Goal: Task Accomplishment & Management: Manage account settings

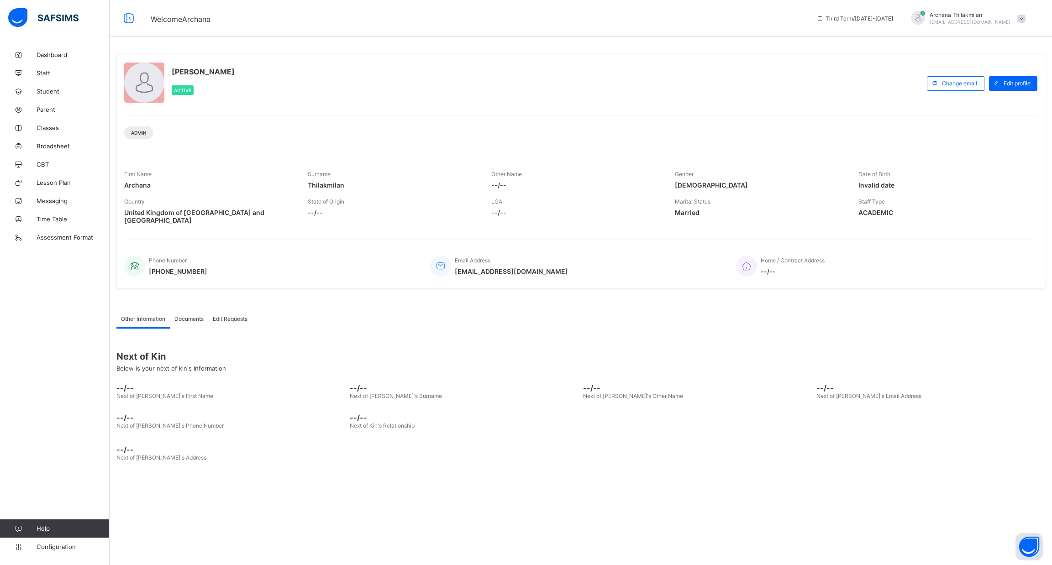
click at [525, 15] on span "[PERSON_NAME]" at bounding box center [969, 14] width 81 height 7
click at [80, 552] on link "Configuration" at bounding box center [54, 547] width 109 height 18
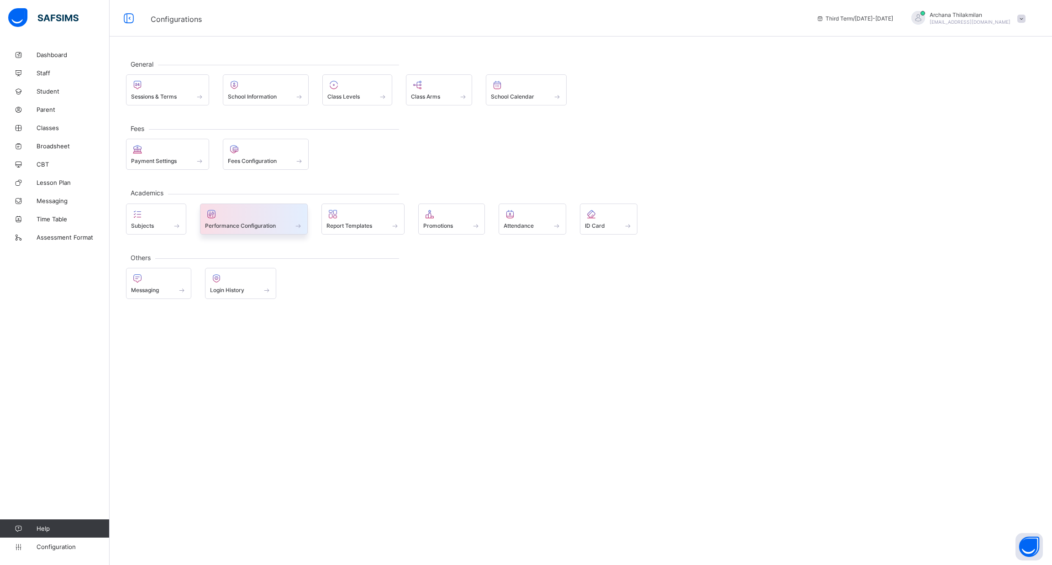
click at [231, 231] on div "Performance Configuration" at bounding box center [254, 219] width 108 height 31
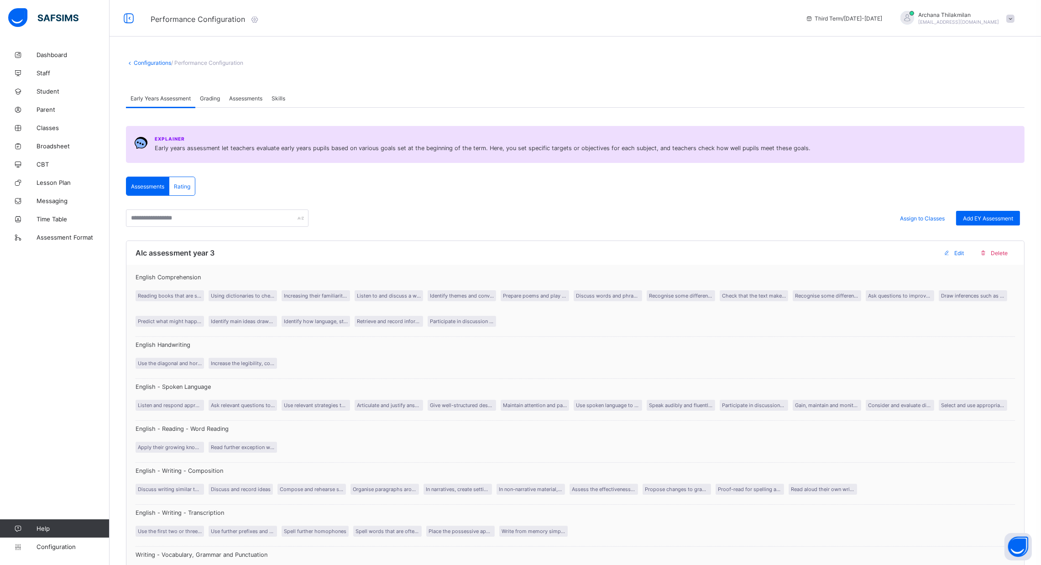
click at [255, 101] on div "Assessments" at bounding box center [246, 98] width 42 height 18
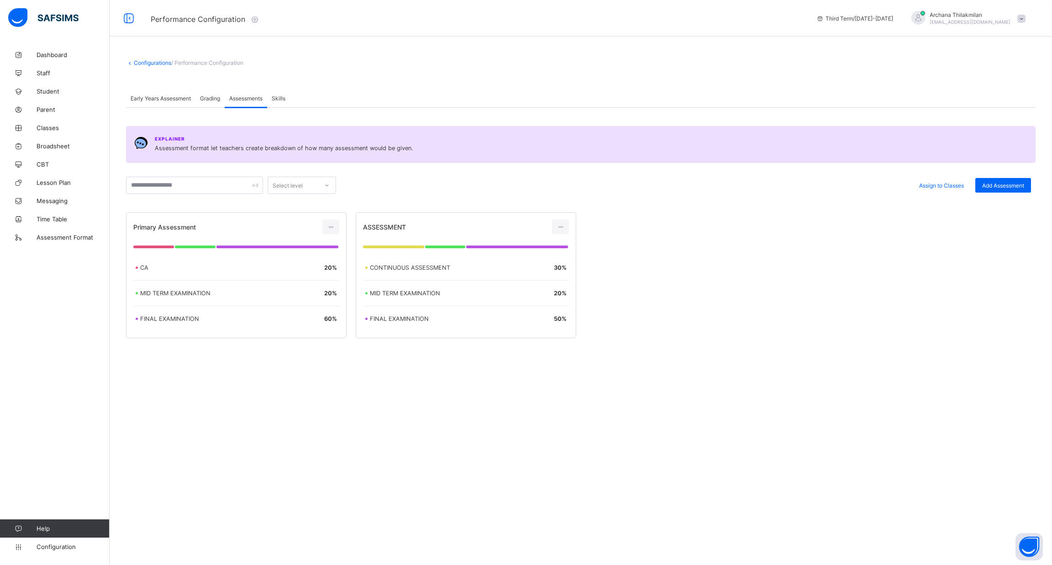
click at [178, 96] on span "Early Years Assessment" at bounding box center [161, 98] width 60 height 7
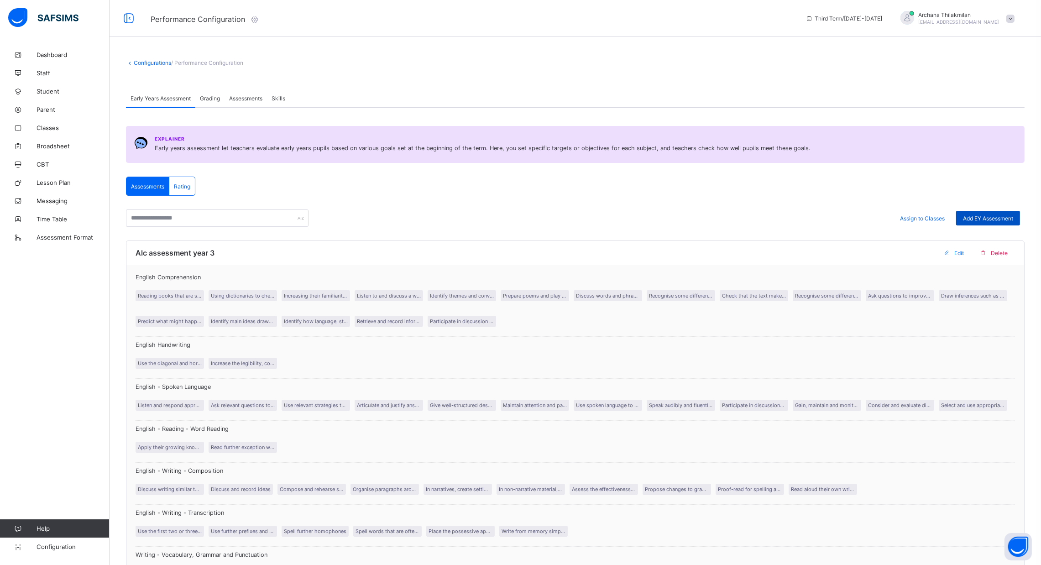
click at [525, 214] on div "Add EY Assessment" at bounding box center [988, 218] width 64 height 15
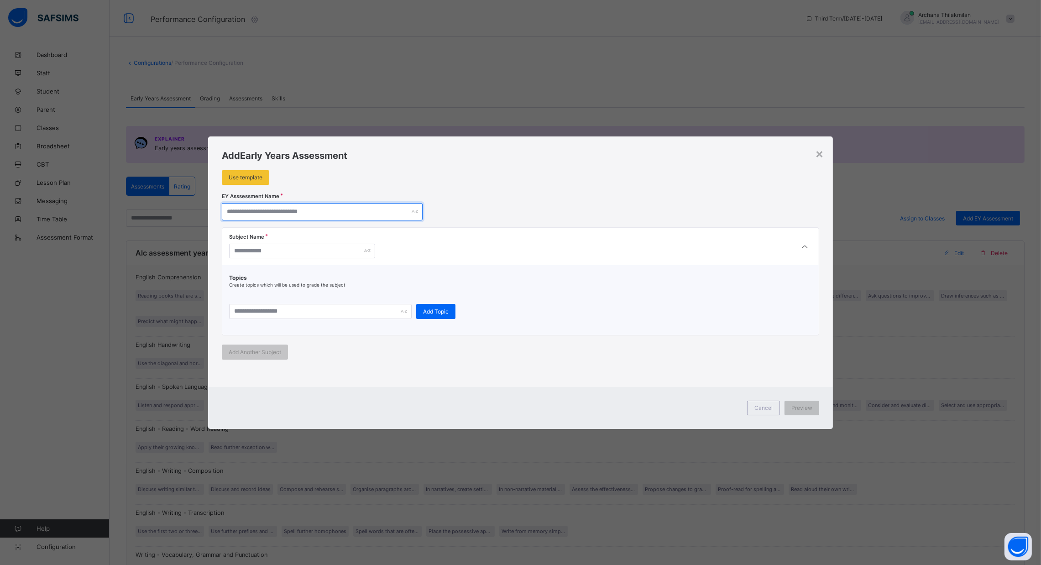
click at [306, 209] on input "text" at bounding box center [322, 211] width 201 height 17
type input "**********"
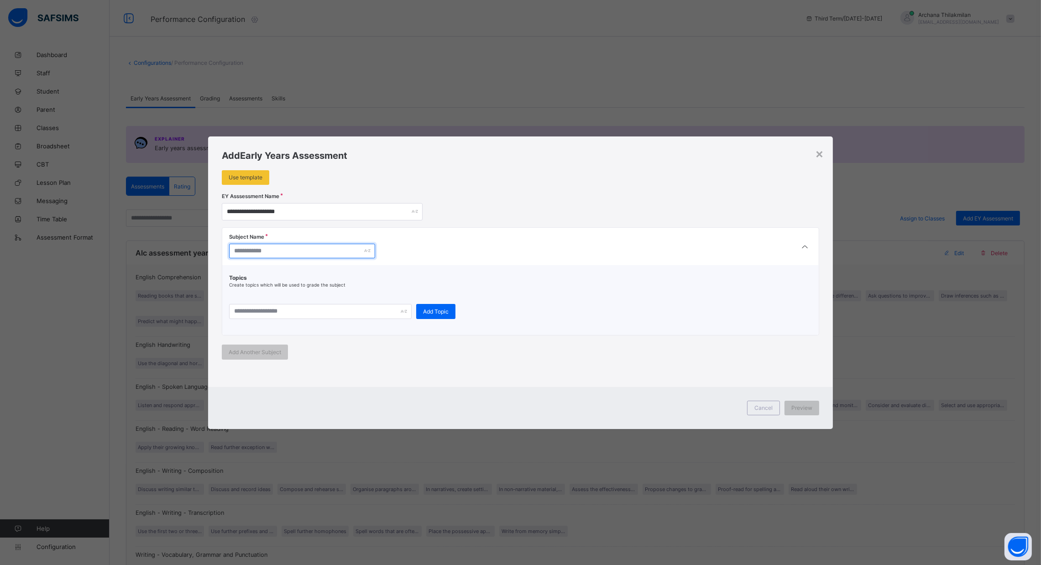
click at [271, 252] on input "text" at bounding box center [302, 251] width 146 height 15
type input "*****"
click at [260, 312] on input "text" at bounding box center [320, 311] width 183 height 15
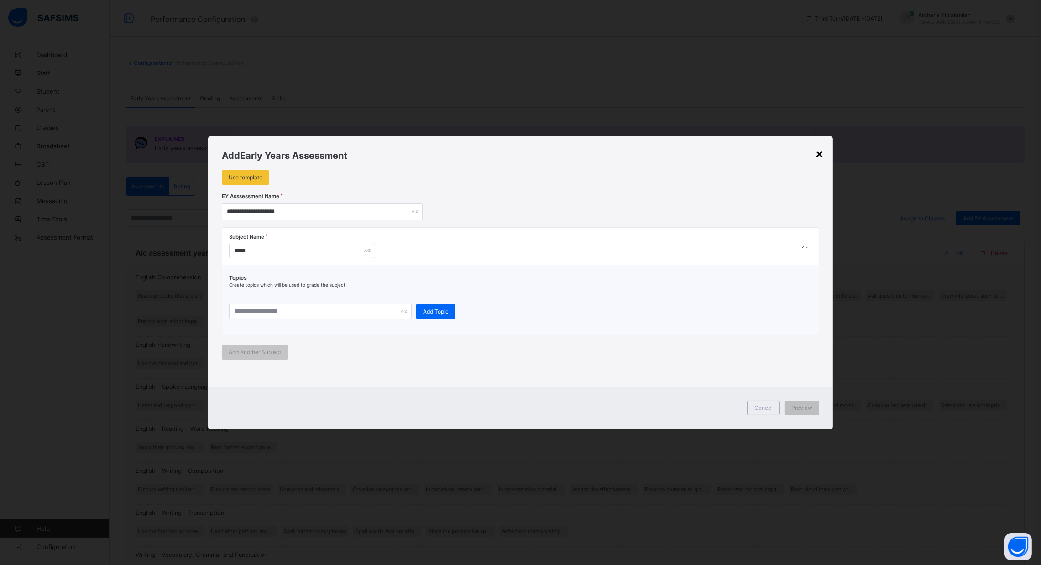
click at [525, 154] on div "×" at bounding box center [819, 154] width 9 height 16
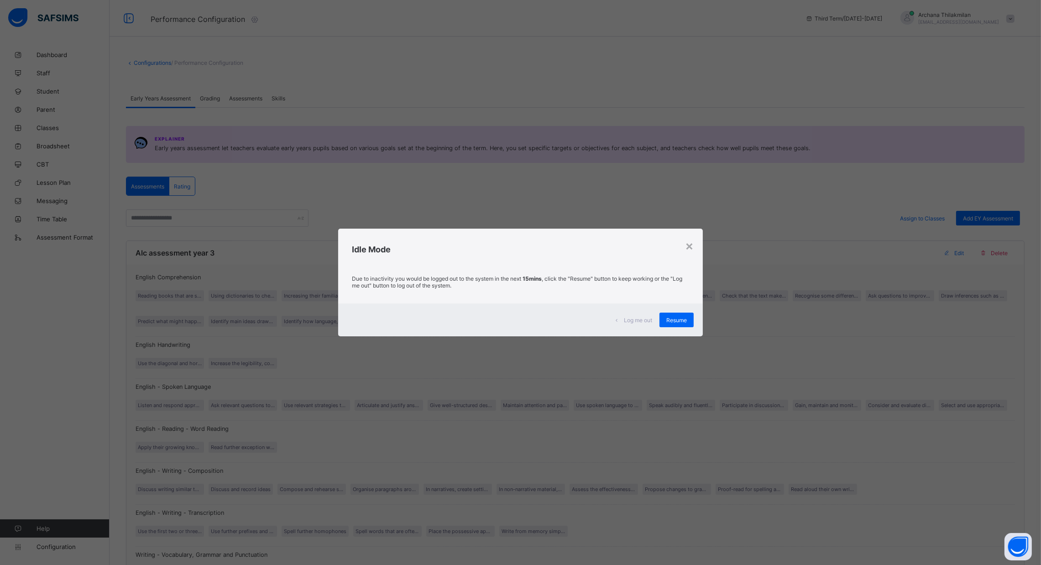
click at [525, 246] on div "Idle Mode" at bounding box center [520, 247] width 364 height 37
click at [525, 319] on span "Resume" at bounding box center [677, 320] width 21 height 7
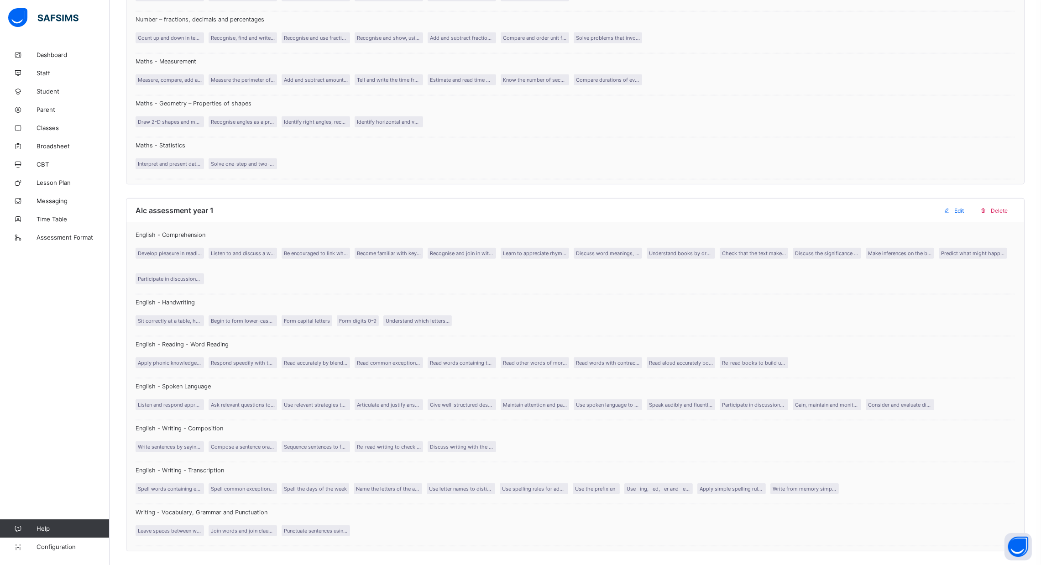
scroll to position [738, 0]
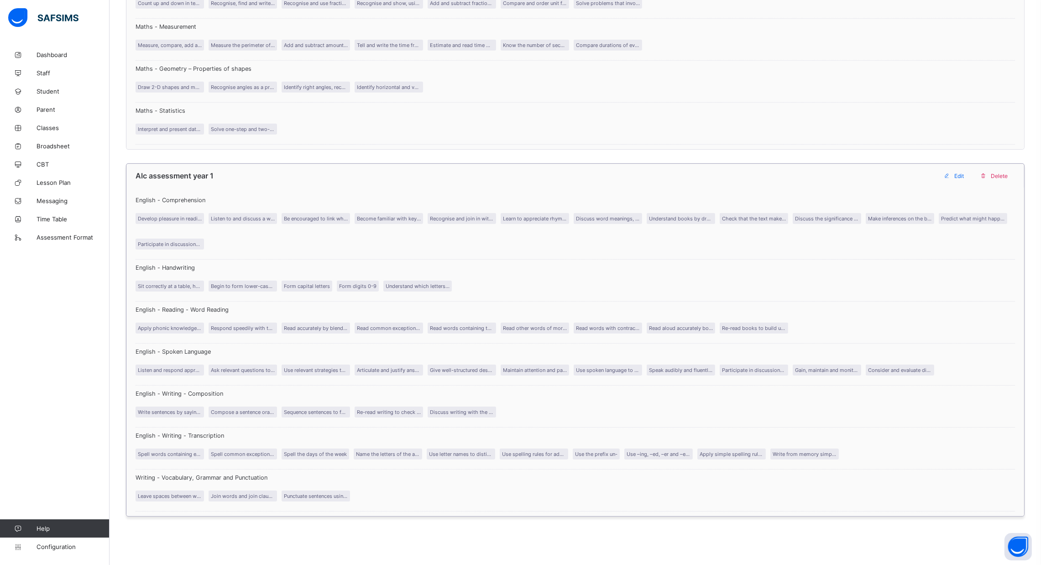
click at [525, 178] on div "Edit" at bounding box center [956, 175] width 32 height 15
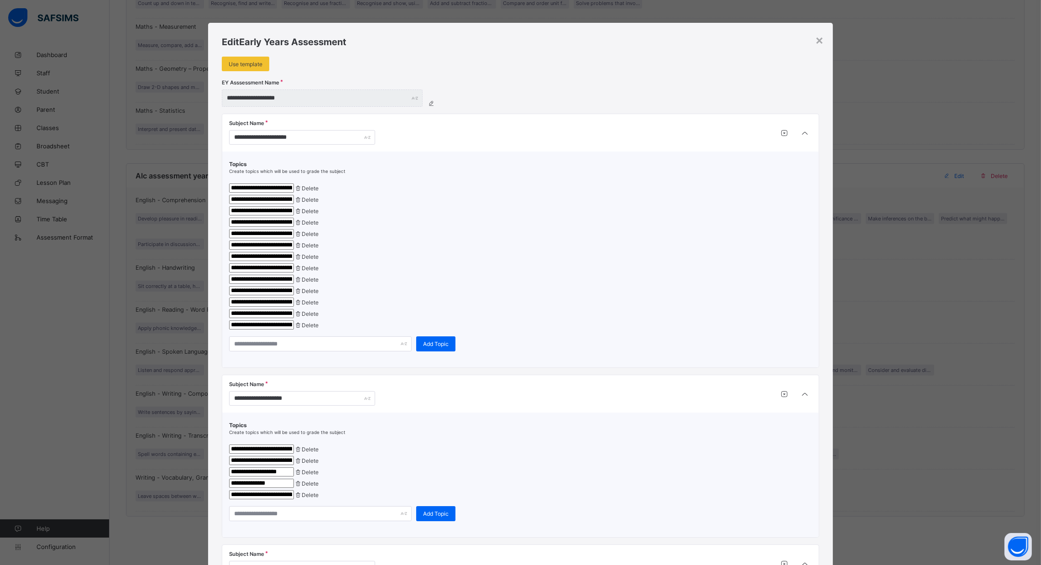
click at [525, 284] on div "**********" at bounding box center [520, 279] width 583 height 9
click at [429, 101] on icon at bounding box center [431, 103] width 8 height 7
drag, startPoint x: 715, startPoint y: 51, endPoint x: 776, endPoint y: 73, distance: 64.9
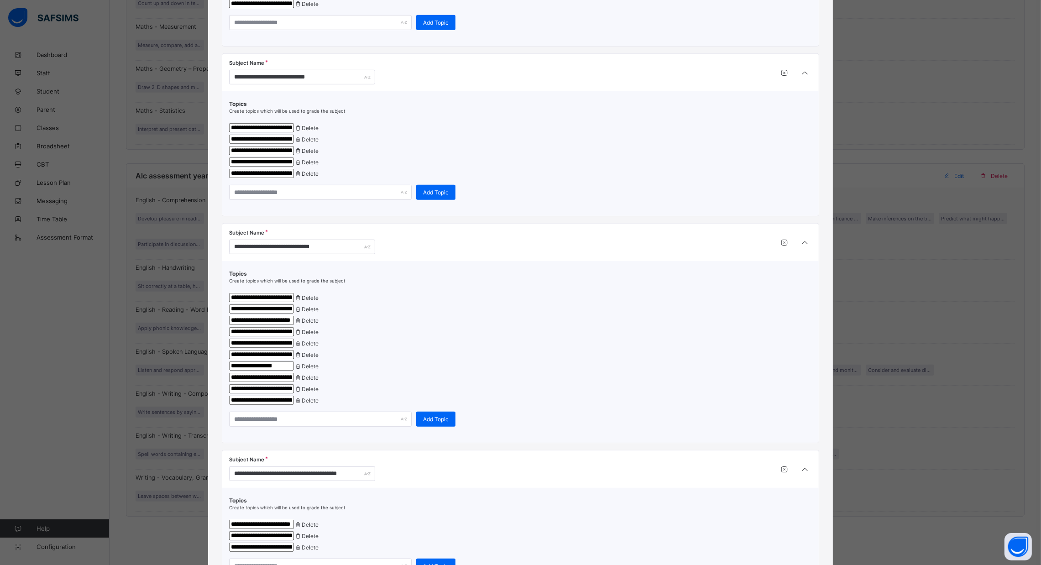
scroll to position [950, 0]
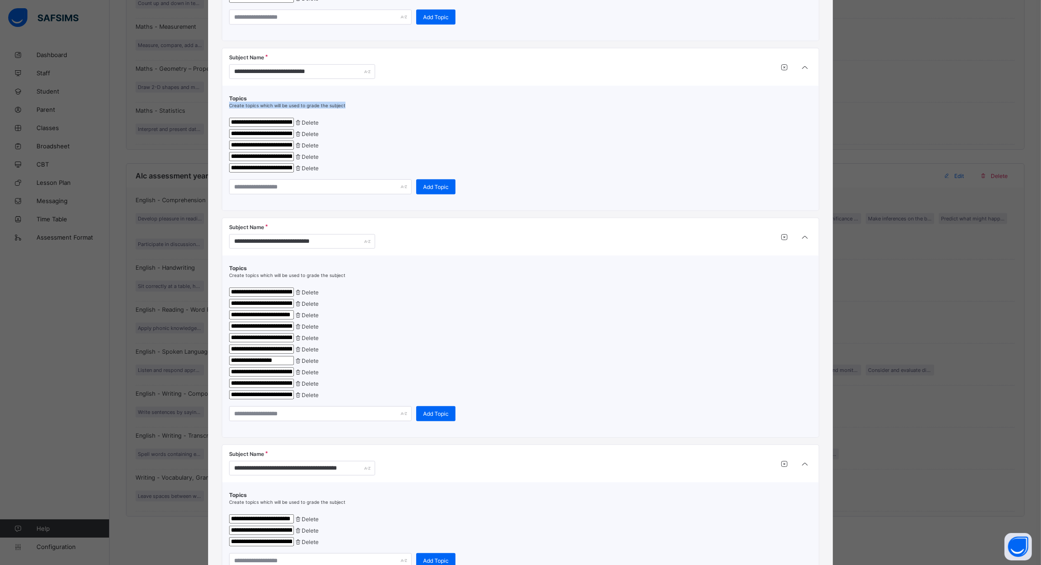
drag, startPoint x: 1035, startPoint y: 308, endPoint x: 1038, endPoint y: 293, distance: 15.3
click at [525, 293] on div "**********" at bounding box center [520, 282] width 1041 height 565
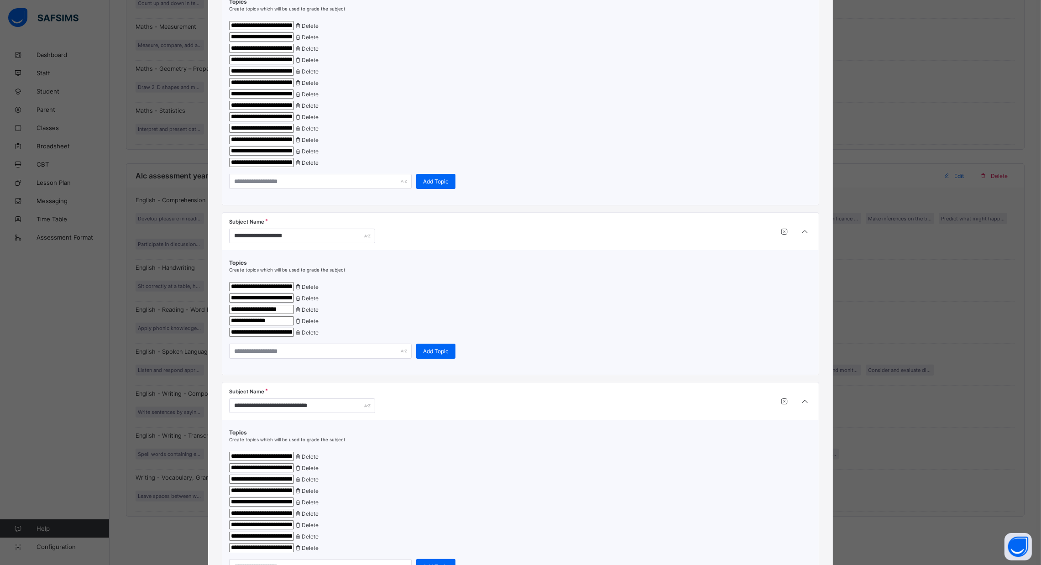
scroll to position [13, 0]
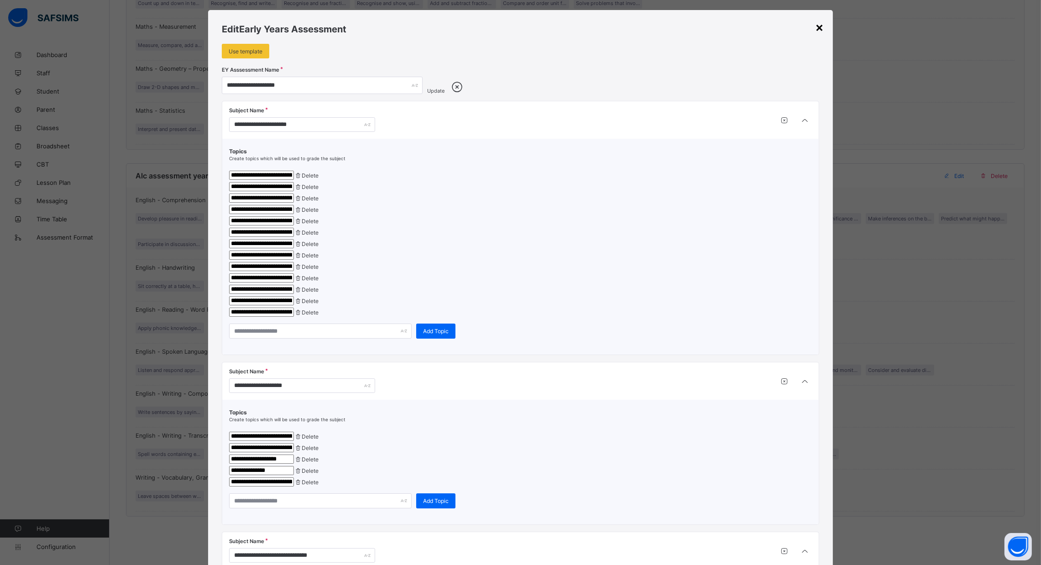
click at [525, 23] on div "×" at bounding box center [819, 27] width 9 height 16
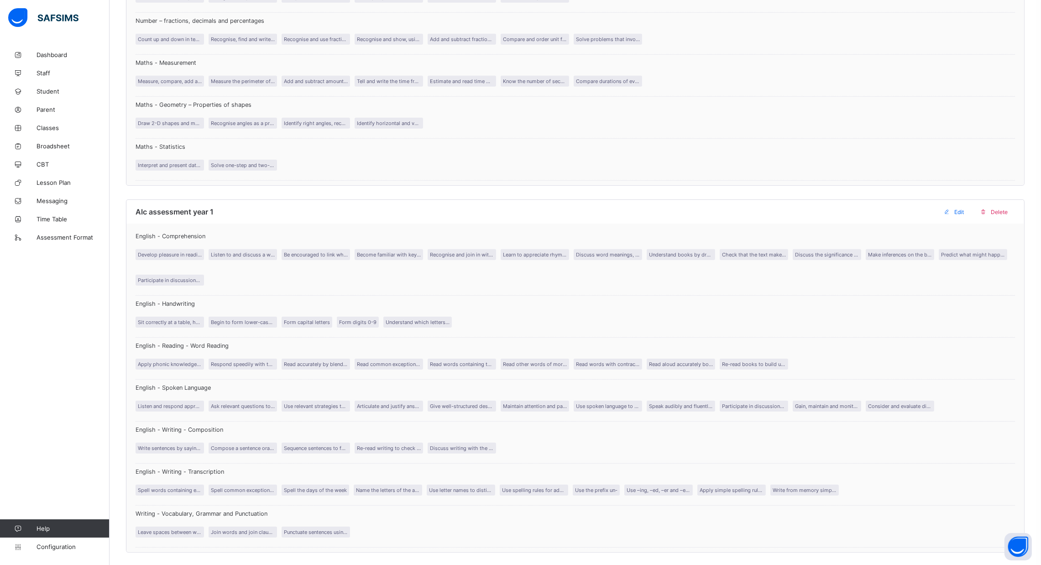
scroll to position [738, 0]
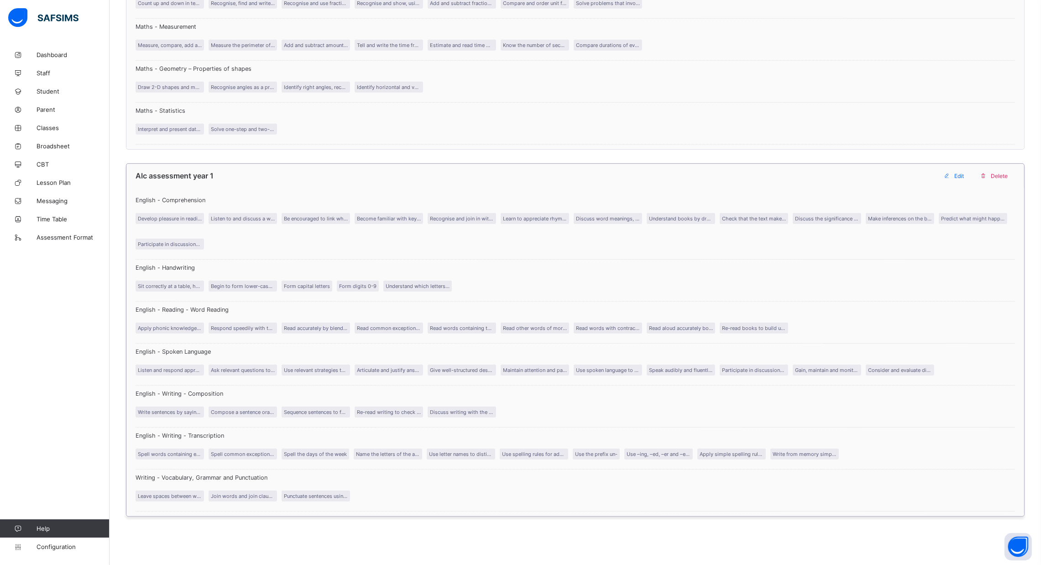
click at [525, 175] on span "Edit" at bounding box center [960, 176] width 10 height 7
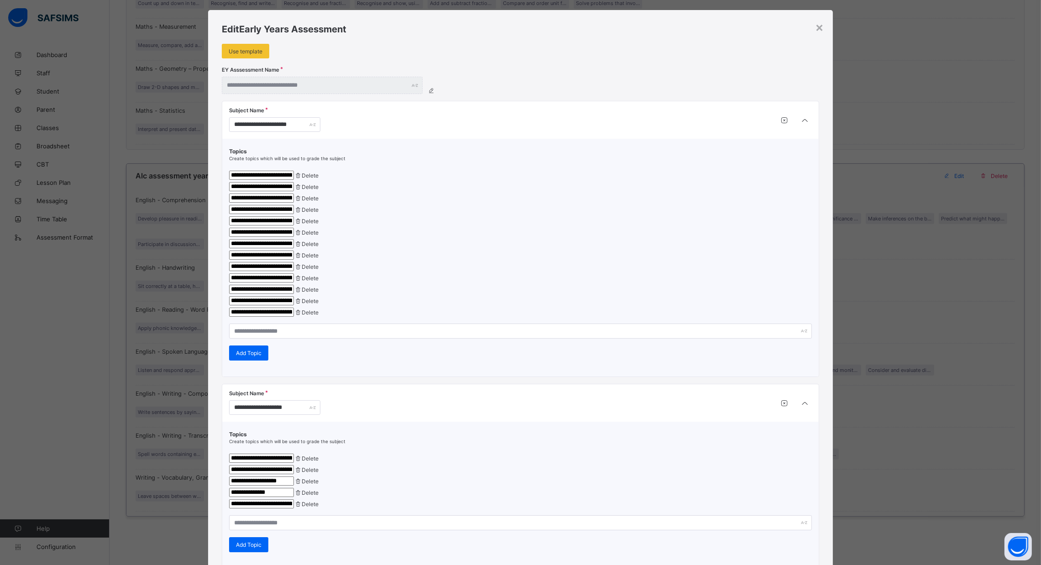
type input "**********"
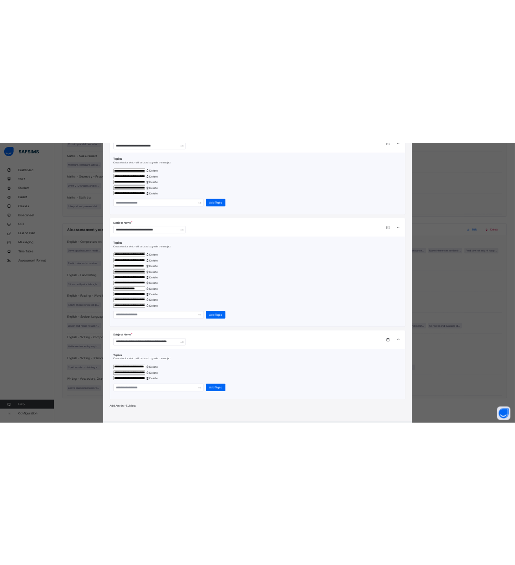
scroll to position [1390, 0]
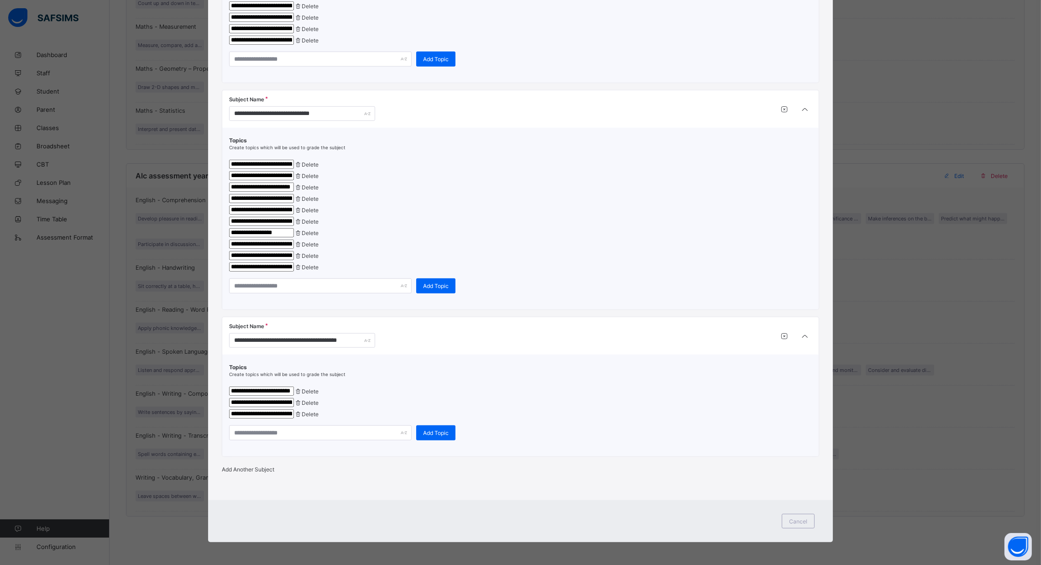
click at [257, 466] on div "Add Another Subject" at bounding box center [521, 469] width 598 height 7
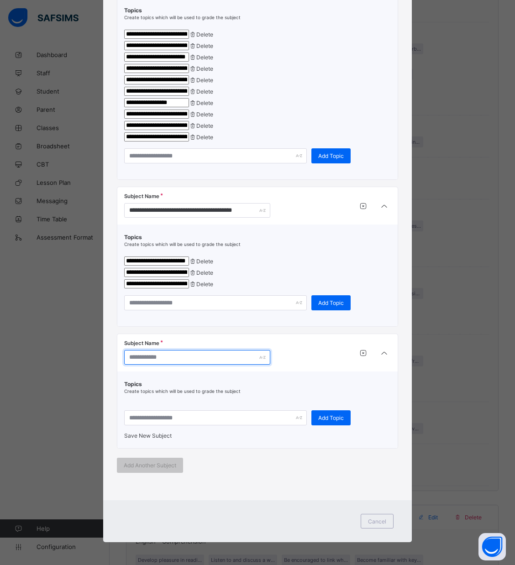
click at [162, 365] on input "text" at bounding box center [197, 357] width 146 height 15
paste input "**********"
type input "**********"
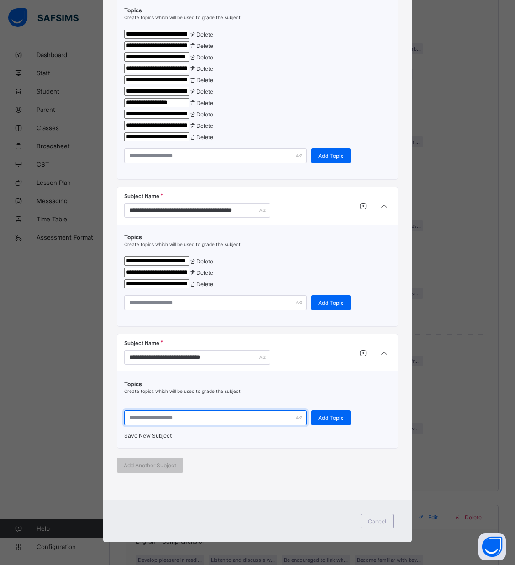
click at [206, 425] on input "text" at bounding box center [215, 417] width 183 height 15
paste input "**********"
type input "**********"
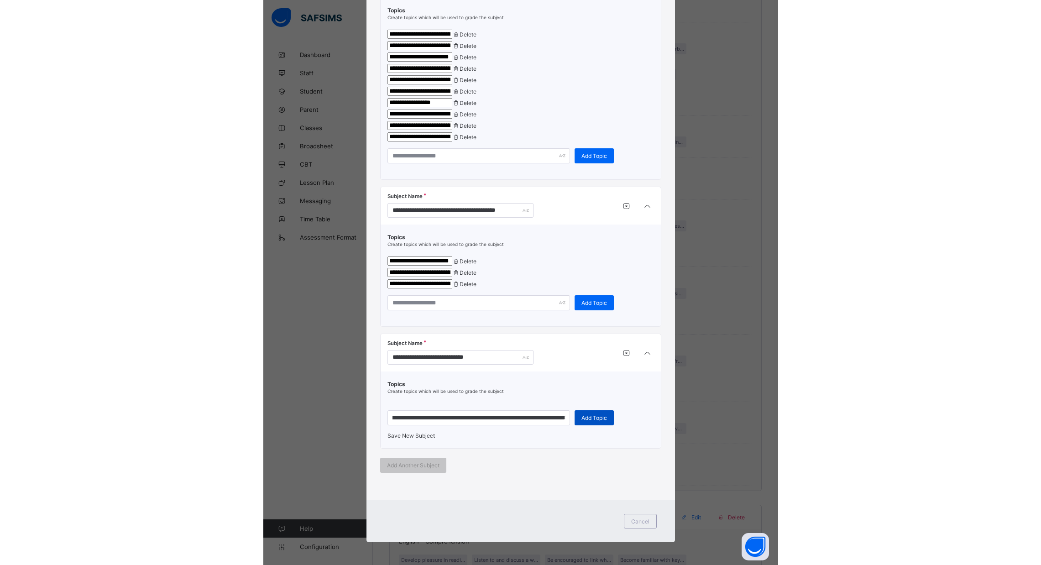
scroll to position [0, 0]
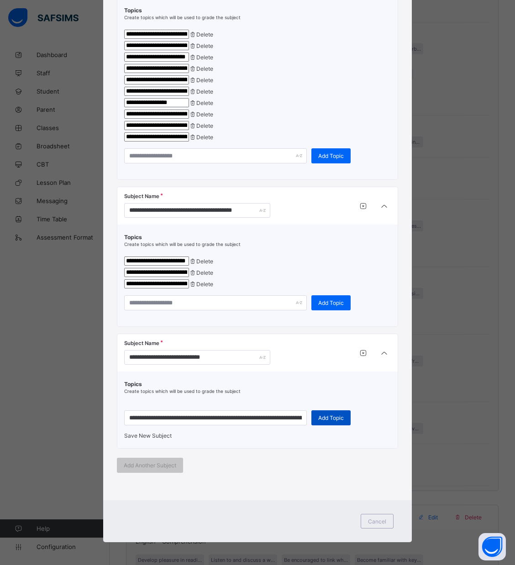
click at [330, 421] on span "Add Topic" at bounding box center [331, 418] width 26 height 7
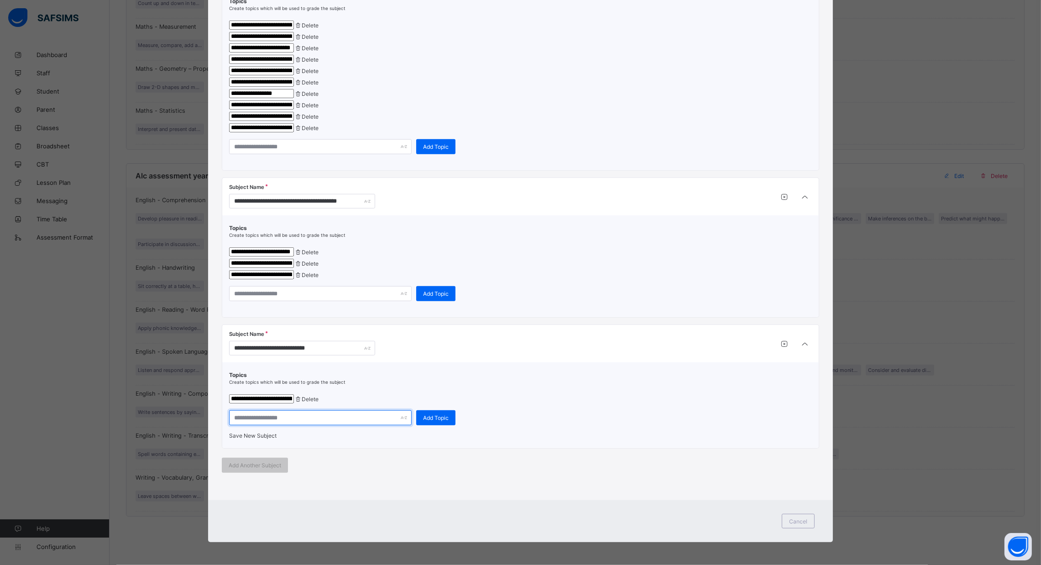
click at [294, 425] on input "text" at bounding box center [320, 417] width 183 height 15
paste input "**********"
type input "**********"
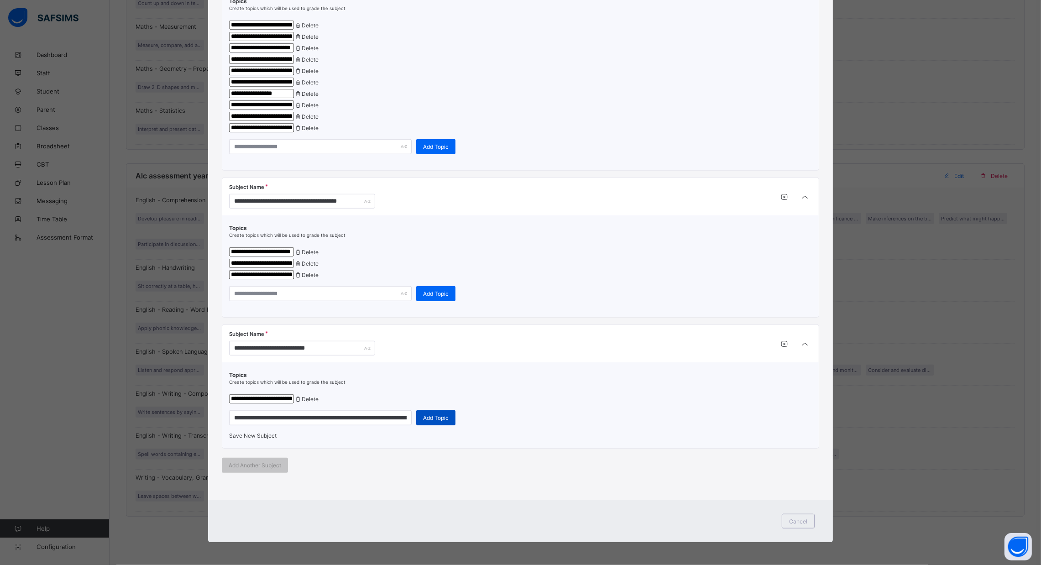
click at [426, 421] on span "Add Topic" at bounding box center [436, 418] width 26 height 7
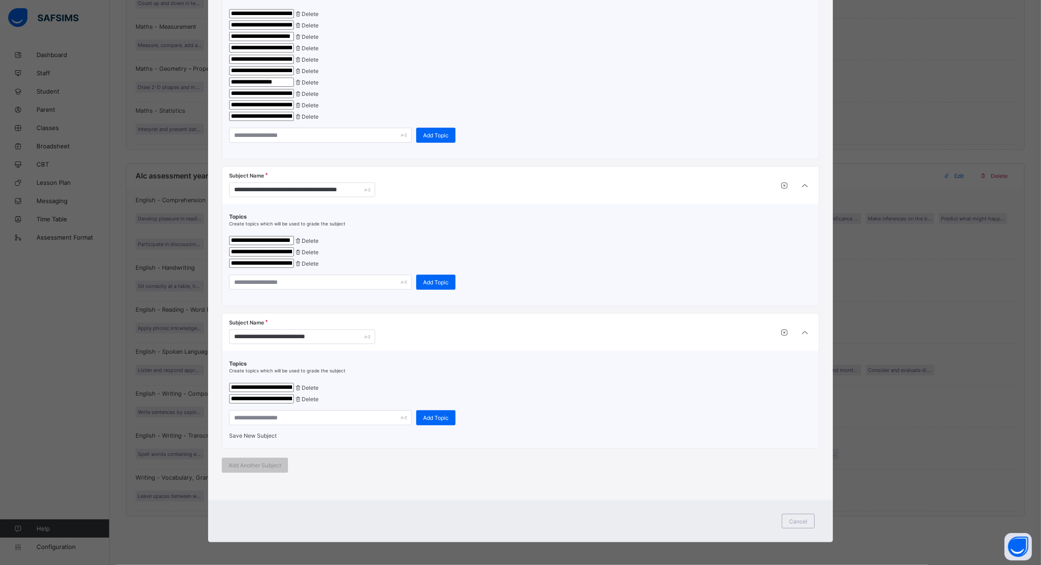
drag, startPoint x: 1034, startPoint y: 378, endPoint x: 1040, endPoint y: 379, distance: 5.8
click at [525, 379] on div "**********" at bounding box center [520, 282] width 1041 height 565
click at [253, 410] on input "text" at bounding box center [320, 417] width 183 height 15
paste input "**********"
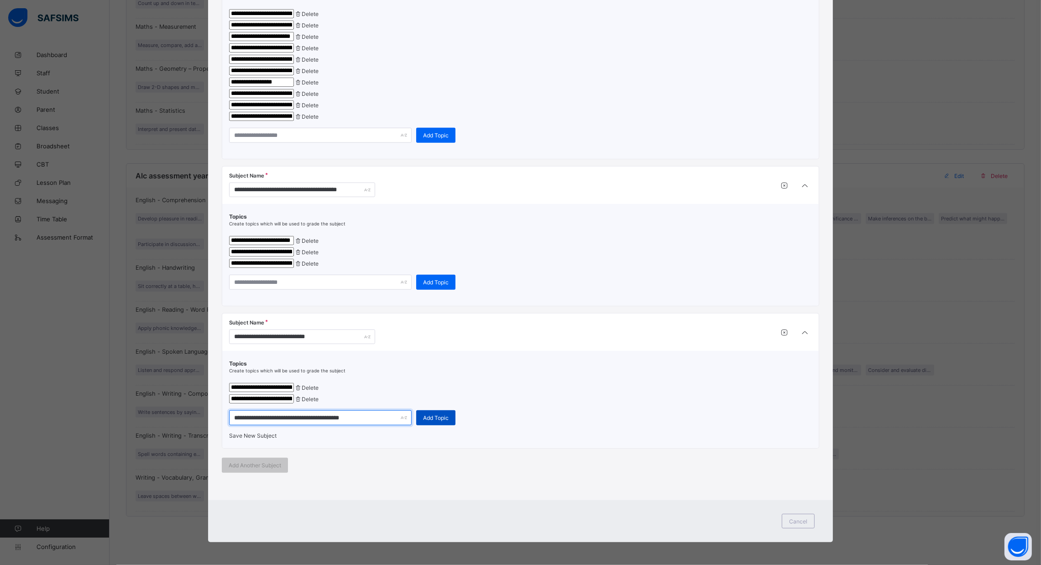
type input "**********"
click at [441, 410] on div "Add Topic" at bounding box center [435, 417] width 39 height 15
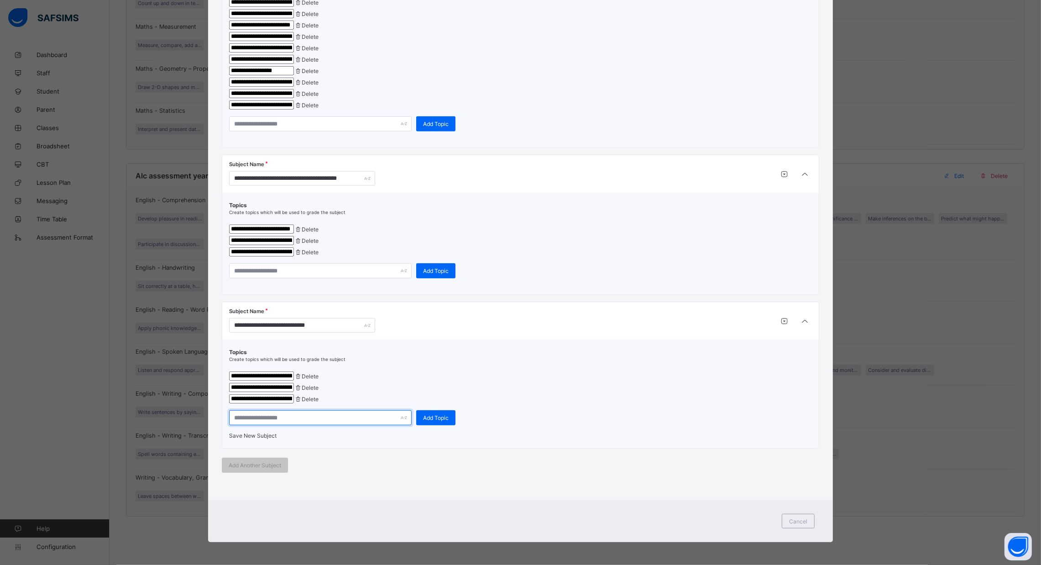
click at [292, 425] on input "text" at bounding box center [320, 417] width 183 height 15
paste input "**********"
type input "**********"
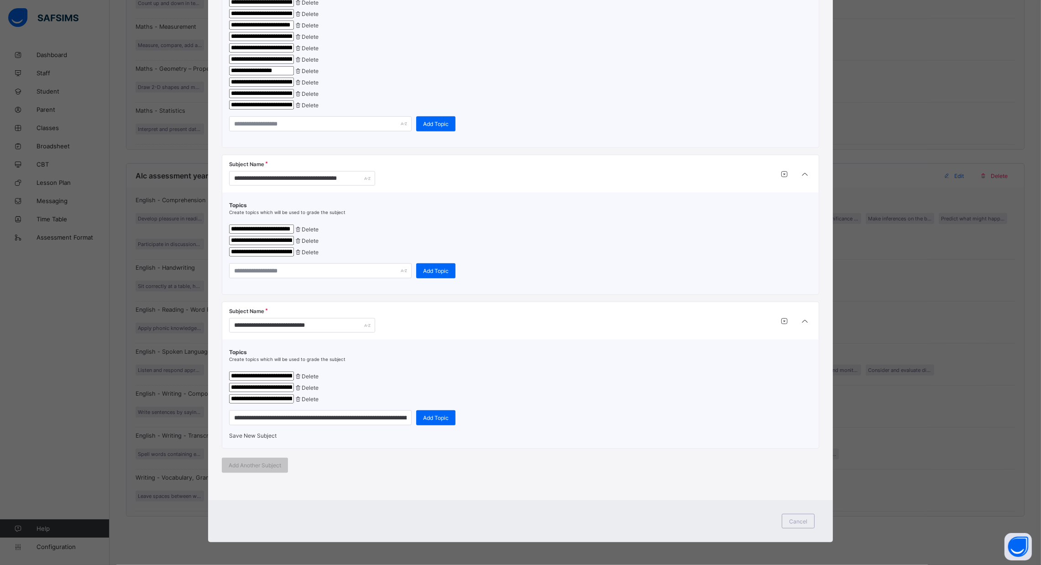
click at [453, 425] on div "**********" at bounding box center [520, 417] width 583 height 15
click at [429, 421] on span "Add Topic" at bounding box center [436, 418] width 26 height 7
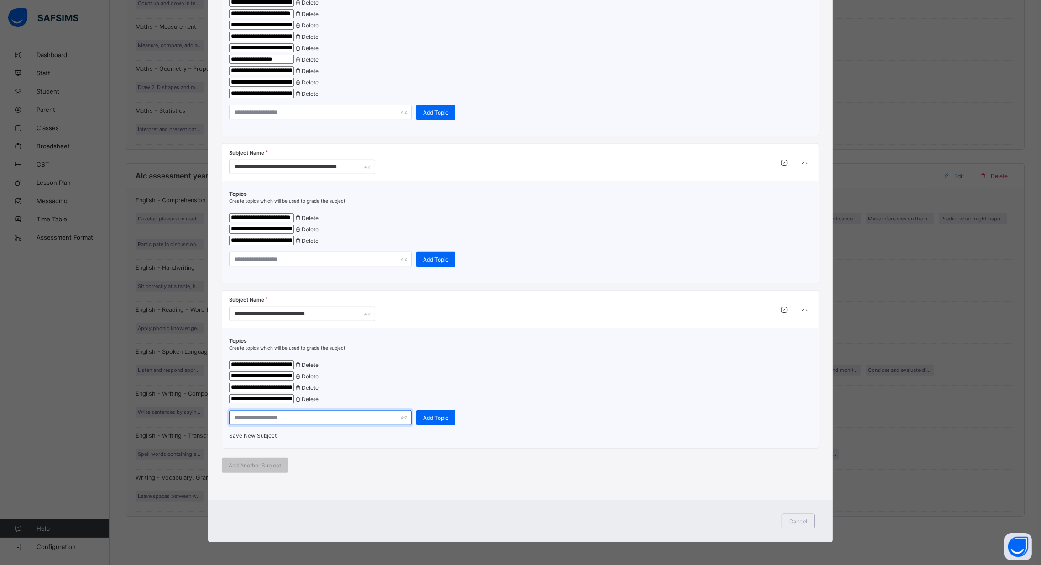
click at [320, 425] on input "text" at bounding box center [320, 417] width 183 height 15
paste input "**********"
type input "**********"
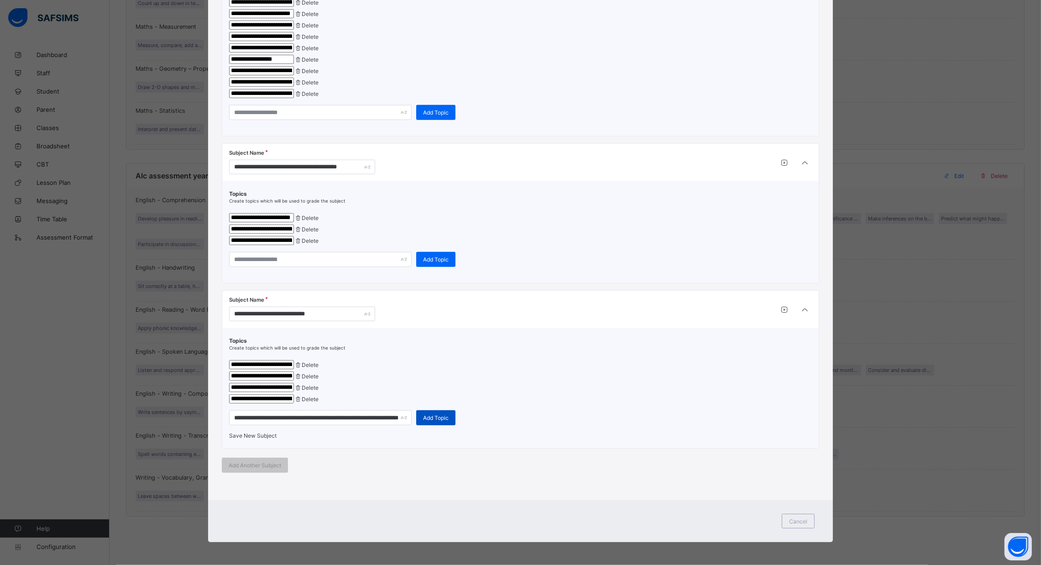
click at [428, 421] on span "Add Topic" at bounding box center [436, 418] width 26 height 7
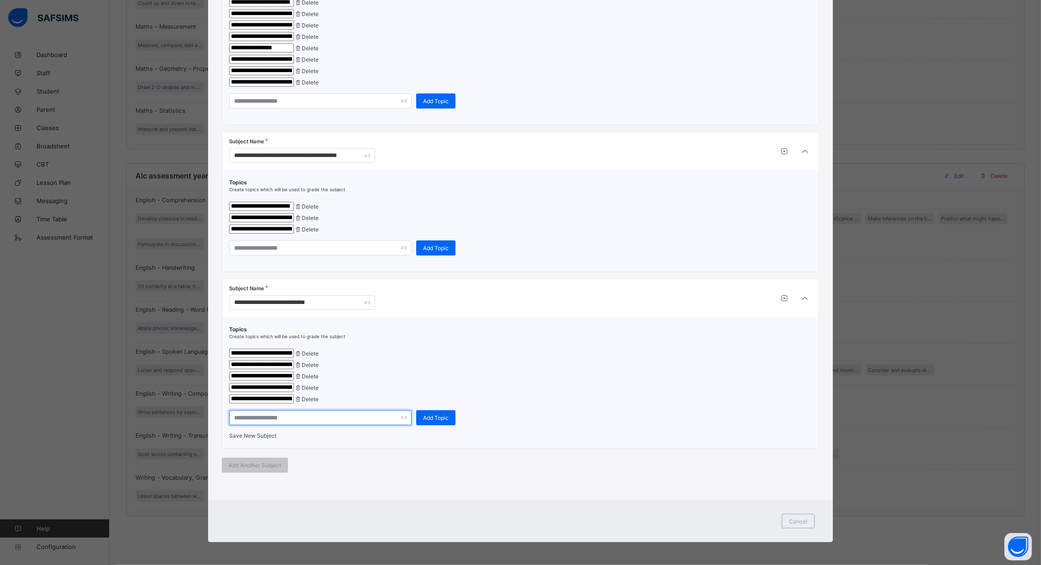
click at [289, 425] on input "text" at bounding box center [320, 417] width 183 height 15
paste input "**********"
type input "**********"
click at [264, 439] on span "Save New Subject" at bounding box center [252, 435] width 47 height 7
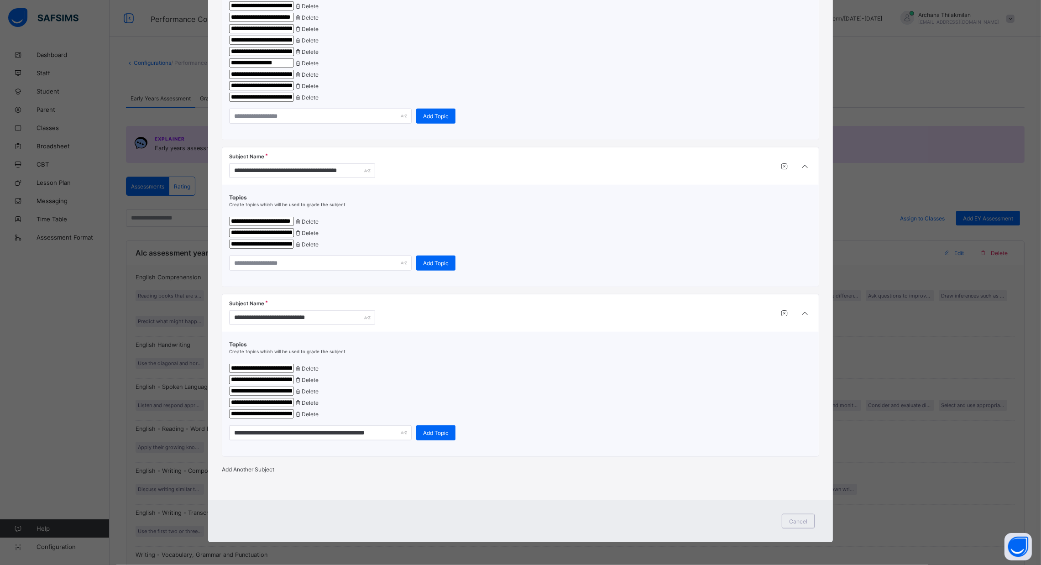
click at [265, 473] on span "Add Another Subject" at bounding box center [248, 469] width 52 height 7
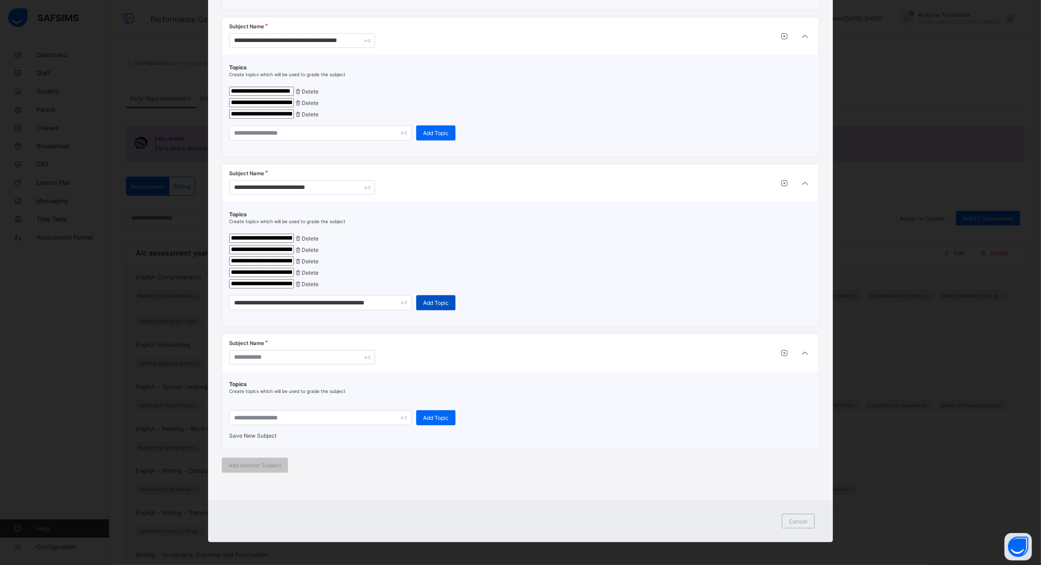
click at [442, 306] on span "Add Topic" at bounding box center [436, 302] width 26 height 7
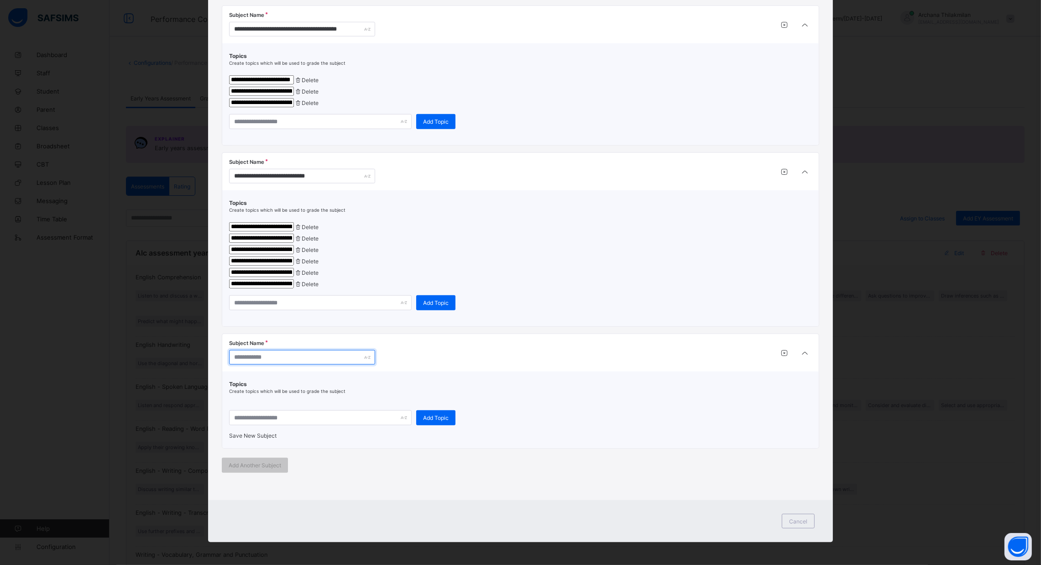
click at [279, 365] on input "text" at bounding box center [302, 357] width 146 height 15
paste input "**********"
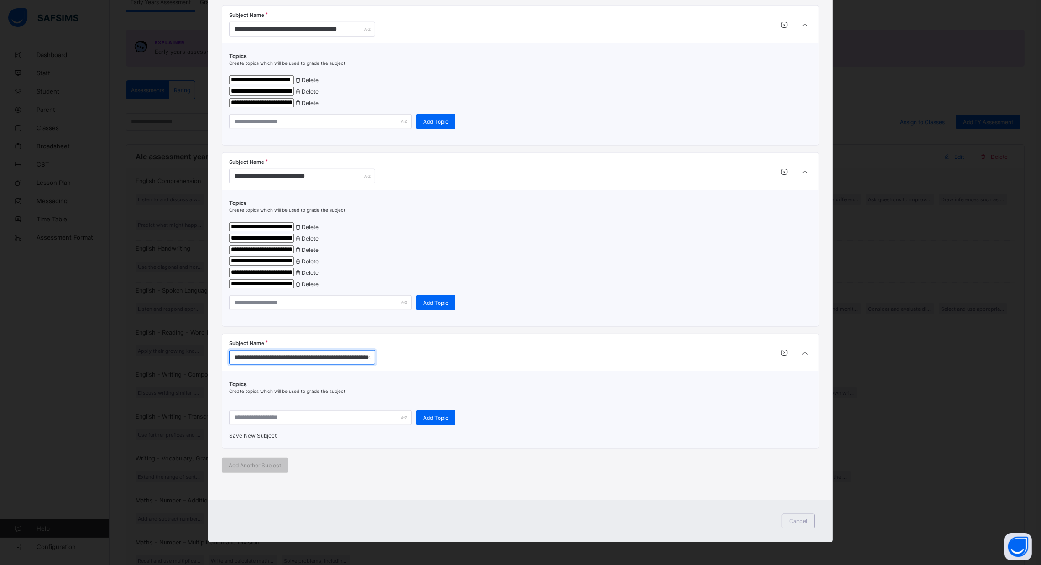
scroll to position [99, 0]
type input "**********"
drag, startPoint x: 1036, startPoint y: 430, endPoint x: 1039, endPoint y: 442, distance: 13.2
click at [525, 442] on div "**********" at bounding box center [520, 282] width 1041 height 565
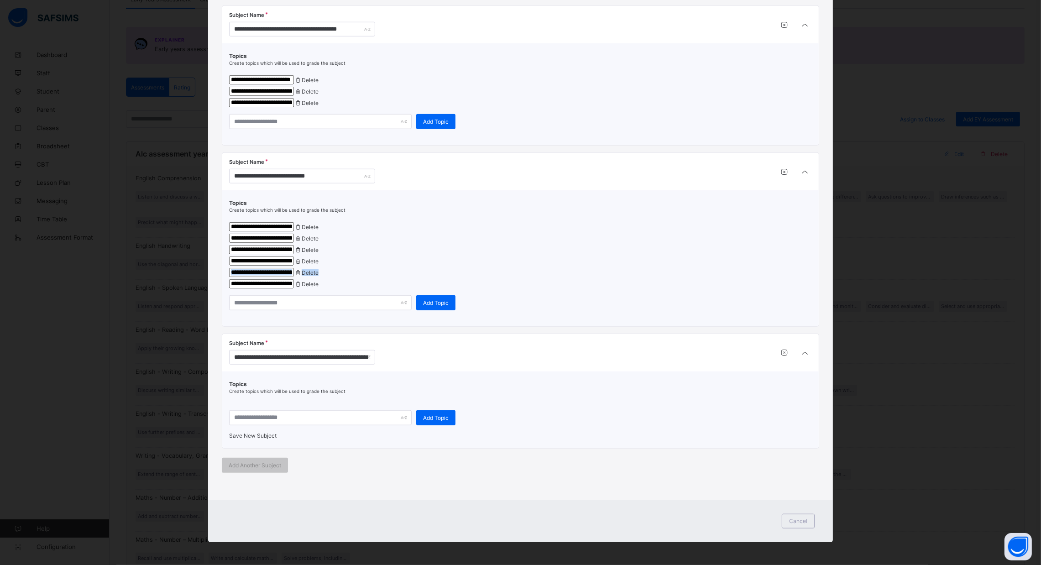
scroll to position [1732, 0]
click at [266, 410] on input "text" at bounding box center [320, 417] width 183 height 15
paste input "**********"
type input "**********"
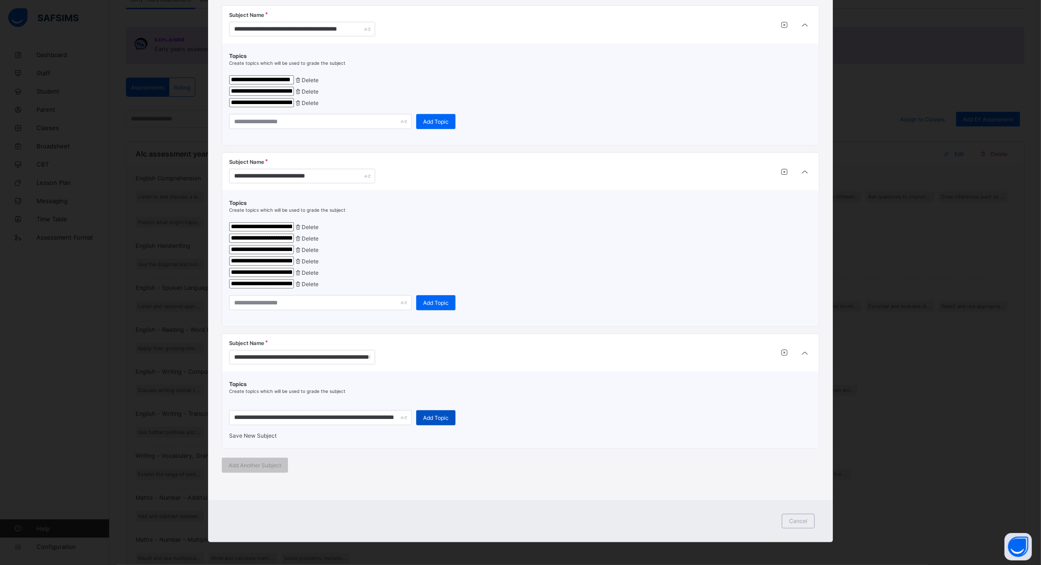
scroll to position [0, 0]
click at [426, 415] on span "Add Topic" at bounding box center [436, 418] width 26 height 7
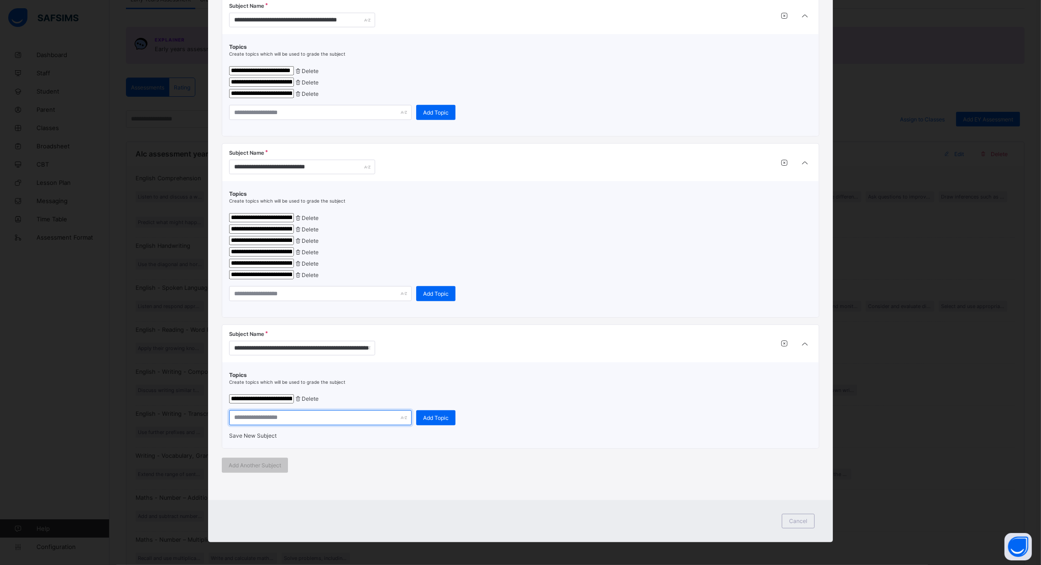
click at [260, 422] on input "text" at bounding box center [320, 417] width 183 height 15
paste input "**********"
type input "**********"
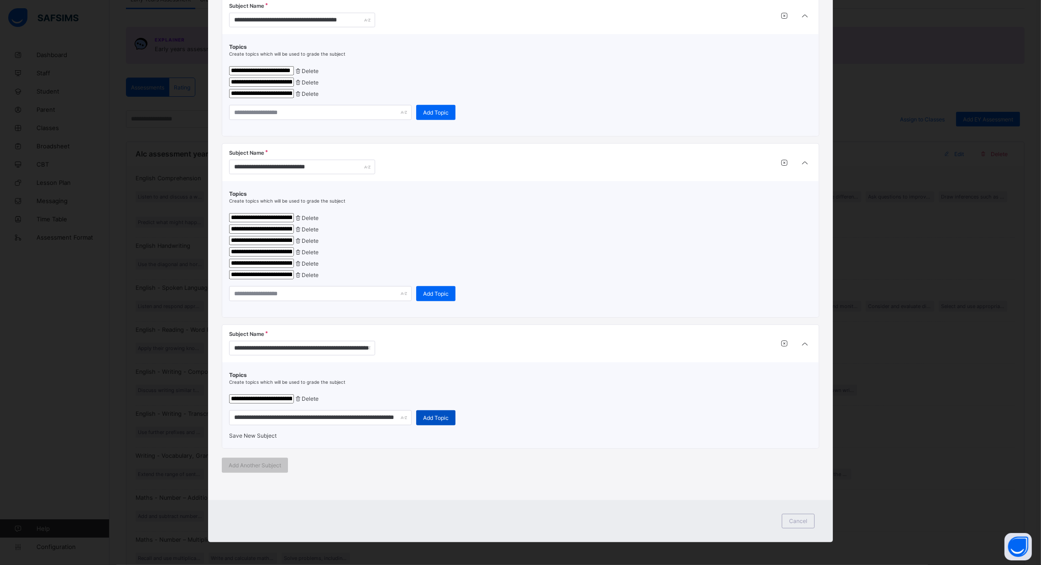
click at [436, 421] on span "Add Topic" at bounding box center [436, 418] width 26 height 7
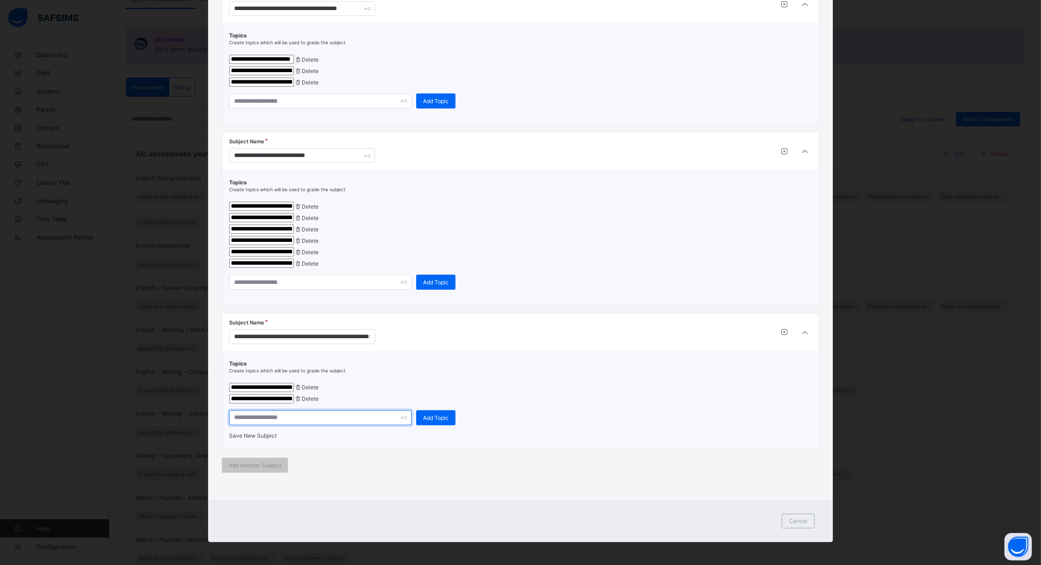
click at [311, 425] on input "text" at bounding box center [320, 417] width 183 height 15
paste input "**********"
type input "**********"
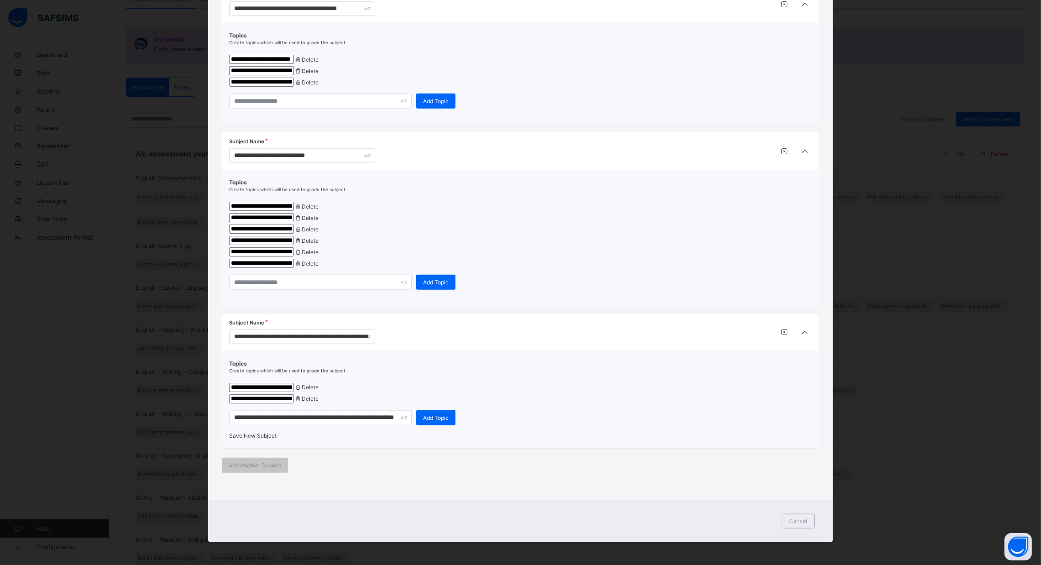
click at [276, 448] on div "**********" at bounding box center [520, 399] width 597 height 97
click at [429, 425] on div "Add Topic" at bounding box center [435, 417] width 39 height 15
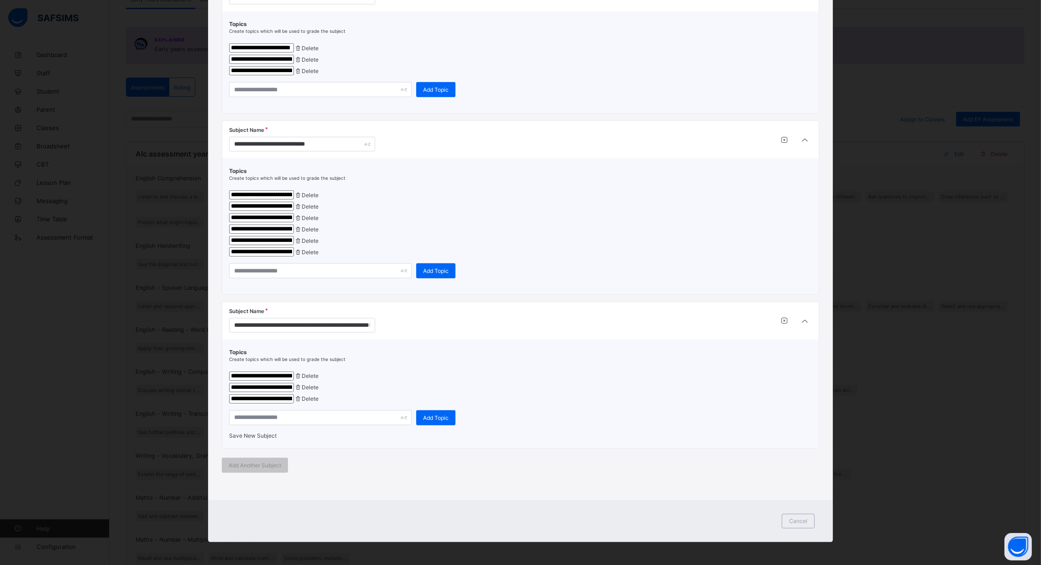
click at [265, 439] on span "Save New Subject" at bounding box center [252, 435] width 47 height 7
click at [354, 333] on input "**********" at bounding box center [302, 325] width 146 height 15
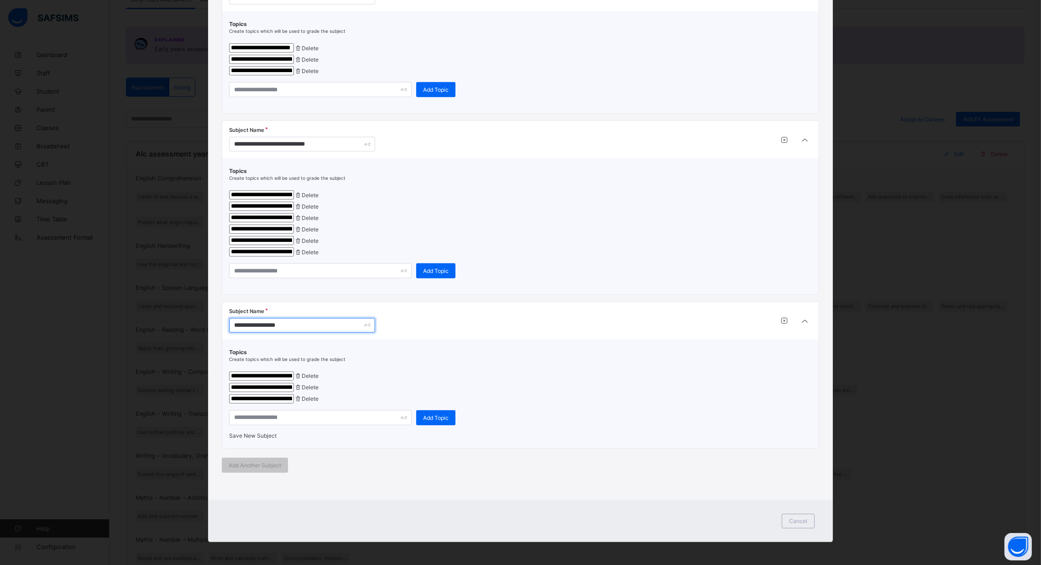
type input "**********"
click at [258, 439] on span "Save New Subject" at bounding box center [252, 435] width 47 height 7
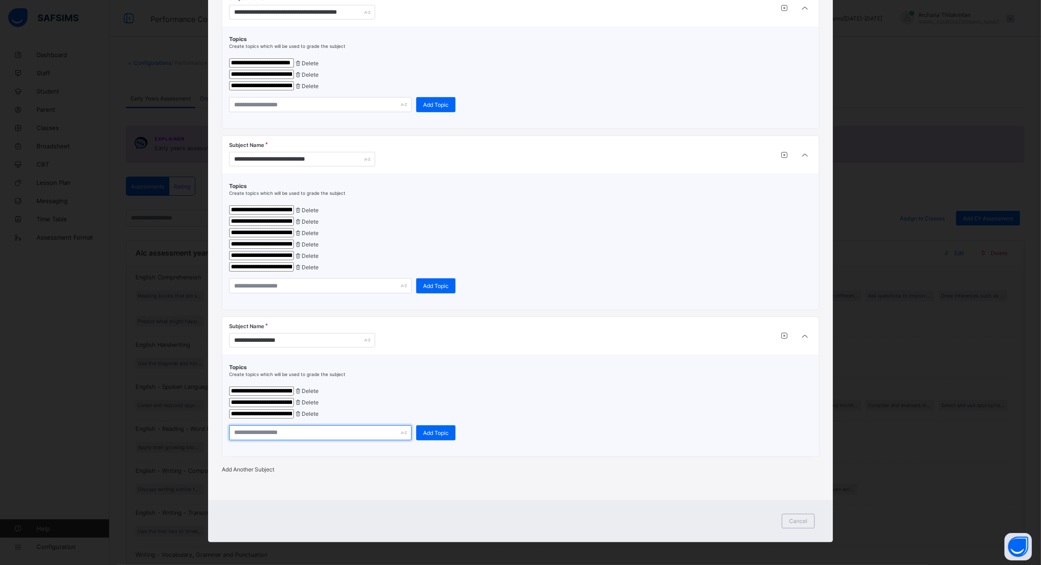
click at [271, 441] on input "text" at bounding box center [320, 432] width 183 height 15
paste input "**********"
type input "**********"
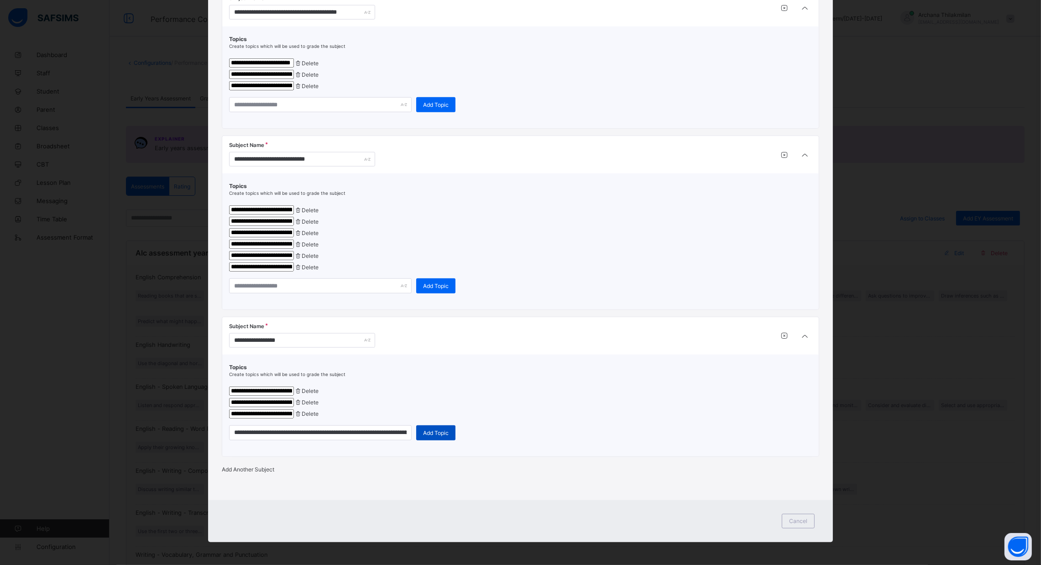
click at [439, 441] on div "Add Topic" at bounding box center [435, 432] width 39 height 15
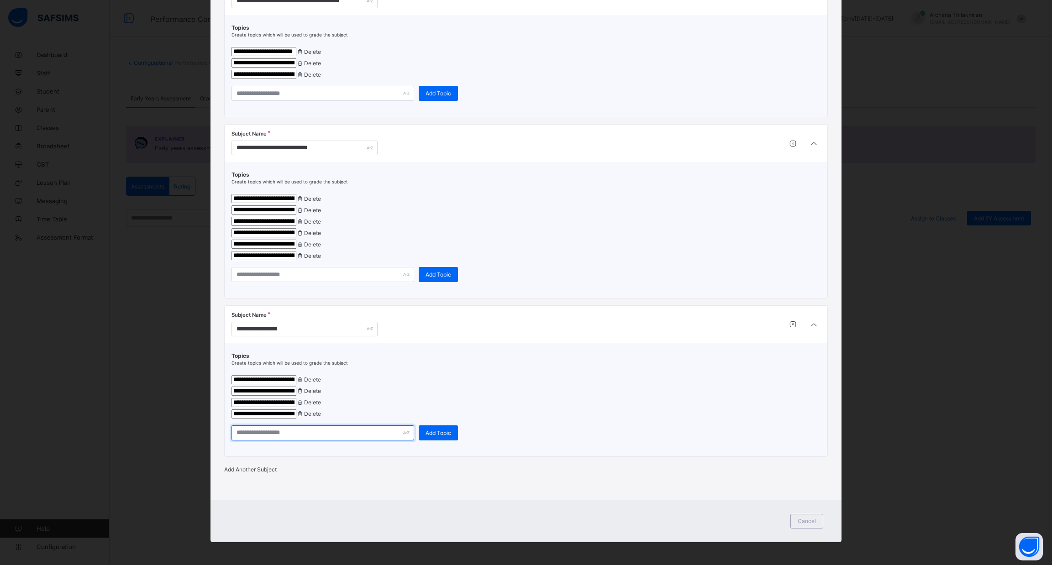
click at [350, 441] on input "text" at bounding box center [322, 432] width 183 height 15
paste input "**********"
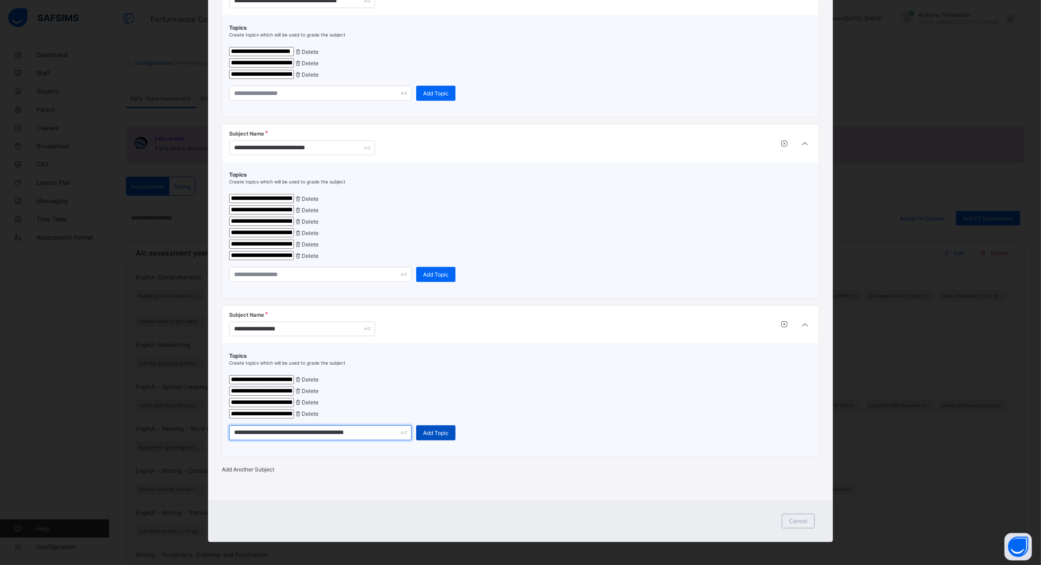
type input "**********"
click at [438, 441] on div "Add Topic" at bounding box center [435, 432] width 39 height 15
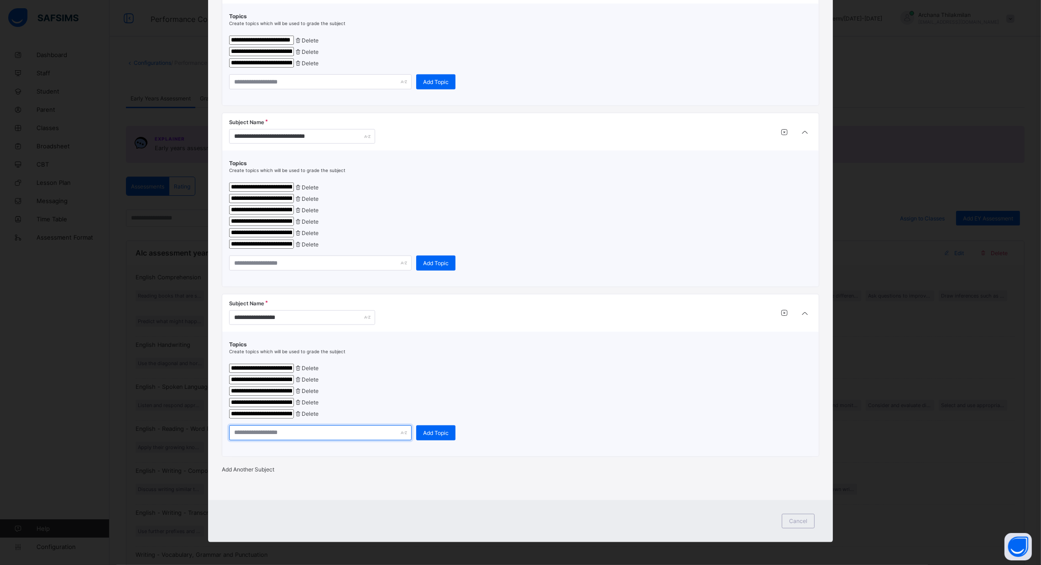
click at [265, 441] on input "text" at bounding box center [320, 432] width 183 height 15
paste input "**********"
type input "**********"
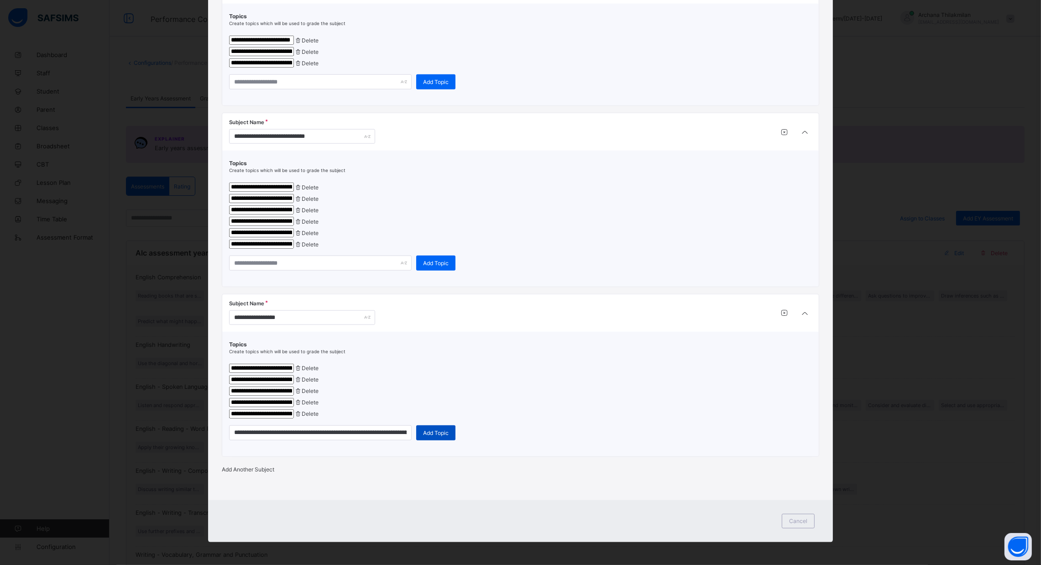
click at [423, 436] on span "Add Topic" at bounding box center [436, 433] width 26 height 7
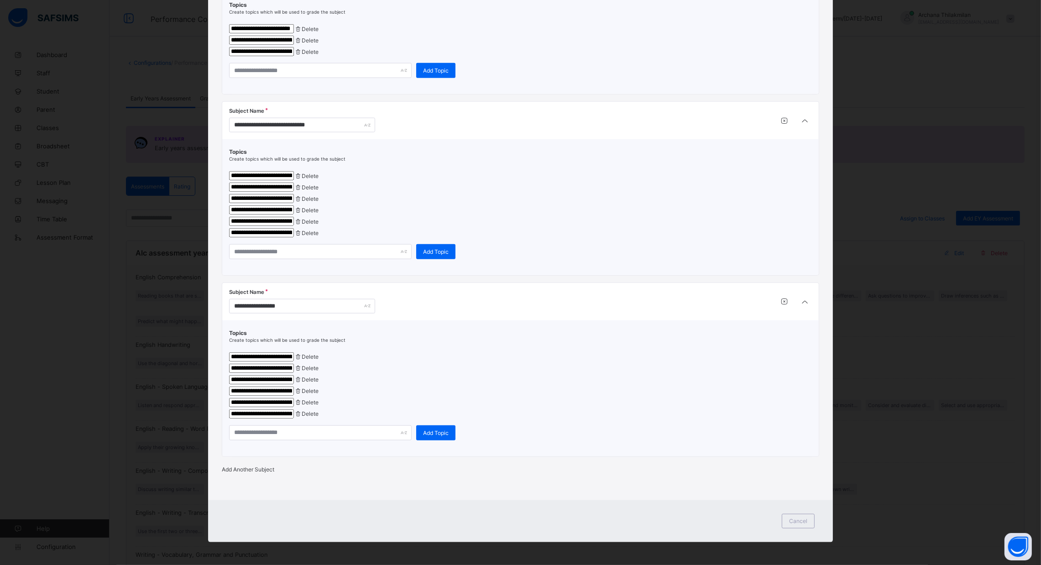
scroll to position [1817, 0]
click at [254, 466] on div "Add Another Subject" at bounding box center [521, 469] width 598 height 7
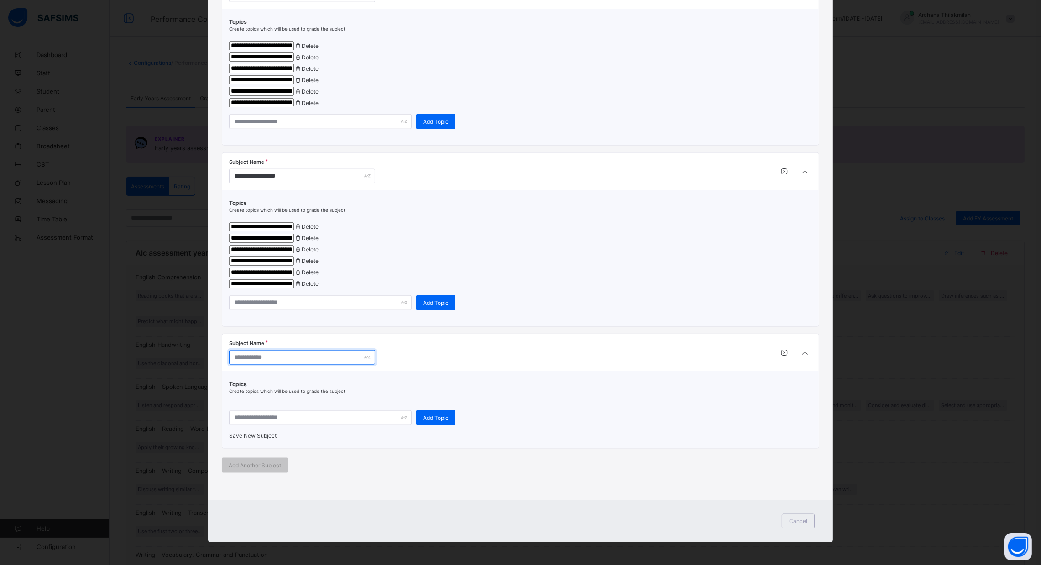
click at [266, 365] on input "text" at bounding box center [302, 357] width 146 height 15
paste input "**********"
type input "**********"
click at [300, 425] on input "text" at bounding box center [320, 417] width 183 height 15
paste input "**********"
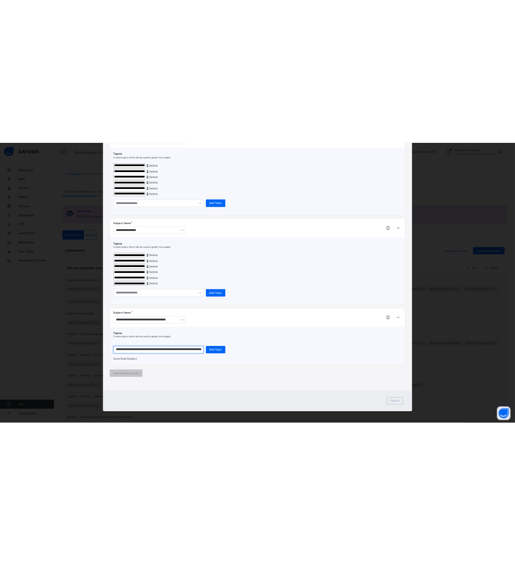
scroll to position [0, 68]
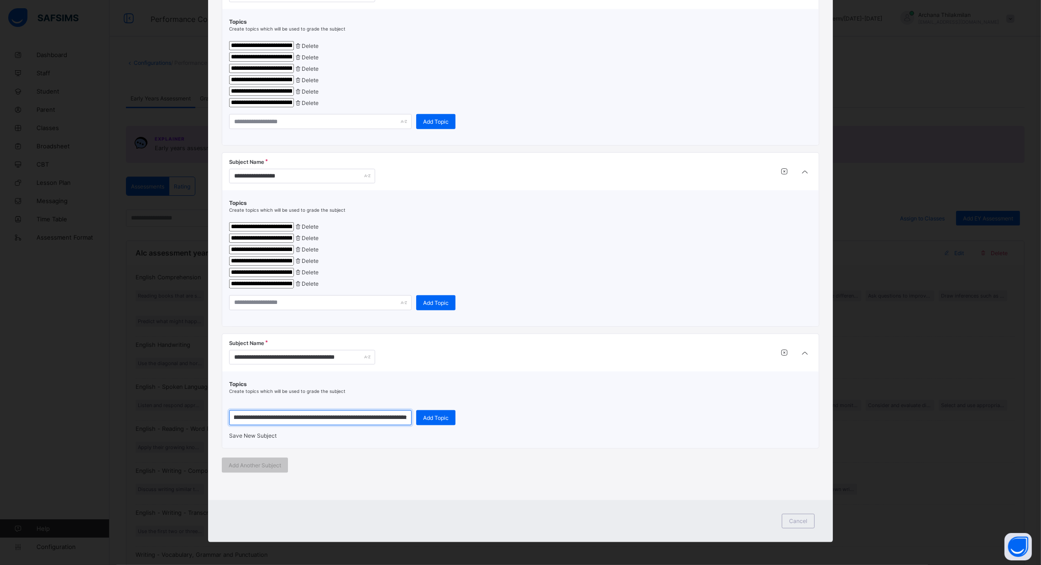
type input "**********"
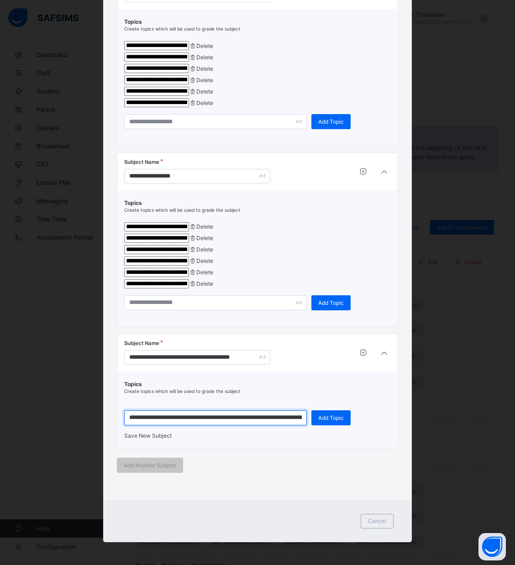
scroll to position [1946, 0]
click at [325, 415] on span "Add Topic" at bounding box center [331, 418] width 26 height 7
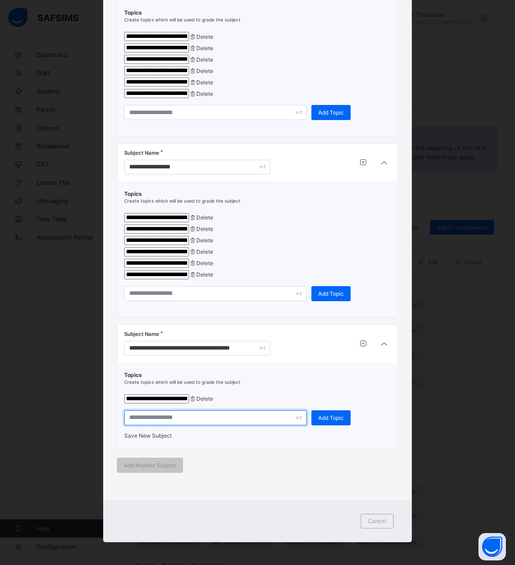
click at [218, 425] on input "text" at bounding box center [215, 417] width 183 height 15
paste input "**********"
type input "**********"
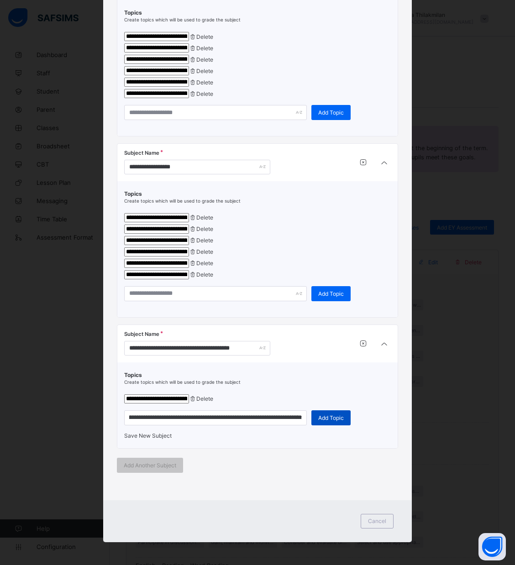
scroll to position [0, 0]
click at [338, 421] on span "Add Topic" at bounding box center [331, 418] width 26 height 7
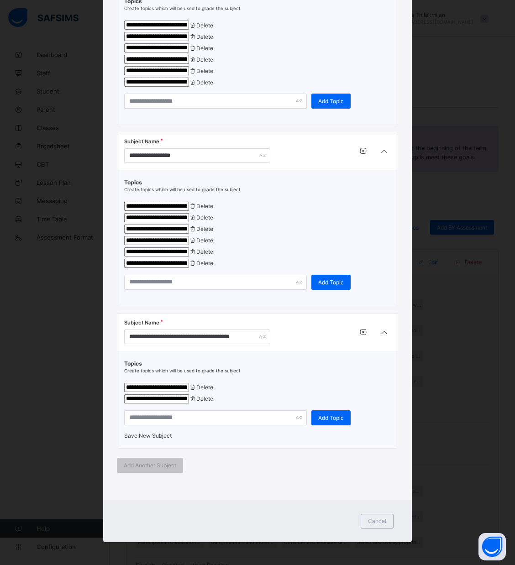
click at [163, 439] on span "Save New Subject" at bounding box center [147, 435] width 47 height 7
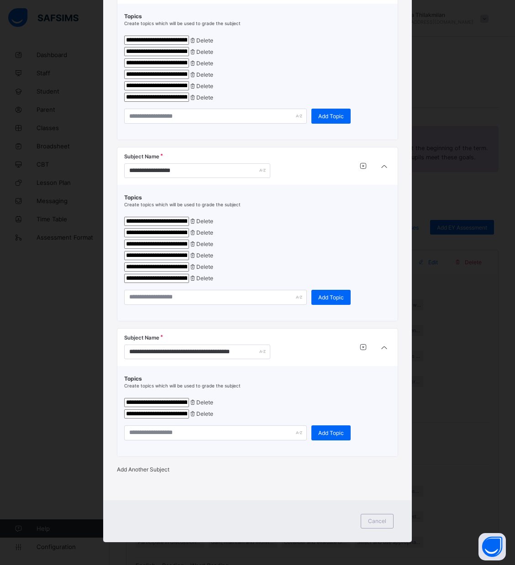
click at [150, 473] on div "Add Another Subject" at bounding box center [258, 469] width 282 height 7
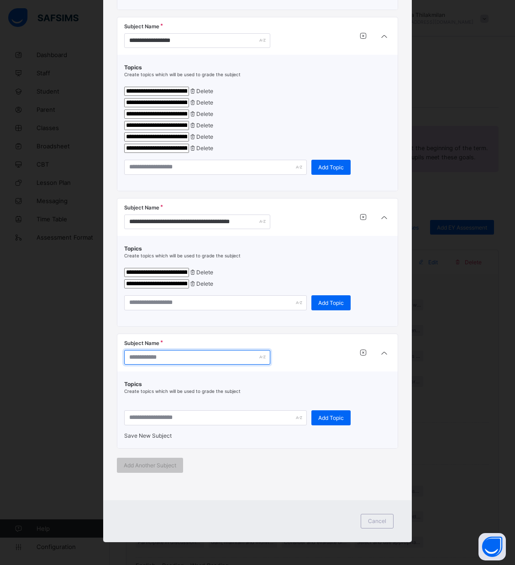
click at [149, 365] on input "text" at bounding box center [197, 357] width 146 height 15
paste input "**********"
type input "**********"
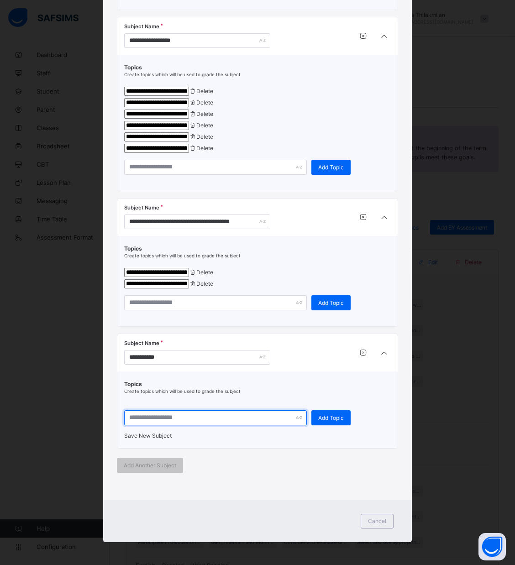
click at [152, 410] on input "text" at bounding box center [215, 417] width 183 height 15
paste input "**********"
type input "**********"
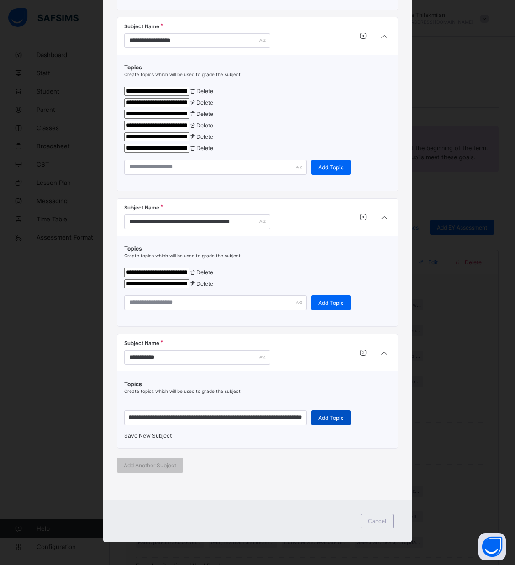
scroll to position [0, 0]
click at [335, 415] on span "Add Topic" at bounding box center [331, 418] width 26 height 7
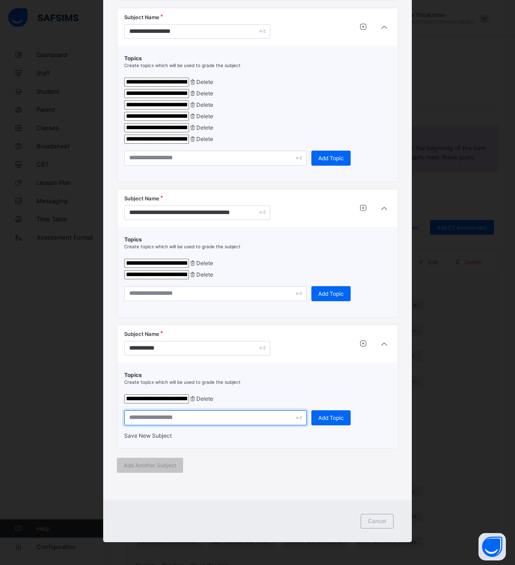
click at [184, 423] on input "text" at bounding box center [215, 417] width 183 height 15
paste input "**********"
type input "**********"
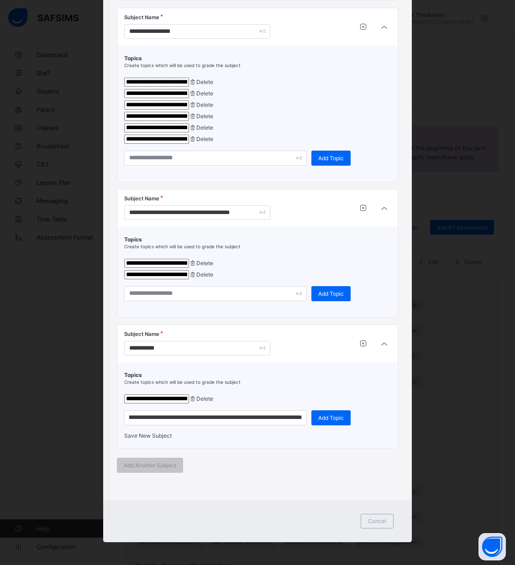
scroll to position [0, 0]
drag, startPoint x: 332, startPoint y: 434, endPoint x: 331, endPoint y: 420, distance: 13.8
click at [331, 420] on div "**********" at bounding box center [257, 406] width 267 height 68
click at [331, 420] on div "Add Topic" at bounding box center [330, 417] width 39 height 15
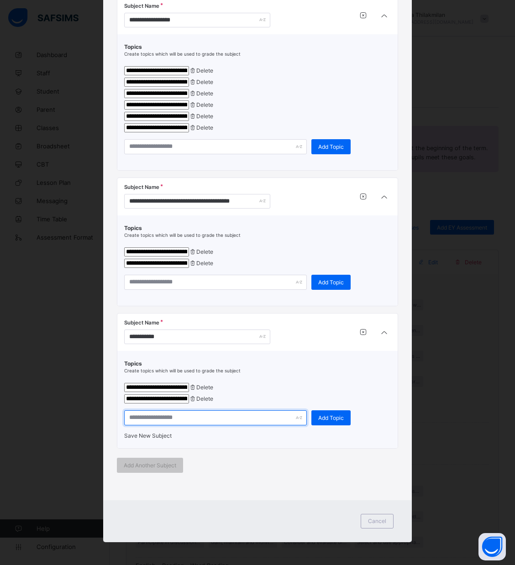
click at [207, 425] on input "text" at bounding box center [215, 417] width 183 height 15
paste input "**********"
type input "**********"
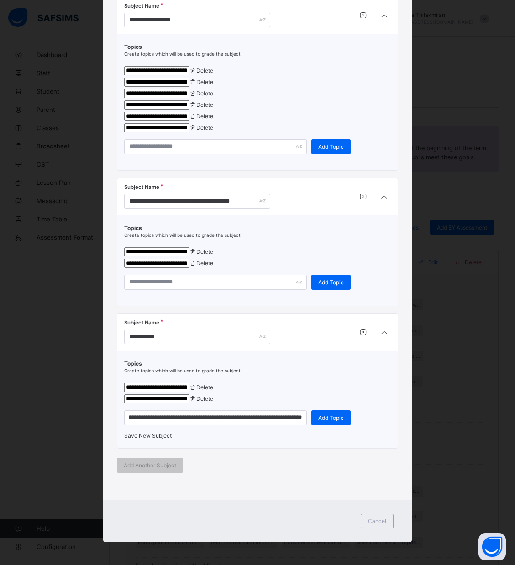
scroll to position [0, 0]
click at [159, 439] on span "Save New Subject" at bounding box center [147, 435] width 47 height 7
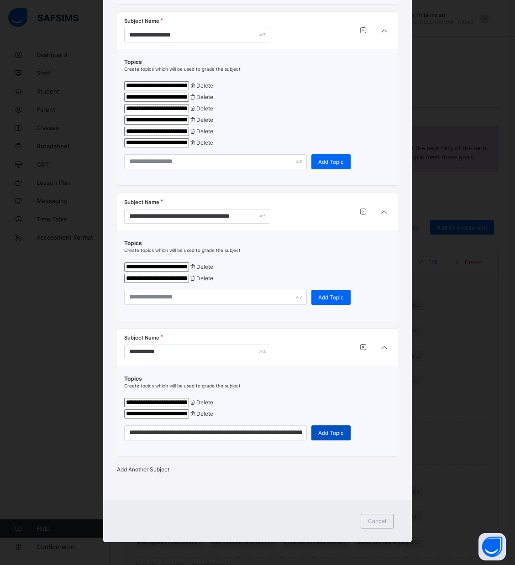
click at [324, 436] on span "Add Topic" at bounding box center [331, 433] width 26 height 7
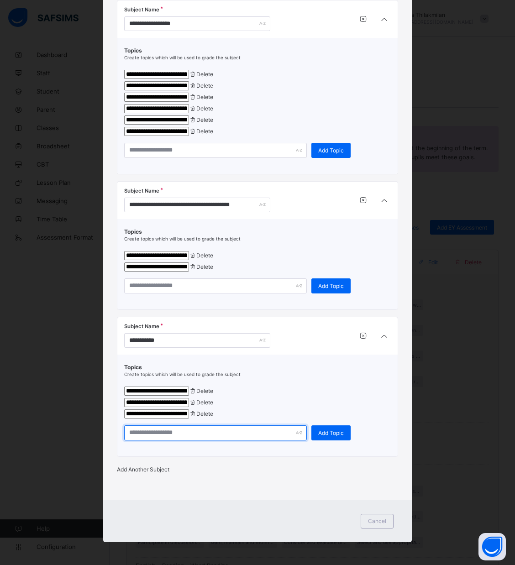
click at [249, 441] on input "text" at bounding box center [215, 432] width 183 height 15
paste input "**********"
type input "**********"
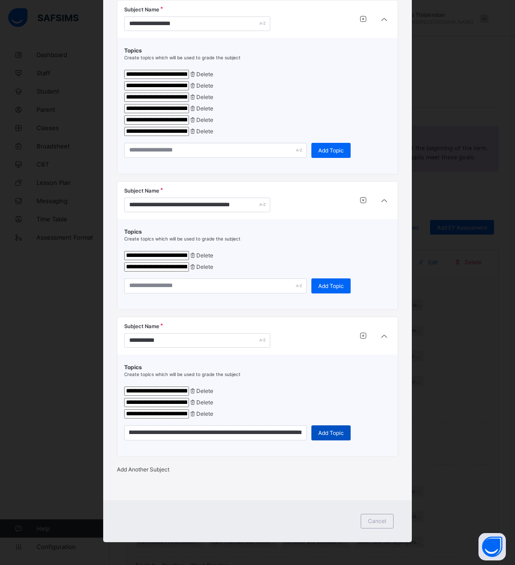
scroll to position [0, 0]
click at [327, 436] on span "Add Topic" at bounding box center [331, 433] width 26 height 7
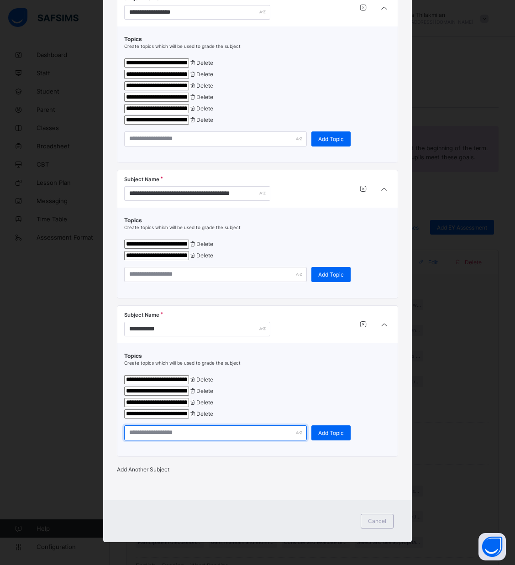
click at [154, 441] on input "text" at bounding box center [215, 432] width 183 height 15
paste input "**********"
type input "**********"
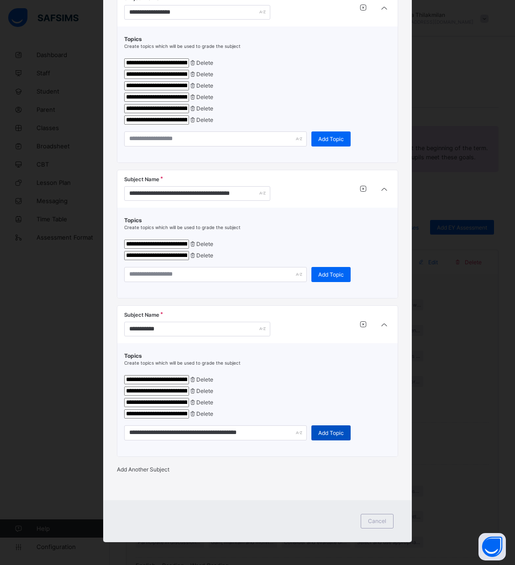
click at [325, 436] on span "Add Topic" at bounding box center [331, 433] width 26 height 7
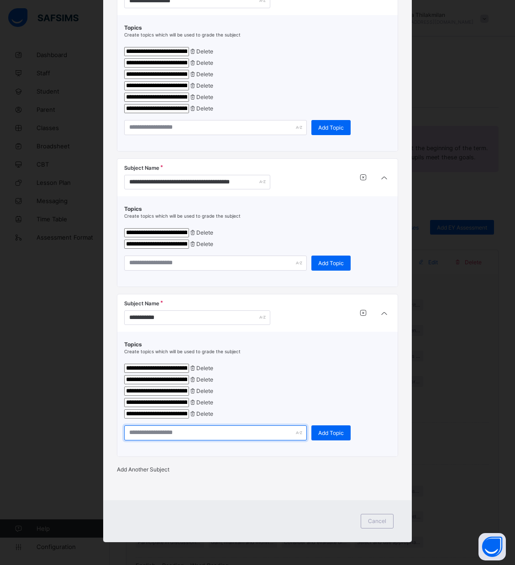
click at [174, 441] on input "text" at bounding box center [215, 432] width 183 height 15
paste input "**********"
type input "**********"
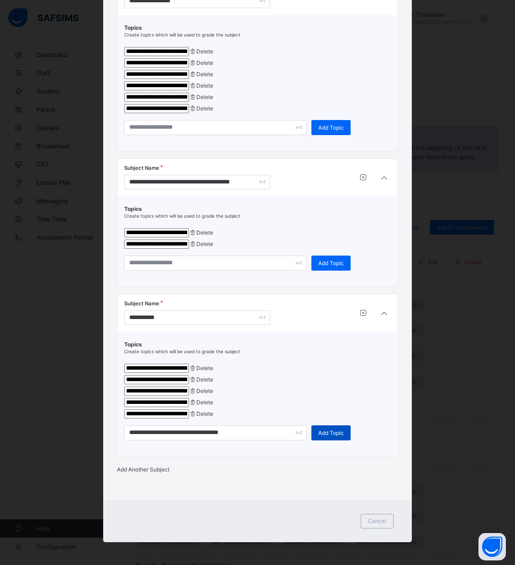
click at [329, 436] on span "Add Topic" at bounding box center [331, 433] width 26 height 7
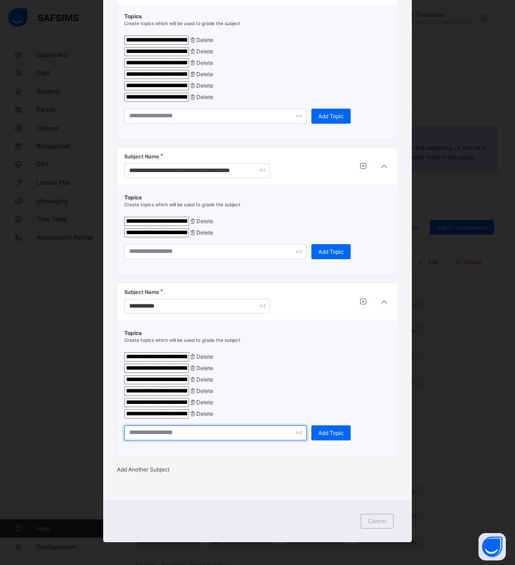
click at [259, 441] on input "text" at bounding box center [215, 432] width 183 height 15
paste input "**********"
type input "**********"
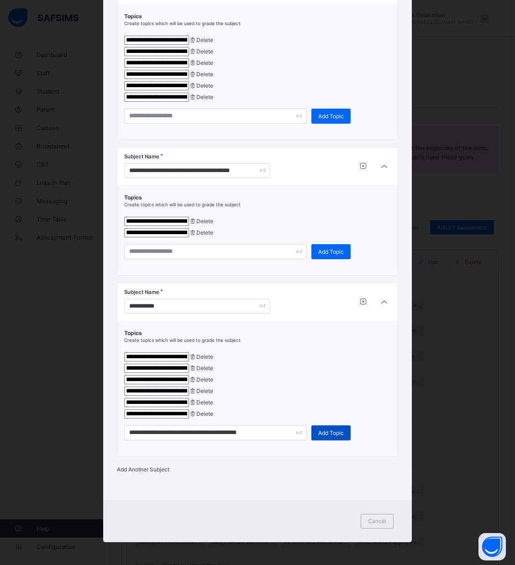
click at [333, 436] on span "Add Topic" at bounding box center [331, 433] width 26 height 7
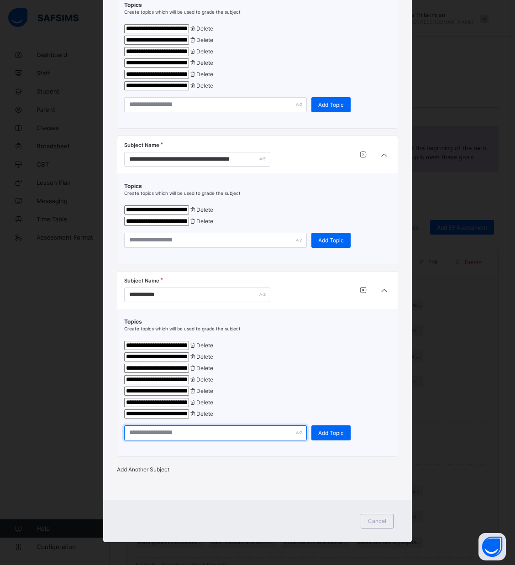
click at [144, 441] on input "text" at bounding box center [215, 432] width 183 height 15
paste input "**********"
type input "**********"
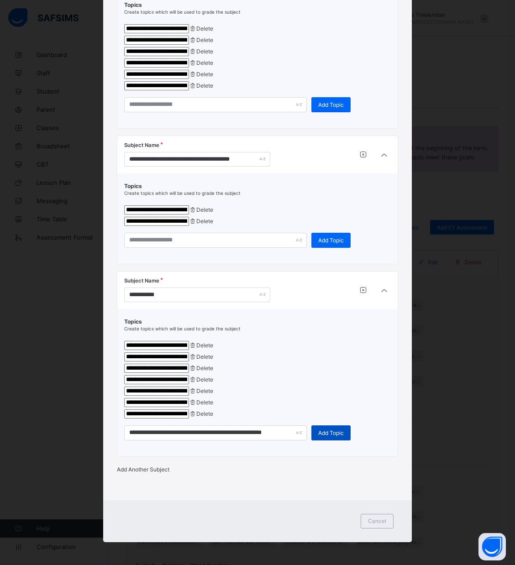
click at [311, 441] on div "Add Topic" at bounding box center [330, 432] width 39 height 15
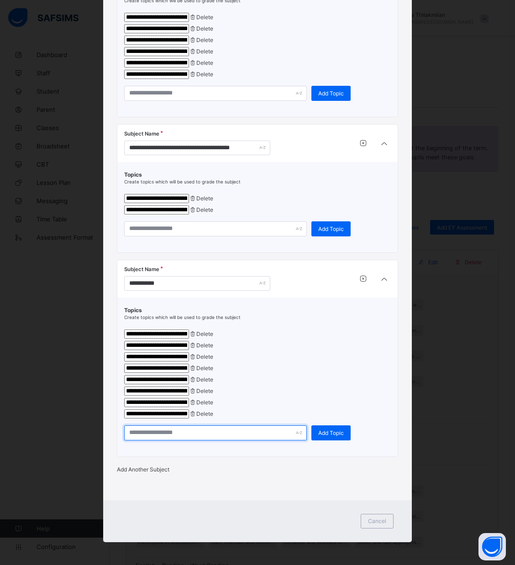
click at [165, 441] on input "text" at bounding box center [215, 432] width 183 height 15
paste input "**********"
type input "**********"
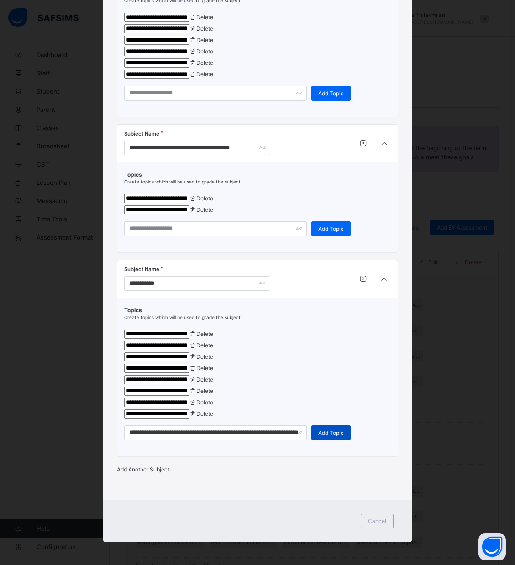
click at [336, 430] on span "Add Topic" at bounding box center [331, 433] width 26 height 7
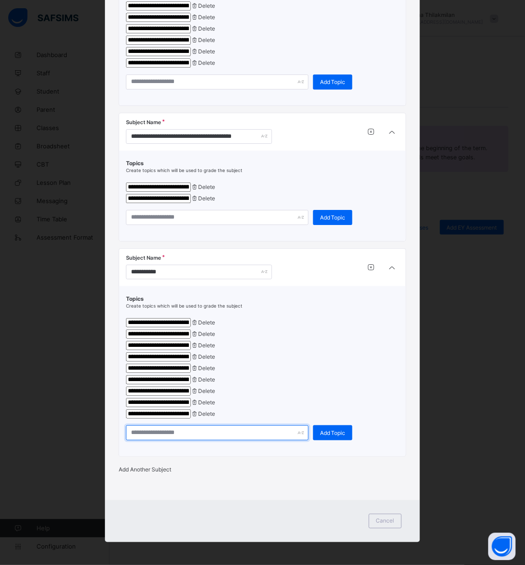
click at [184, 441] on input "text" at bounding box center [217, 432] width 183 height 15
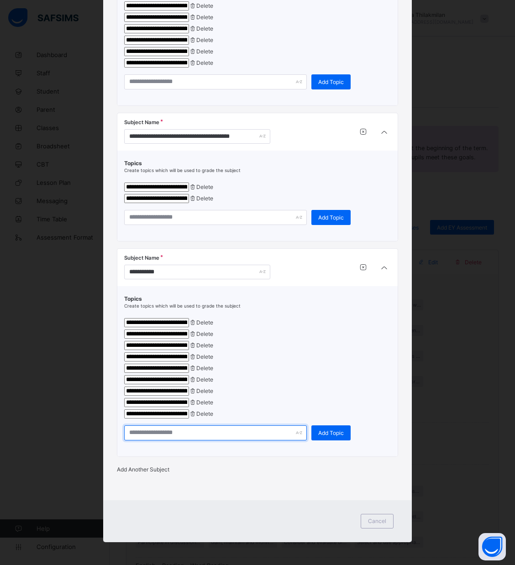
paste input "**********"
type input "**********"
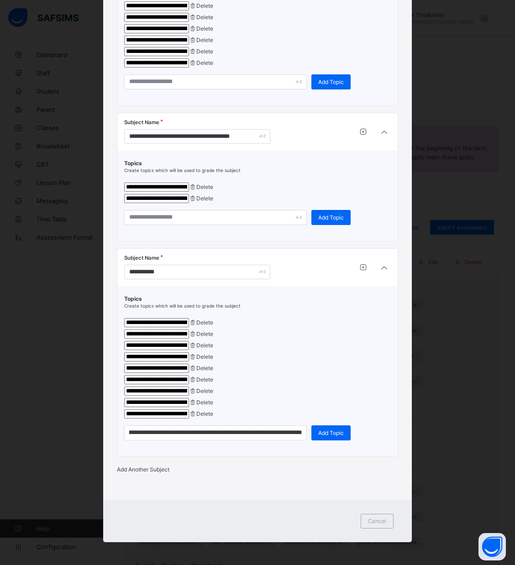
scroll to position [0, 0]
drag, startPoint x: 328, startPoint y: 449, endPoint x: 325, endPoint y: 441, distance: 8.2
click at [325, 441] on div "**********" at bounding box center [257, 432] width 267 height 15
click at [325, 436] on span "Add Topic" at bounding box center [331, 433] width 26 height 7
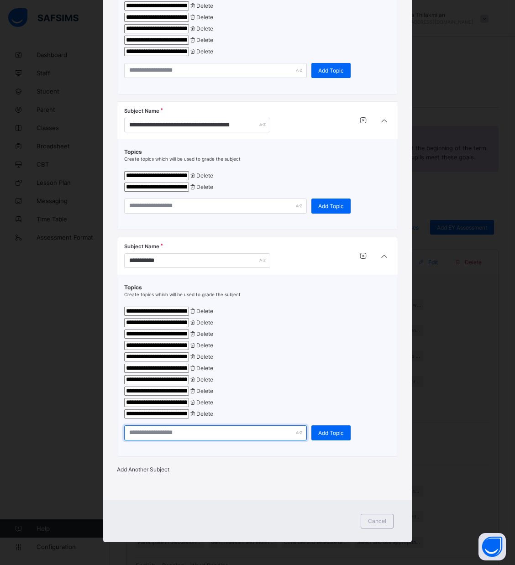
click at [212, 441] on input "text" at bounding box center [215, 432] width 183 height 15
paste input "**********"
type input "**********"
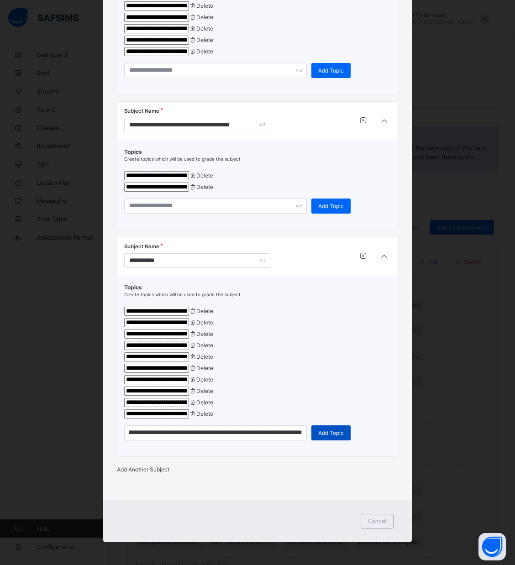
scroll to position [0, 0]
click at [330, 436] on span "Add Topic" at bounding box center [331, 433] width 26 height 7
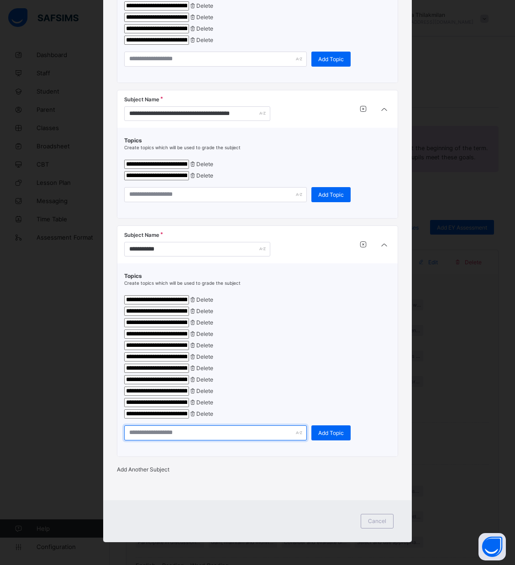
click at [142, 441] on input "text" at bounding box center [215, 432] width 183 height 15
paste input "**********"
type input "**********"
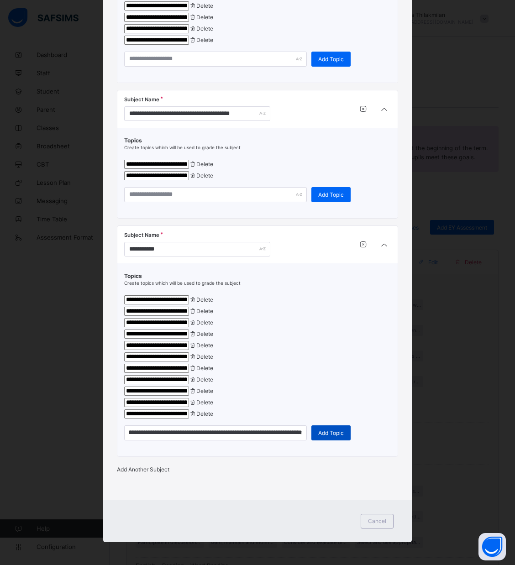
scroll to position [0, 0]
click at [324, 441] on div "Add Topic" at bounding box center [330, 432] width 39 height 15
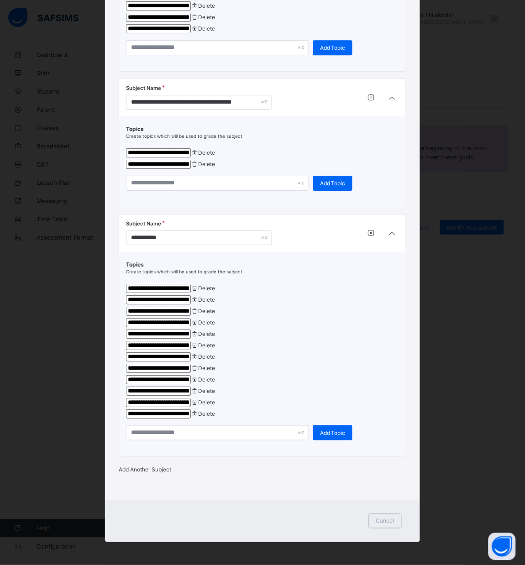
click at [157, 473] on span "Add Another Subject" at bounding box center [145, 469] width 52 height 7
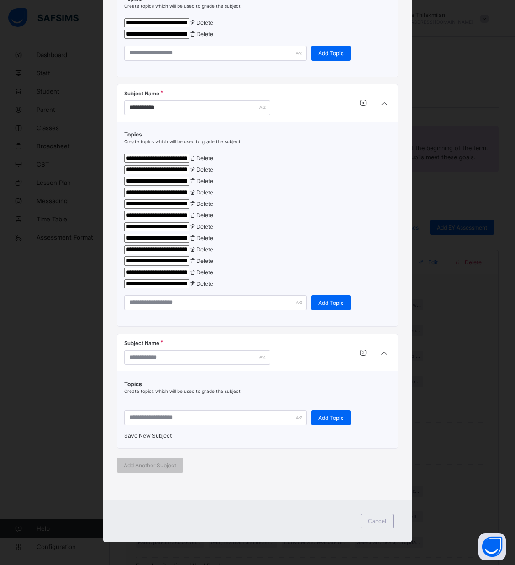
scroll to position [2407, 0]
click at [144, 356] on input "text" at bounding box center [197, 357] width 146 height 15
paste input "**********"
type input "**********"
click at [159, 410] on input "text" at bounding box center [215, 417] width 183 height 15
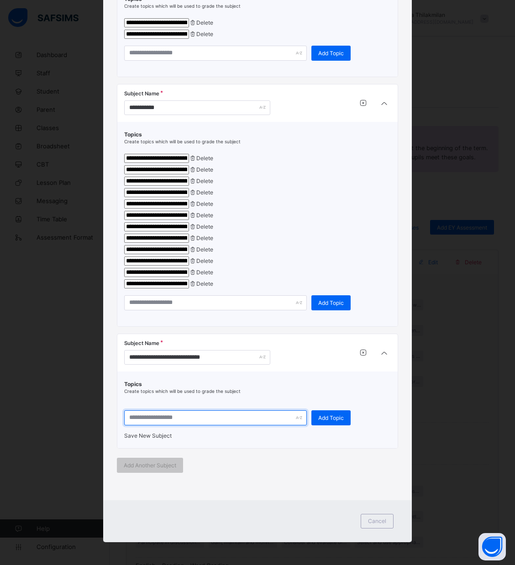
paste input "**********"
type input "**********"
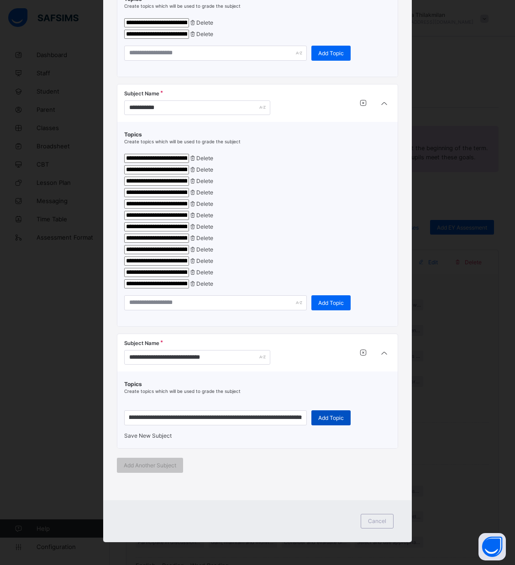
scroll to position [0, 0]
click at [321, 415] on span "Add Topic" at bounding box center [331, 418] width 26 height 7
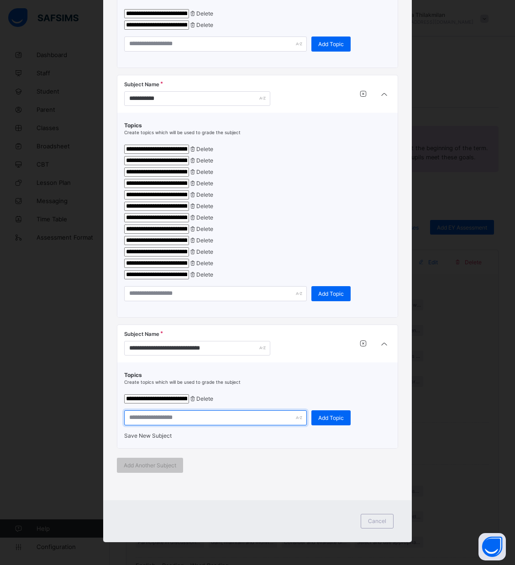
click at [184, 425] on input "text" at bounding box center [215, 417] width 183 height 15
paste input "**********"
type input "**********"
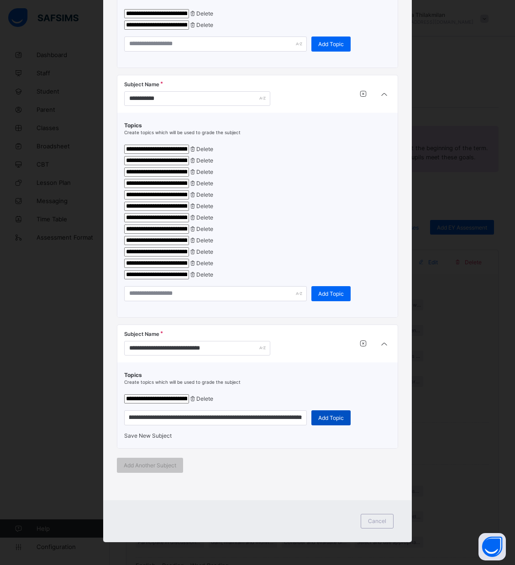
scroll to position [0, 0]
click at [330, 425] on div "Add Topic" at bounding box center [330, 417] width 39 height 15
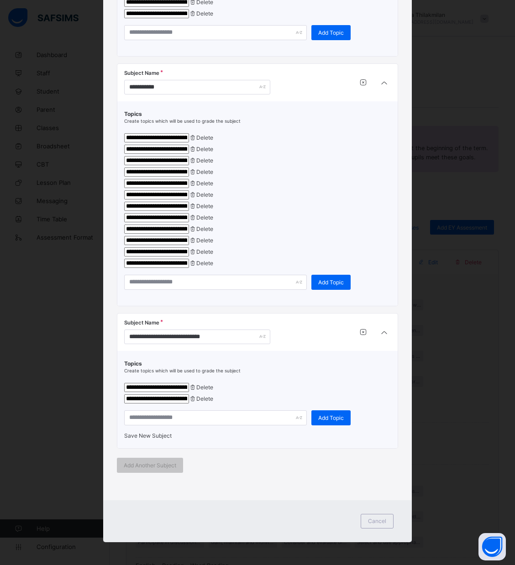
click at [153, 439] on span "Save New Subject" at bounding box center [147, 435] width 47 height 7
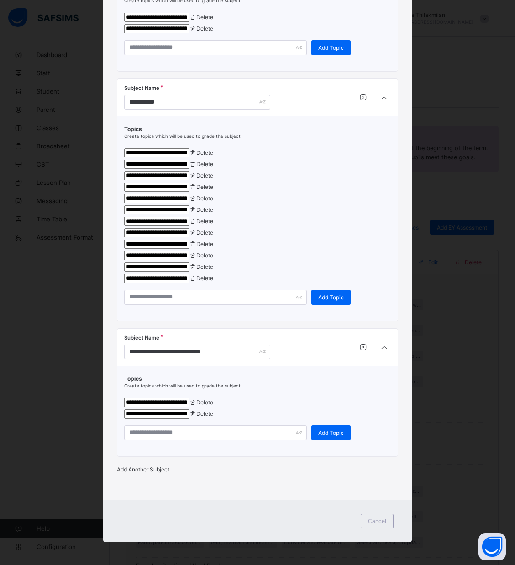
click at [144, 473] on div "Add Another Subject" at bounding box center [258, 469] width 282 height 7
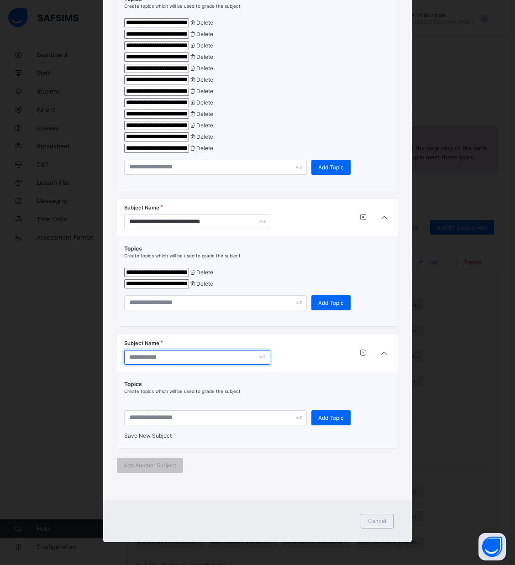
click at [149, 365] on input "text" at bounding box center [197, 357] width 146 height 15
paste input "**********"
type input "**********"
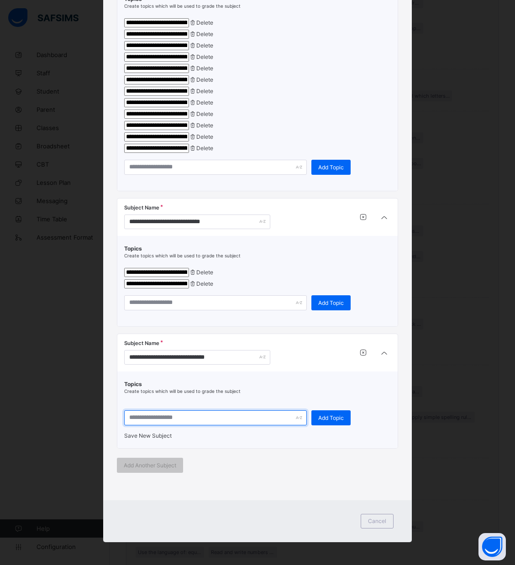
click at [202, 410] on input "text" at bounding box center [215, 417] width 183 height 15
paste input "**********"
type input "**********"
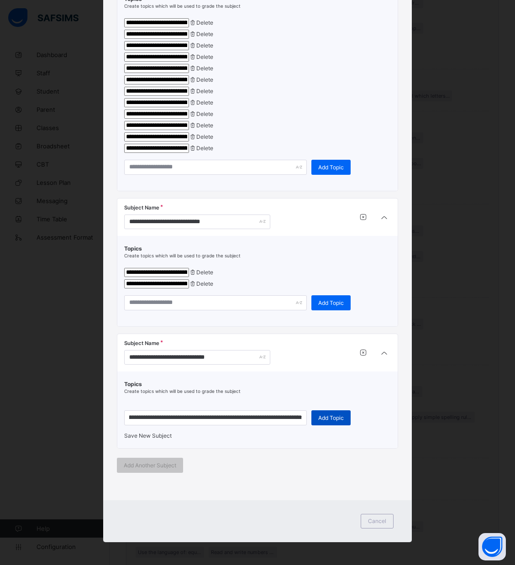
scroll to position [0, 0]
click at [339, 410] on div "Add Topic" at bounding box center [330, 417] width 39 height 15
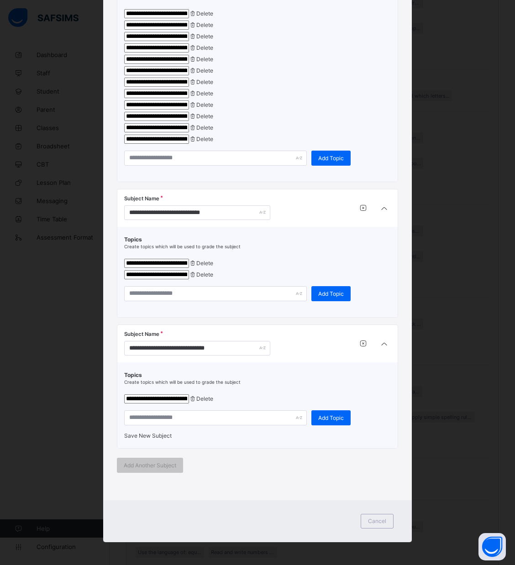
click at [153, 439] on span "Save New Subject" at bounding box center [147, 435] width 47 height 7
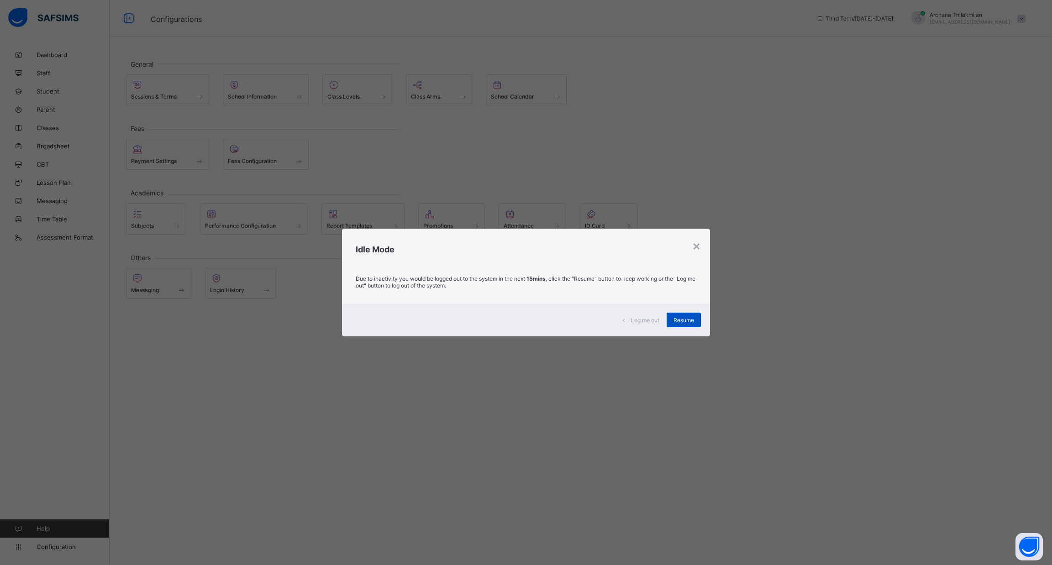
click at [525, 318] on span "Resume" at bounding box center [683, 320] width 21 height 7
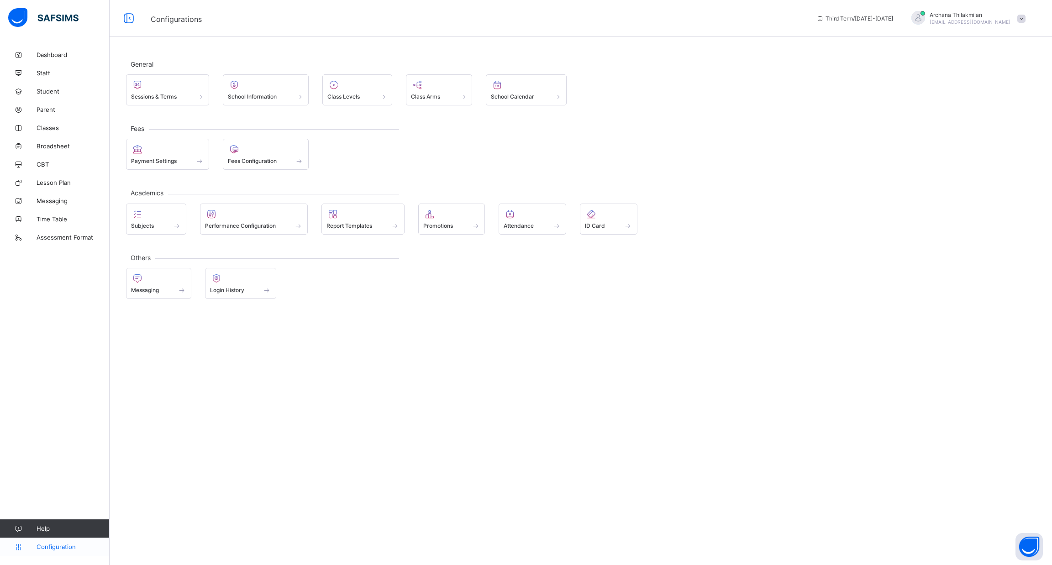
click at [69, 542] on link "Configuration" at bounding box center [54, 547] width 109 height 18
click at [253, 216] on div at bounding box center [254, 214] width 98 height 11
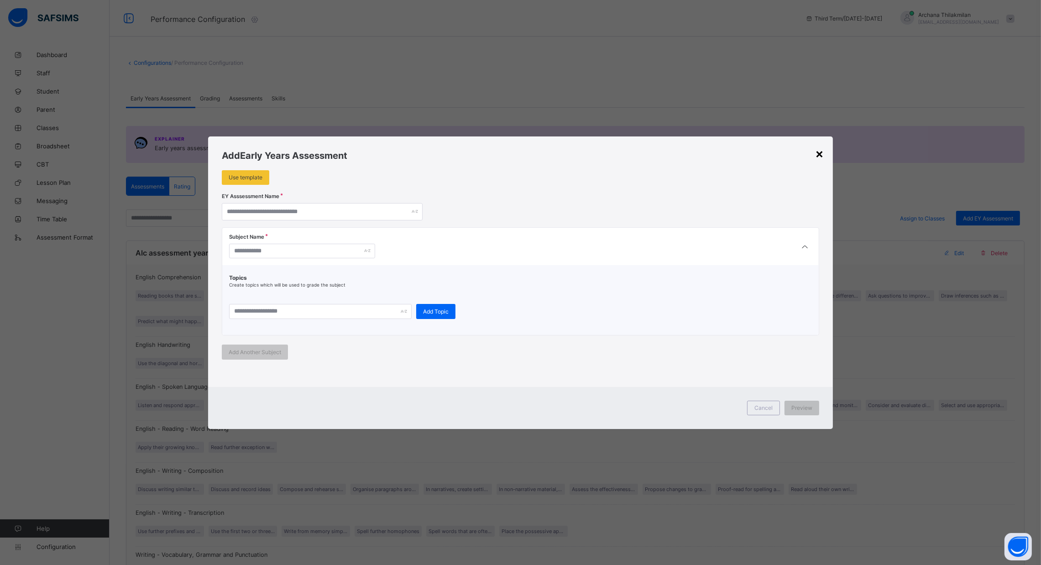
click at [525, 152] on div "×" at bounding box center [819, 154] width 9 height 16
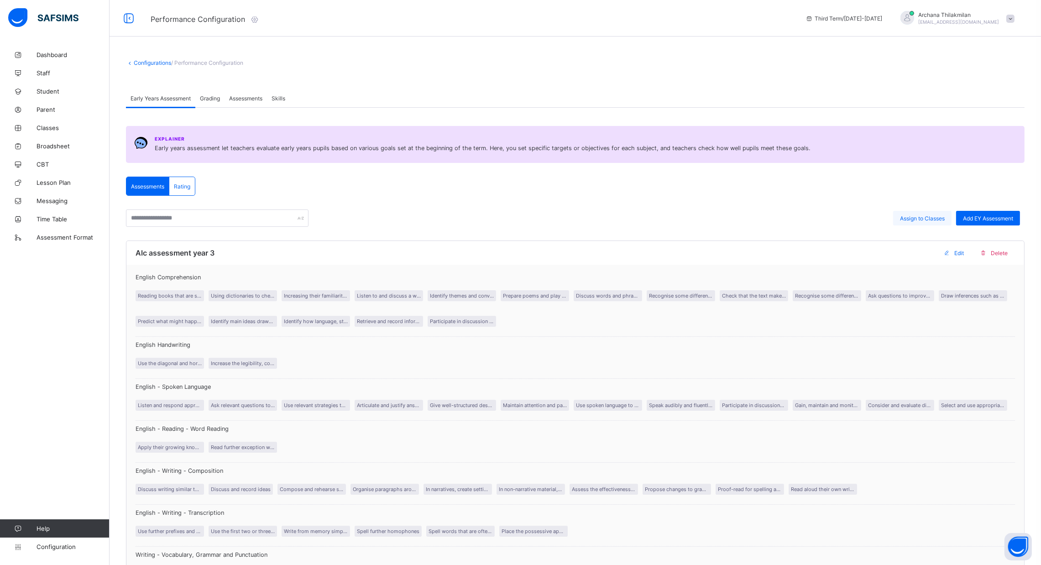
click at [525, 220] on span "Assign to Classes" at bounding box center [922, 218] width 45 height 7
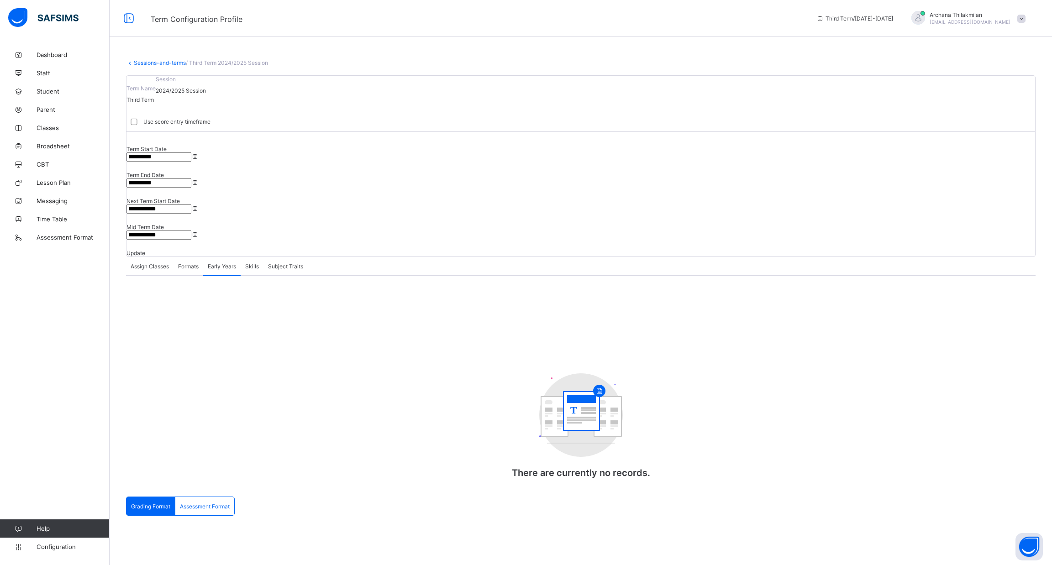
type input "**********"
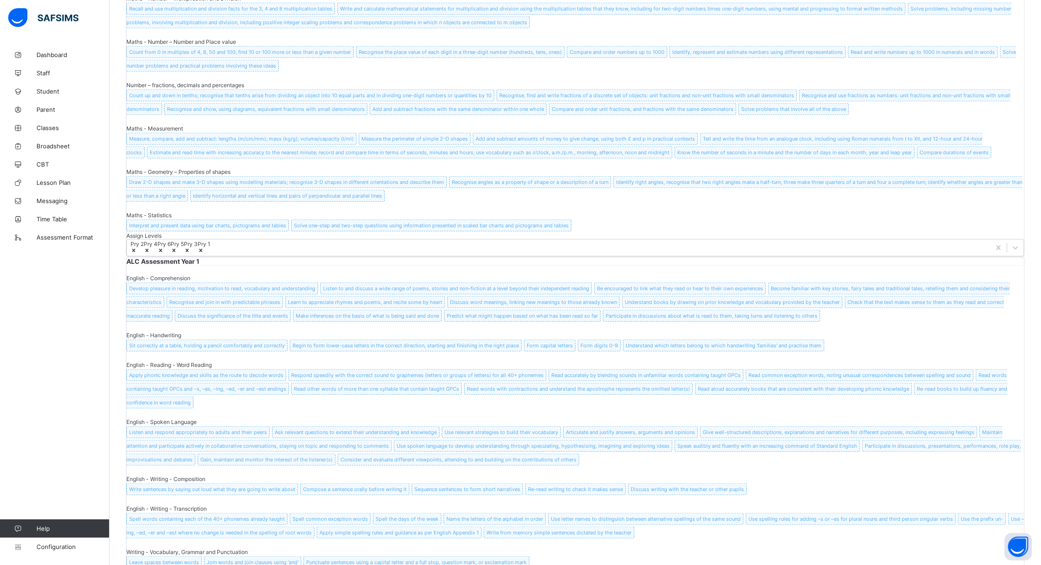
scroll to position [1497, 0]
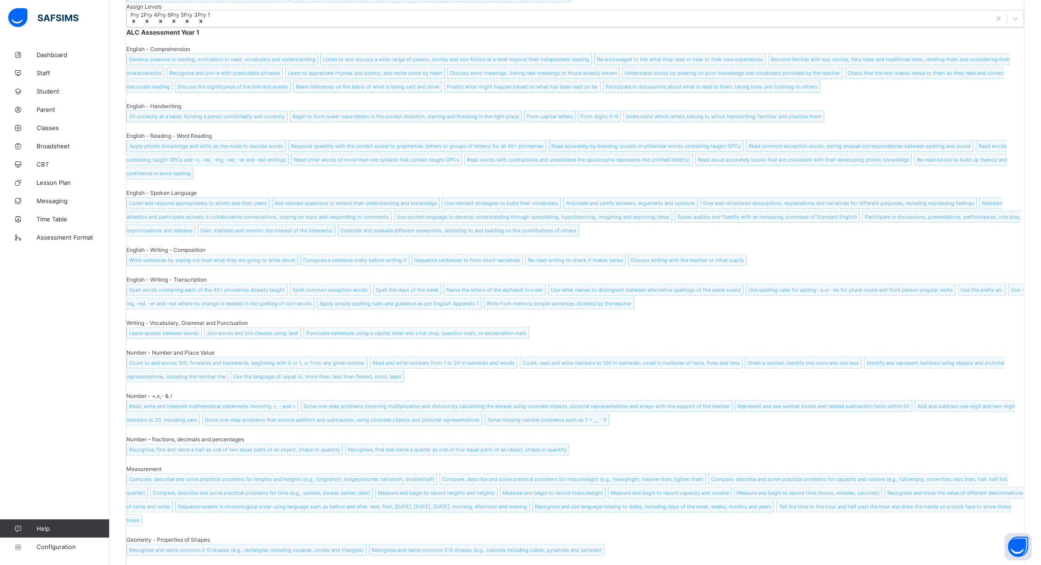
scroll to position [1767, 0]
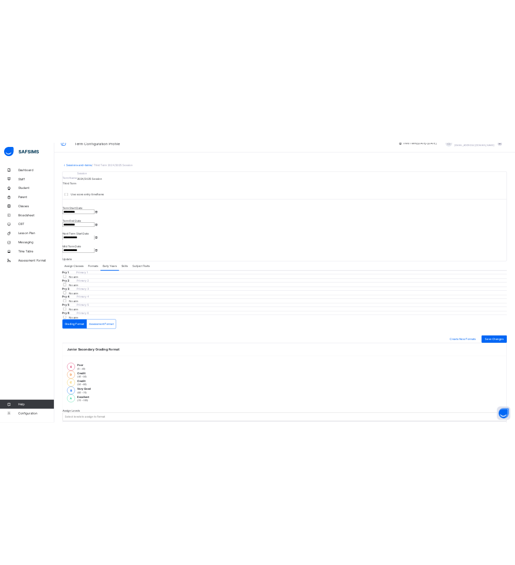
scroll to position [0, 0]
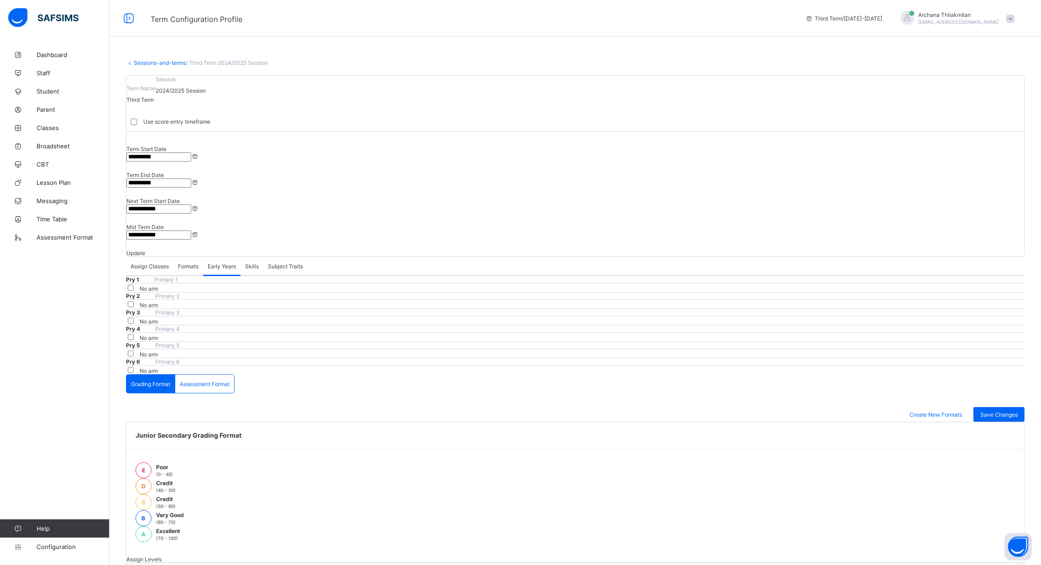
click at [162, 257] on div "Assign Classes" at bounding box center [149, 266] width 47 height 18
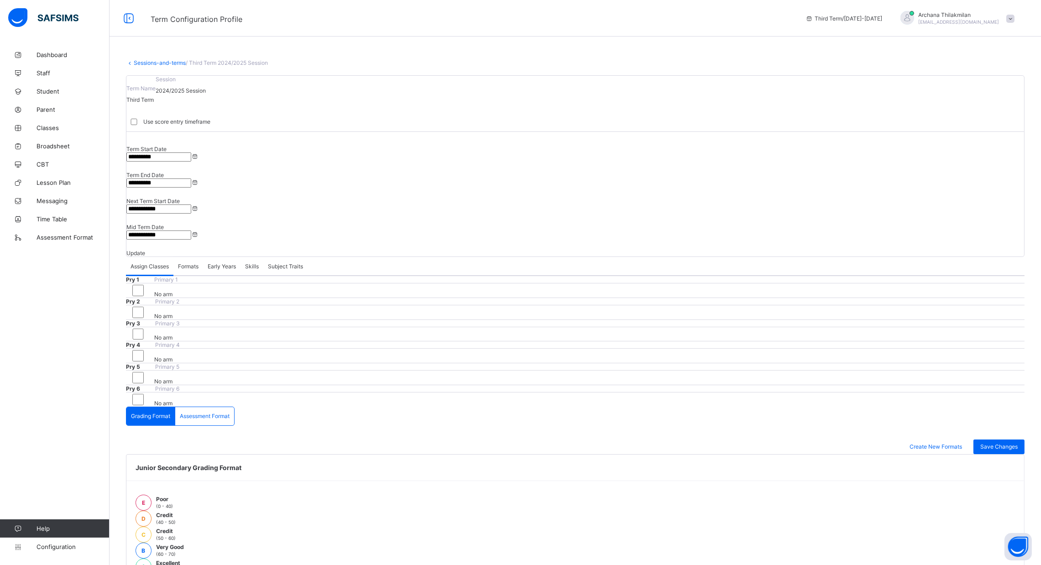
click at [299, 257] on div "Subject Traits" at bounding box center [285, 266] width 44 height 18
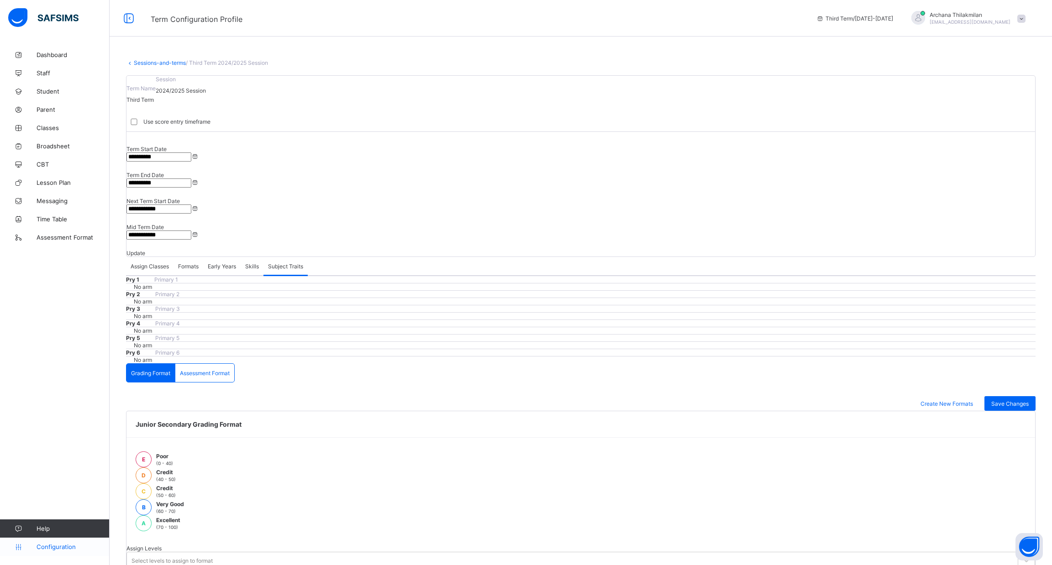
click at [81, 540] on link "Configuration" at bounding box center [54, 547] width 109 height 18
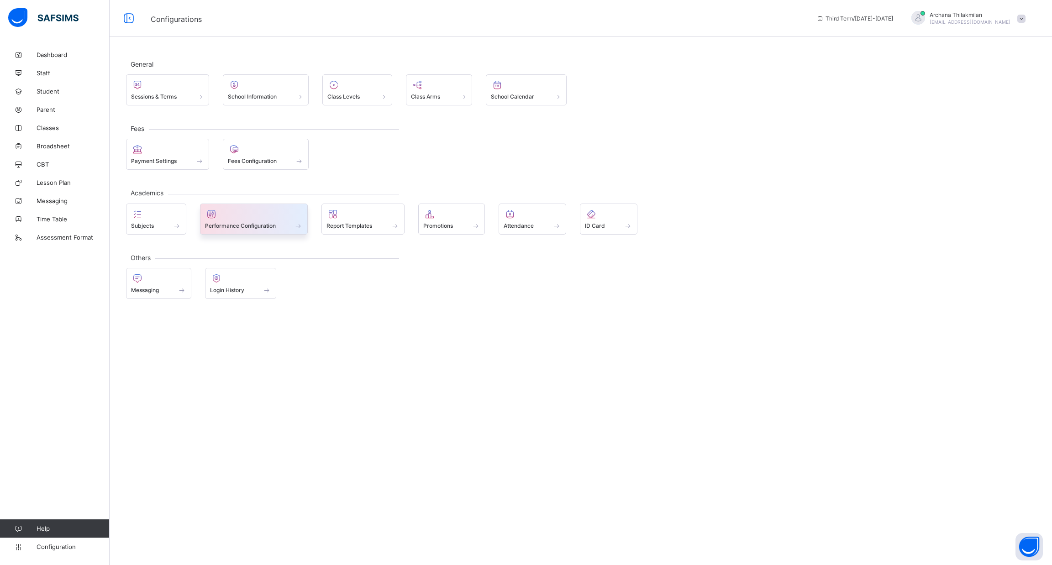
click at [262, 230] on div "Performance Configuration" at bounding box center [254, 219] width 108 height 31
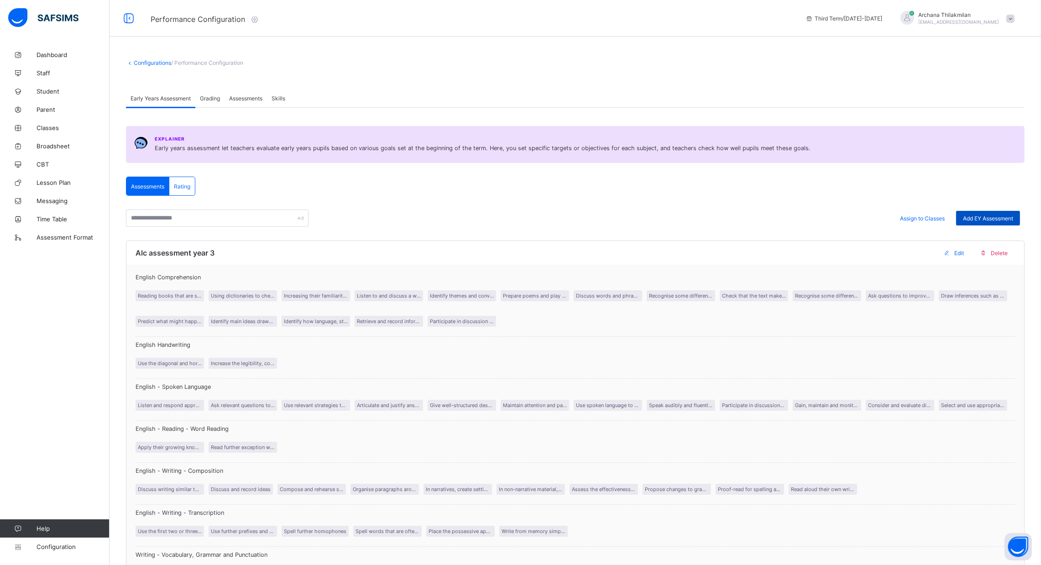
click at [525, 215] on span "Add EY Assessment" at bounding box center [988, 218] width 50 height 7
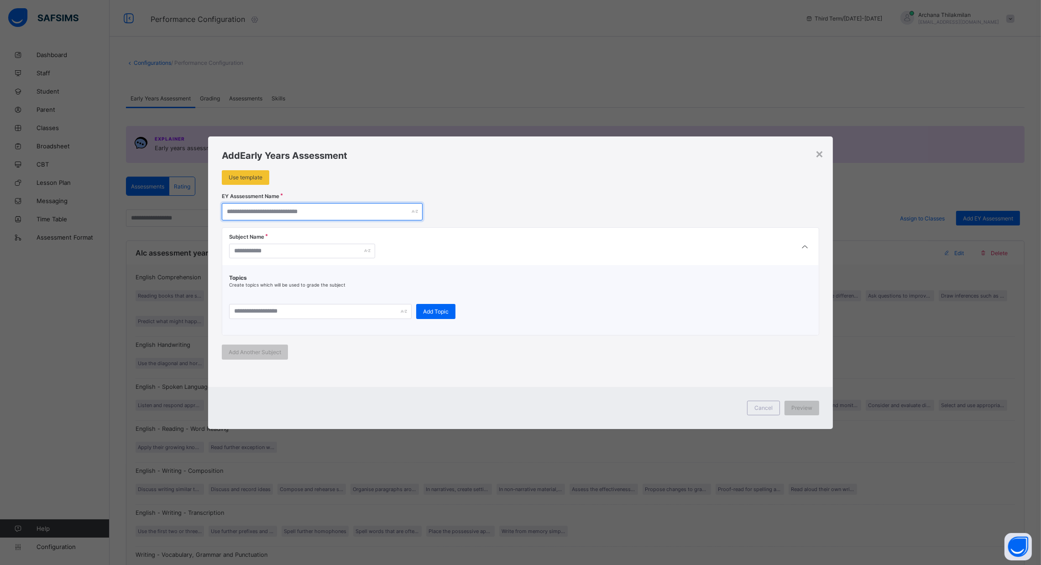
click at [381, 216] on input "text" at bounding box center [322, 211] width 201 height 17
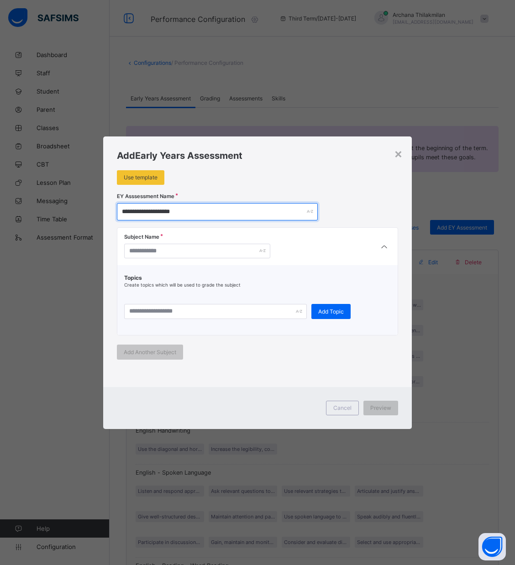
type input "**********"
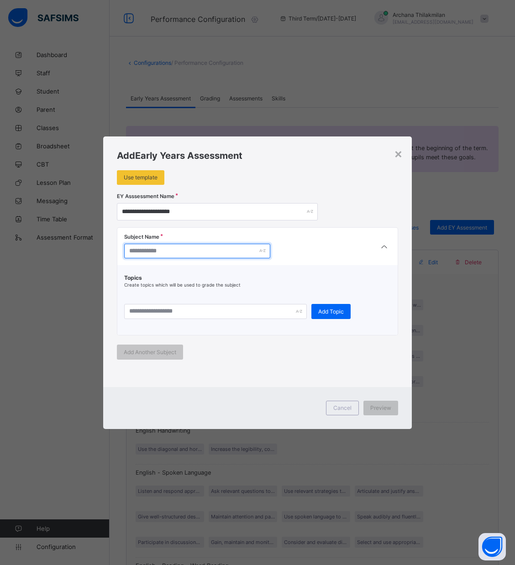
click at [192, 247] on input "text" at bounding box center [197, 251] width 146 height 15
paste input "**********"
type input "**********"
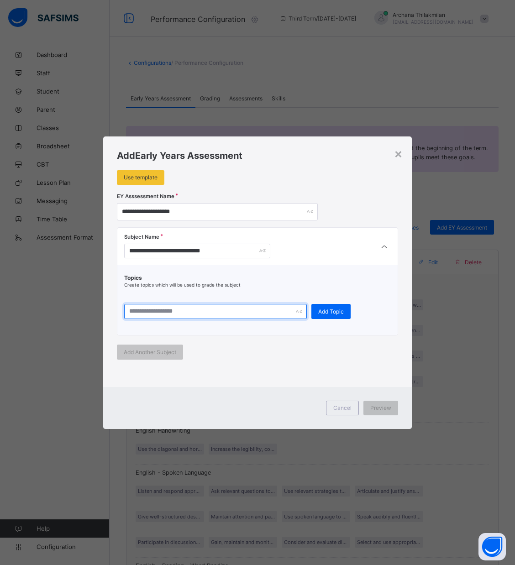
click at [126, 310] on input "text" at bounding box center [215, 311] width 183 height 15
paste input "**********"
type input "**********"
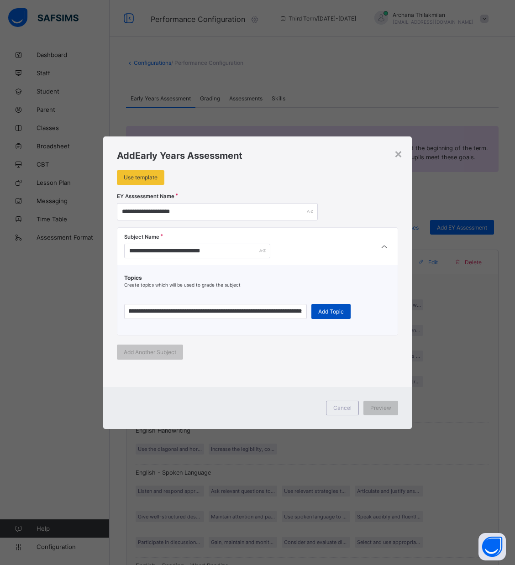
scroll to position [0, 0]
click at [340, 315] on div "Add Topic" at bounding box center [330, 311] width 39 height 15
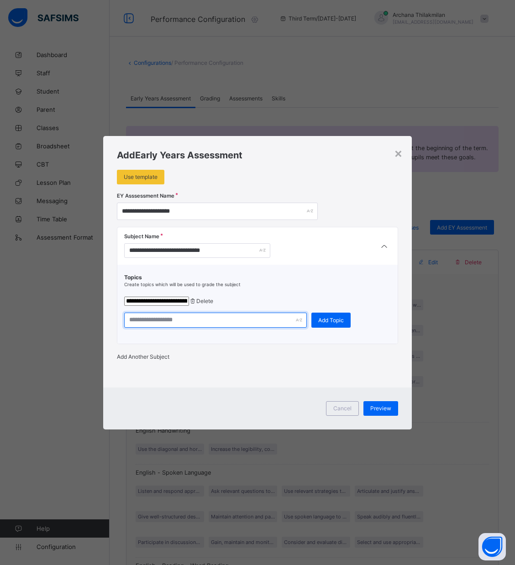
click at [157, 318] on input "text" at bounding box center [215, 320] width 183 height 15
paste input "**********"
type input "**********"
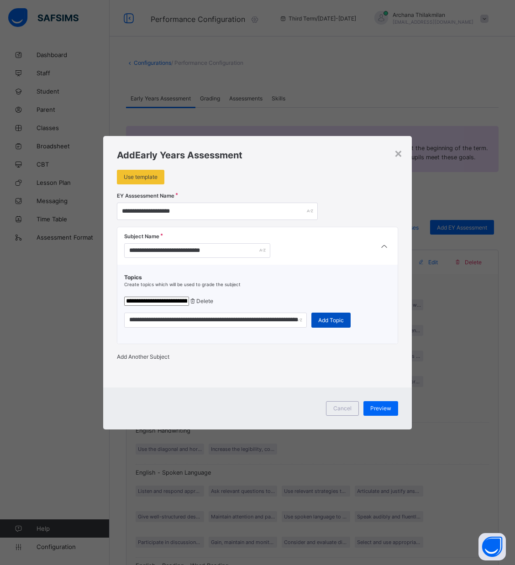
scroll to position [0, 0]
click at [333, 318] on span "Add Topic" at bounding box center [331, 320] width 26 height 7
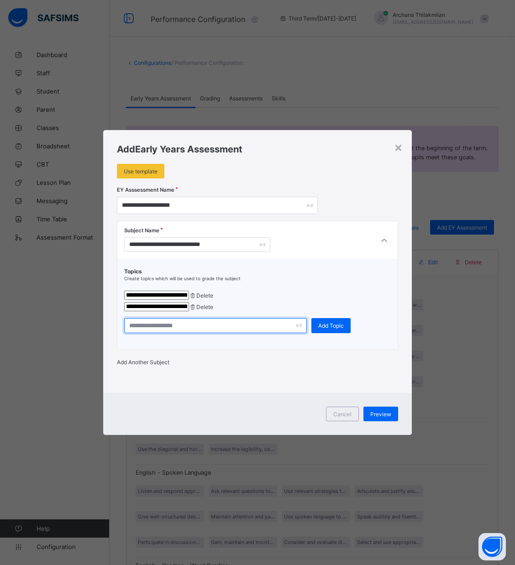
click at [147, 330] on input "text" at bounding box center [215, 325] width 183 height 15
paste input "**********"
type input "**********"
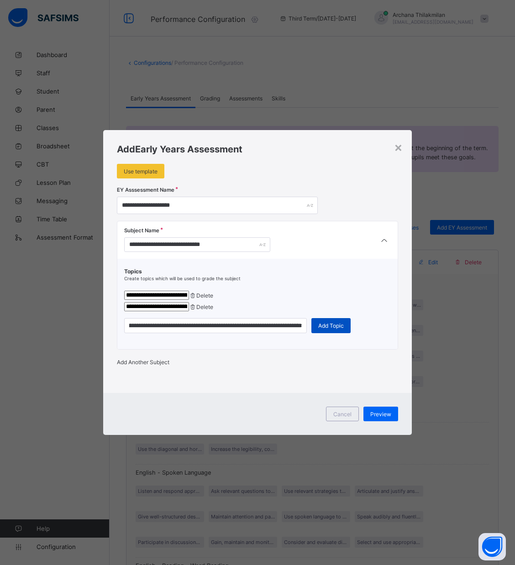
scroll to position [0, 0]
click at [332, 332] on div "Add Topic" at bounding box center [330, 325] width 39 height 15
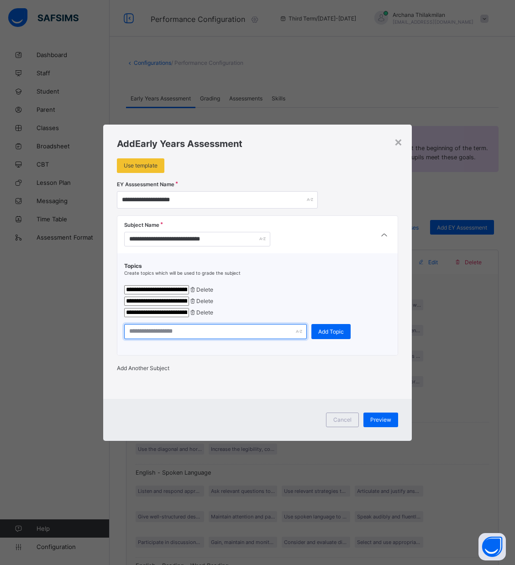
click at [152, 339] on input "text" at bounding box center [215, 331] width 183 height 15
paste input "**********"
type input "**********"
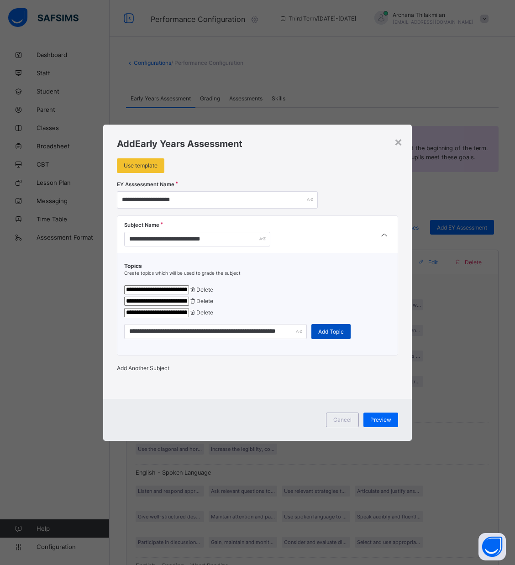
scroll to position [0, 0]
click at [340, 339] on div "Add Topic" at bounding box center [330, 331] width 39 height 15
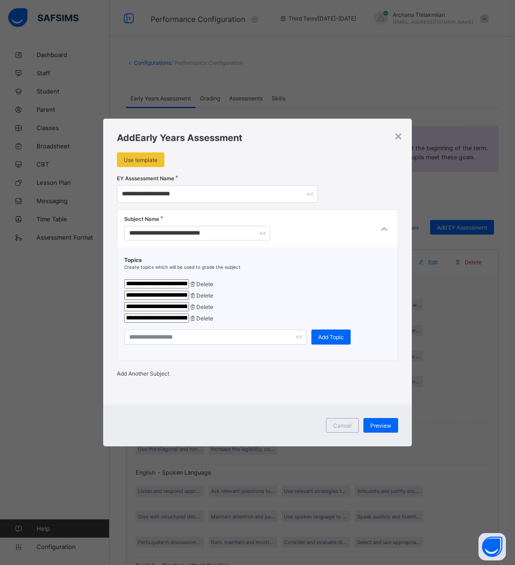
click at [210, 334] on div "**********" at bounding box center [257, 301] width 267 height 88
click at [201, 345] on input "text" at bounding box center [215, 337] width 183 height 15
paste input "**********"
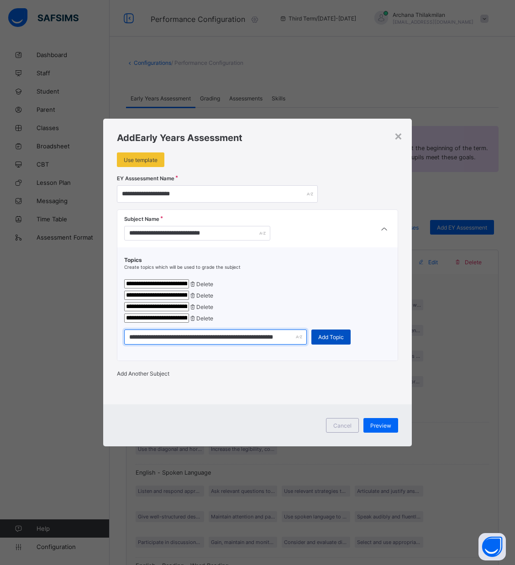
type input "**********"
click at [336, 341] on span "Add Topic" at bounding box center [331, 337] width 26 height 7
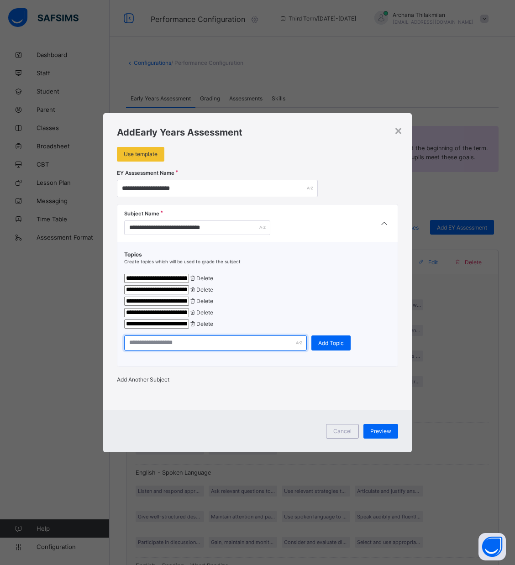
click at [268, 351] on input "text" at bounding box center [215, 343] width 183 height 15
paste input "**********"
type input "**********"
click at [336, 360] on div "**********" at bounding box center [257, 304] width 281 height 125
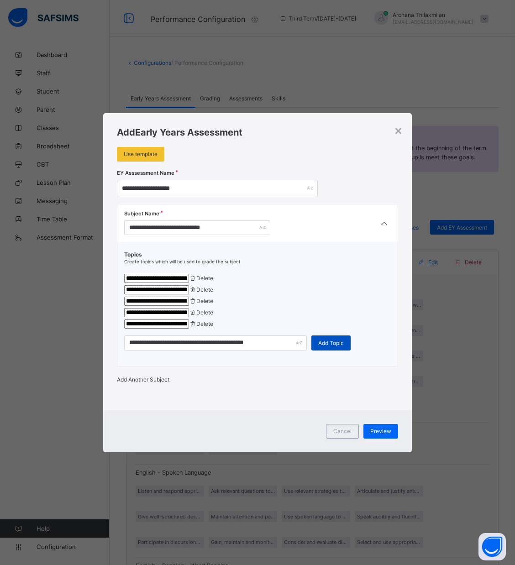
click at [335, 347] on div "Add Topic" at bounding box center [330, 343] width 39 height 15
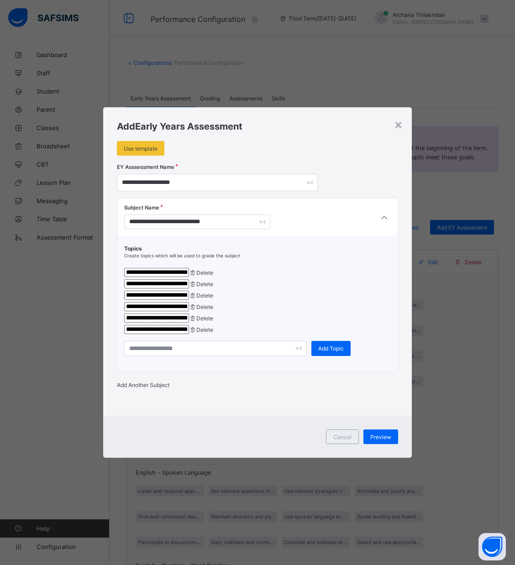
click at [143, 388] on div "Add Another Subject" at bounding box center [258, 385] width 282 height 7
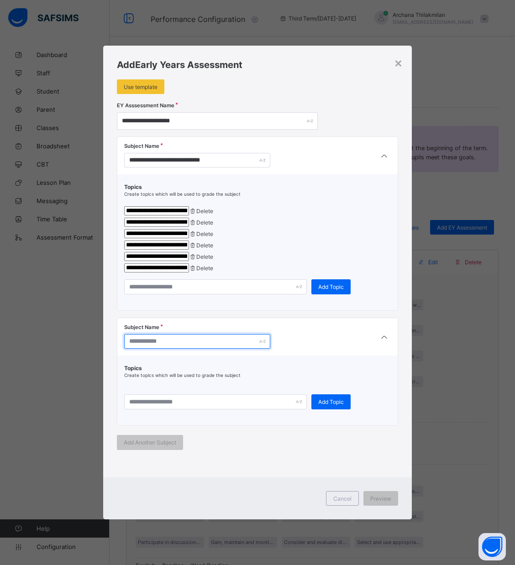
click at [187, 349] on input "text" at bounding box center [197, 341] width 146 height 15
paste input "**********"
type input "**********"
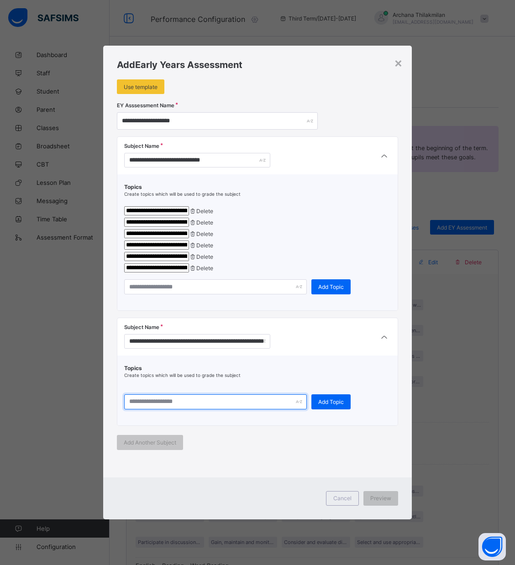
click at [155, 409] on input "text" at bounding box center [215, 401] width 183 height 15
paste input "**********"
type input "**********"
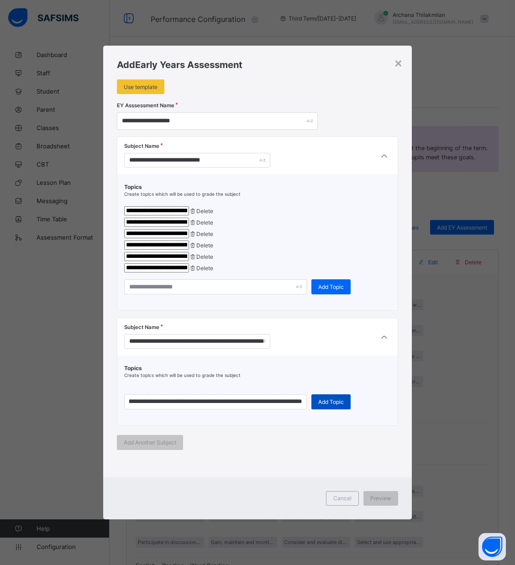
scroll to position [0, 0]
click at [341, 409] on div "Add Topic" at bounding box center [330, 401] width 39 height 15
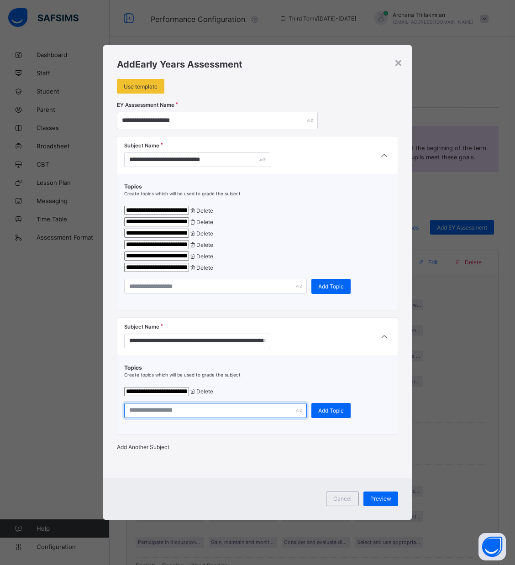
click at [231, 418] on input "text" at bounding box center [215, 410] width 183 height 15
paste input "**********"
type input "**********"
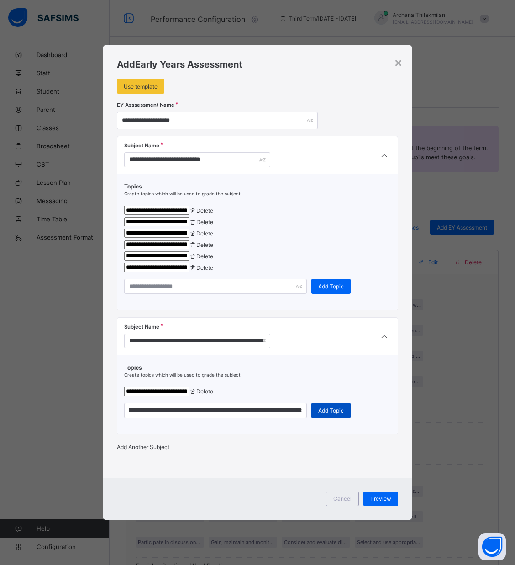
scroll to position [0, 0]
click at [320, 418] on div "Add Topic" at bounding box center [330, 410] width 39 height 15
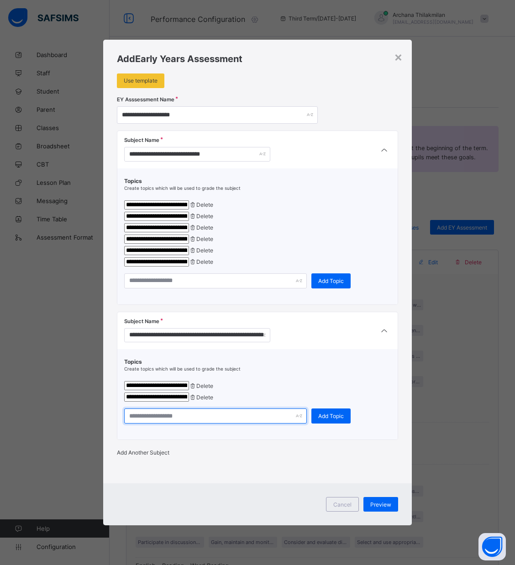
click at [197, 424] on input "text" at bounding box center [215, 416] width 183 height 15
paste input "**********"
type input "**********"
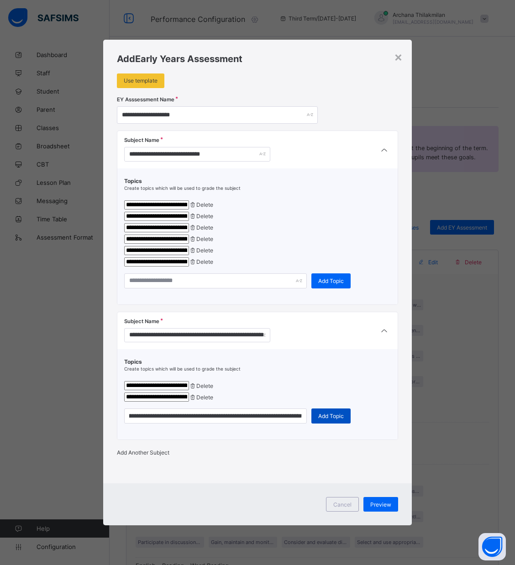
scroll to position [0, 0]
click at [324, 420] on span "Add Topic" at bounding box center [331, 416] width 26 height 7
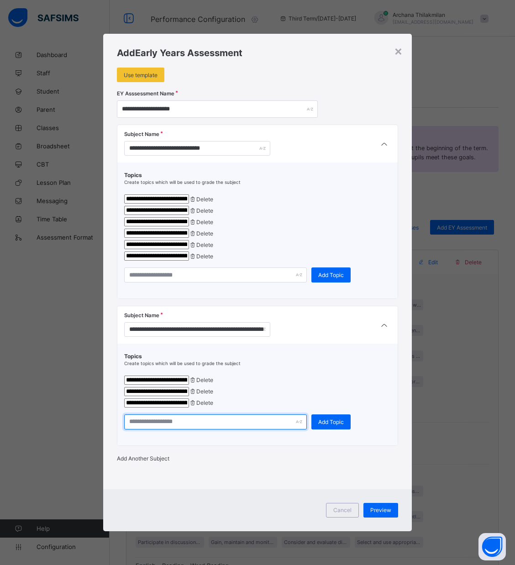
click at [203, 430] on input "text" at bounding box center [215, 422] width 183 height 15
paste input "**********"
type input "**********"
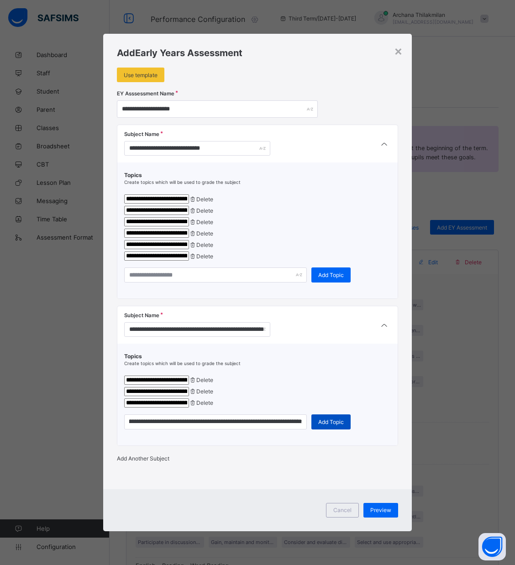
scroll to position [0, 0]
click at [316, 430] on div "Add Topic" at bounding box center [330, 422] width 39 height 15
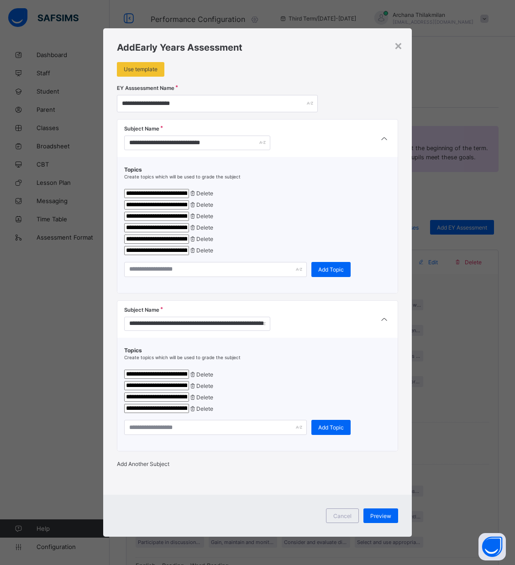
click at [156, 467] on div "Add Another Subject" at bounding box center [258, 464] width 282 height 7
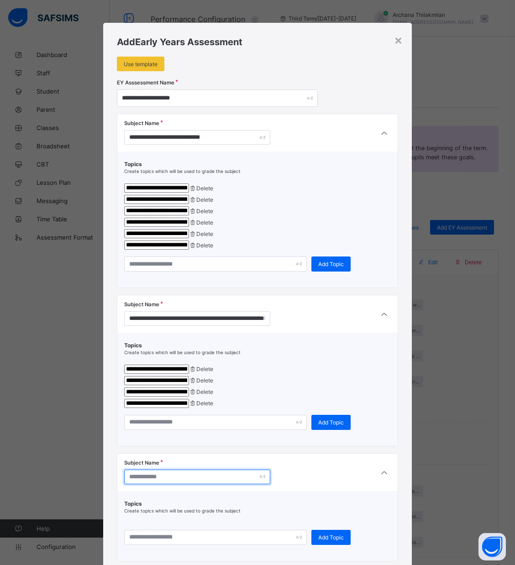
click at [136, 484] on input "text" at bounding box center [197, 477] width 146 height 15
paste input "**********"
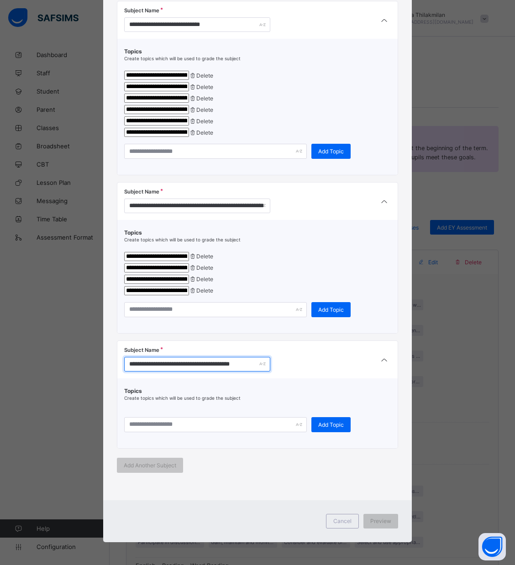
scroll to position [166, 0]
type input "**********"
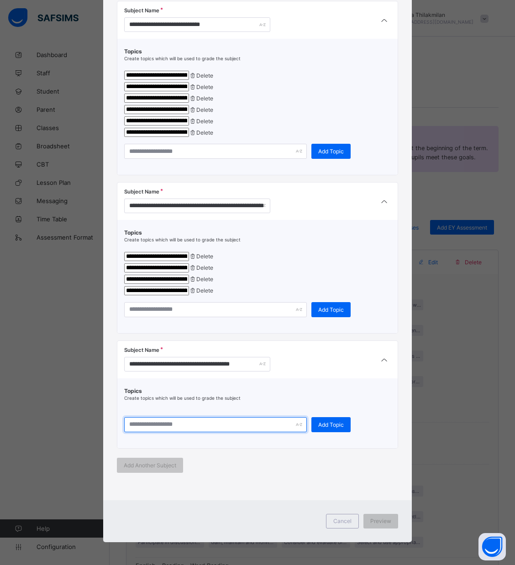
click at [205, 422] on input "text" at bounding box center [215, 424] width 183 height 15
paste input "**********"
type input "**********"
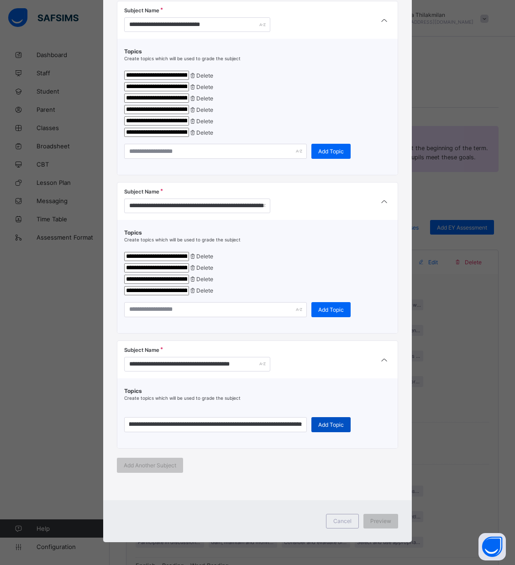
scroll to position [0, 0]
click at [327, 428] on span "Add Topic" at bounding box center [331, 424] width 26 height 7
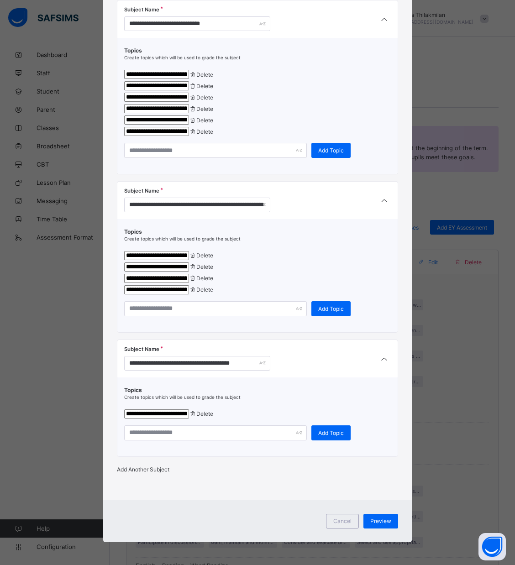
click at [163, 473] on span "Add Another Subject" at bounding box center [143, 469] width 52 height 7
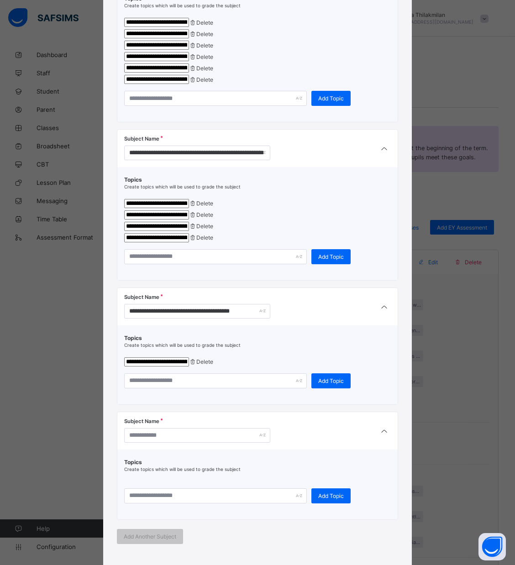
drag, startPoint x: 154, startPoint y: 503, endPoint x: 153, endPoint y: 494, distance: 8.3
click at [153, 450] on div "Subject Name" at bounding box center [257, 430] width 281 height 37
click at [153, 443] on input "text" at bounding box center [197, 435] width 146 height 15
paste input "**********"
type input "**********"
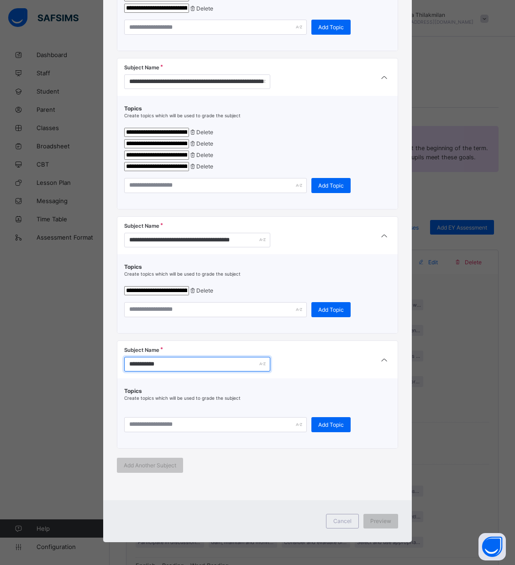
scroll to position [295, 0]
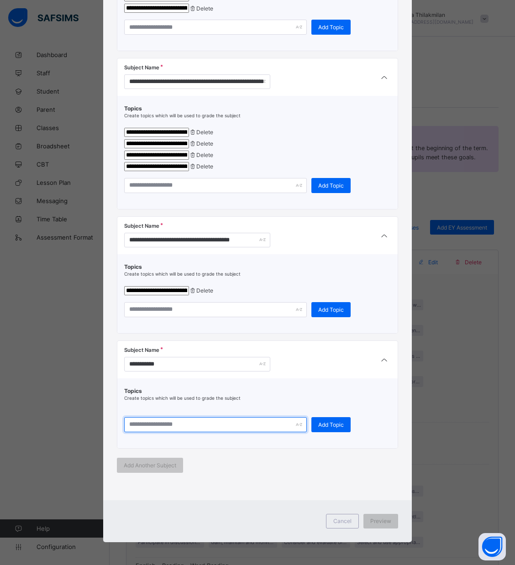
click at [157, 419] on input "text" at bounding box center [215, 424] width 183 height 15
paste input "**********"
type input "**********"
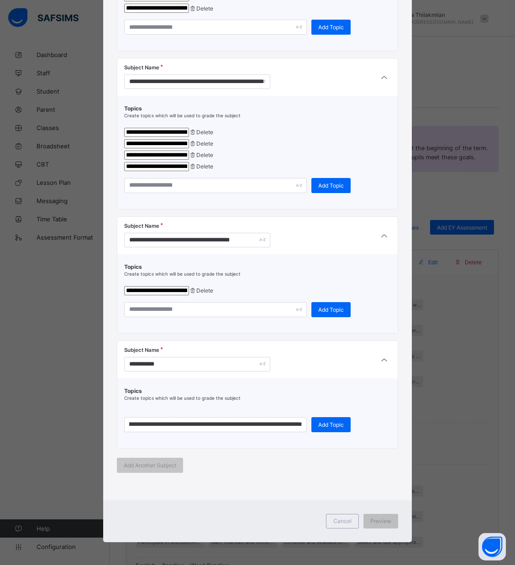
scroll to position [0, 0]
click at [323, 428] on span "Add Topic" at bounding box center [331, 424] width 26 height 7
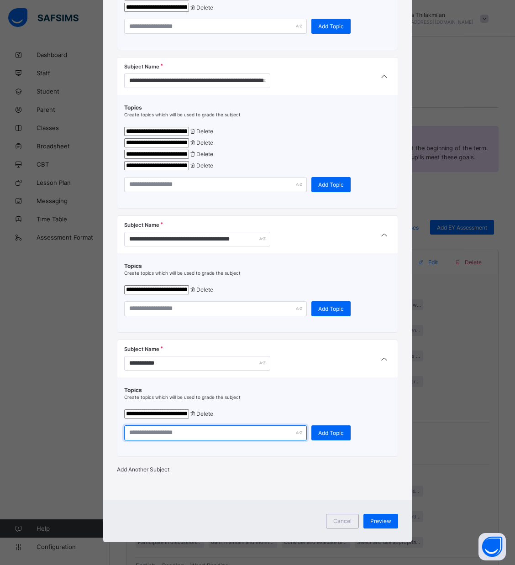
click at [201, 441] on input "text" at bounding box center [215, 432] width 183 height 15
paste input "**********"
type input "**********"
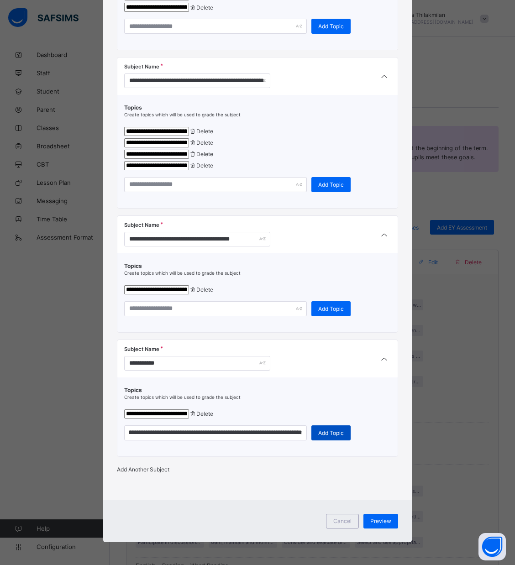
scroll to position [0, 0]
click at [336, 436] on span "Add Topic" at bounding box center [331, 433] width 26 height 7
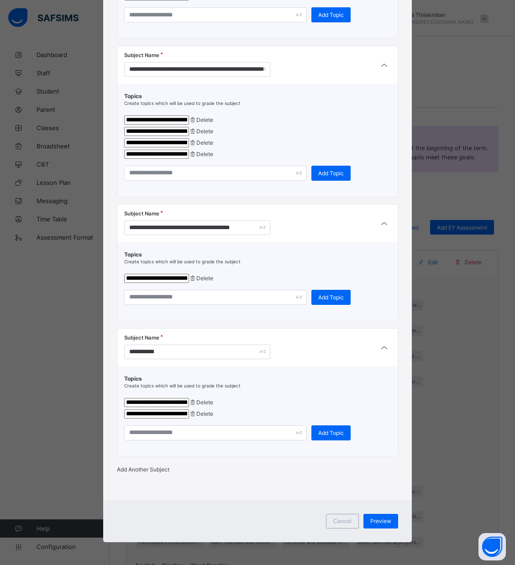
click at [138, 473] on span "Add Another Subject" at bounding box center [143, 469] width 52 height 7
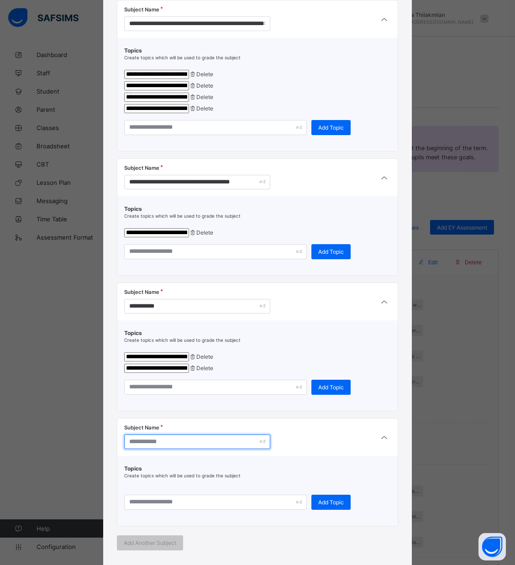
click at [171, 449] on input "text" at bounding box center [197, 442] width 146 height 15
paste input "**********"
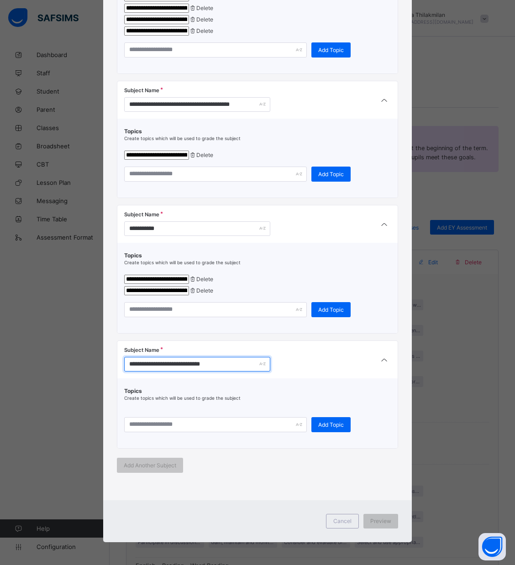
type input "**********"
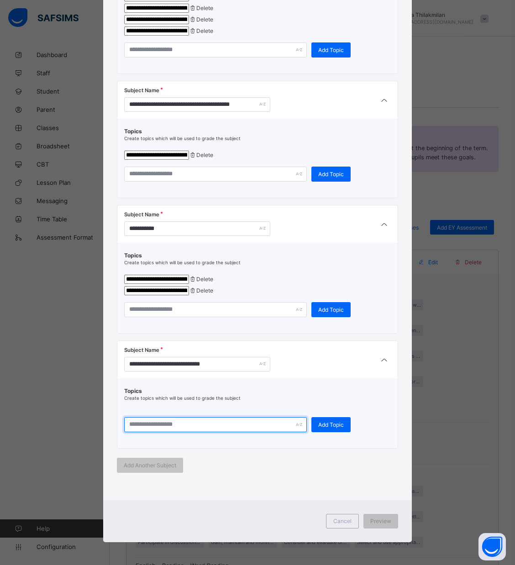
click at [150, 427] on input "text" at bounding box center [215, 424] width 183 height 15
paste input "**********"
type input "**********"
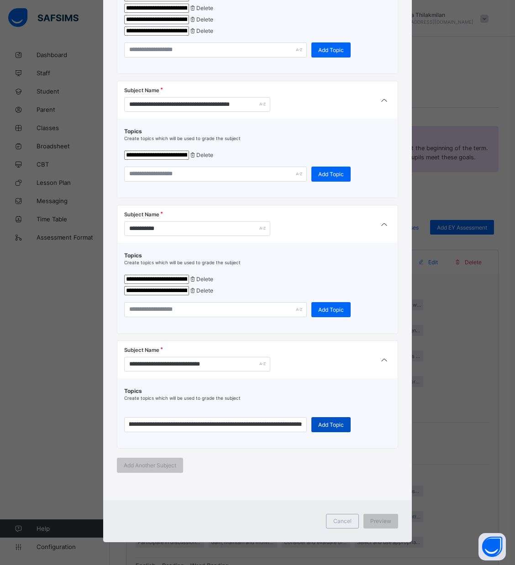
scroll to position [0, 0]
click at [332, 422] on span "Add Topic" at bounding box center [331, 424] width 26 height 7
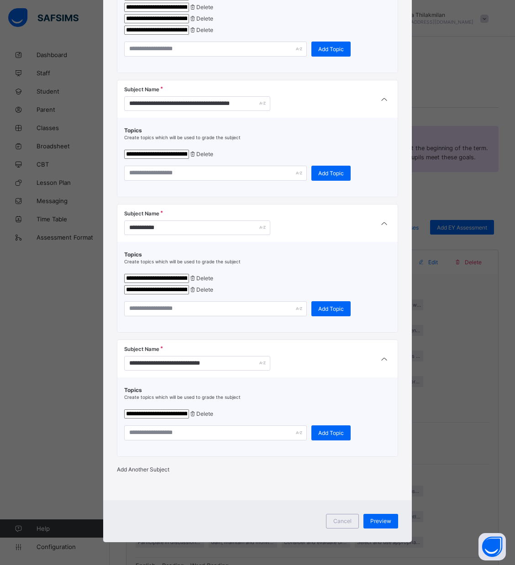
click at [146, 473] on span "Add Another Subject" at bounding box center [143, 469] width 52 height 7
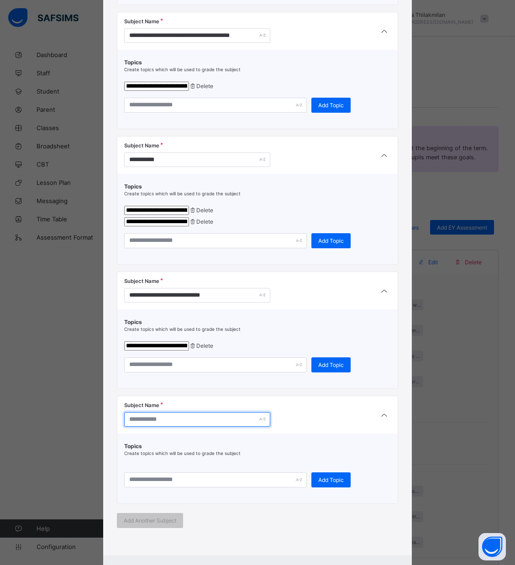
click at [154, 427] on input "text" at bounding box center [197, 419] width 146 height 15
paste input "**********"
type input "**********"
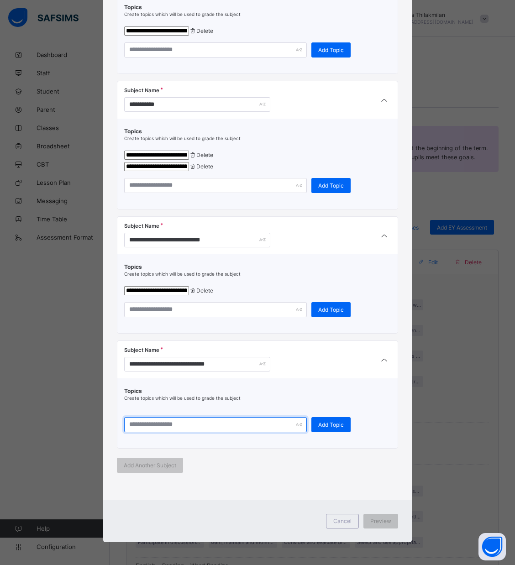
click at [198, 423] on input "text" at bounding box center [215, 424] width 183 height 15
paste input "**********"
type input "**********"
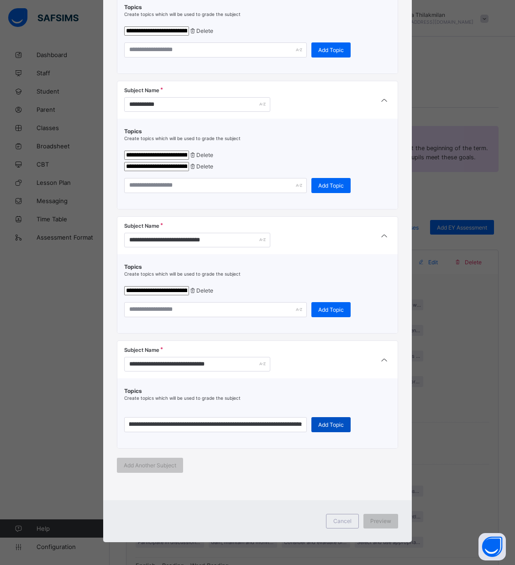
scroll to position [0, 0]
click at [319, 423] on span "Add Topic" at bounding box center [331, 424] width 26 height 7
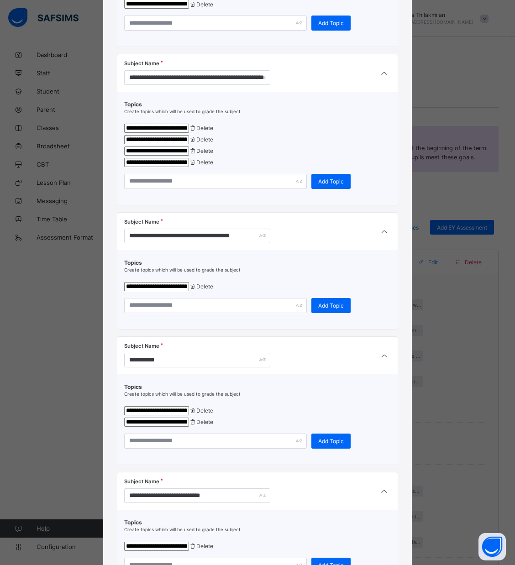
scroll to position [243, 0]
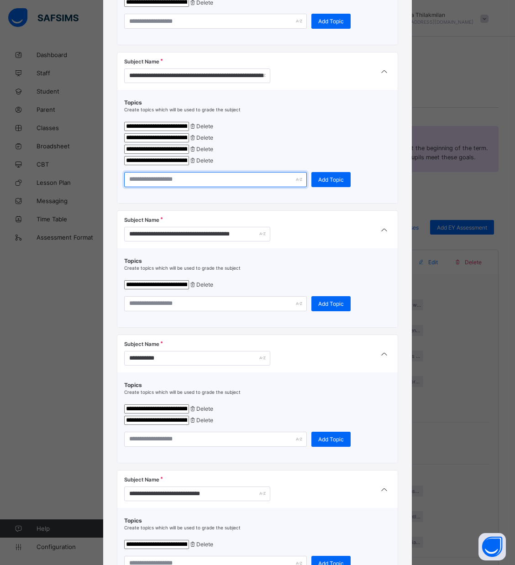
click at [192, 187] on input "text" at bounding box center [215, 179] width 183 height 15
paste input "**********"
type input "**********"
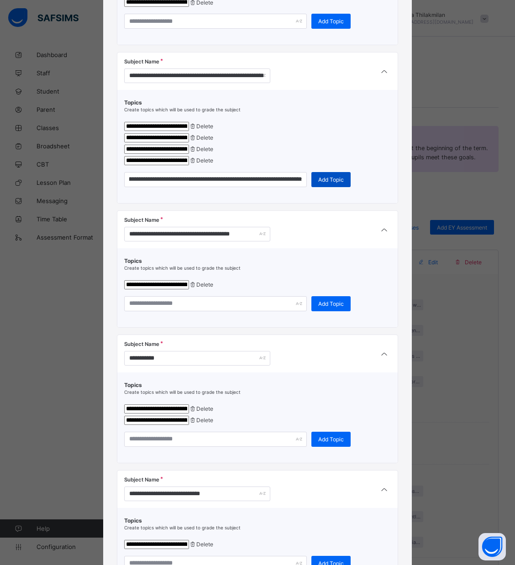
scroll to position [0, 0]
click at [318, 183] on span "Add Topic" at bounding box center [331, 179] width 26 height 7
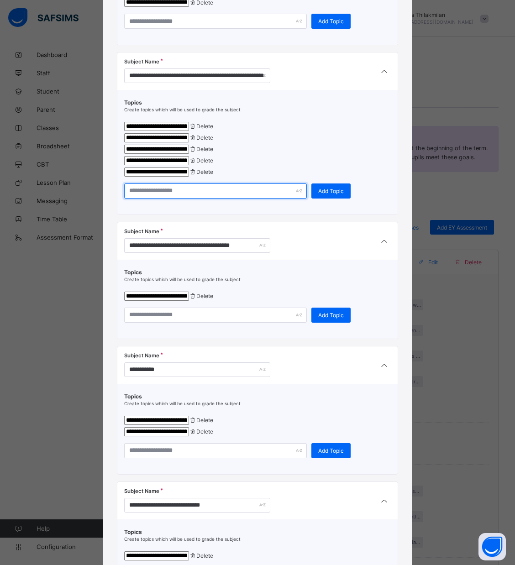
click at [182, 199] on input "text" at bounding box center [215, 191] width 183 height 15
paste input "**********"
type input "**********"
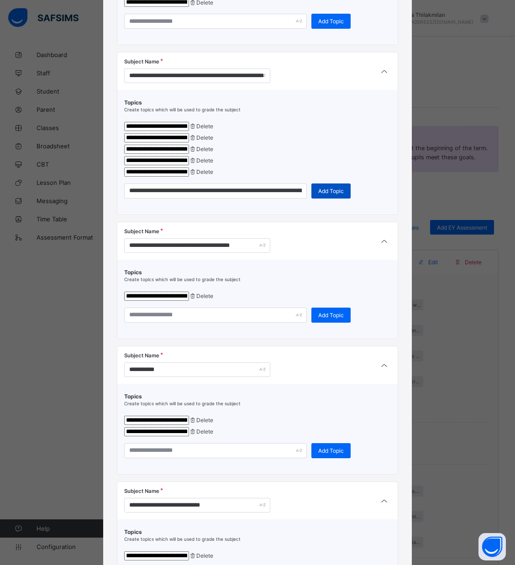
click at [330, 194] on span "Add Topic" at bounding box center [331, 191] width 26 height 7
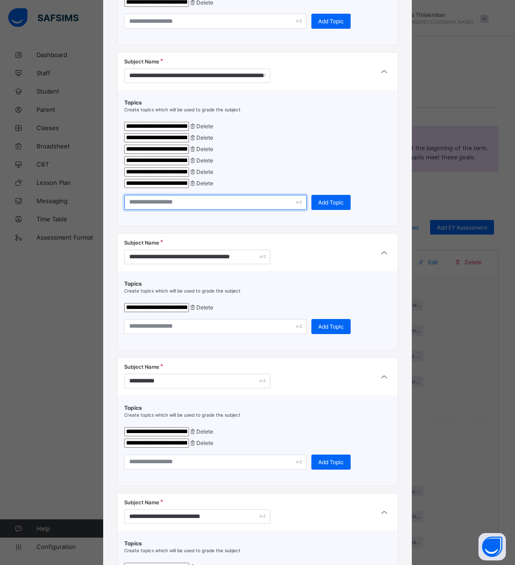
click at [265, 210] on input "text" at bounding box center [215, 202] width 183 height 15
paste input "**********"
type input "**********"
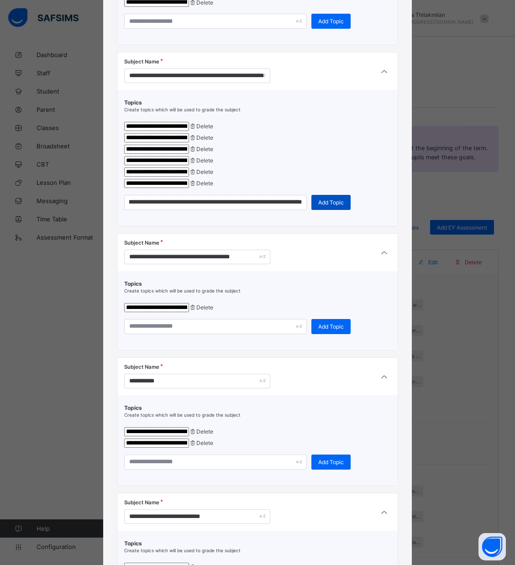
scroll to position [0, 0]
click at [338, 210] on div "Add Topic" at bounding box center [330, 202] width 39 height 15
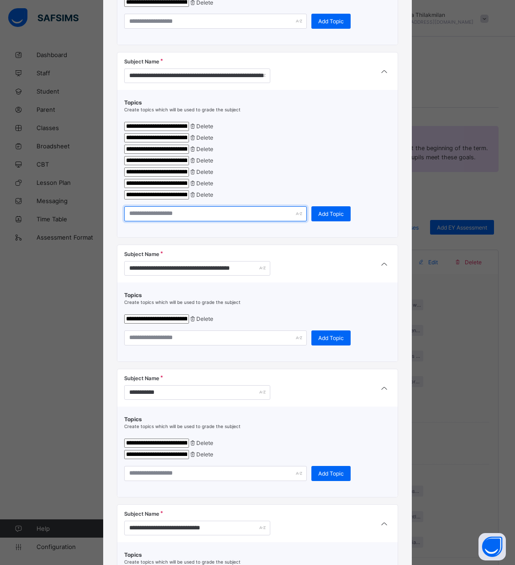
click at [148, 221] on input "text" at bounding box center [215, 213] width 183 height 15
paste input "**********"
type input "**********"
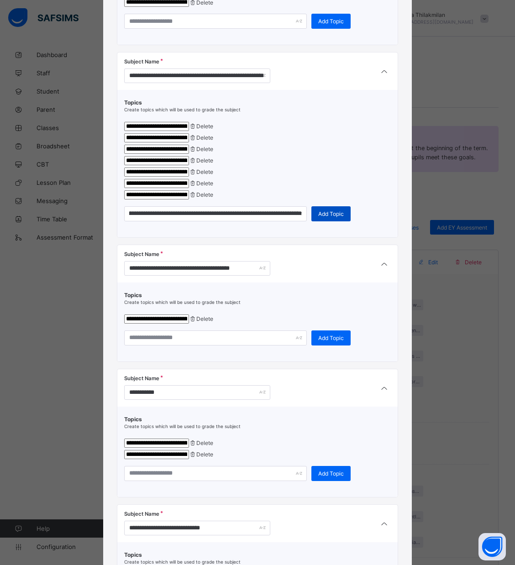
scroll to position [0, 0]
click at [320, 221] on div "Add Topic" at bounding box center [330, 213] width 39 height 15
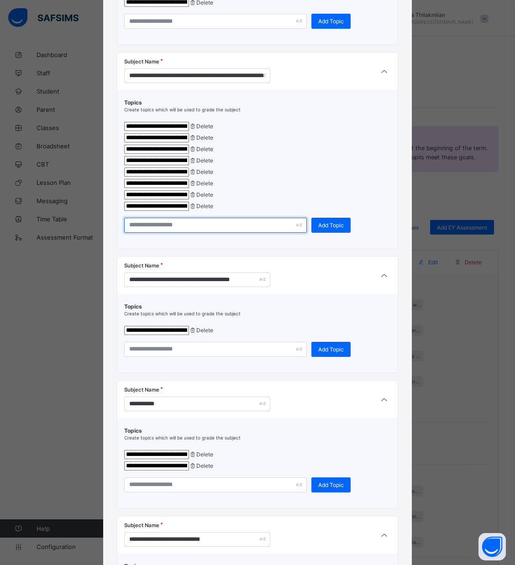
click at [156, 233] on input "text" at bounding box center [215, 225] width 183 height 15
paste input "**********"
type input "**********"
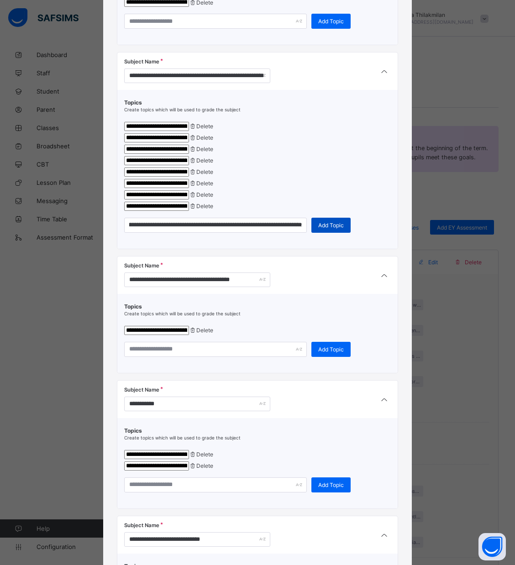
scroll to position [0, 0]
click at [336, 233] on div "Add Topic" at bounding box center [330, 225] width 39 height 15
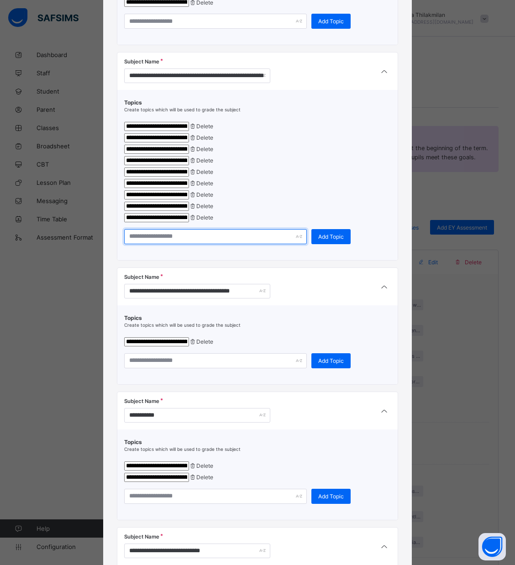
click at [169, 244] on input "text" at bounding box center [215, 236] width 183 height 15
paste input "**********"
type input "**********"
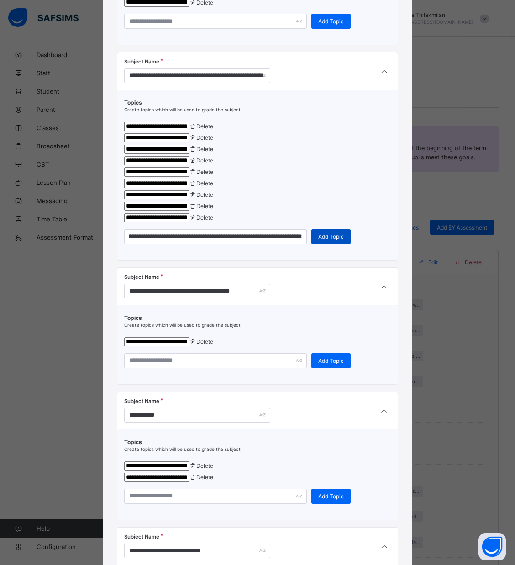
scroll to position [0, 0]
click at [331, 240] on span "Add Topic" at bounding box center [331, 236] width 26 height 7
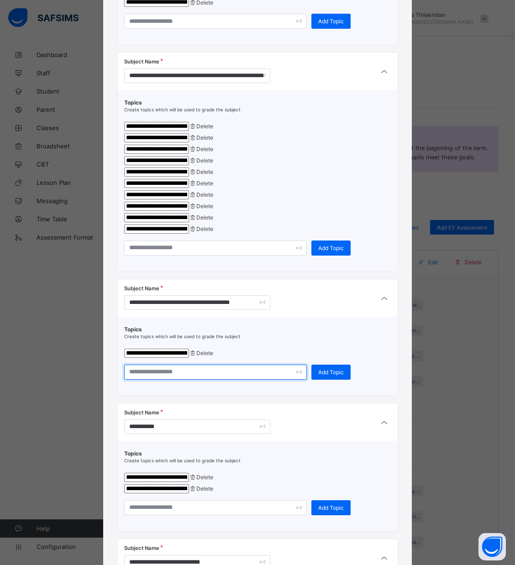
click at [187, 380] on input "text" at bounding box center [215, 372] width 183 height 15
paste input "**********"
type input "**********"
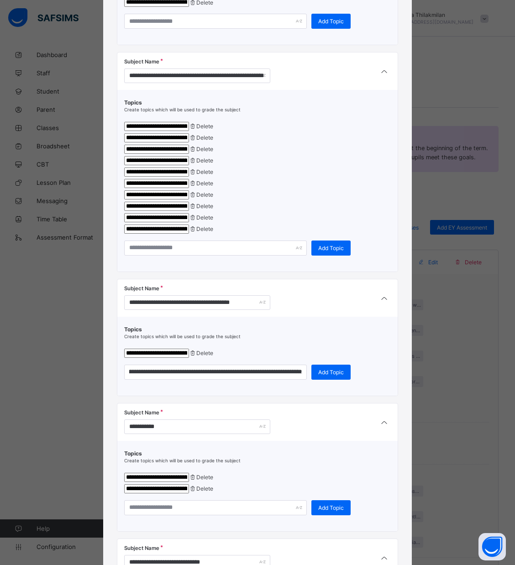
scroll to position [0, 0]
drag, startPoint x: 316, startPoint y: 471, endPoint x: 319, endPoint y: 467, distance: 5.6
click at [319, 396] on div "**********" at bounding box center [257, 356] width 281 height 79
click at [319, 380] on div "Add Topic" at bounding box center [330, 372] width 39 height 15
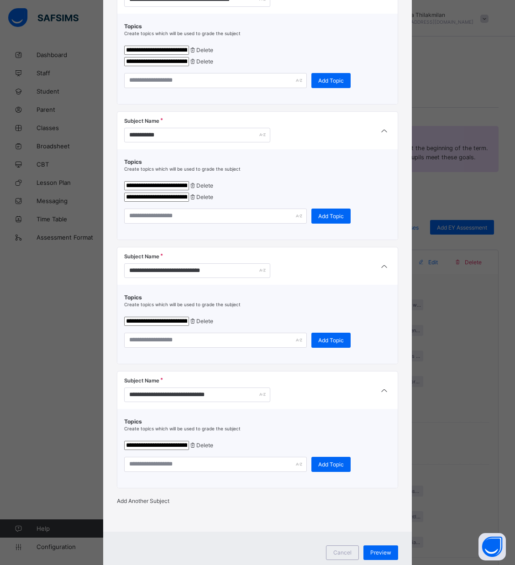
scroll to position [547, 0]
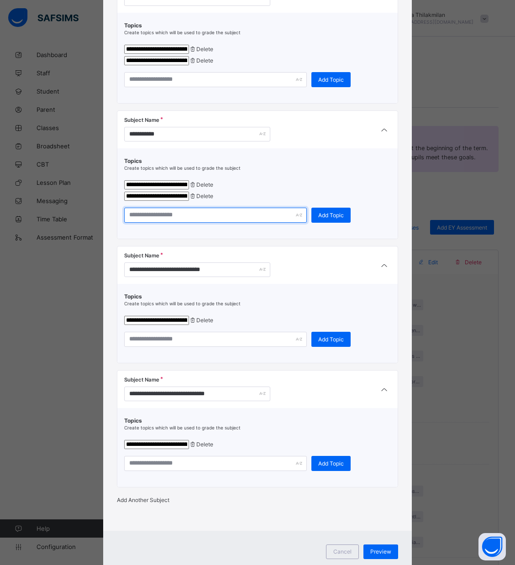
click at [188, 223] on input "text" at bounding box center [215, 215] width 183 height 15
paste input "**********"
type input "**********"
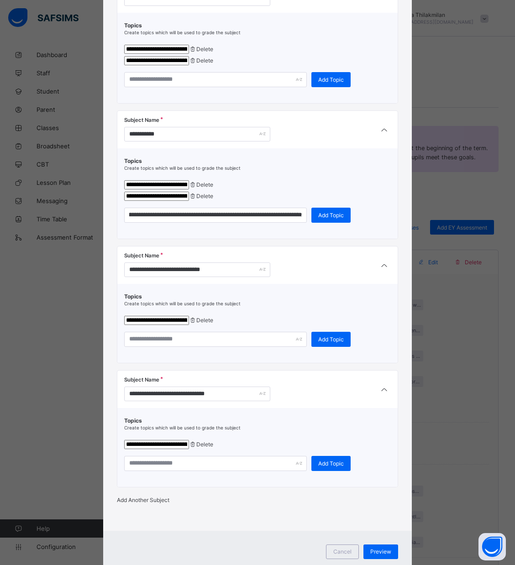
scroll to position [0, 0]
click at [320, 223] on div "Add Topic" at bounding box center [330, 215] width 39 height 15
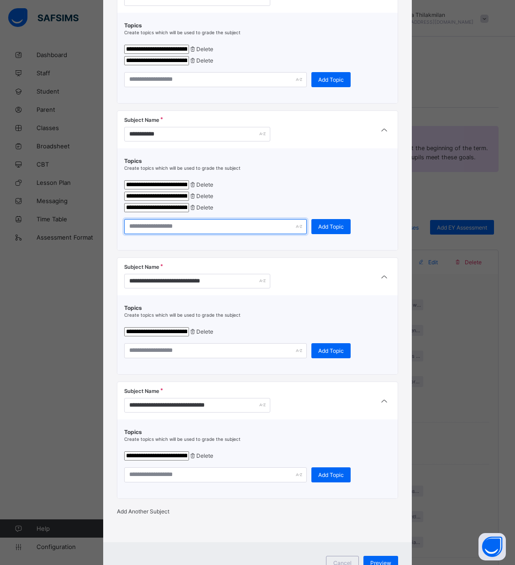
click at [226, 234] on input "text" at bounding box center [215, 226] width 183 height 15
paste input "**********"
type input "**********"
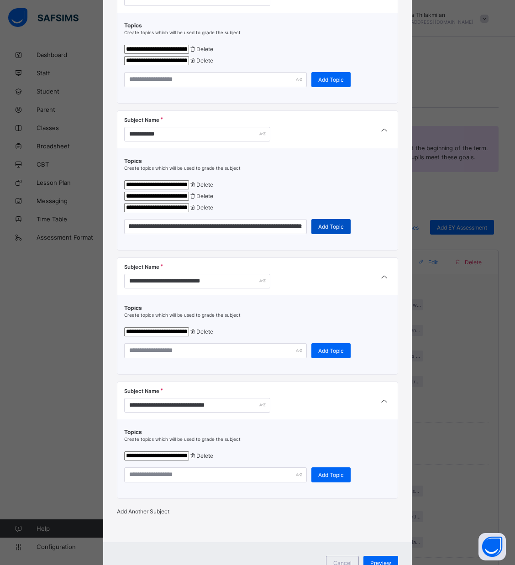
scroll to position [0, 0]
click at [324, 230] on span "Add Topic" at bounding box center [331, 226] width 26 height 7
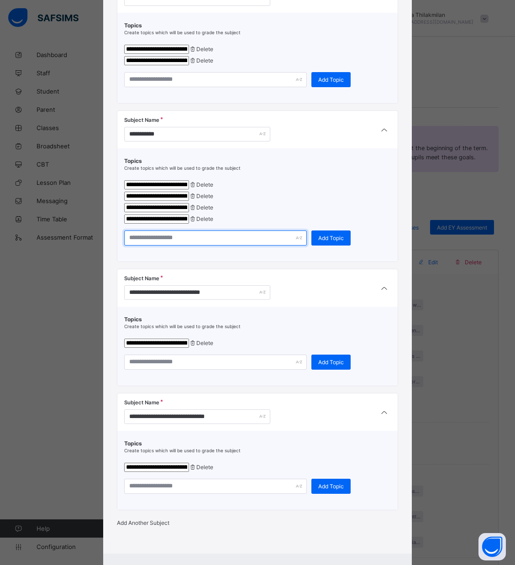
click at [174, 246] on input "text" at bounding box center [215, 238] width 183 height 15
paste input "**********"
type input "**********"
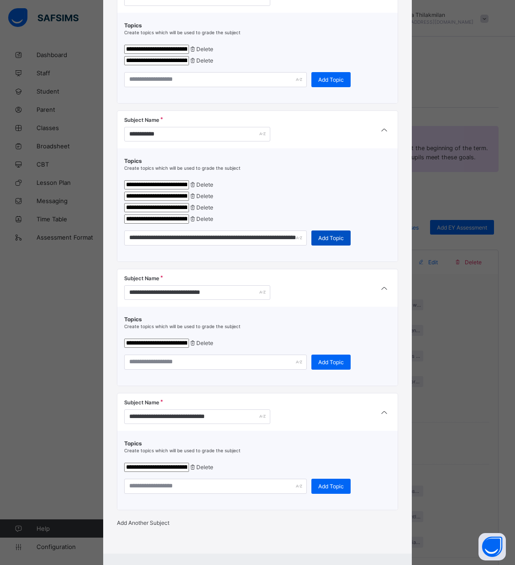
scroll to position [0, 0]
click at [319, 241] on span "Add Topic" at bounding box center [331, 238] width 26 height 7
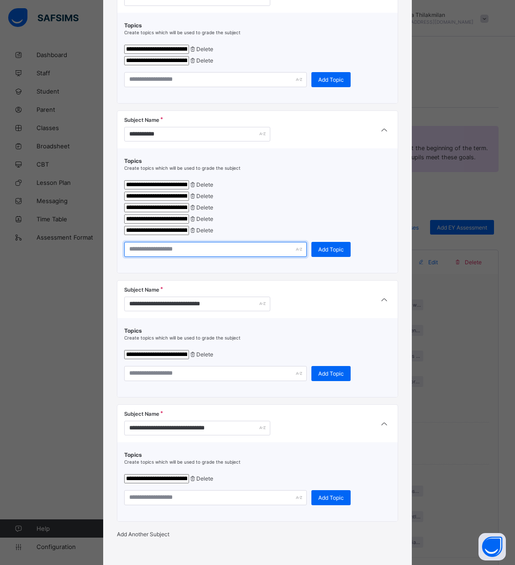
click at [257, 257] on input "text" at bounding box center [215, 249] width 183 height 15
paste input "**********"
type input "**********"
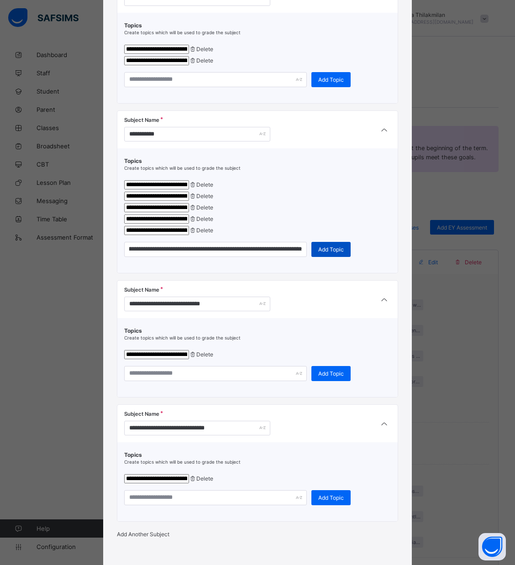
scroll to position [0, 0]
click at [334, 253] on span "Add Topic" at bounding box center [331, 249] width 26 height 7
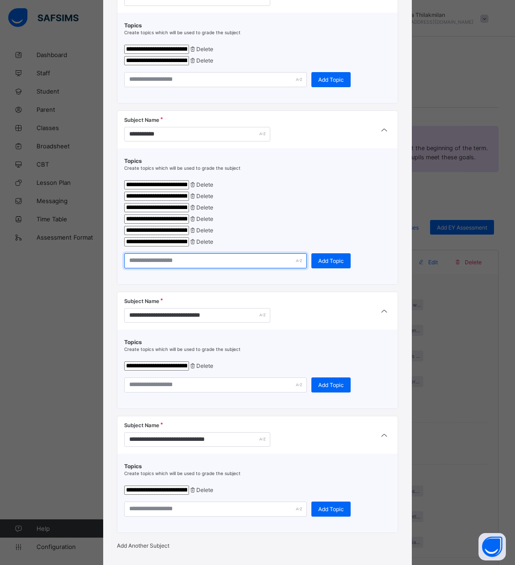
click at [176, 268] on input "text" at bounding box center [215, 260] width 183 height 15
paste input "**********"
type input "**********"
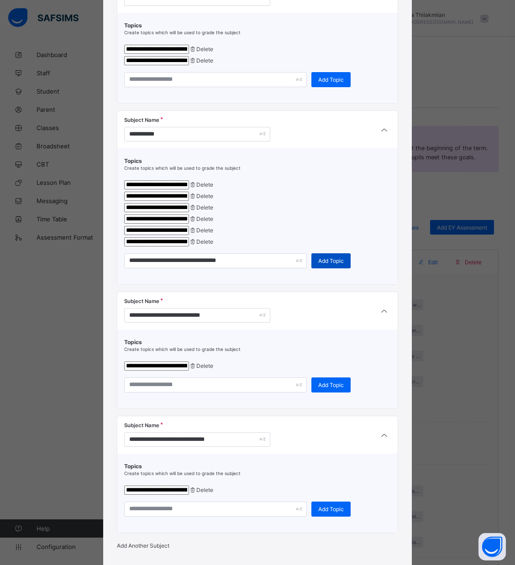
click at [318, 264] on span "Add Topic" at bounding box center [331, 260] width 26 height 7
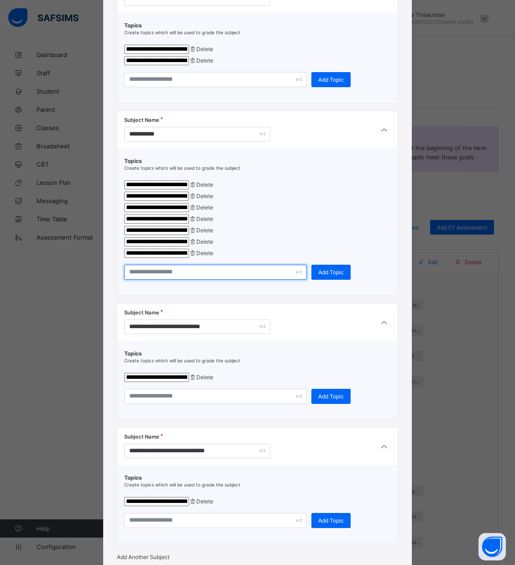
click at [258, 280] on input "text" at bounding box center [215, 272] width 183 height 15
paste input "**********"
type input "**********"
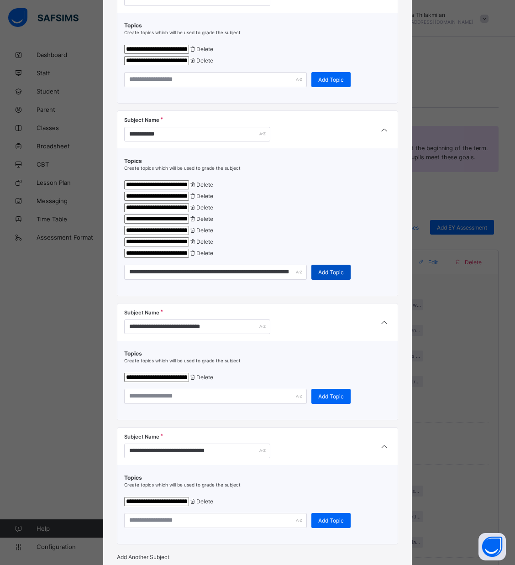
scroll to position [0, 0]
click at [322, 280] on div "Add Topic" at bounding box center [330, 272] width 39 height 15
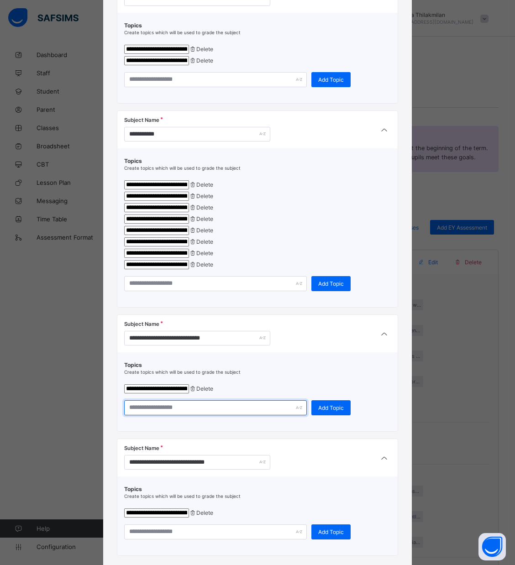
click at [138, 415] on input "text" at bounding box center [215, 407] width 183 height 15
paste input "**********"
type input "**********"
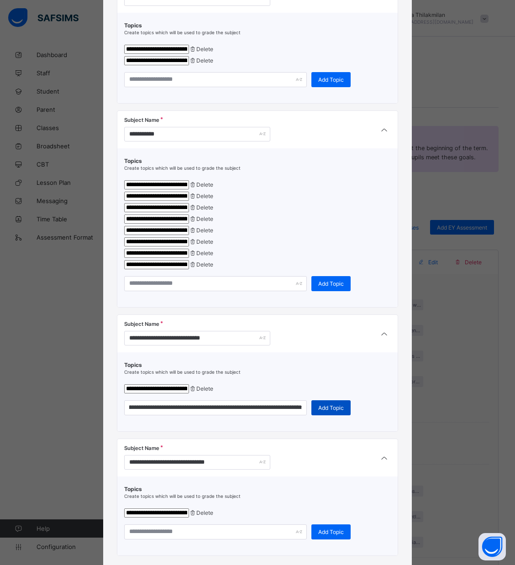
scroll to position [0, 0]
click at [332, 411] on span "Add Topic" at bounding box center [331, 407] width 26 height 7
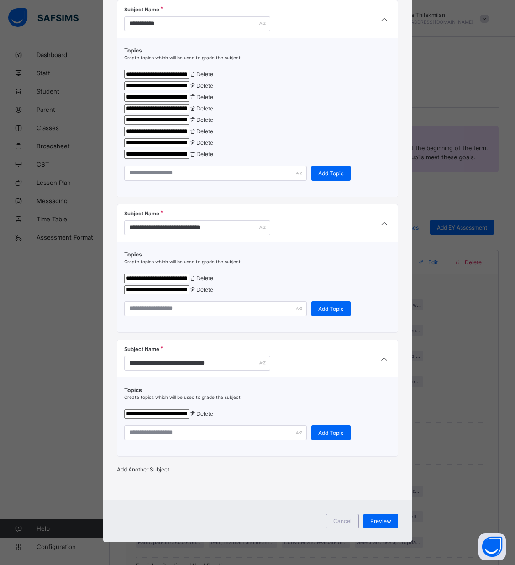
scroll to position [821, 0]
click at [201, 301] on input "text" at bounding box center [215, 308] width 183 height 15
paste input "**********"
type input "**********"
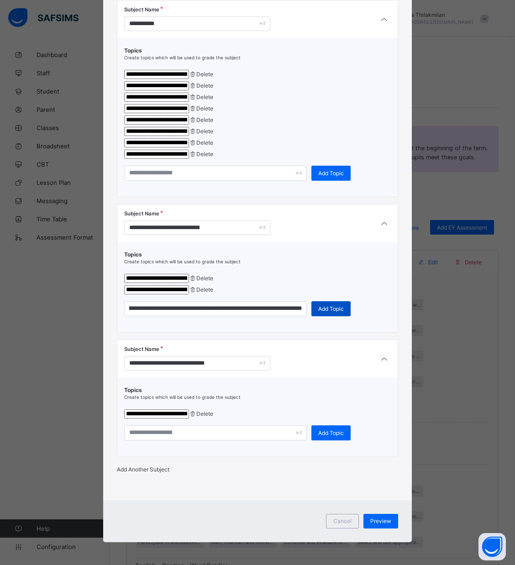
scroll to position [0, 0]
click at [338, 305] on span "Add Topic" at bounding box center [331, 308] width 26 height 7
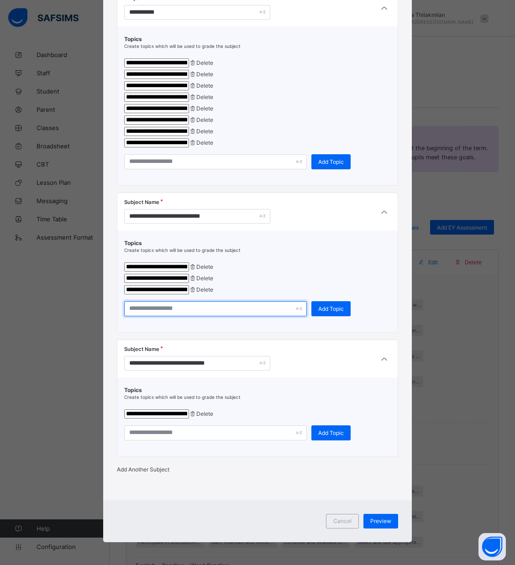
click at [152, 315] on input "text" at bounding box center [215, 308] width 183 height 15
paste input "**********"
type input "**********"
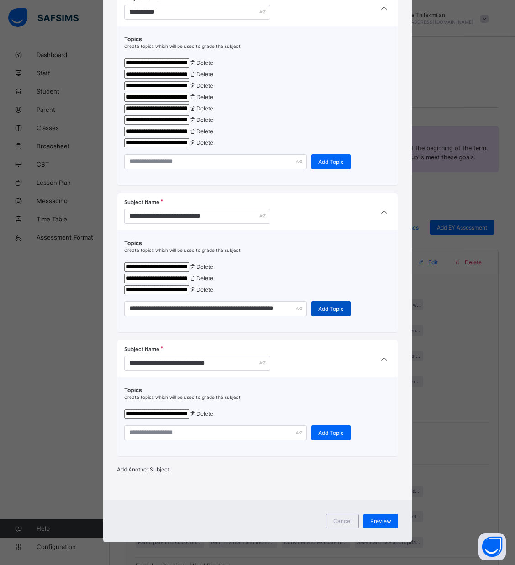
click at [329, 311] on span "Add Topic" at bounding box center [331, 308] width 26 height 7
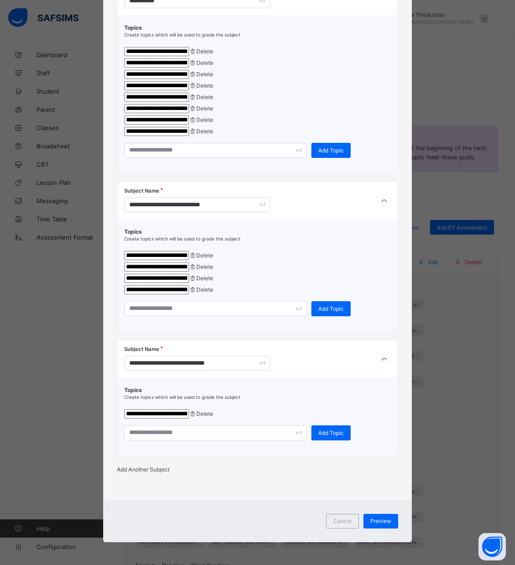
click at [147, 457] on div "**********" at bounding box center [257, 417] width 281 height 79
click at [147, 441] on input "text" at bounding box center [215, 432] width 183 height 15
paste input "**********"
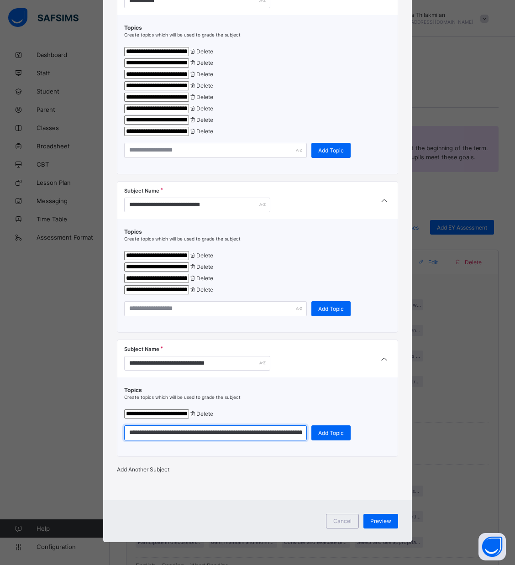
scroll to position [0, 53]
type input "**********"
click at [317, 441] on div "Add Topic" at bounding box center [330, 432] width 39 height 15
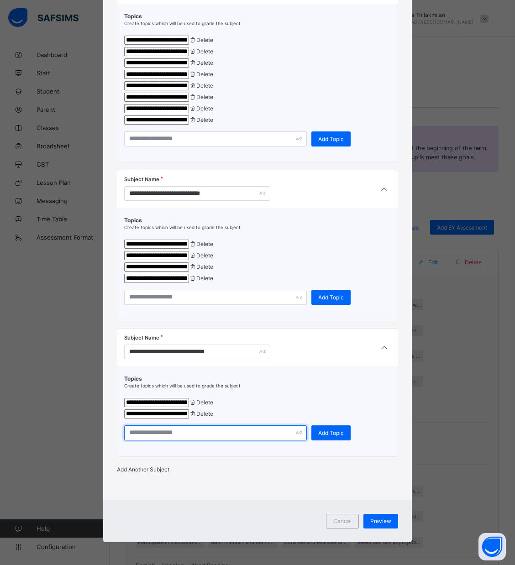
click at [163, 441] on input "text" at bounding box center [215, 432] width 183 height 15
paste input "**********"
type input "**********"
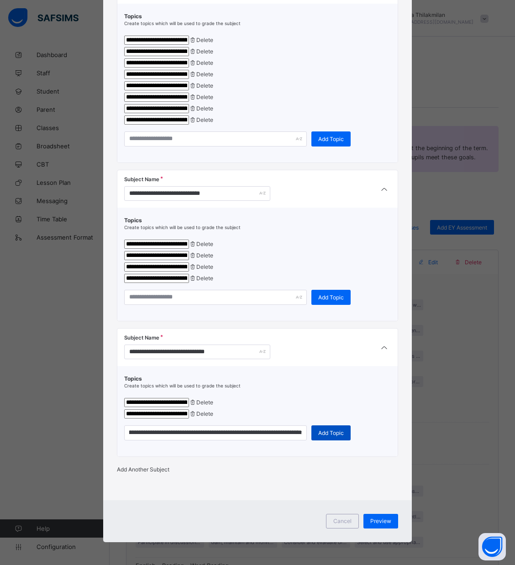
scroll to position [0, 0]
click at [331, 436] on span "Add Topic" at bounding box center [331, 433] width 26 height 7
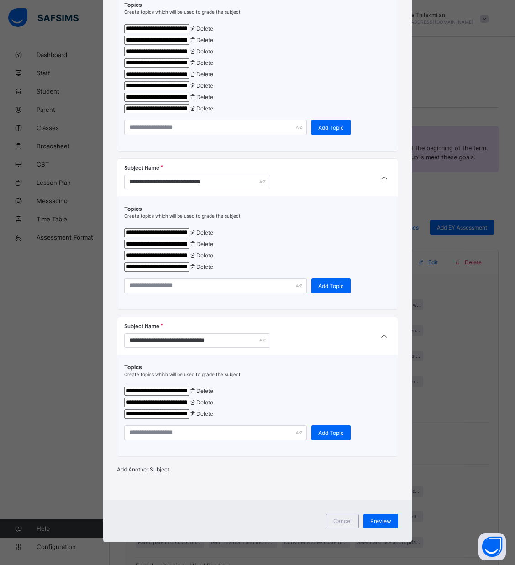
click at [149, 473] on span "Add Another Subject" at bounding box center [143, 469] width 52 height 7
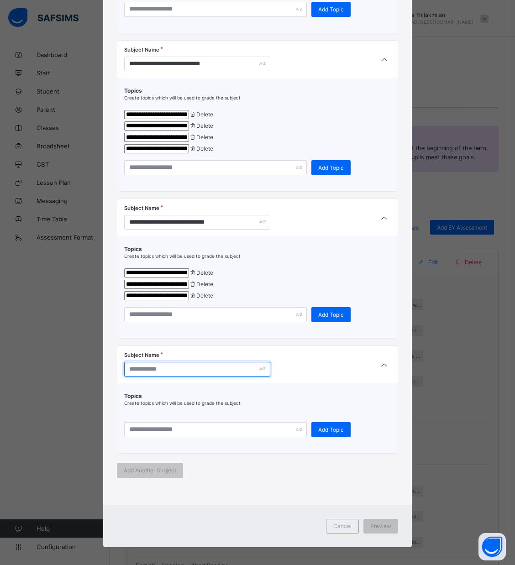
click at [147, 377] on input "text" at bounding box center [197, 369] width 146 height 15
paste input "**********"
type input "**********"
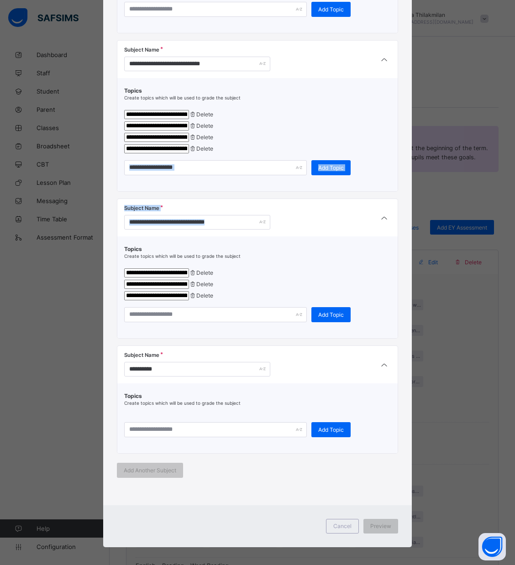
drag, startPoint x: 510, startPoint y: 299, endPoint x: 514, endPoint y: 377, distance: 78.2
click at [514, 377] on div "**********" at bounding box center [257, 282] width 515 height 565
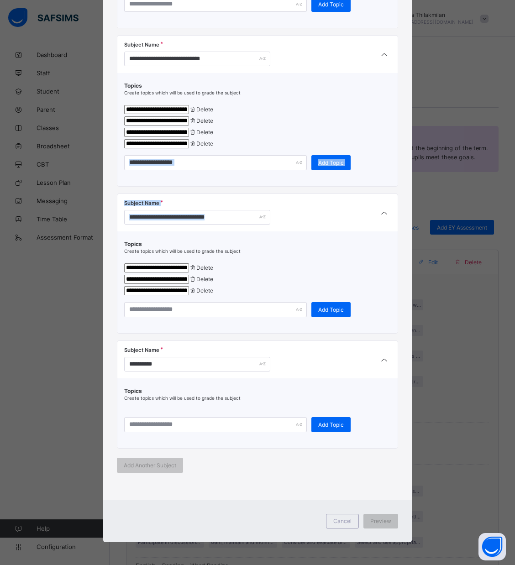
scroll to position [1003, 0]
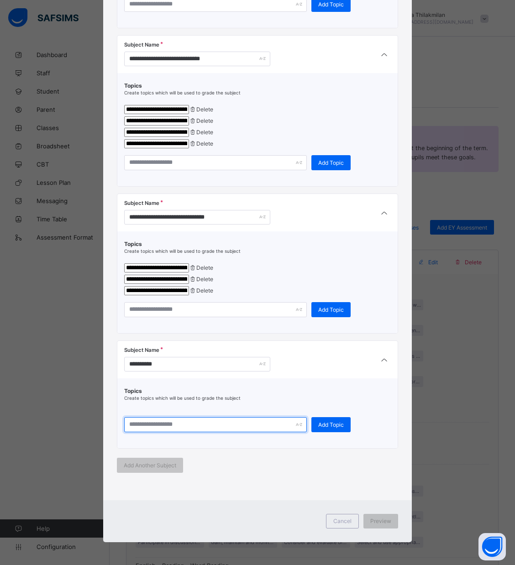
click at [155, 426] on input "text" at bounding box center [215, 424] width 183 height 15
paste input "**********"
type input "**********"
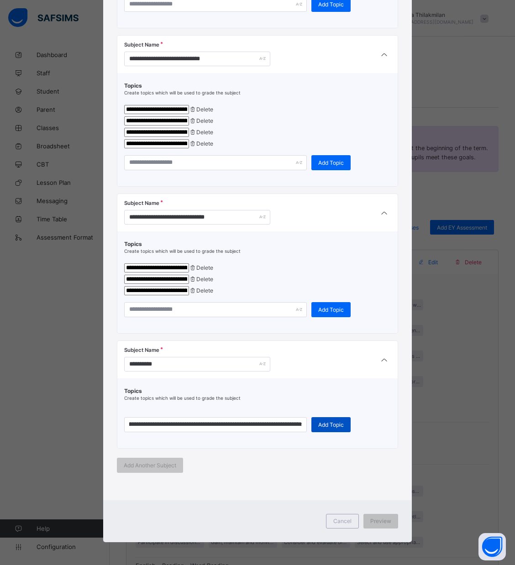
scroll to position [0, 0]
click at [337, 427] on span "Add Topic" at bounding box center [331, 424] width 26 height 7
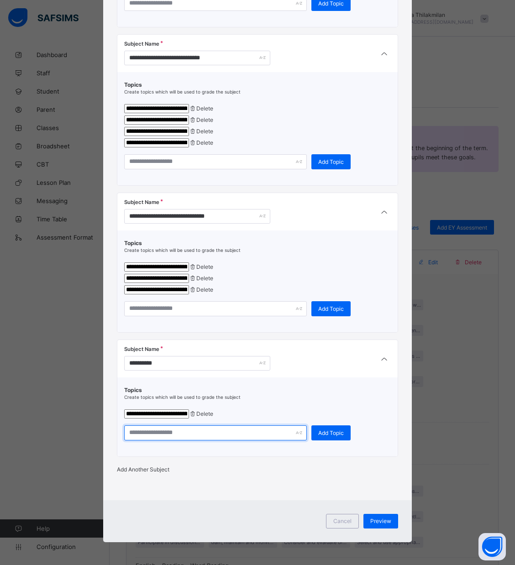
click at [233, 441] on input "text" at bounding box center [215, 432] width 183 height 15
paste input "**********"
type input "**********"
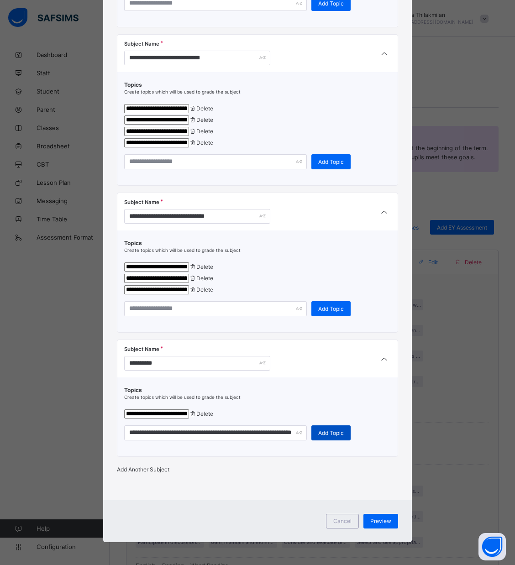
scroll to position [0, 0]
click at [328, 441] on div "Add Topic" at bounding box center [330, 432] width 39 height 15
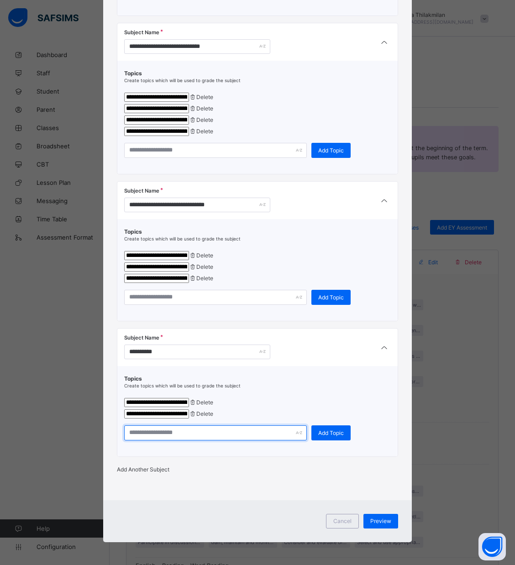
click at [190, 441] on input "text" at bounding box center [215, 432] width 183 height 15
paste input "**********"
type input "**********"
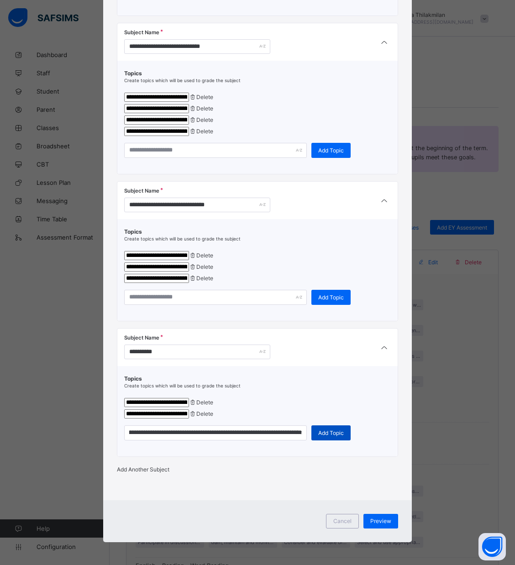
scroll to position [0, 0]
click at [325, 436] on span "Add Topic" at bounding box center [331, 433] width 26 height 7
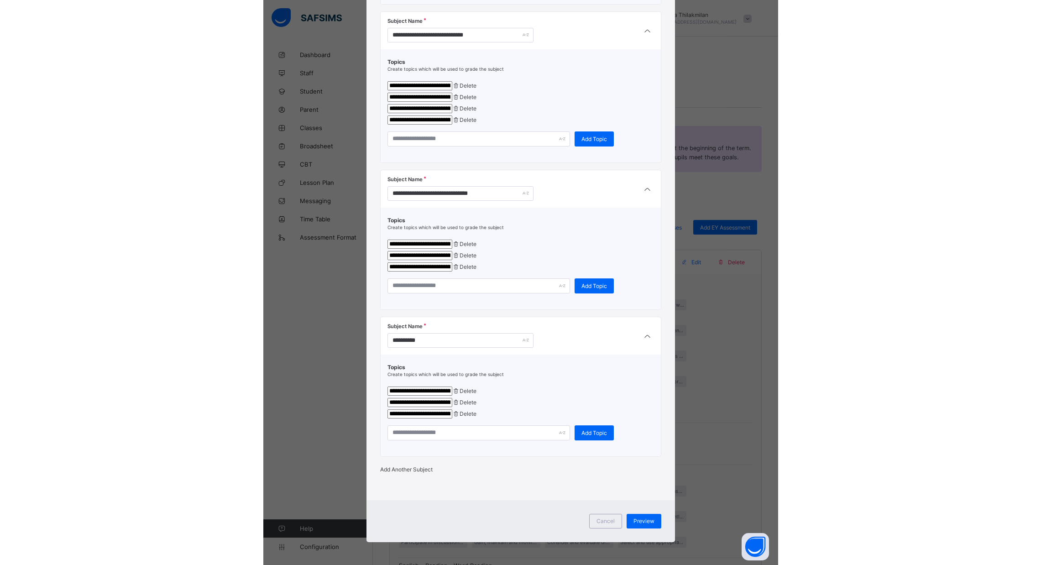
scroll to position [1052, 0]
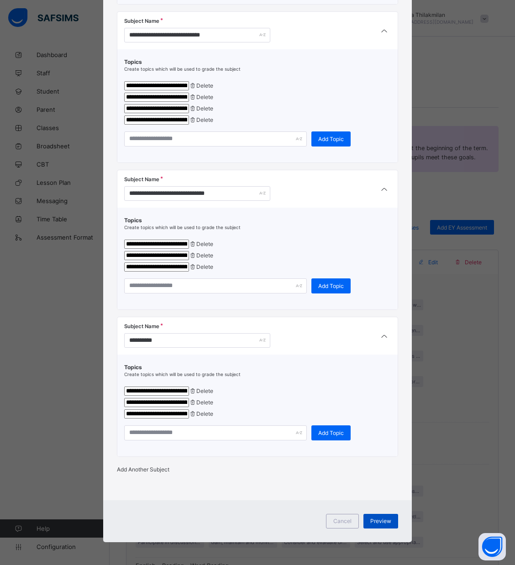
click at [384, 518] on span "Preview" at bounding box center [380, 521] width 21 height 7
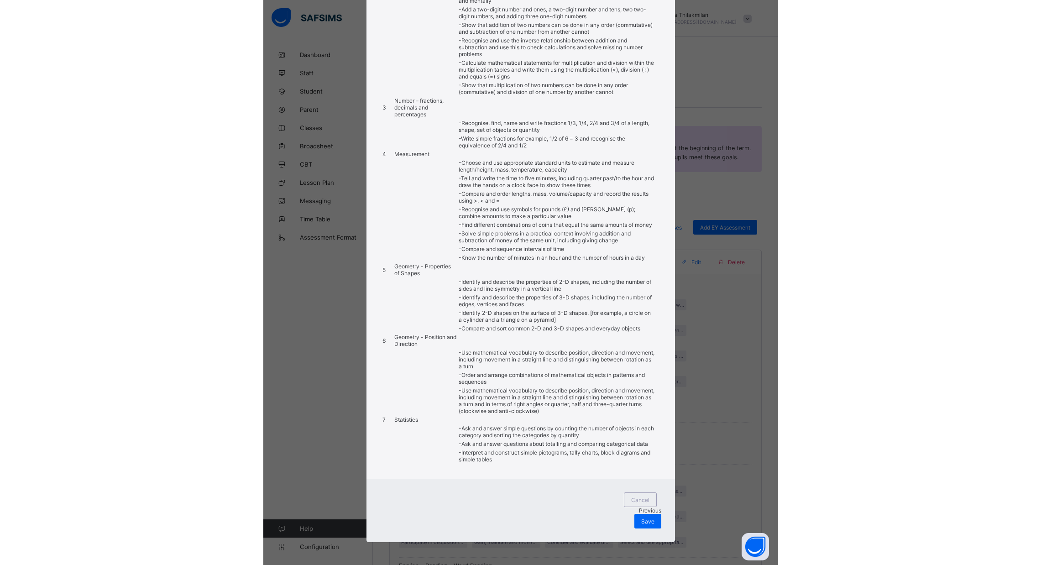
scroll to position [864, 0]
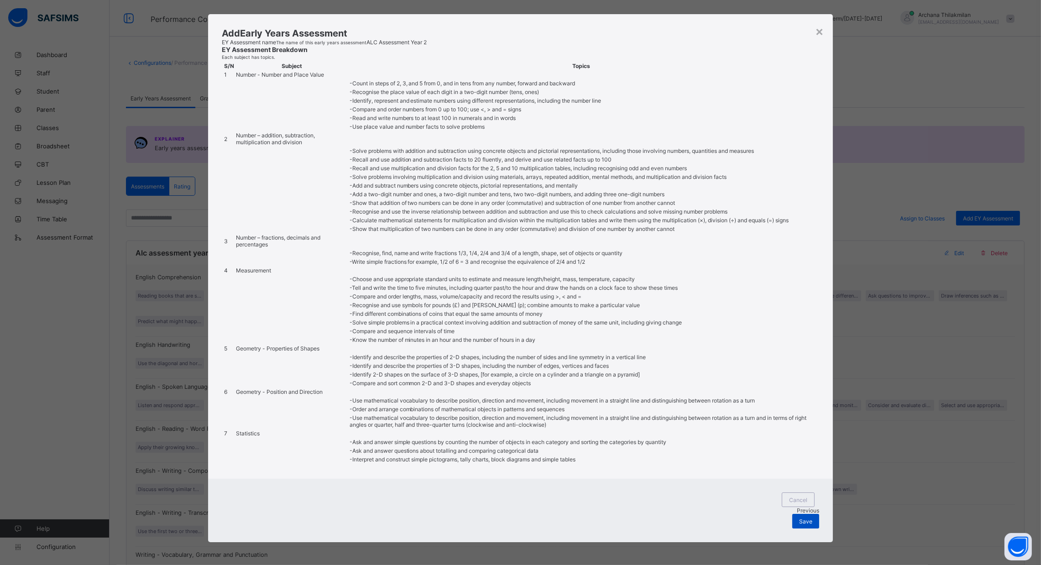
click at [525, 526] on div "Save" at bounding box center [806, 521] width 27 height 15
click at [525, 514] on span "Previous" at bounding box center [808, 510] width 22 height 7
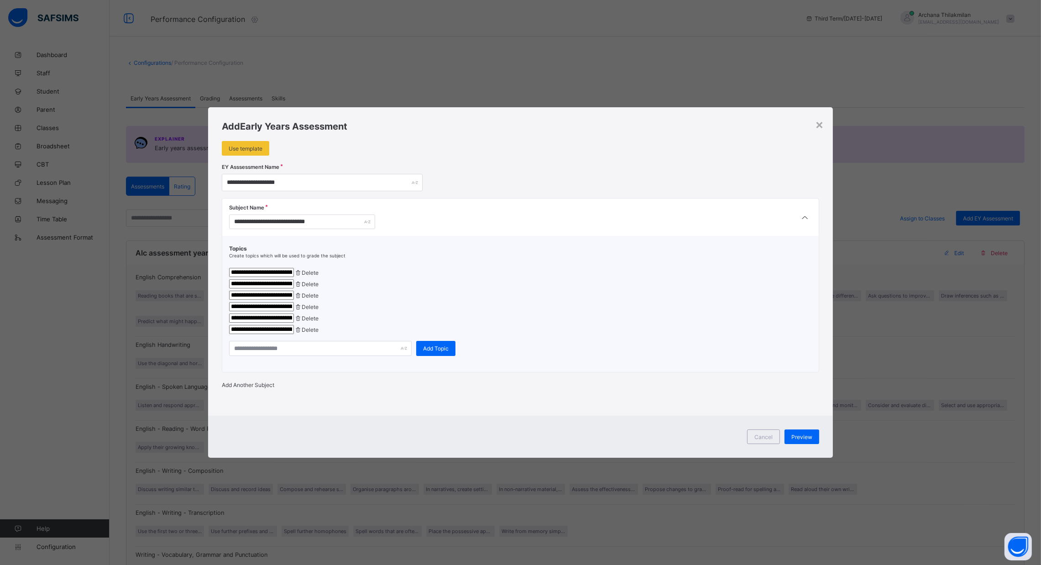
scroll to position [0, 0]
click at [525, 213] on icon at bounding box center [805, 217] width 11 height 9
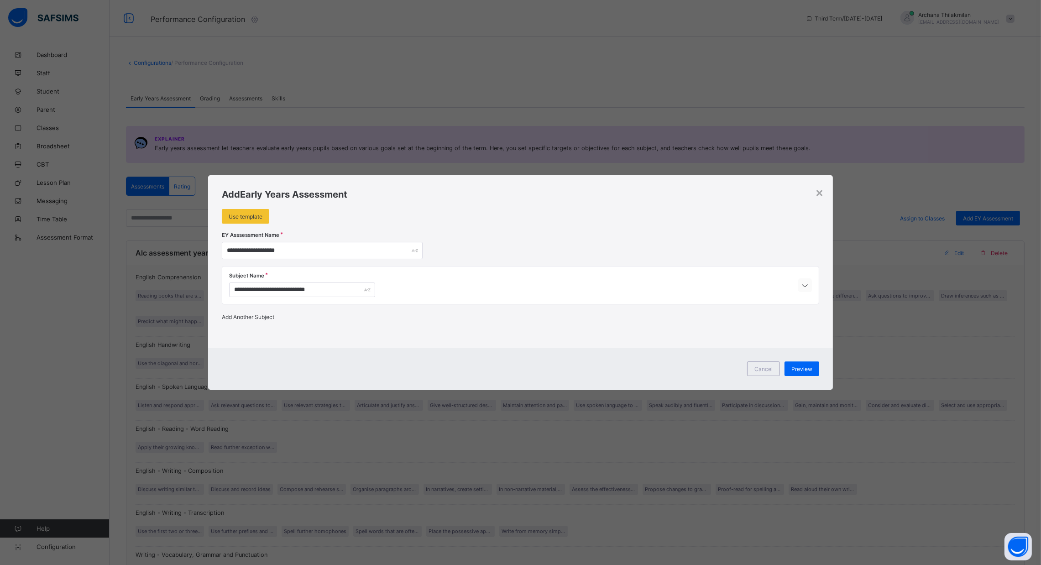
click at [525, 283] on icon at bounding box center [805, 285] width 11 height 9
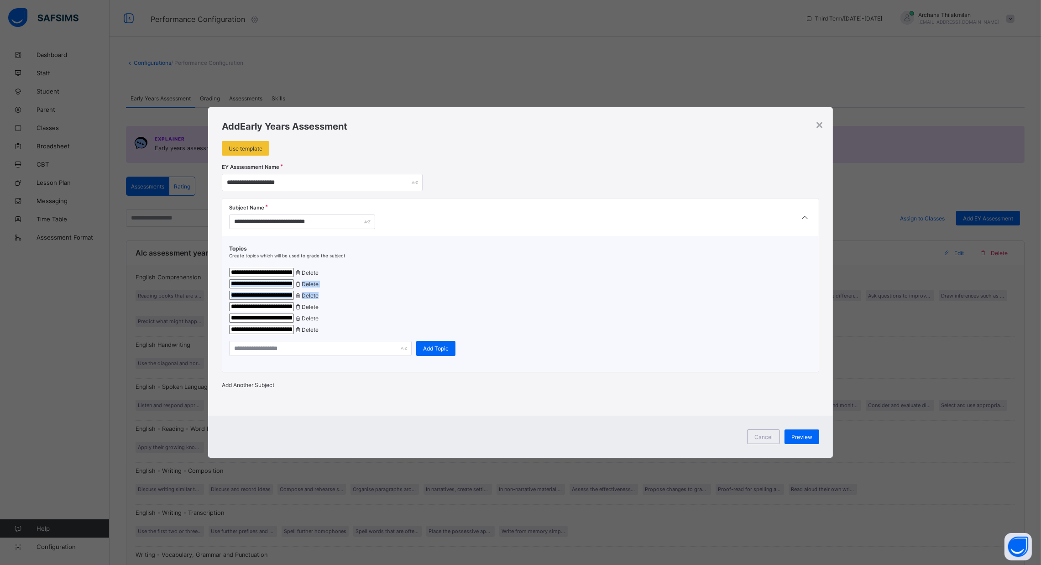
drag, startPoint x: 697, startPoint y: 285, endPoint x: 699, endPoint y: 253, distance: 32.0
click at [525, 253] on div "**********" at bounding box center [520, 300] width 583 height 111
click at [525, 268] on div "**********" at bounding box center [520, 272] width 583 height 9
click at [525, 116] on div "×" at bounding box center [819, 124] width 9 height 16
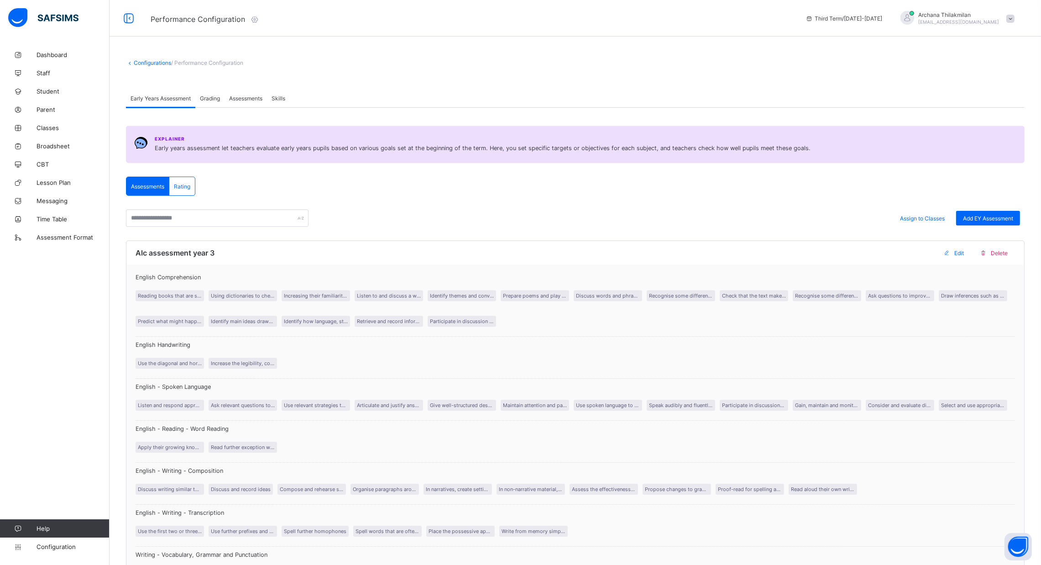
click at [163, 100] on span "Early Years Assessment" at bounding box center [161, 98] width 60 height 7
click at [525, 223] on div "Add EY Assessment" at bounding box center [988, 218] width 64 height 15
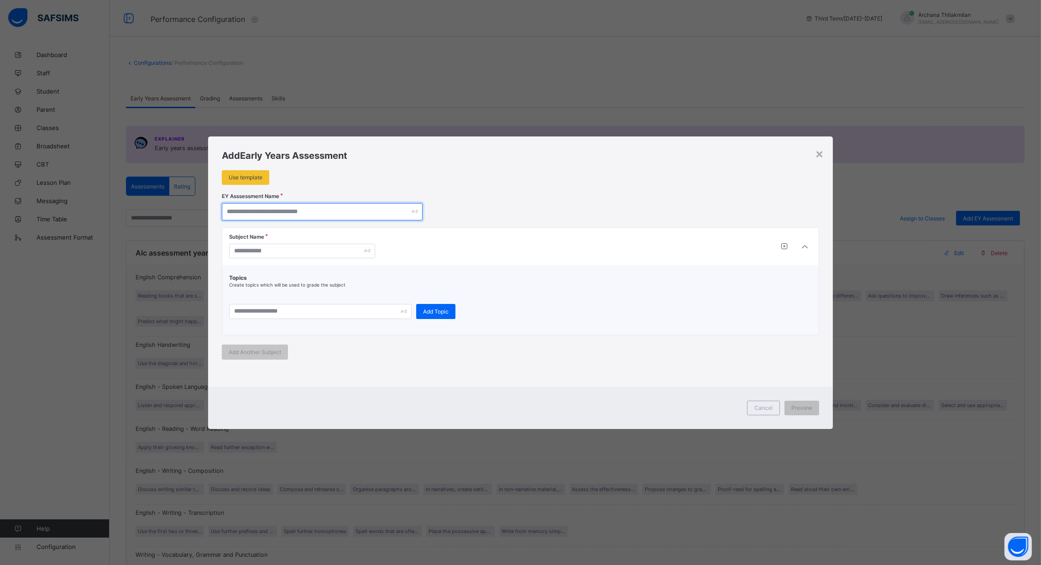
click at [362, 214] on input "text" at bounding box center [322, 211] width 201 height 17
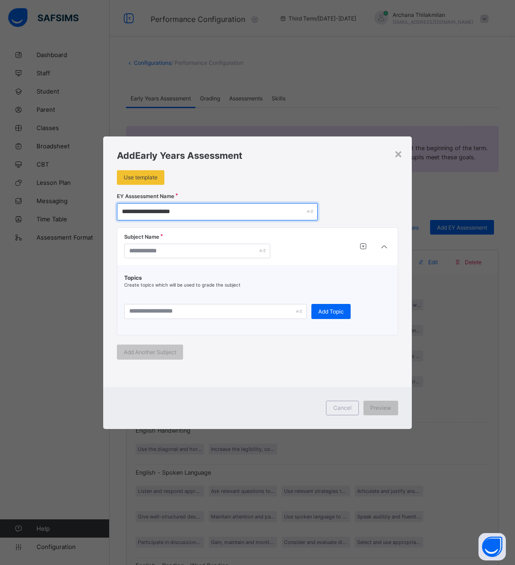
type input "**********"
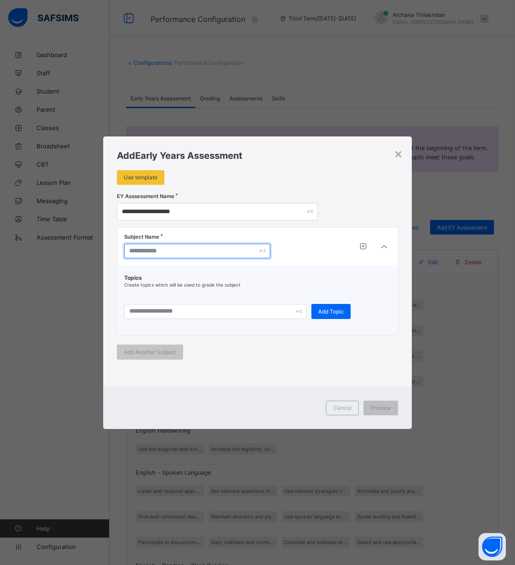
click at [144, 247] on input "text" at bounding box center [197, 251] width 146 height 15
click at [385, 249] on icon at bounding box center [384, 246] width 11 height 9
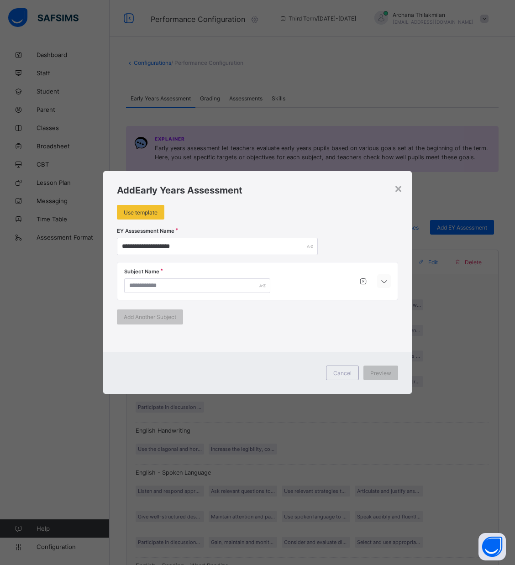
click at [390, 281] on icon at bounding box center [384, 281] width 11 height 9
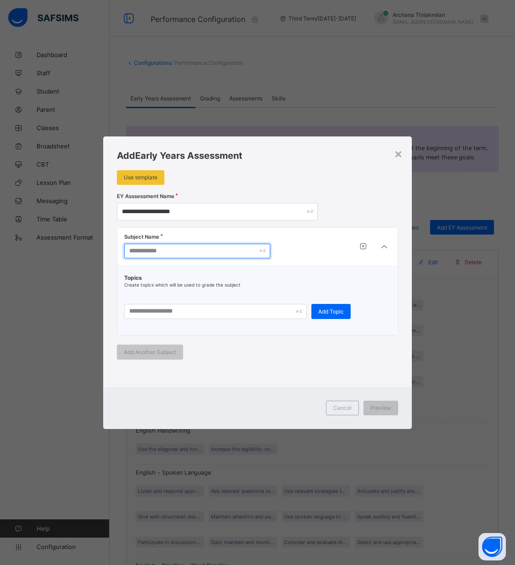
click at [174, 250] on input "text" at bounding box center [197, 251] width 146 height 15
paste input "**********"
type input "**********"
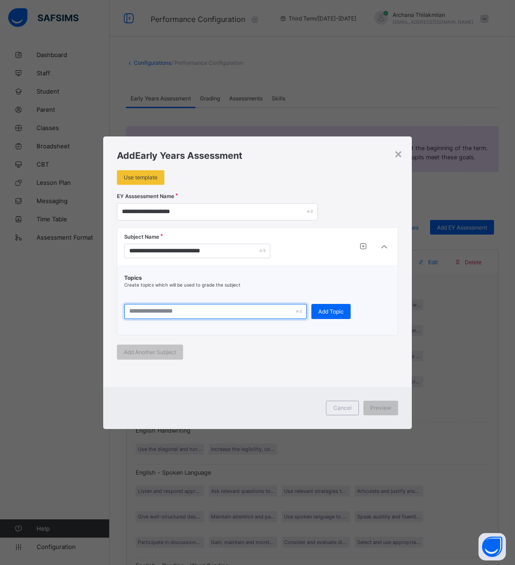
click at [212, 307] on input "text" at bounding box center [215, 311] width 183 height 15
paste input "**********"
type input "**********"
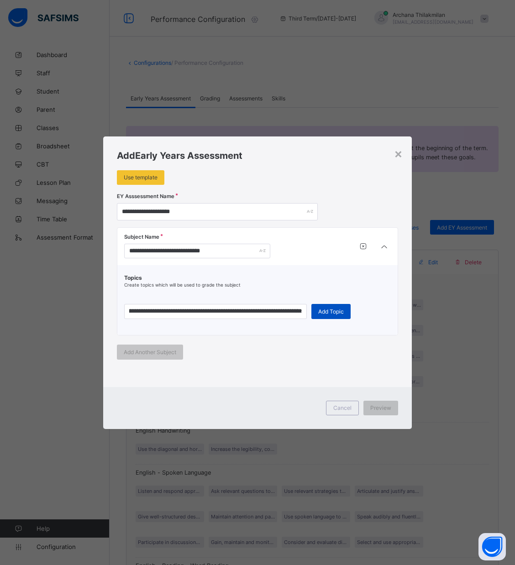
scroll to position [0, 0]
click at [319, 310] on span "Add Topic" at bounding box center [331, 311] width 26 height 7
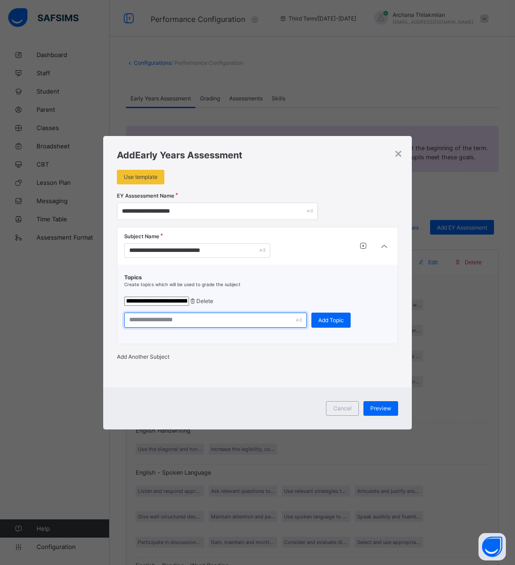
click at [178, 321] on input "text" at bounding box center [215, 320] width 183 height 15
paste input "**********"
type input "**********"
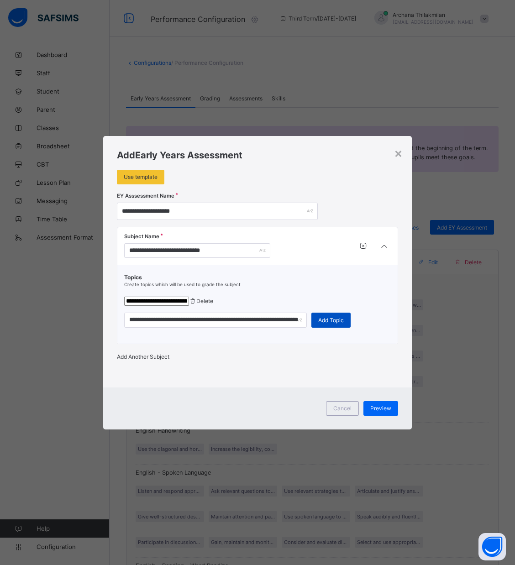
scroll to position [0, 0]
click at [318, 318] on span "Add Topic" at bounding box center [331, 320] width 26 height 7
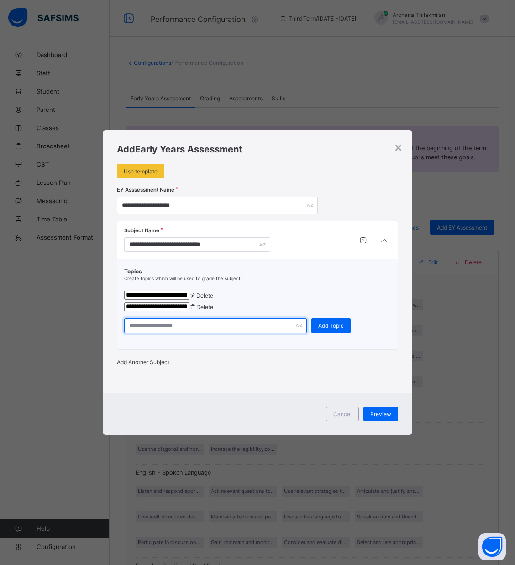
click at [179, 326] on input "text" at bounding box center [215, 325] width 183 height 15
paste input "**********"
type input "**********"
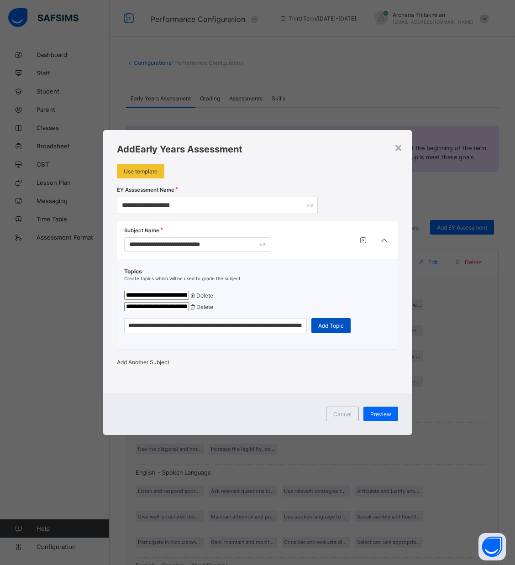
scroll to position [0, 0]
click at [341, 319] on div "Add Topic" at bounding box center [330, 325] width 39 height 15
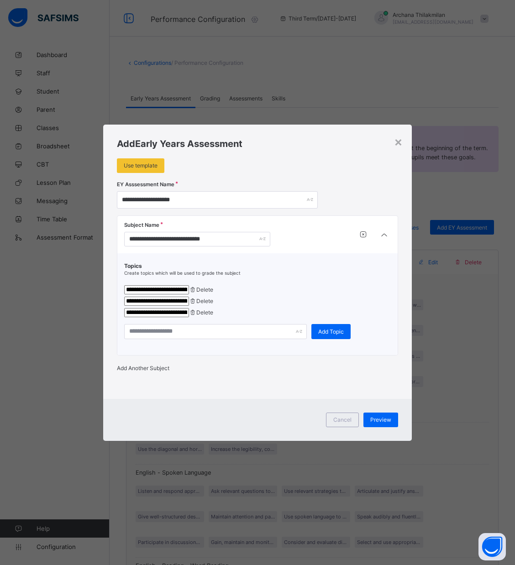
drag, startPoint x: 153, startPoint y: 345, endPoint x: 153, endPoint y: 327, distance: 17.3
click at [153, 327] on div "**********" at bounding box center [257, 304] width 281 height 102
click at [153, 327] on input "text" at bounding box center [215, 331] width 183 height 15
paste input "**********"
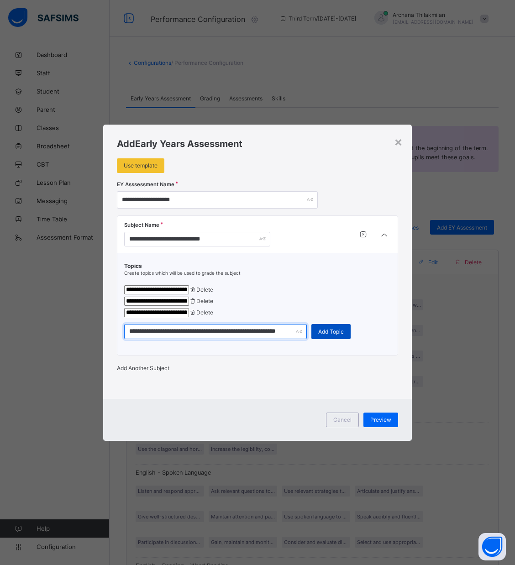
type input "**********"
click at [335, 338] on div "Add Topic" at bounding box center [330, 331] width 39 height 15
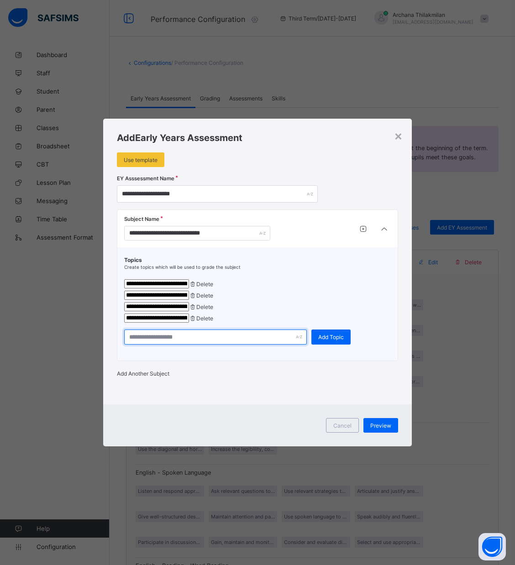
click at [191, 341] on input "text" at bounding box center [215, 337] width 183 height 15
paste input "**********"
type input "**********"
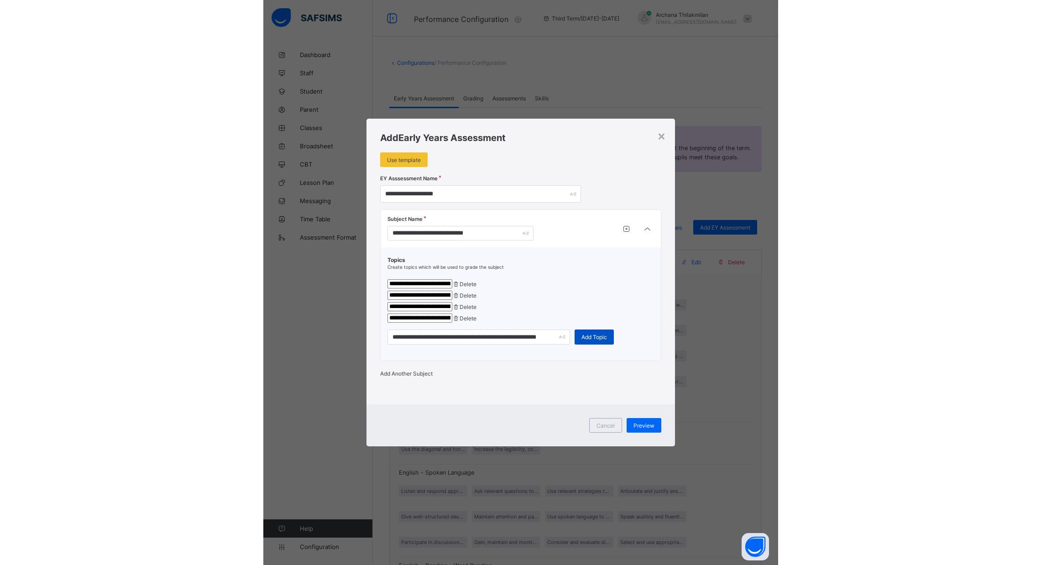
scroll to position [0, 0]
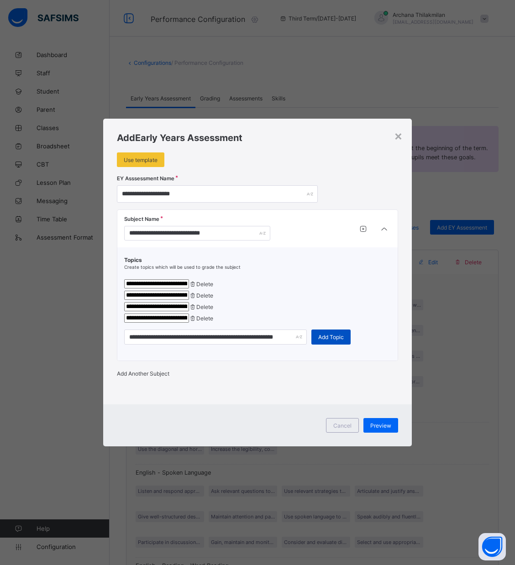
click at [328, 341] on span "Add Topic" at bounding box center [331, 337] width 26 height 7
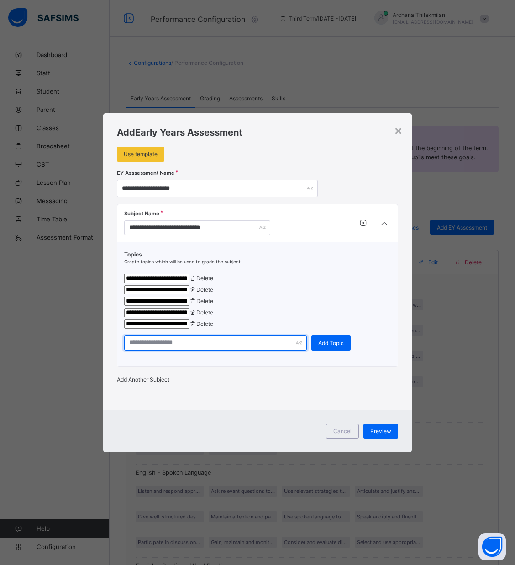
click at [145, 351] on input "text" at bounding box center [215, 343] width 183 height 15
paste input "**********"
type input "**********"
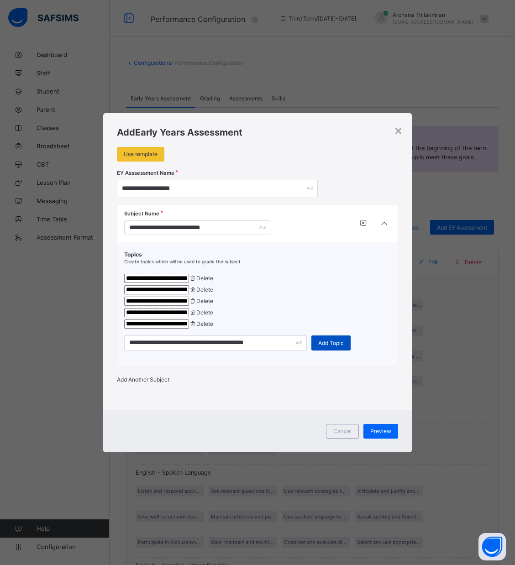
click at [331, 346] on span "Add Topic" at bounding box center [331, 343] width 26 height 7
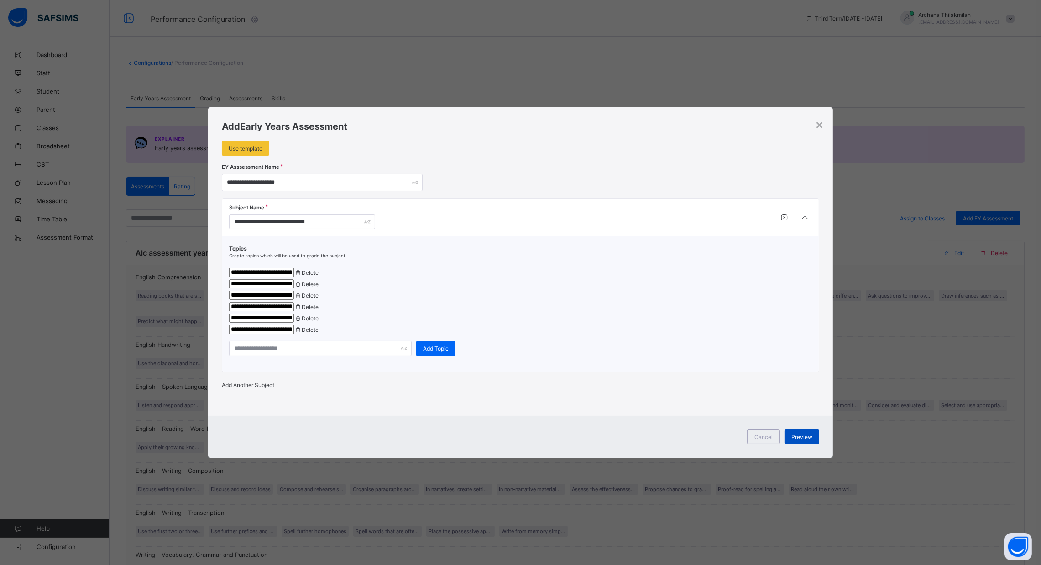
click at [525, 441] on span "Preview" at bounding box center [802, 437] width 21 height 7
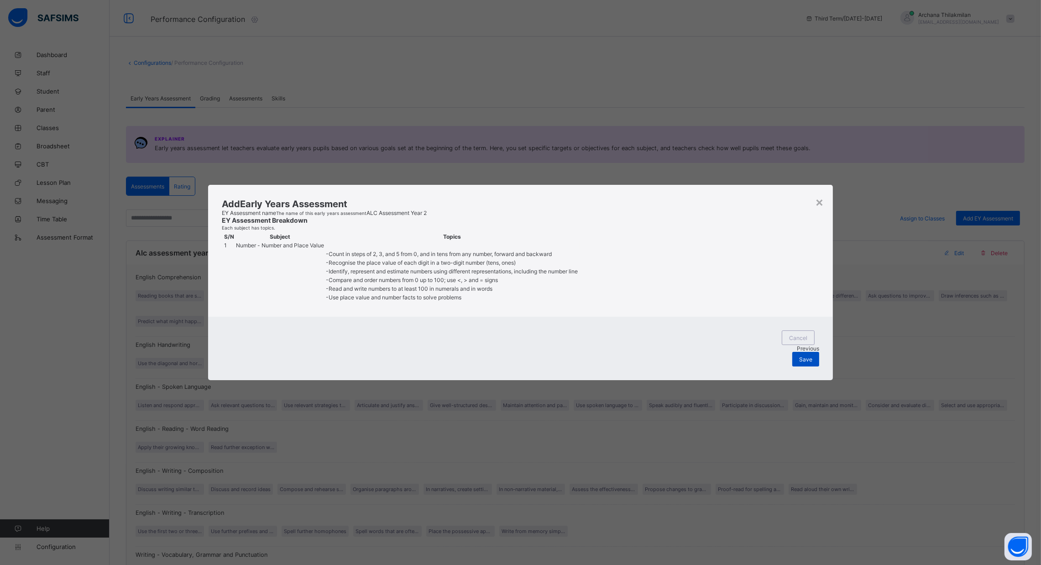
click at [525, 363] on span "Save" at bounding box center [805, 359] width 13 height 7
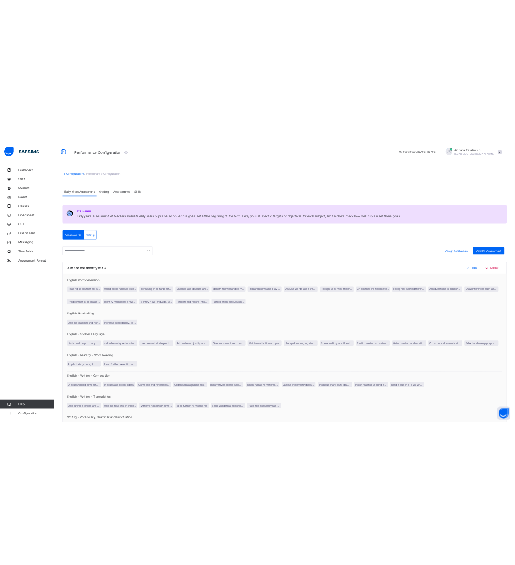
scroll to position [1080, 0]
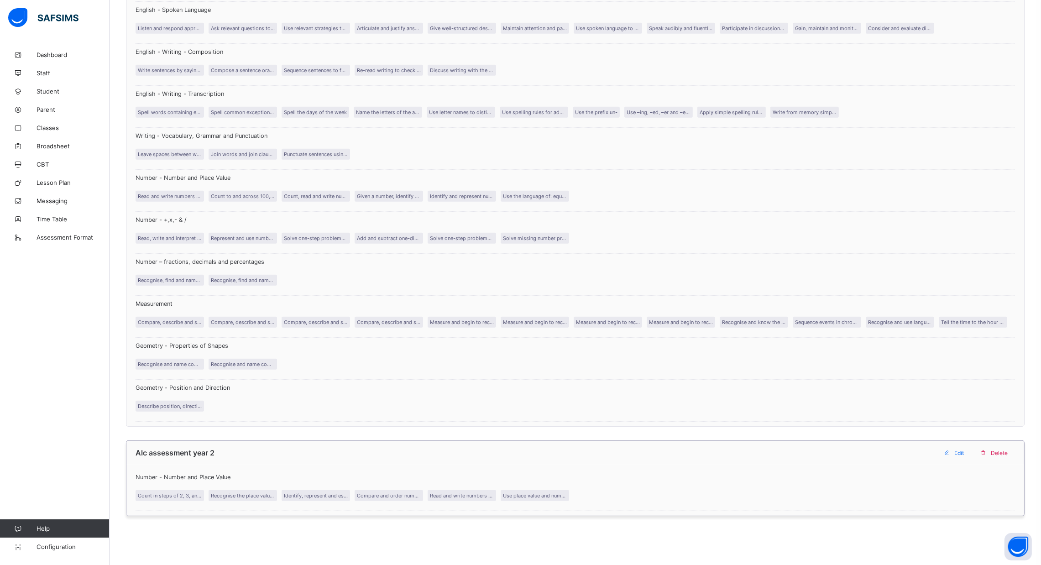
click at [525, 455] on span at bounding box center [947, 453] width 15 height 15
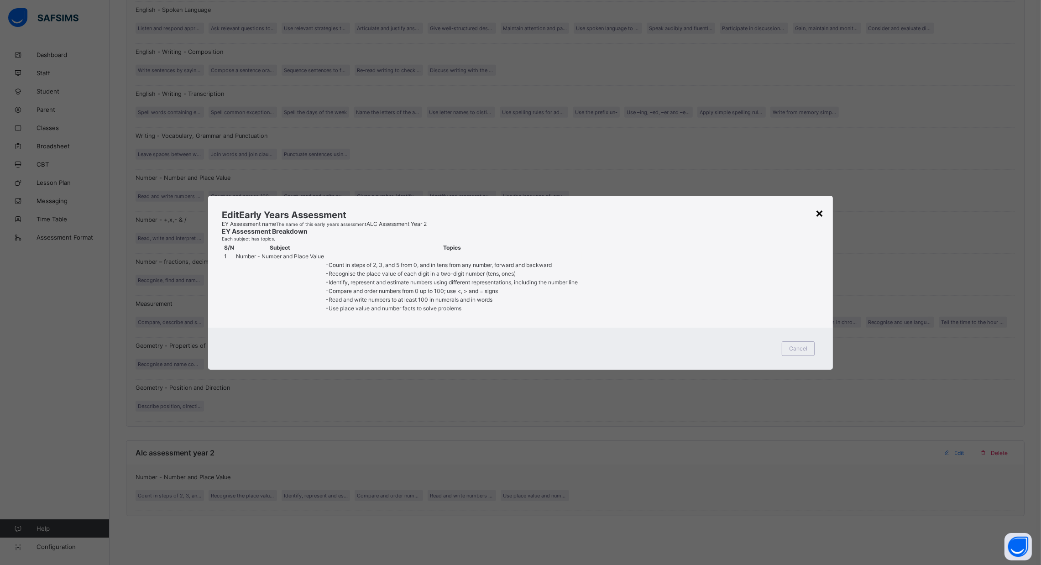
click at [525, 205] on div "×" at bounding box center [819, 213] width 9 height 16
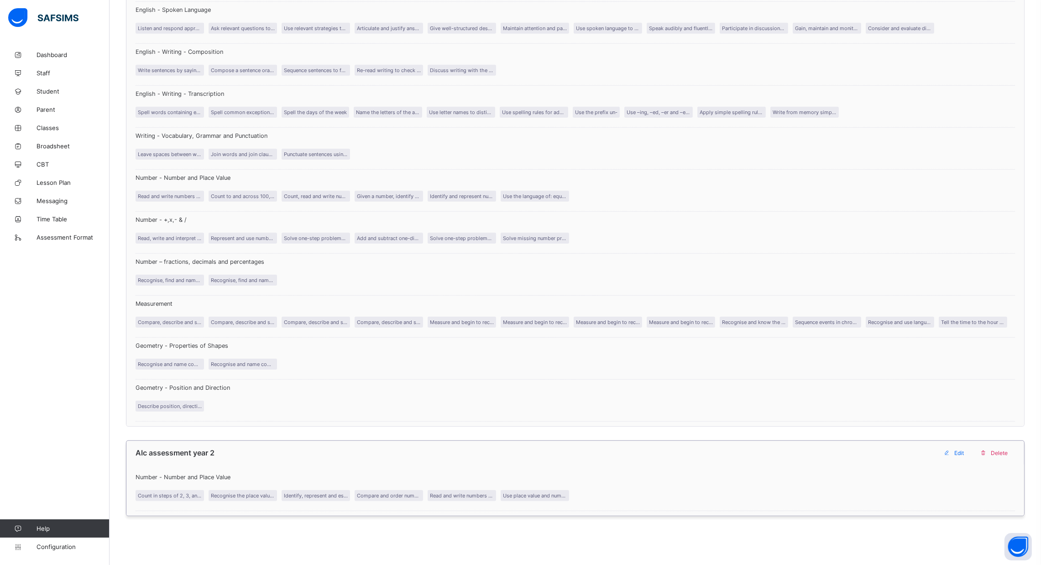
click at [525, 447] on span at bounding box center [947, 453] width 15 height 15
type input "**********"
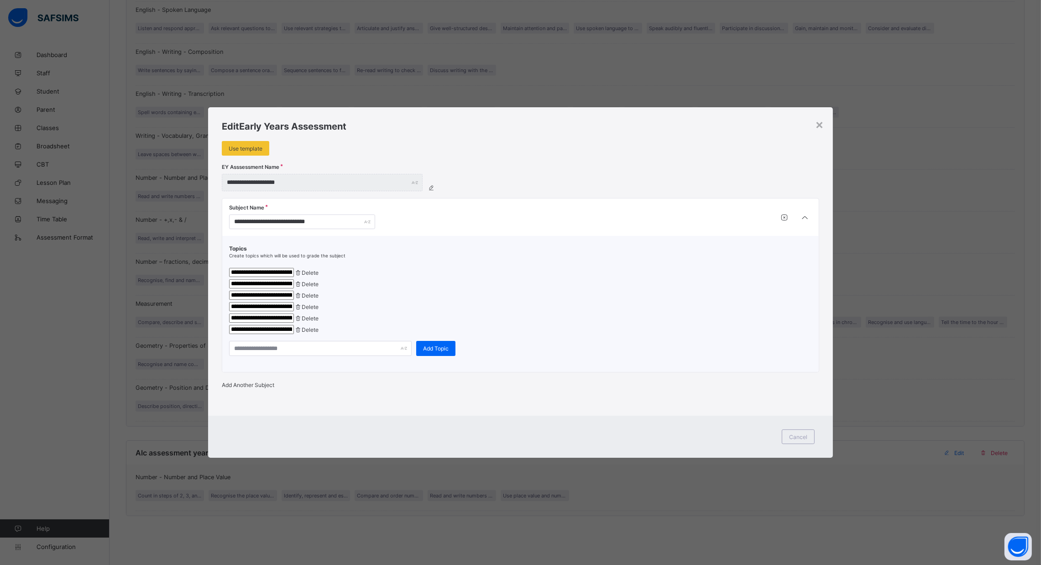
click at [266, 388] on span "Add Another Subject" at bounding box center [248, 385] width 52 height 7
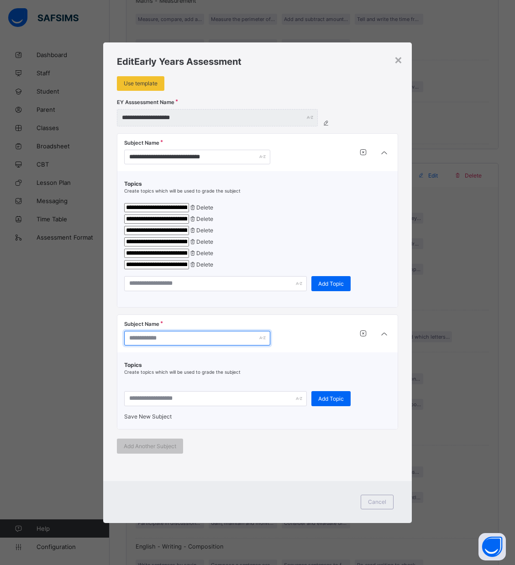
click at [195, 346] on input "text" at bounding box center [197, 338] width 146 height 15
paste input "**********"
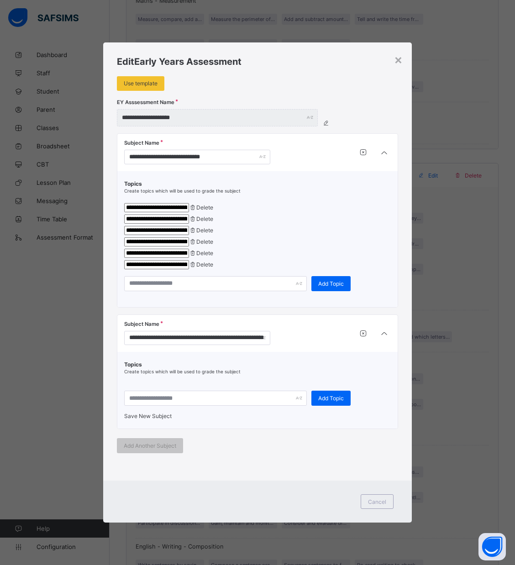
scroll to position [0, 0]
click at [256, 346] on div "**********" at bounding box center [197, 338] width 146 height 15
type input "**********"
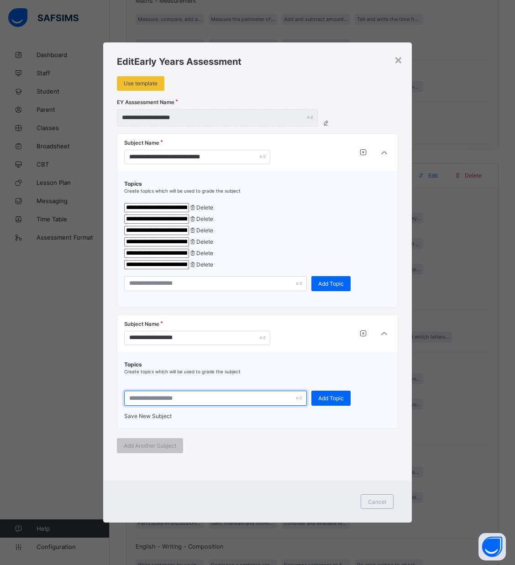
click at [202, 406] on input "text" at bounding box center [215, 398] width 183 height 15
paste input "**********"
type input "**********"
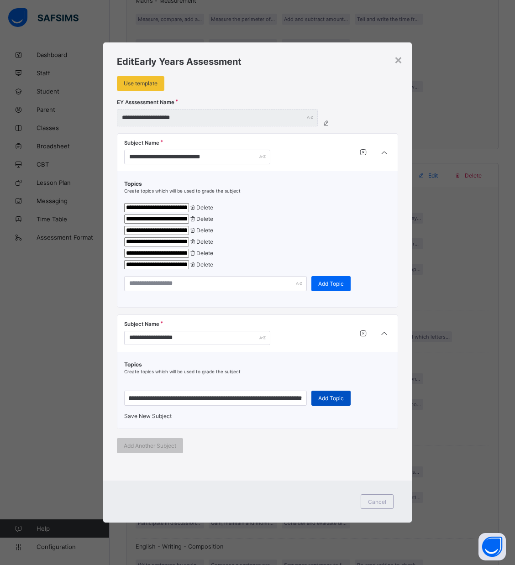
scroll to position [0, 0]
click at [330, 402] on span "Add Topic" at bounding box center [331, 398] width 26 height 7
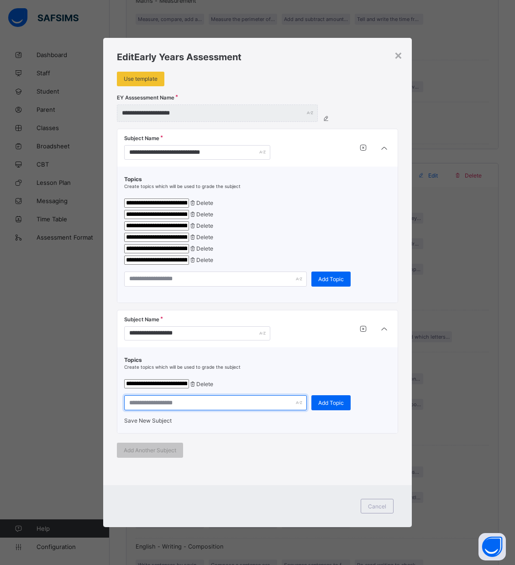
click at [142, 410] on input "text" at bounding box center [215, 402] width 183 height 15
paste input "**********"
type input "**********"
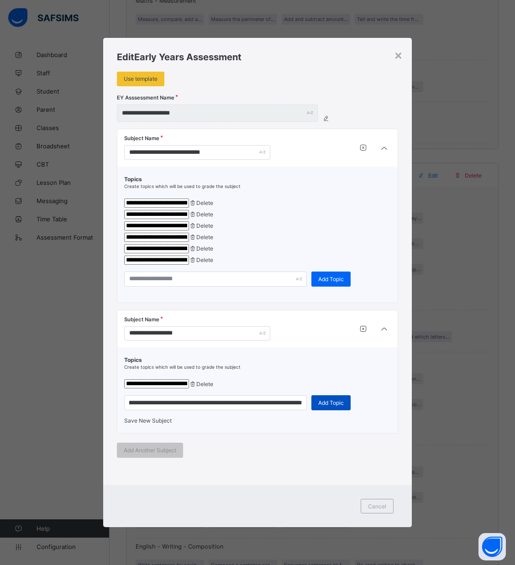
scroll to position [0, 0]
click at [338, 406] on span "Add Topic" at bounding box center [331, 402] width 26 height 7
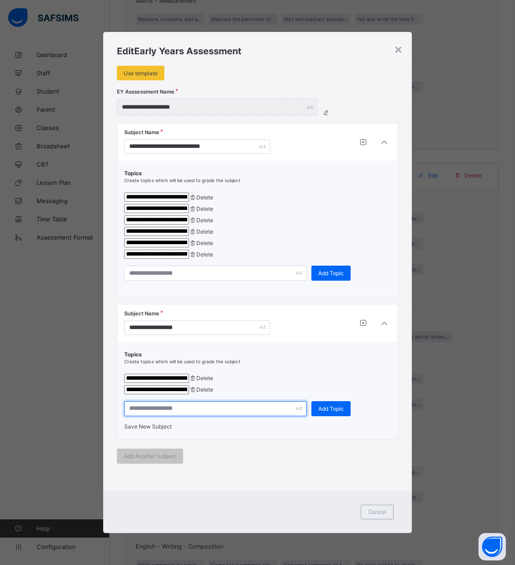
click at [184, 416] on input "text" at bounding box center [215, 408] width 183 height 15
paste input "**********"
type input "**********"
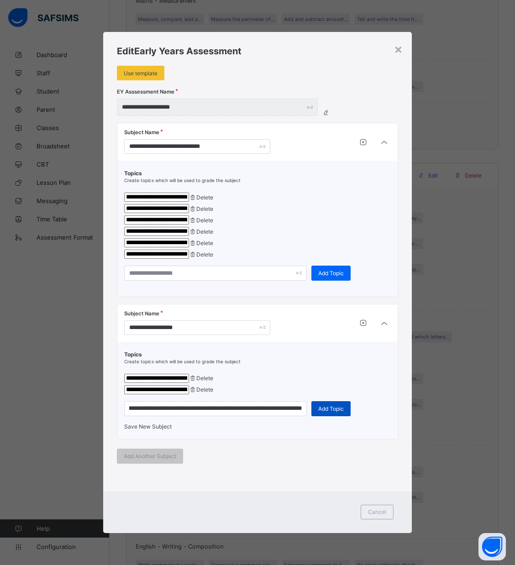
scroll to position [0, 0]
click at [323, 412] on span "Add Topic" at bounding box center [331, 408] width 26 height 7
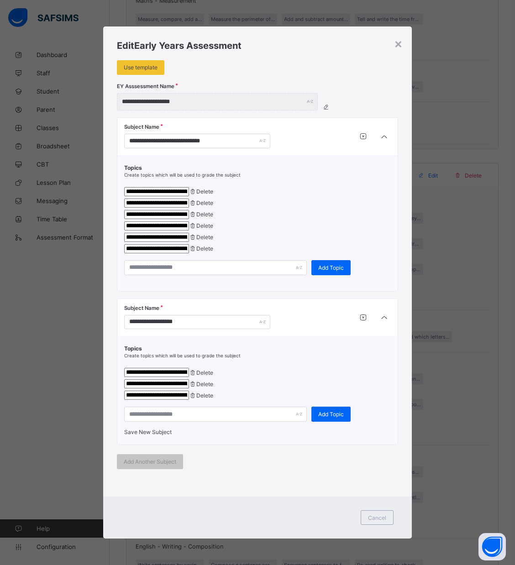
click at [168, 436] on div "Save New Subject" at bounding box center [257, 432] width 267 height 7
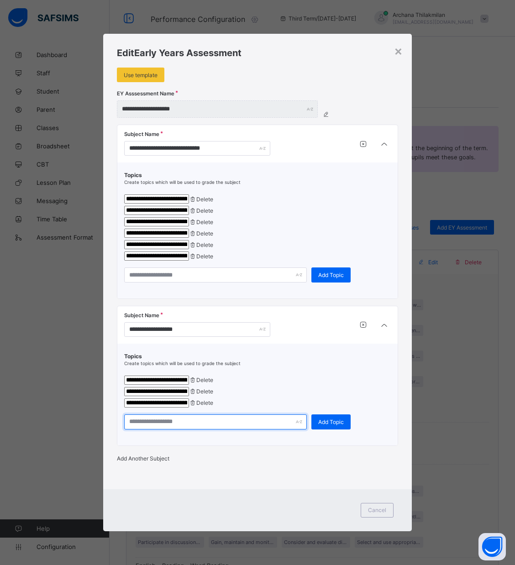
click at [141, 430] on input "text" at bounding box center [215, 422] width 183 height 15
paste input "**********"
type input "**********"
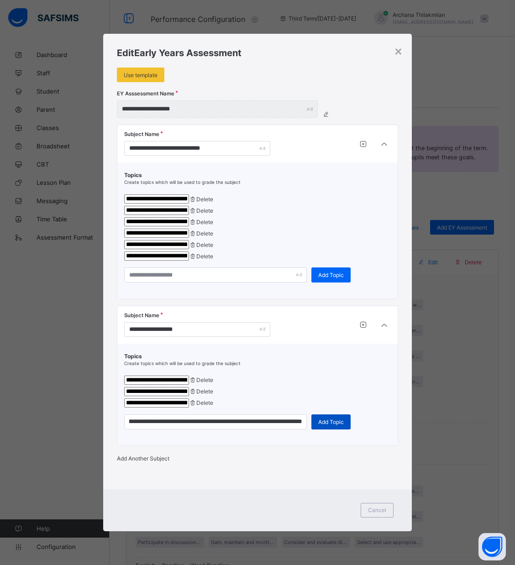
scroll to position [0, 0]
click at [346, 430] on div "Add Topic" at bounding box center [330, 422] width 39 height 15
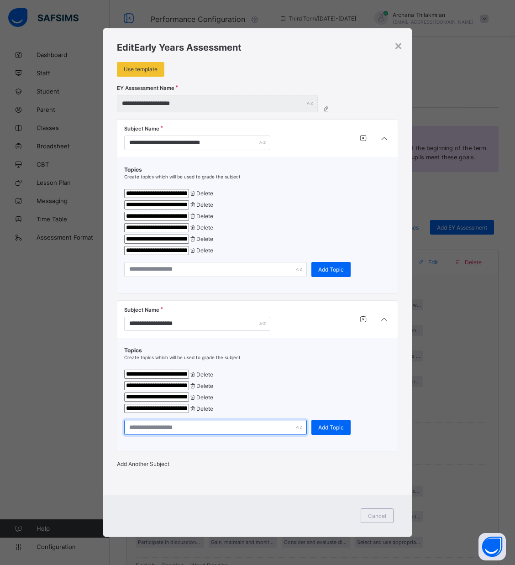
click at [146, 435] on input "text" at bounding box center [215, 427] width 183 height 15
paste input "**********"
type input "**********"
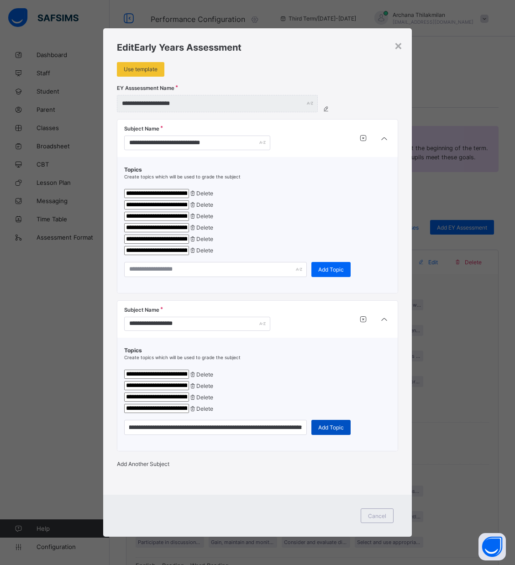
scroll to position [0, 0]
click at [327, 431] on span "Add Topic" at bounding box center [331, 427] width 26 height 7
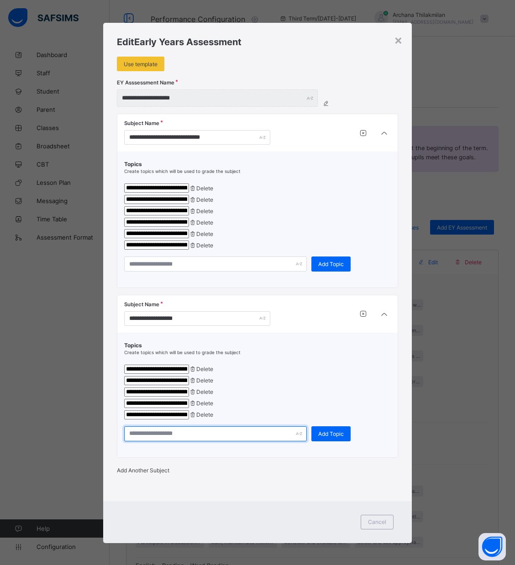
click at [144, 441] on input "text" at bounding box center [215, 433] width 183 height 15
paste input "**********"
type input "**********"
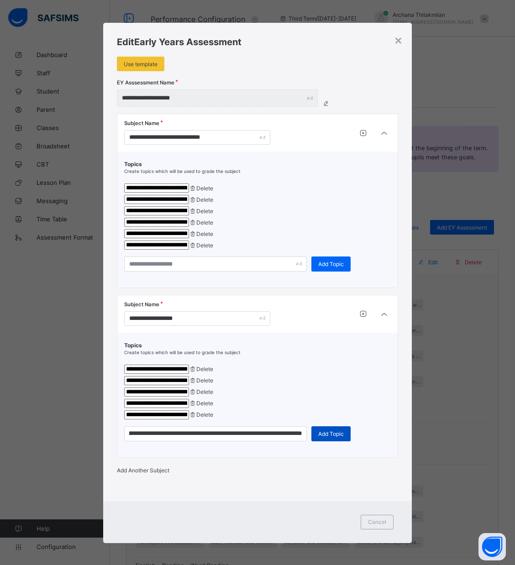
scroll to position [0, 0]
click at [333, 437] on span "Add Topic" at bounding box center [331, 433] width 26 height 7
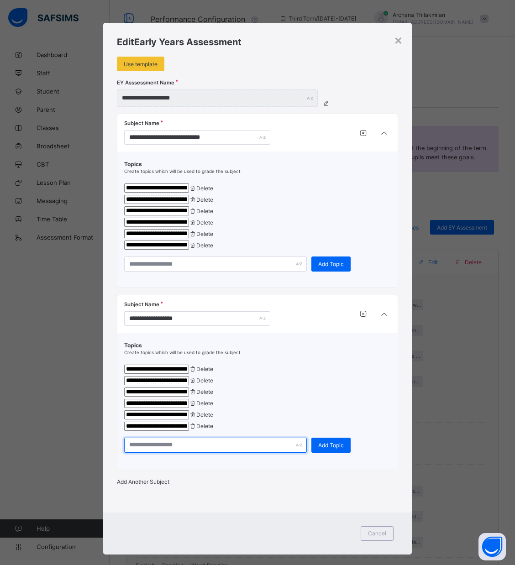
click at [140, 453] on input "text" at bounding box center [215, 445] width 183 height 15
paste input "**********"
type input "**********"
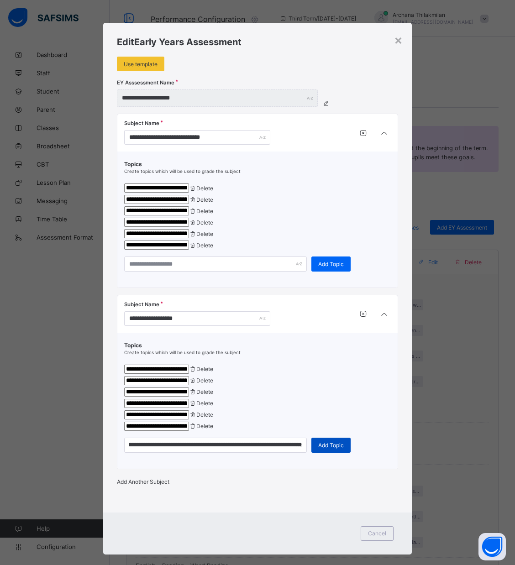
scroll to position [0, 0]
click at [320, 449] on span "Add Topic" at bounding box center [331, 445] width 26 height 7
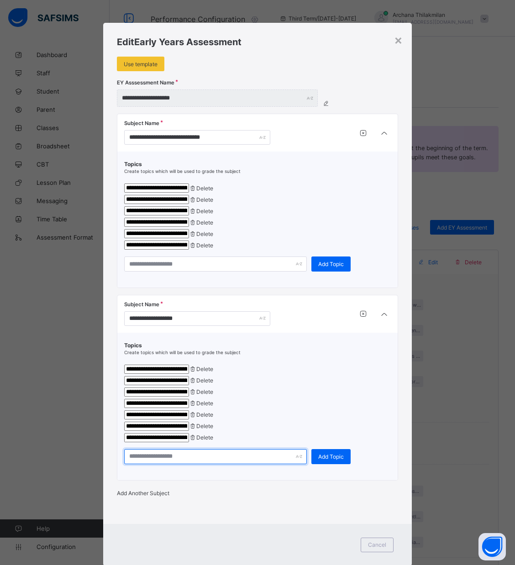
click at [257, 464] on input "text" at bounding box center [215, 456] width 183 height 15
paste input "**********"
type input "**********"
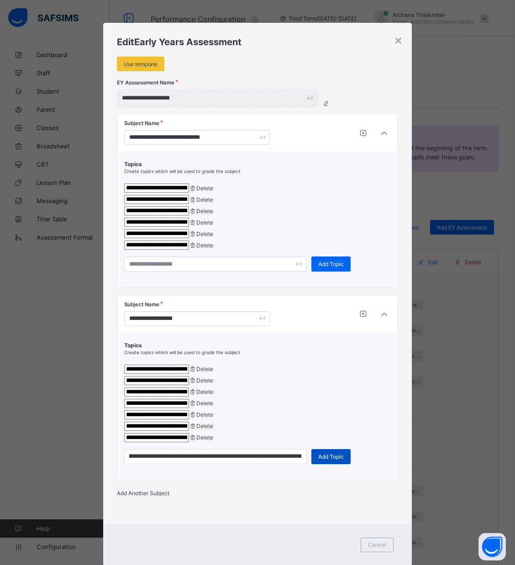
scroll to position [0, 0]
click at [331, 460] on span "Add Topic" at bounding box center [331, 456] width 26 height 7
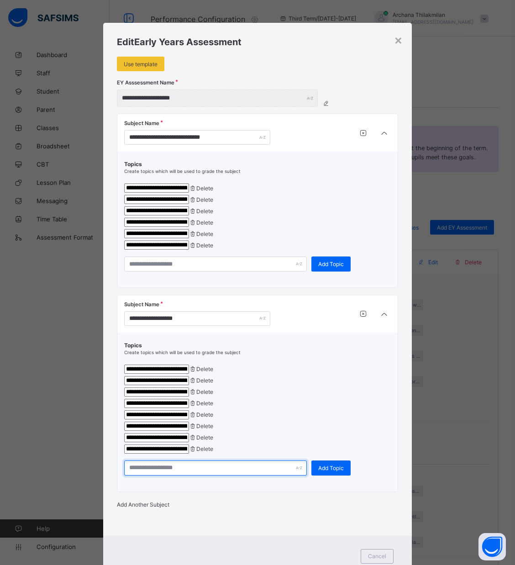
click at [145, 476] on input "text" at bounding box center [215, 468] width 183 height 15
paste input "**********"
type input "**********"
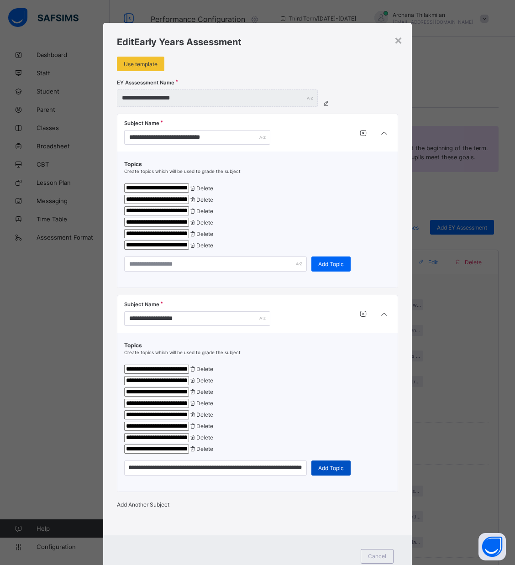
scroll to position [0, 0]
click at [333, 472] on span "Add Topic" at bounding box center [331, 468] width 26 height 7
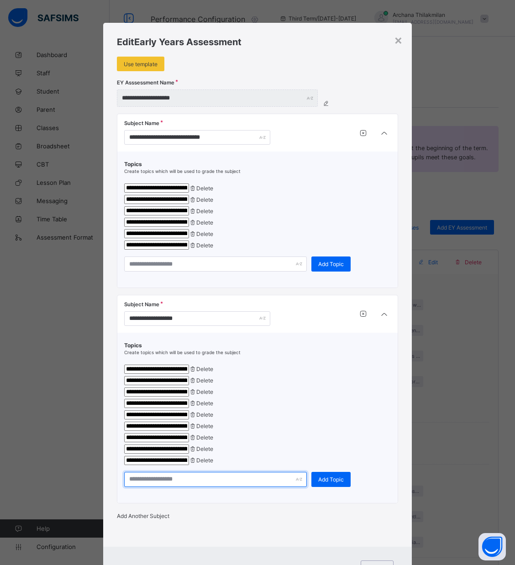
click at [175, 487] on input "text" at bounding box center [215, 479] width 183 height 15
paste input "**********"
type input "**********"
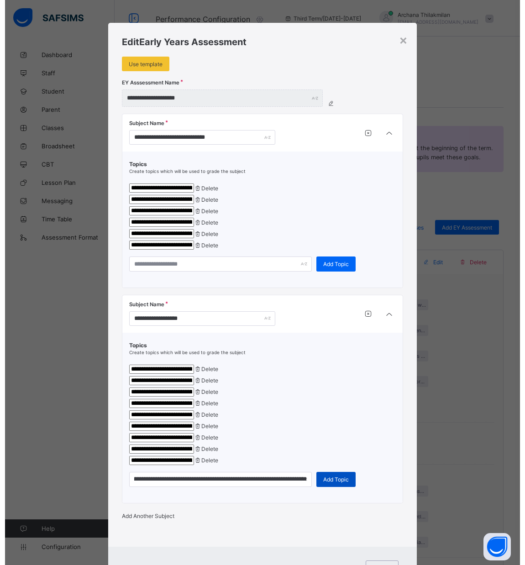
scroll to position [0, 0]
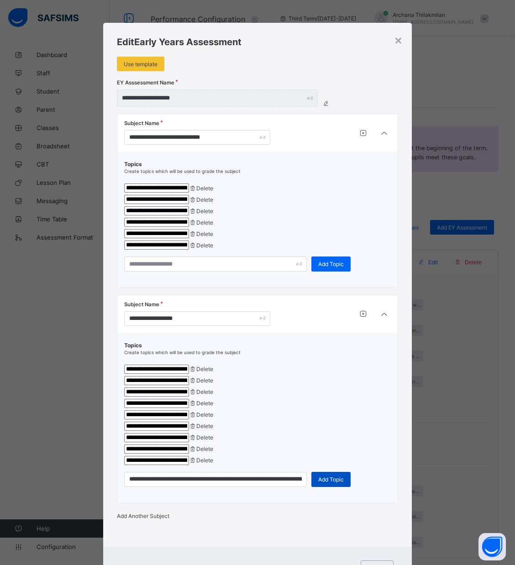
click at [336, 483] on span "Add Topic" at bounding box center [331, 479] width 26 height 7
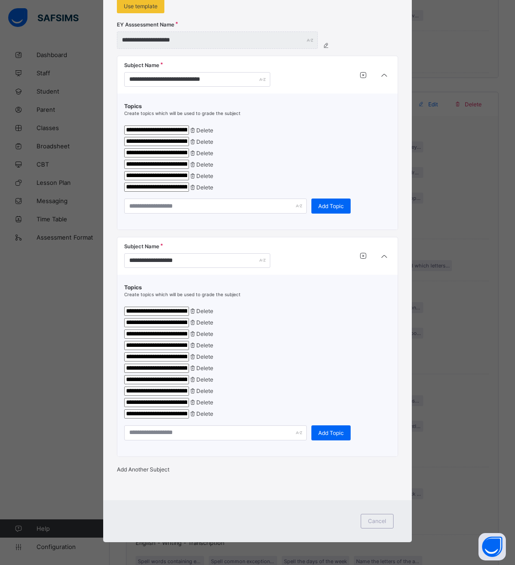
scroll to position [152, 0]
click at [152, 466] on span "Add Another Subject" at bounding box center [143, 469] width 52 height 7
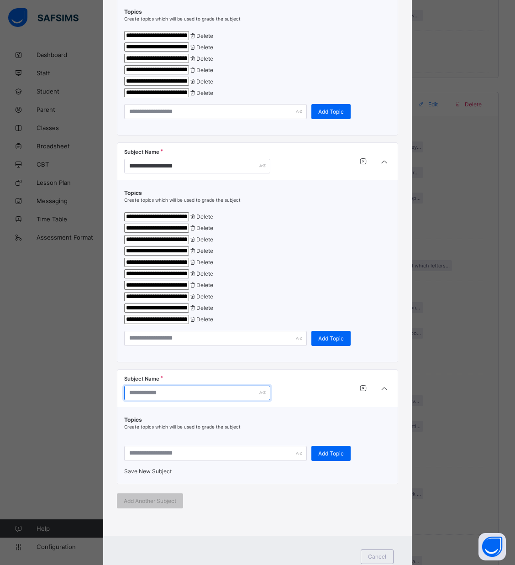
click at [189, 400] on input "text" at bounding box center [197, 393] width 146 height 15
paste input "**********"
type input "**********"
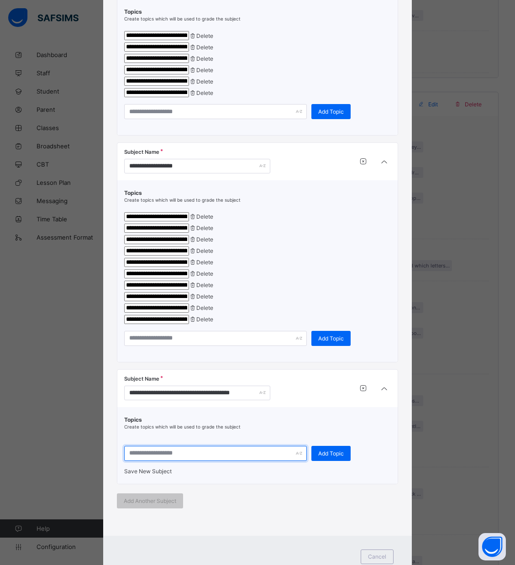
click at [193, 461] on input "text" at bounding box center [215, 453] width 183 height 15
click at [171, 461] on input "text" at bounding box center [215, 453] width 183 height 15
paste input "**********"
type input "**********"
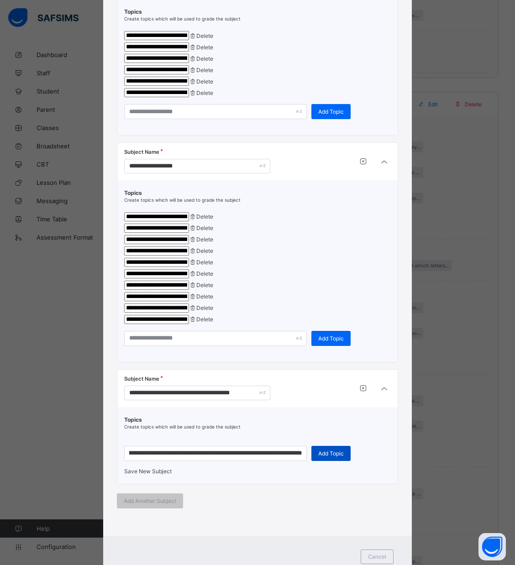
scroll to position [0, 0]
click at [340, 461] on div "Add Topic" at bounding box center [330, 453] width 39 height 15
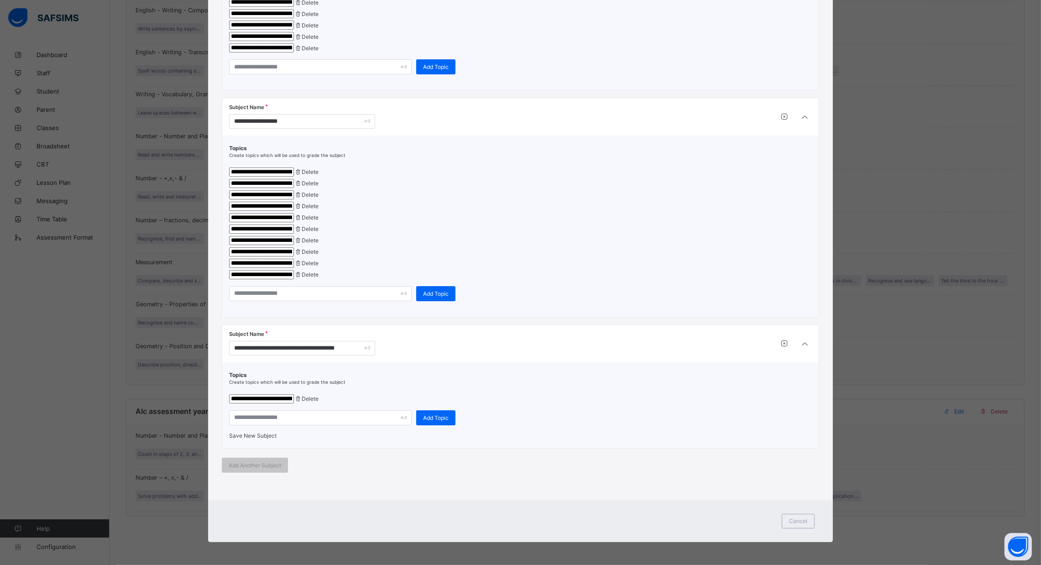
scroll to position [296, 0]
click at [275, 436] on div "Save New Subject" at bounding box center [520, 435] width 583 height 7
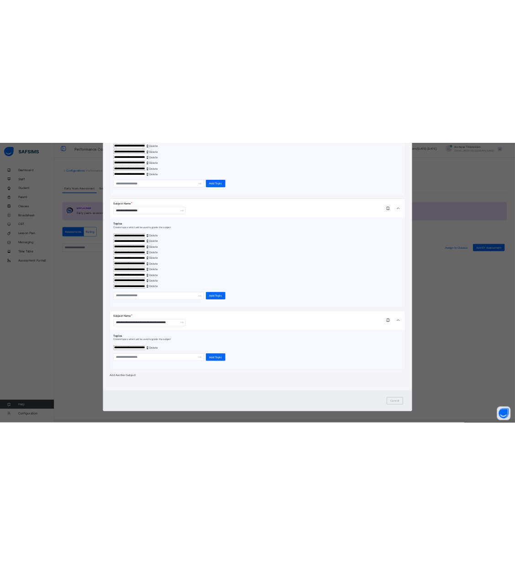
scroll to position [282, 0]
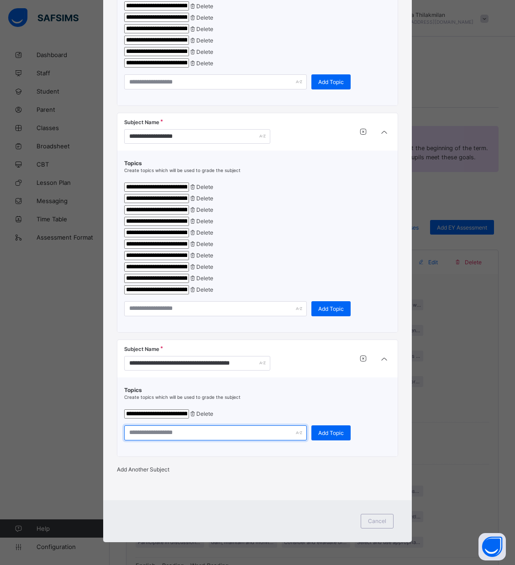
click at [137, 425] on input "text" at bounding box center [215, 432] width 183 height 15
paste input "**********"
type input "**********"
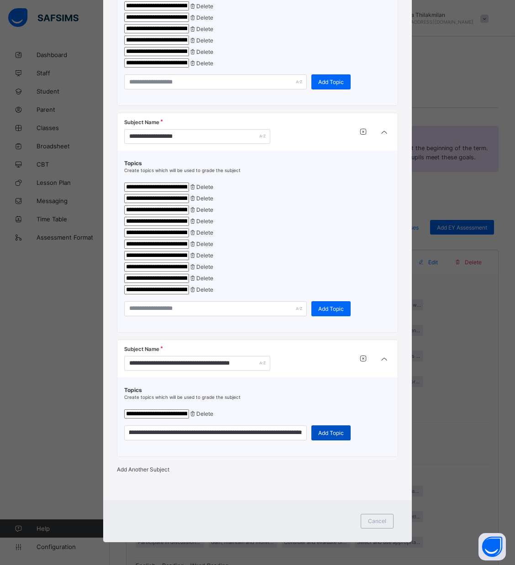
scroll to position [0, 0]
click at [326, 430] on span "Add Topic" at bounding box center [331, 433] width 26 height 7
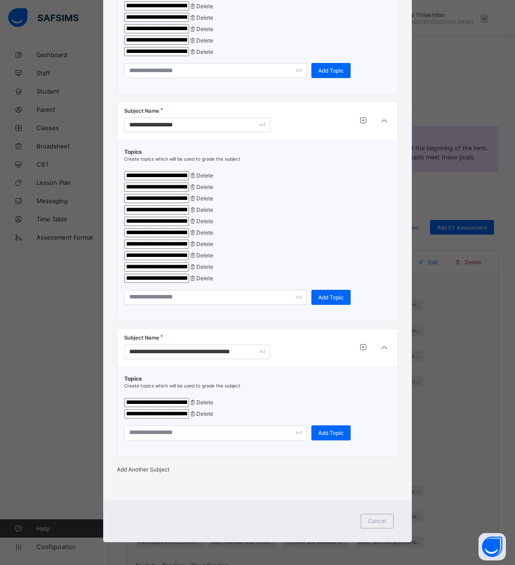
click at [169, 473] on span "Add Another Subject" at bounding box center [143, 469] width 52 height 7
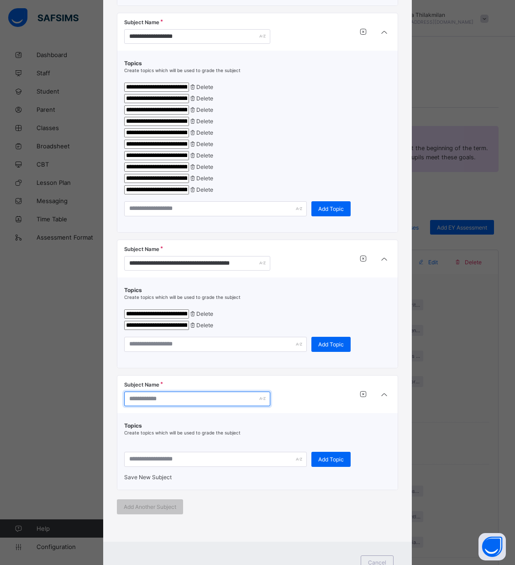
click at [186, 406] on input "text" at bounding box center [197, 399] width 146 height 15
paste input "**********"
type input "**********"
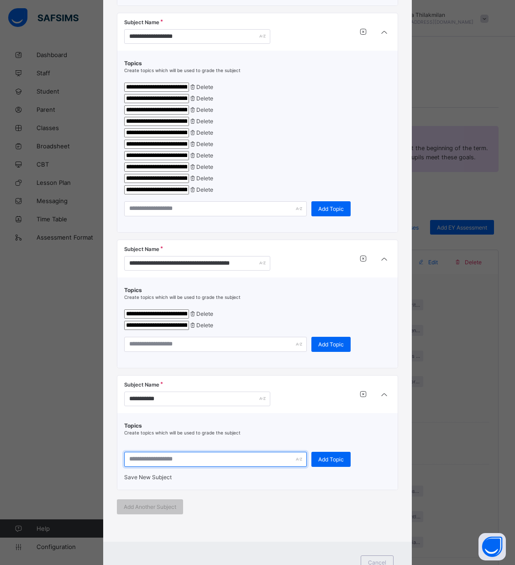
click at [165, 467] on input "text" at bounding box center [215, 459] width 183 height 15
paste
type input "**********"
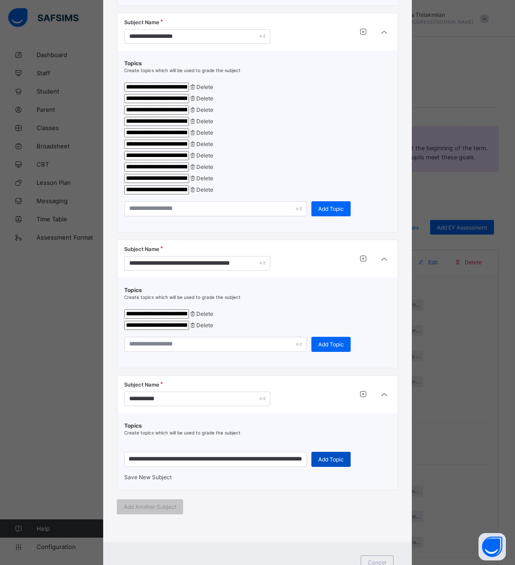
scroll to position [0, 0]
click at [327, 463] on span "Add Topic" at bounding box center [331, 459] width 26 height 7
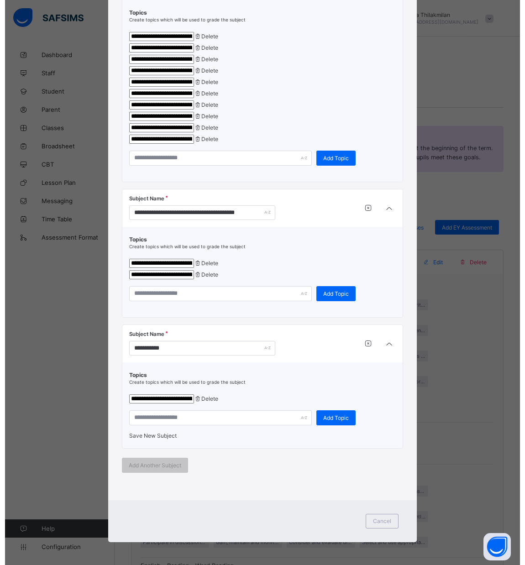
scroll to position [442, 0]
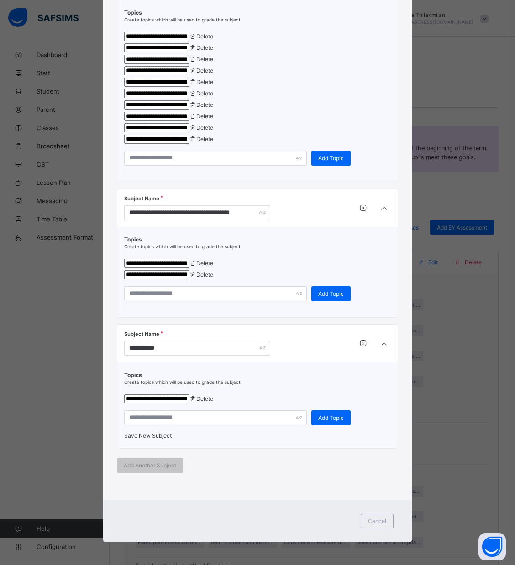
click at [147, 432] on div "Save New Subject" at bounding box center [257, 435] width 267 height 7
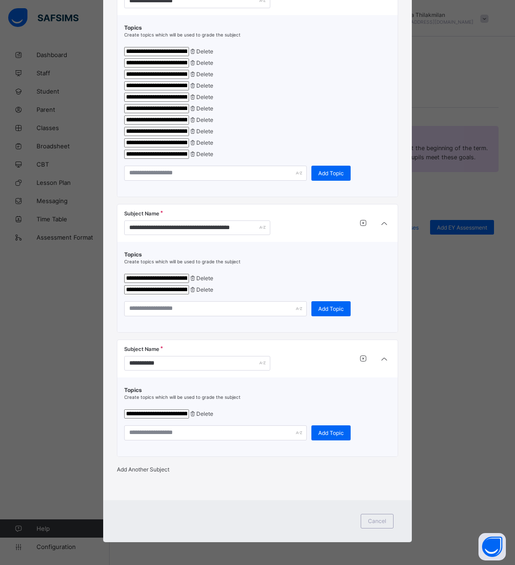
scroll to position [428, 0]
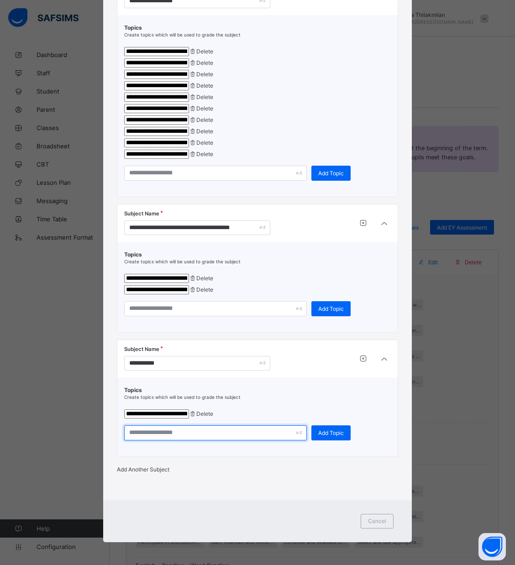
click at [147, 425] on input "text" at bounding box center [215, 432] width 183 height 15
type input "**********"
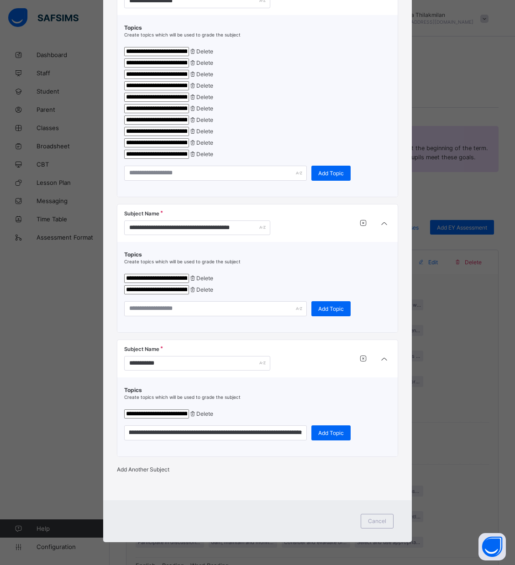
click at [331, 440] on div "**********" at bounding box center [257, 417] width 281 height 79
click at [321, 430] on span "Add Topic" at bounding box center [331, 433] width 26 height 7
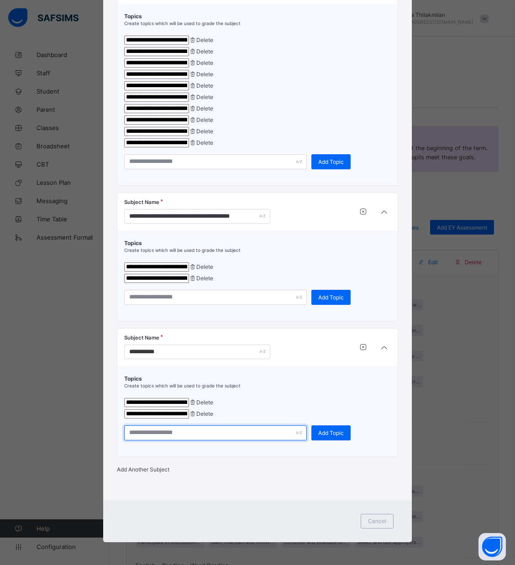
click at [185, 441] on input "text" at bounding box center [215, 432] width 183 height 15
type input "**********"
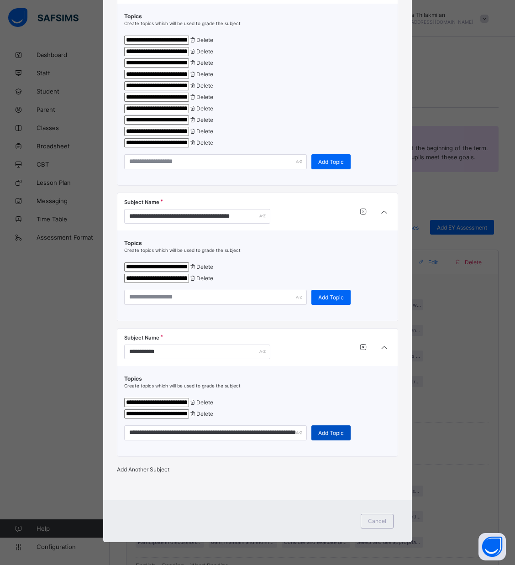
click at [324, 436] on span "Add Topic" at bounding box center [331, 433] width 26 height 7
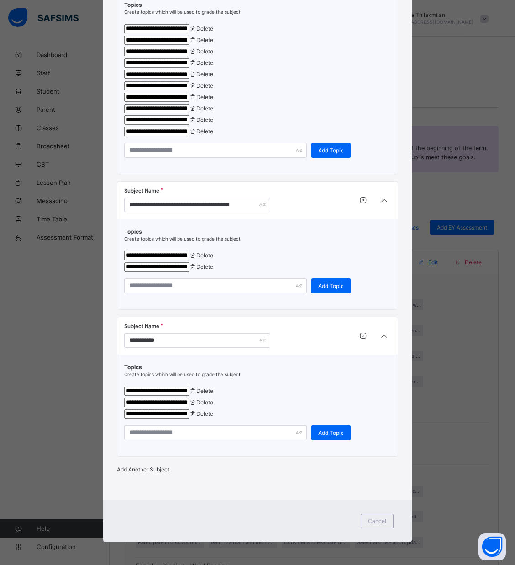
click at [189, 419] on input "**********" at bounding box center [156, 413] width 65 height 9
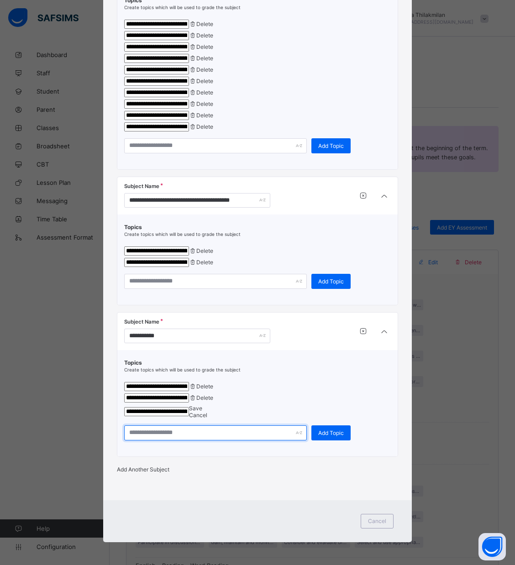
click at [172, 441] on input "text" at bounding box center [215, 432] width 183 height 15
click at [202, 412] on span "Save" at bounding box center [195, 408] width 13 height 7
click at [189, 416] on input "**********" at bounding box center [156, 411] width 65 height 9
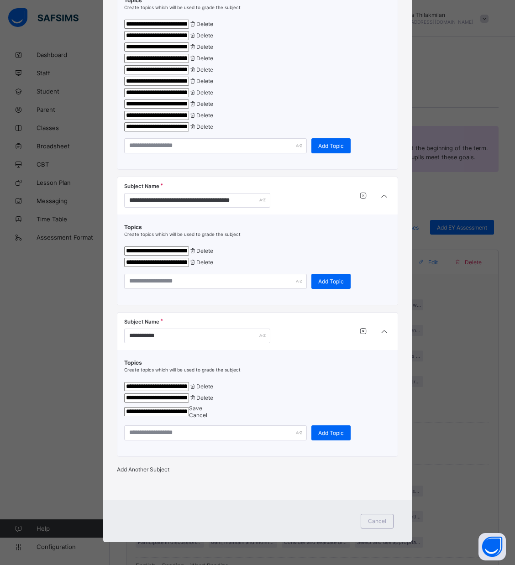
click at [189, 416] on input "**********" at bounding box center [156, 411] width 65 height 9
click at [207, 419] on div "Cancel" at bounding box center [198, 415] width 18 height 7
type input "**********"
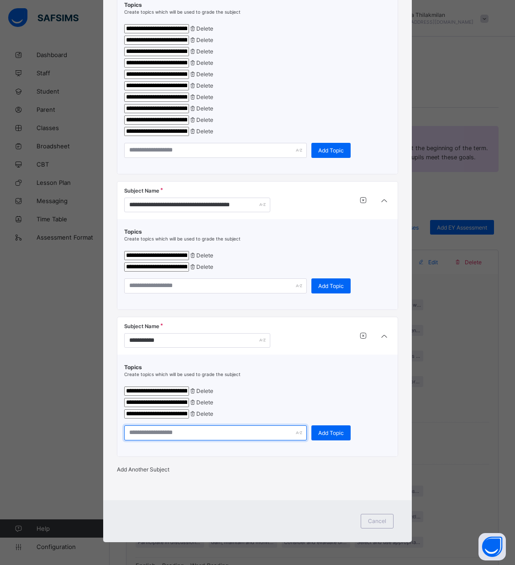
click at [257, 441] on input "text" at bounding box center [215, 432] width 183 height 15
type input "**********"
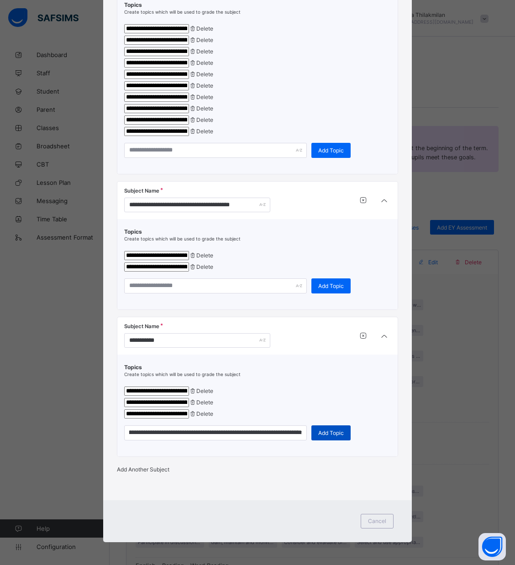
scroll to position [0, 0]
click at [325, 436] on span "Add Topic" at bounding box center [331, 433] width 26 height 7
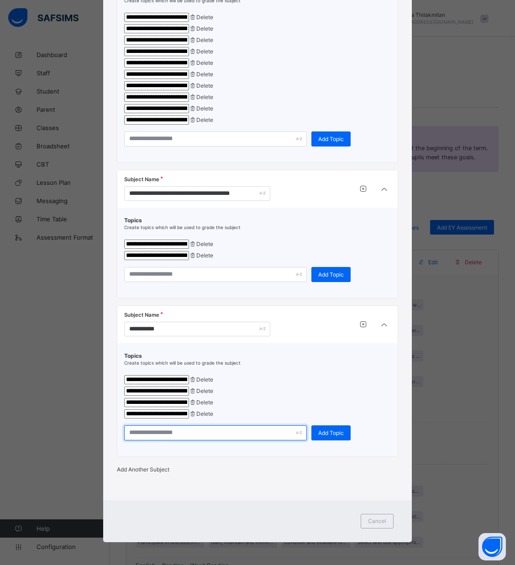
click at [203, 441] on input "text" at bounding box center [215, 432] width 183 height 15
type input "**********"
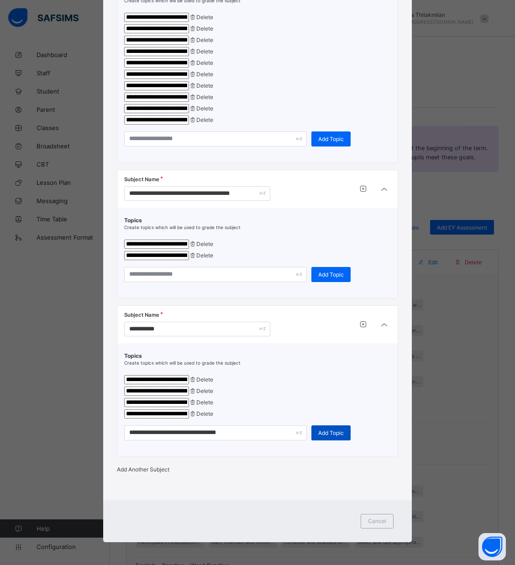
click at [343, 441] on div "Add Topic" at bounding box center [330, 432] width 39 height 15
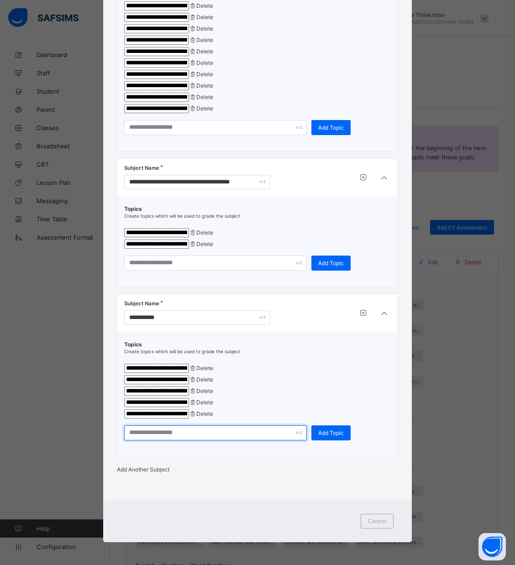
click at [223, 441] on input "text" at bounding box center [215, 432] width 183 height 15
type input "**********"
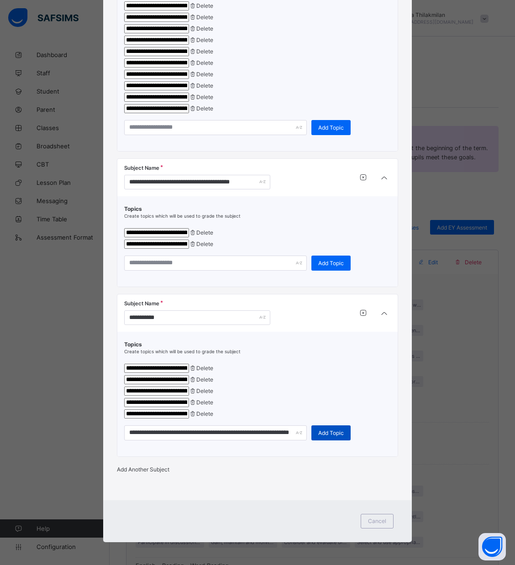
click at [319, 441] on div "Add Topic" at bounding box center [330, 432] width 39 height 15
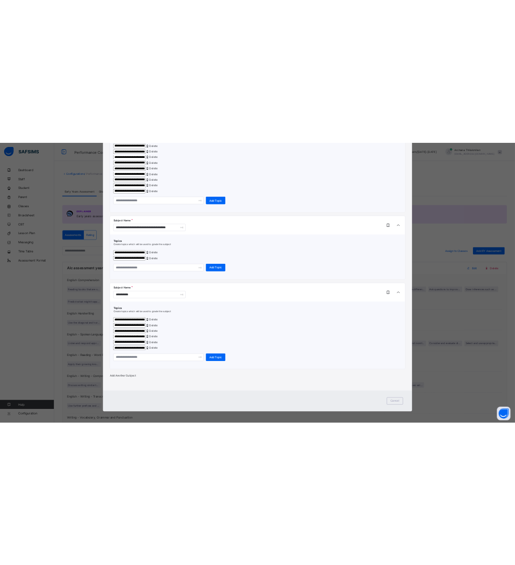
scroll to position [512, 0]
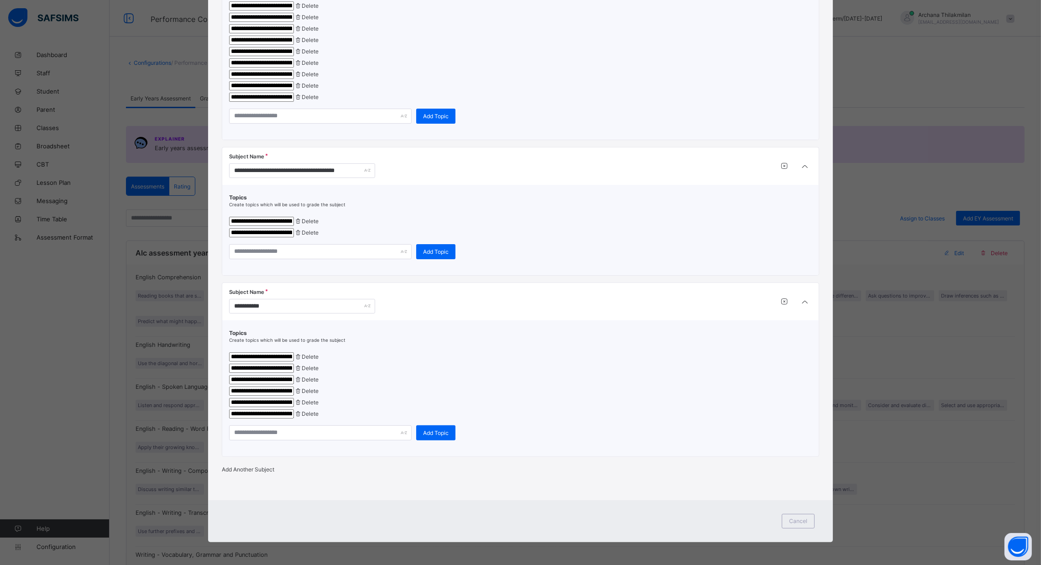
click at [273, 468] on span "Add Another Subject" at bounding box center [248, 469] width 52 height 7
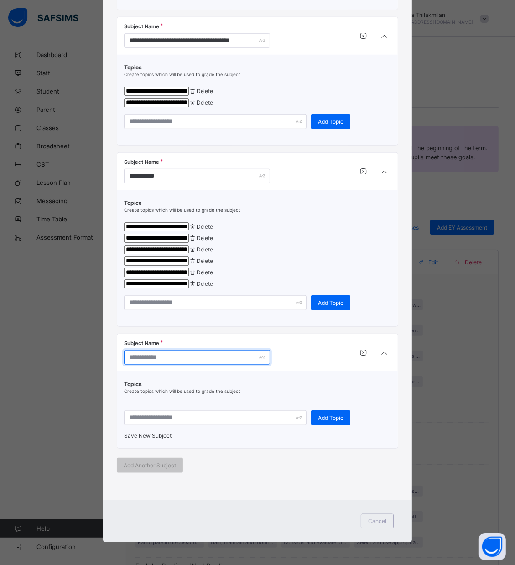
click at [189, 365] on input "text" at bounding box center [197, 357] width 146 height 15
type input "**********"
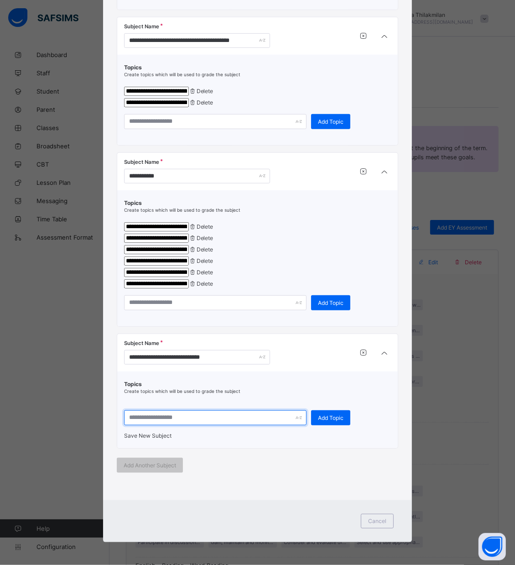
click at [140, 425] on input "text" at bounding box center [215, 417] width 183 height 15
type input "**********"
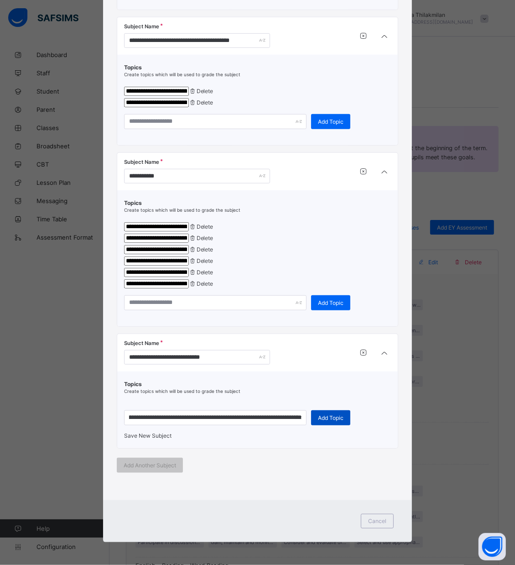
click at [332, 421] on span "Add Topic" at bounding box center [331, 418] width 26 height 7
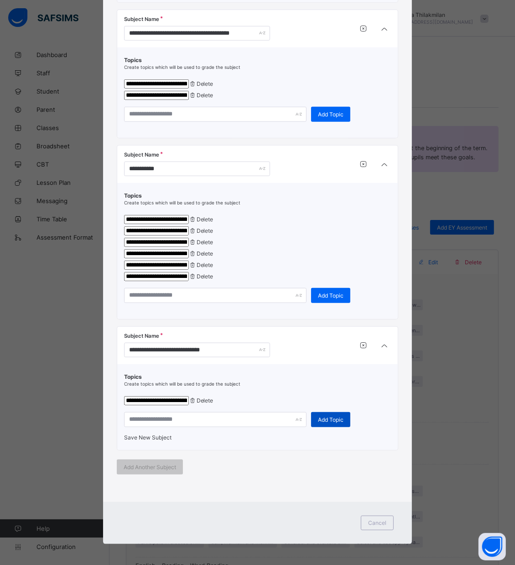
scroll to position [0, 0]
click at [180, 427] on input "text" at bounding box center [215, 419] width 183 height 15
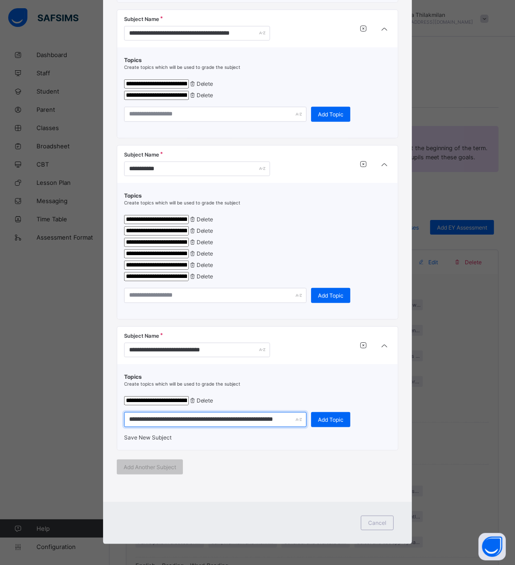
scroll to position [0, 16]
type input "**********"
click at [339, 427] on div "Add Topic" at bounding box center [330, 419] width 39 height 15
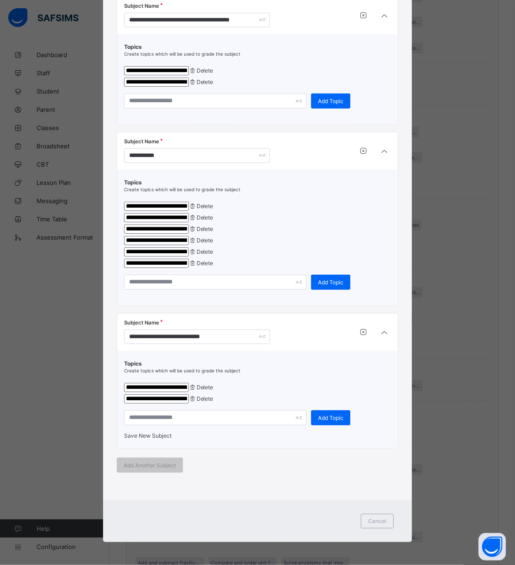
scroll to position [673, 0]
click at [174, 432] on div "Save New Subject" at bounding box center [257, 435] width 267 height 7
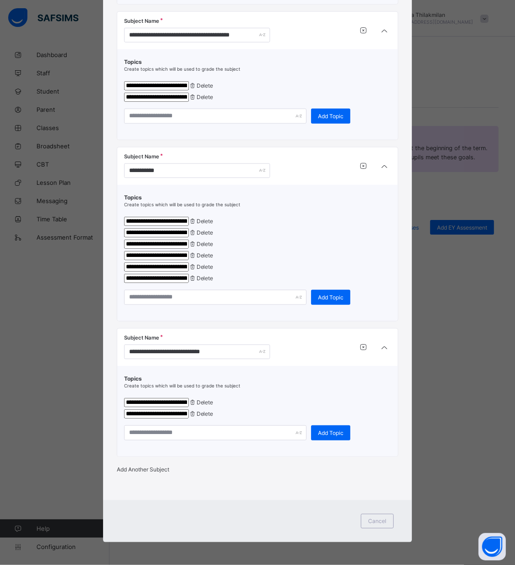
scroll to position [658, 0]
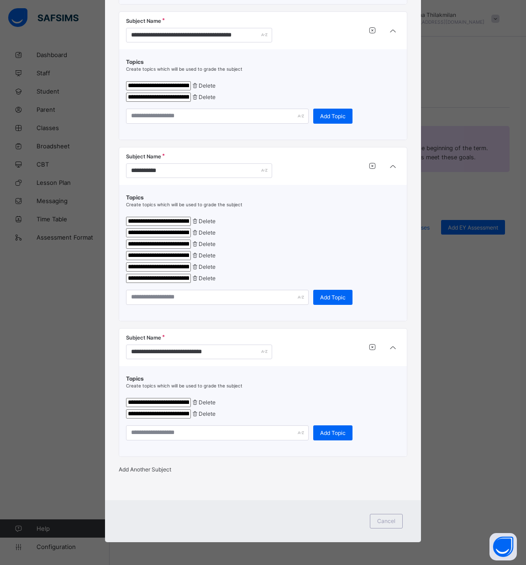
click at [151, 468] on span "Add Another Subject" at bounding box center [145, 469] width 52 height 7
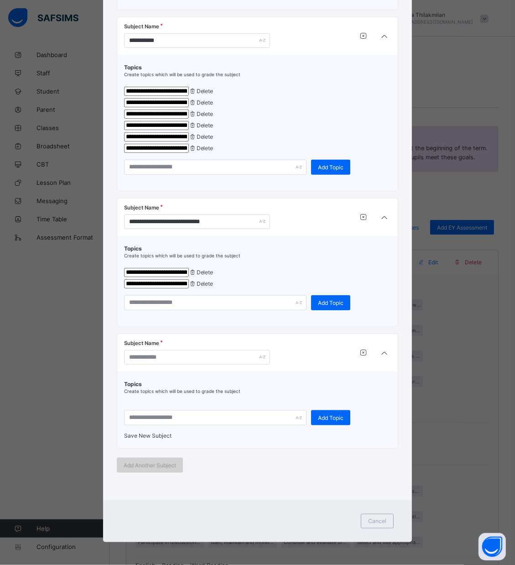
scroll to position [673, 0]
click at [161, 365] on input "text" at bounding box center [197, 357] width 146 height 15
type input "**********"
click at [147, 425] on input "text" at bounding box center [215, 417] width 183 height 15
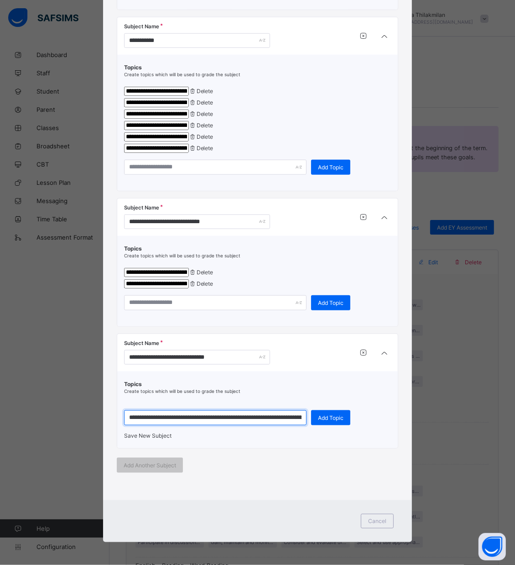
scroll to position [0, 53]
type input "**********"
click at [330, 421] on span "Add Topic" at bounding box center [331, 418] width 26 height 7
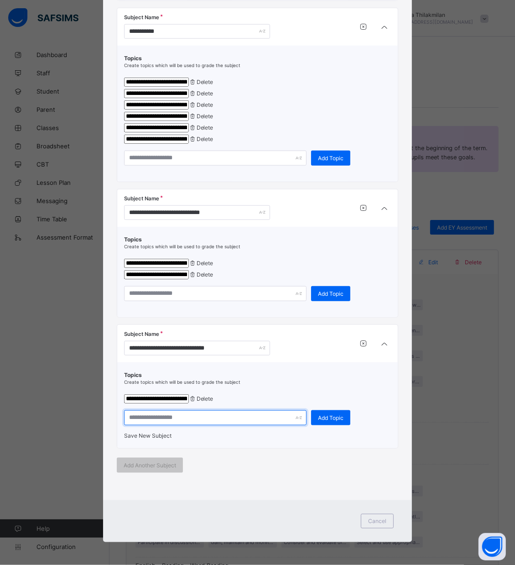
click at [166, 425] on input "text" at bounding box center [215, 417] width 183 height 15
type input "**********"
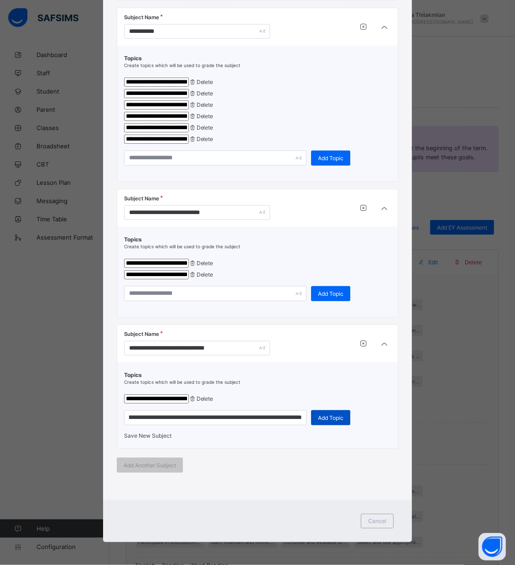
scroll to position [0, 0]
click at [313, 425] on div "Add Topic" at bounding box center [330, 417] width 39 height 15
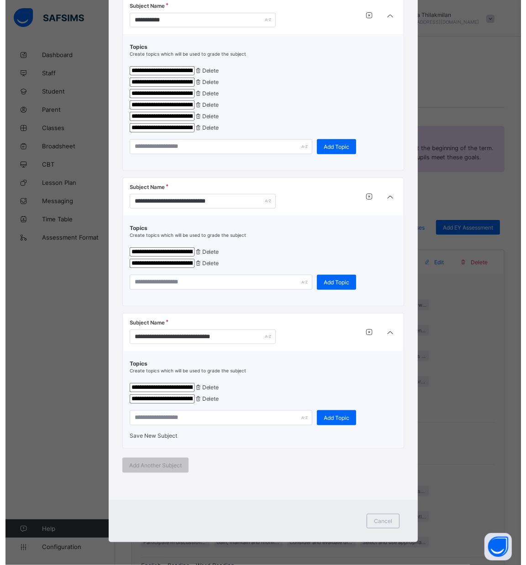
scroll to position [819, 0]
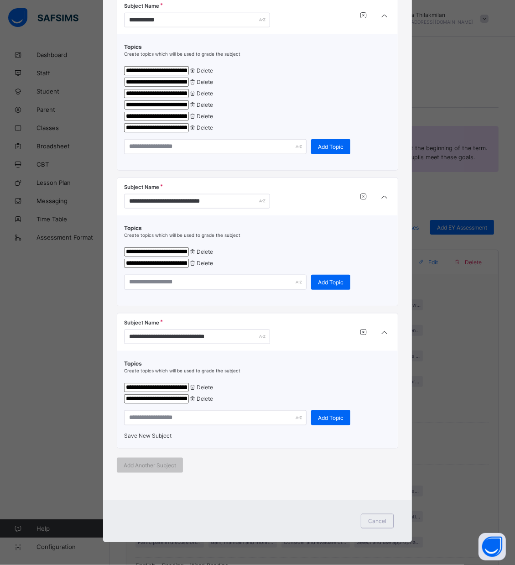
click at [167, 438] on div "Save New Subject" at bounding box center [257, 435] width 267 height 7
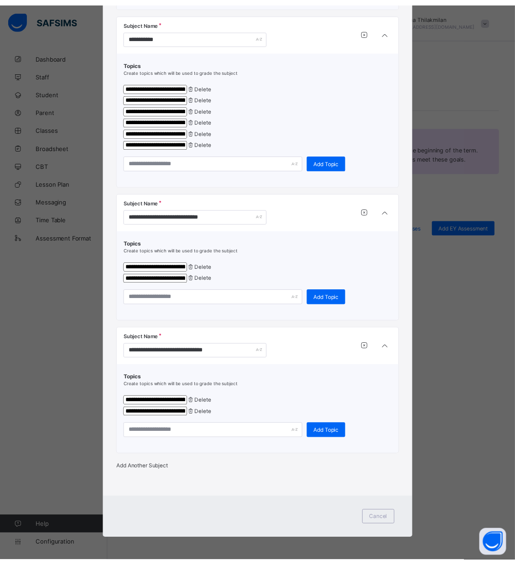
scroll to position [804, 0]
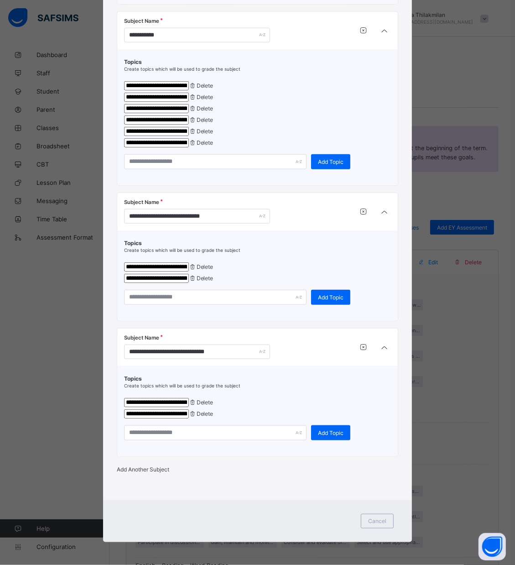
click at [154, 469] on div "Add Another Subject" at bounding box center [258, 469] width 282 height 7
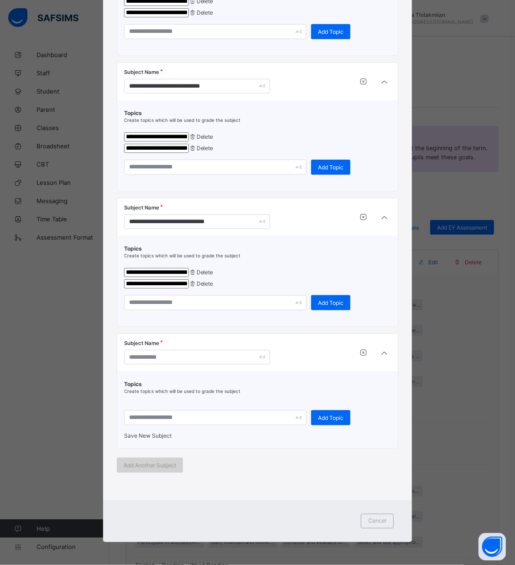
scroll to position [819, 0]
click at [147, 365] on input "text" at bounding box center [197, 357] width 146 height 15
type input "**********"
click at [171, 425] on input "text" at bounding box center [215, 417] width 183 height 15
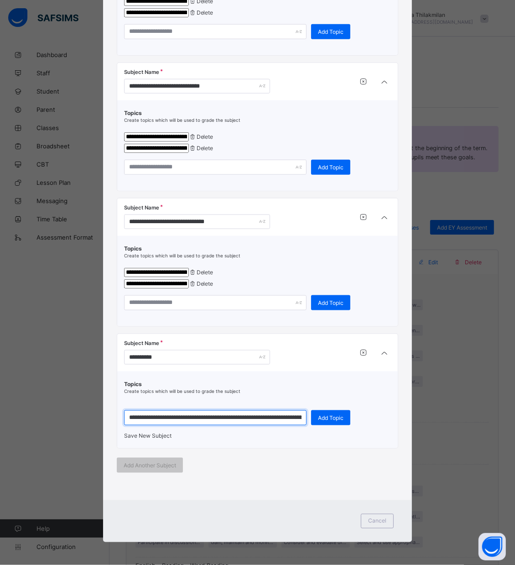
scroll to position [0, 160]
type input "**********"
click at [341, 425] on div "Add Topic" at bounding box center [330, 417] width 39 height 15
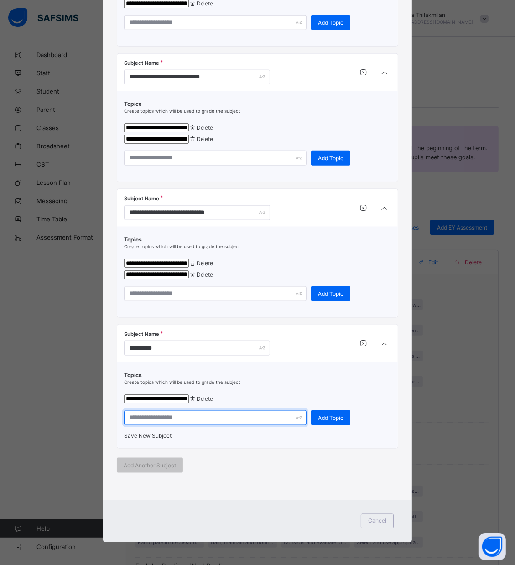
click at [265, 425] on input "text" at bounding box center [215, 417] width 183 height 15
type input "**********"
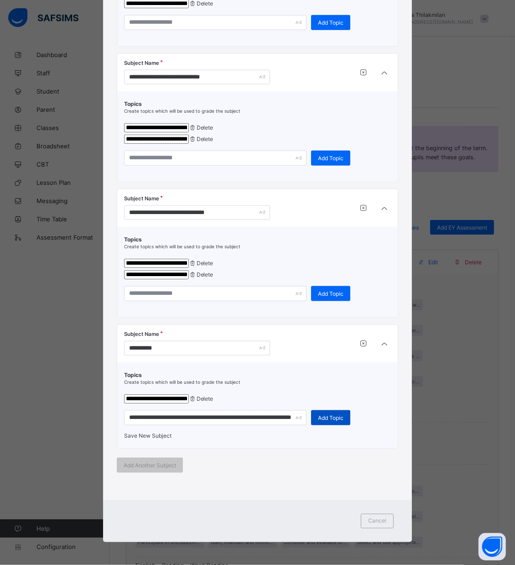
scroll to position [0, 0]
click at [327, 421] on span "Add Topic" at bounding box center [331, 418] width 26 height 7
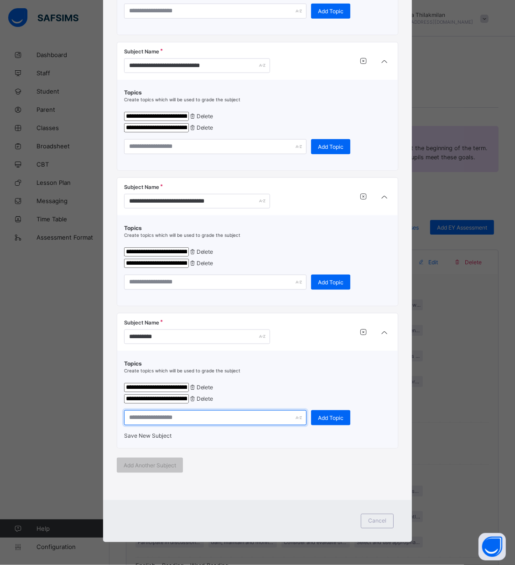
click at [136, 425] on input "text" at bounding box center [215, 417] width 183 height 15
type input "**********"
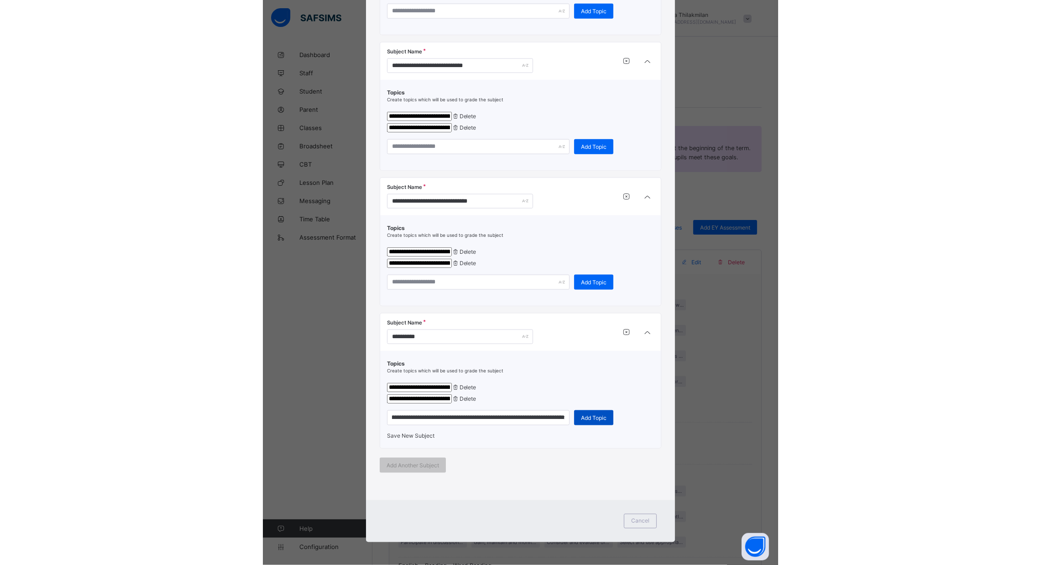
scroll to position [0, 0]
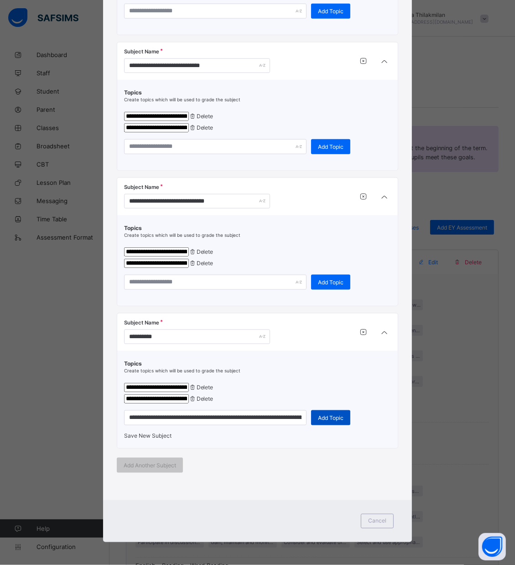
click at [330, 415] on span "Add Topic" at bounding box center [331, 418] width 26 height 7
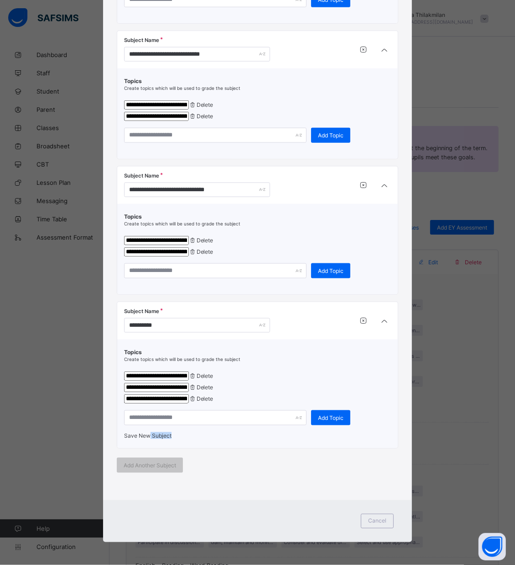
drag, startPoint x: 147, startPoint y: 457, endPoint x: 152, endPoint y: 448, distance: 10.4
click at [152, 448] on div "**********" at bounding box center [257, 394] width 281 height 109
click at [152, 439] on span "Save New Subject" at bounding box center [147, 435] width 47 height 7
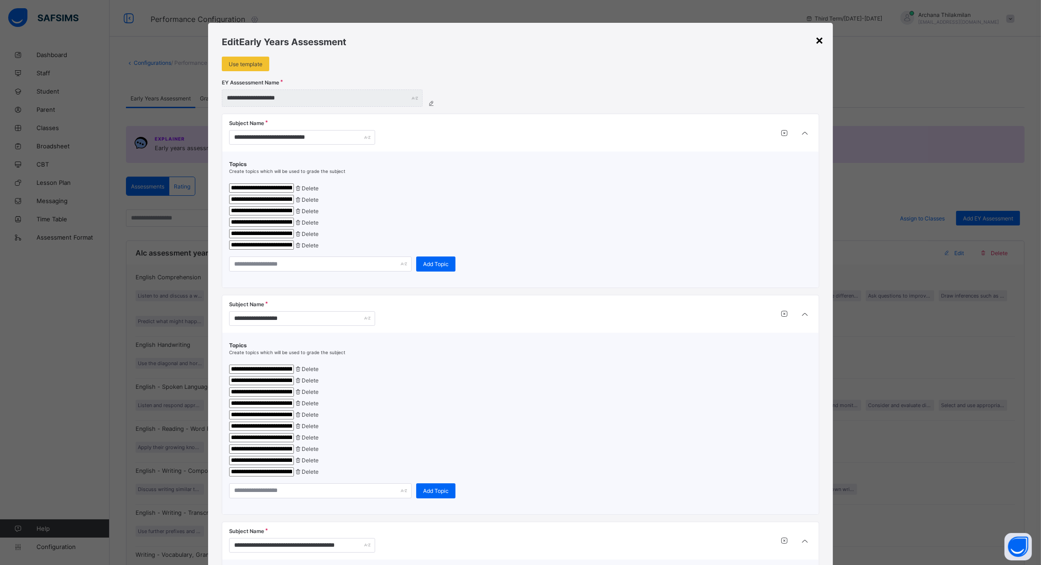
click at [525, 43] on div "×" at bounding box center [819, 40] width 9 height 16
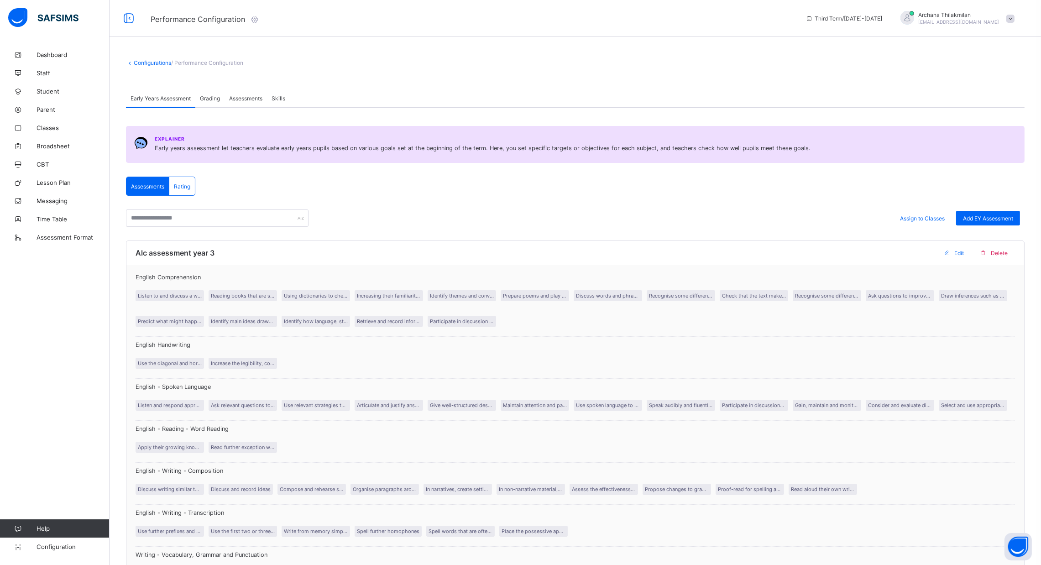
click at [396, 134] on div "Explainer Early years assessment let teachers evaluate early years pupils based…" at bounding box center [575, 144] width 899 height 37
click at [525, 216] on span "Add EY Assessment" at bounding box center [988, 218] width 50 height 7
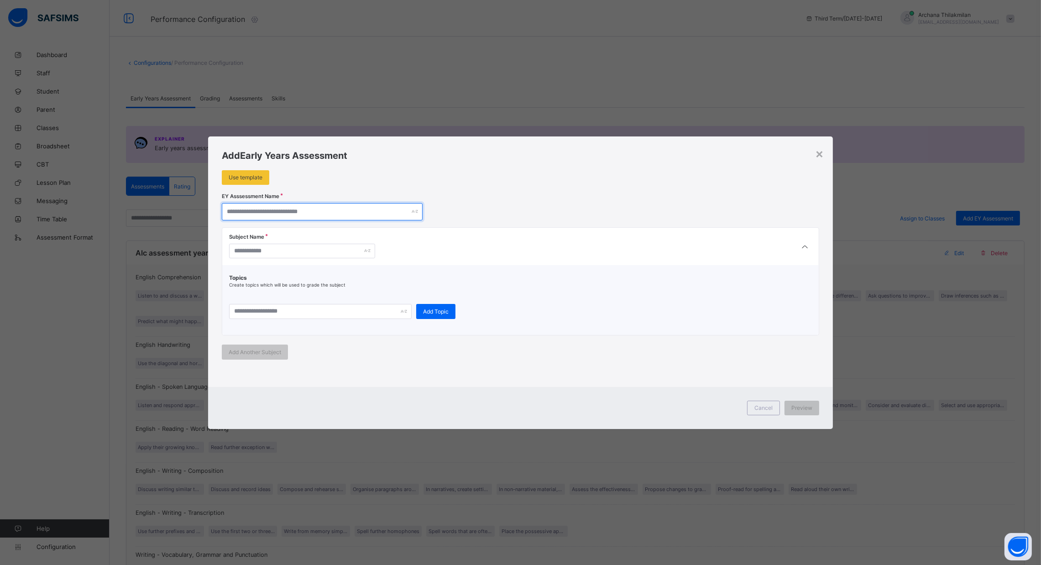
click at [336, 215] on input "text" at bounding box center [322, 211] width 201 height 17
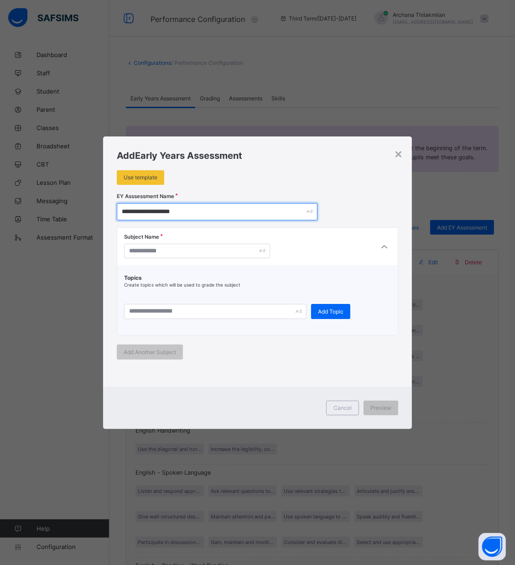
type input "**********"
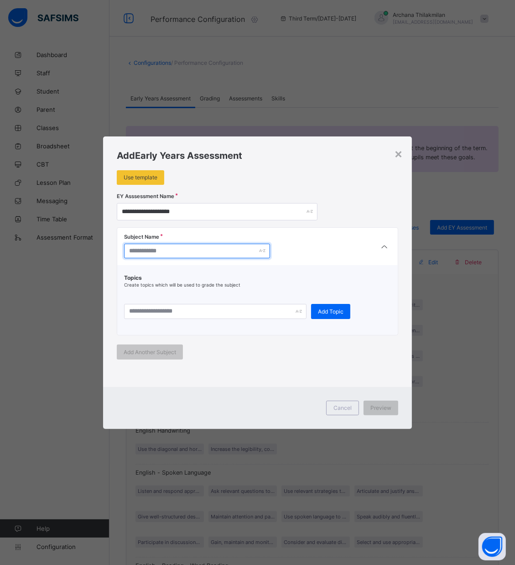
click at [157, 250] on input "text" at bounding box center [197, 251] width 146 height 15
type input "**********"
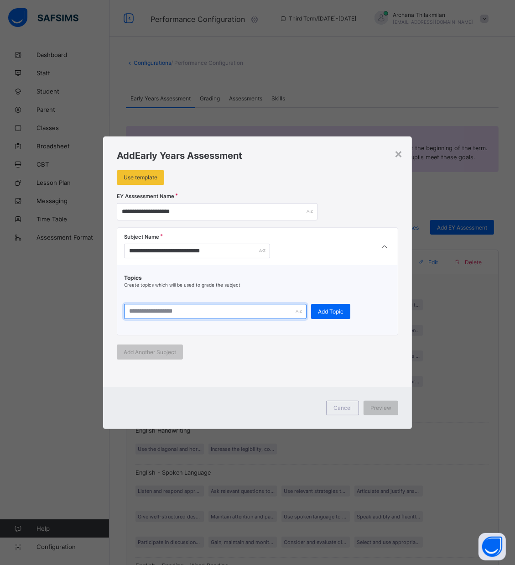
click at [213, 310] on input "text" at bounding box center [215, 311] width 183 height 15
type input "**********"
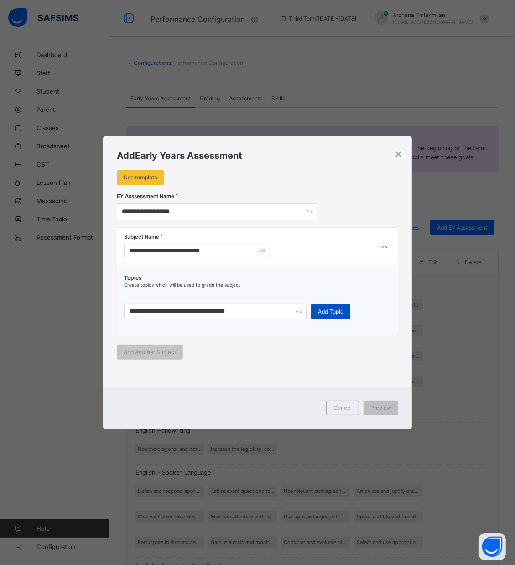
click at [341, 311] on div "Add Topic" at bounding box center [330, 311] width 39 height 15
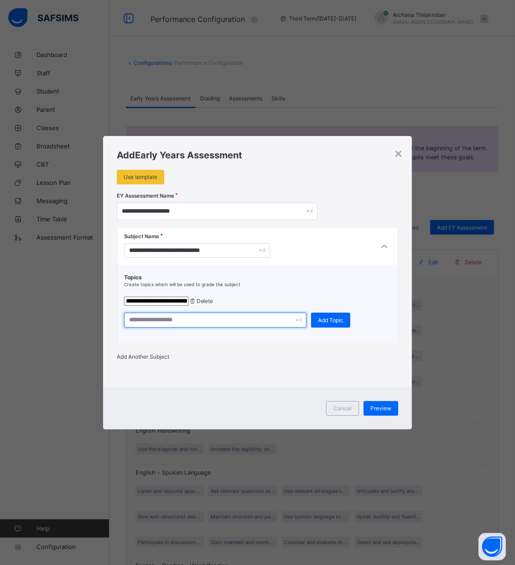
click at [154, 316] on input "text" at bounding box center [215, 320] width 183 height 15
type input "**********"
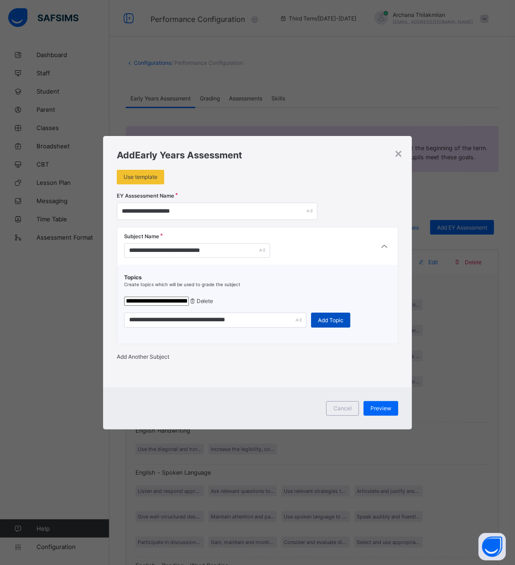
click at [324, 317] on span "Add Topic" at bounding box center [331, 320] width 26 height 7
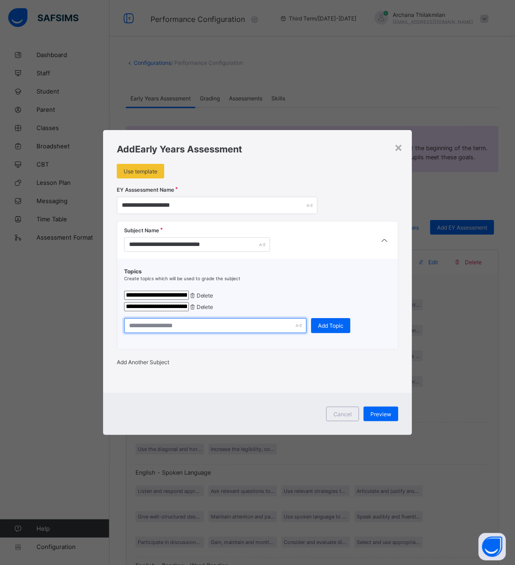
click at [143, 332] on input "text" at bounding box center [215, 325] width 183 height 15
type input "**********"
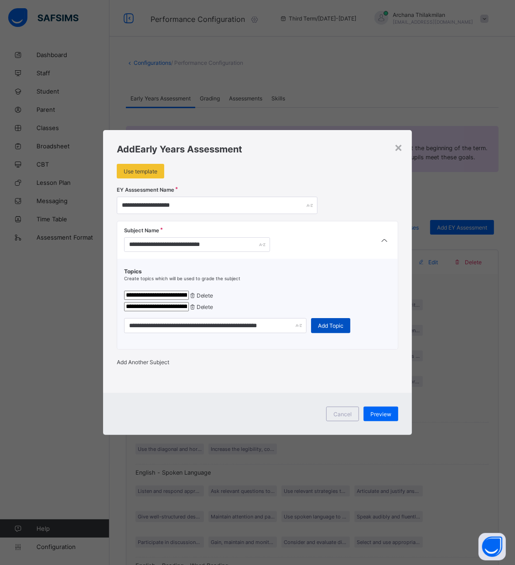
click at [340, 325] on span "Add Topic" at bounding box center [331, 325] width 26 height 7
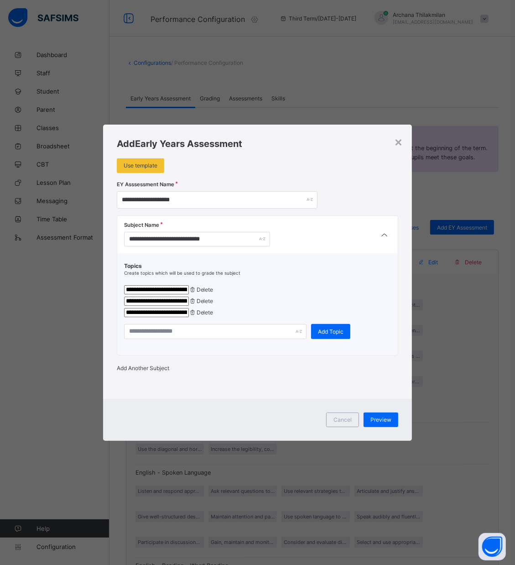
click at [221, 343] on div "**********" at bounding box center [257, 304] width 281 height 102
click at [220, 331] on input "text" at bounding box center [215, 331] width 183 height 15
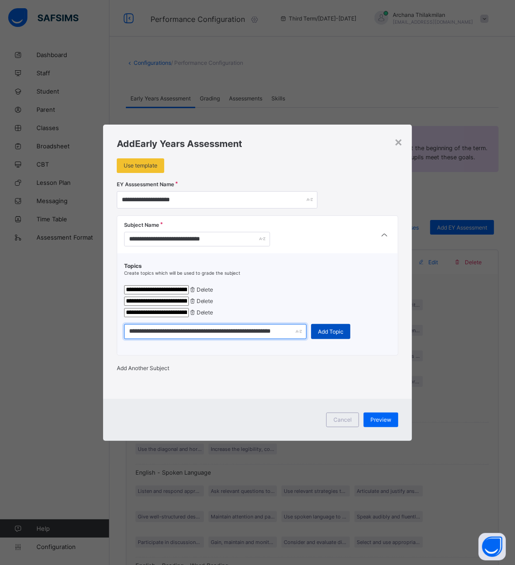
type input "**********"
click at [319, 335] on span "Add Topic" at bounding box center [331, 331] width 26 height 7
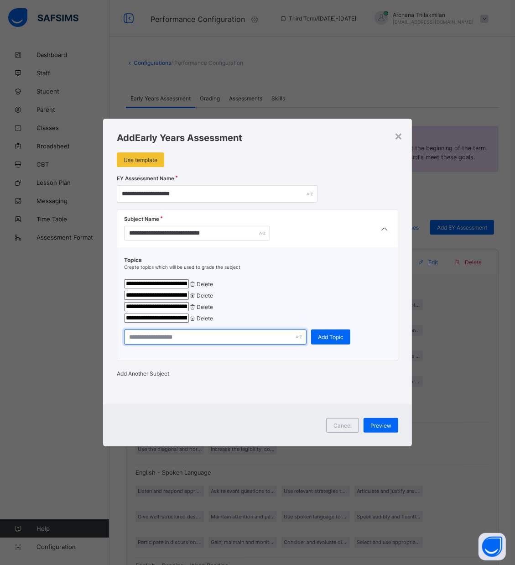
click at [201, 342] on input "text" at bounding box center [215, 337] width 183 height 15
type input "**********"
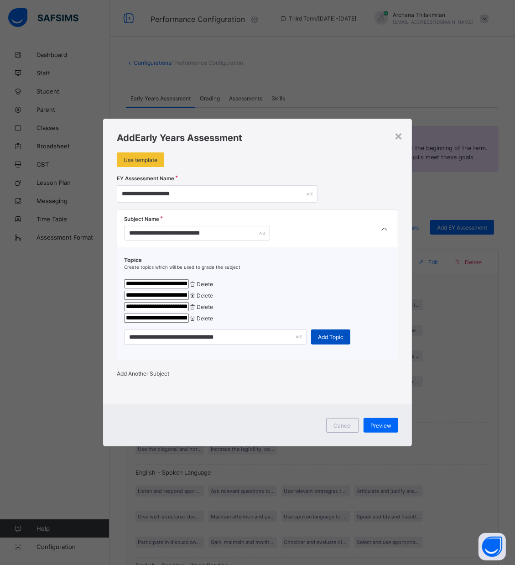
click at [318, 341] on span "Add Topic" at bounding box center [331, 337] width 26 height 7
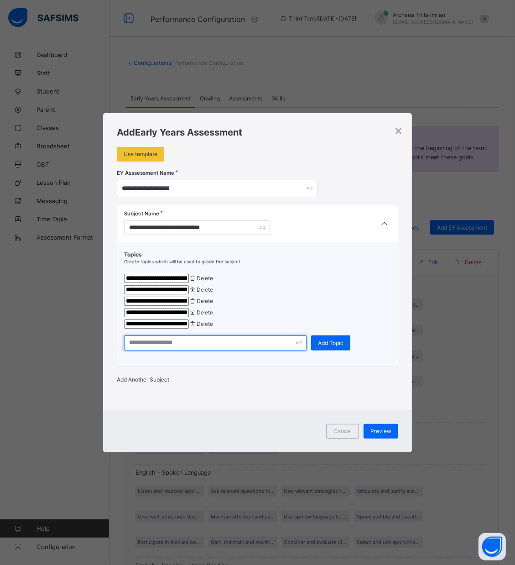
click at [205, 351] on input "text" at bounding box center [215, 343] width 183 height 15
type input "**********"
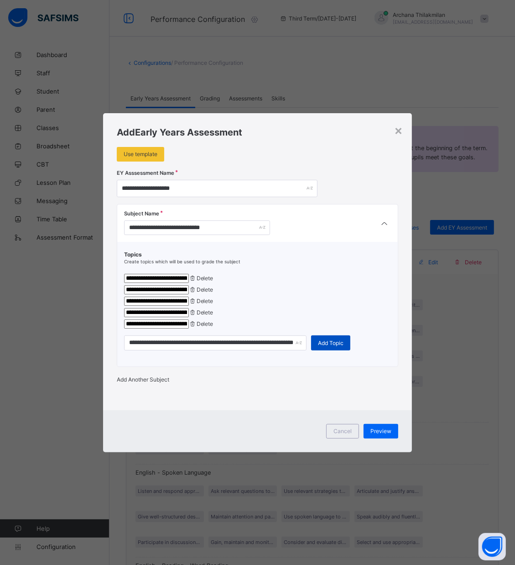
scroll to position [0, 0]
click at [324, 351] on div "Add Topic" at bounding box center [330, 343] width 39 height 15
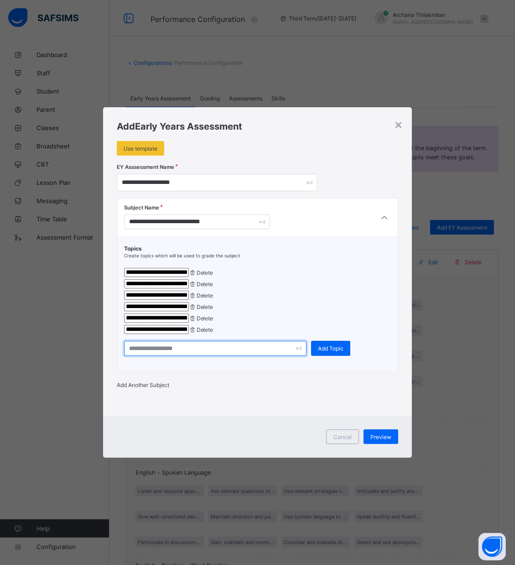
click at [243, 356] on input "text" at bounding box center [215, 348] width 183 height 15
type input "**********"
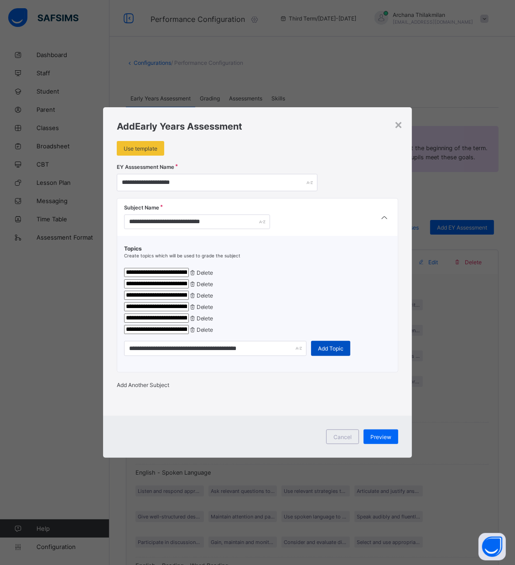
click at [323, 352] on span "Add Topic" at bounding box center [331, 348] width 26 height 7
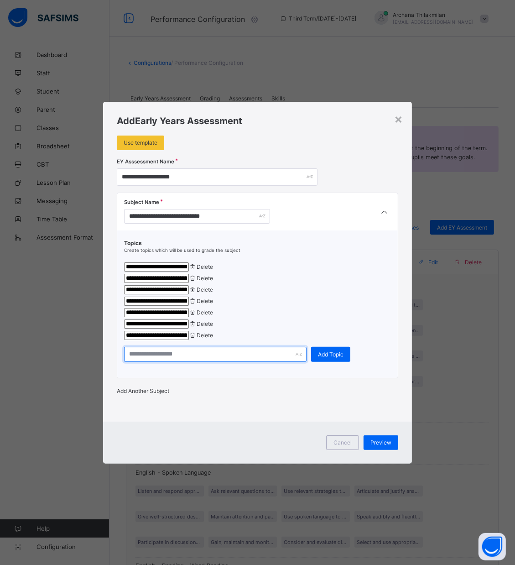
click at [250, 362] on input "text" at bounding box center [215, 354] width 183 height 15
type input "**********"
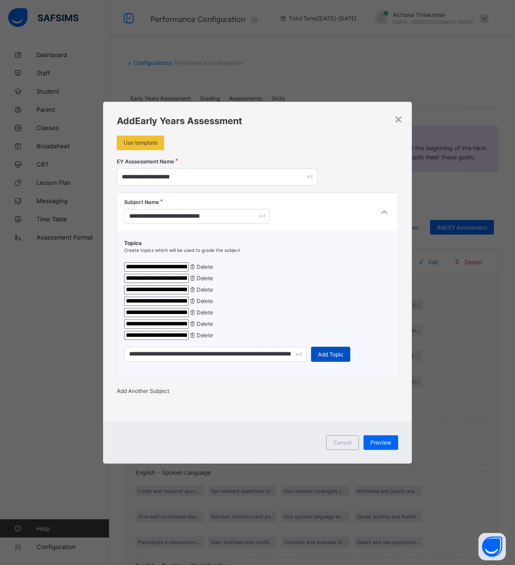
scroll to position [0, 0]
click at [322, 362] on div "Add Topic" at bounding box center [330, 354] width 39 height 15
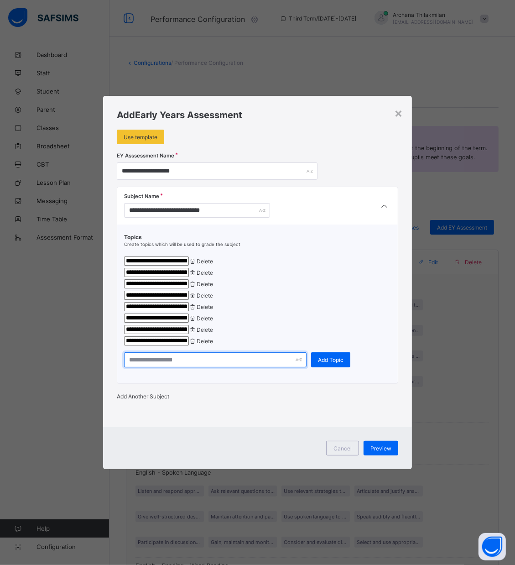
click at [155, 367] on input "text" at bounding box center [215, 359] width 183 height 15
type input "**********"
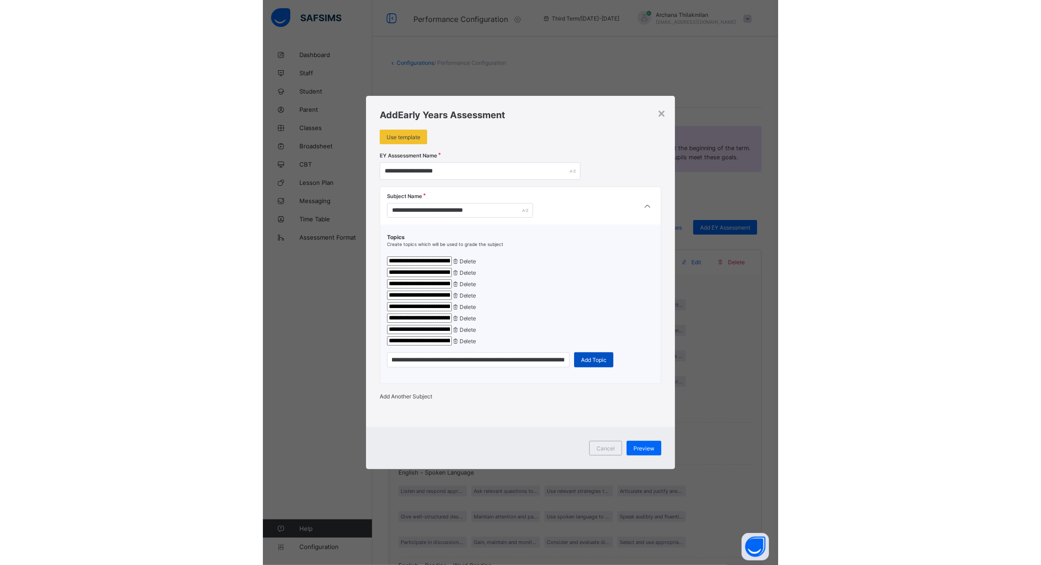
scroll to position [0, 0]
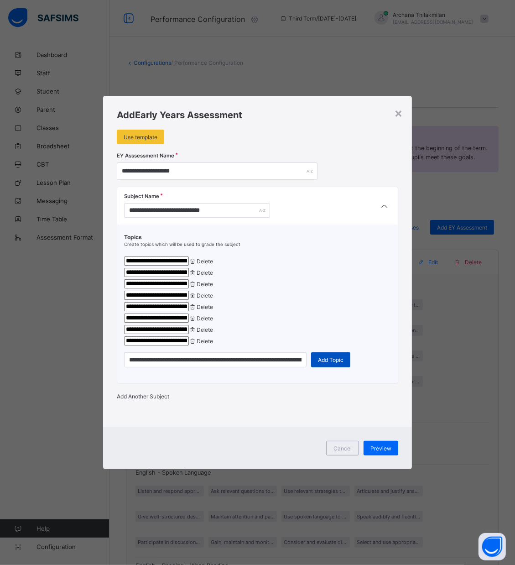
click at [335, 363] on span "Add Topic" at bounding box center [331, 360] width 26 height 7
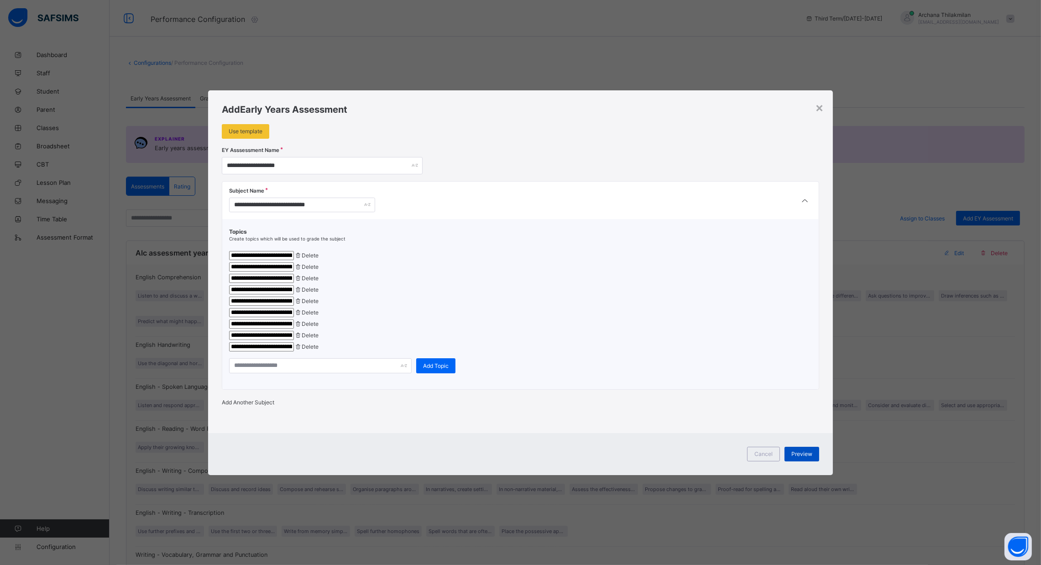
click at [525, 457] on span "Preview" at bounding box center [802, 454] width 21 height 7
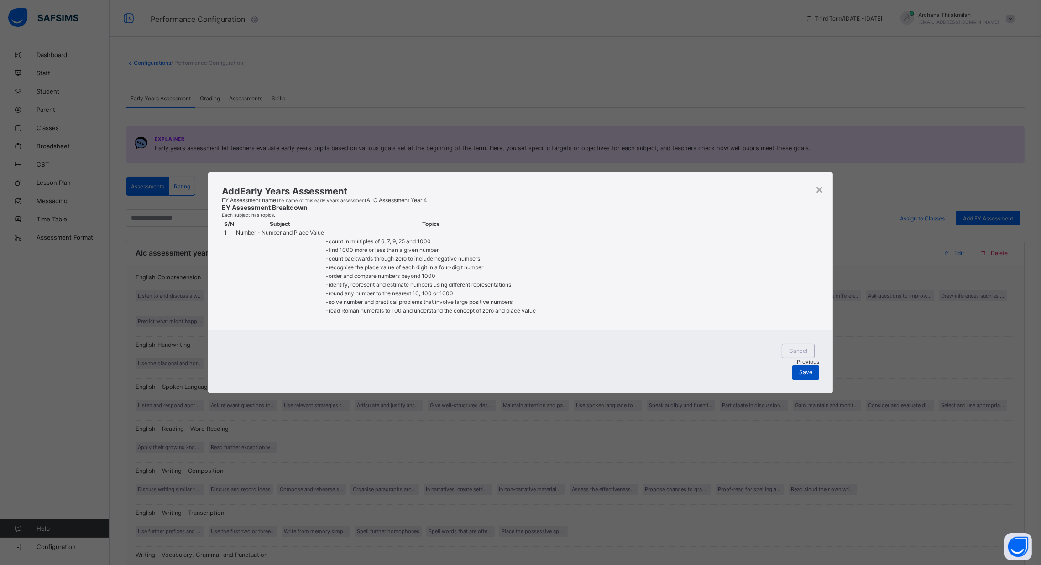
click at [525, 380] on div "Save" at bounding box center [806, 372] width 27 height 15
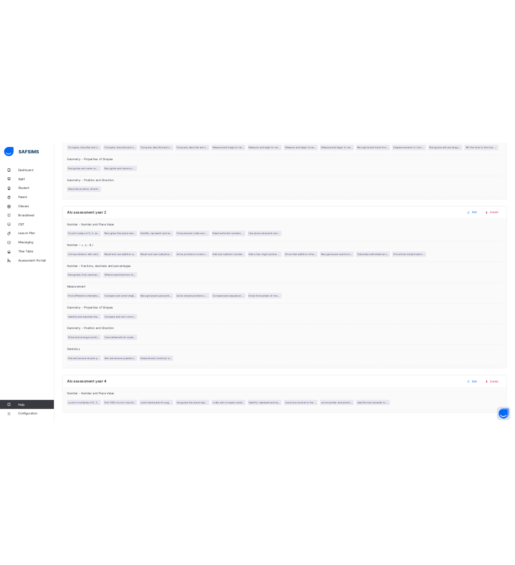
scroll to position [1421, 0]
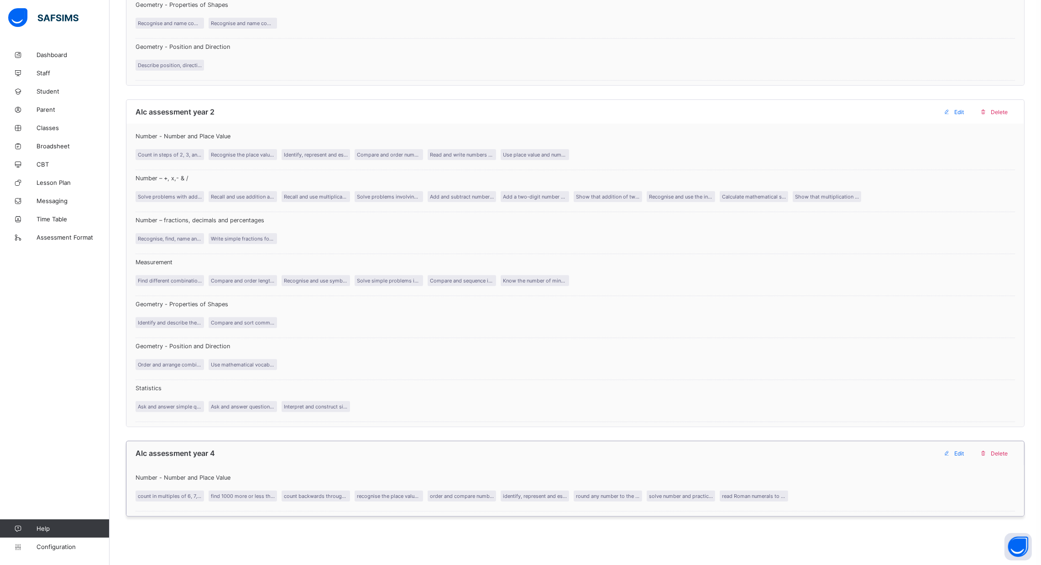
click at [525, 452] on div "Edit" at bounding box center [956, 453] width 32 height 15
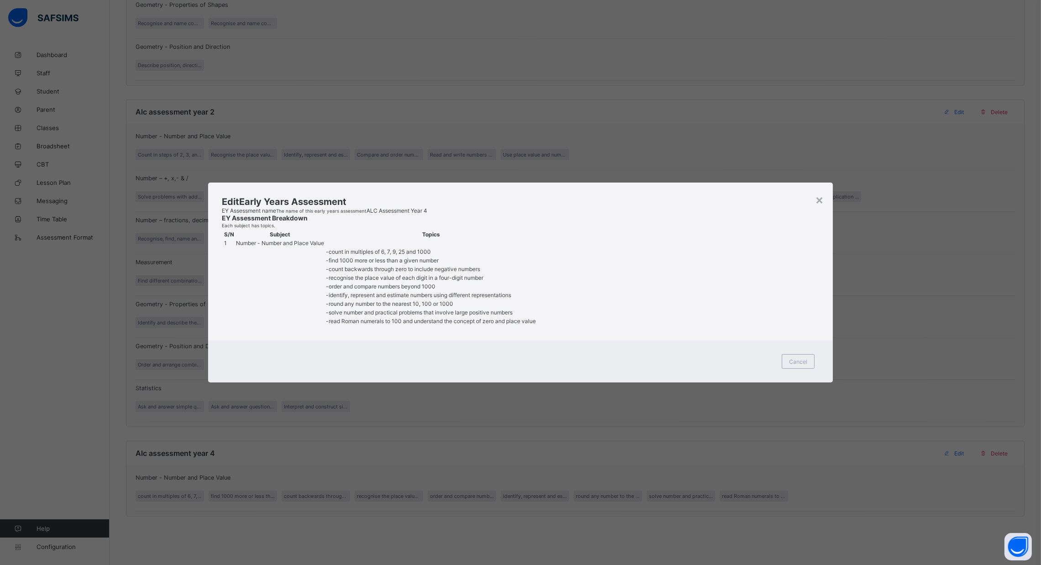
click at [525, 207] on div "EY Assessment name The name of this early years assessment ALC Assessment Year …" at bounding box center [521, 267] width 598 height 120
click at [525, 192] on div "×" at bounding box center [819, 200] width 9 height 16
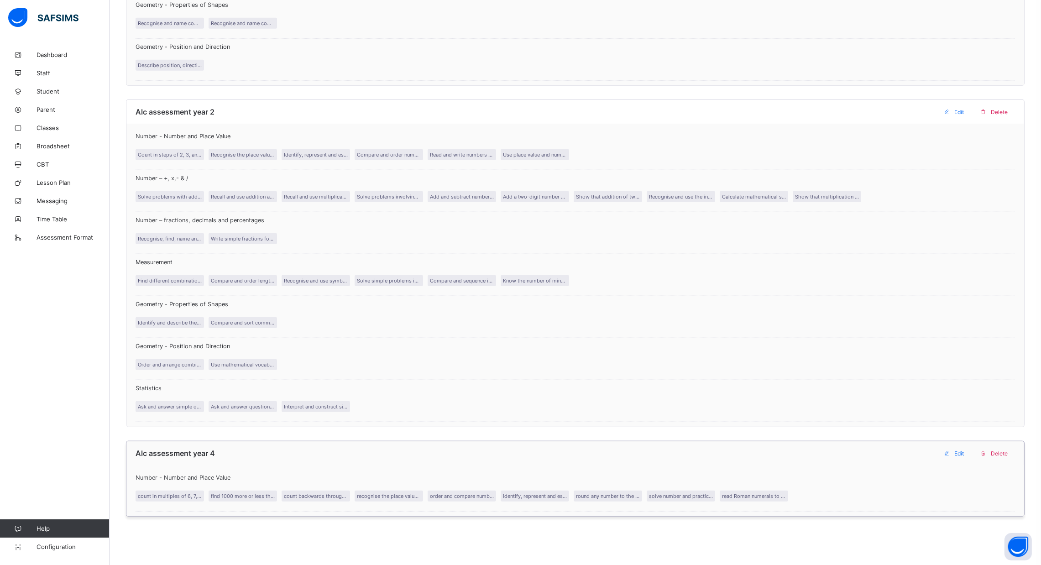
click at [525, 451] on span at bounding box center [947, 453] width 15 height 15
type input "**********"
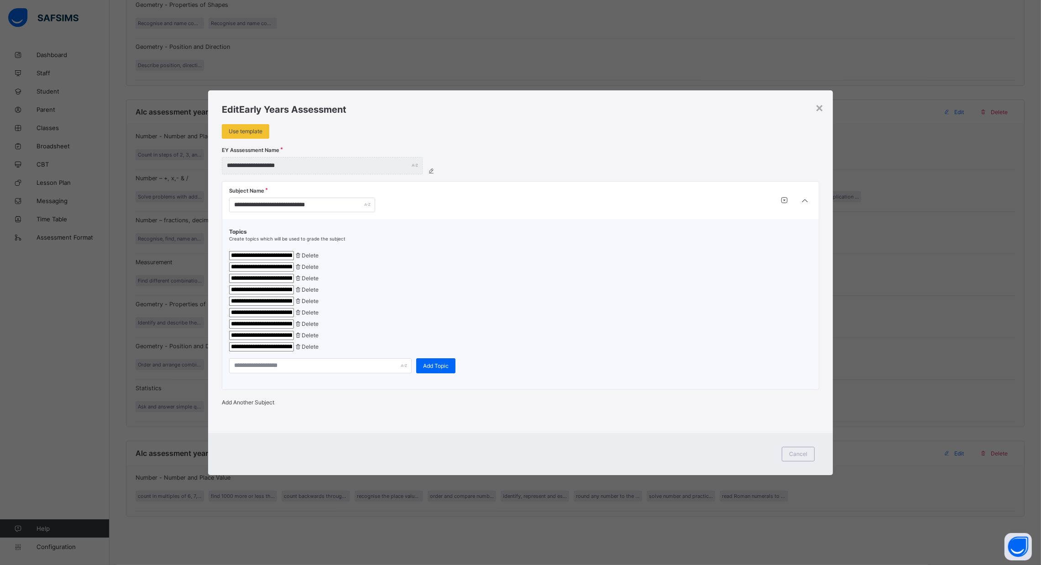
click at [255, 406] on div "Add Another Subject" at bounding box center [521, 402] width 598 height 7
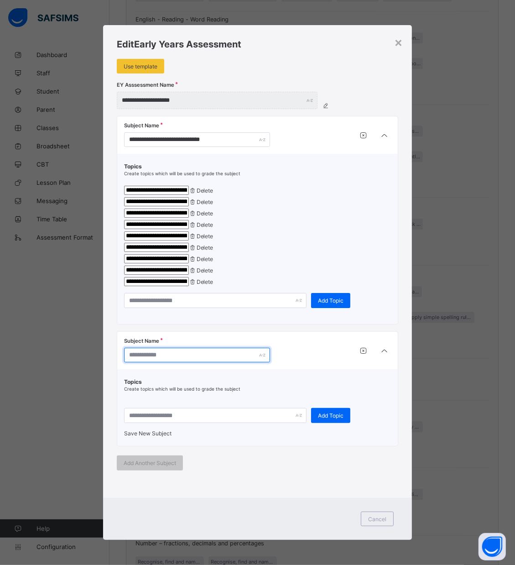
click at [184, 362] on input "text" at bounding box center [197, 355] width 146 height 15
type input "**********"
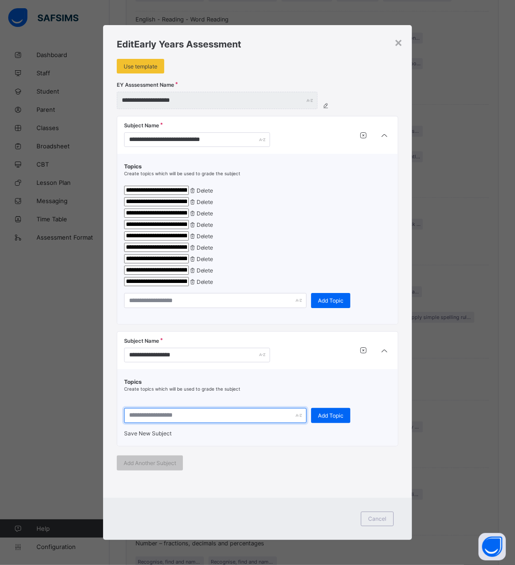
click at [198, 423] on input "text" at bounding box center [215, 415] width 183 height 15
type input "**********"
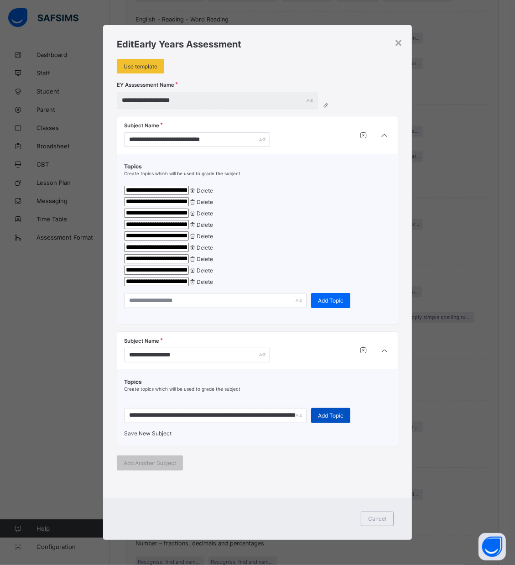
scroll to position [0, 0]
click at [324, 419] on span "Add Topic" at bounding box center [331, 415] width 26 height 7
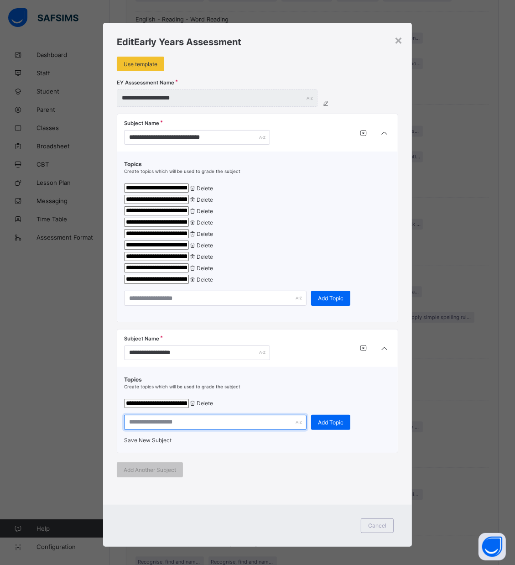
click at [223, 430] on input "text" at bounding box center [215, 422] width 183 height 15
type input "**********"
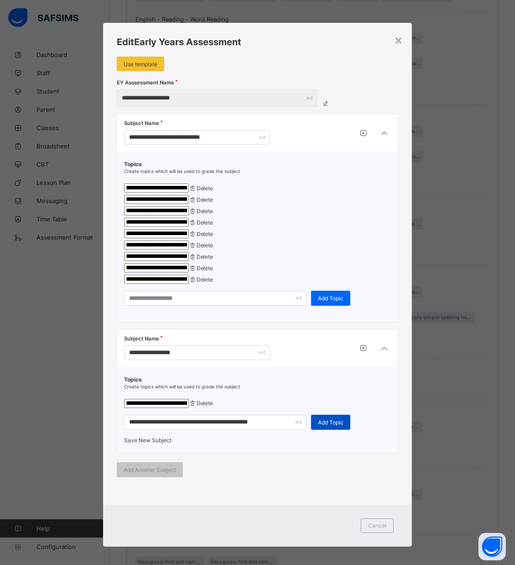
click at [323, 430] on div "Add Topic" at bounding box center [330, 422] width 39 height 15
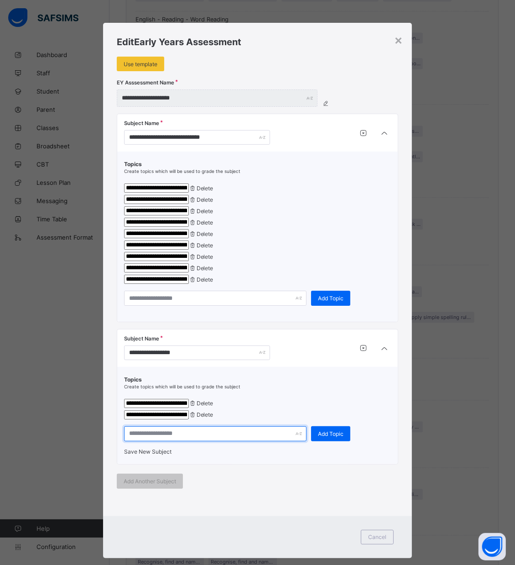
click at [215, 441] on input "text" at bounding box center [215, 433] width 183 height 15
type input "**********"
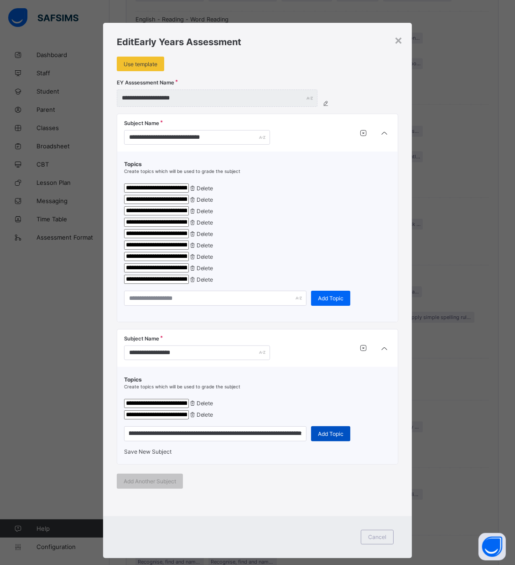
scroll to position [0, 0]
click at [319, 437] on span "Add Topic" at bounding box center [331, 433] width 26 height 7
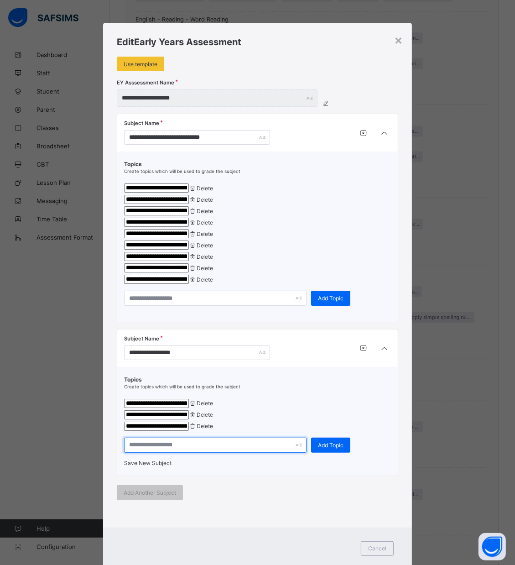
click at [185, 453] on input "text" at bounding box center [215, 445] width 183 height 15
type input "**********"
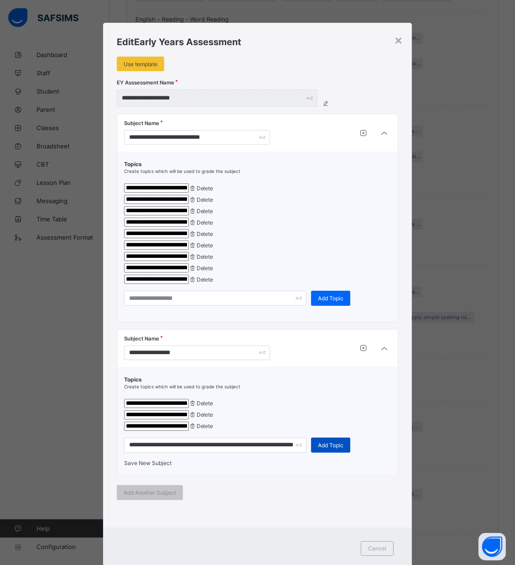
scroll to position [0, 0]
click at [327, 453] on div "Add Topic" at bounding box center [330, 445] width 39 height 15
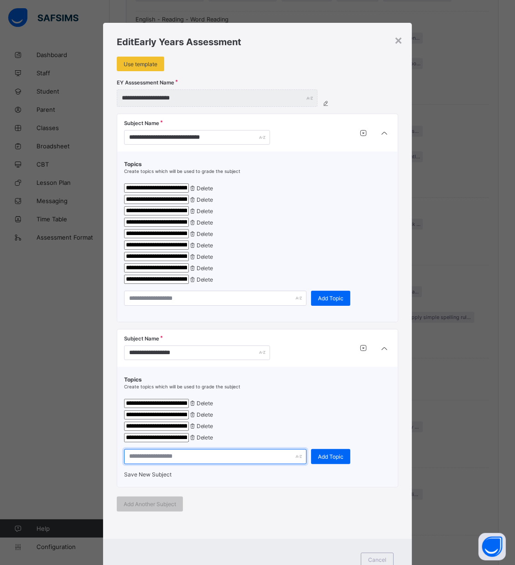
click at [180, 464] on input "text" at bounding box center [215, 456] width 183 height 15
type input "**********"
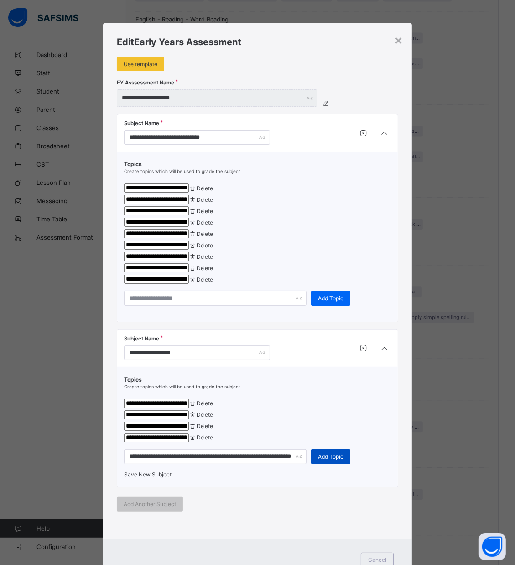
scroll to position [0, 0]
click at [321, 464] on div "Add Topic" at bounding box center [330, 456] width 39 height 15
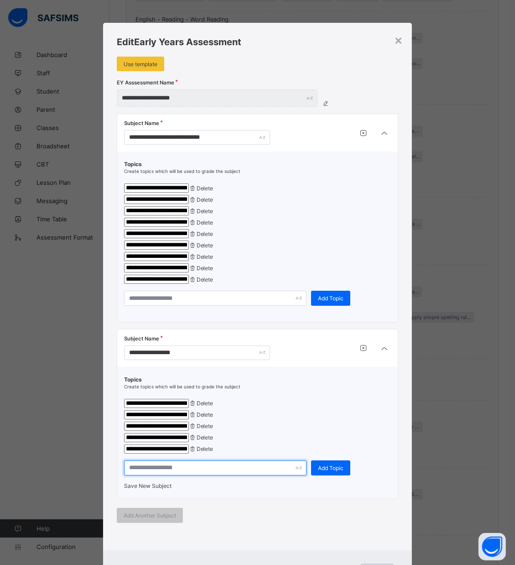
click at [194, 476] on input "text" at bounding box center [215, 468] width 183 height 15
type input "**********"
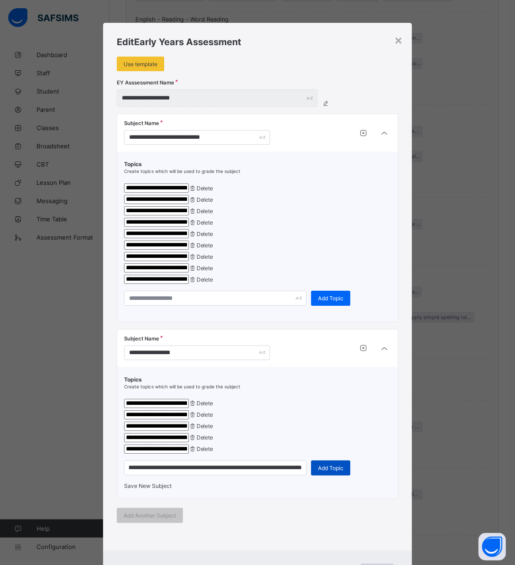
scroll to position [0, 0]
click at [319, 472] on span "Add Topic" at bounding box center [331, 468] width 26 height 7
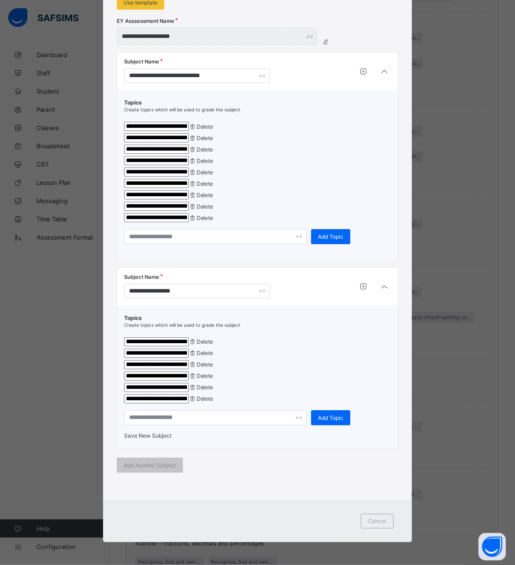
scroll to position [150, 0]
click at [169, 432] on span "Save New Subject" at bounding box center [147, 435] width 47 height 7
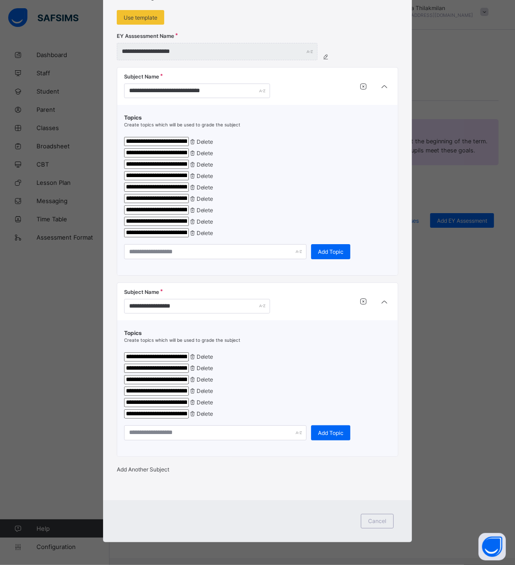
scroll to position [136, 0]
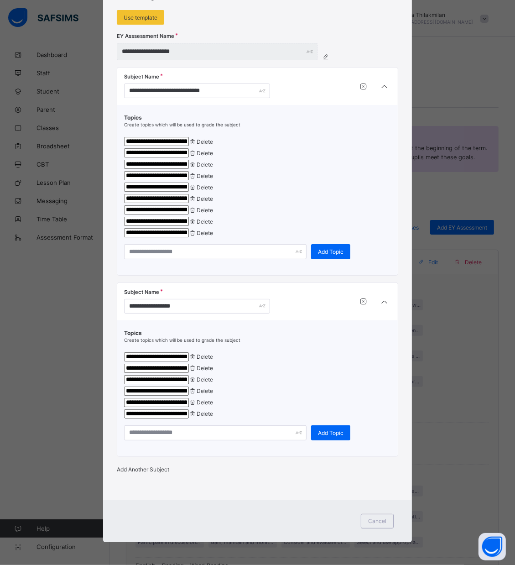
click at [160, 468] on span "Add Another Subject" at bounding box center [143, 469] width 52 height 7
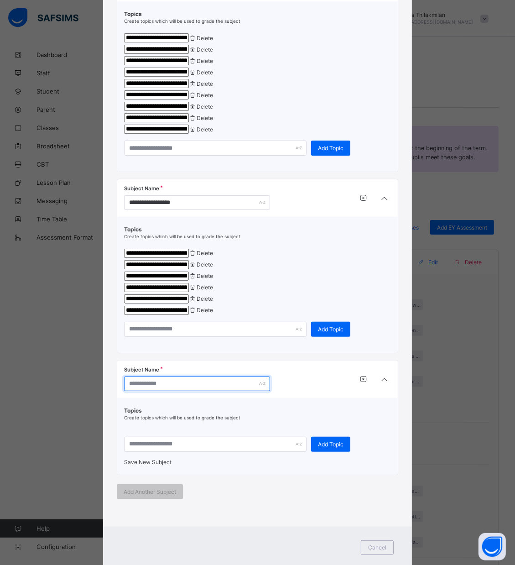
click at [160, 391] on input "text" at bounding box center [197, 384] width 146 height 15
type input "**********"
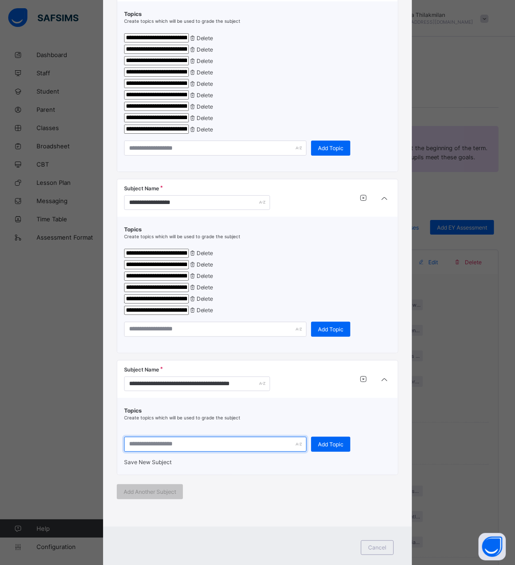
click at [193, 452] on input "text" at bounding box center [215, 444] width 183 height 15
type input "**********"
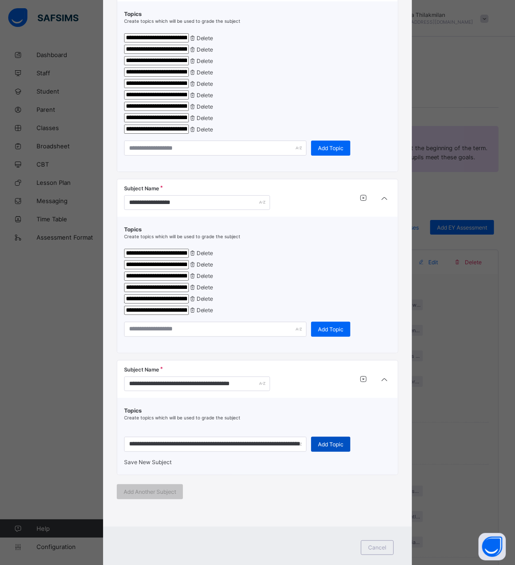
scroll to position [0, 0]
click at [332, 448] on span "Add Topic" at bounding box center [331, 444] width 26 height 7
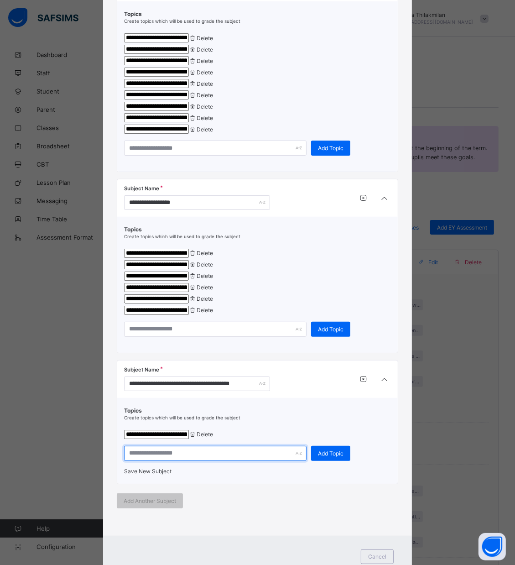
click at [256, 461] on input "text" at bounding box center [215, 453] width 183 height 15
type input "**********"
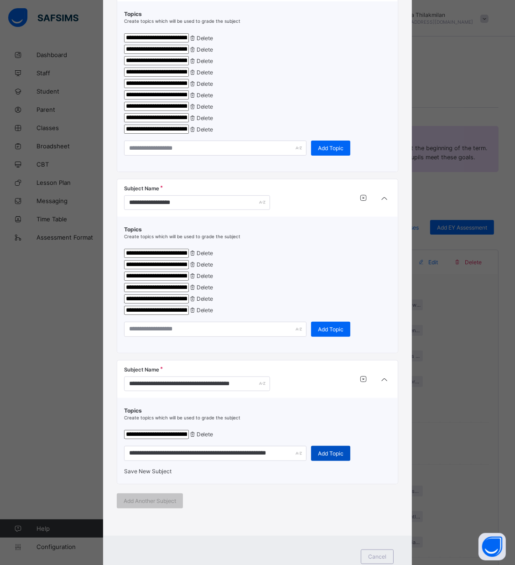
click at [327, 461] on div "Add Topic" at bounding box center [330, 453] width 39 height 15
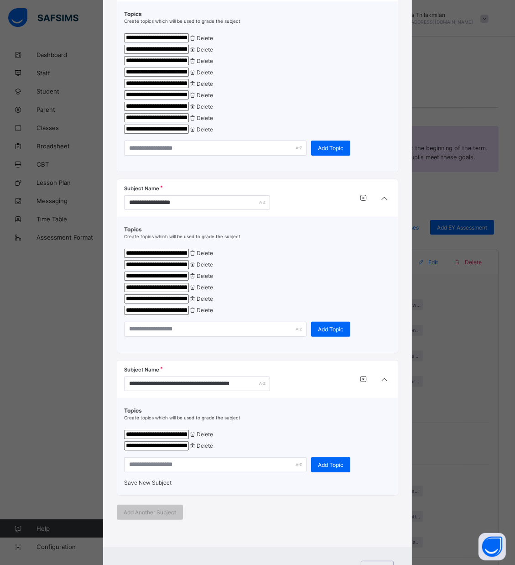
drag, startPoint x: 509, startPoint y: 333, endPoint x: 514, endPoint y: 344, distance: 11.9
click at [514, 344] on div "**********" at bounding box center [257, 282] width 515 height 565
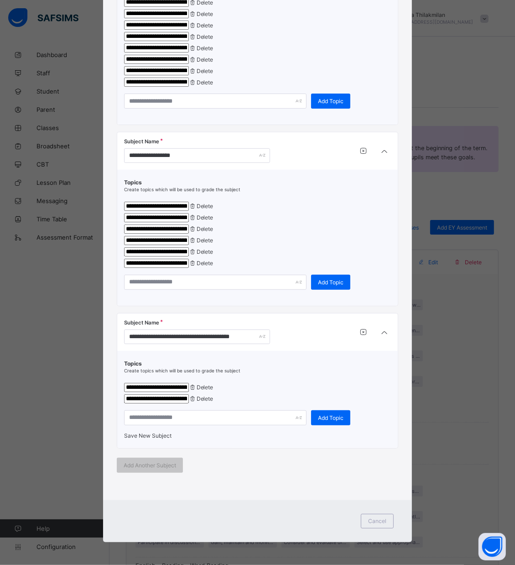
scroll to position [273, 0]
click at [143, 425] on input "text" at bounding box center [215, 417] width 183 height 15
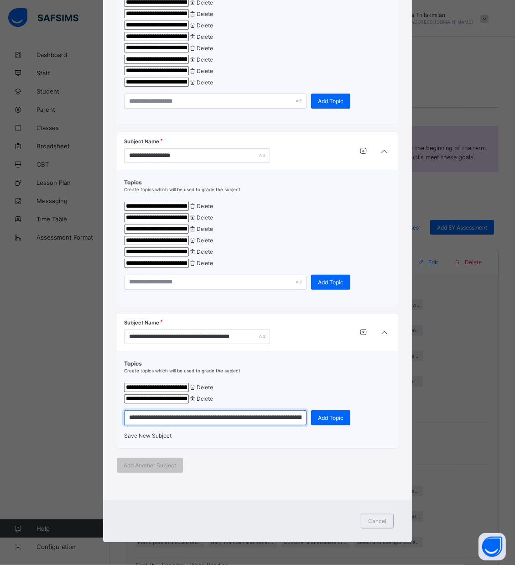
scroll to position [0, 298]
type input "**********"
click at [334, 421] on span "Add Topic" at bounding box center [331, 418] width 26 height 7
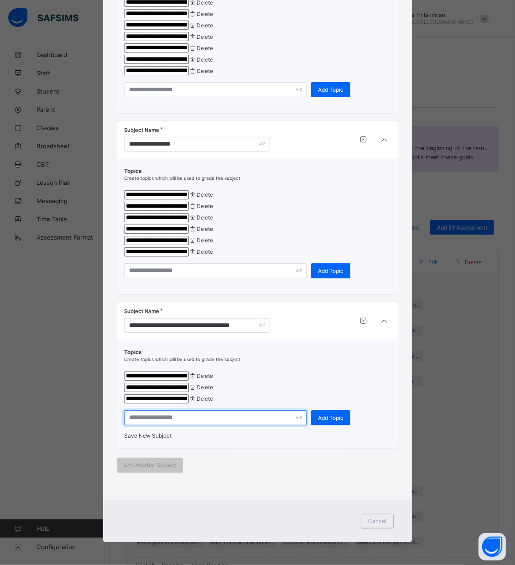
click at [146, 425] on input "text" at bounding box center [215, 417] width 183 height 15
type input "**********"
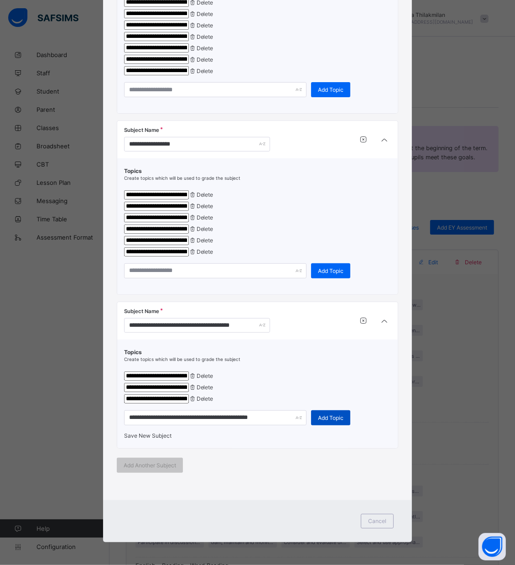
click at [325, 421] on span "Add Topic" at bounding box center [331, 418] width 26 height 7
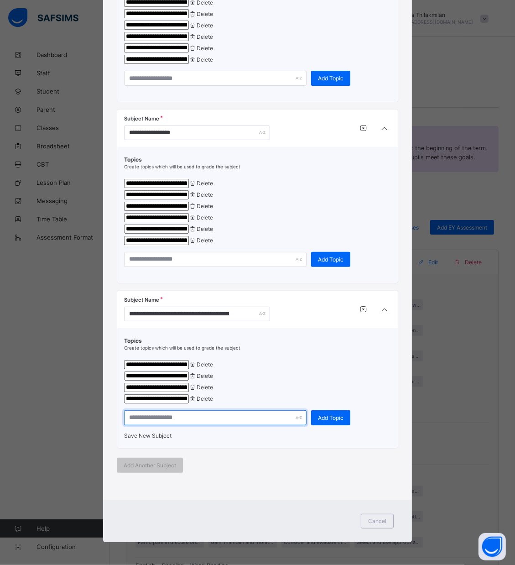
click at [286, 425] on input "text" at bounding box center [215, 417] width 183 height 15
type input "**********"
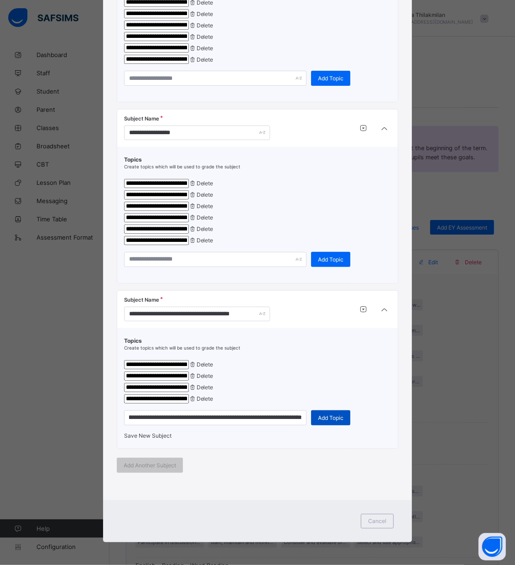
scroll to position [0, 0]
click at [332, 421] on span "Add Topic" at bounding box center [331, 418] width 26 height 7
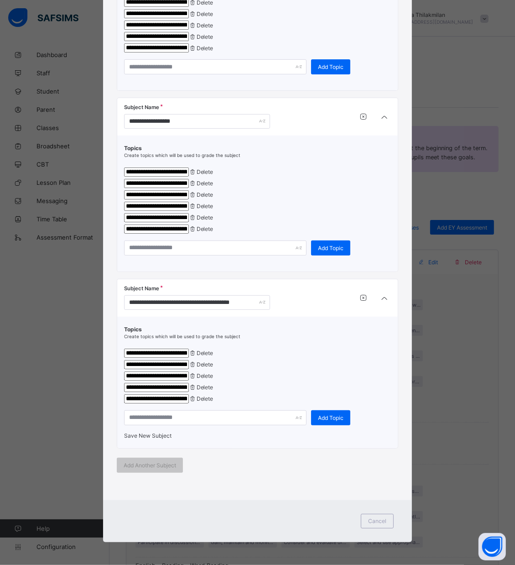
click at [182, 439] on div "**********" at bounding box center [257, 382] width 267 height 113
click at [209, 425] on input "text" at bounding box center [215, 417] width 183 height 15
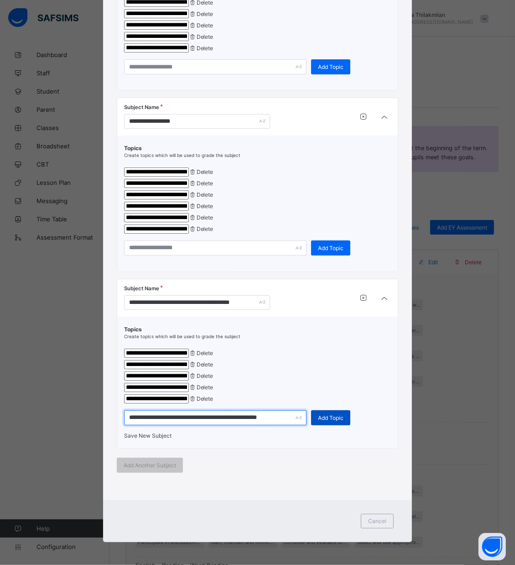
type input "**********"
click at [323, 421] on span "Add Topic" at bounding box center [331, 418] width 26 height 7
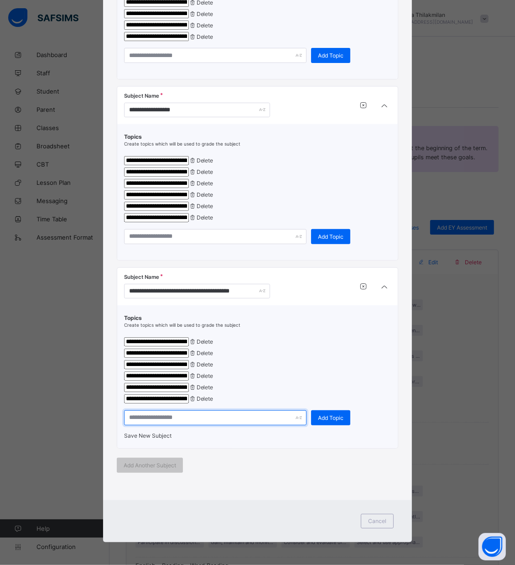
click at [160, 425] on input "text" at bounding box center [215, 417] width 183 height 15
type input "**********"
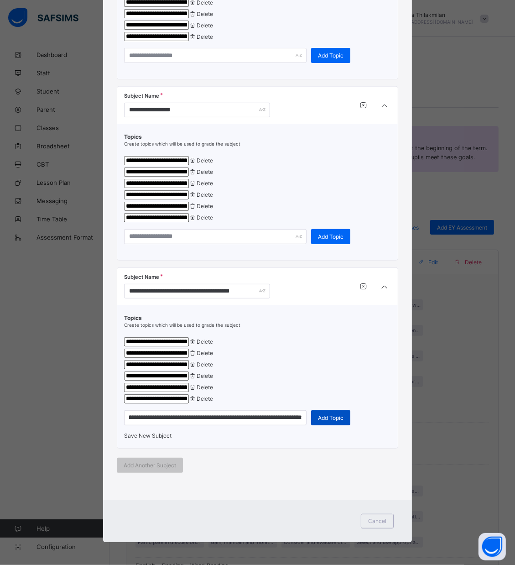
scroll to position [0, 0]
click at [319, 421] on span "Add Topic" at bounding box center [331, 418] width 26 height 7
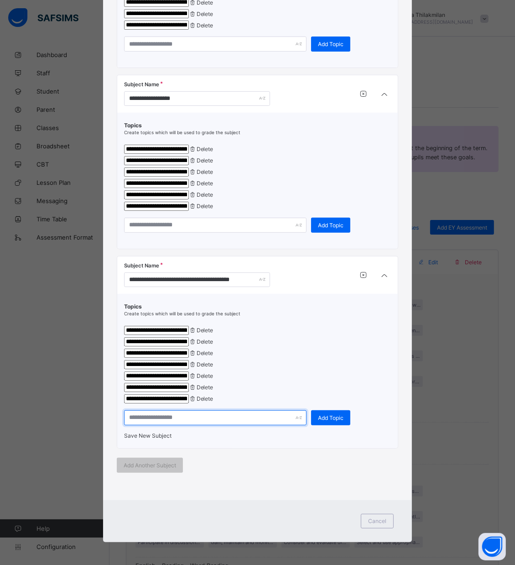
click at [174, 425] on input "text" at bounding box center [215, 417] width 183 height 15
type input "**********"
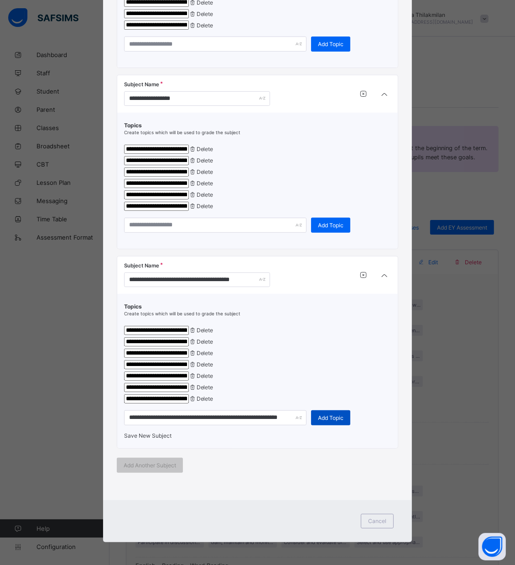
scroll to position [0, 0]
click at [330, 421] on span "Add Topic" at bounding box center [331, 418] width 26 height 7
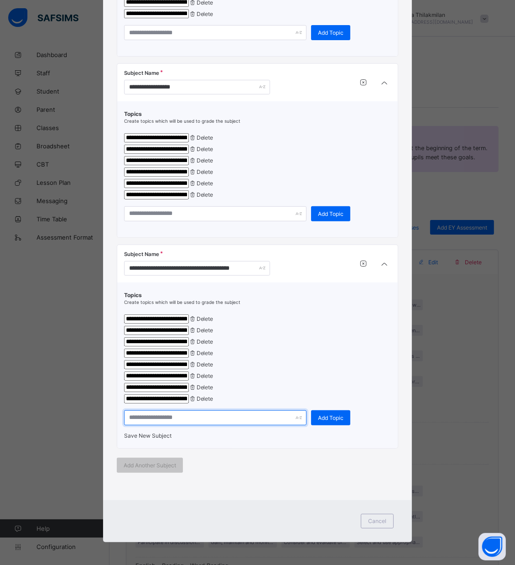
click at [164, 425] on input "text" at bounding box center [215, 417] width 183 height 15
type input "**********"
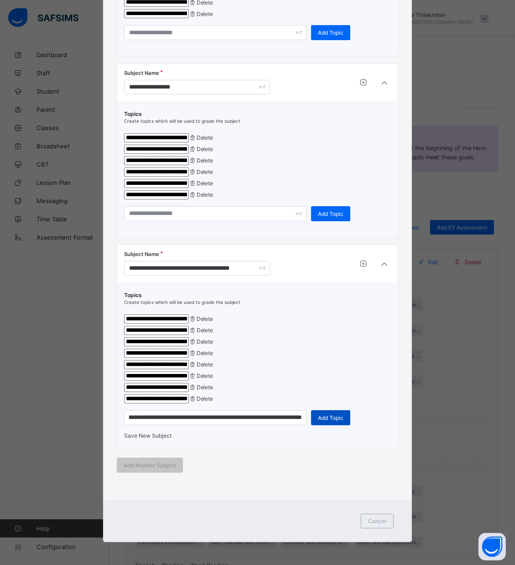
scroll to position [0, 0]
click at [332, 421] on span "Add Topic" at bounding box center [331, 418] width 26 height 7
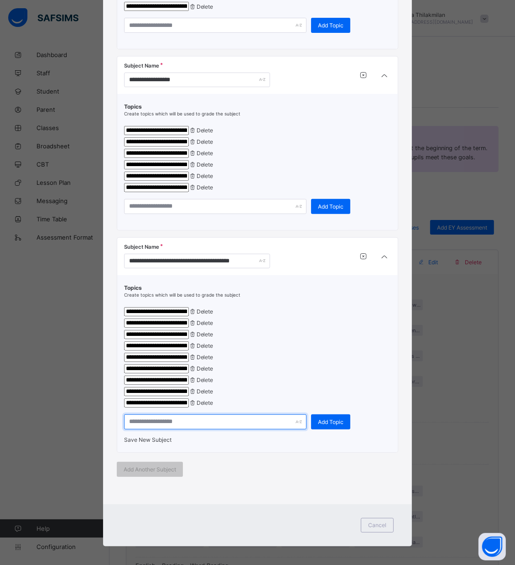
click at [177, 430] on input "text" at bounding box center [215, 422] width 183 height 15
type input "**********"
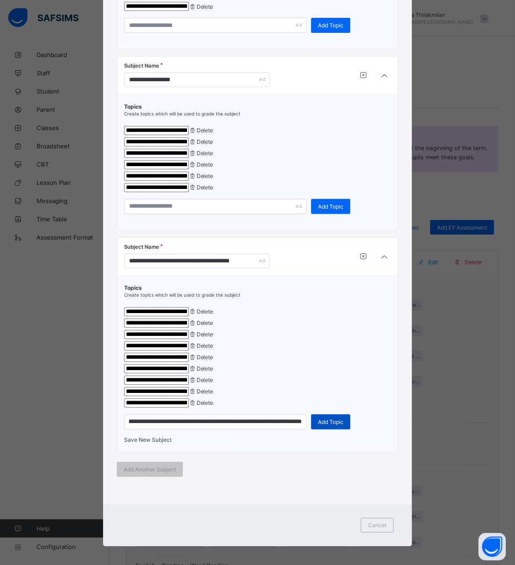
scroll to position [0, 0]
click at [331, 425] on span "Add Topic" at bounding box center [331, 422] width 26 height 7
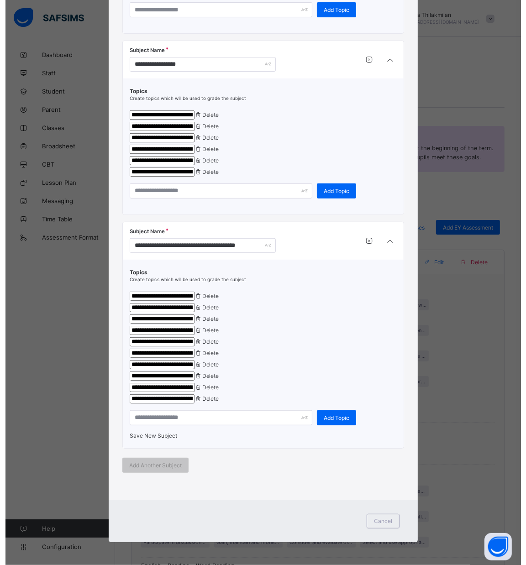
scroll to position [430, 0]
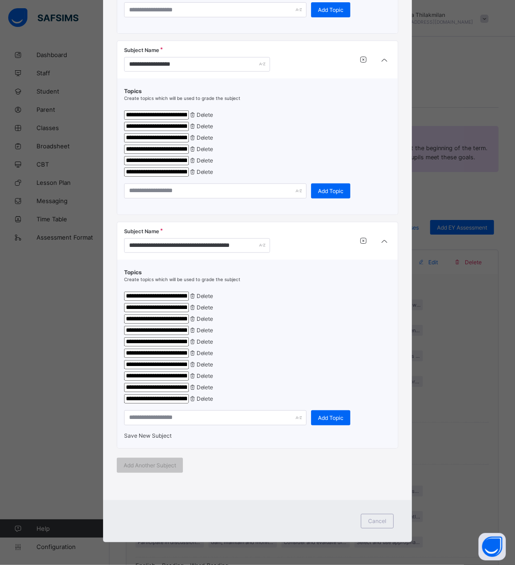
click at [161, 432] on div "Save New Subject" at bounding box center [257, 435] width 267 height 7
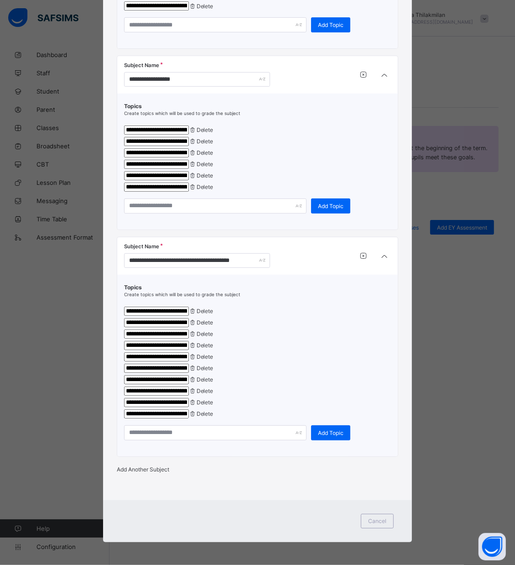
scroll to position [417, 0]
click at [152, 466] on div "Add Another Subject" at bounding box center [258, 469] width 282 height 7
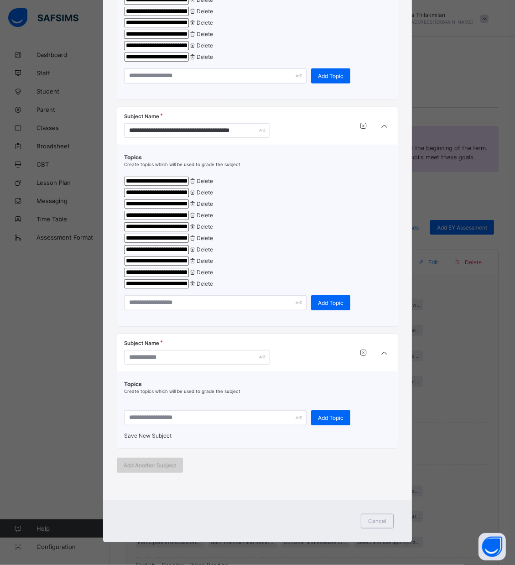
scroll to position [430, 0]
click at [152, 365] on input "text" at bounding box center [197, 357] width 146 height 15
type input "**********"
click at [147, 425] on input "text" at bounding box center [215, 417] width 183 height 15
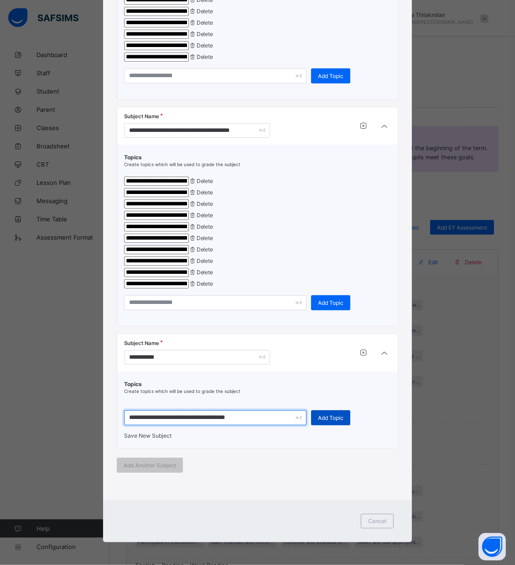
type input "**********"
click at [331, 421] on span "Add Topic" at bounding box center [331, 418] width 26 height 7
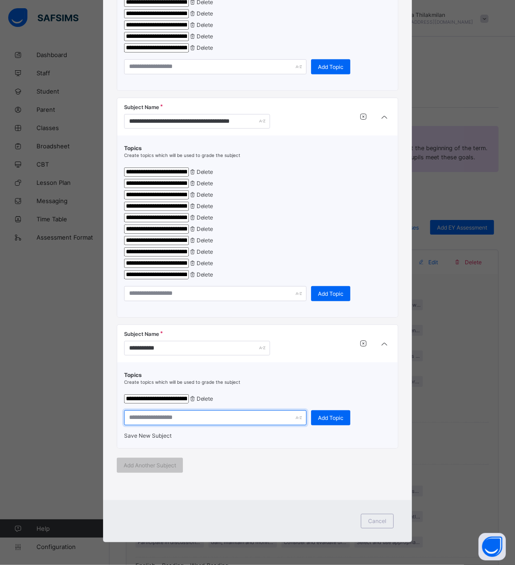
click at [264, 425] on input "text" at bounding box center [215, 417] width 183 height 15
type input "**********"
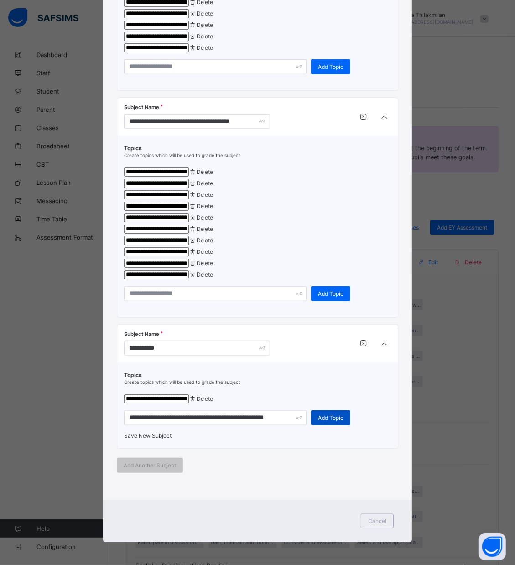
click at [332, 421] on span "Add Topic" at bounding box center [331, 418] width 26 height 7
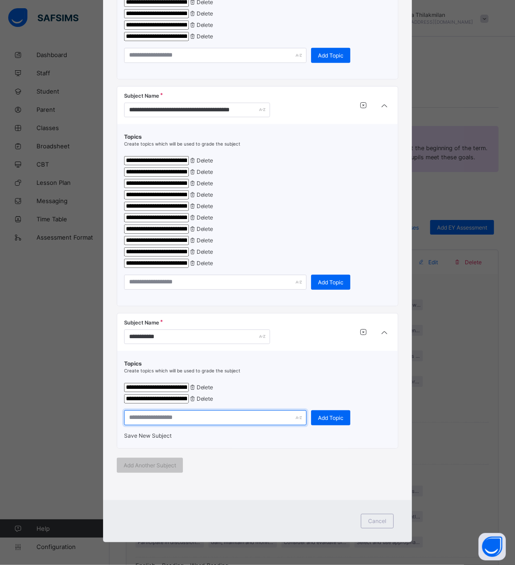
click at [163, 425] on input "text" at bounding box center [215, 417] width 183 height 15
type input "**********"
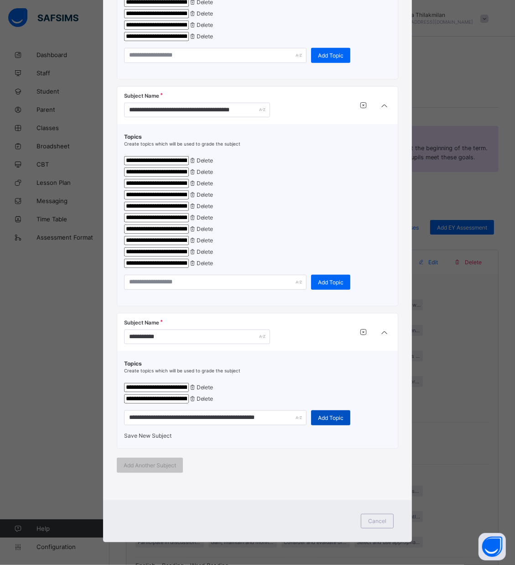
click at [332, 425] on div "Add Topic" at bounding box center [330, 417] width 39 height 15
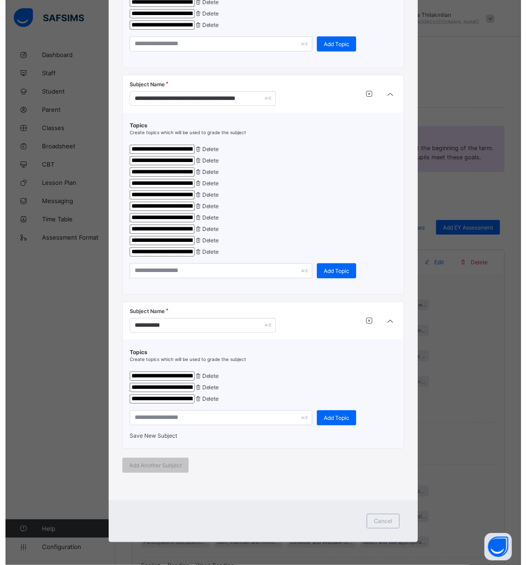
scroll to position [594, 0]
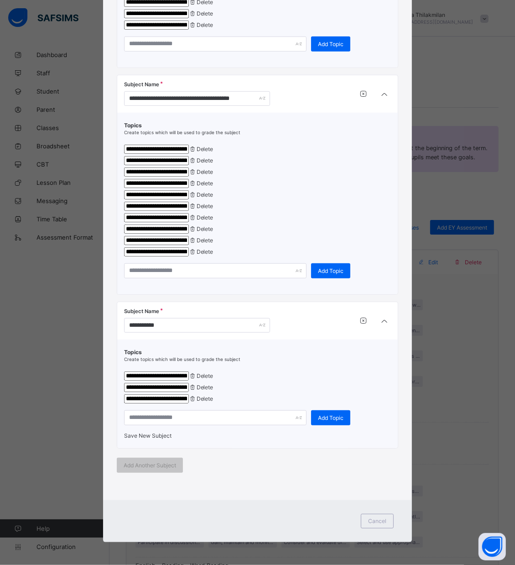
click at [165, 432] on span "Save New Subject" at bounding box center [147, 435] width 47 height 7
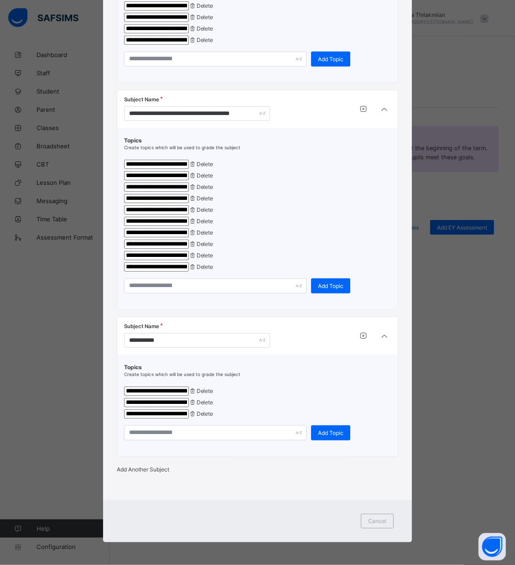
scroll to position [580, 0]
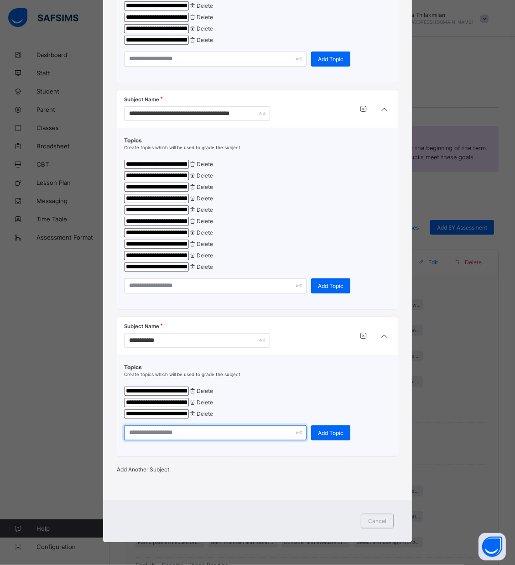
click at [179, 425] on input "text" at bounding box center [215, 432] width 183 height 15
type input "**********"
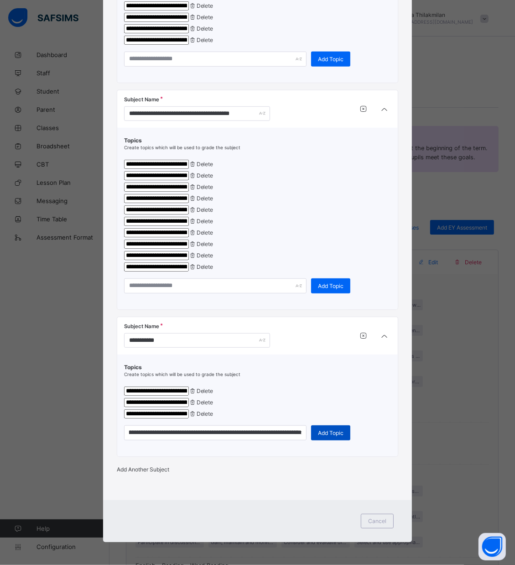
scroll to position [0, 0]
click at [322, 430] on span "Add Topic" at bounding box center [331, 433] width 26 height 7
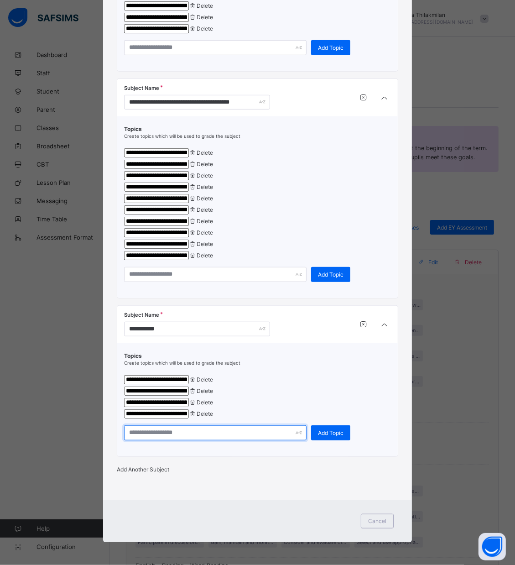
click at [149, 441] on input "text" at bounding box center [215, 432] width 183 height 15
type input "**********"
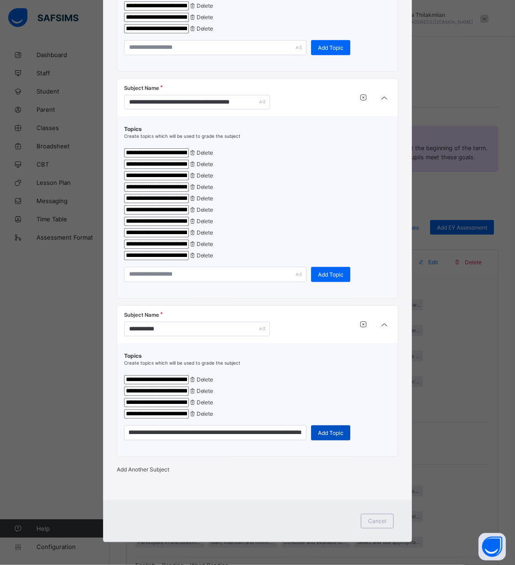
scroll to position [0, 0]
click at [318, 436] on span "Add Topic" at bounding box center [331, 433] width 26 height 7
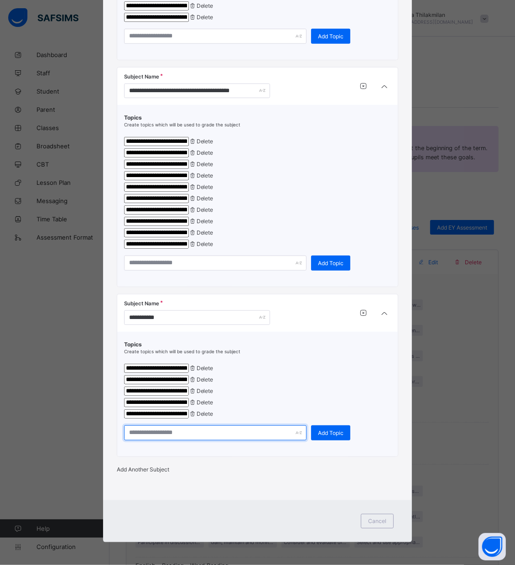
click at [161, 441] on input "text" at bounding box center [215, 432] width 183 height 15
type input "**********"
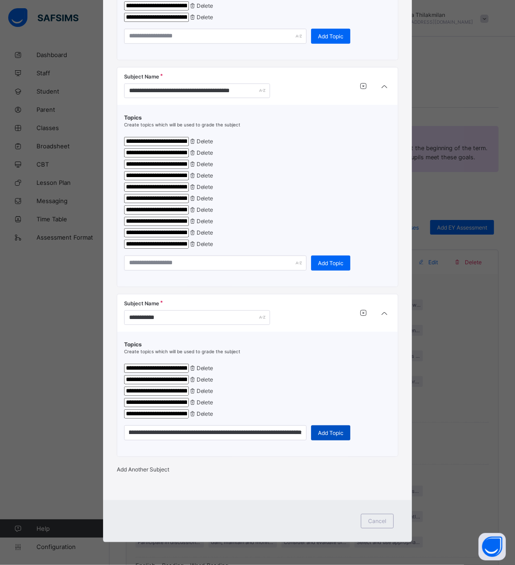
scroll to position [0, 0]
click at [336, 436] on span "Add Topic" at bounding box center [331, 433] width 26 height 7
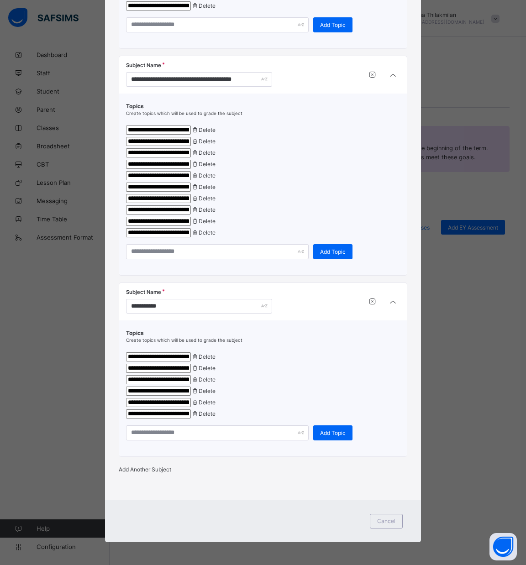
click at [131, 473] on div "Add Another Subject" at bounding box center [263, 469] width 288 height 7
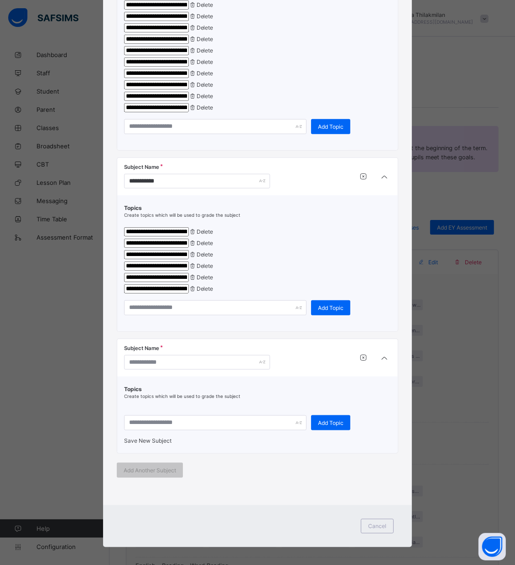
click at [172, 370] on div "Subject Name" at bounding box center [191, 358] width 134 height 24
click at [180, 370] on input "text" at bounding box center [197, 362] width 146 height 15
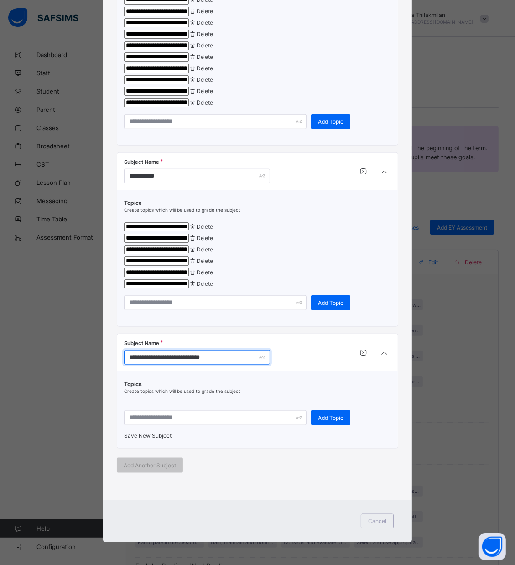
scroll to position [731, 0]
type input "**********"
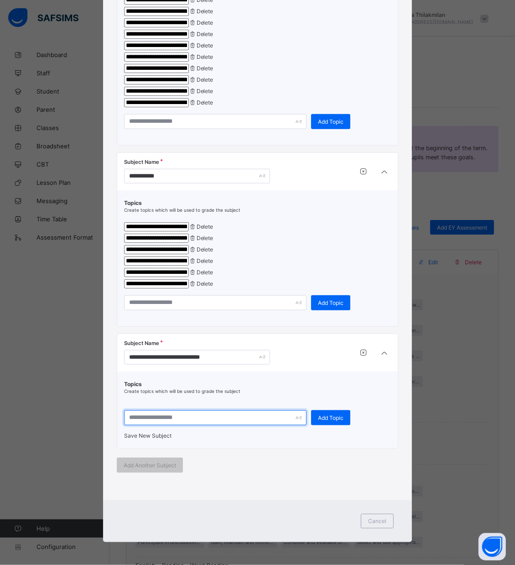
click at [237, 425] on input "text" at bounding box center [215, 417] width 183 height 15
type input "**********"
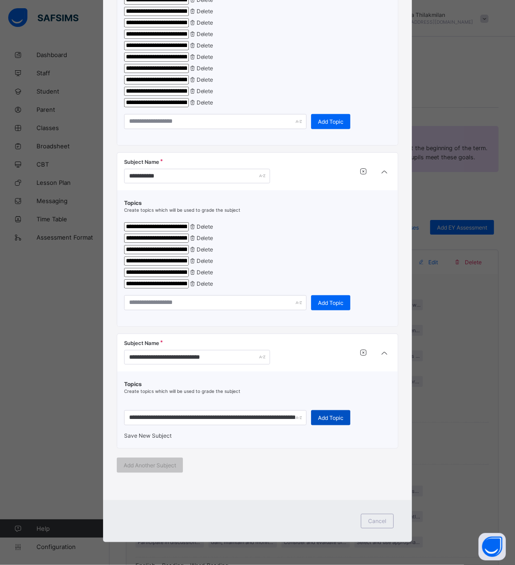
scroll to position [0, 0]
click at [320, 425] on div "Add Topic" at bounding box center [330, 417] width 39 height 15
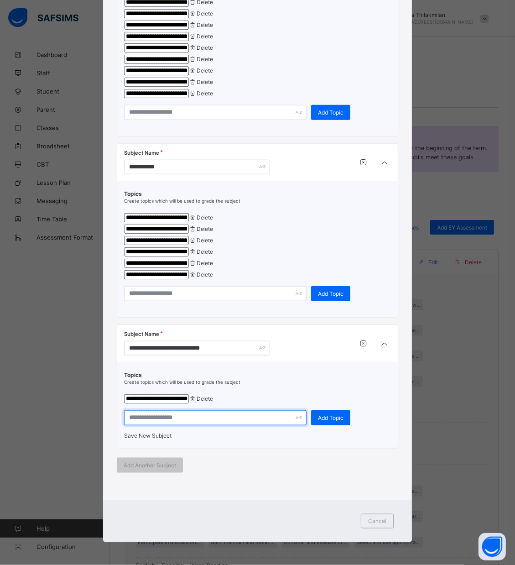
click at [171, 425] on input "text" at bounding box center [215, 417] width 183 height 15
type input "**********"
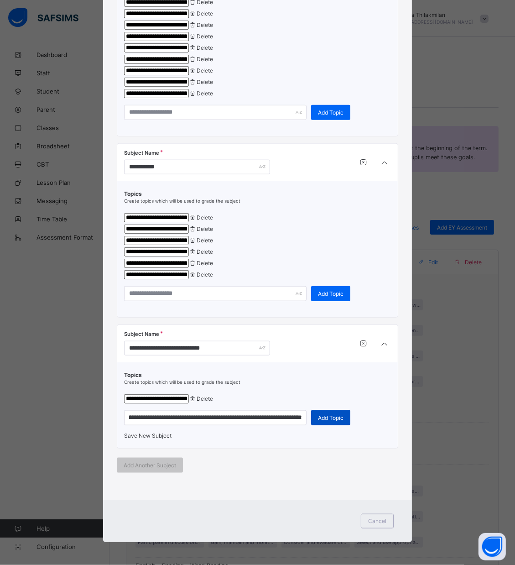
scroll to position [0, 0]
click at [327, 425] on div "Add Topic" at bounding box center [330, 417] width 39 height 15
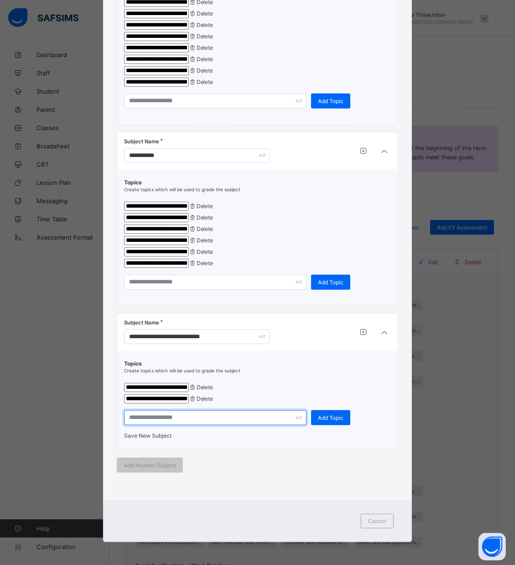
click at [172, 425] on input "text" at bounding box center [215, 417] width 183 height 15
type input "**********"
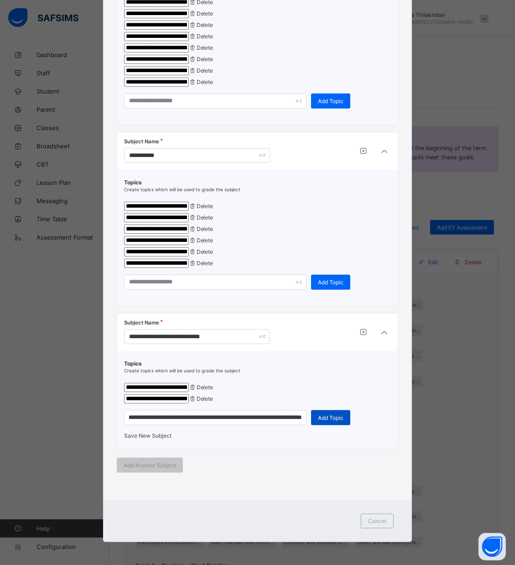
scroll to position [0, 0]
click at [341, 425] on div "Add Topic" at bounding box center [330, 417] width 39 height 15
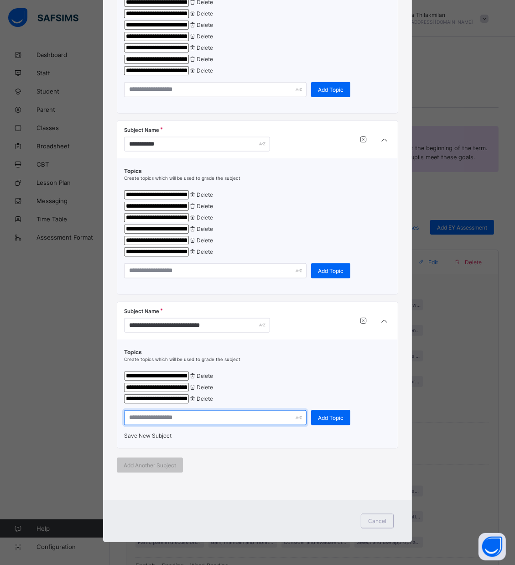
click at [155, 425] on input "text" at bounding box center [215, 417] width 183 height 15
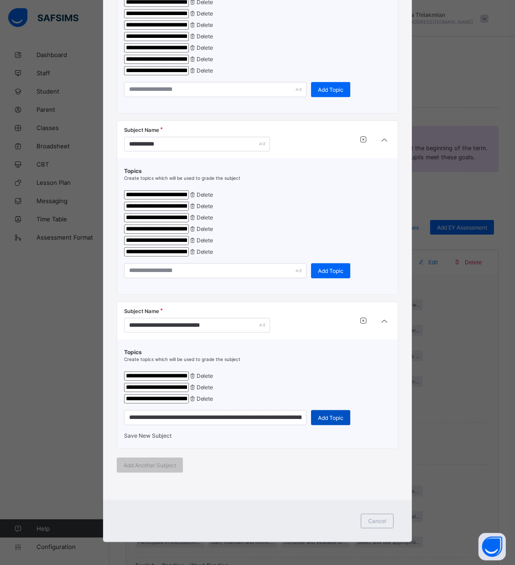
click at [333, 421] on span "Add Topic" at bounding box center [331, 418] width 26 height 7
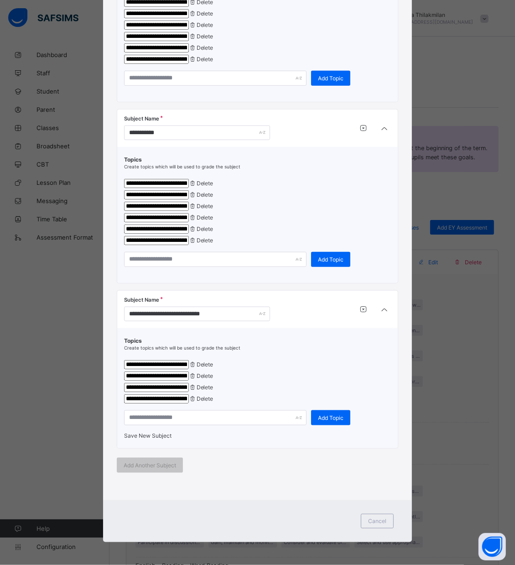
click at [158, 439] on span "Save New Subject" at bounding box center [147, 435] width 47 height 7
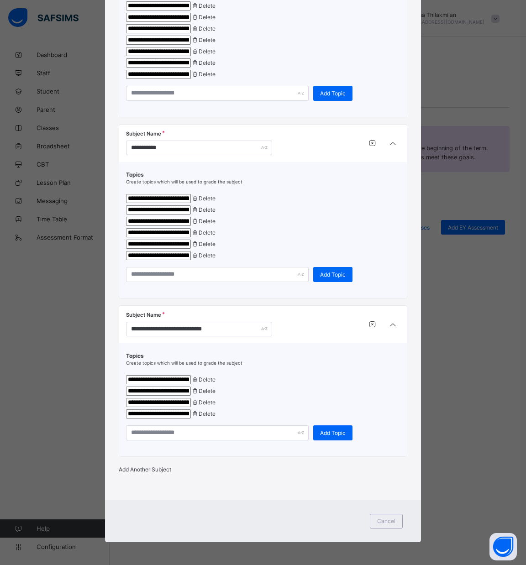
click at [162, 473] on div "Add Another Subject" at bounding box center [263, 469] width 288 height 7
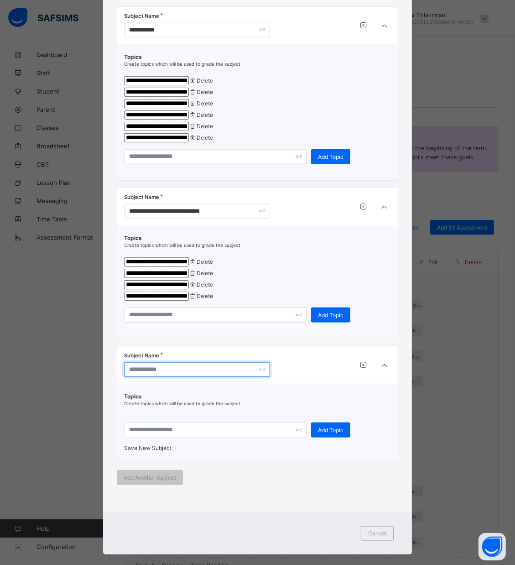
click at [151, 377] on input "text" at bounding box center [197, 369] width 146 height 15
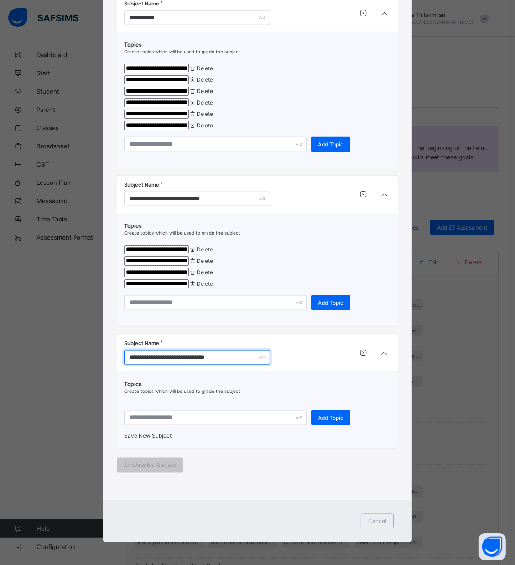
scroll to position [940, 0]
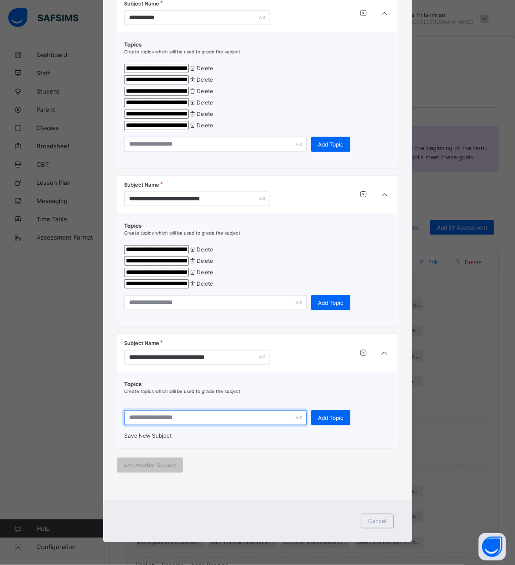
click at [259, 416] on input "text" at bounding box center [215, 417] width 183 height 15
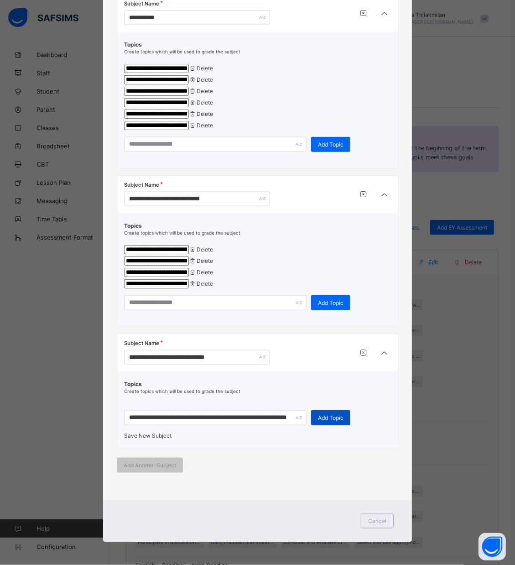
scroll to position [0, 0]
click at [338, 410] on div "Add Topic" at bounding box center [330, 417] width 39 height 15
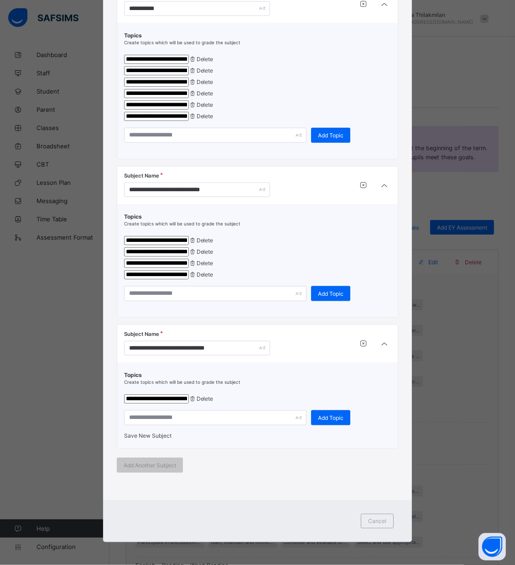
click at [157, 415] on div "**********" at bounding box center [257, 406] width 267 height 68
click at [159, 425] on input "text" at bounding box center [215, 417] width 183 height 15
click at [330, 425] on div "Add Topic" at bounding box center [330, 417] width 39 height 15
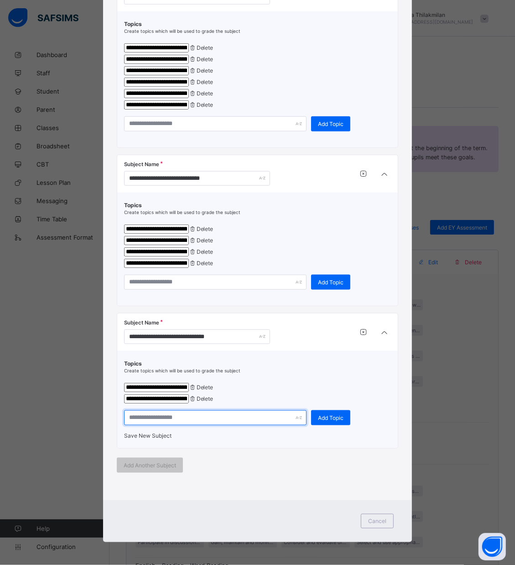
click at [188, 425] on input "text" at bounding box center [215, 417] width 183 height 15
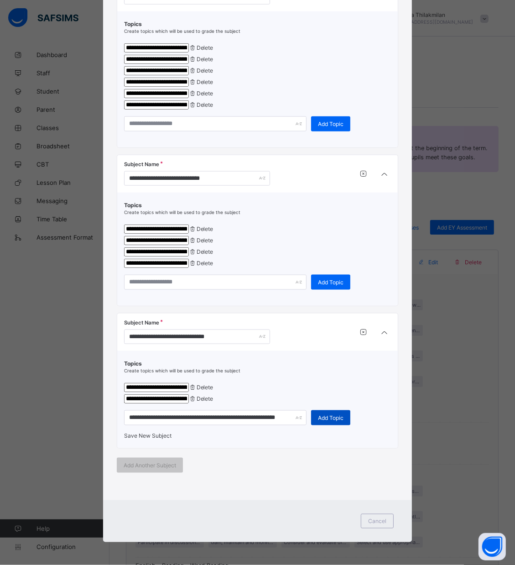
click at [328, 425] on div "Add Topic" at bounding box center [330, 417] width 39 height 15
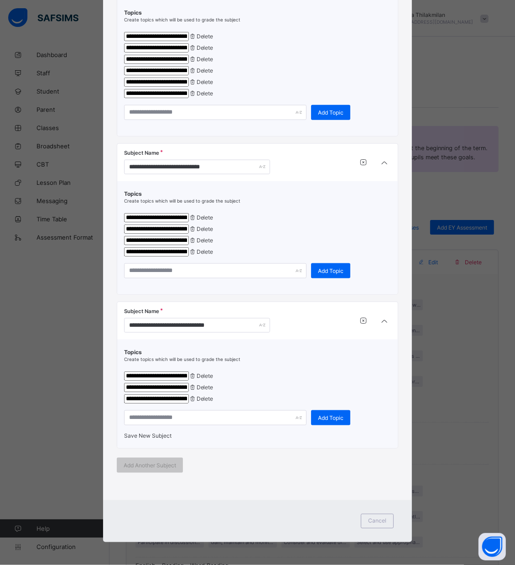
click at [128, 439] on div "Save New Subject" at bounding box center [257, 435] width 267 height 7
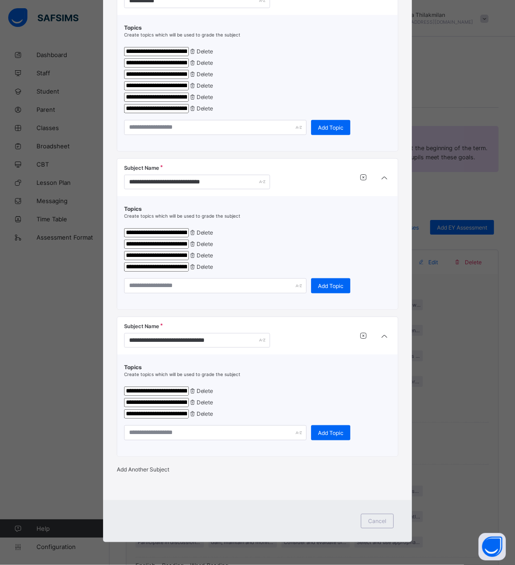
click at [166, 473] on div "Add Another Subject" at bounding box center [258, 469] width 282 height 7
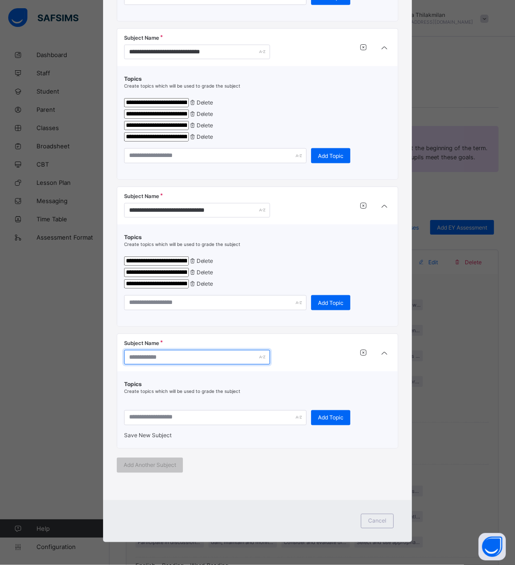
click at [162, 365] on input "text" at bounding box center [197, 357] width 146 height 15
drag, startPoint x: 510, startPoint y: 343, endPoint x: 512, endPoint y: 349, distance: 6.6
click at [512, 349] on div "**********" at bounding box center [257, 282] width 515 height 565
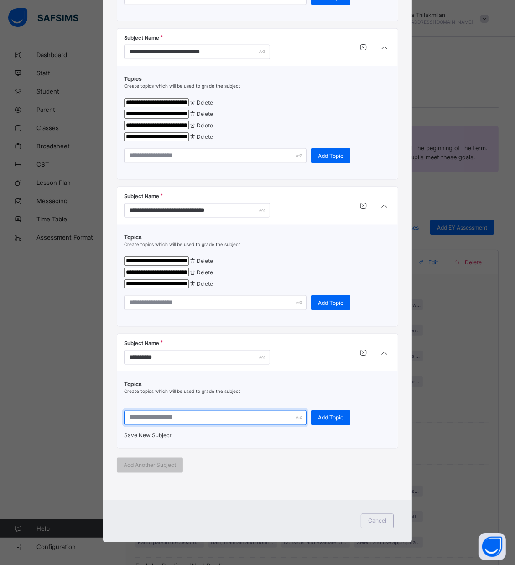
click at [203, 416] on input "text" at bounding box center [215, 417] width 183 height 15
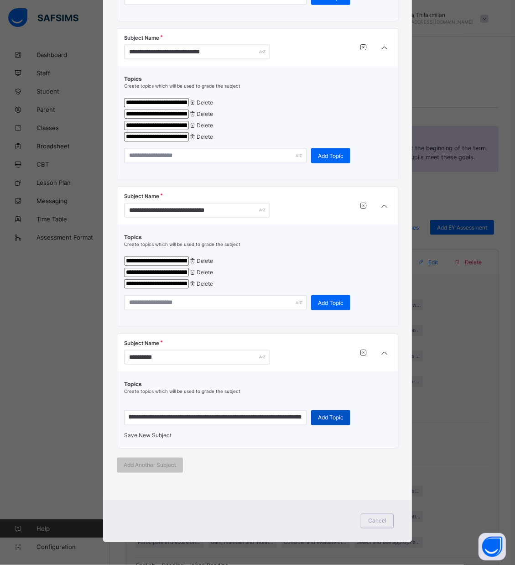
scroll to position [0, 0]
click at [334, 415] on span "Add Topic" at bounding box center [331, 418] width 26 height 7
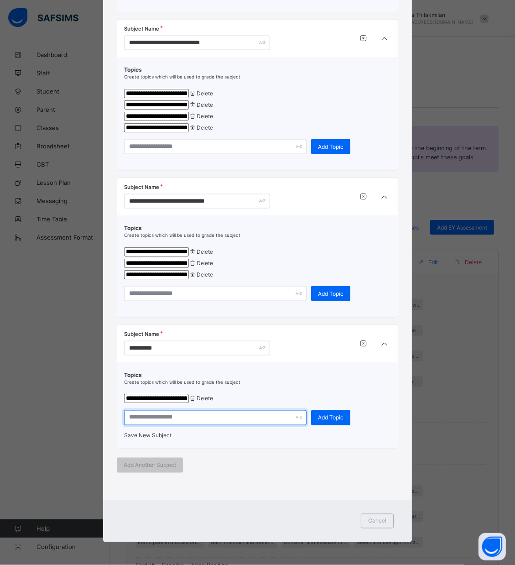
click at [153, 425] on input "text" at bounding box center [215, 417] width 183 height 15
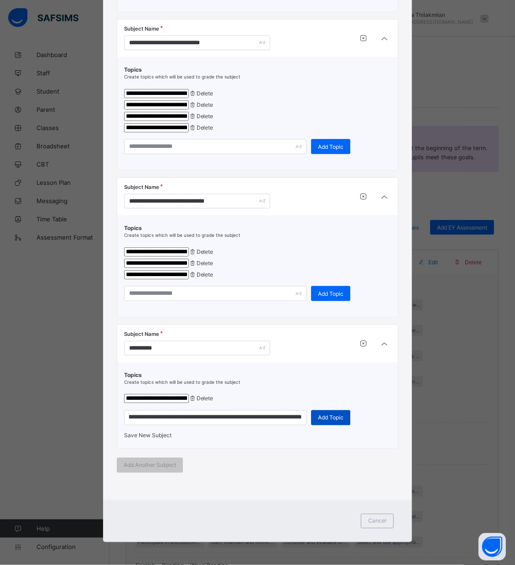
click at [331, 420] on div "Add Topic" at bounding box center [330, 417] width 39 height 15
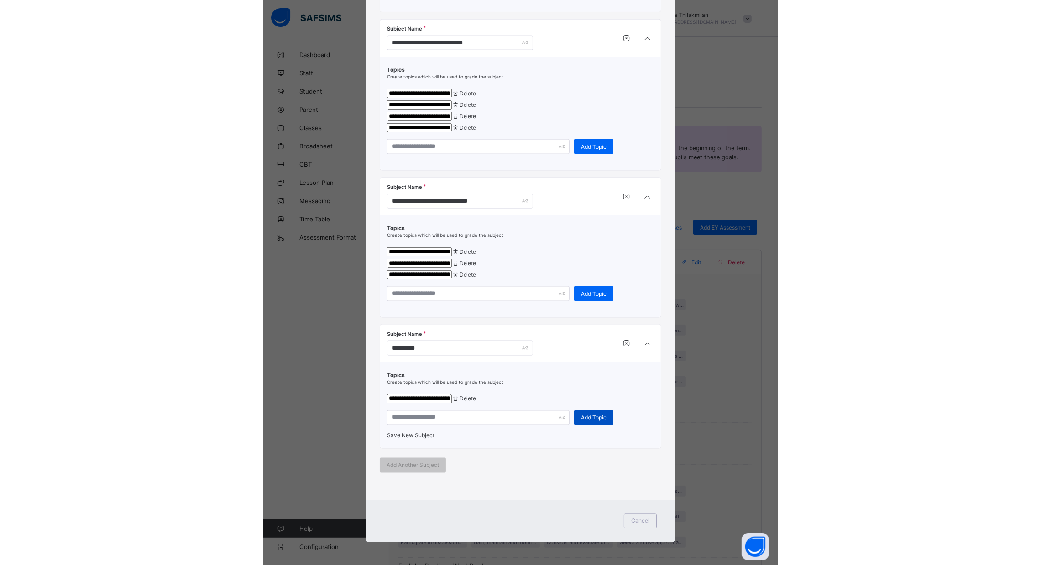
scroll to position [0, 0]
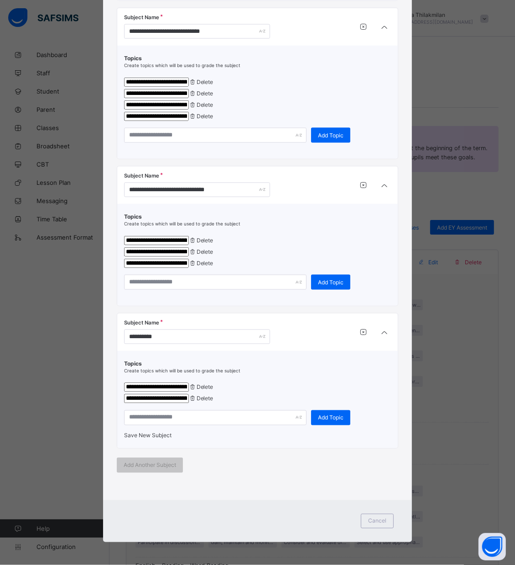
click at [163, 439] on span "Save New Subject" at bounding box center [147, 435] width 47 height 7
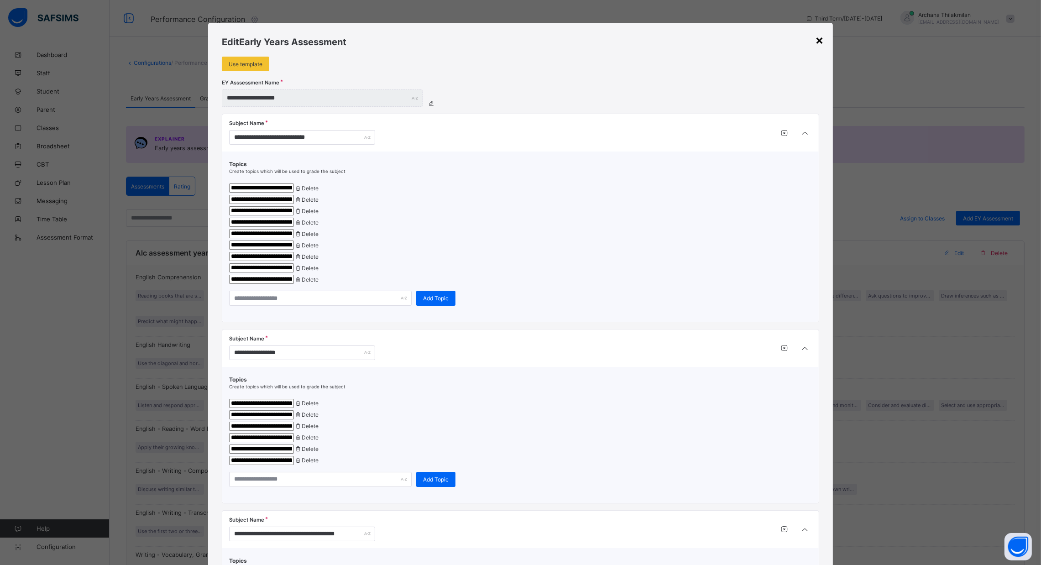
click at [525, 41] on div "×" at bounding box center [819, 40] width 9 height 16
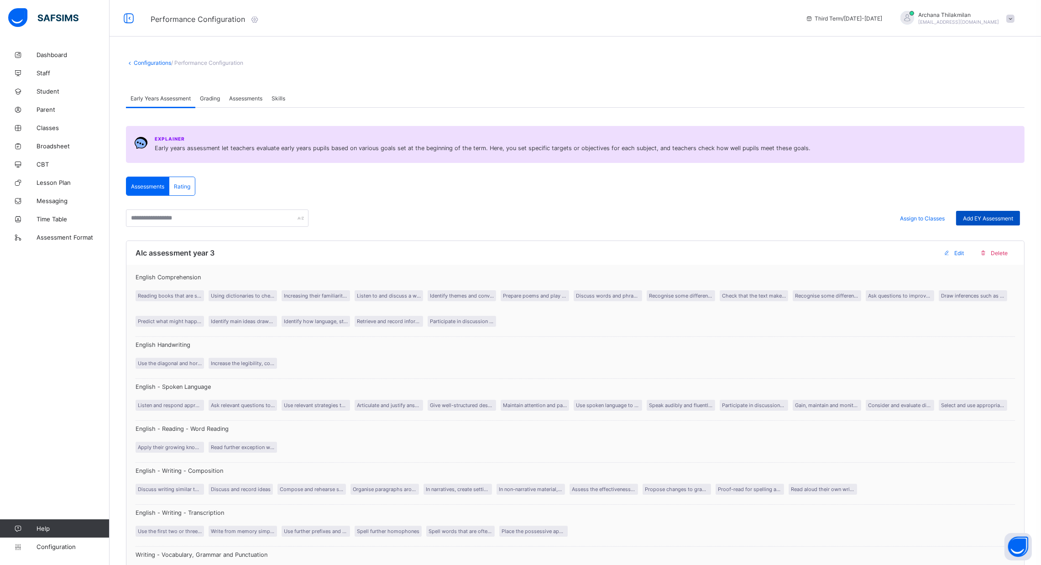
click at [525, 218] on span "Add EY Assessment" at bounding box center [988, 218] width 50 height 7
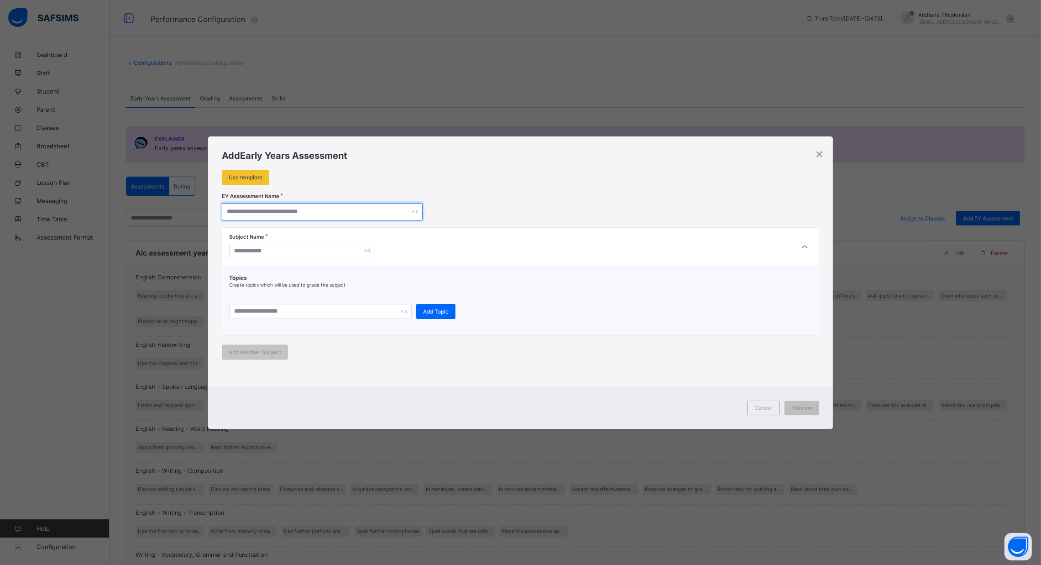
click at [305, 216] on input "text" at bounding box center [322, 211] width 201 height 17
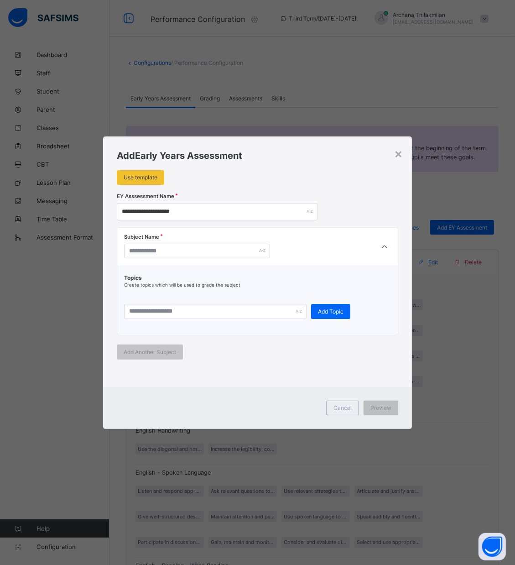
click at [171, 242] on div "Subject Name" at bounding box center [191, 247] width 134 height 24
click at [169, 254] on input "text" at bounding box center [197, 251] width 146 height 15
click at [140, 309] on input "text" at bounding box center [215, 311] width 183 height 15
click at [320, 313] on span "Add Topic" at bounding box center [331, 311] width 26 height 7
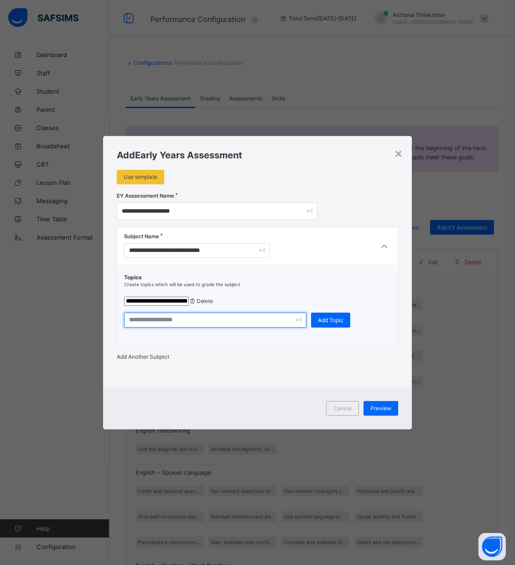
click at [147, 315] on input "text" at bounding box center [215, 320] width 183 height 15
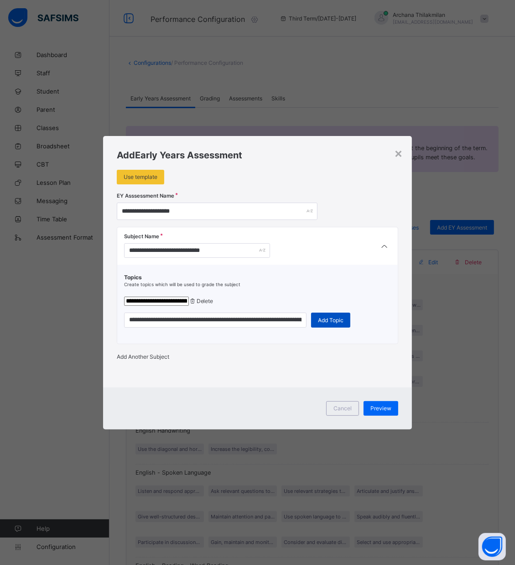
click at [331, 315] on div "Add Topic" at bounding box center [330, 320] width 39 height 15
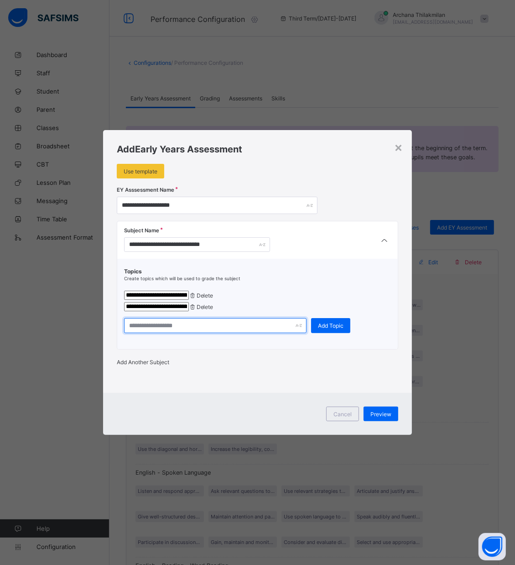
click at [135, 320] on input "text" at bounding box center [215, 325] width 183 height 15
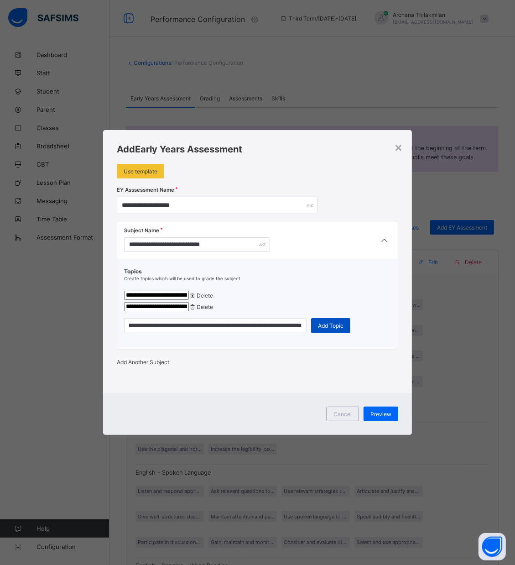
click at [329, 327] on span "Add Topic" at bounding box center [331, 325] width 26 height 7
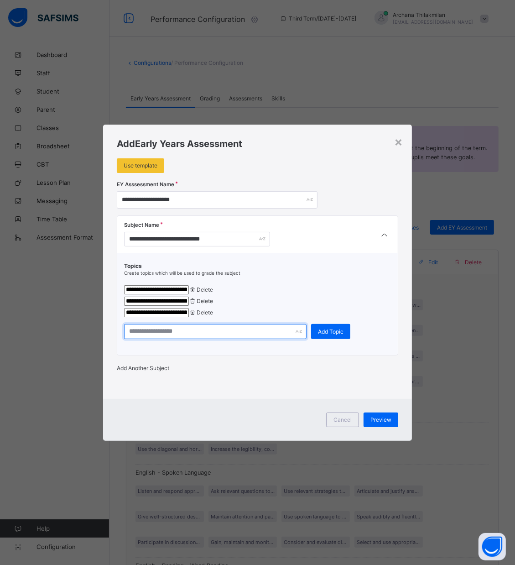
click at [146, 331] on input "text" at bounding box center [215, 331] width 183 height 15
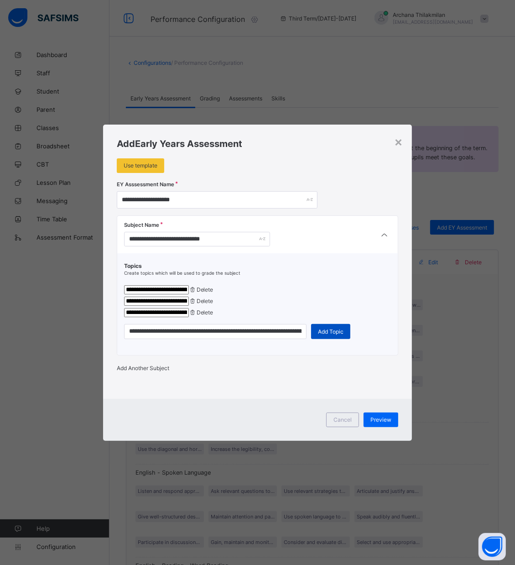
click at [321, 335] on span "Add Topic" at bounding box center [331, 331] width 26 height 7
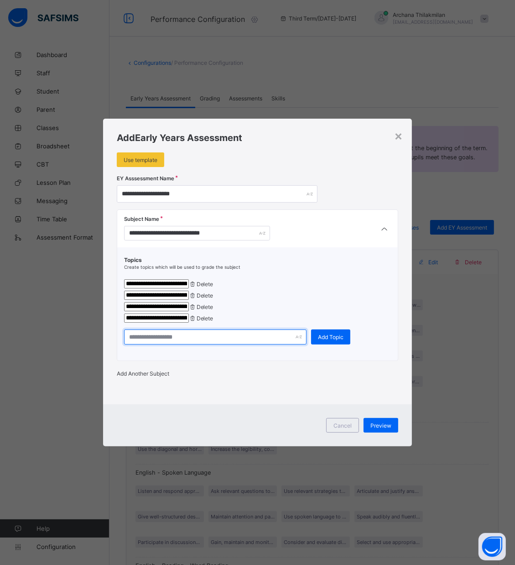
click at [213, 344] on input "text" at bounding box center [215, 337] width 183 height 15
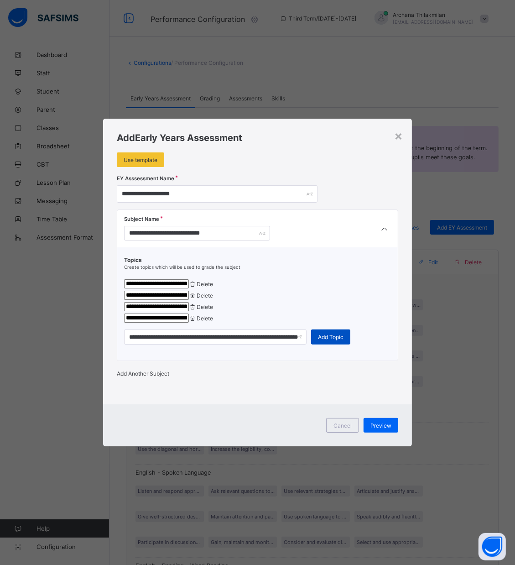
click at [318, 341] on span "Add Topic" at bounding box center [331, 337] width 26 height 7
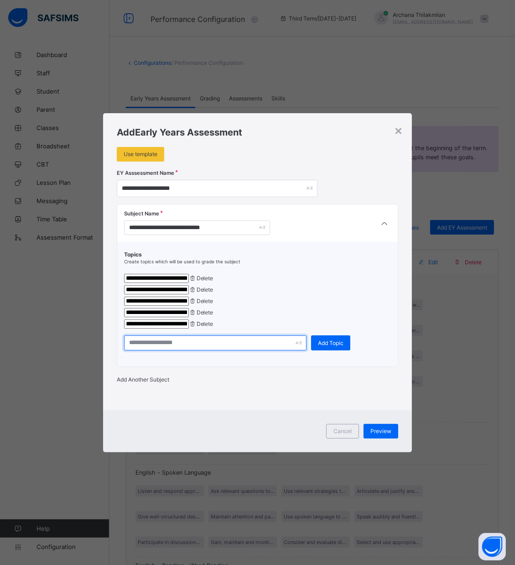
click at [139, 348] on input "text" at bounding box center [215, 343] width 183 height 15
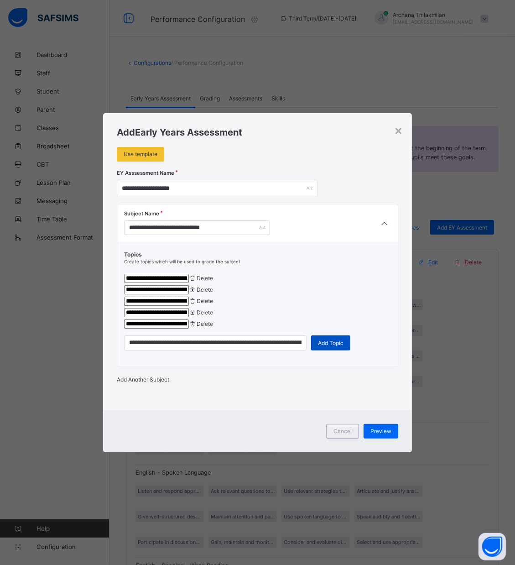
click at [334, 346] on span "Add Topic" at bounding box center [331, 343] width 26 height 7
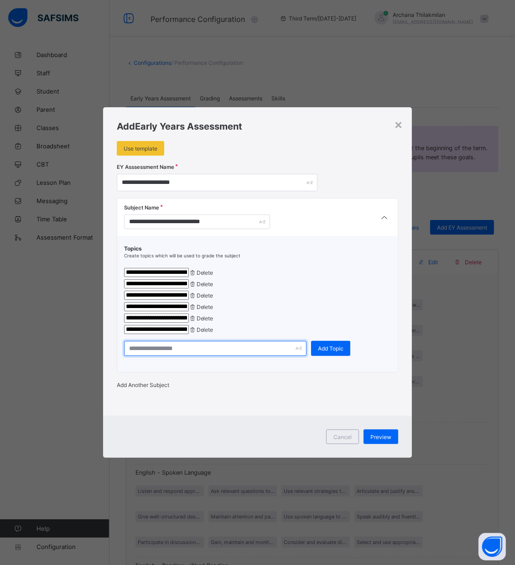
click at [184, 356] on input "text" at bounding box center [215, 348] width 183 height 15
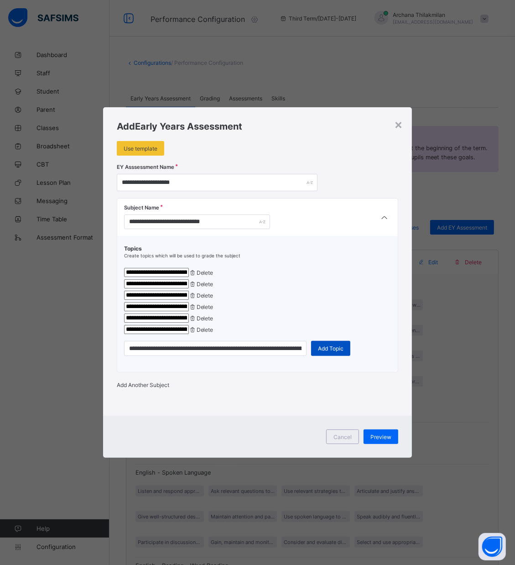
click at [336, 352] on span "Add Topic" at bounding box center [331, 348] width 26 height 7
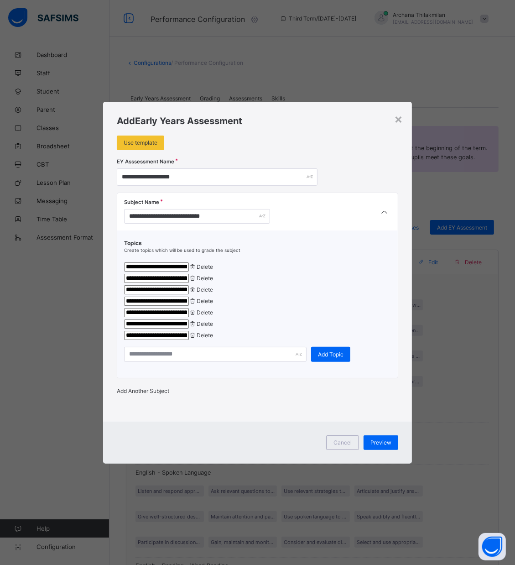
click at [214, 339] on span "Delete" at bounding box center [205, 335] width 17 height 7
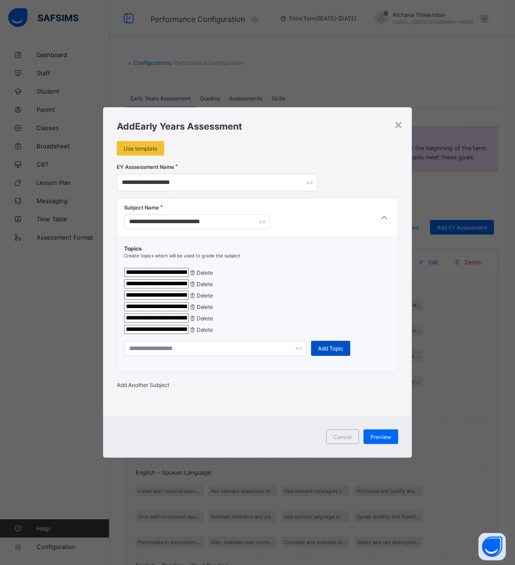
click at [335, 356] on div "Add Topic" at bounding box center [330, 348] width 39 height 15
click at [156, 388] on div "Add Another Subject" at bounding box center [258, 385] width 282 height 7
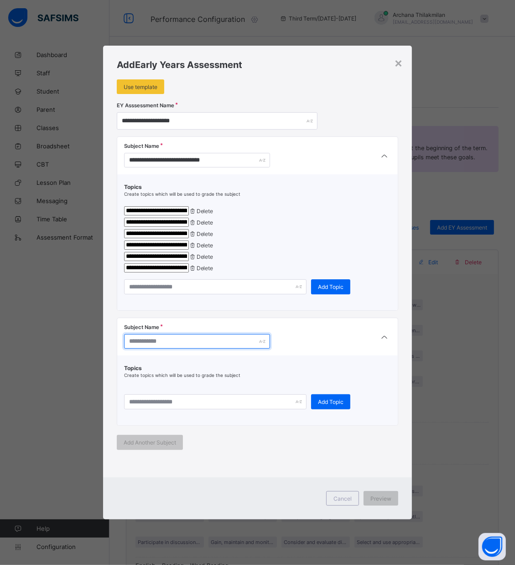
click at [163, 349] on input "text" at bounding box center [197, 341] width 146 height 15
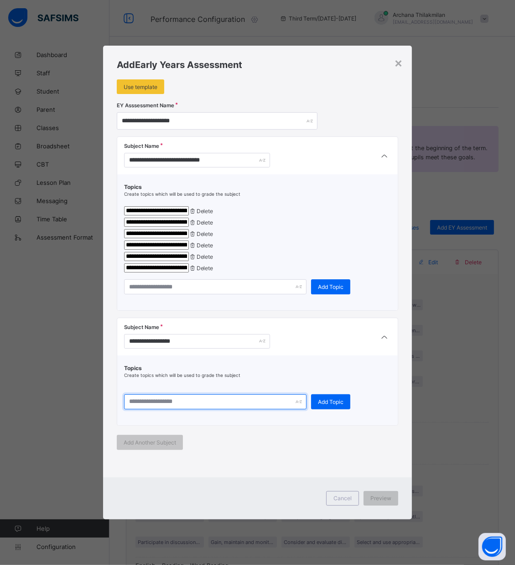
click at [195, 409] on input "text" at bounding box center [215, 401] width 183 height 15
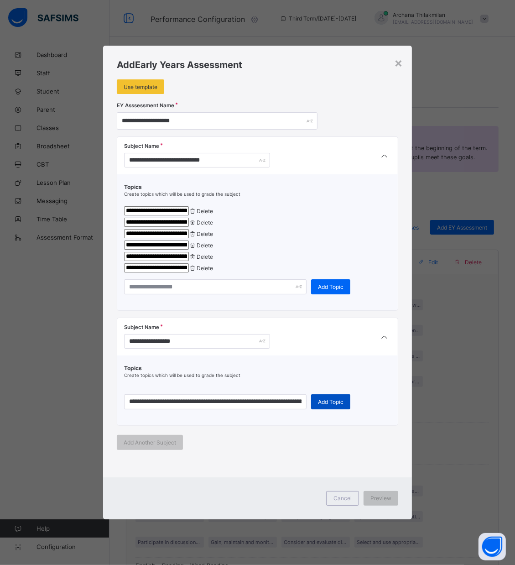
click at [325, 405] on span "Add Topic" at bounding box center [331, 402] width 26 height 7
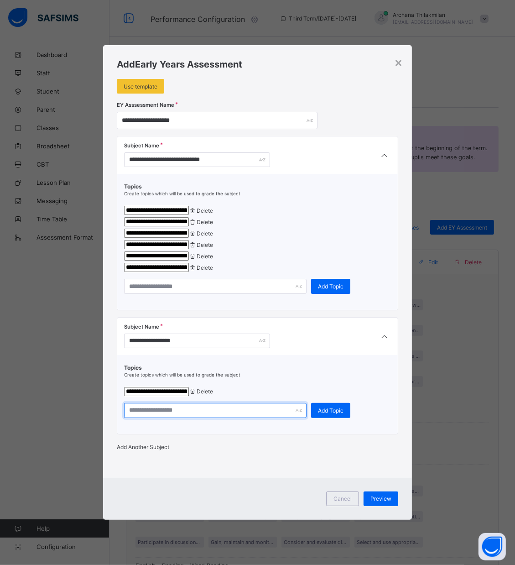
click at [267, 418] on input "text" at bounding box center [215, 410] width 183 height 15
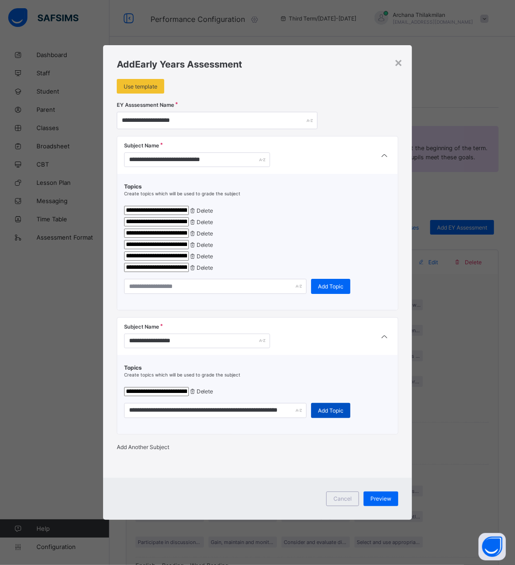
click at [311, 418] on div "Add Topic" at bounding box center [330, 410] width 39 height 15
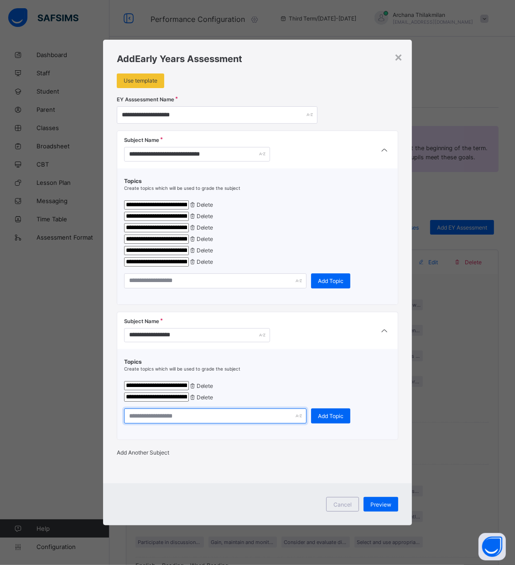
click at [228, 424] on input "text" at bounding box center [215, 416] width 183 height 15
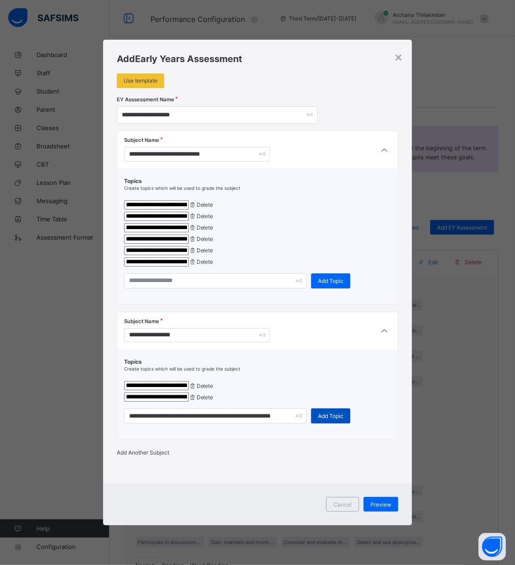
click at [329, 424] on div "Add Topic" at bounding box center [330, 416] width 39 height 15
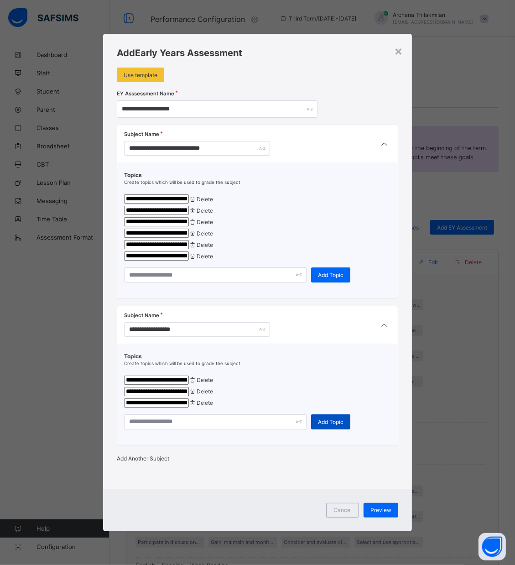
scroll to position [0, 0]
drag, startPoint x: 194, startPoint y: 467, endPoint x: 194, endPoint y: 462, distance: 5.5
click at [194, 446] on div "**********" at bounding box center [257, 395] width 281 height 102
click at [194, 430] on input "text" at bounding box center [215, 422] width 183 height 15
click at [323, 425] on span "Add Topic" at bounding box center [331, 422] width 26 height 7
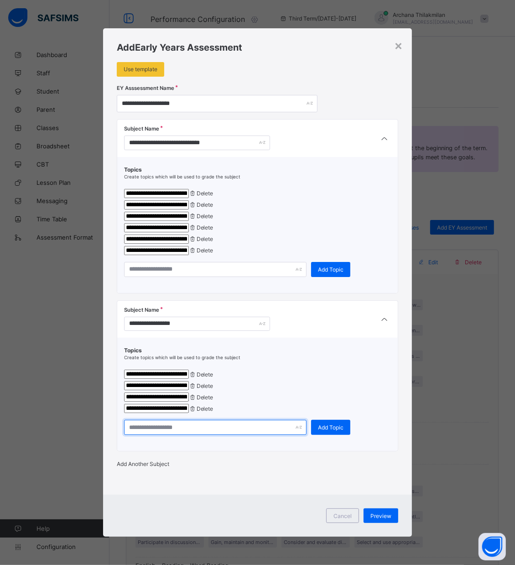
click at [147, 435] on input "text" at bounding box center [215, 427] width 183 height 15
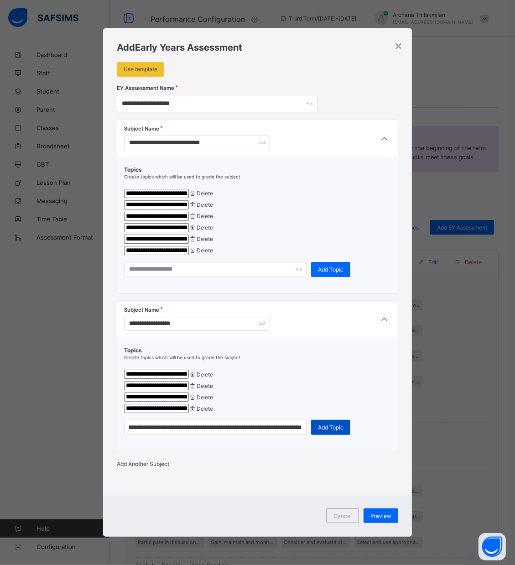
click at [331, 431] on span "Add Topic" at bounding box center [331, 427] width 26 height 7
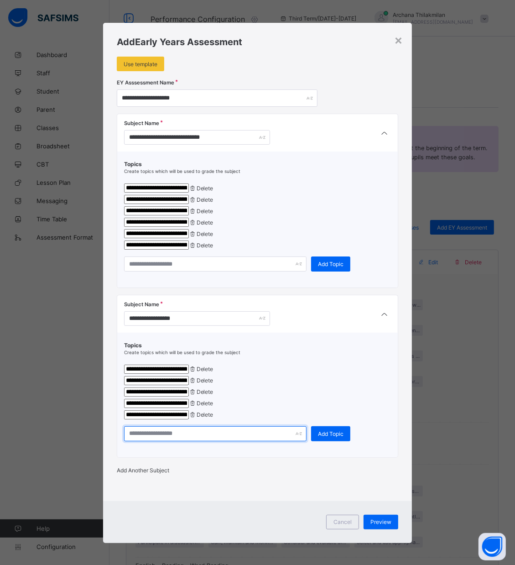
click at [231, 441] on input "text" at bounding box center [215, 433] width 183 height 15
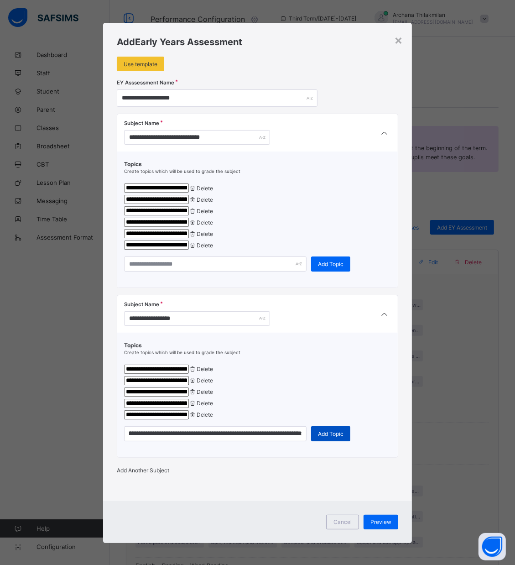
click at [318, 437] on span "Add Topic" at bounding box center [331, 433] width 26 height 7
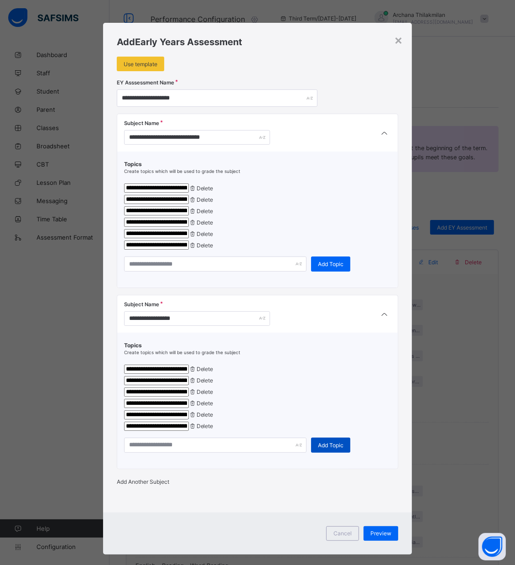
scroll to position [0, 0]
click at [165, 453] on input "text" at bounding box center [215, 445] width 183 height 15
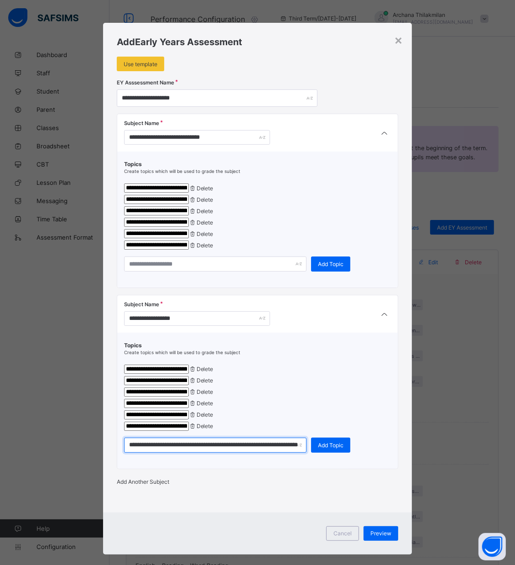
scroll to position [0, 28]
click at [330, 449] on span "Add Topic" at bounding box center [331, 445] width 26 height 7
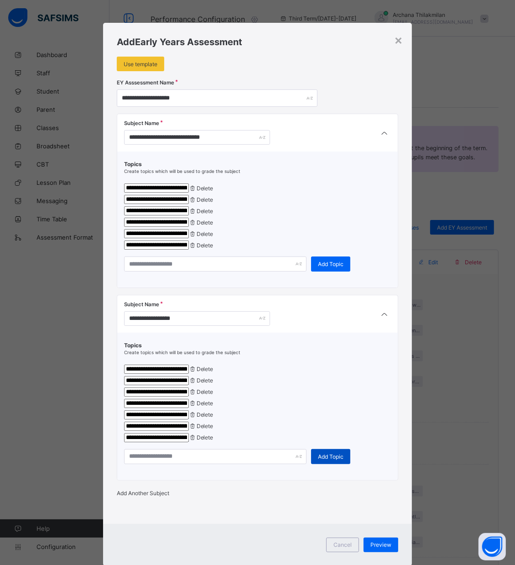
scroll to position [0, 0]
click at [205, 464] on input "text" at bounding box center [215, 456] width 183 height 15
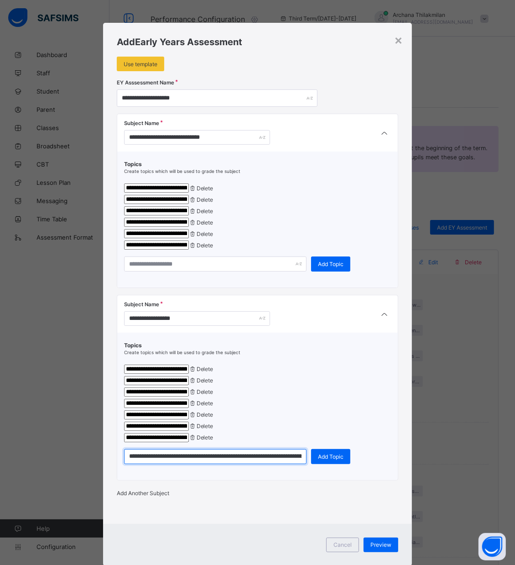
scroll to position [0, 70]
click at [333, 464] on div "Add Topic" at bounding box center [330, 456] width 39 height 15
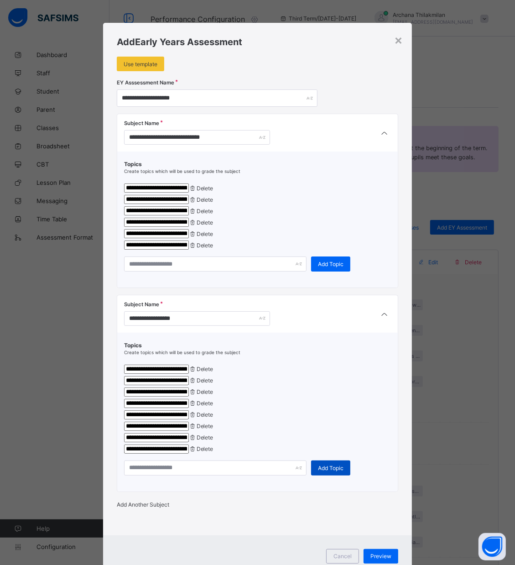
scroll to position [0, 0]
click at [230, 476] on input "text" at bounding box center [215, 468] width 183 height 15
click at [333, 476] on div "Add Topic" at bounding box center [330, 468] width 39 height 15
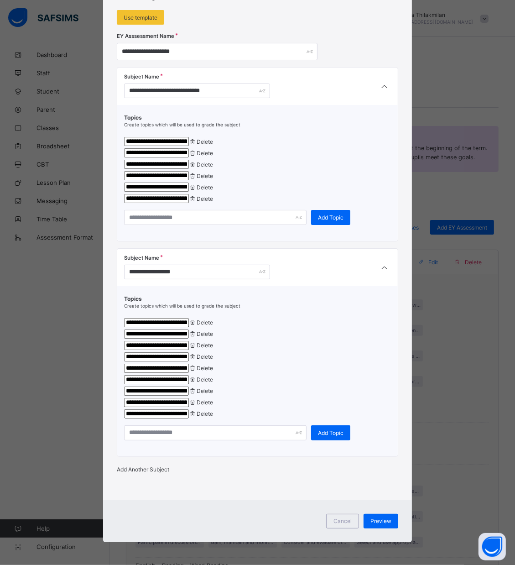
scroll to position [136, 0]
click at [214, 427] on input "text" at bounding box center [215, 432] width 183 height 15
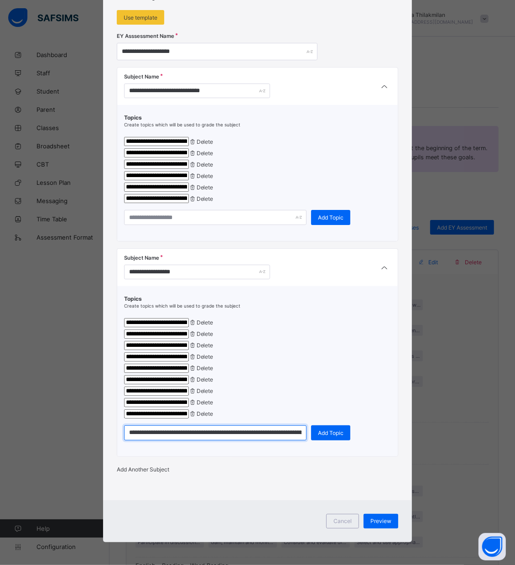
scroll to position [0, 105]
click at [334, 430] on span "Add Topic" at bounding box center [331, 433] width 26 height 7
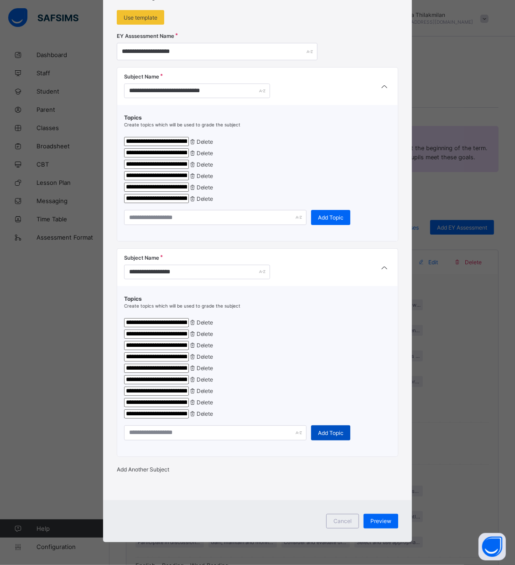
scroll to position [0, 0]
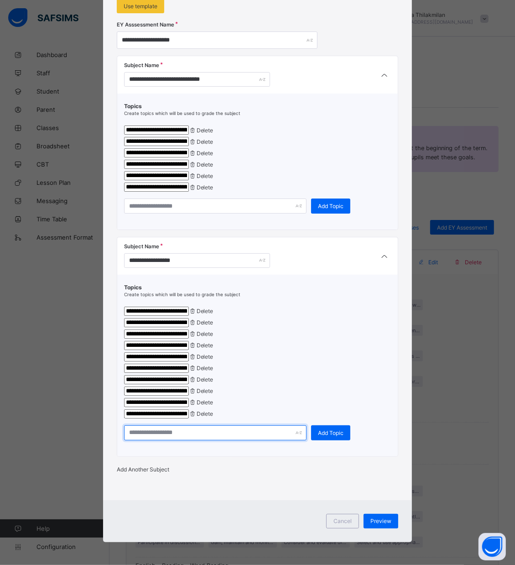
click at [176, 437] on input "text" at bounding box center [215, 432] width 183 height 15
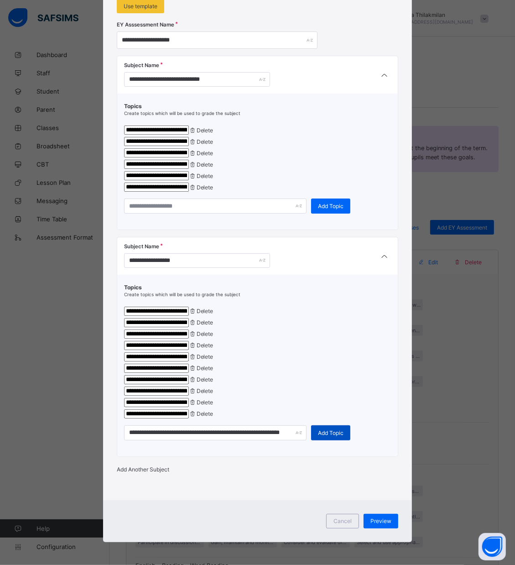
click at [344, 439] on div "Add Topic" at bounding box center [330, 432] width 39 height 15
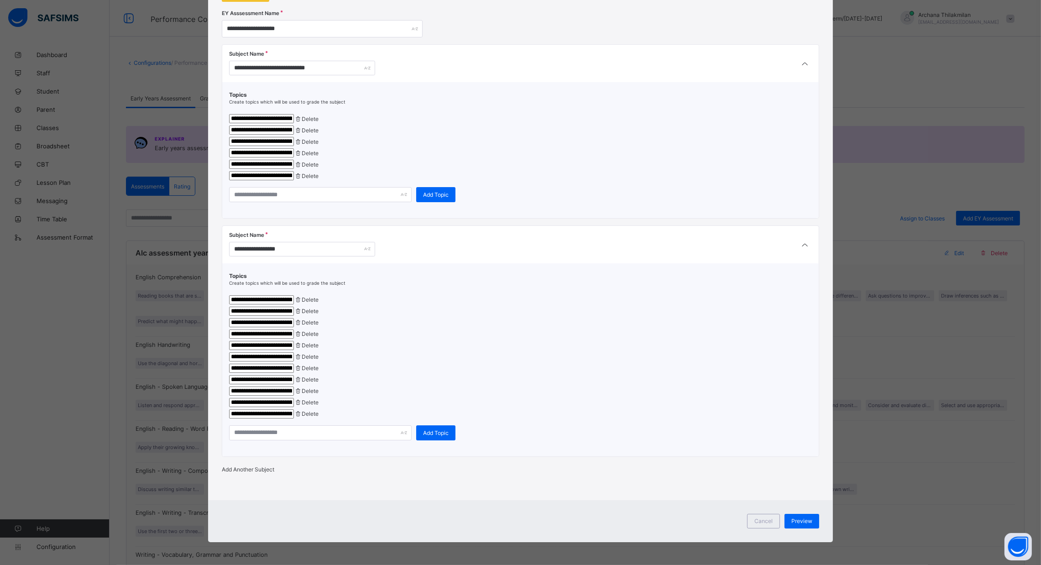
scroll to position [169, 0]
click at [525, 518] on div "Preview" at bounding box center [802, 521] width 35 height 15
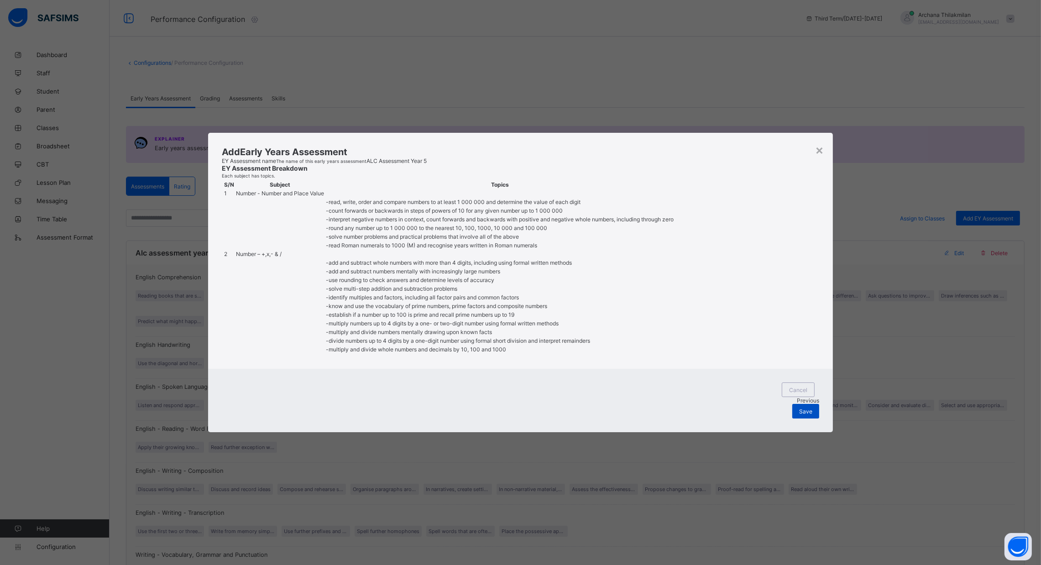
click at [525, 419] on div "Save" at bounding box center [806, 411] width 27 height 15
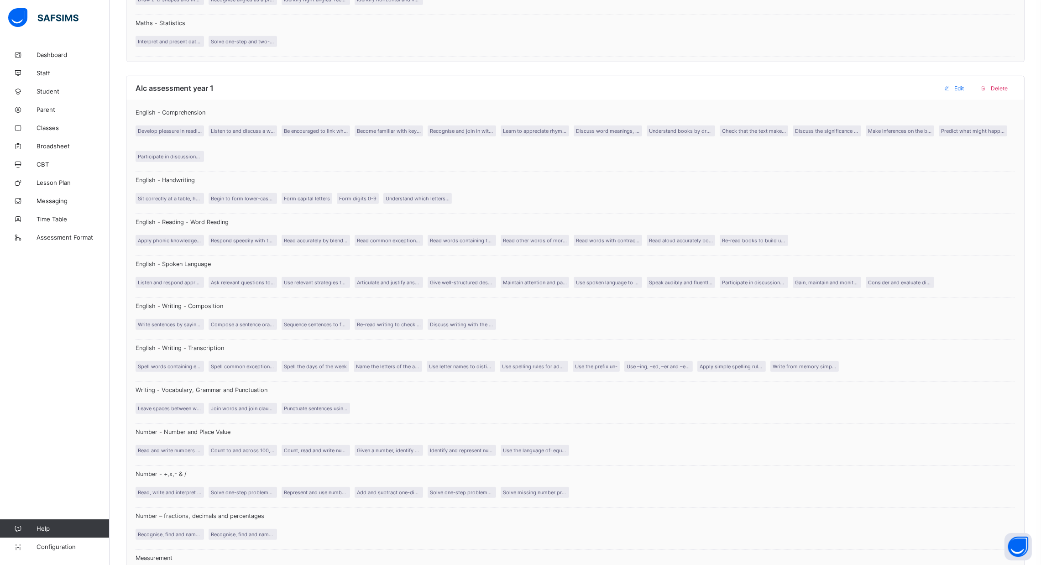
scroll to position [1805, 0]
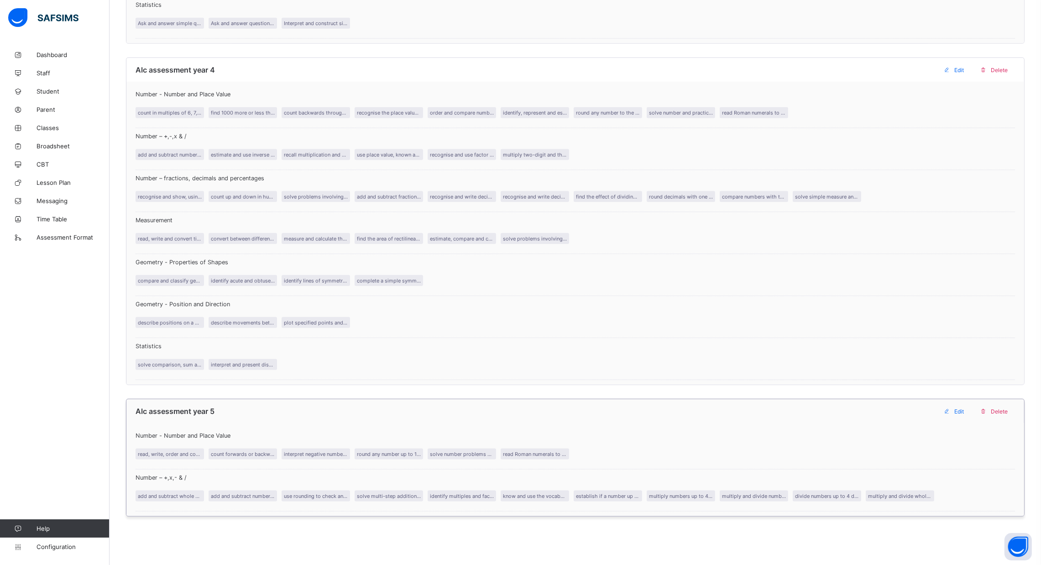
click at [525, 408] on span "Edit" at bounding box center [960, 411] width 10 height 7
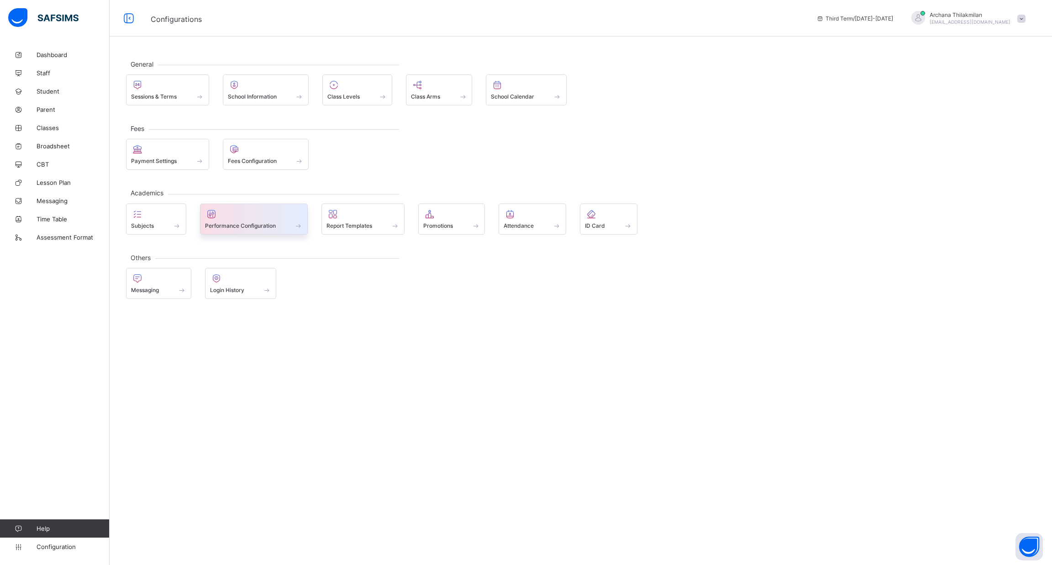
click at [267, 228] on div "Performance Configuration" at bounding box center [254, 219] width 108 height 31
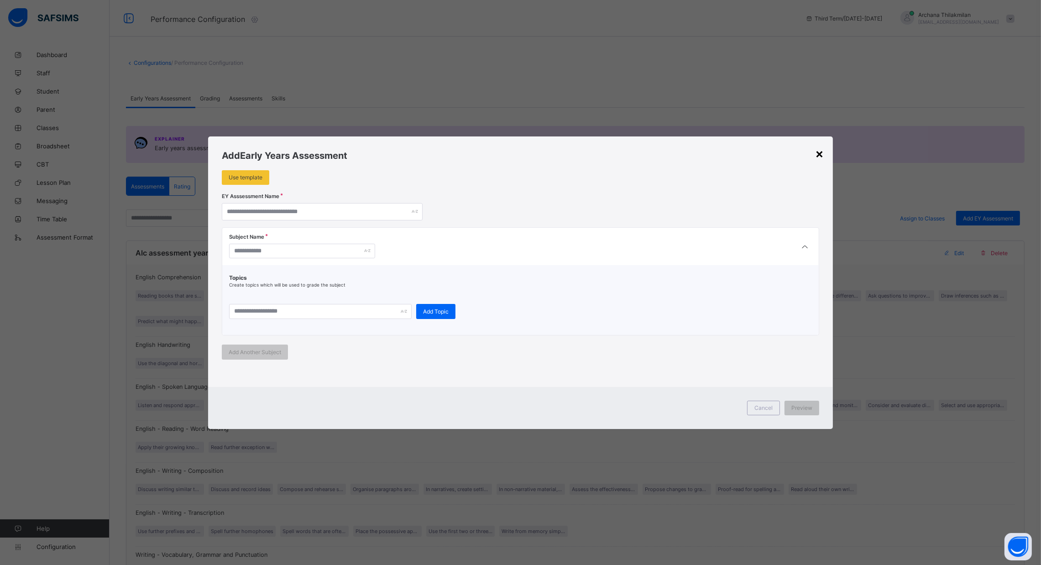
click at [525, 147] on div "×" at bounding box center [819, 154] width 9 height 16
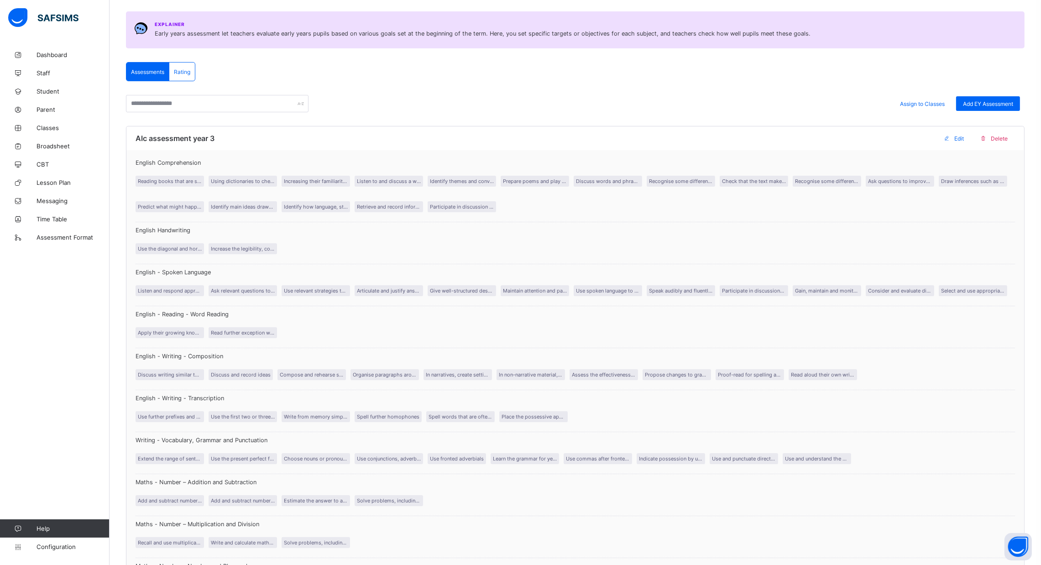
scroll to position [134, 0]
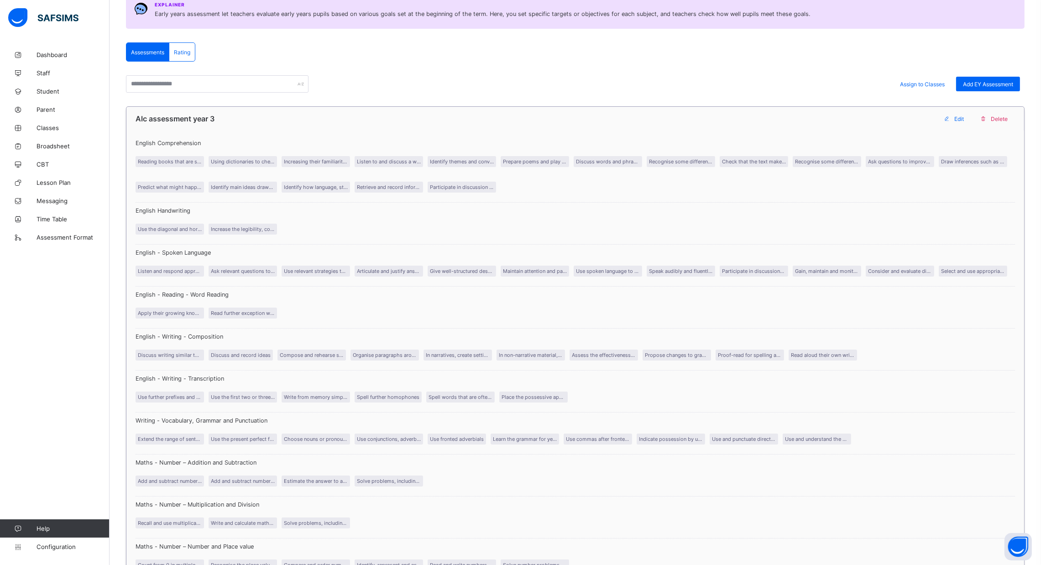
drag, startPoint x: 423, startPoint y: 130, endPoint x: 401, endPoint y: 140, distance: 24.5
click at [401, 140] on div "English Comprehension Reading books that are structured in different ways and r…" at bounding box center [575, 442] width 898 height 623
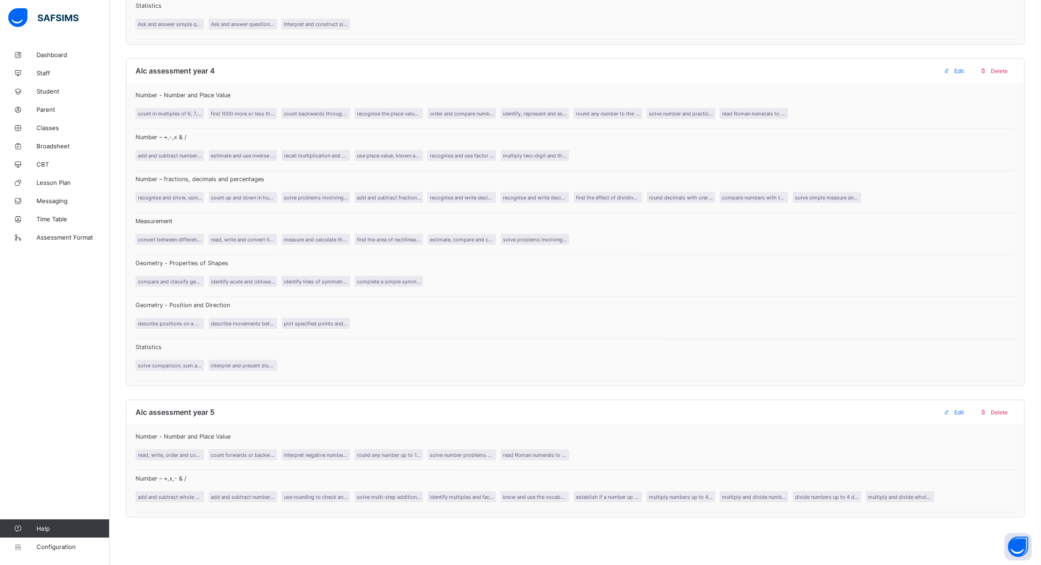
scroll to position [1805, 0]
click at [525, 405] on div "Edit" at bounding box center [956, 411] width 32 height 15
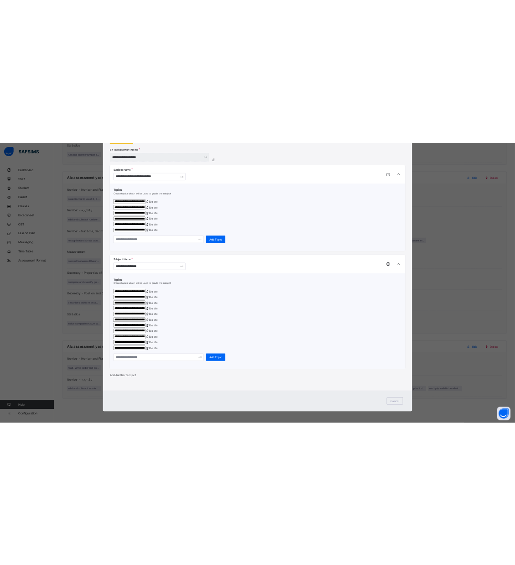
scroll to position [169, 0]
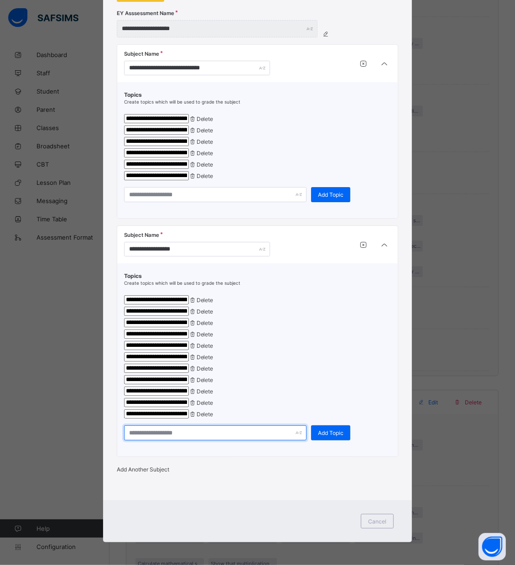
click at [155, 427] on input "text" at bounding box center [215, 432] width 183 height 15
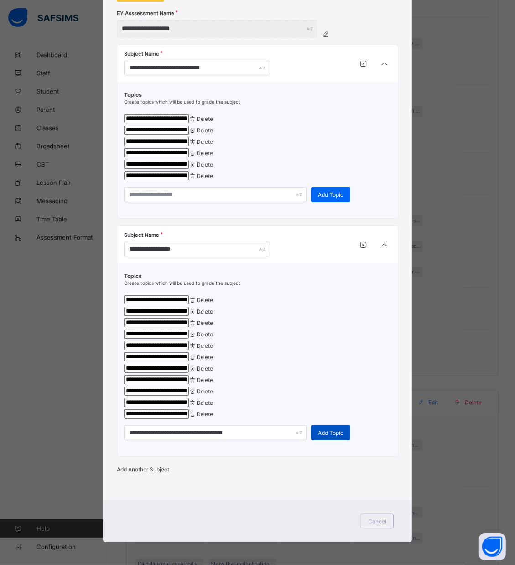
click at [331, 430] on span "Add Topic" at bounding box center [331, 433] width 26 height 7
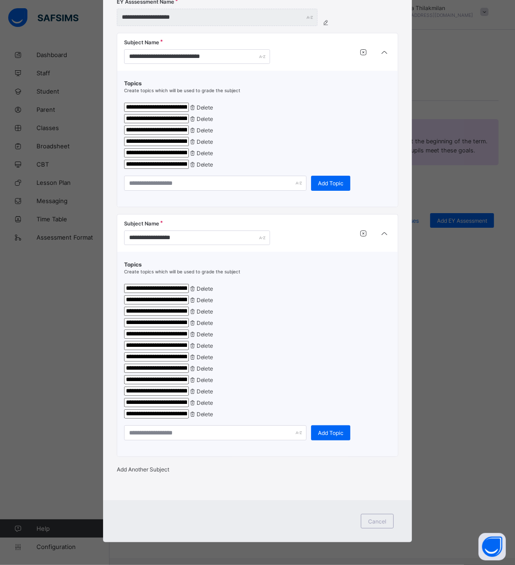
scroll to position [0, 0]
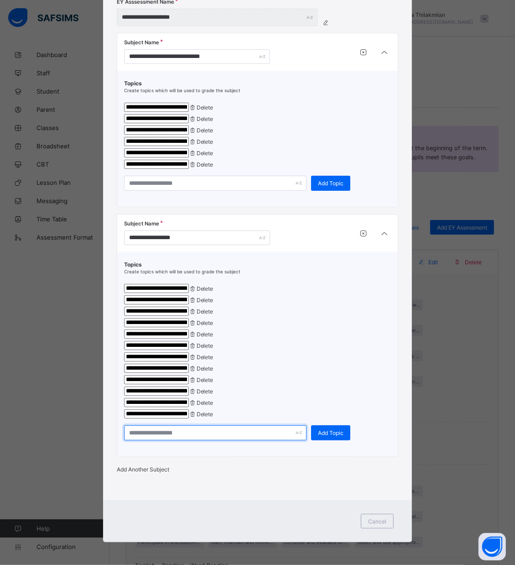
click at [144, 441] on input "text" at bounding box center [215, 432] width 183 height 15
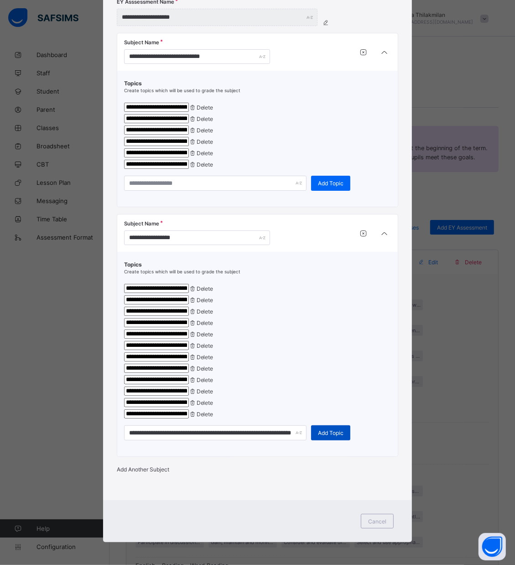
click at [325, 436] on span "Add Topic" at bounding box center [331, 433] width 26 height 7
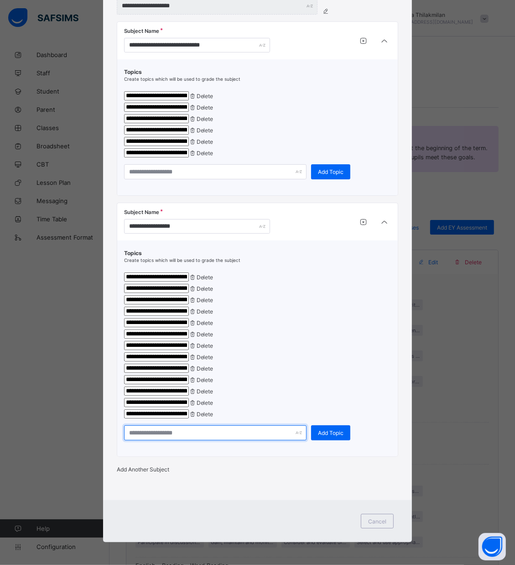
click at [204, 441] on input "text" at bounding box center [215, 432] width 183 height 15
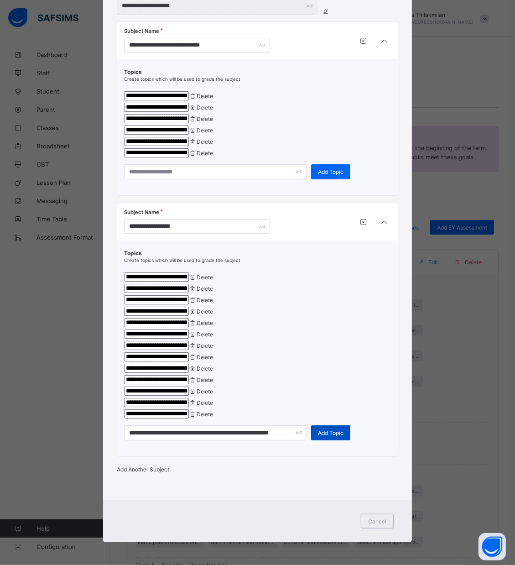
click at [332, 441] on div "Add Topic" at bounding box center [330, 432] width 39 height 15
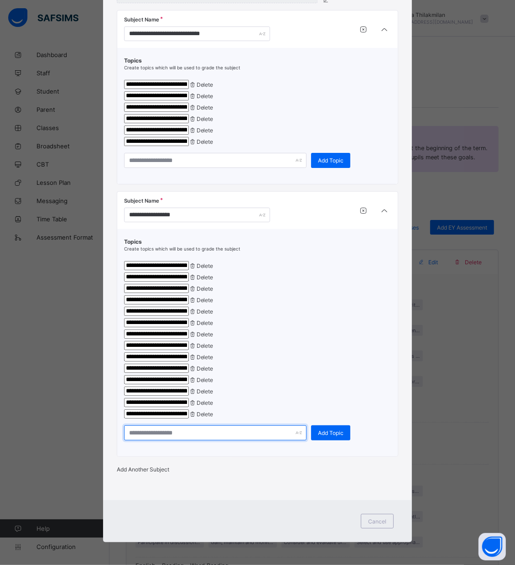
click at [197, 441] on input "text" at bounding box center [215, 432] width 183 height 15
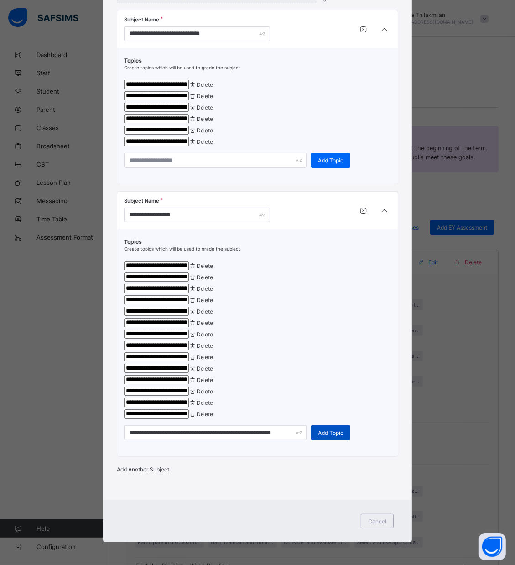
click at [321, 436] on span "Add Topic" at bounding box center [331, 433] width 26 height 7
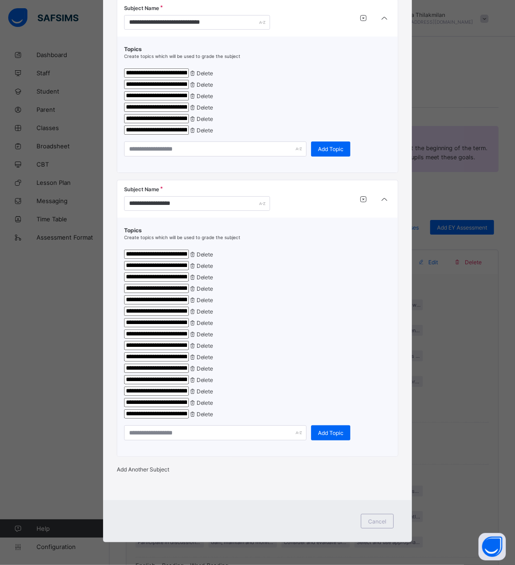
click at [179, 473] on div "Add Another Subject" at bounding box center [258, 469] width 282 height 7
click at [169, 473] on span "Add Another Subject" at bounding box center [143, 469] width 52 height 7
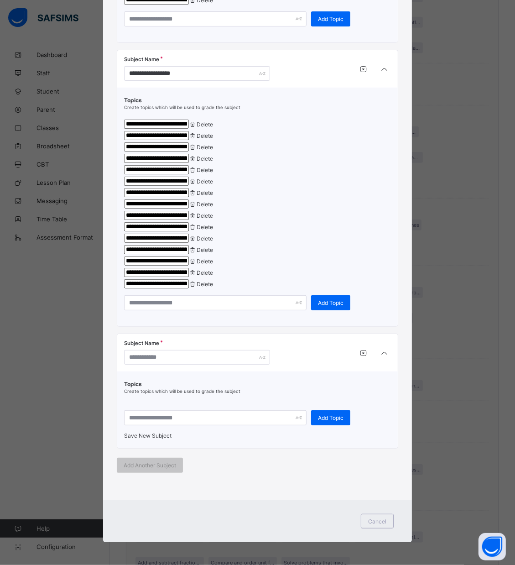
scroll to position [366, 0]
click at [150, 350] on input "text" at bounding box center [197, 357] width 146 height 15
click at [137, 411] on input "text" at bounding box center [215, 417] width 183 height 15
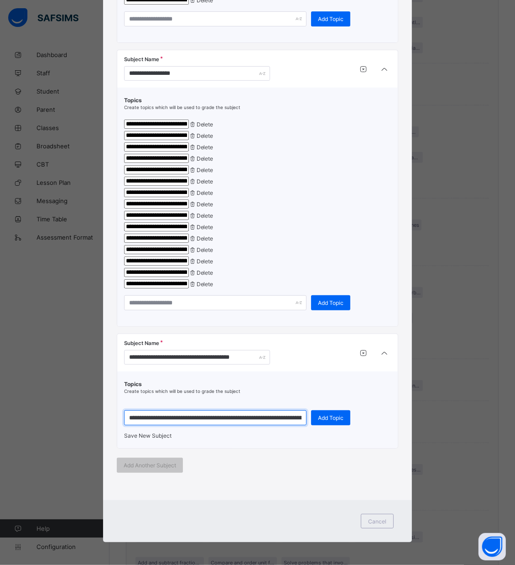
scroll to position [0, 58]
click at [320, 410] on div "Add Topic" at bounding box center [330, 417] width 39 height 15
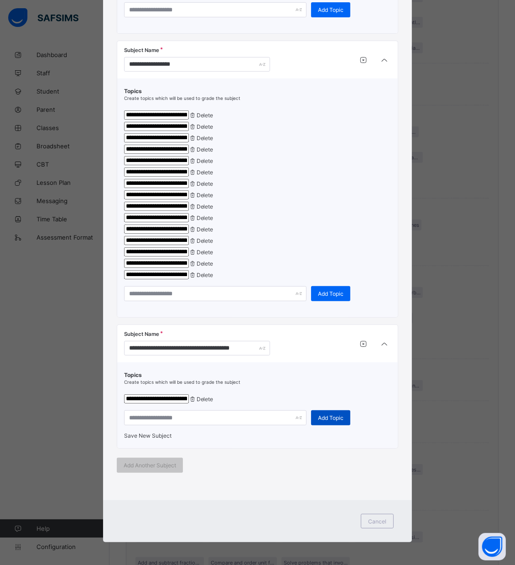
scroll to position [0, 0]
click at [210, 425] on input "text" at bounding box center [215, 417] width 183 height 15
click at [332, 421] on span "Add Topic" at bounding box center [331, 418] width 26 height 7
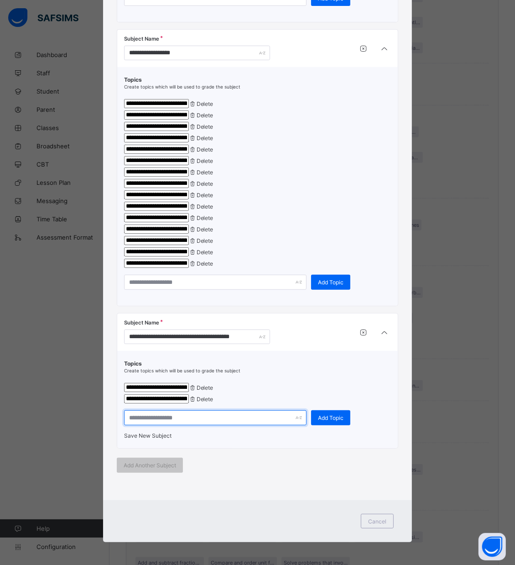
click at [220, 425] on input "text" at bounding box center [215, 417] width 183 height 15
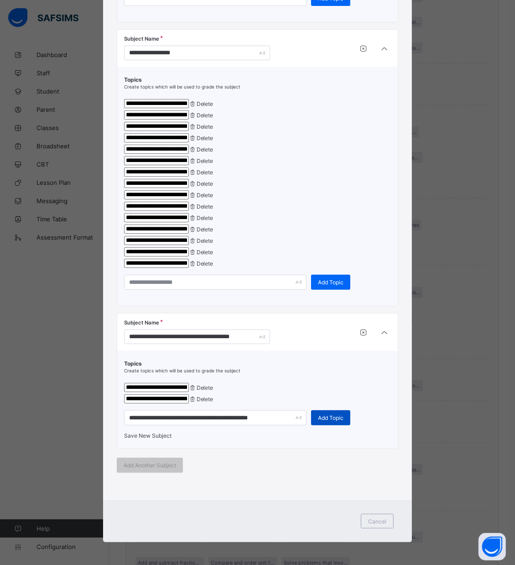
click at [333, 425] on div "Add Topic" at bounding box center [330, 417] width 39 height 15
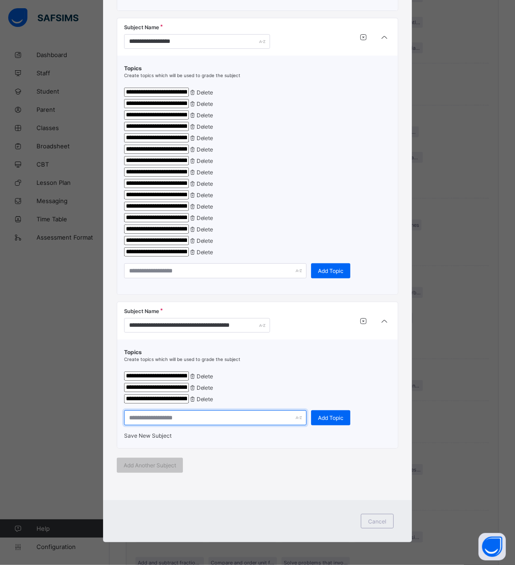
click at [231, 425] on input "text" at bounding box center [215, 417] width 183 height 15
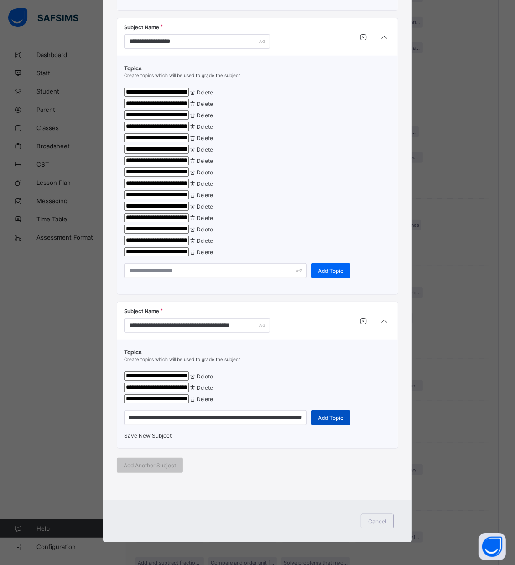
click at [325, 421] on span "Add Topic" at bounding box center [331, 418] width 26 height 7
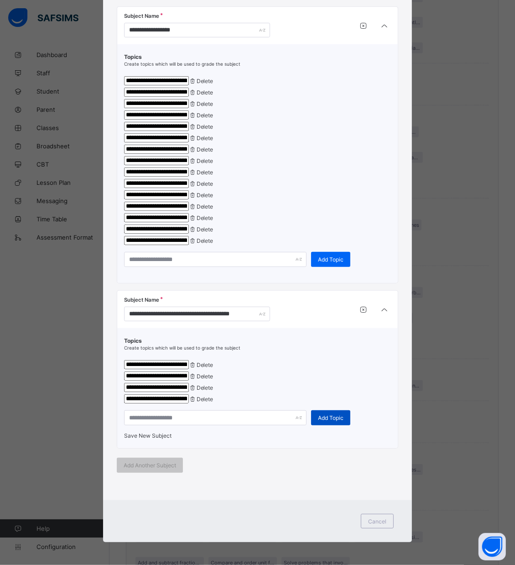
scroll to position [0, 0]
click at [204, 425] on input "text" at bounding box center [215, 417] width 183 height 15
click at [328, 421] on span "Add Topic" at bounding box center [331, 418] width 26 height 7
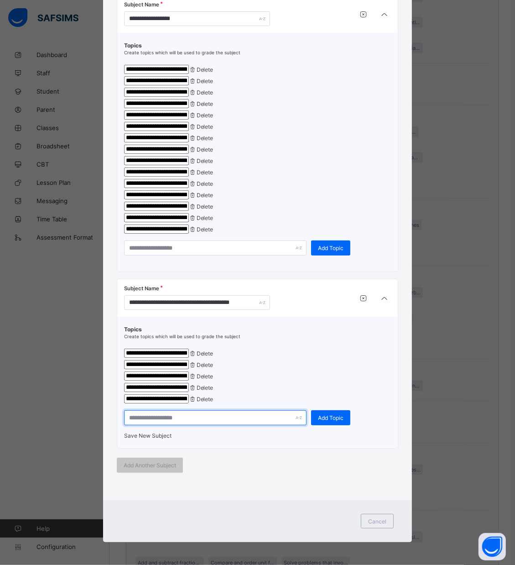
click at [234, 425] on input "text" at bounding box center [215, 417] width 183 height 15
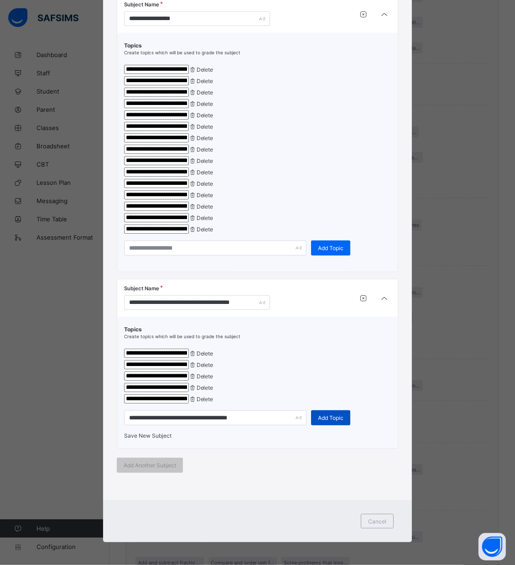
click at [340, 425] on div "Add Topic" at bounding box center [330, 417] width 39 height 15
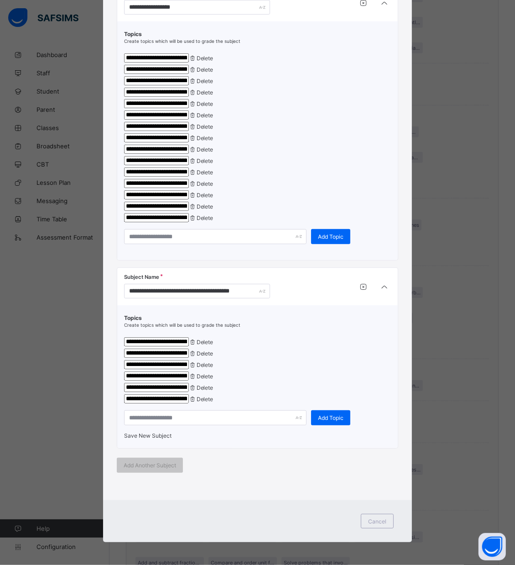
click at [147, 439] on span "Save New Subject" at bounding box center [147, 435] width 47 height 7
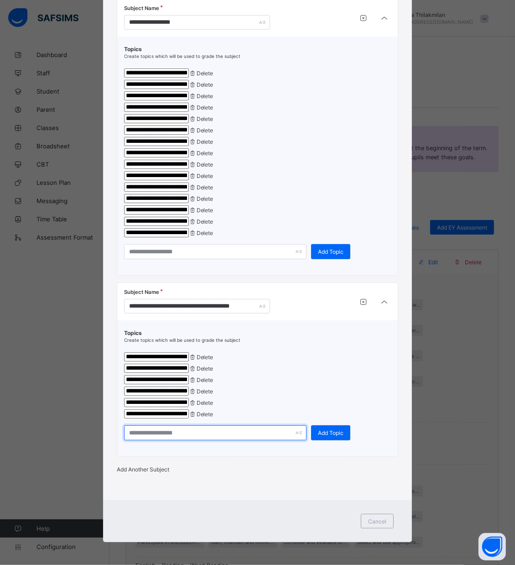
click at [182, 441] on input "text" at bounding box center [215, 432] width 183 height 15
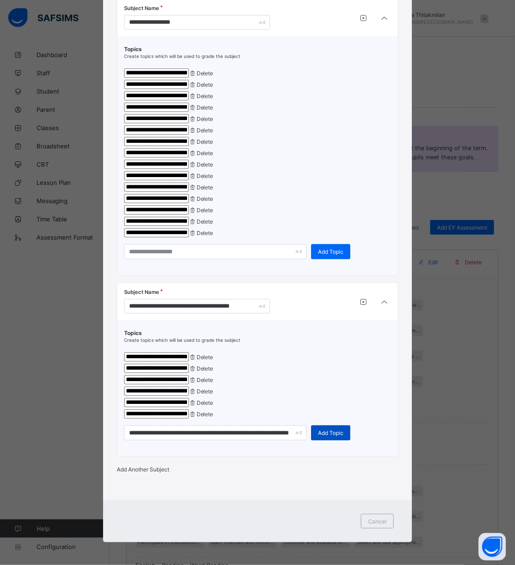
click at [319, 441] on div "Add Topic" at bounding box center [330, 432] width 39 height 15
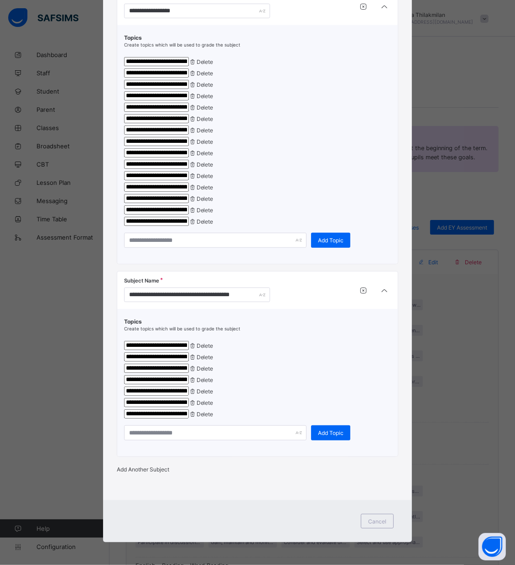
click at [209, 457] on div "**********" at bounding box center [257, 382] width 281 height 147
click at [206, 441] on input "text" at bounding box center [215, 432] width 183 height 15
click at [336, 441] on div "Add Topic" at bounding box center [330, 432] width 39 height 15
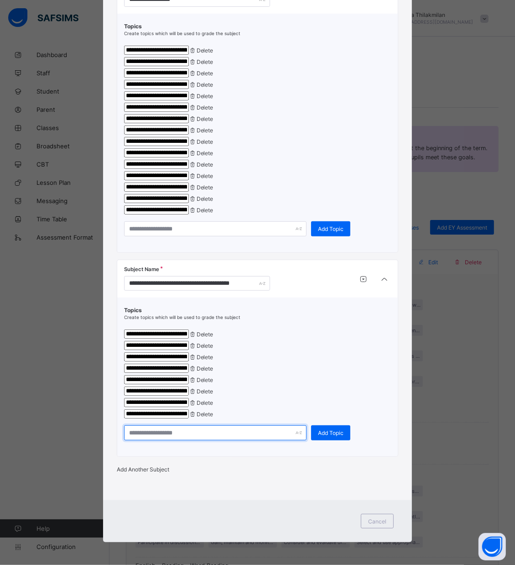
click at [210, 441] on input "text" at bounding box center [215, 432] width 183 height 15
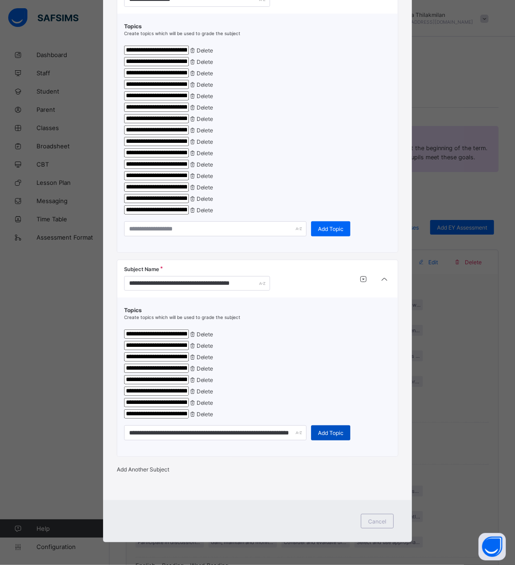
click at [319, 441] on div "Add Topic" at bounding box center [330, 432] width 39 height 15
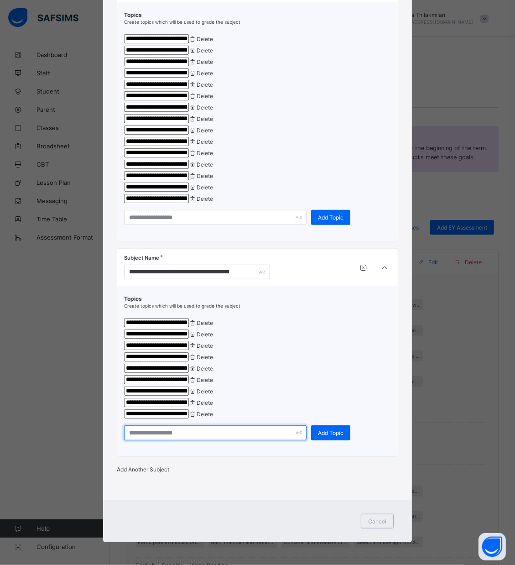
click at [168, 441] on input "text" at bounding box center [215, 432] width 183 height 15
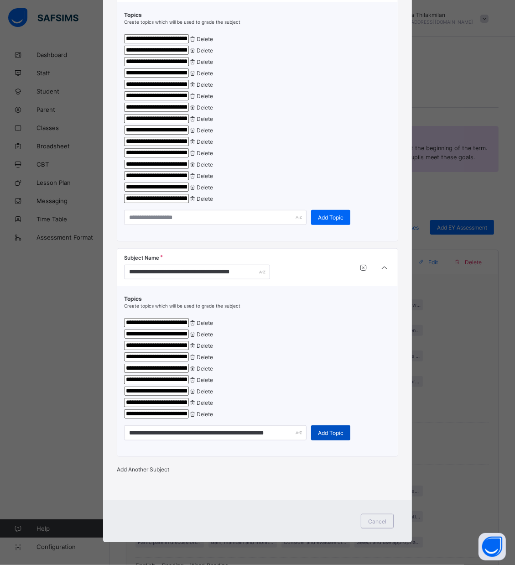
click at [333, 425] on div "Add Topic" at bounding box center [330, 432] width 39 height 15
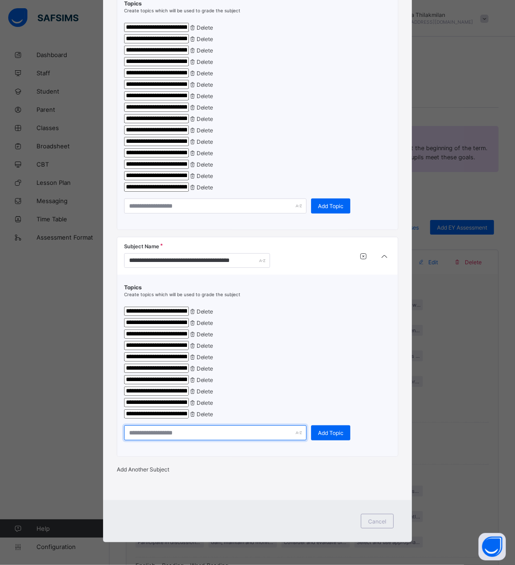
click at [171, 441] on input "text" at bounding box center [215, 432] width 183 height 15
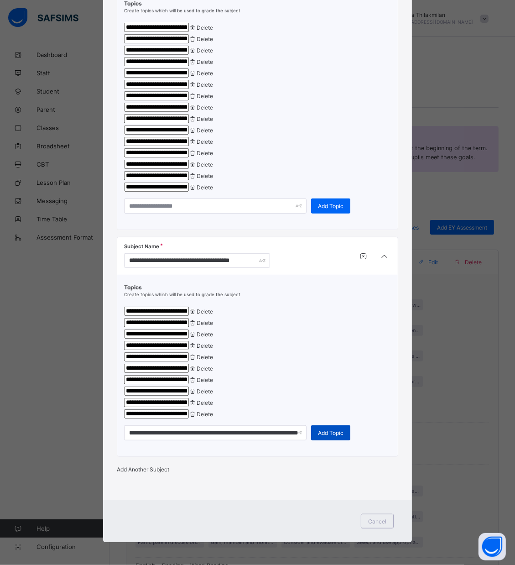
click at [336, 436] on span "Add Topic" at bounding box center [331, 433] width 26 height 7
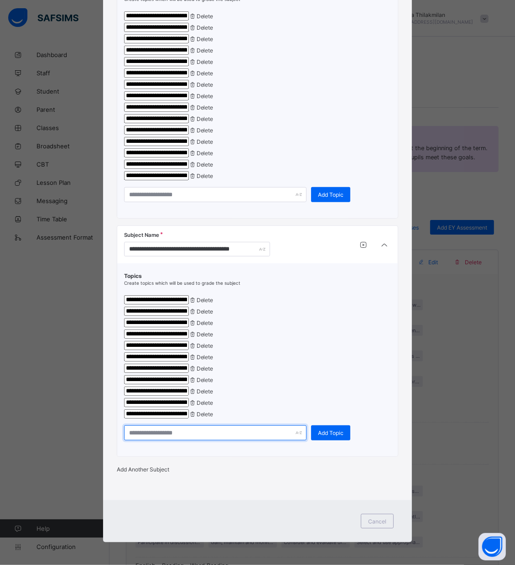
click at [163, 441] on input "text" at bounding box center [215, 432] width 183 height 15
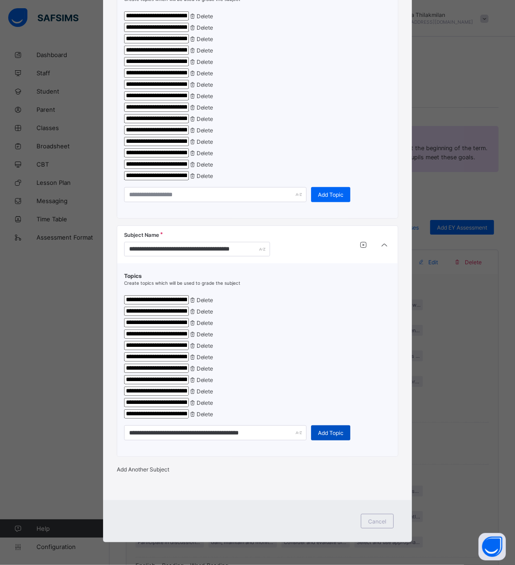
click at [333, 441] on div "Add Topic" at bounding box center [330, 432] width 39 height 15
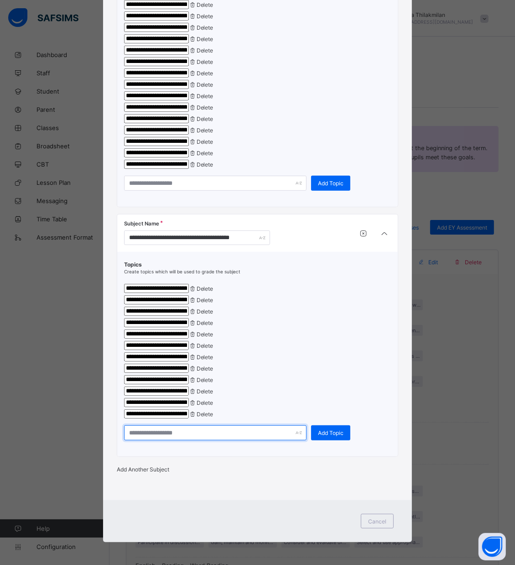
click at [192, 441] on input "text" at bounding box center [215, 432] width 183 height 15
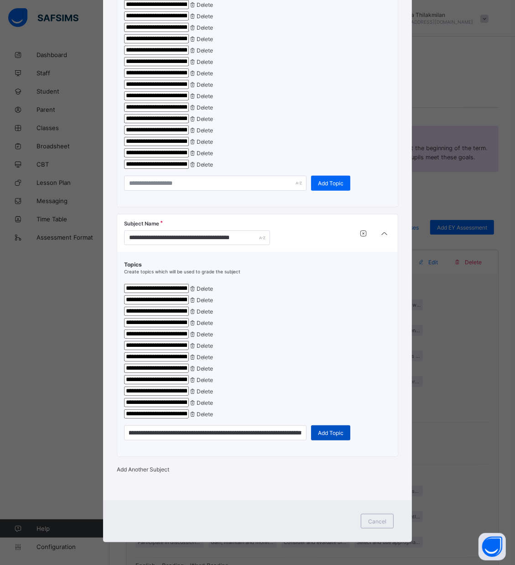
click at [327, 436] on span "Add Topic" at bounding box center [331, 433] width 26 height 7
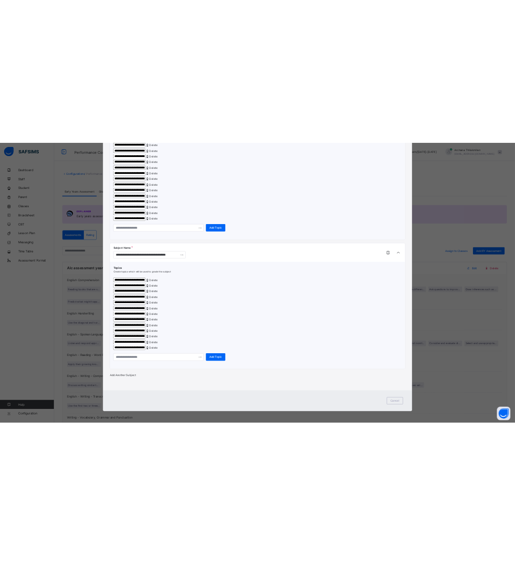
scroll to position [568, 0]
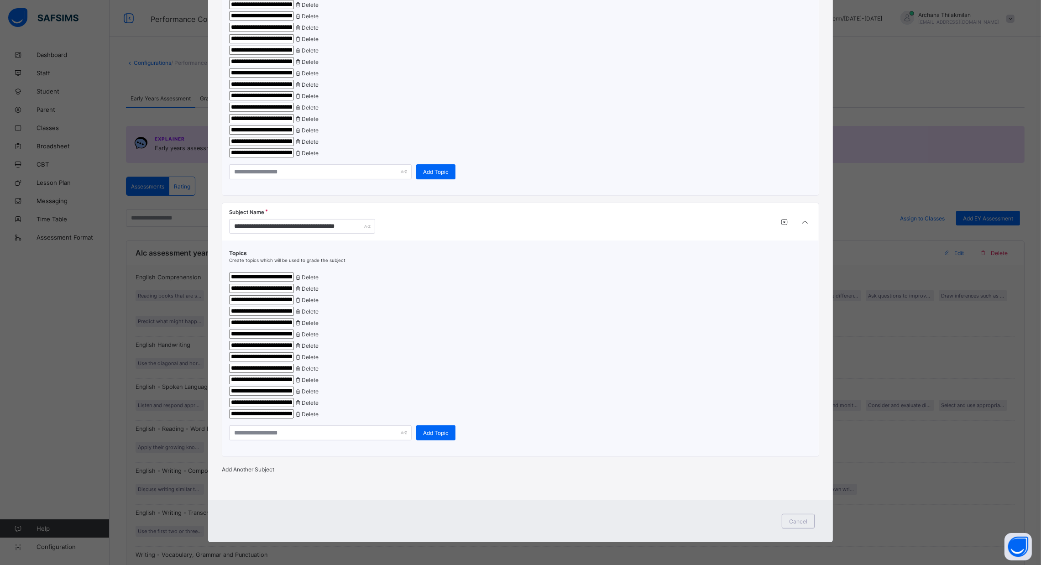
click at [264, 466] on span "Add Another Subject" at bounding box center [248, 469] width 52 height 7
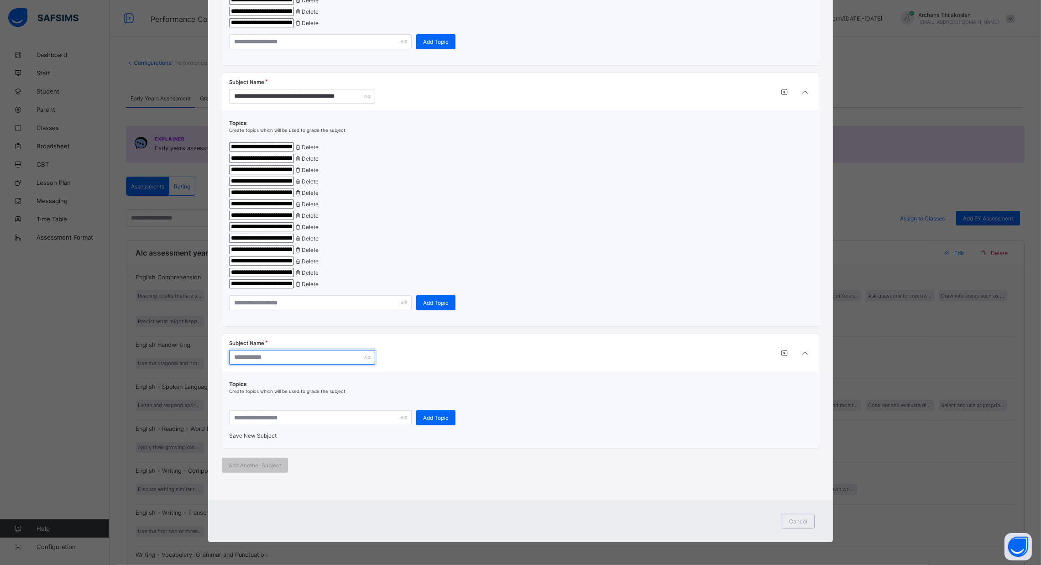
click at [261, 365] on input "text" at bounding box center [302, 357] width 146 height 15
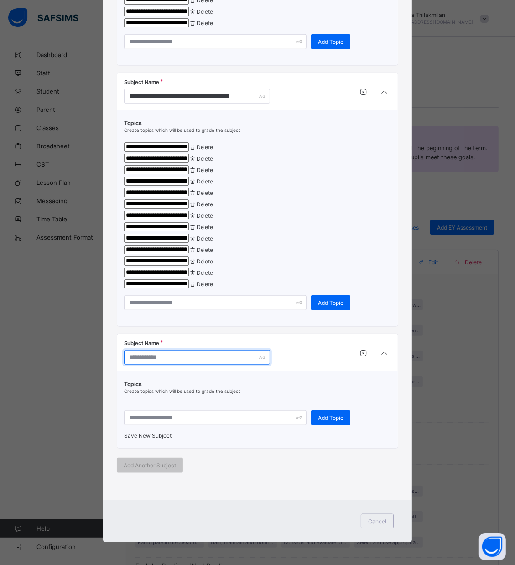
click at [223, 365] on input "text" at bounding box center [197, 357] width 146 height 15
click at [198, 439] on div "Topics Create topics which will be used to grade the subject Add Topic Save New…" at bounding box center [257, 410] width 267 height 58
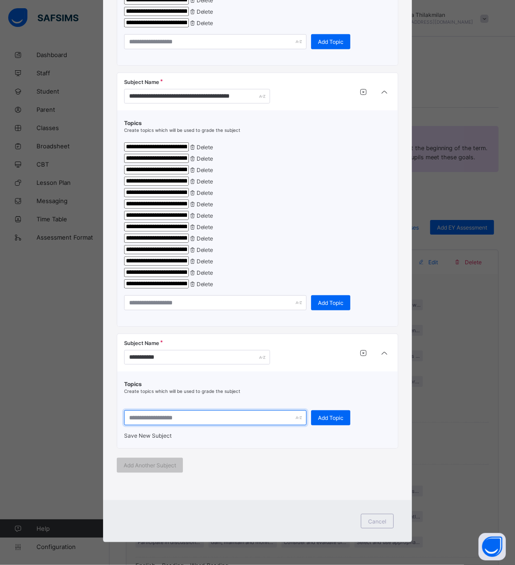
click at [189, 425] on input "text" at bounding box center [215, 417] width 183 height 15
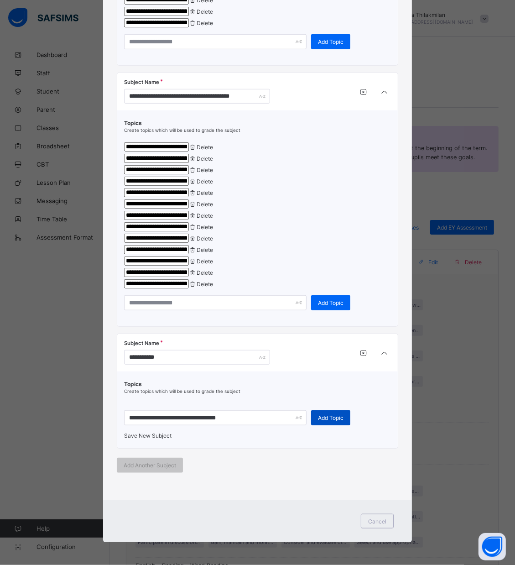
click at [332, 421] on span "Add Topic" at bounding box center [331, 418] width 26 height 7
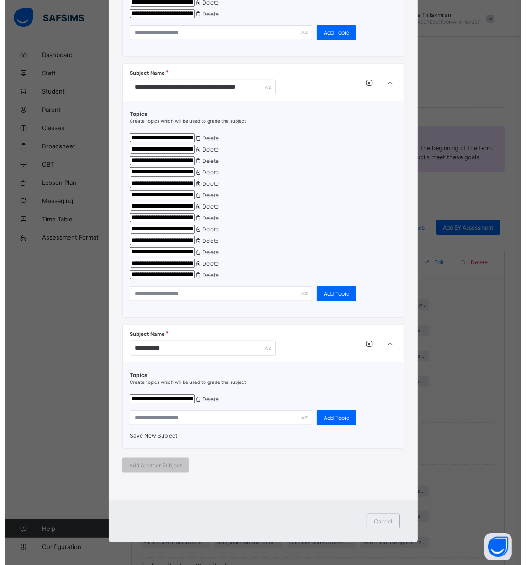
scroll to position [713, 0]
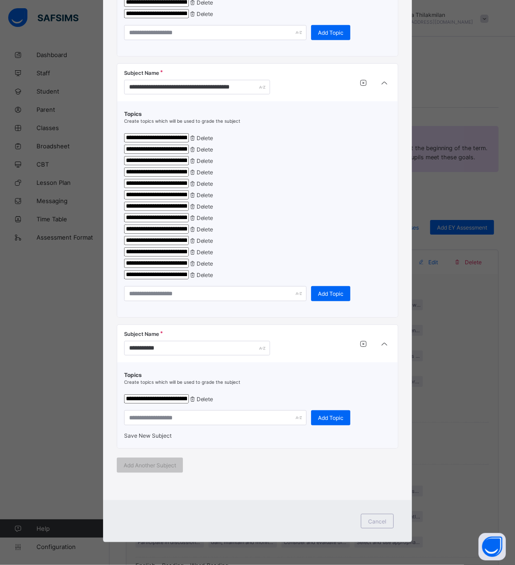
click at [148, 433] on span "Save New Subject" at bounding box center [147, 435] width 47 height 7
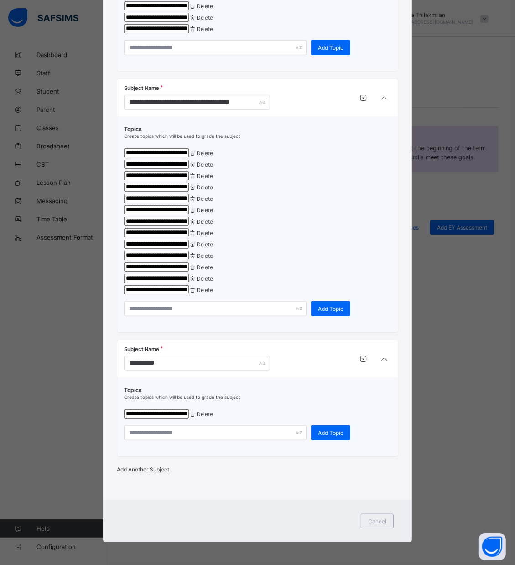
scroll to position [698, 0]
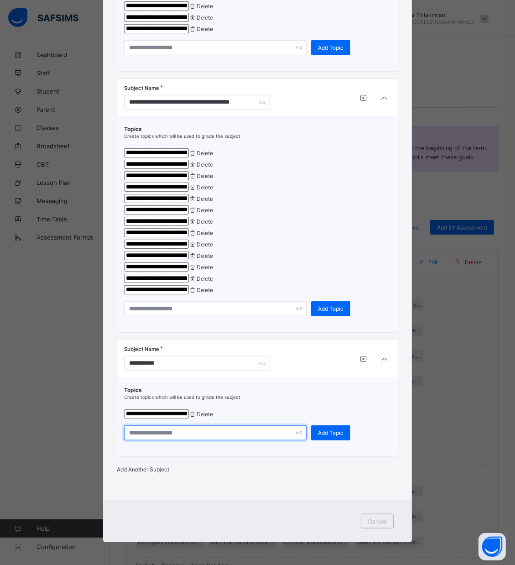
click at [200, 425] on input "text" at bounding box center [215, 432] width 183 height 15
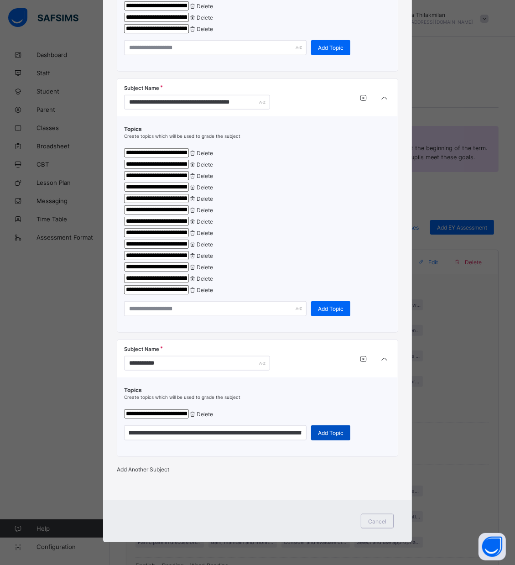
scroll to position [0, 0]
click at [341, 425] on div "Add Topic" at bounding box center [330, 432] width 39 height 15
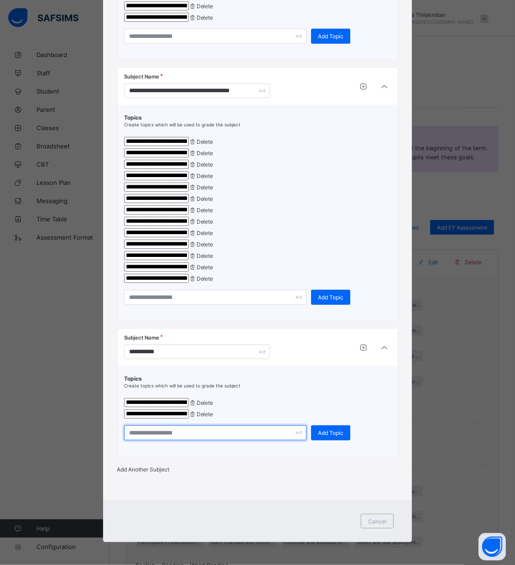
click at [240, 441] on input "text" at bounding box center [215, 432] width 183 height 15
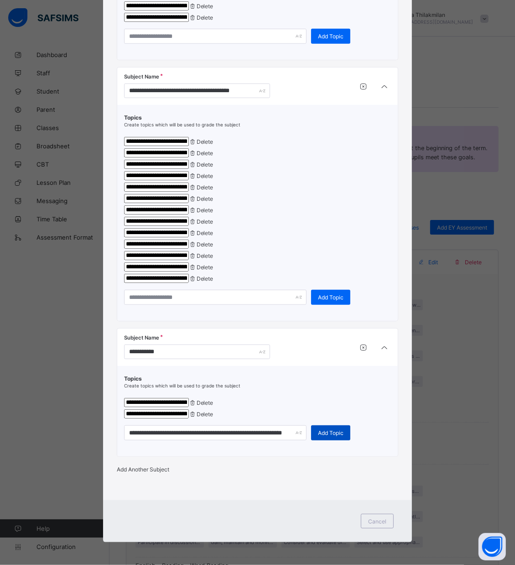
click at [335, 438] on div "Add Topic" at bounding box center [330, 432] width 39 height 15
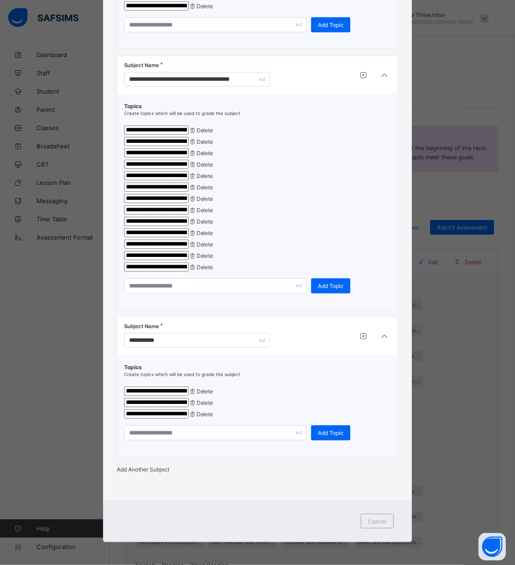
click at [151, 441] on div "**********" at bounding box center [257, 402] width 267 height 77
click at [213, 441] on input "text" at bounding box center [215, 432] width 183 height 15
click at [334, 436] on span "Add Topic" at bounding box center [331, 433] width 26 height 7
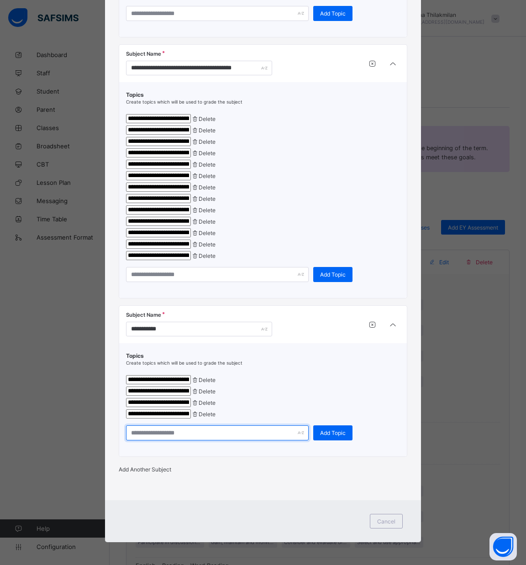
click at [215, 441] on input "text" at bounding box center [217, 432] width 183 height 15
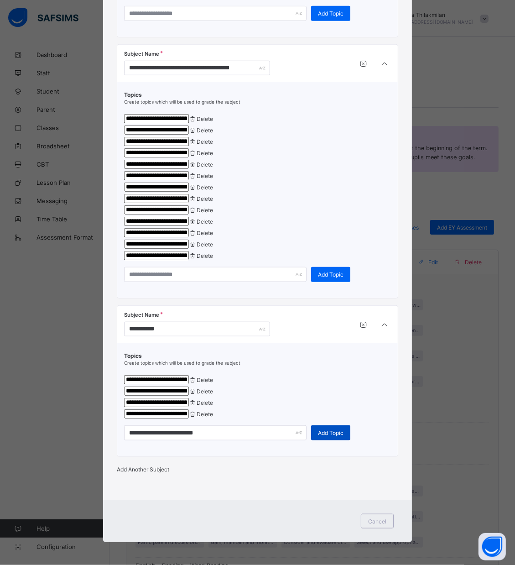
click at [333, 441] on div "Add Topic" at bounding box center [330, 432] width 39 height 15
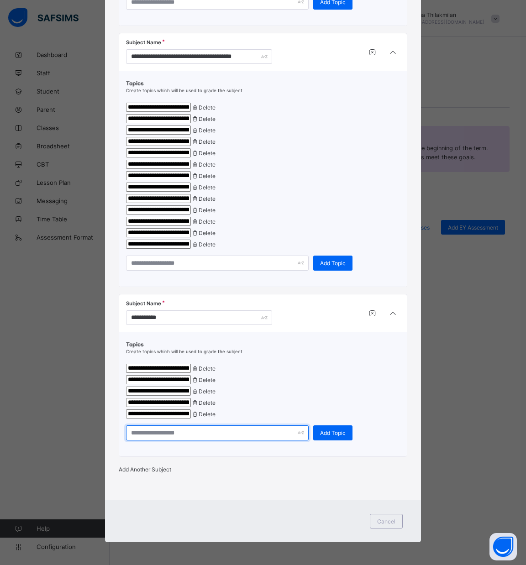
click at [146, 441] on input "text" at bounding box center [217, 432] width 183 height 15
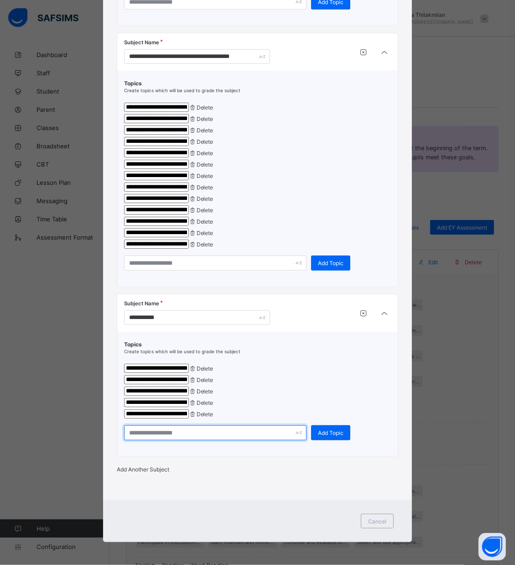
click at [146, 441] on input "text" at bounding box center [215, 432] width 183 height 15
click at [328, 441] on div "Add Topic" at bounding box center [330, 432] width 39 height 15
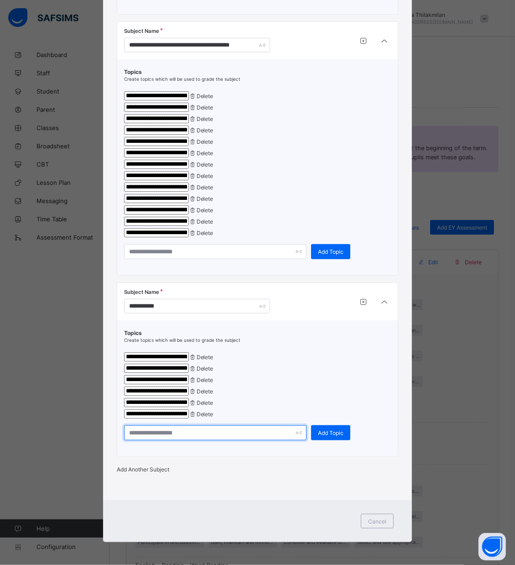
click at [250, 441] on input "text" at bounding box center [215, 432] width 183 height 15
click at [319, 441] on div "Add Topic" at bounding box center [330, 432] width 39 height 15
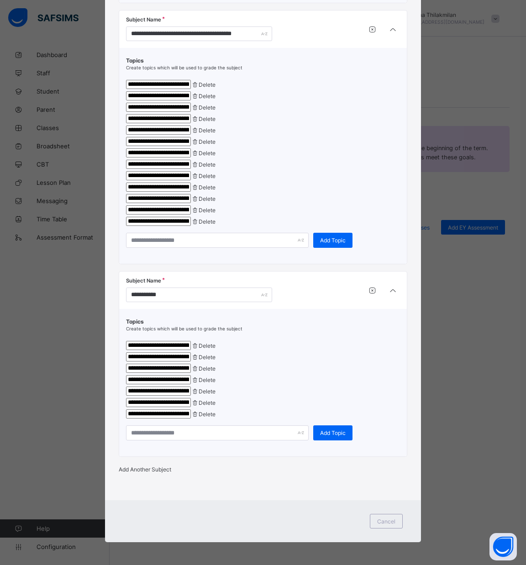
click at [173, 473] on div "Add Another Subject" at bounding box center [263, 469] width 288 height 7
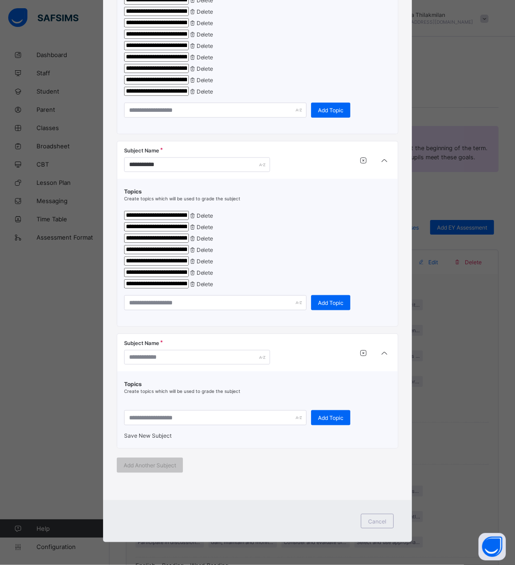
scroll to position [928, 0]
click at [188, 350] on input "text" at bounding box center [197, 357] width 146 height 15
click at [144, 342] on div "Subject Name" at bounding box center [191, 353] width 134 height 24
click at [147, 350] on input "text" at bounding box center [197, 357] width 146 height 15
click at [152, 414] on input "text" at bounding box center [215, 417] width 183 height 15
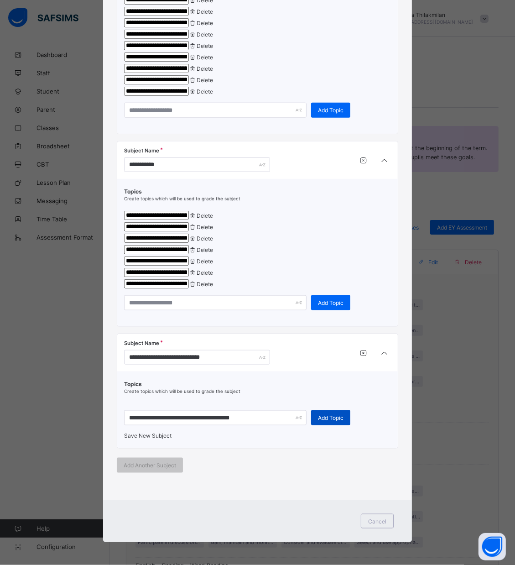
click at [318, 415] on span "Add Topic" at bounding box center [331, 418] width 26 height 7
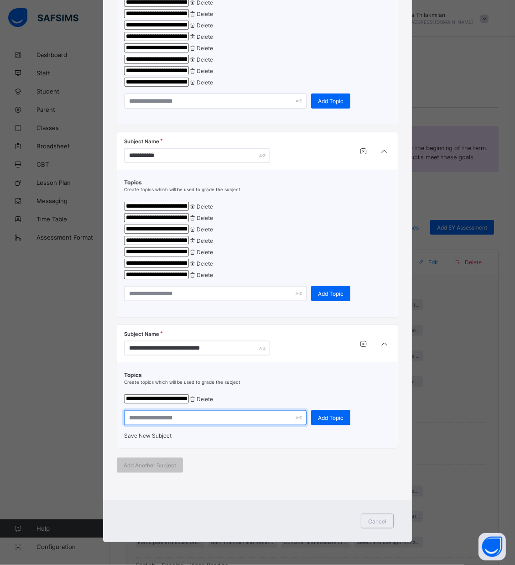
click at [237, 425] on input "text" at bounding box center [215, 417] width 183 height 15
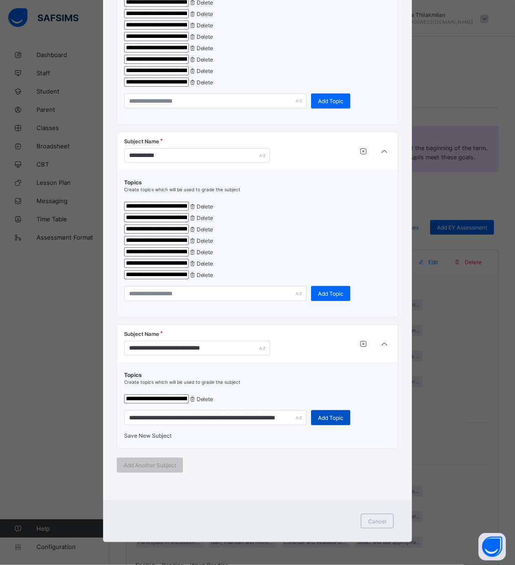
scroll to position [0, 0]
click at [327, 419] on div "Add Topic" at bounding box center [330, 417] width 39 height 15
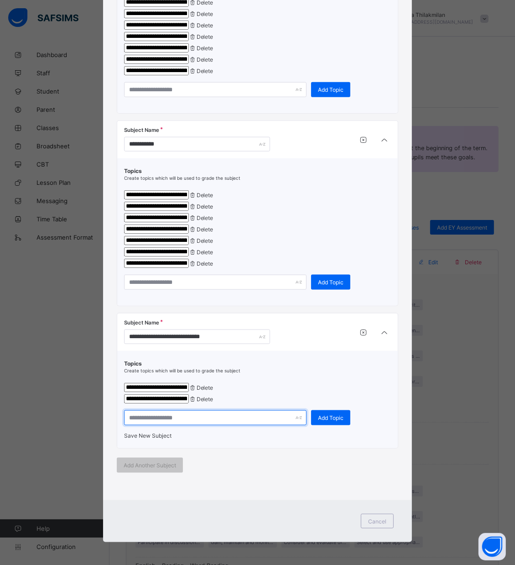
click at [213, 425] on input "text" at bounding box center [215, 417] width 183 height 15
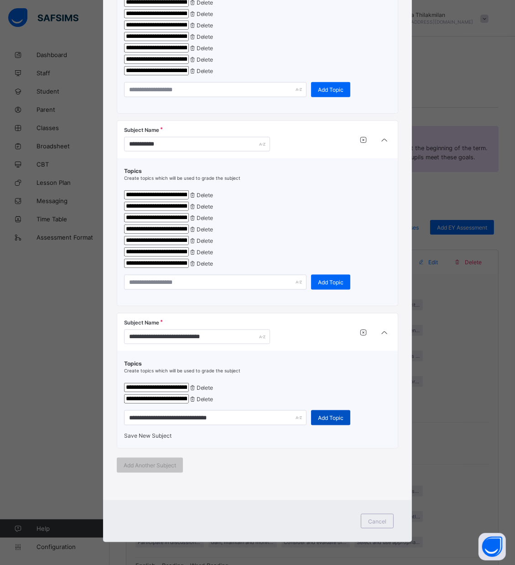
click at [318, 421] on span "Add Topic" at bounding box center [331, 418] width 26 height 7
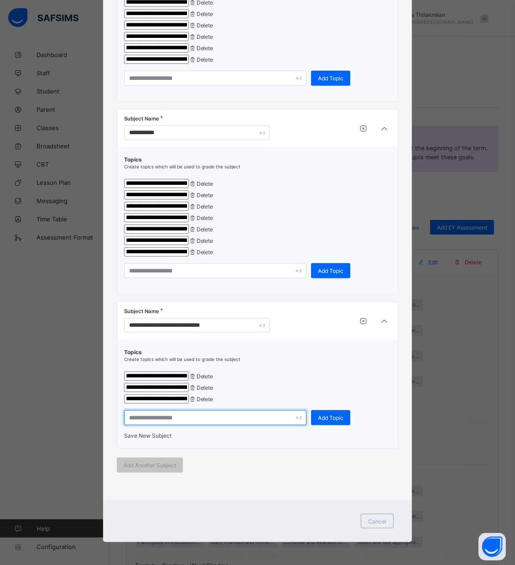
click at [179, 425] on input "text" at bounding box center [215, 417] width 183 height 15
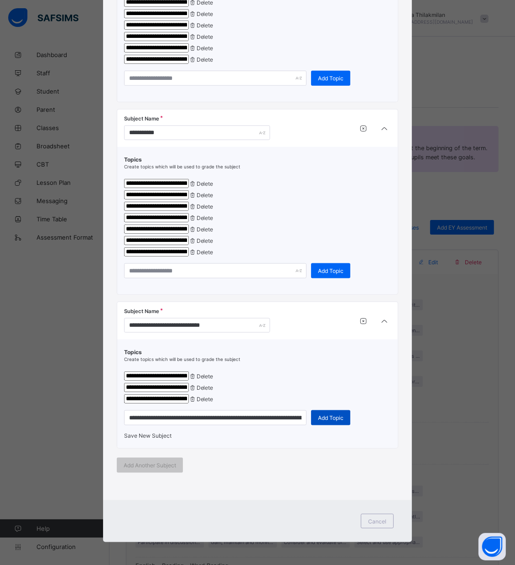
click at [332, 421] on span "Add Topic" at bounding box center [331, 418] width 26 height 7
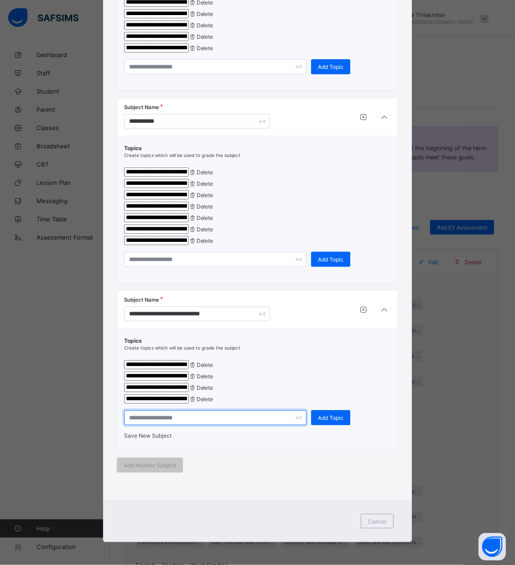
click at [145, 425] on input "text" at bounding box center [215, 417] width 183 height 15
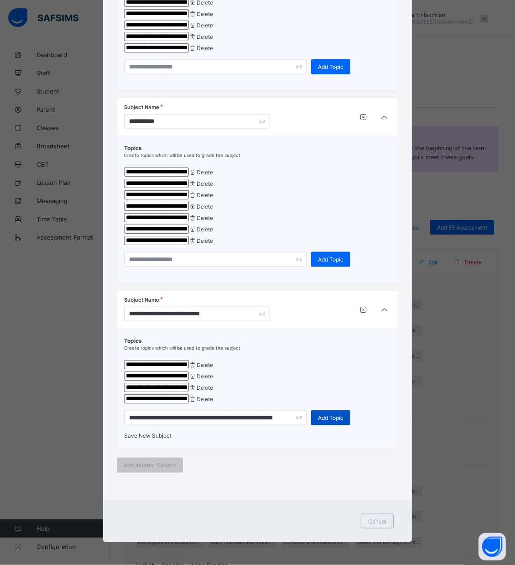
click at [330, 421] on span "Add Topic" at bounding box center [331, 418] width 26 height 7
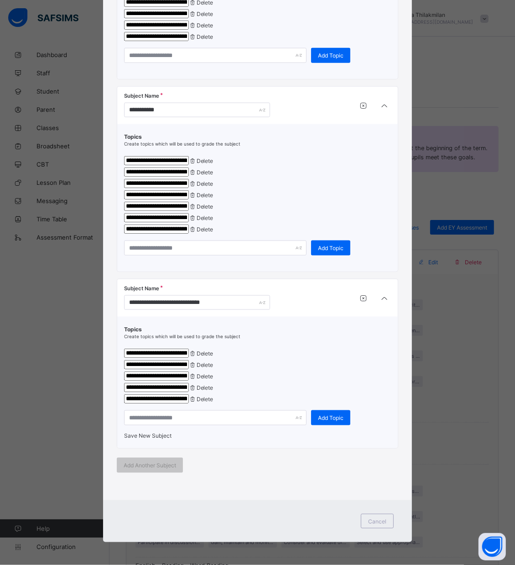
click at [149, 439] on span "Save New Subject" at bounding box center [147, 435] width 47 height 7
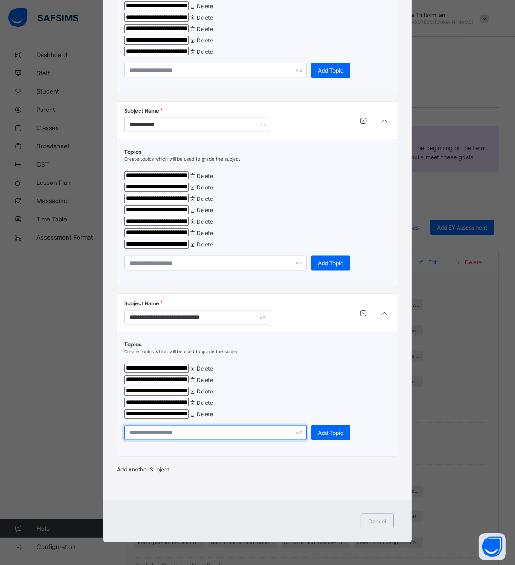
click at [124, 441] on input "text" at bounding box center [215, 432] width 183 height 15
click at [331, 436] on span "Add Topic" at bounding box center [331, 433] width 26 height 7
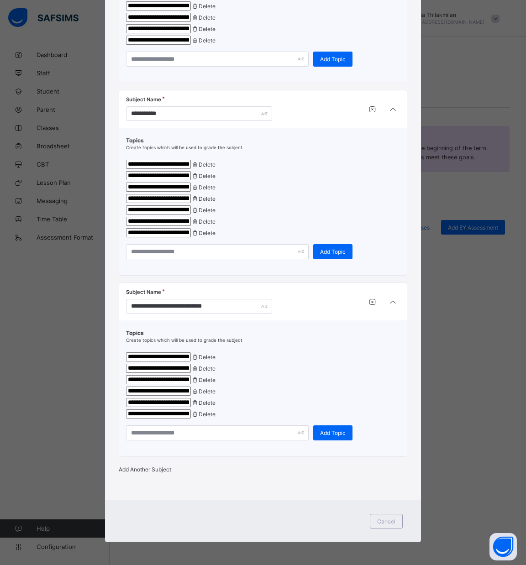
click at [155, 473] on span "Add Another Subject" at bounding box center [145, 469] width 52 height 7
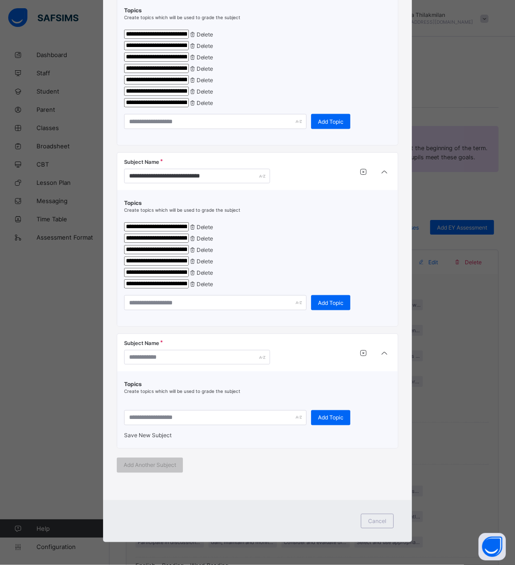
scroll to position [1142, 0]
click at [196, 354] on input "text" at bounding box center [197, 357] width 146 height 15
click at [175, 412] on input "text" at bounding box center [215, 417] width 183 height 15
click at [322, 415] on span "Add Topic" at bounding box center [331, 418] width 26 height 7
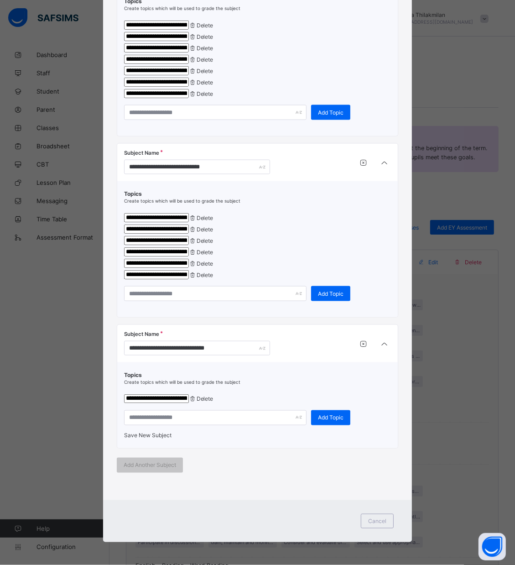
click at [144, 439] on div "Save New Subject" at bounding box center [257, 435] width 267 height 7
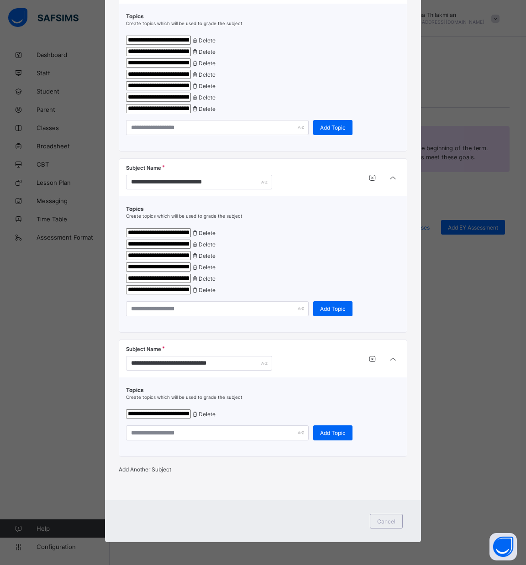
click at [154, 466] on span "Add Another Subject" at bounding box center [145, 469] width 52 height 7
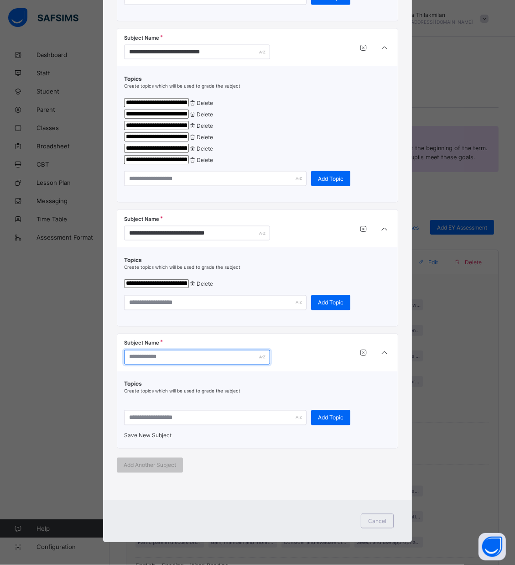
click at [135, 365] on input "text" at bounding box center [197, 357] width 146 height 15
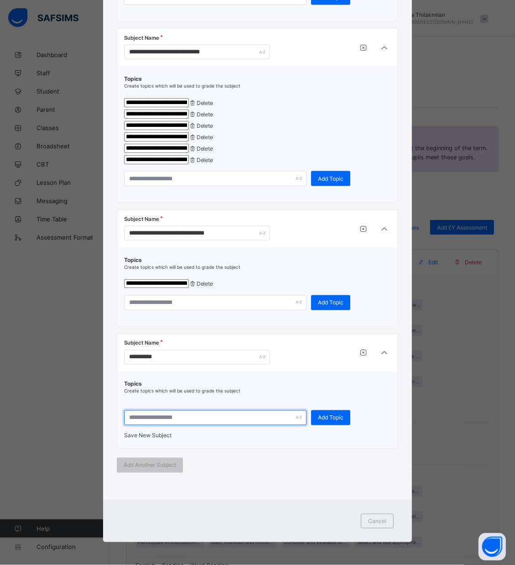
click at [248, 425] on input "text" at bounding box center [215, 417] width 183 height 15
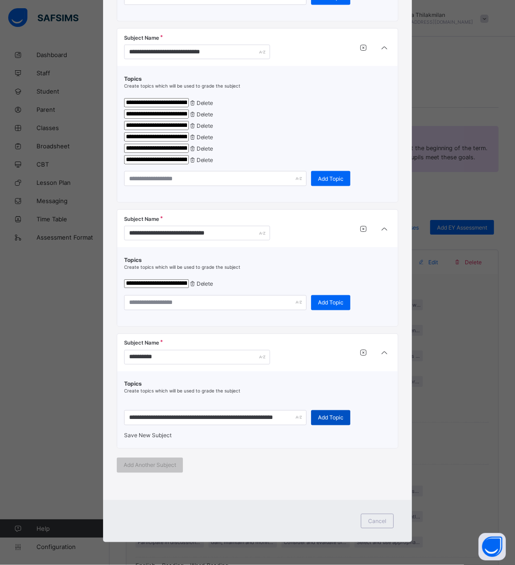
click at [327, 425] on div "Add Topic" at bounding box center [330, 417] width 39 height 15
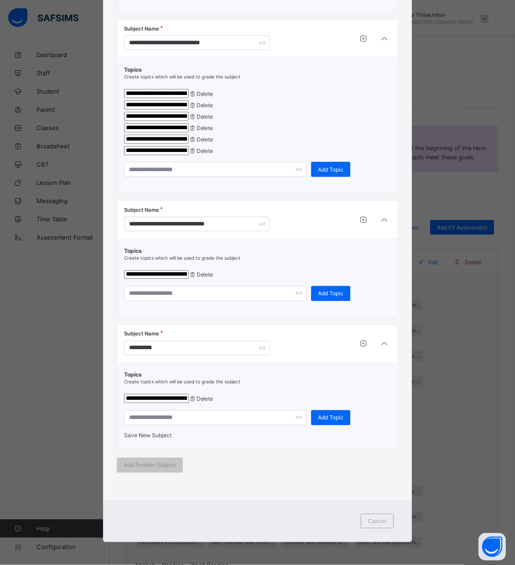
scroll to position [1286, 0]
click at [157, 410] on input "text" at bounding box center [215, 417] width 183 height 15
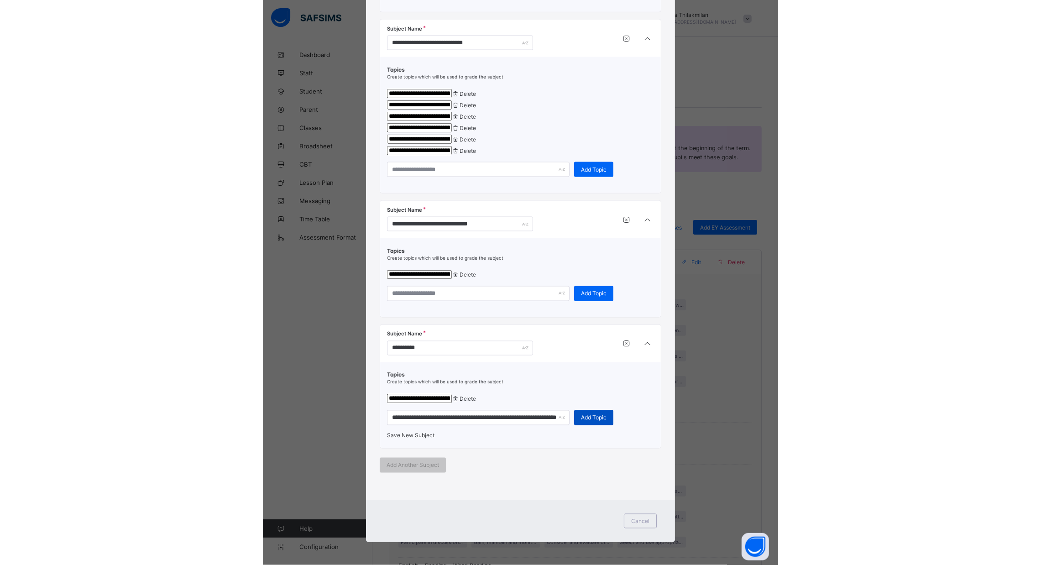
scroll to position [0, 0]
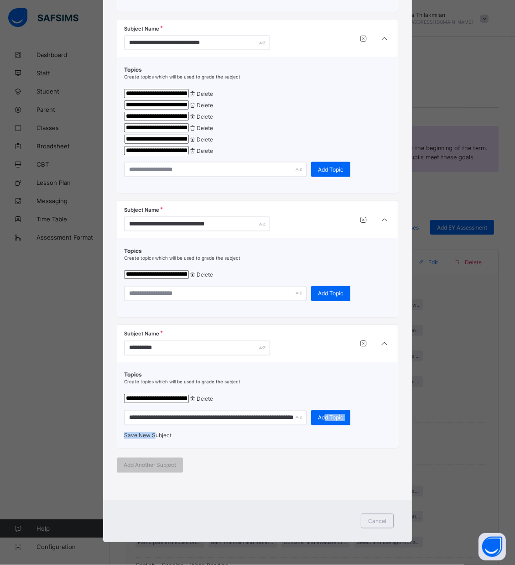
drag, startPoint x: 320, startPoint y: 413, endPoint x: 155, endPoint y: 427, distance: 165.0
click at [155, 427] on div "**********" at bounding box center [257, 406] width 267 height 68
click at [328, 415] on div "Add Topic" at bounding box center [330, 417] width 39 height 15
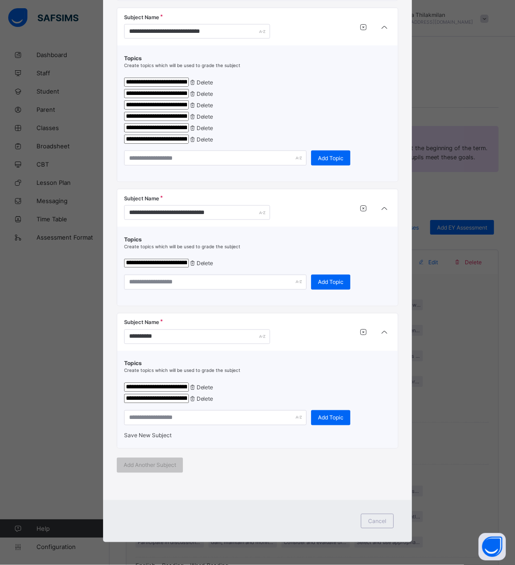
click at [160, 439] on span "Save New Subject" at bounding box center [147, 435] width 47 height 7
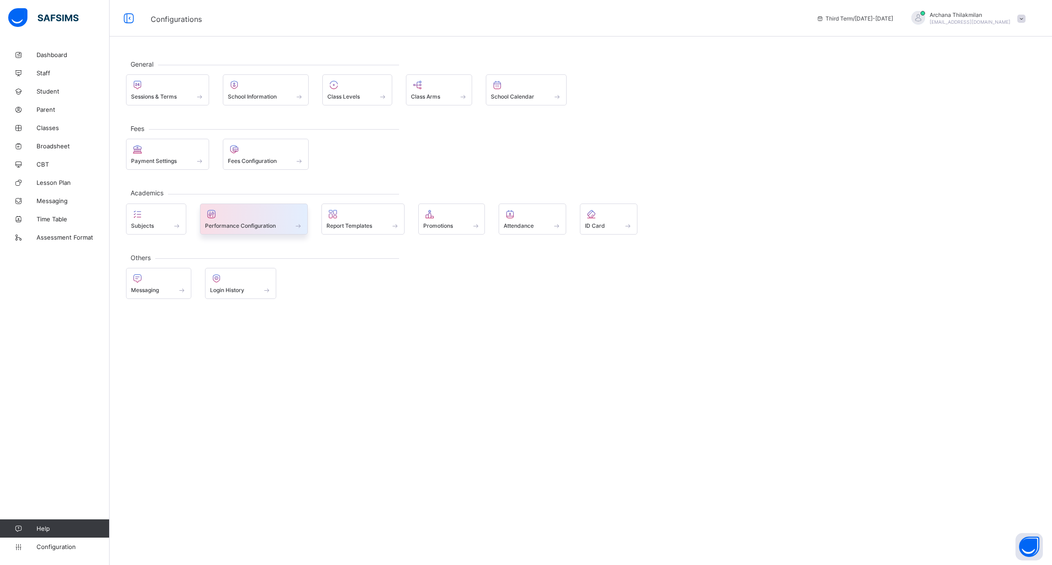
click at [286, 225] on div "Performance Configuration" at bounding box center [254, 226] width 98 height 8
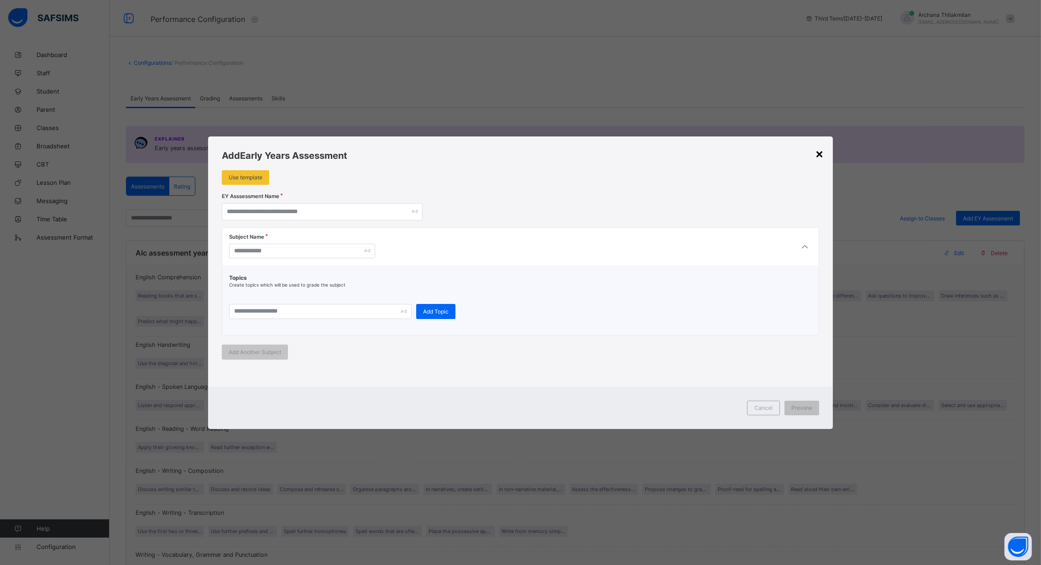
click at [525, 158] on div "×" at bounding box center [819, 154] width 9 height 16
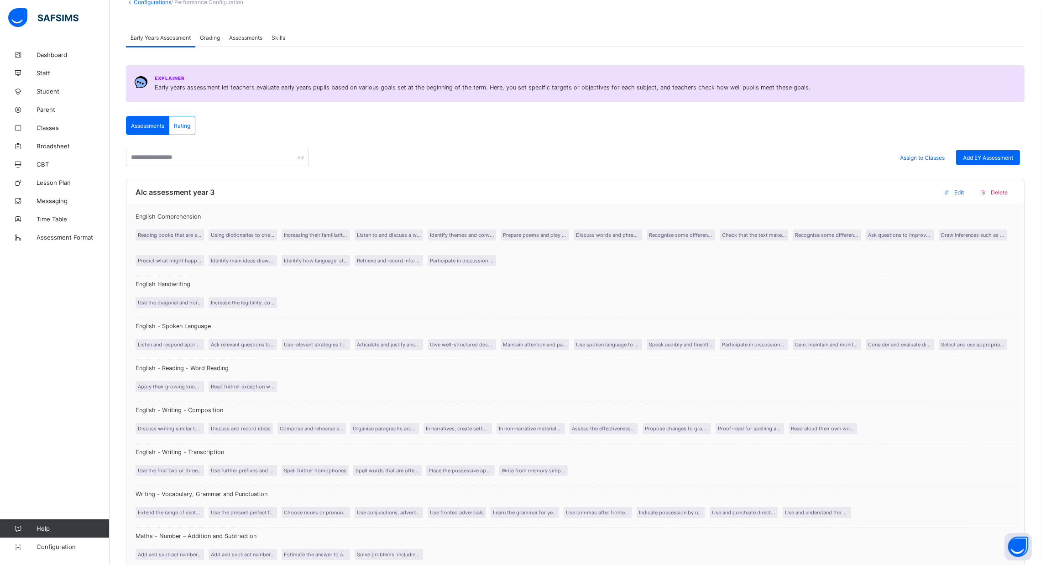
scroll to position [50, 0]
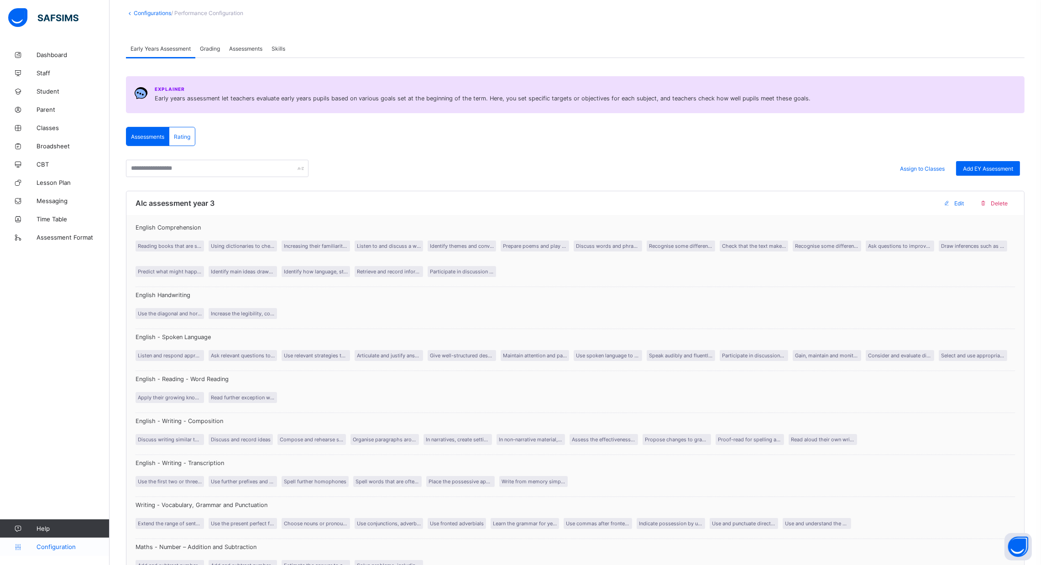
click at [58, 549] on span "Configuration" at bounding box center [73, 546] width 73 height 7
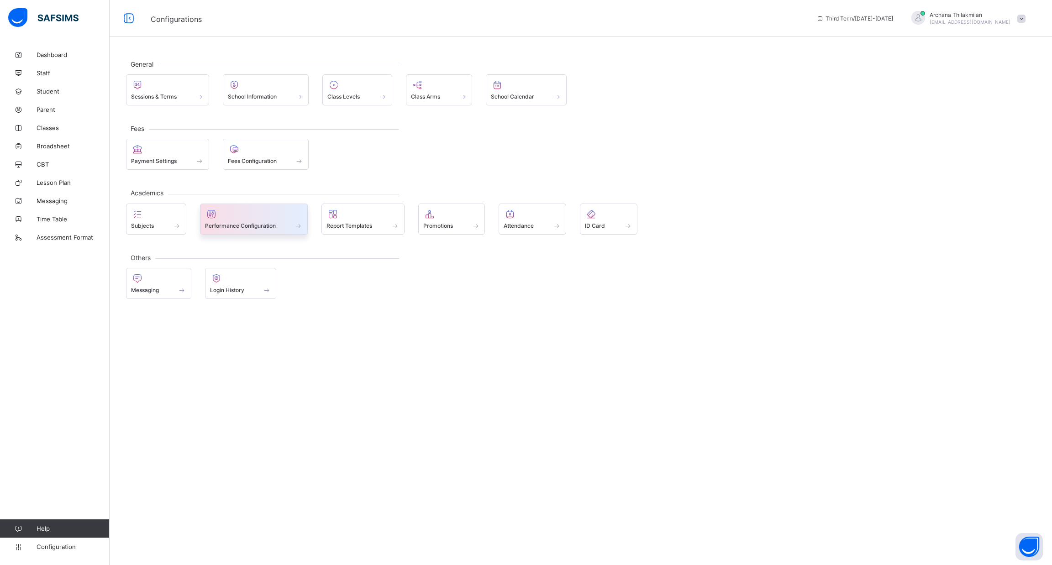
click at [249, 226] on span "Performance Configuration" at bounding box center [240, 225] width 71 height 7
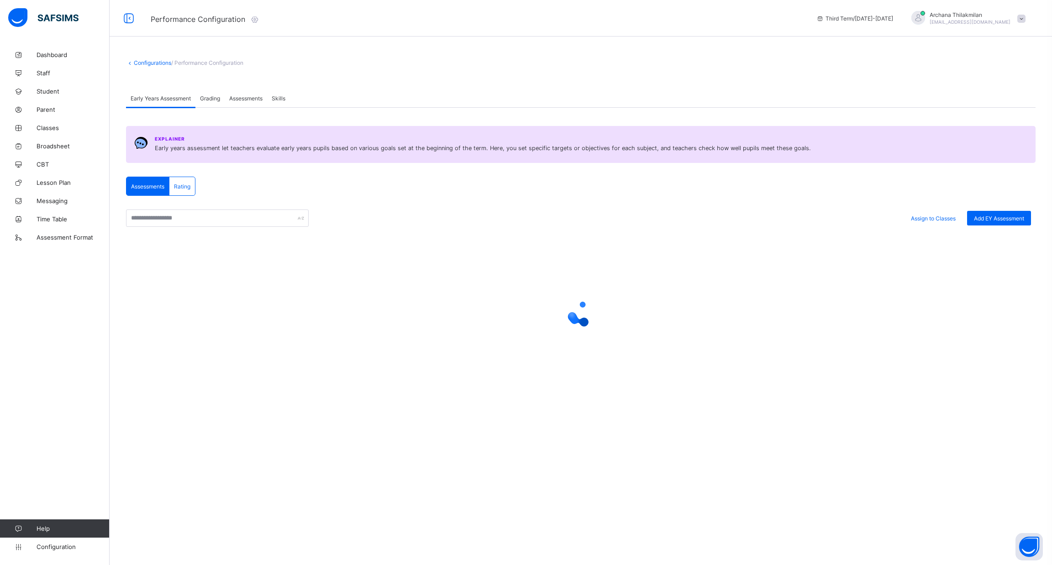
click at [250, 96] on span "Assessments" at bounding box center [245, 98] width 33 height 7
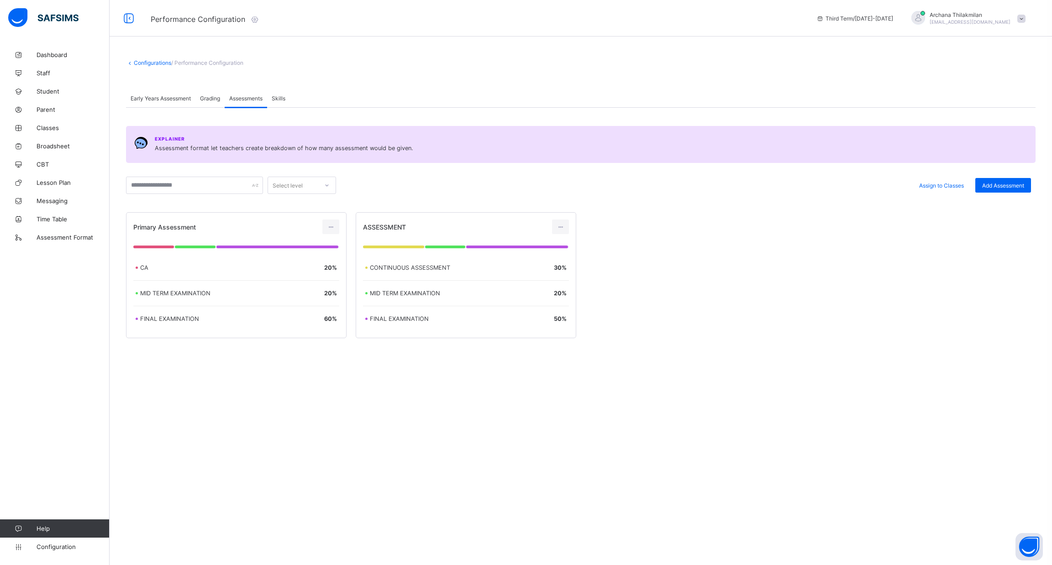
click at [273, 98] on span "Skills" at bounding box center [279, 98] width 14 height 7
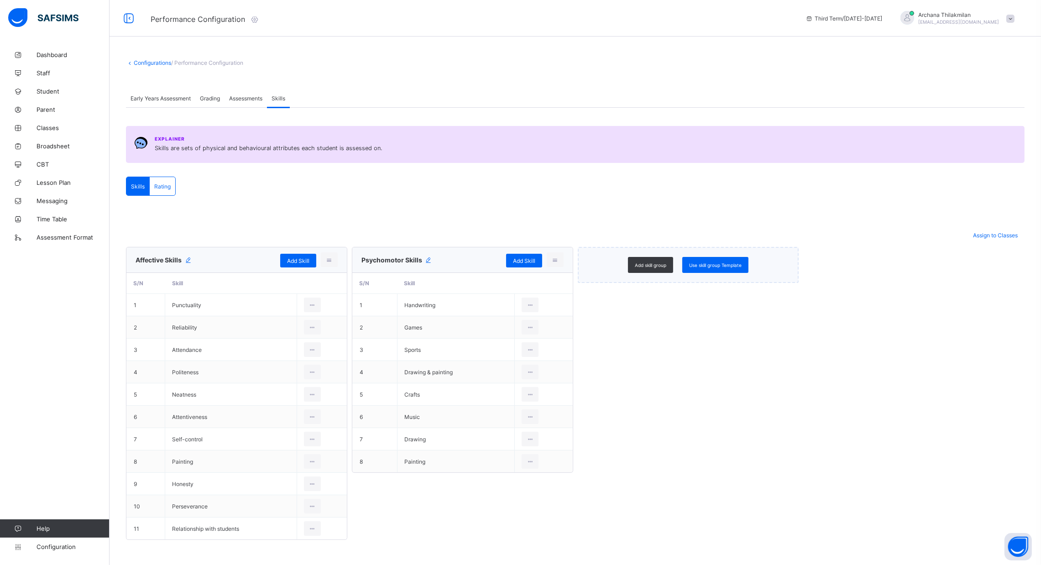
click at [187, 101] on div "Early Years Assessment" at bounding box center [160, 98] width 69 height 18
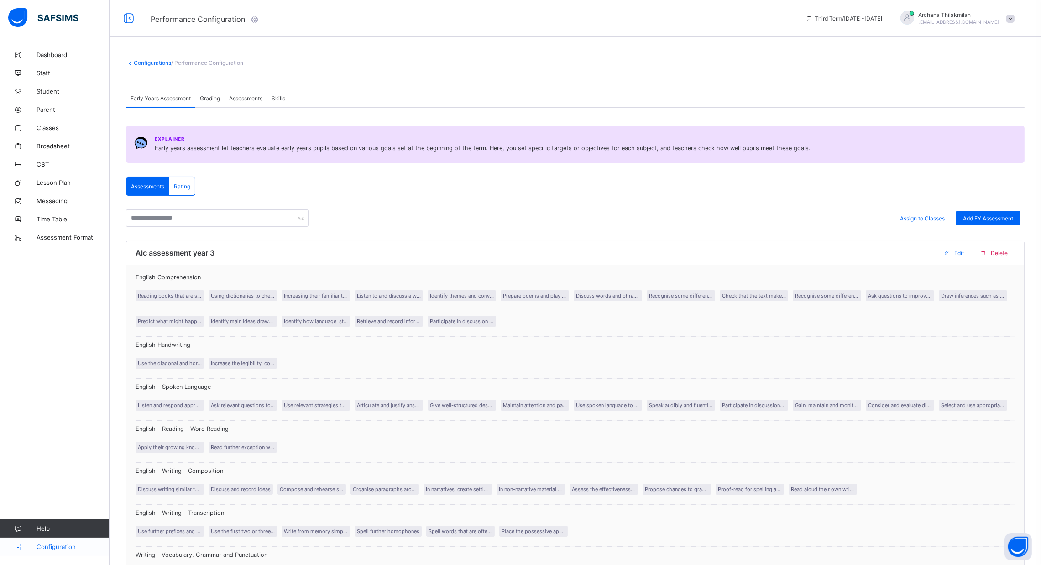
click at [59, 551] on link "Configuration" at bounding box center [54, 547] width 109 height 18
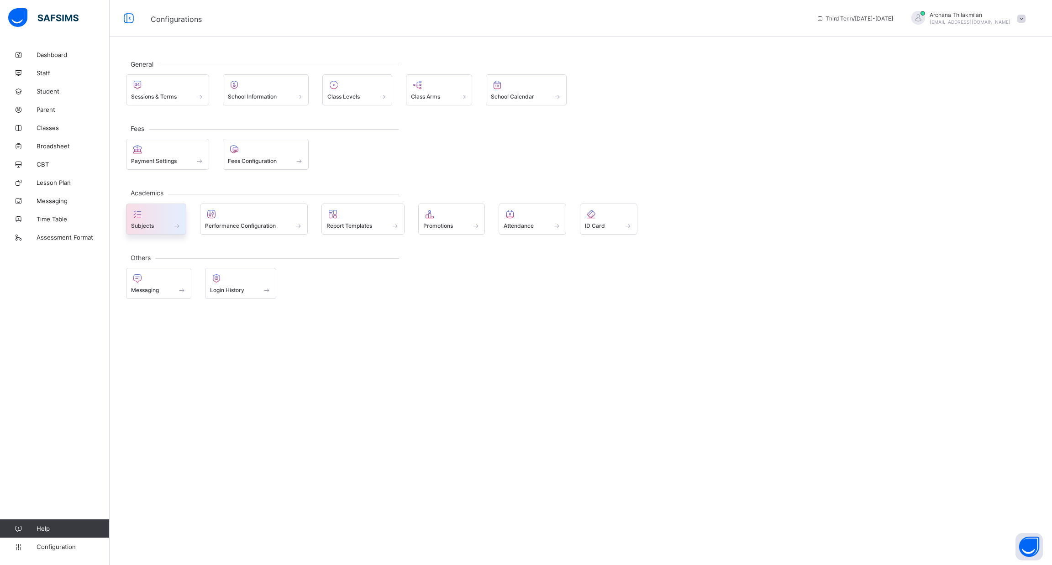
click at [161, 212] on div at bounding box center [156, 214] width 50 height 11
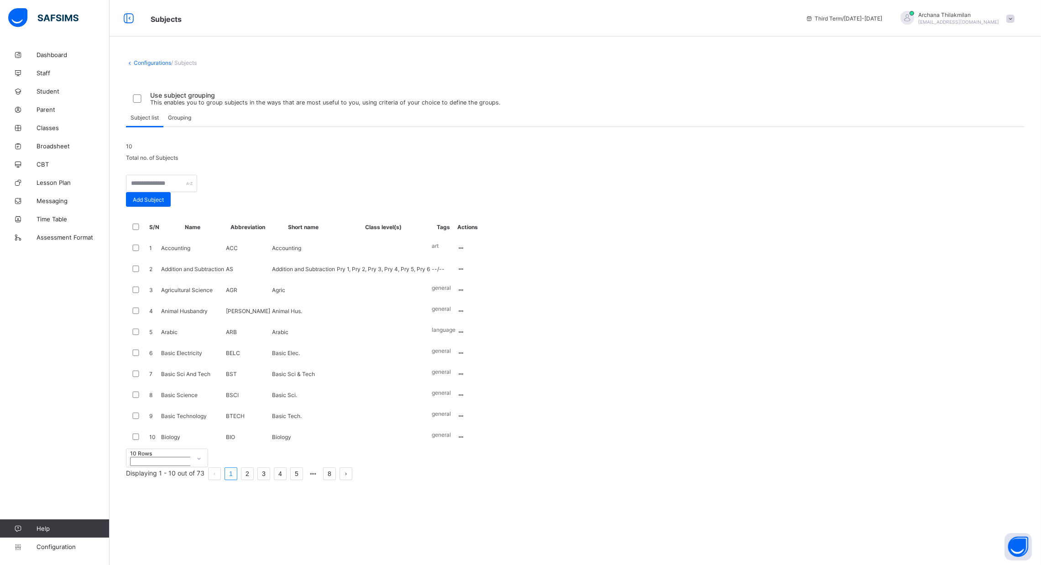
click at [176, 126] on div "Grouping" at bounding box center [179, 117] width 32 height 18
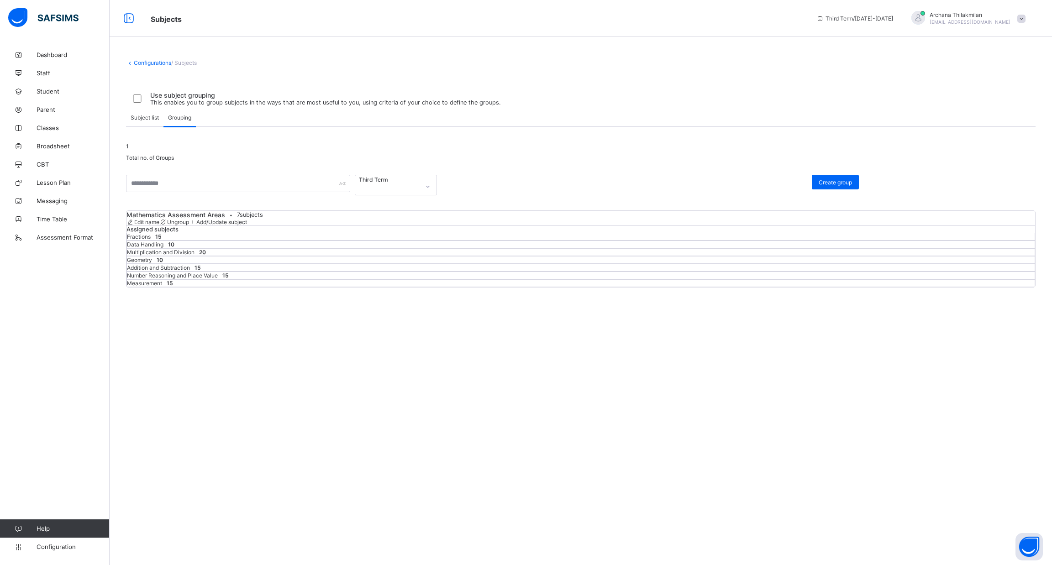
click at [180, 63] on span "/ Subjects" at bounding box center [184, 62] width 26 height 7
click at [149, 126] on div "Subject list" at bounding box center [144, 117] width 37 height 18
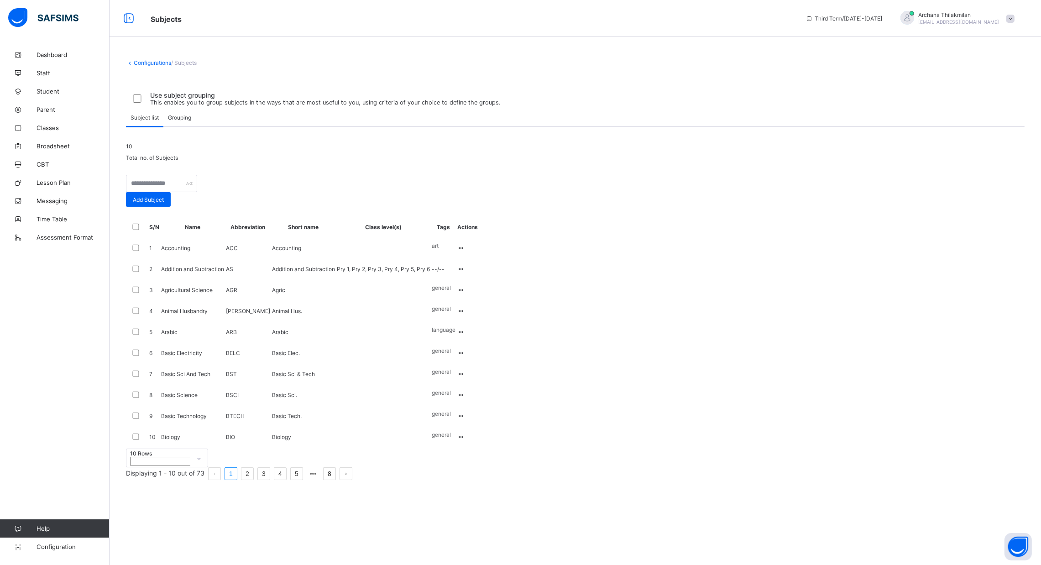
click at [184, 67] on div "Configurations / Subjects Use subject grouping This enables you to group subjec…" at bounding box center [576, 270] width 932 height 448
click at [191, 126] on div "Grouping" at bounding box center [179, 117] width 32 height 18
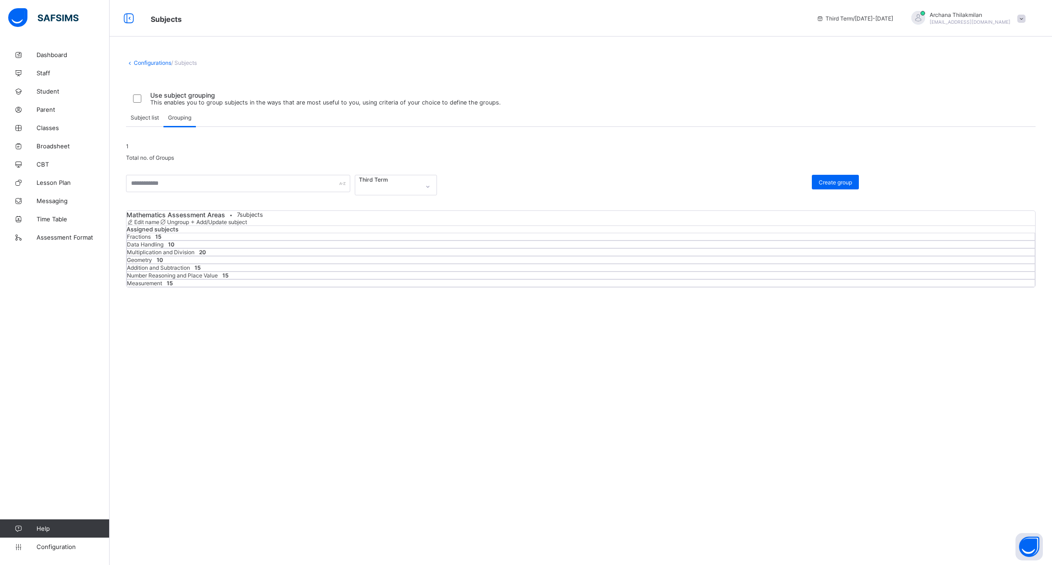
click at [159, 226] on div "Edit name" at bounding box center [142, 222] width 33 height 7
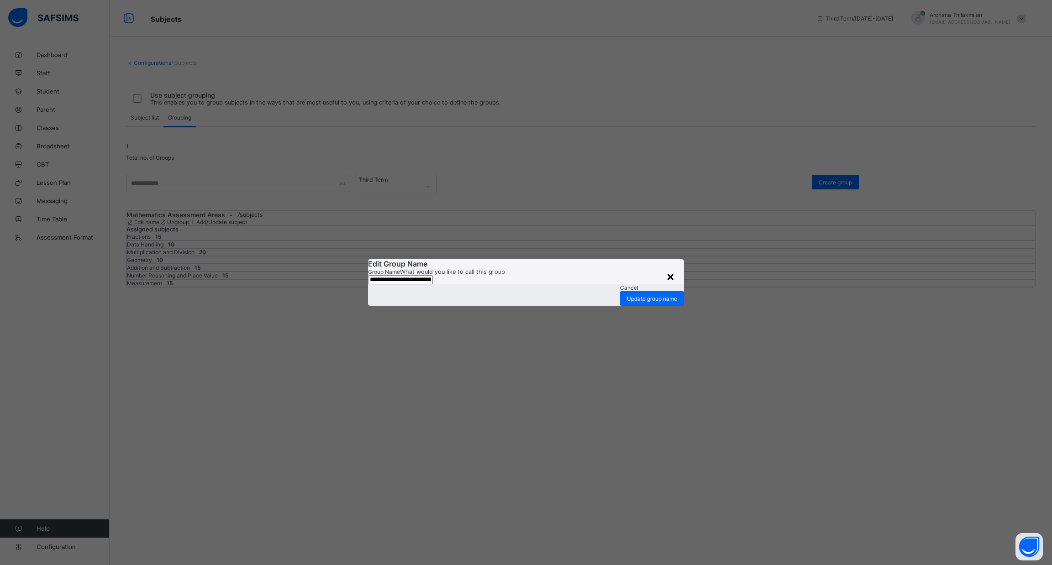
click at [525, 268] on div "×" at bounding box center [670, 276] width 9 height 16
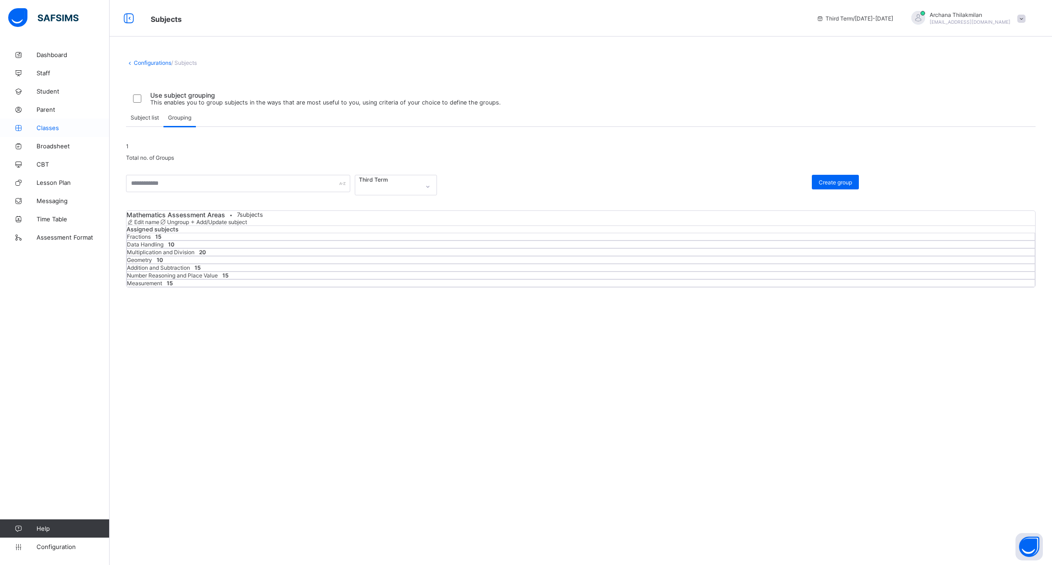
click at [52, 128] on span "Classes" at bounding box center [73, 127] width 73 height 7
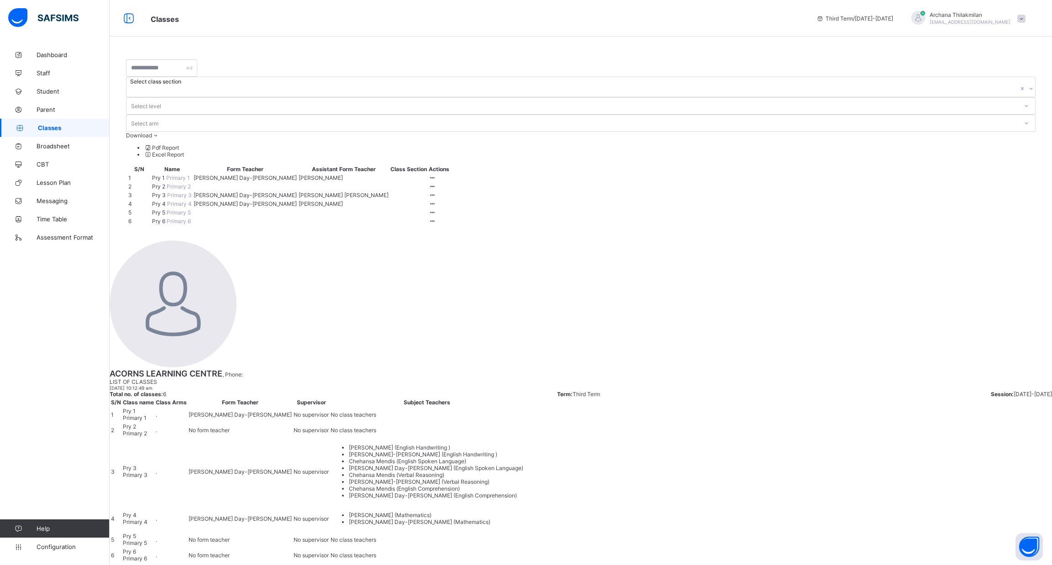
click at [168, 192] on span "Primary 3" at bounding box center [179, 195] width 25 height 7
click at [165, 192] on span "Pry 3" at bounding box center [159, 195] width 15 height 7
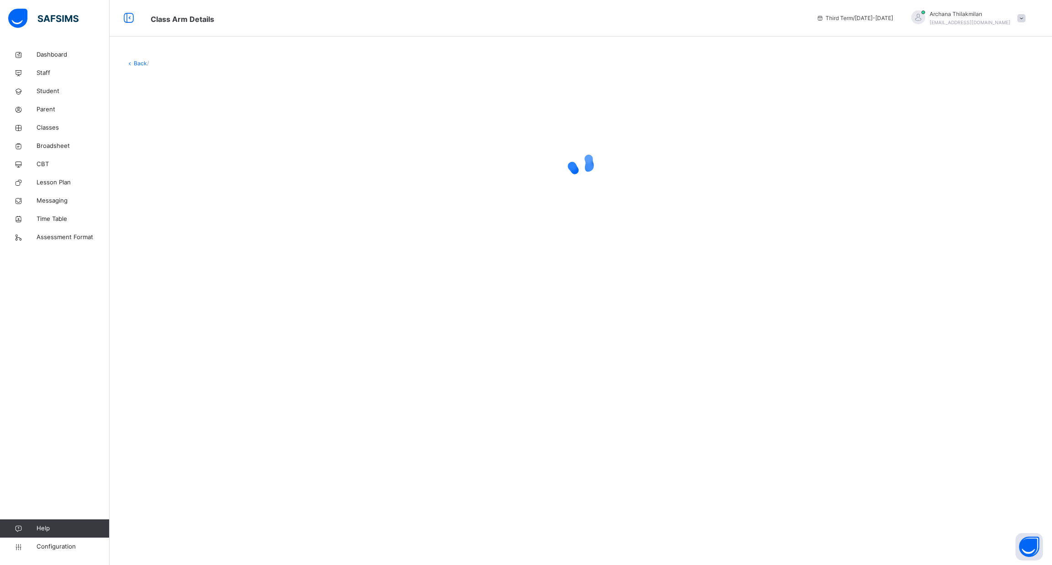
click at [165, 166] on div "Back /" at bounding box center [581, 155] width 942 height 218
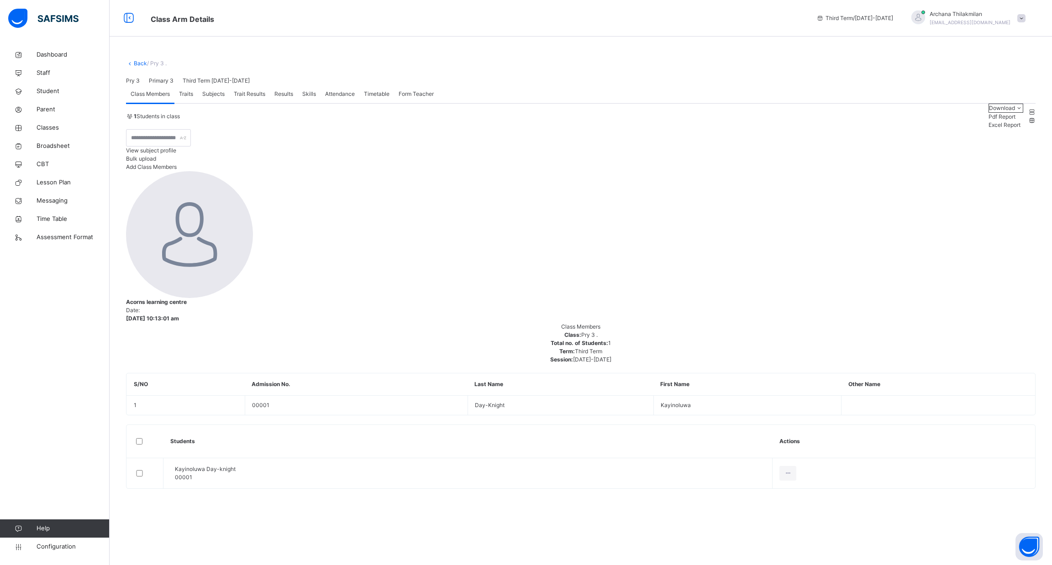
click at [207, 103] on div "Subjects" at bounding box center [213, 94] width 31 height 18
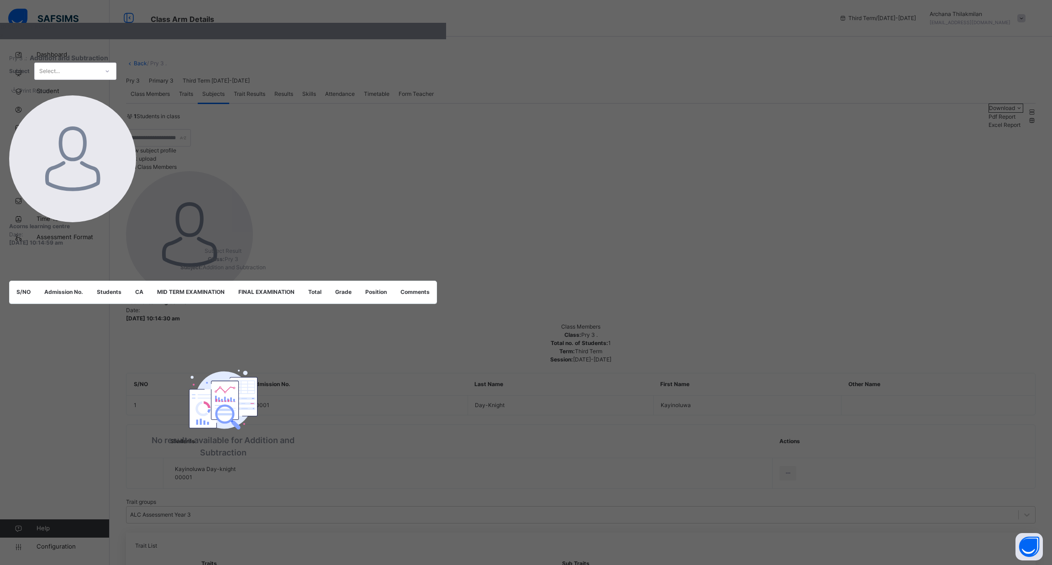
click at [446, 39] on div "×" at bounding box center [223, 35] width 446 height 8
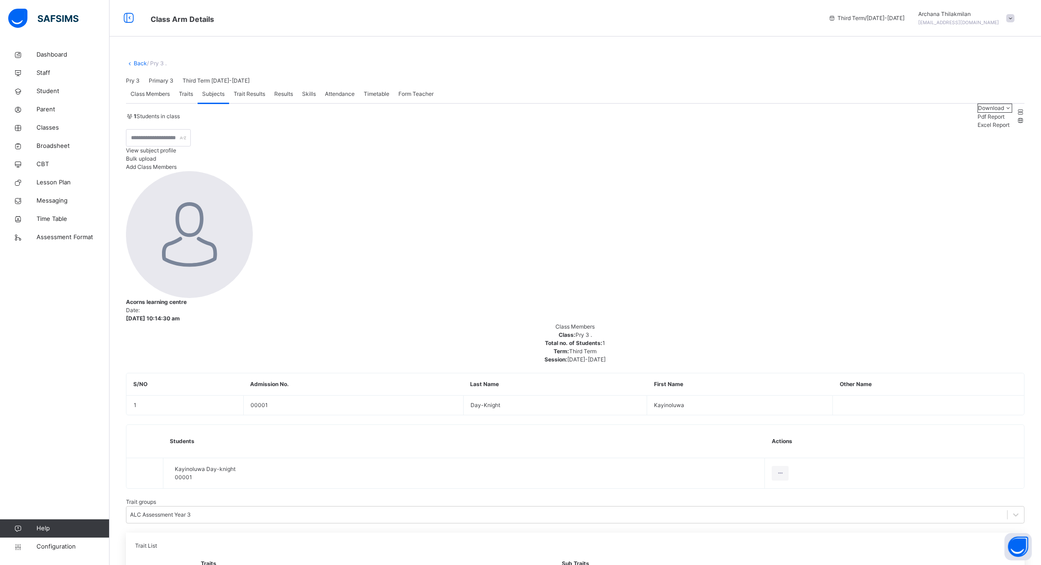
click at [245, 98] on span "Trait Results" at bounding box center [249, 94] width 31 height 8
click at [185, 98] on span "Traits" at bounding box center [186, 94] width 14 height 8
click at [315, 103] on div "Skills" at bounding box center [309, 94] width 23 height 18
click at [340, 98] on span "Attendance" at bounding box center [340, 94] width 30 height 8
click at [371, 98] on span "Timetable" at bounding box center [377, 94] width 26 height 8
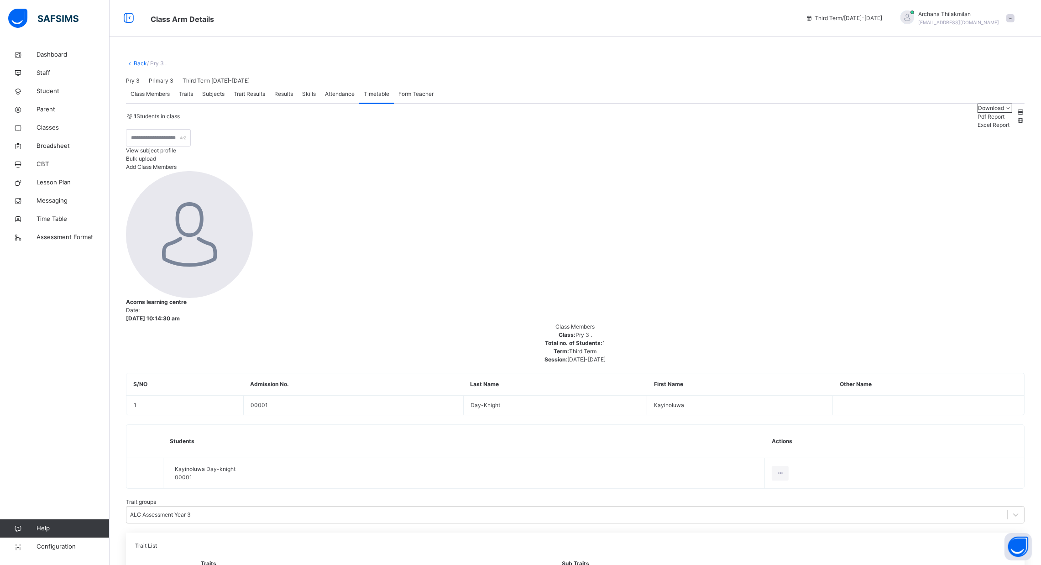
click at [406, 98] on span "Form Teacher" at bounding box center [416, 94] width 35 height 8
click at [254, 103] on div "Trait Results" at bounding box center [249, 94] width 41 height 18
click at [210, 103] on div "Subjects" at bounding box center [213, 94] width 31 height 18
drag, startPoint x: 708, startPoint y: 325, endPoint x: 1031, endPoint y: 162, distance: 361.4
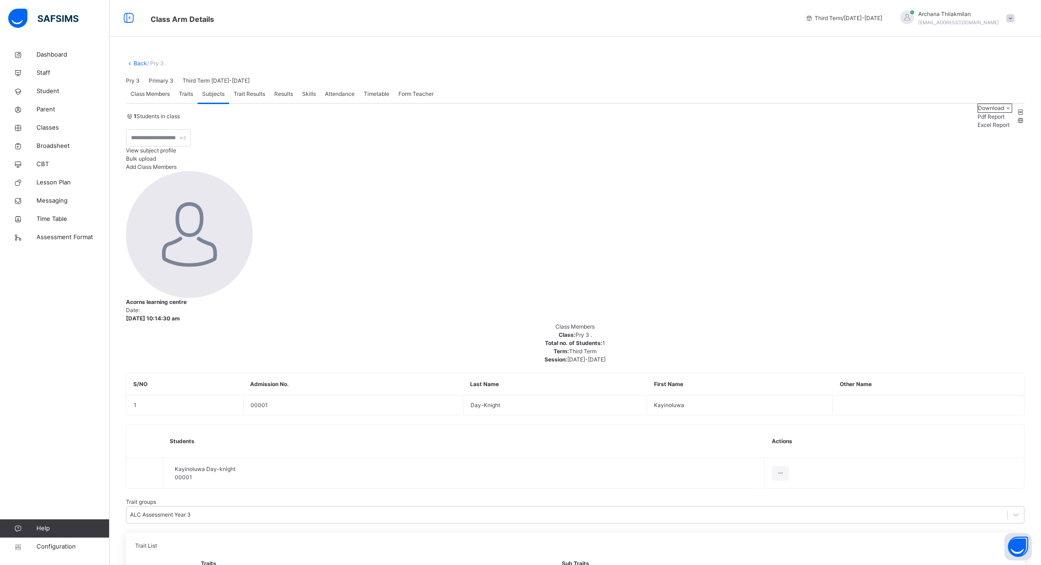
click at [47, 89] on span "Student" at bounding box center [73, 91] width 73 height 9
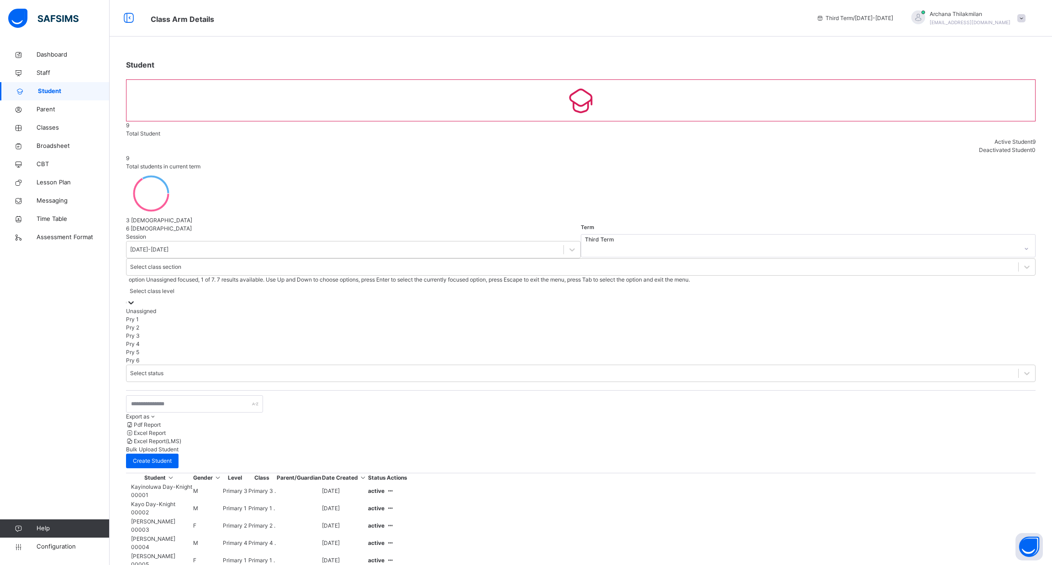
click at [136, 298] on div at bounding box center [130, 302] width 9 height 9
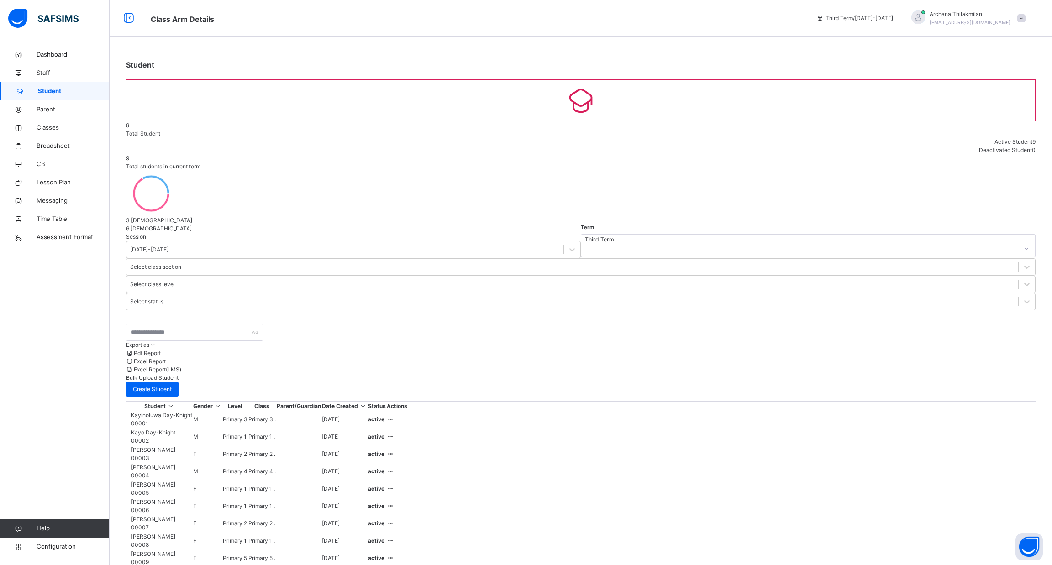
click at [525, 233] on div "Session 2024-2025 Term Third Term Select class section Select class level Selec…" at bounding box center [580, 423] width 909 height 380
click at [75, 542] on span "Configuration" at bounding box center [73, 546] width 73 height 9
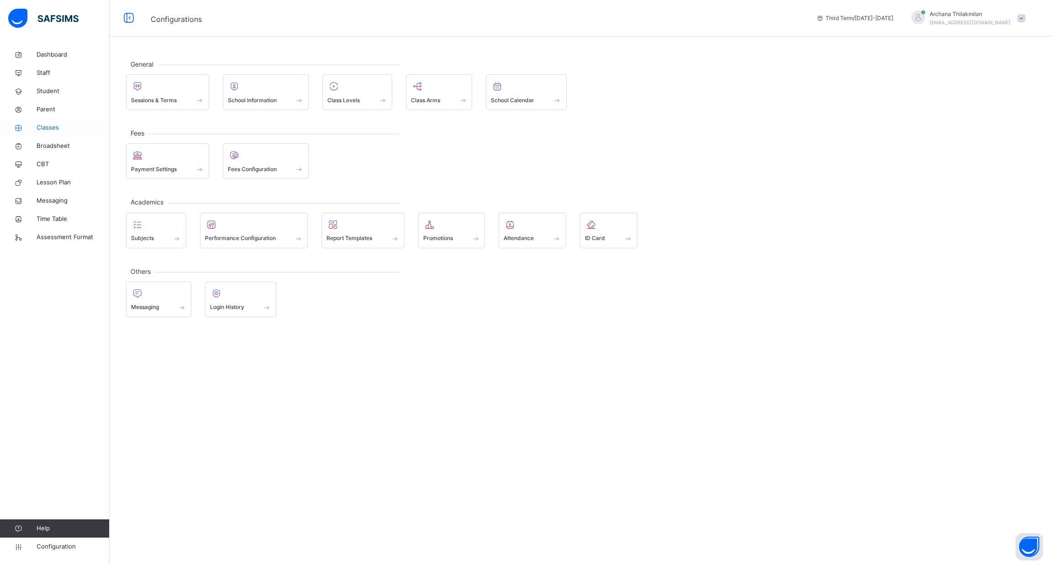
click at [47, 136] on link "Classes" at bounding box center [55, 128] width 110 height 18
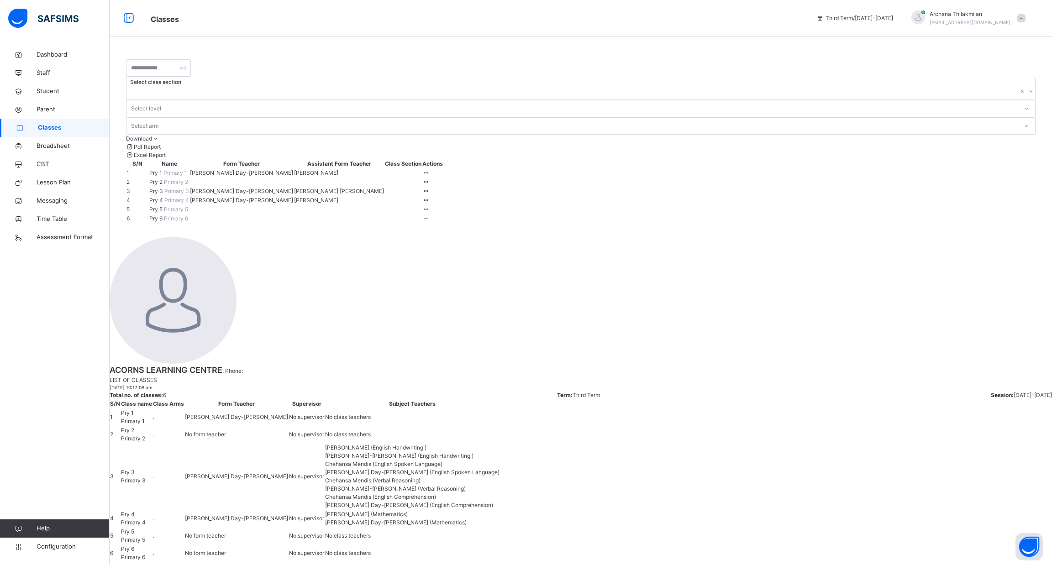
click at [161, 188] on span "Pry 3" at bounding box center [156, 191] width 15 height 7
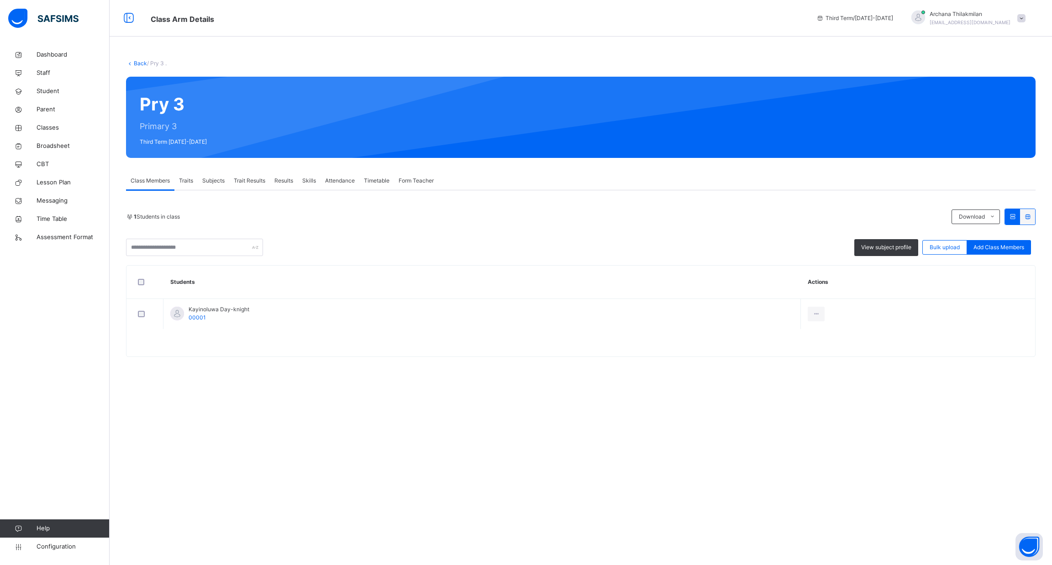
click at [216, 184] on span "Subjects" at bounding box center [213, 181] width 22 height 8
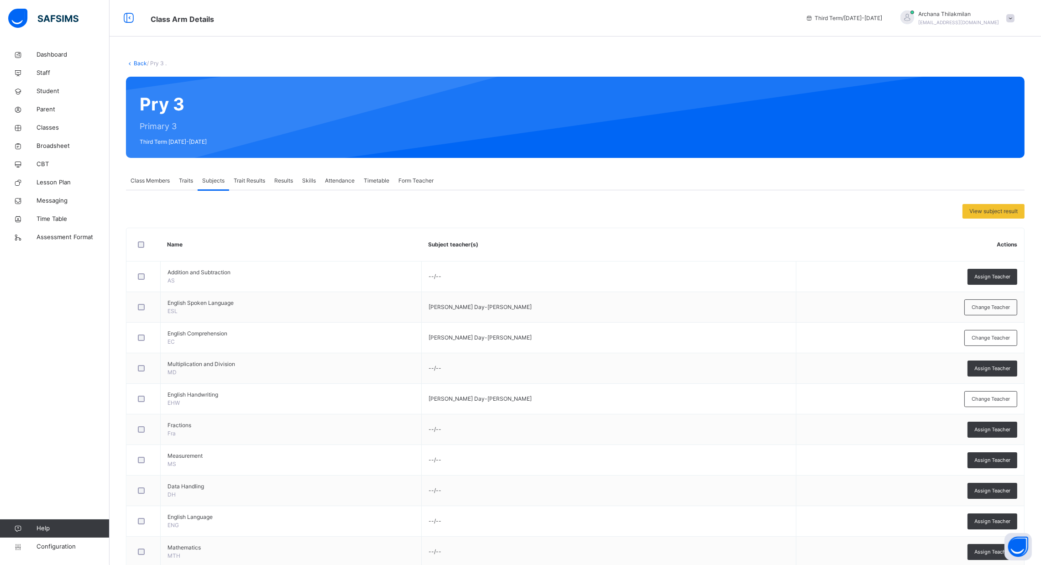
click at [194, 184] on div "Traits" at bounding box center [185, 181] width 23 height 18
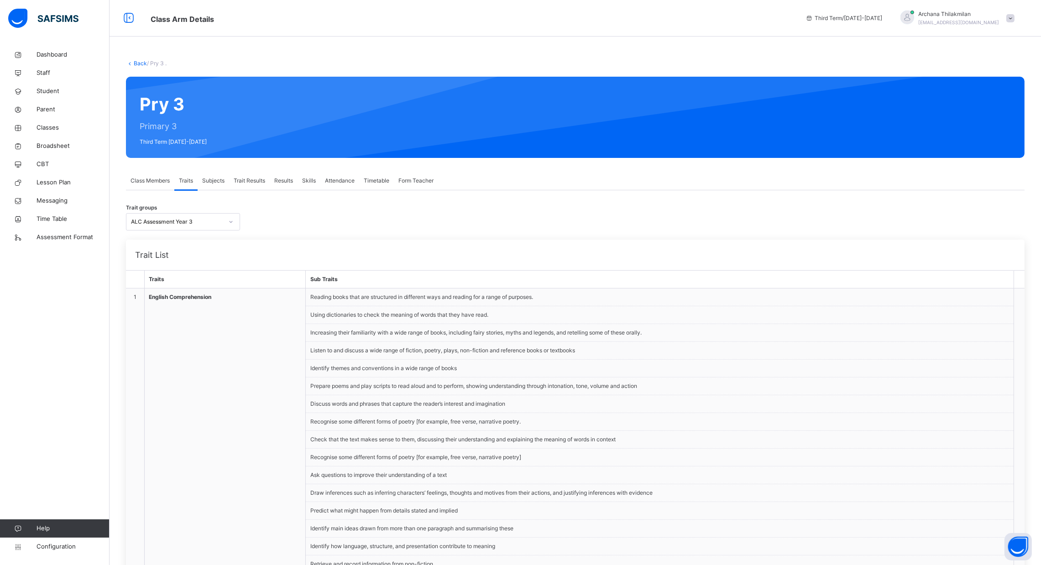
click at [245, 177] on span "Trait Results" at bounding box center [249, 181] width 31 height 8
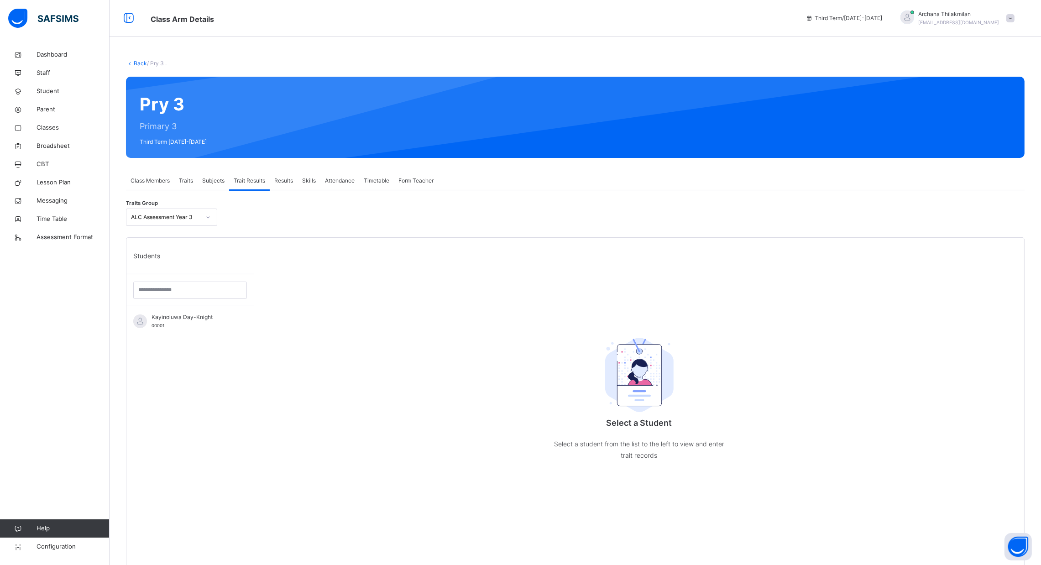
click at [284, 181] on span "Results" at bounding box center [283, 181] width 19 height 8
click at [169, 220] on div "Assessment Scores" at bounding box center [162, 214] width 73 height 18
click at [177, 215] on span "Assessment Scores" at bounding box center [171, 214] width 50 height 8
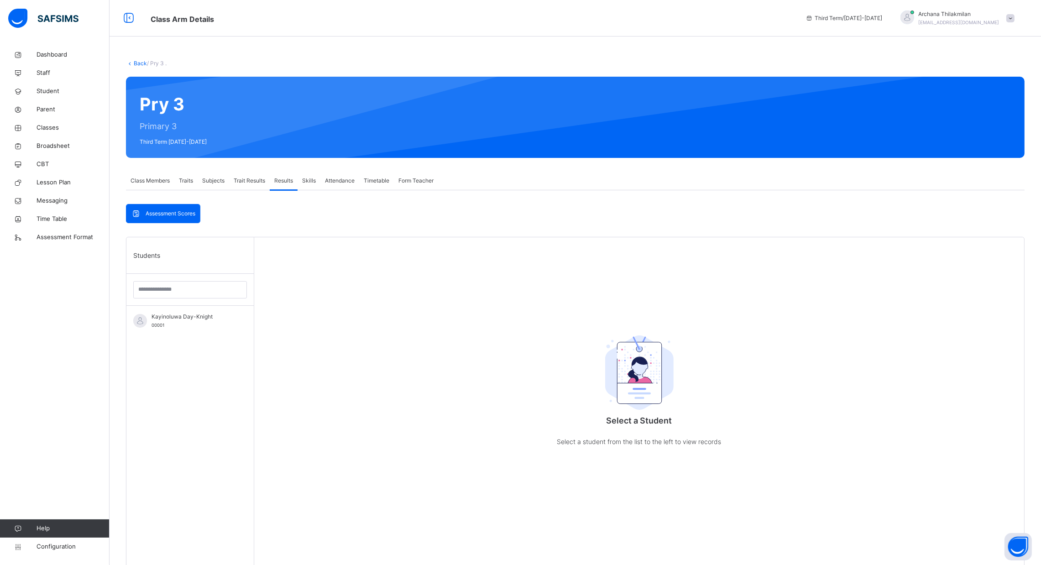
click at [346, 178] on span "Attendance" at bounding box center [340, 181] width 30 height 8
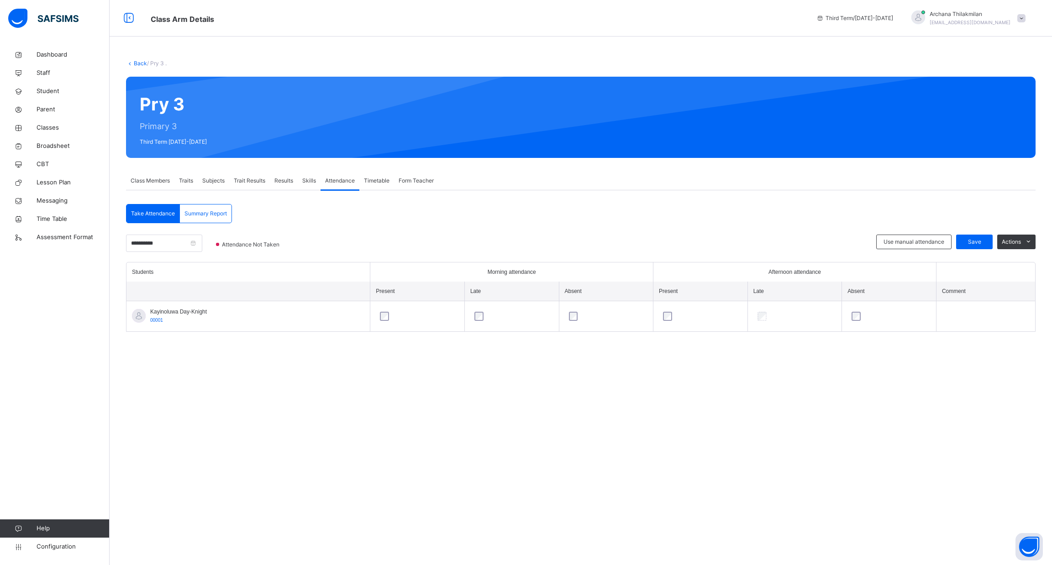
click at [380, 179] on span "Timetable" at bounding box center [377, 181] width 26 height 8
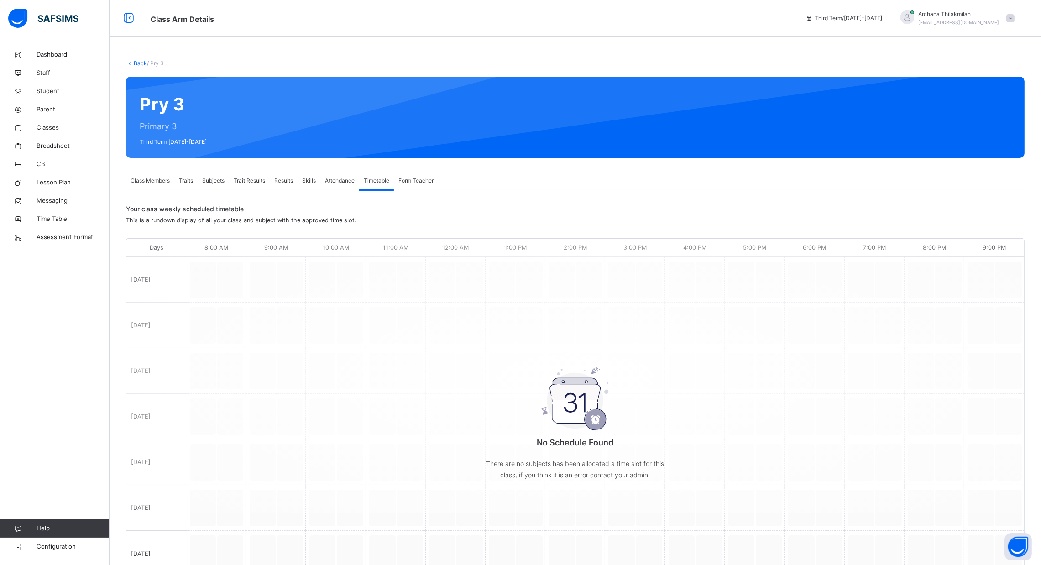
click at [416, 179] on span "Form Teacher" at bounding box center [416, 181] width 35 height 8
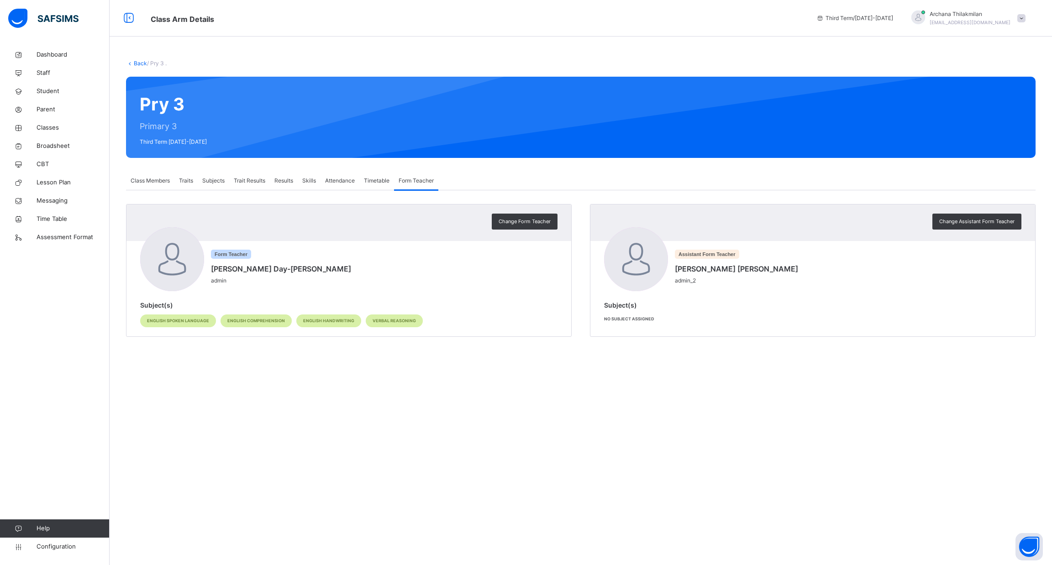
click at [300, 182] on div "Skills" at bounding box center [309, 181] width 23 height 18
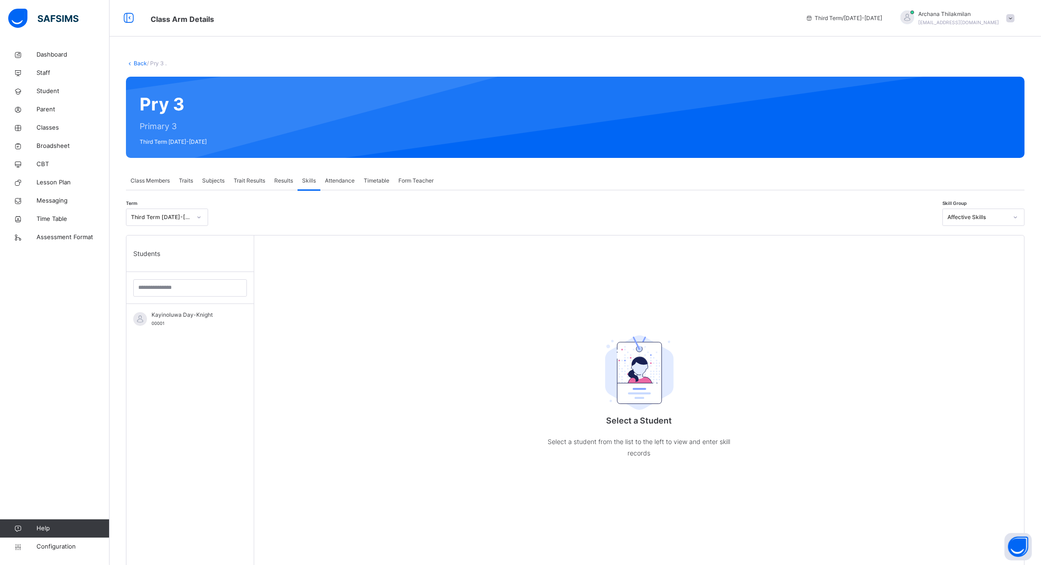
click at [284, 179] on span "Results" at bounding box center [283, 181] width 19 height 8
click at [189, 210] on span "Assessment Scores" at bounding box center [171, 214] width 50 height 8
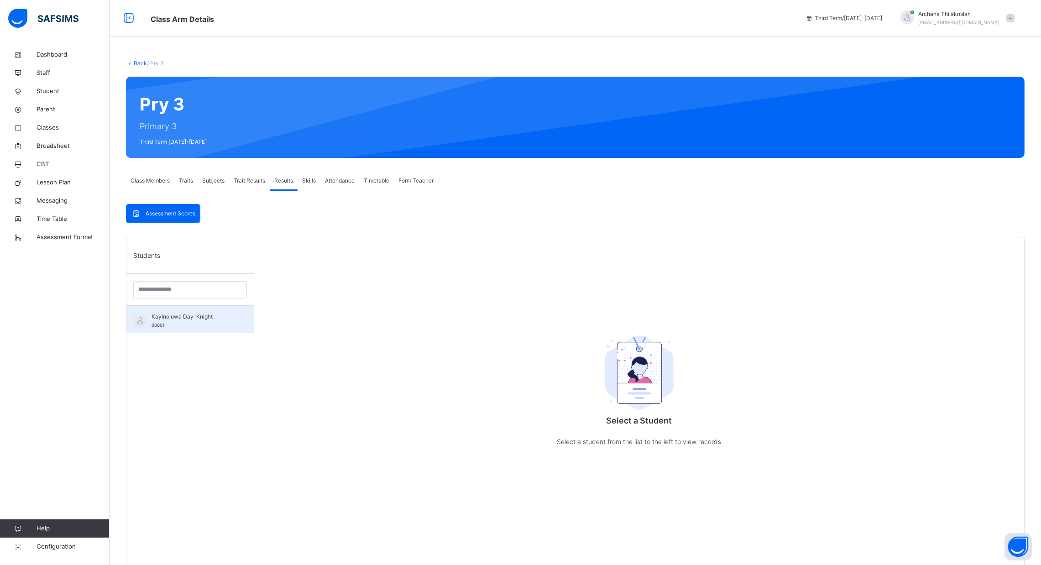
click at [206, 322] on div "Kayinoluwa Day-Knight 00001" at bounding box center [193, 321] width 82 height 16
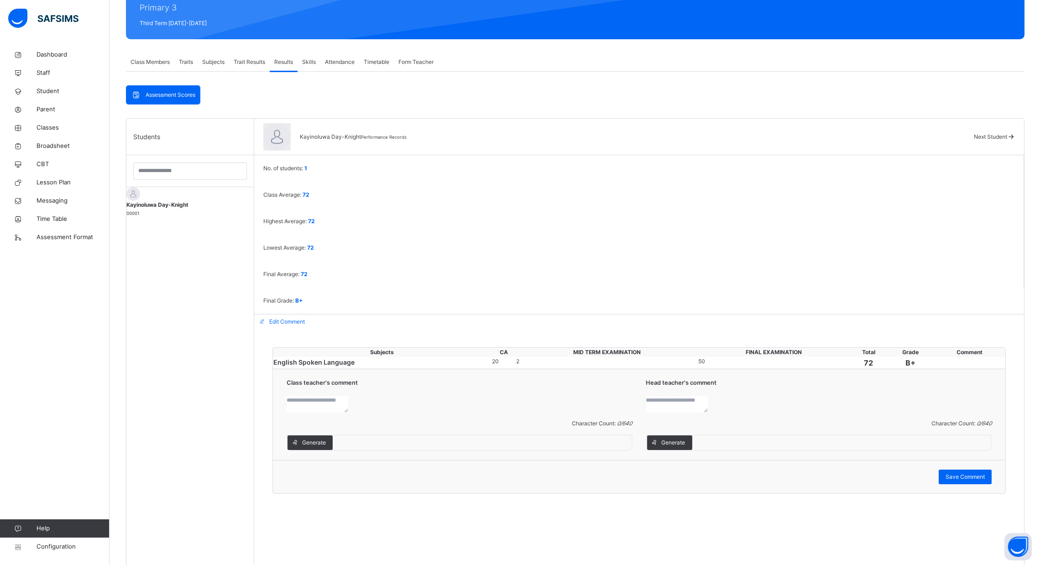
scroll to position [110, 0]
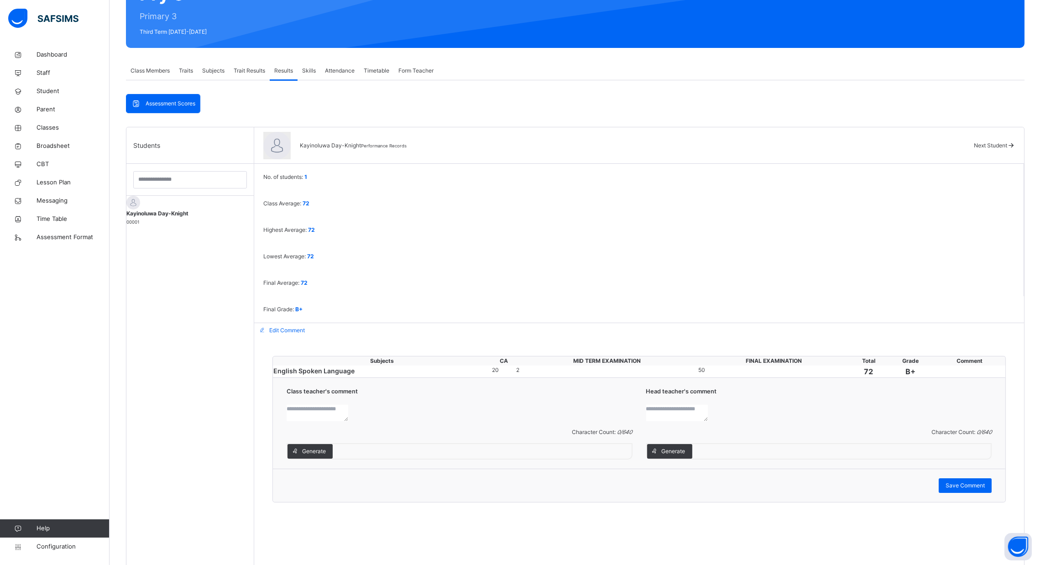
click at [561, 366] on div "2" at bounding box center [606, 370] width 181 height 8
click at [997, 142] on span "Next Student" at bounding box center [990, 145] width 33 height 7
click at [252, 71] on span "Trait Results" at bounding box center [249, 71] width 31 height 8
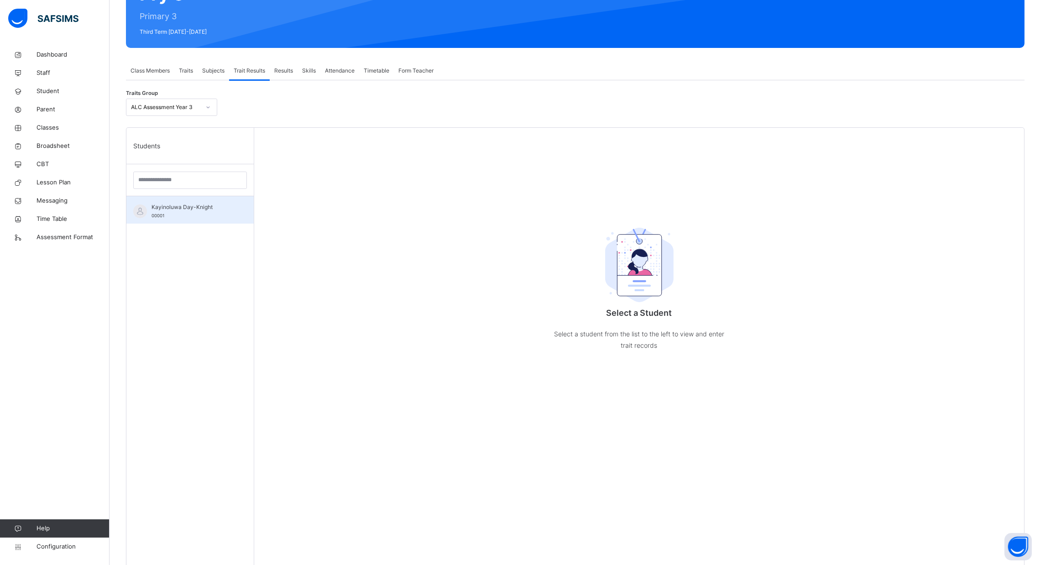
click at [206, 199] on div "Kayinoluwa Day-Knight 00001" at bounding box center [189, 209] width 127 height 27
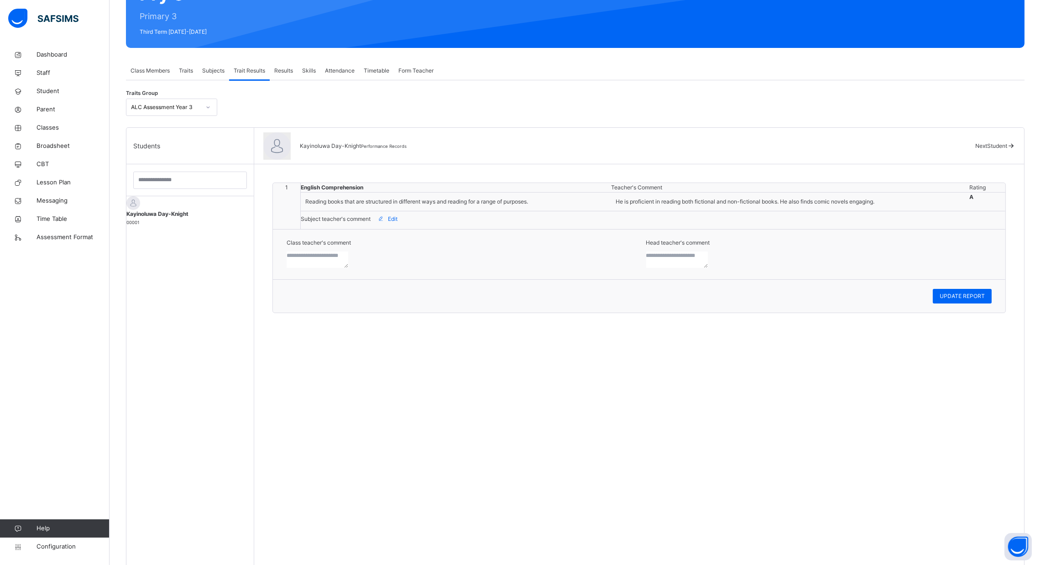
click at [693, 268] on textarea at bounding box center [677, 260] width 62 height 16
click at [219, 76] on div "Subjects" at bounding box center [213, 71] width 31 height 18
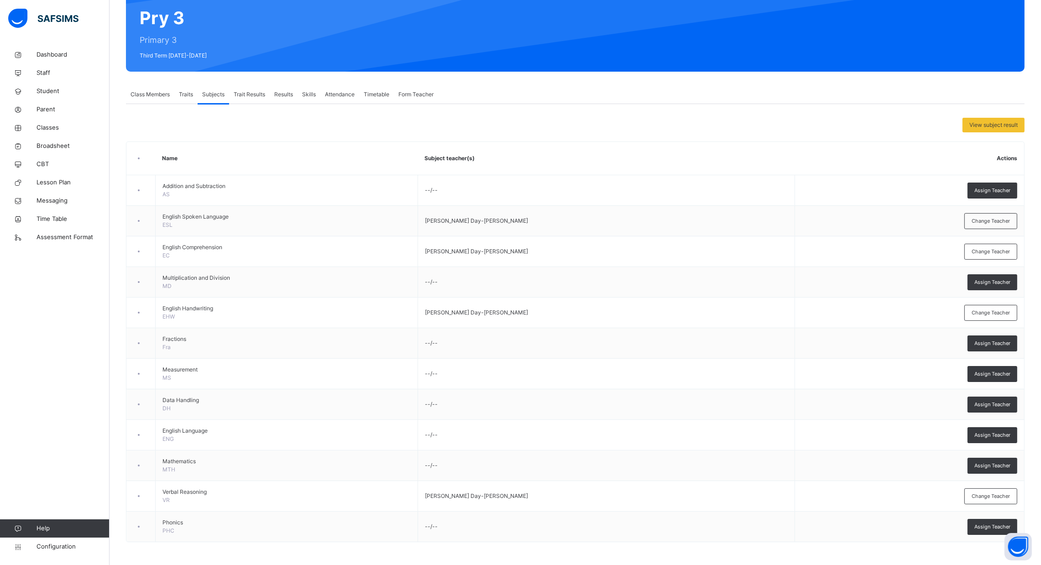
scroll to position [87, 0]
click at [158, 90] on span "Class Members" at bounding box center [150, 94] width 39 height 8
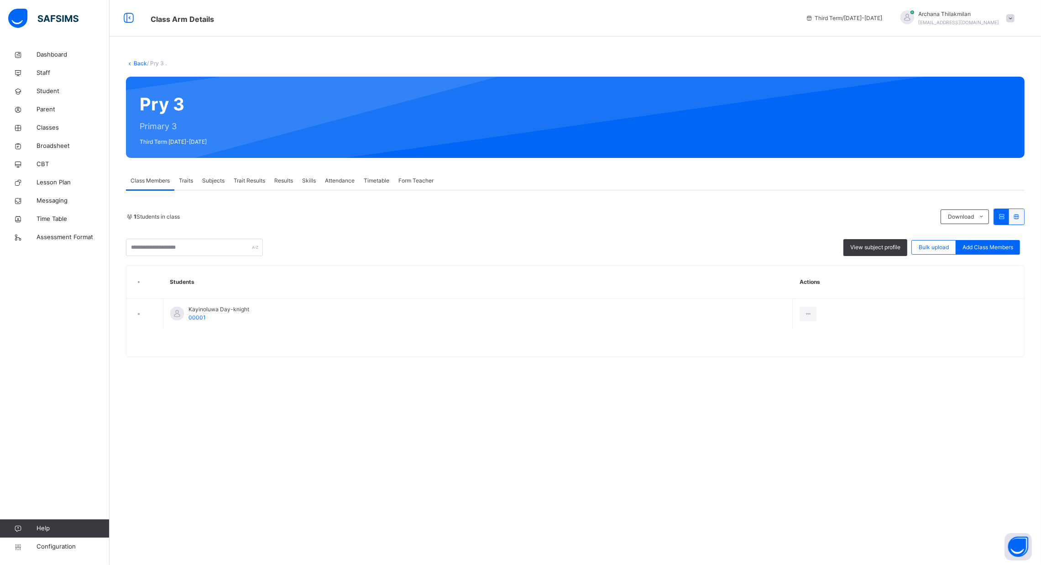
scroll to position [0, 0]
click at [881, 247] on span "View subject profile" at bounding box center [891, 247] width 50 height 8
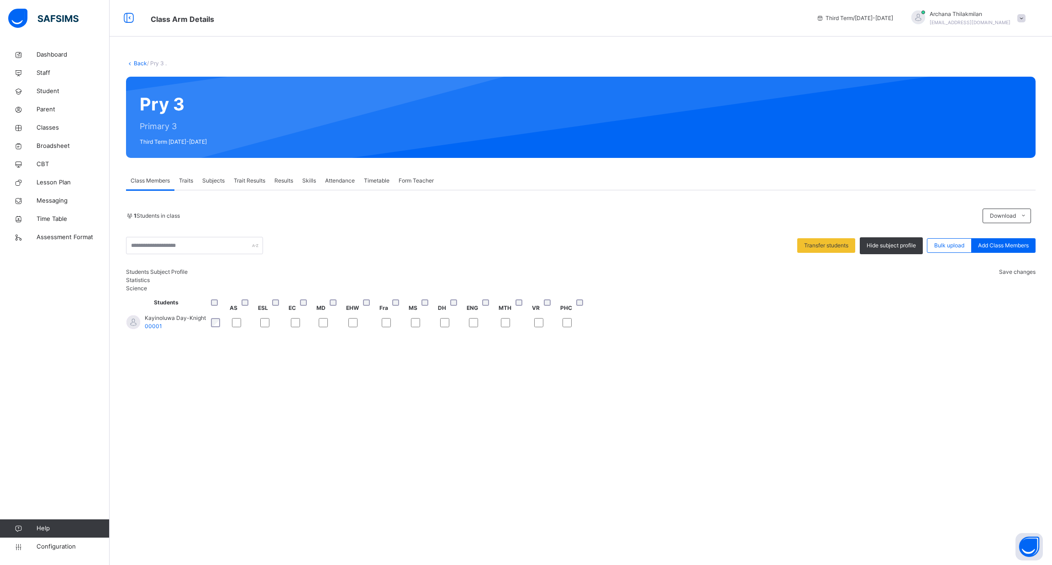
click at [221, 184] on span "Subjects" at bounding box center [213, 181] width 22 height 8
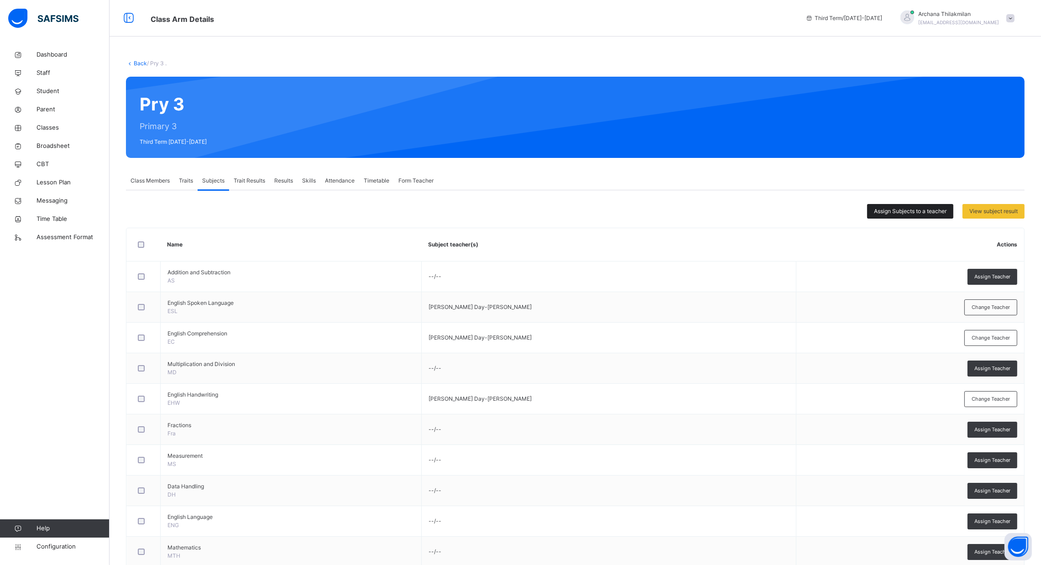
click at [895, 208] on span "Assign Subjects to a teacher" at bounding box center [910, 211] width 73 height 8
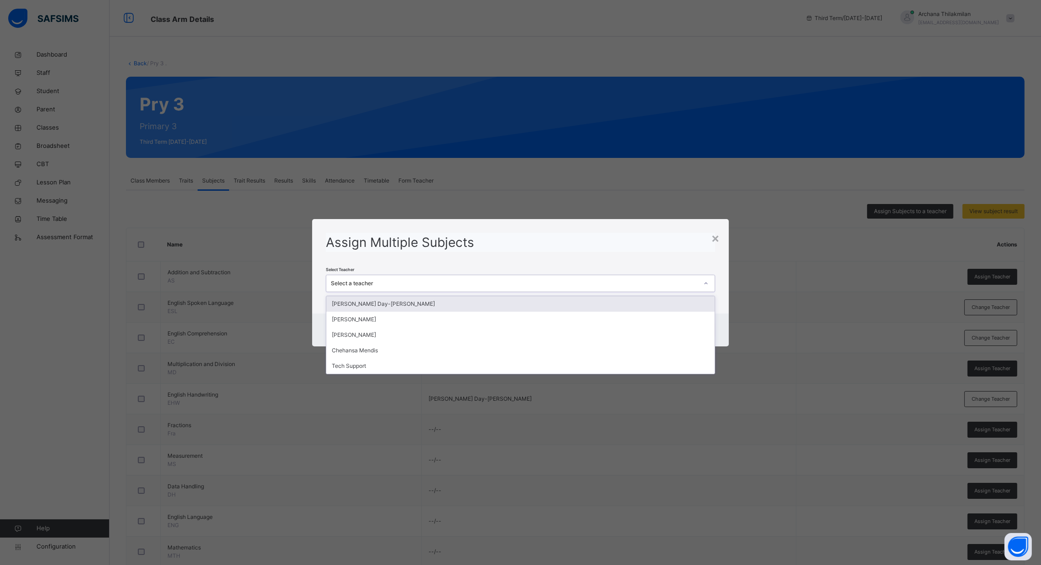
click at [704, 288] on div at bounding box center [706, 283] width 16 height 15
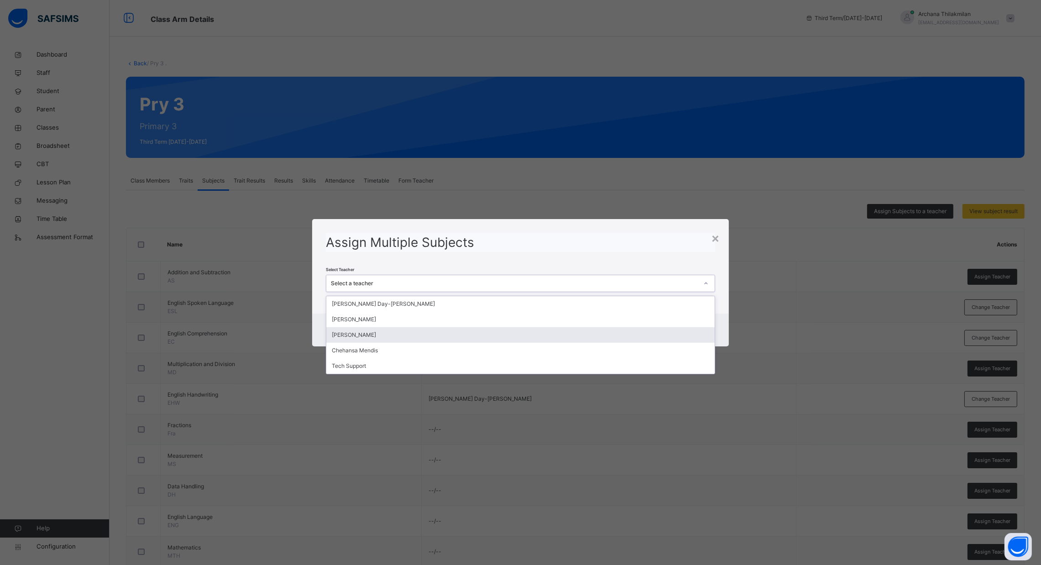
click at [662, 340] on div "[PERSON_NAME]" at bounding box center [520, 335] width 388 height 16
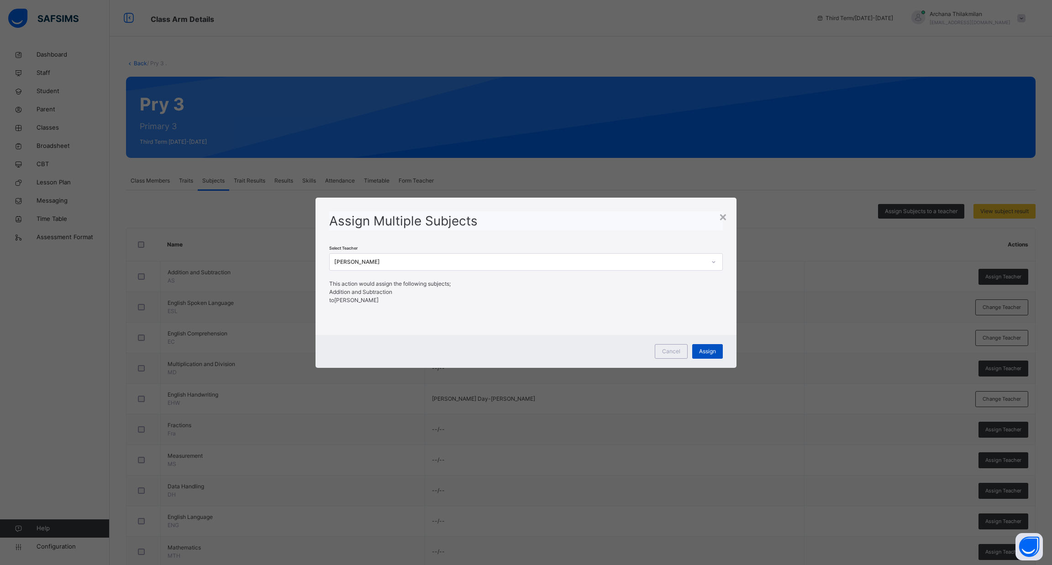
click at [706, 346] on div "Assign" at bounding box center [707, 351] width 31 height 15
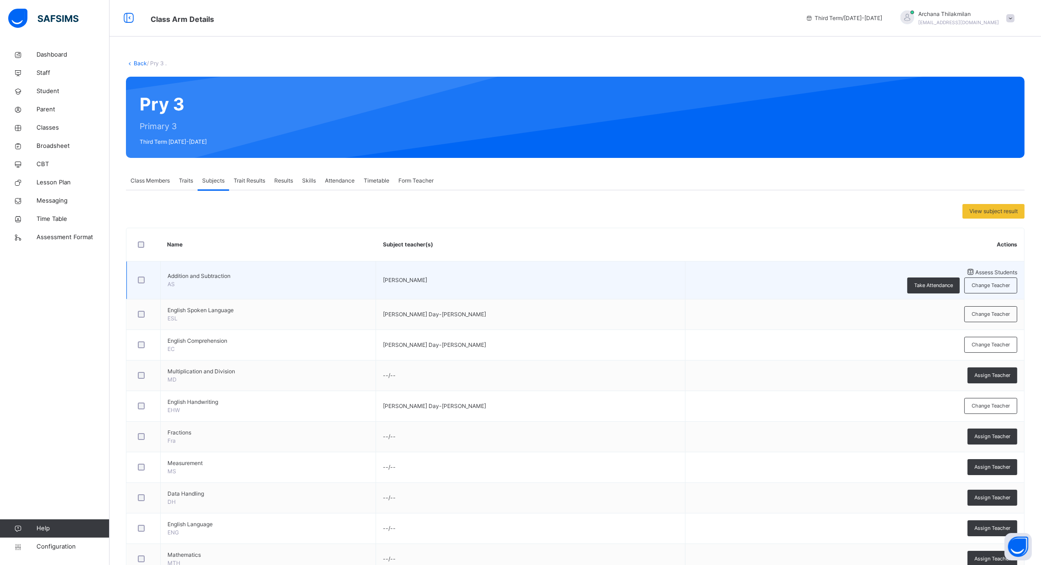
click at [976, 273] on span "Assess Students" at bounding box center [997, 272] width 42 height 7
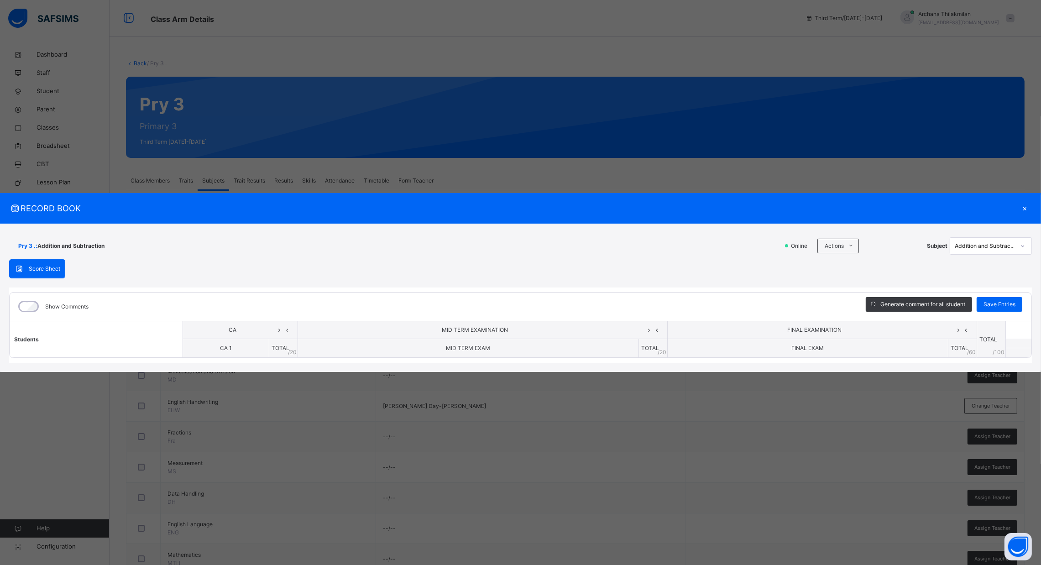
click at [56, 267] on span "Score Sheet" at bounding box center [44, 269] width 31 height 8
click at [573, 357] on th "MID TERM EXAM" at bounding box center [468, 348] width 341 height 19
click at [795, 334] on div "FINAL EXAMINATION" at bounding box center [822, 330] width 304 height 8
click at [740, 367] on div "Pry 3 . : Addition and Subtraction Online Actions Download Empty Score Sheet Up…" at bounding box center [520, 298] width 1041 height 149
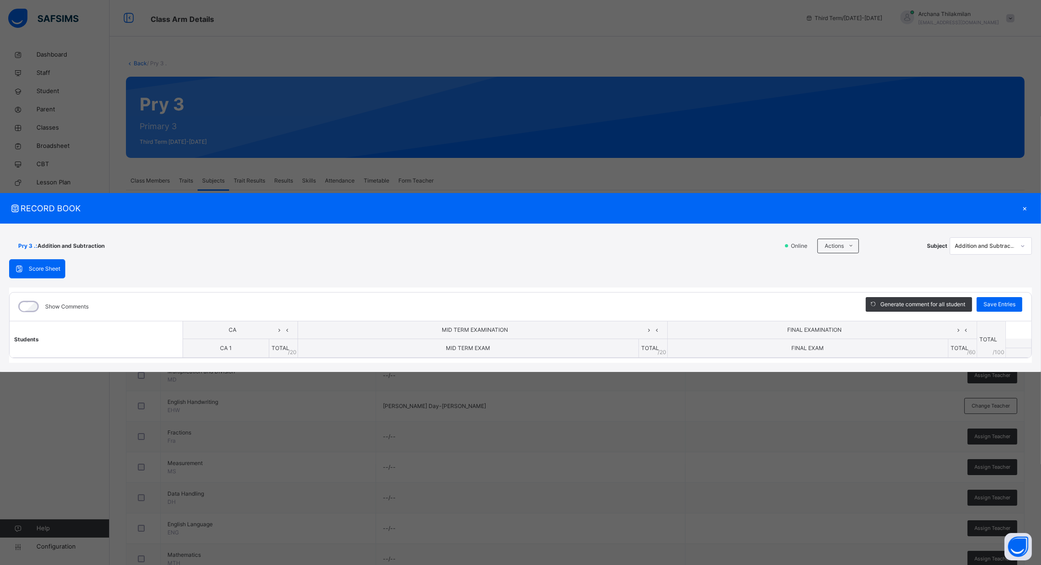
click at [602, 332] on span "MID TERM EXAMINATION" at bounding box center [475, 330] width 341 height 8
click at [1015, 241] on div at bounding box center [1023, 246] width 16 height 15
drag, startPoint x: 1015, startPoint y: 241, endPoint x: 1020, endPoint y: 209, distance: 32.3
click at [1020, 209] on div "RECORD BOOK × Pry 3 . : Addition and Subtraction Online Actions Download Empty …" at bounding box center [520, 282] width 1041 height 179
click at [1020, 209] on div "×" at bounding box center [1025, 208] width 14 height 12
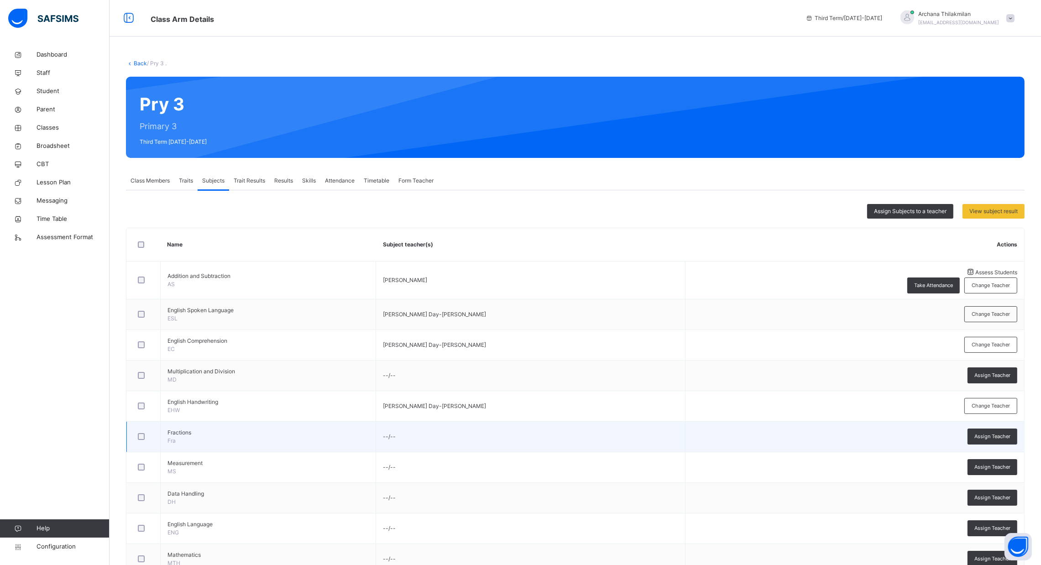
click at [143, 436] on div at bounding box center [144, 436] width 20 height 19
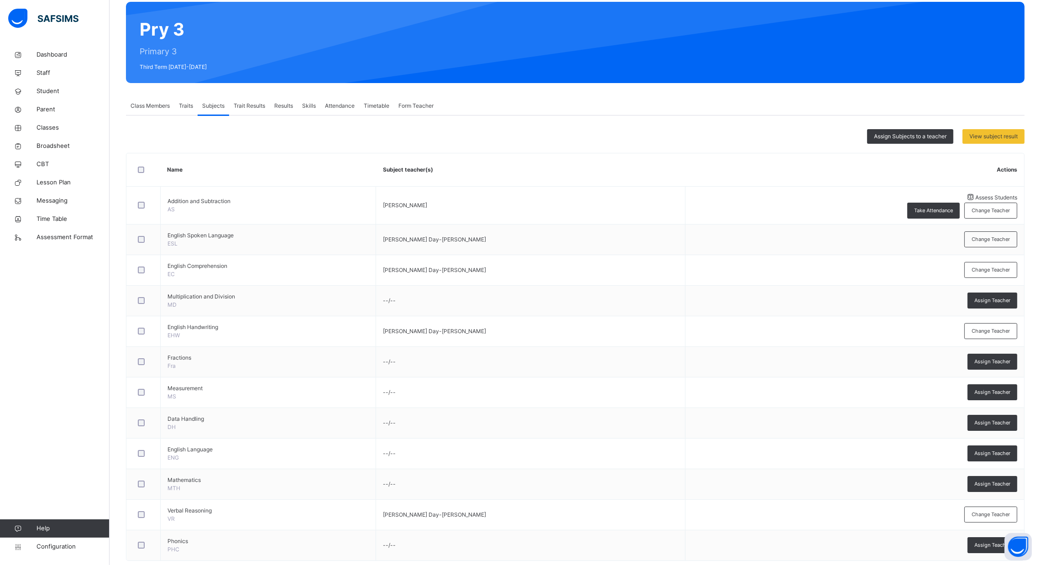
scroll to position [87, 0]
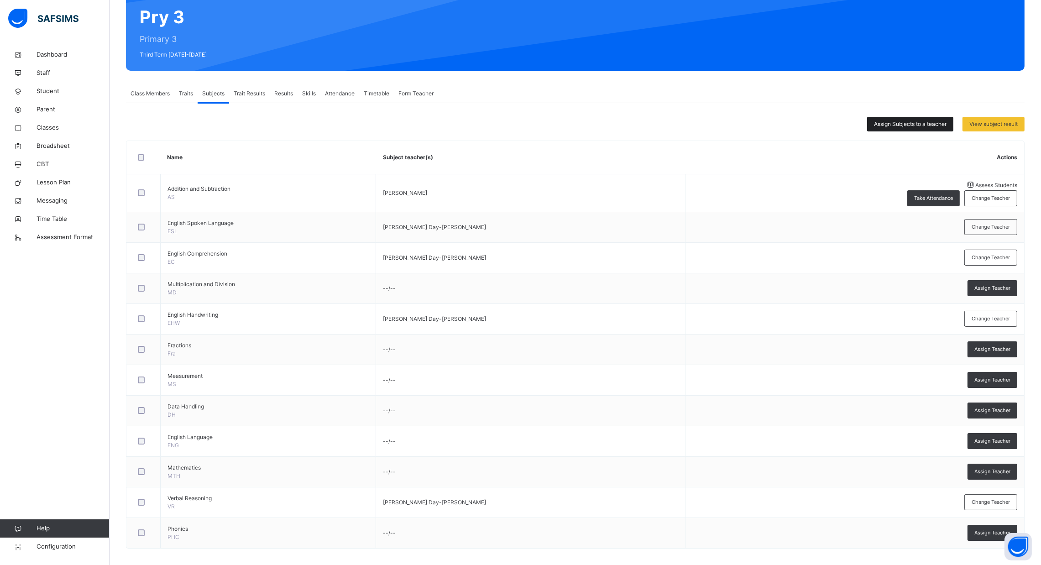
click at [935, 127] on span "Assign Subjects to a teacher" at bounding box center [910, 124] width 73 height 8
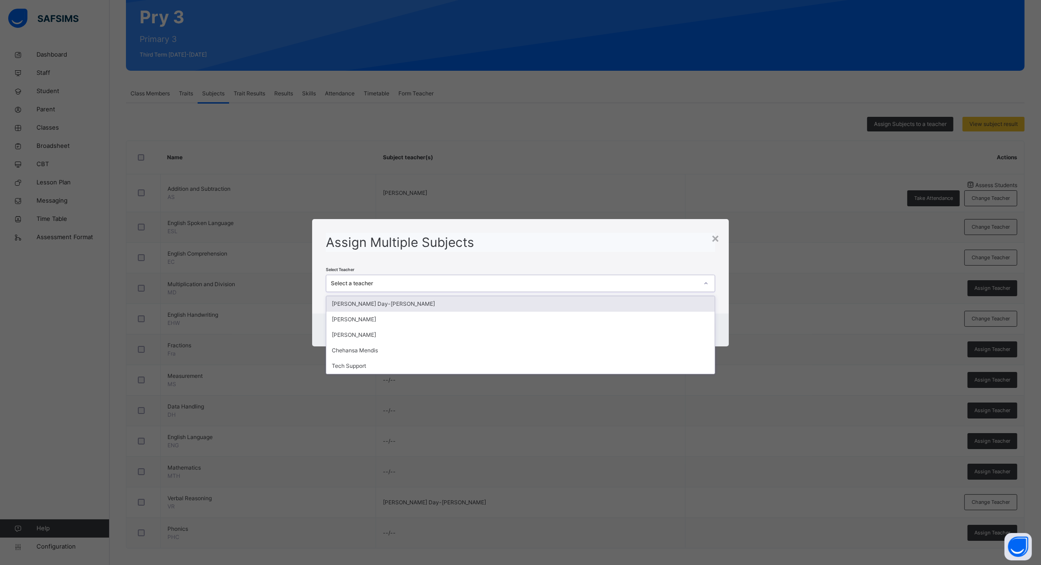
click at [624, 286] on div "Select a teacher" at bounding box center [514, 283] width 367 height 8
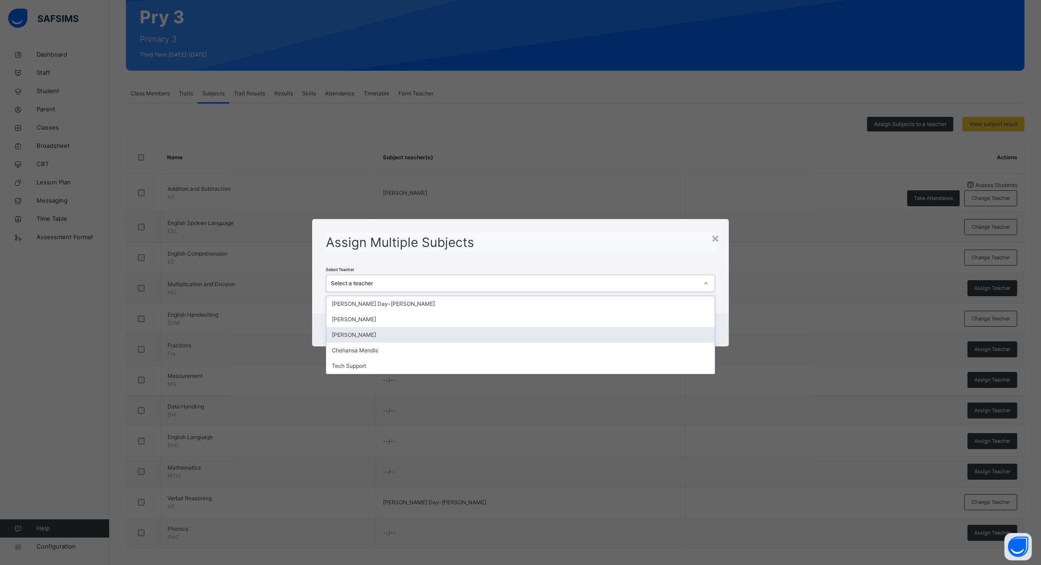
click at [589, 337] on div "[PERSON_NAME]" at bounding box center [520, 335] width 388 height 16
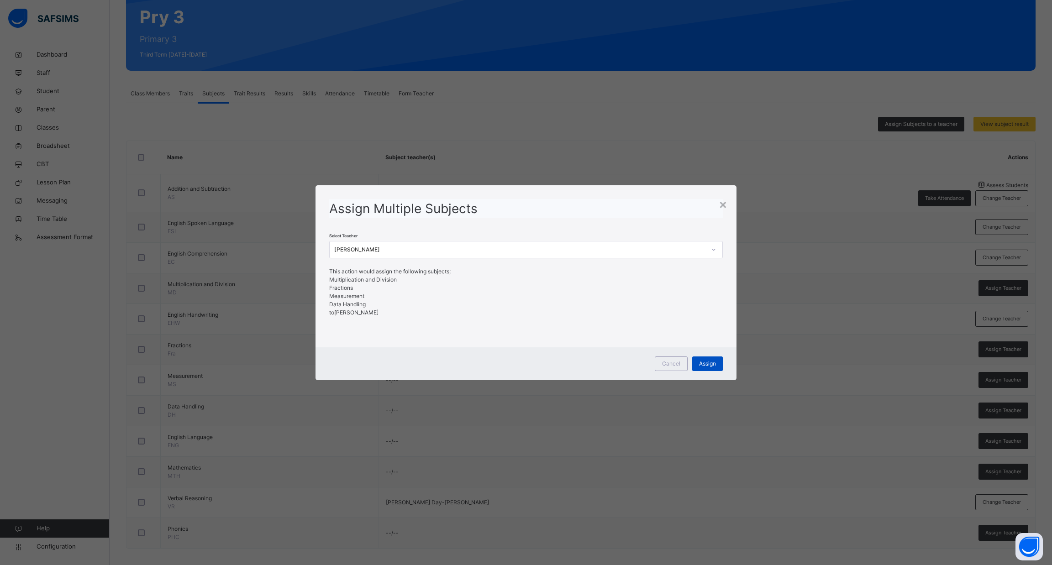
click at [707, 358] on div "Assign" at bounding box center [707, 364] width 31 height 15
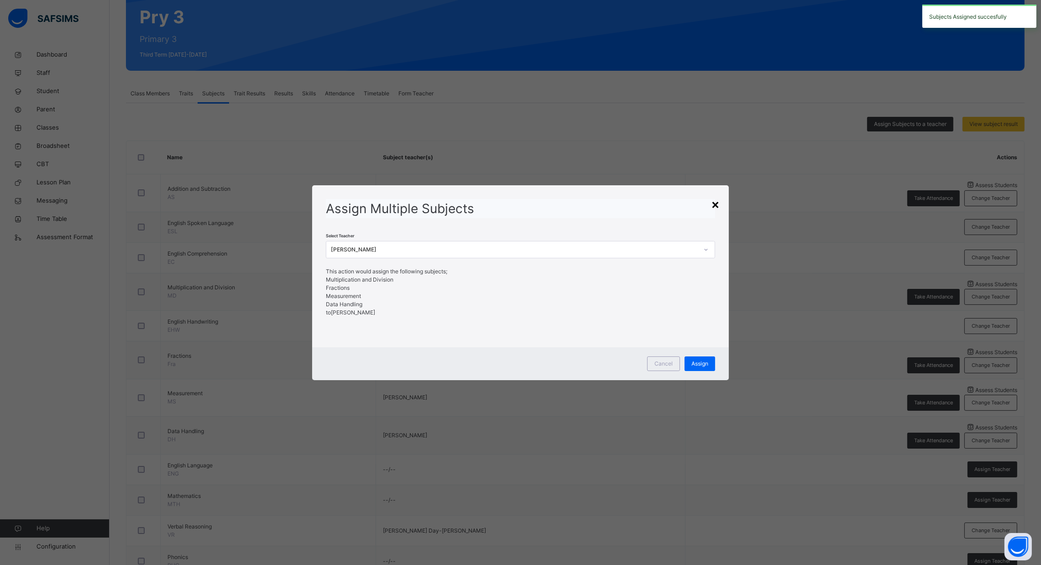
click at [716, 204] on div "×" at bounding box center [715, 203] width 9 height 19
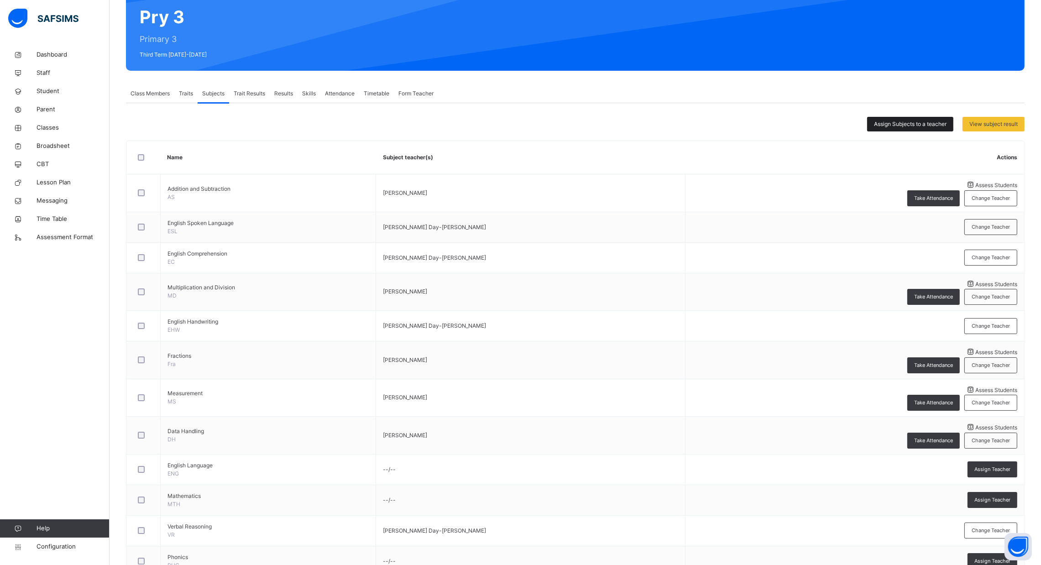
click at [911, 121] on span "Assign Subjects to a teacher" at bounding box center [910, 124] width 73 height 8
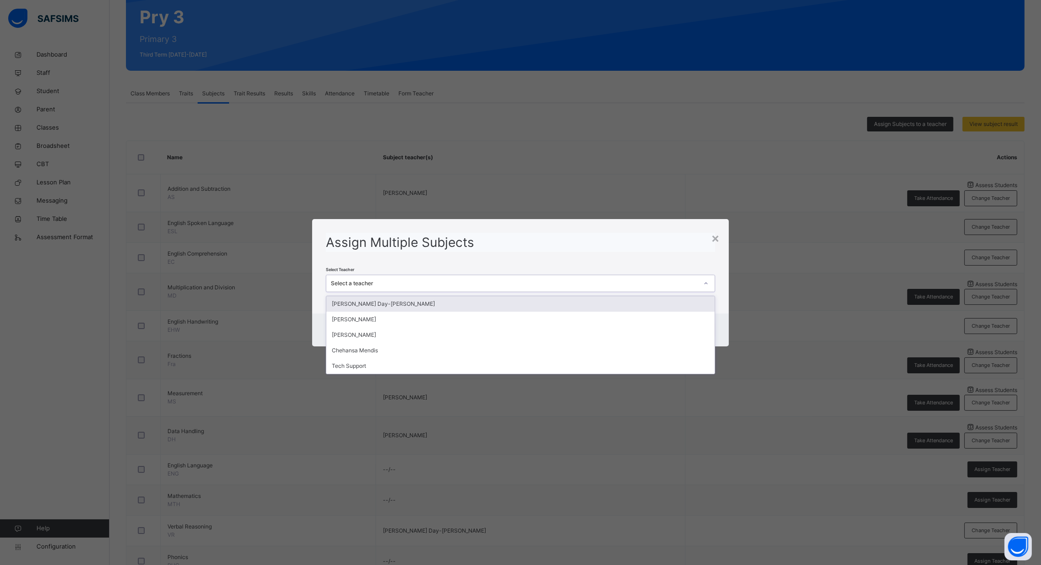
click at [609, 283] on div "Select a teacher" at bounding box center [514, 283] width 367 height 8
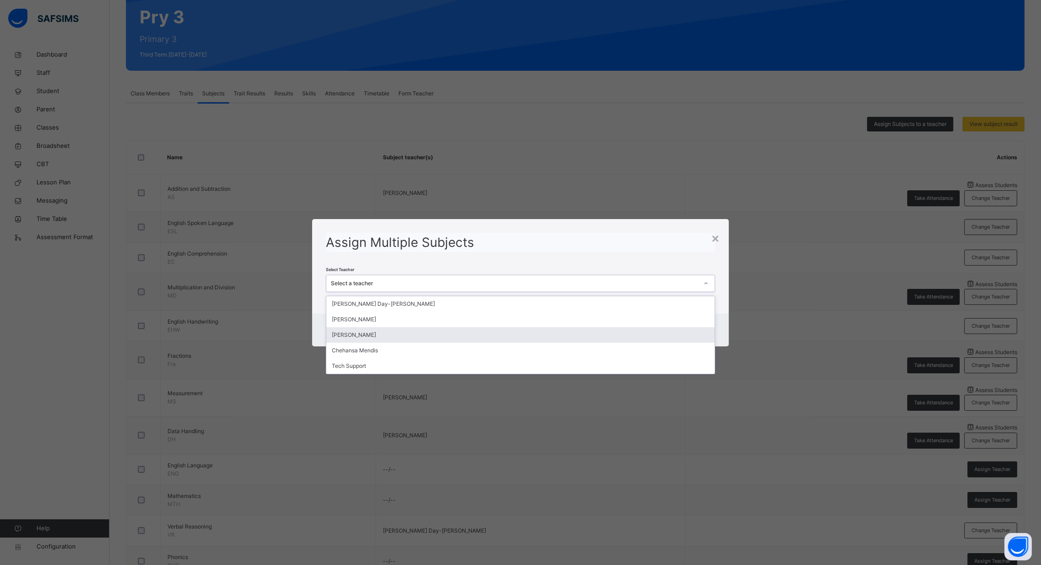
click at [573, 340] on div "[PERSON_NAME]" at bounding box center [520, 335] width 388 height 16
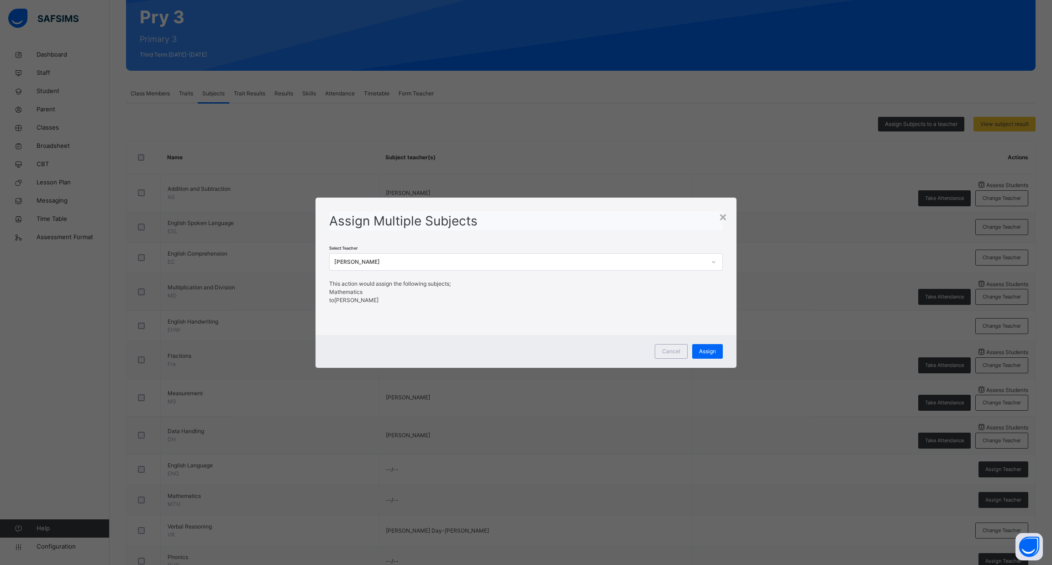
click at [706, 344] on div "Assign" at bounding box center [707, 351] width 31 height 15
click at [702, 351] on span "Assign" at bounding box center [700, 351] width 17 height 8
click at [717, 210] on div "×" at bounding box center [715, 216] width 9 height 19
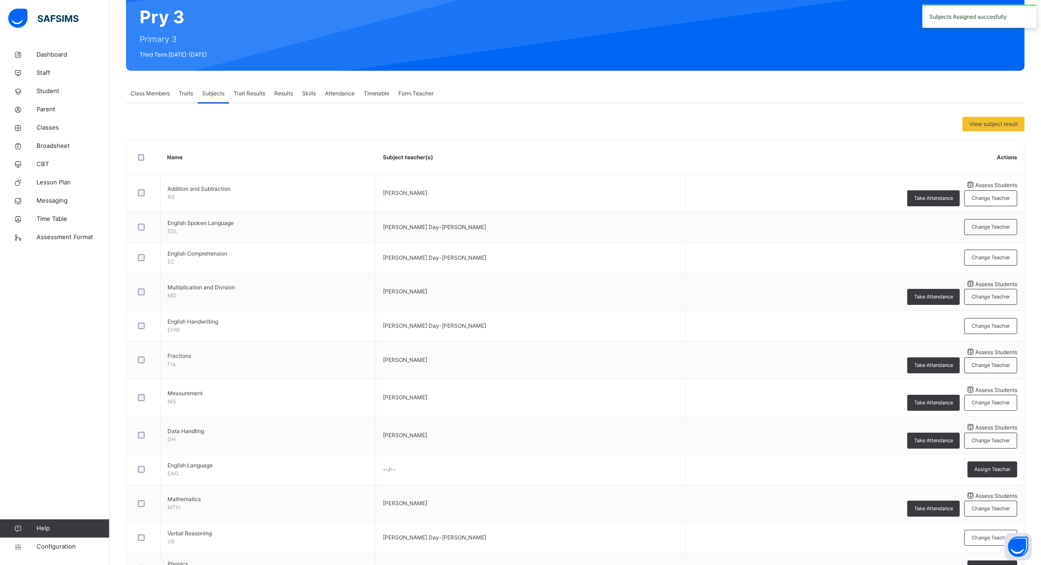
click at [714, 115] on div "View subject result Name Subject teacher(s) Actions Addition and Subtraction AS…" at bounding box center [575, 343] width 899 height 481
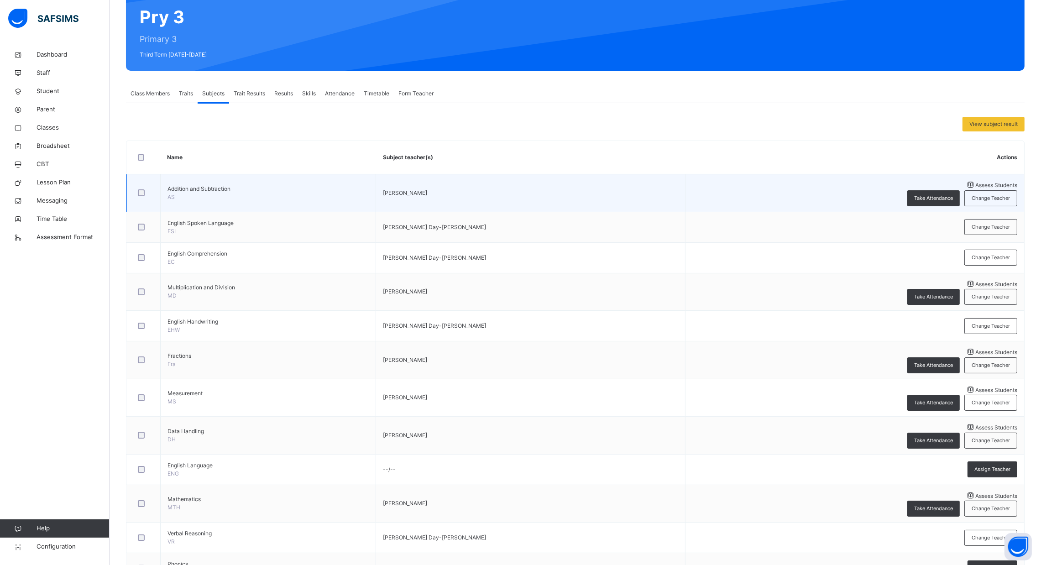
click at [976, 184] on span "Assess Students" at bounding box center [997, 185] width 42 height 7
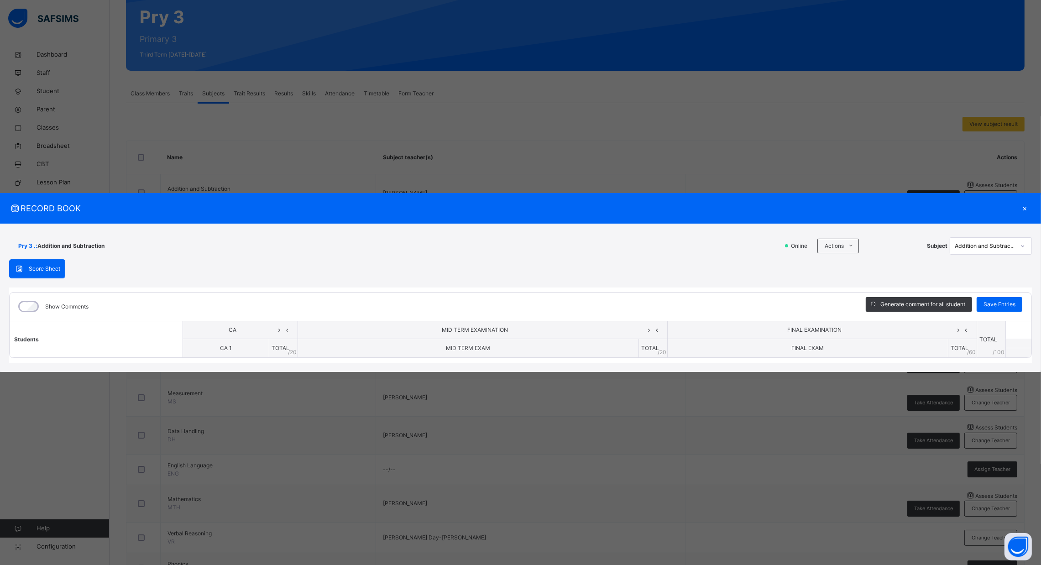
click at [646, 346] on th "TOTAL / 20" at bounding box center [653, 348] width 29 height 19
click at [1028, 206] on div "×" at bounding box center [1025, 208] width 14 height 12
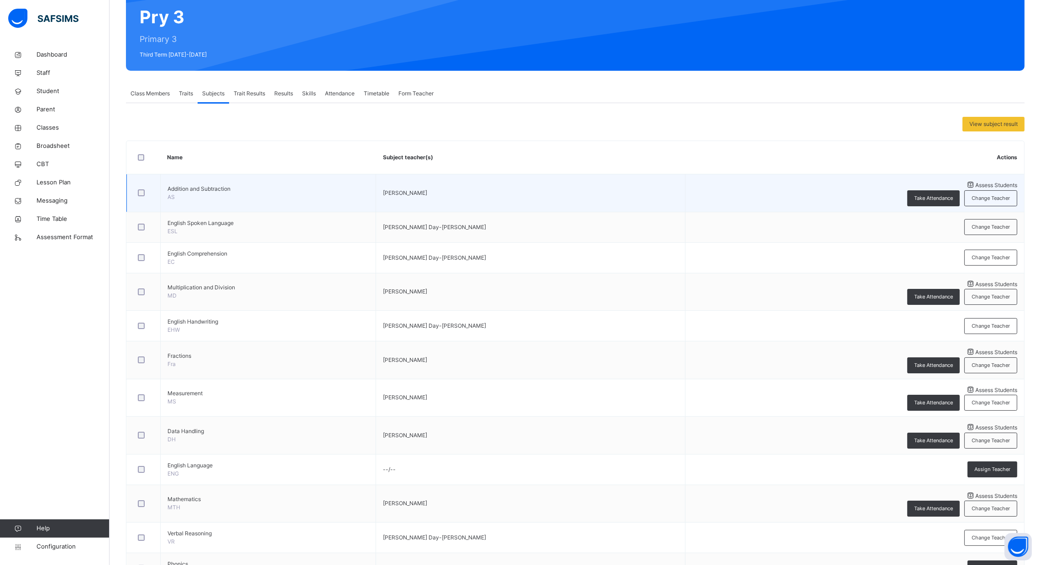
click at [976, 189] on span "Assess Students" at bounding box center [997, 185] width 42 height 7
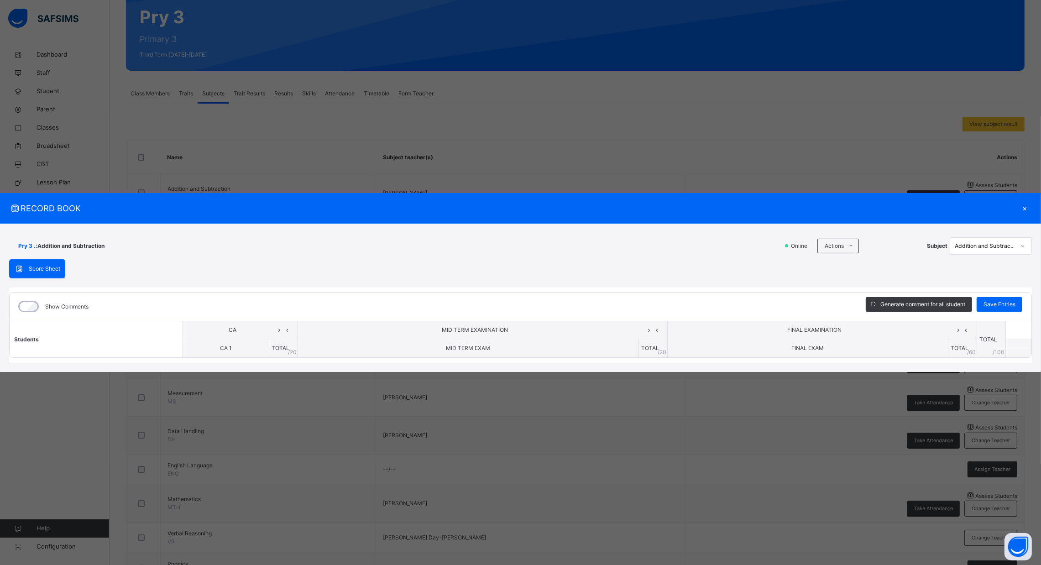
click at [49, 266] on span "Score Sheet" at bounding box center [44, 269] width 31 height 8
click at [849, 245] on icon at bounding box center [851, 245] width 7 height 7
click at [1022, 206] on div "×" at bounding box center [1025, 208] width 14 height 12
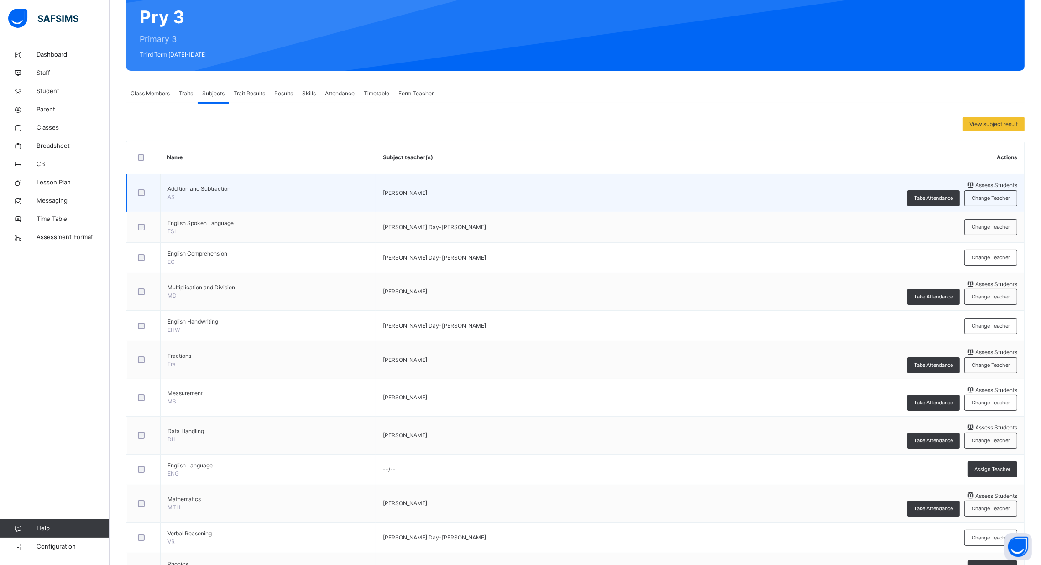
click at [976, 189] on span "Assess Students" at bounding box center [997, 185] width 42 height 7
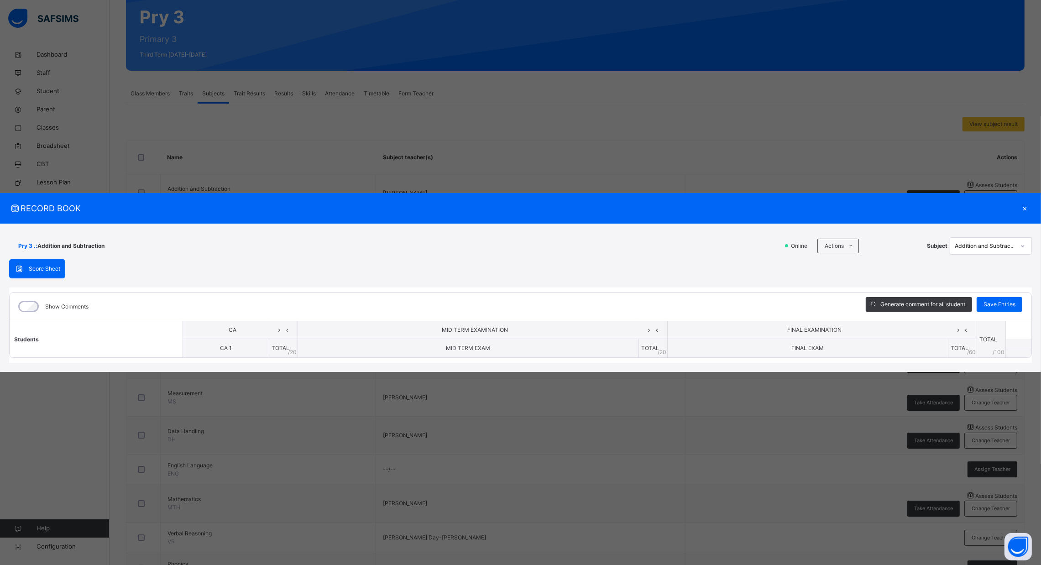
click at [52, 338] on th "Students" at bounding box center [96, 339] width 173 height 37
click at [1025, 205] on div "×" at bounding box center [1025, 208] width 14 height 12
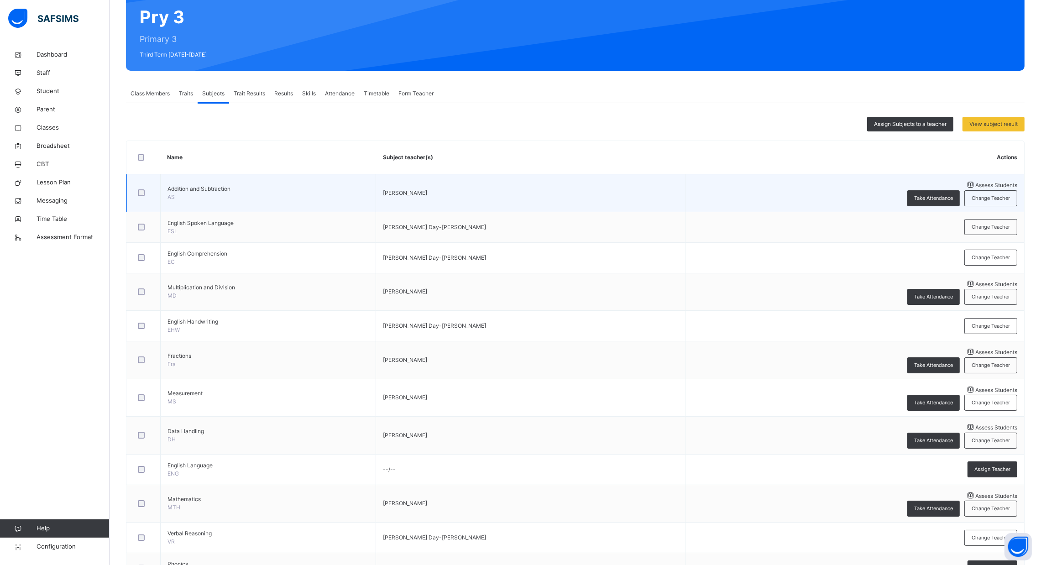
click at [976, 184] on span "Assess Students" at bounding box center [997, 185] width 42 height 7
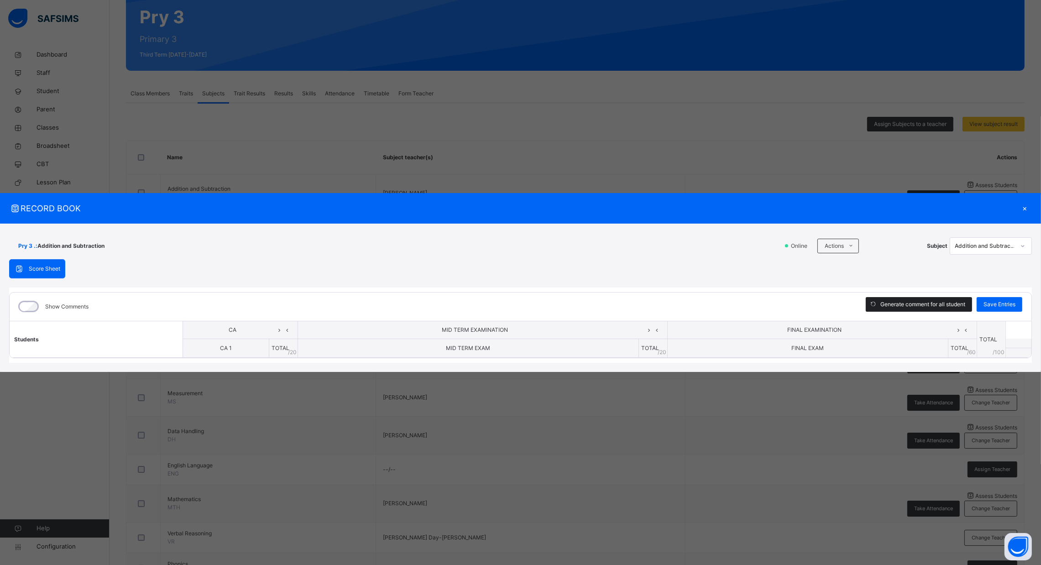
click at [923, 307] on div "Generate comment for all student" at bounding box center [919, 304] width 106 height 15
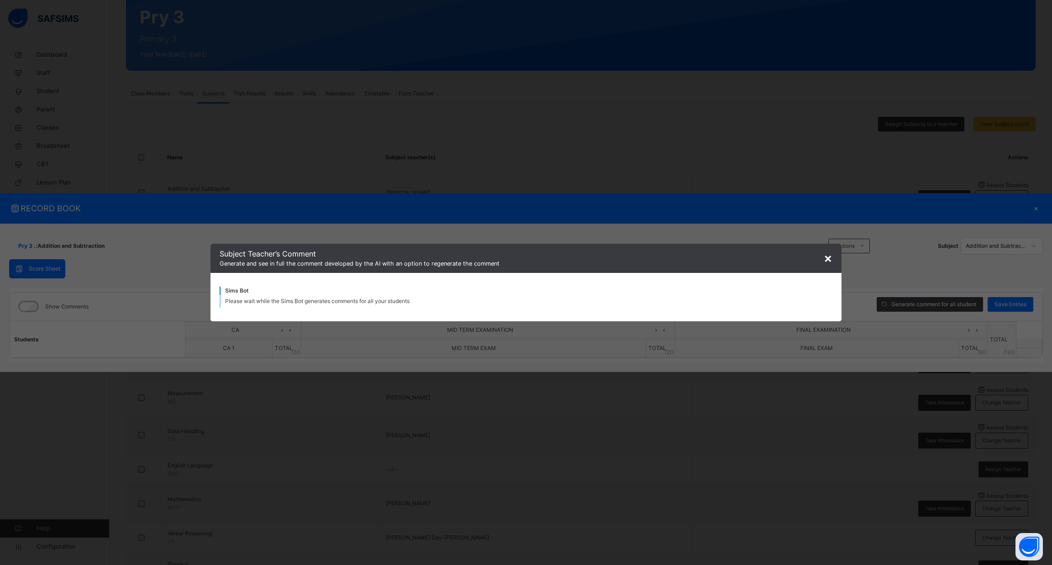
click at [821, 253] on span "Subject Teacher’s Comment" at bounding box center [526, 253] width 613 height 11
click at [826, 259] on div "Score Sheet Score Sheet Show Comments Generate comment for all student Save Ent…" at bounding box center [526, 311] width 1034 height 104
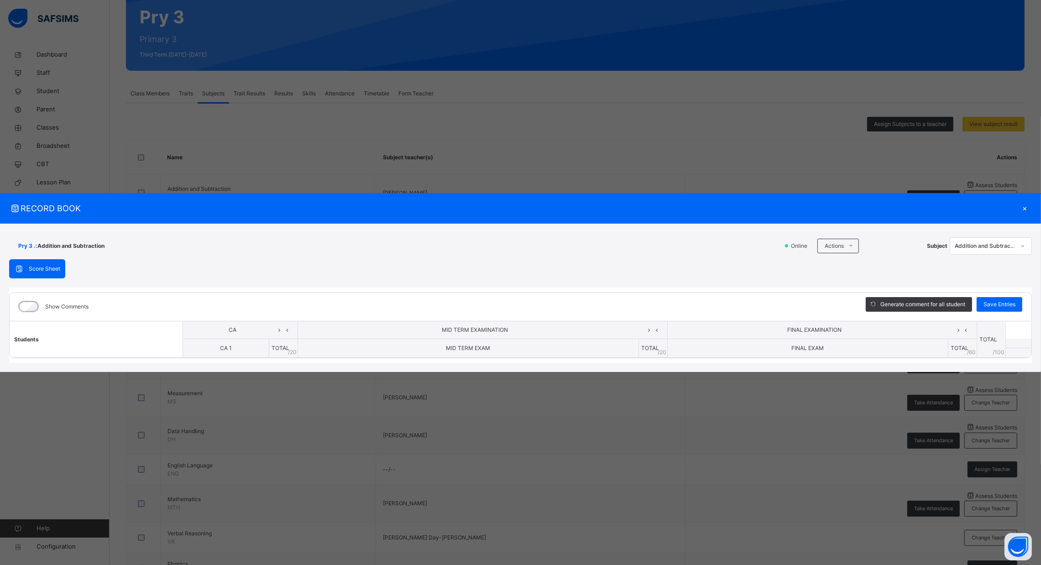
click at [891, 345] on th "FINAL EXAM" at bounding box center [808, 348] width 281 height 19
click at [598, 329] on span "MID TERM EXAMINATION" at bounding box center [475, 330] width 341 height 8
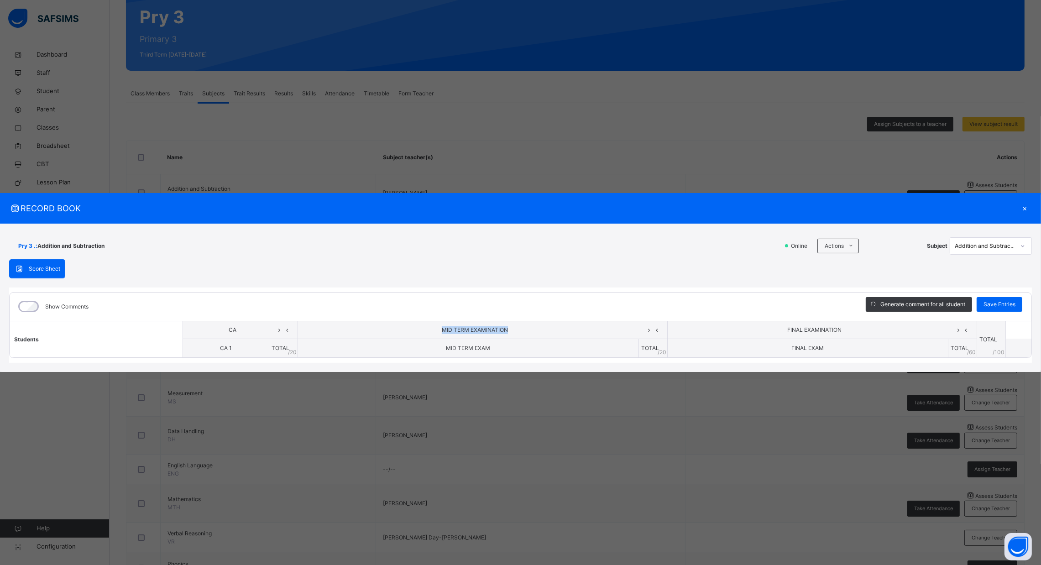
click at [598, 329] on span "MID TERM EXAMINATION" at bounding box center [475, 330] width 341 height 8
click at [284, 349] on span "TOTAL" at bounding box center [281, 348] width 18 height 7
click at [88, 331] on th "Students" at bounding box center [96, 339] width 173 height 37
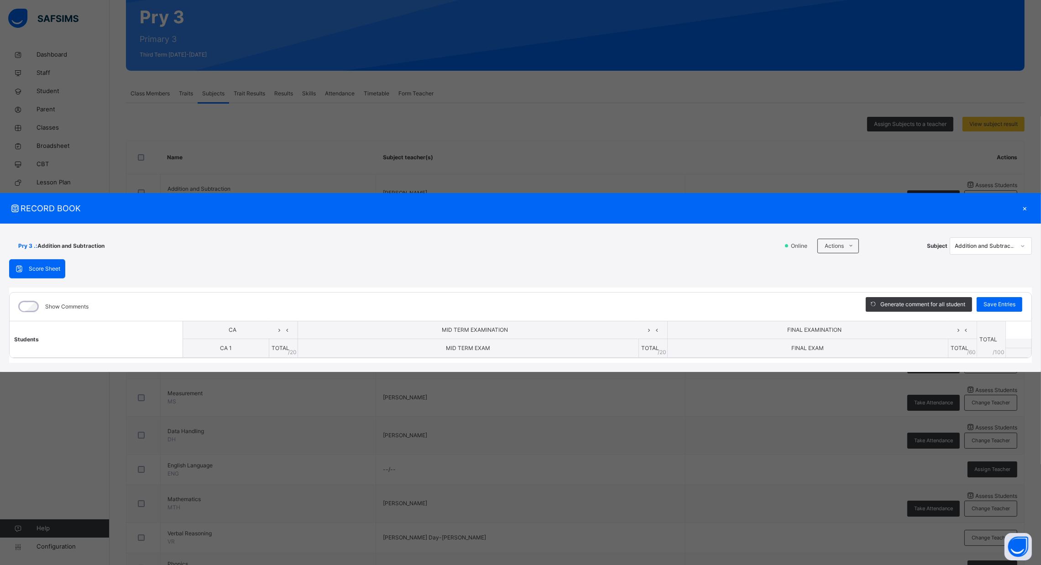
click at [53, 265] on span "Score Sheet" at bounding box center [44, 269] width 31 height 8
drag, startPoint x: 53, startPoint y: 264, endPoint x: 17, endPoint y: 263, distance: 36.1
click at [17, 263] on div "Score Sheet" at bounding box center [37, 269] width 55 height 18
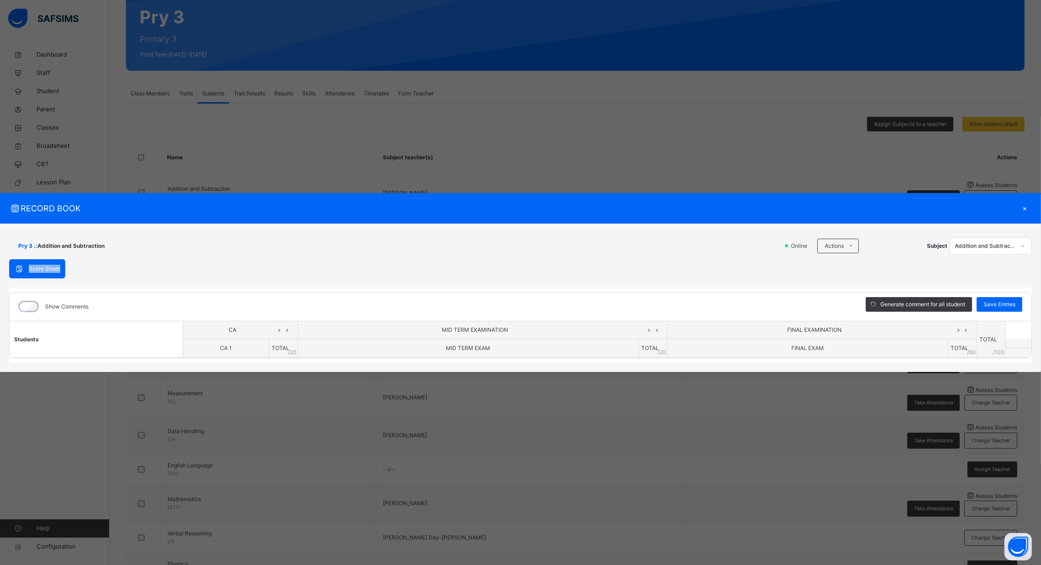
click at [17, 264] on icon at bounding box center [19, 268] width 10 height 9
click at [888, 275] on li "Upload/map score sheet" at bounding box center [875, 283] width 93 height 17
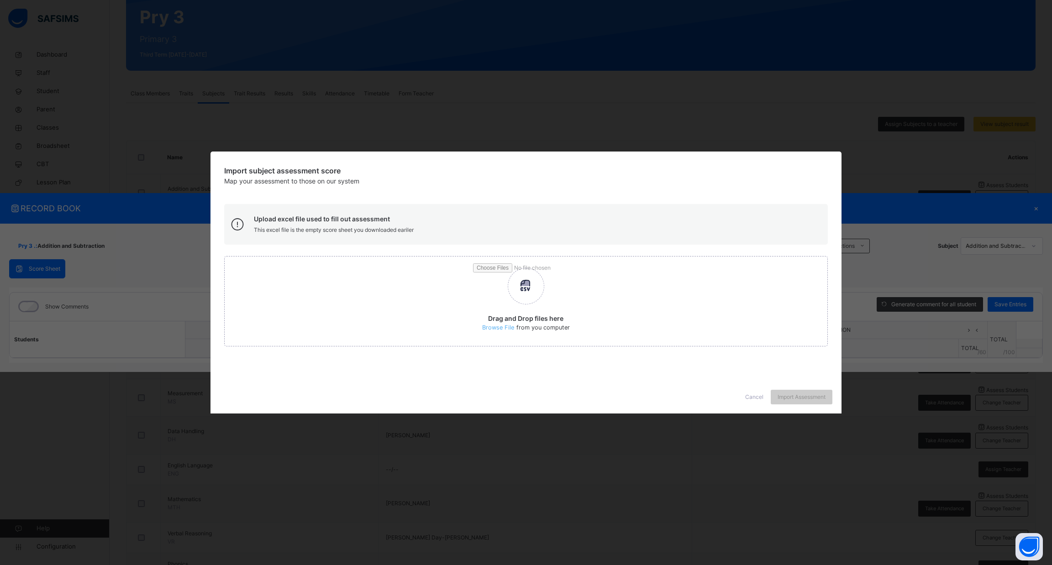
click at [752, 394] on span "Cancel" at bounding box center [754, 397] width 18 height 8
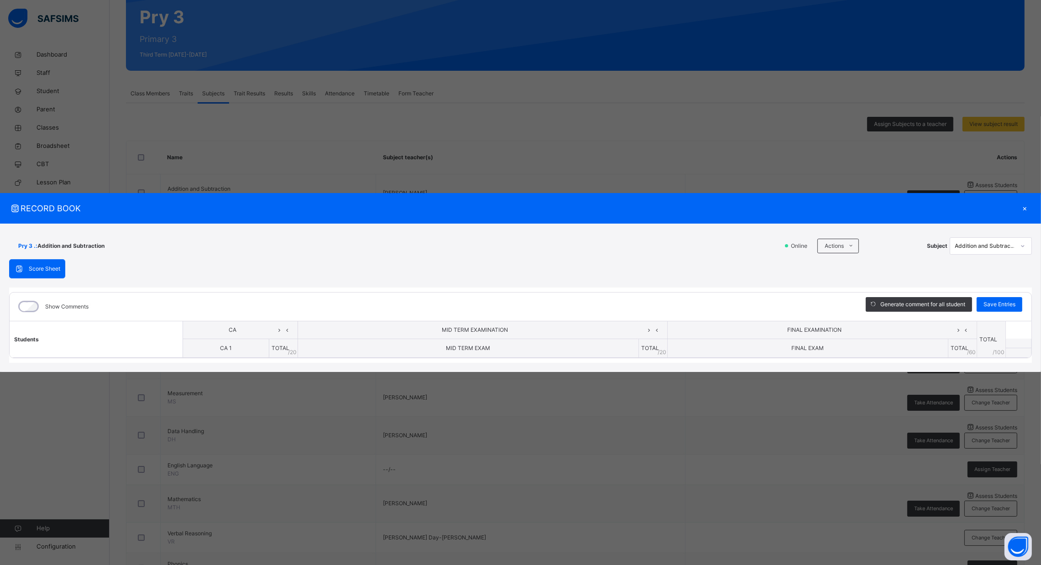
click at [1026, 204] on div "×" at bounding box center [1025, 208] width 14 height 12
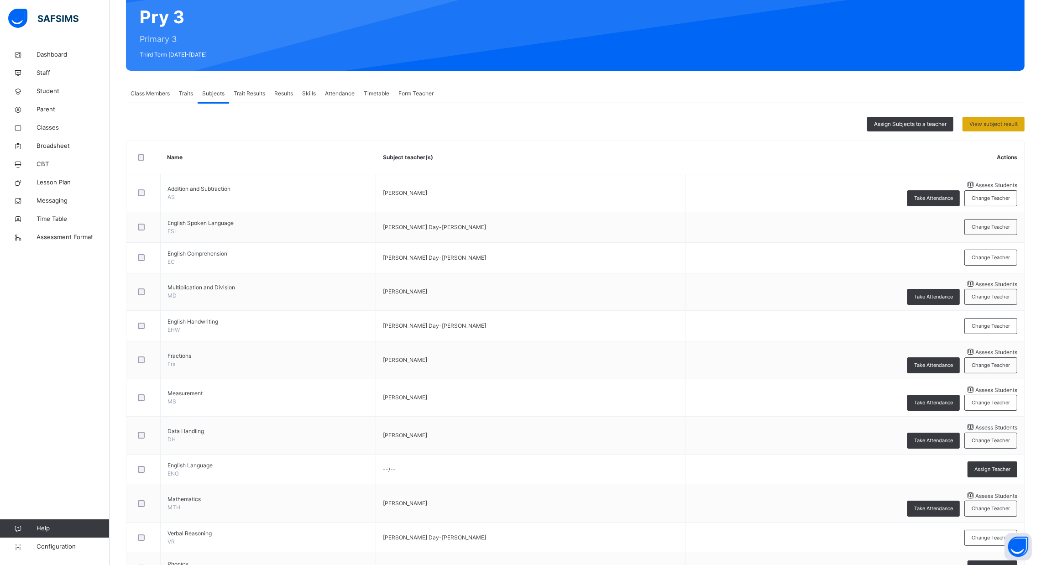
click at [1006, 128] on div "View subject result" at bounding box center [994, 124] width 62 height 15
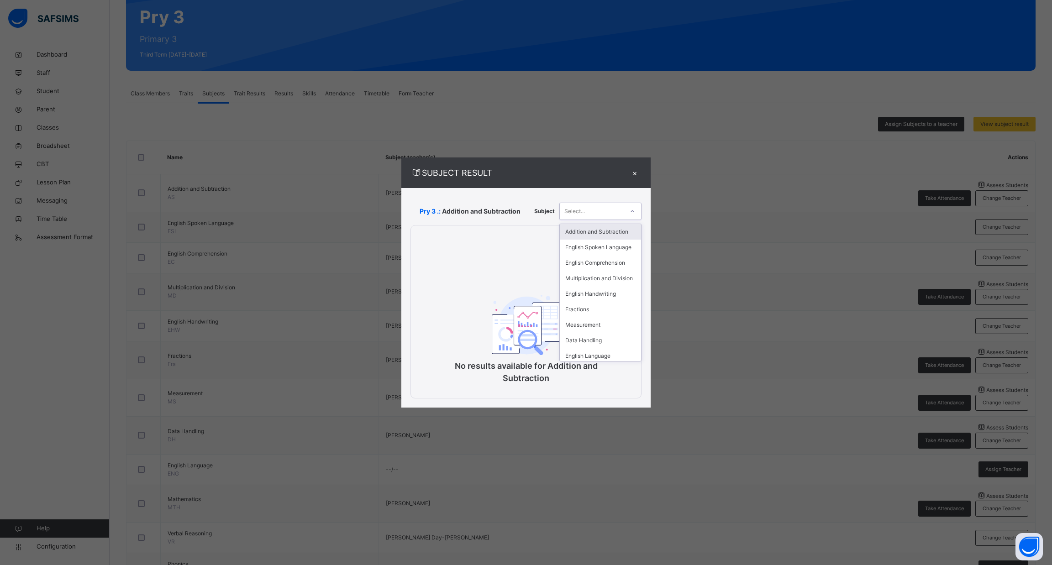
click at [621, 208] on div "Select..." at bounding box center [592, 211] width 64 height 14
click at [606, 240] on div "Addition and Subtraction" at bounding box center [600, 232] width 81 height 16
click at [609, 242] on div "Print Report" at bounding box center [605, 237] width 52 height 15
click at [632, 168] on div "×" at bounding box center [635, 173] width 14 height 12
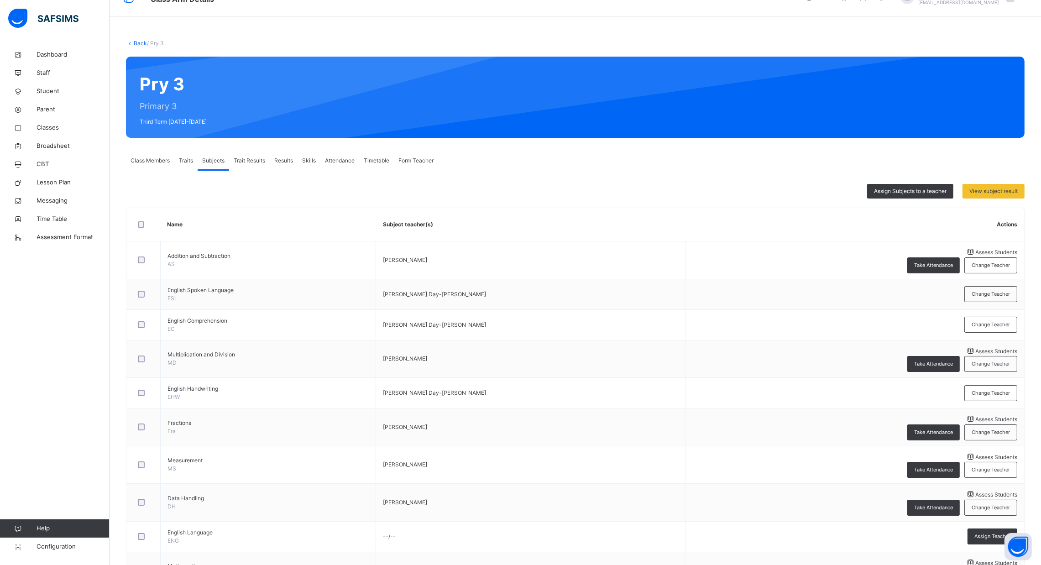
scroll to position [0, 0]
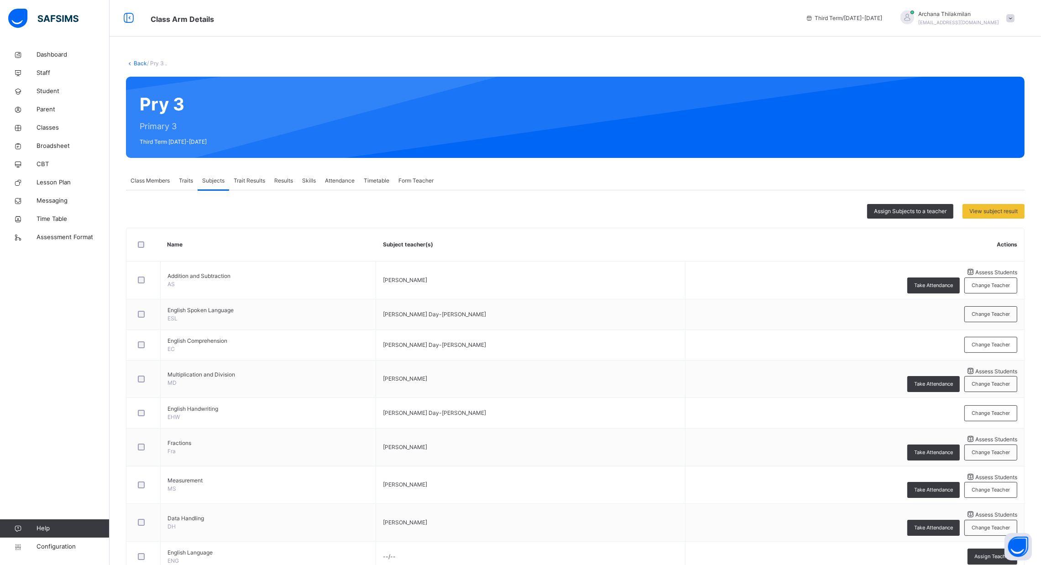
click at [414, 177] on span "Form Teacher" at bounding box center [416, 181] width 35 height 8
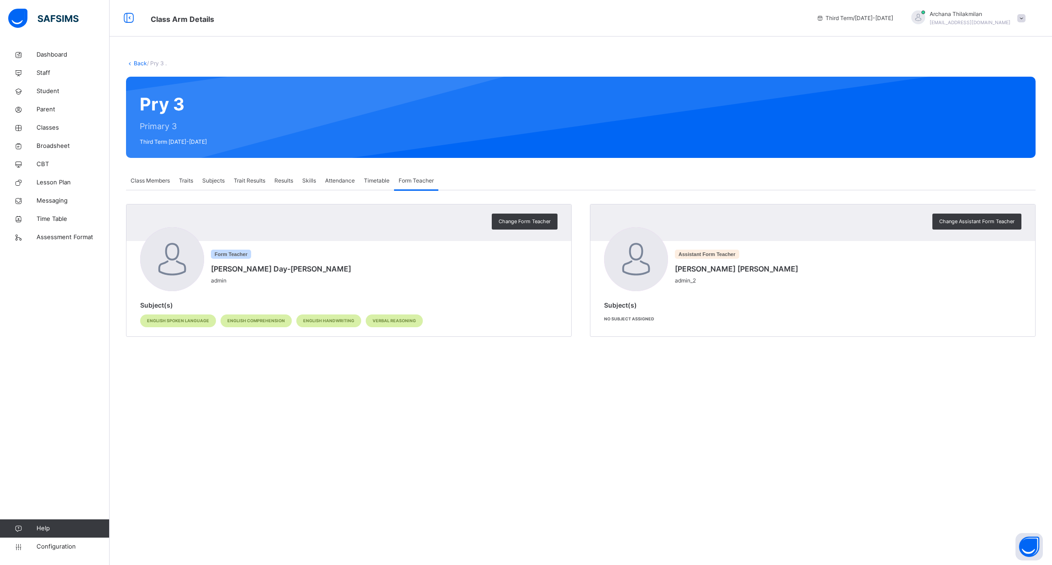
click at [374, 175] on div "Timetable" at bounding box center [376, 181] width 35 height 18
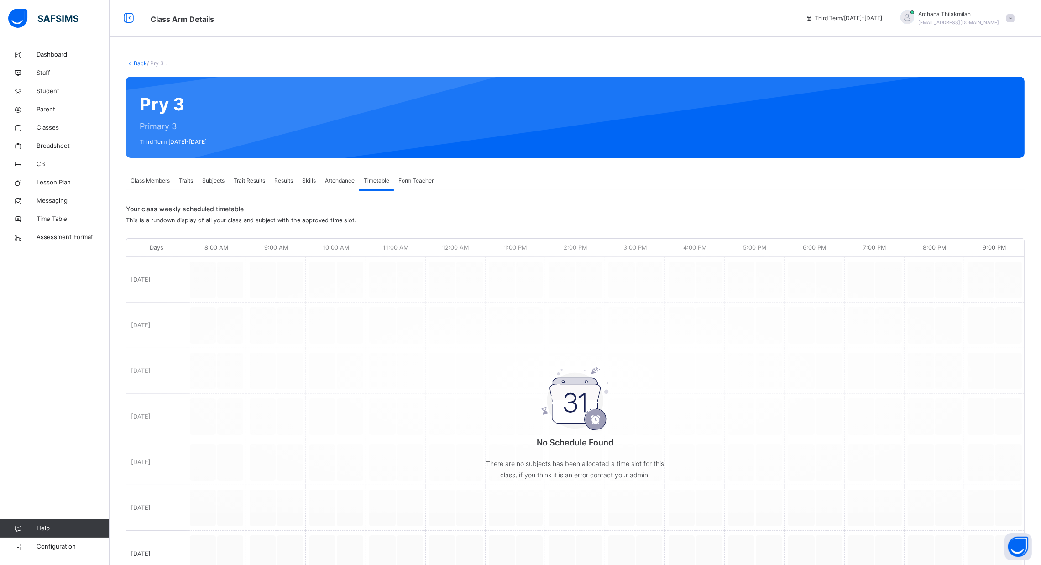
click at [338, 177] on span "Attendance" at bounding box center [340, 181] width 30 height 8
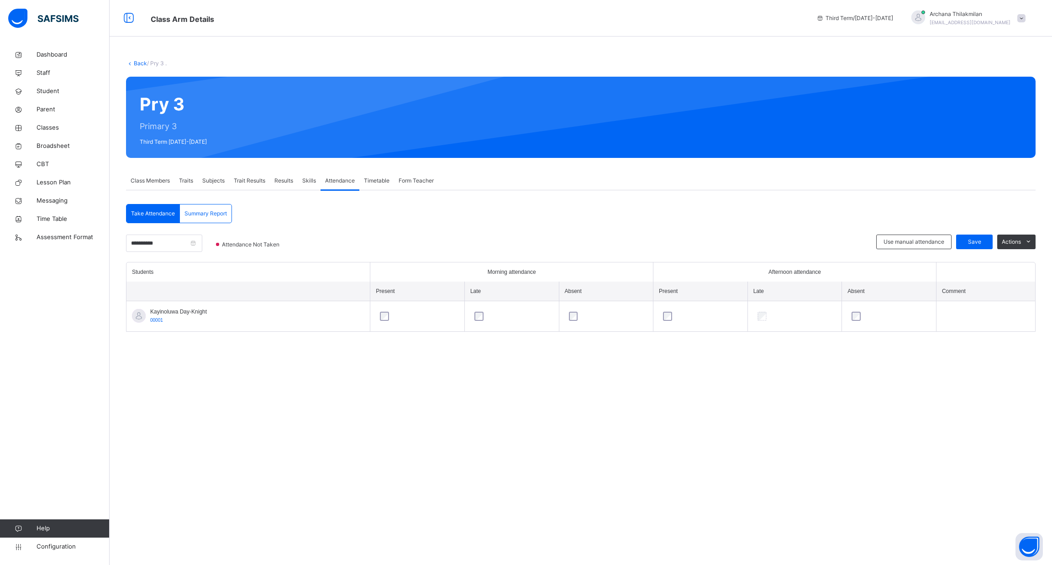
click at [308, 177] on span "Skills" at bounding box center [309, 181] width 14 height 8
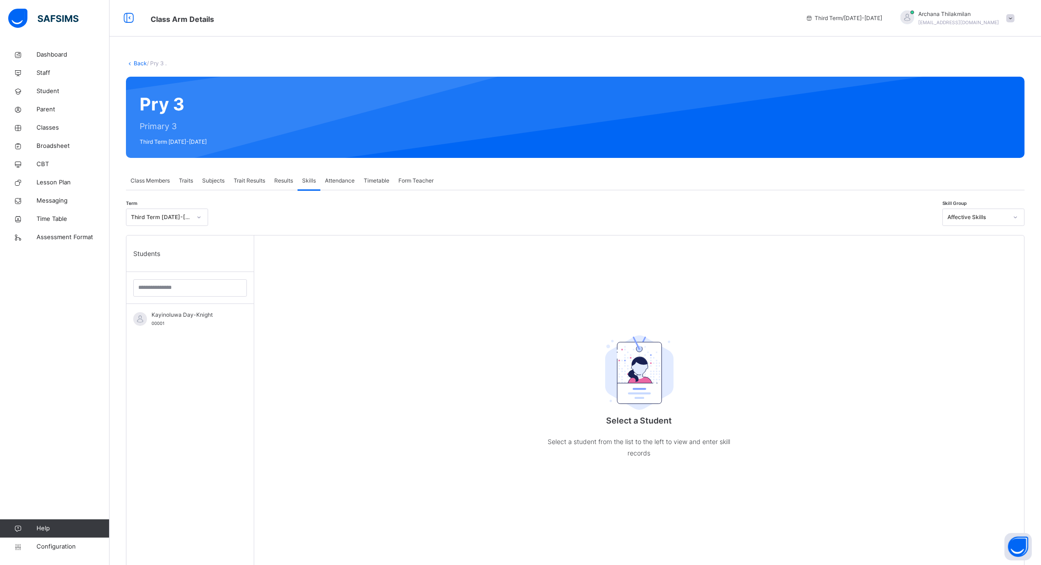
click at [273, 178] on div "Results" at bounding box center [284, 181] width 28 height 18
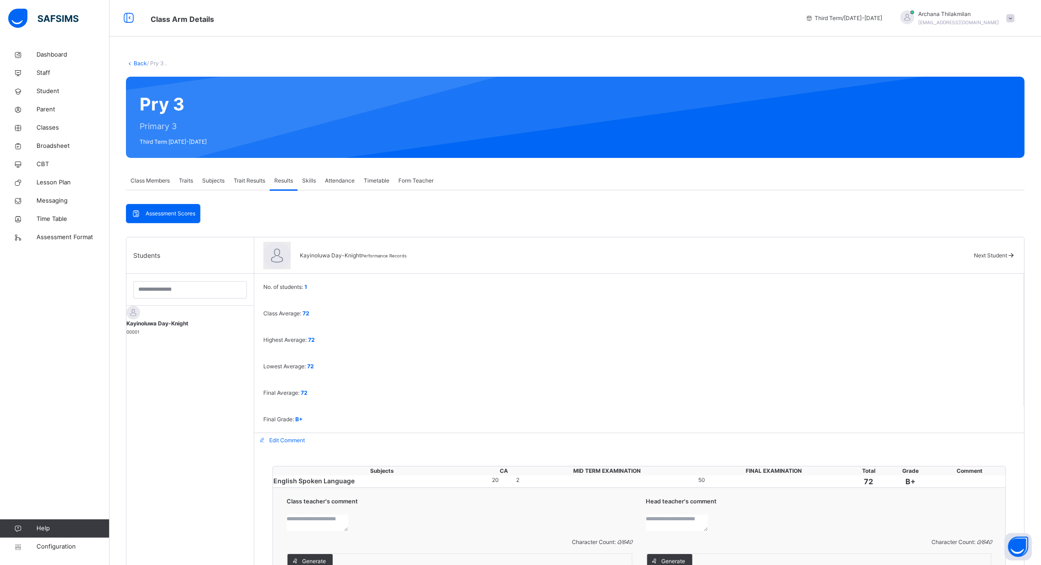
click at [171, 215] on span "Assessment Scores" at bounding box center [171, 214] width 50 height 8
click at [215, 181] on span "Subjects" at bounding box center [213, 181] width 22 height 8
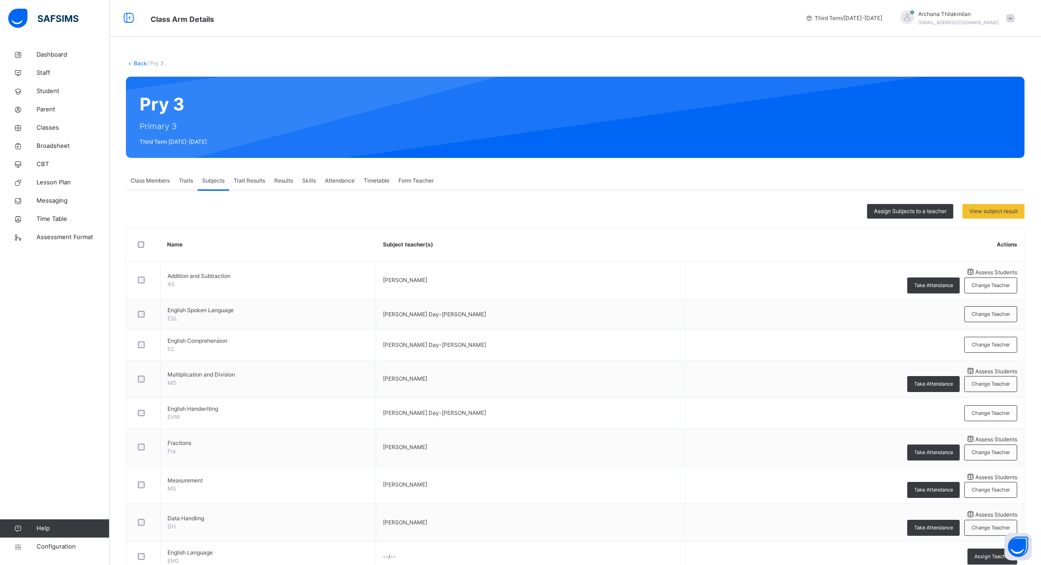
click at [157, 178] on span "Class Members" at bounding box center [150, 181] width 39 height 8
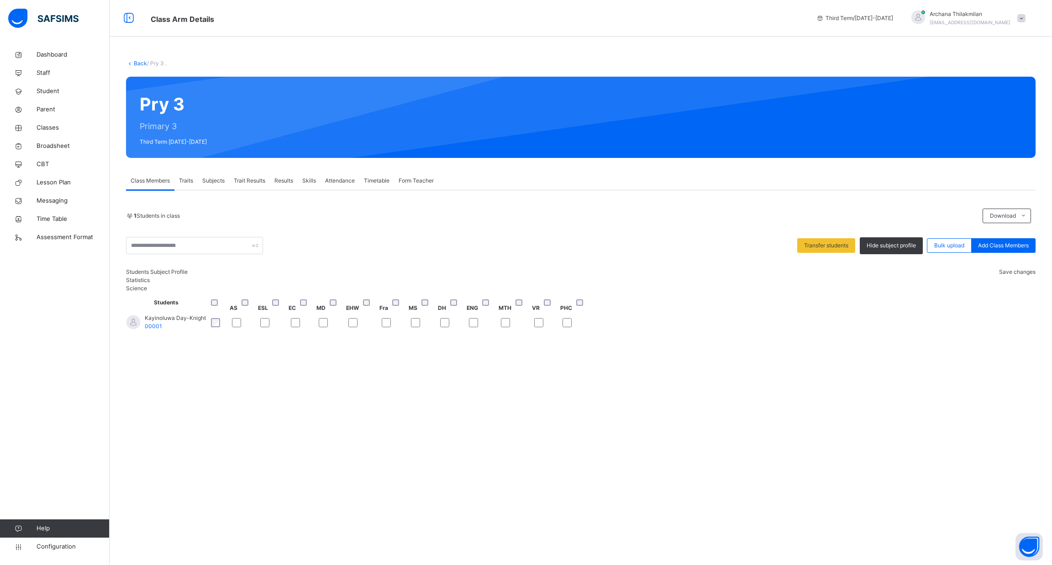
click at [999, 275] on span "Save changes" at bounding box center [1017, 271] width 37 height 7
click at [1000, 276] on div "Save changes" at bounding box center [1017, 272] width 37 height 8
click at [284, 180] on span "Results" at bounding box center [283, 181] width 19 height 8
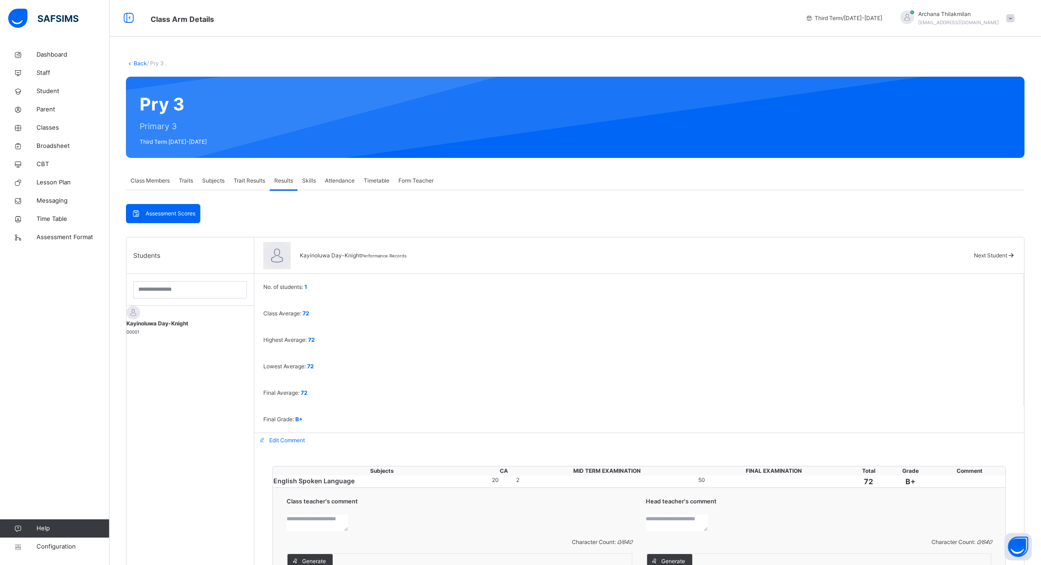
click at [212, 173] on div "Subjects" at bounding box center [213, 181] width 31 height 18
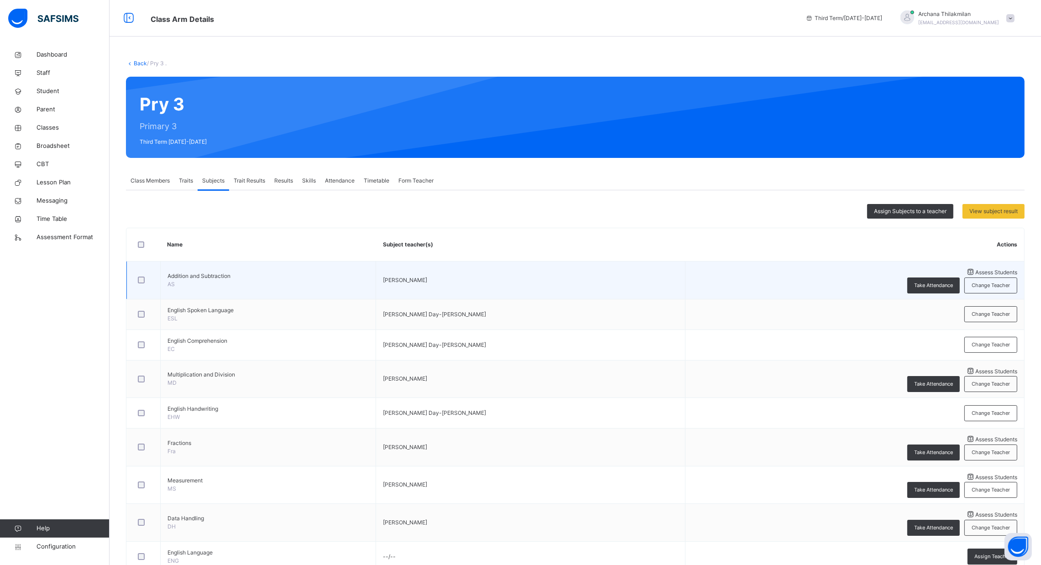
click at [976, 275] on span "Assess Students" at bounding box center [997, 272] width 42 height 7
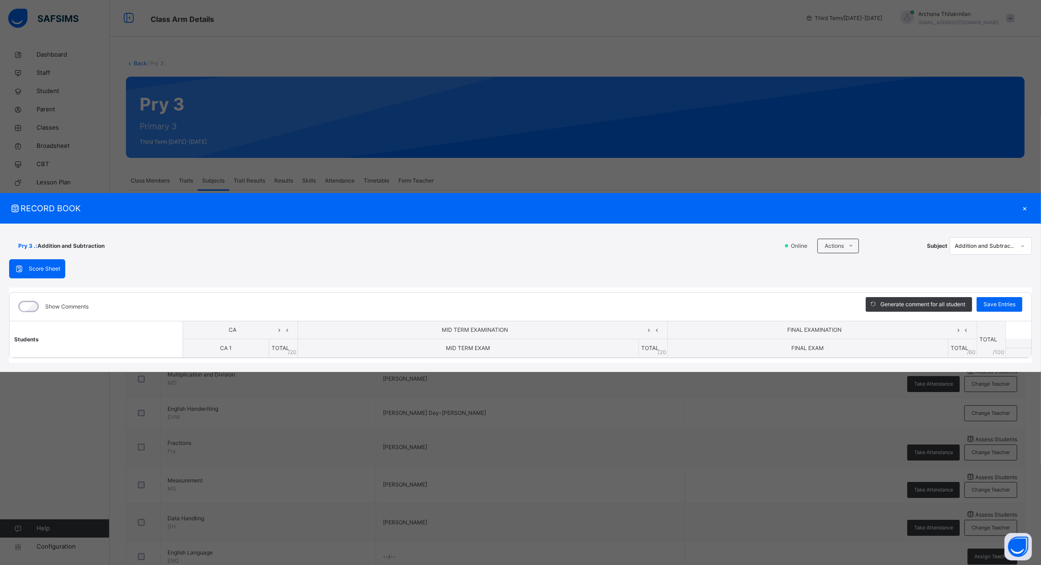
click at [1026, 202] on div "×" at bounding box center [1025, 208] width 14 height 12
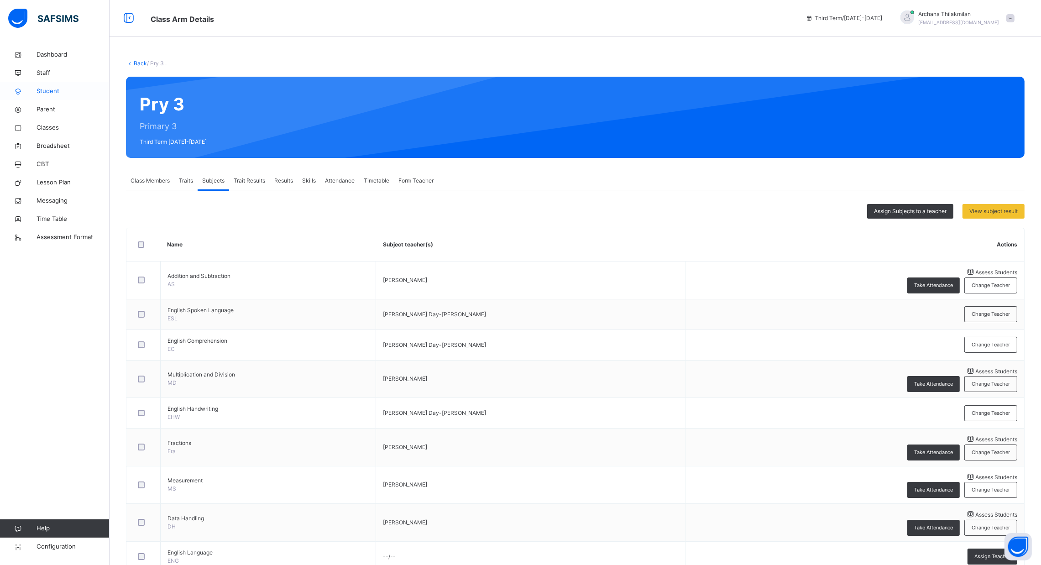
click at [46, 94] on span "Student" at bounding box center [73, 91] width 73 height 9
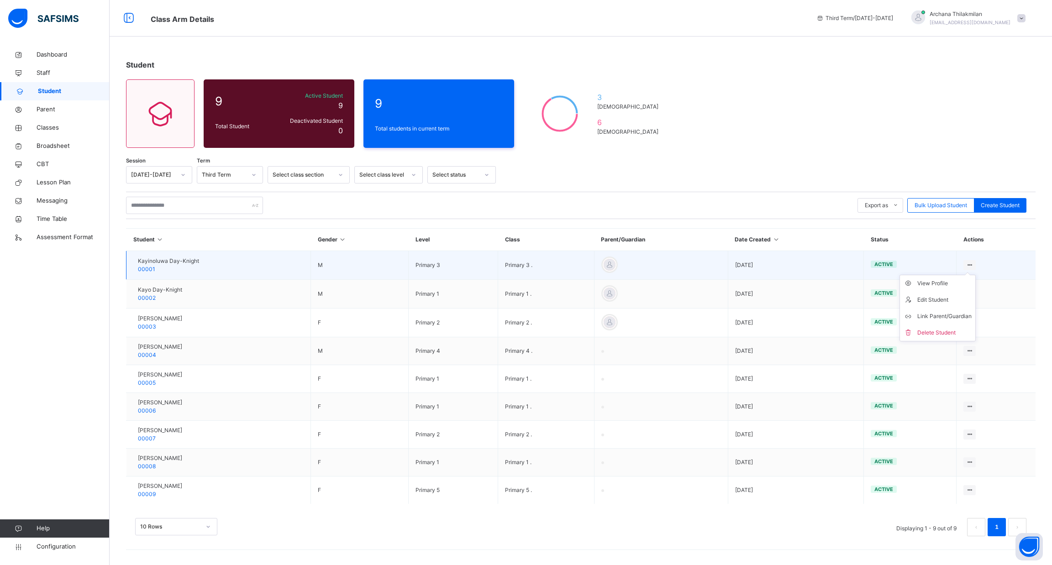
click at [971, 264] on icon at bounding box center [970, 265] width 8 height 7
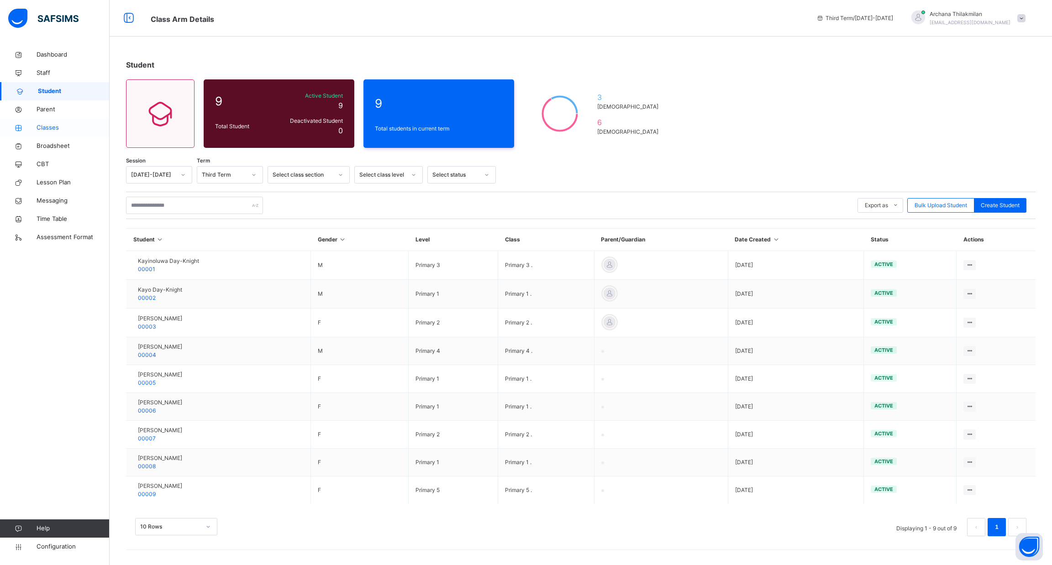
click at [63, 127] on span "Classes" at bounding box center [73, 127] width 73 height 9
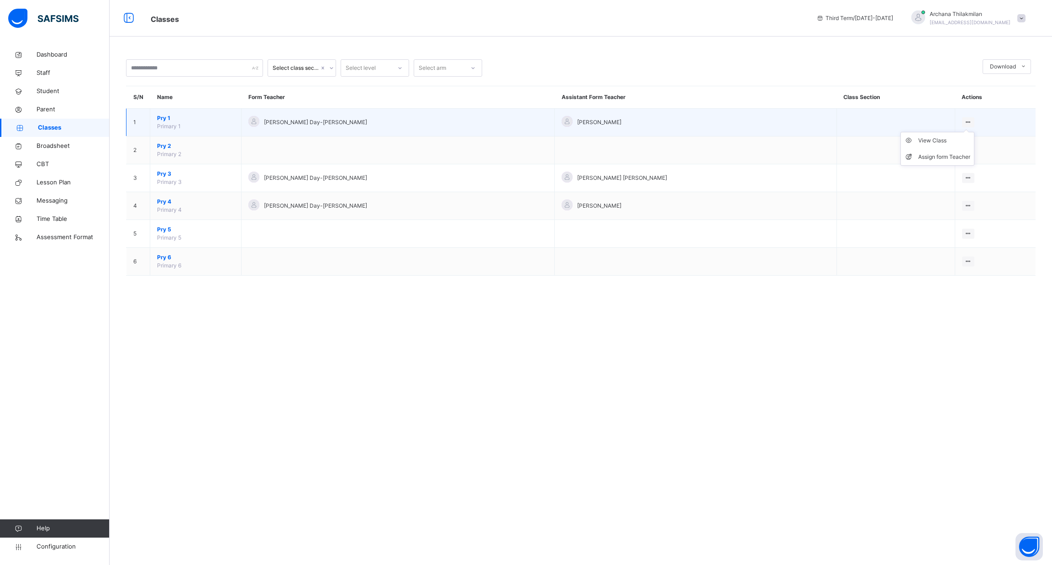
click at [964, 121] on icon at bounding box center [968, 122] width 8 height 7
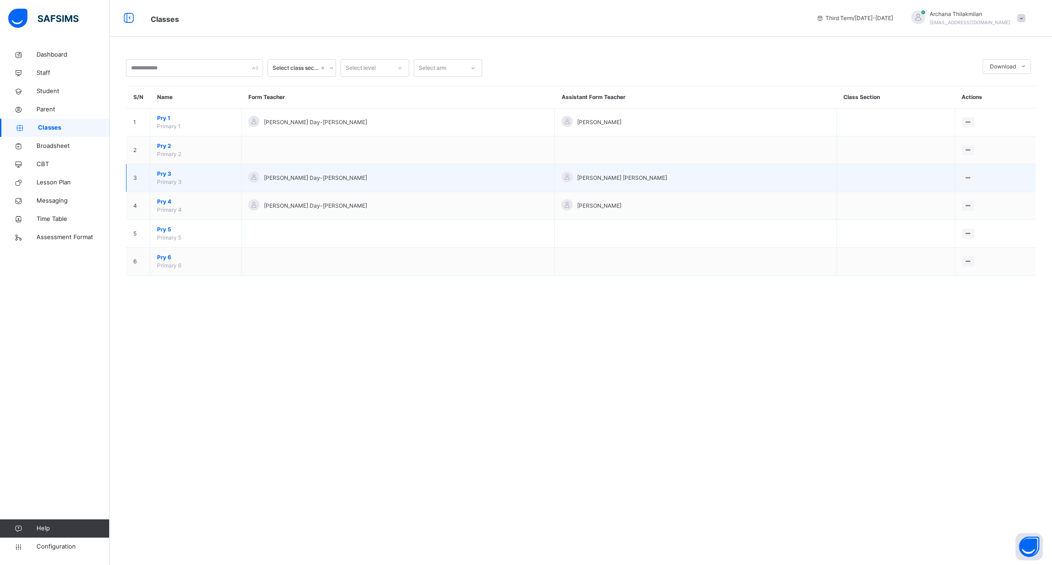
click at [380, 183] on div "[PERSON_NAME] Day-[PERSON_NAME]" at bounding box center [397, 178] width 299 height 13
click at [964, 178] on icon at bounding box center [968, 177] width 8 height 7
drag, startPoint x: 920, startPoint y: 192, endPoint x: 922, endPoint y: 213, distance: 21.5
click at [922, 213] on ul "View Class Assign form Teacher" at bounding box center [937, 205] width 74 height 34
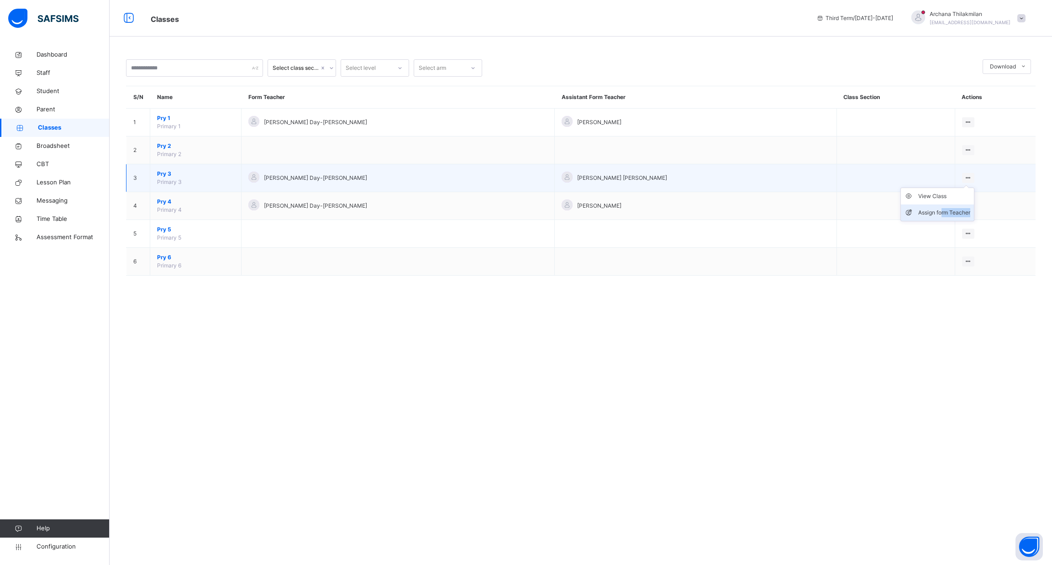
click at [922, 213] on div "Assign form Teacher" at bounding box center [944, 212] width 52 height 9
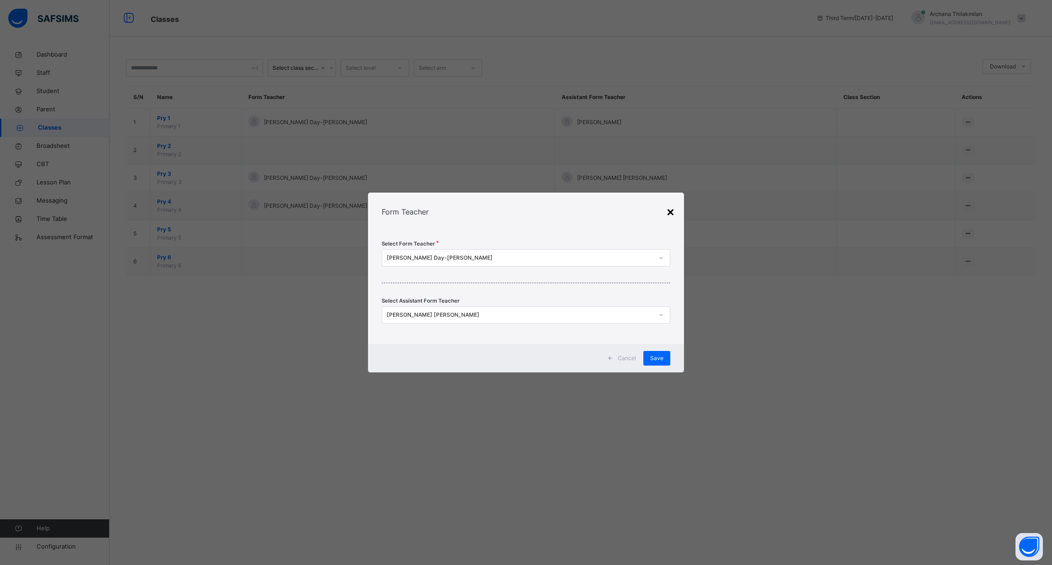
click at [667, 212] on div "×" at bounding box center [670, 211] width 9 height 19
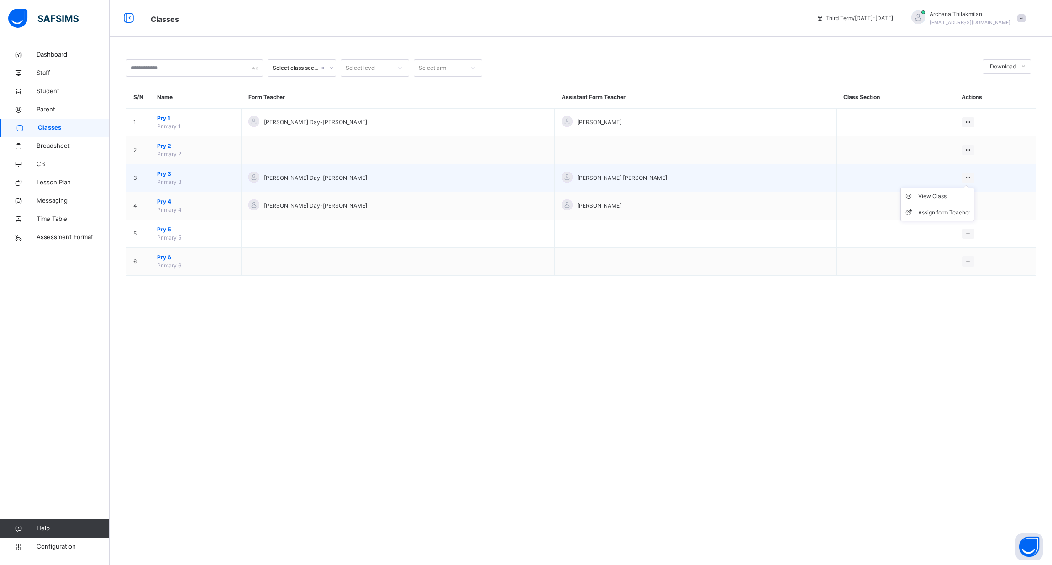
click at [947, 188] on ul "View Class Assign form Teacher" at bounding box center [937, 205] width 74 height 34
click at [927, 194] on div "View Class" at bounding box center [944, 196] width 52 height 9
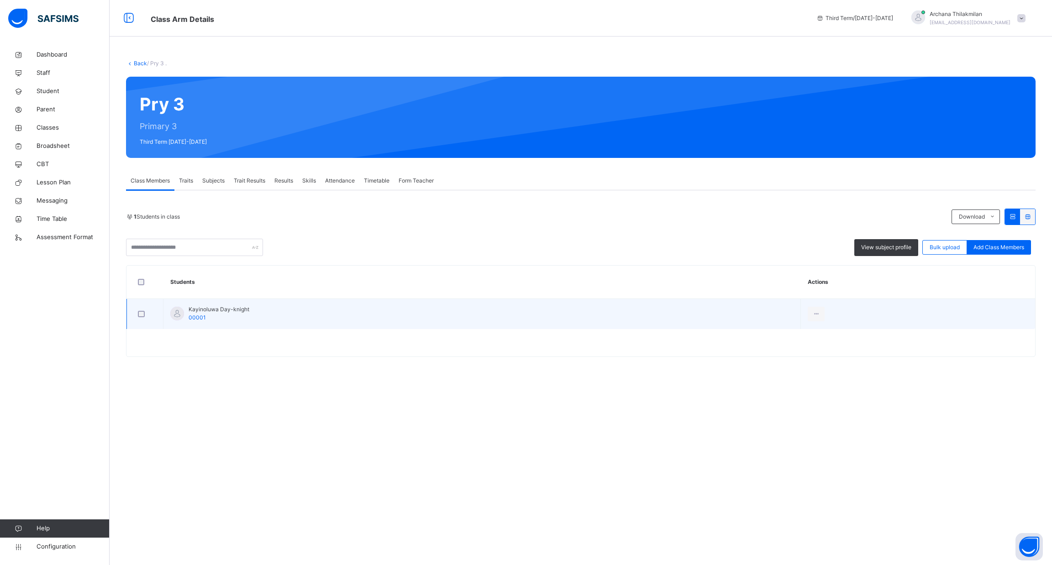
click at [141, 318] on div at bounding box center [145, 313] width 22 height 19
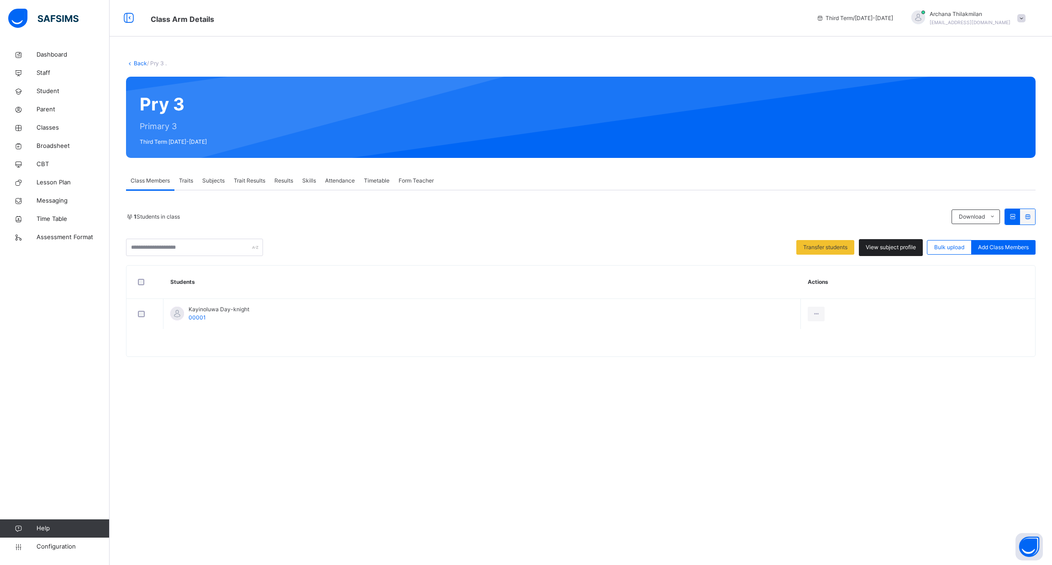
click at [905, 247] on span "View subject profile" at bounding box center [891, 247] width 50 height 8
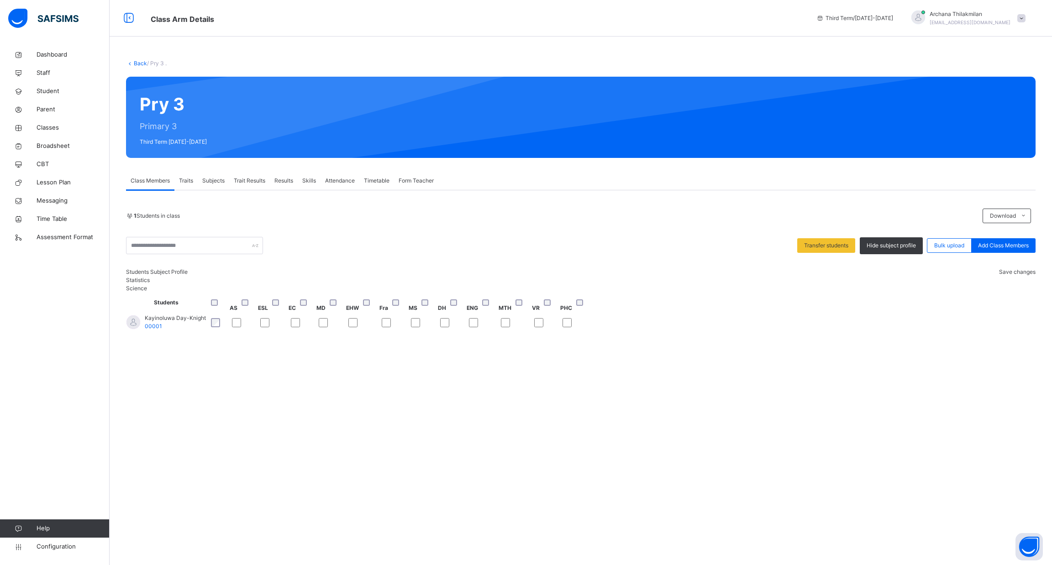
click at [207, 179] on span "Subjects" at bounding box center [213, 181] width 22 height 8
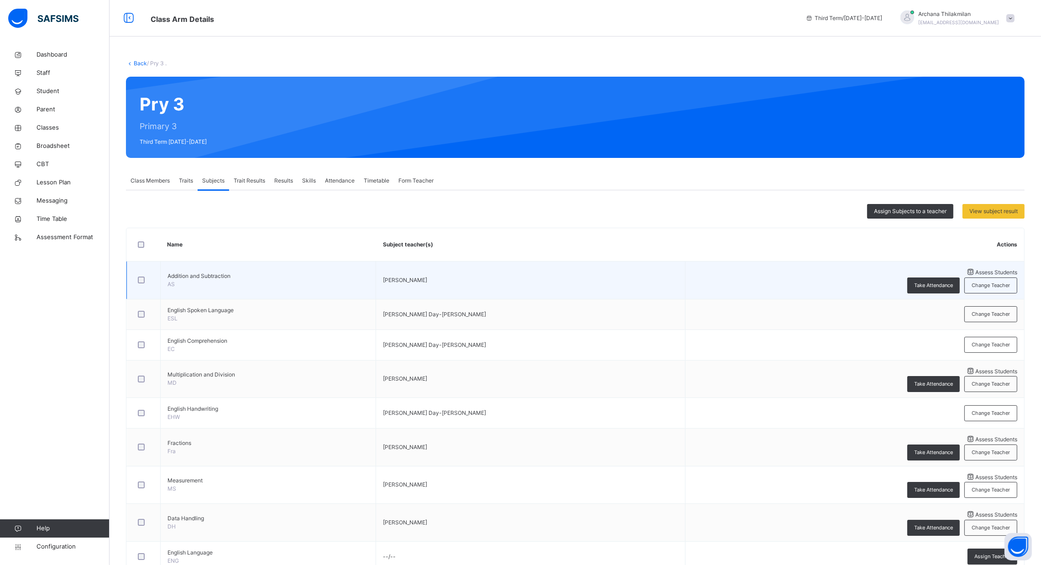
click at [976, 276] on span "Assess Students" at bounding box center [997, 272] width 42 height 7
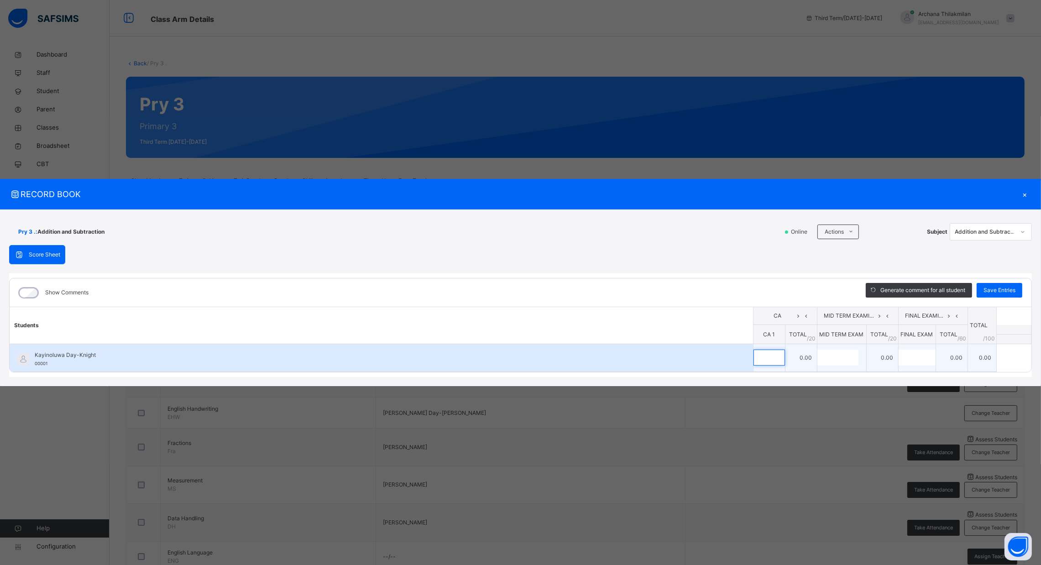
drag, startPoint x: 772, startPoint y: 362, endPoint x: 777, endPoint y: 360, distance: 5.8
click at [777, 360] on div at bounding box center [769, 358] width 31 height 16
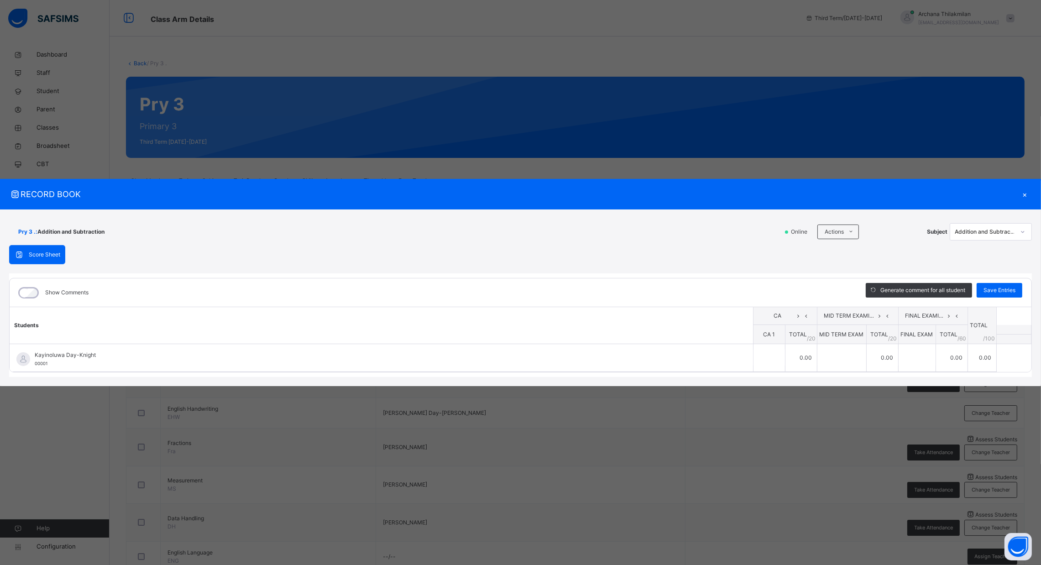
click at [1021, 189] on div "×" at bounding box center [1025, 194] width 14 height 12
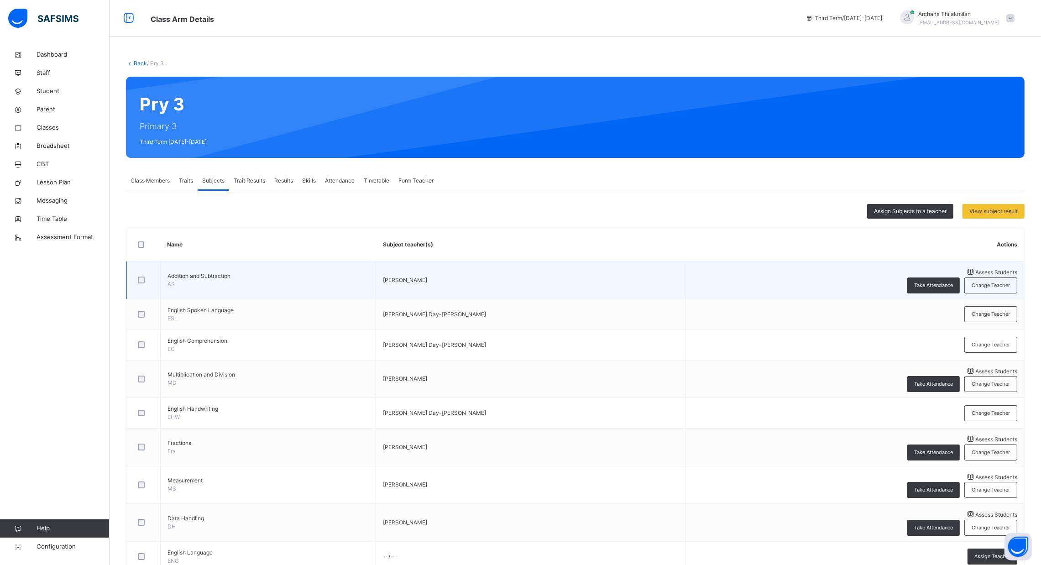
click at [976, 273] on span "Assess Students" at bounding box center [997, 272] width 42 height 7
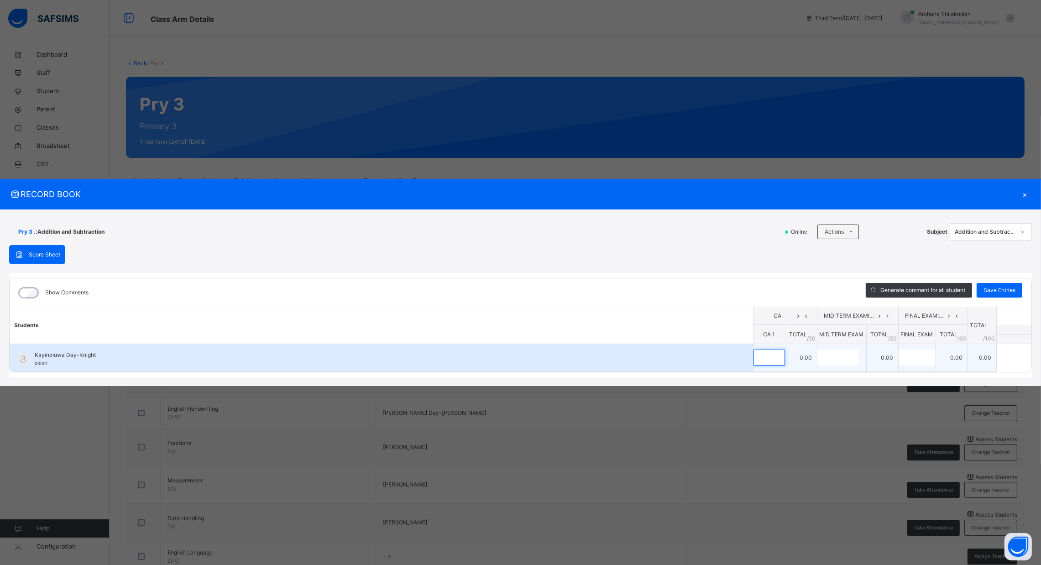
click at [771, 357] on input "text" at bounding box center [769, 358] width 31 height 16
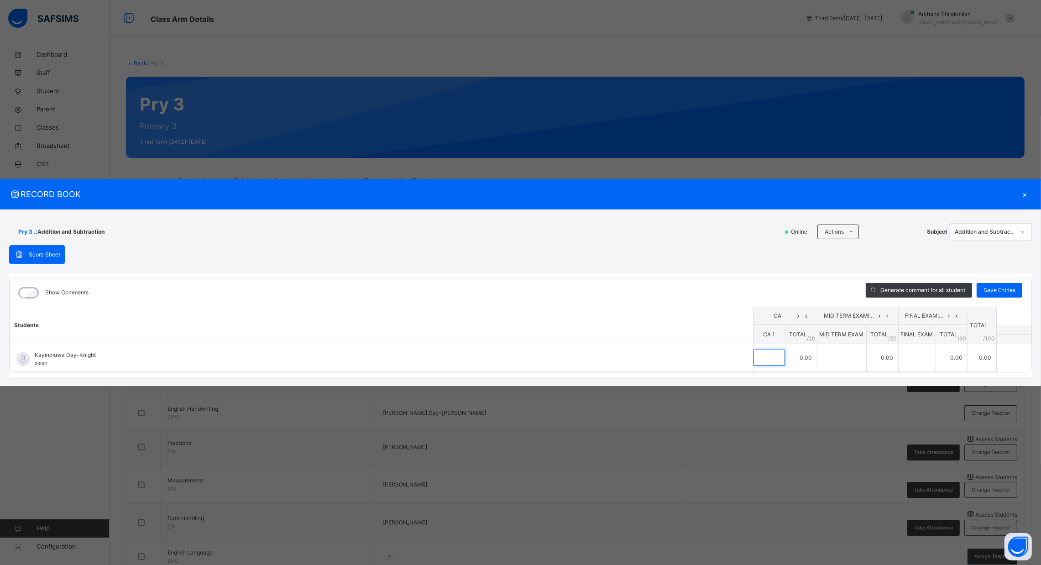
scroll to position [9, 0]
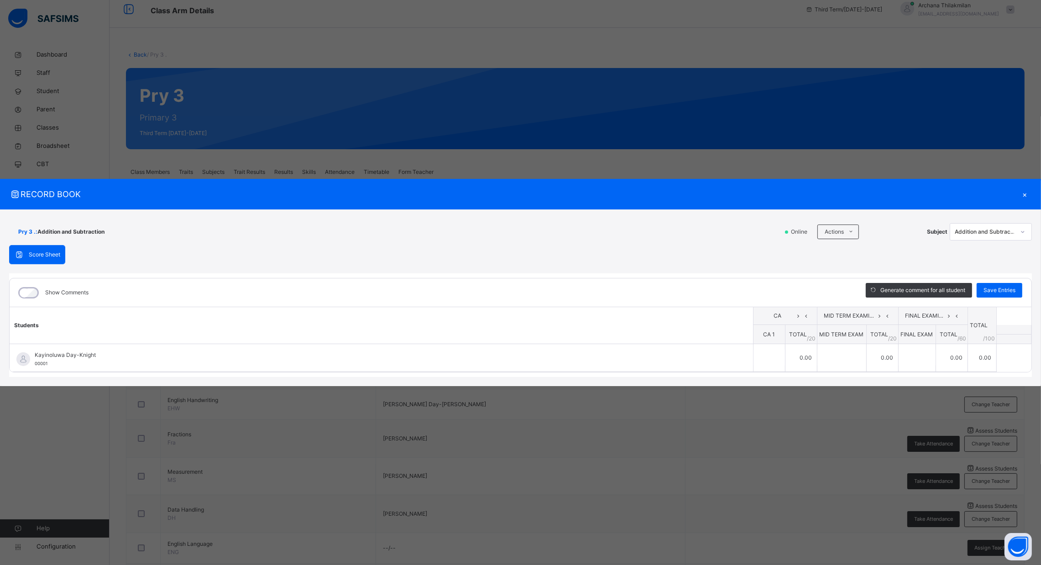
click at [1022, 188] on div "×" at bounding box center [1025, 194] width 14 height 12
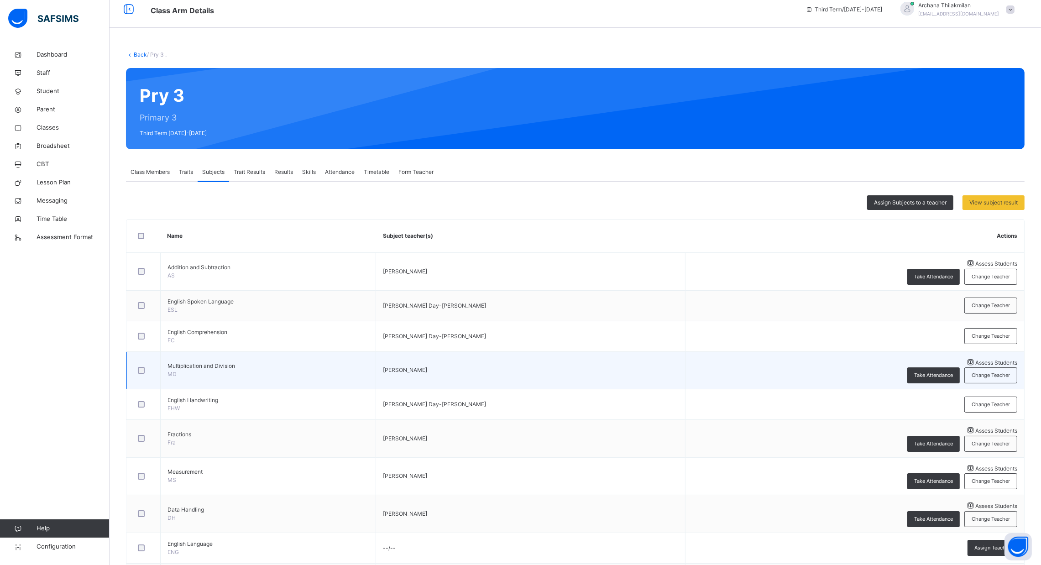
click at [136, 367] on div at bounding box center [143, 370] width 15 height 7
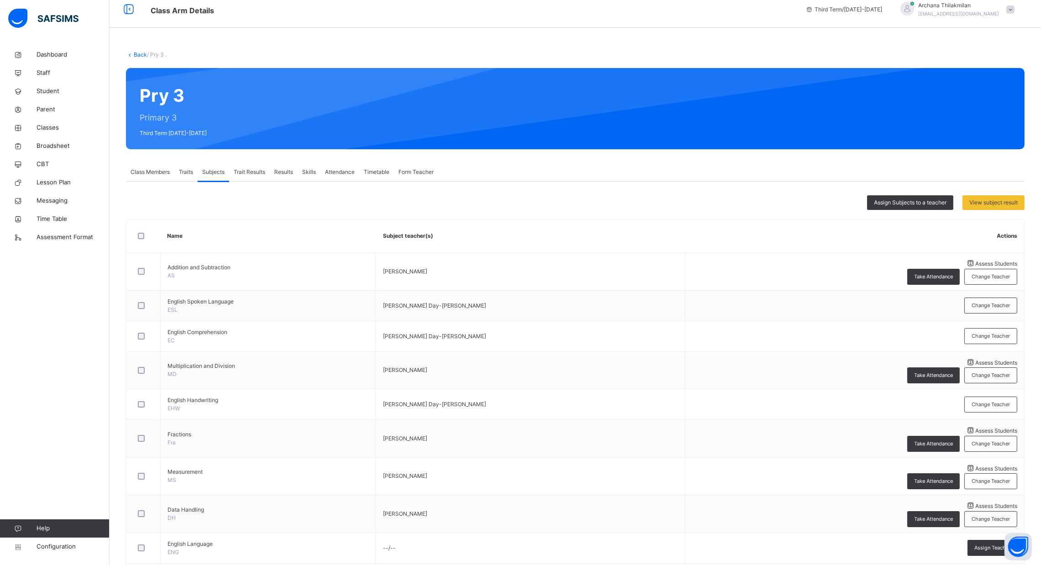
scroll to position [87, 0]
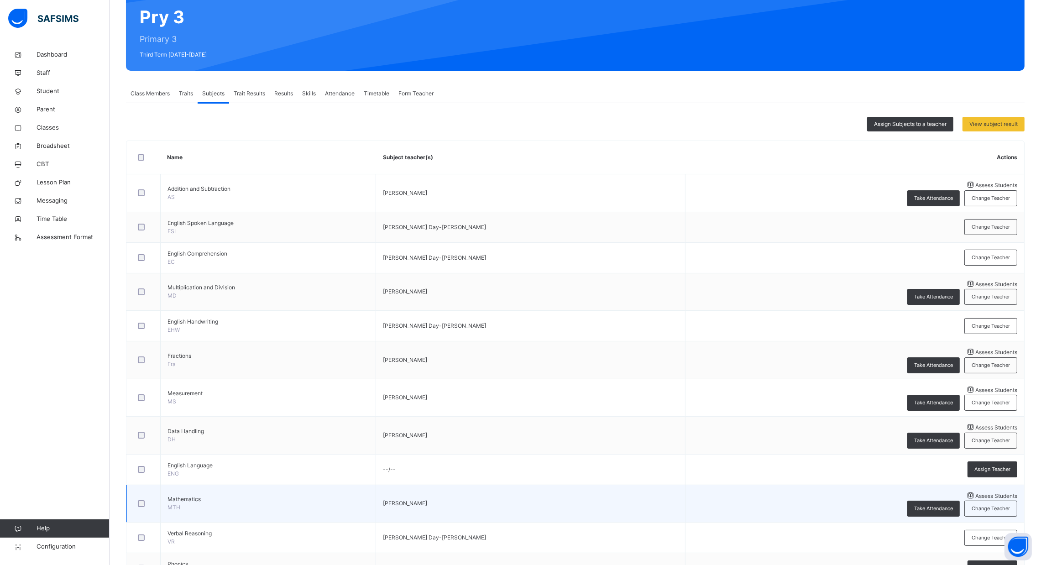
click at [976, 493] on span "Assess Students" at bounding box center [997, 496] width 42 height 7
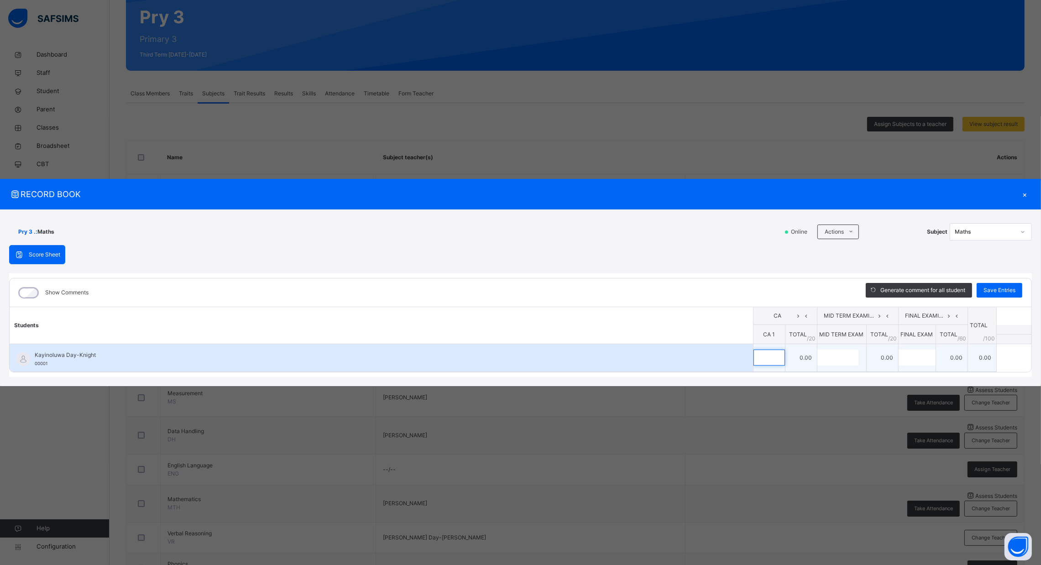
click at [769, 362] on input "text" at bounding box center [769, 358] width 31 height 16
click at [837, 357] on input "text" at bounding box center [838, 358] width 41 height 16
click at [906, 356] on input "text" at bounding box center [917, 358] width 37 height 16
click at [718, 357] on input "text" at bounding box center [733, 358] width 31 height 16
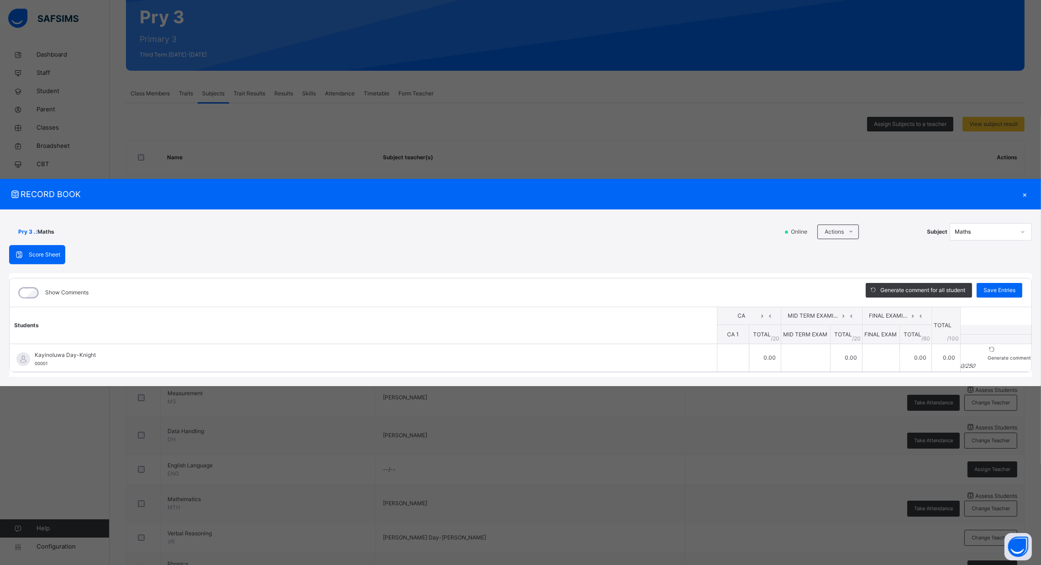
click at [1026, 188] on div "×" at bounding box center [1025, 194] width 14 height 12
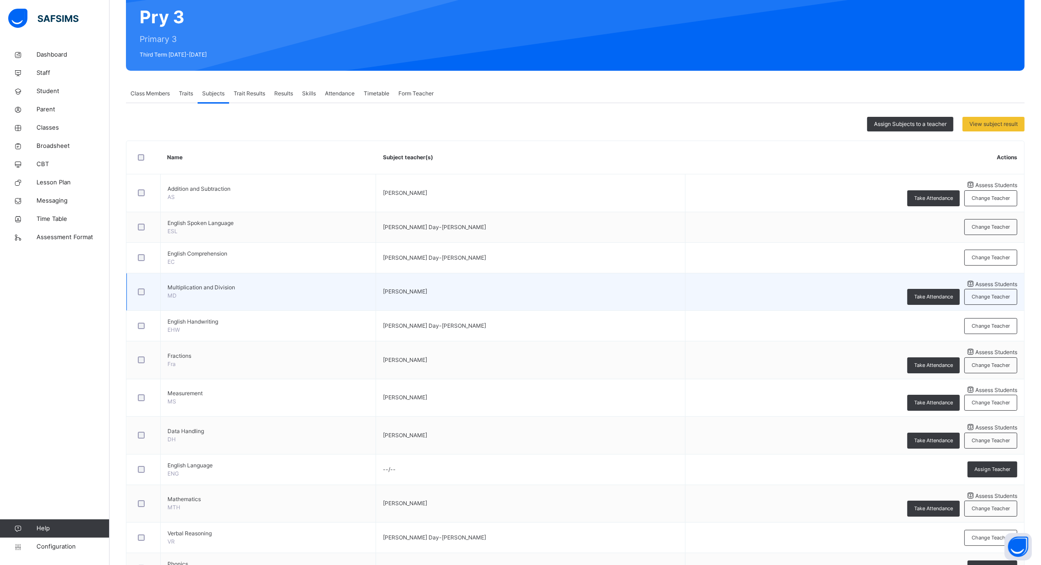
click at [976, 283] on span "Assess Students" at bounding box center [997, 284] width 42 height 7
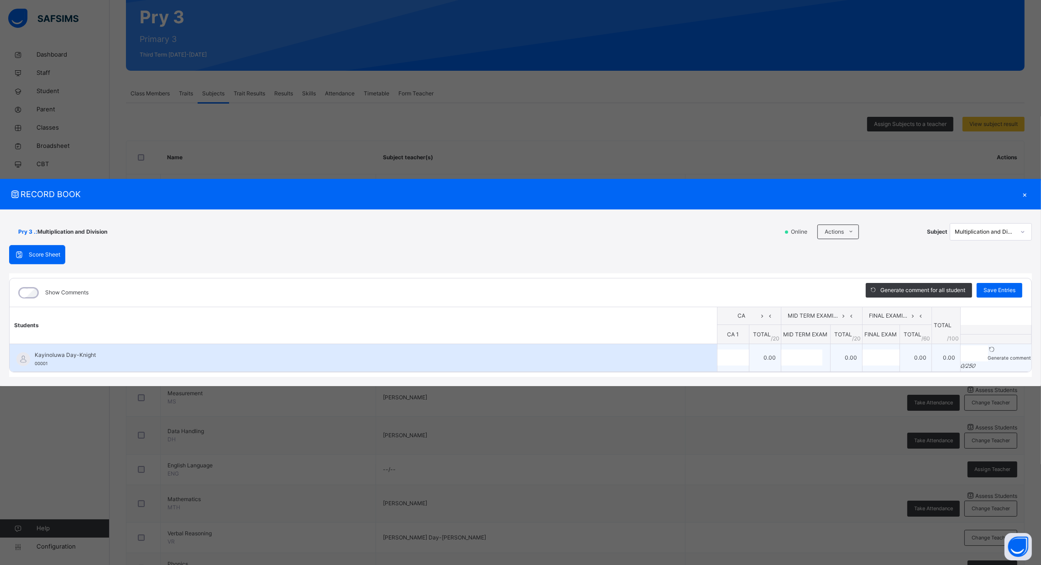
click at [749, 350] on td "0.00" at bounding box center [765, 358] width 32 height 28
click at [718, 352] on div at bounding box center [733, 358] width 31 height 16
type input "*"
click at [782, 357] on input "text" at bounding box center [802, 358] width 41 height 16
click at [718, 352] on div "*" at bounding box center [733, 358] width 31 height 16
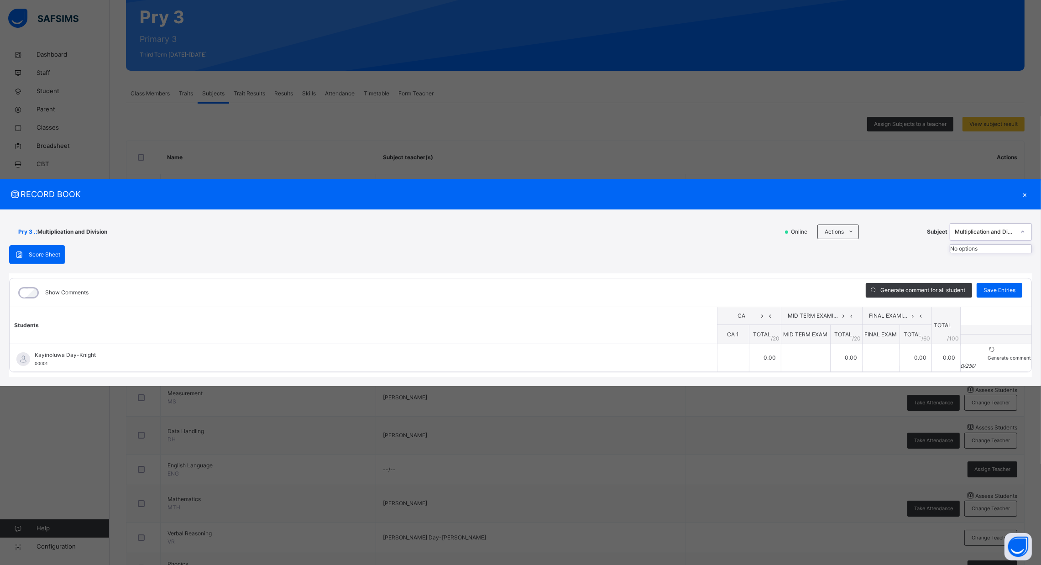
click at [985, 228] on div "Multiplication and Division" at bounding box center [985, 232] width 60 height 8
click at [1028, 188] on div "×" at bounding box center [1025, 194] width 14 height 12
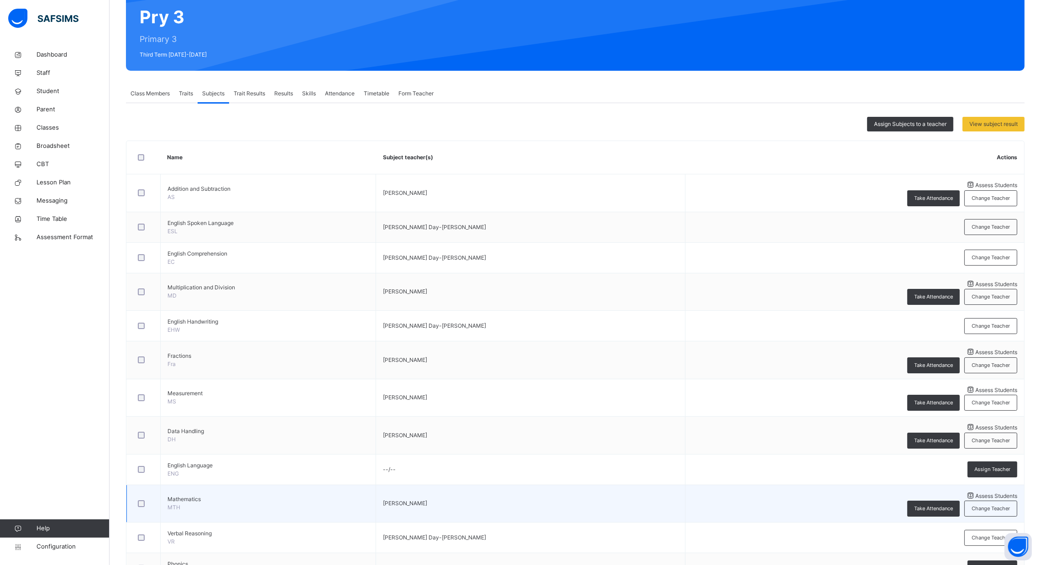
click at [976, 493] on span "Assess Students" at bounding box center [997, 496] width 42 height 7
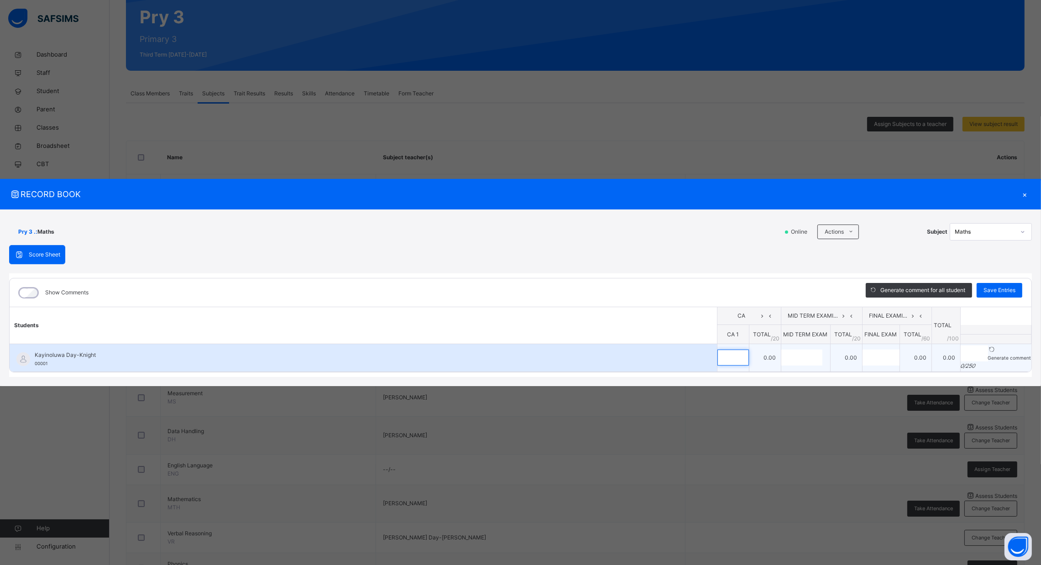
click at [718, 359] on input "text" at bounding box center [733, 358] width 31 height 16
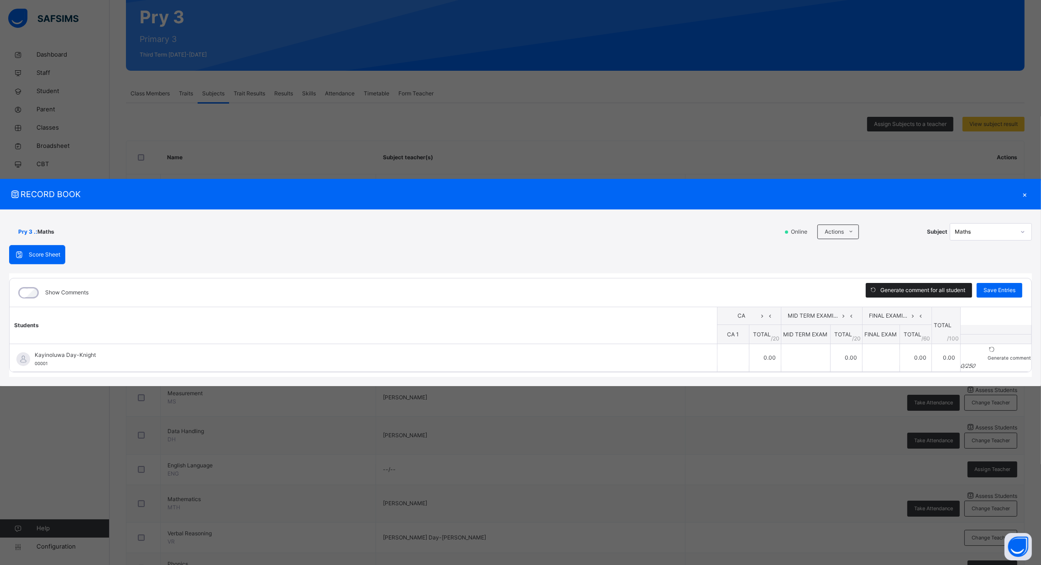
click at [905, 286] on span "Generate comment for all student" at bounding box center [923, 290] width 85 height 8
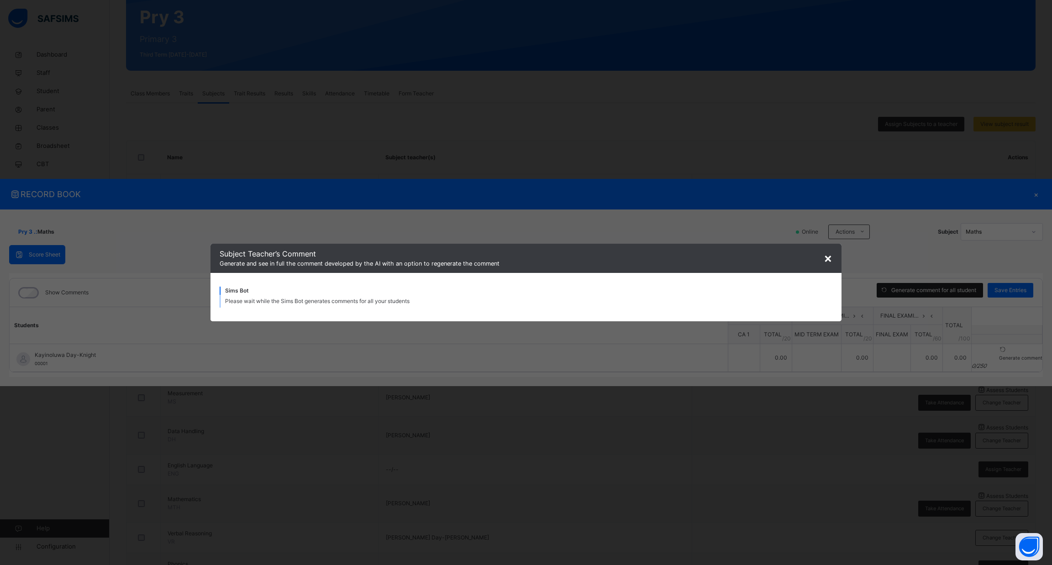
type input "**********"
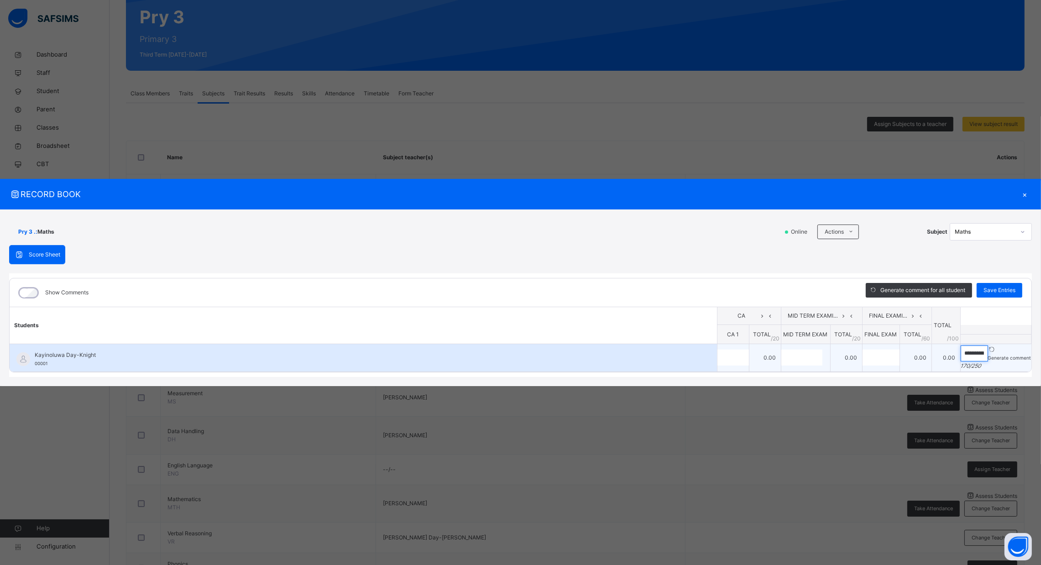
click at [961, 346] on input "**********" at bounding box center [974, 354] width 27 height 16
click at [1022, 346] on div at bounding box center [1009, 350] width 43 height 8
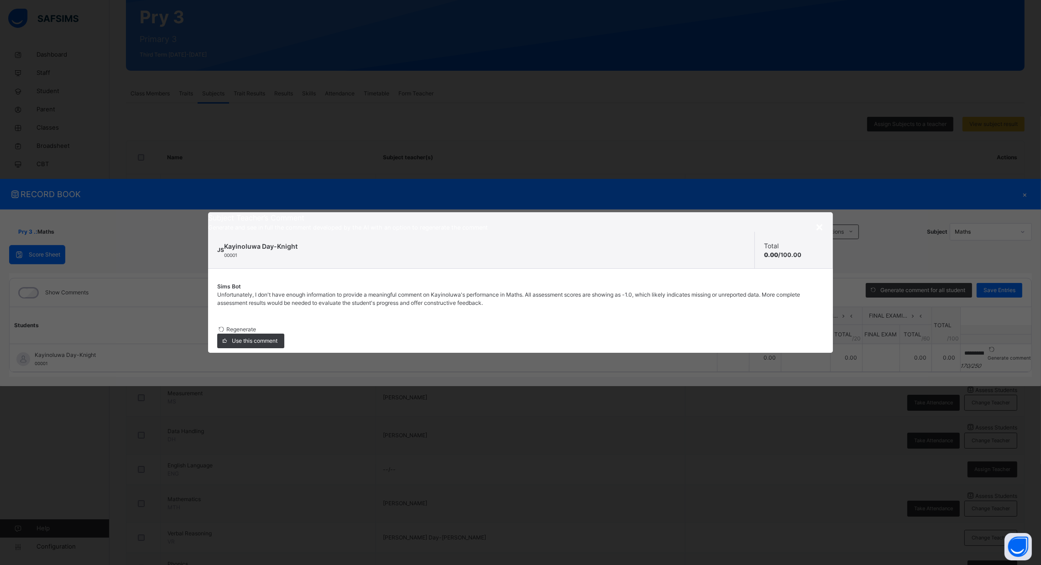
click at [821, 228] on span "×" at bounding box center [819, 227] width 9 height 16
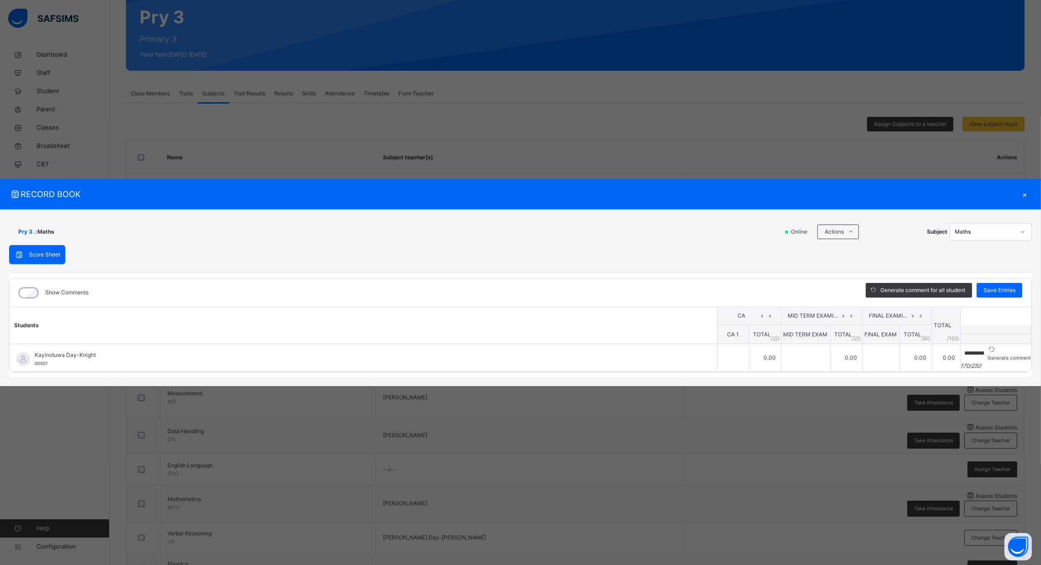
click at [944, 310] on table "**********" at bounding box center [521, 339] width 1022 height 65
click at [991, 283] on div "Save Entries" at bounding box center [1000, 290] width 46 height 15
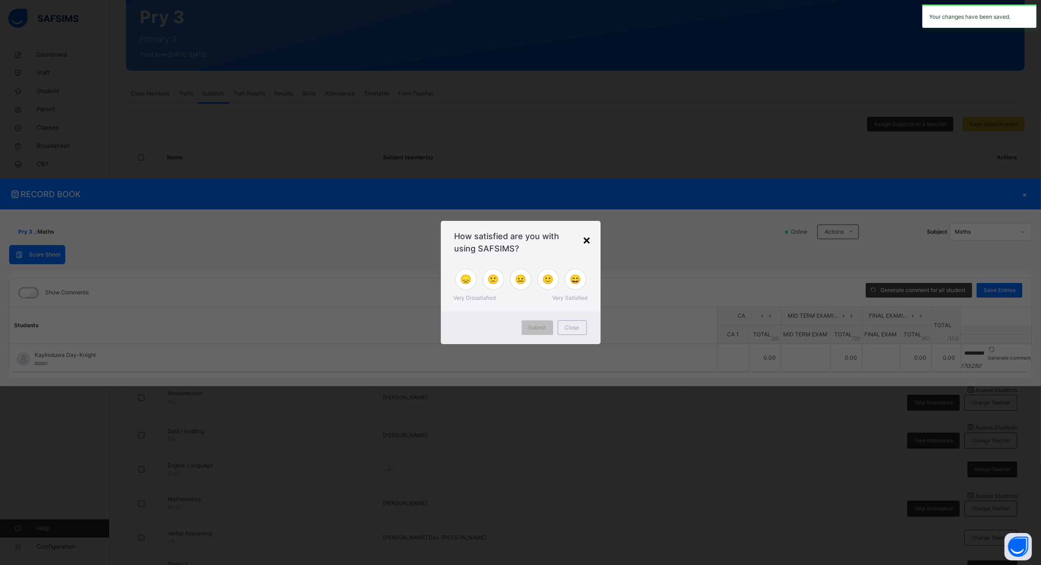
click at [588, 236] on div "×" at bounding box center [587, 239] width 9 height 19
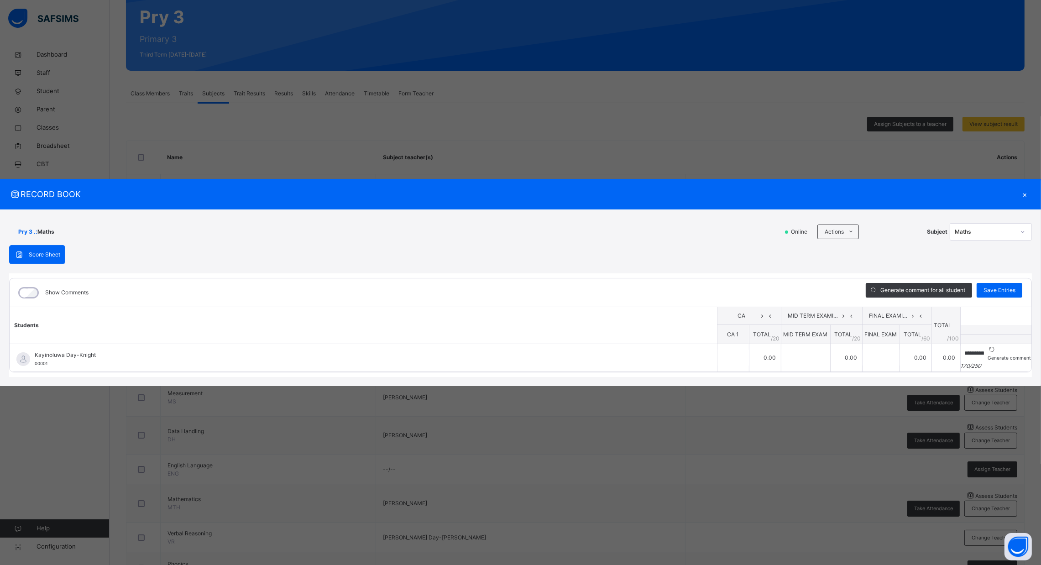
click at [1022, 190] on div "×" at bounding box center [1025, 194] width 14 height 12
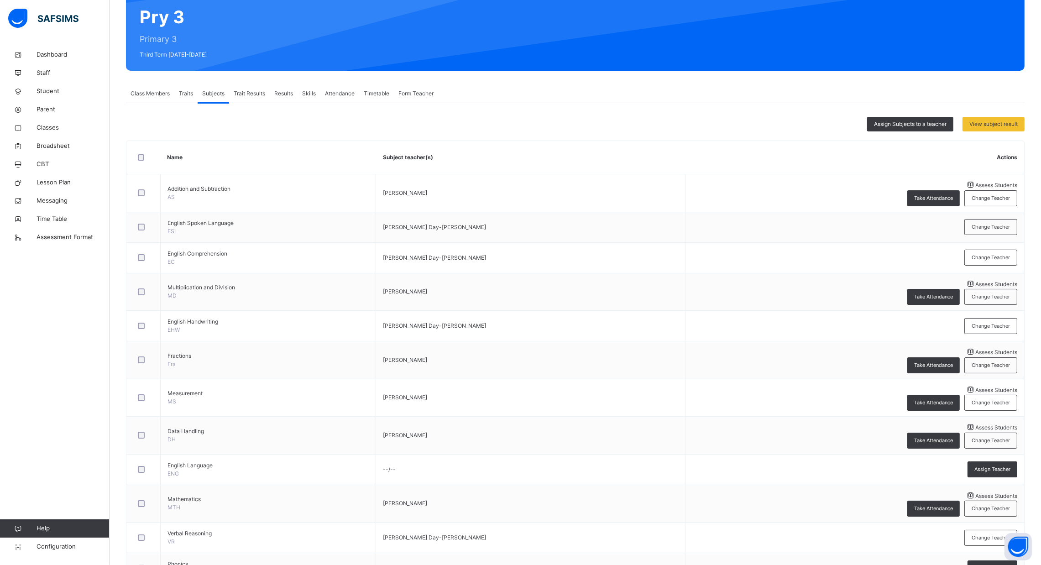
click at [287, 91] on span "Results" at bounding box center [283, 93] width 19 height 8
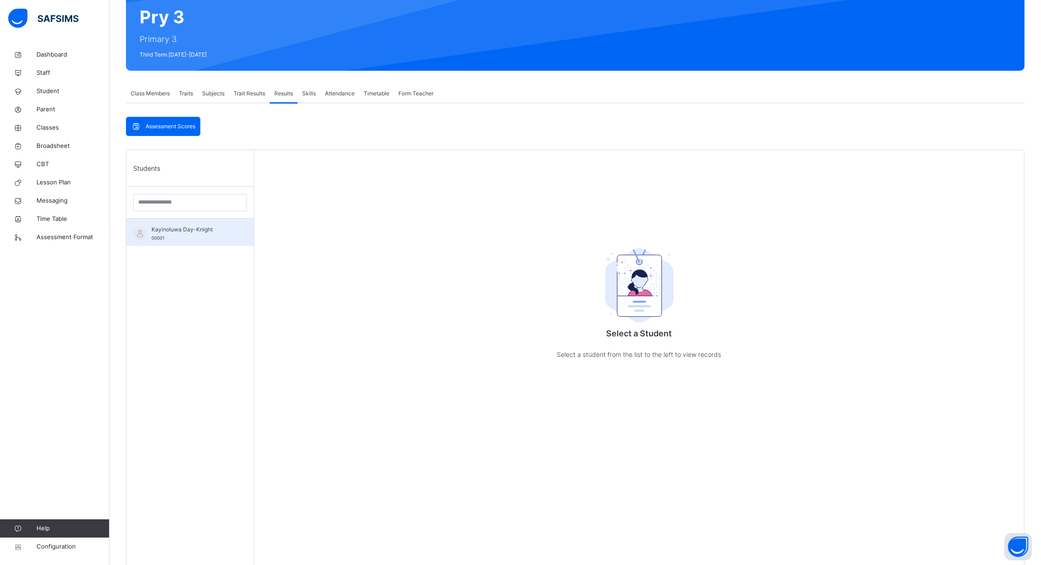
click at [209, 233] on span "Kayinoluwa Day-Knight" at bounding box center [193, 230] width 82 height 8
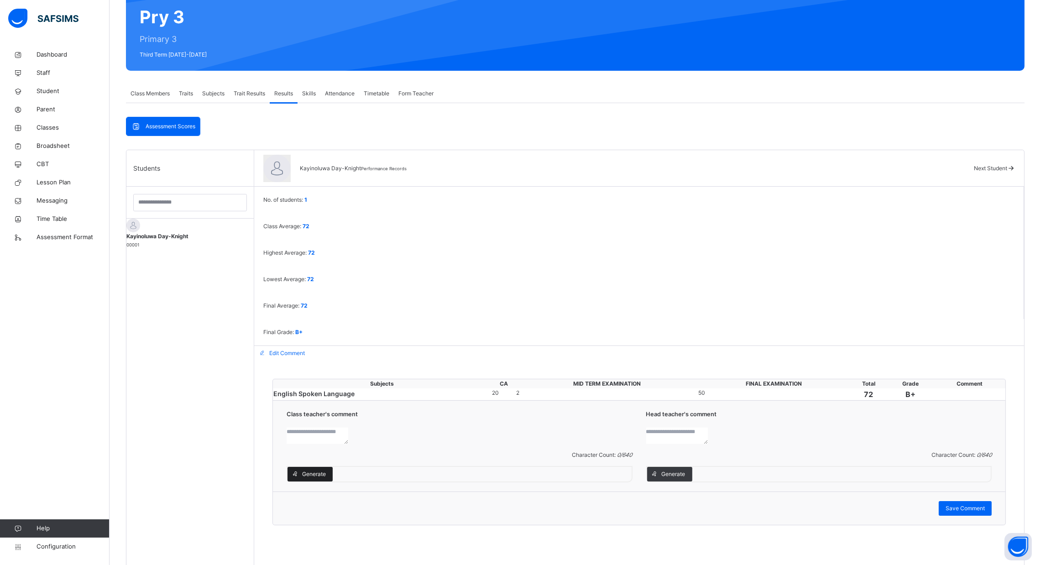
click at [326, 470] on span "Generate" at bounding box center [314, 474] width 24 height 8
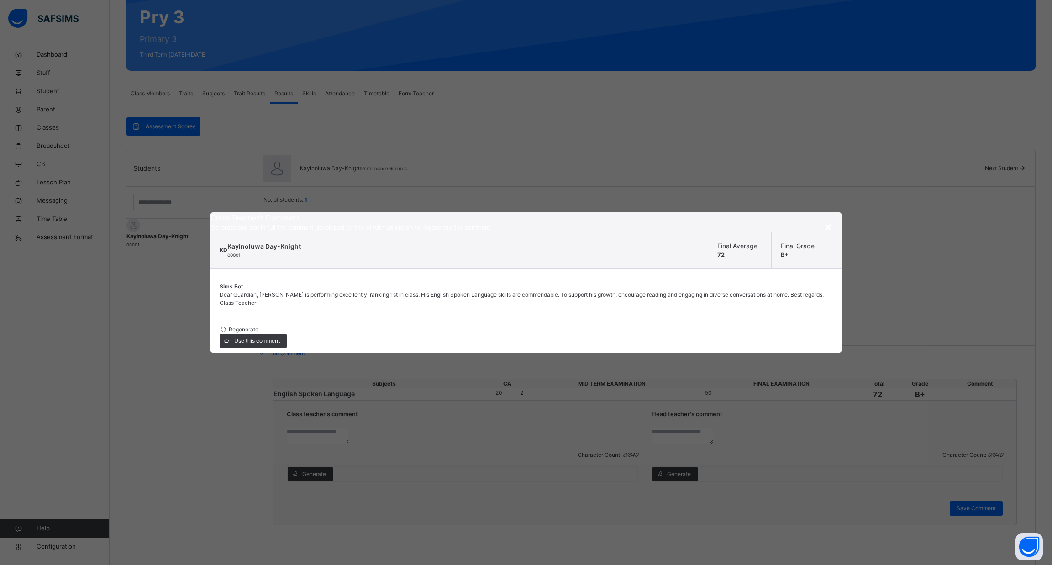
click at [827, 219] on span "×" at bounding box center [828, 227] width 9 height 16
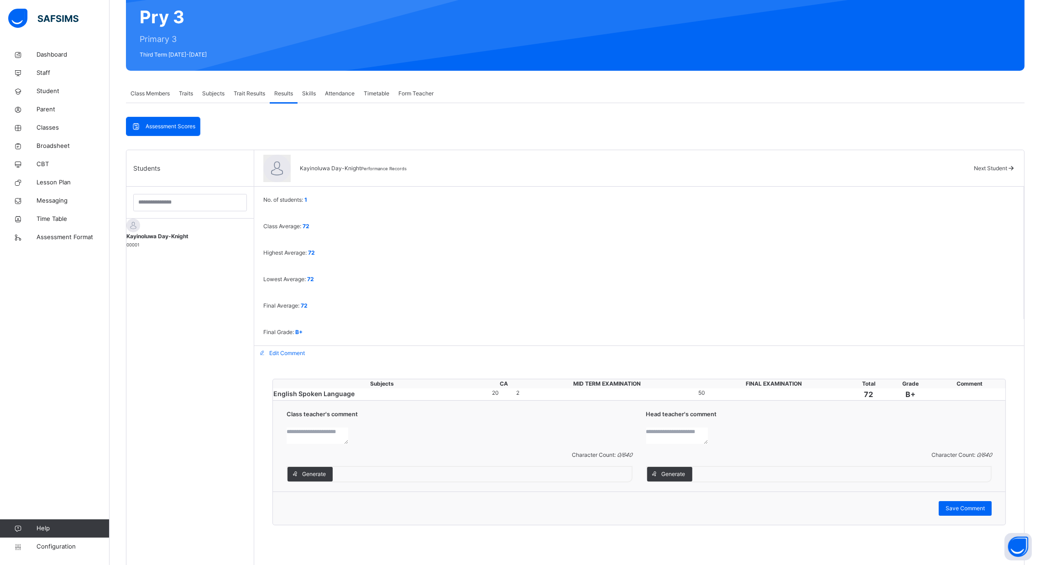
click at [624, 389] on div "2" at bounding box center [606, 393] width 181 height 8
click at [729, 389] on div "50" at bounding box center [774, 393] width 151 height 8
click at [213, 94] on span "Subjects" at bounding box center [213, 93] width 22 height 8
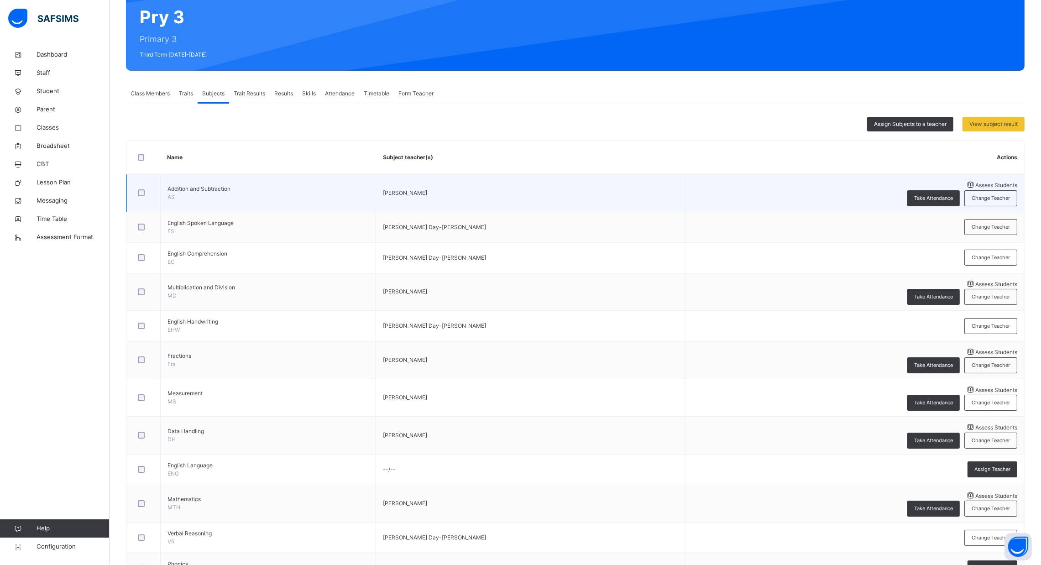
click at [976, 189] on span "Assess Students" at bounding box center [997, 185] width 42 height 7
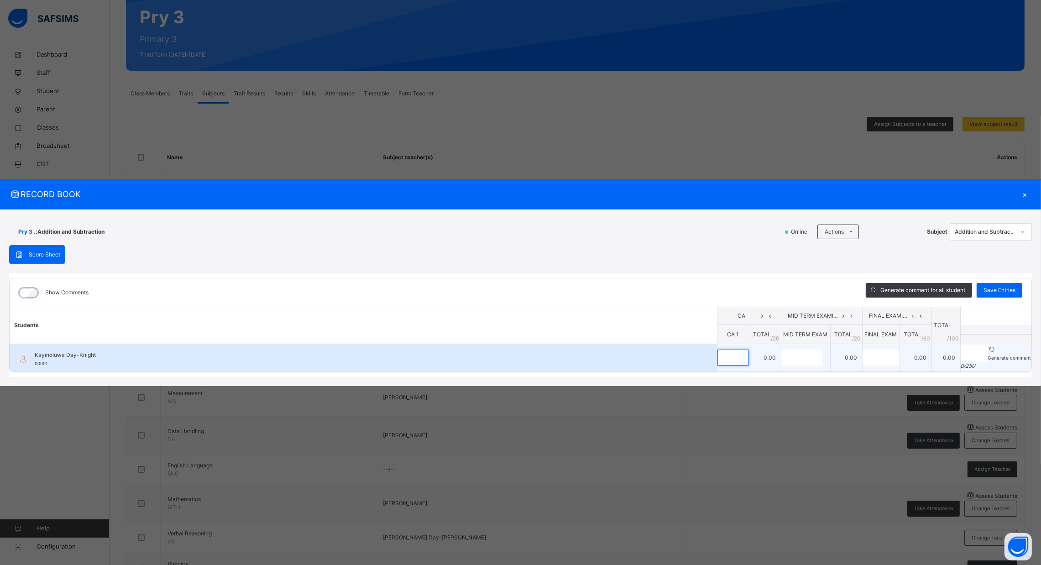
click at [718, 351] on div at bounding box center [733, 358] width 31 height 16
type input "*"
type input "**"
click at [782, 354] on input "text" at bounding box center [802, 358] width 41 height 16
type input "**"
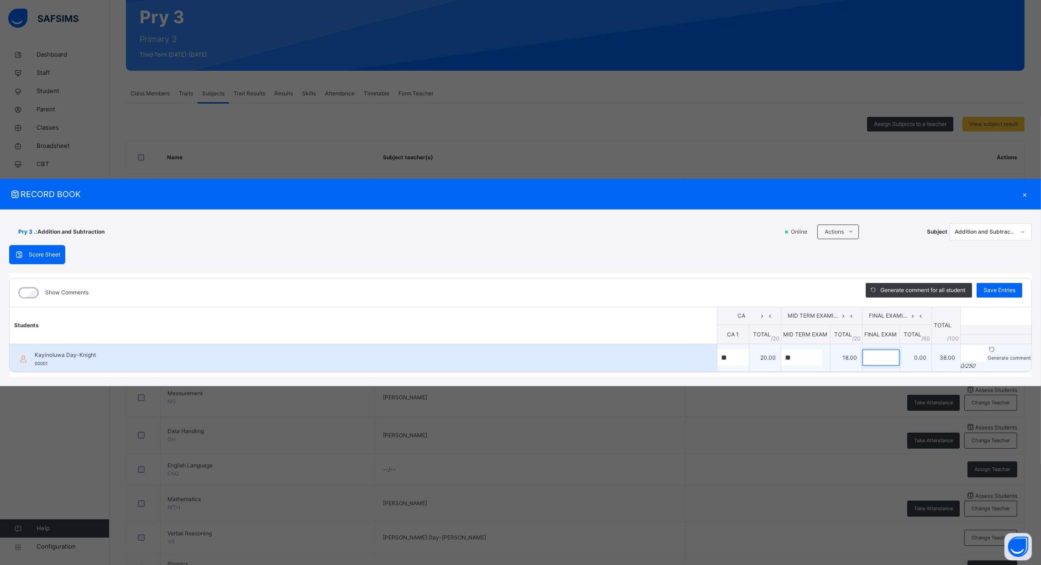
click at [863, 360] on div at bounding box center [881, 358] width 37 height 16
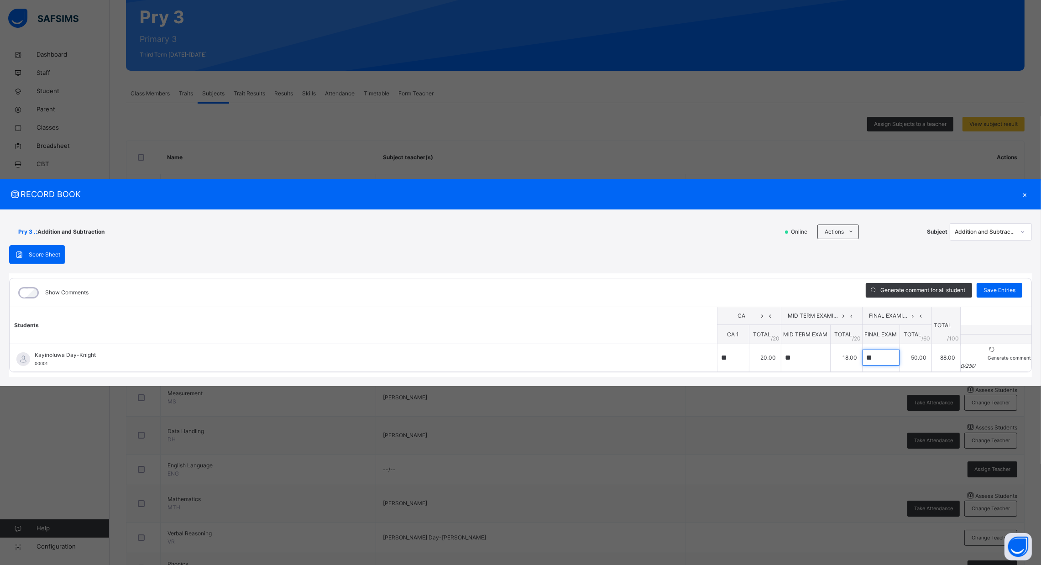
type input "**"
click at [961, 340] on th at bounding box center [996, 339] width 71 height 10
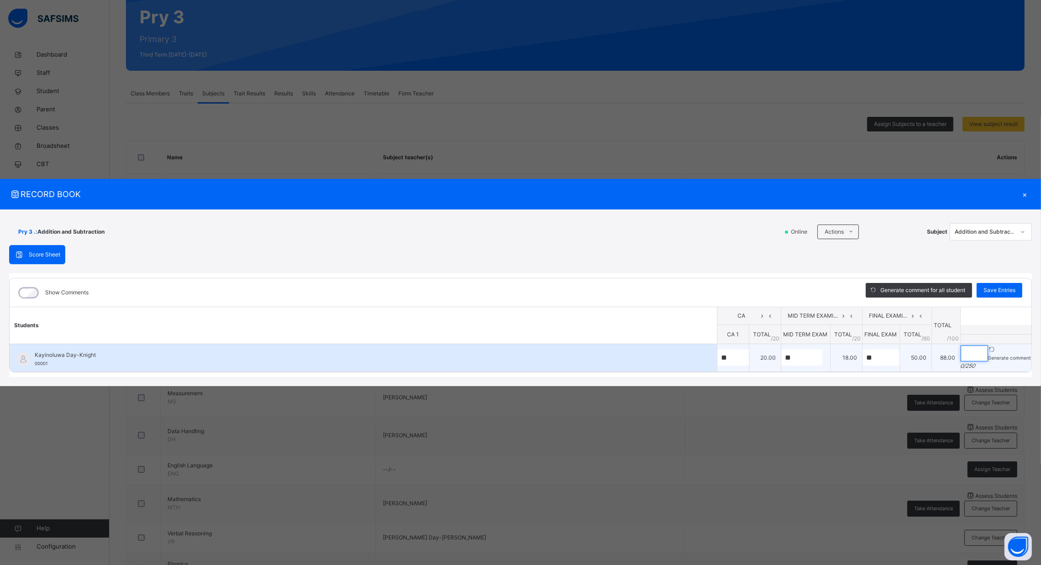
click at [961, 346] on input "text" at bounding box center [974, 354] width 27 height 16
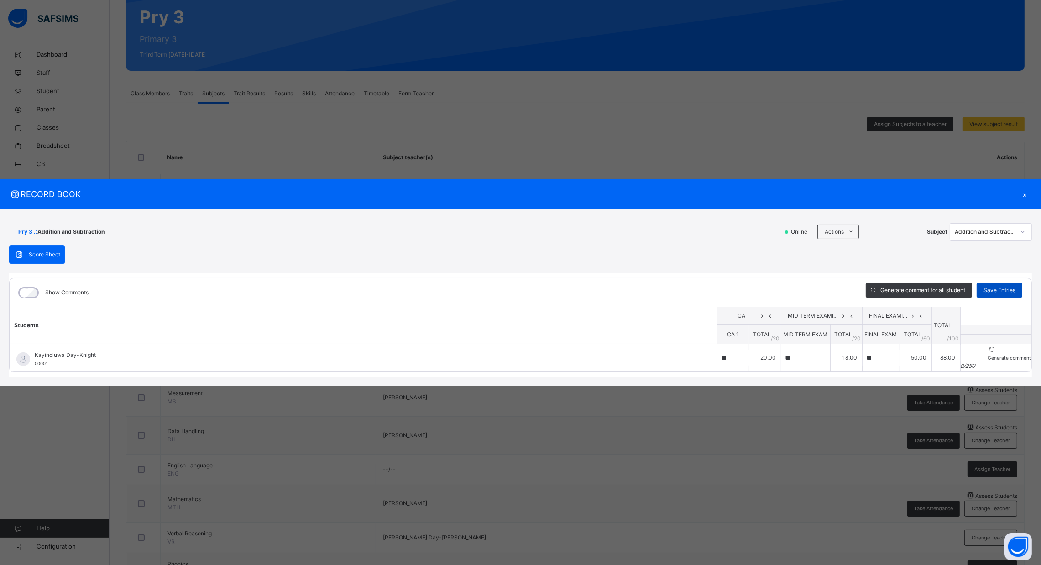
click at [1011, 286] on span "Save Entries" at bounding box center [1000, 290] width 32 height 8
type input "**"
click at [1023, 188] on div "×" at bounding box center [1025, 194] width 14 height 12
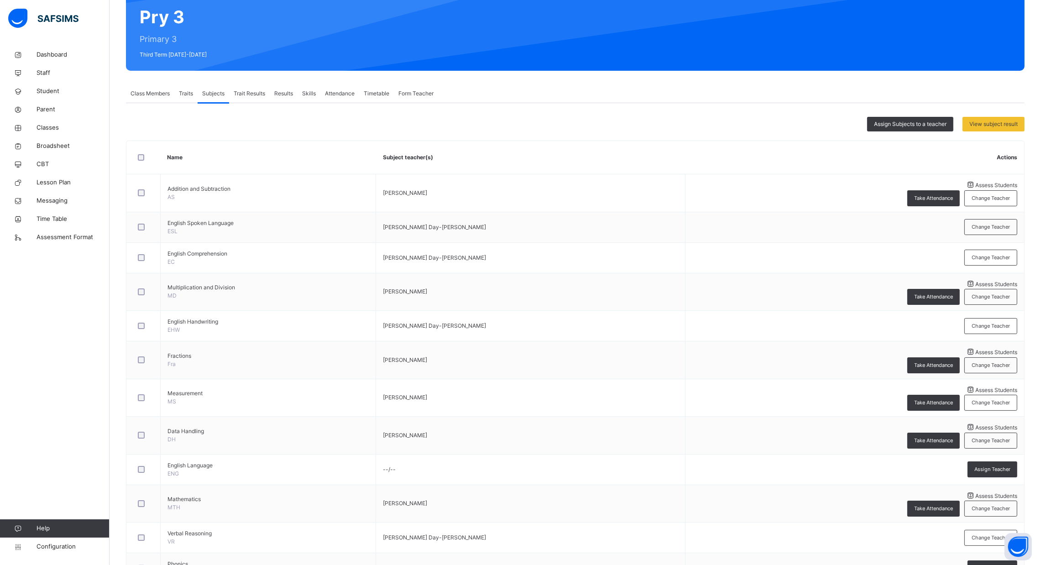
click at [285, 90] on span "Results" at bounding box center [283, 93] width 19 height 8
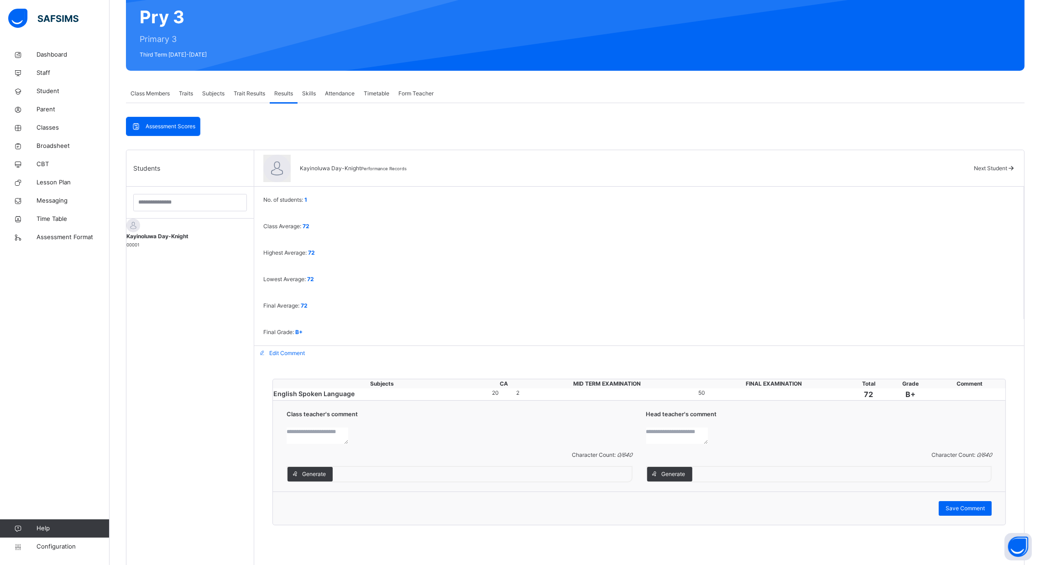
click at [492, 389] on div "20" at bounding box center [503, 393] width 23 height 8
click at [189, 236] on div "Kayinoluwa Day-Knight 00001" at bounding box center [189, 240] width 127 height 16
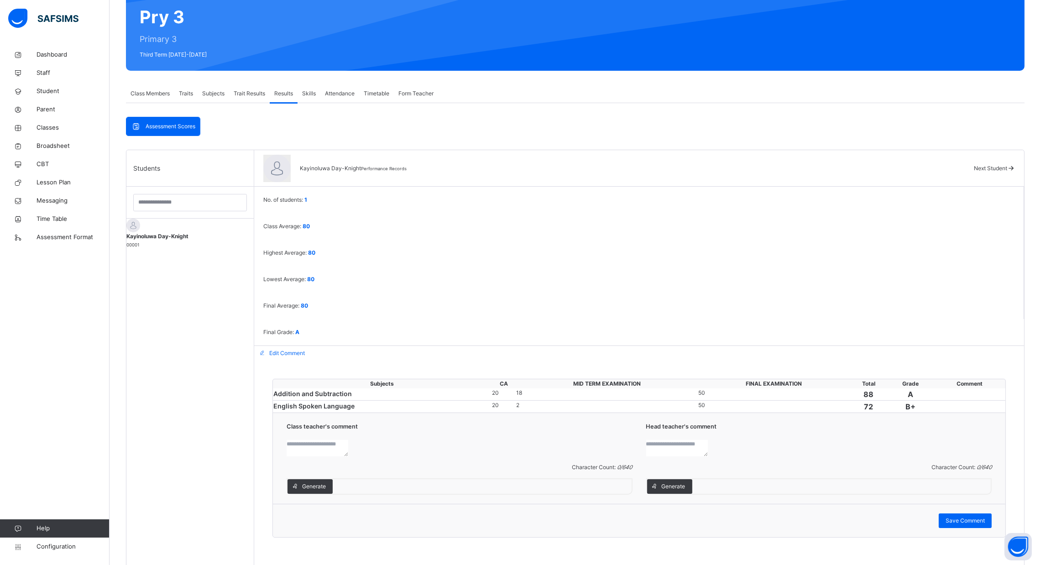
click at [492, 389] on div "20" at bounding box center [503, 393] width 23 height 8
click at [180, 122] on span "Assessment Scores" at bounding box center [171, 126] width 50 height 8
click at [263, 89] on span "Trait Results" at bounding box center [249, 93] width 31 height 8
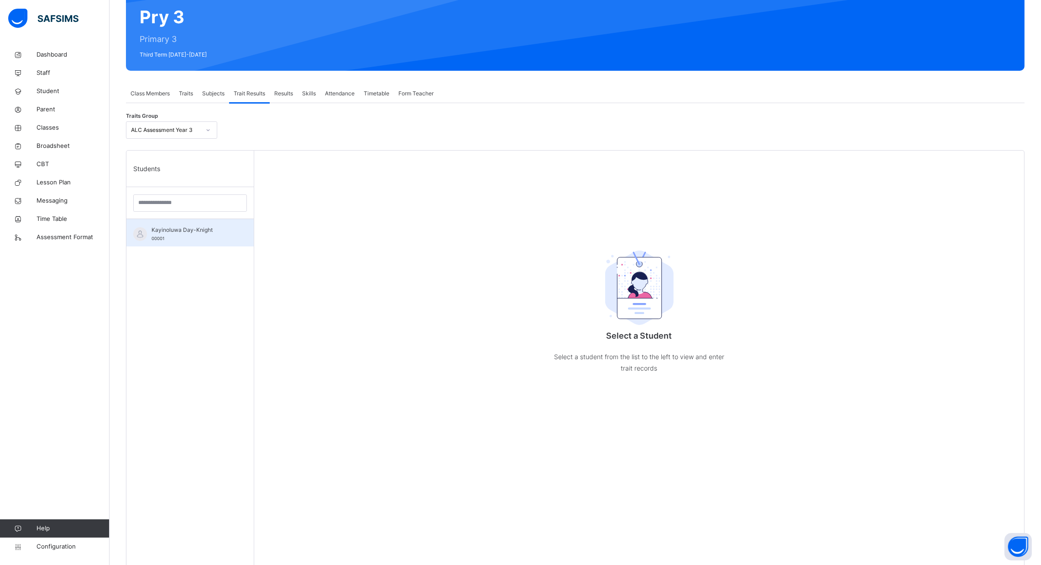
click at [197, 228] on span "Kayinoluwa Day-Knight" at bounding box center [193, 230] width 82 height 8
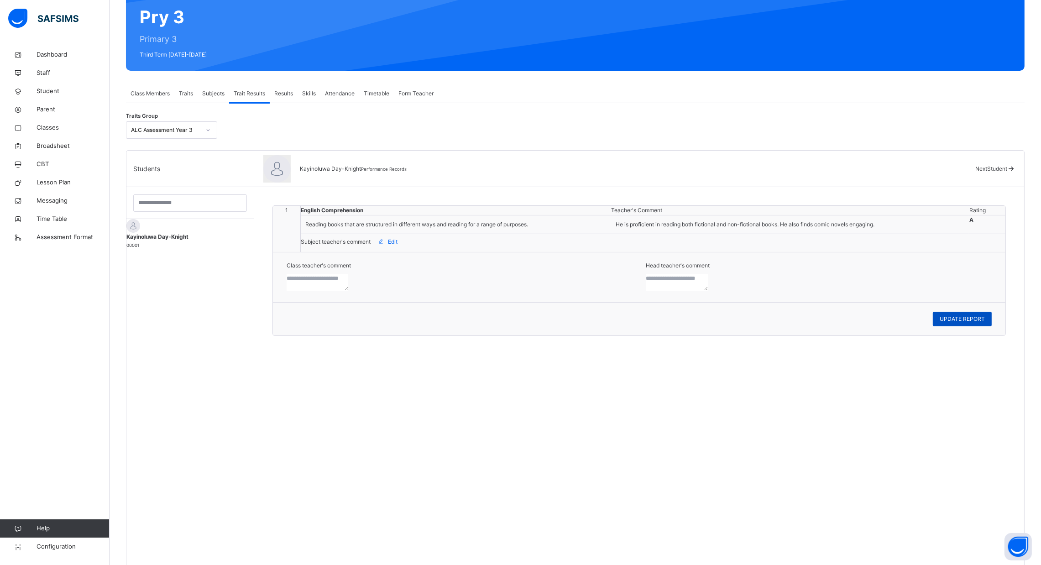
click at [961, 323] on span "UPDATE REPORT" at bounding box center [962, 319] width 45 height 8
click at [213, 94] on span "Subjects" at bounding box center [213, 93] width 22 height 8
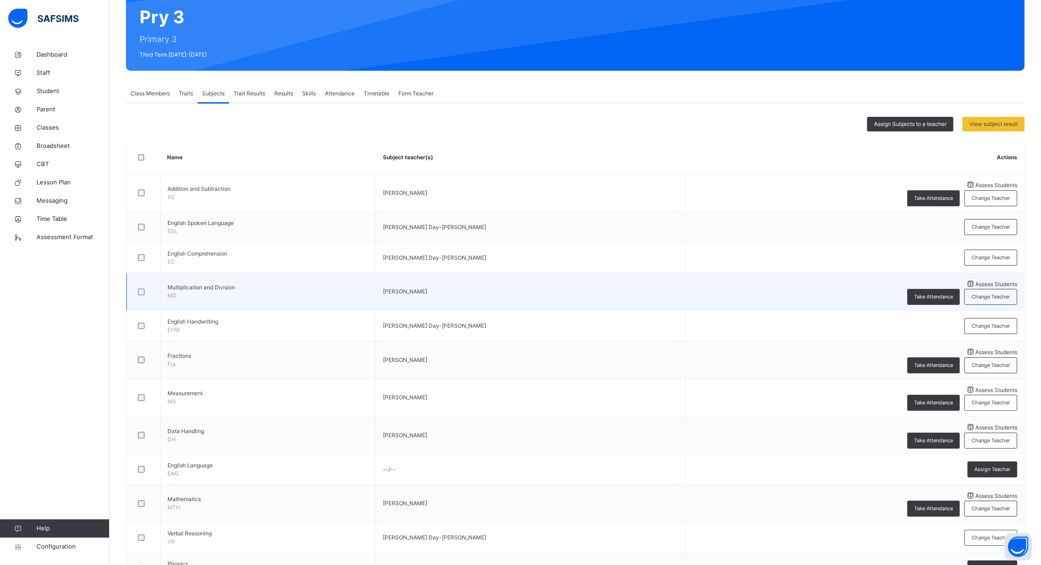
click at [865, 287] on div "Assess Students" at bounding box center [855, 284] width 325 height 10
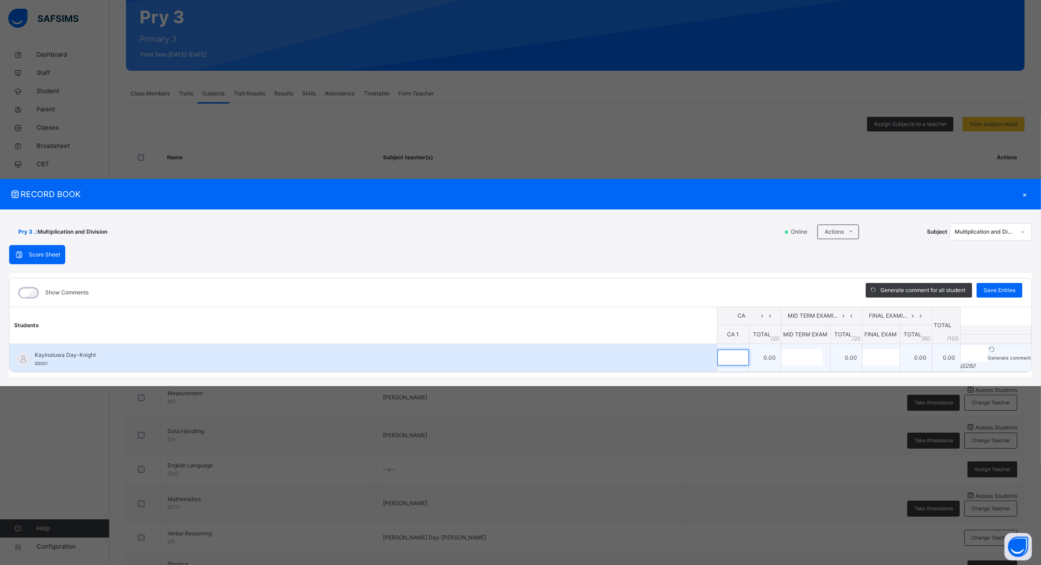
click at [718, 350] on div at bounding box center [733, 358] width 31 height 16
type input "**"
click at [782, 351] on input "text" at bounding box center [802, 358] width 41 height 16
type input "**"
click at [863, 351] on div at bounding box center [881, 358] width 37 height 16
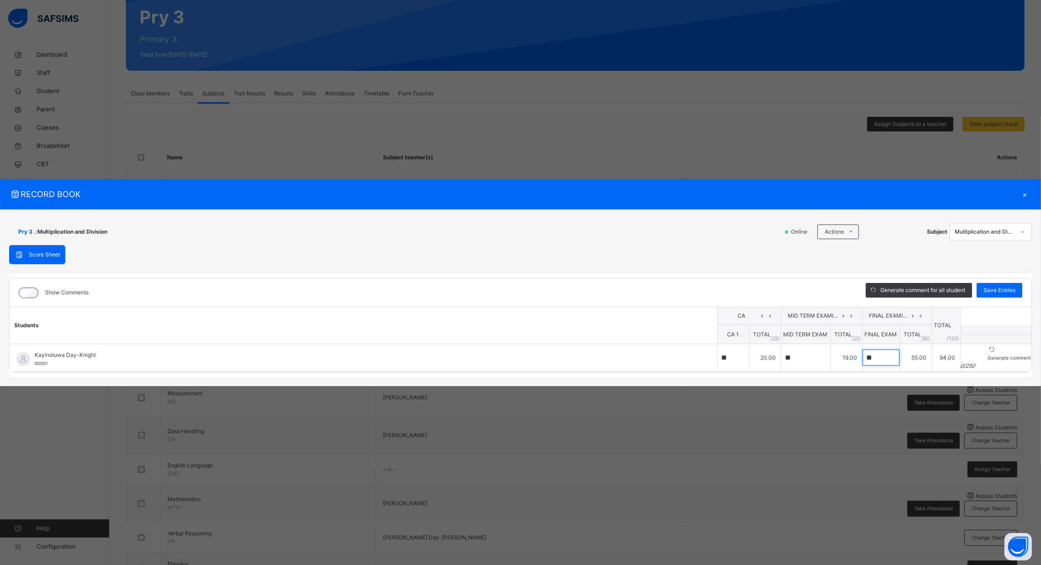
type input "**"
click at [961, 325] on th at bounding box center [996, 330] width 71 height 10
click at [999, 283] on div "Save Entries" at bounding box center [1000, 290] width 46 height 15
type input "**"
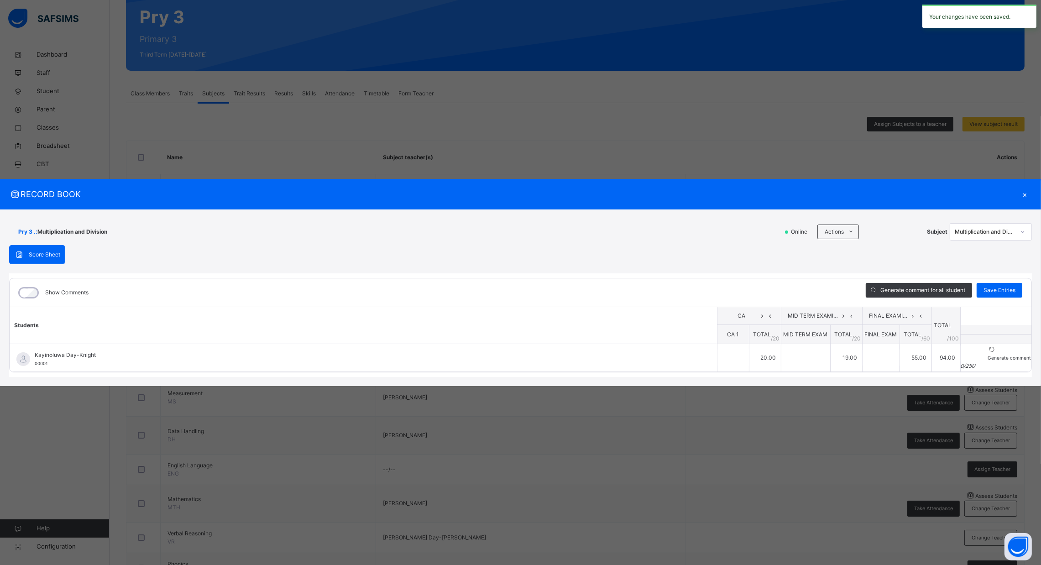
type input "**"
click at [1024, 188] on div "×" at bounding box center [1025, 194] width 14 height 12
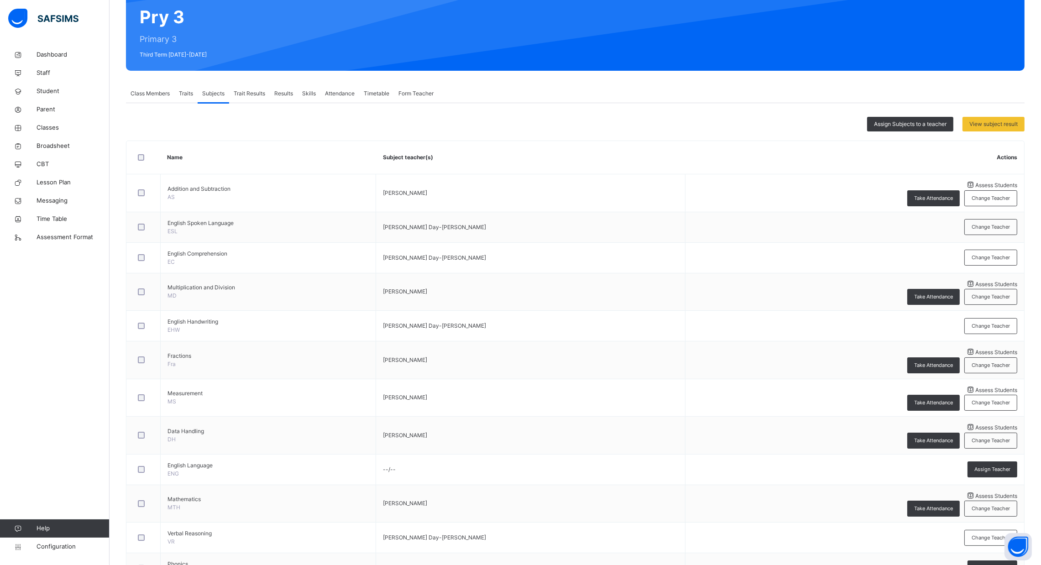
click at [284, 89] on span "Results" at bounding box center [283, 93] width 19 height 8
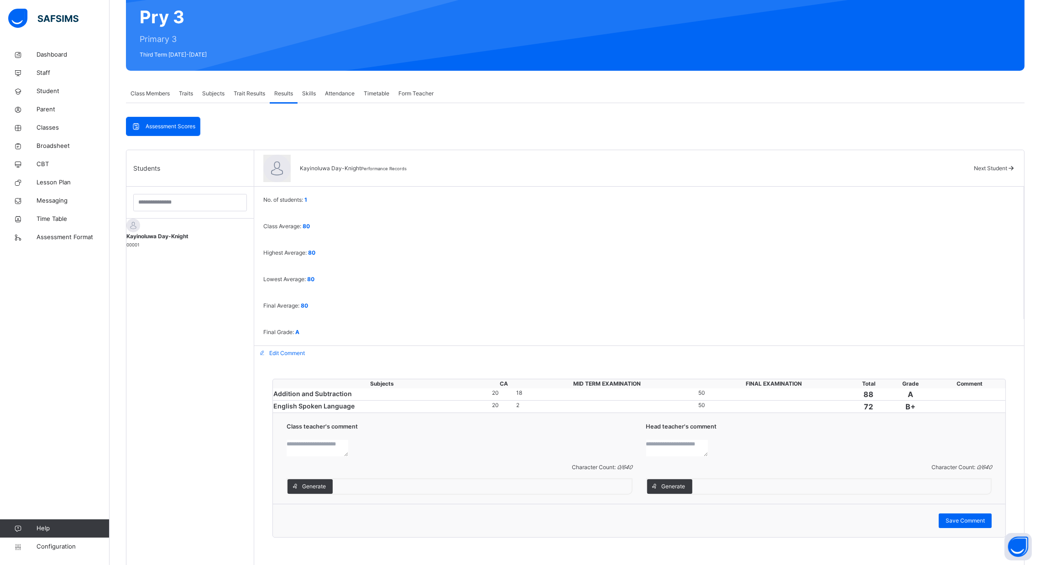
click at [198, 224] on div "Kayinoluwa Day-Knight 00001" at bounding box center [189, 234] width 127 height 30
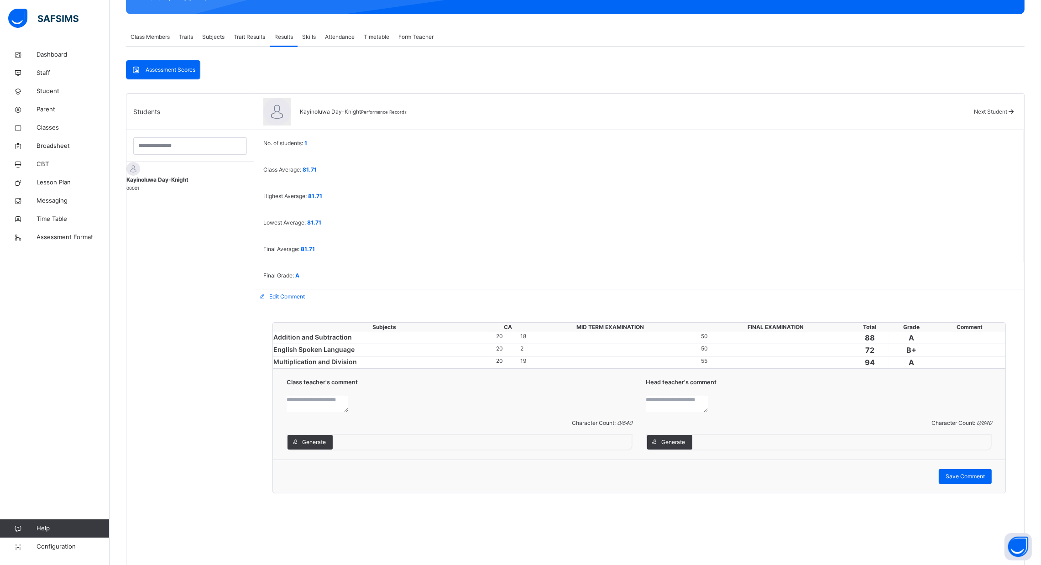
scroll to position [150, 0]
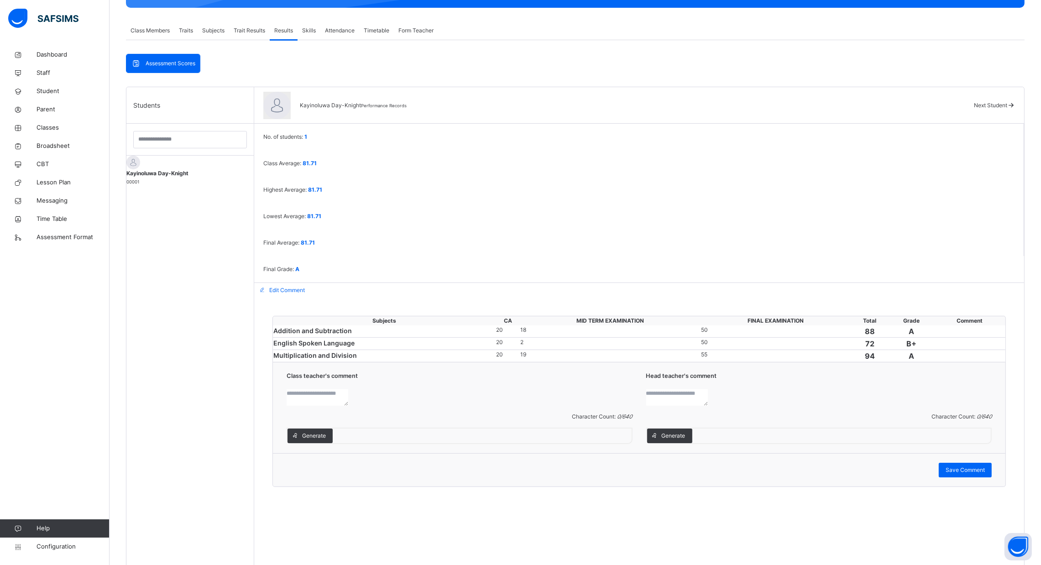
click at [874, 325] on td "88" at bounding box center [869, 331] width 37 height 12
click at [68, 540] on link "Configuration" at bounding box center [54, 547] width 109 height 18
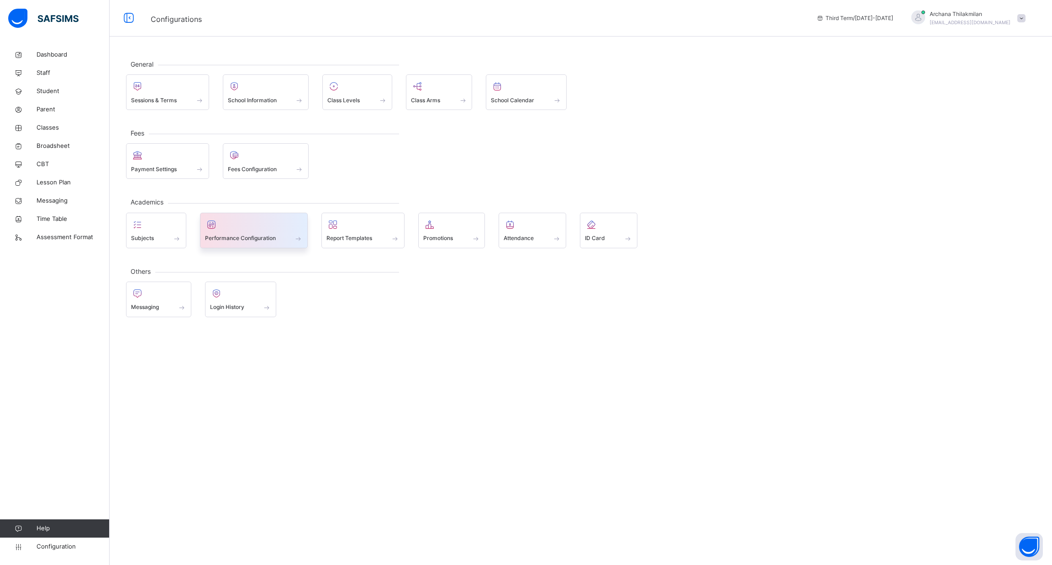
click at [249, 242] on div "Performance Configuration" at bounding box center [254, 231] width 108 height 36
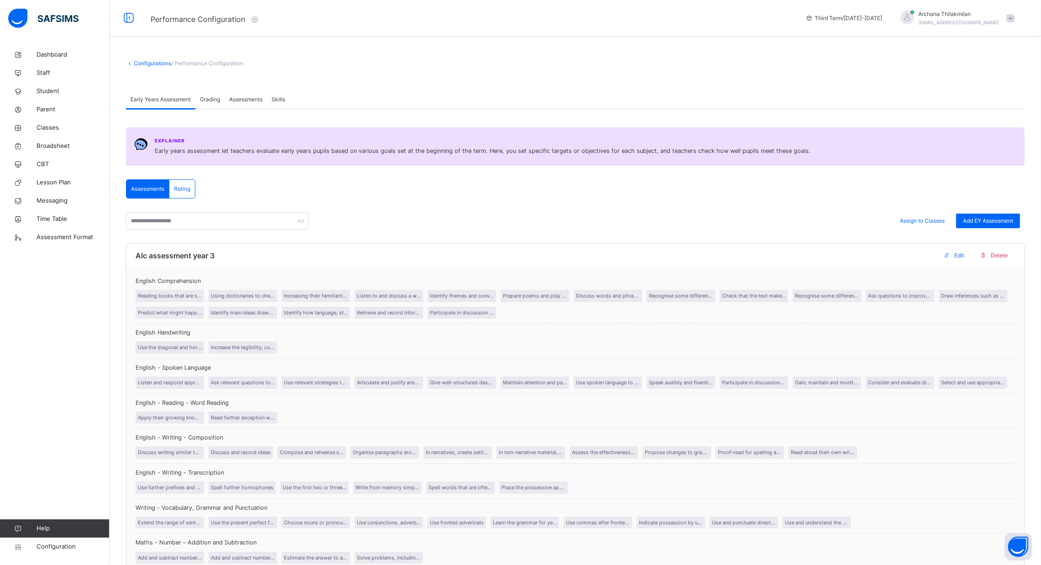
click at [219, 105] on div "Grading" at bounding box center [209, 99] width 29 height 18
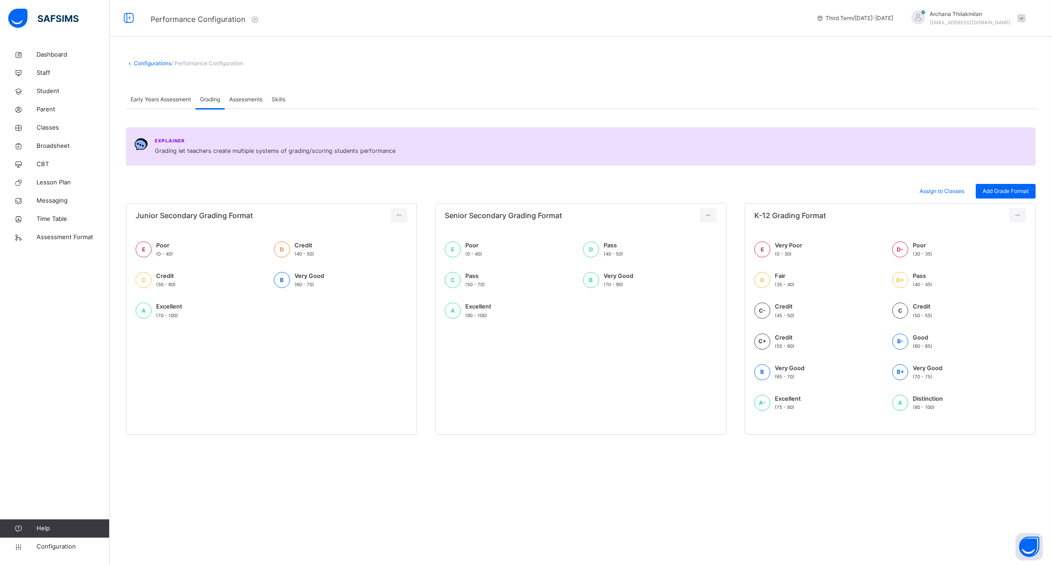
click at [250, 101] on span "Assessments" at bounding box center [245, 99] width 33 height 8
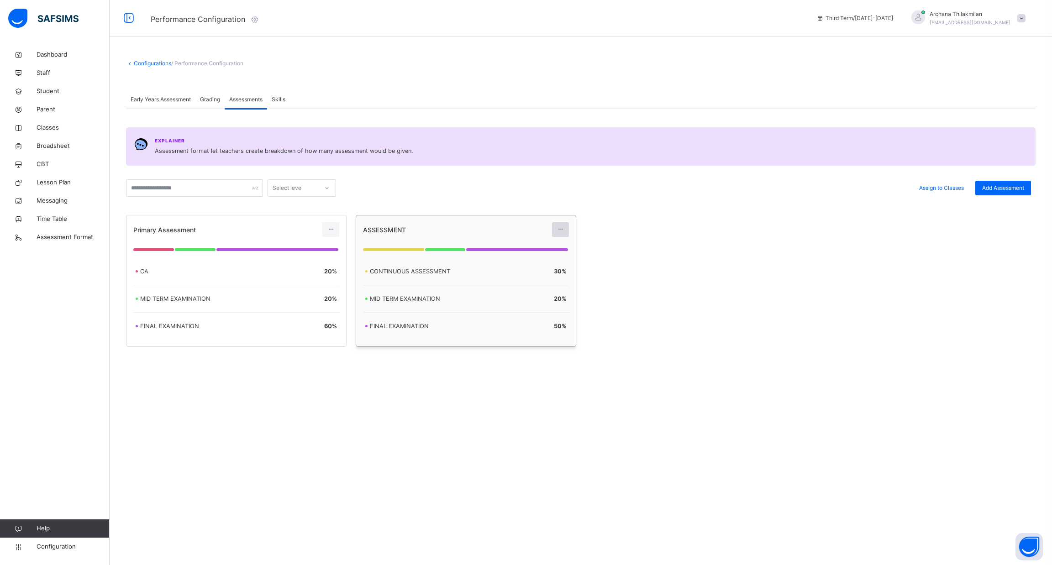
click at [561, 231] on icon at bounding box center [560, 230] width 8 height 8
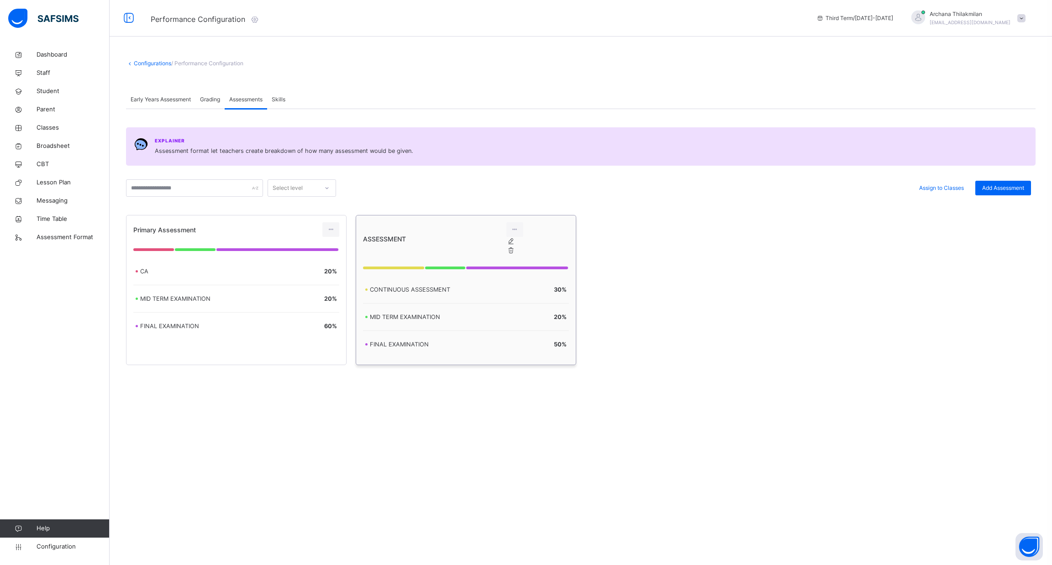
click at [513, 245] on ul "Edit Assessment Delete Assessment" at bounding box center [509, 246] width 6 height 18
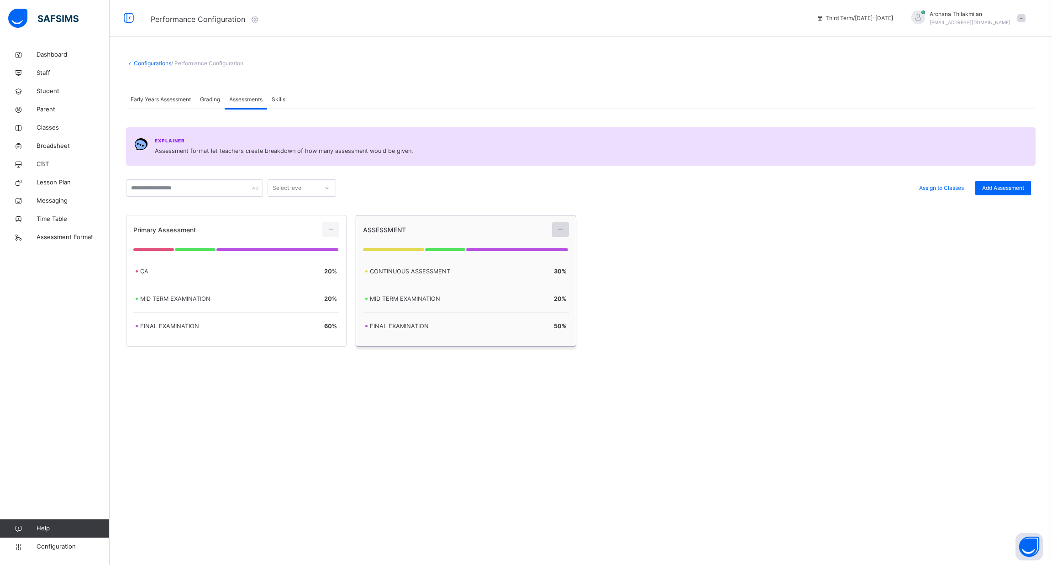
click at [560, 223] on div at bounding box center [560, 229] width 17 height 15
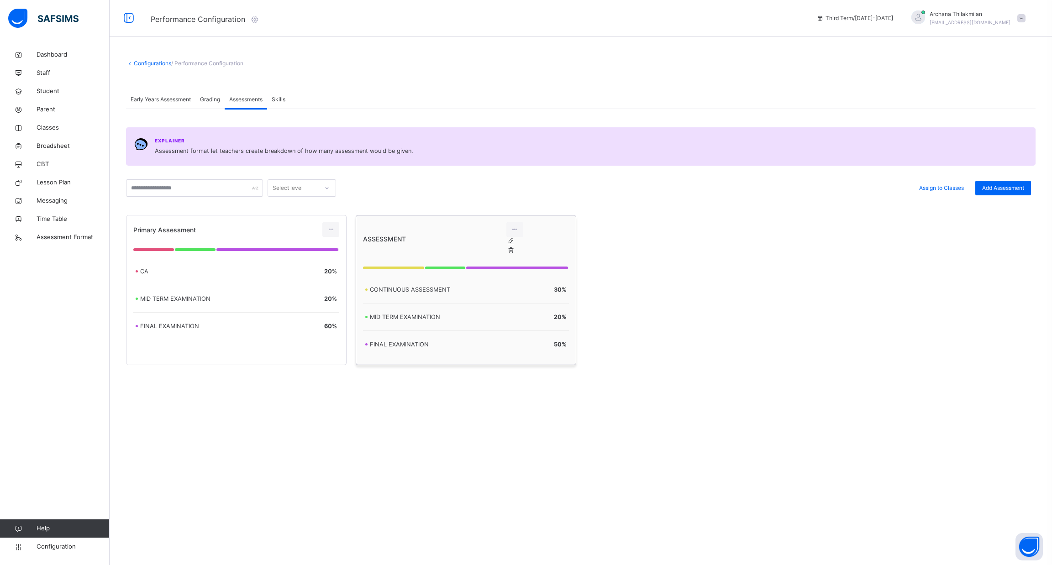
click at [520, 246] on div "Edit Assessment" at bounding box center [520, 241] width 0 height 9
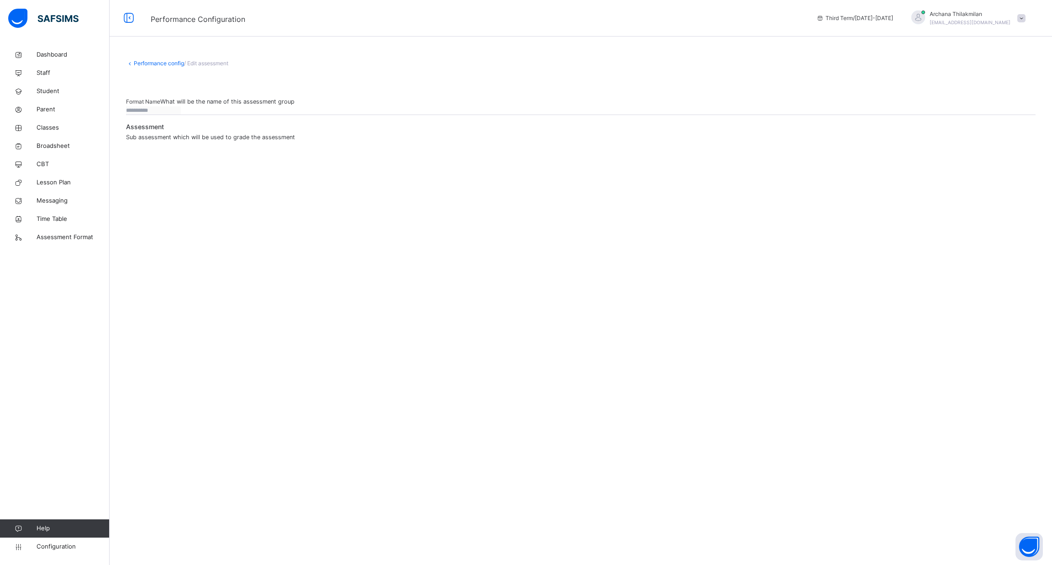
type input "**********"
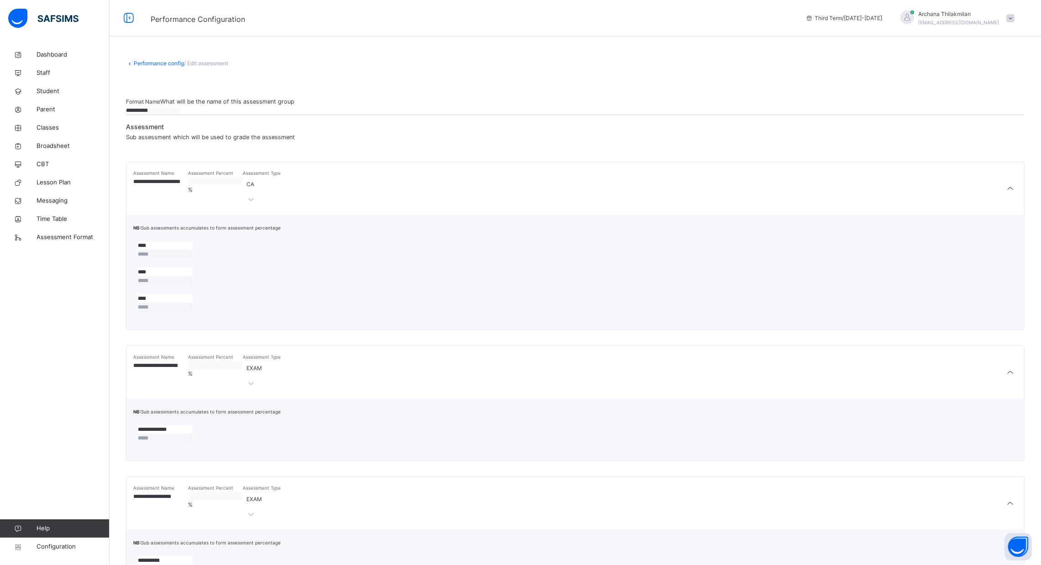
click at [193, 250] on input "****" at bounding box center [165, 245] width 55 height 8
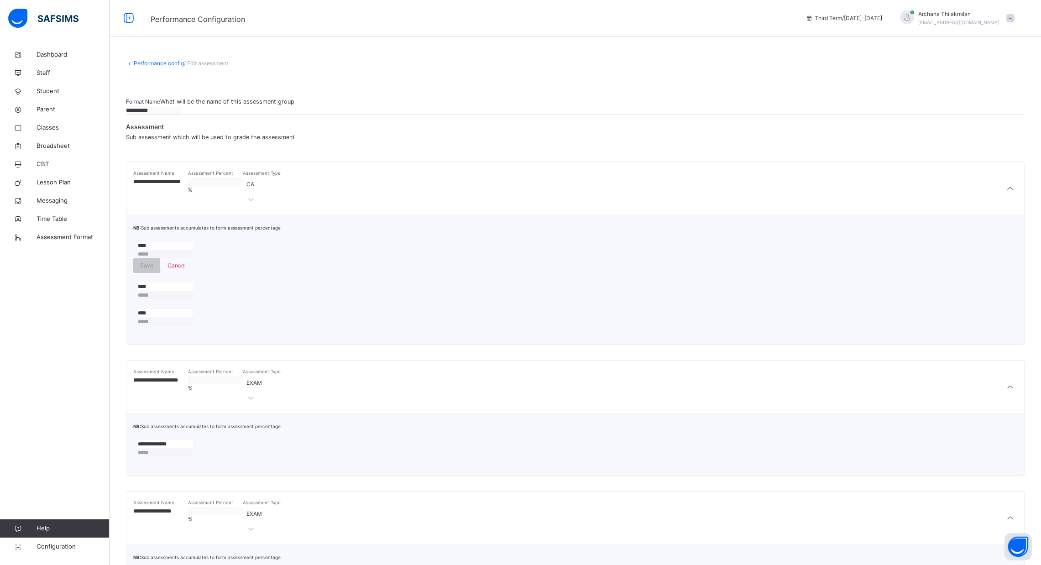
click at [193, 250] on input "****" at bounding box center [165, 245] width 55 height 8
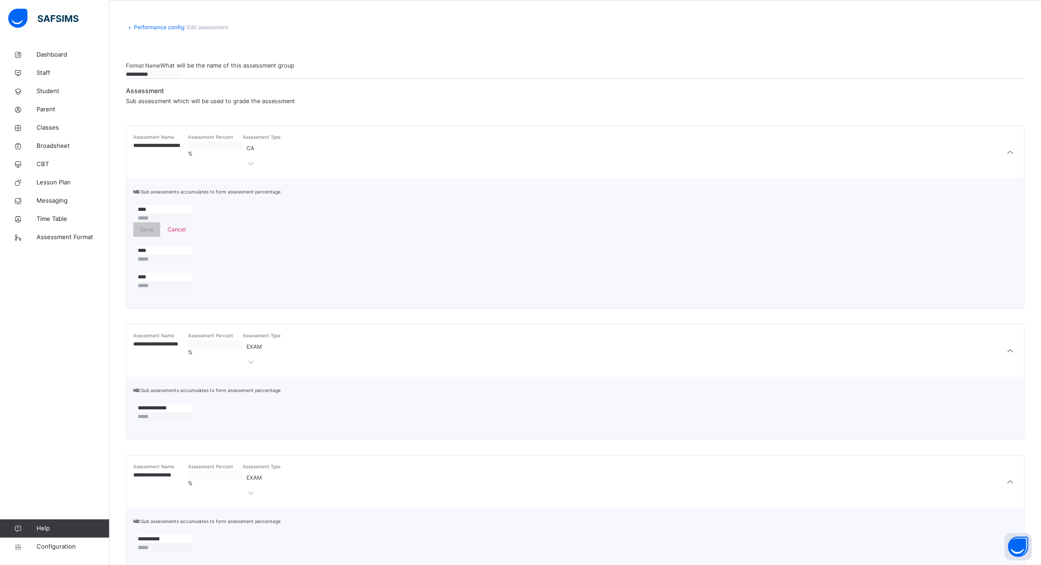
scroll to position [48, 0]
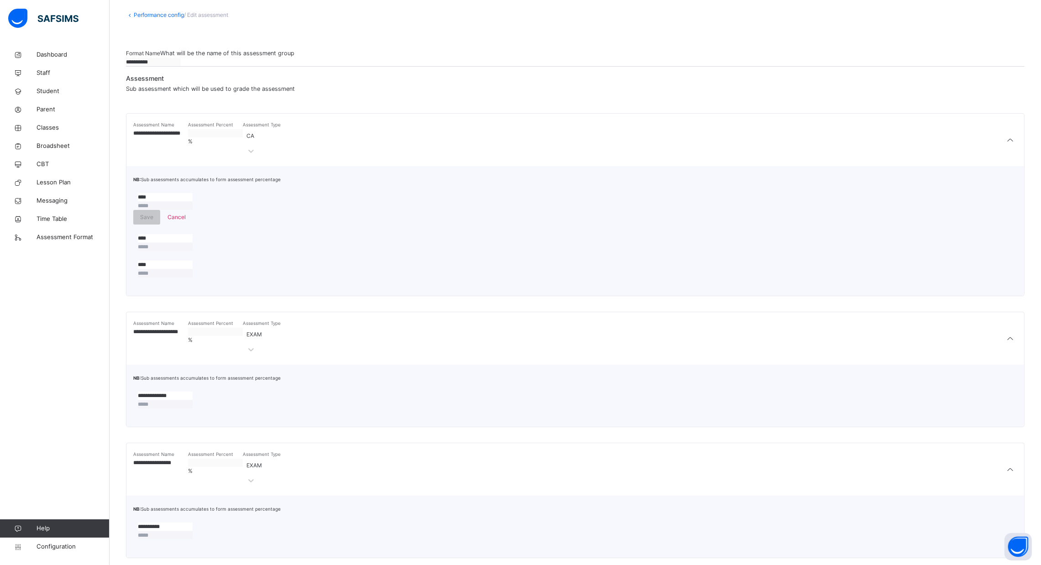
type input "*"
type input "**********"
click at [178, 242] on input "****" at bounding box center [165, 238] width 55 height 8
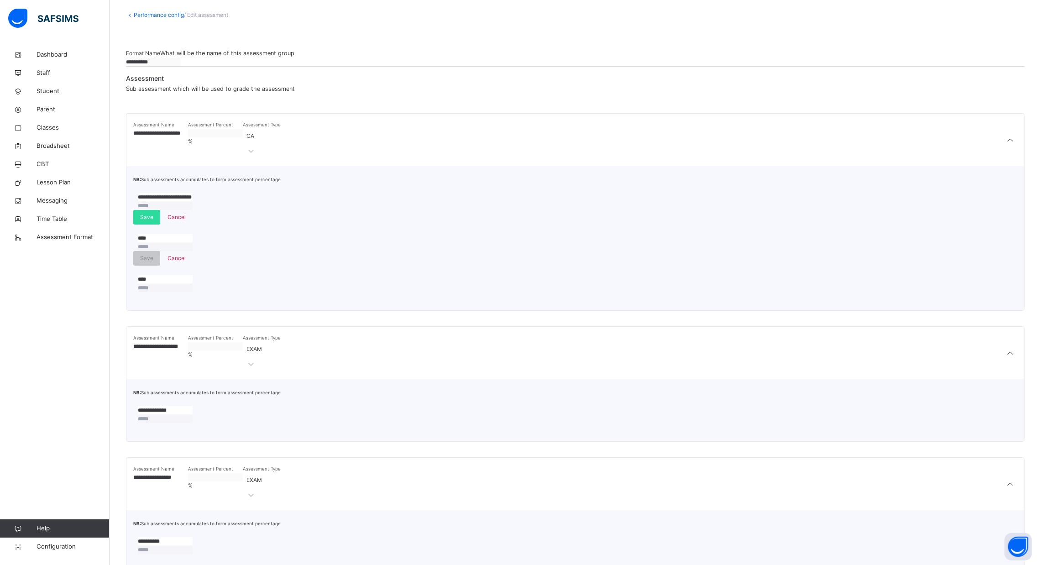
click at [178, 242] on input "****" at bounding box center [165, 238] width 55 height 8
type input "**********"
click at [153, 221] on span "Save" at bounding box center [146, 217] width 13 height 8
click at [153, 257] on span "Save" at bounding box center [146, 258] width 13 height 8
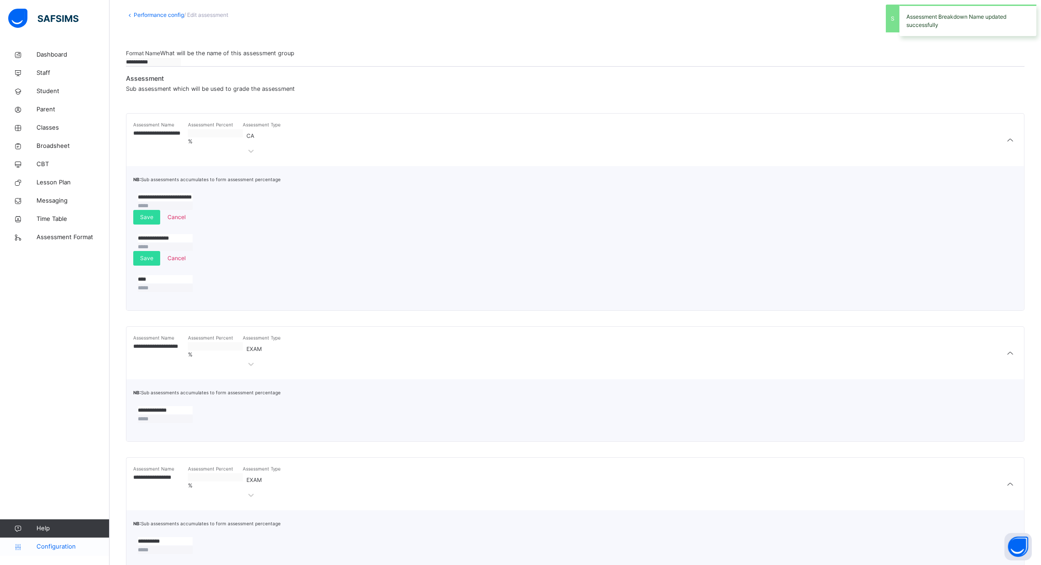
click at [73, 547] on span "Configuration" at bounding box center [73, 546] width 73 height 9
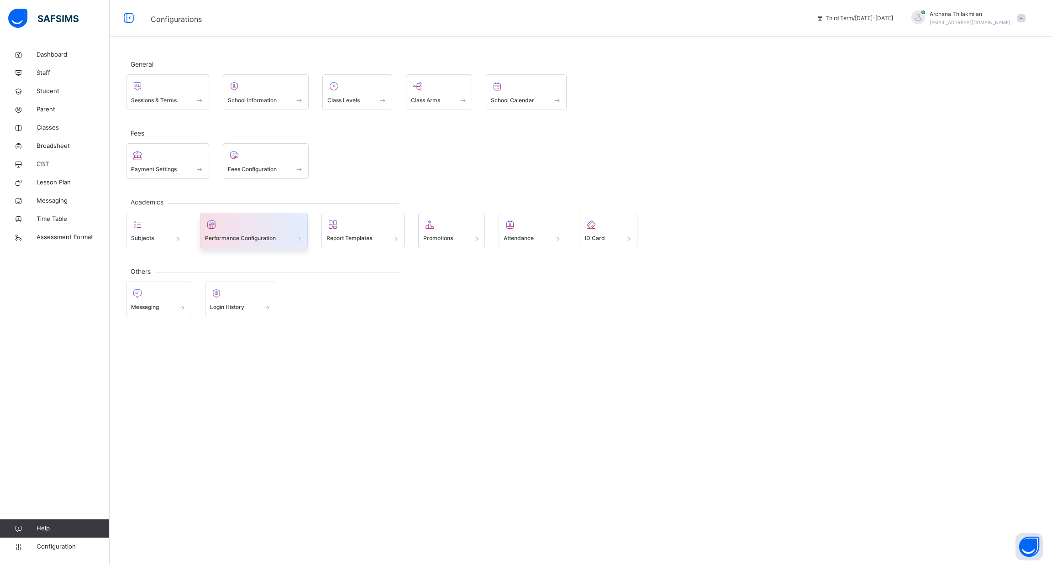
click at [234, 242] on div "Performance Configuration" at bounding box center [254, 231] width 108 height 36
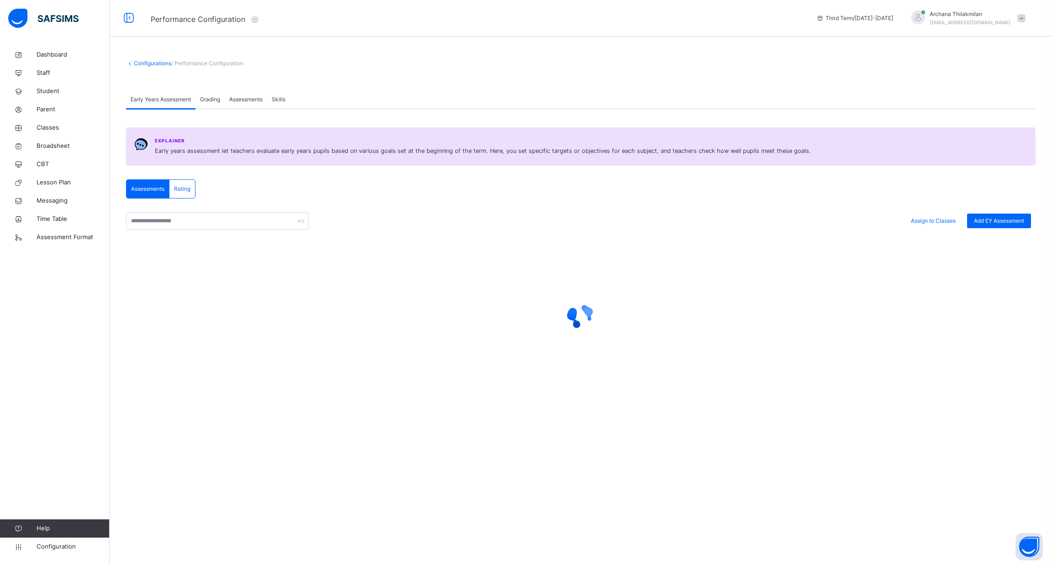
click at [238, 96] on span "Assessments" at bounding box center [245, 99] width 33 height 8
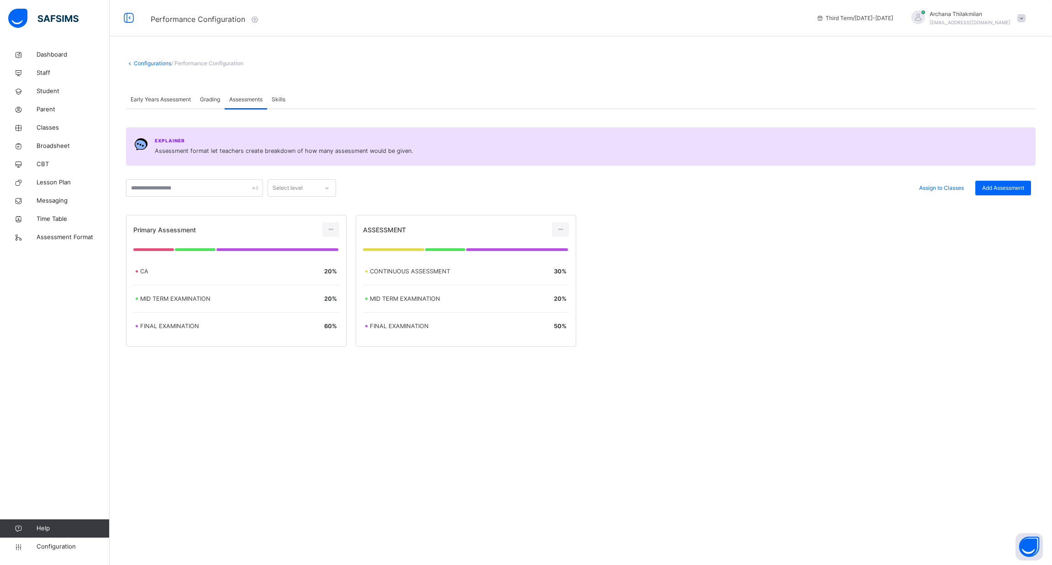
click at [238, 96] on span "Assessments" at bounding box center [245, 99] width 33 height 8
click at [56, 123] on span "Classes" at bounding box center [73, 127] width 73 height 9
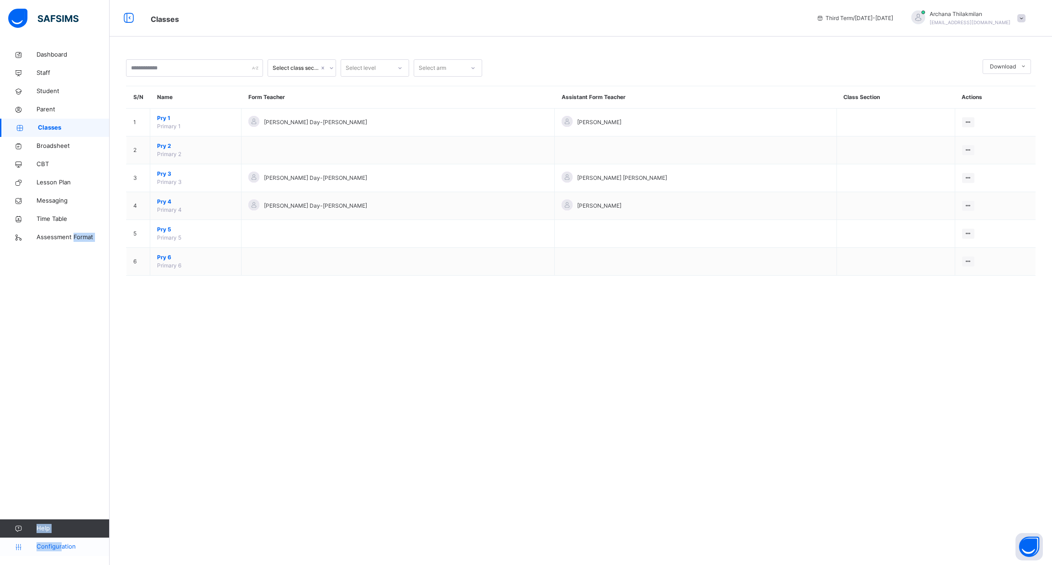
drag, startPoint x: 73, startPoint y: 560, endPoint x: 62, endPoint y: 546, distance: 17.2
click at [62, 546] on div "Dashboard Staff Student Parent Classes Broadsheet CBT Lesson Plan Messaging Tim…" at bounding box center [55, 301] width 110 height 529
click at [62, 546] on span "Configuration" at bounding box center [73, 546] width 73 height 9
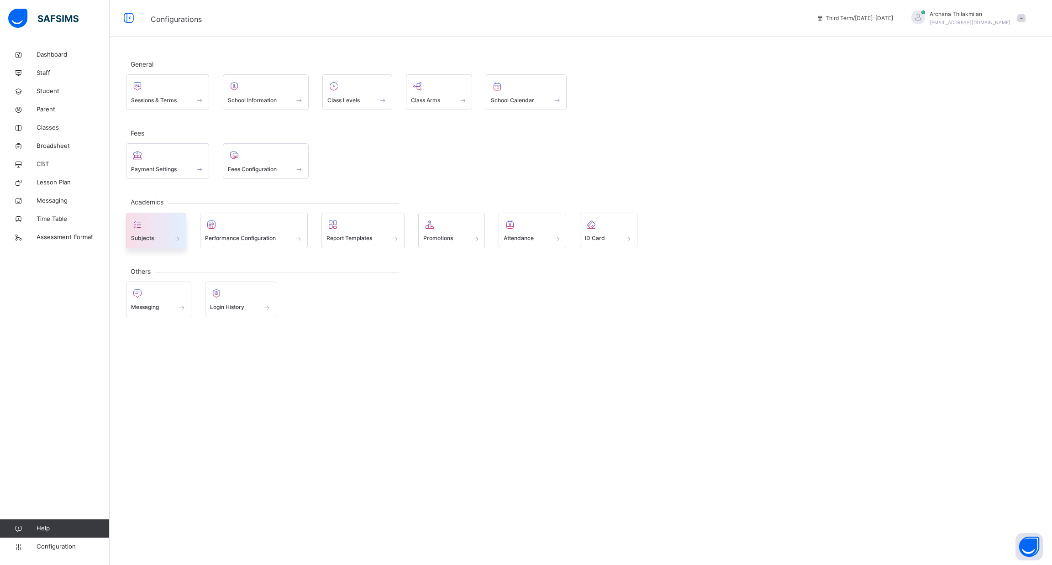
click at [165, 239] on div "Subjects" at bounding box center [156, 239] width 50 height 10
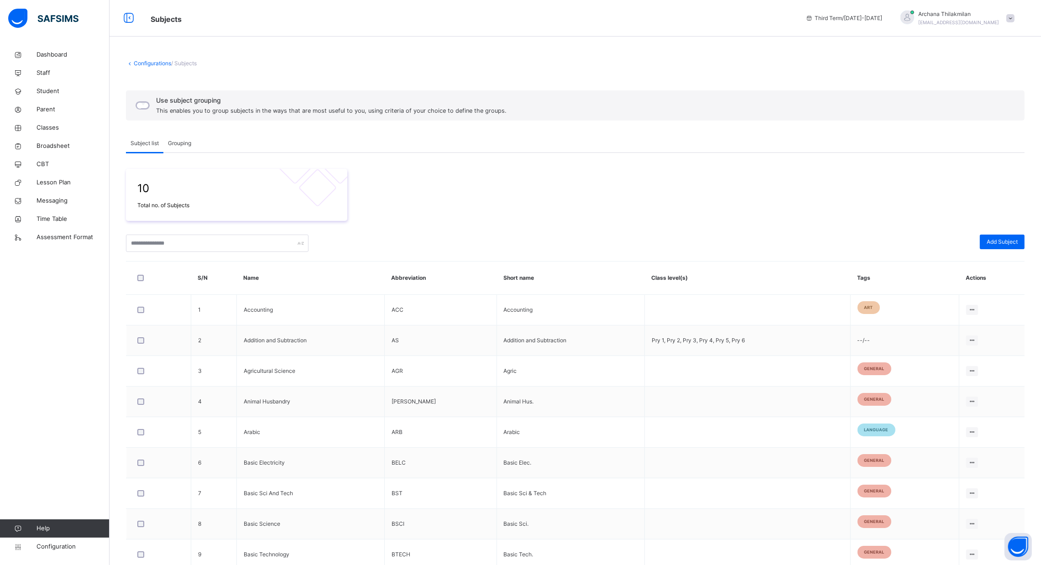
click at [185, 137] on div "Grouping" at bounding box center [179, 143] width 32 height 18
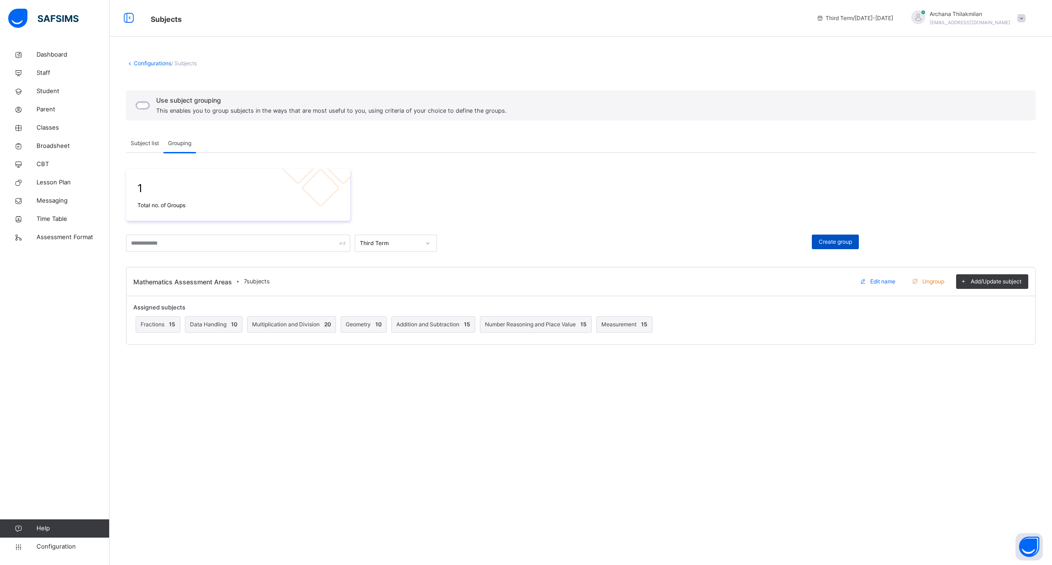
click at [834, 242] on span "Create group" at bounding box center [835, 242] width 33 height 8
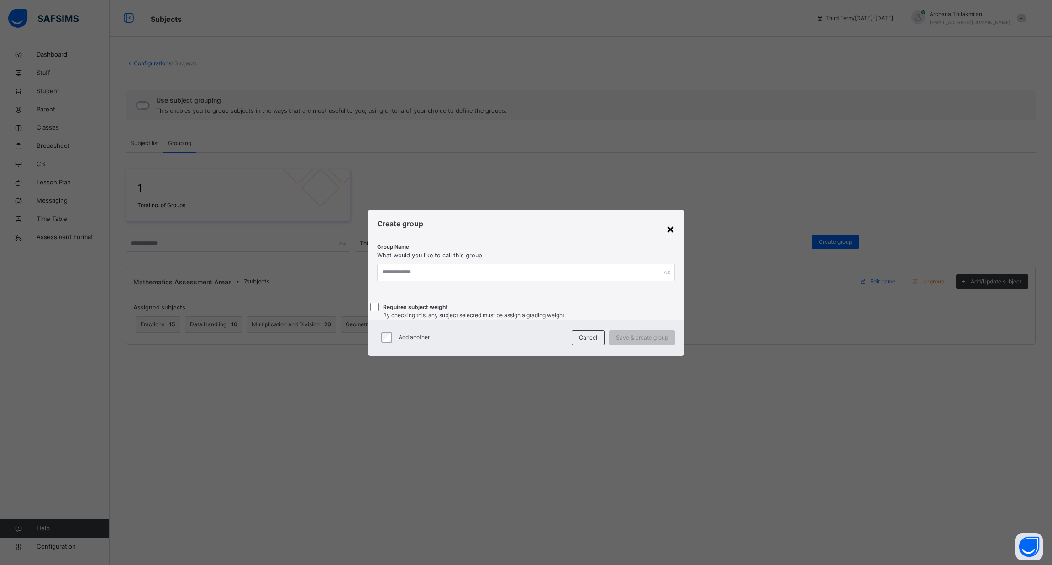
click at [671, 219] on div "×" at bounding box center [670, 228] width 9 height 19
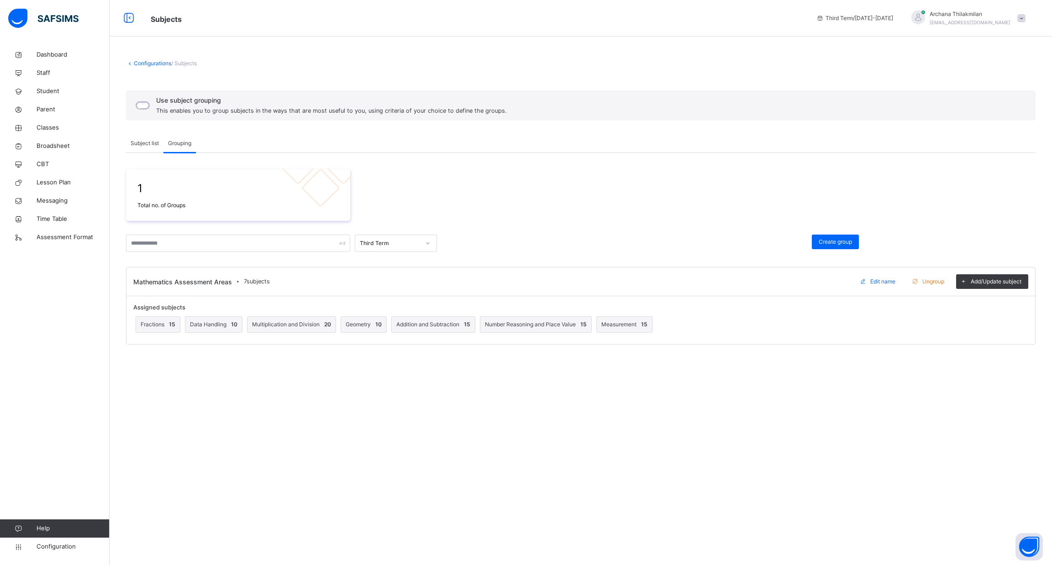
click at [866, 283] on span at bounding box center [863, 281] width 15 height 15
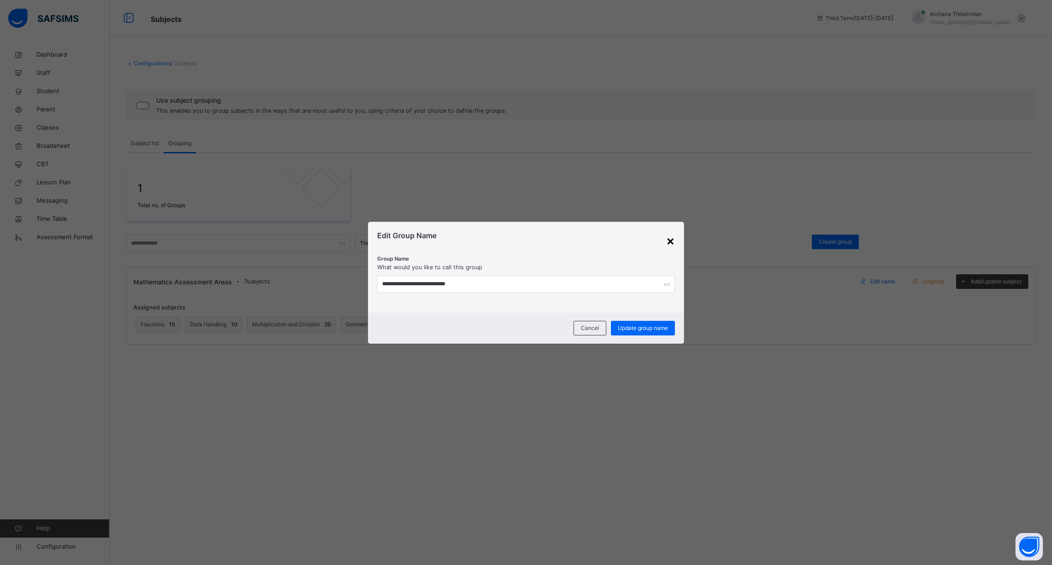
click at [669, 234] on div "×" at bounding box center [670, 240] width 9 height 19
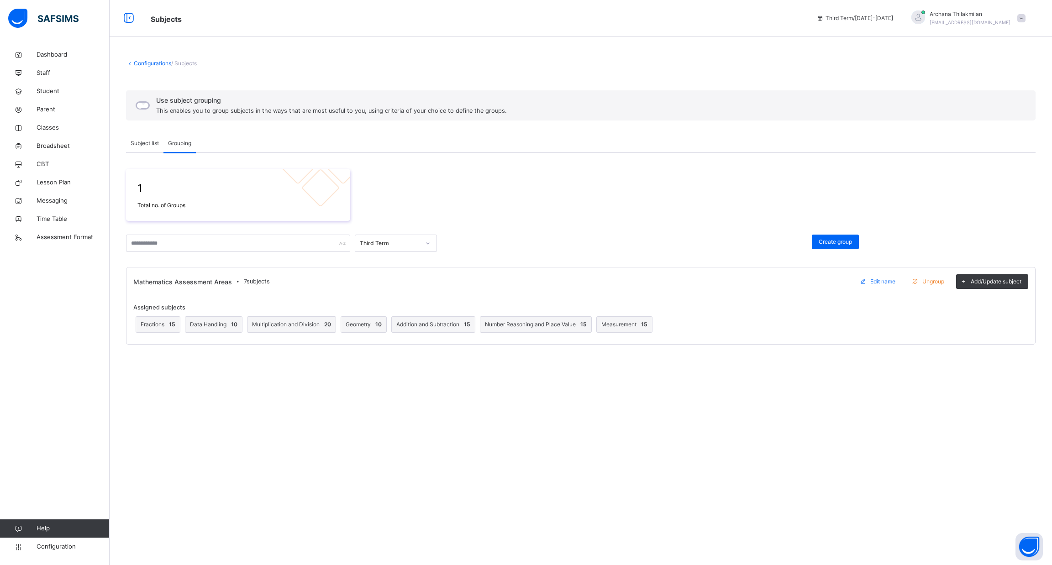
click at [847, 317] on div "Fractions 15 Data Handling 10 Multiplication and Division 20 Geometry 10 Additi…" at bounding box center [580, 325] width 895 height 26
click at [68, 540] on link "Configuration" at bounding box center [54, 547] width 109 height 18
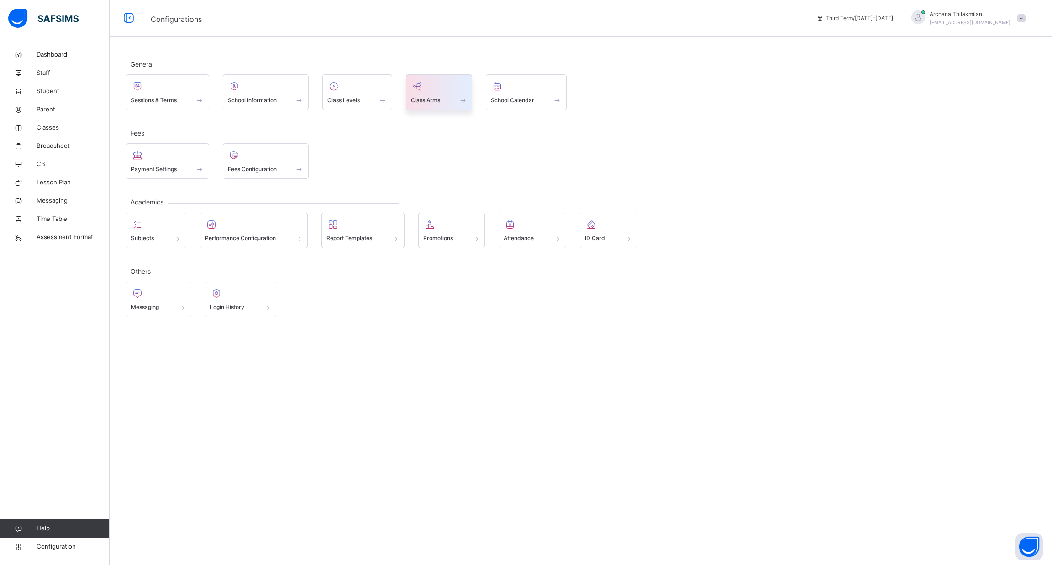
click at [437, 96] on span "Class Arms" at bounding box center [425, 100] width 29 height 8
click at [365, 101] on div "Class Levels" at bounding box center [357, 100] width 60 height 10
click at [176, 228] on div at bounding box center [156, 225] width 50 height 14
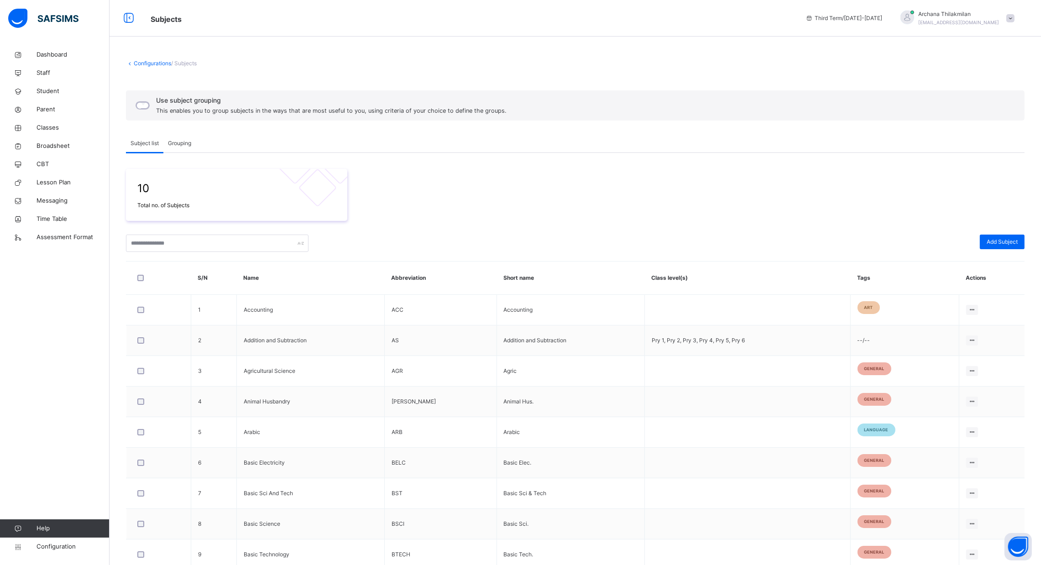
click at [180, 143] on span "Grouping" at bounding box center [179, 143] width 23 height 8
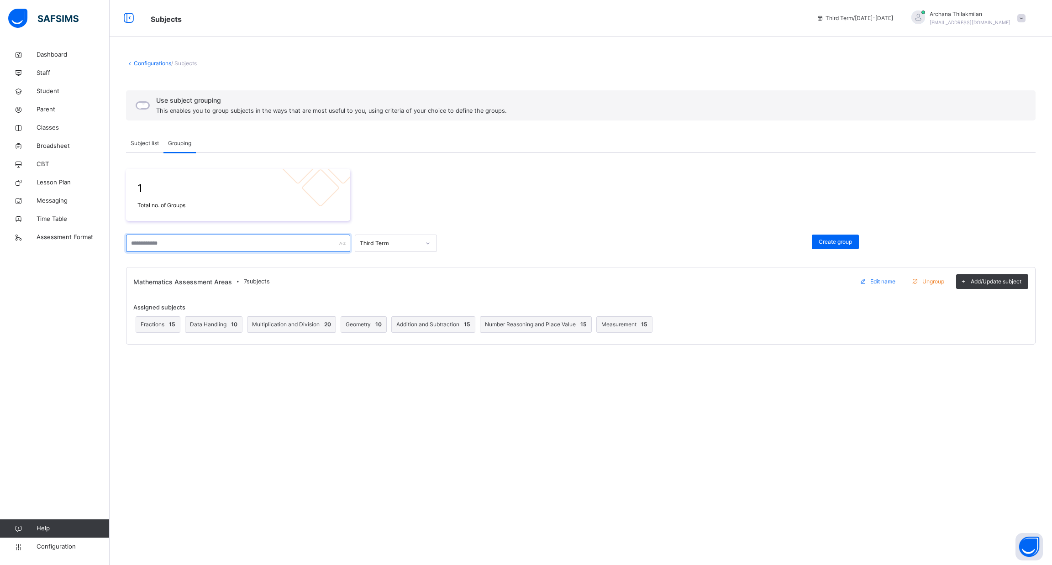
click at [242, 239] on input "text" at bounding box center [238, 243] width 224 height 17
click at [528, 460] on div "Configurations / Subjects Use subject grouping This enables you to group subjec…" at bounding box center [581, 282] width 942 height 565
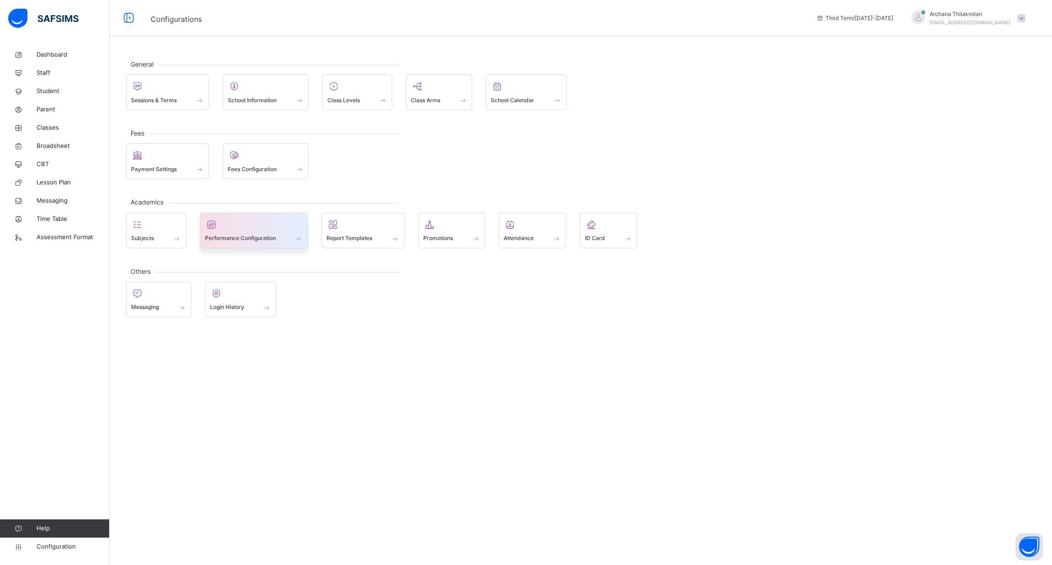
click at [252, 228] on div at bounding box center [254, 225] width 98 height 14
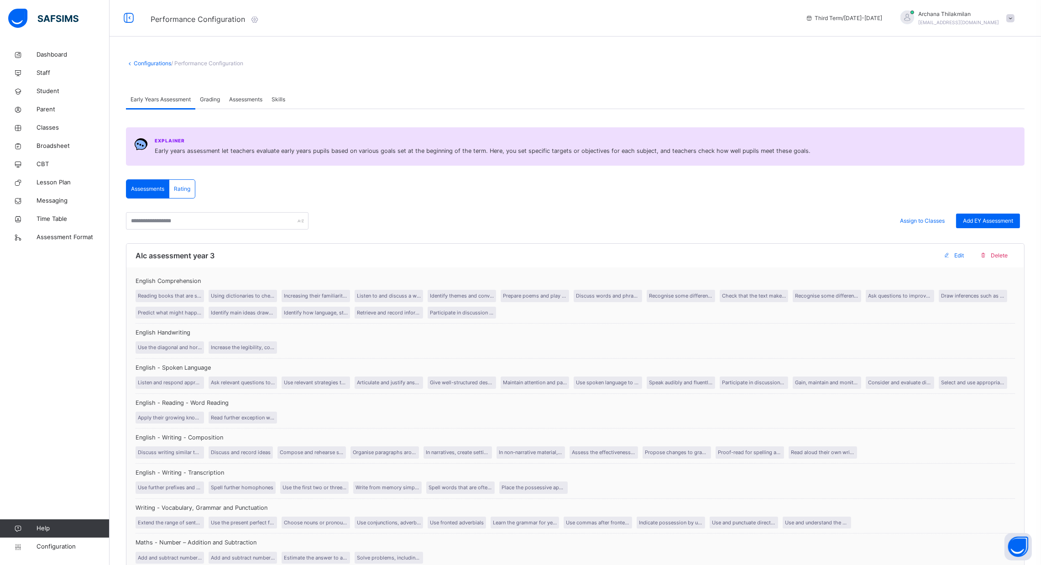
click at [183, 189] on span "Rating" at bounding box center [182, 189] width 16 height 8
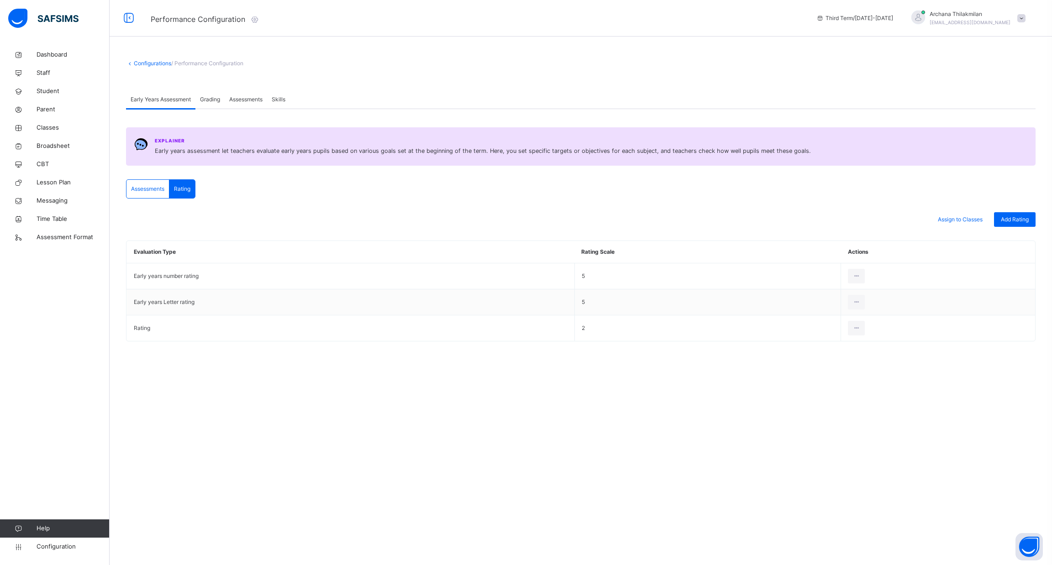
click at [150, 191] on span "Assessments" at bounding box center [147, 189] width 33 height 8
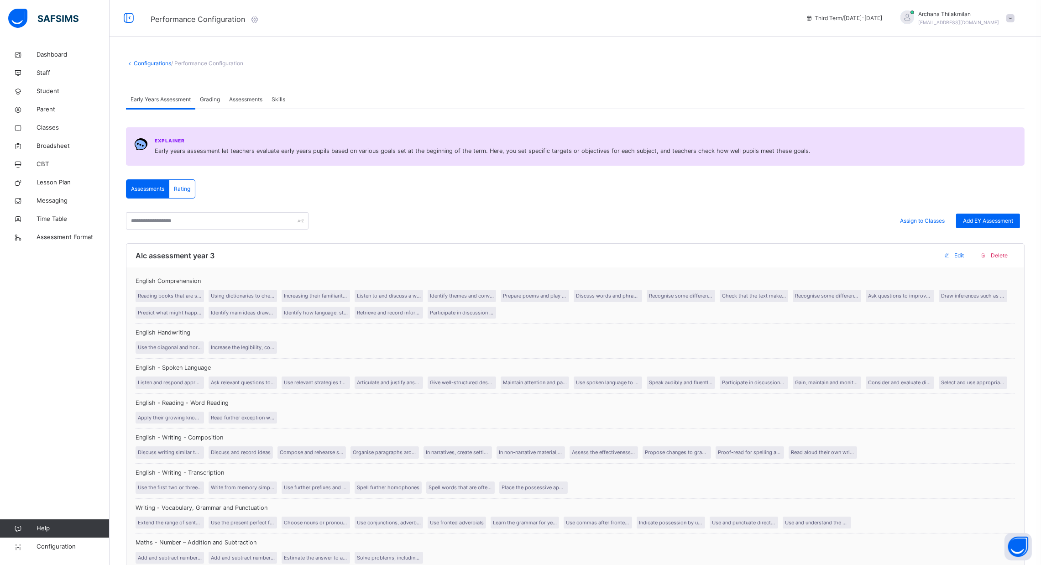
click at [209, 102] on span "Grading" at bounding box center [210, 99] width 20 height 8
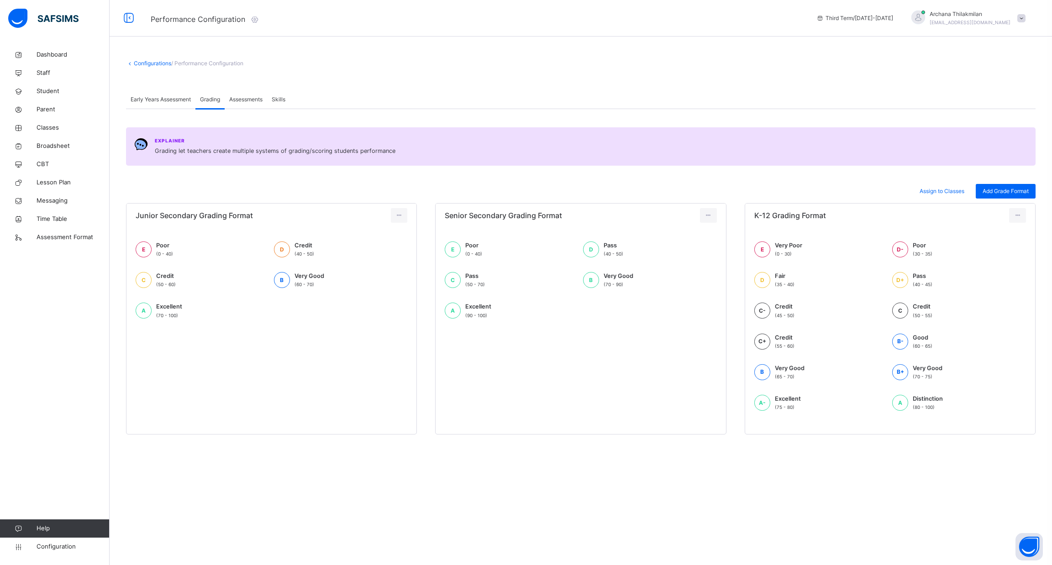
click at [245, 92] on div "Assessments" at bounding box center [246, 99] width 42 height 18
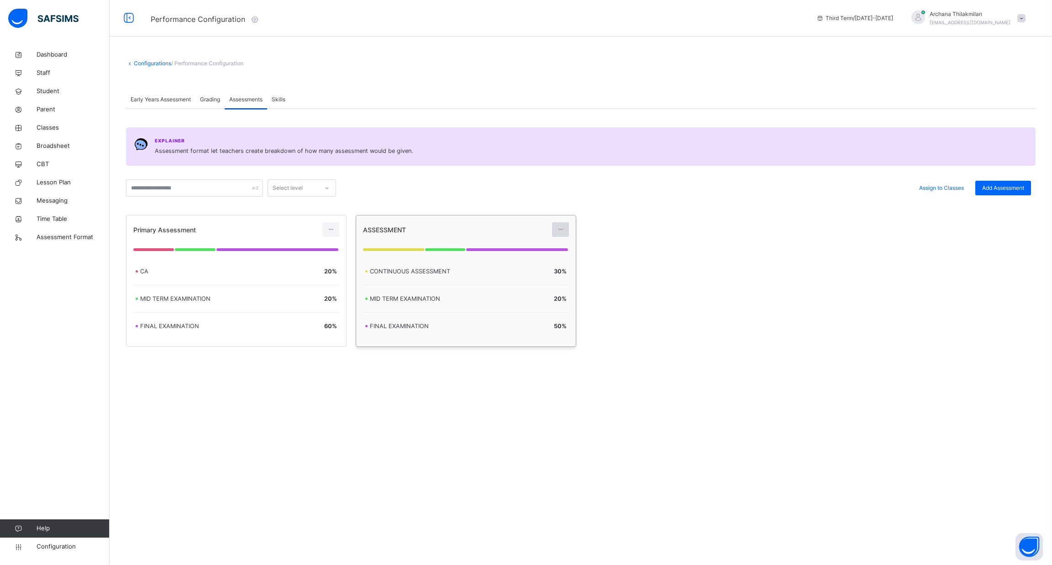
click at [562, 230] on icon at bounding box center [560, 230] width 8 height 8
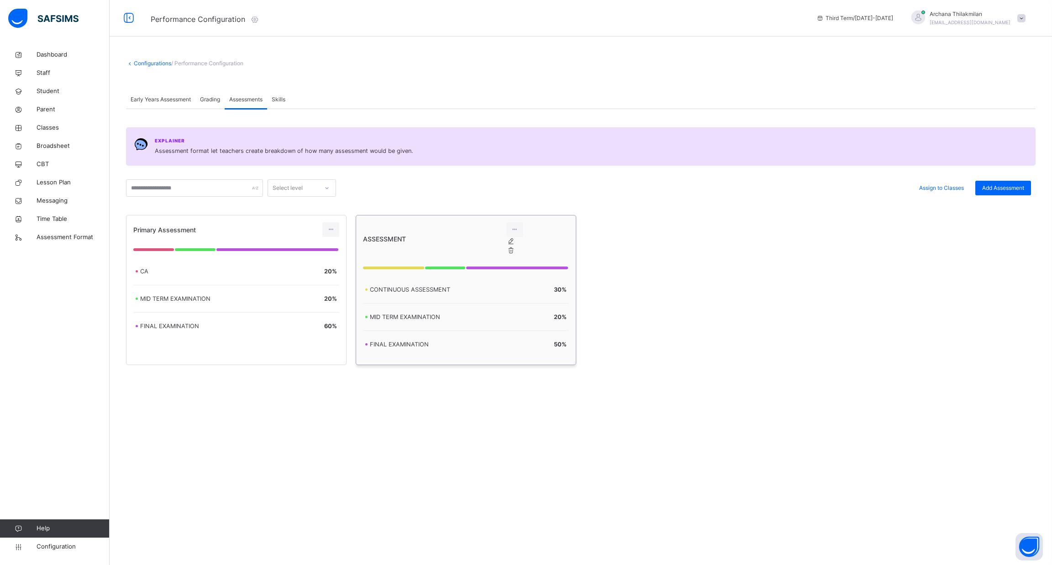
click at [520, 246] on div "Edit Assessment" at bounding box center [520, 241] width 0 height 9
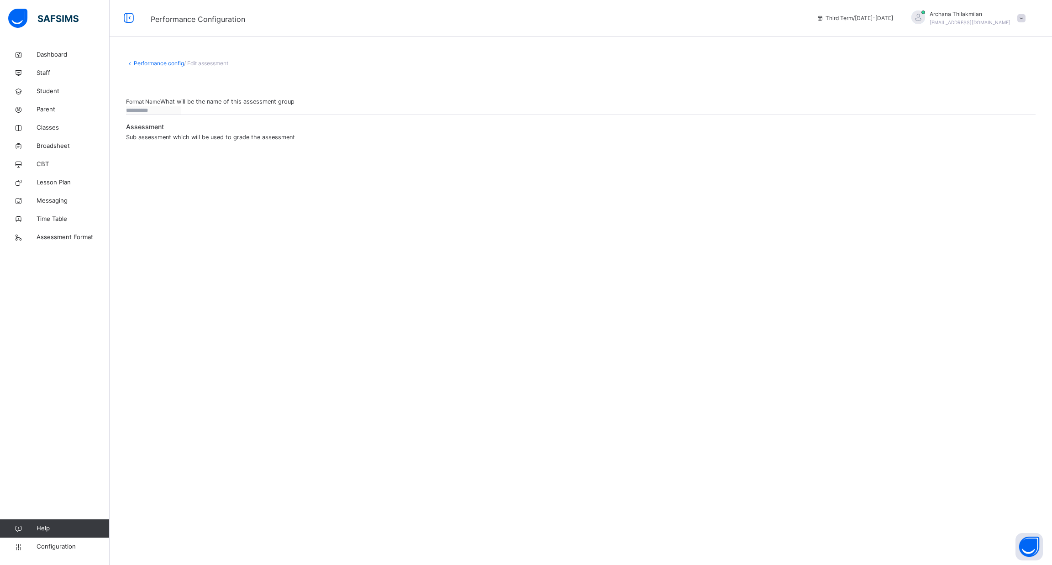
type input "**********"
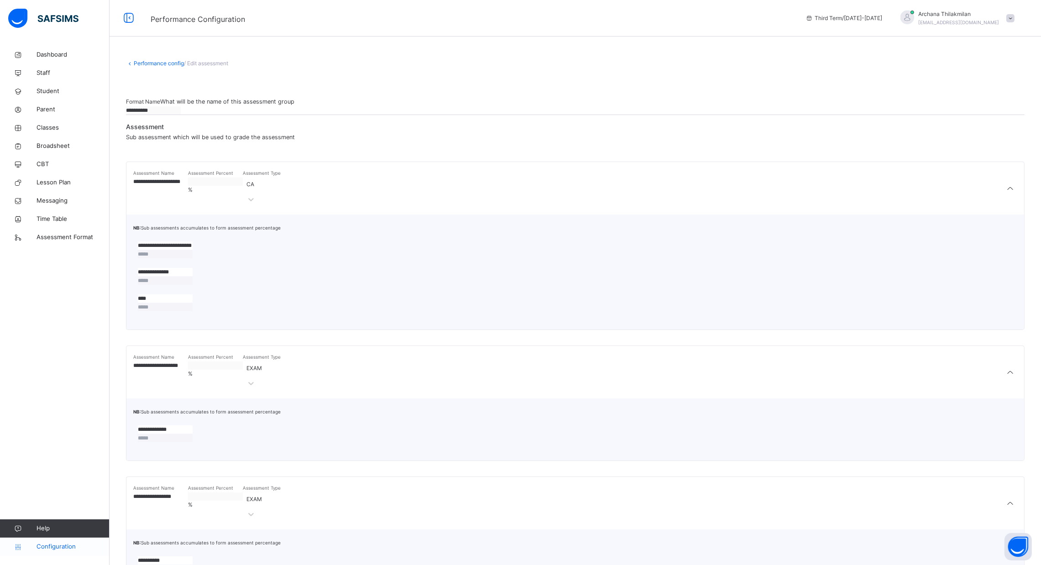
click at [79, 547] on span "Configuration" at bounding box center [73, 546] width 73 height 9
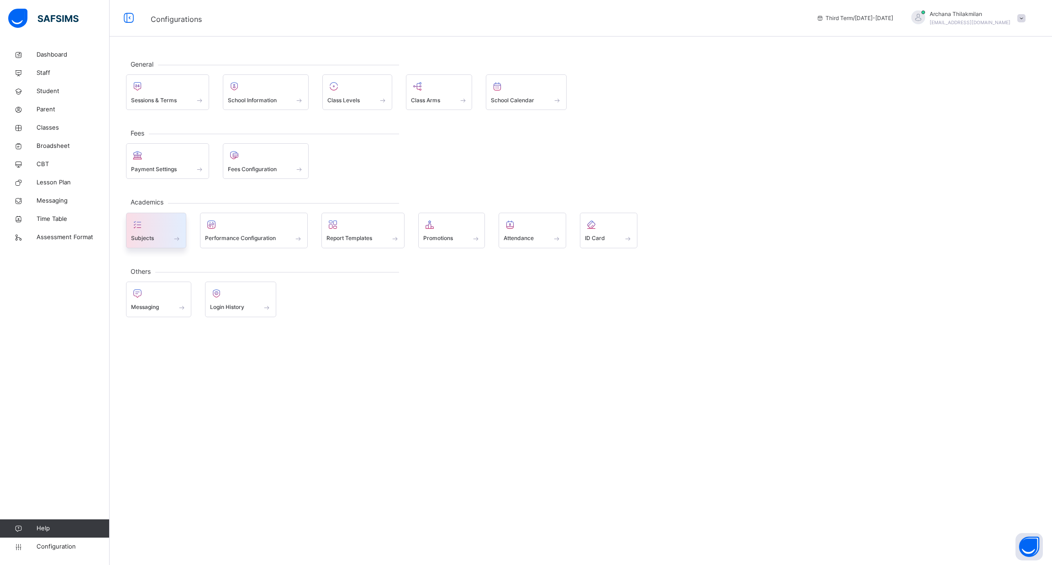
click at [173, 239] on span at bounding box center [176, 239] width 9 height 8
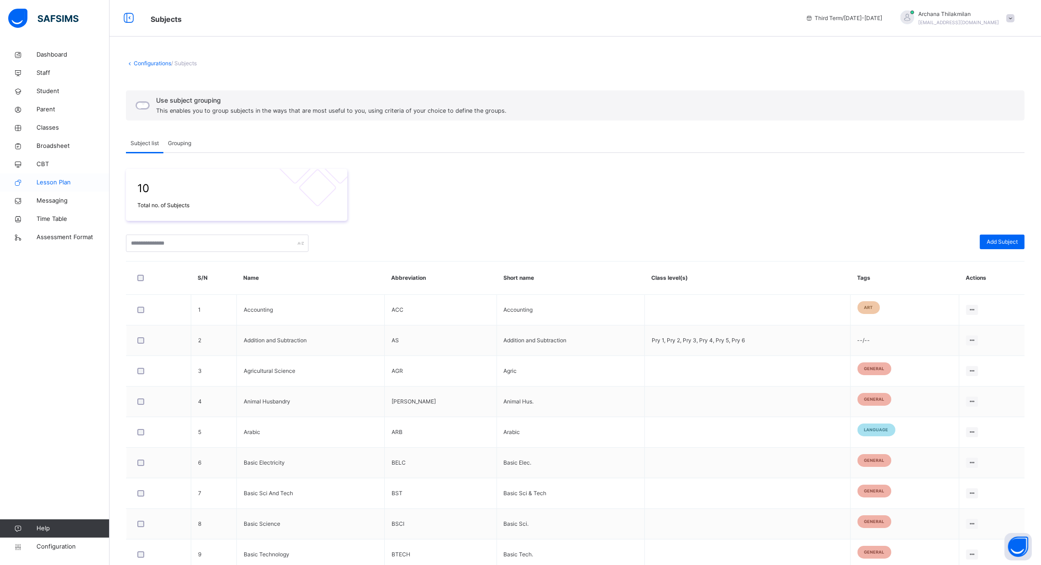
click at [71, 177] on link "Lesson Plan" at bounding box center [55, 182] width 110 height 18
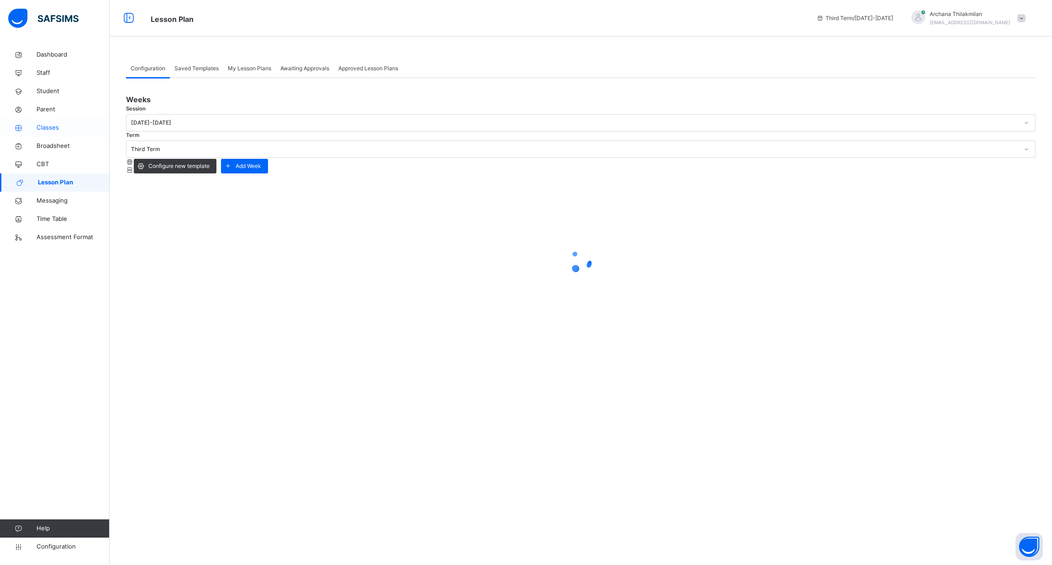
click at [55, 129] on span "Classes" at bounding box center [73, 127] width 73 height 9
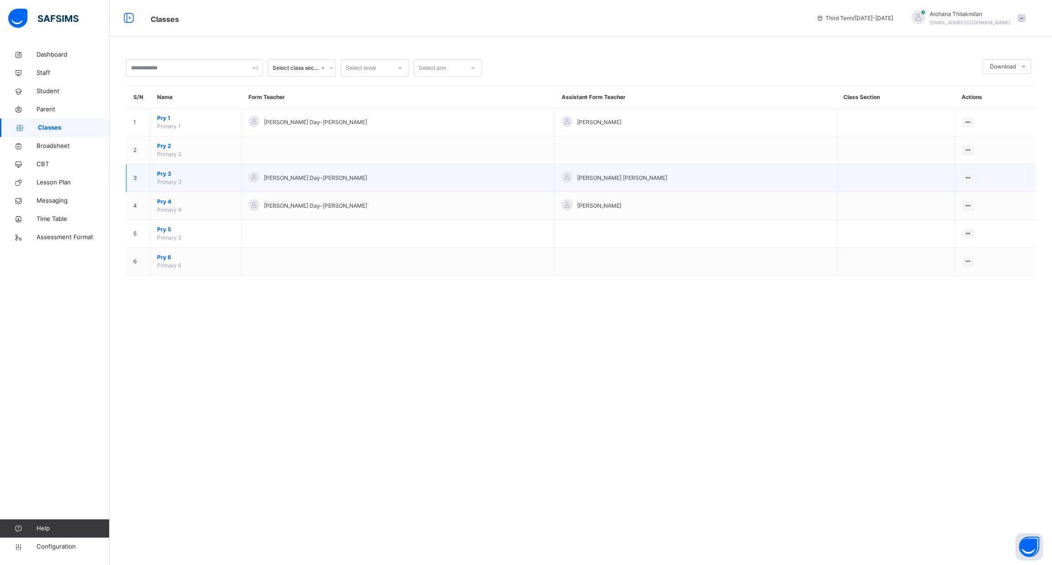
click at [213, 173] on span "Pry 3" at bounding box center [195, 174] width 77 height 8
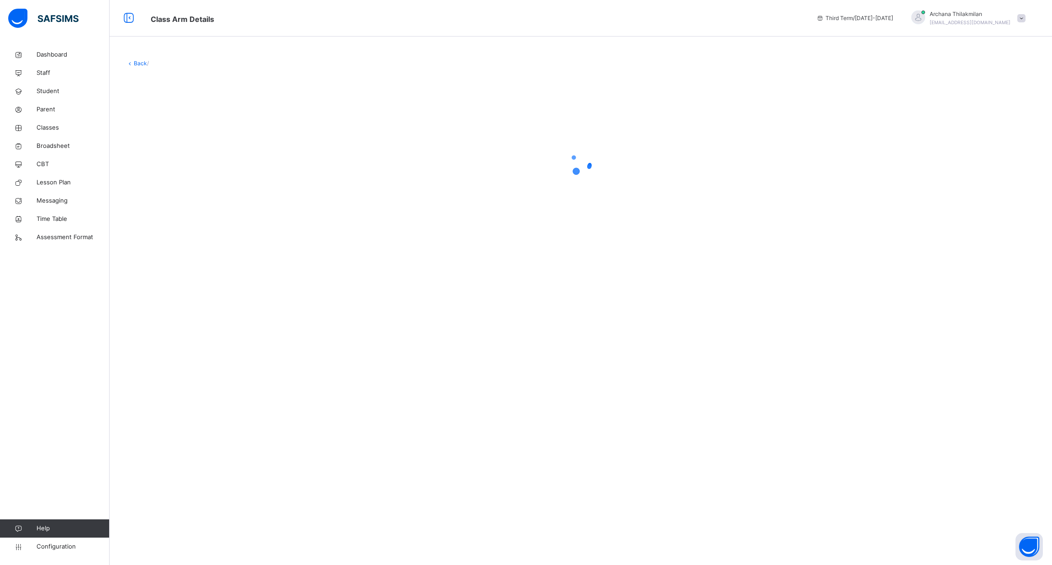
click at [213, 173] on div at bounding box center [580, 163] width 909 height 37
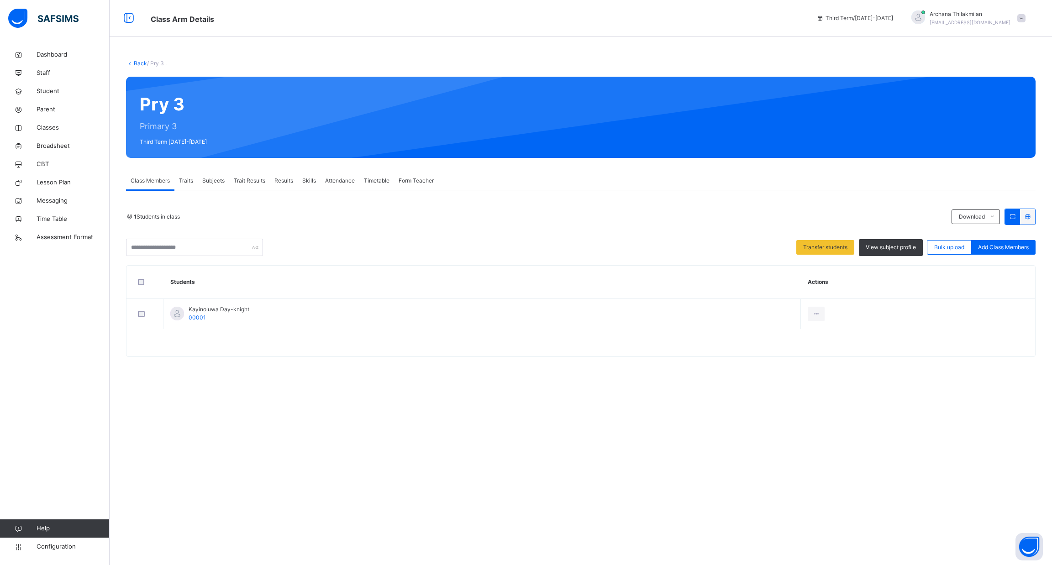
click at [283, 180] on span "Results" at bounding box center [283, 181] width 19 height 8
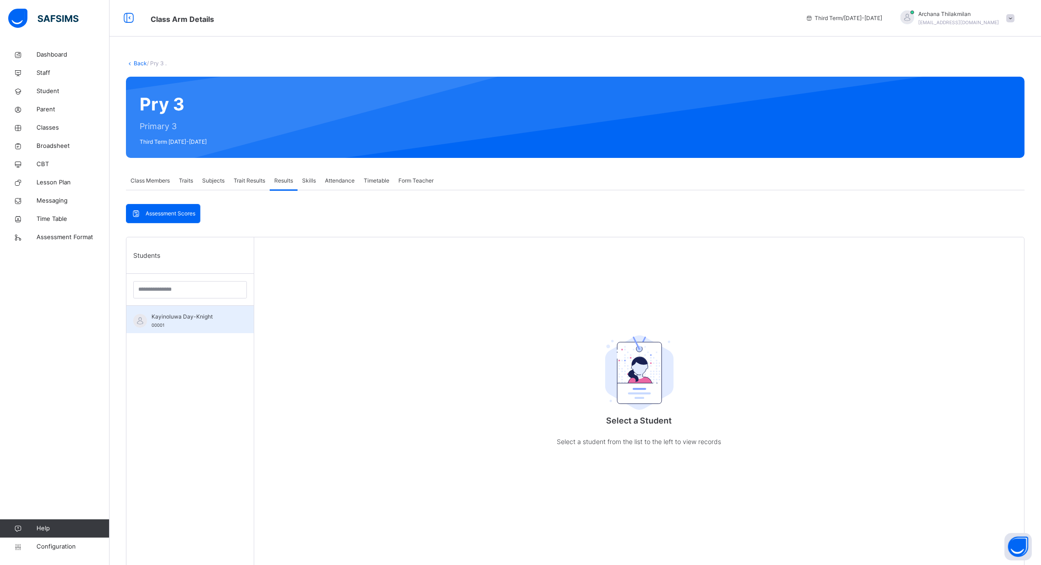
click at [204, 311] on div "Kayinoluwa Day-Knight 00001" at bounding box center [189, 319] width 127 height 27
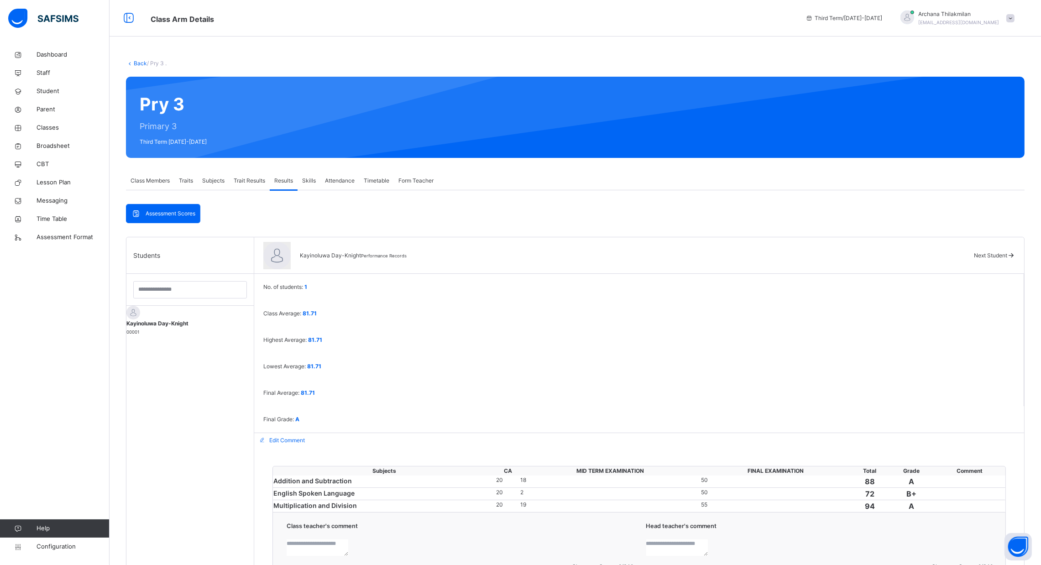
click at [250, 177] on span "Trait Results" at bounding box center [249, 181] width 31 height 8
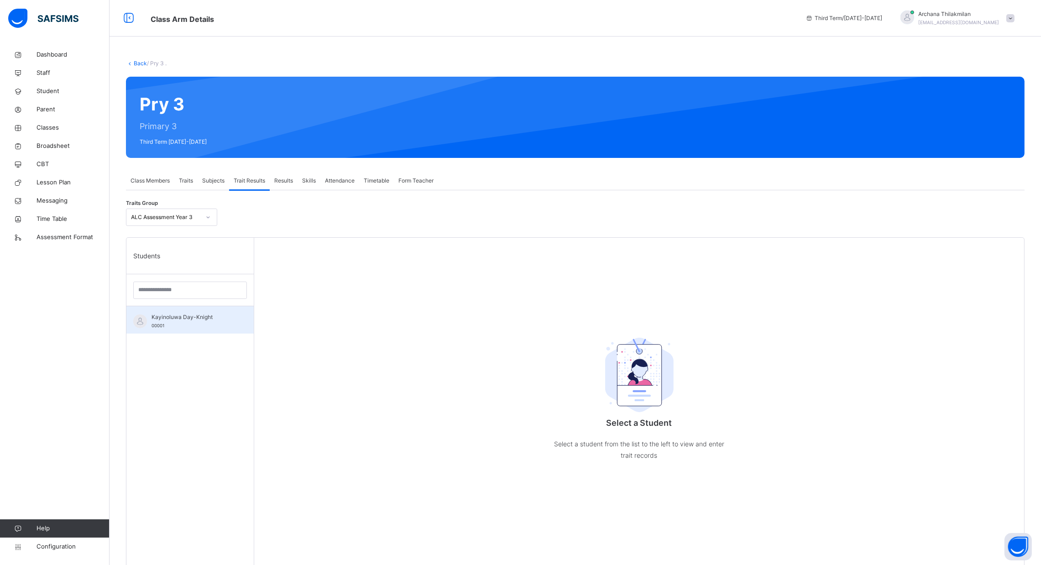
click at [182, 328] on div "Kayinoluwa Day-Knight 00001" at bounding box center [193, 321] width 82 height 16
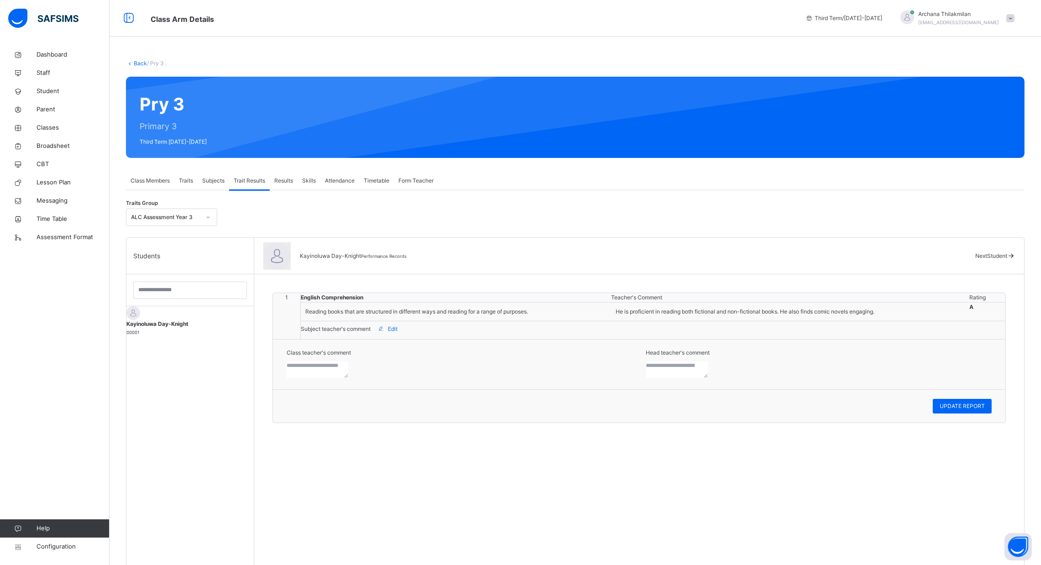
click at [212, 174] on div "Subjects" at bounding box center [213, 181] width 31 height 18
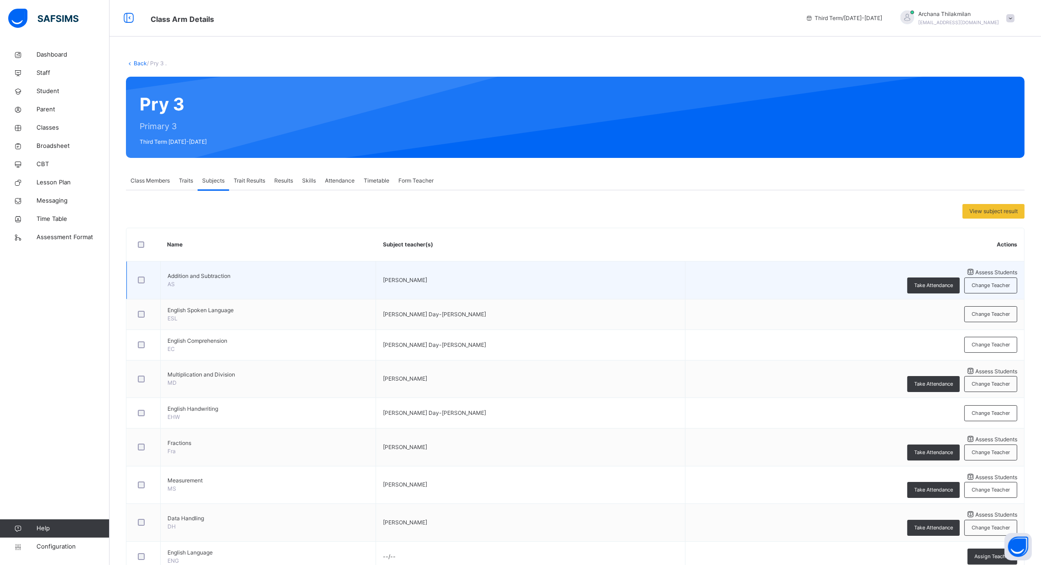
click at [886, 268] on div "Assess Students" at bounding box center [855, 272] width 325 height 10
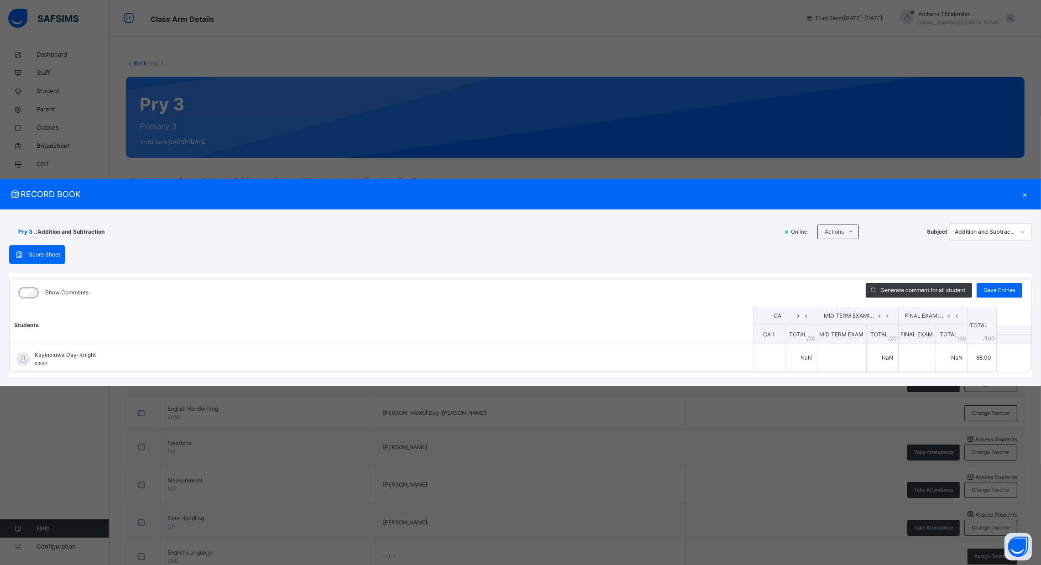
type input "**"
click at [1026, 190] on div "×" at bounding box center [1025, 194] width 14 height 12
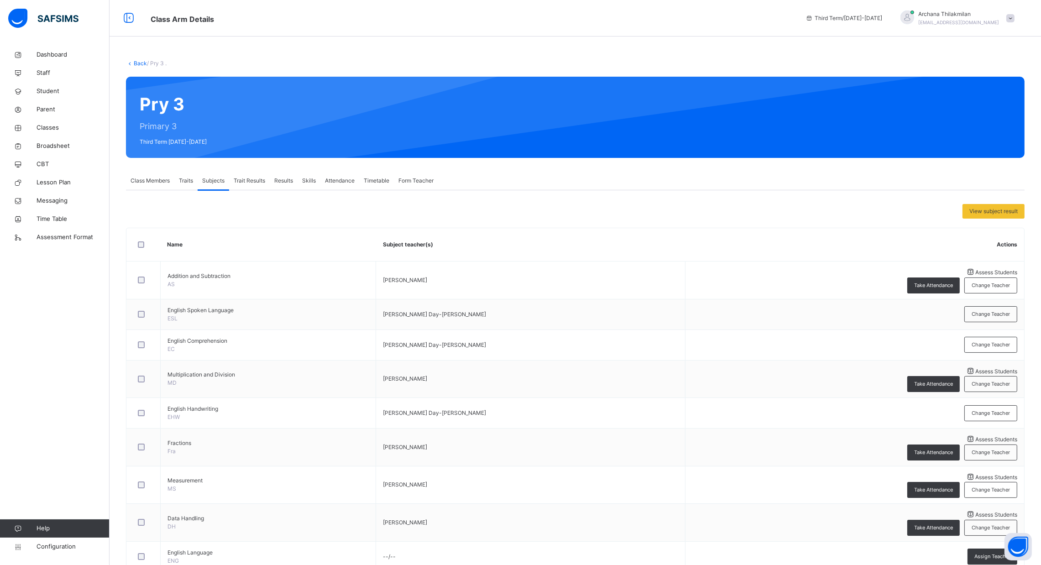
click at [184, 177] on span "Traits" at bounding box center [186, 181] width 14 height 8
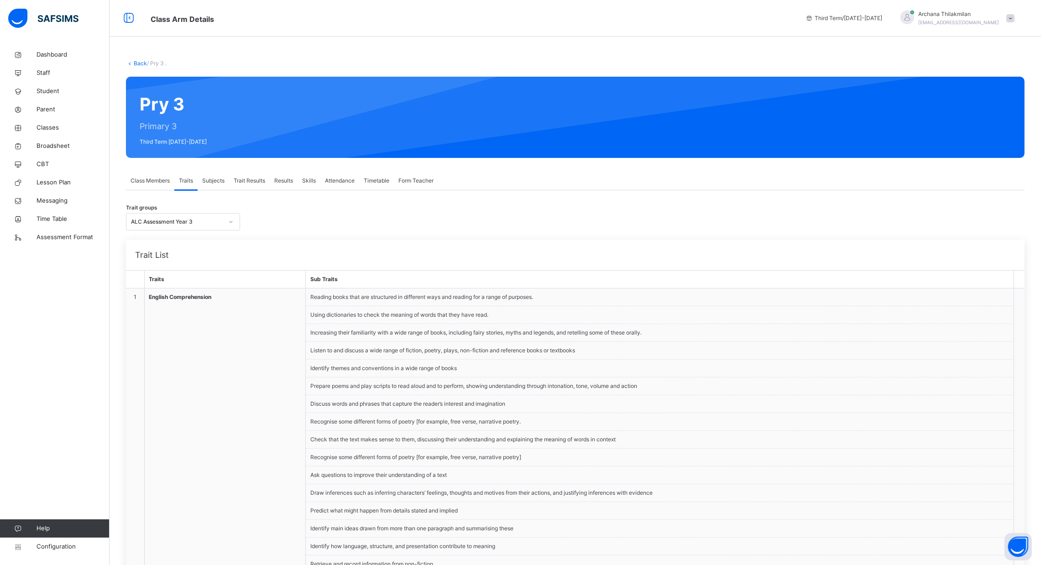
click at [157, 179] on span "Class Members" at bounding box center [150, 181] width 39 height 8
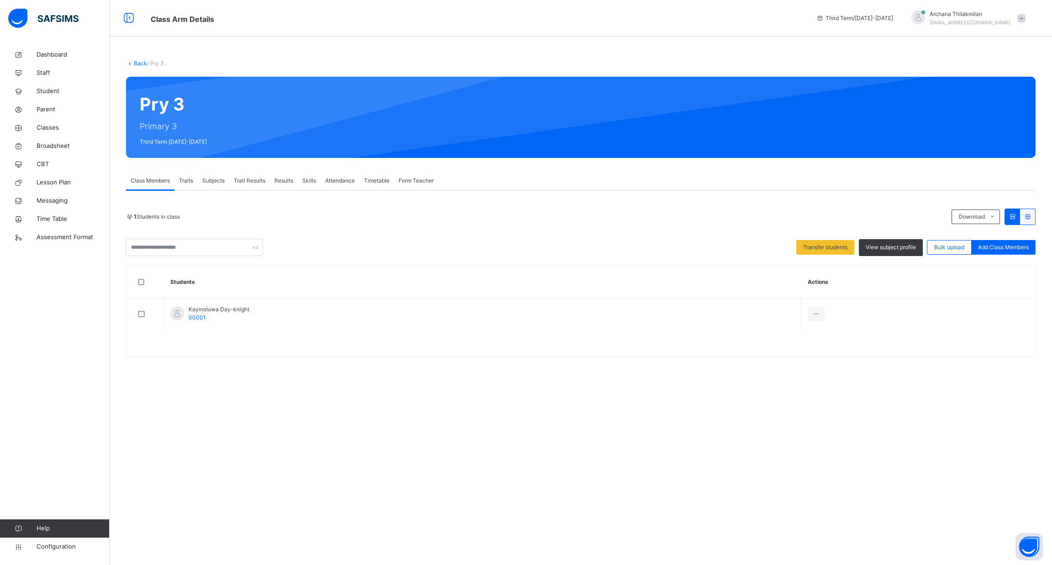
click at [219, 177] on span "Subjects" at bounding box center [213, 181] width 22 height 8
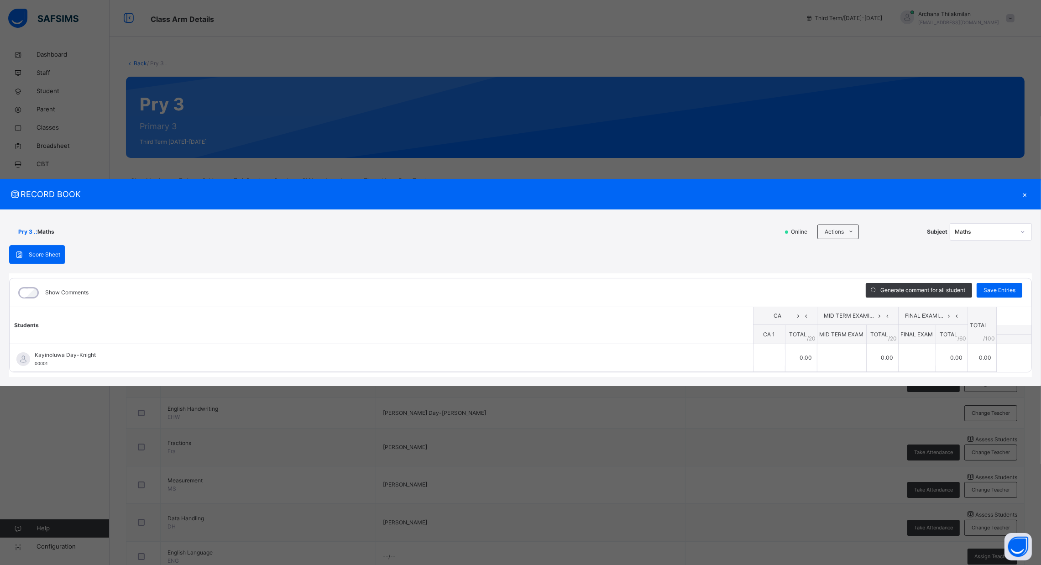
click at [1023, 192] on div "×" at bounding box center [1025, 194] width 14 height 12
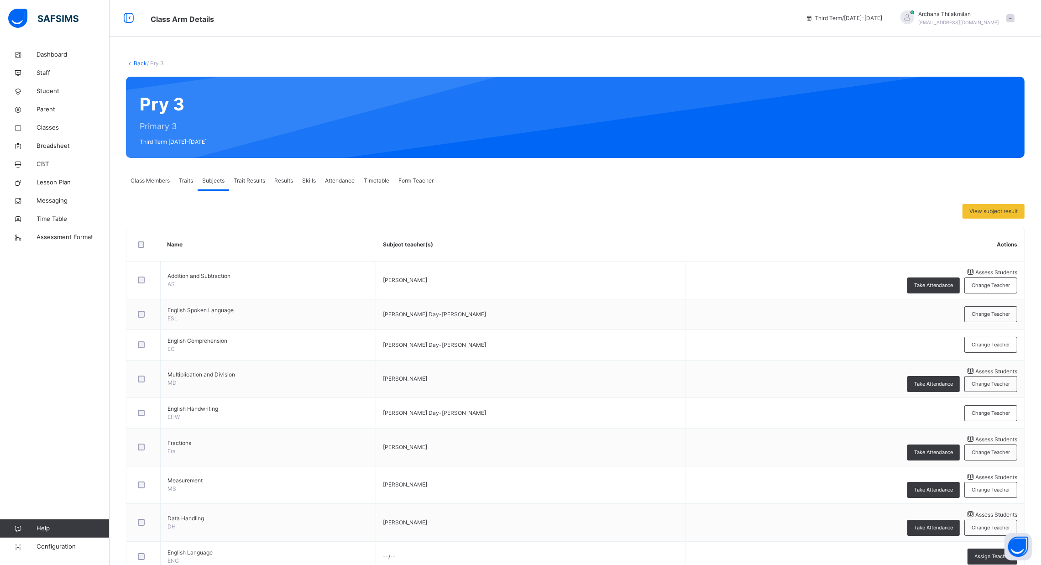
click at [388, 181] on span "Timetable" at bounding box center [377, 181] width 26 height 8
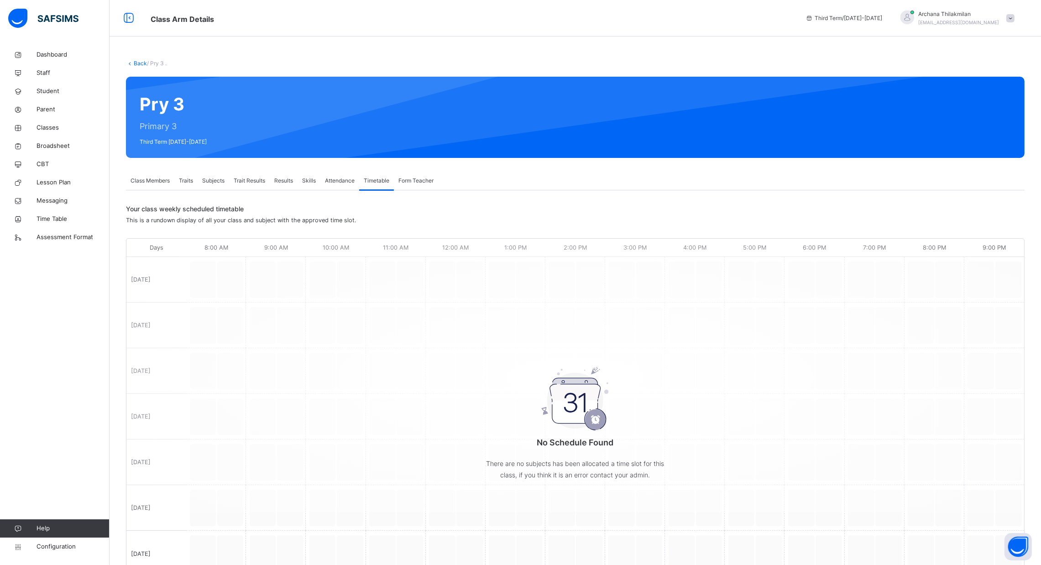
click at [411, 181] on span "Form Teacher" at bounding box center [416, 181] width 35 height 8
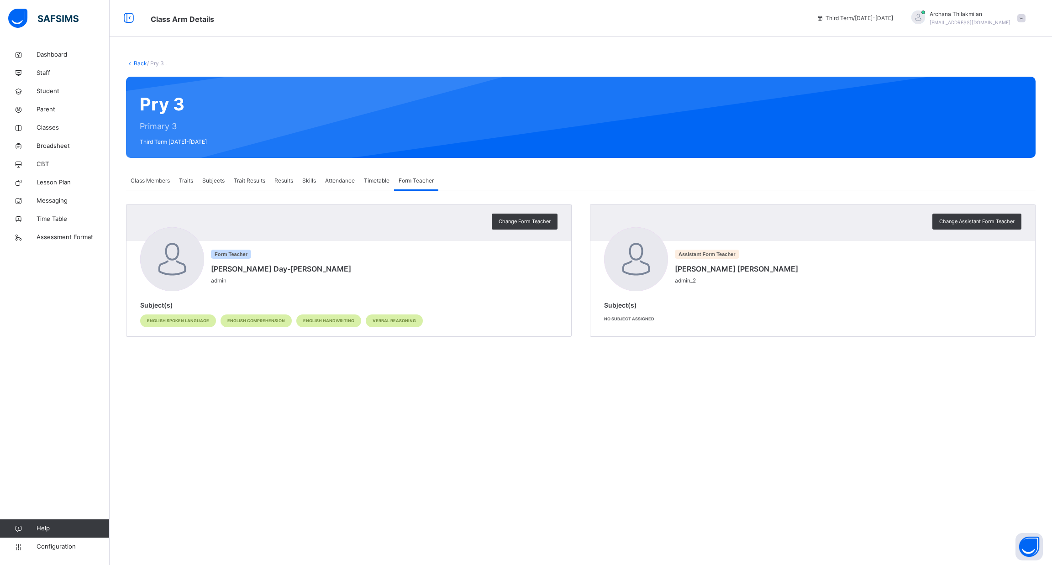
drag, startPoint x: 336, startPoint y: 170, endPoint x: 337, endPoint y: 179, distance: 8.7
click at [337, 179] on div "Back / Pry 3 . Pry 3 Primary 3 Third Term [DATE]-[DATE] Class Members Traits Su…" at bounding box center [581, 203] width 942 height 314
click at [337, 179] on span "Attendance" at bounding box center [340, 181] width 30 height 8
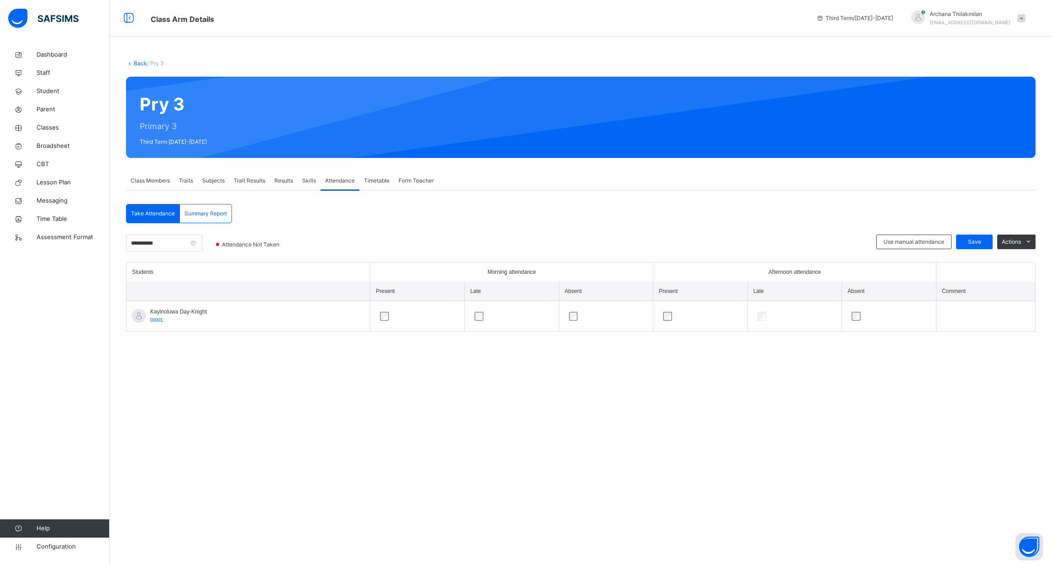
click at [308, 181] on span "Skills" at bounding box center [309, 181] width 14 height 8
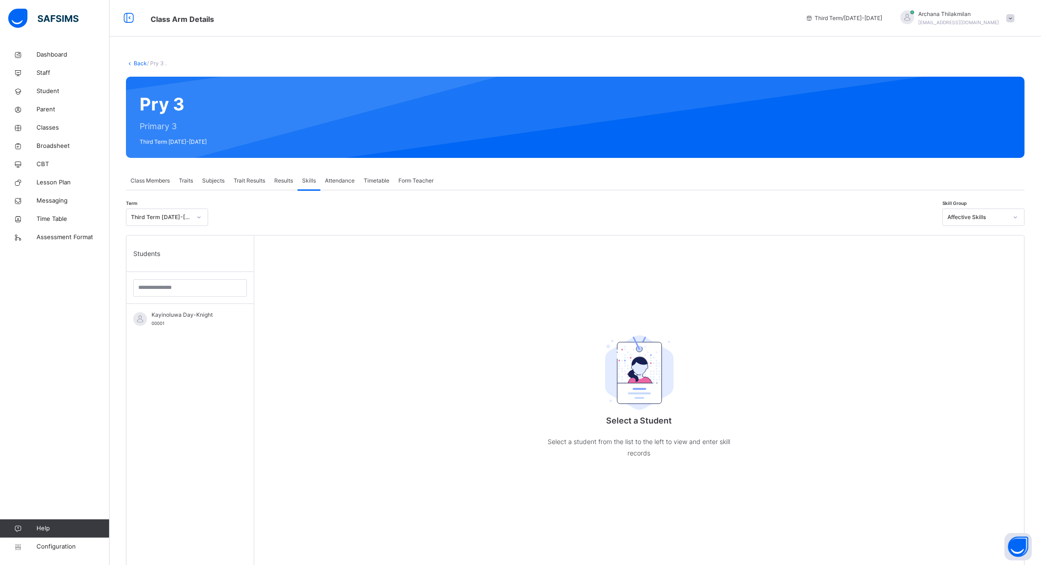
click at [290, 183] on span "Results" at bounding box center [283, 181] width 19 height 8
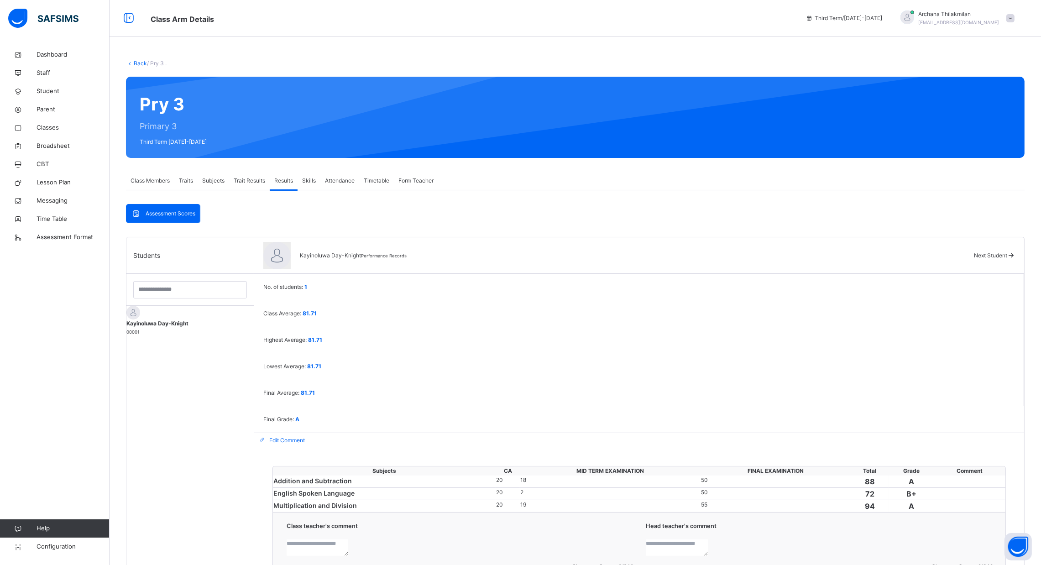
click at [265, 184] on span "Trait Results" at bounding box center [249, 181] width 31 height 8
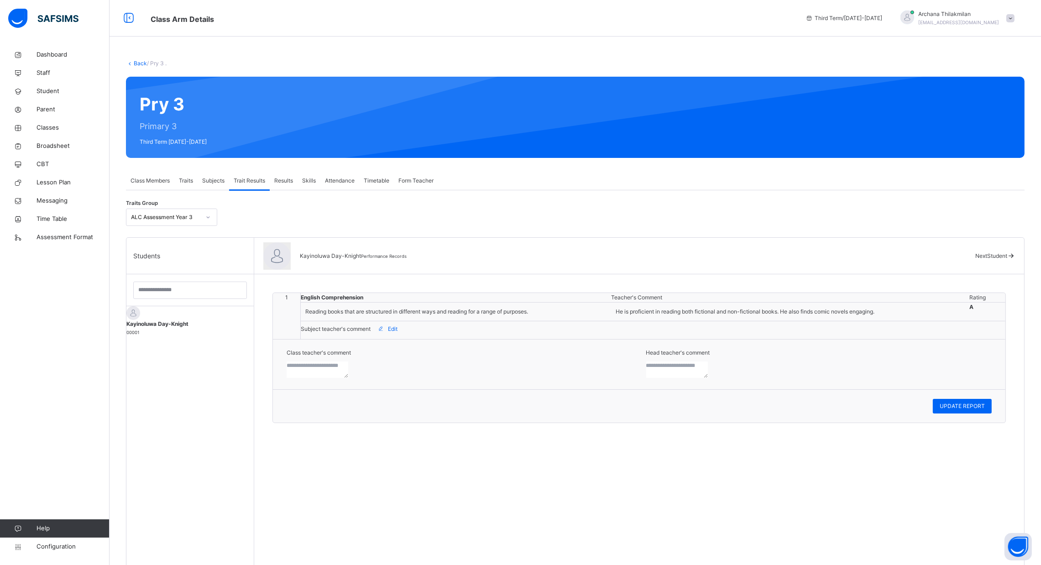
click at [224, 186] on div "Subjects" at bounding box center [213, 181] width 31 height 18
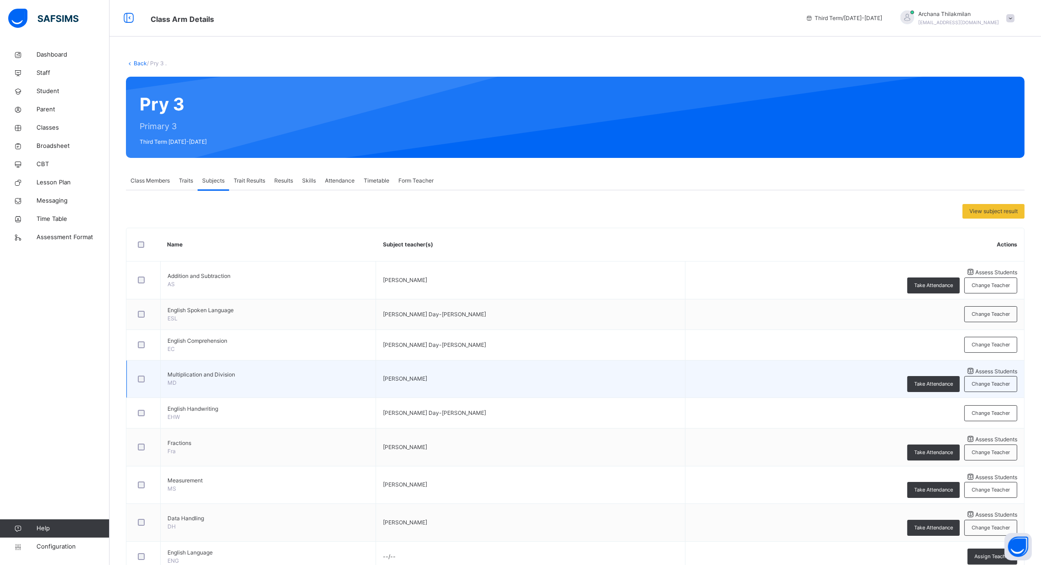
click at [976, 368] on span "Assess Students" at bounding box center [997, 371] width 42 height 7
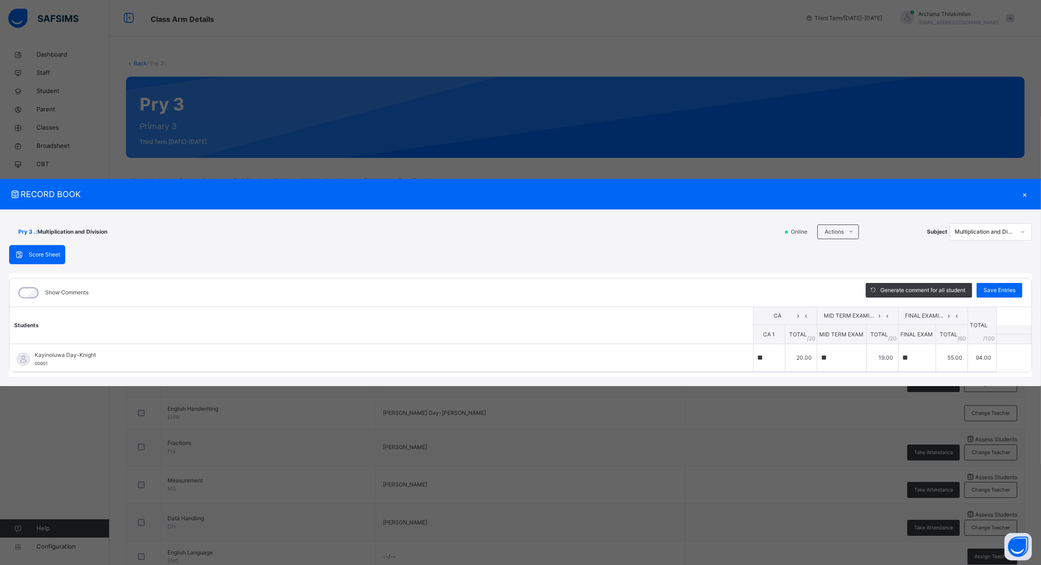
click at [1024, 192] on div "×" at bounding box center [1025, 194] width 14 height 12
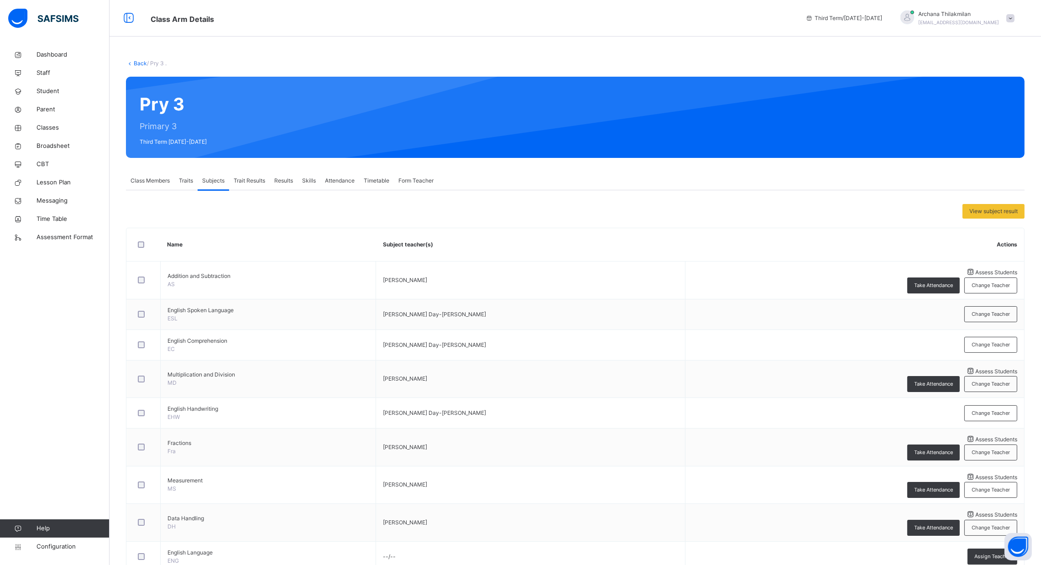
click at [188, 186] on div "Traits" at bounding box center [185, 181] width 23 height 18
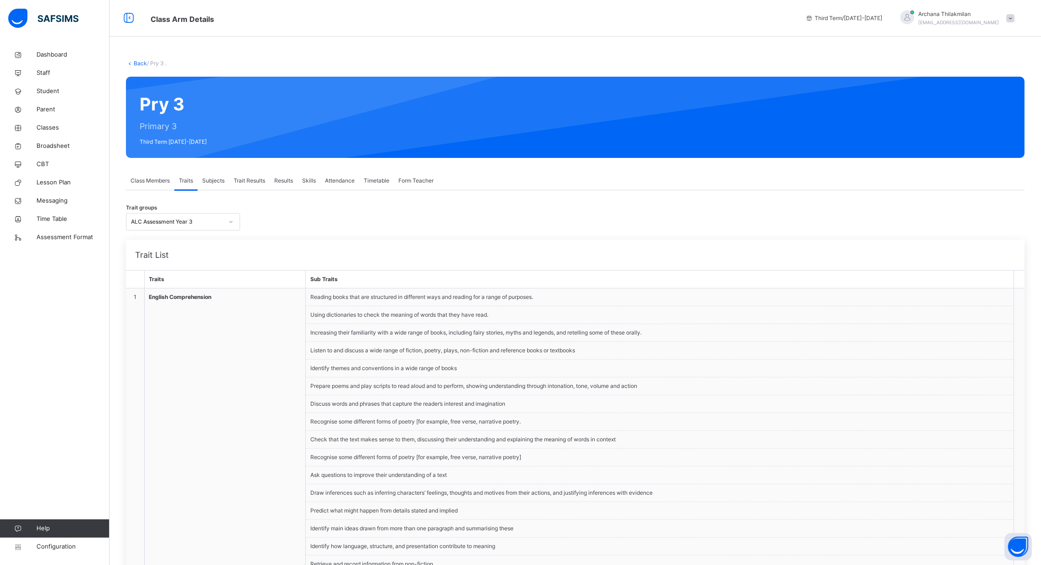
click at [514, 385] on li "Prepare poems and play scripts to read aloud and to perform, showing understand…" at bounding box center [660, 387] width 708 height 18
click at [163, 180] on span "Class Members" at bounding box center [150, 181] width 39 height 8
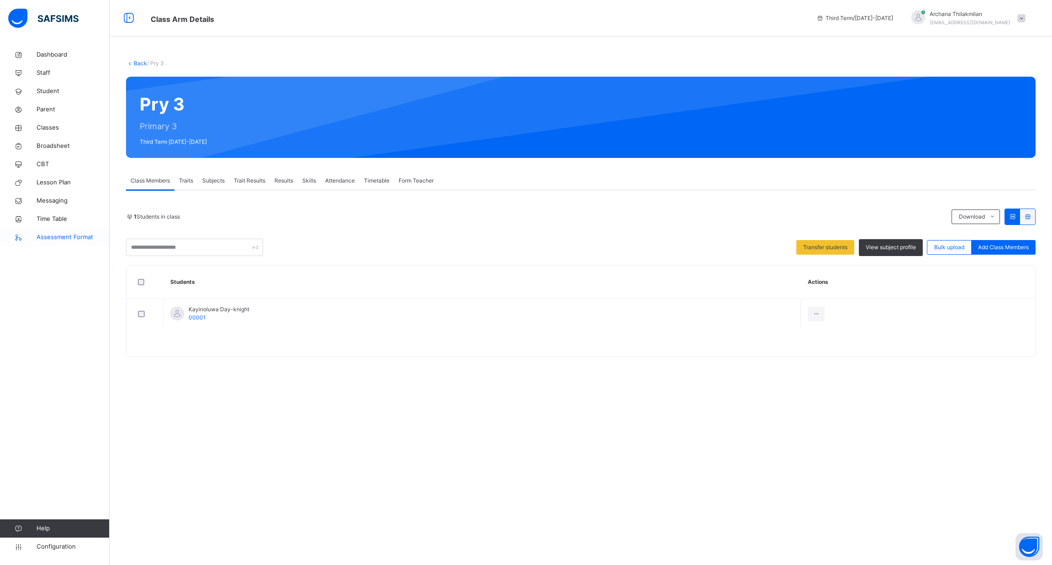
click at [79, 237] on span "Assessment Format" at bounding box center [73, 237] width 73 height 9
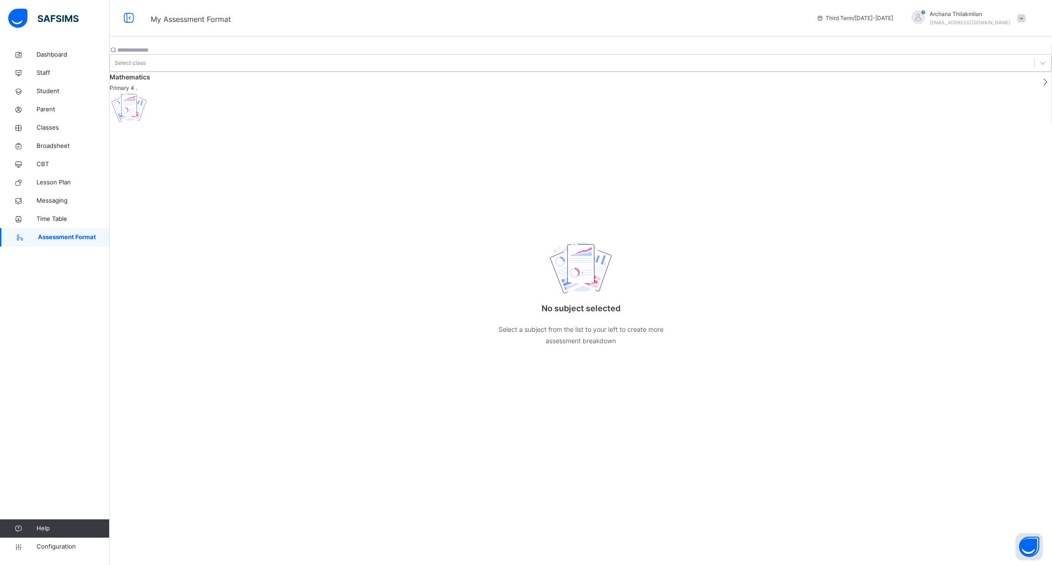
click at [165, 73] on div "Mathematics Primary 4 ." at bounding box center [581, 98] width 942 height 52
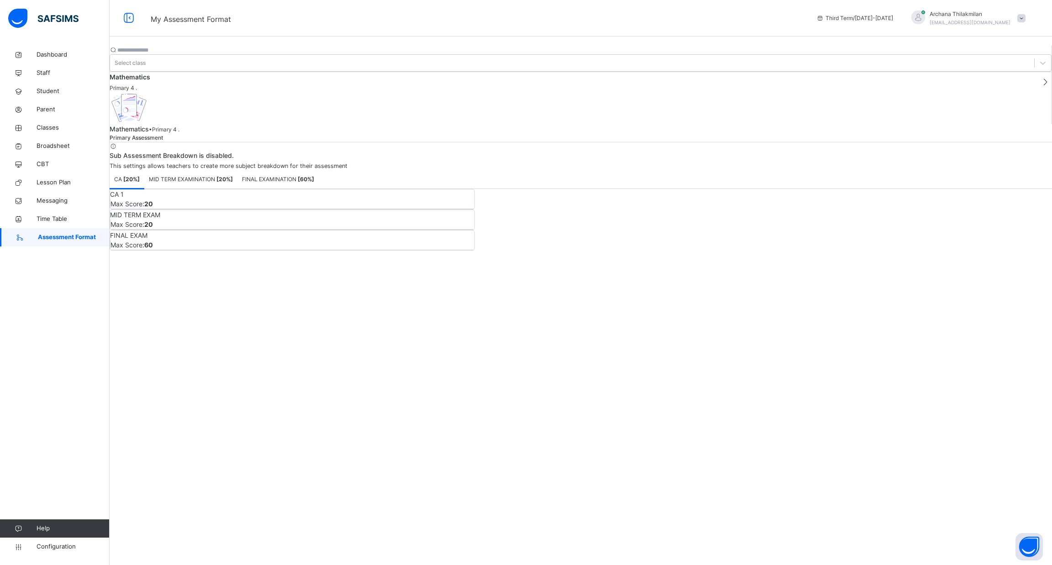
click at [233, 175] on span "MID TERM EXAMINATION [ 20 %]" at bounding box center [191, 179] width 84 height 8
click at [319, 170] on div "FINAL EXAMINATION [ 60 %]" at bounding box center [277, 179] width 81 height 18
click at [58, 548] on span "Configuration" at bounding box center [73, 546] width 73 height 9
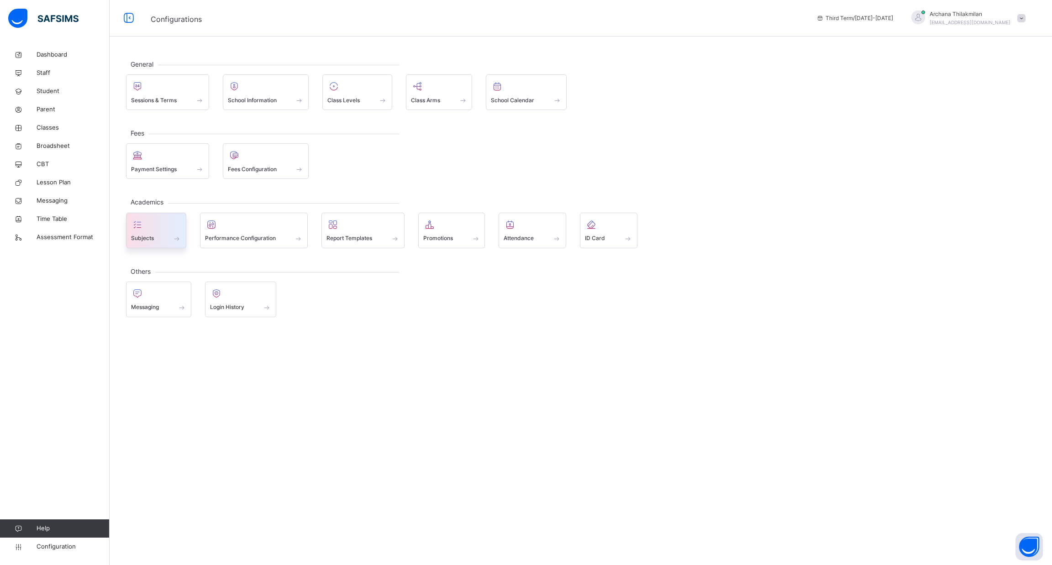
click at [173, 236] on span at bounding box center [176, 239] width 9 height 8
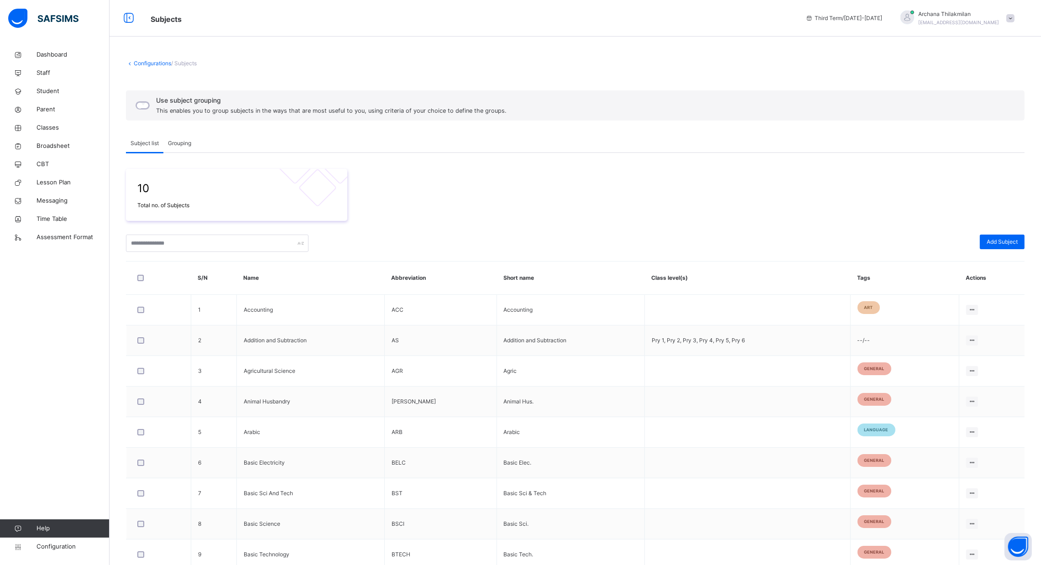
click at [185, 147] on div "Grouping" at bounding box center [179, 143] width 32 height 18
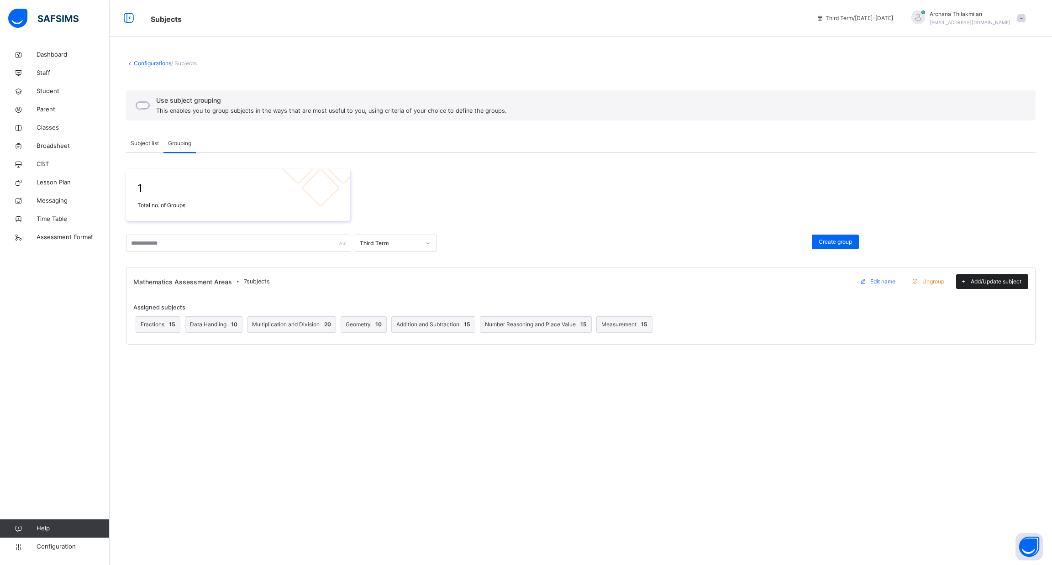
click at [968, 284] on span at bounding box center [963, 281] width 15 height 15
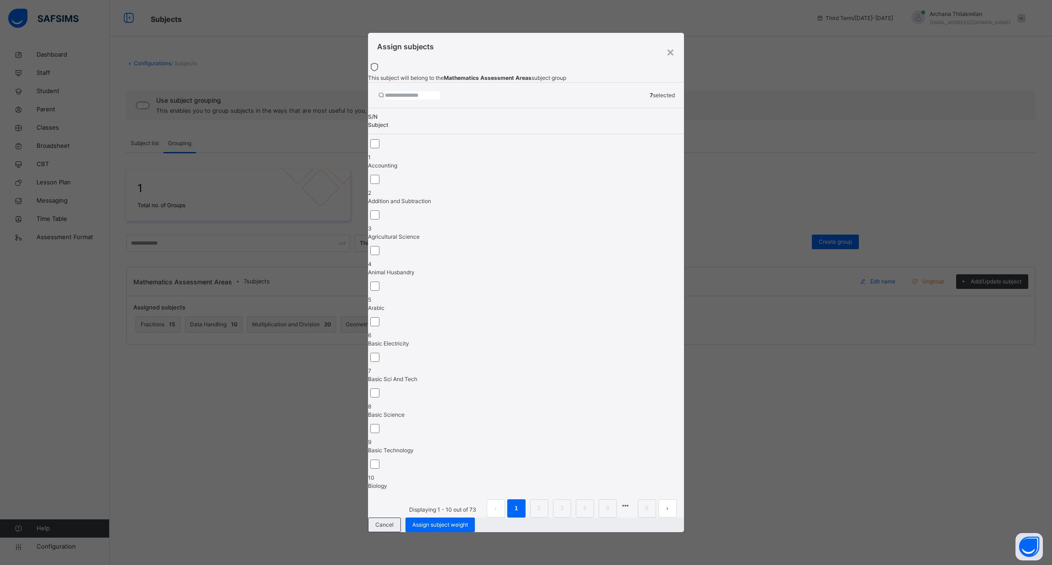
click at [381, 73] on span at bounding box center [374, 67] width 13 height 11
click at [468, 521] on span "Assign subject weight" at bounding box center [440, 525] width 56 height 8
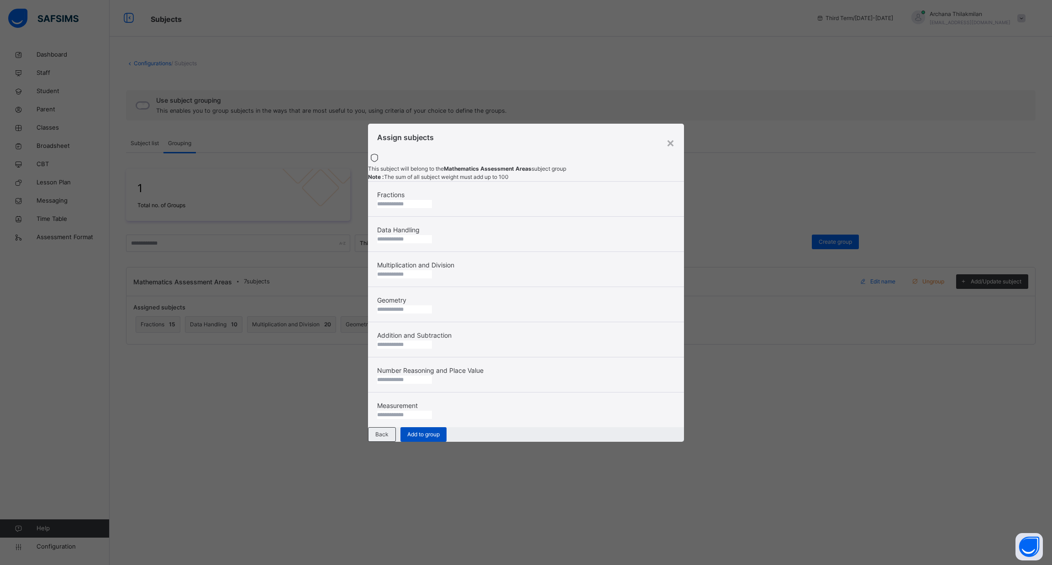
click at [440, 439] on span "Add to group" at bounding box center [423, 434] width 32 height 8
click at [671, 133] on div "×" at bounding box center [670, 142] width 9 height 19
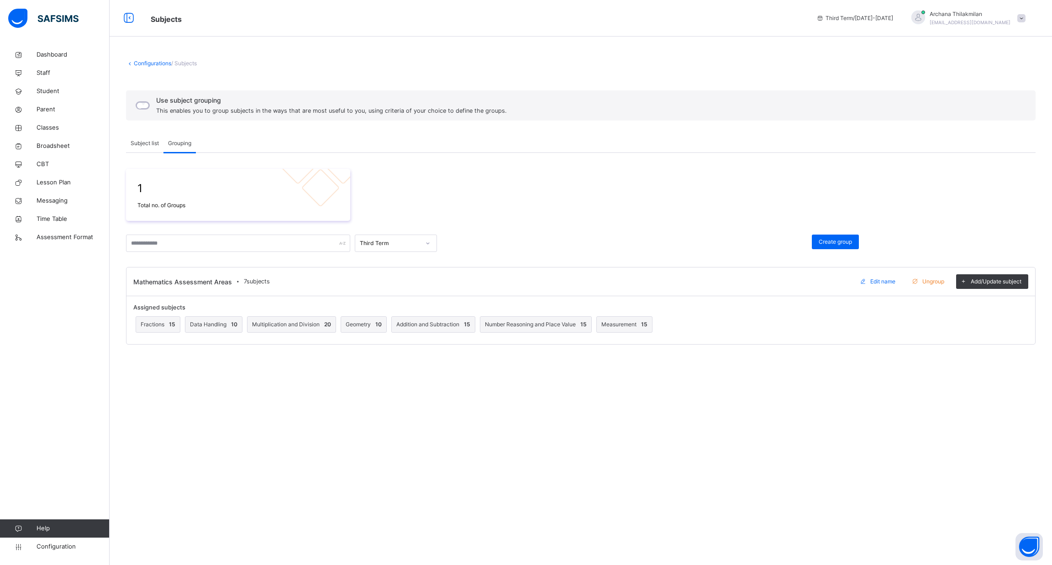
drag, startPoint x: 185, startPoint y: 282, endPoint x: 283, endPoint y: 371, distance: 131.9
click at [283, 371] on div "Configurations / Subjects Use subject grouping This enables you to group subjec…" at bounding box center [581, 282] width 942 height 565
click at [53, 135] on link "Classes" at bounding box center [55, 128] width 110 height 18
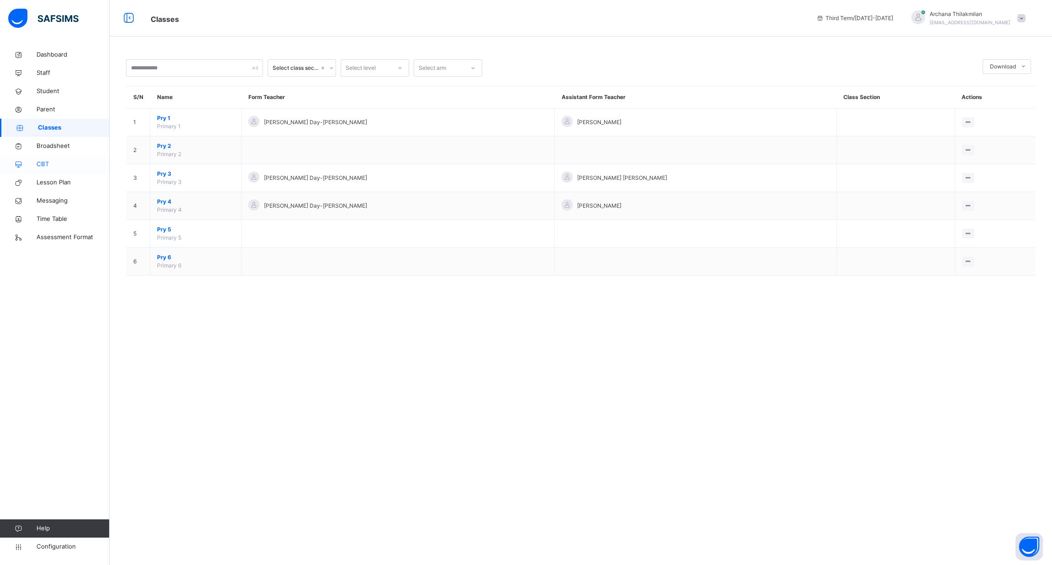
click at [60, 156] on link "CBT" at bounding box center [55, 164] width 110 height 18
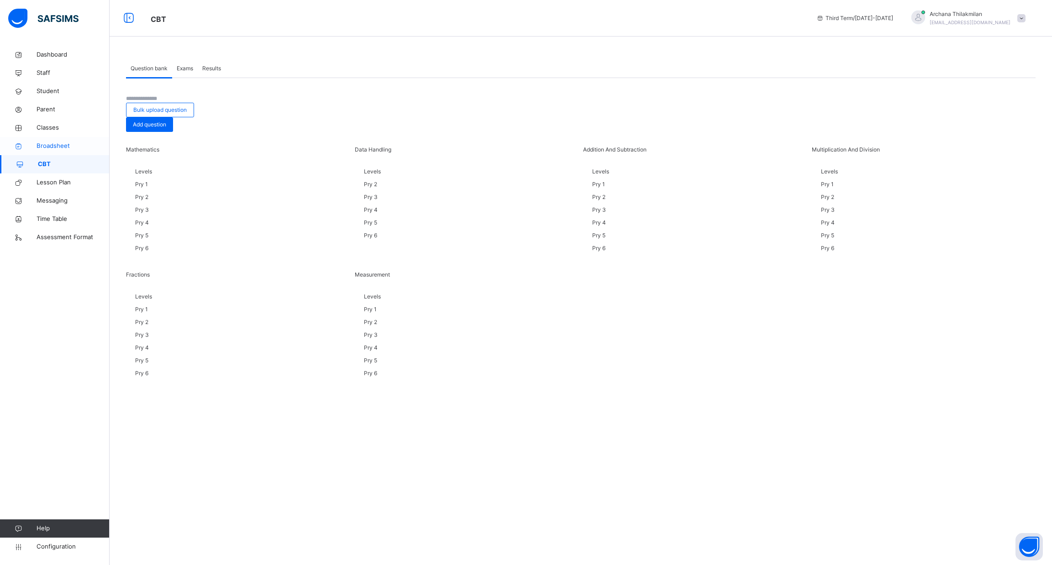
click at [64, 146] on span "Broadsheet" at bounding box center [73, 146] width 73 height 9
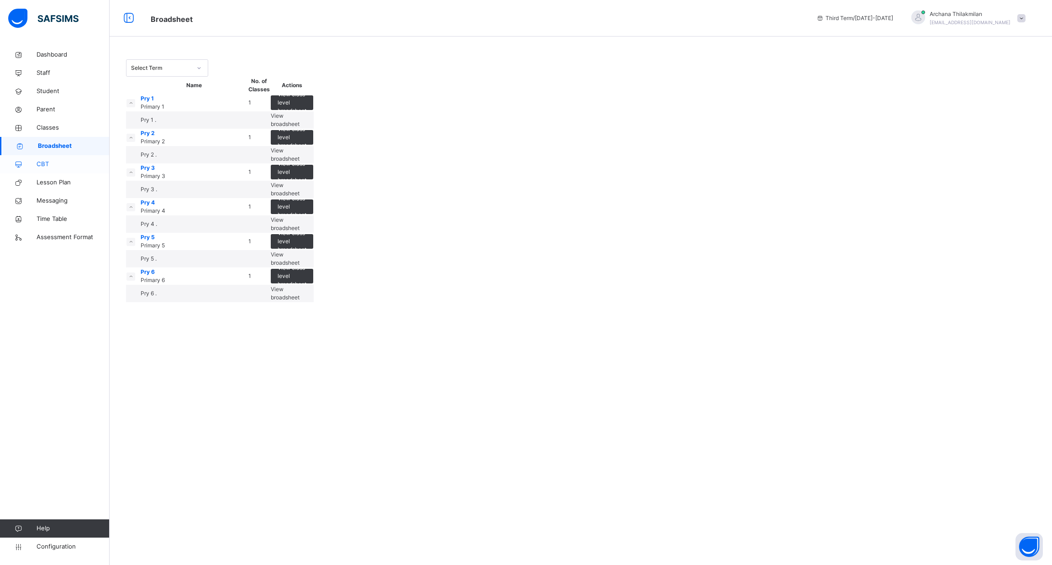
click at [62, 160] on span "CBT" at bounding box center [73, 164] width 73 height 9
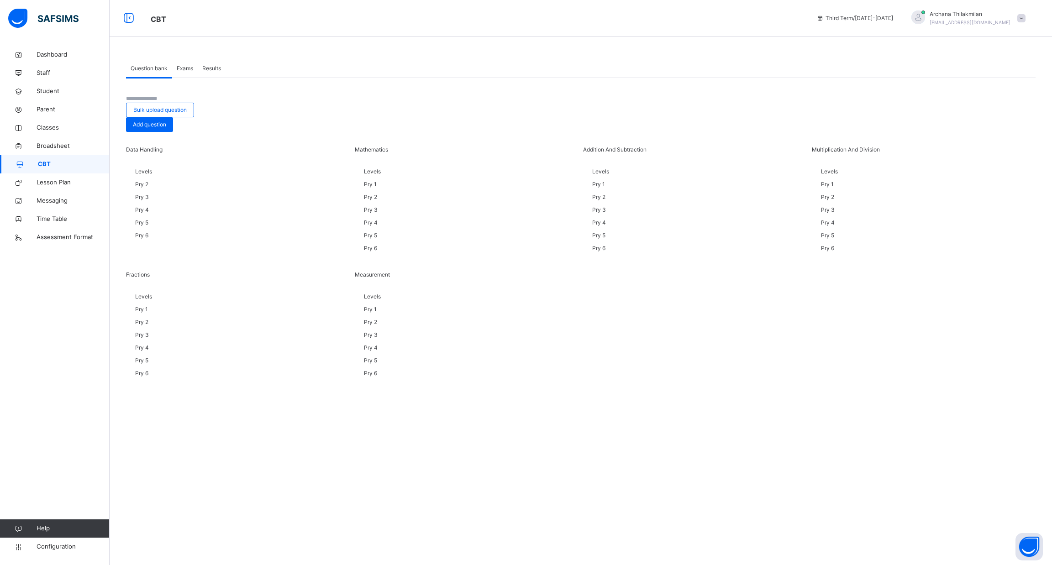
click at [210, 69] on span "Results" at bounding box center [211, 68] width 19 height 8
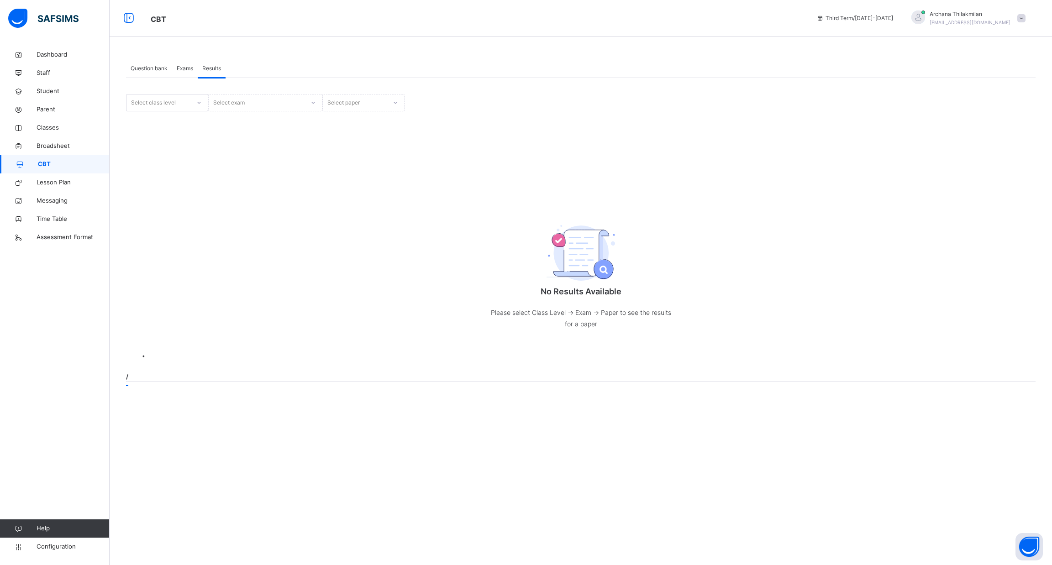
click at [186, 67] on span "Exams" at bounding box center [185, 68] width 16 height 8
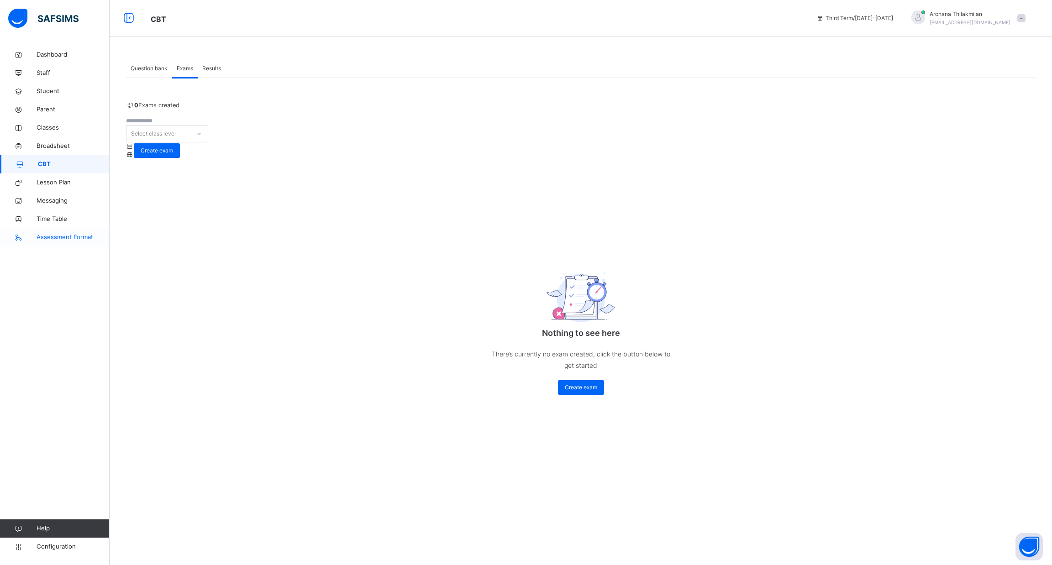
click at [65, 238] on span "Assessment Format" at bounding box center [73, 237] width 73 height 9
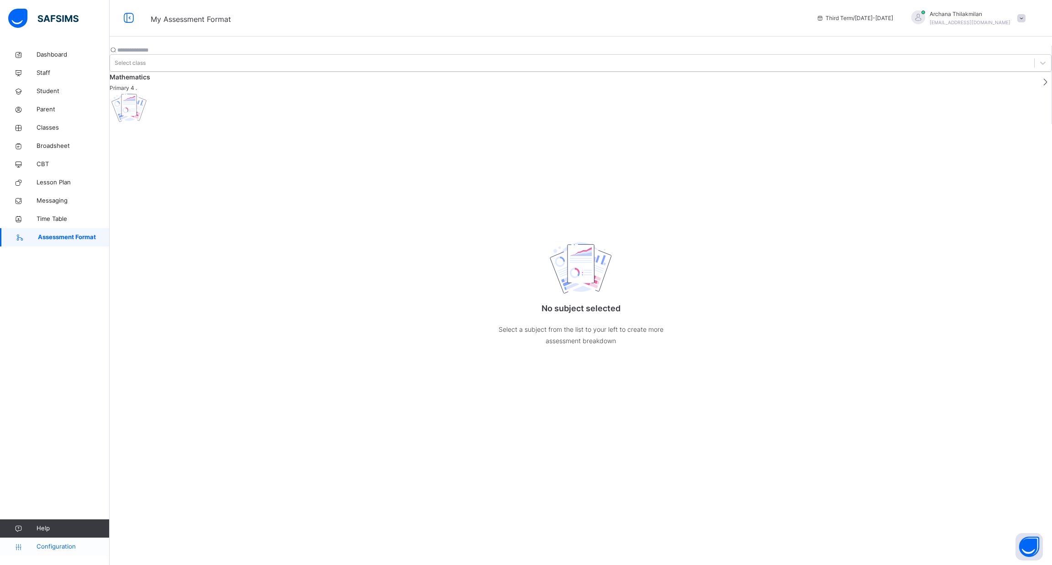
click at [64, 540] on link "Configuration" at bounding box center [54, 547] width 109 height 18
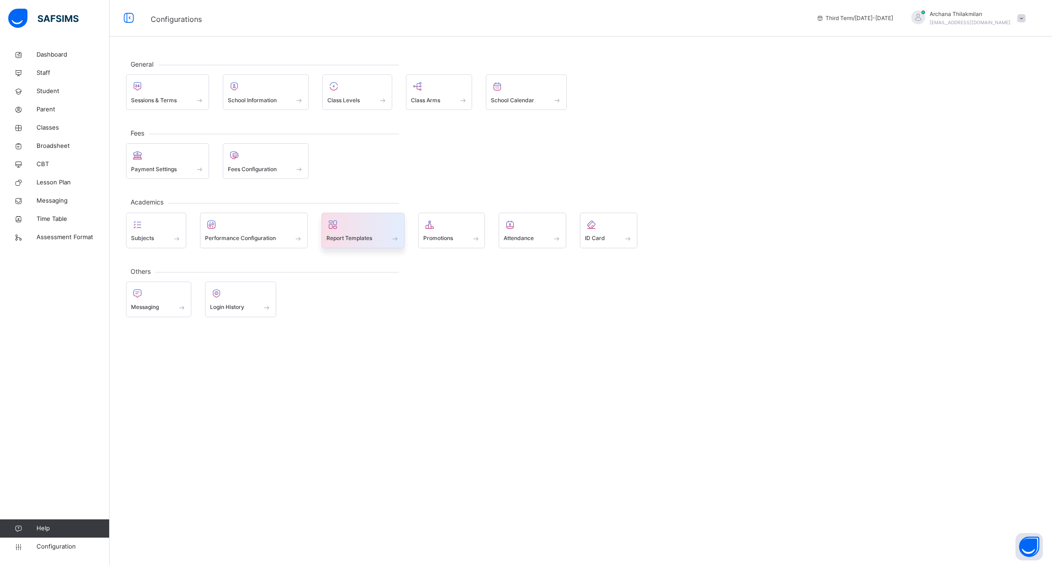
click at [348, 229] on div at bounding box center [362, 225] width 73 height 14
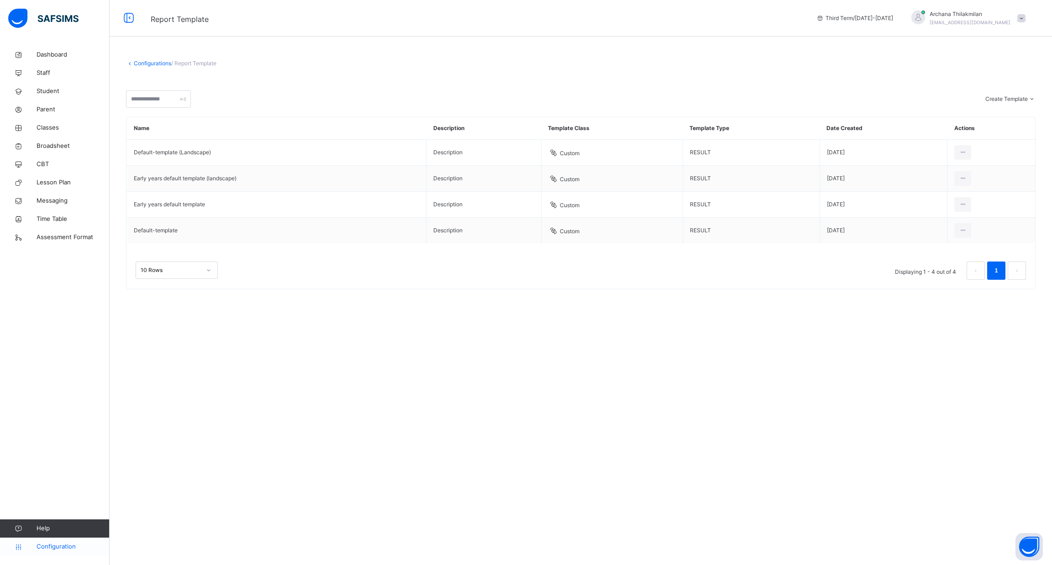
click at [64, 553] on link "Configuration" at bounding box center [54, 547] width 109 height 18
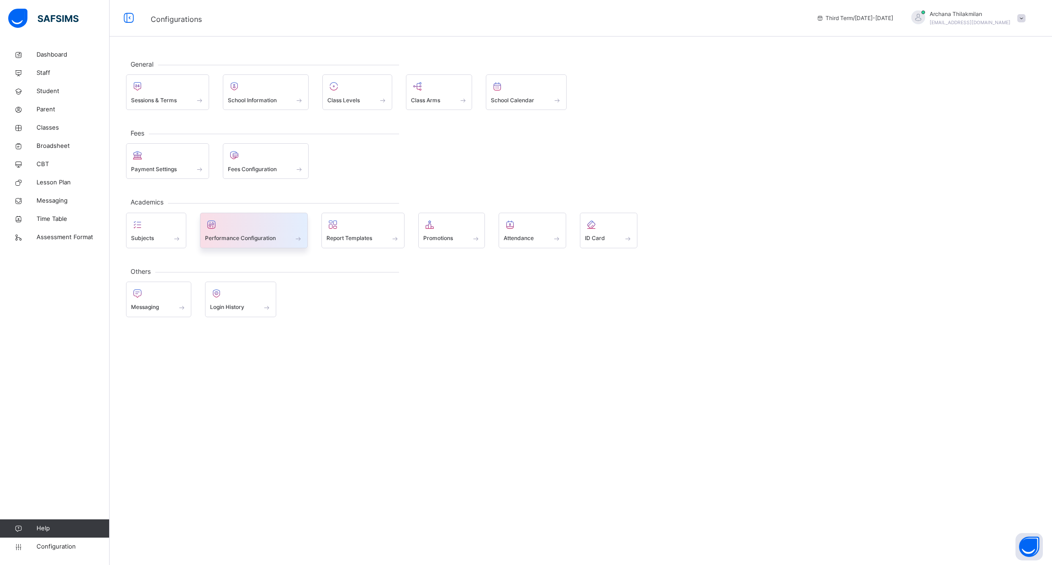
click at [259, 226] on div at bounding box center [254, 225] width 98 height 14
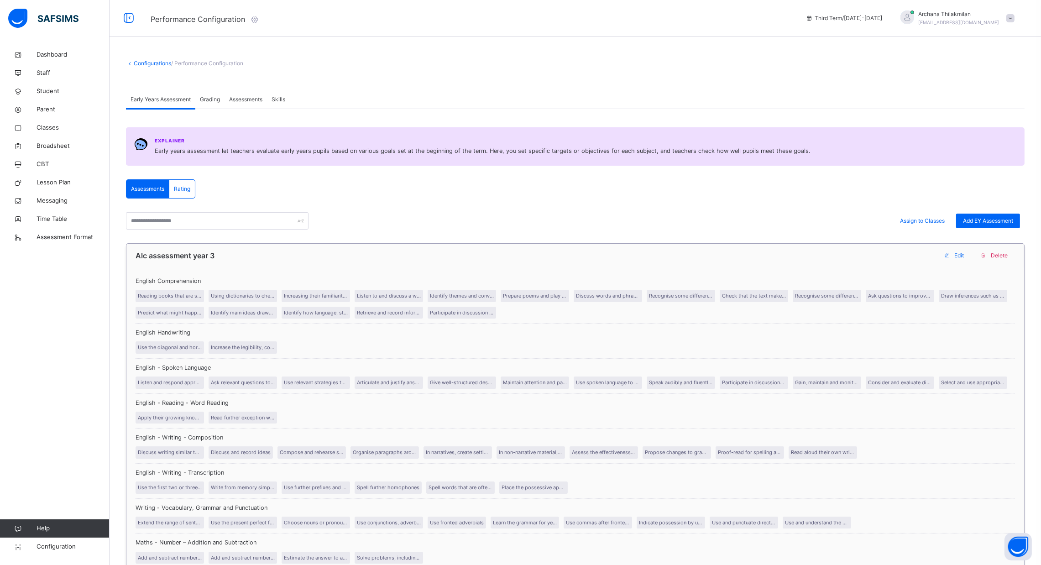
click at [787, 307] on div "English Comprehension Reading books that are structured in different ways and r…" at bounding box center [576, 298] width 880 height 52
click at [945, 225] on span "Assign to Classes" at bounding box center [922, 221] width 45 height 8
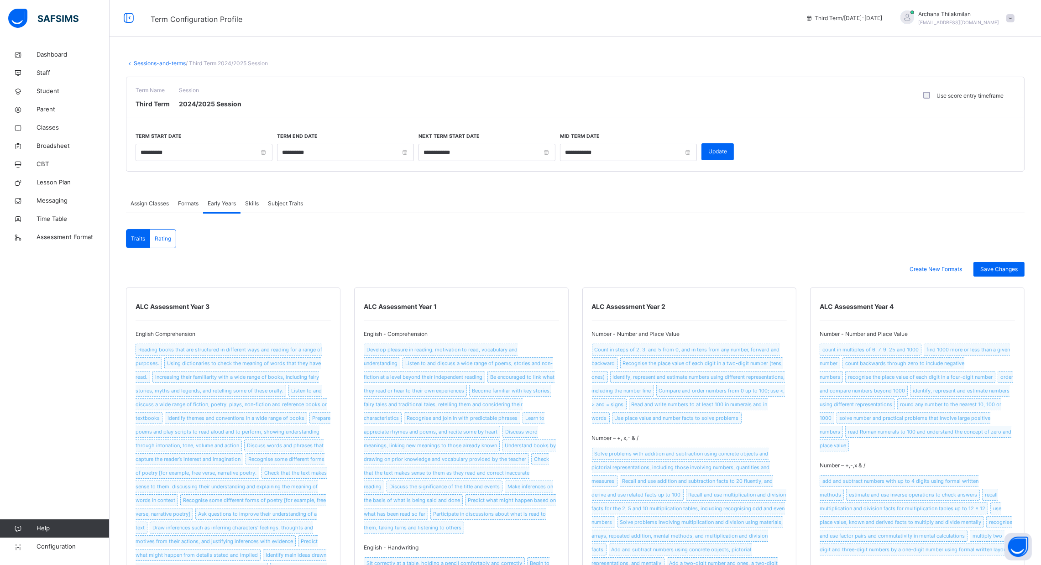
click at [166, 242] on span "Rating" at bounding box center [163, 239] width 16 height 8
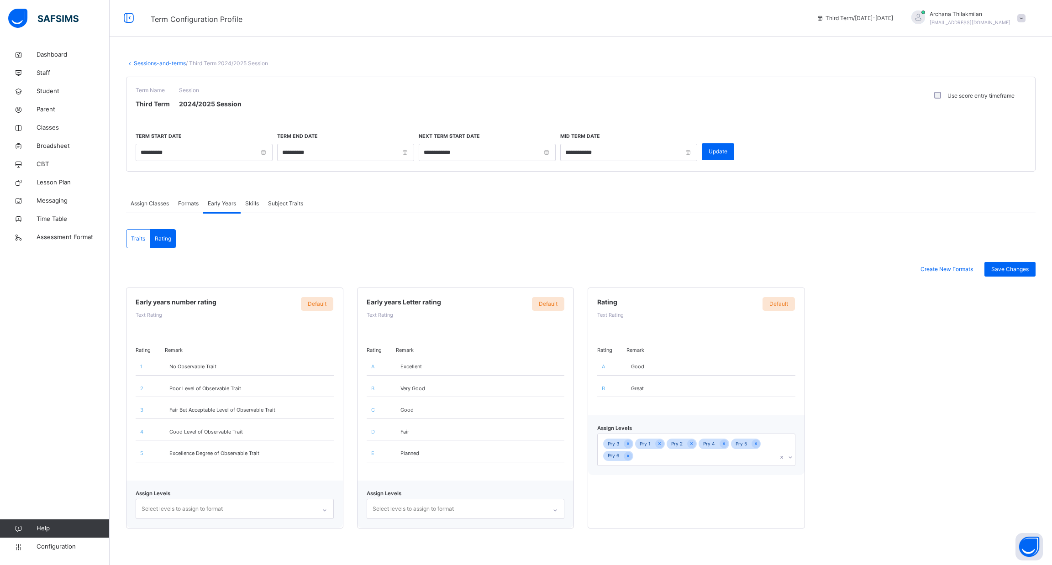
click at [286, 206] on span "Subject Traits" at bounding box center [285, 203] width 35 height 8
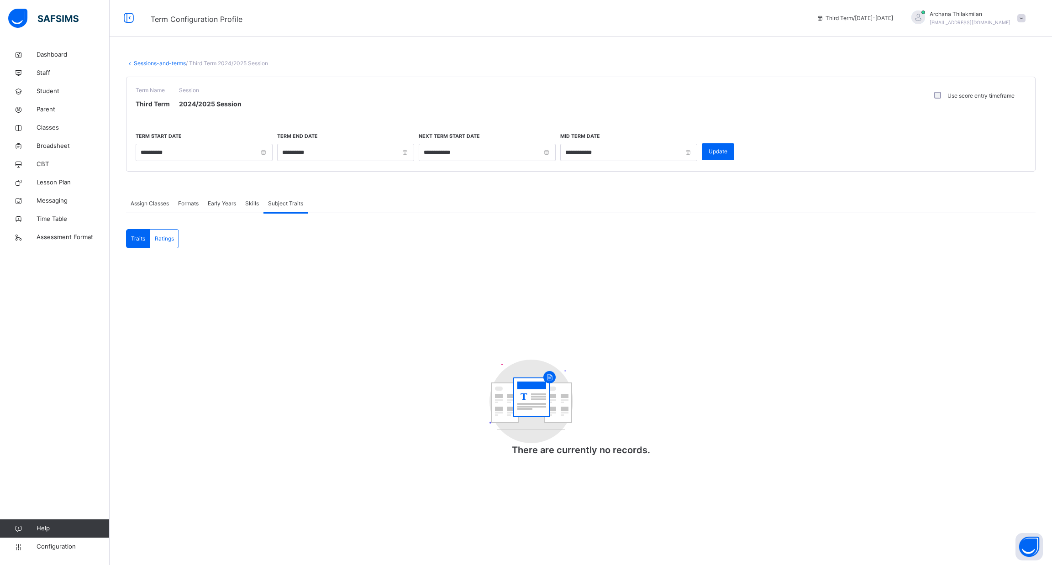
click at [242, 206] on div "Skills" at bounding box center [252, 203] width 23 height 18
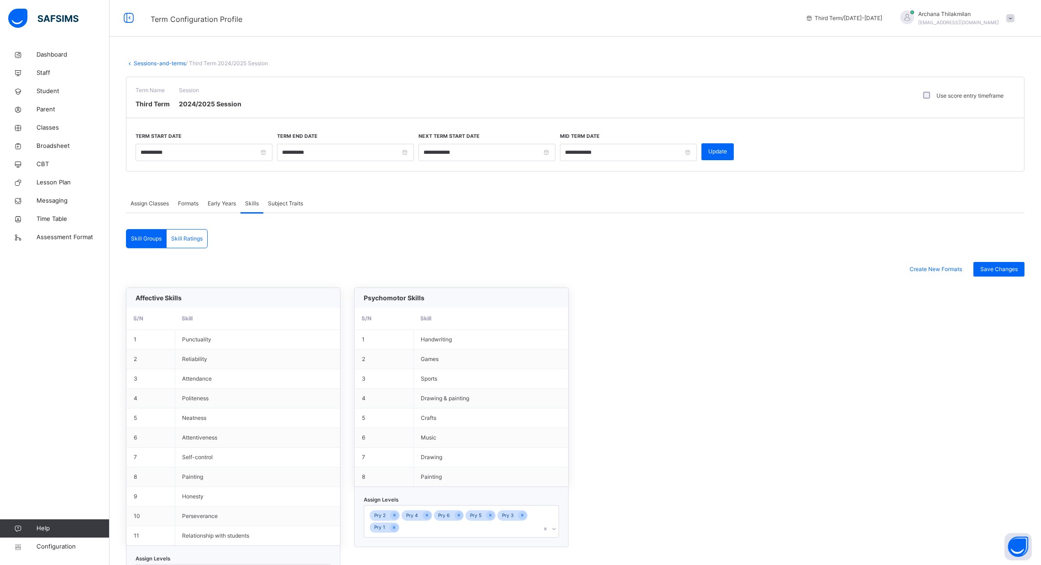
click at [227, 204] on span "Early Years" at bounding box center [222, 203] width 28 height 8
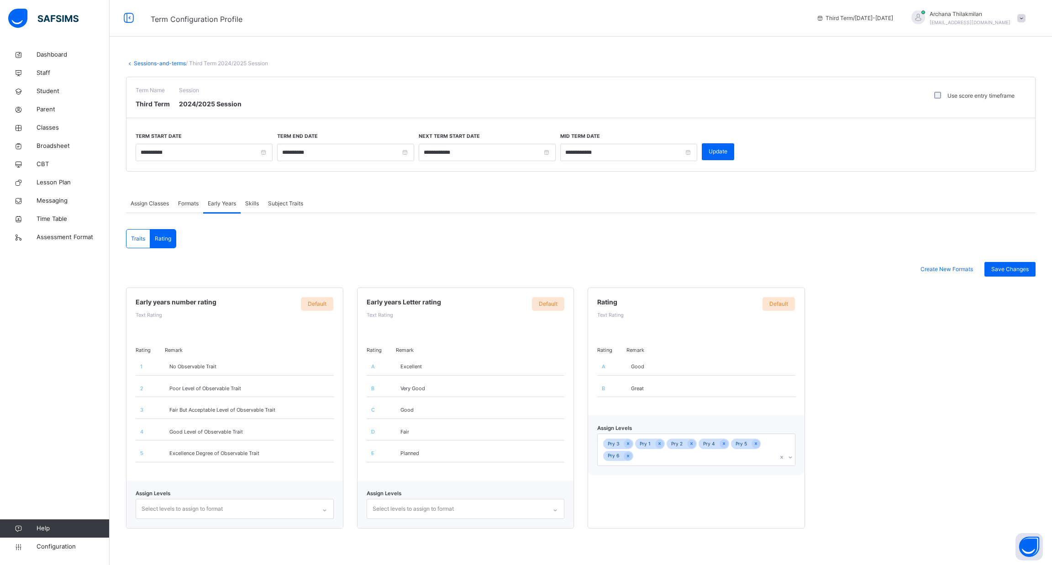
click at [193, 206] on span "Formats" at bounding box center [188, 203] width 21 height 8
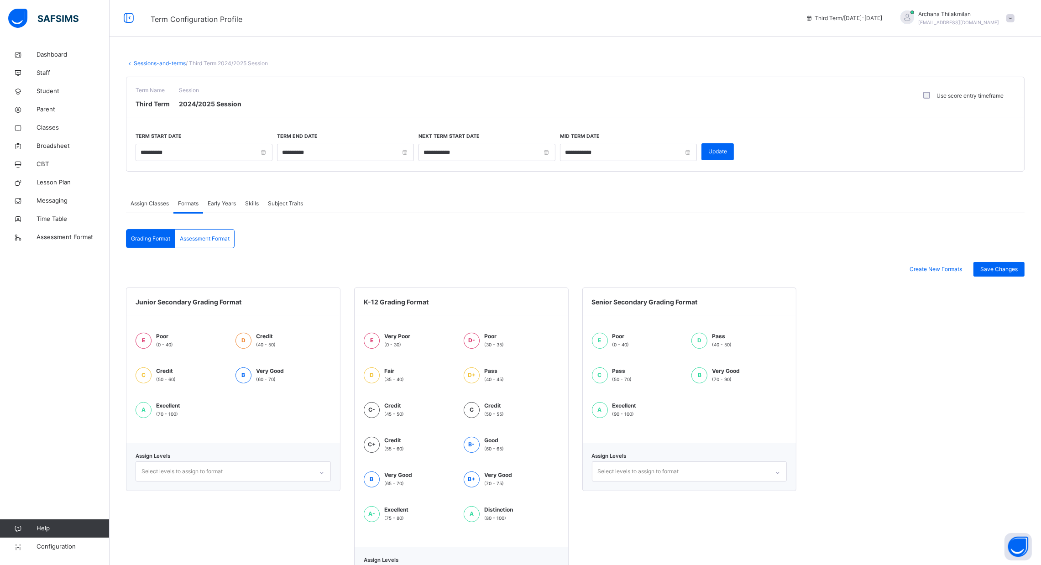
click at [165, 204] on span "Assign Classes" at bounding box center [150, 203] width 38 height 8
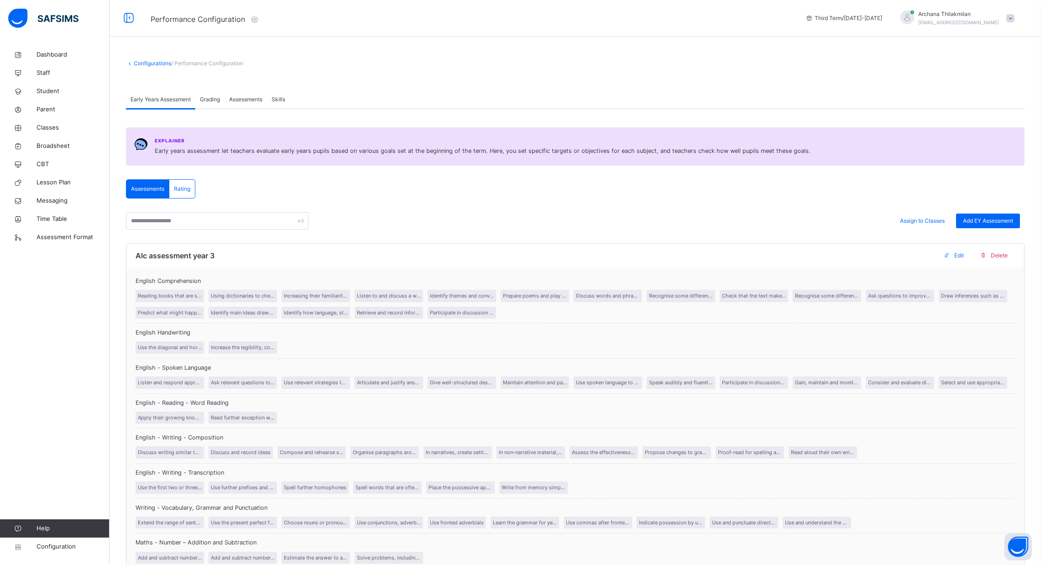
click at [218, 98] on span "Grading" at bounding box center [210, 99] width 20 height 8
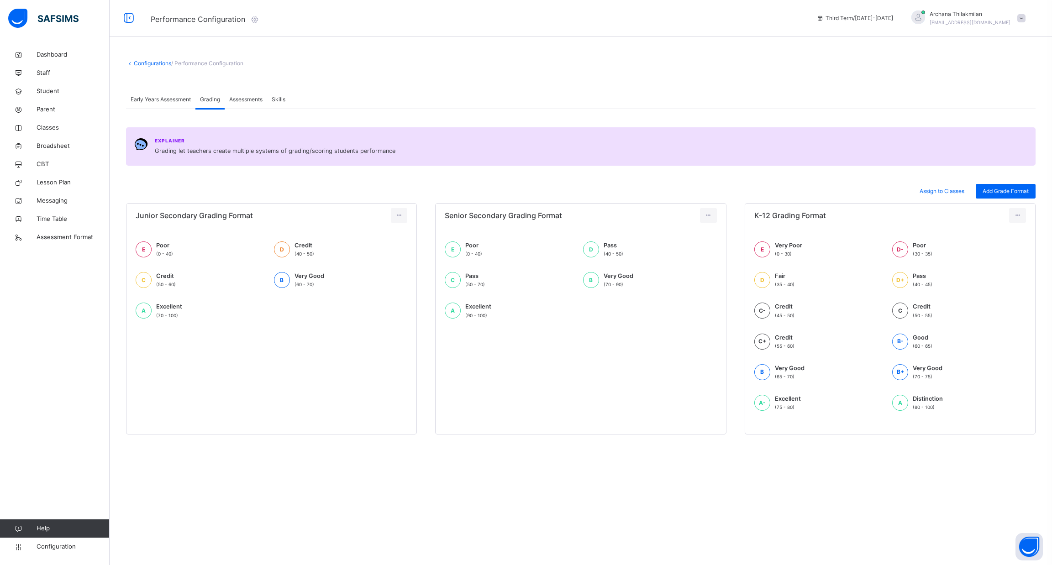
click at [254, 95] on span "Assessments" at bounding box center [245, 99] width 33 height 8
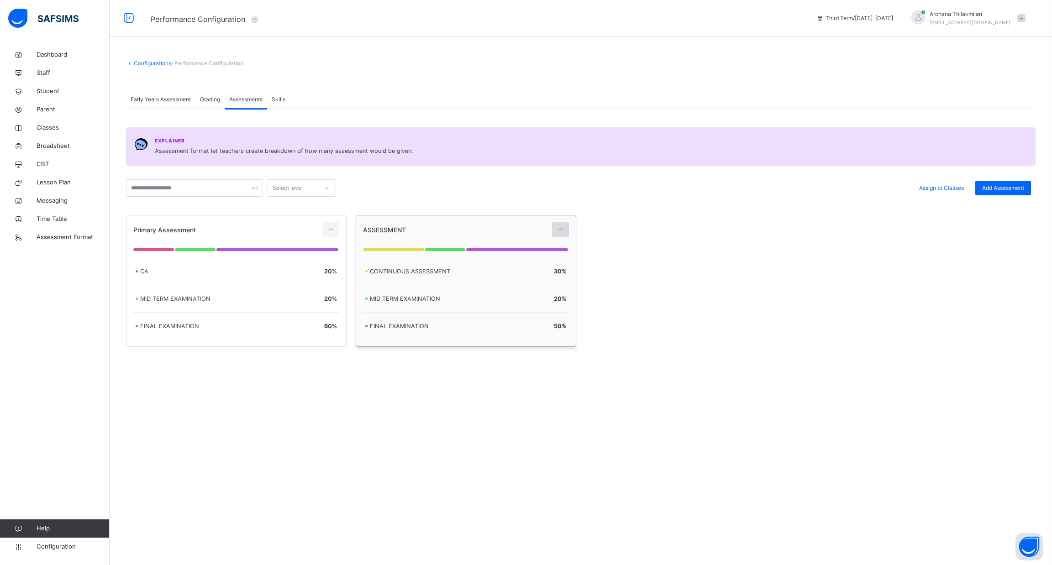
click at [562, 230] on icon at bounding box center [560, 230] width 8 height 8
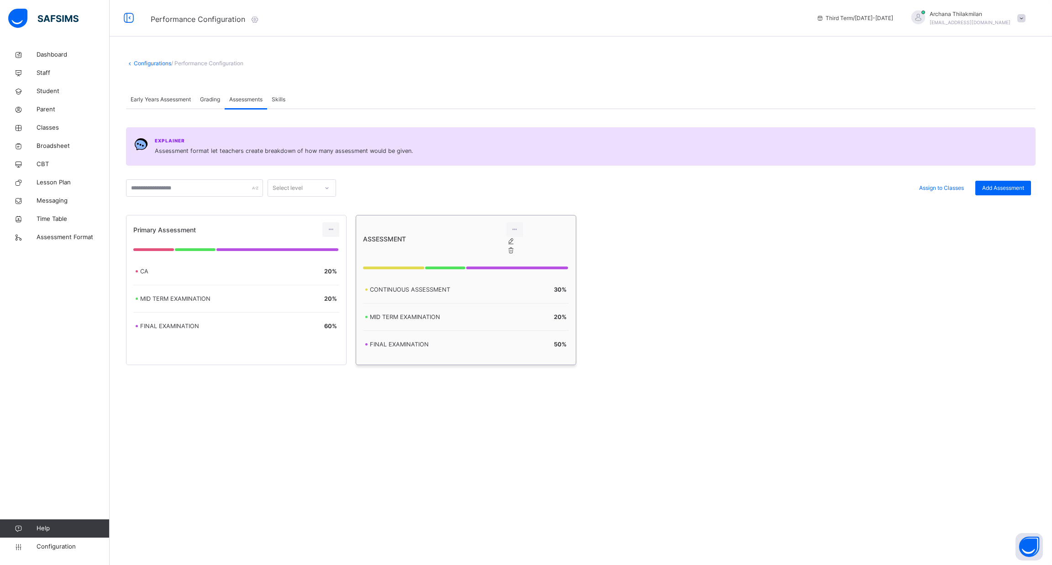
click at [520, 246] on div "Edit Assessment" at bounding box center [520, 241] width 0 height 9
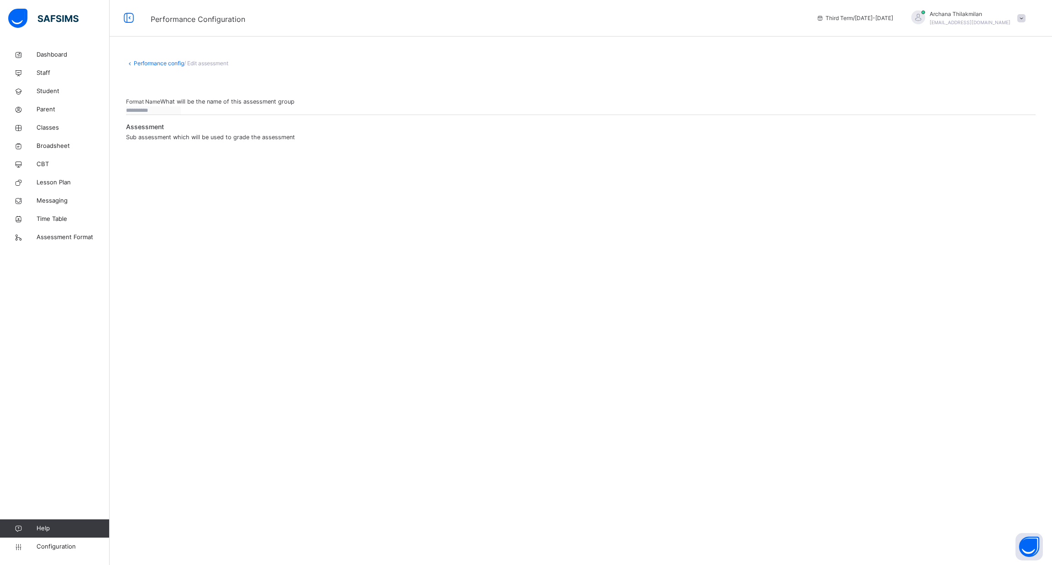
type input "**********"
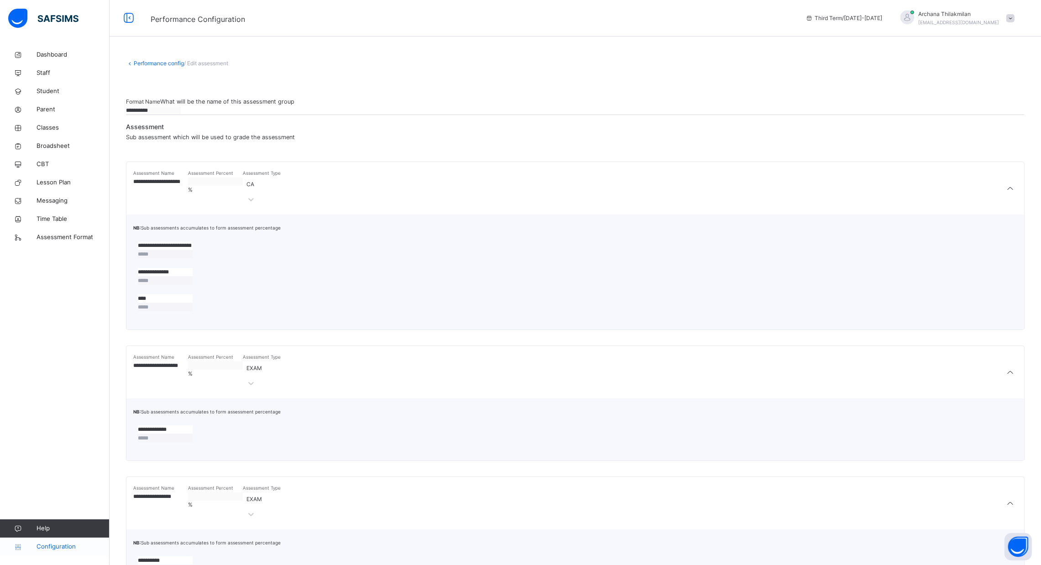
click at [73, 550] on span "Configuration" at bounding box center [73, 546] width 73 height 9
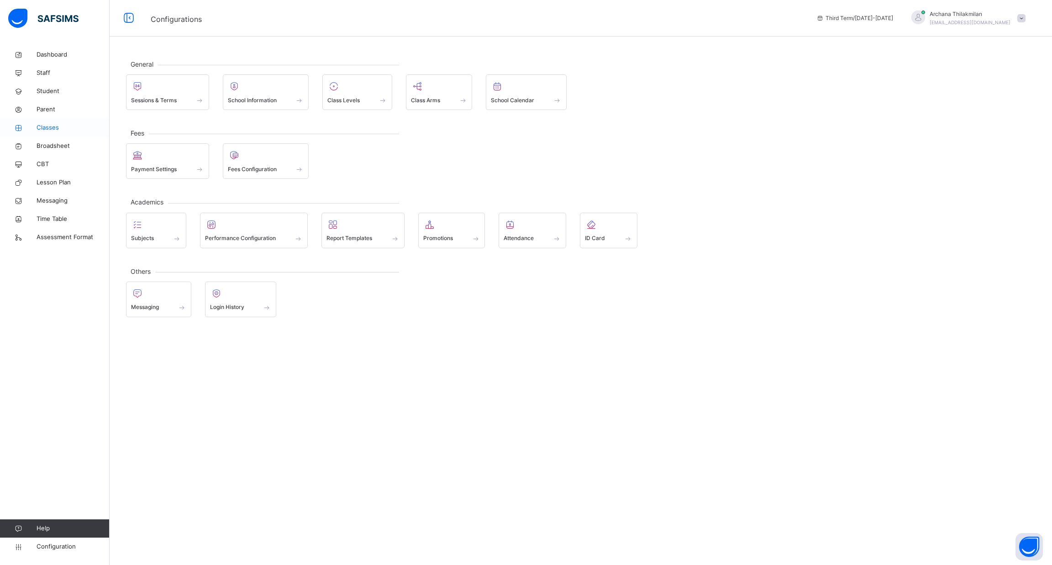
click at [61, 124] on span "Classes" at bounding box center [73, 127] width 73 height 9
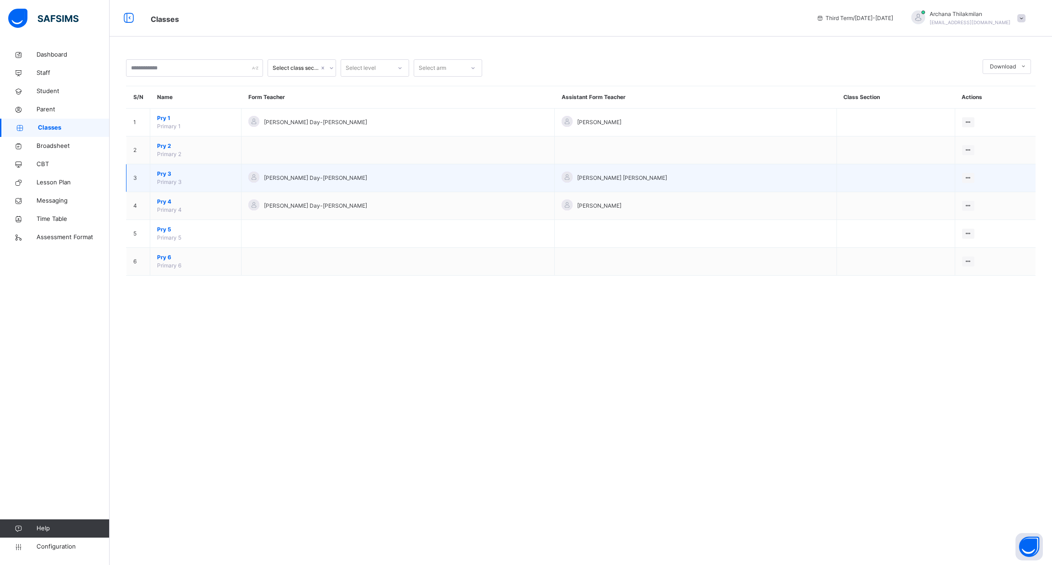
click at [167, 175] on span "Pry 3" at bounding box center [195, 174] width 77 height 8
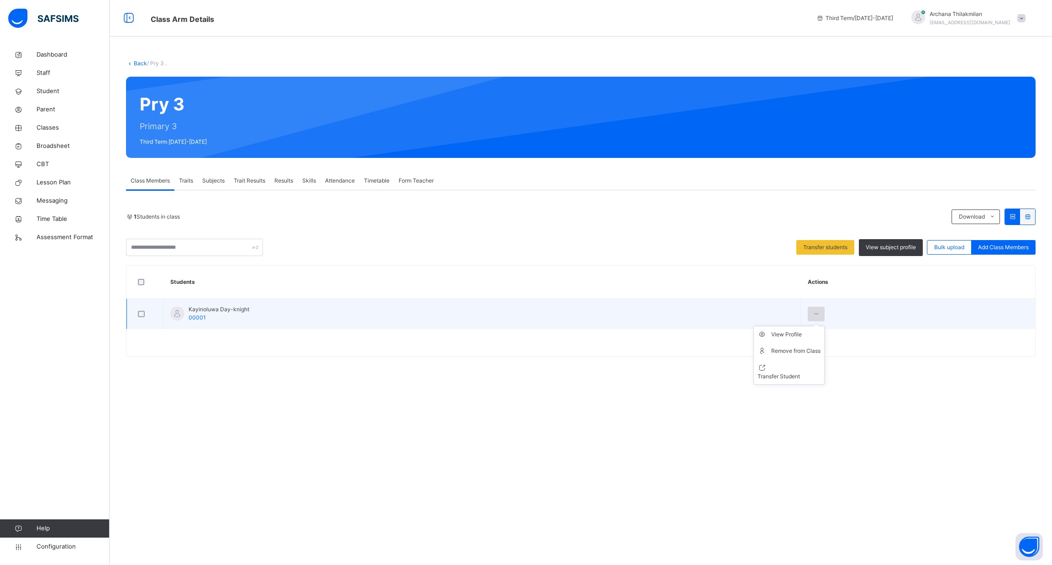
drag, startPoint x: 144, startPoint y: 311, endPoint x: 816, endPoint y: 314, distance: 671.5
click at [816, 314] on icon at bounding box center [816, 314] width 8 height 8
click at [802, 342] on li "View Profile" at bounding box center [789, 334] width 70 height 16
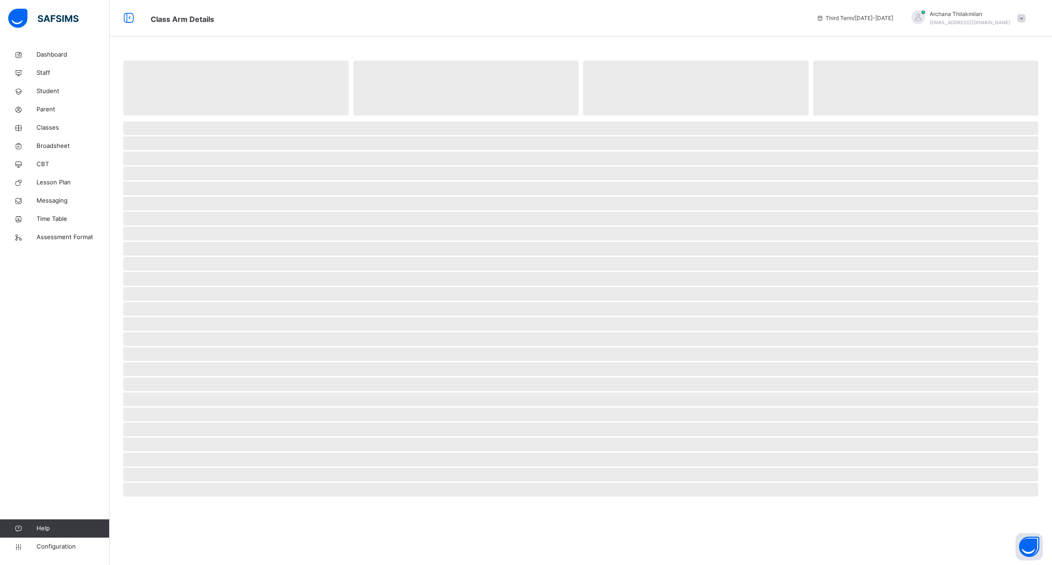
select select "****"
select select "*"
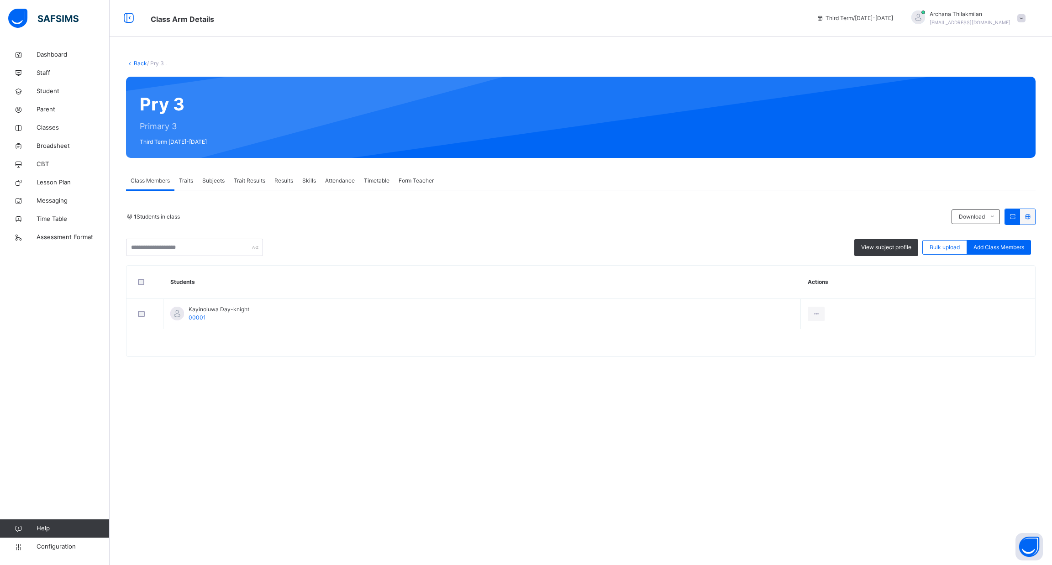
drag, startPoint x: 186, startPoint y: 181, endPoint x: 191, endPoint y: 180, distance: 5.5
click at [186, 181] on span "Traits" at bounding box center [186, 181] width 14 height 8
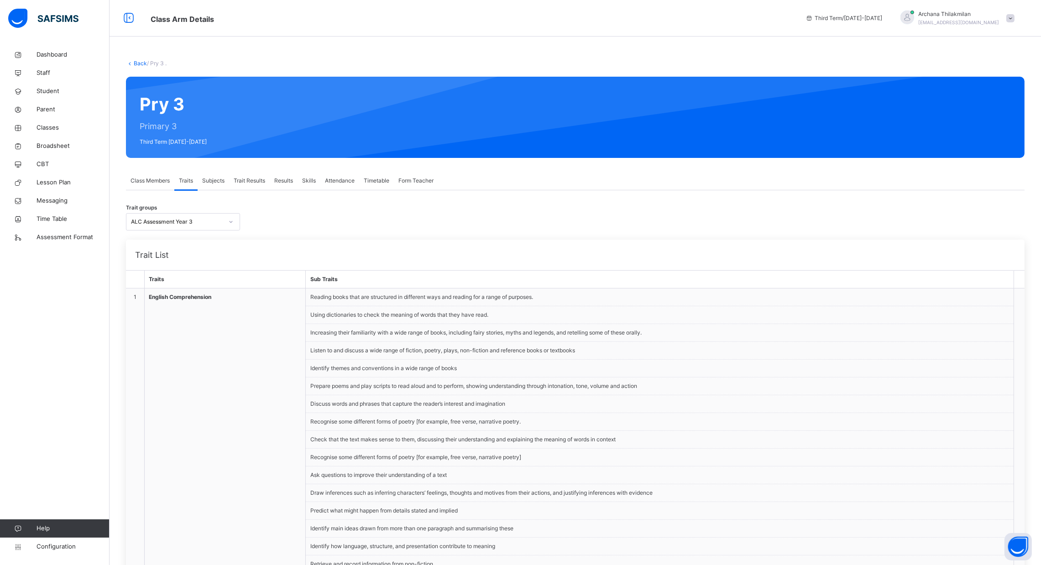
click at [224, 289] on td "English Comprehension" at bounding box center [224, 440] width 161 height 303
click at [217, 173] on div "Subjects" at bounding box center [213, 181] width 31 height 18
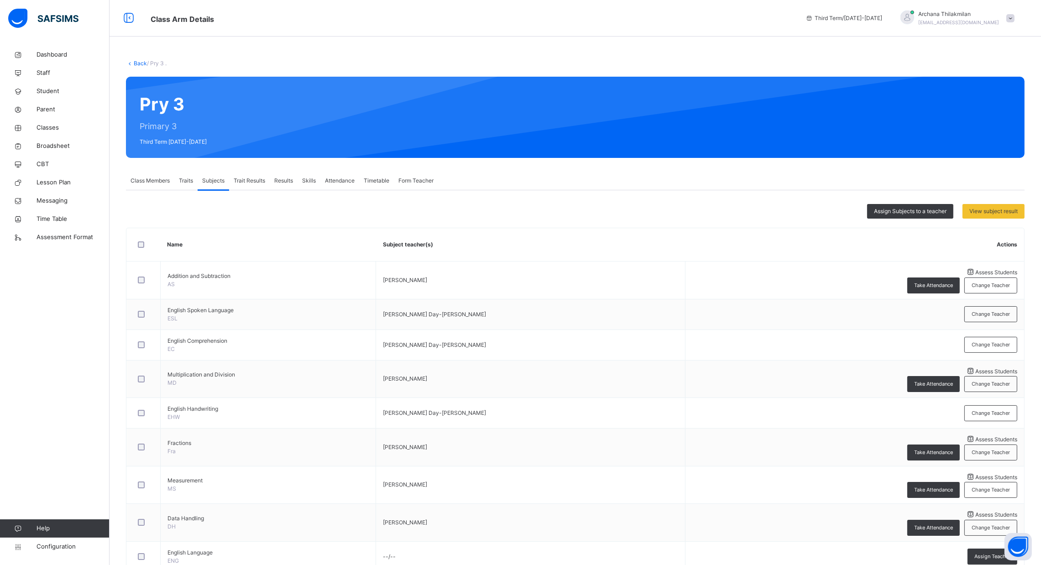
click at [296, 176] on div "Results" at bounding box center [284, 181] width 28 height 18
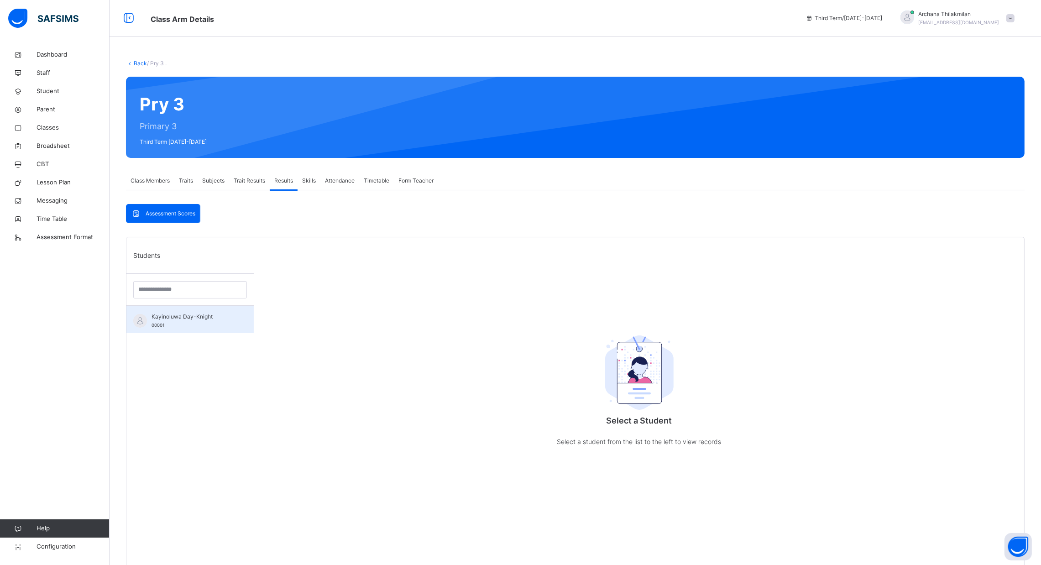
click at [188, 329] on div "Kayinoluwa Day-Knight 00001" at bounding box center [193, 321] width 82 height 16
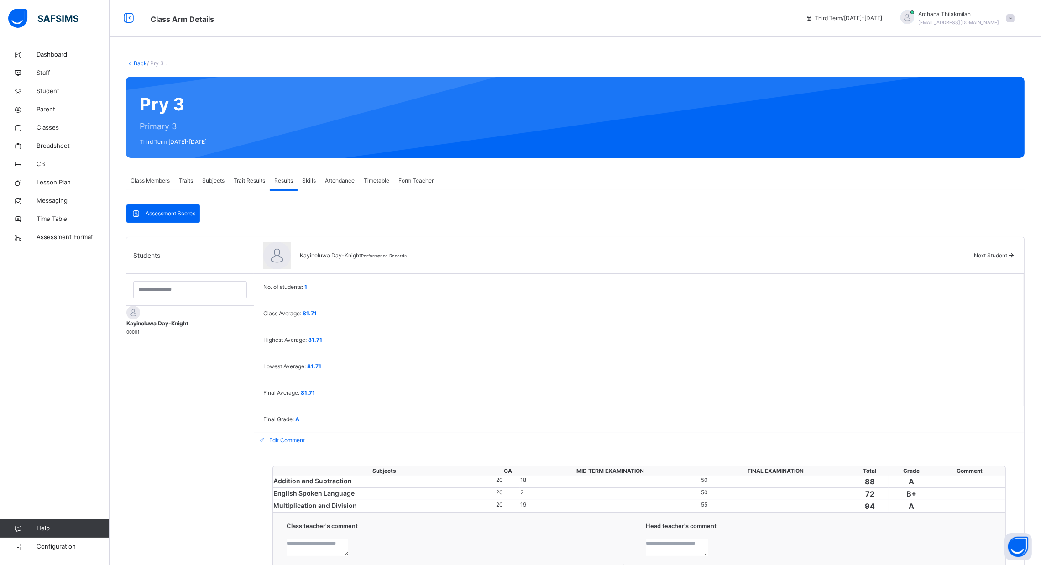
click at [306, 181] on span "Skills" at bounding box center [309, 181] width 14 height 8
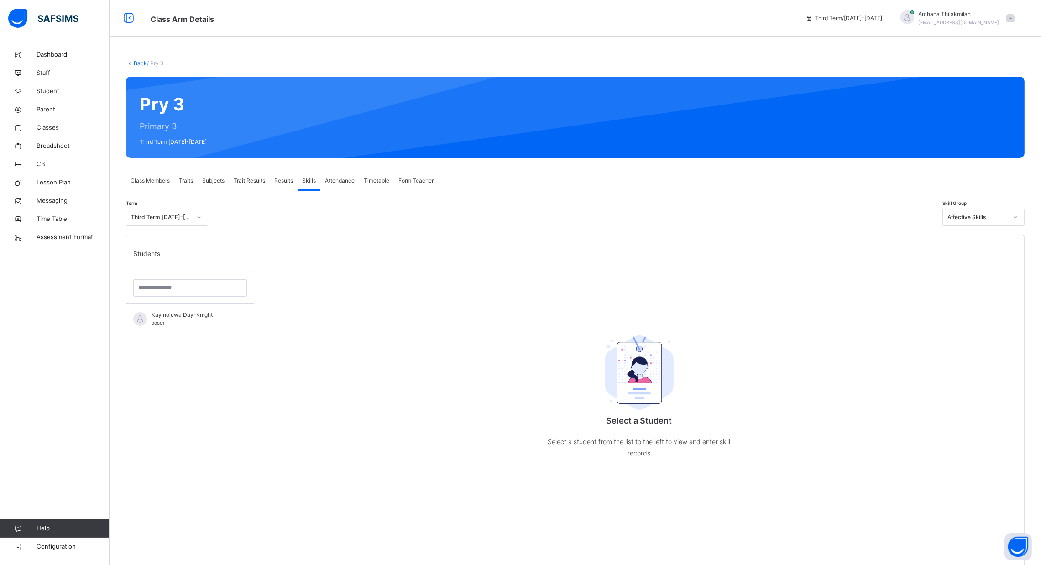
click at [247, 172] on div "Trait Results" at bounding box center [249, 181] width 41 height 18
click at [193, 324] on div "Kayinoluwa Day-Knight 00001" at bounding box center [193, 321] width 82 height 16
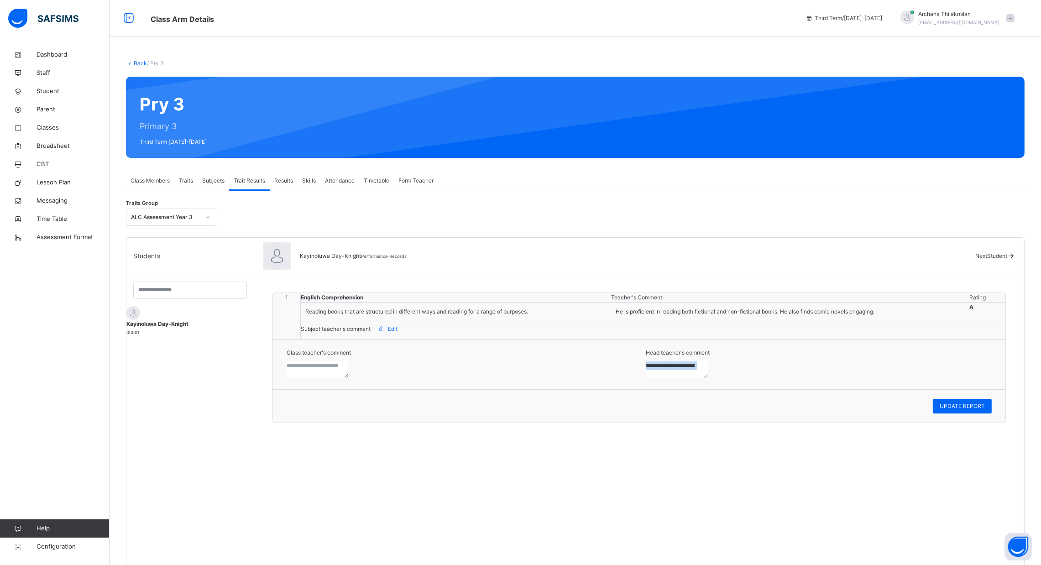
drag, startPoint x: 801, startPoint y: 436, endPoint x: 728, endPoint y: 395, distance: 84.2
click at [728, 395] on div "1 English Comprehension Teacher's Comment Rating Reading books that are structu…" at bounding box center [640, 358] width 734 height 131
click at [728, 380] on div "Head teacher's comment" at bounding box center [819, 364] width 346 height 31
drag, startPoint x: 563, startPoint y: 438, endPoint x: 544, endPoint y: 409, distance: 34.8
click at [544, 409] on div "1 English Comprehension Teacher's Comment Rating Reading books that are structu…" at bounding box center [640, 358] width 734 height 131
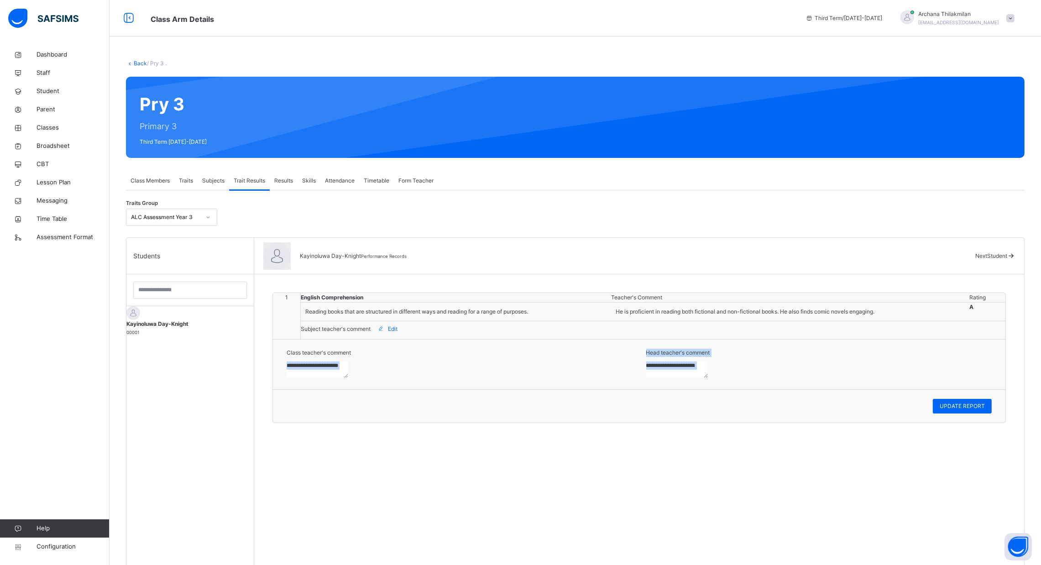
click at [348, 378] on textarea at bounding box center [318, 370] width 62 height 16
click at [393, 333] on span "Edit" at bounding box center [393, 329] width 10 height 8
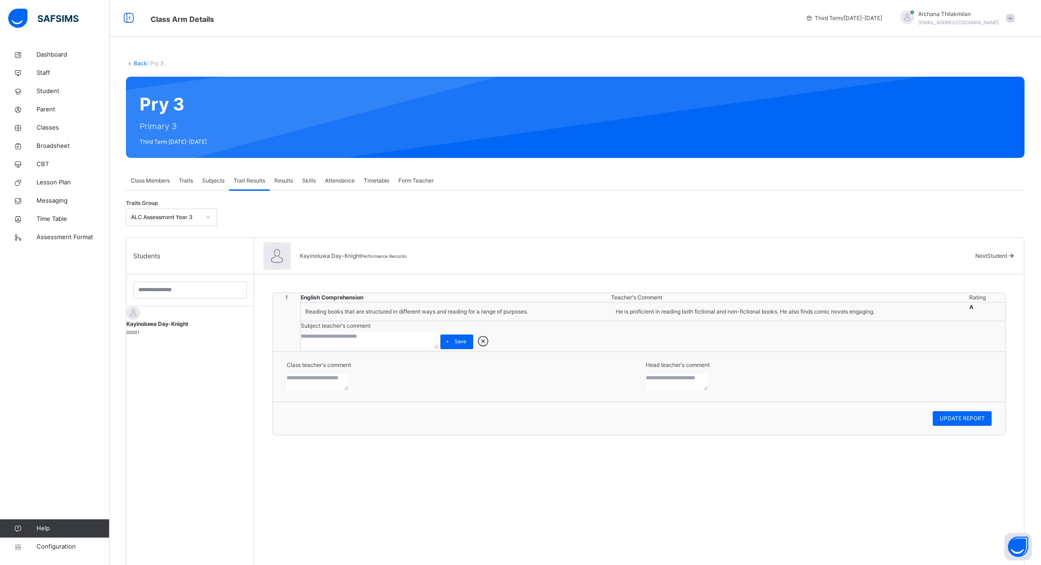
click at [279, 185] on div "Results" at bounding box center [284, 181] width 28 height 18
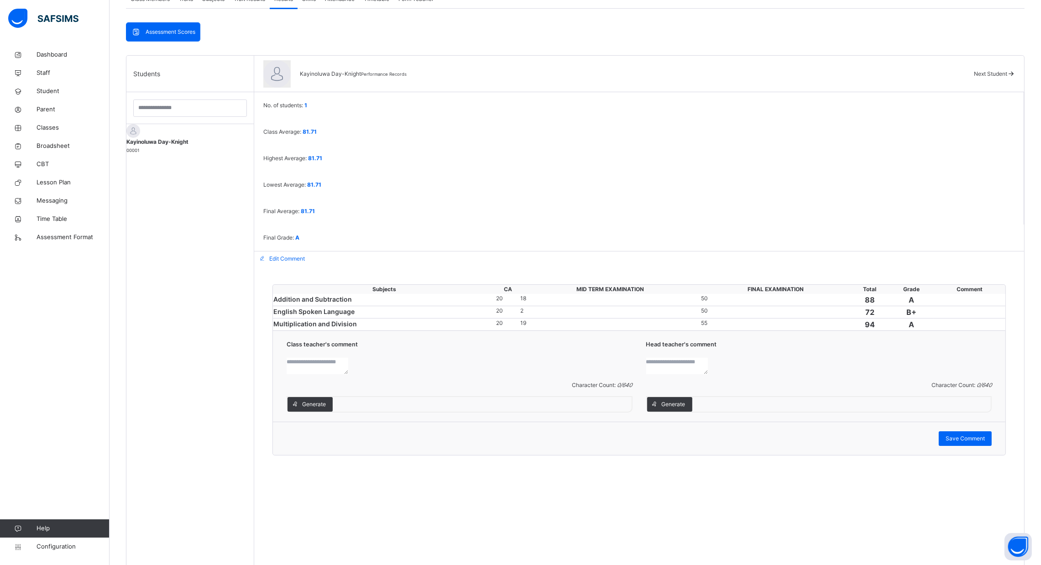
scroll to position [183, 0]
click at [185, 31] on span "Assessment Scores" at bounding box center [171, 30] width 50 height 8
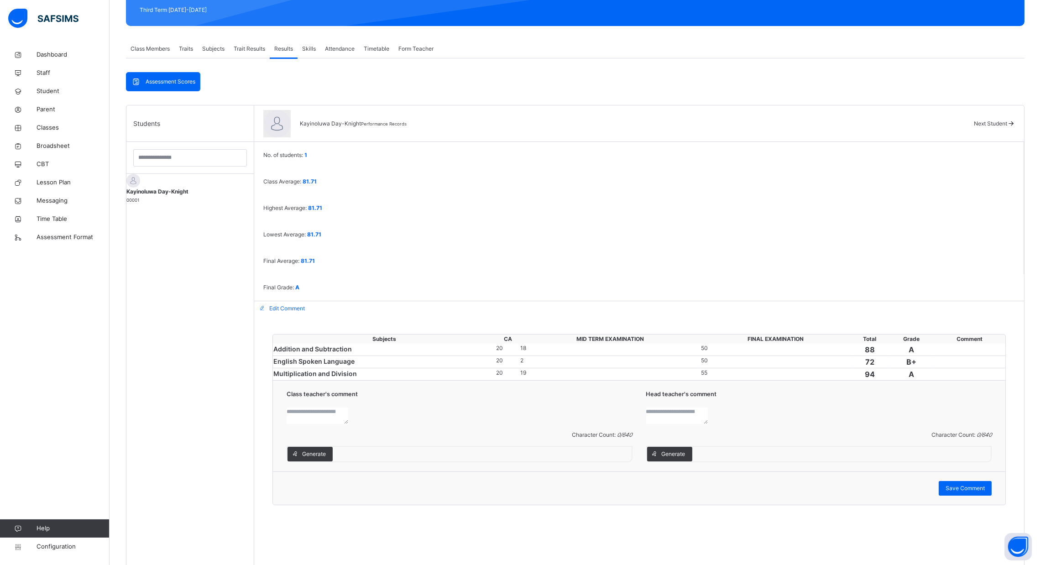
scroll to position [131, 0]
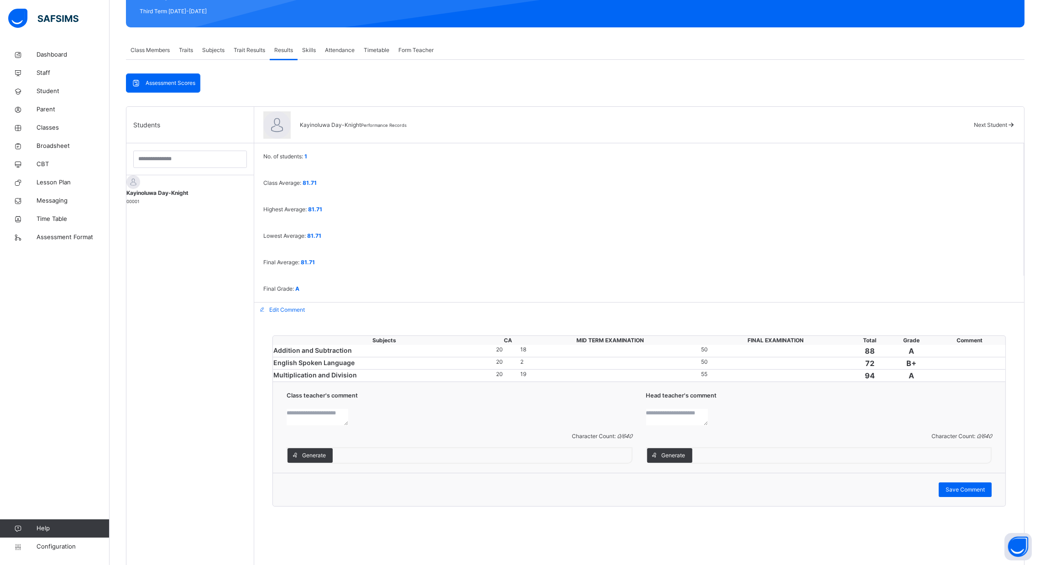
click at [624, 346] on div "18" at bounding box center [610, 350] width 180 height 8
click at [590, 346] on div "18" at bounding box center [610, 350] width 180 height 8
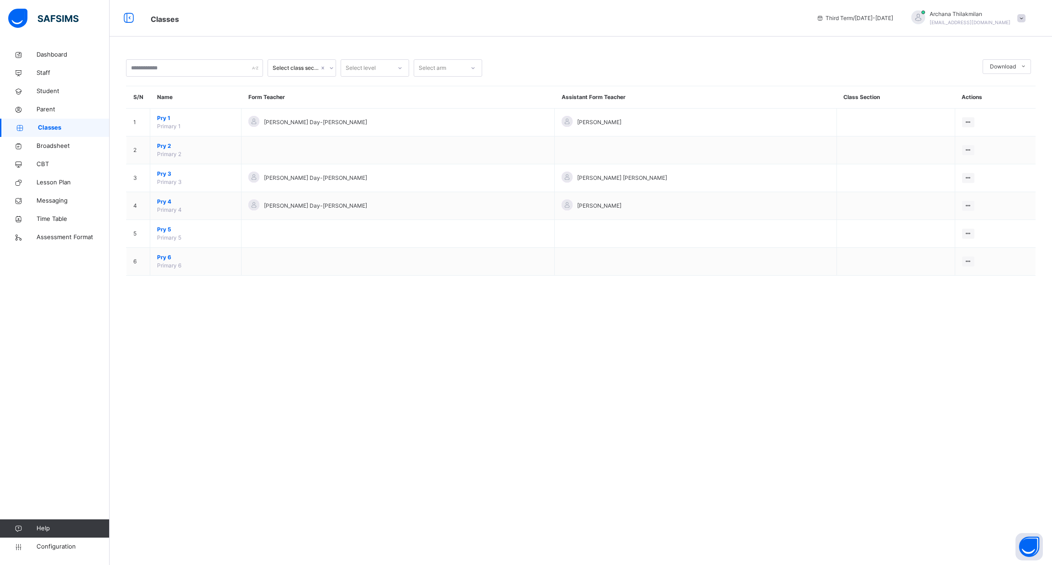
click at [94, 132] on link "Classes" at bounding box center [55, 128] width 110 height 18
click at [89, 140] on link "Broadsheet" at bounding box center [55, 146] width 110 height 18
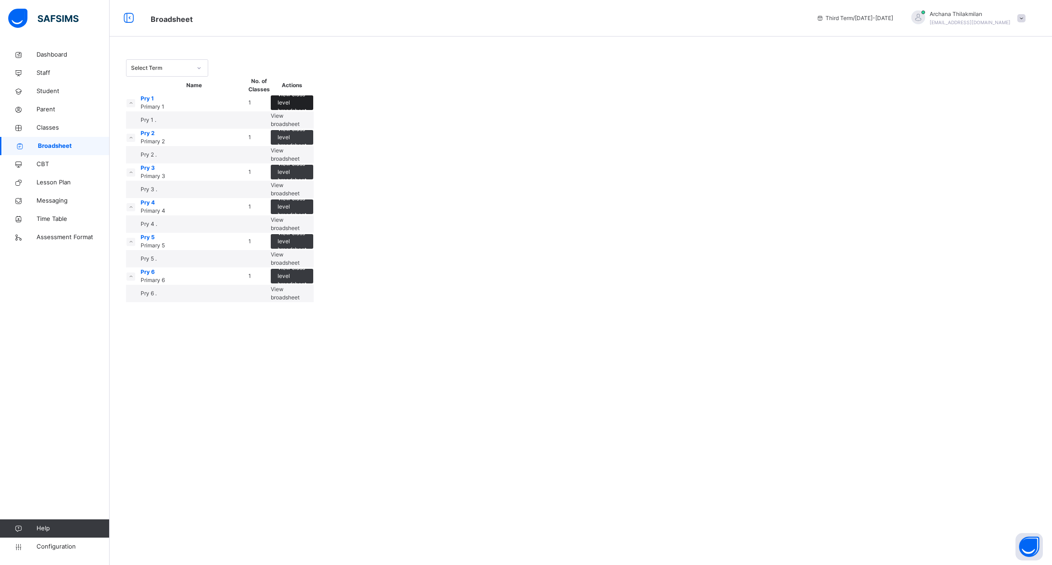
click at [306, 115] on span "View class level broadsheet" at bounding box center [292, 102] width 29 height 25
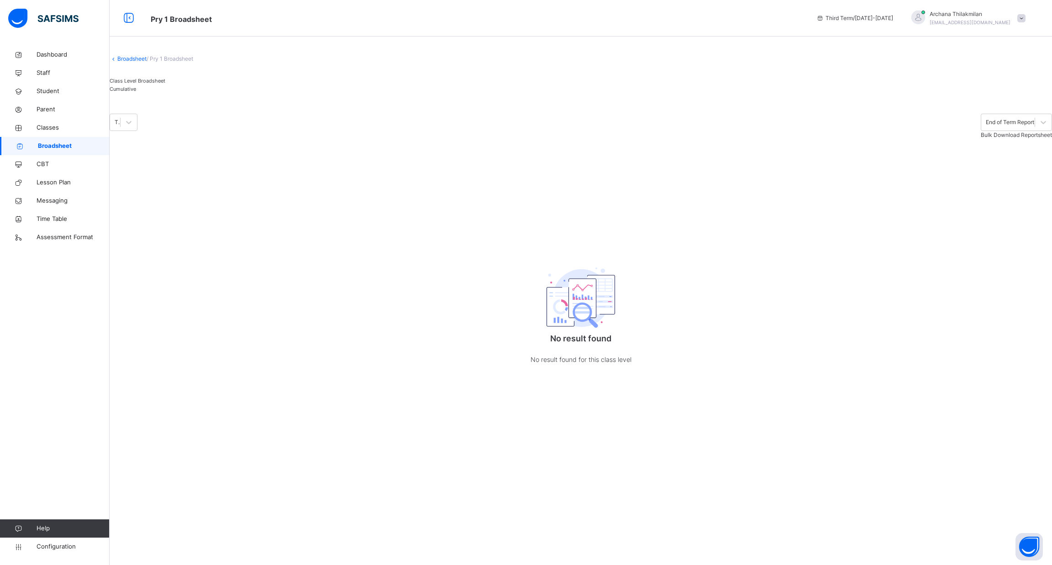
click at [136, 92] on span "Cumulative" at bounding box center [123, 89] width 26 height 6
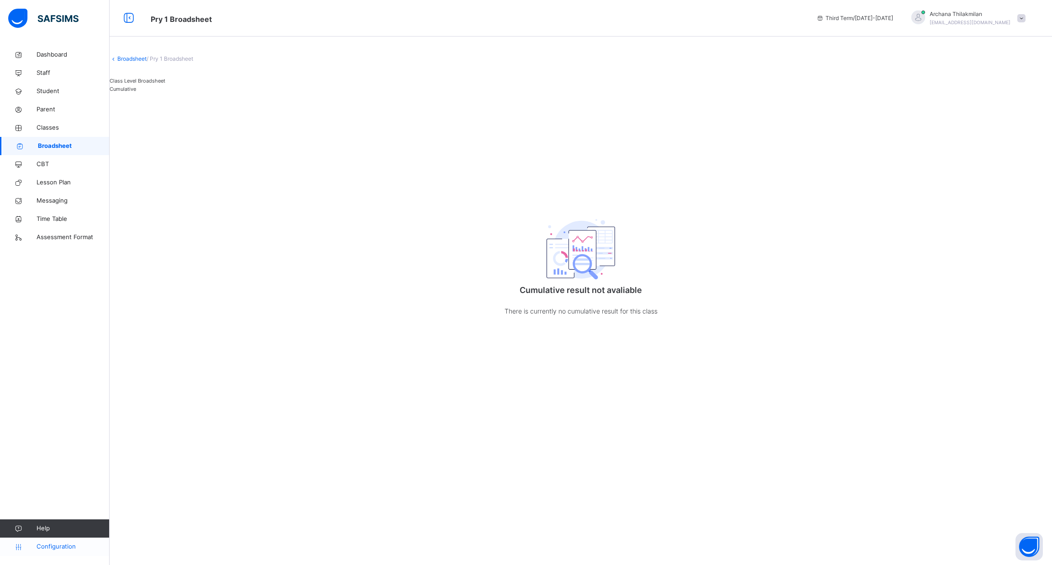
click at [78, 545] on span "Configuration" at bounding box center [73, 546] width 73 height 9
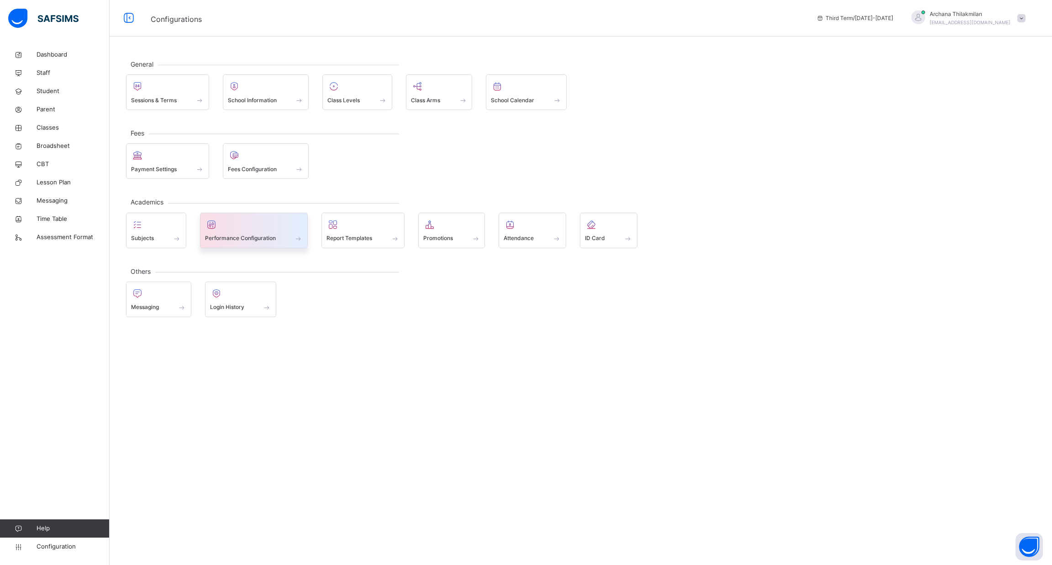
click at [264, 231] on span at bounding box center [254, 232] width 98 height 2
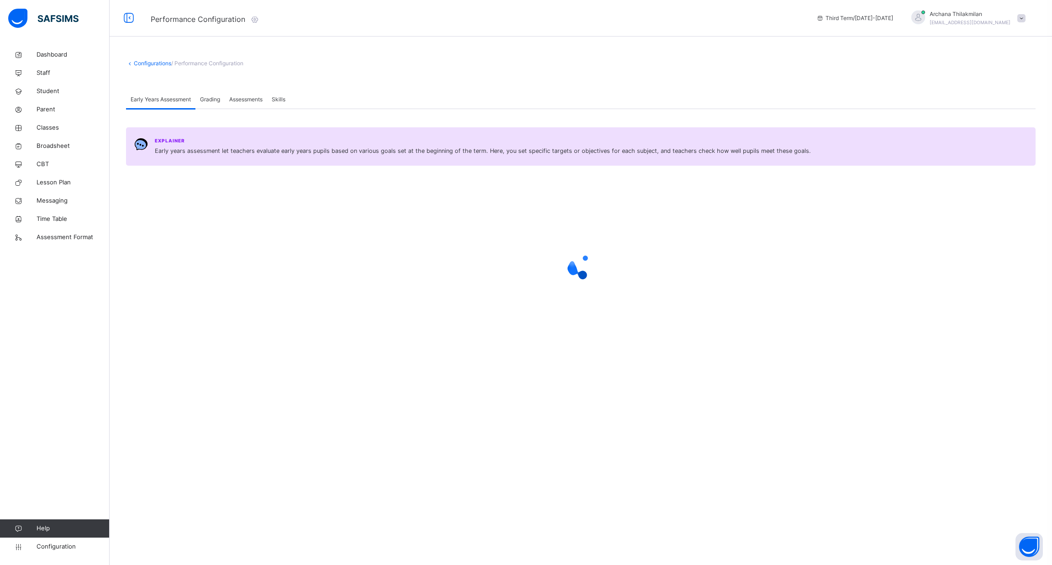
click at [245, 101] on span "Assessments" at bounding box center [245, 99] width 33 height 8
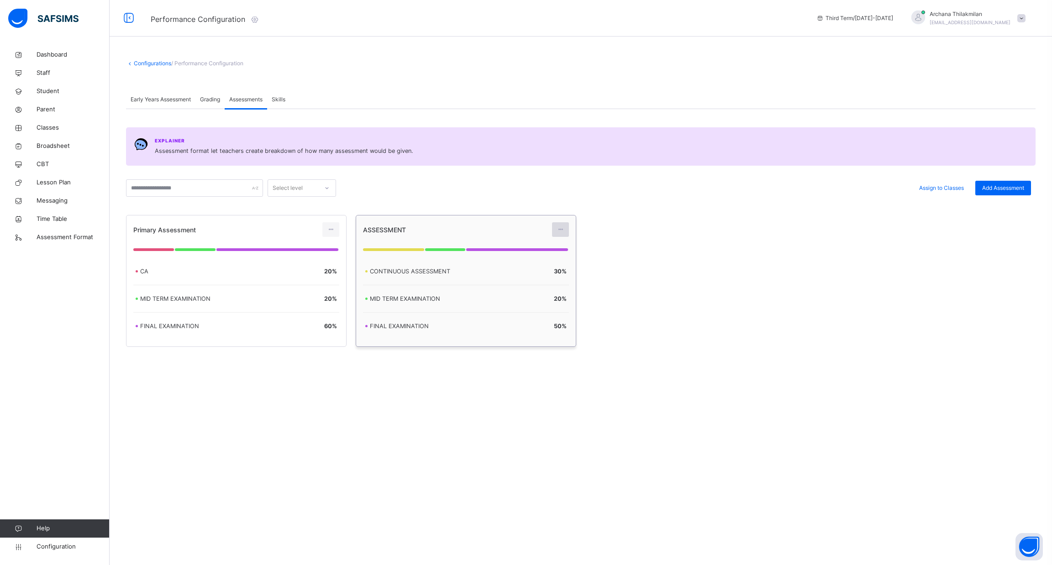
click at [561, 232] on icon at bounding box center [560, 230] width 8 height 8
click at [606, 258] on div "Primary Assessment CA 20 % MID TERM EXAMINATION 20 % FINAL EXAMINATION 60 % ASS…" at bounding box center [580, 281] width 909 height 132
click at [154, 94] on div "Early Years Assessment" at bounding box center [160, 99] width 69 height 18
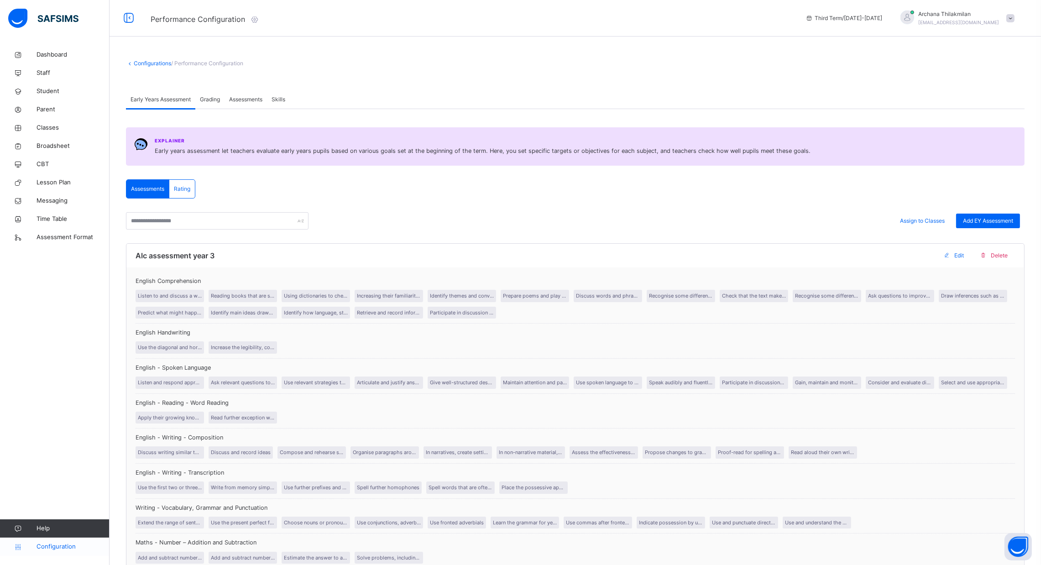
click at [67, 551] on link "Configuration" at bounding box center [54, 547] width 109 height 18
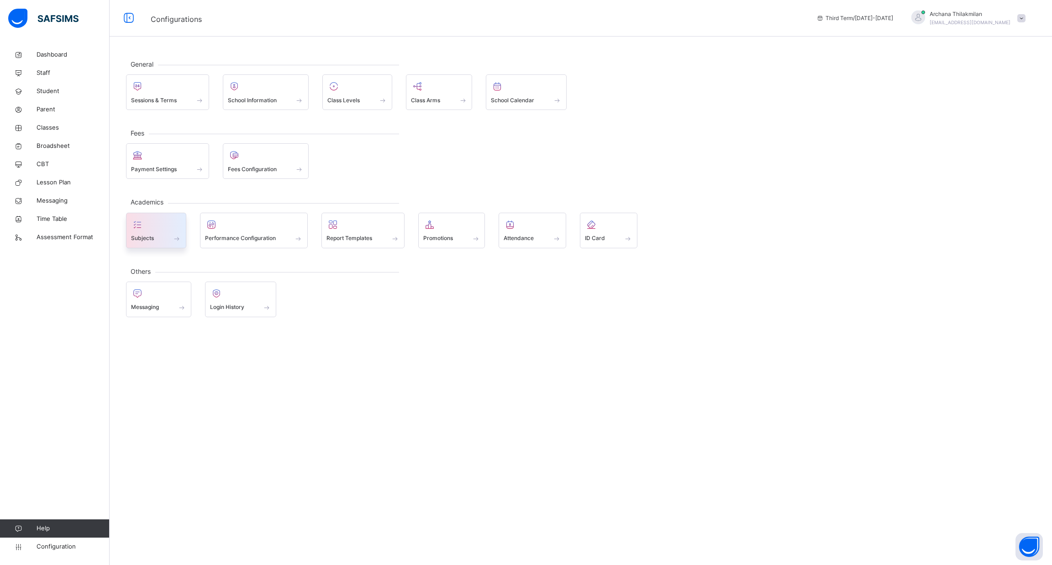
click at [166, 231] on span at bounding box center [156, 232] width 50 height 2
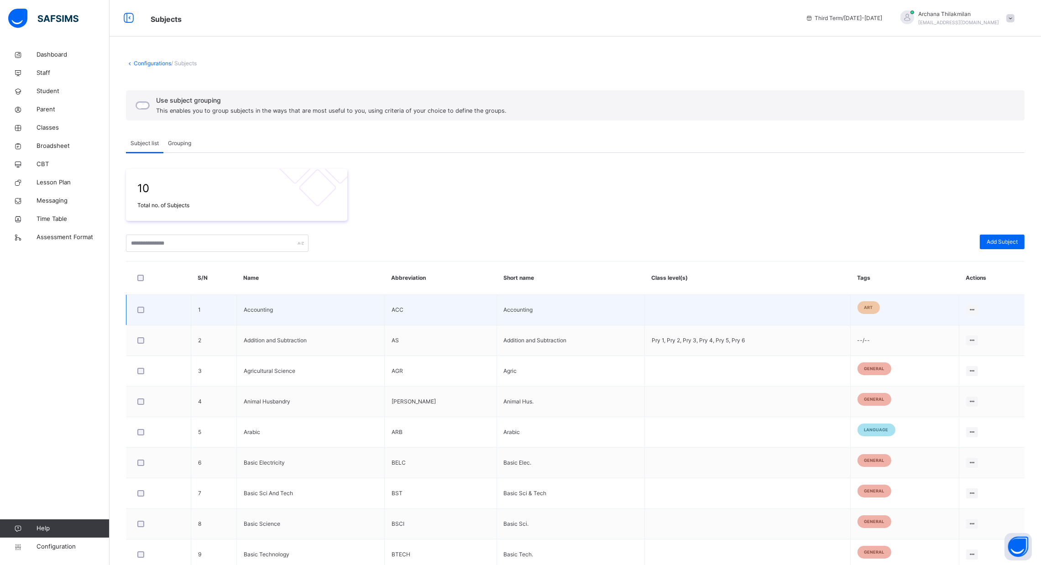
click at [174, 310] on div at bounding box center [159, 310] width 46 height 7
click at [146, 310] on div at bounding box center [159, 310] width 46 height 7
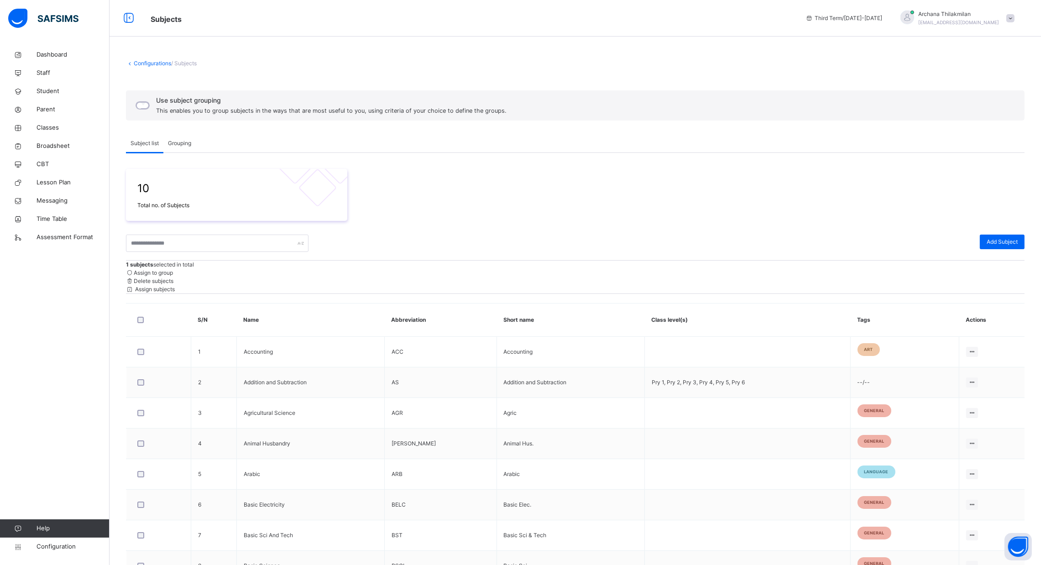
click at [173, 270] on span "Assign to group" at bounding box center [153, 272] width 39 height 7
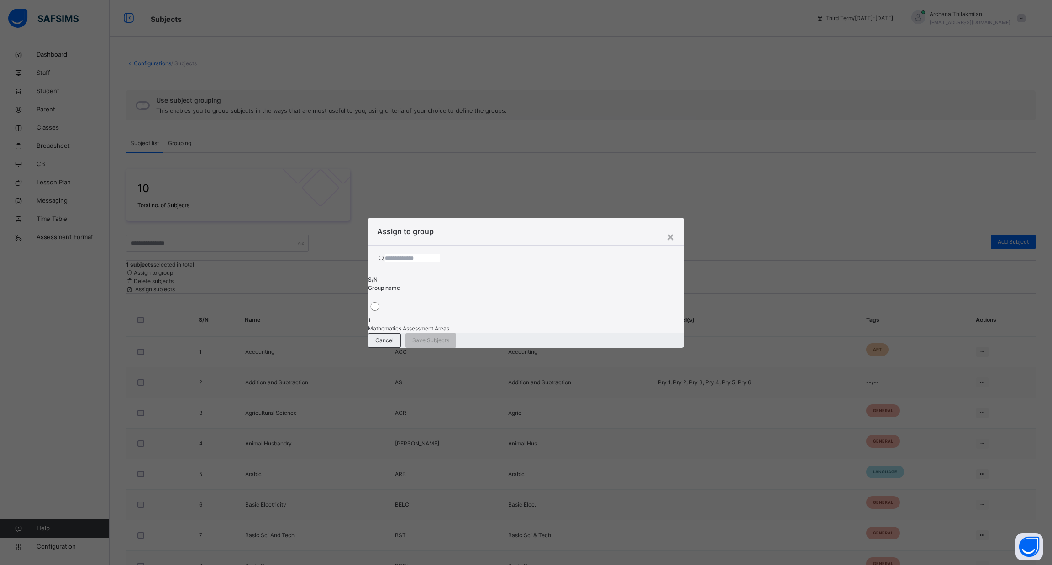
click at [622, 325] on div "Mathematics Assessment Areas" at bounding box center [525, 329] width 315 height 8
click at [468, 336] on span "Assign subject weight" at bounding box center [440, 340] width 56 height 8
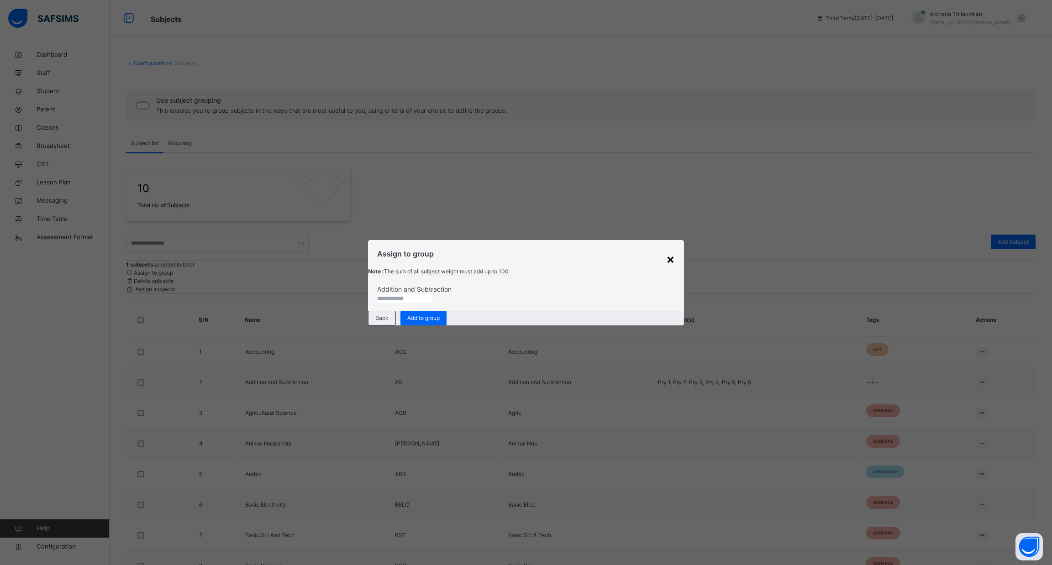
click at [667, 249] on div "×" at bounding box center [670, 258] width 9 height 19
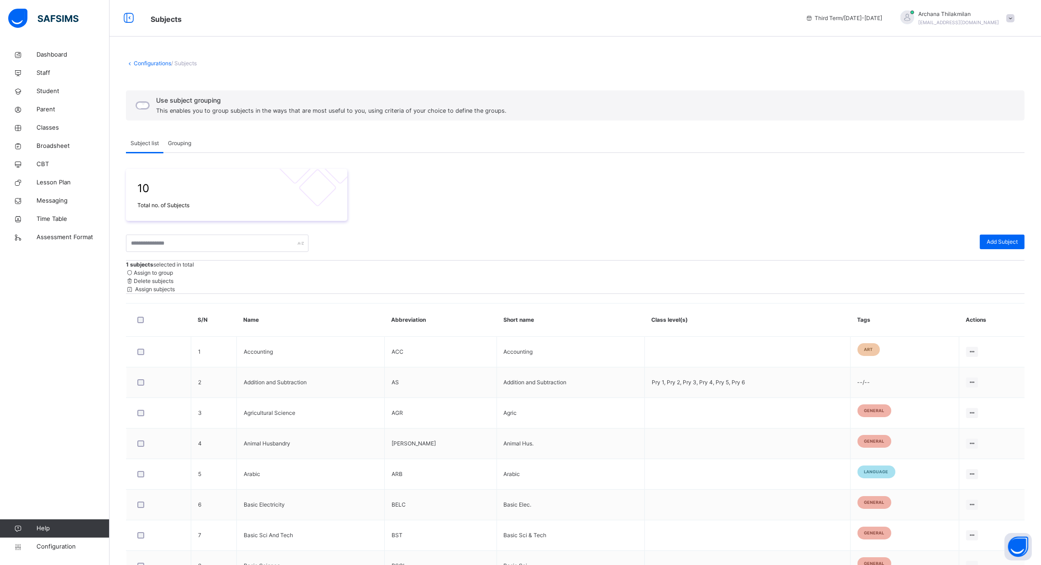
click at [175, 286] on span "Assign subjects" at bounding box center [154, 289] width 41 height 7
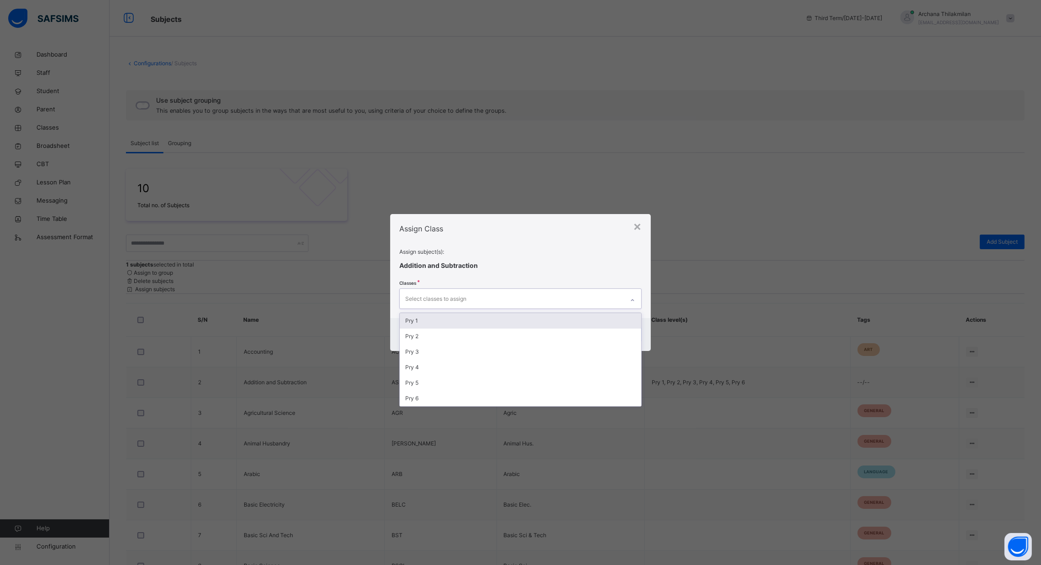
click at [569, 298] on div "Select classes to assign" at bounding box center [512, 298] width 224 height 19
click at [551, 319] on div "Pry 1" at bounding box center [520, 321] width 241 height 16
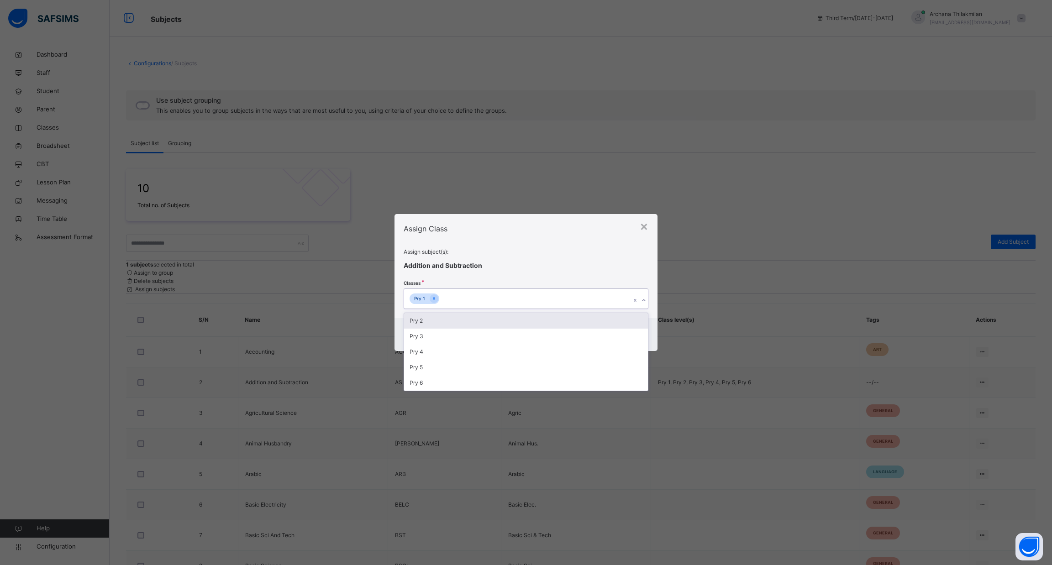
click at [551, 319] on div "Pry 2" at bounding box center [526, 321] width 244 height 16
click at [551, 319] on div "Pry 3" at bounding box center [526, 321] width 244 height 16
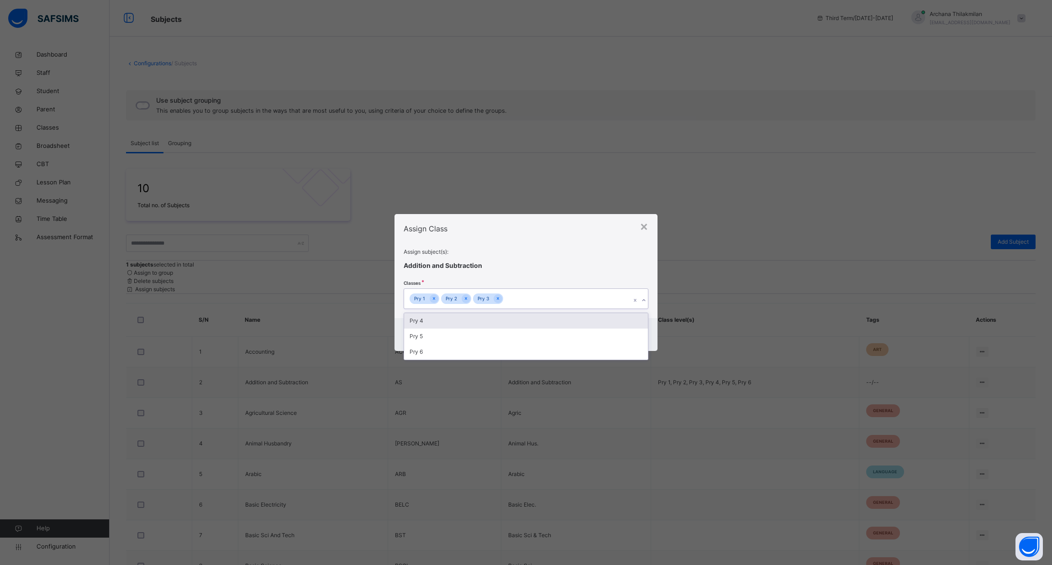
click at [551, 319] on div "Pry 4" at bounding box center [526, 321] width 244 height 16
click at [551, 319] on div "Pry 5" at bounding box center [526, 321] width 244 height 16
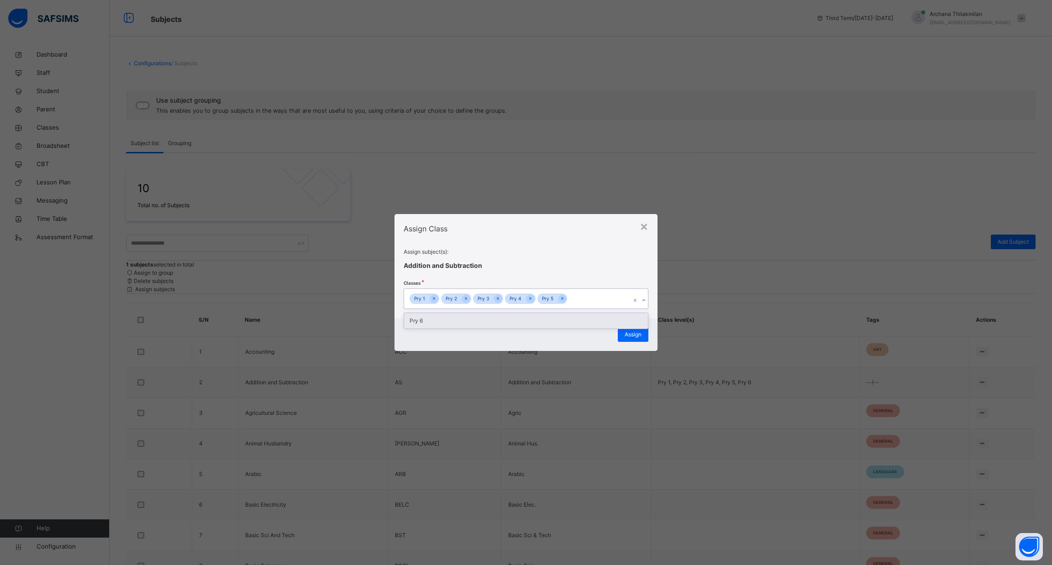
click at [551, 319] on div "Pry 6" at bounding box center [526, 321] width 244 height 16
click at [551, 319] on div "No options" at bounding box center [526, 317] width 244 height 8
click at [635, 335] on span "Assign" at bounding box center [633, 335] width 17 height 8
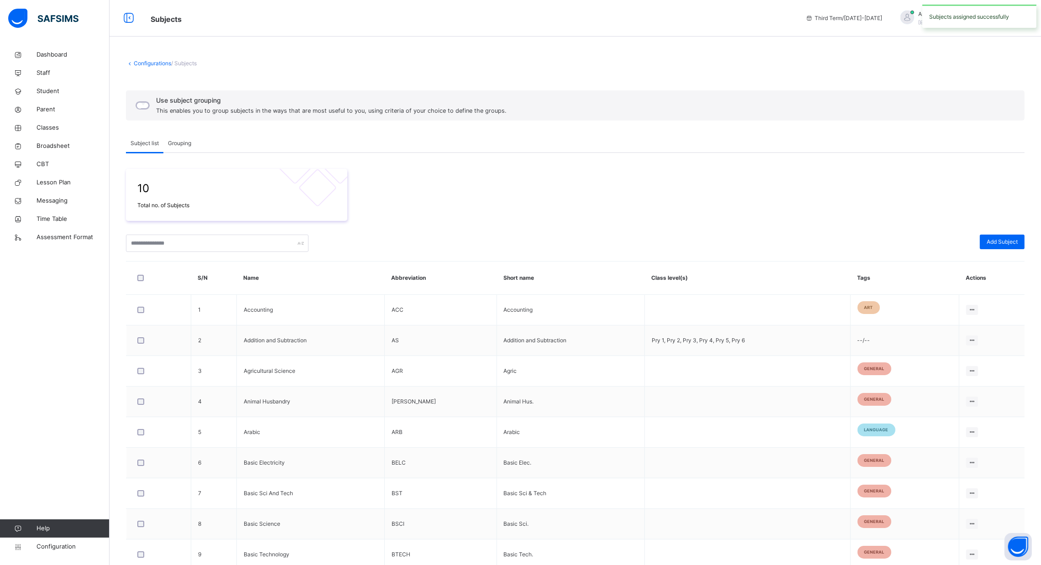
click at [176, 143] on span "Grouping" at bounding box center [179, 143] width 23 height 8
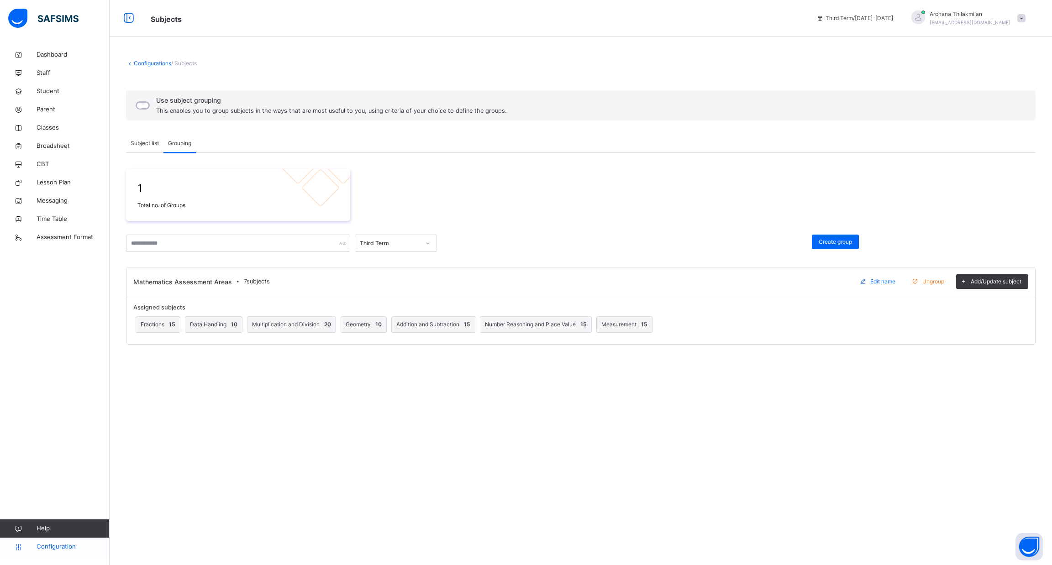
click at [59, 551] on span "Configuration" at bounding box center [73, 546] width 73 height 9
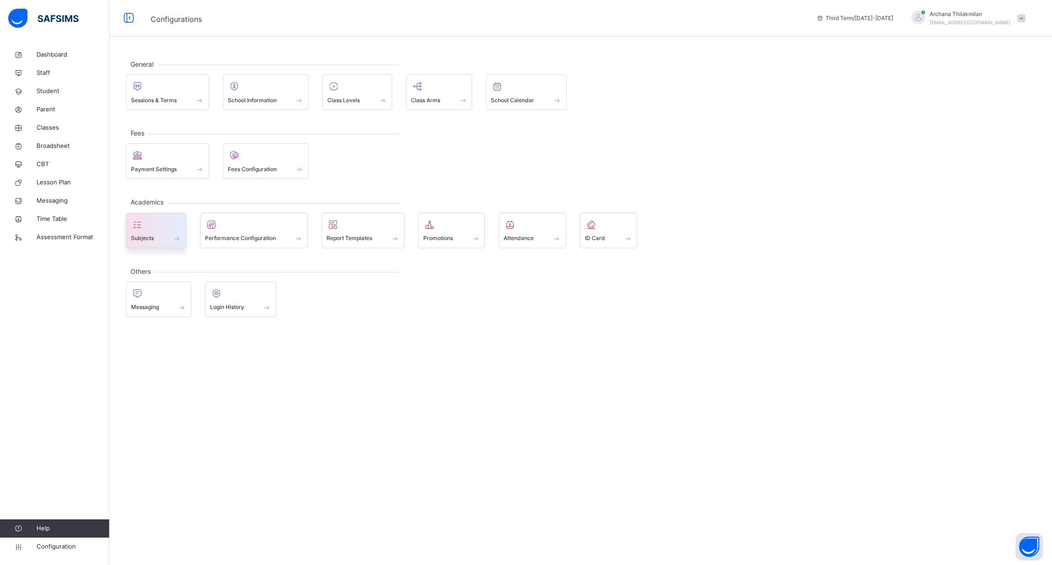
click at [164, 227] on div at bounding box center [156, 225] width 50 height 14
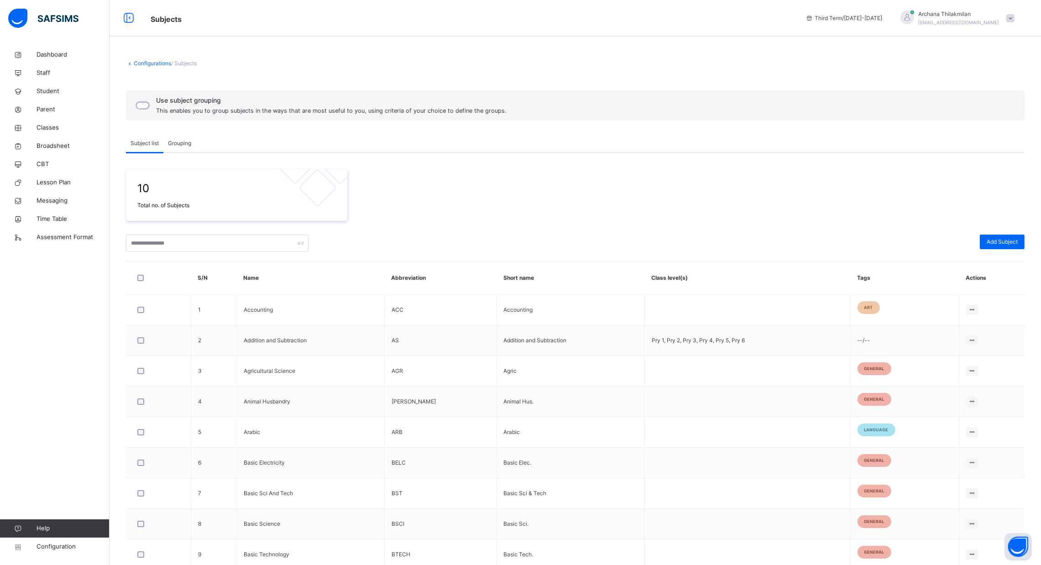
click at [183, 140] on span "Grouping" at bounding box center [179, 143] width 23 height 8
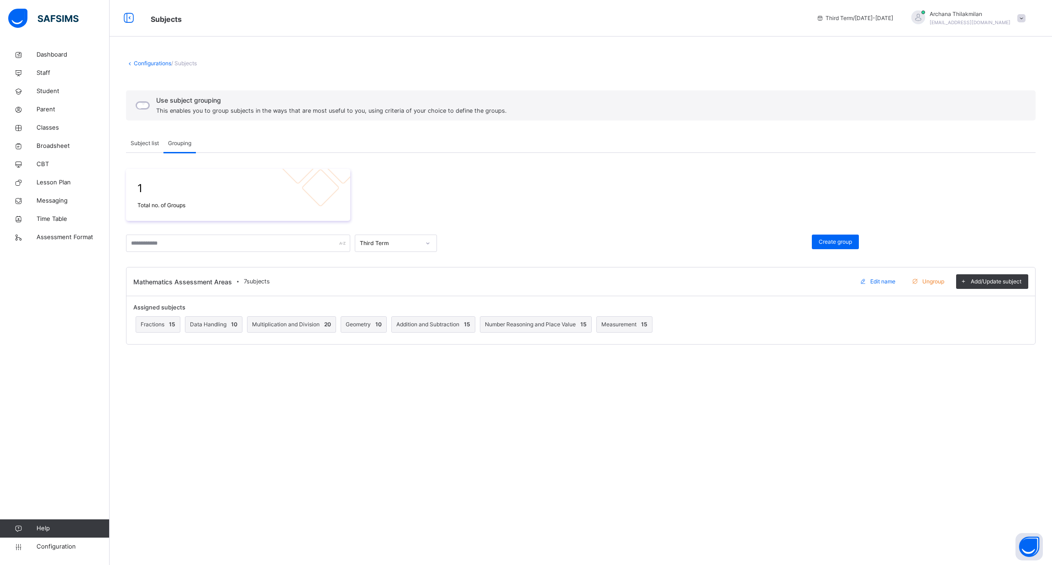
click at [152, 151] on div "Subject list" at bounding box center [144, 143] width 37 height 18
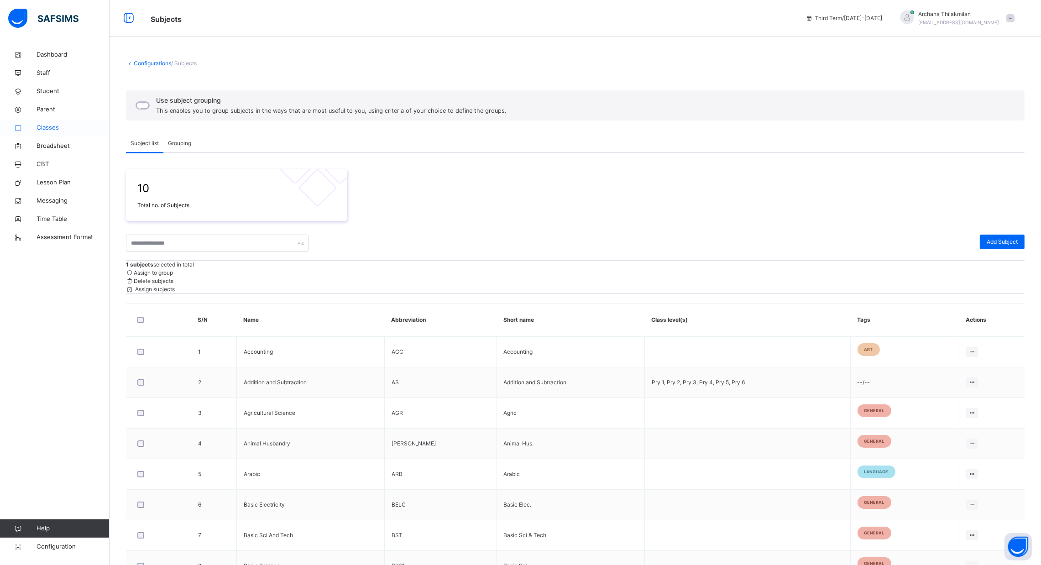
click at [39, 126] on span "Classes" at bounding box center [73, 127] width 73 height 9
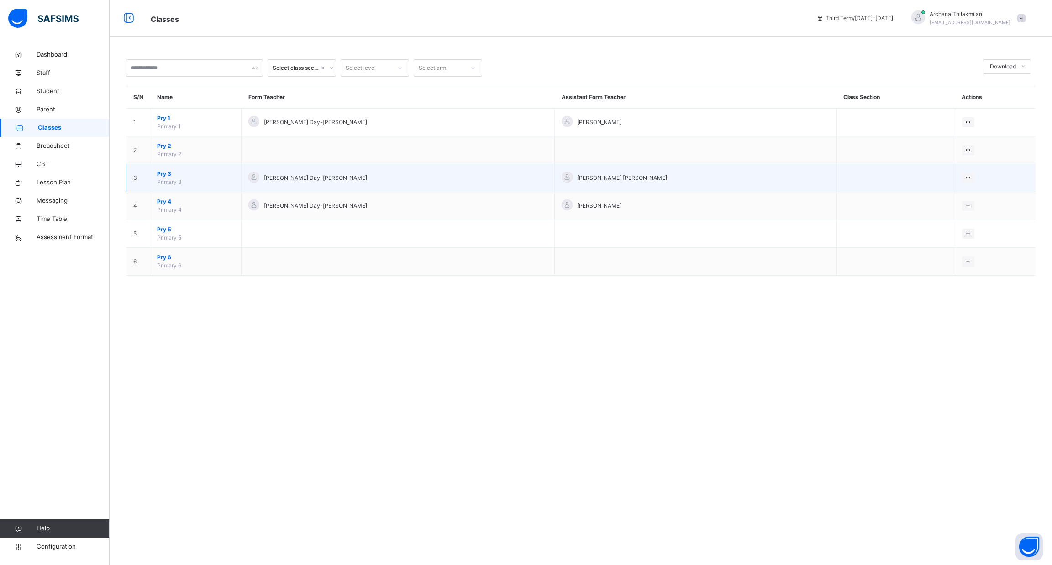
click at [202, 171] on span "Pry 3" at bounding box center [195, 174] width 77 height 8
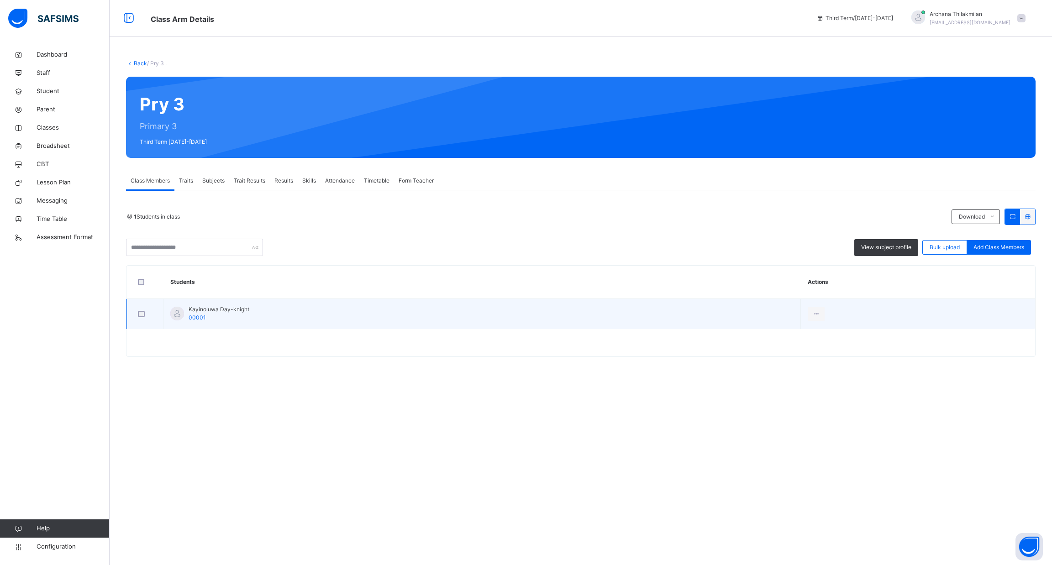
click at [414, 327] on td "Kayinoluwa Day-knight 00001" at bounding box center [481, 314] width 637 height 31
click at [145, 316] on div at bounding box center [145, 314] width 18 height 7
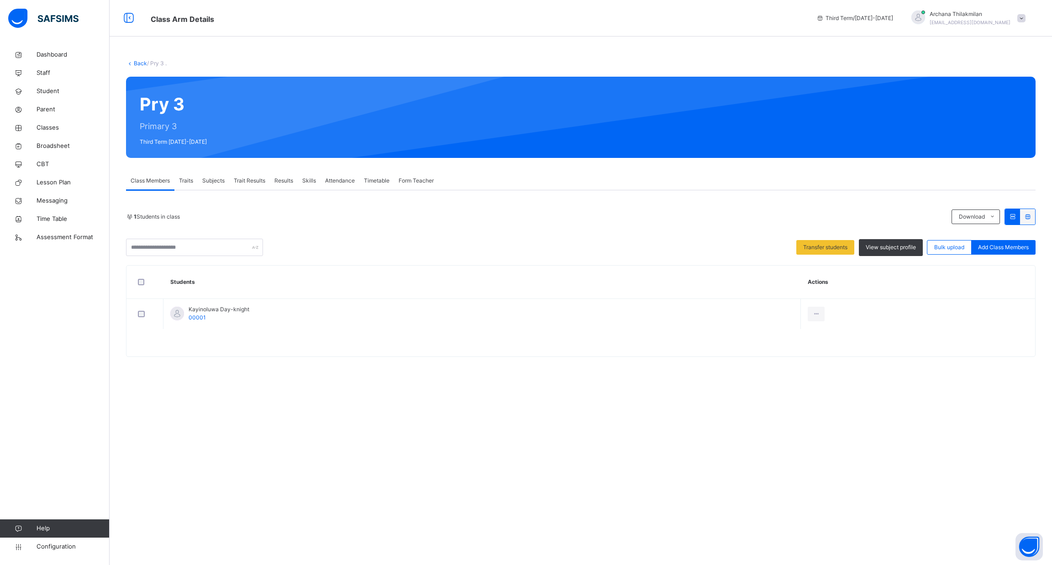
click at [218, 181] on span "Subjects" at bounding box center [213, 181] width 22 height 8
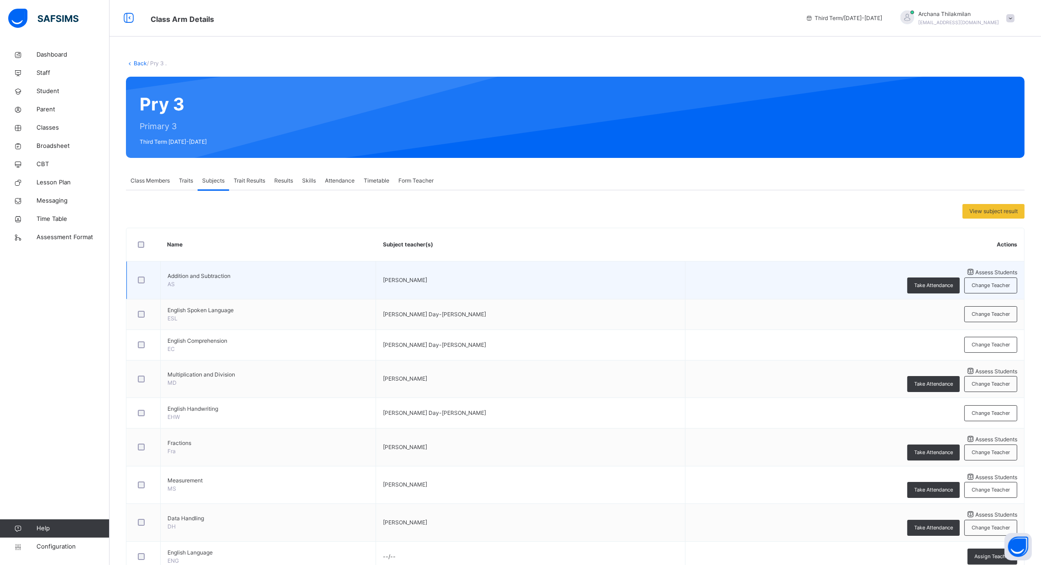
click at [136, 277] on div at bounding box center [143, 280] width 15 height 7
click at [888, 271] on div "Assess Students" at bounding box center [855, 272] width 325 height 10
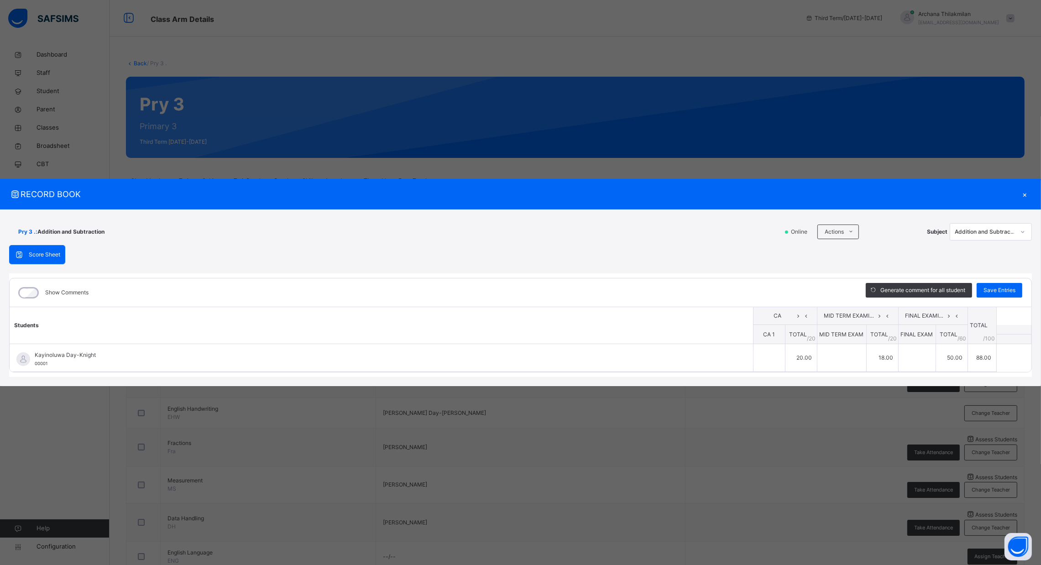
type input "**"
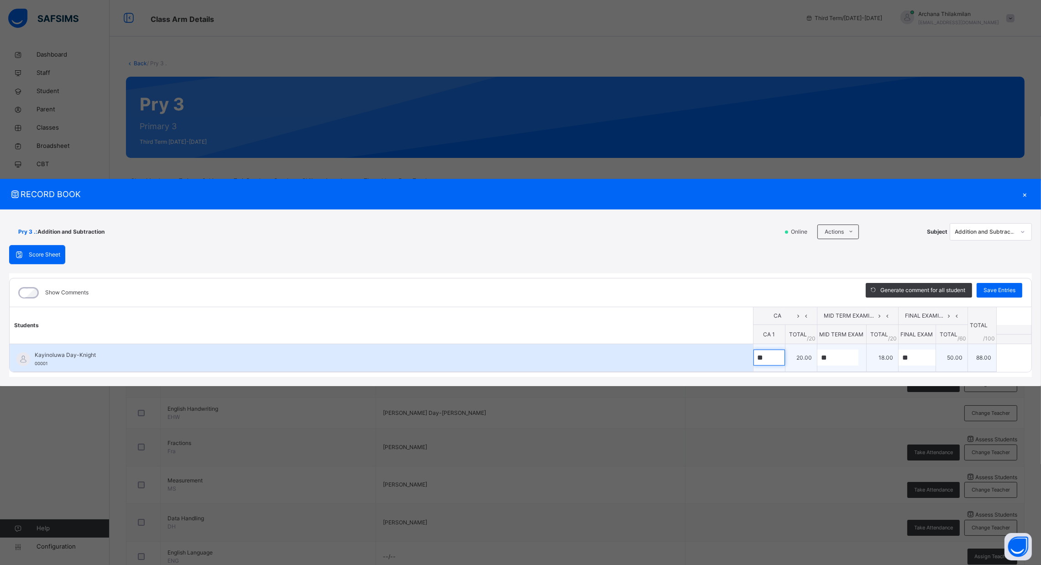
click at [776, 366] on div "**" at bounding box center [769, 358] width 31 height 16
type input "*"
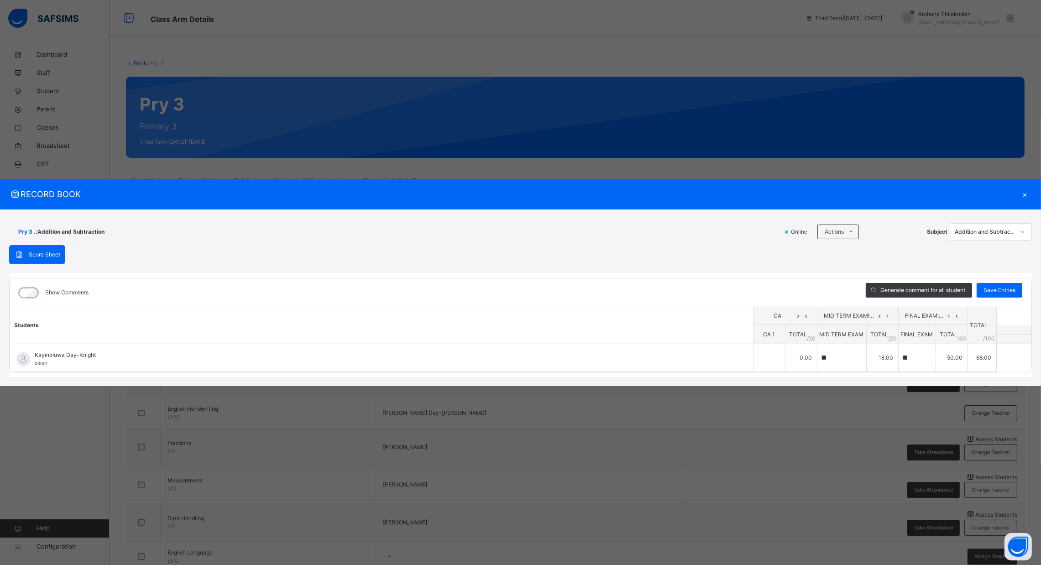
click at [804, 316] on icon at bounding box center [807, 315] width 8 height 7
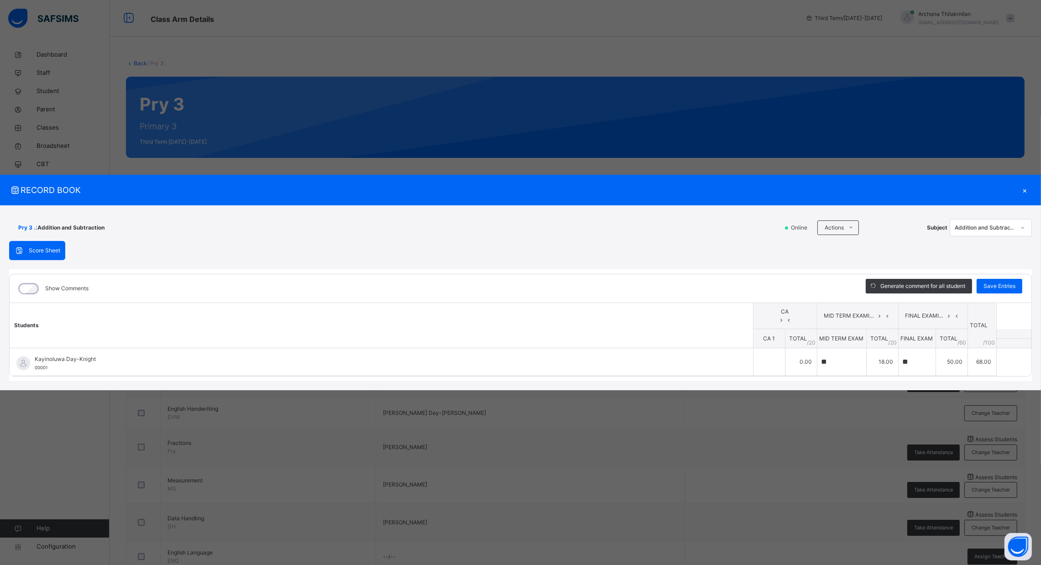
click at [793, 316] on icon at bounding box center [789, 319] width 8 height 7
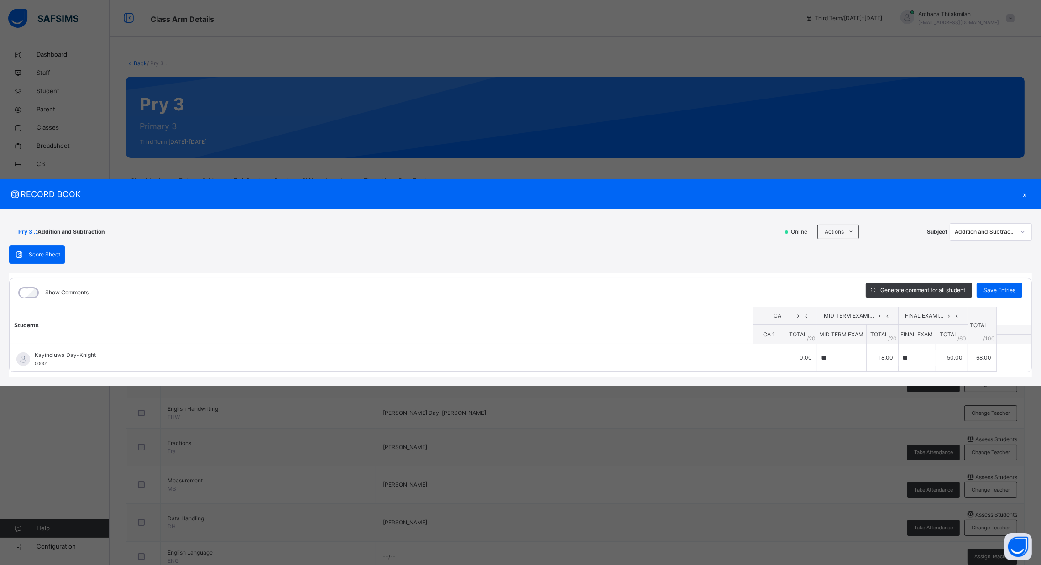
click at [884, 312] on icon at bounding box center [888, 315] width 8 height 7
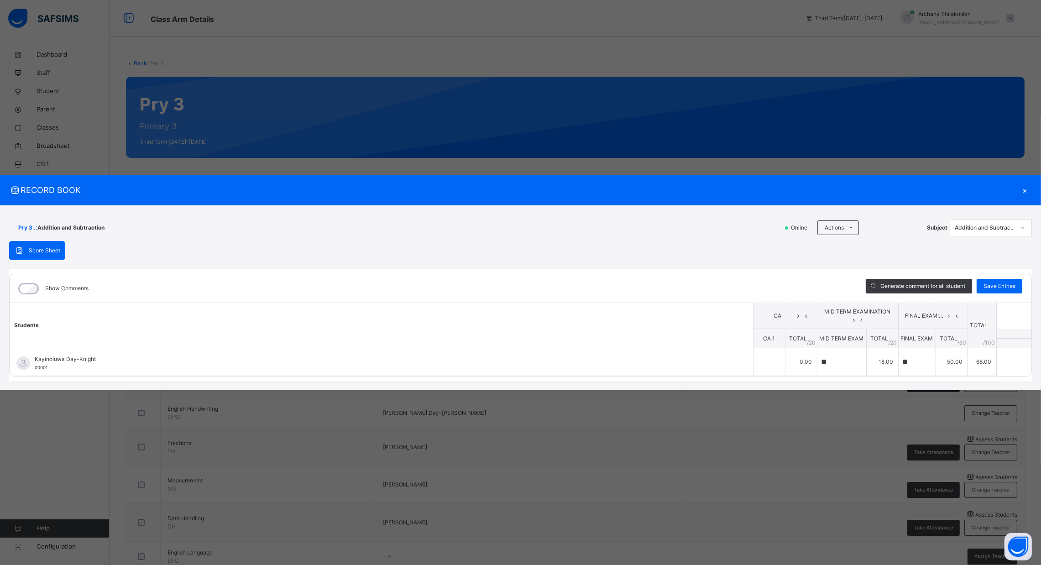
click at [866, 316] on icon at bounding box center [862, 319] width 8 height 7
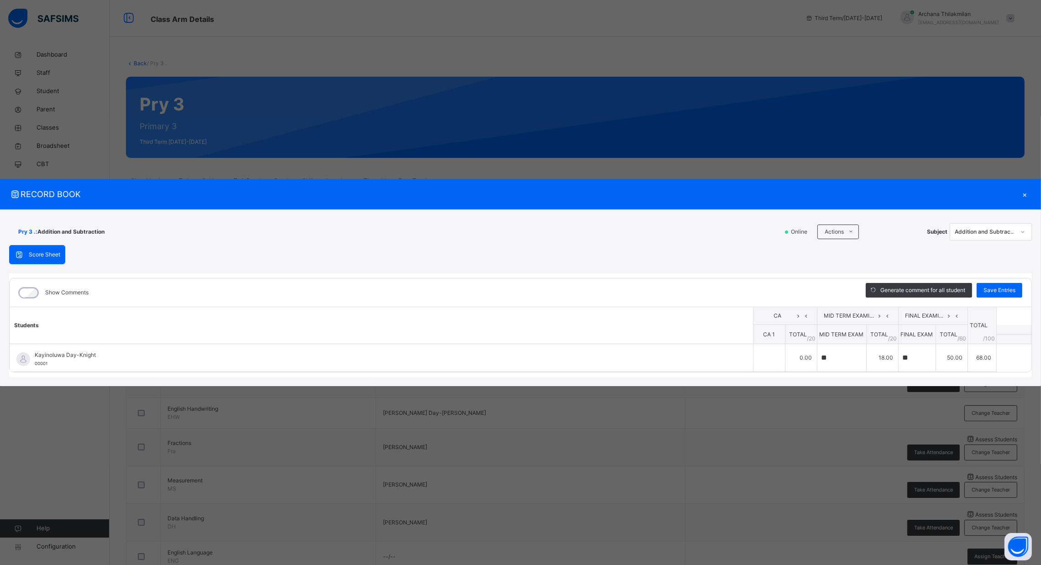
click at [948, 312] on icon at bounding box center [949, 315] width 8 height 7
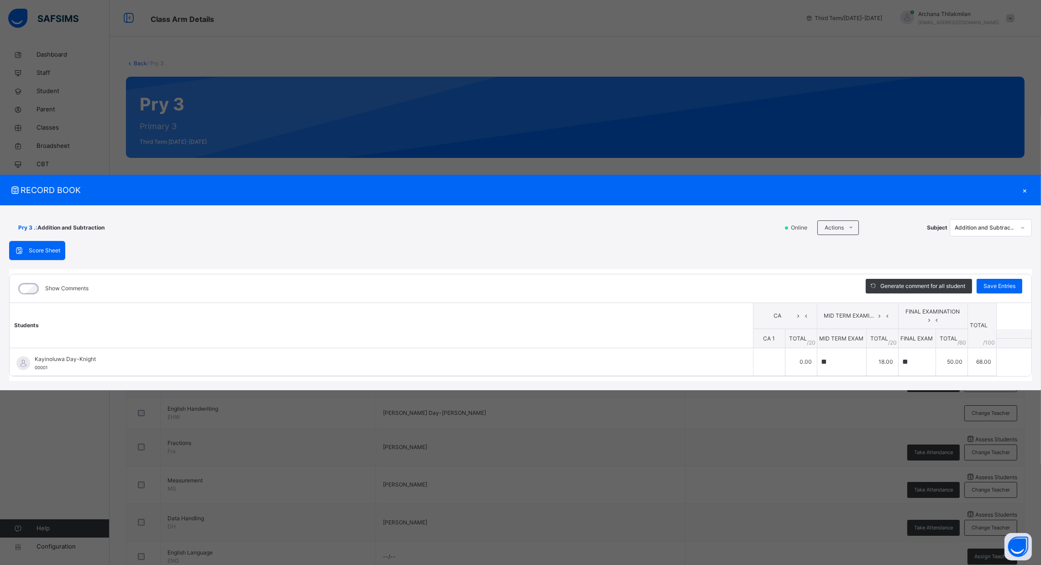
click at [933, 316] on icon at bounding box center [929, 319] width 8 height 7
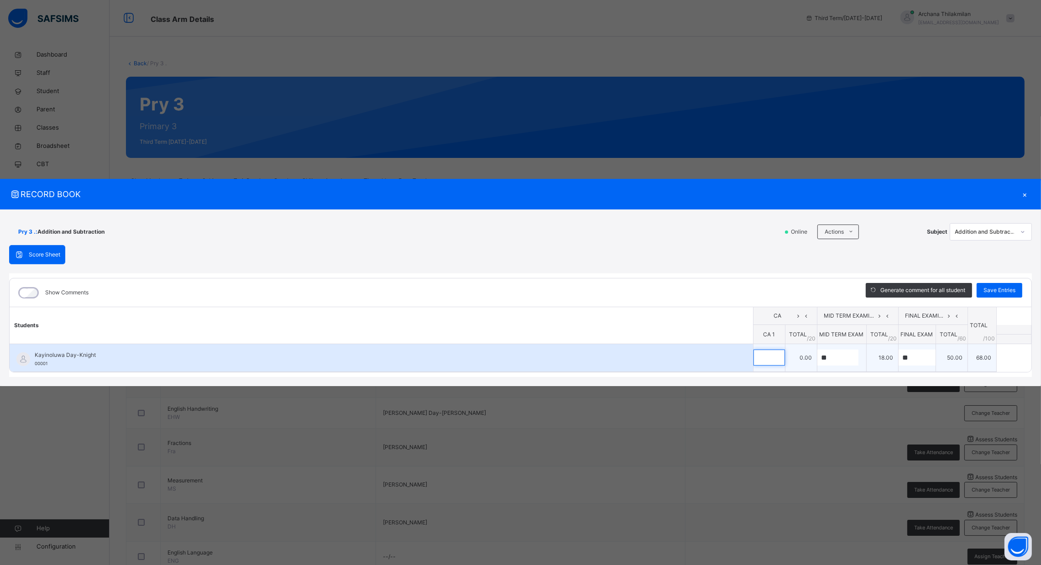
click at [777, 353] on div at bounding box center [769, 358] width 31 height 16
type input "*"
click at [849, 359] on input "**" at bounding box center [838, 358] width 41 height 16
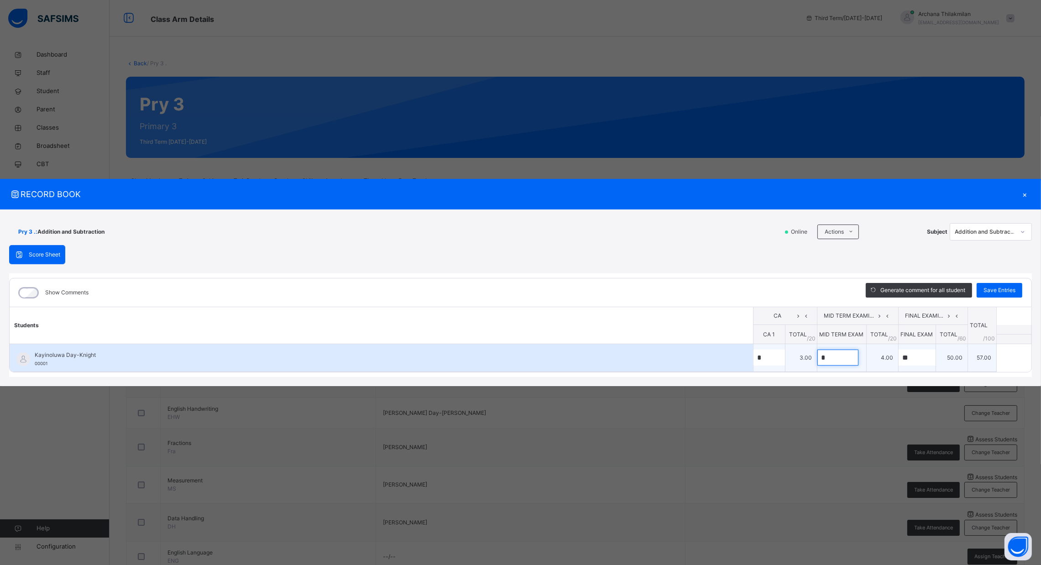
type input "*"
click at [930, 357] on div "**" at bounding box center [917, 358] width 37 height 16
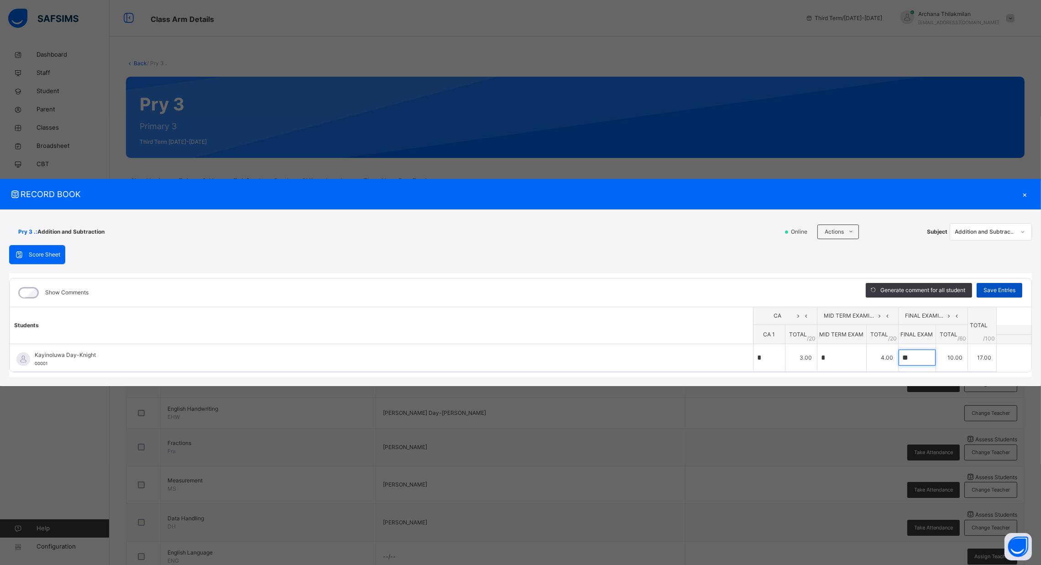
type input "**"
click at [993, 288] on span "Save Entries" at bounding box center [1000, 290] width 32 height 8
click at [1025, 193] on div "×" at bounding box center [1025, 194] width 14 height 12
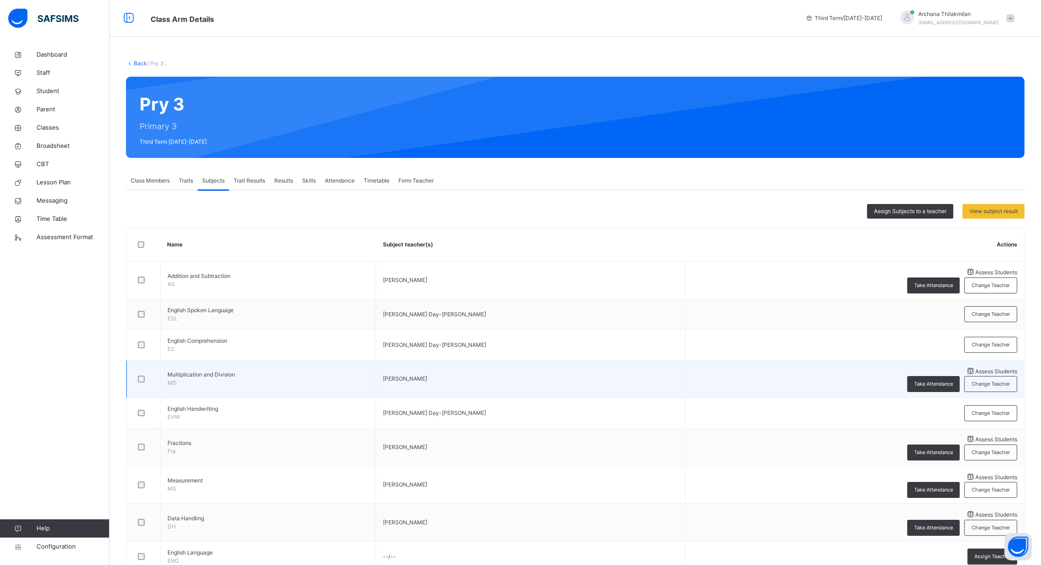
click at [976, 368] on span "Assess Students" at bounding box center [997, 371] width 42 height 7
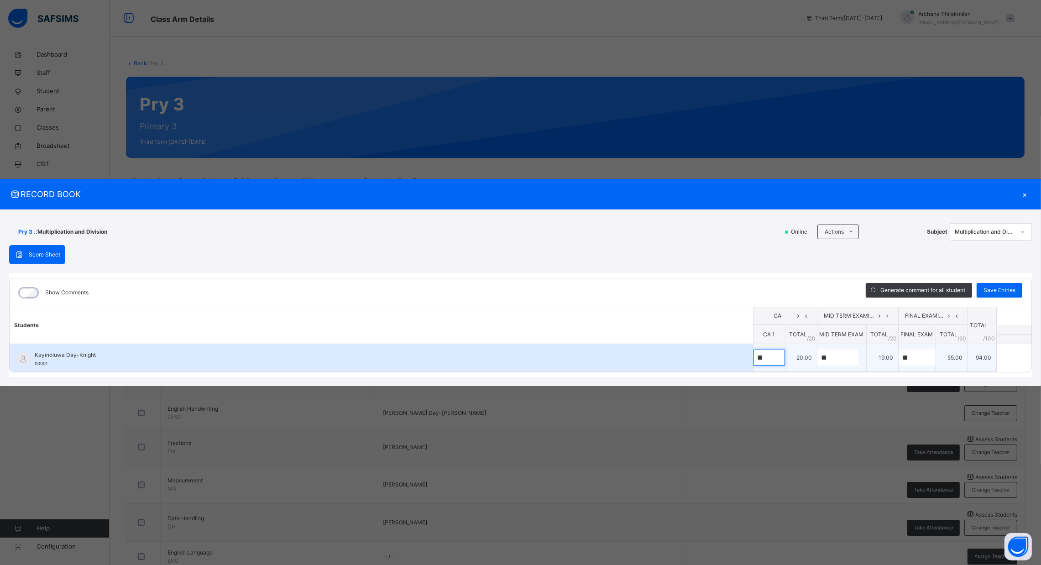
click at [772, 362] on div "**" at bounding box center [769, 358] width 31 height 16
click at [779, 362] on div "**" at bounding box center [769, 358] width 31 height 16
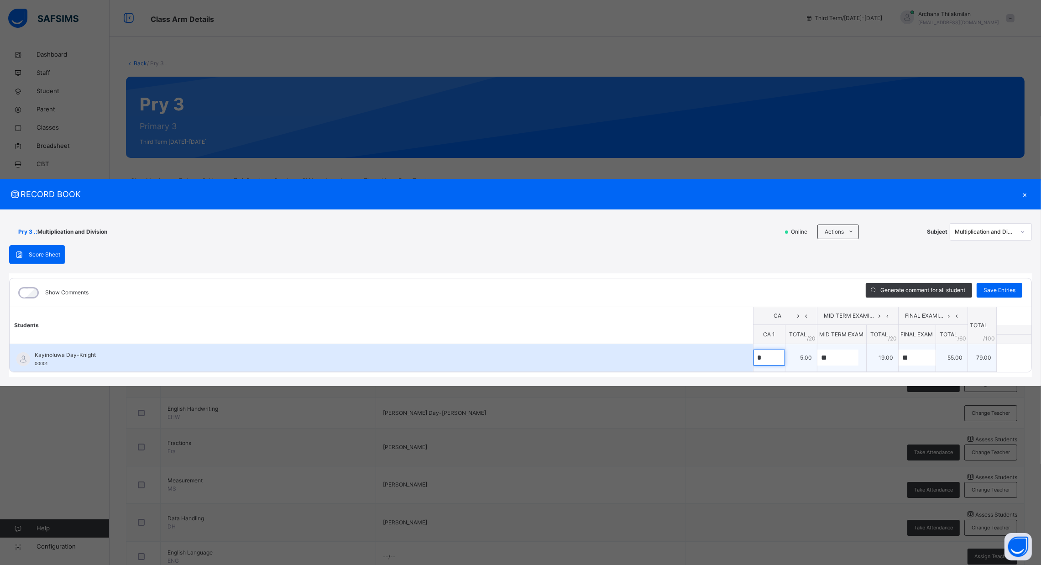
type input "*"
click at [850, 357] on input "**" at bounding box center [838, 358] width 41 height 16
type input "*"
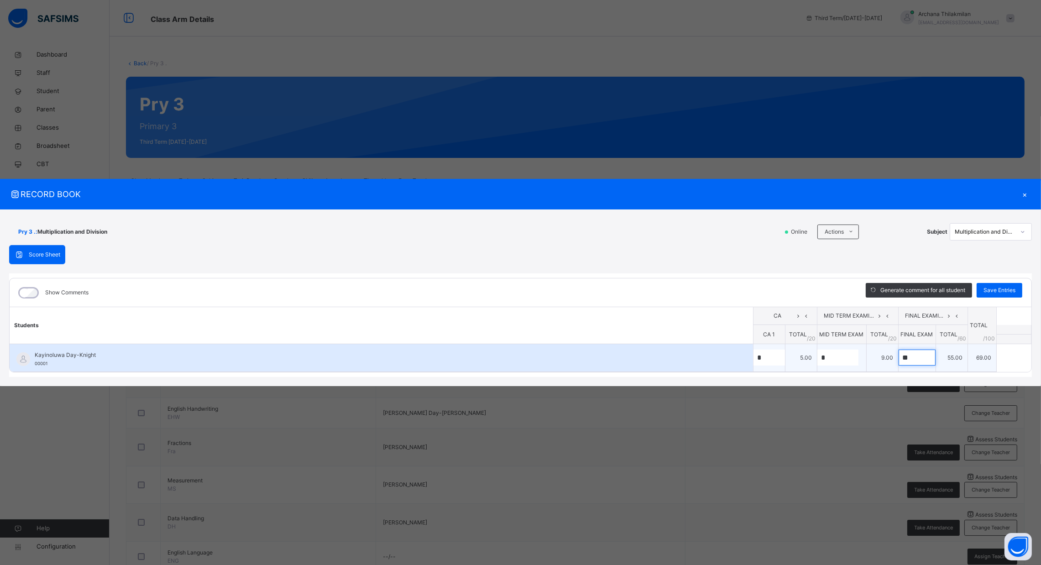
click at [924, 364] on div "**" at bounding box center [917, 358] width 37 height 16
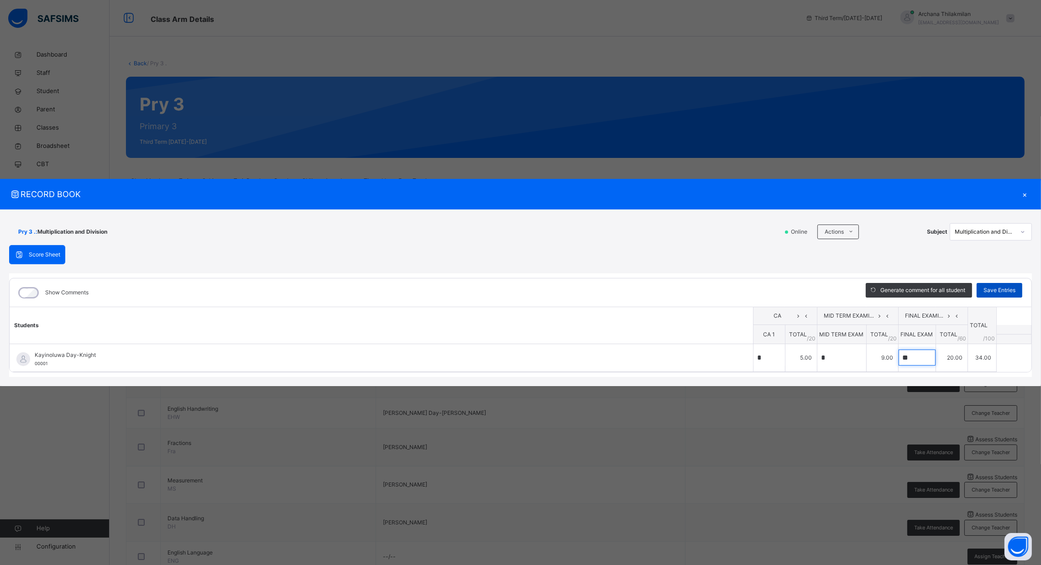
type input "**"
click at [998, 288] on span "Save Entries" at bounding box center [1000, 290] width 32 height 8
click at [1019, 191] on div "×" at bounding box center [1025, 194] width 14 height 12
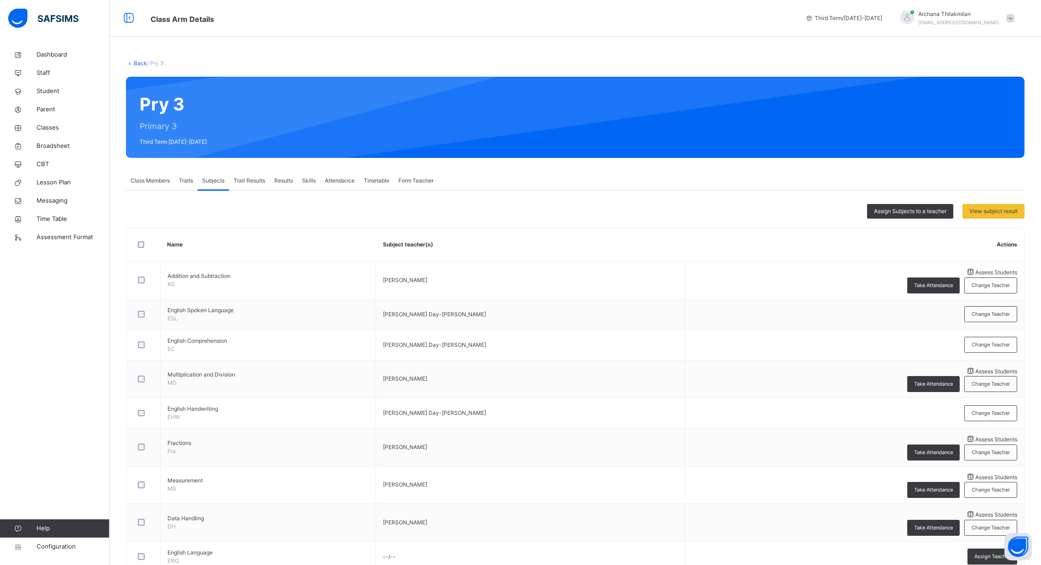
click at [284, 181] on span "Results" at bounding box center [283, 181] width 19 height 8
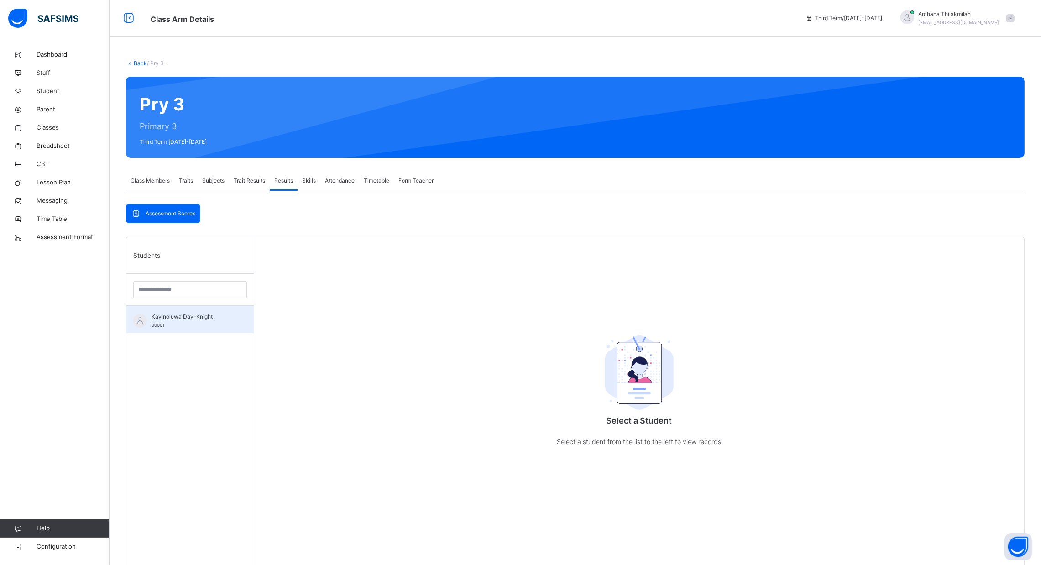
click at [185, 313] on span "Kayinoluwa Day-Knight" at bounding box center [193, 317] width 82 height 8
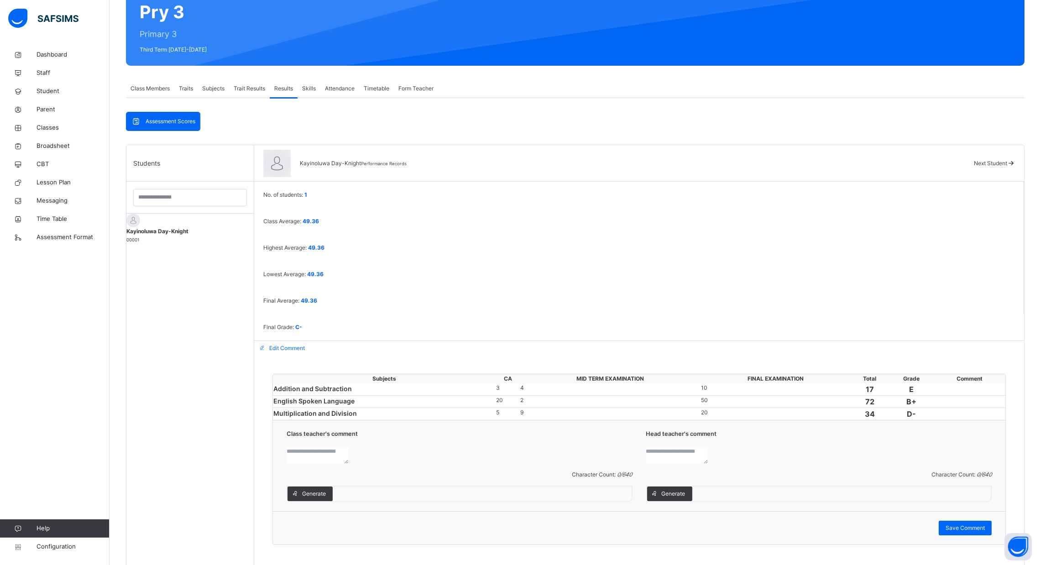
scroll to position [94, 0]
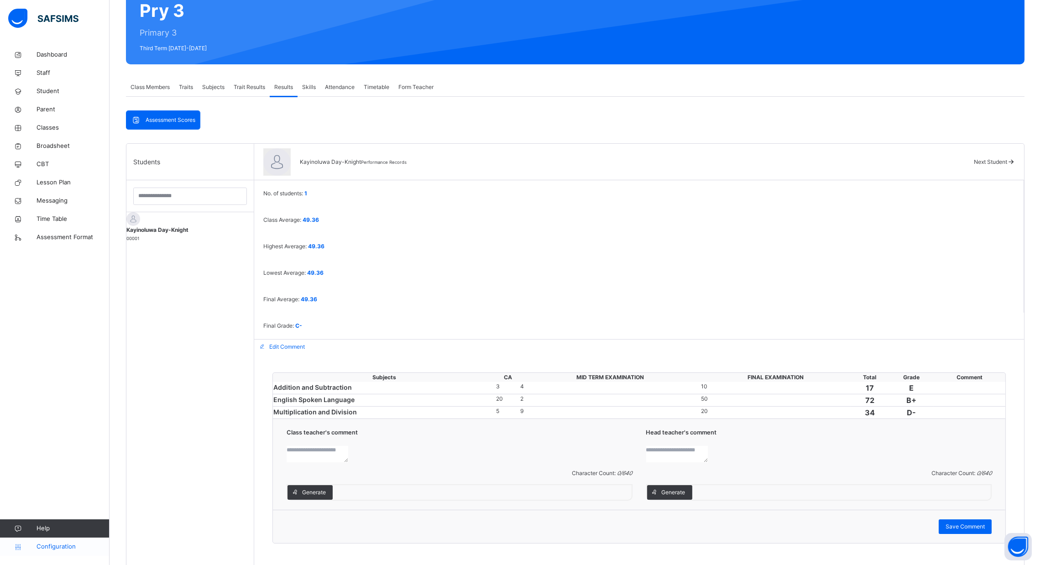
click at [50, 542] on span "Configuration" at bounding box center [73, 546] width 73 height 9
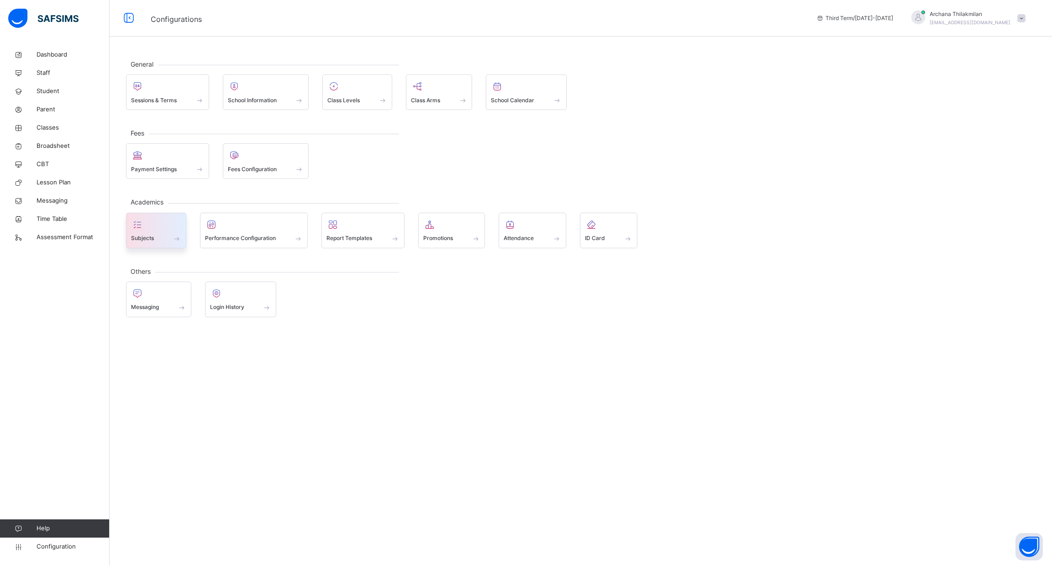
click at [168, 231] on span at bounding box center [156, 232] width 50 height 2
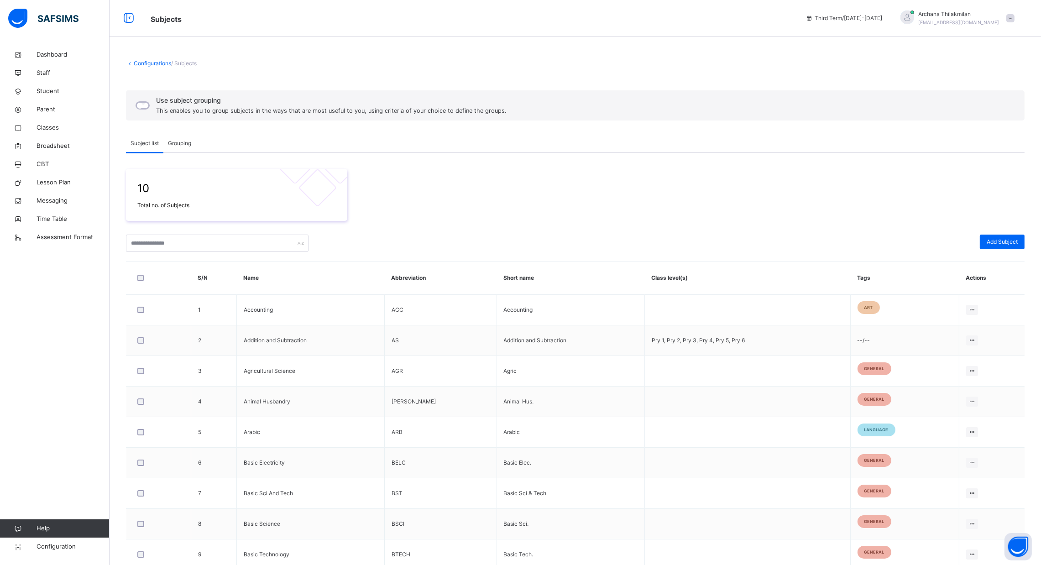
click at [182, 147] on div "Grouping" at bounding box center [179, 143] width 32 height 18
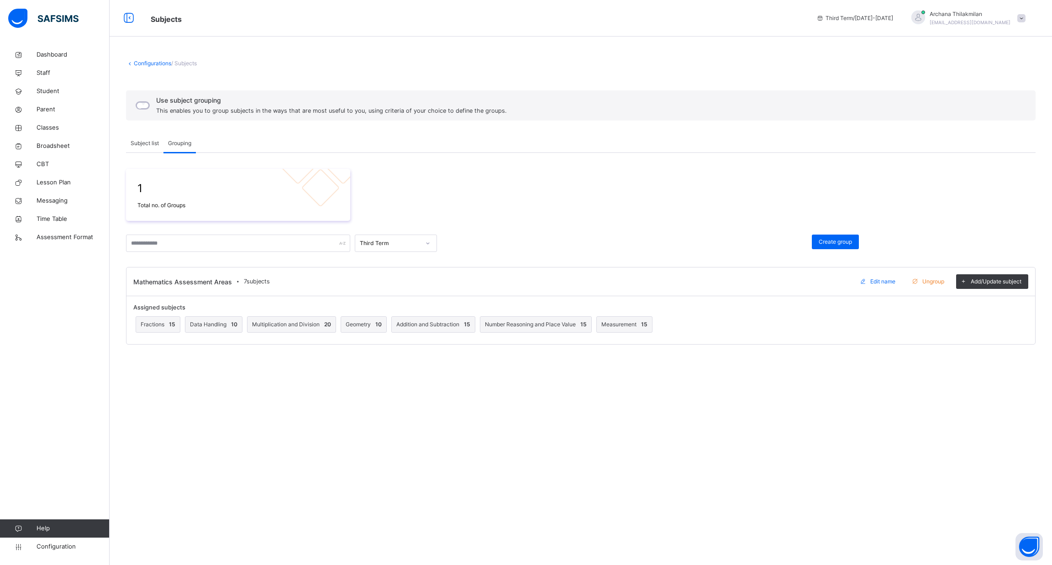
click at [147, 143] on span "Subject list" at bounding box center [145, 143] width 28 height 8
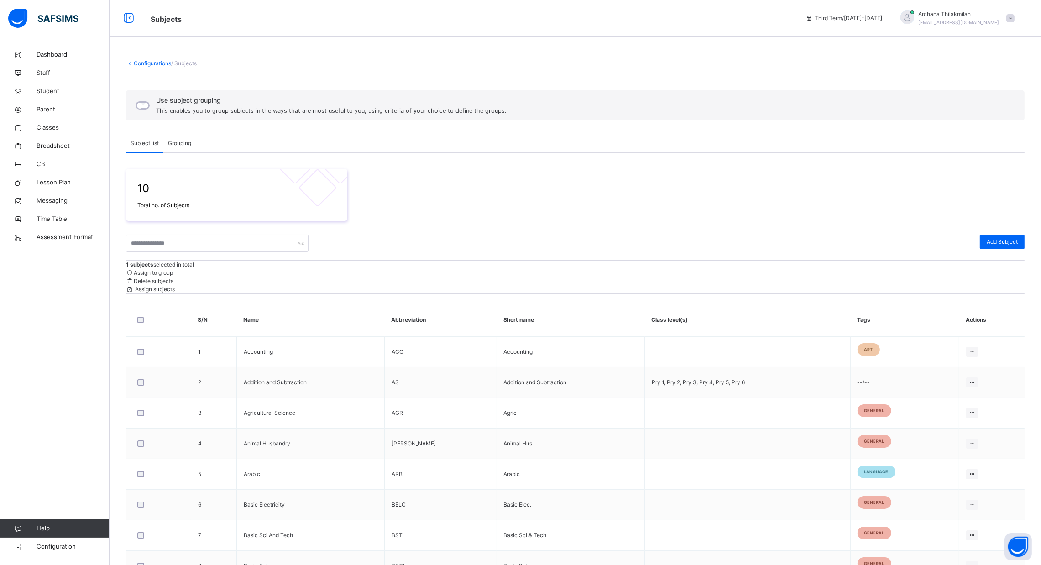
click at [173, 271] on span "Assign to group" at bounding box center [153, 272] width 39 height 7
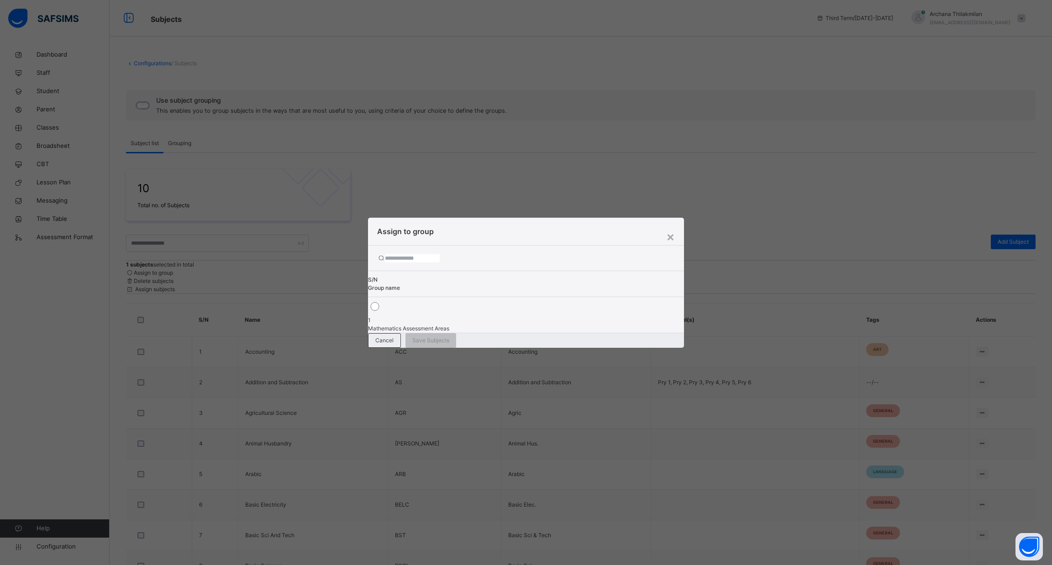
click at [530, 325] on div "Mathematics Assessment Areas" at bounding box center [525, 329] width 315 height 8
click at [464, 325] on div "Mathematics Assessment Areas" at bounding box center [525, 329] width 315 height 8
click at [669, 237] on div "×" at bounding box center [670, 236] width 9 height 19
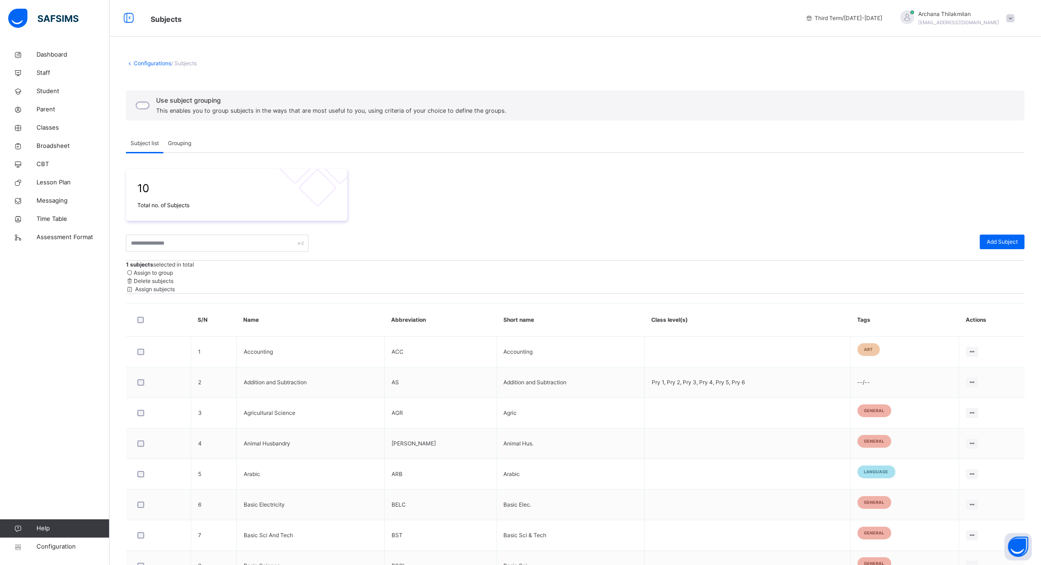
click at [999, 263] on div "1 subjects selected in total Assign to group Delete subjects Assign subjects" at bounding box center [575, 277] width 899 height 33
click at [175, 286] on span "Assign subjects" at bounding box center [154, 289] width 41 height 7
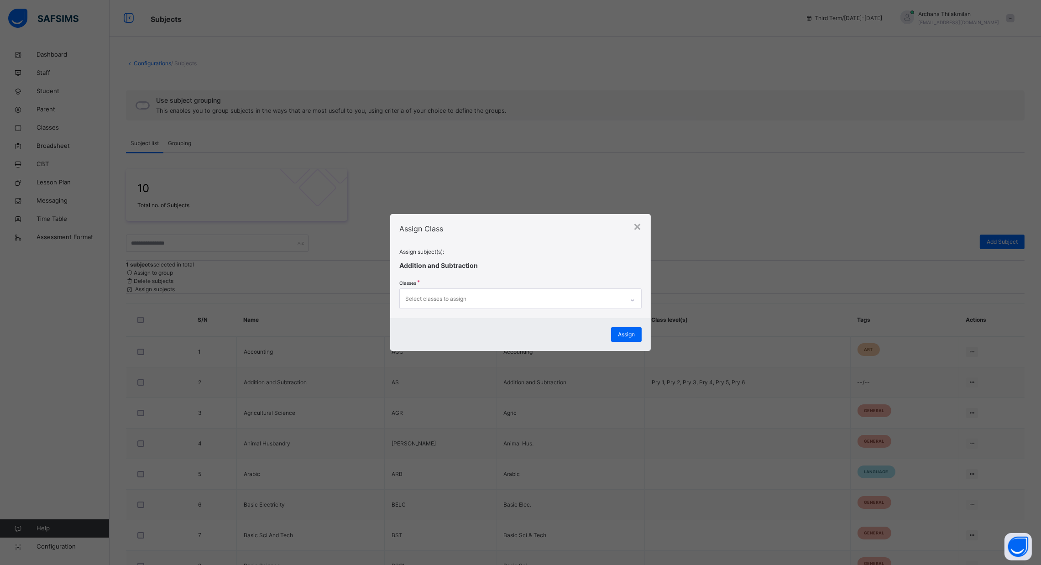
click at [573, 299] on div "Select classes to assign" at bounding box center [512, 298] width 224 height 19
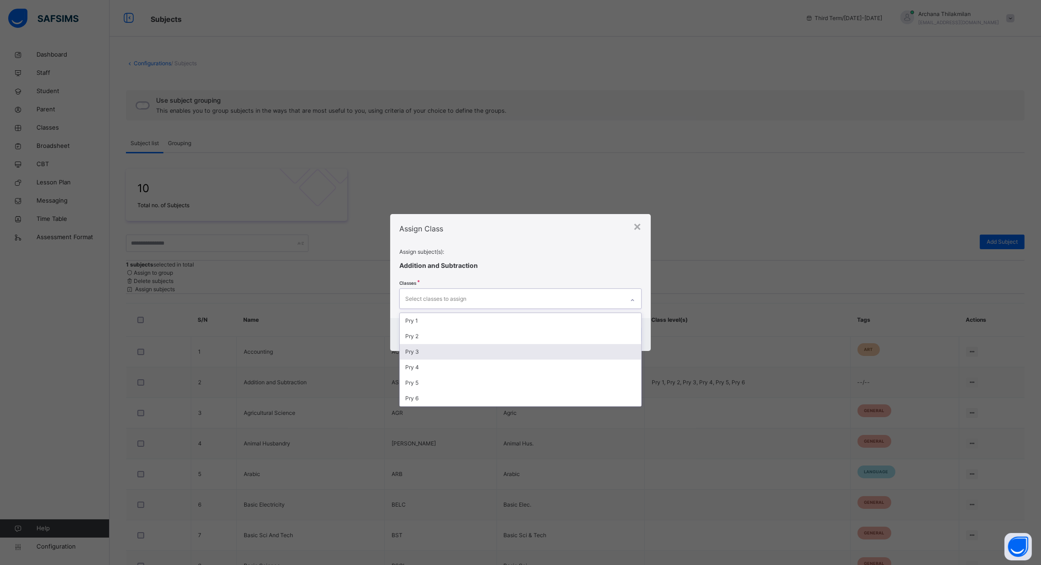
drag, startPoint x: 555, startPoint y: 331, endPoint x: 555, endPoint y: 346, distance: 15.5
click at [555, 346] on div "Pry 1 Pry 2 Pry 3 Pry 4 Pry 5 Pry 6" at bounding box center [520, 359] width 241 height 93
click at [555, 346] on div "Pry 3" at bounding box center [520, 352] width 241 height 16
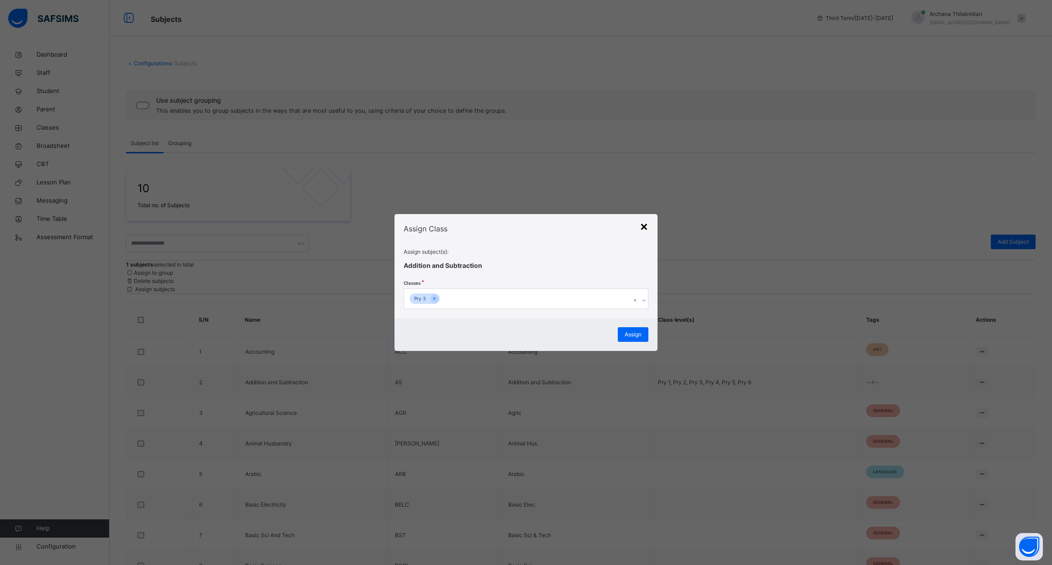
click at [641, 227] on div "×" at bounding box center [644, 225] width 9 height 19
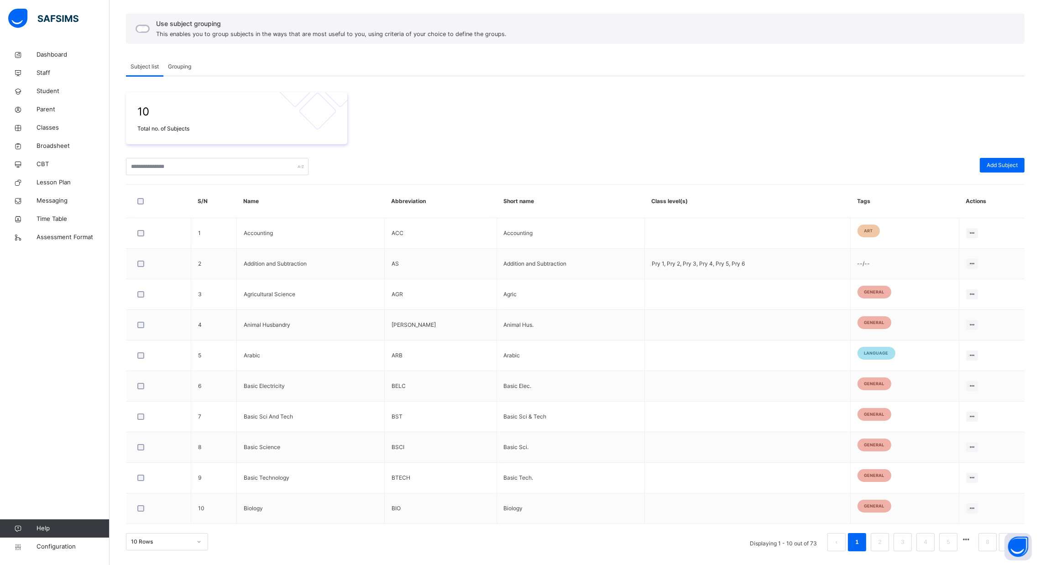
scroll to position [21, 0]
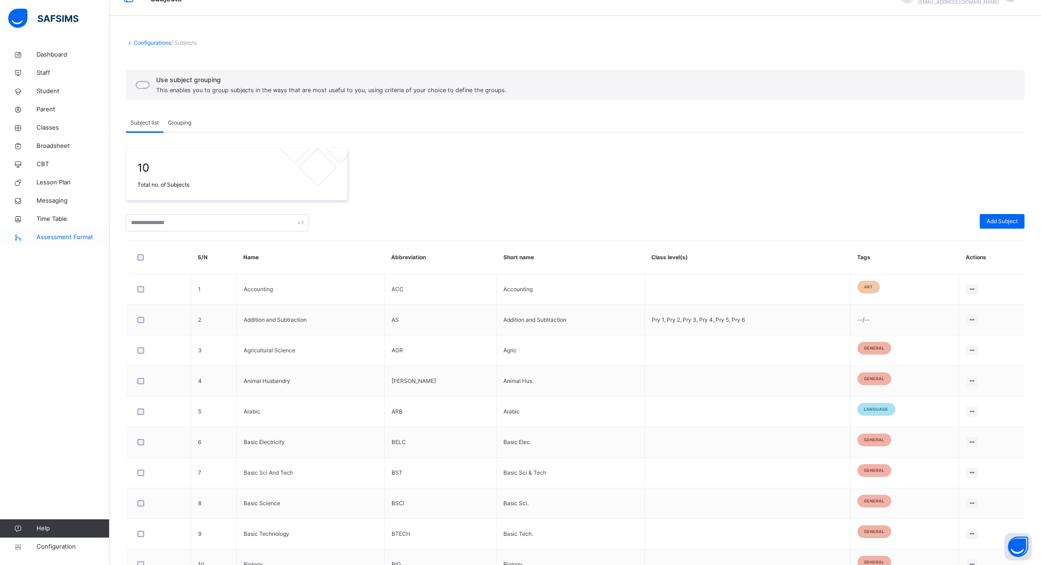
click at [65, 233] on span "Assessment Format" at bounding box center [73, 237] width 73 height 9
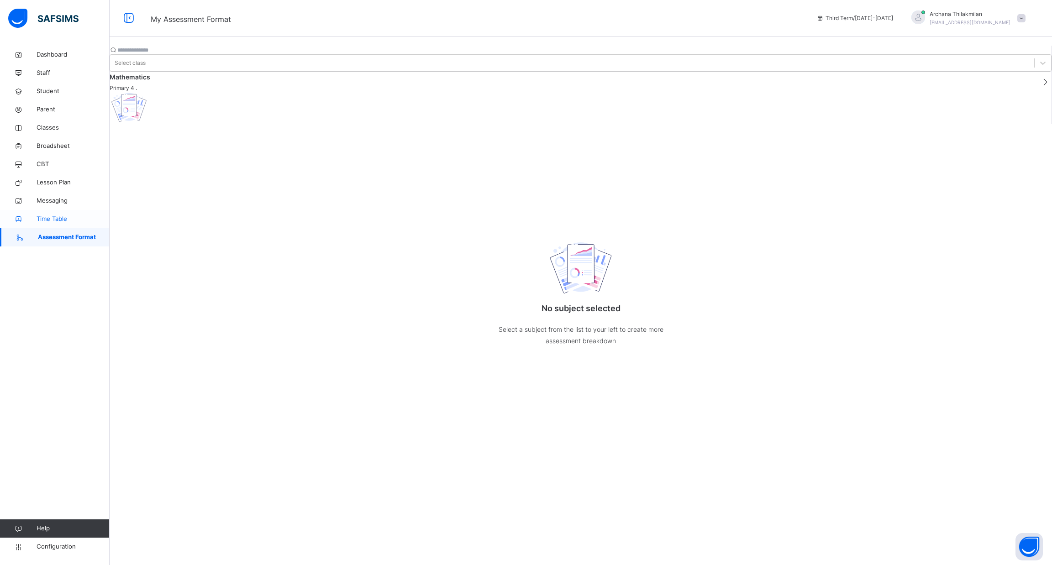
click at [53, 213] on link "Time Table" at bounding box center [55, 219] width 110 height 18
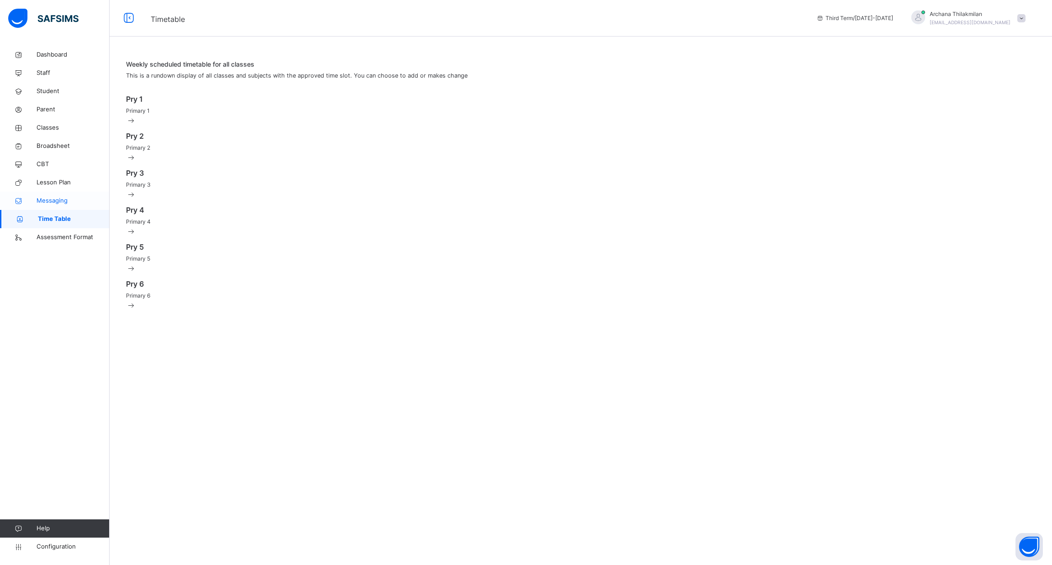
click at [51, 203] on span "Messaging" at bounding box center [73, 200] width 73 height 9
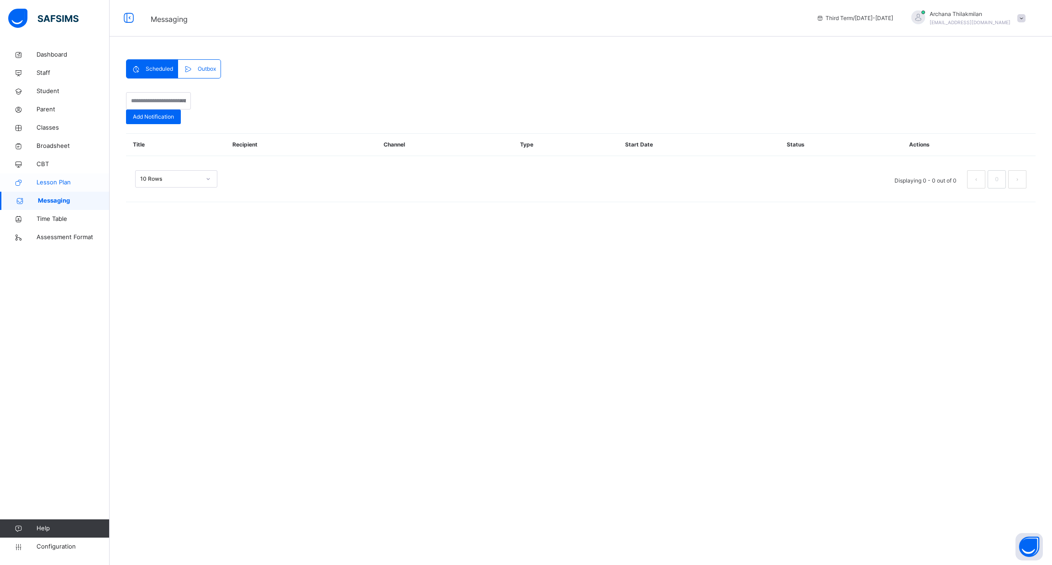
click at [53, 177] on link "Lesson Plan" at bounding box center [55, 182] width 110 height 18
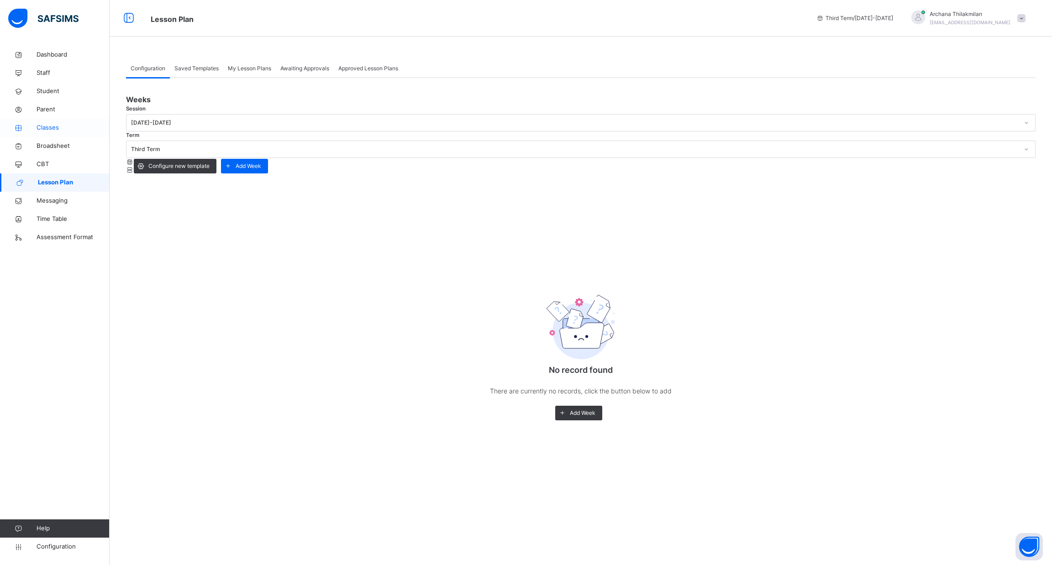
click at [55, 128] on span "Classes" at bounding box center [73, 127] width 73 height 9
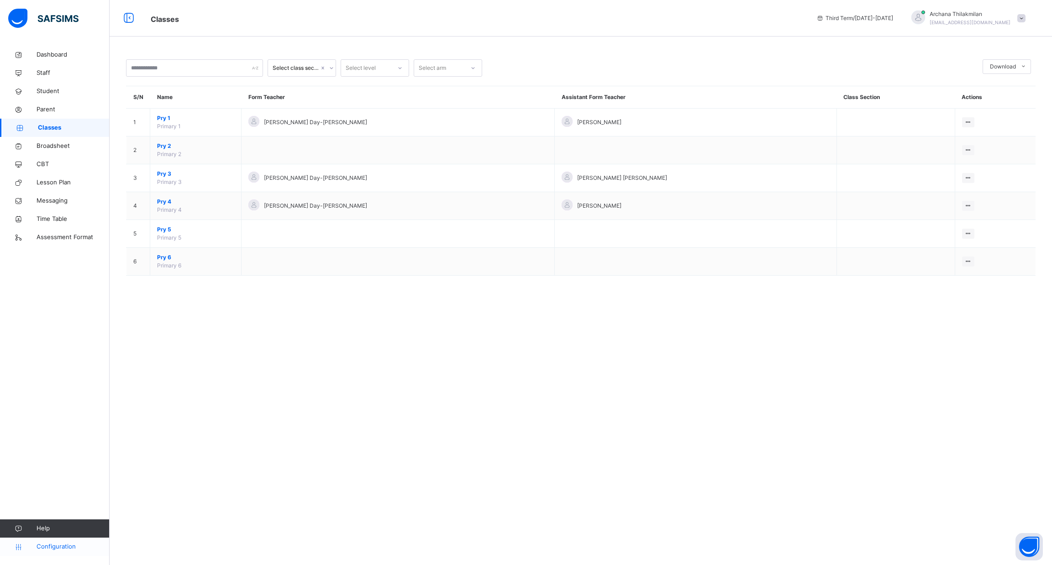
click at [61, 548] on span "Configuration" at bounding box center [73, 546] width 73 height 9
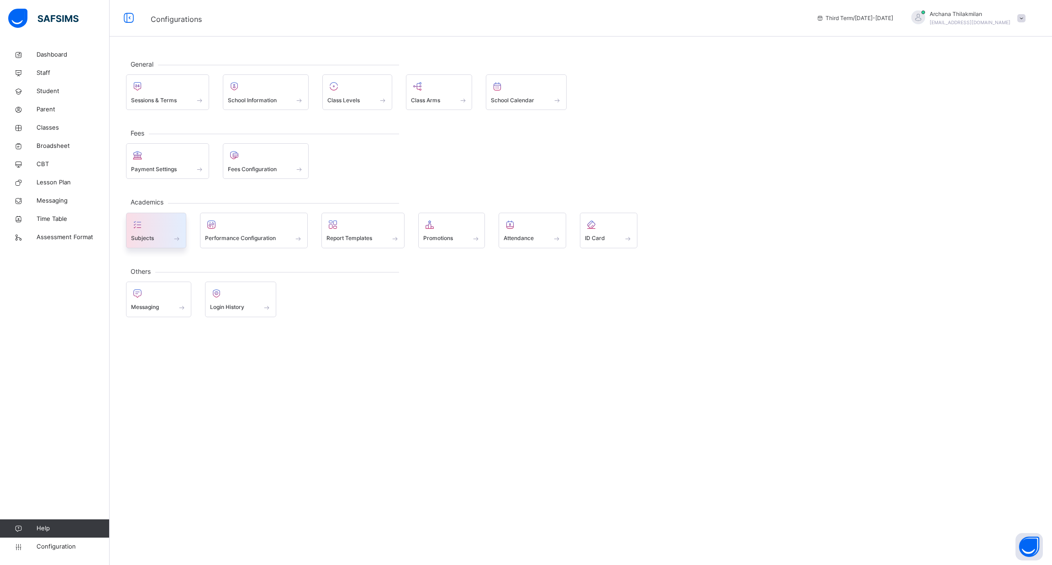
click at [168, 220] on div at bounding box center [156, 225] width 50 height 14
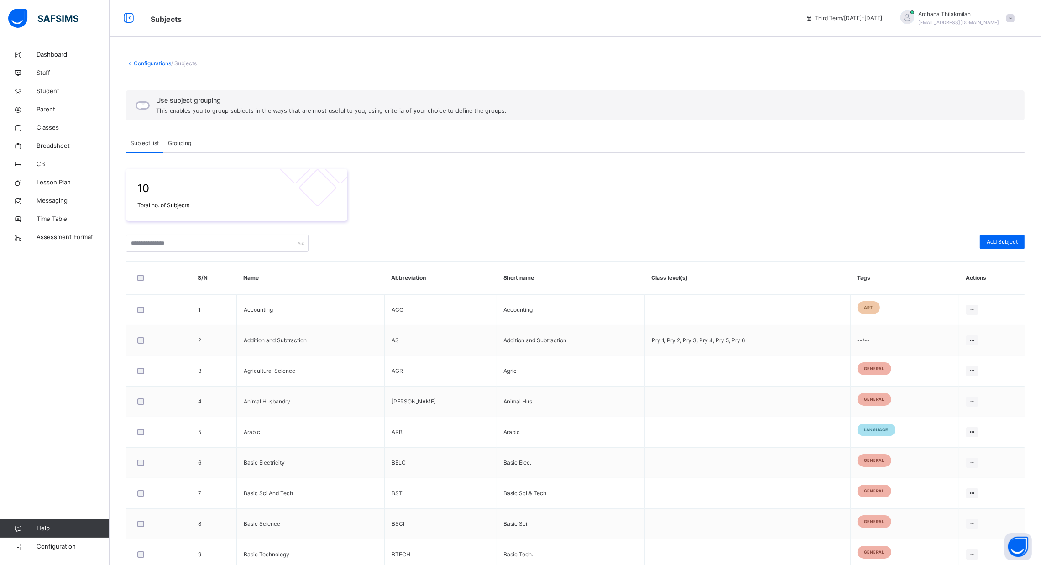
click at [177, 151] on div "Grouping" at bounding box center [179, 143] width 32 height 18
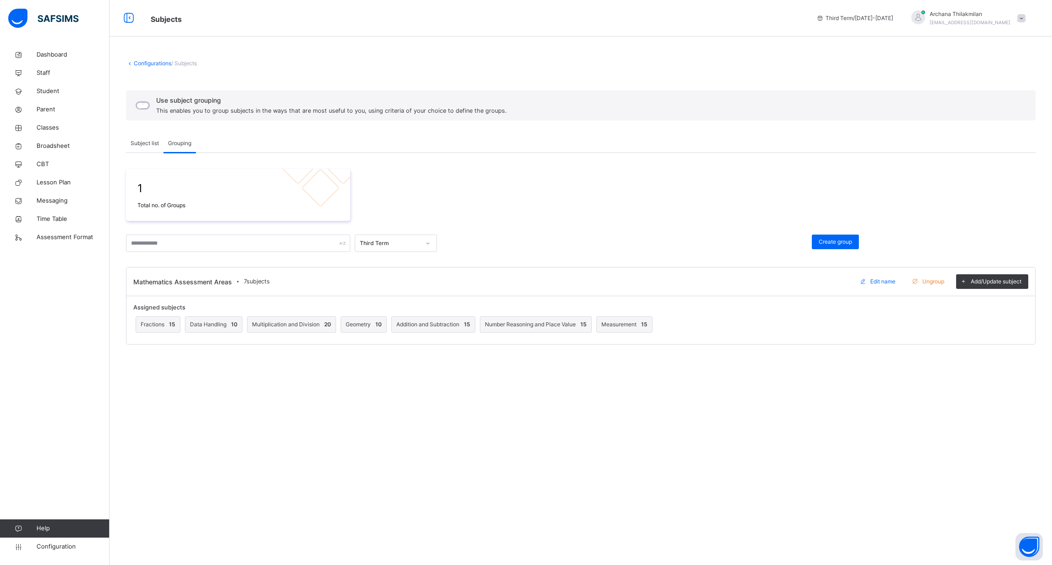
click at [556, 519] on div "Configurations / Subjects Use subject grouping This enables you to group subjec…" at bounding box center [581, 282] width 942 height 565
click at [59, 537] on link "Help" at bounding box center [54, 529] width 109 height 18
click at [63, 551] on link "Configuration" at bounding box center [54, 547] width 109 height 18
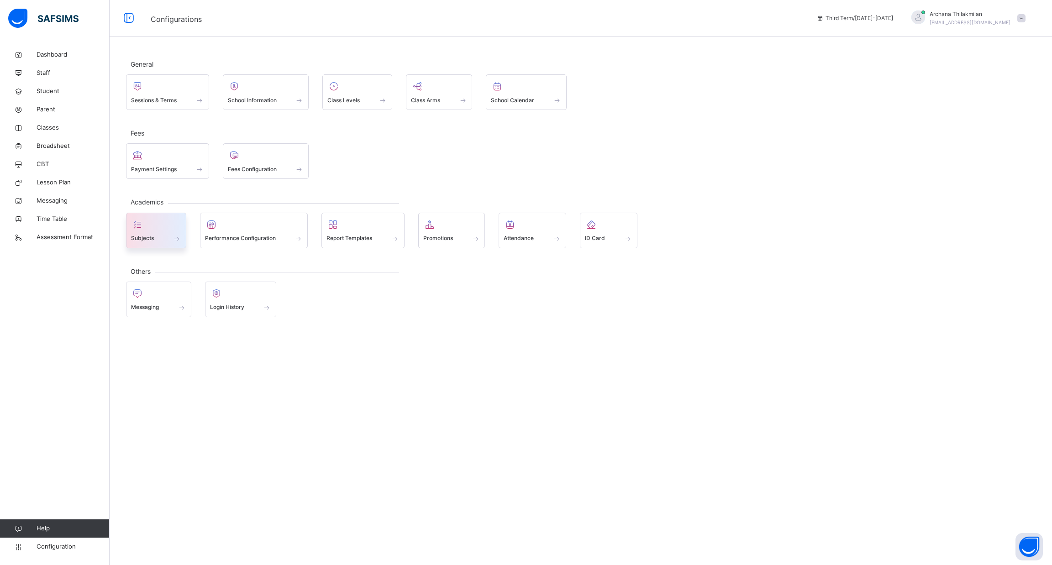
click at [172, 231] on span at bounding box center [156, 232] width 50 height 2
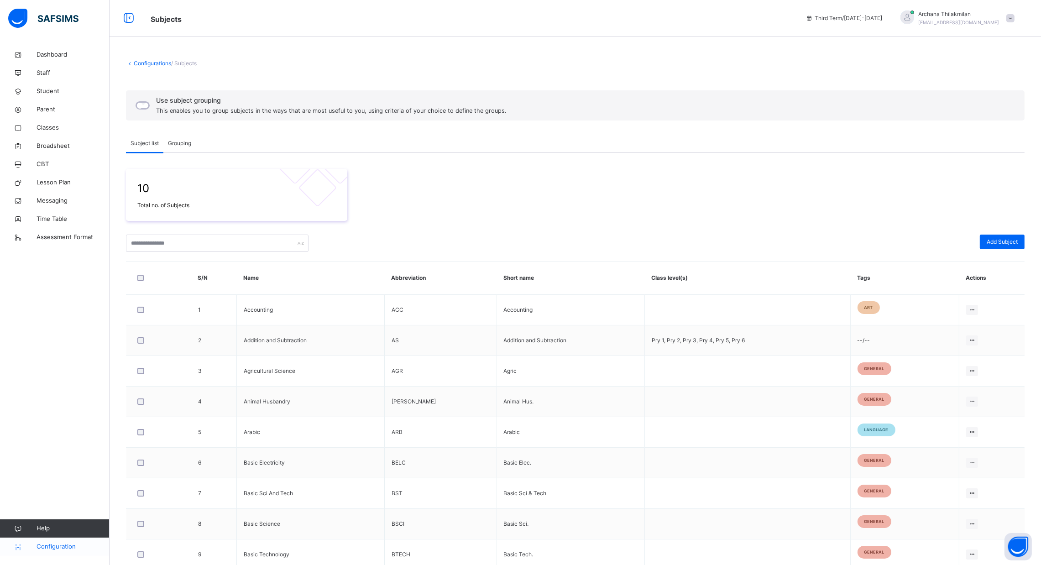
click at [62, 538] on link "Configuration" at bounding box center [54, 547] width 109 height 18
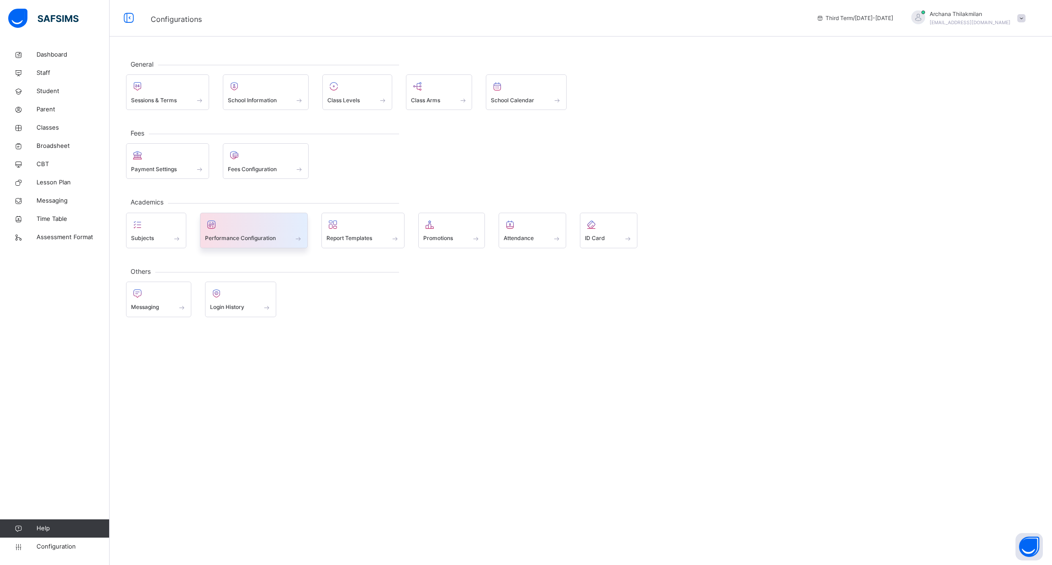
click at [257, 228] on div at bounding box center [254, 225] width 98 height 14
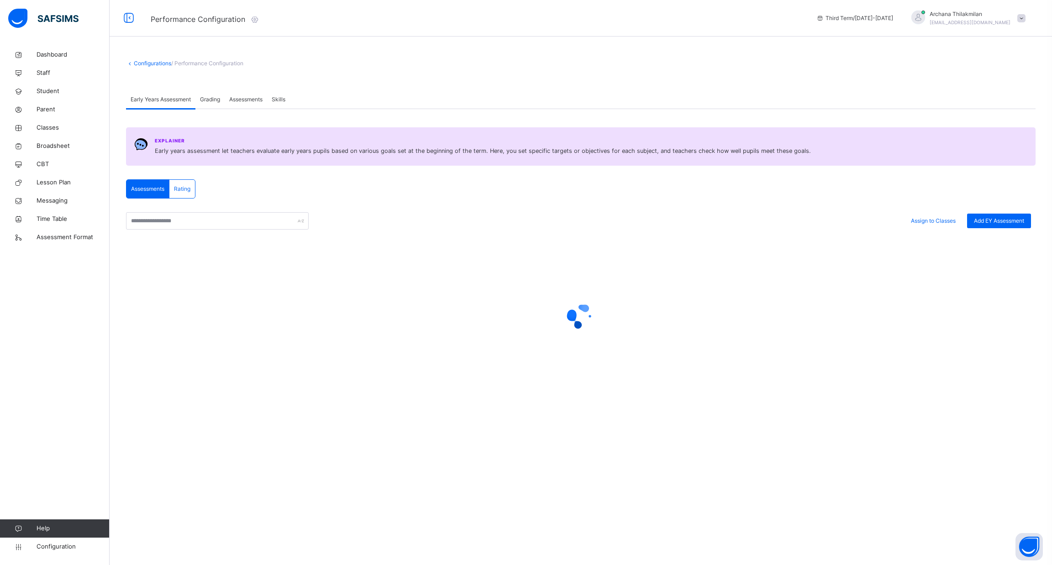
click at [243, 97] on span "Assessments" at bounding box center [245, 99] width 33 height 8
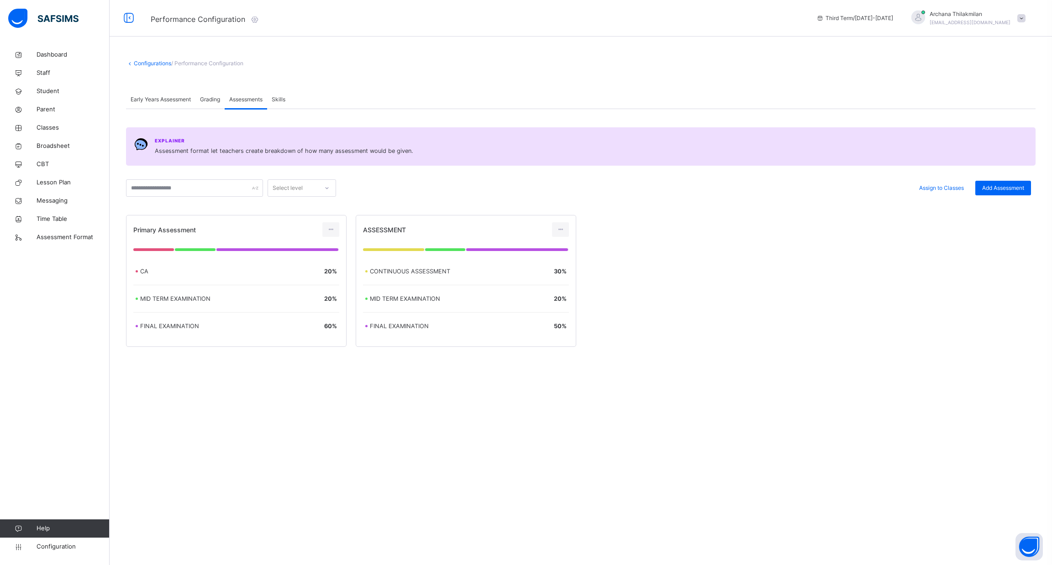
click at [212, 99] on span "Grading" at bounding box center [210, 99] width 20 height 8
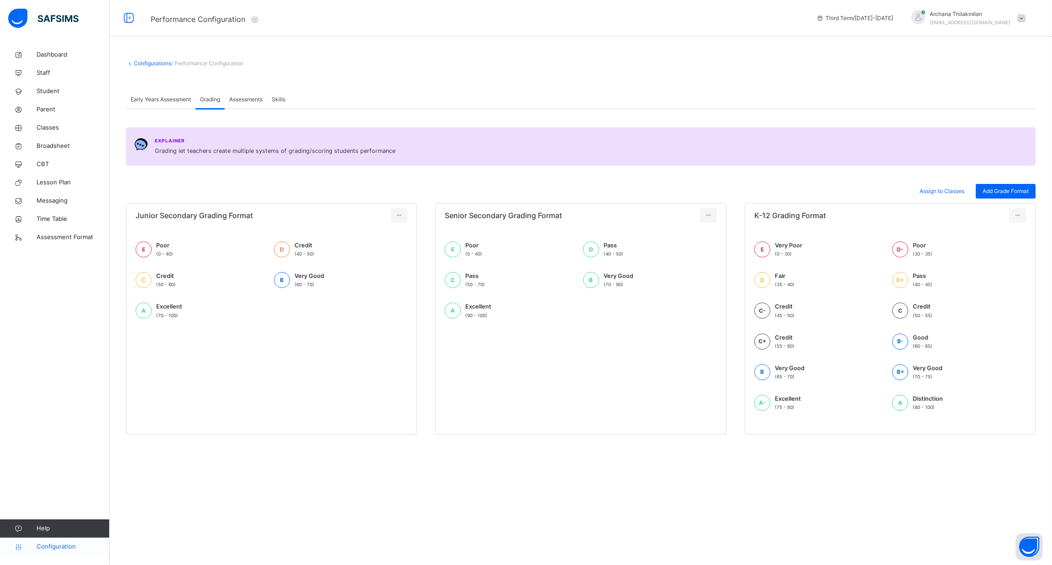
click at [45, 542] on span "Configuration" at bounding box center [73, 546] width 73 height 9
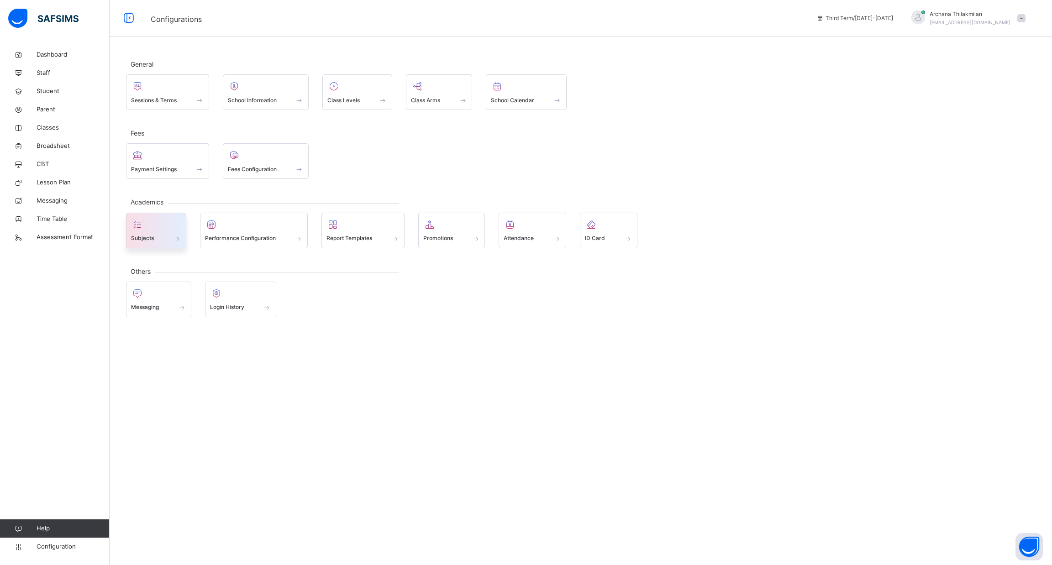
click at [162, 227] on div at bounding box center [156, 225] width 50 height 14
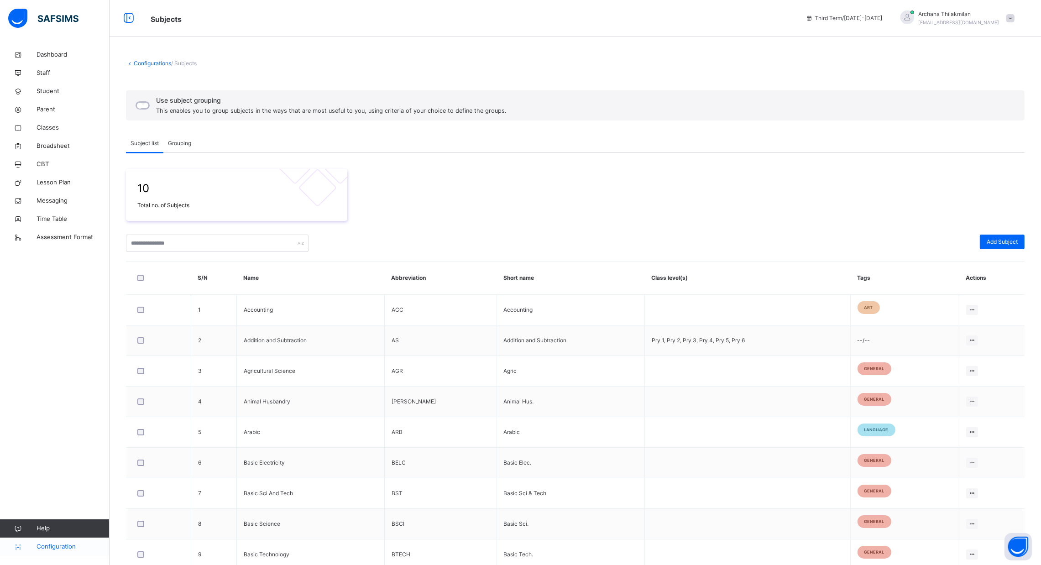
click at [54, 540] on link "Configuration" at bounding box center [54, 547] width 109 height 18
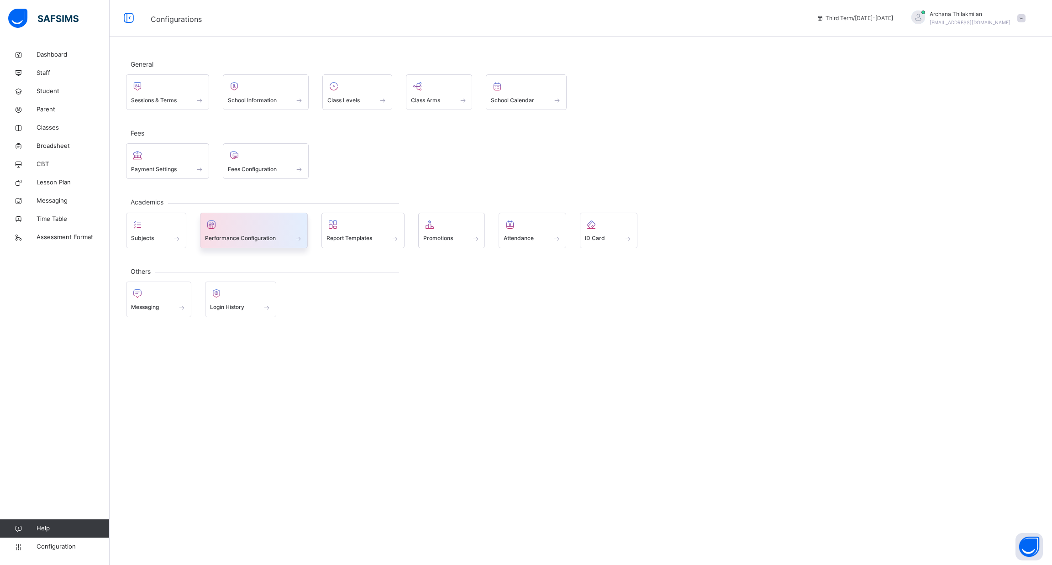
click at [251, 230] on div at bounding box center [254, 225] width 98 height 14
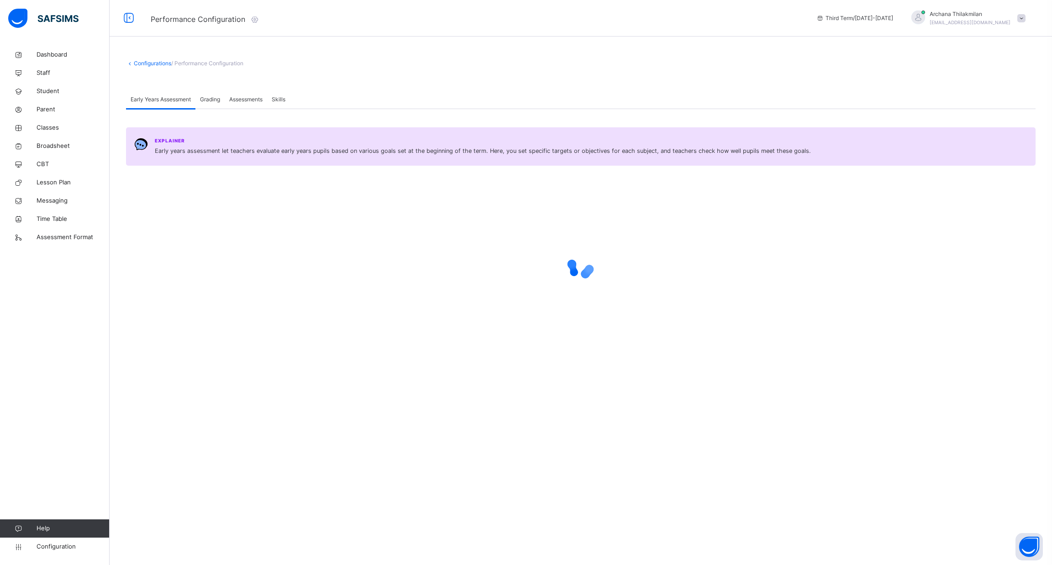
click at [255, 100] on span "Assessments" at bounding box center [245, 99] width 33 height 8
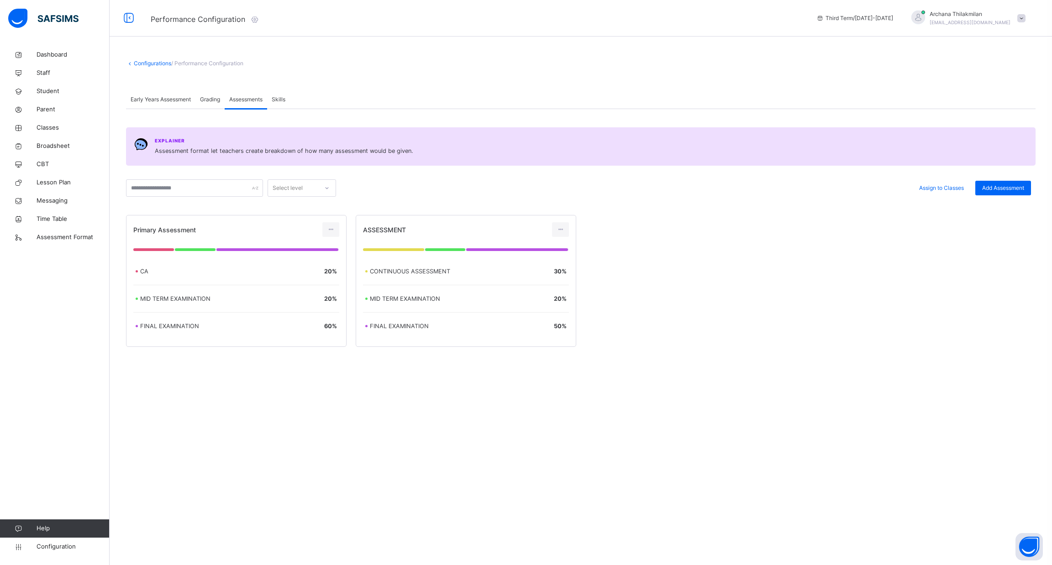
click at [215, 105] on div "Grading" at bounding box center [209, 99] width 29 height 18
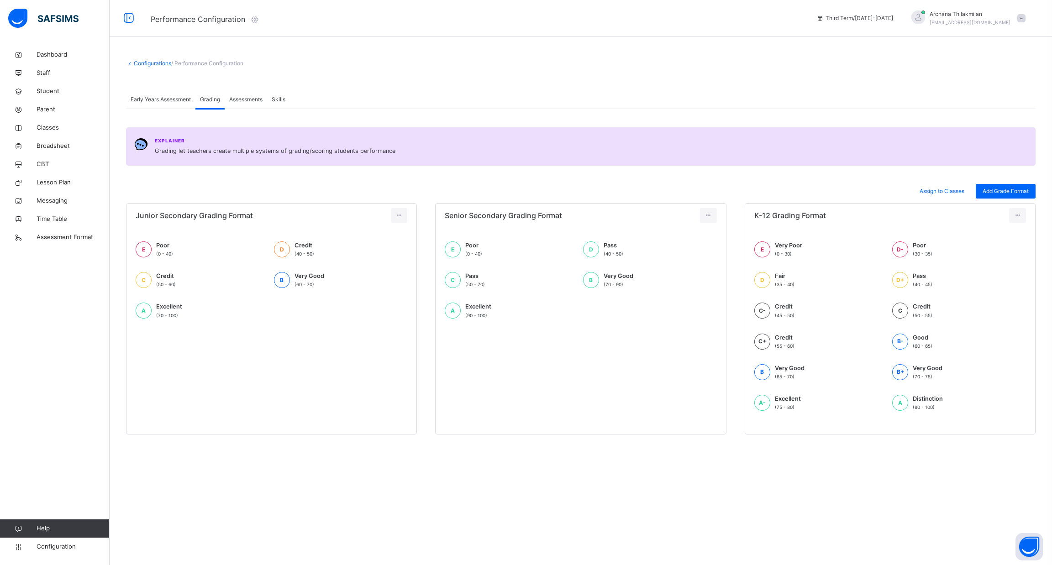
click at [247, 98] on span "Assessments" at bounding box center [245, 99] width 33 height 8
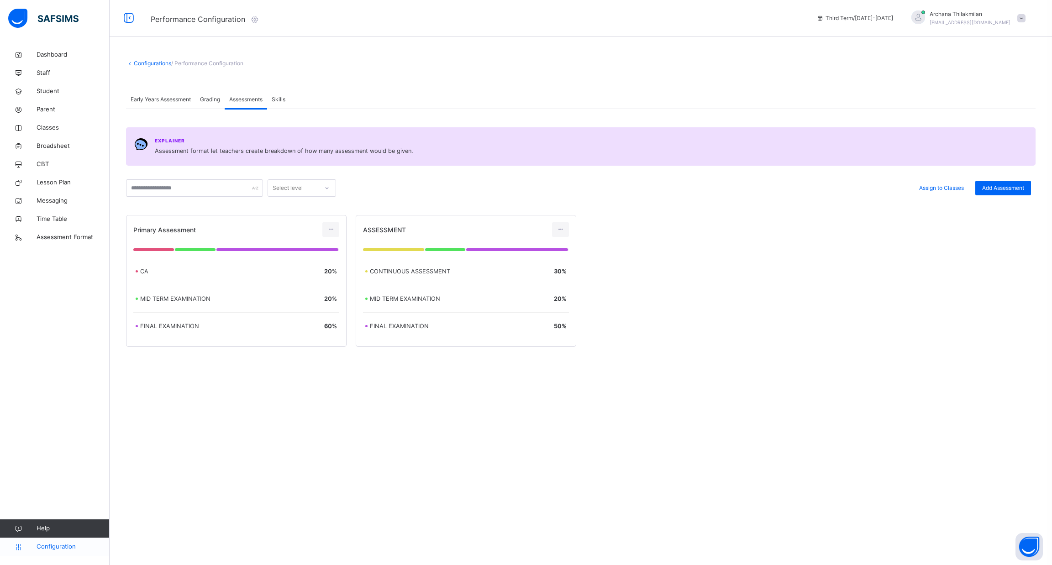
click at [45, 543] on span "Configuration" at bounding box center [73, 546] width 73 height 9
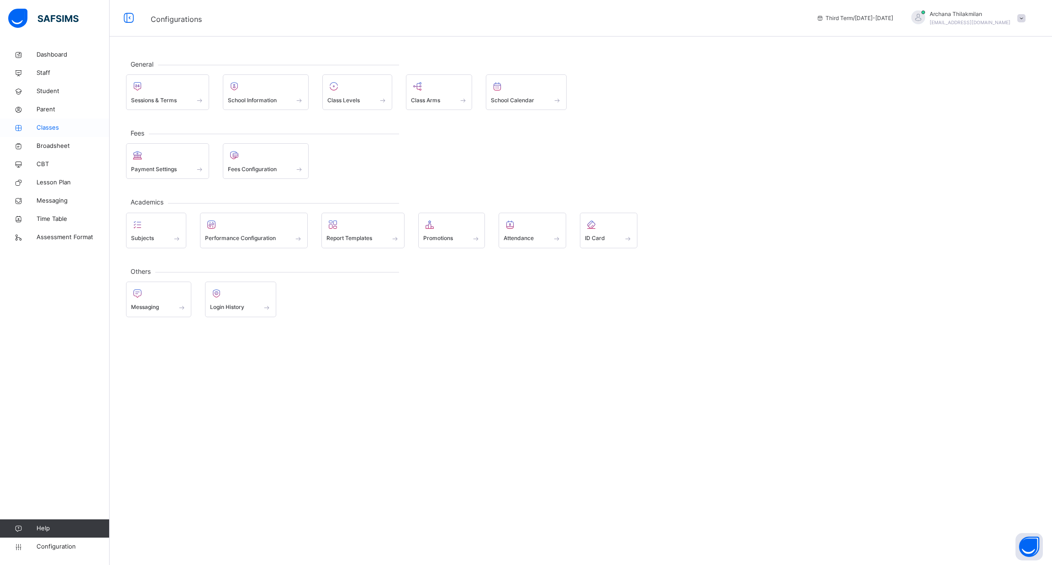
click at [56, 123] on span "Classes" at bounding box center [73, 127] width 73 height 9
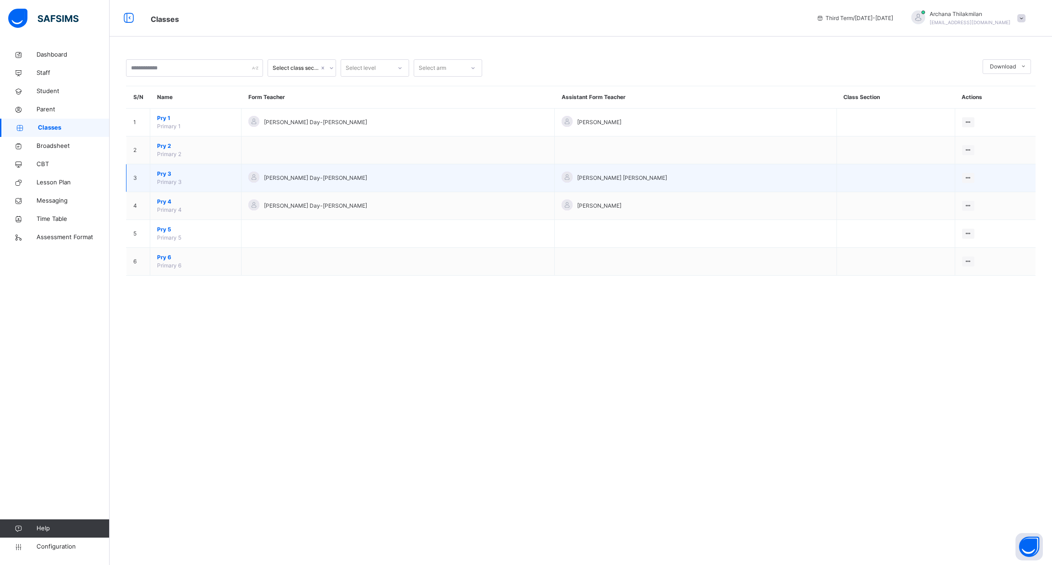
click at [191, 186] on td "Pry 3 Primary 3" at bounding box center [195, 178] width 91 height 28
click at [171, 178] on td "Pry 3 Primary 3" at bounding box center [195, 178] width 91 height 28
click at [199, 173] on span "Pry 3" at bounding box center [195, 174] width 77 height 8
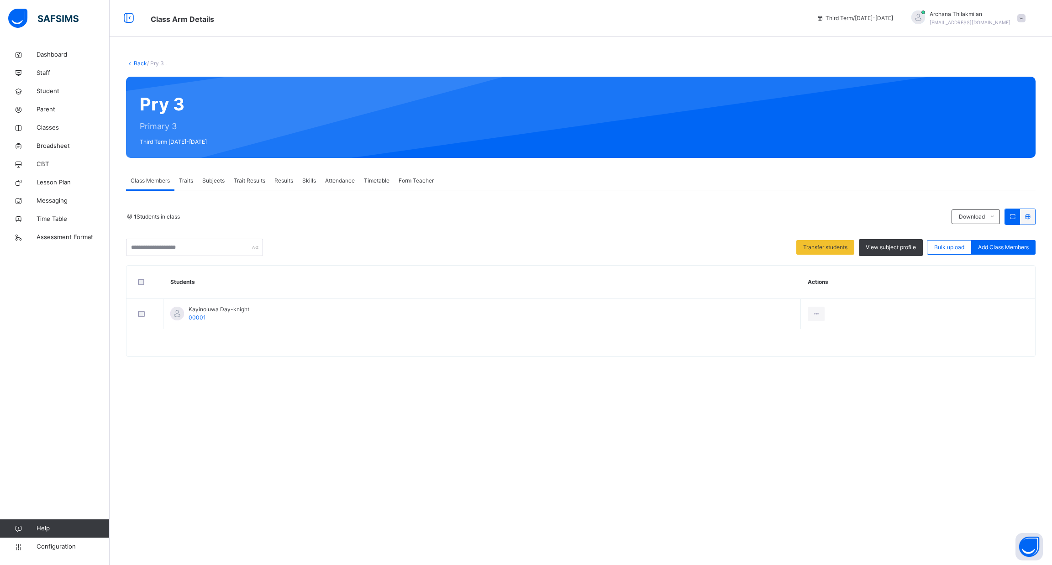
click at [287, 179] on span "Results" at bounding box center [283, 181] width 19 height 8
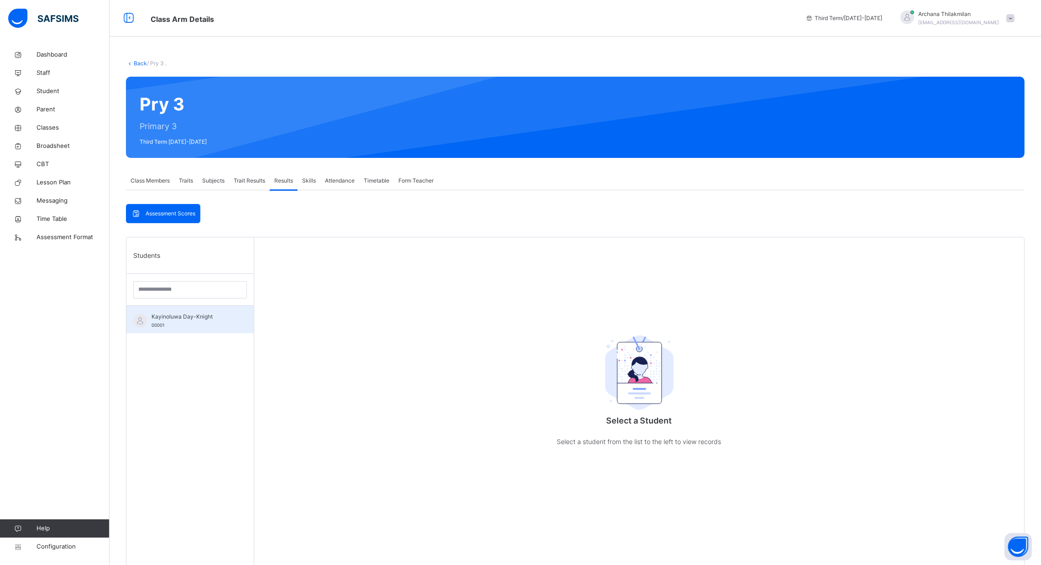
click at [193, 326] on div "Kayinoluwa Day-Knight 00001" at bounding box center [193, 321] width 82 height 16
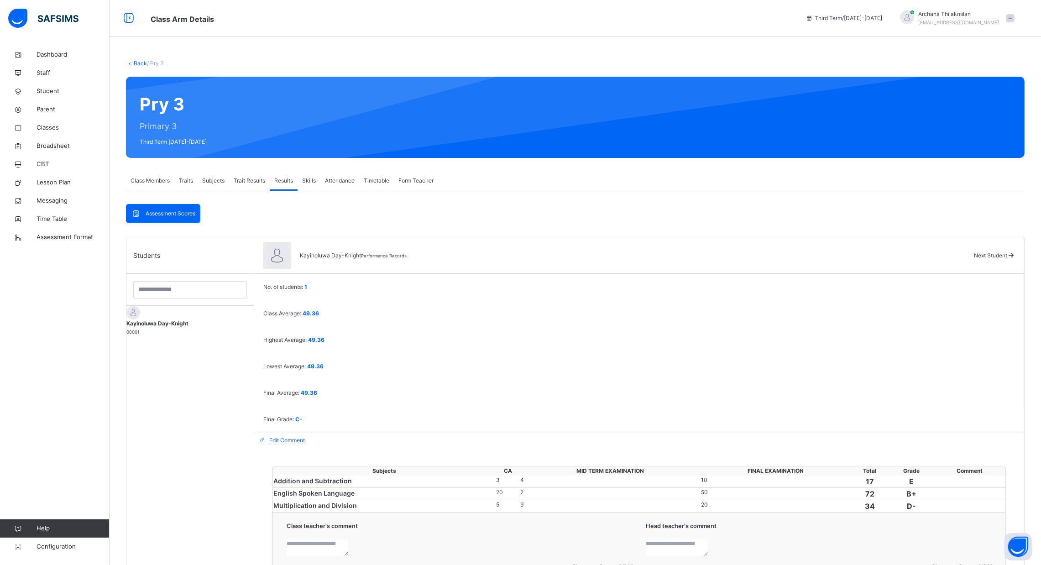
click at [237, 231] on div "Assessment Scores Assessment Scores Students Kayinoluwa Day-Knight 00001 Kayino…" at bounding box center [575, 506] width 899 height 604
click at [172, 208] on div "Assessment Scores" at bounding box center [162, 214] width 73 height 18
click at [158, 3] on div "Class Arm Details Third Term / [DATE]-[DATE] Archana Thilakmilan [EMAIL_ADDRESS…" at bounding box center [520, 18] width 1041 height 37
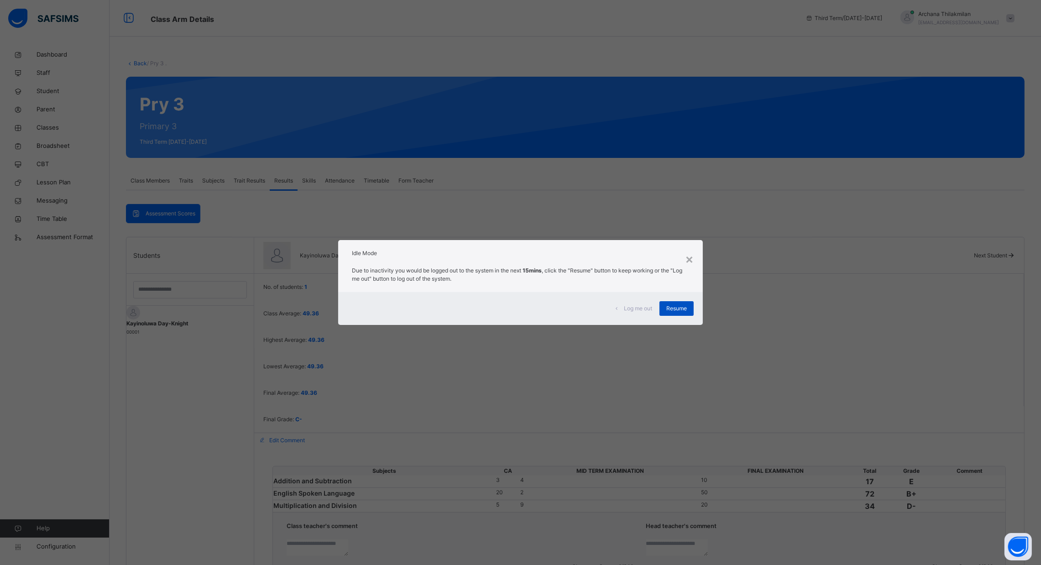
click at [683, 308] on span "Resume" at bounding box center [677, 308] width 21 height 8
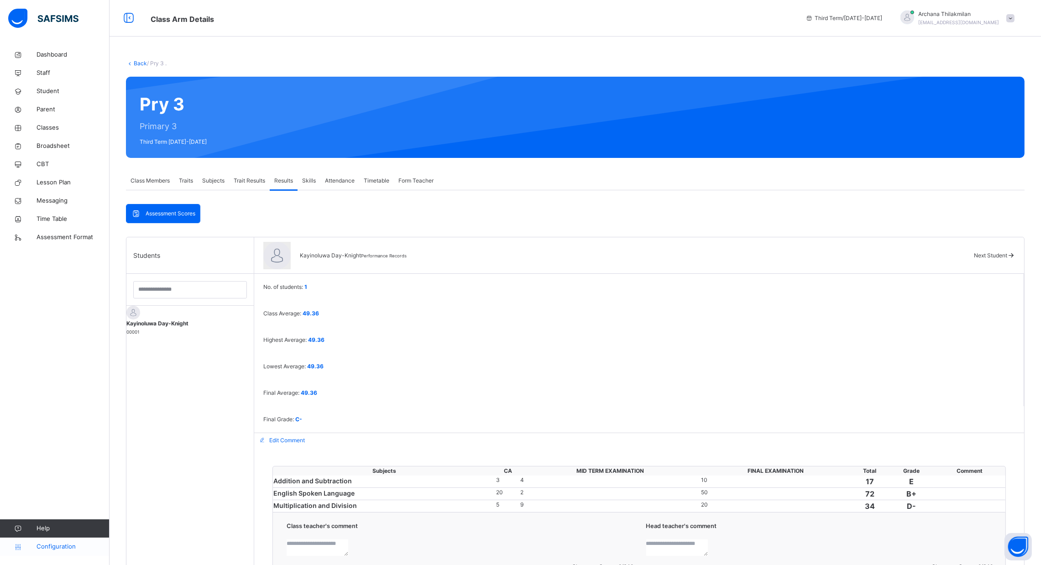
click at [57, 553] on link "Configuration" at bounding box center [54, 547] width 109 height 18
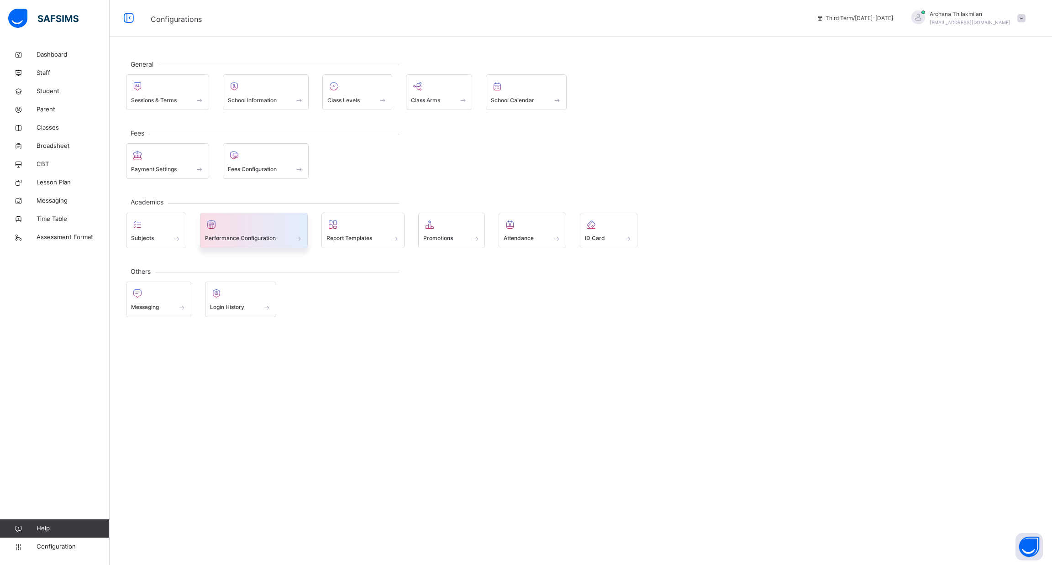
click at [242, 227] on div at bounding box center [254, 225] width 98 height 14
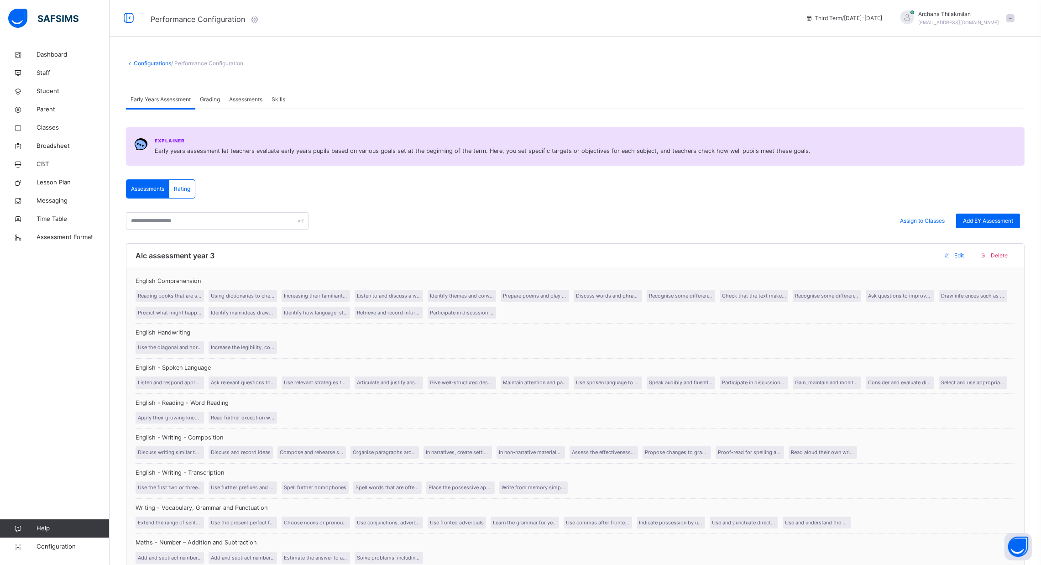
click at [183, 186] on span "Rating" at bounding box center [182, 189] width 16 height 8
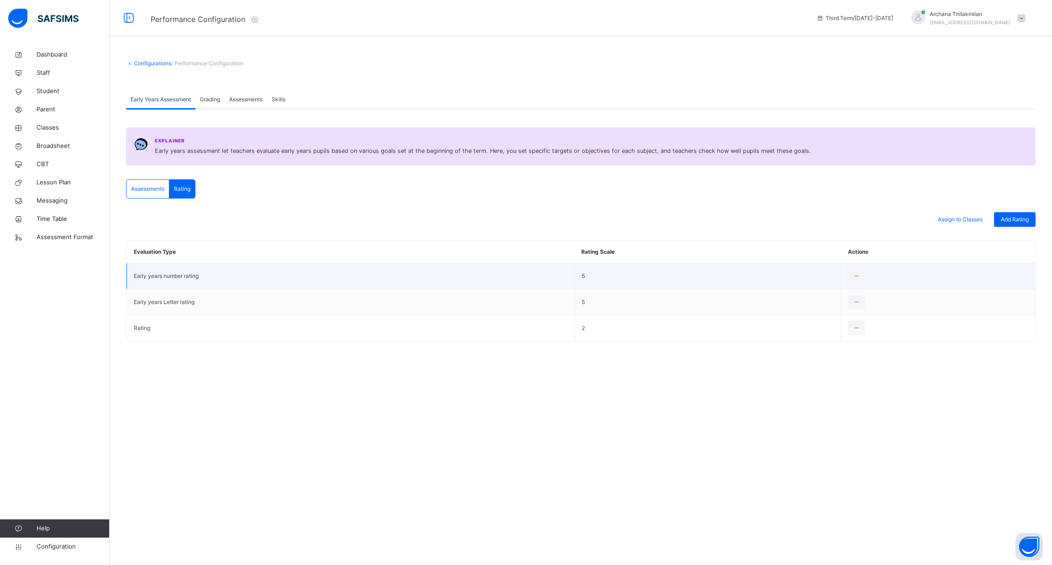
click at [555, 278] on td "Early years number rating" at bounding box center [351, 276] width 448 height 26
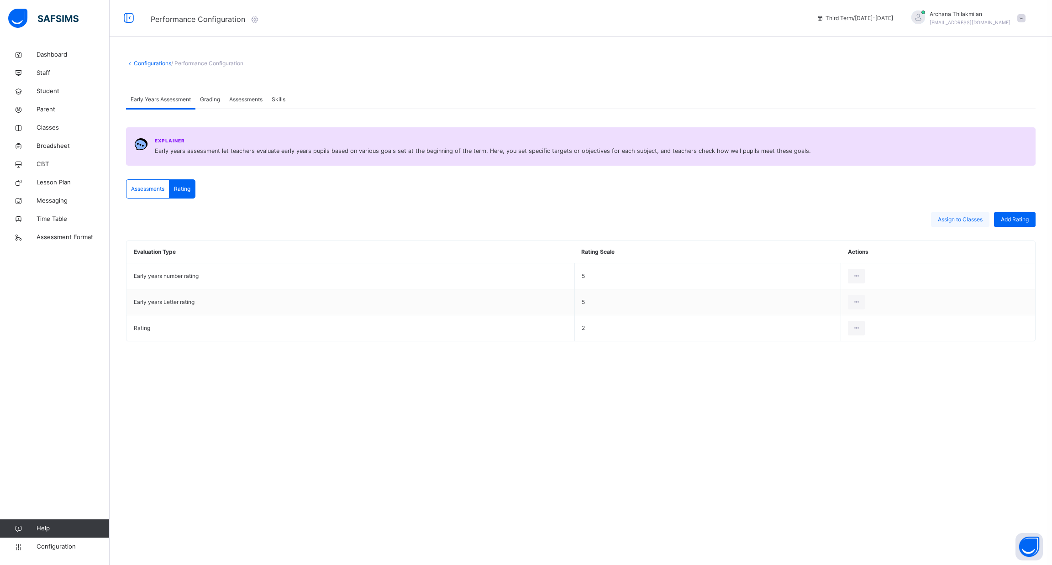
click at [955, 222] on span "Assign to Classes" at bounding box center [960, 219] width 45 height 8
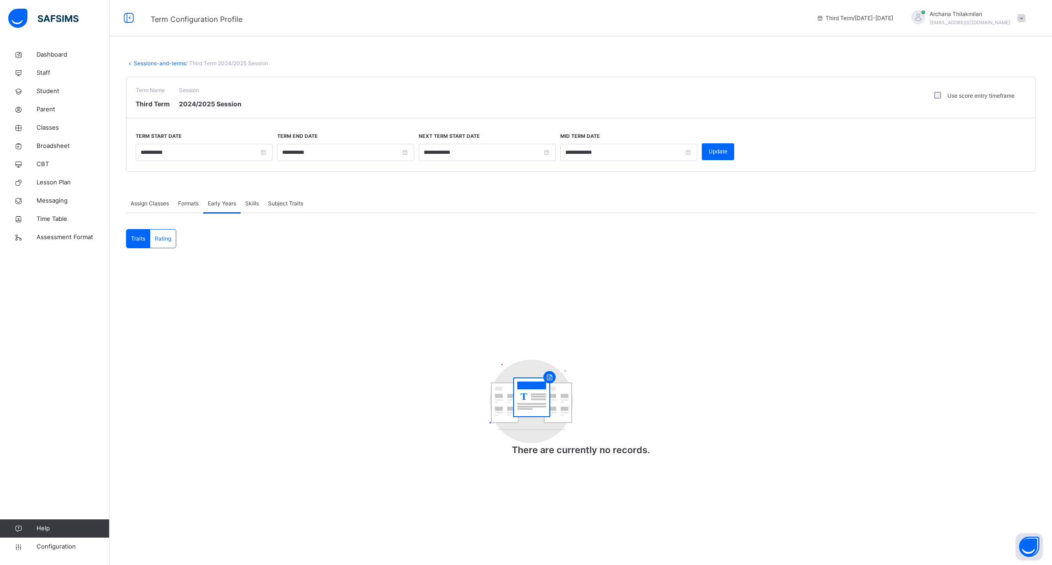
click at [183, 202] on span "Formats" at bounding box center [188, 203] width 21 height 8
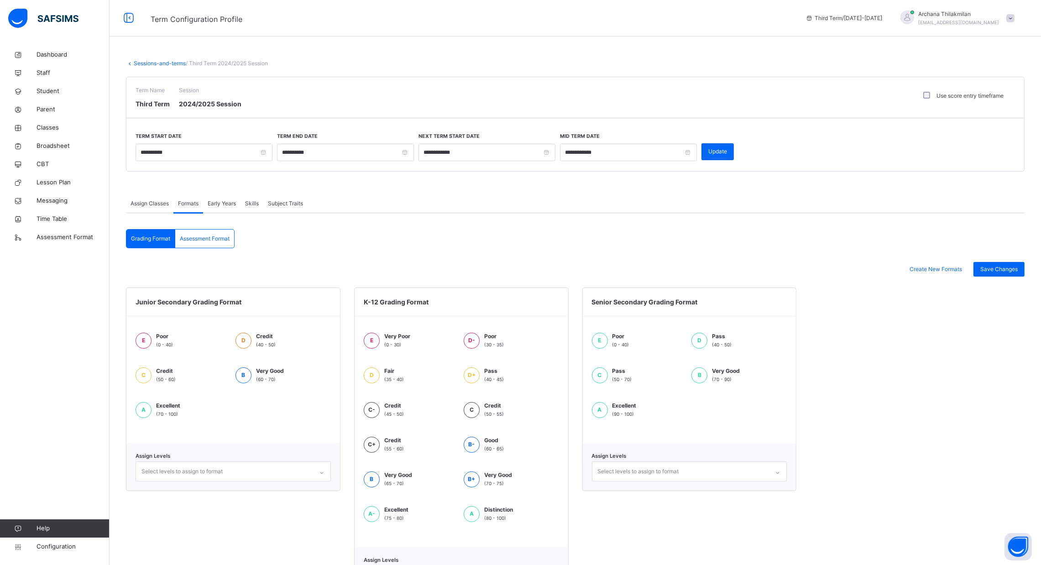
click at [163, 201] on span "Assign Classes" at bounding box center [150, 203] width 38 height 8
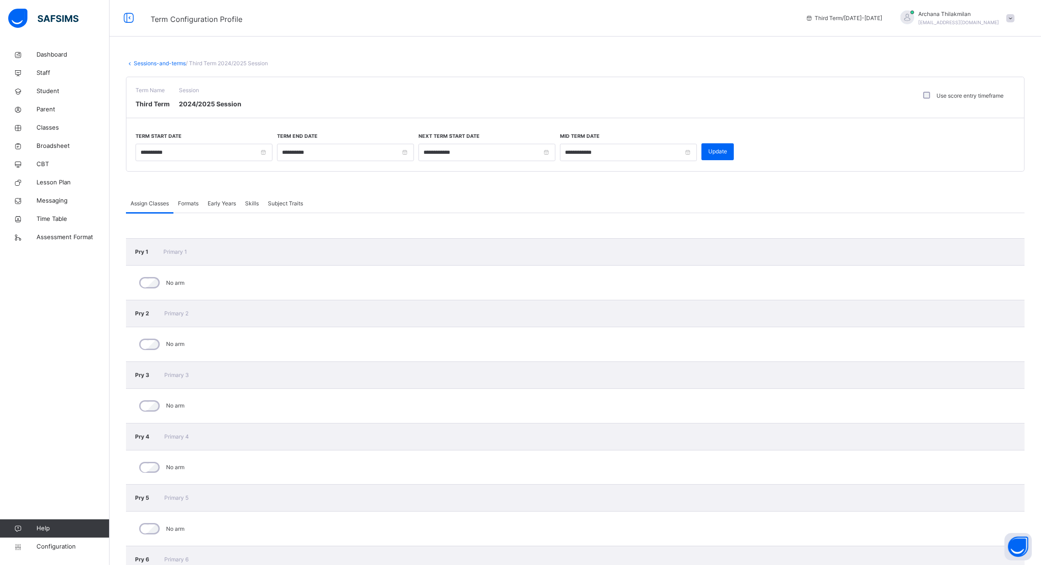
click at [340, 286] on div "No arm" at bounding box center [575, 283] width 899 height 34
click at [299, 201] on span "Subject Traits" at bounding box center [285, 203] width 35 height 8
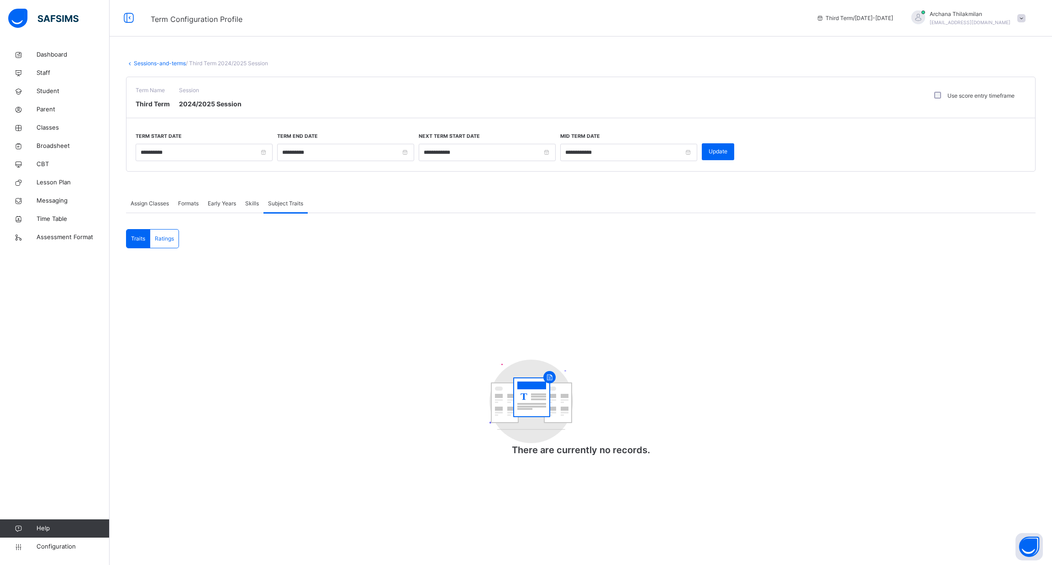
click at [253, 204] on span "Skills" at bounding box center [252, 203] width 14 height 8
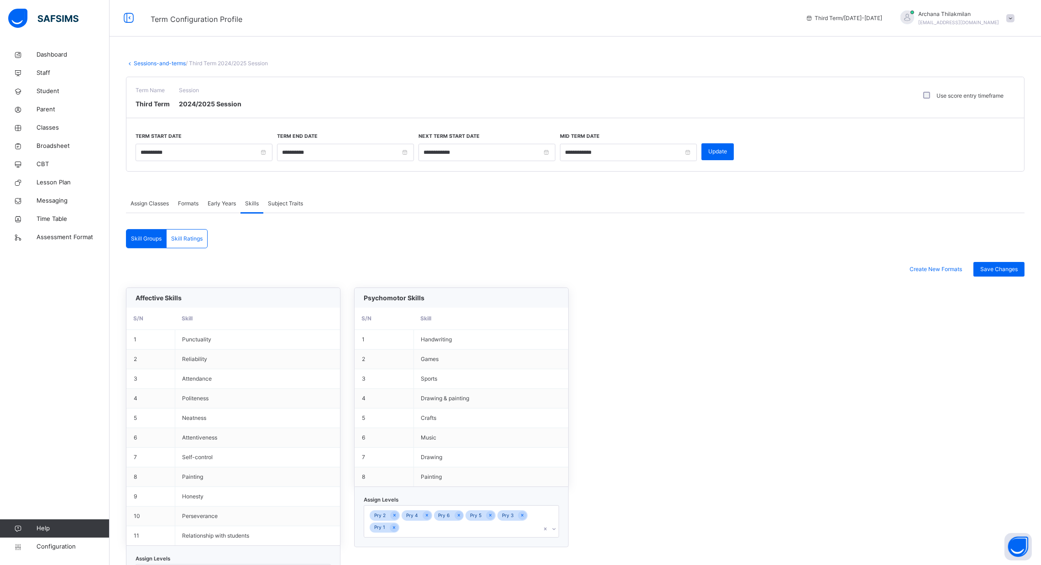
click at [219, 204] on span "Early Years" at bounding box center [222, 203] width 28 height 8
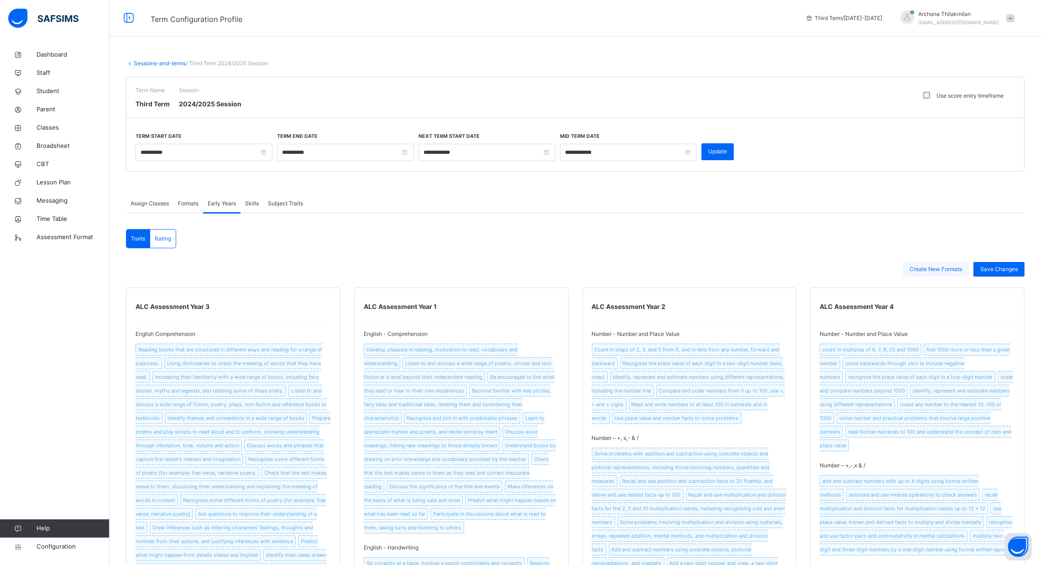
click at [939, 262] on div "Create New Formats" at bounding box center [936, 269] width 66 height 15
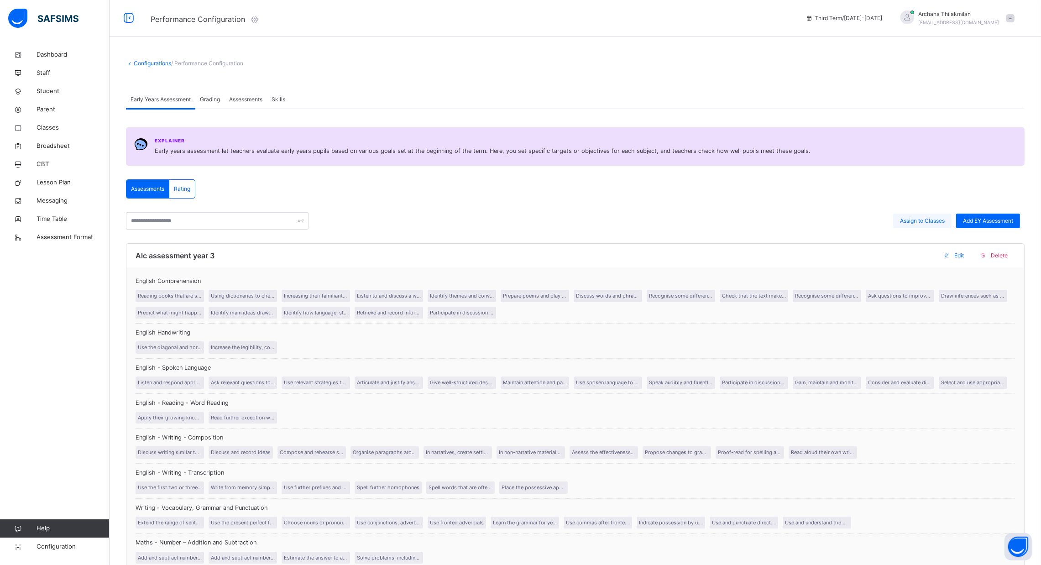
click at [942, 225] on div "Assign to Classes" at bounding box center [922, 221] width 58 height 15
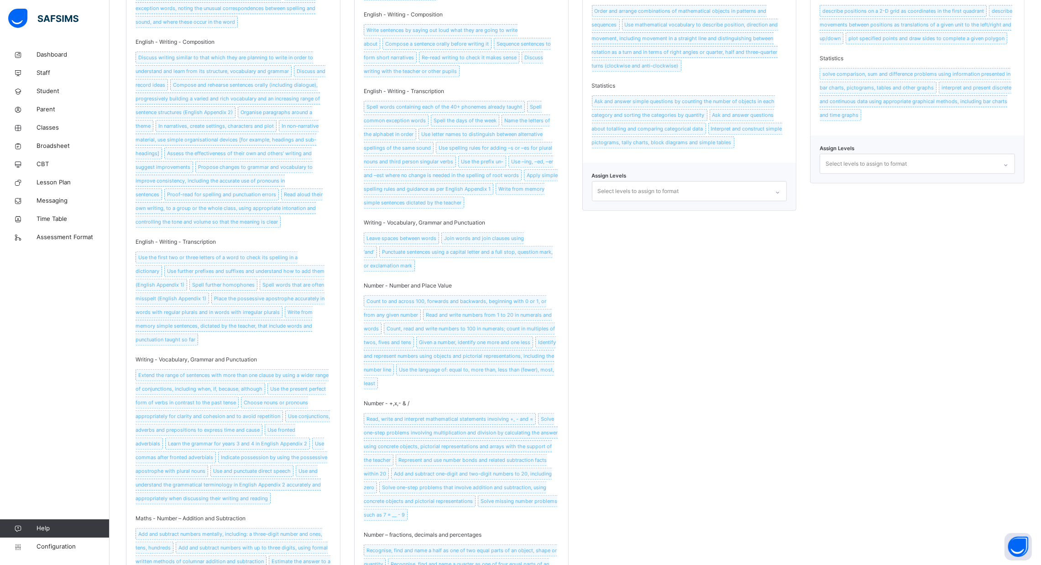
scroll to position [939, 0]
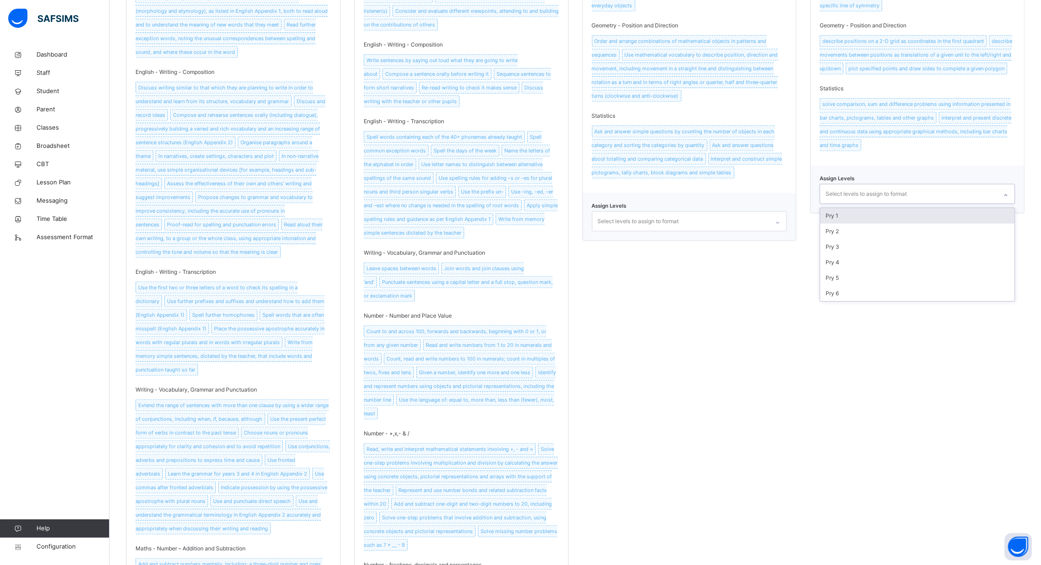
click at [936, 184] on div "Select levels to assign to format" at bounding box center [908, 193] width 177 height 19
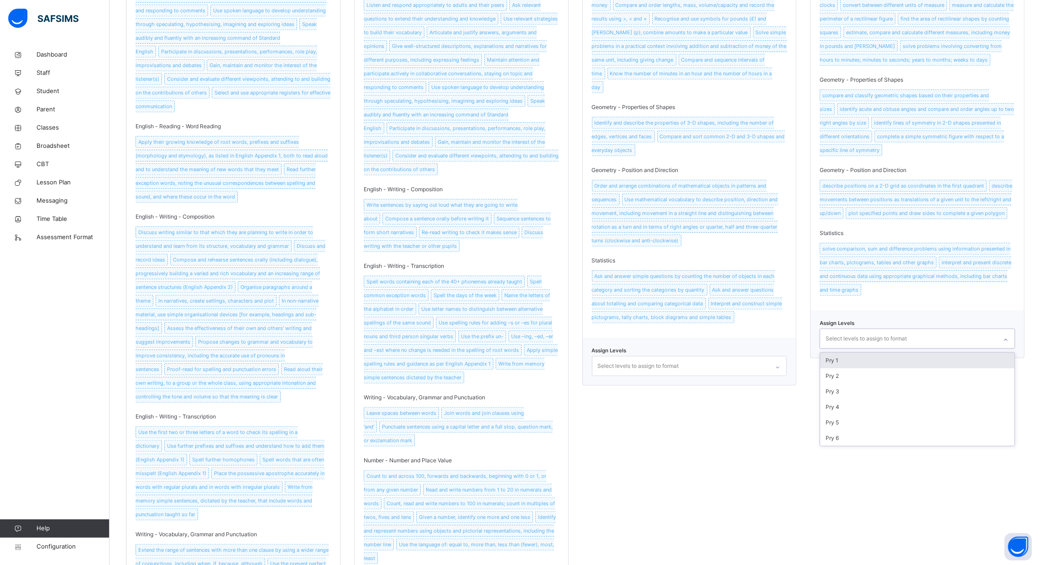
scroll to position [791, 0]
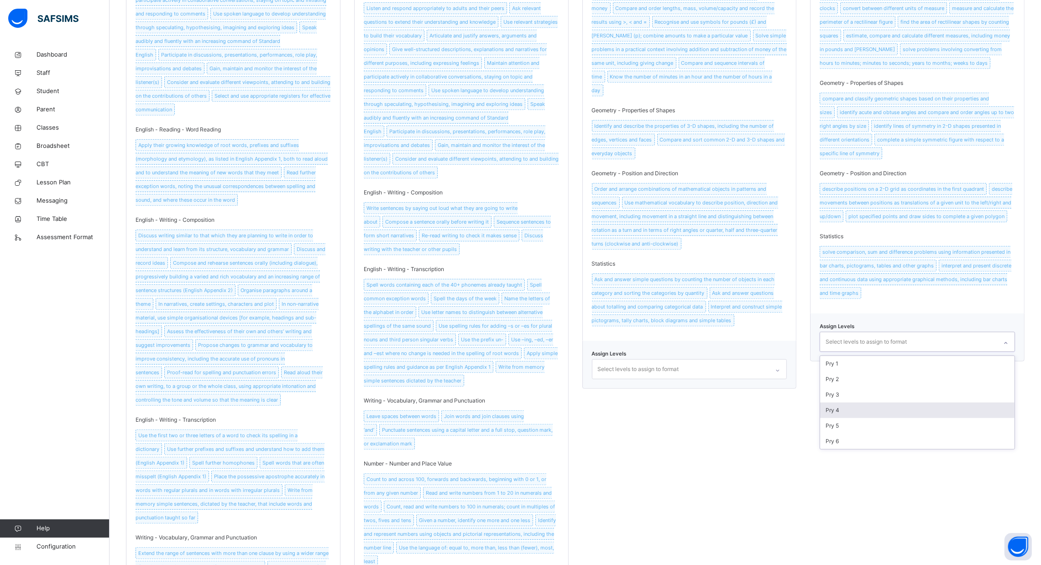
click at [878, 403] on div "Pry 4" at bounding box center [917, 411] width 194 height 16
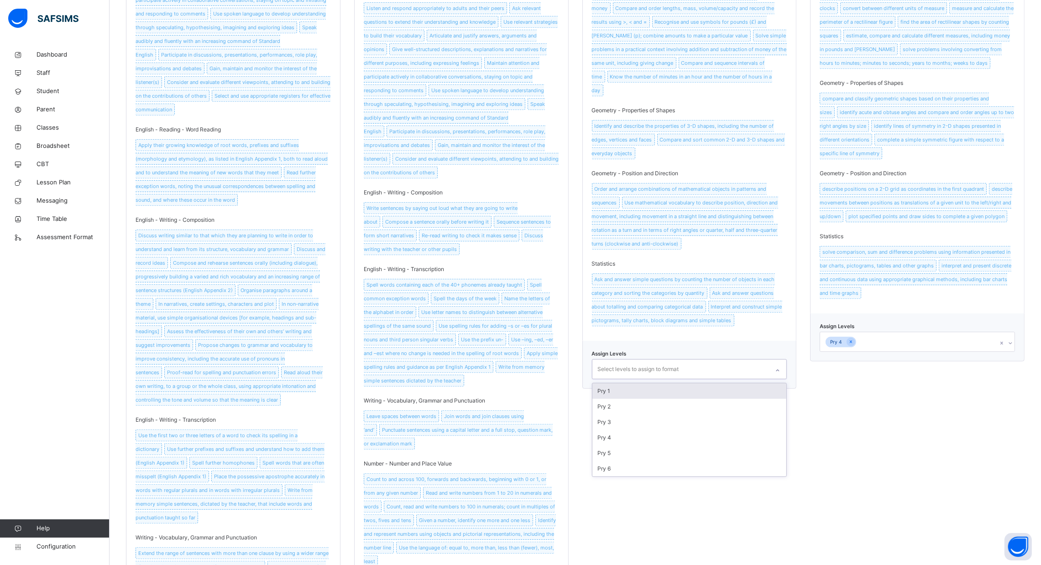
click at [756, 360] on div "Select levels to assign to format" at bounding box center [681, 369] width 177 height 19
click at [722, 399] on div "Pry 2" at bounding box center [690, 407] width 194 height 16
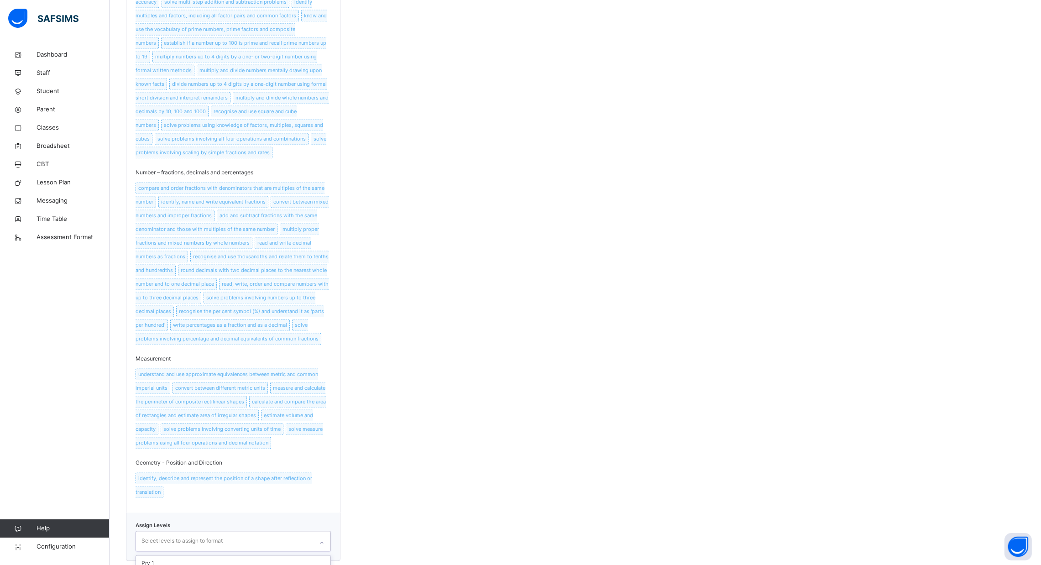
scroll to position [2803, 0]
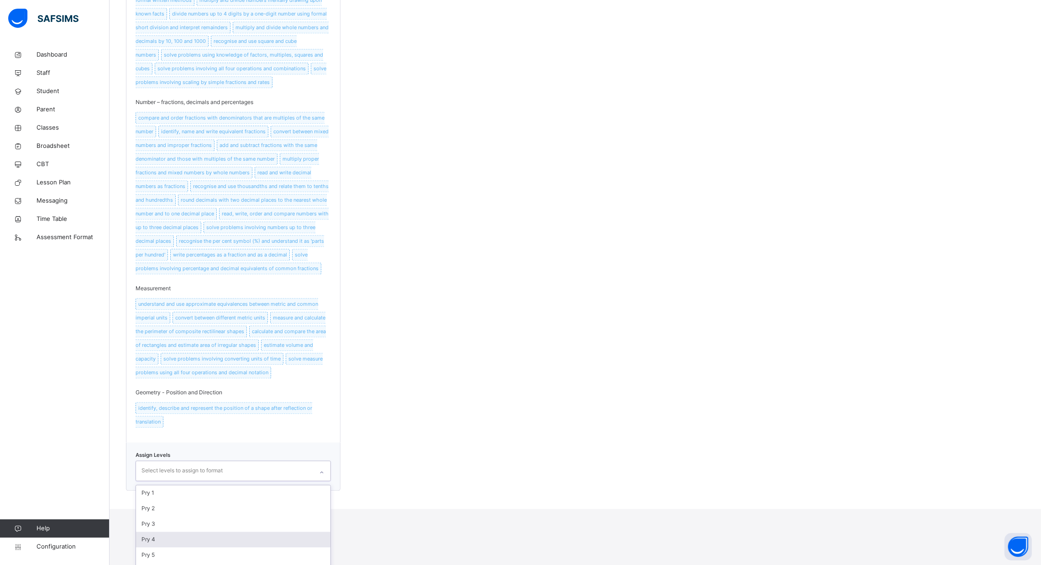
click at [211, 481] on div "option Pry 4 focused, 4 of 6. 6 results available. Use Up and Down to choose op…" at bounding box center [233, 471] width 195 height 20
click at [215, 547] on div "Pry 5" at bounding box center [233, 555] width 194 height 16
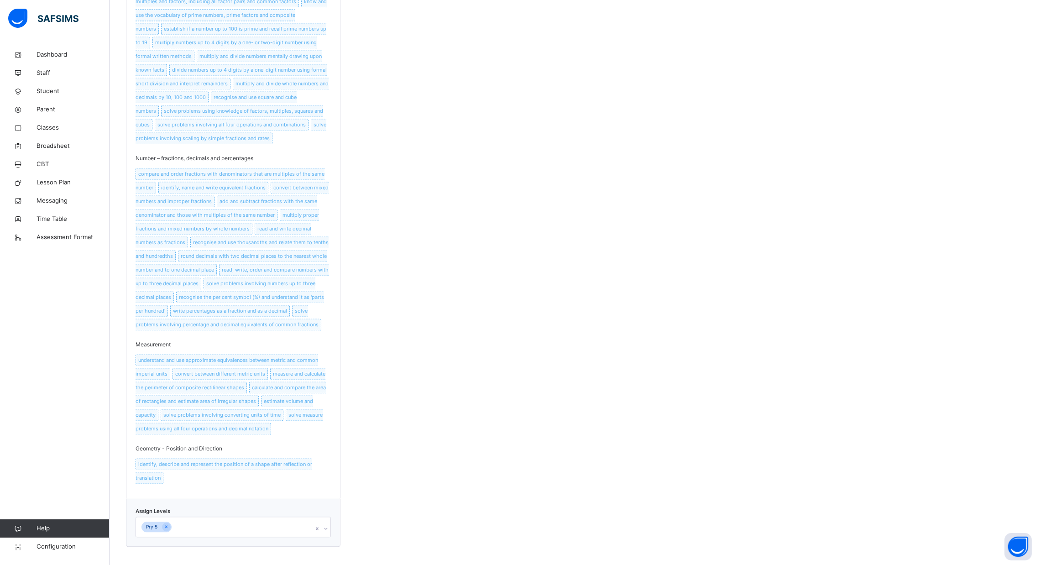
scroll to position [2733, 0]
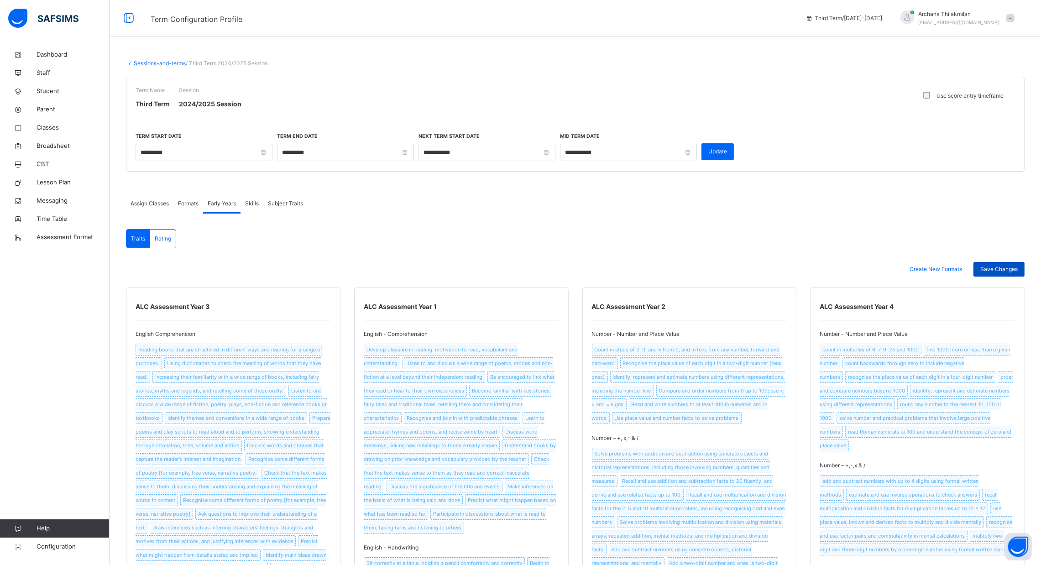
click at [1006, 272] on span "Save Changes" at bounding box center [999, 269] width 37 height 8
click at [962, 269] on span "Create New Formats" at bounding box center [936, 269] width 52 height 8
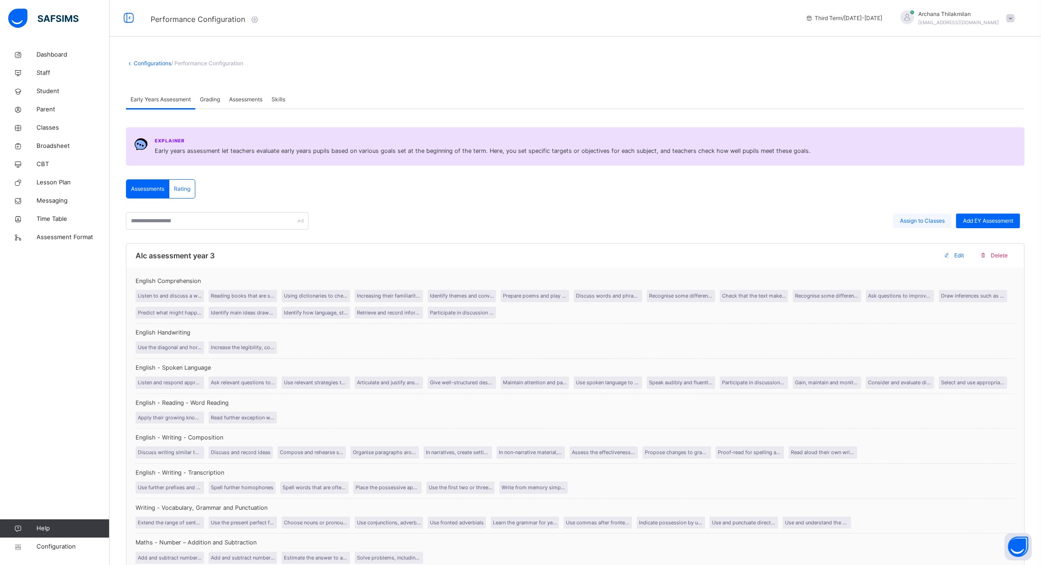
click at [939, 215] on div "Assign to Classes" at bounding box center [922, 221] width 58 height 15
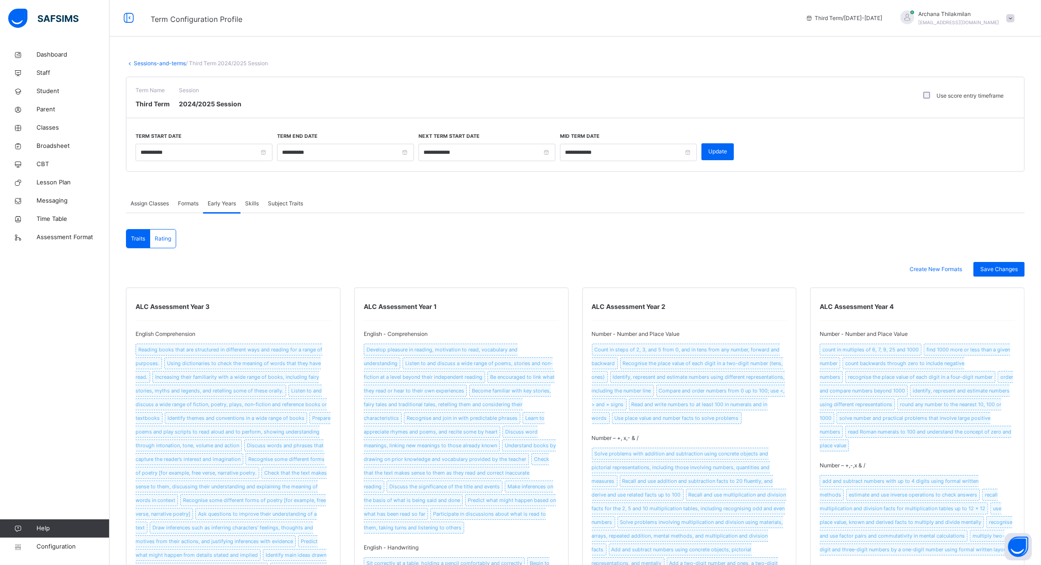
click at [193, 200] on span "Formats" at bounding box center [188, 203] width 21 height 8
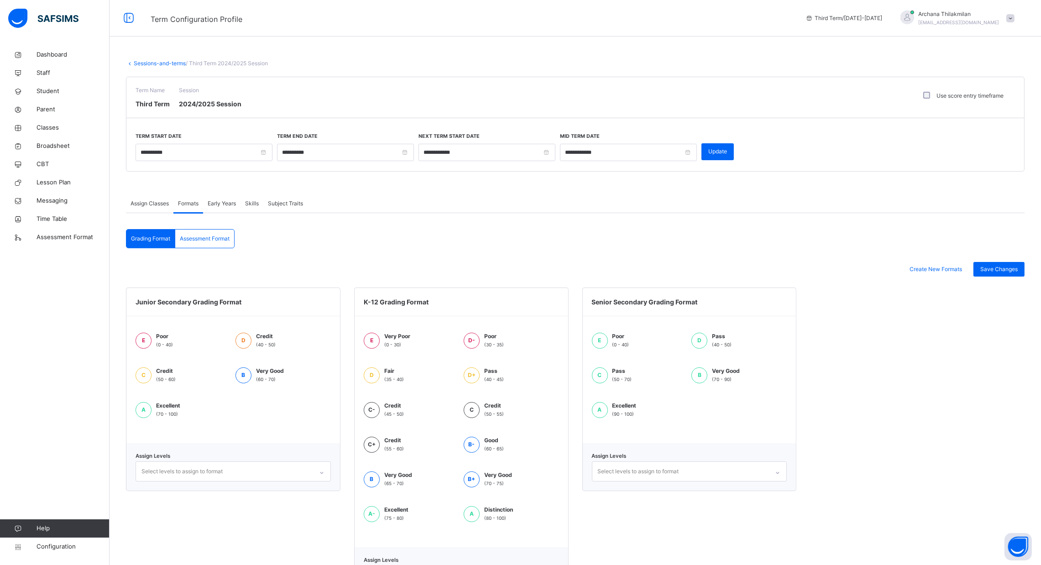
click at [193, 200] on span "Formats" at bounding box center [188, 203] width 21 height 8
click at [158, 204] on span "Assign Classes" at bounding box center [150, 203] width 38 height 8
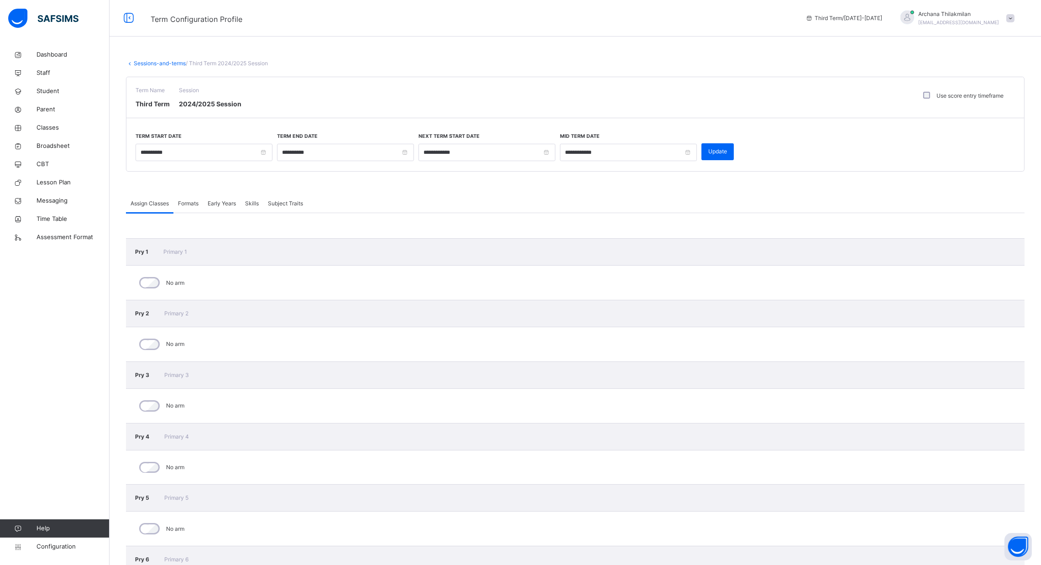
click at [242, 201] on div "Skills" at bounding box center [252, 203] width 23 height 18
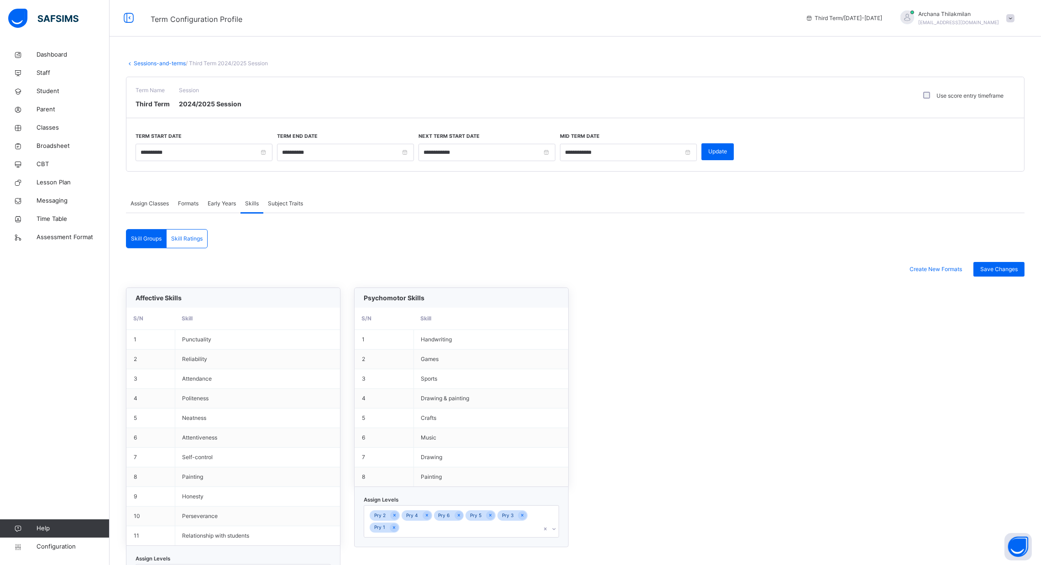
click at [284, 201] on span "Subject Traits" at bounding box center [285, 203] width 35 height 8
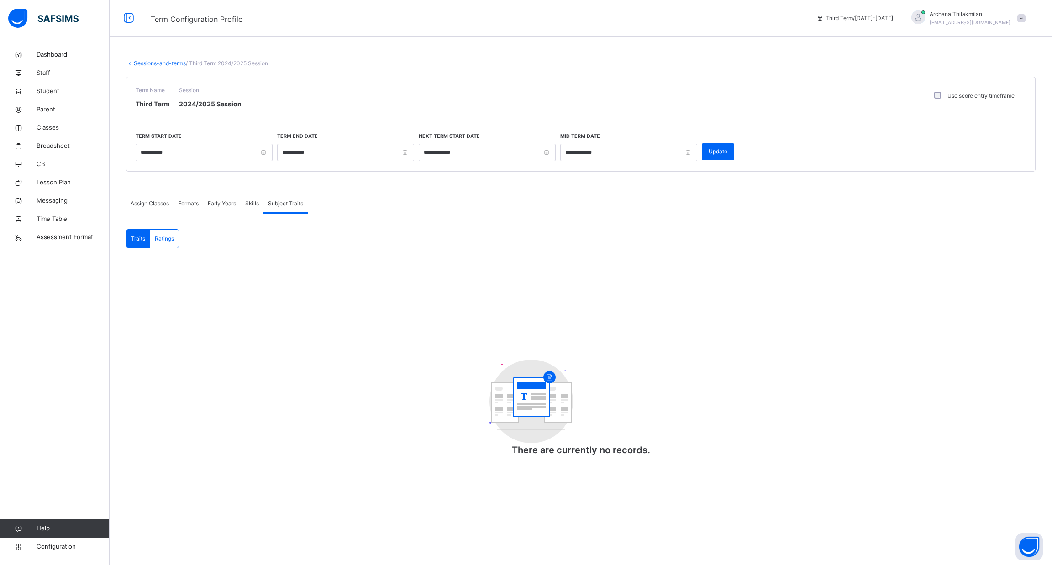
click at [232, 198] on div "Early Years" at bounding box center [221, 203] width 37 height 18
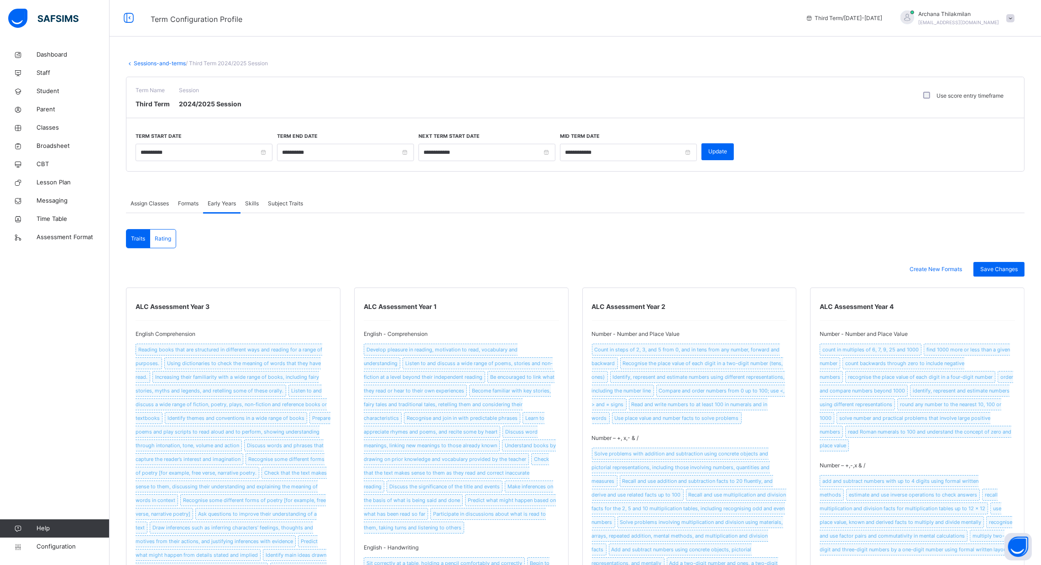
click at [232, 198] on div "Early Years" at bounding box center [221, 203] width 37 height 18
click at [67, 549] on span "Configuration" at bounding box center [73, 546] width 73 height 9
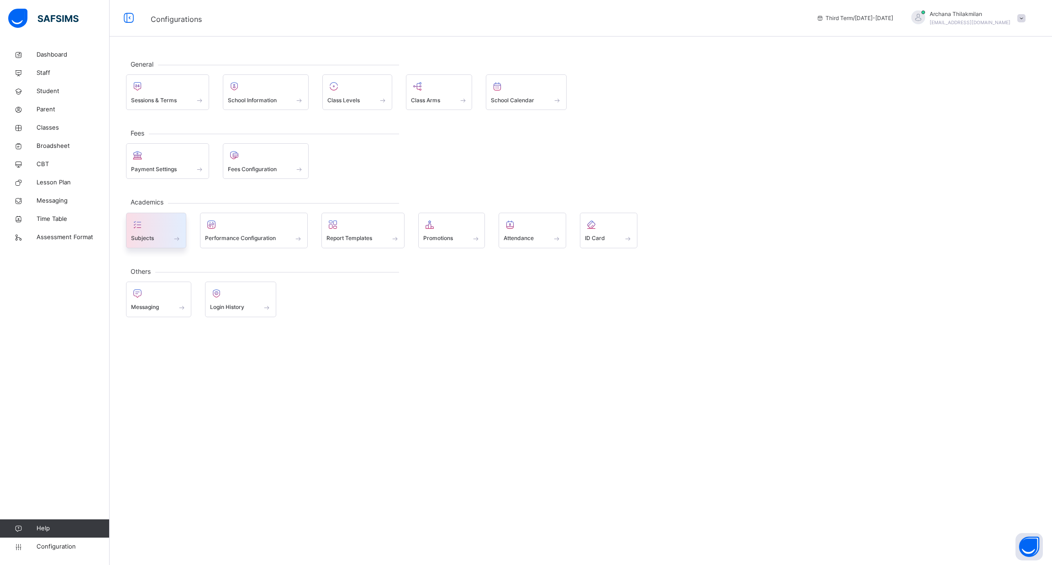
click at [174, 220] on div at bounding box center [156, 225] width 50 height 14
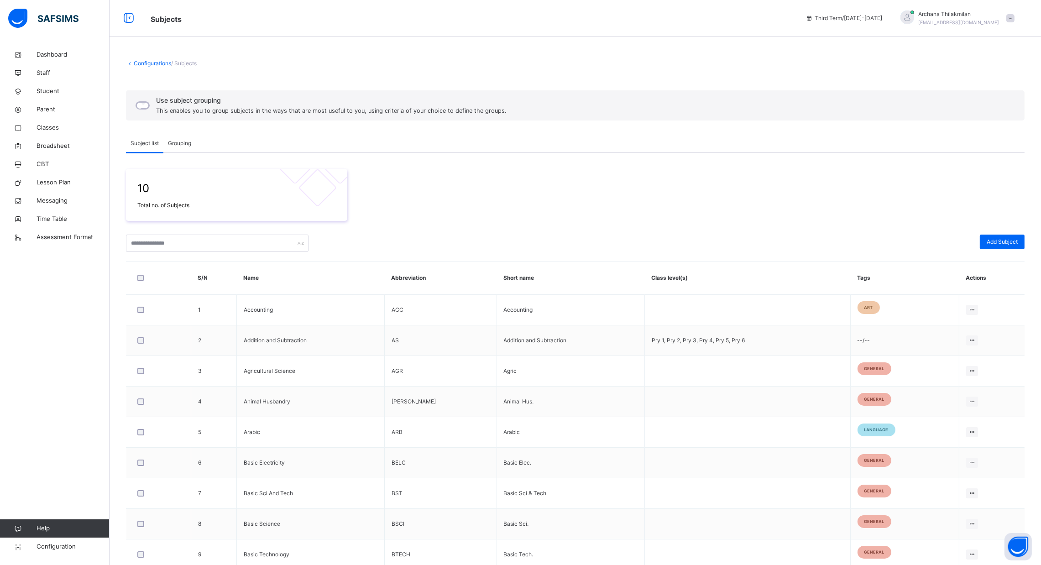
click at [172, 147] on div "Grouping" at bounding box center [179, 143] width 32 height 18
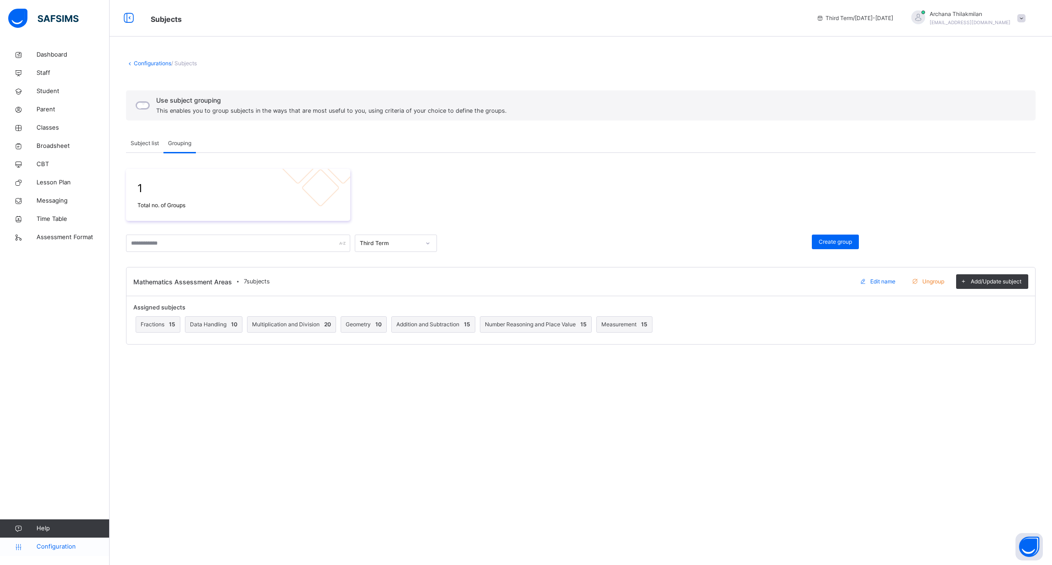
click at [49, 543] on span "Configuration" at bounding box center [73, 546] width 73 height 9
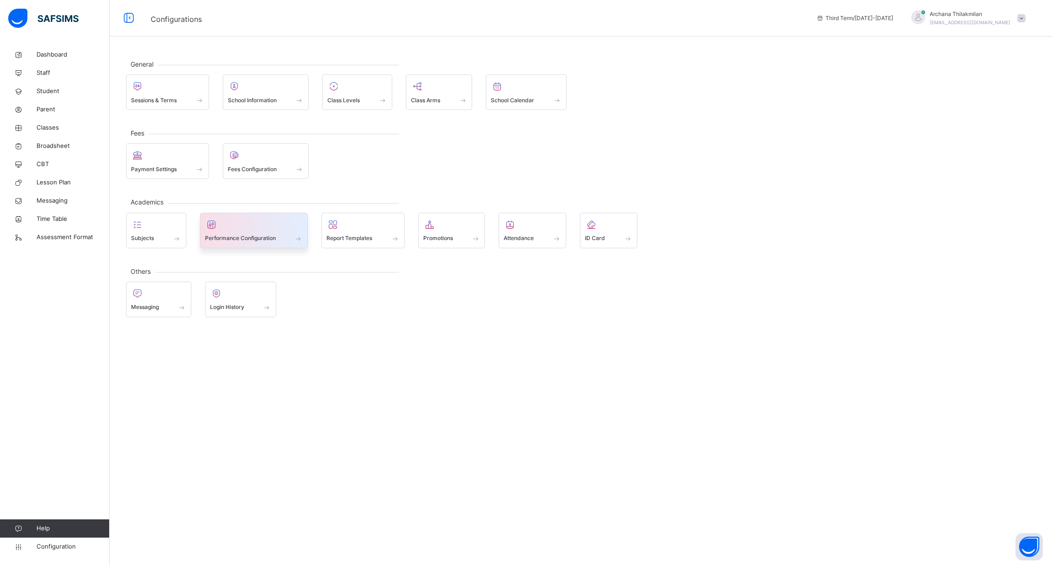
click at [246, 231] on span at bounding box center [254, 232] width 98 height 2
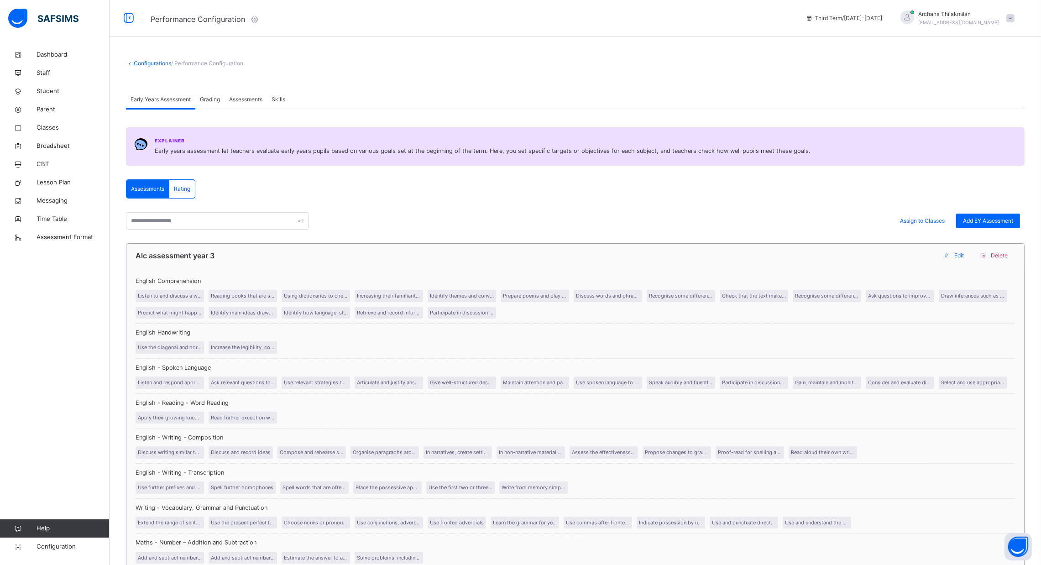
click at [289, 263] on div "Alc assessment year 3 Edit Delete" at bounding box center [576, 255] width 880 height 15
click at [247, 102] on span "Assessments" at bounding box center [245, 99] width 33 height 8
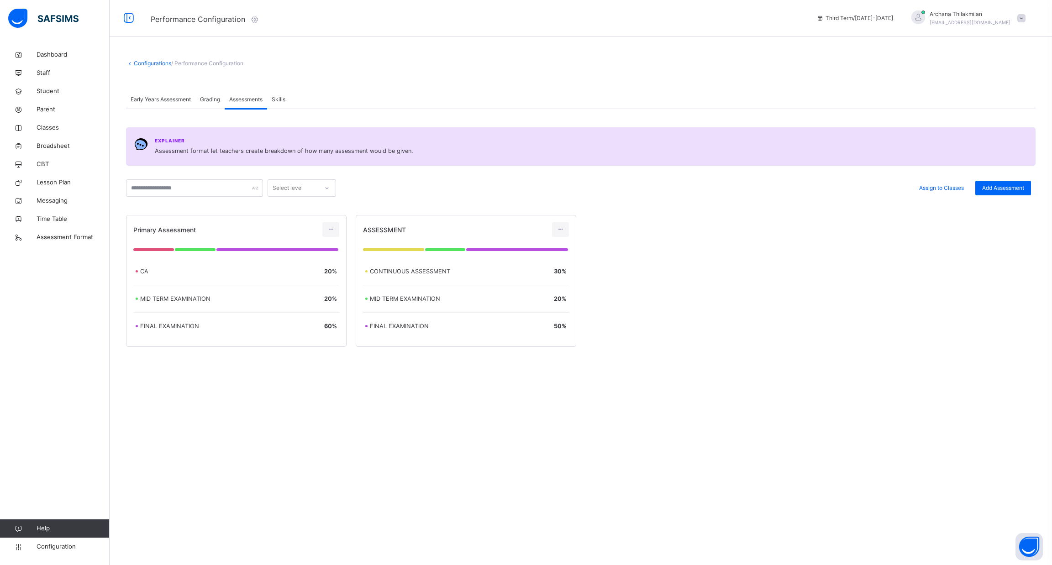
click at [212, 96] on span "Grading" at bounding box center [210, 99] width 20 height 8
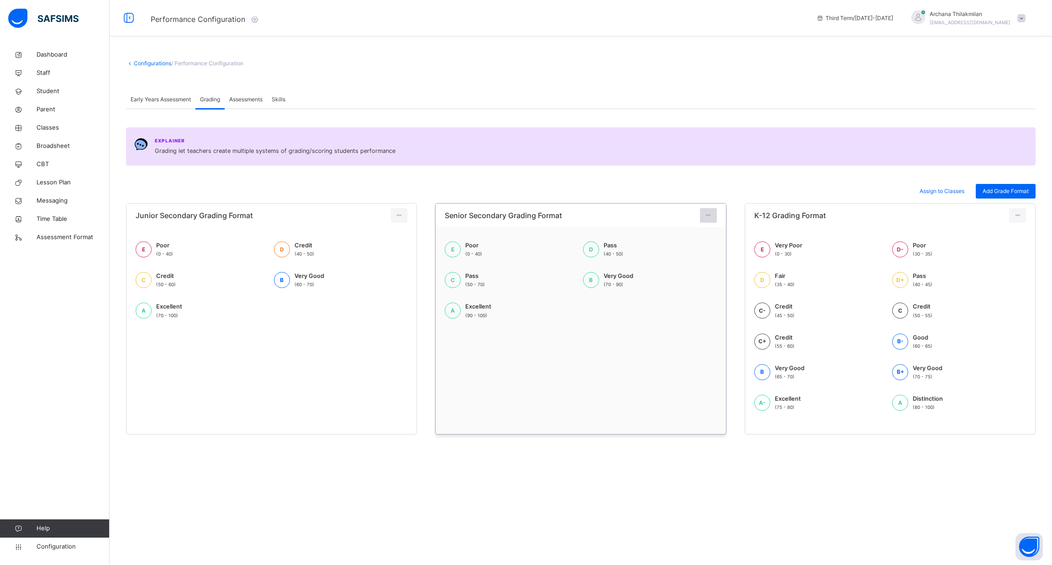
click at [708, 210] on div at bounding box center [708, 215] width 17 height 15
click at [686, 232] on div "Edit Format" at bounding box center [699, 227] width 36 height 9
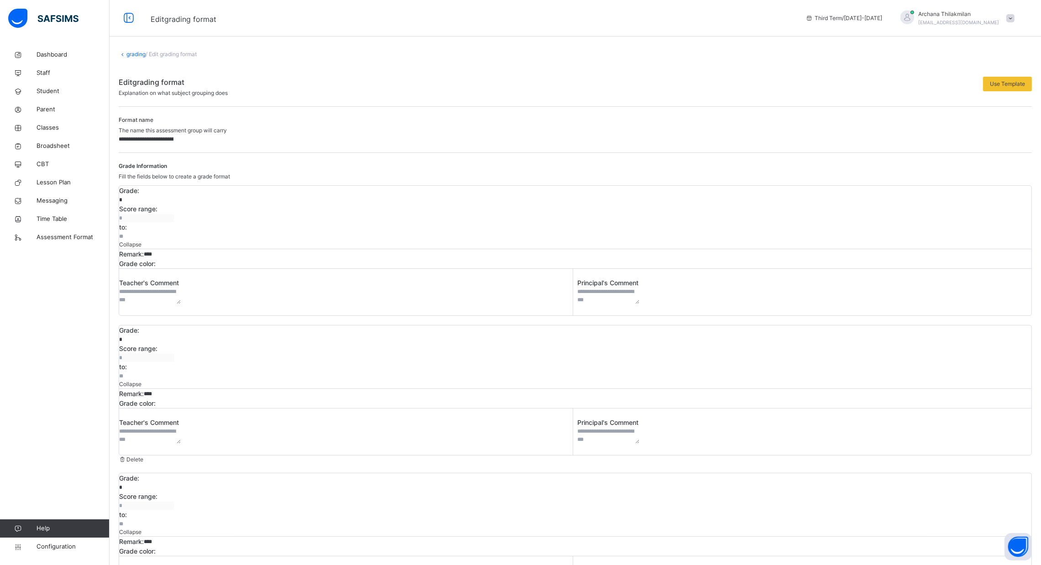
click at [199, 250] on input "****" at bounding box center [171, 254] width 55 height 8
click at [181, 288] on textarea at bounding box center [150, 296] width 62 height 16
click at [1010, 79] on div "Use Template" at bounding box center [1007, 84] width 49 height 15
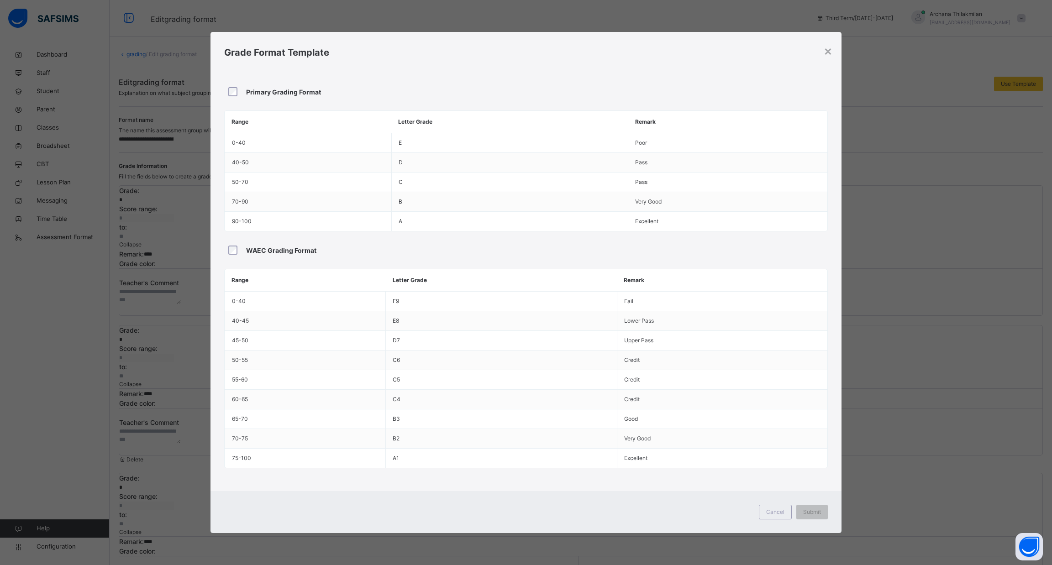
click at [824, 34] on div "Grade Format Template Primary Grading Format Range Letter Grade Remark 0 - 40 E…" at bounding box center [525, 261] width 631 height 459
click at [814, 512] on span "Submit" at bounding box center [812, 512] width 18 height 8
type input "**********"
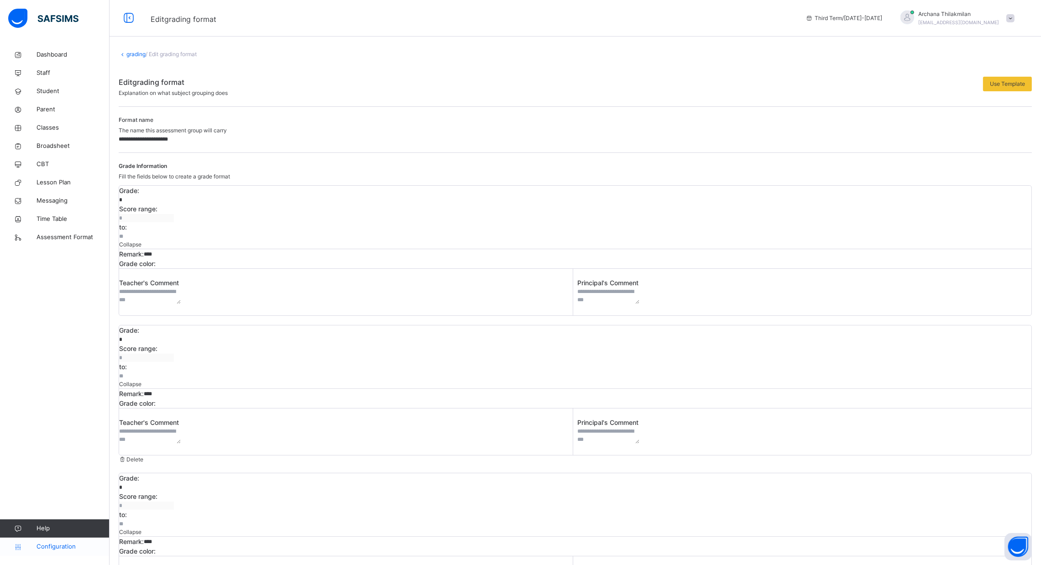
click at [63, 551] on span "Configuration" at bounding box center [73, 546] width 73 height 9
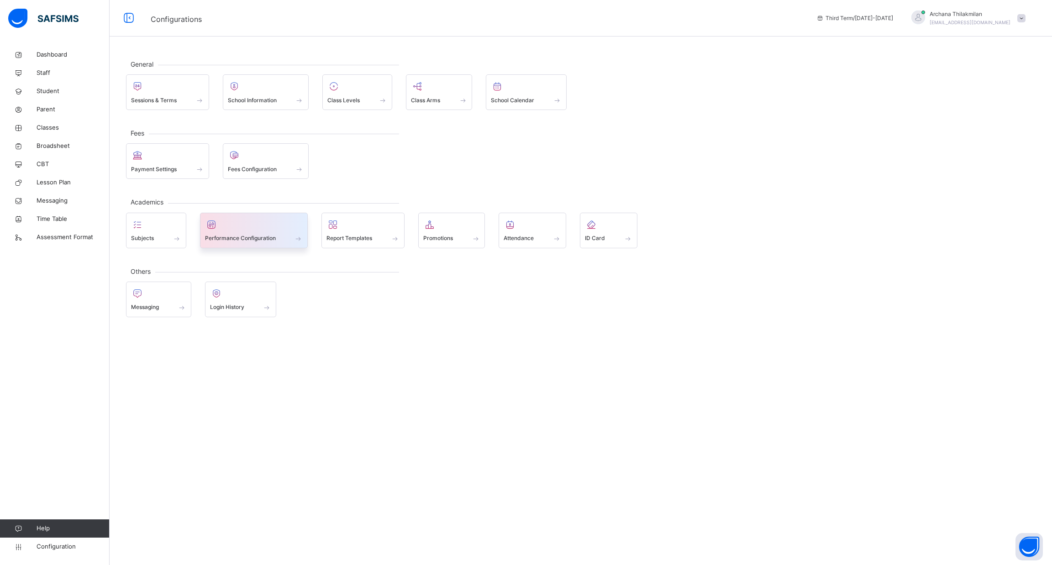
click at [219, 244] on div "Performance Configuration" at bounding box center [254, 231] width 108 height 36
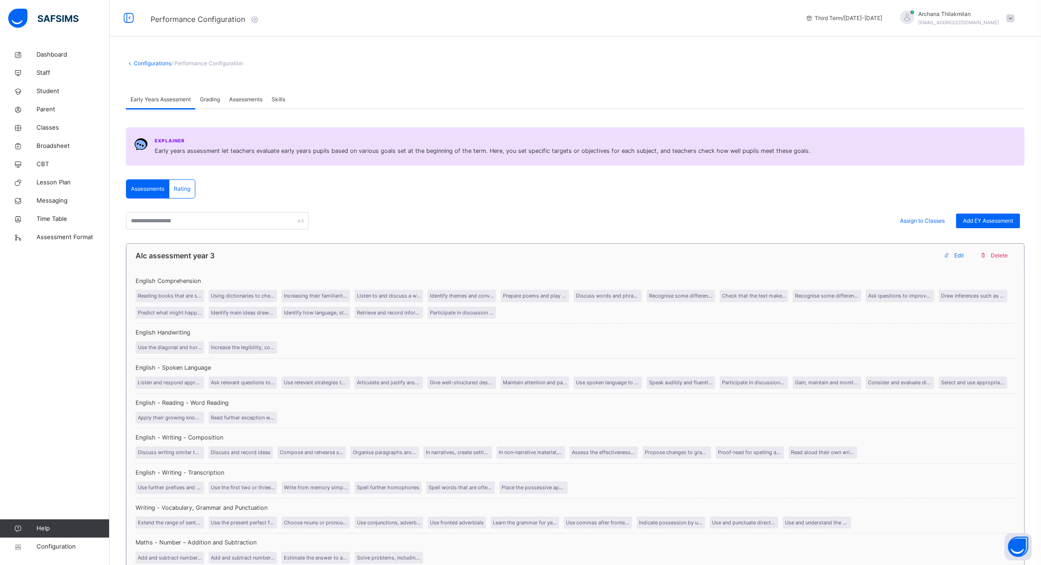
click at [964, 260] on span "Edit" at bounding box center [960, 256] width 10 height 8
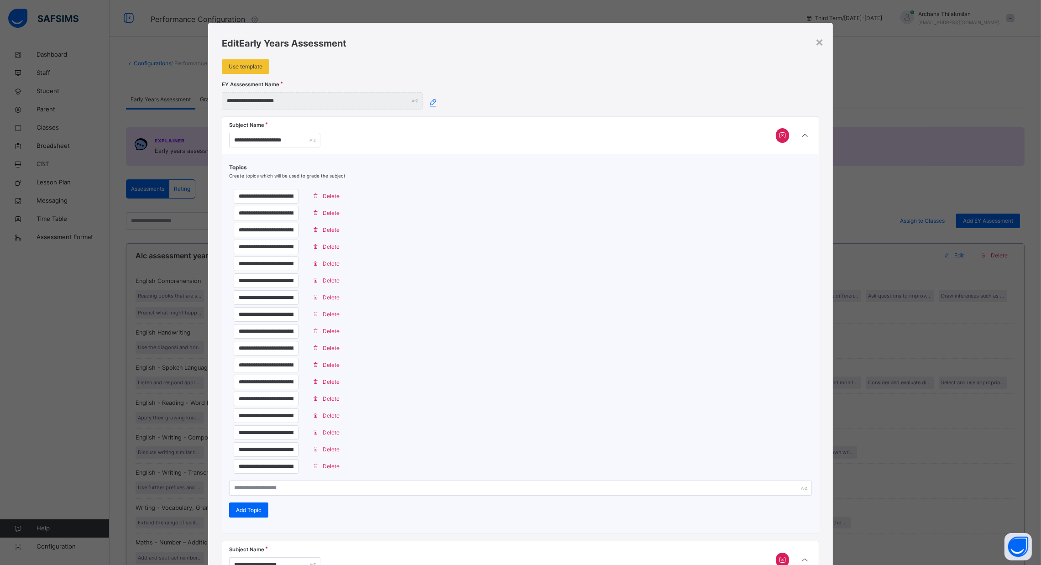
type input "**********"
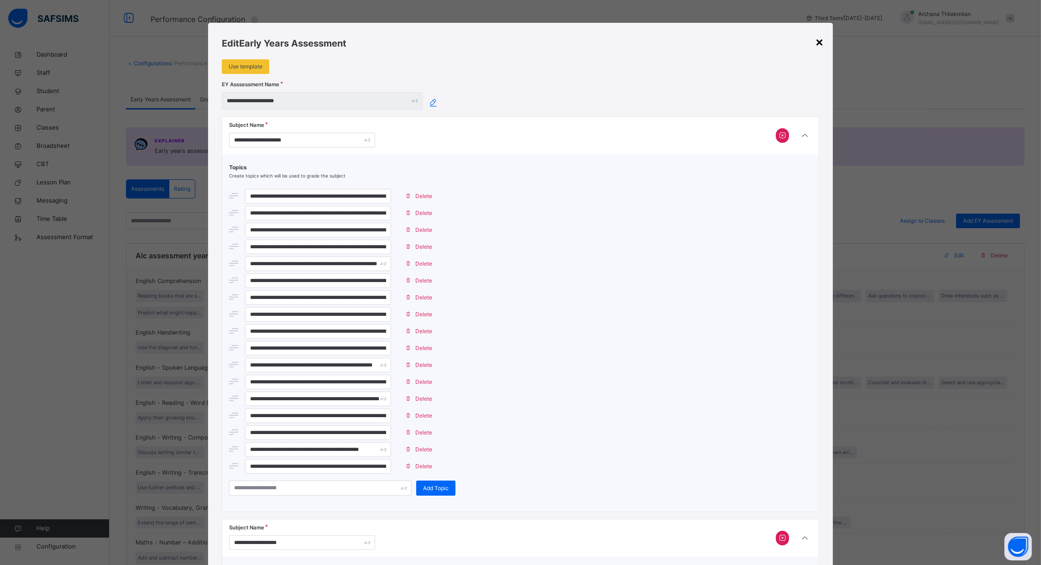
click at [820, 45] on div "×" at bounding box center [819, 41] width 9 height 19
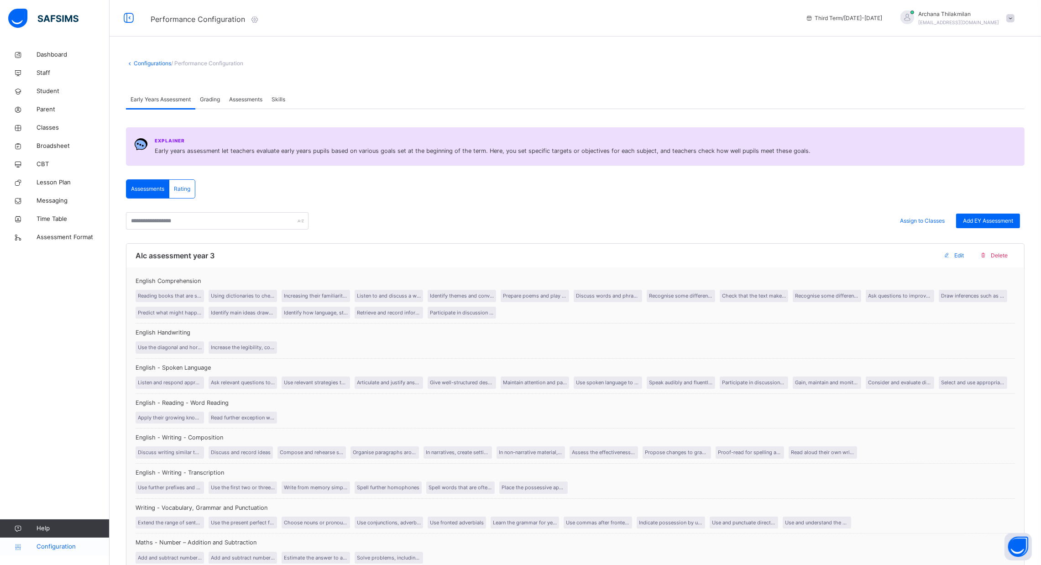
click at [62, 545] on span "Configuration" at bounding box center [73, 546] width 73 height 9
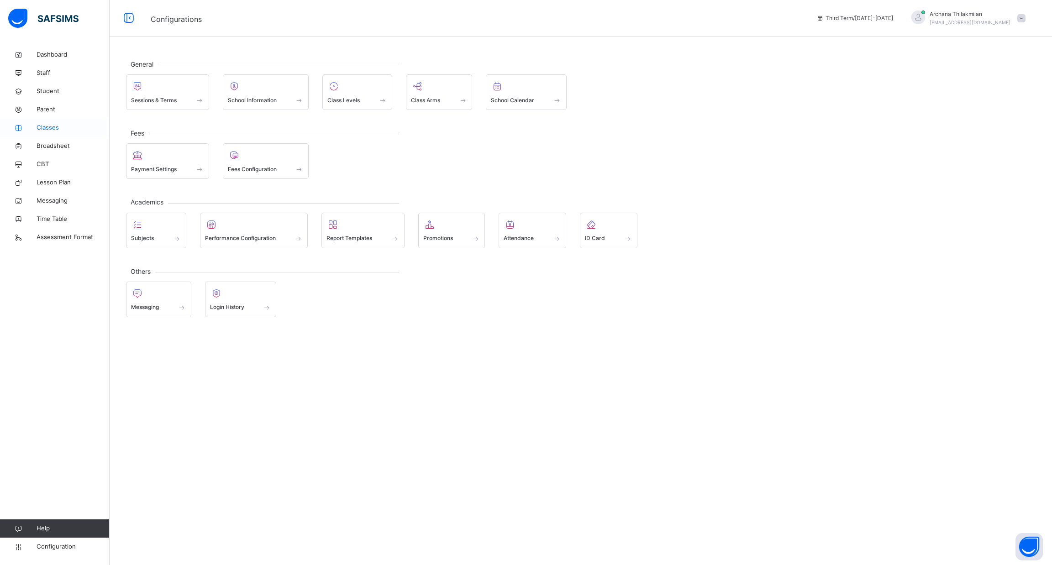
click at [58, 126] on span "Classes" at bounding box center [73, 127] width 73 height 9
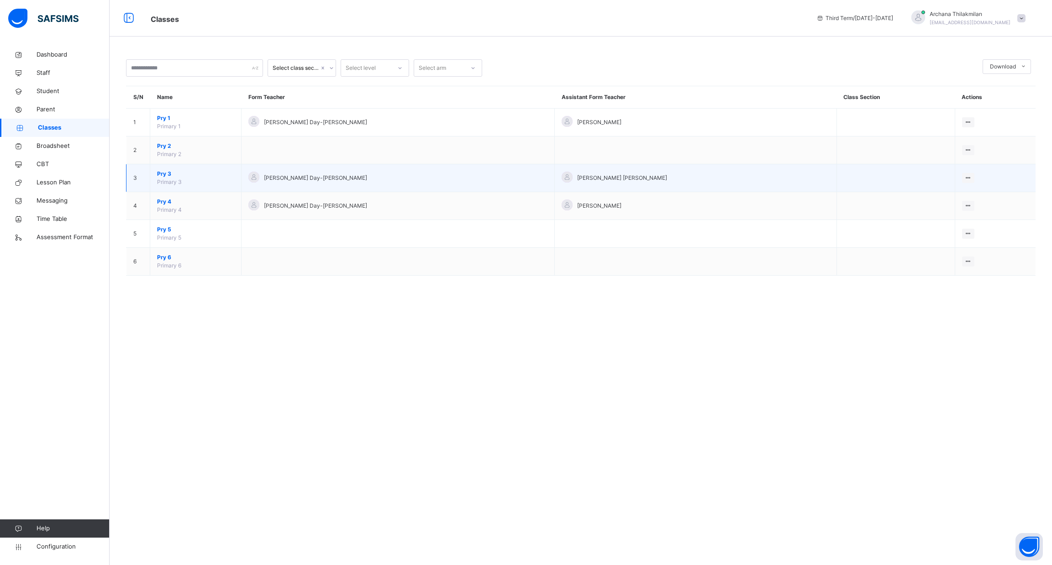
click at [163, 178] on span "Primary 3" at bounding box center [169, 181] width 25 height 7
click at [172, 176] on span "Pry 3" at bounding box center [195, 174] width 77 height 8
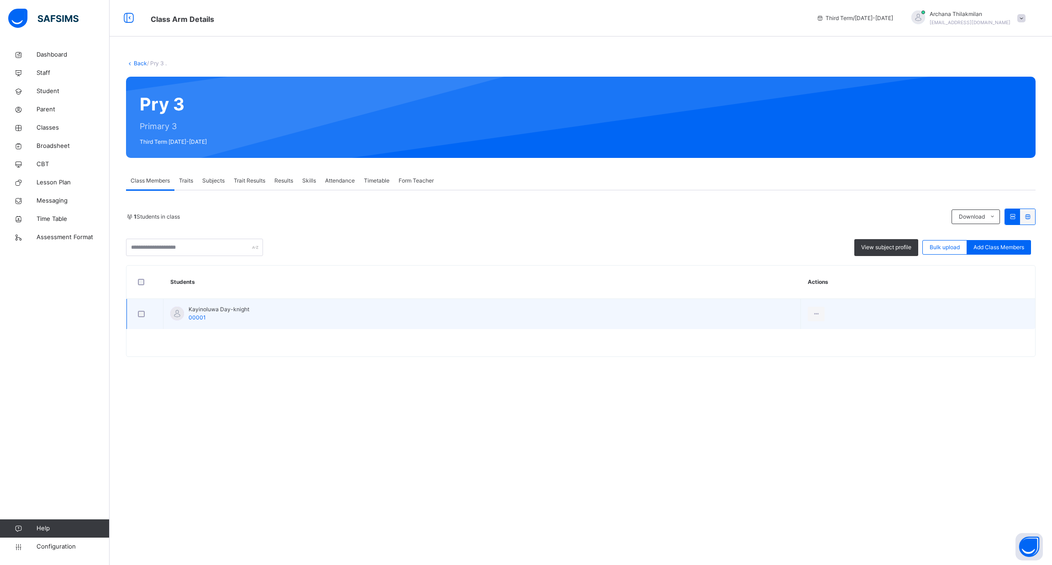
click at [196, 308] on span "Kayinoluwa Day-knight" at bounding box center [219, 309] width 61 height 8
click at [191, 323] on td "Kayinoluwa Day-knight 00001" at bounding box center [481, 314] width 637 height 31
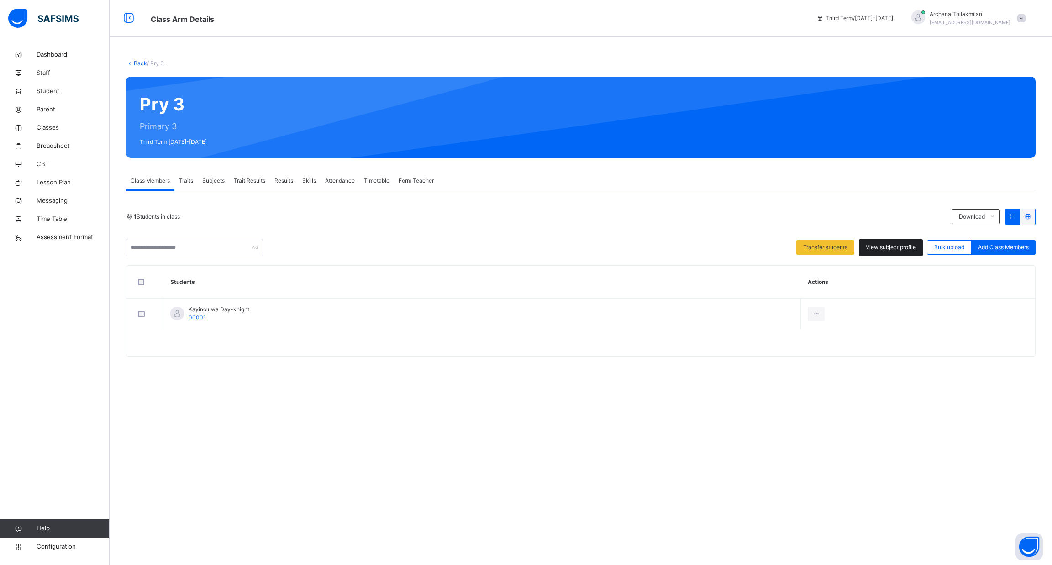
click at [889, 241] on div "View subject profile" at bounding box center [891, 247] width 64 height 17
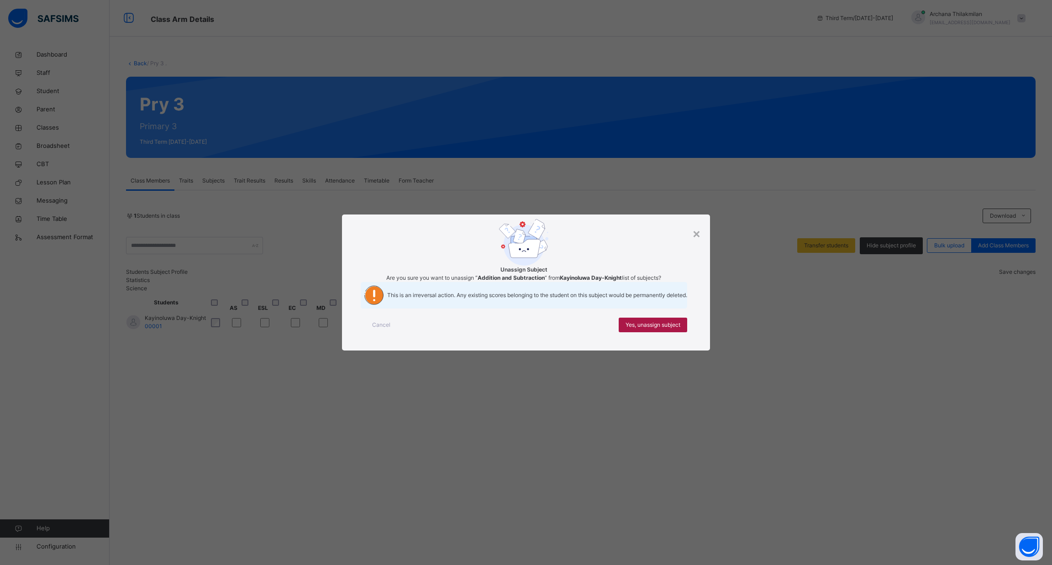
click at [642, 329] on span "Yes, unassign subject" at bounding box center [652, 325] width 55 height 8
click at [668, 332] on div "Yes, unassign subject" at bounding box center [653, 325] width 68 height 15
click at [651, 329] on span "Yes, unassign subject" at bounding box center [652, 325] width 55 height 8
click at [658, 329] on span "Yes, unassign subject" at bounding box center [652, 325] width 55 height 8
click at [698, 224] on div "×" at bounding box center [696, 233] width 9 height 19
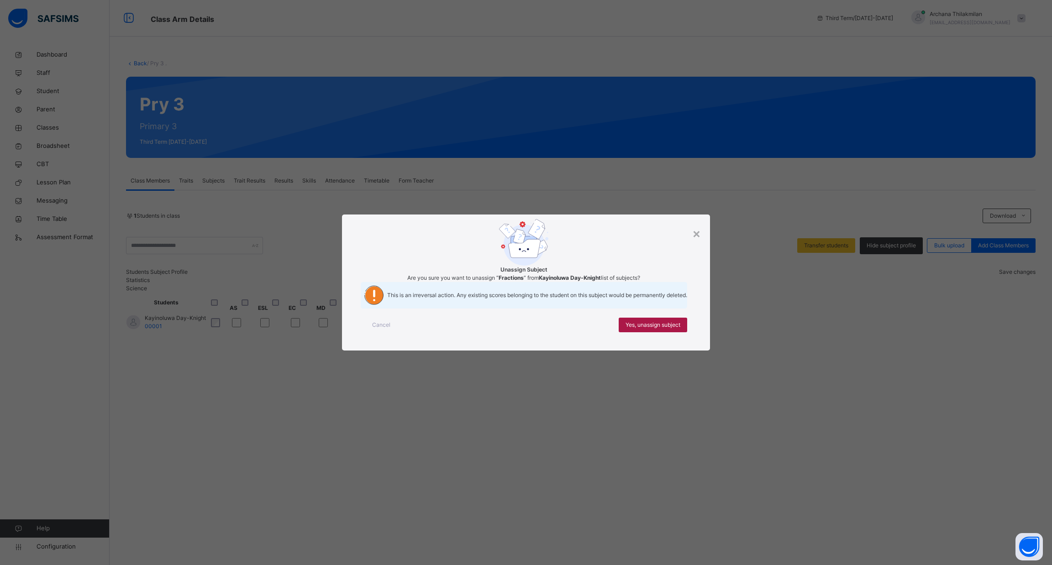
click at [641, 329] on span "Yes, unassign subject" at bounding box center [652, 325] width 55 height 8
click at [632, 329] on span "Yes, unassign subject" at bounding box center [652, 325] width 55 height 8
click at [645, 329] on span "Yes, unassign subject" at bounding box center [652, 325] width 55 height 8
click at [656, 329] on span "Yes, unassign subject" at bounding box center [652, 325] width 55 height 8
click at [650, 329] on span "Yes, unassign subject" at bounding box center [652, 325] width 55 height 8
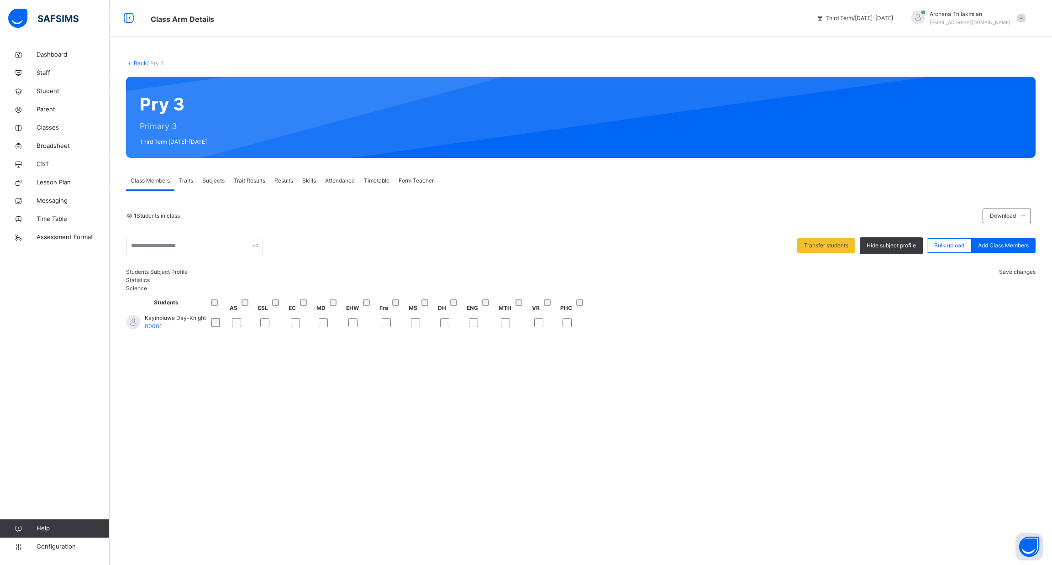
click at [193, 331] on div "Kayinoluwa Day-Knight 00001" at bounding box center [175, 322] width 61 height 16
click at [250, 178] on span "Trait Results" at bounding box center [249, 181] width 31 height 8
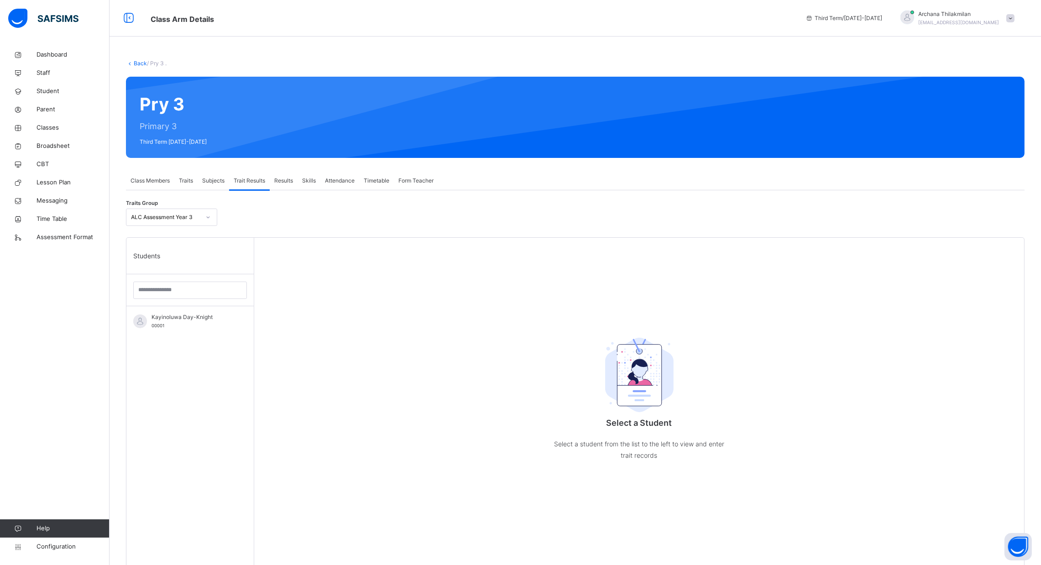
click at [285, 179] on span "Results" at bounding box center [283, 181] width 19 height 8
click at [255, 174] on div "Trait Results" at bounding box center [249, 181] width 41 height 18
click at [223, 173] on div "Subjects" at bounding box center [213, 181] width 31 height 18
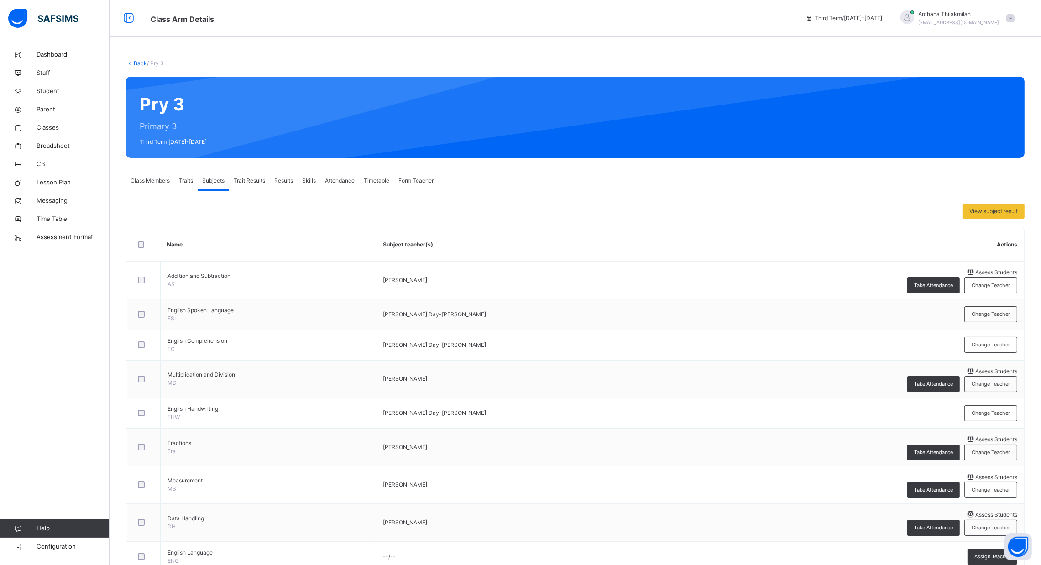
click at [192, 178] on span "Traits" at bounding box center [186, 181] width 14 height 8
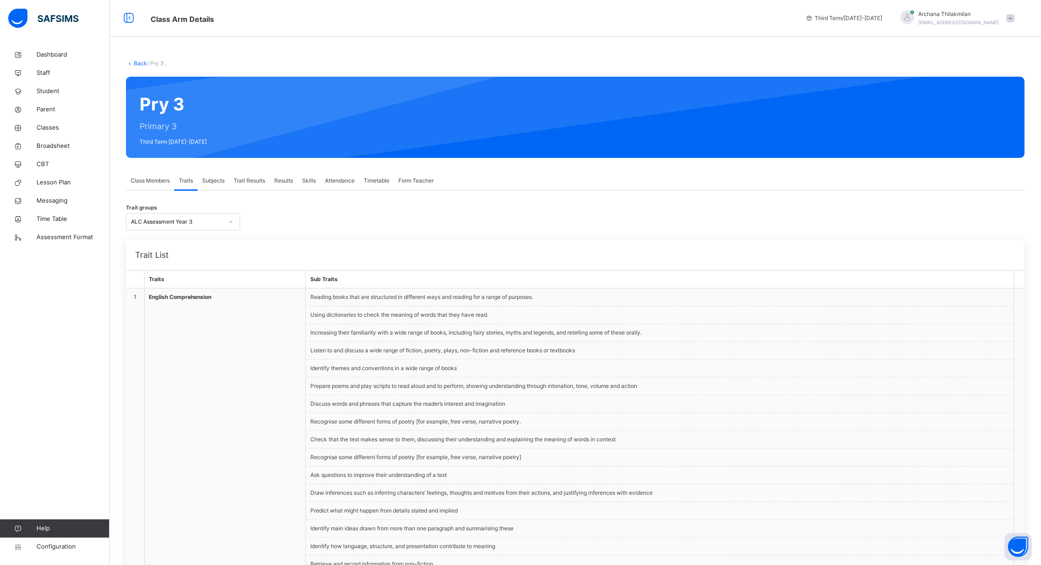
click at [191, 178] on span "Traits" at bounding box center [186, 181] width 14 height 8
click at [231, 187] on div "Trait Results" at bounding box center [249, 181] width 41 height 18
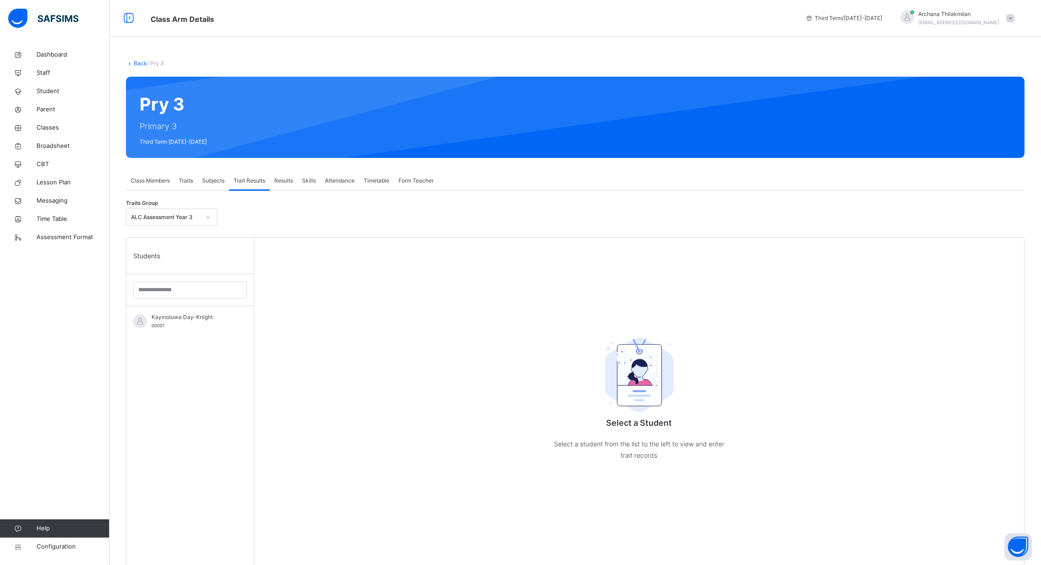
click at [221, 183] on span "Subjects" at bounding box center [213, 181] width 22 height 8
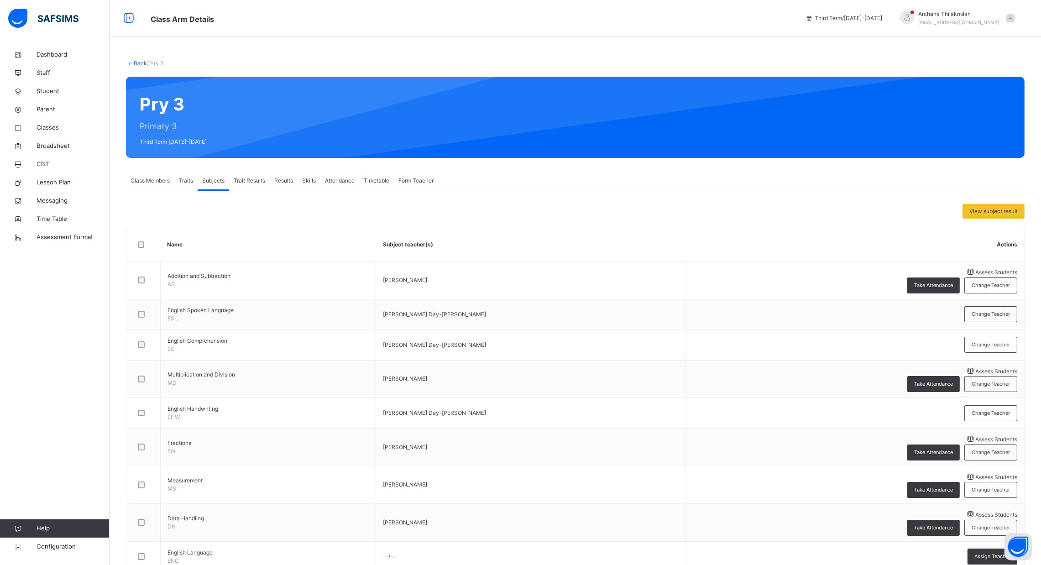
click at [290, 184] on span "Results" at bounding box center [283, 181] width 19 height 8
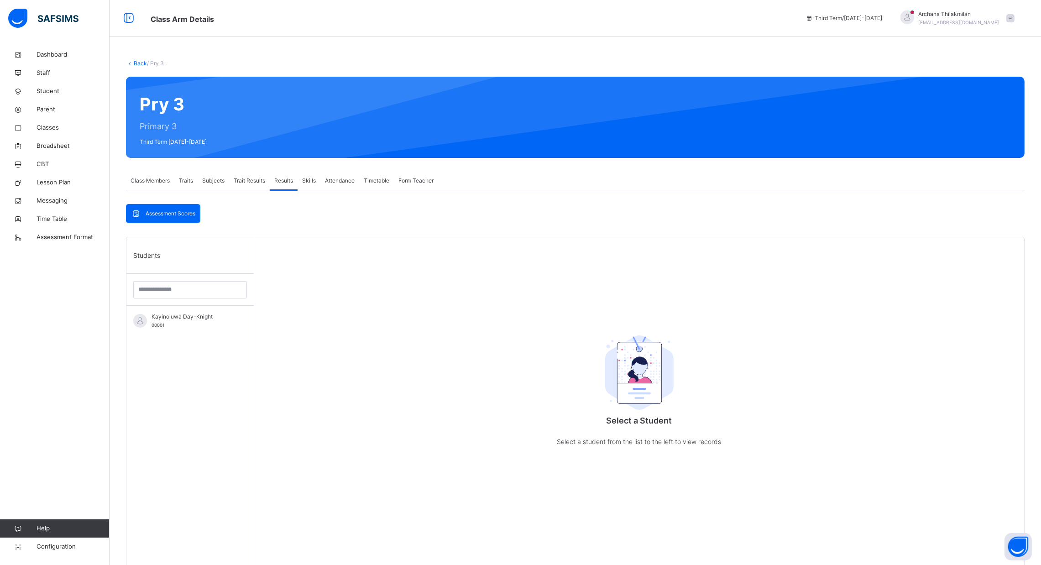
click at [310, 183] on span "Skills" at bounding box center [309, 181] width 14 height 8
click at [340, 184] on span "Attendance" at bounding box center [340, 181] width 30 height 8
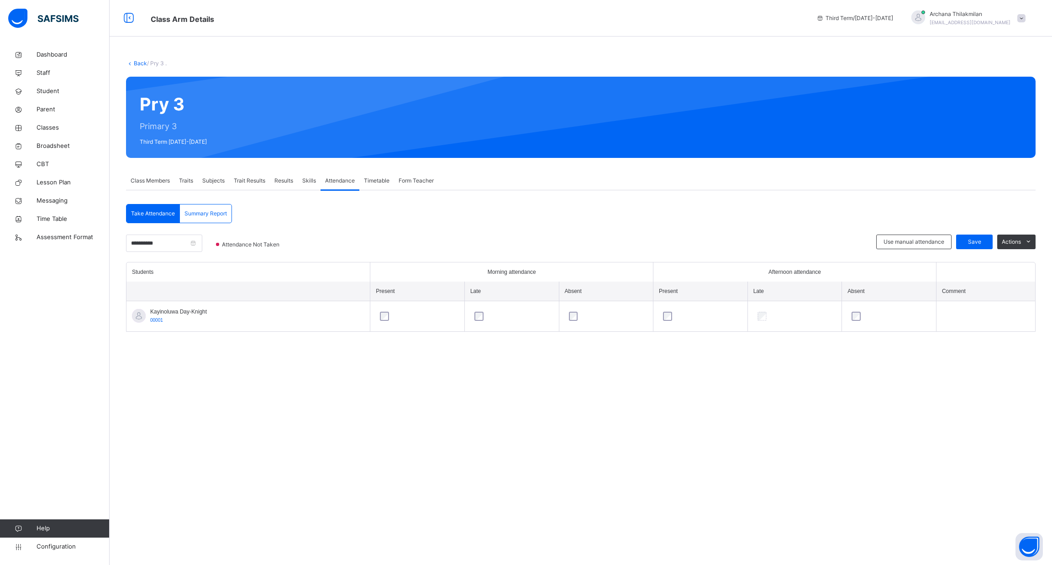
click at [375, 184] on span "Timetable" at bounding box center [377, 181] width 26 height 8
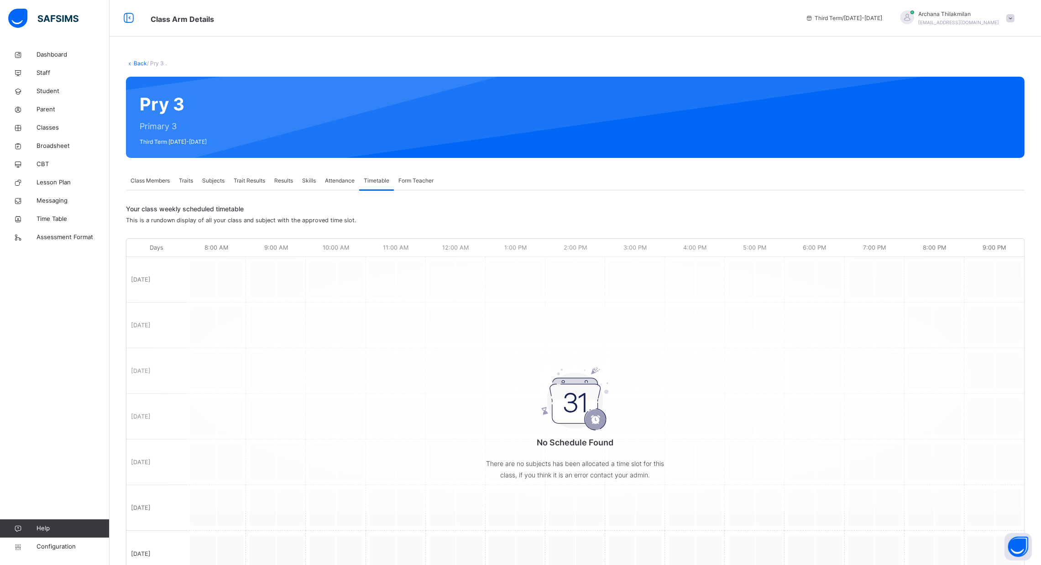
click at [336, 173] on div "Attendance" at bounding box center [339, 181] width 39 height 18
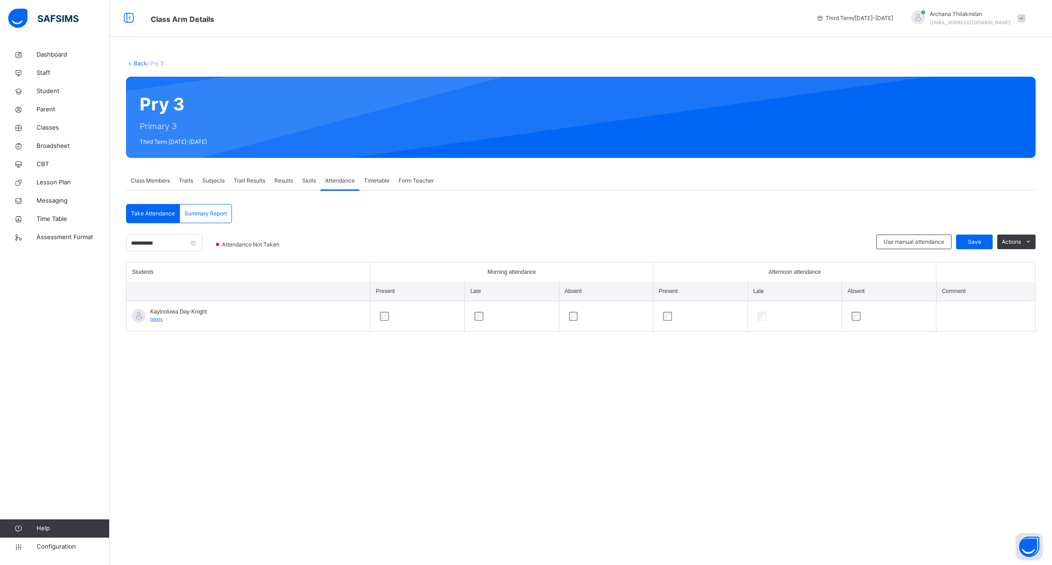
click at [313, 173] on div "Skills" at bounding box center [309, 181] width 23 height 18
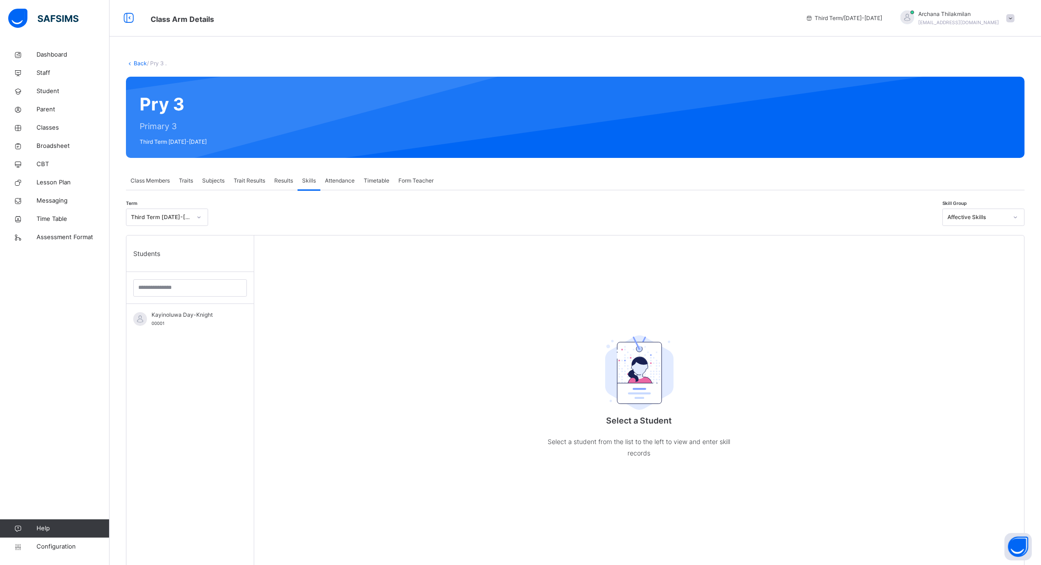
click at [286, 174] on div "Results" at bounding box center [284, 181] width 28 height 18
drag, startPoint x: 286, startPoint y: 174, endPoint x: 256, endPoint y: 176, distance: 30.2
click at [256, 176] on div "Class Members Traits Subjects Trait Results Results Skills Attendance Timetable…" at bounding box center [575, 181] width 899 height 19
click at [256, 177] on span "Trait Results" at bounding box center [249, 181] width 31 height 8
click at [222, 181] on span "Subjects" at bounding box center [213, 181] width 22 height 8
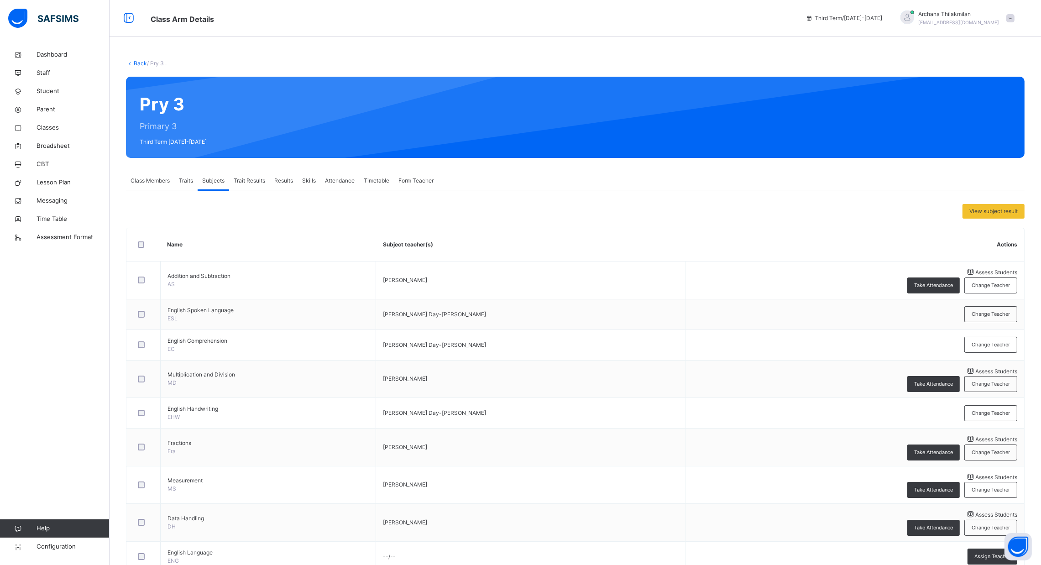
click at [179, 174] on div "Traits" at bounding box center [185, 181] width 23 height 18
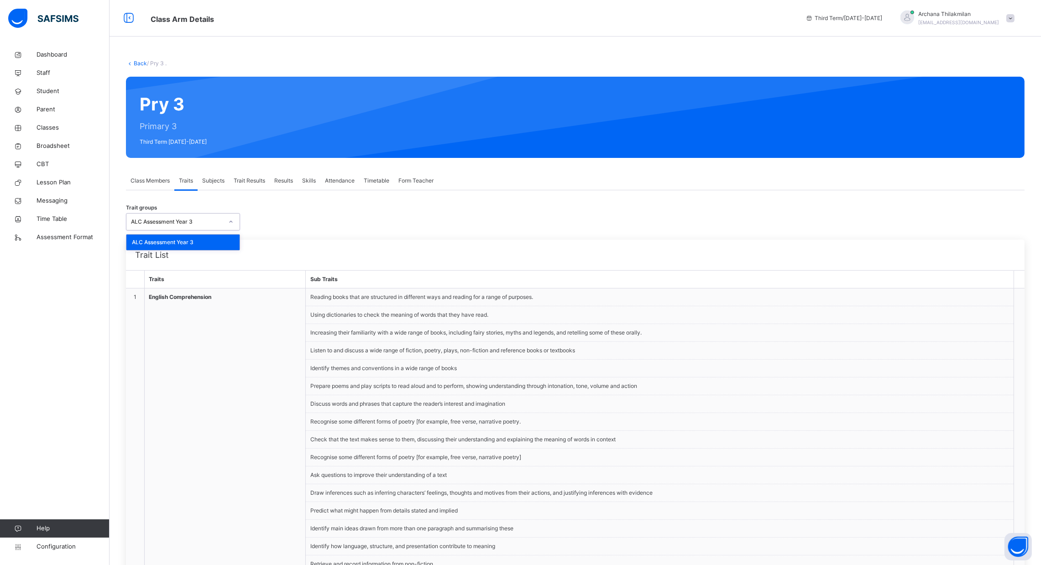
click at [218, 221] on div "ALC Assessment Year 3" at bounding box center [177, 222] width 92 height 8
click at [331, 246] on div "Trait List" at bounding box center [575, 255] width 899 height 31
drag, startPoint x: 251, startPoint y: 305, endPoint x: 343, endPoint y: 302, distance: 91.8
click at [343, 302] on tr "1 English Comprehension Reading books that are structured in different ways and…" at bounding box center [575, 440] width 899 height 303
click at [343, 302] on li "Reading books that are structured in different ways and reading for a range of …" at bounding box center [660, 298] width 708 height 18
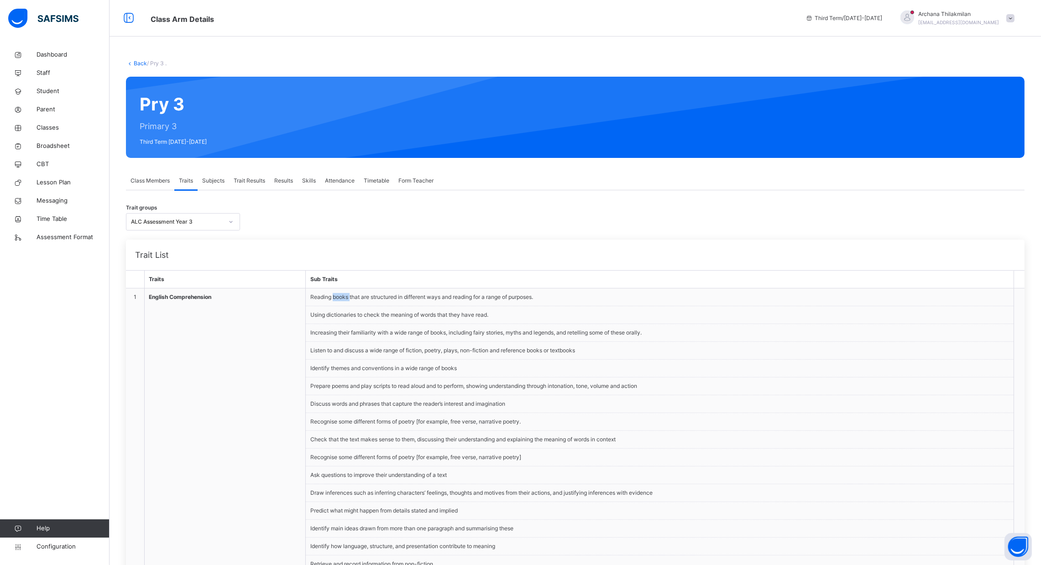
click at [343, 302] on li "Reading books that are structured in different ways and reading for a range of …" at bounding box center [660, 298] width 708 height 18
click at [216, 179] on span "Subjects" at bounding box center [213, 181] width 22 height 8
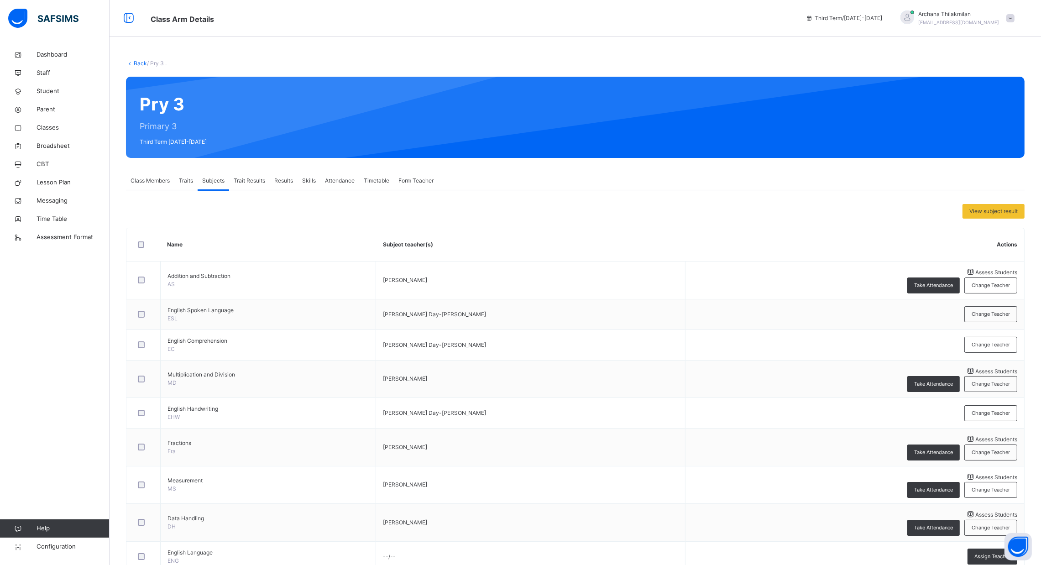
click at [180, 179] on span "Traits" at bounding box center [186, 181] width 14 height 8
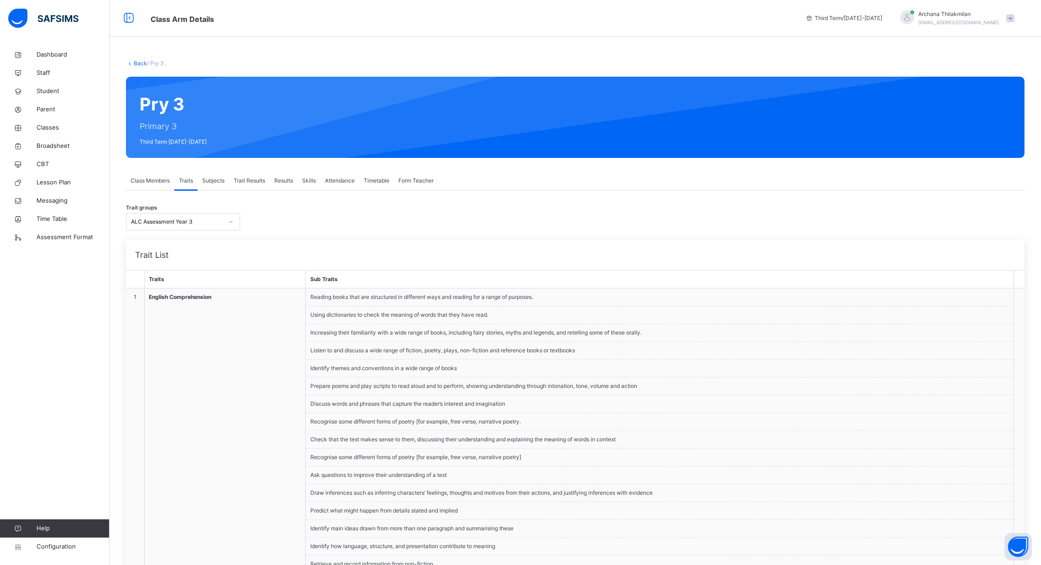
click at [158, 178] on span "Class Members" at bounding box center [150, 181] width 39 height 8
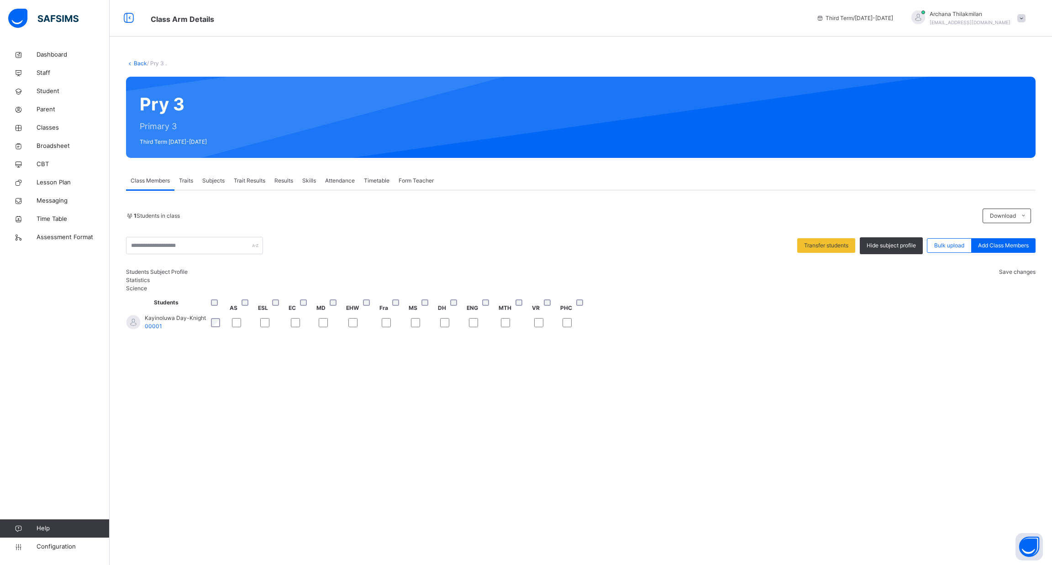
click at [247, 185] on div "Trait Results" at bounding box center [249, 181] width 41 height 18
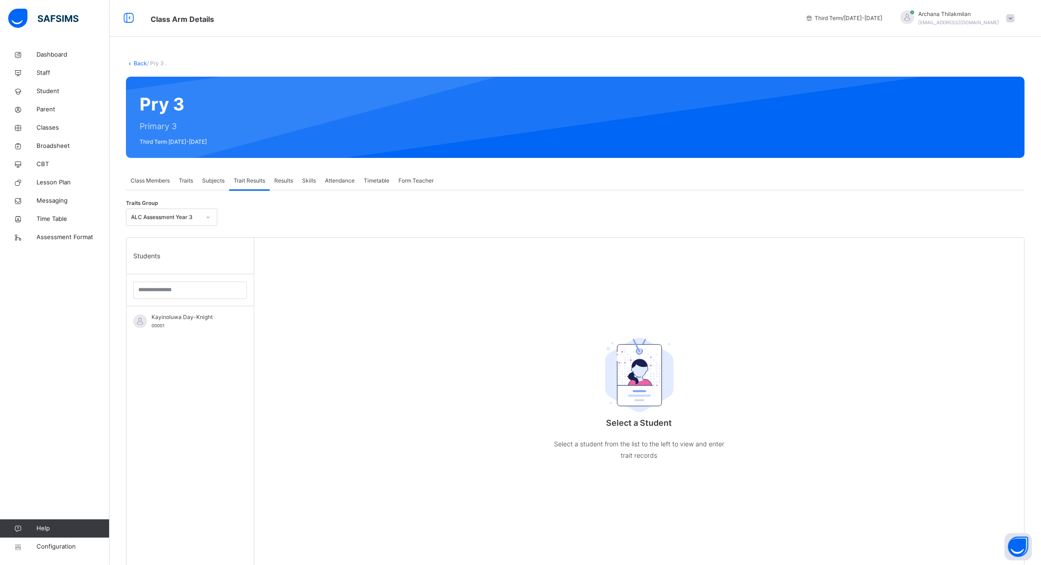
click at [289, 184] on span "Results" at bounding box center [283, 181] width 19 height 8
click at [324, 186] on div "Attendance" at bounding box center [339, 181] width 39 height 18
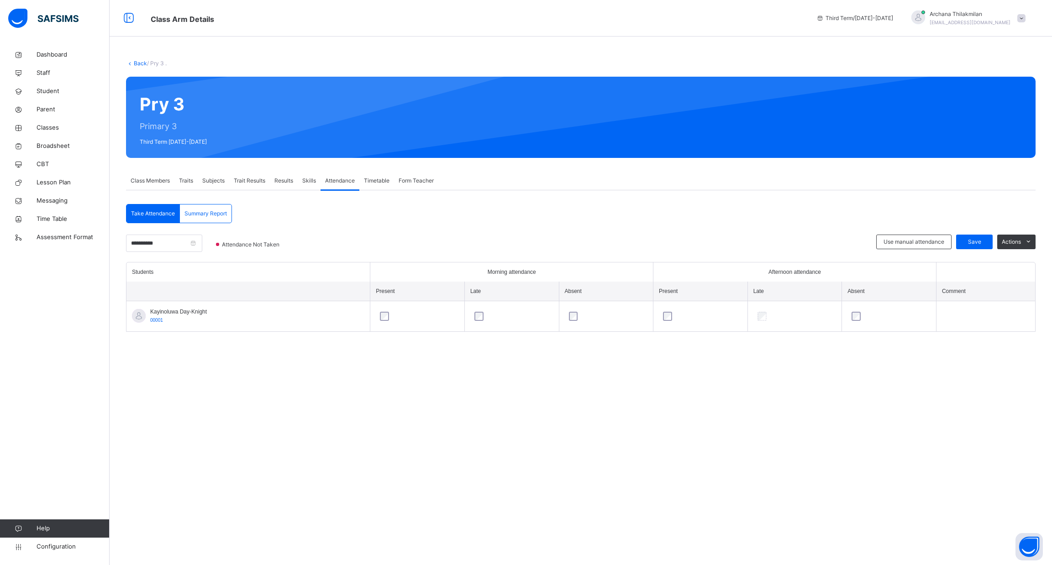
click at [369, 187] on div "Timetable" at bounding box center [376, 181] width 35 height 18
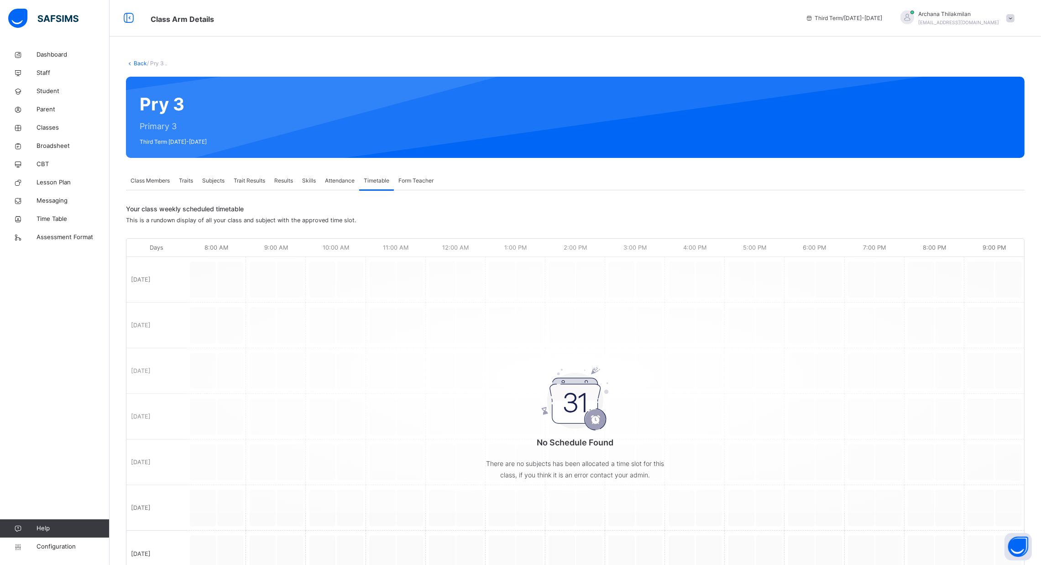
click at [346, 182] on span "Attendance" at bounding box center [340, 181] width 30 height 8
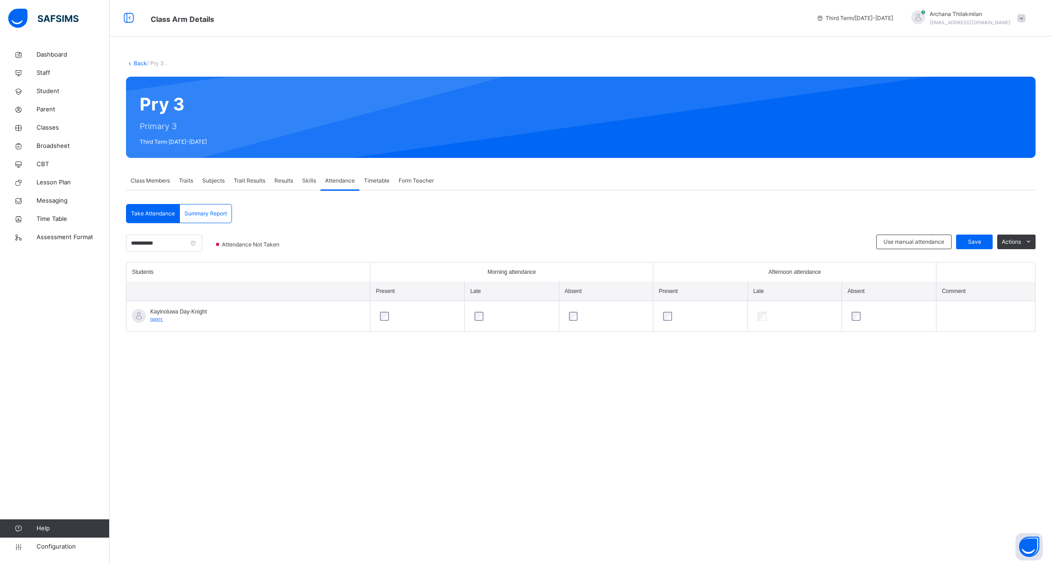
click at [310, 178] on span "Skills" at bounding box center [309, 181] width 14 height 8
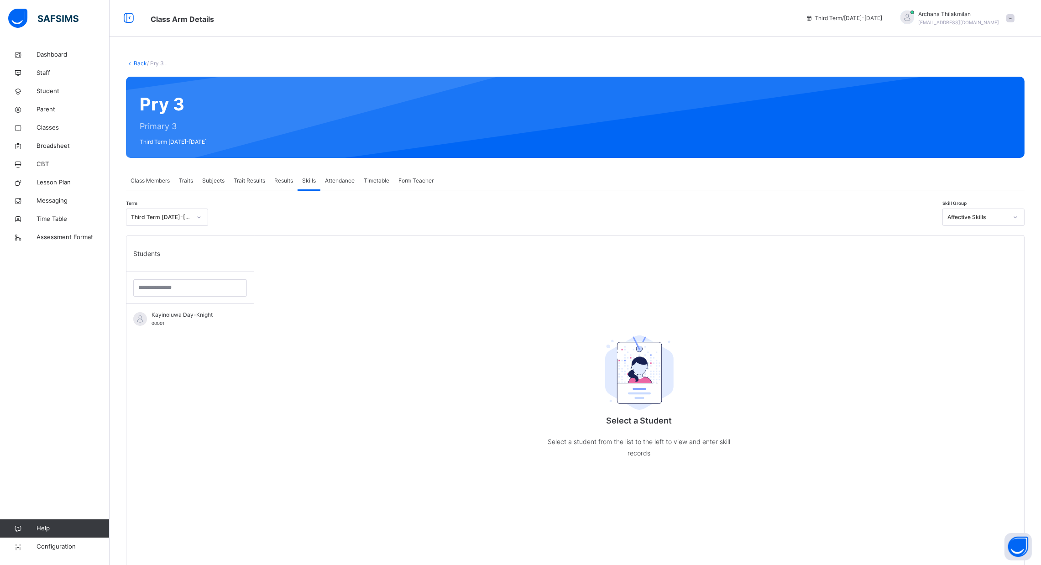
click at [278, 181] on span "Results" at bounding box center [283, 181] width 19 height 8
click at [314, 184] on span "Skills" at bounding box center [309, 181] width 14 height 8
click at [340, 182] on span "Attendance" at bounding box center [340, 181] width 30 height 8
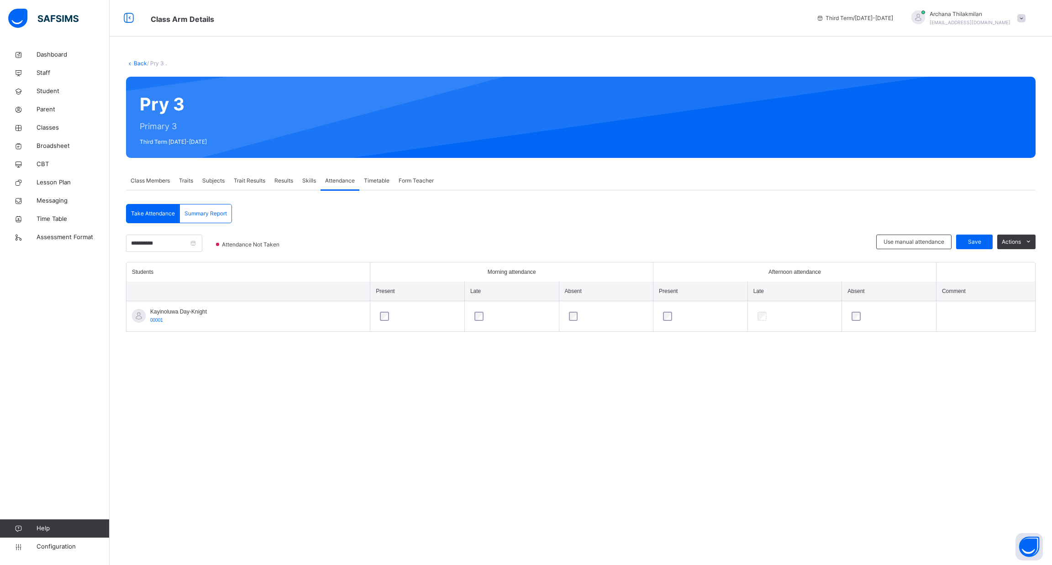
click at [340, 182] on span "Attendance" at bounding box center [340, 181] width 30 height 8
click at [308, 182] on span "Skills" at bounding box center [309, 181] width 14 height 8
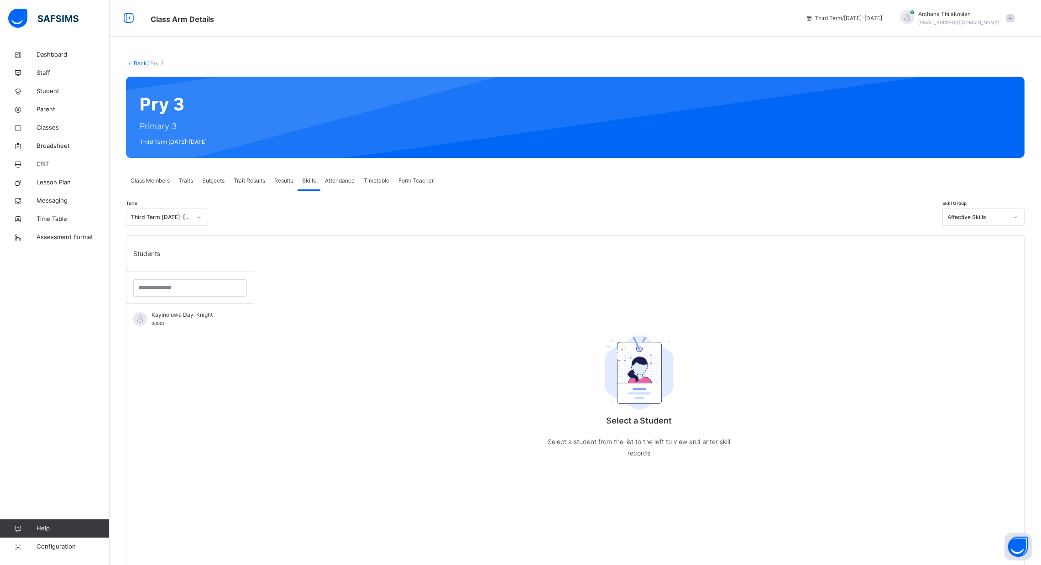
click at [289, 181] on span "Results" at bounding box center [283, 181] width 19 height 8
click at [254, 186] on div "Trait Results" at bounding box center [249, 181] width 41 height 18
click at [200, 324] on div "Kayinoluwa Day-Knight 00001" at bounding box center [193, 321] width 82 height 16
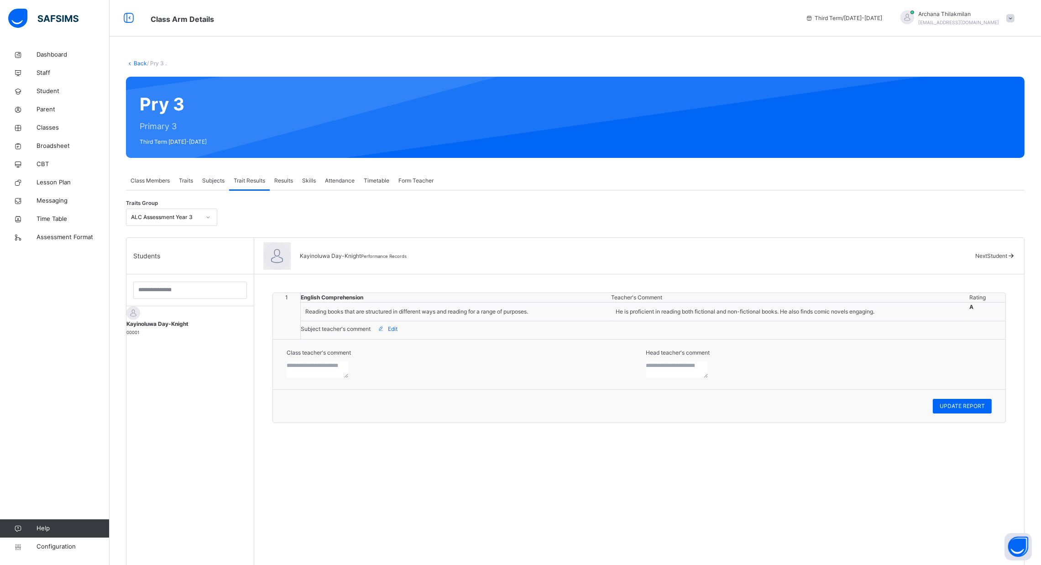
click at [380, 320] on div "Reading books that are structured in different ways and reading for a range of …" at bounding box center [456, 311] width 310 height 17
click at [983, 259] on span "Next Student" at bounding box center [992, 255] width 32 height 7
click at [397, 333] on span "Edit" at bounding box center [393, 329] width 10 height 8
click at [489, 348] on icon at bounding box center [484, 342] width 16 height 14
click at [360, 333] on span "Subject teacher's comment" at bounding box center [336, 329] width 70 height 8
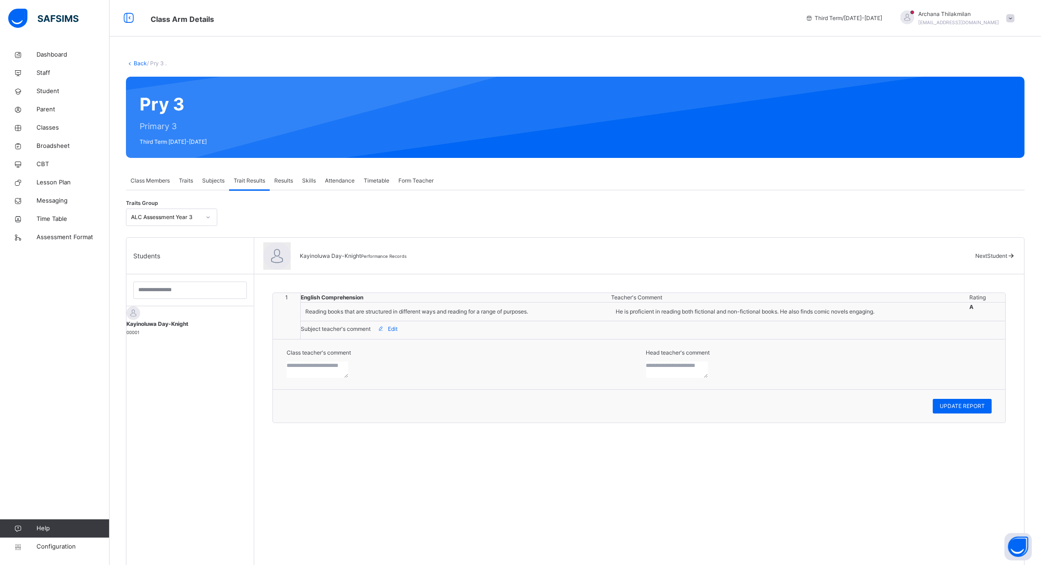
click at [215, 178] on span "Subjects" at bounding box center [213, 181] width 22 height 8
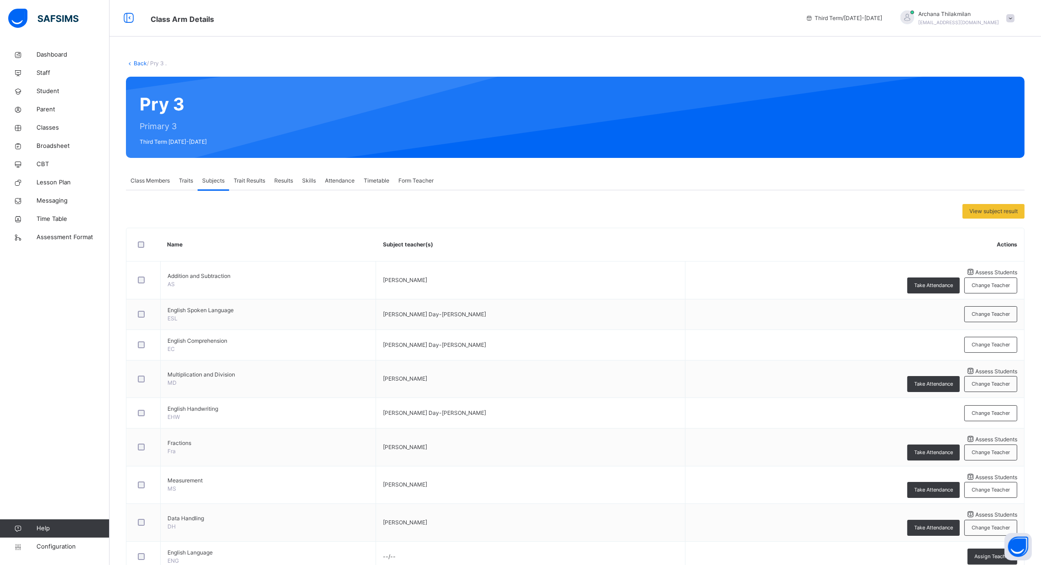
click at [181, 176] on div "Traits" at bounding box center [185, 181] width 23 height 18
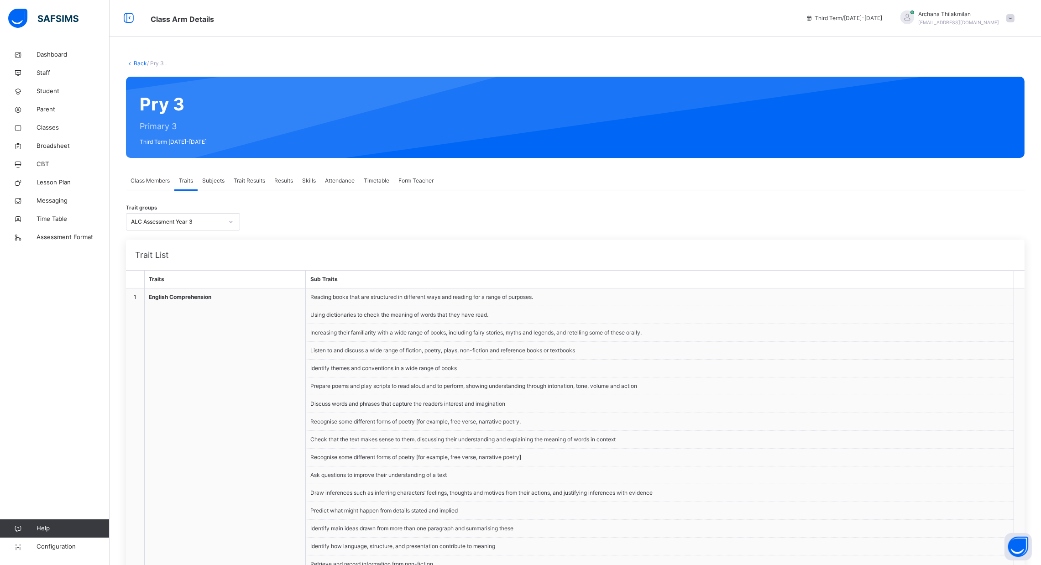
click at [156, 181] on span "Class Members" at bounding box center [150, 181] width 39 height 8
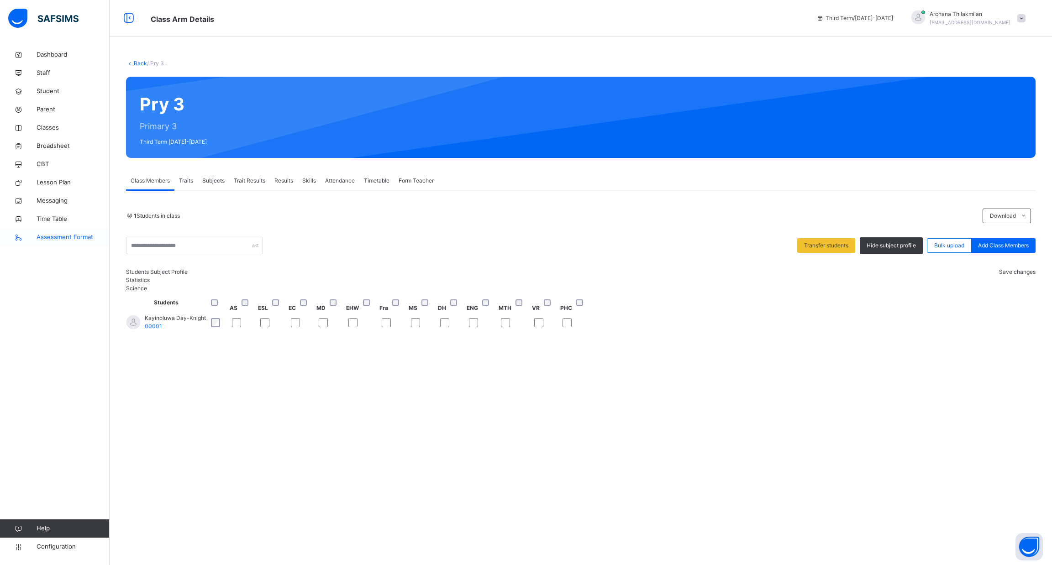
click at [73, 239] on span "Assessment Format" at bounding box center [73, 237] width 73 height 9
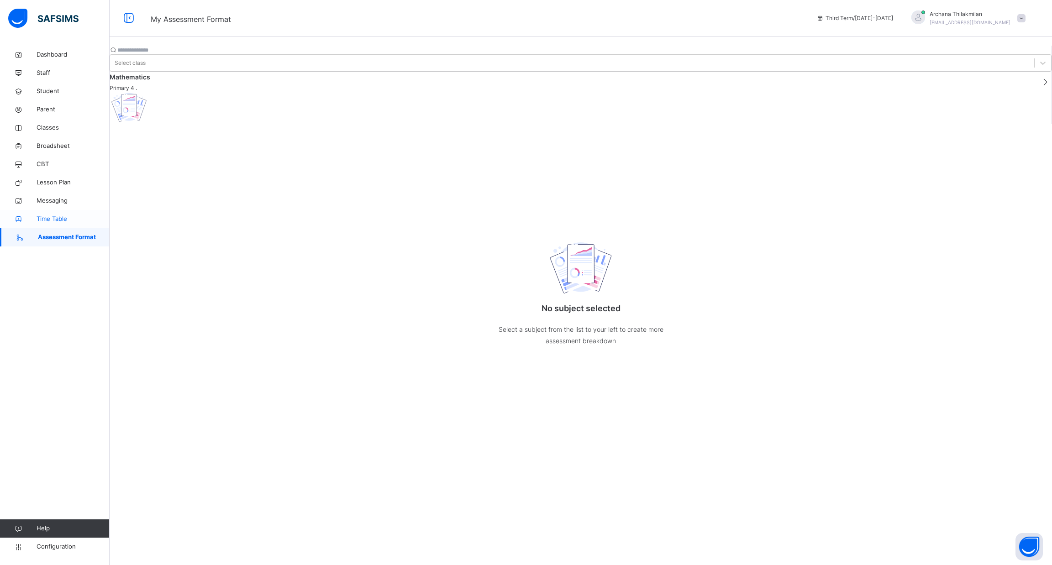
click at [66, 219] on span "Time Table" at bounding box center [73, 219] width 73 height 9
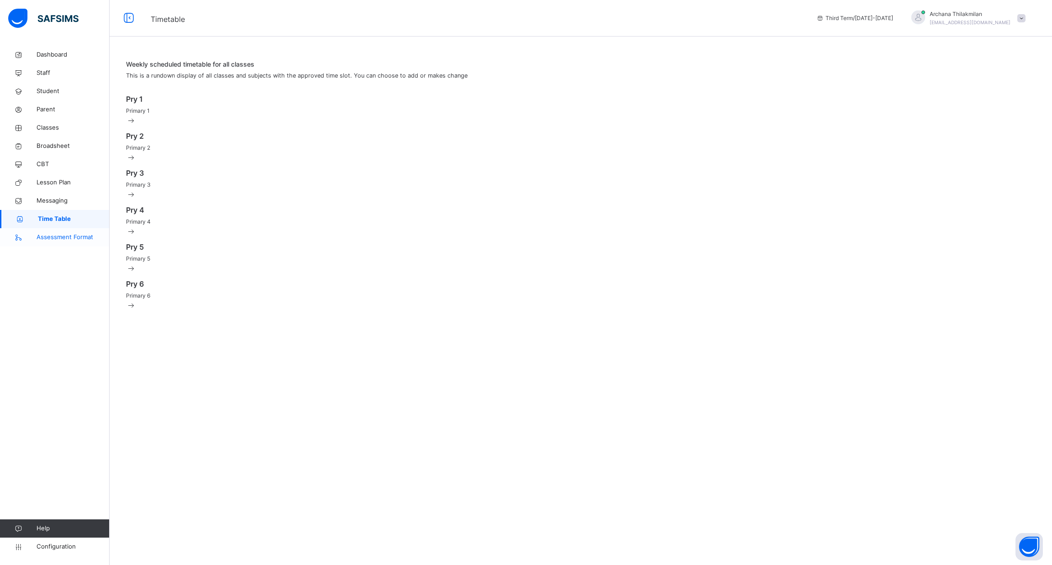
click at [73, 239] on span "Assessment Format" at bounding box center [73, 237] width 73 height 9
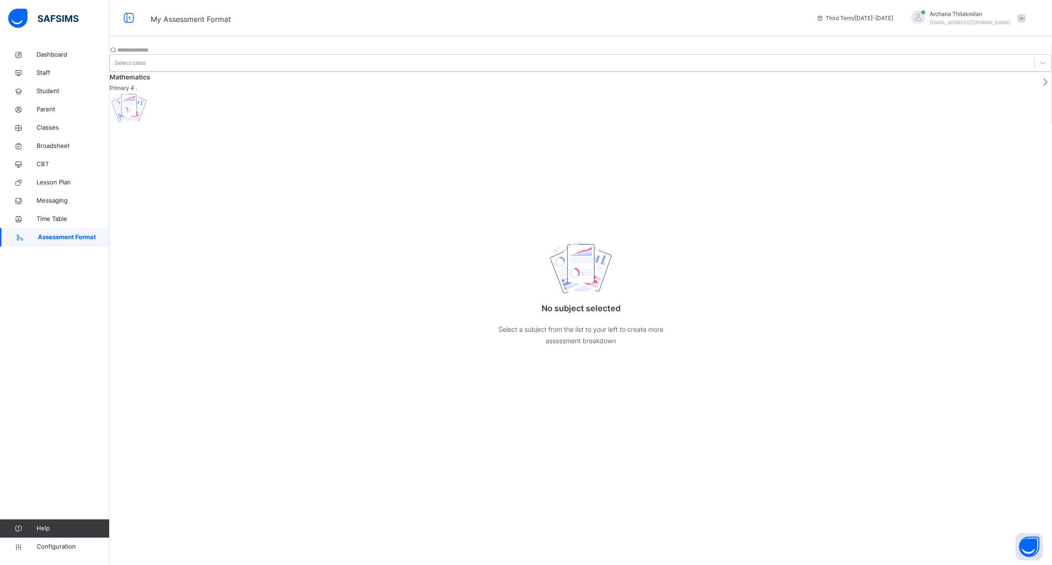
click at [199, 79] on span "Mathematics" at bounding box center [572, 77] width 924 height 10
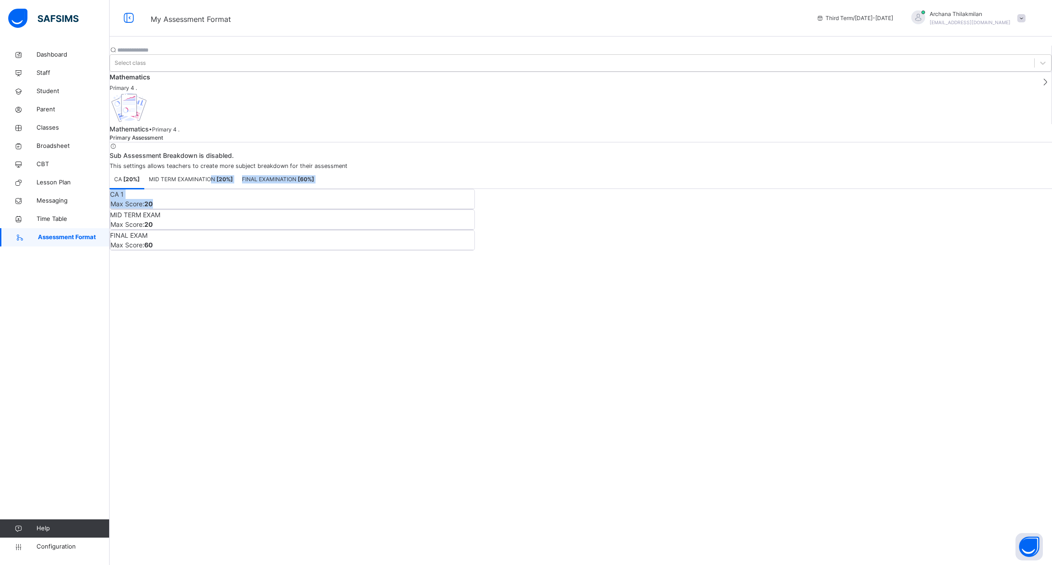
drag, startPoint x: 408, startPoint y: 173, endPoint x: 408, endPoint y: 130, distance: 43.8
click at [408, 170] on div "CA [ 20 %] MID TERM EXAMINATION [ 20 %] FINAL EXAMINATION [ 60 %] CA [ 20 %] Mo…" at bounding box center [581, 210] width 942 height 80
click at [237, 170] on div "MID TERM EXAMINATION [ 20 %]" at bounding box center [190, 179] width 93 height 18
click at [314, 176] on span "FINAL EXAMINATION [ 60 %]" at bounding box center [278, 179] width 72 height 7
click at [409, 151] on span "Sub Assessment Breakdown is disabled." at bounding box center [581, 156] width 942 height 10
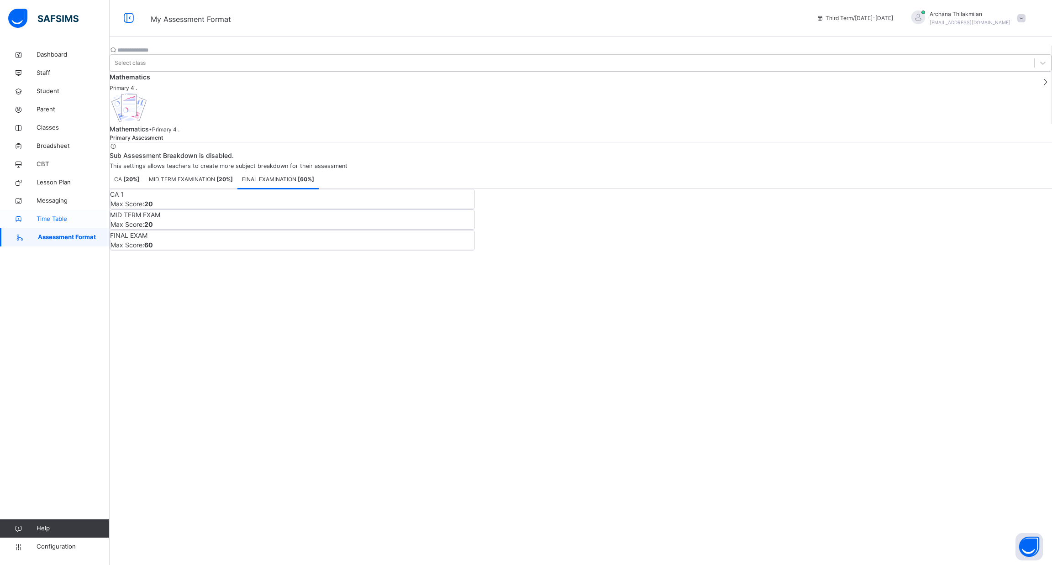
click at [75, 220] on span "Time Table" at bounding box center [73, 219] width 73 height 9
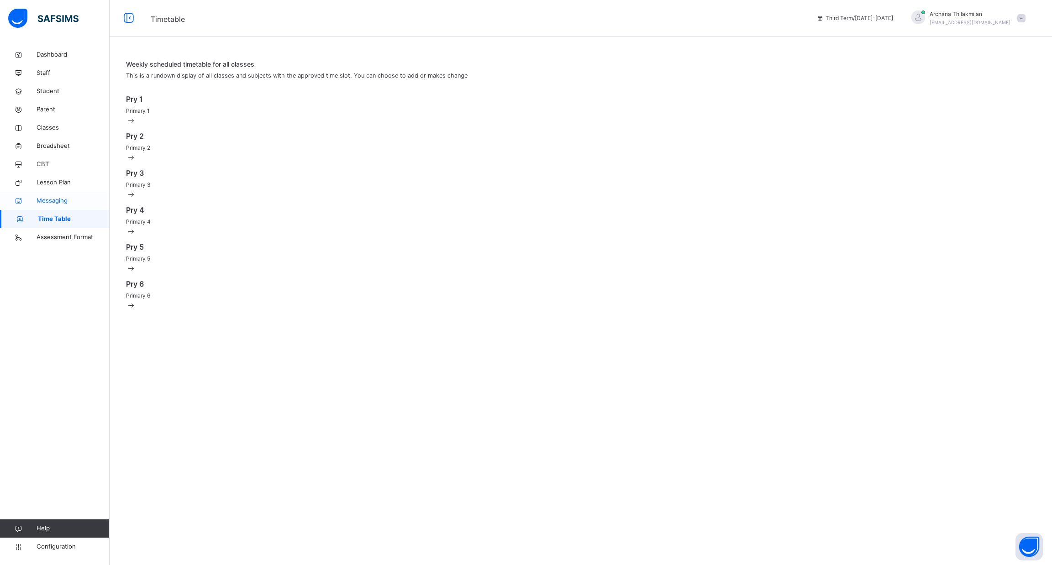
click at [78, 206] on link "Messaging" at bounding box center [55, 201] width 110 height 18
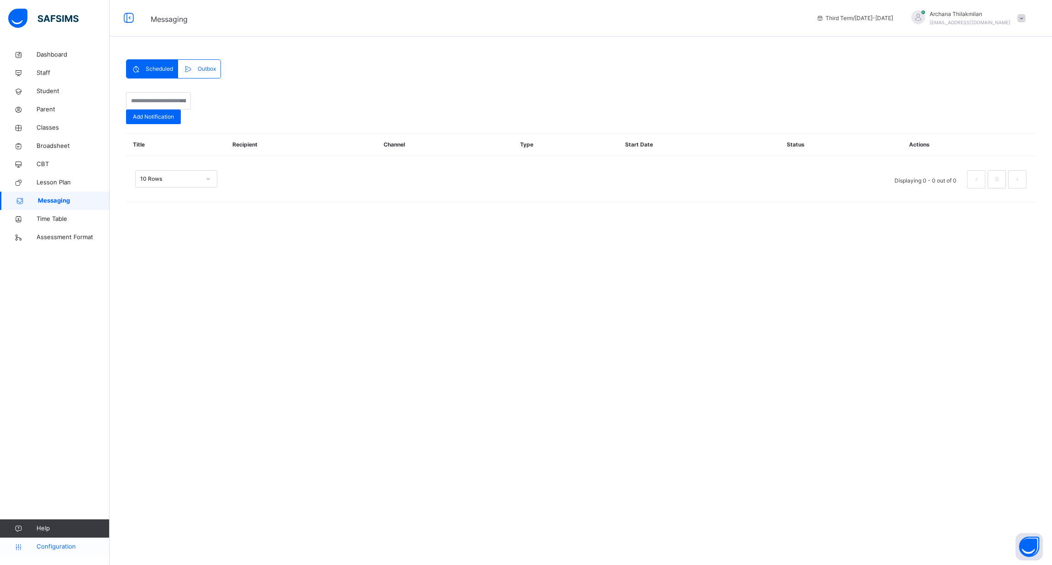
click at [81, 545] on span "Configuration" at bounding box center [73, 546] width 73 height 9
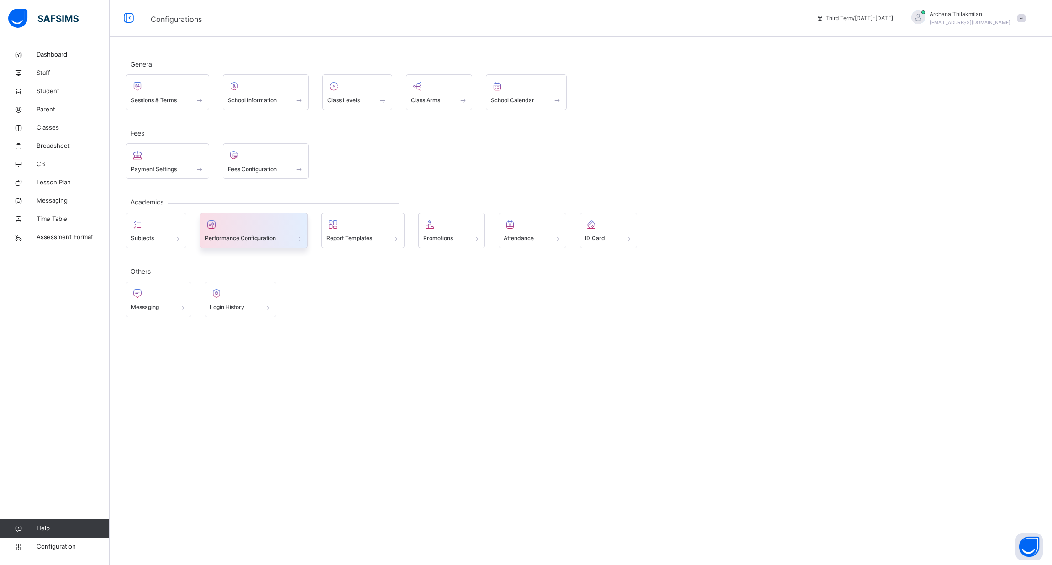
click at [237, 231] on span at bounding box center [254, 232] width 98 height 2
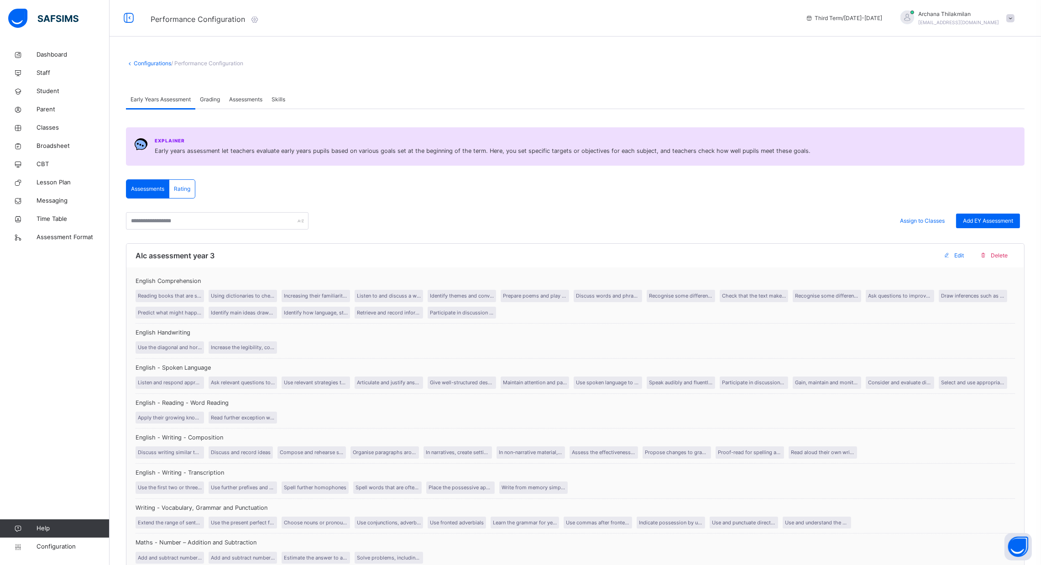
click at [247, 95] on span "Assessments" at bounding box center [245, 99] width 33 height 8
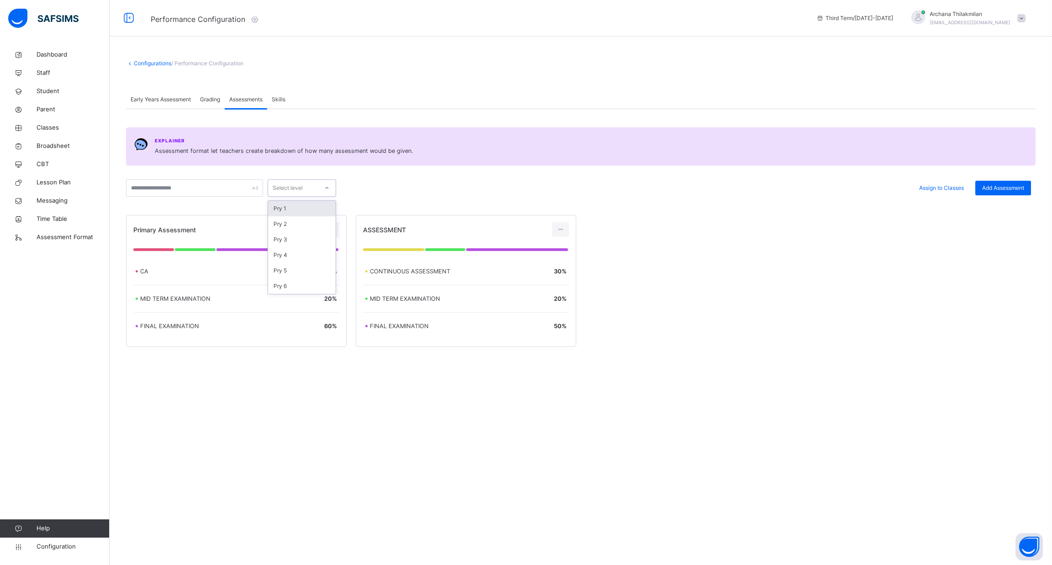
click at [289, 193] on div "Select level" at bounding box center [288, 187] width 30 height 17
click at [324, 213] on div "Pry 1" at bounding box center [302, 209] width 68 height 16
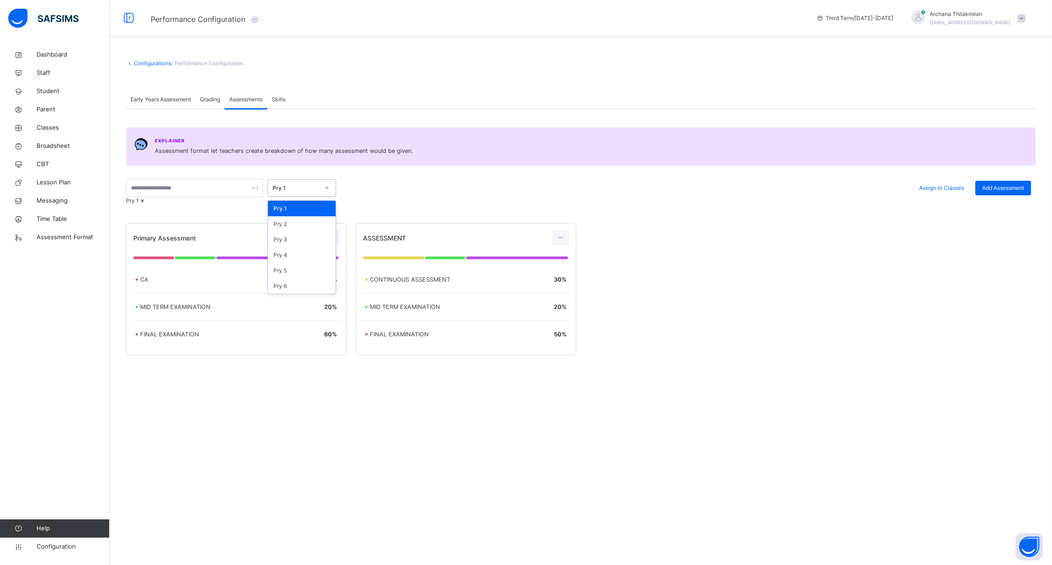
click at [316, 195] on div "Pry 1" at bounding box center [302, 187] width 68 height 17
click at [319, 244] on div "Pry 3" at bounding box center [302, 240] width 68 height 16
click at [557, 242] on icon at bounding box center [560, 238] width 8 height 8
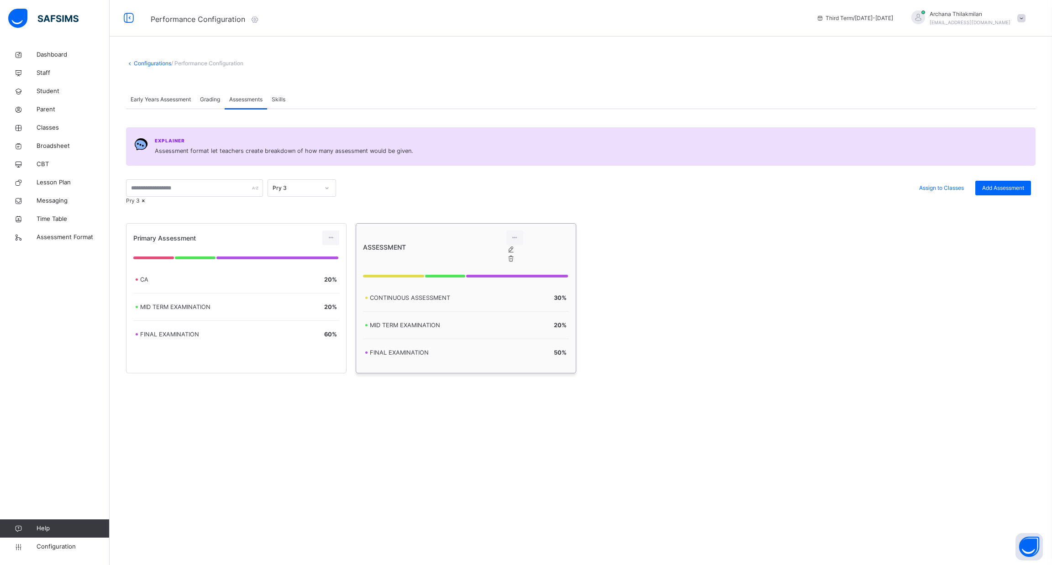
click at [520, 254] on div "Edit Assessment" at bounding box center [520, 249] width 0 height 9
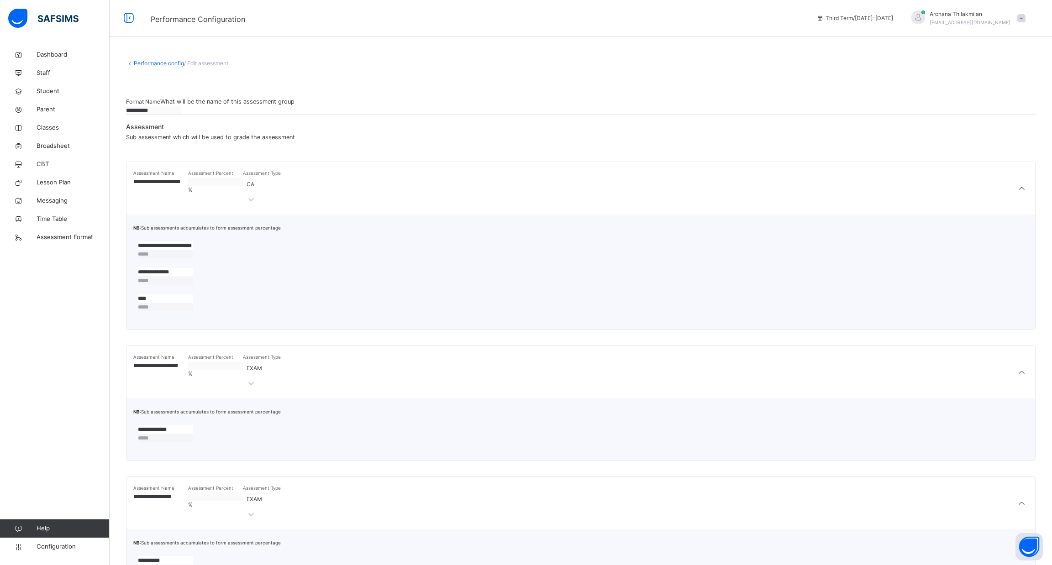
type input "**********"
click at [193, 303] on input "****" at bounding box center [165, 298] width 55 height 8
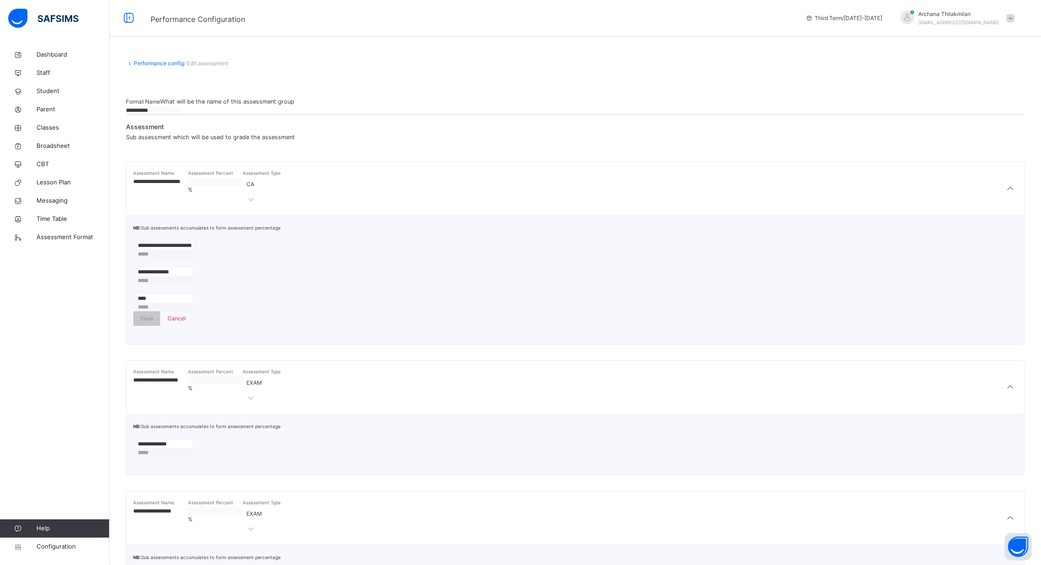
click at [193, 303] on input "****" at bounding box center [165, 298] width 55 height 8
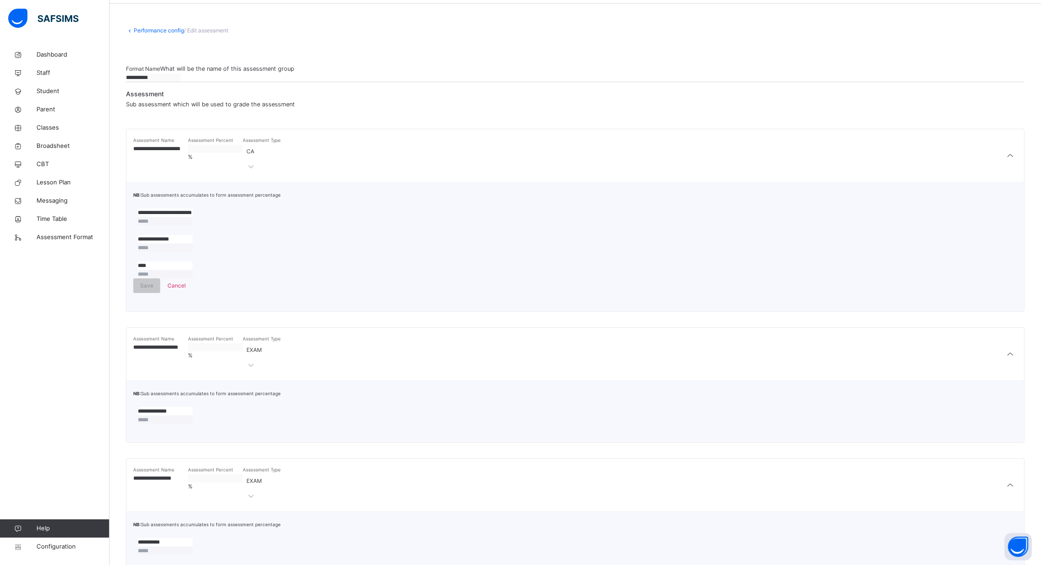
scroll to position [48, 0]
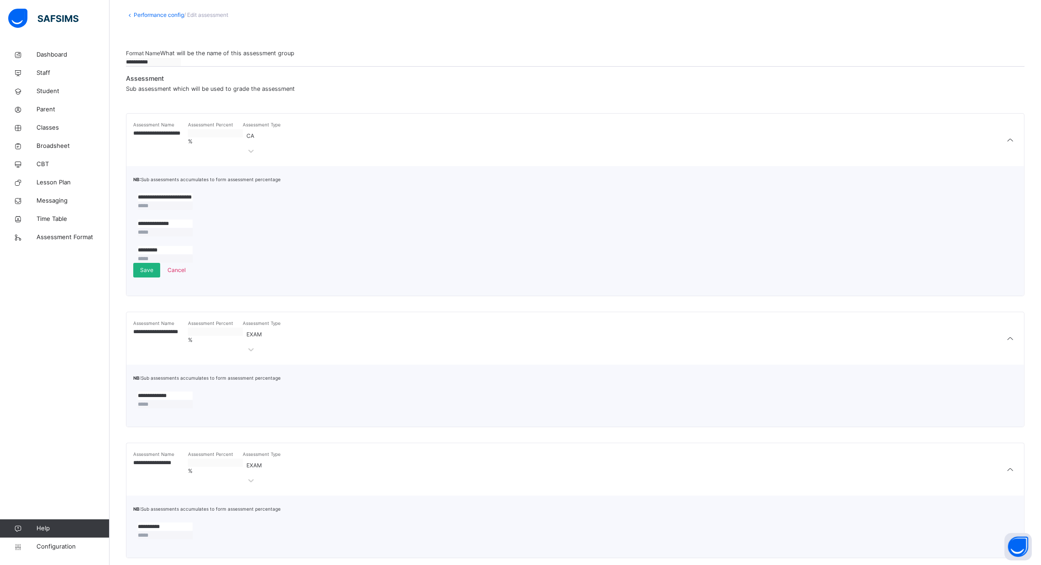
type input "*********"
click at [153, 274] on span "Save" at bounding box center [146, 270] width 13 height 8
click at [61, 241] on span "Assessment Format" at bounding box center [73, 237] width 73 height 9
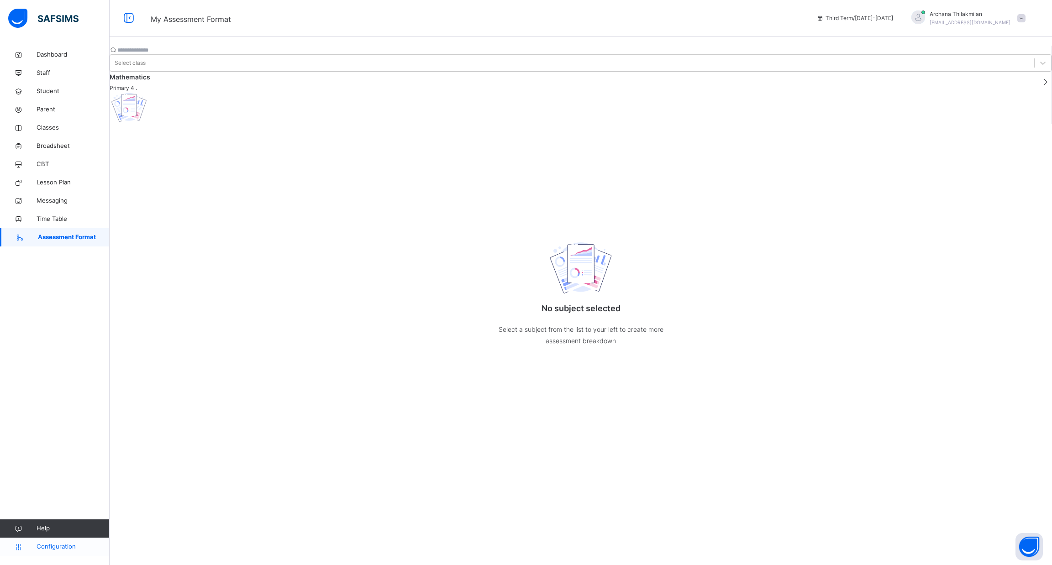
click at [62, 546] on span "Configuration" at bounding box center [73, 546] width 73 height 9
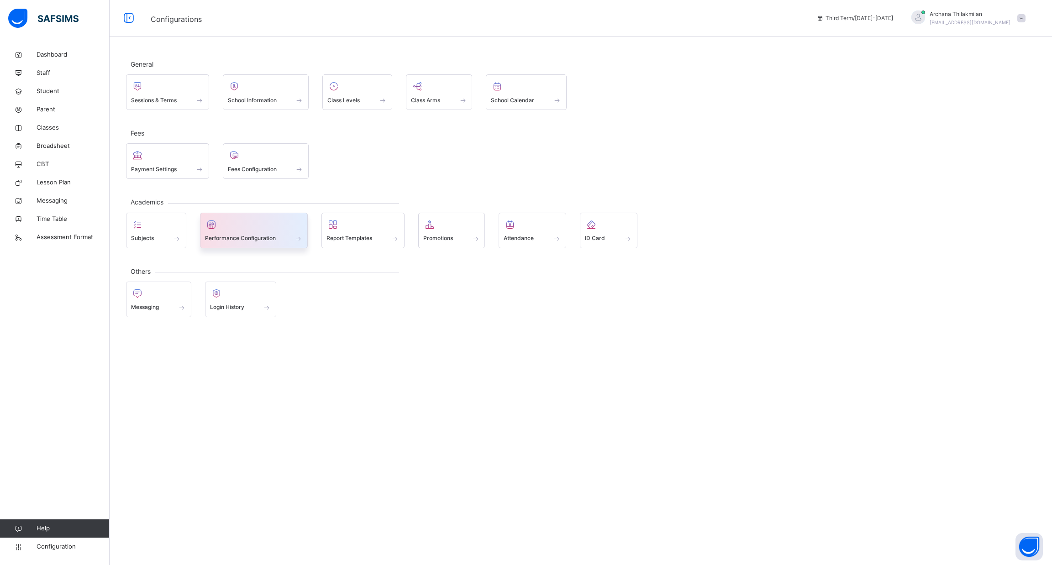
click at [269, 220] on div at bounding box center [254, 225] width 98 height 14
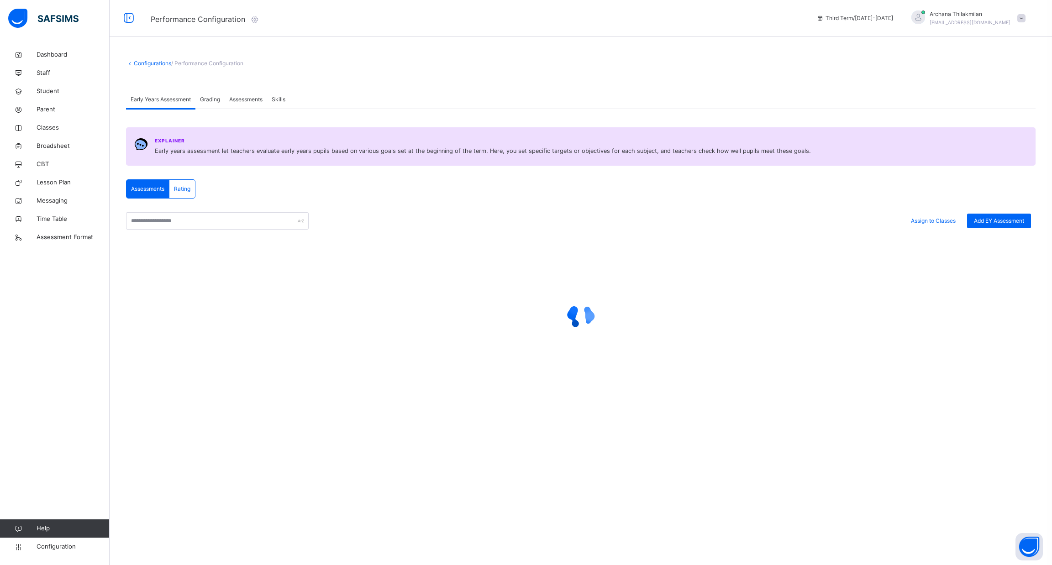
click at [252, 93] on div "Assessments" at bounding box center [246, 99] width 42 height 18
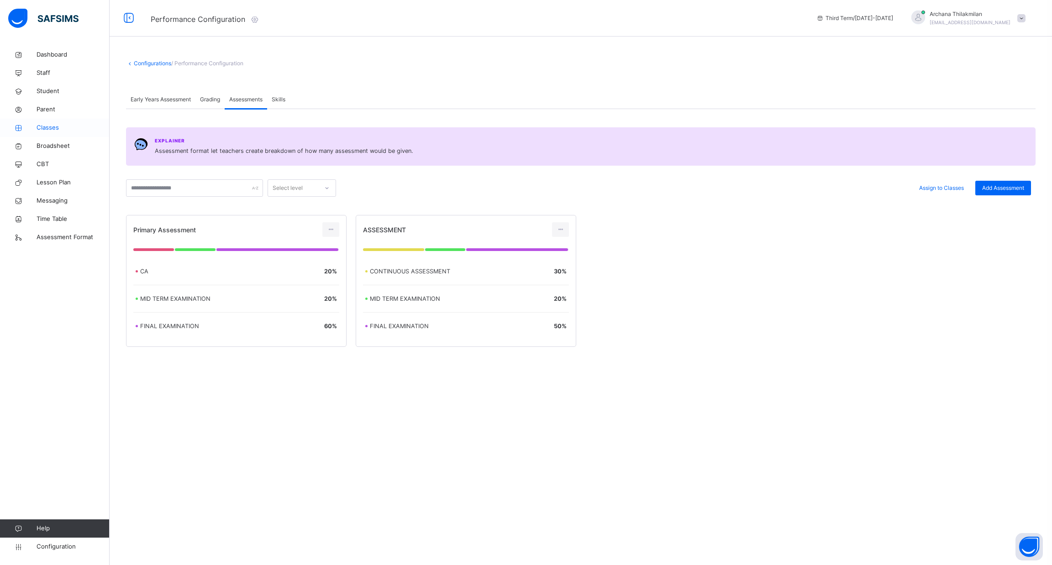
click at [56, 127] on span "Classes" at bounding box center [73, 127] width 73 height 9
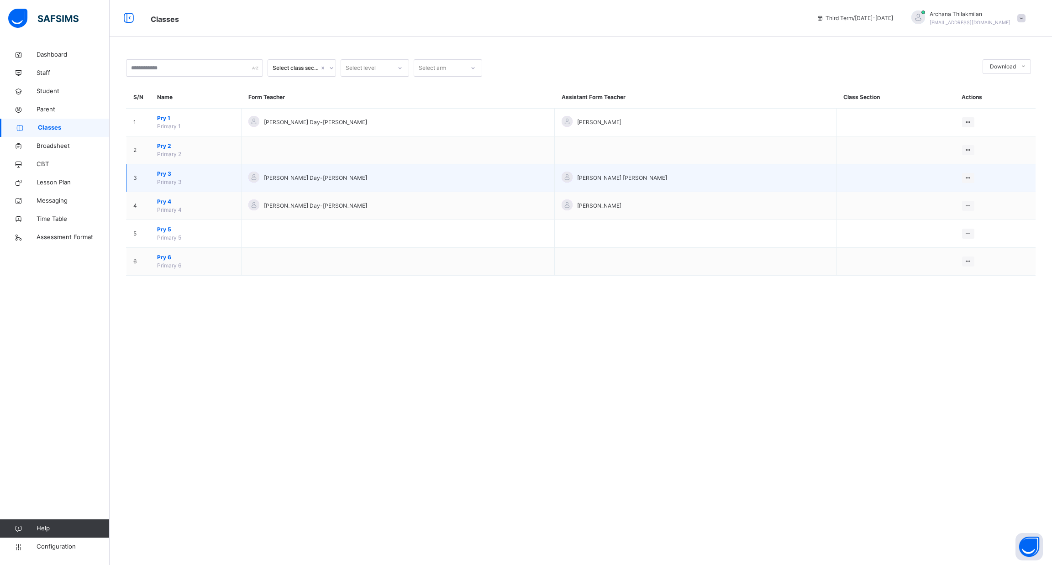
click at [168, 177] on span "Pry 3" at bounding box center [195, 174] width 77 height 8
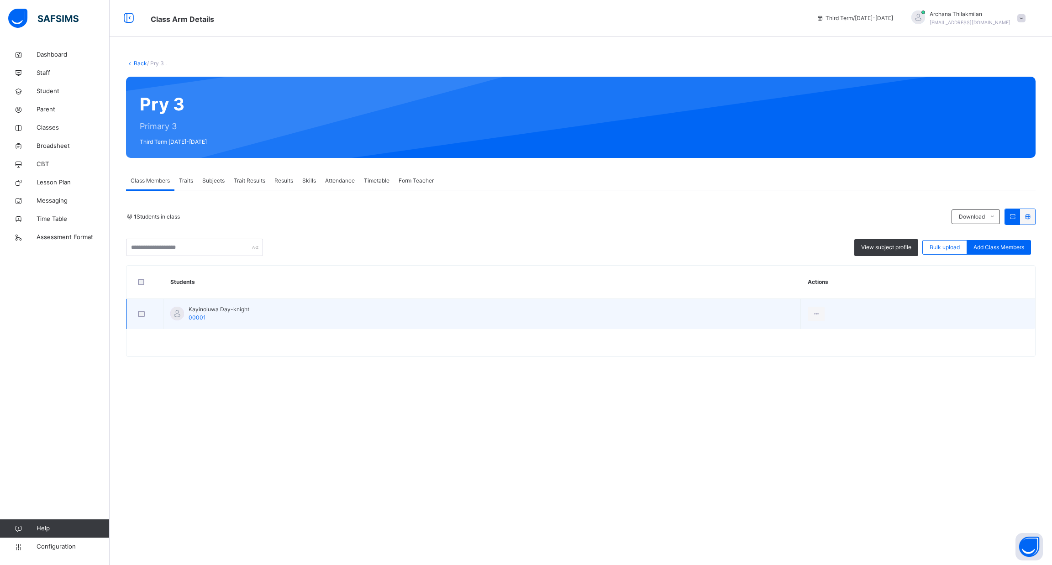
click at [207, 316] on div "Kayinoluwa Day-knight 00001" at bounding box center [219, 313] width 61 height 16
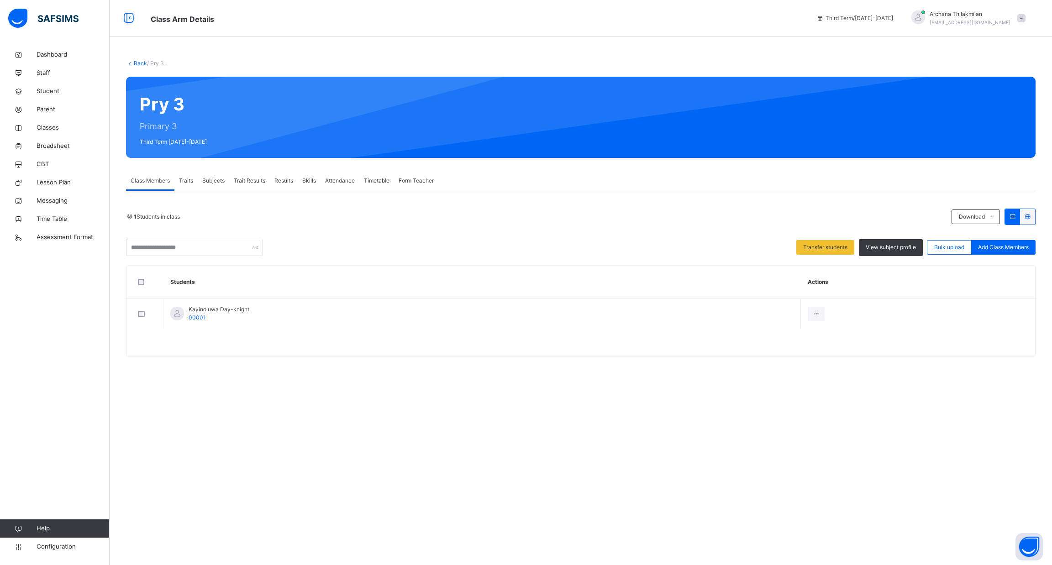
click at [286, 181] on span "Results" at bounding box center [283, 181] width 19 height 8
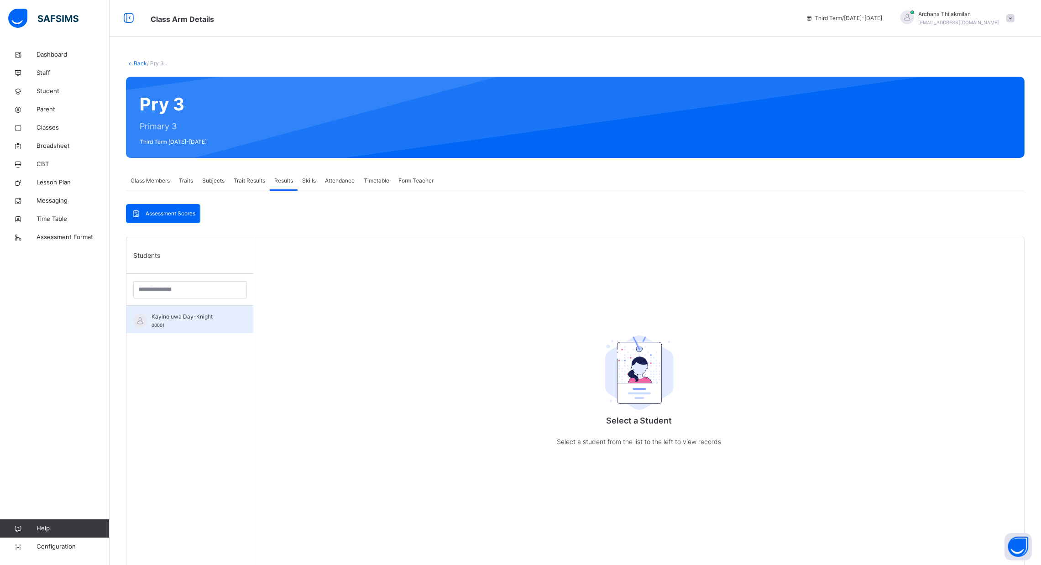
click at [191, 330] on div "Kayinoluwa Day-Knight 00001" at bounding box center [189, 319] width 127 height 27
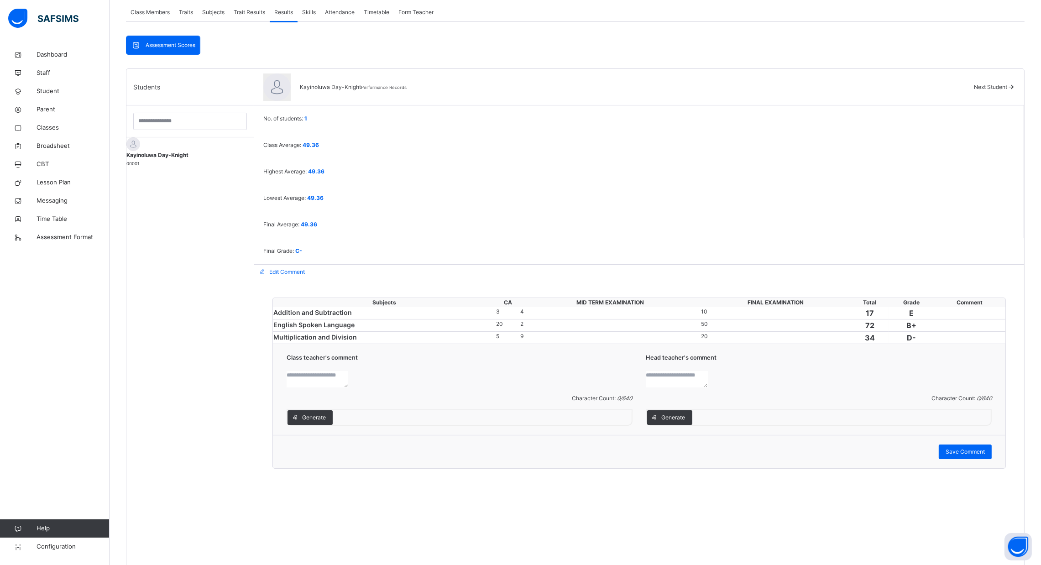
scroll to position [170, 0]
click at [496, 306] on div "3" at bounding box center [507, 310] width 23 height 8
click at [496, 318] on div "20" at bounding box center [507, 322] width 23 height 8
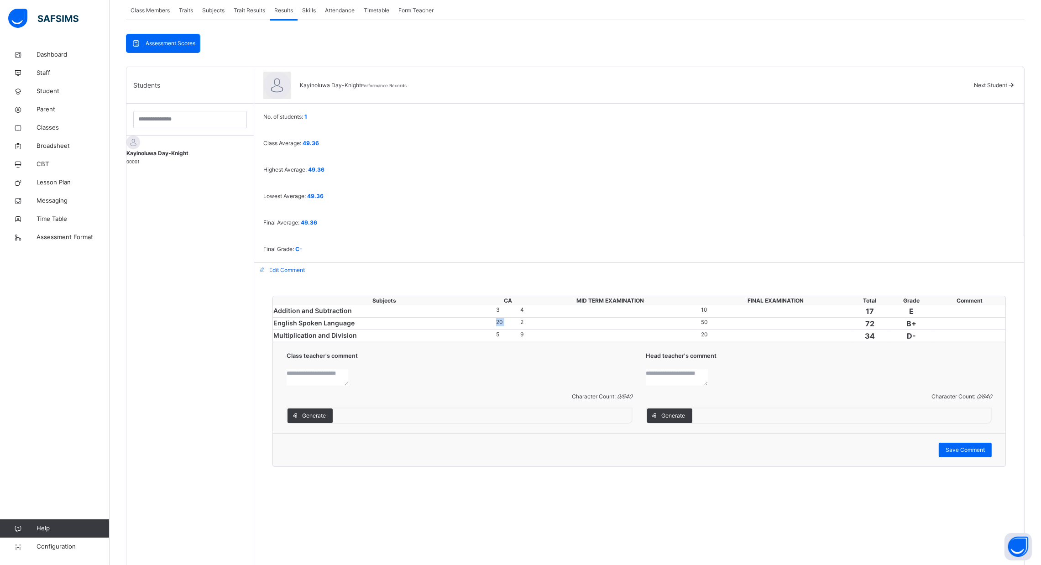
click at [496, 318] on div "20" at bounding box center [507, 322] width 23 height 8
click at [210, 209] on div "Students Kayinoluwa Day-Knight 00001" at bounding box center [190, 349] width 128 height 565
click at [188, 38] on div "Assessment Scores" at bounding box center [162, 43] width 73 height 18
click at [241, 11] on span "Trait Results" at bounding box center [249, 10] width 31 height 8
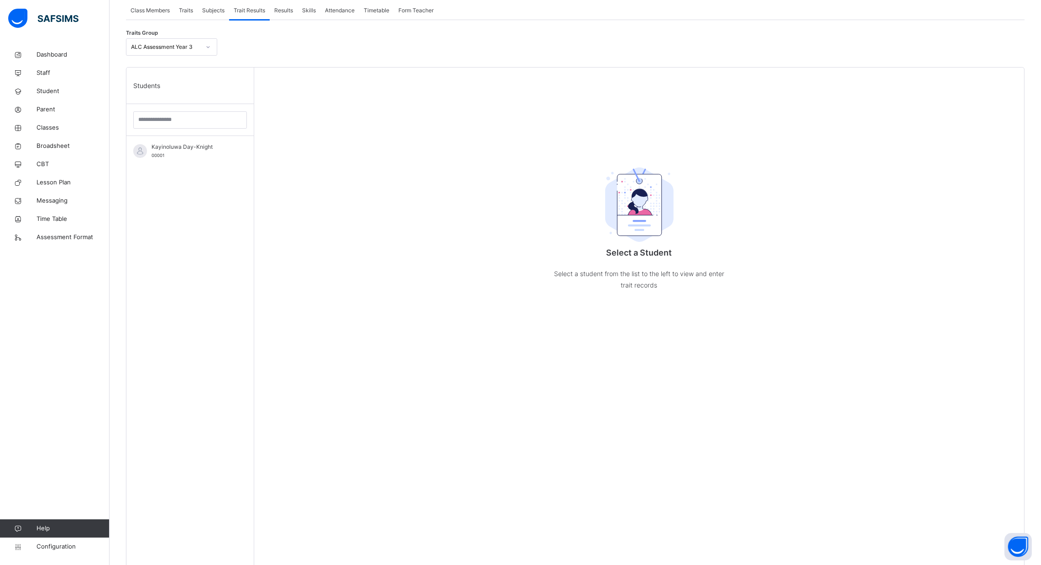
click at [144, 12] on span "Class Members" at bounding box center [150, 10] width 39 height 8
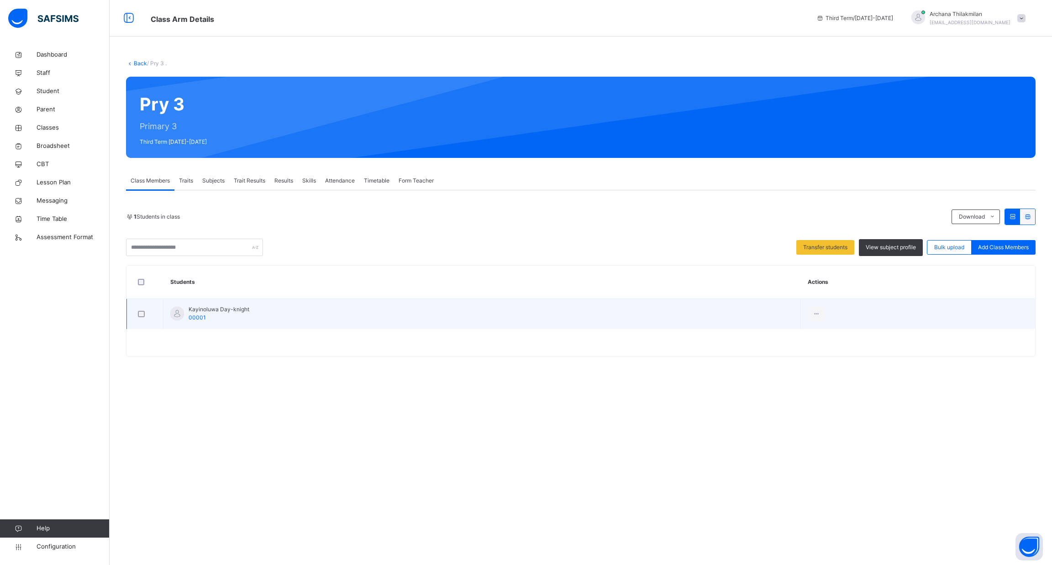
click at [220, 323] on td "Kayinoluwa Day-knight 00001" at bounding box center [481, 314] width 637 height 31
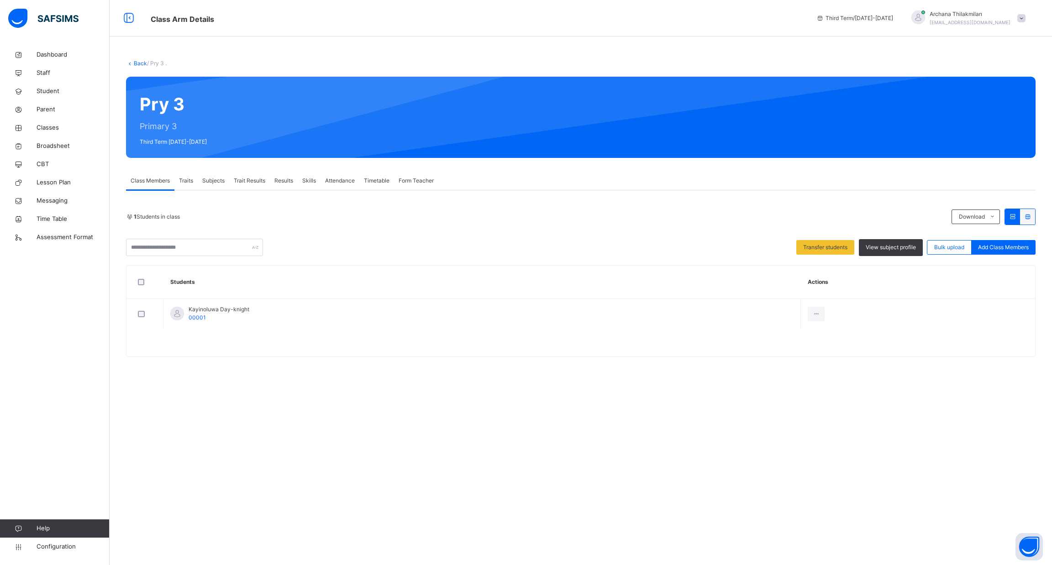
click at [281, 178] on span "Results" at bounding box center [283, 181] width 19 height 8
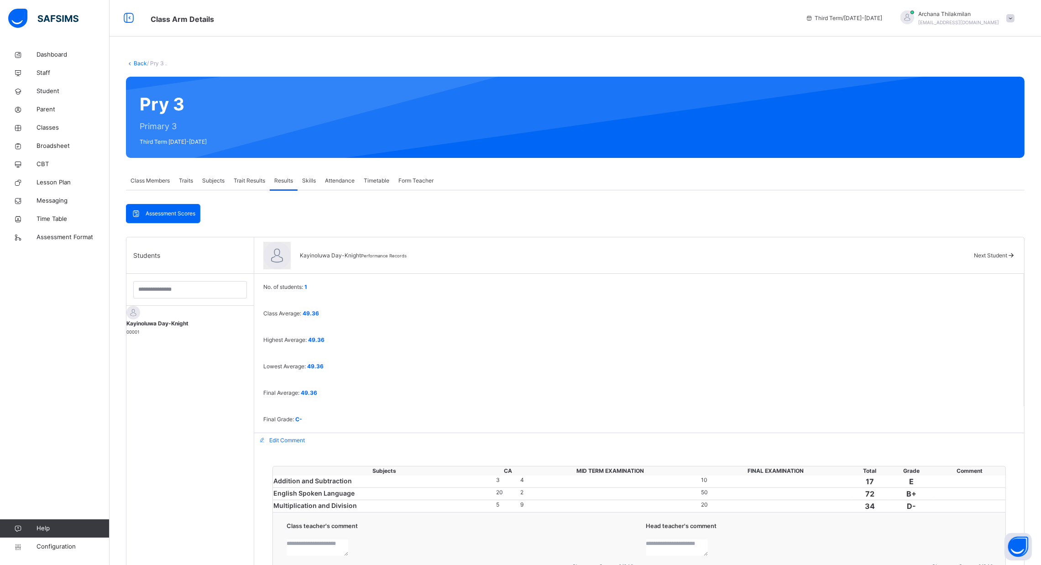
click at [196, 327] on div "Kayinoluwa Day-Knight 00001" at bounding box center [189, 328] width 127 height 16
click at [173, 219] on div "Assessment Scores" at bounding box center [162, 214] width 73 height 18
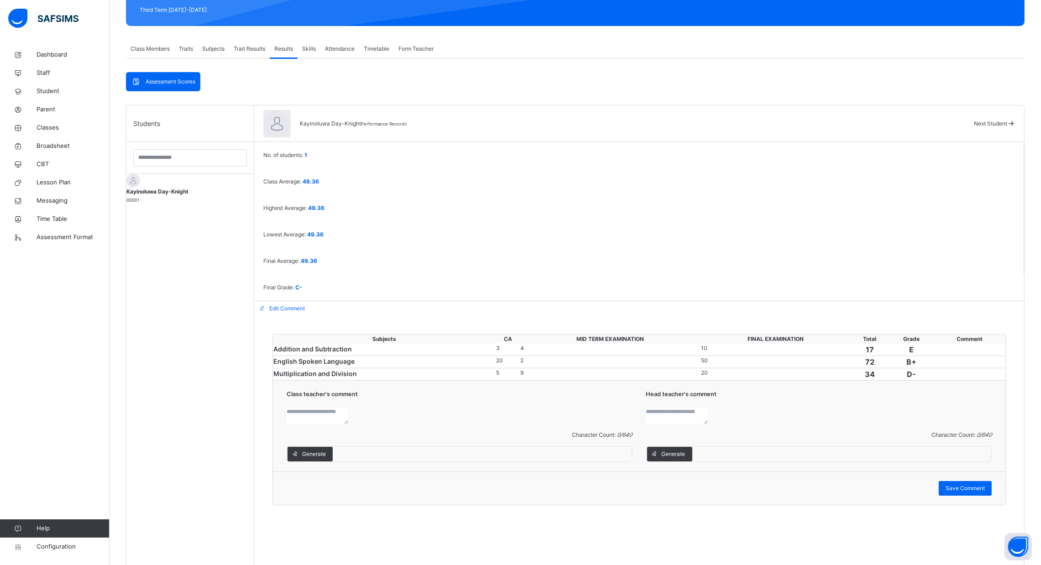
scroll to position [154, 0]
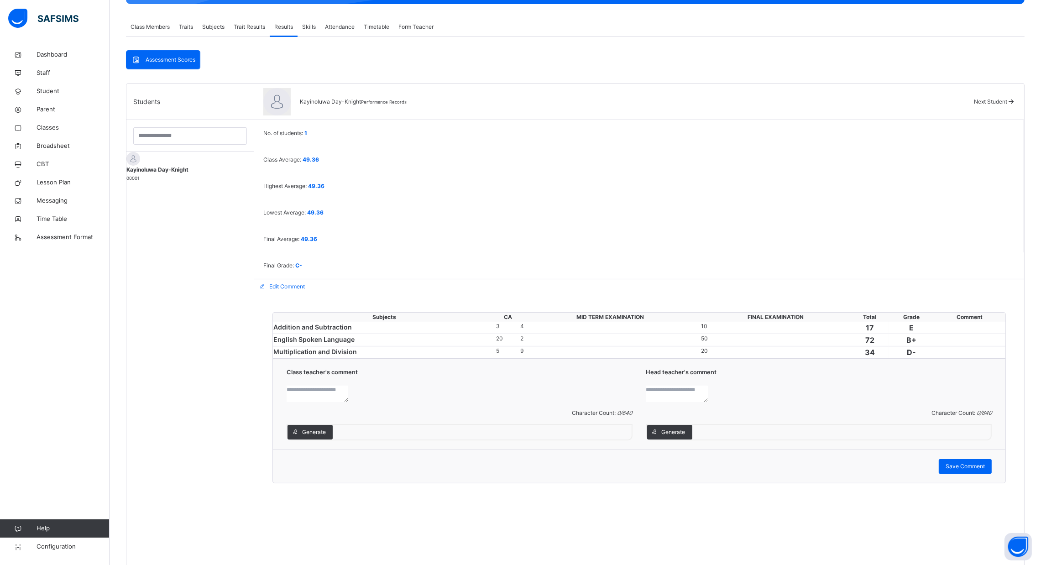
click at [305, 283] on span "Edit Comment" at bounding box center [287, 287] width 36 height 8
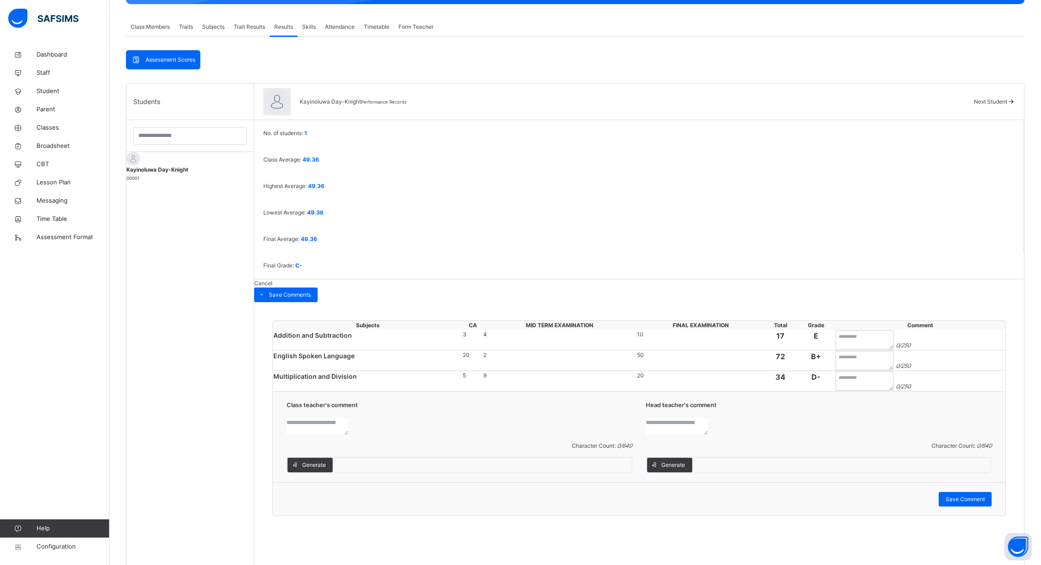
click at [689, 331] on div "10" at bounding box center [700, 335] width 127 height 8
click at [566, 331] on div "4" at bounding box center [559, 335] width 153 height 8
click at [464, 331] on div "3" at bounding box center [473, 335] width 20 height 8
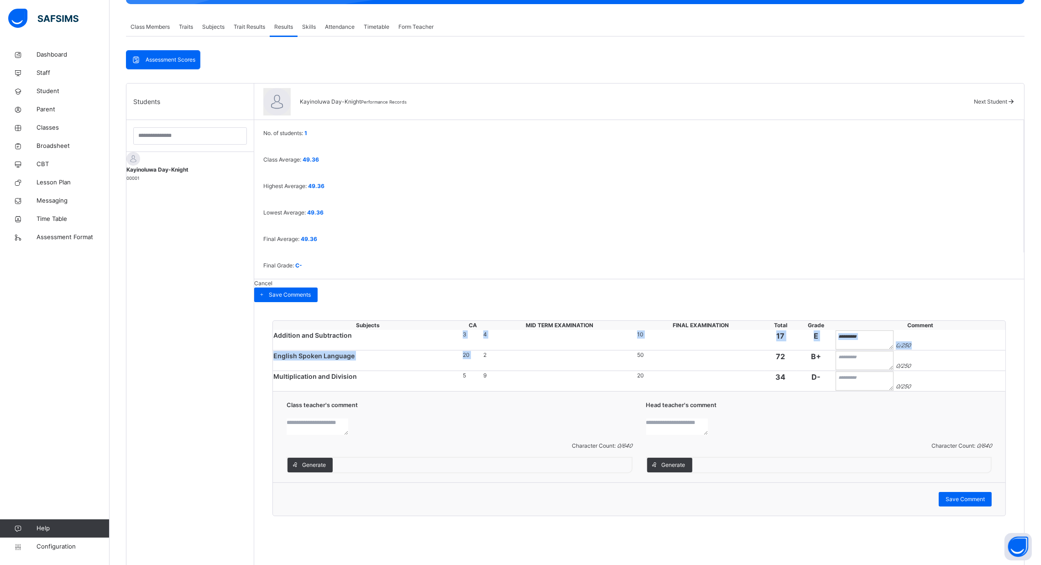
drag, startPoint x: 464, startPoint y: 231, endPoint x: 463, endPoint y: 279, distance: 48.4
click at [463, 330] on tbody "Addition and Subtraction 3 4 10 17 E 0 / 250 English Spoken Language 20 2 50 72…" at bounding box center [639, 360] width 733 height 61
click at [463, 351] on div "20" at bounding box center [473, 355] width 20 height 8
click at [273, 280] on span "Cancel" at bounding box center [263, 283] width 18 height 7
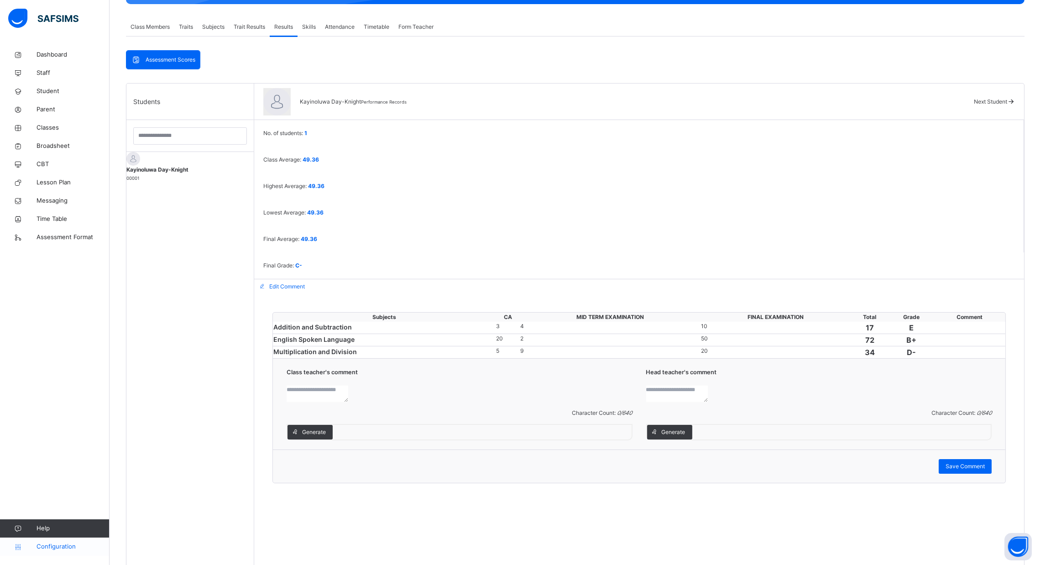
click at [47, 546] on span "Configuration" at bounding box center [73, 546] width 73 height 9
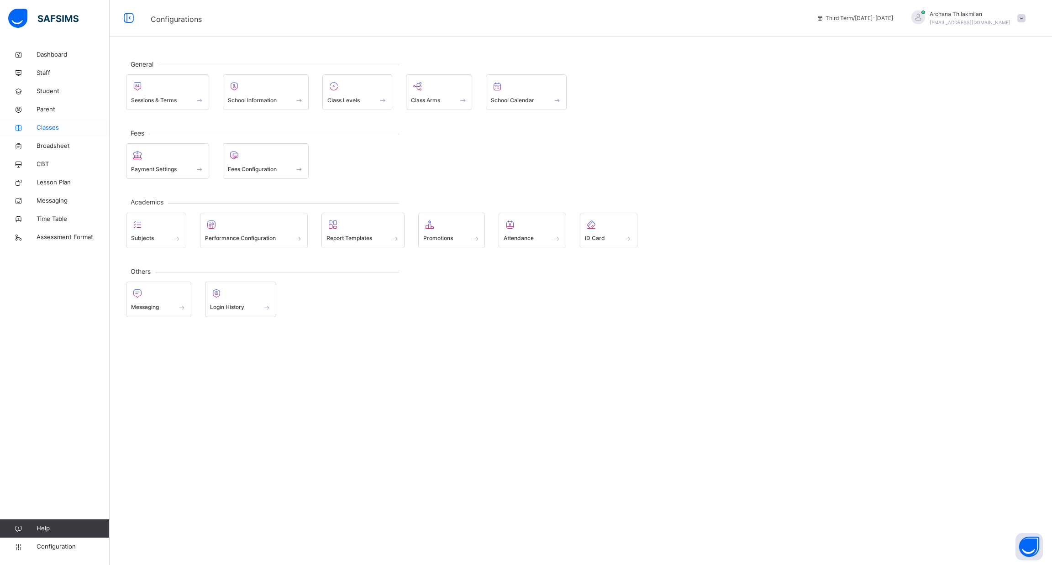
click at [60, 122] on link "Classes" at bounding box center [55, 128] width 110 height 18
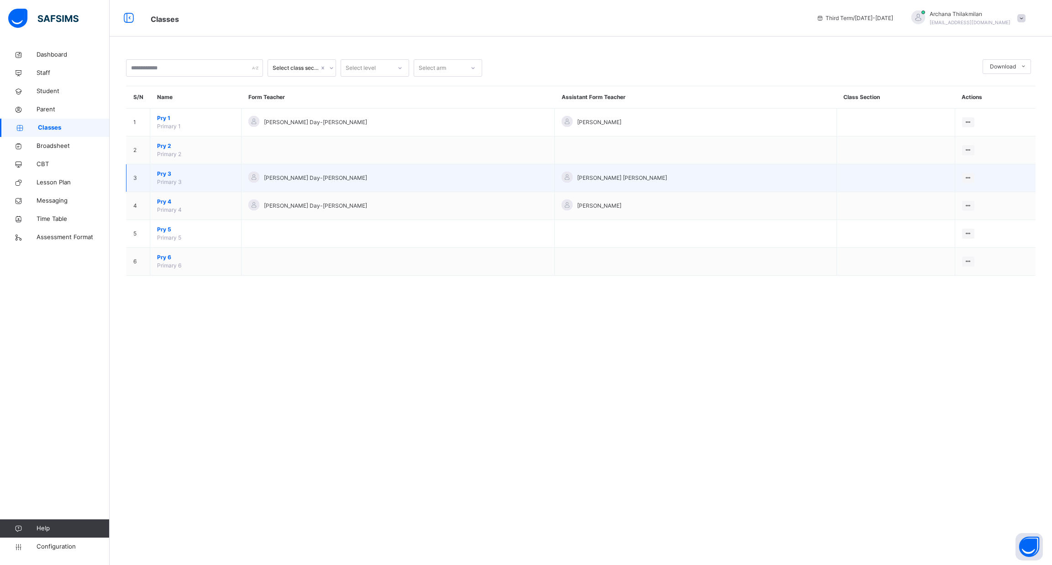
click at [178, 175] on span "Pry 3" at bounding box center [195, 174] width 77 height 8
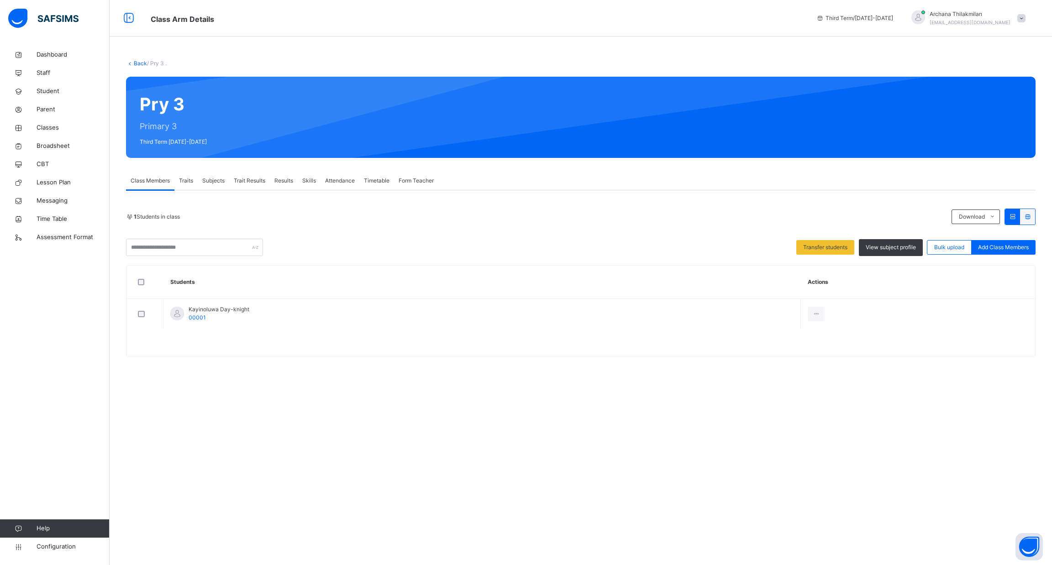
click at [1026, 216] on icon at bounding box center [1028, 216] width 8 height 7
click at [1018, 216] on div at bounding box center [1012, 217] width 15 height 16
click at [286, 187] on div "Results" at bounding box center [284, 181] width 28 height 18
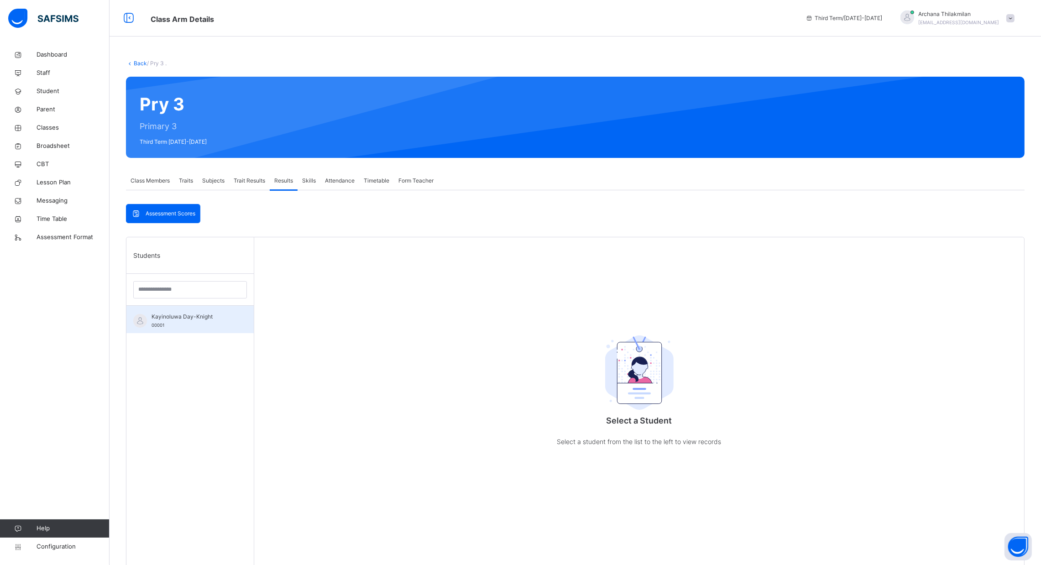
click at [199, 321] on div "Kayinoluwa Day-Knight 00001" at bounding box center [193, 321] width 82 height 16
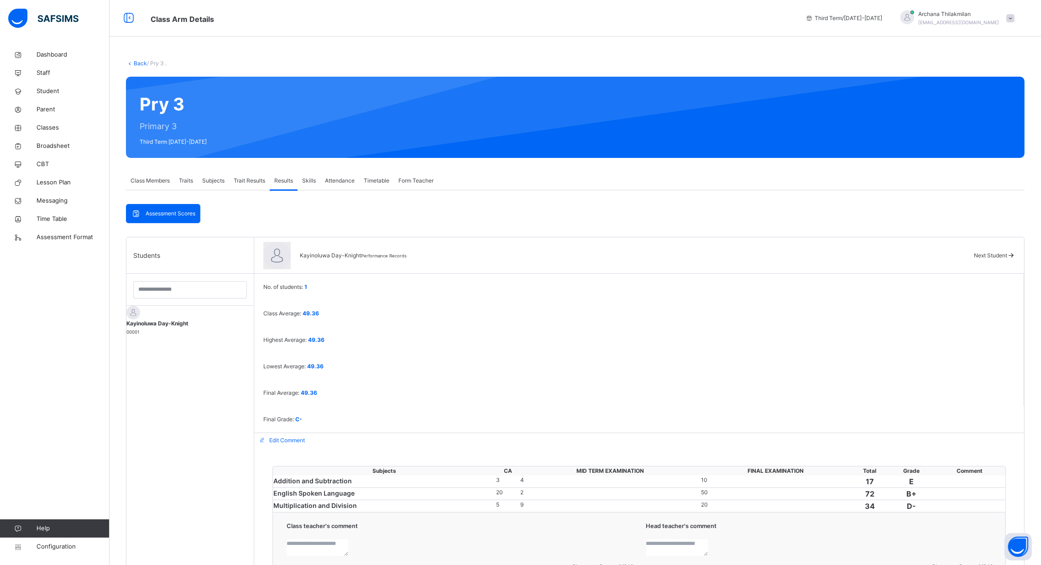
click at [209, 182] on span "Subjects" at bounding box center [213, 181] width 22 height 8
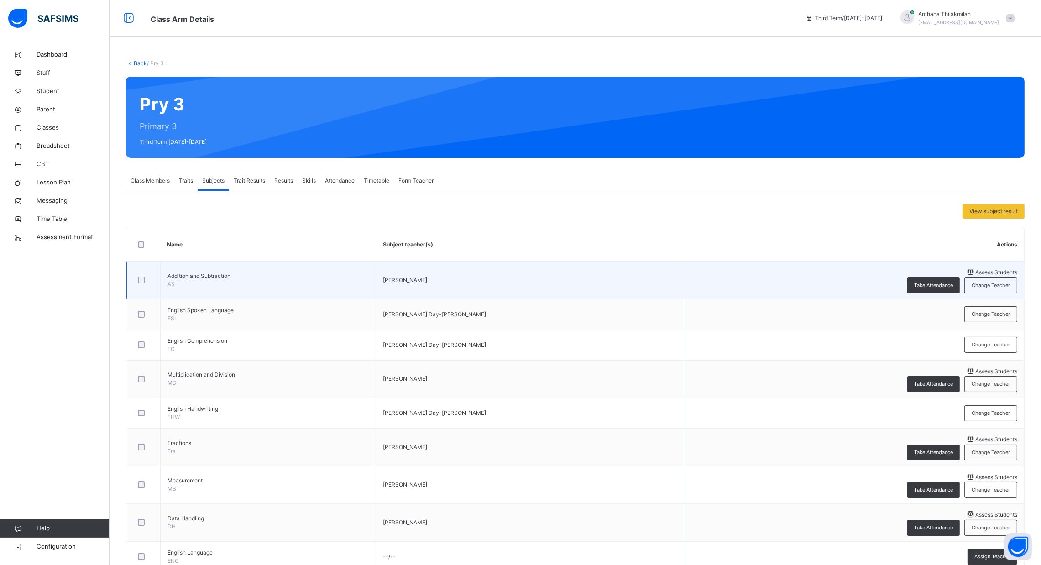
click at [976, 276] on span "Assess Students" at bounding box center [997, 272] width 42 height 7
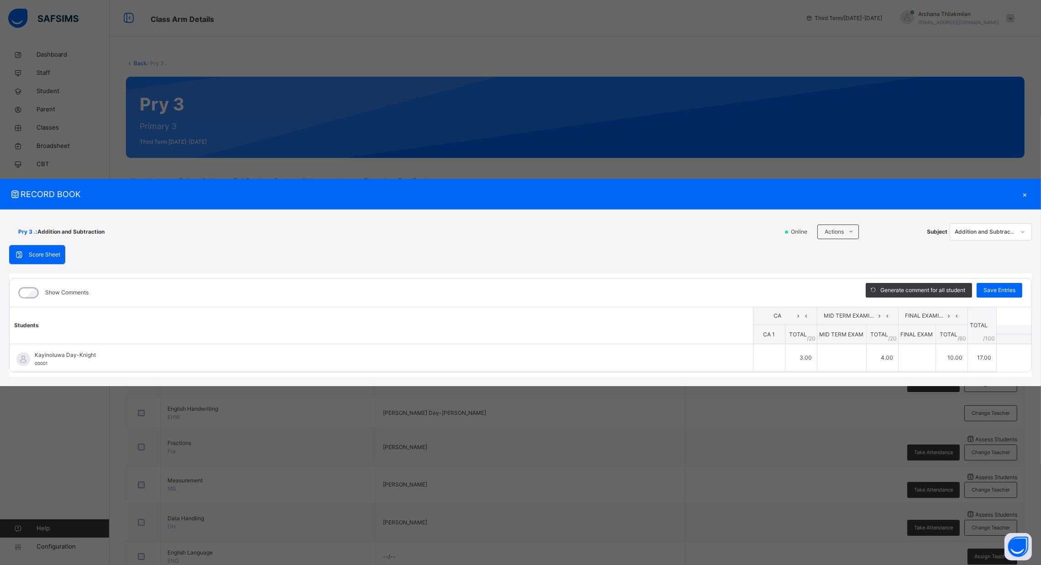
type input "*"
type input "**"
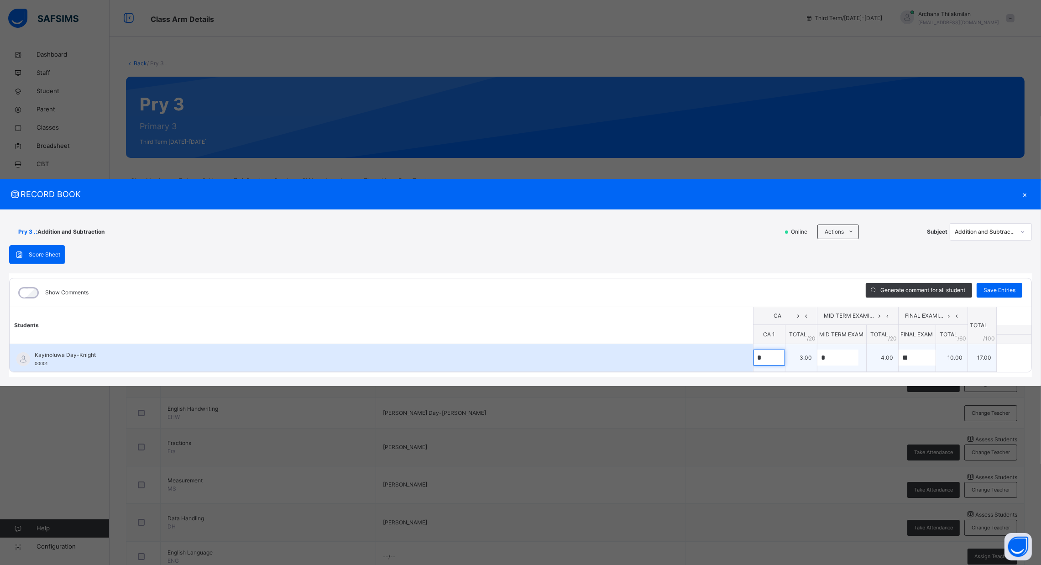
click at [776, 361] on div "*" at bounding box center [769, 358] width 31 height 16
click at [853, 362] on div "*" at bounding box center [842, 358] width 49 height 16
click at [929, 360] on div "**" at bounding box center [917, 358] width 37 height 16
type input "*"
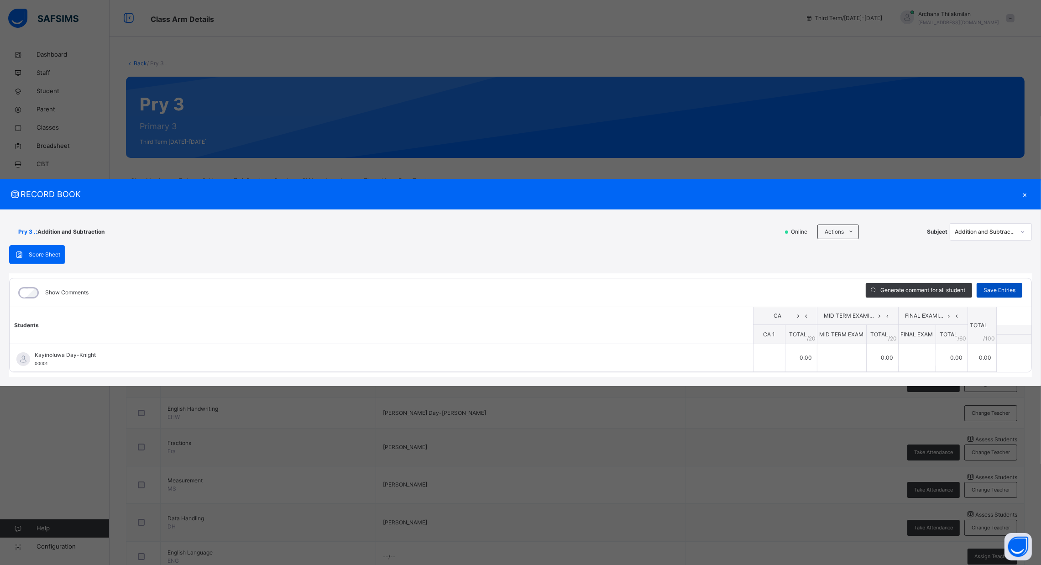
click at [982, 283] on div "Save Entries" at bounding box center [1000, 290] width 46 height 15
click at [1026, 193] on div "×" at bounding box center [1025, 194] width 14 height 12
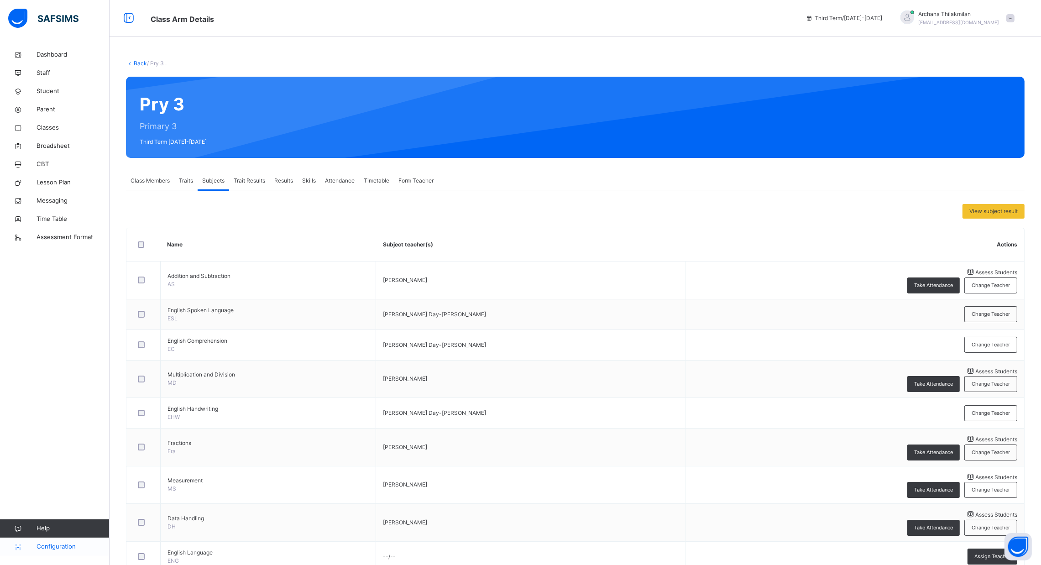
click at [31, 548] on icon at bounding box center [18, 547] width 37 height 7
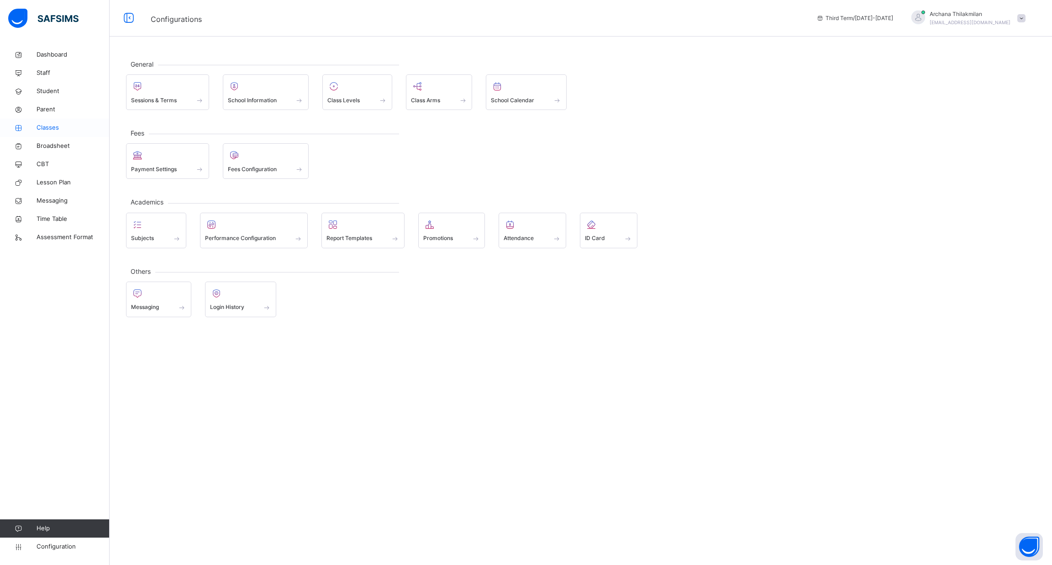
click at [68, 133] on link "Classes" at bounding box center [55, 128] width 110 height 18
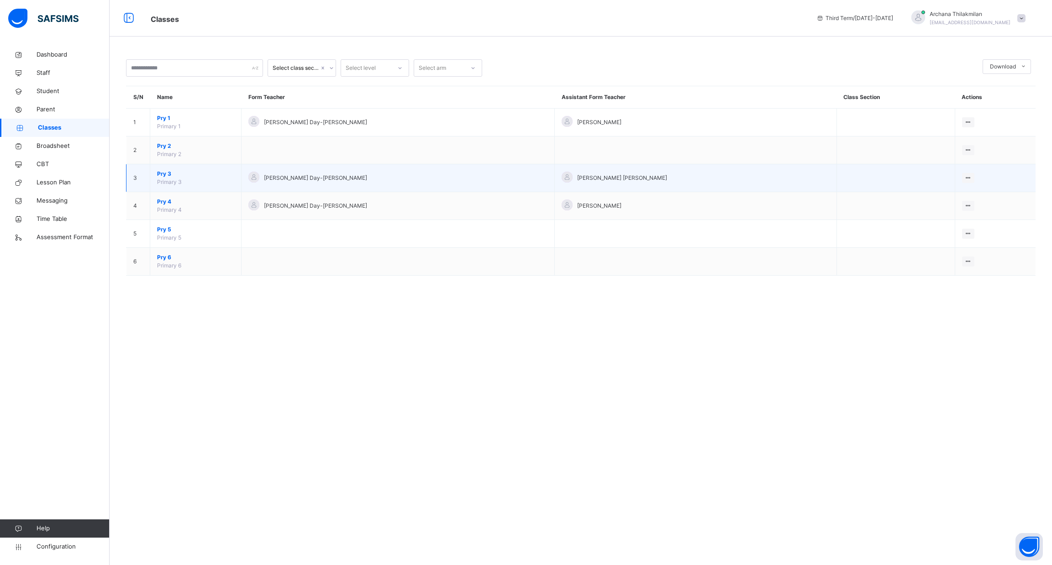
click at [168, 173] on span "Pry 3" at bounding box center [195, 174] width 77 height 8
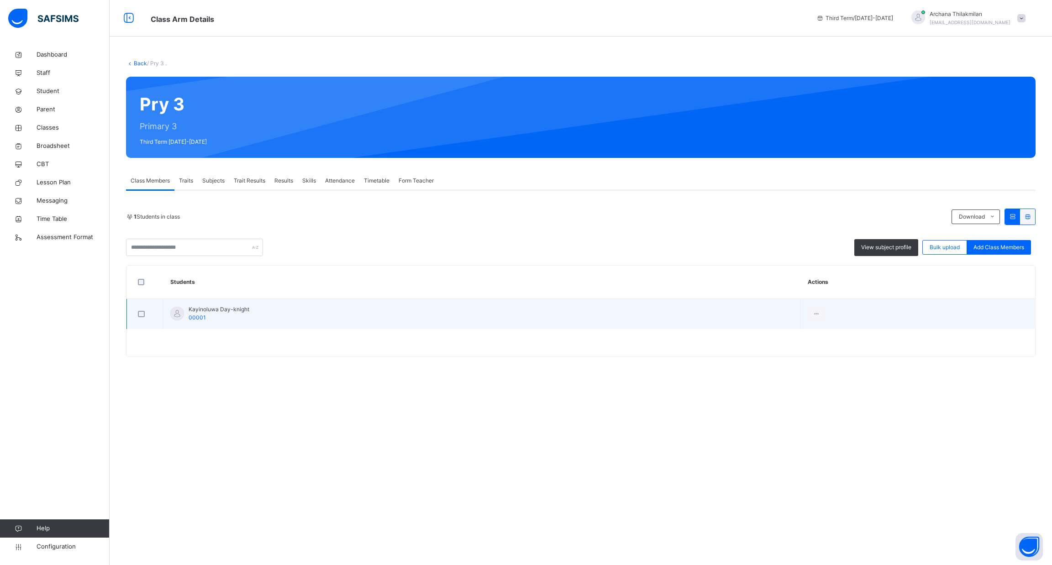
click at [192, 307] on span "Kayinoluwa Day-knight" at bounding box center [219, 309] width 61 height 8
click at [211, 307] on span "Kayinoluwa Day-knight" at bounding box center [219, 309] width 61 height 8
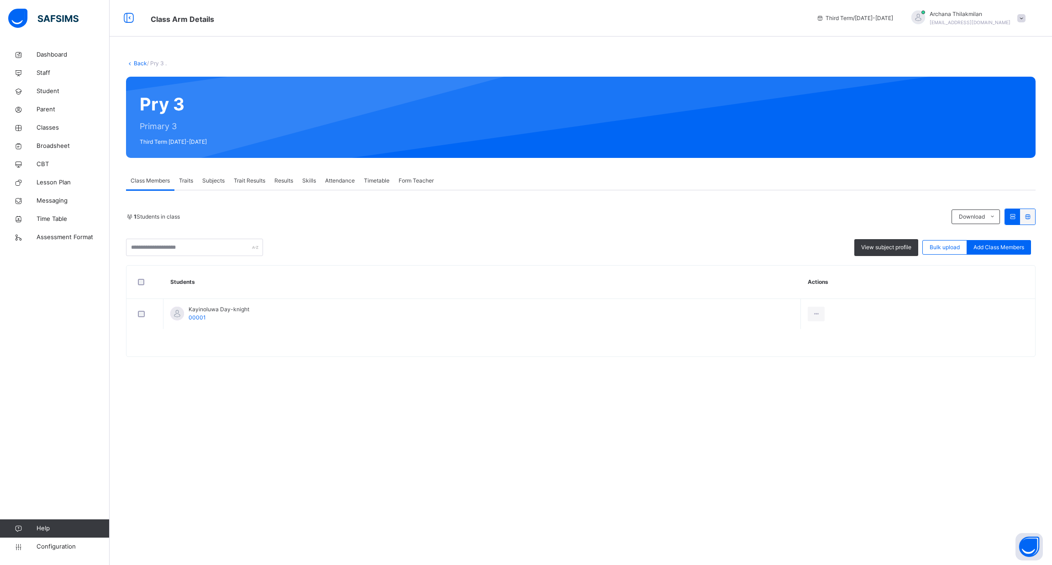
click at [295, 184] on div "Results" at bounding box center [284, 181] width 28 height 18
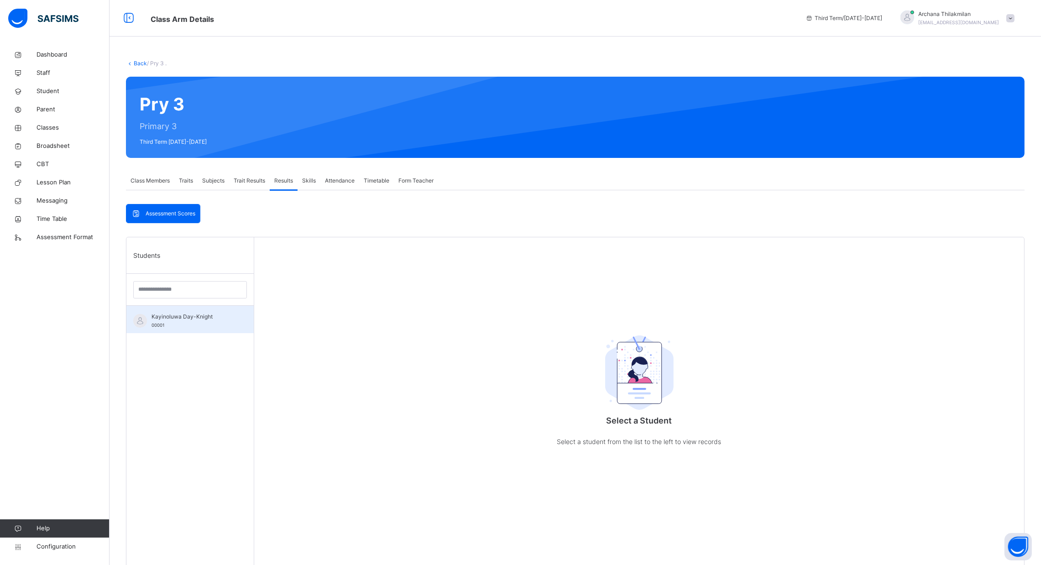
click at [186, 319] on span "Kayinoluwa Day-Knight" at bounding box center [193, 317] width 82 height 8
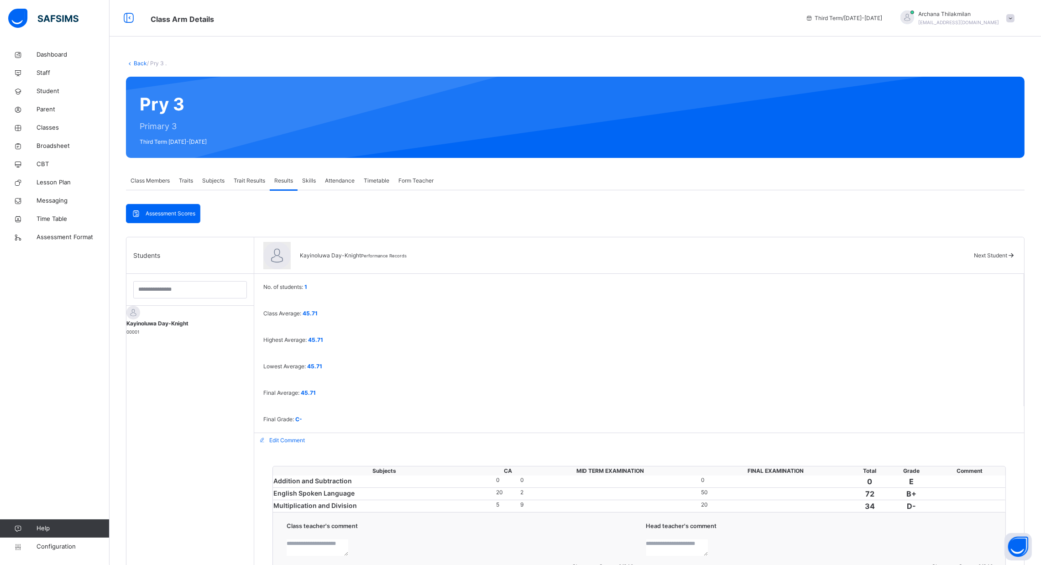
click at [215, 187] on div "Subjects" at bounding box center [213, 181] width 31 height 18
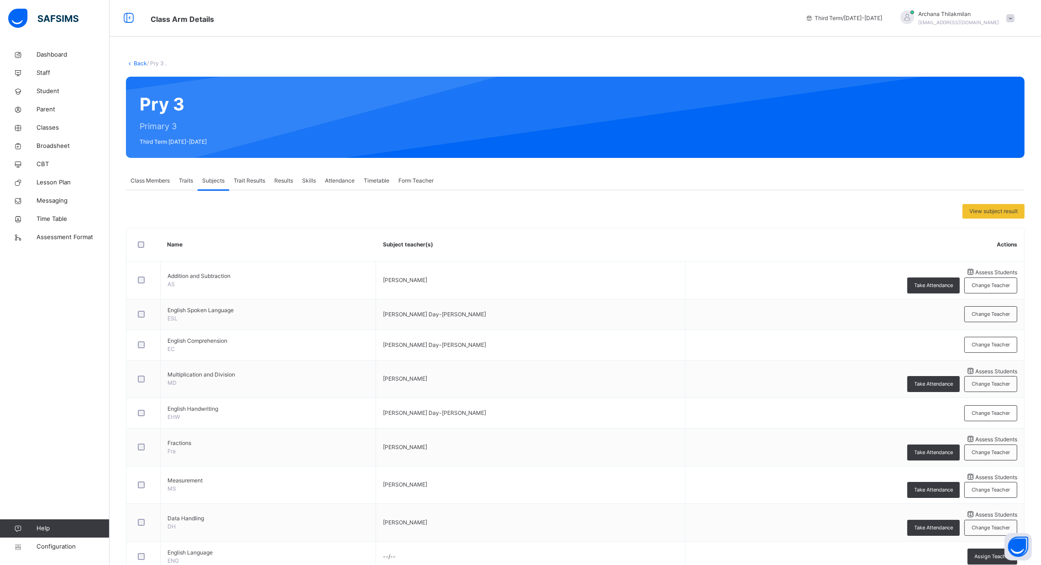
click at [188, 182] on span "Traits" at bounding box center [186, 181] width 14 height 8
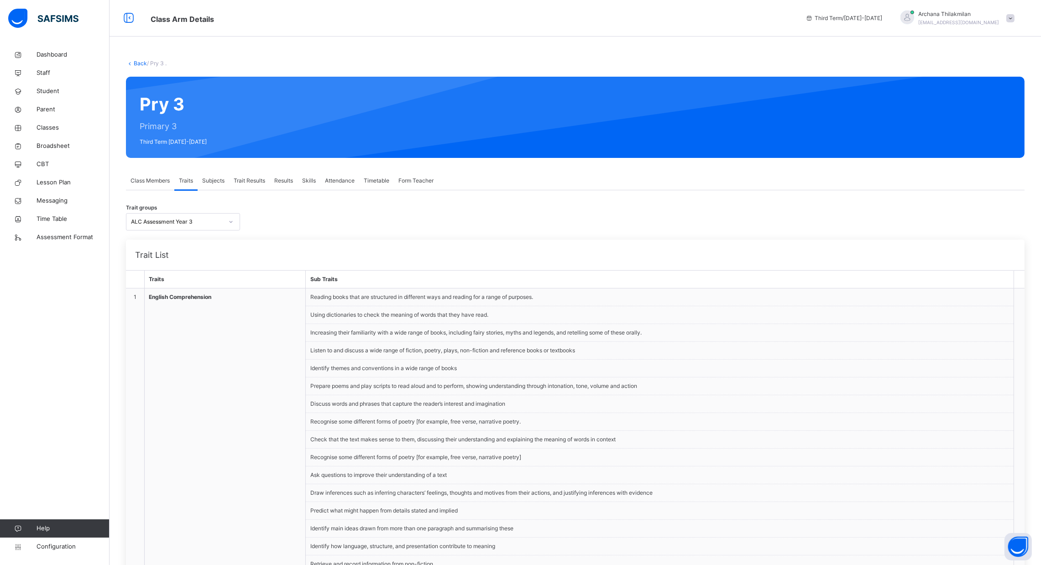
click at [168, 182] on span "Class Members" at bounding box center [150, 181] width 39 height 8
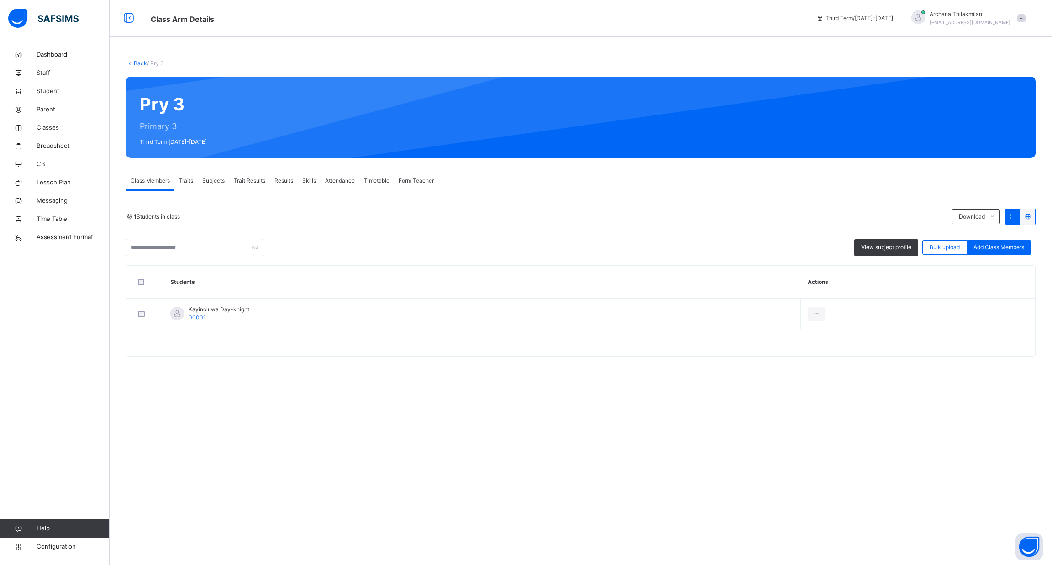
click at [256, 176] on div "Trait Results" at bounding box center [249, 181] width 41 height 18
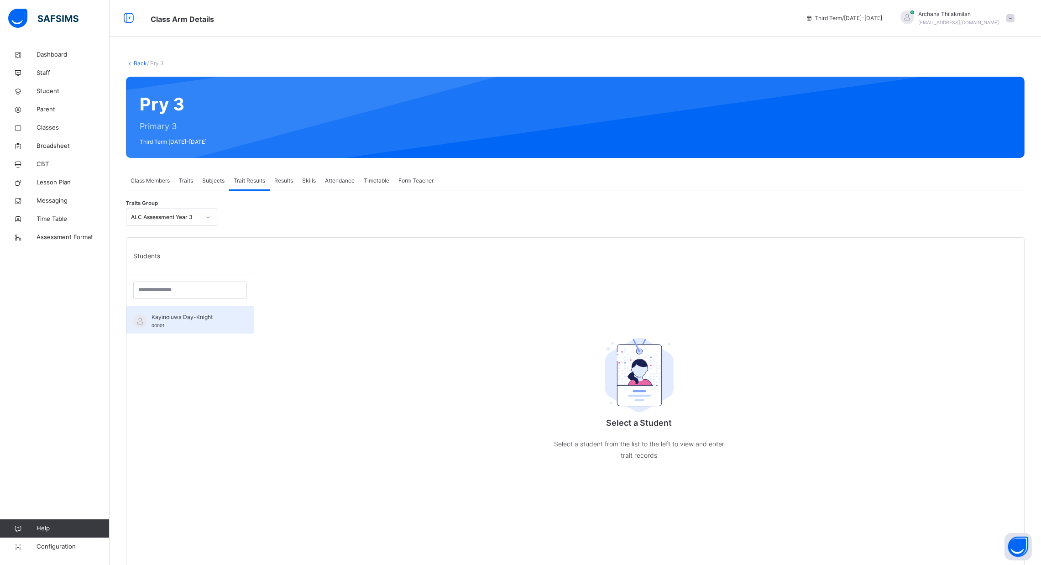
click at [201, 329] on div "Kayinoluwa Day-Knight 00001" at bounding box center [193, 321] width 82 height 16
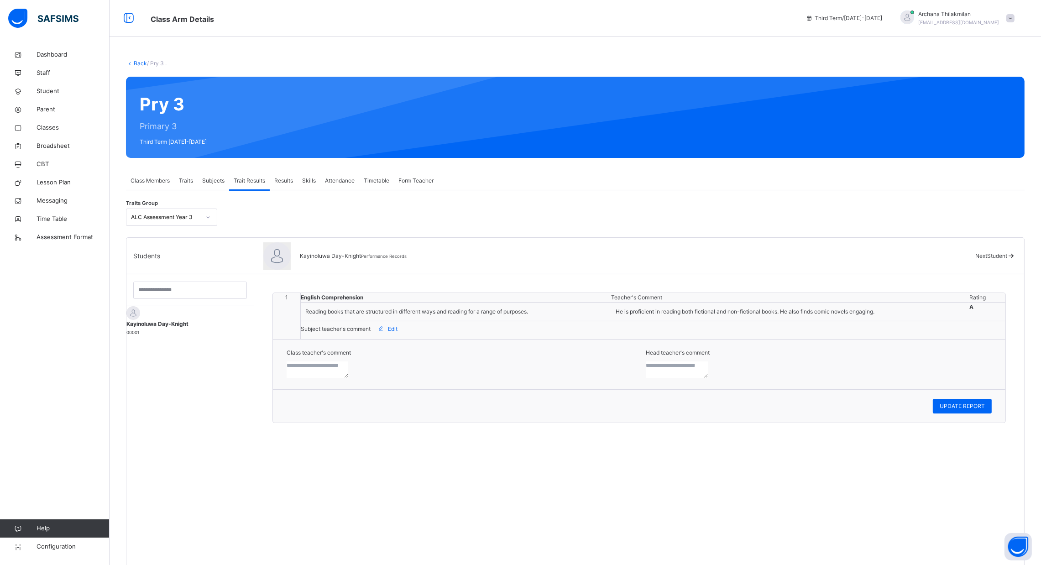
click at [193, 320] on span "Kayinoluwa Day-Knight" at bounding box center [189, 324] width 127 height 8
click at [962, 414] on div "UPDATE REPORT" at bounding box center [962, 406] width 59 height 15
click at [215, 179] on span "Subjects" at bounding box center [213, 181] width 22 height 8
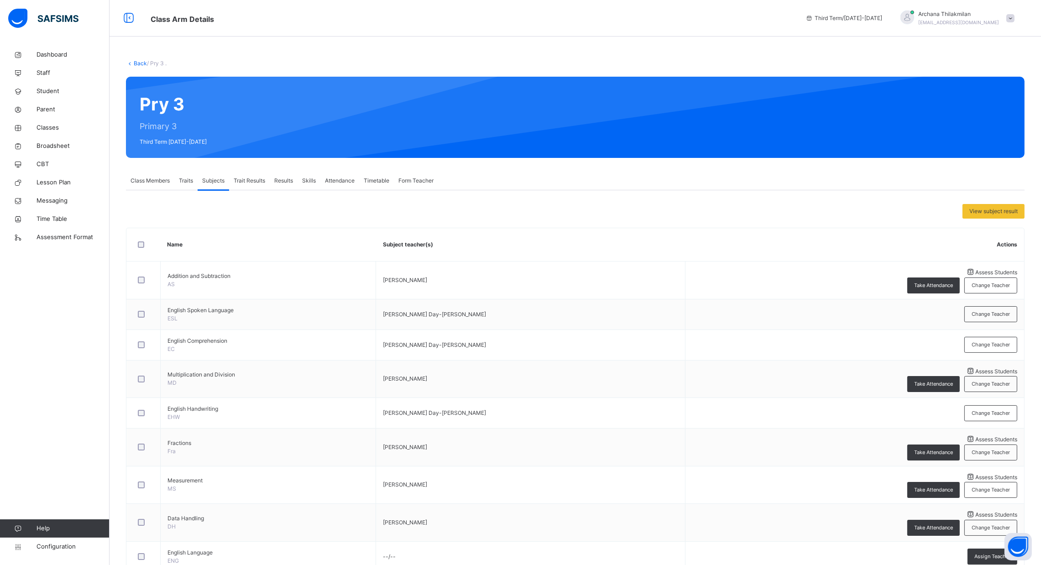
click at [148, 187] on div "Class Members" at bounding box center [150, 181] width 48 height 18
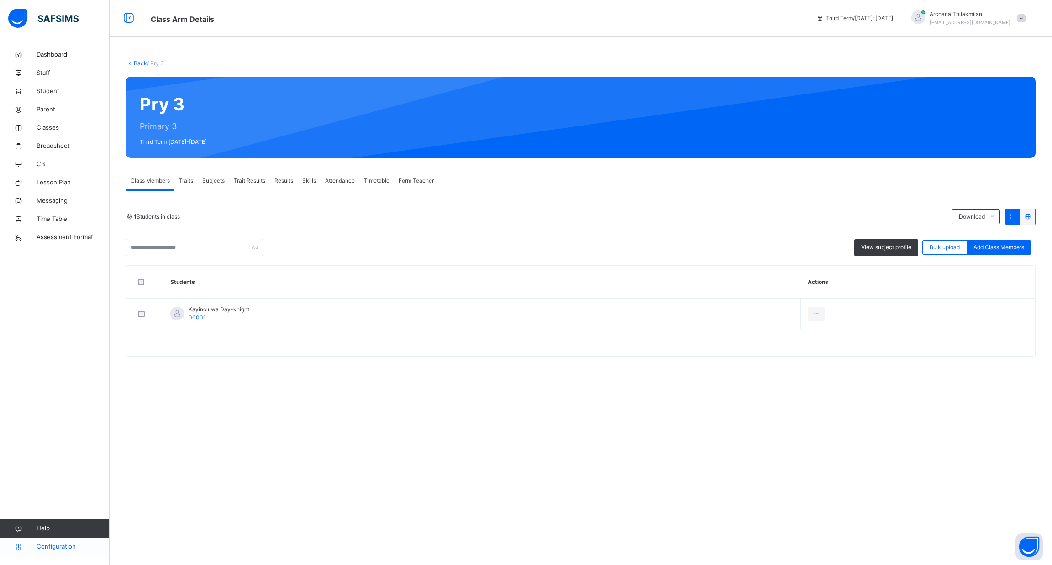
click at [73, 543] on span "Configuration" at bounding box center [73, 546] width 73 height 9
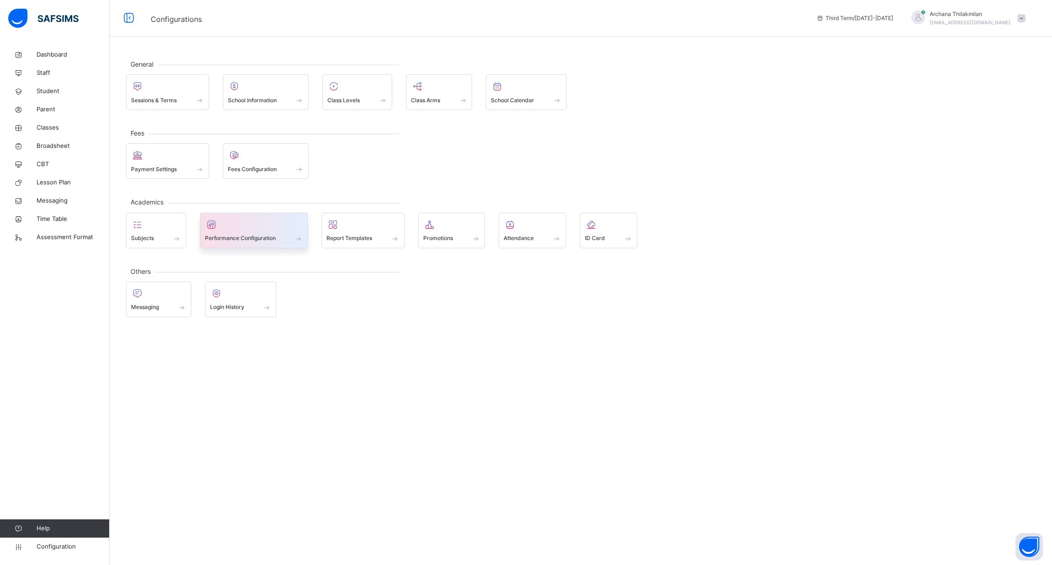
click at [233, 244] on div "Performance Configuration" at bounding box center [254, 231] width 108 height 36
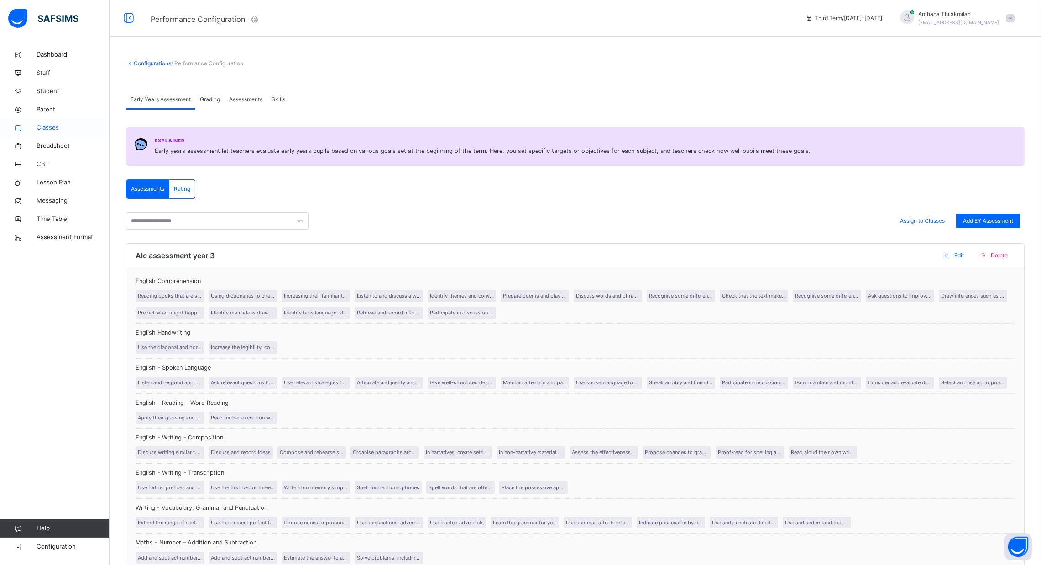
click at [46, 129] on span "Classes" at bounding box center [73, 127] width 73 height 9
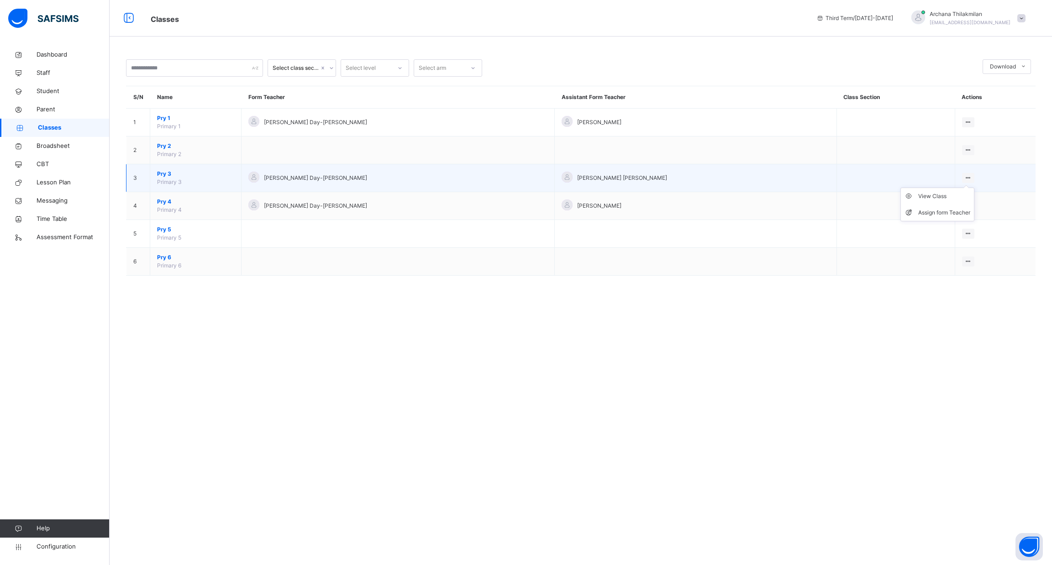
click at [950, 188] on ul "View Class Assign form Teacher" at bounding box center [937, 205] width 74 height 34
click at [927, 213] on div "Assign form Teacher" at bounding box center [944, 212] width 52 height 9
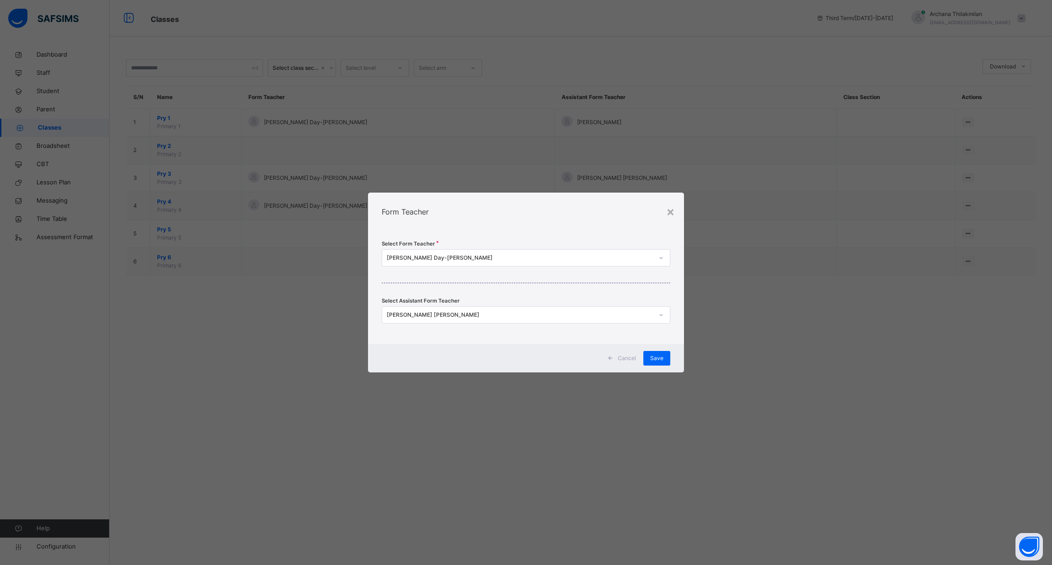
click at [590, 321] on div "[PERSON_NAME] [PERSON_NAME]" at bounding box center [517, 315] width 270 height 14
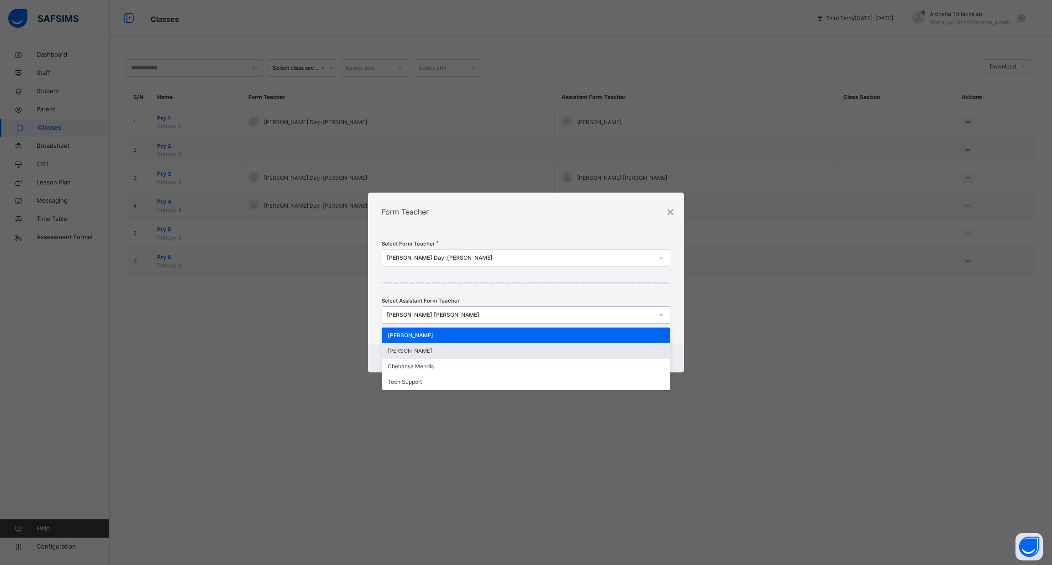
click at [568, 355] on div "[PERSON_NAME]" at bounding box center [525, 351] width 287 height 16
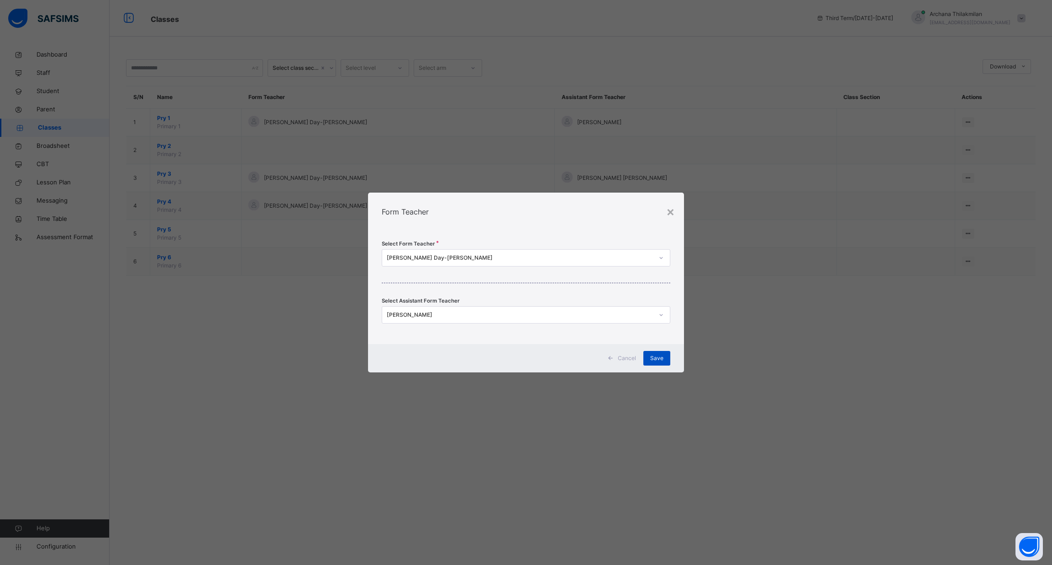
click at [664, 353] on div "Save" at bounding box center [656, 358] width 27 height 15
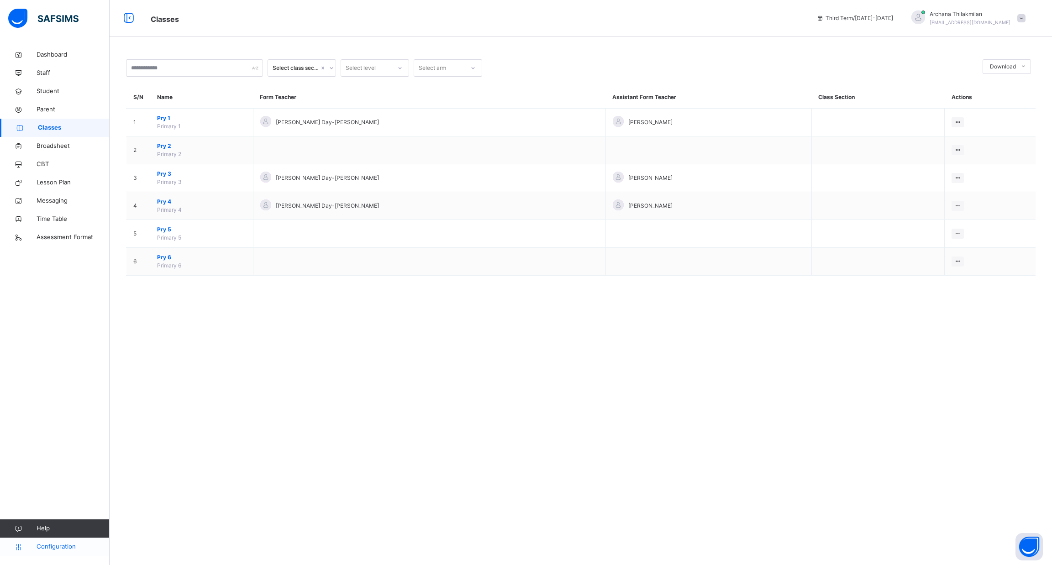
click at [70, 542] on span "Configuration" at bounding box center [73, 546] width 73 height 9
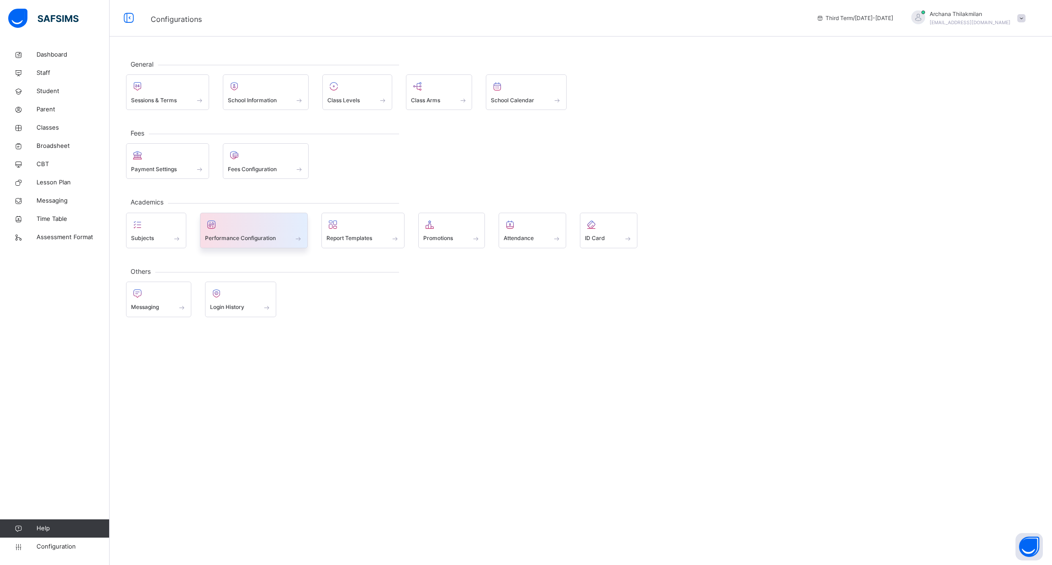
click at [243, 226] on div at bounding box center [254, 225] width 98 height 14
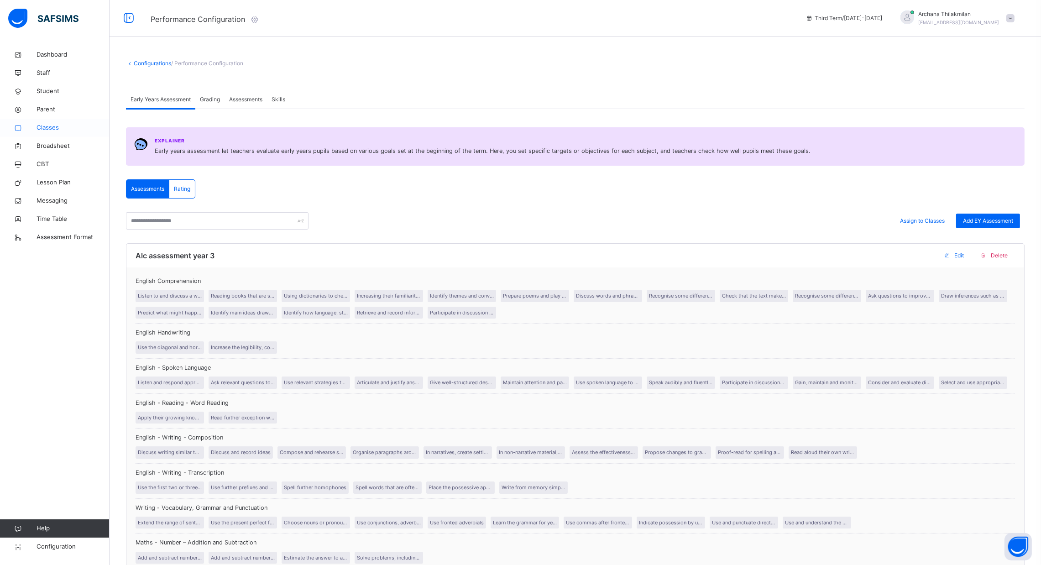
click at [47, 131] on span "Classes" at bounding box center [73, 127] width 73 height 9
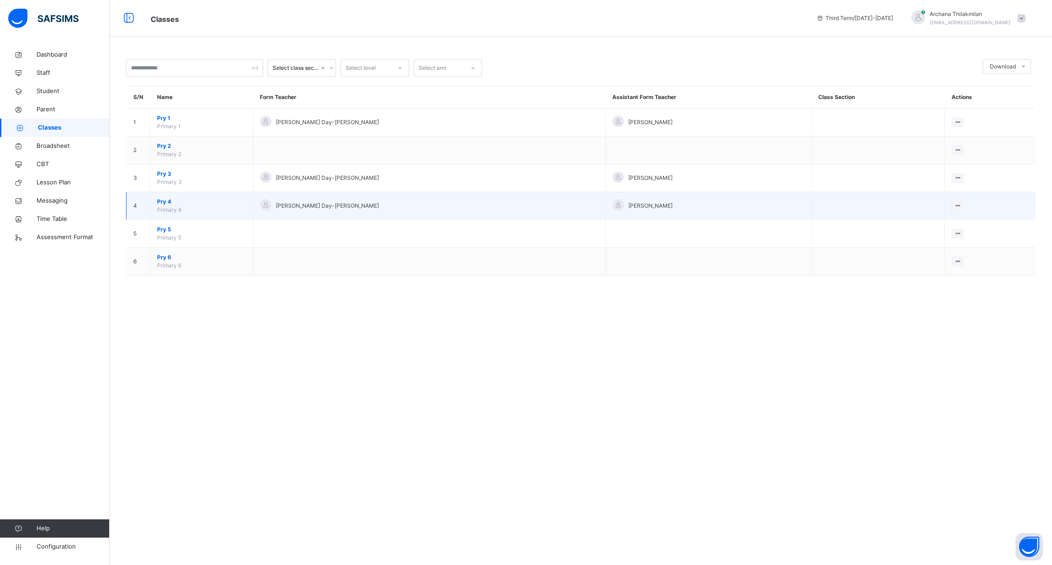
click at [186, 205] on span "Pry 4" at bounding box center [201, 202] width 89 height 8
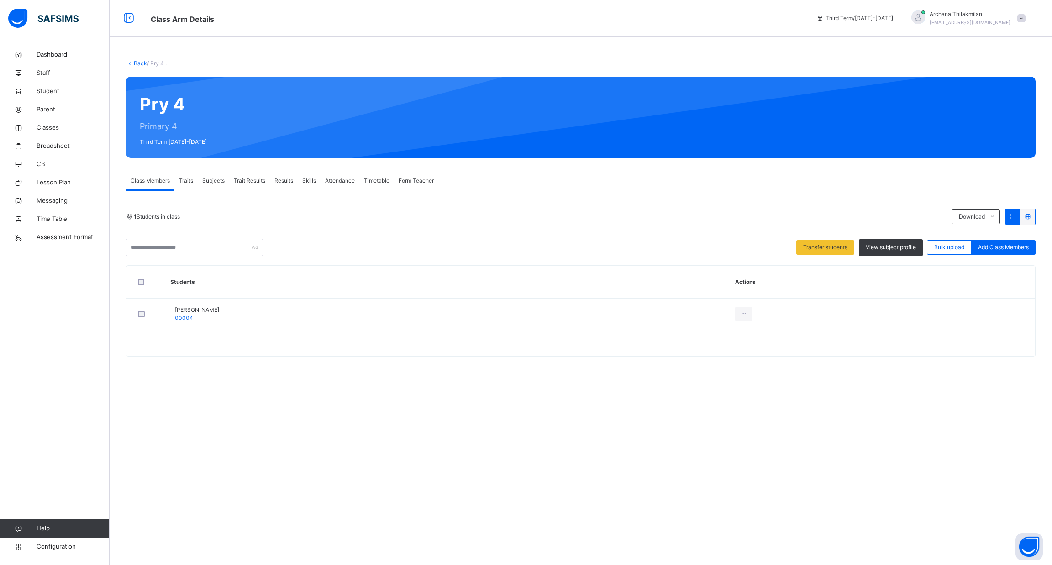
click at [181, 181] on span "Traits" at bounding box center [186, 181] width 14 height 8
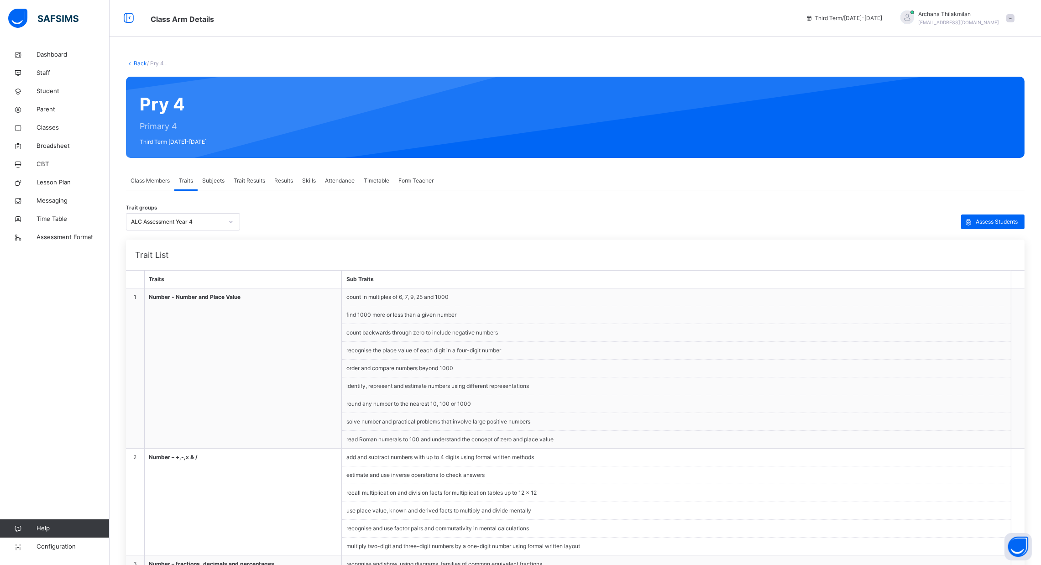
click at [469, 299] on li "count in multiples of 6, 7, 9, 25 and 1000" at bounding box center [676, 298] width 669 height 18
drag, startPoint x: 469, startPoint y: 299, endPoint x: 463, endPoint y: 298, distance: 6.0
click at [463, 298] on li "count in multiples of 6, 7, 9, 25 and 1000" at bounding box center [676, 298] width 669 height 18
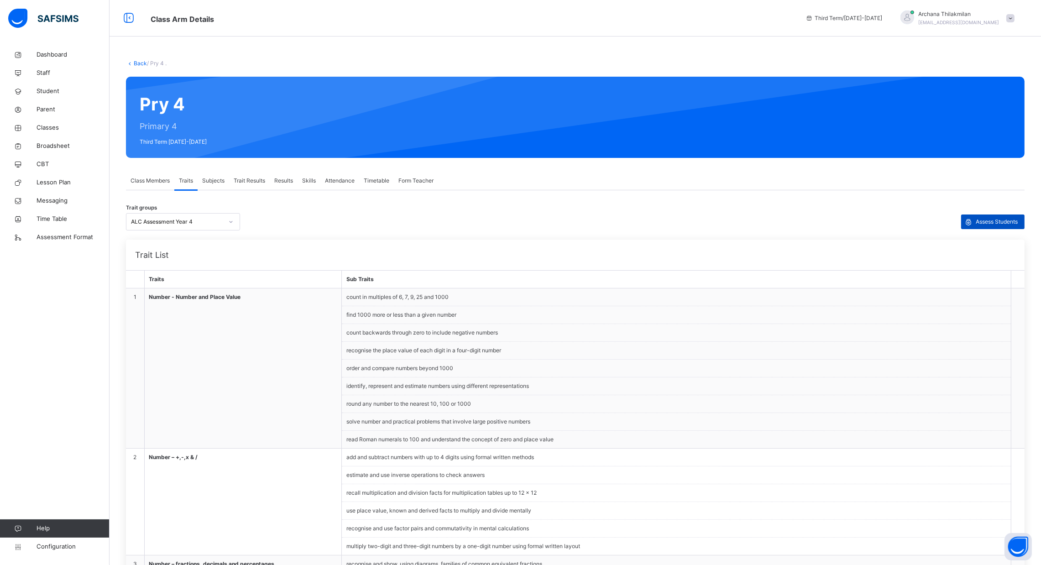
click at [999, 222] on span "Assess Students" at bounding box center [997, 222] width 42 height 8
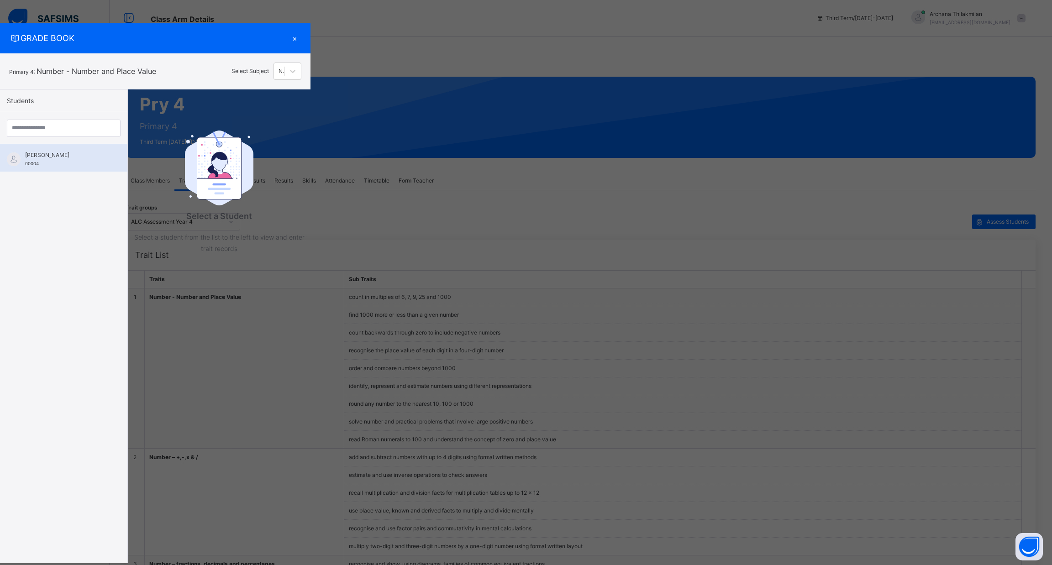
click at [107, 157] on div "[PERSON_NAME] 00004" at bounding box center [66, 159] width 82 height 16
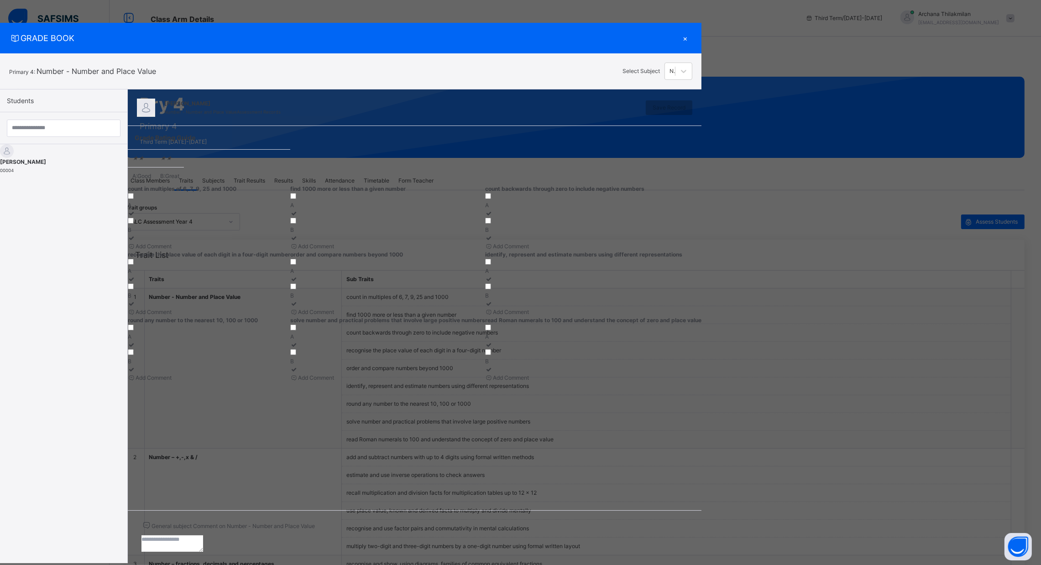
scroll to position [15, 0]
click at [693, 32] on div "×" at bounding box center [686, 38] width 14 height 12
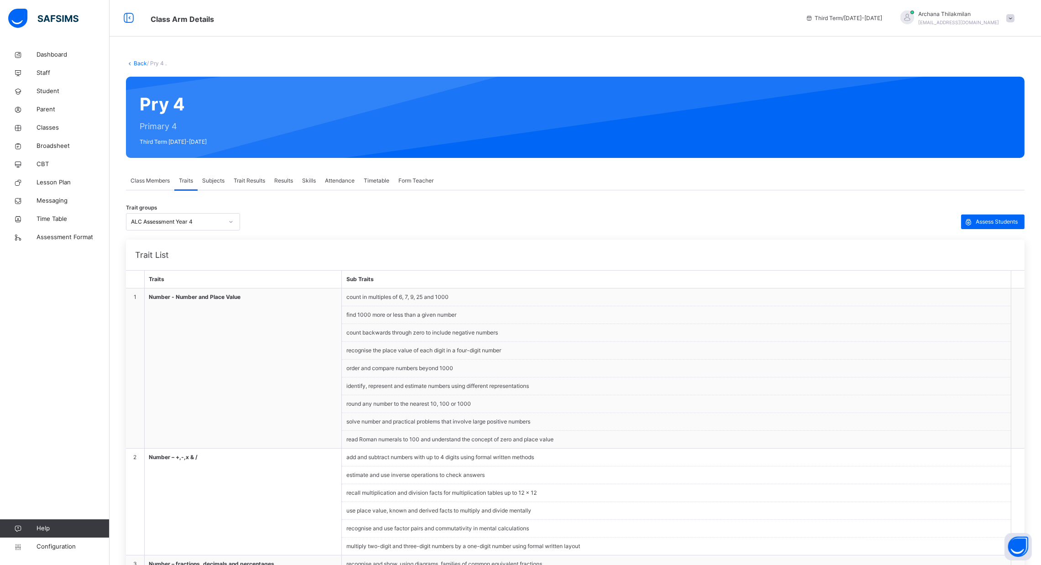
click at [222, 179] on span "Subjects" at bounding box center [213, 181] width 22 height 8
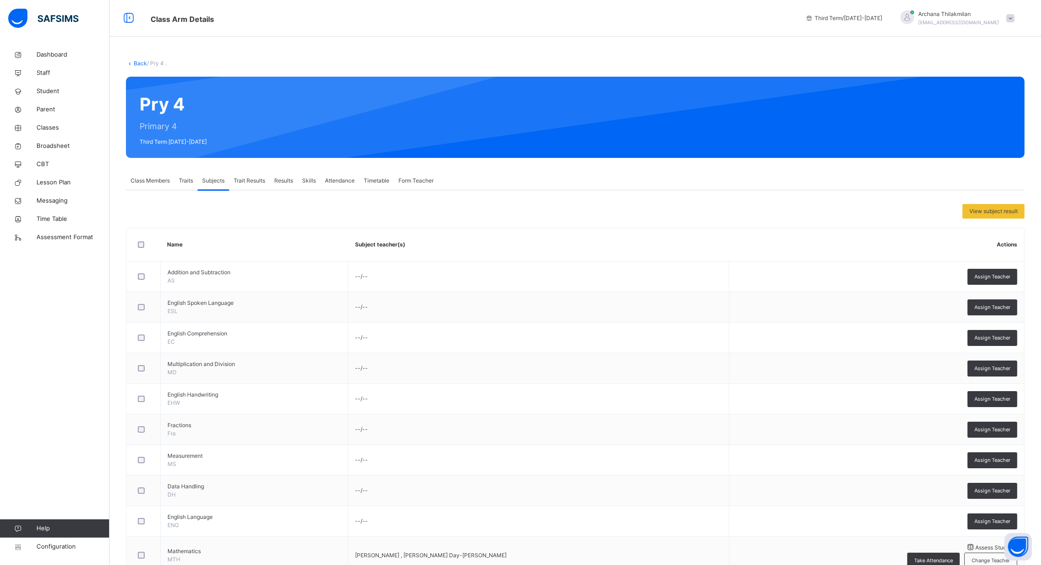
click at [253, 178] on span "Trait Results" at bounding box center [249, 181] width 31 height 8
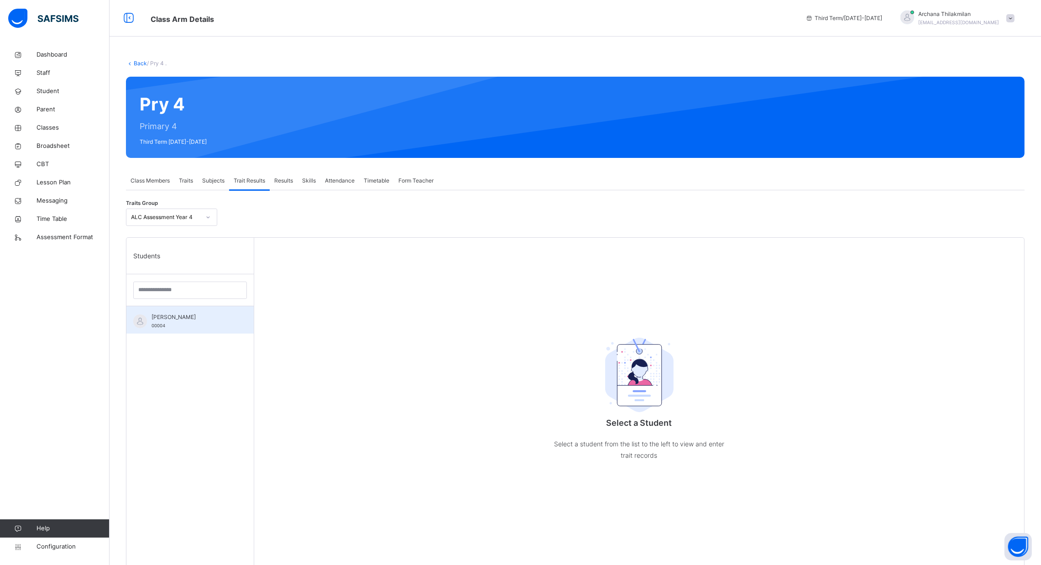
click at [178, 310] on div "[PERSON_NAME] 00004" at bounding box center [189, 319] width 127 height 27
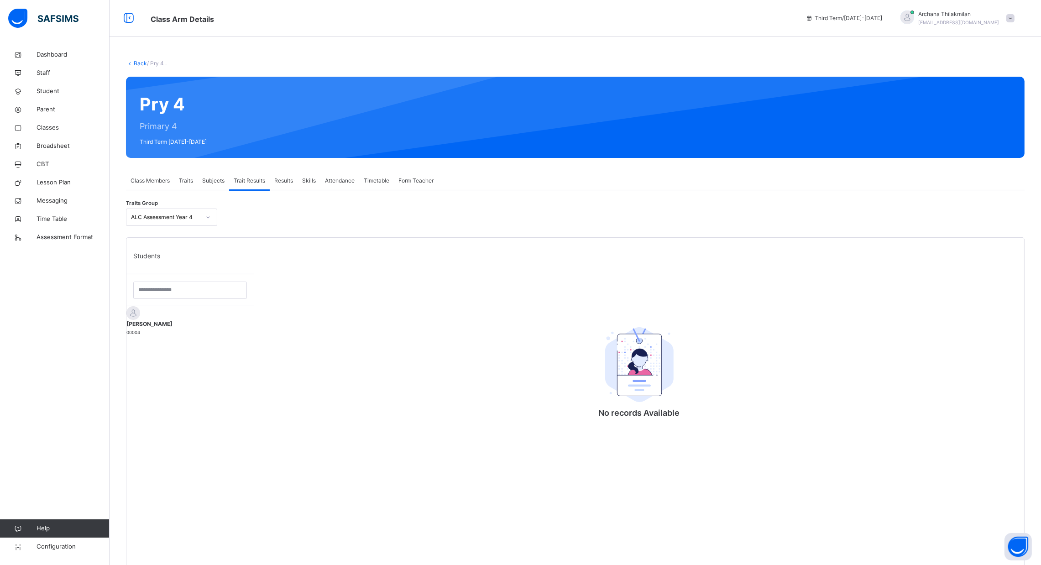
click at [294, 184] on div "Results" at bounding box center [284, 181] width 28 height 18
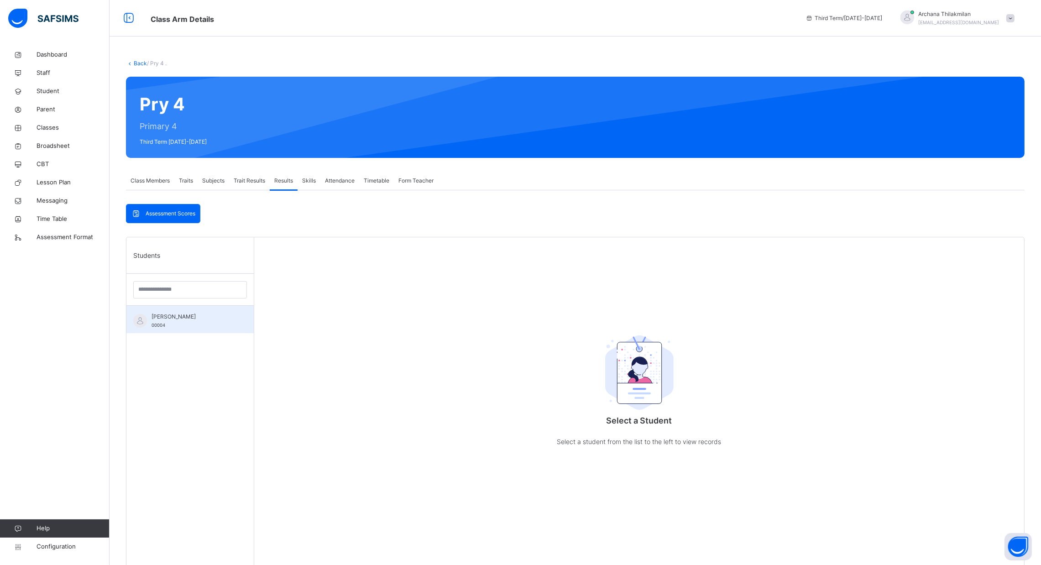
click at [179, 329] on div "[PERSON_NAME] 00004" at bounding box center [193, 321] width 82 height 16
click at [221, 181] on span "Subjects" at bounding box center [213, 181] width 22 height 8
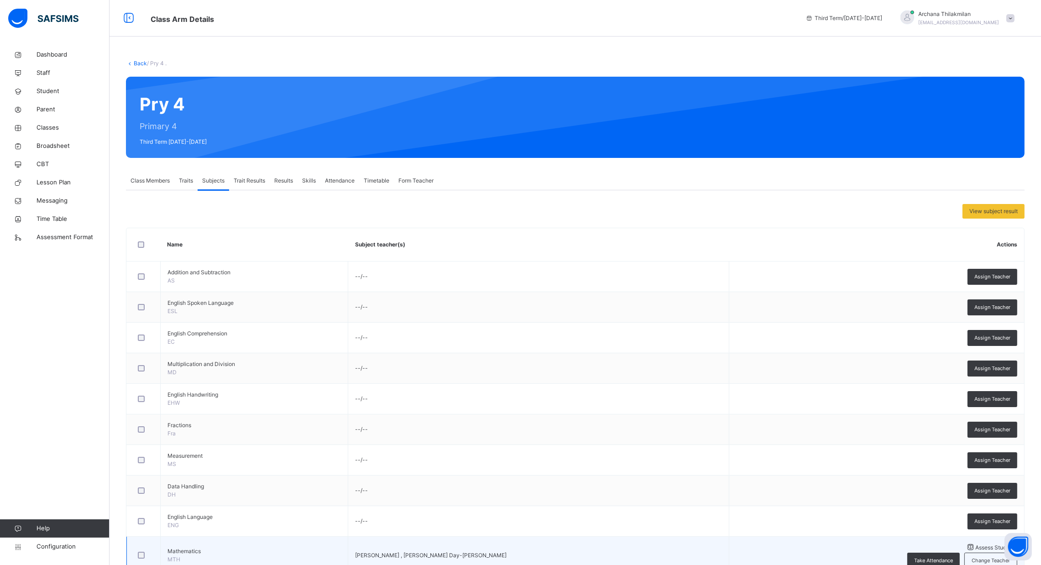
click at [976, 551] on span "Assess Students" at bounding box center [997, 547] width 42 height 7
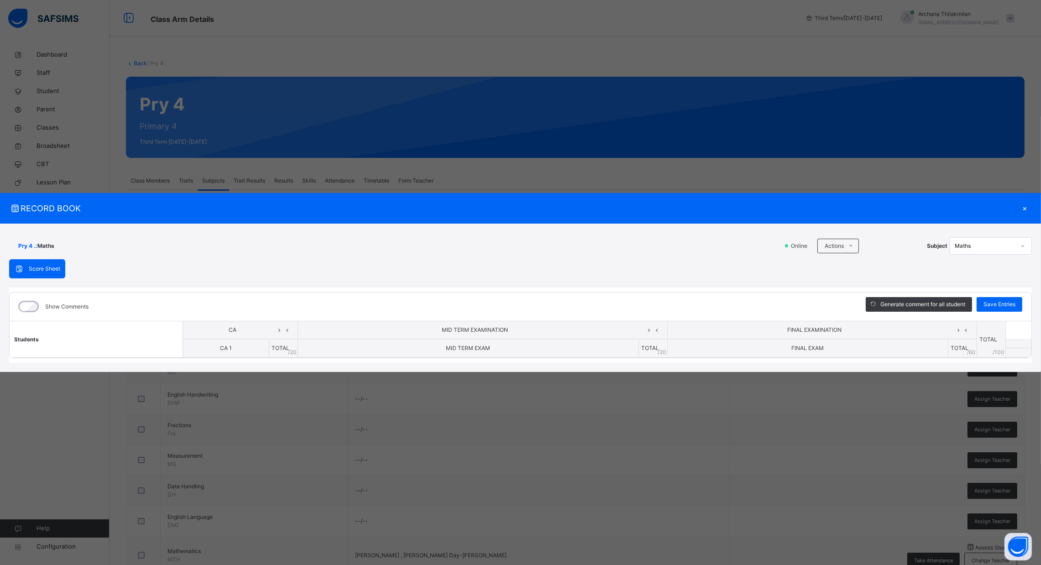
click at [254, 350] on th "CA 1" at bounding box center [226, 348] width 86 height 19
click at [48, 260] on div "Score Sheet" at bounding box center [37, 269] width 55 height 18
click at [19, 264] on icon at bounding box center [19, 268] width 10 height 9
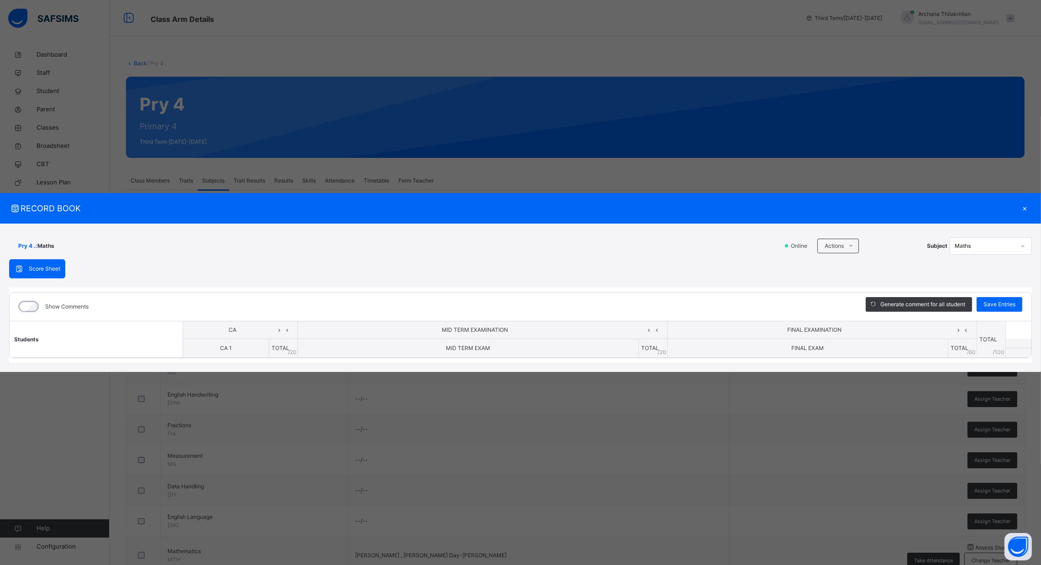
click at [272, 349] on span "TOTAL" at bounding box center [281, 348] width 18 height 7
click at [243, 357] on th "CA 1" at bounding box center [226, 348] width 86 height 19
click at [1024, 209] on div "×" at bounding box center [1025, 208] width 14 height 12
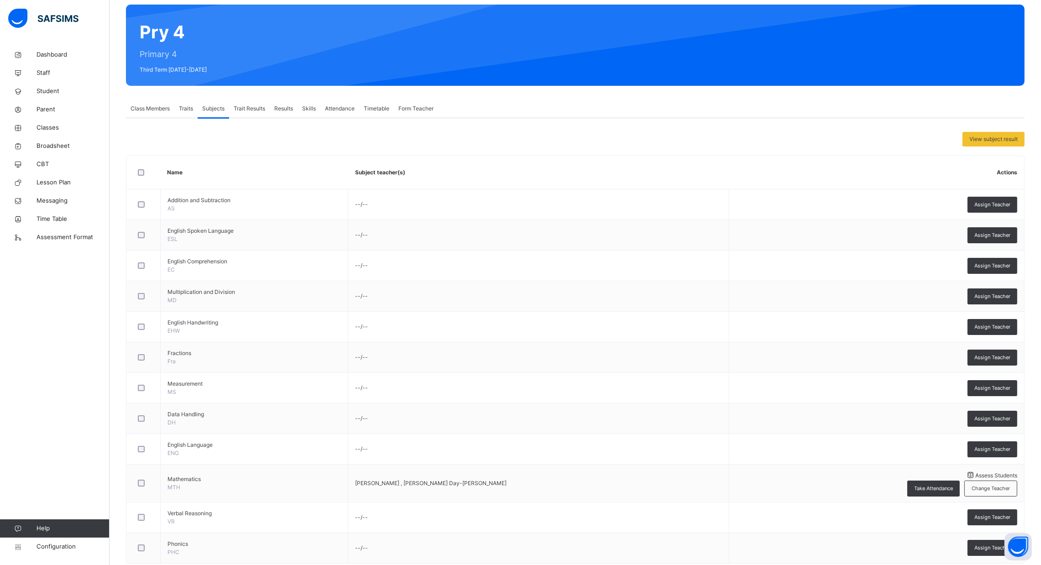
scroll to position [87, 0]
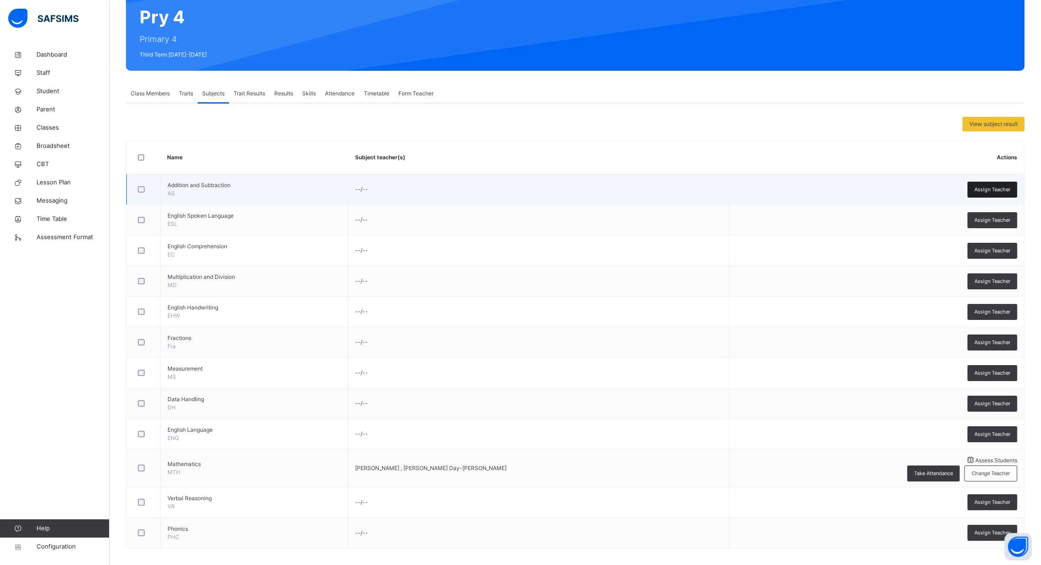
click at [1002, 193] on div "Assign Teacher" at bounding box center [993, 190] width 50 height 16
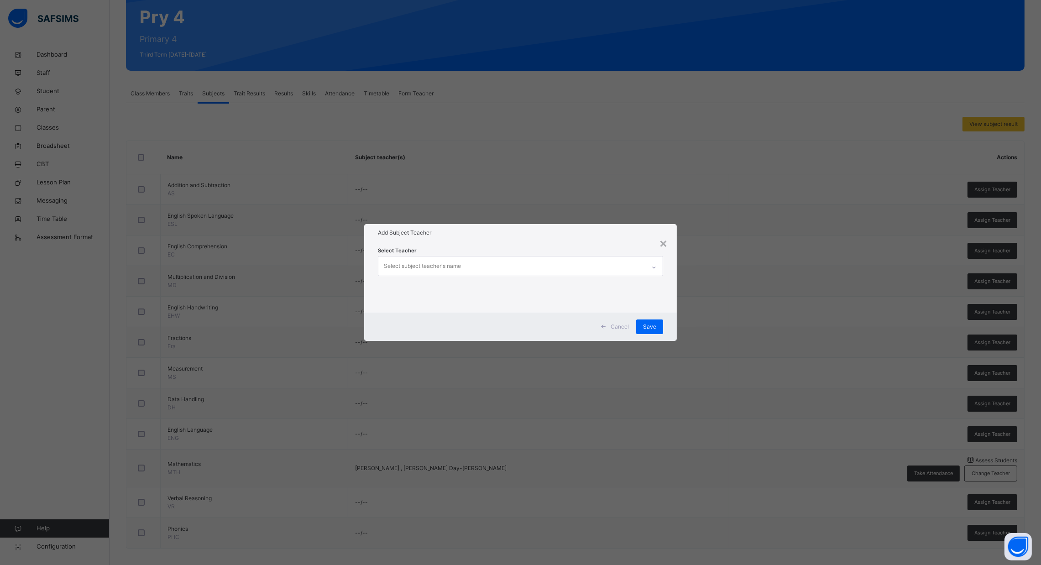
click at [634, 276] on div "Select Teacher Select subject teacher's name" at bounding box center [520, 277] width 285 height 62
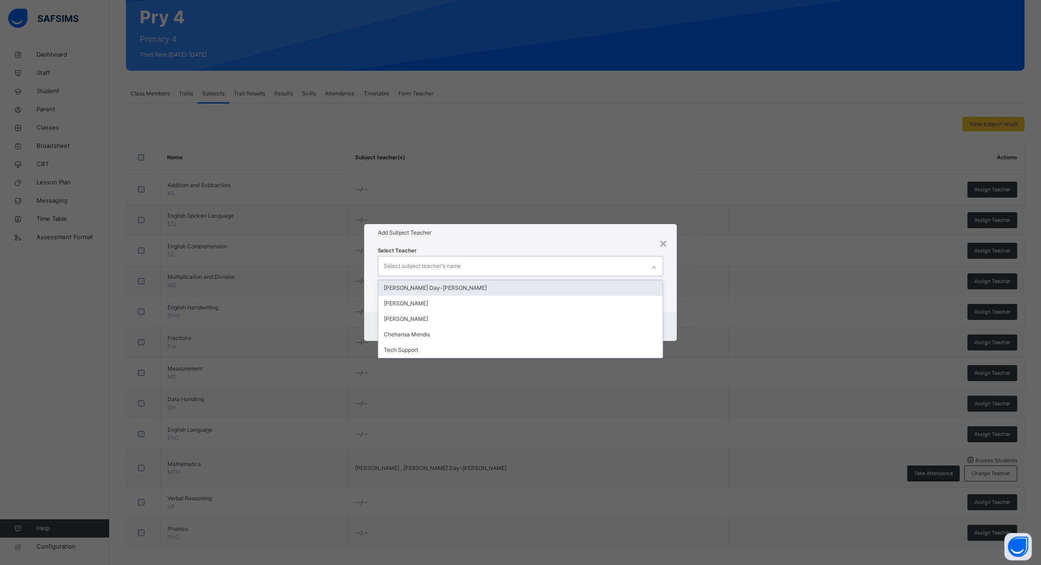
click at [625, 267] on div "Select subject teacher's name" at bounding box center [511, 266] width 267 height 19
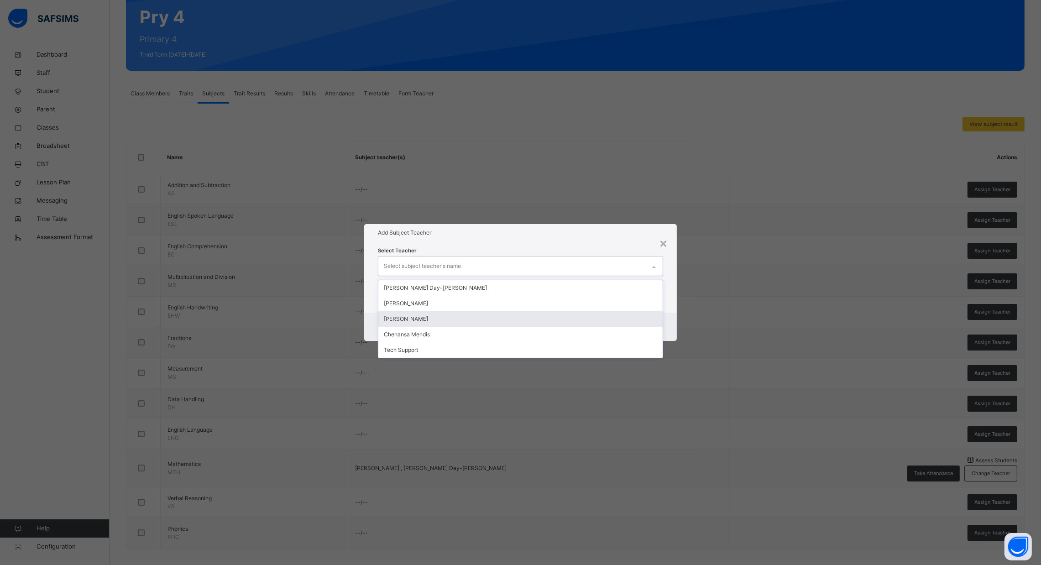
click at [577, 316] on div "[PERSON_NAME]" at bounding box center [520, 319] width 284 height 16
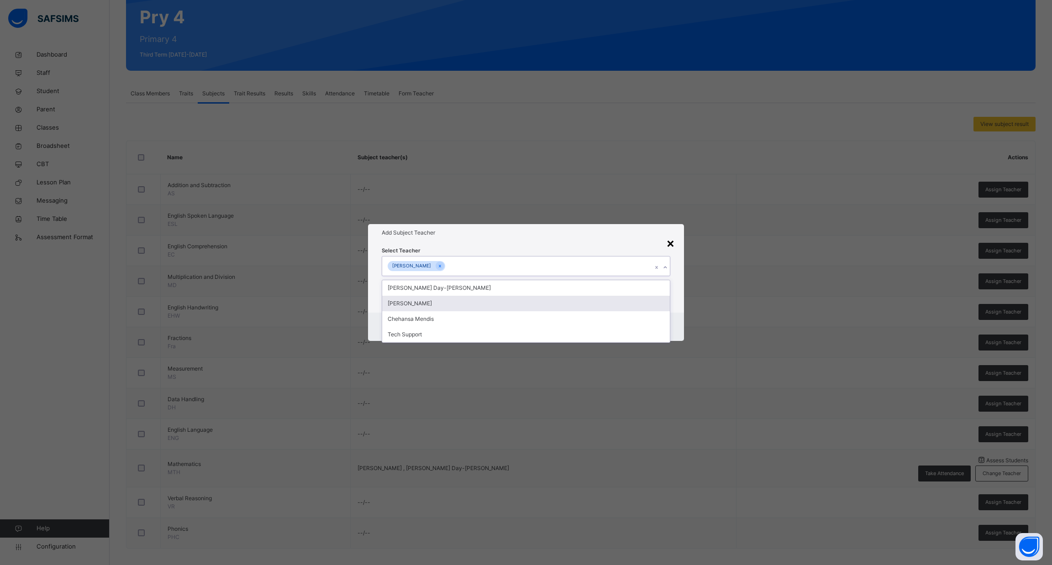
click at [671, 242] on div "×" at bounding box center [670, 242] width 9 height 19
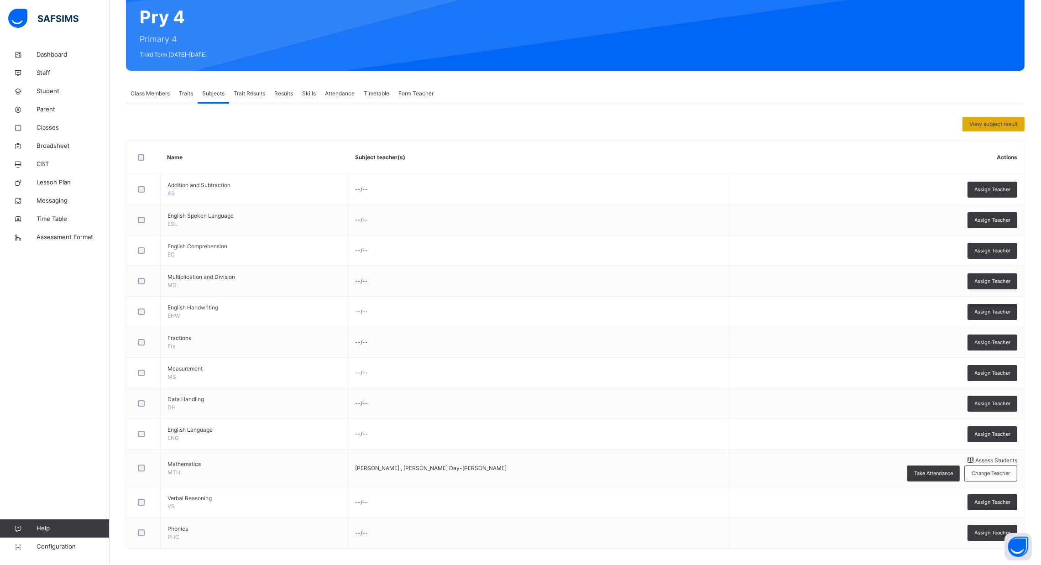
click at [1000, 129] on div "View subject result" at bounding box center [994, 124] width 62 height 15
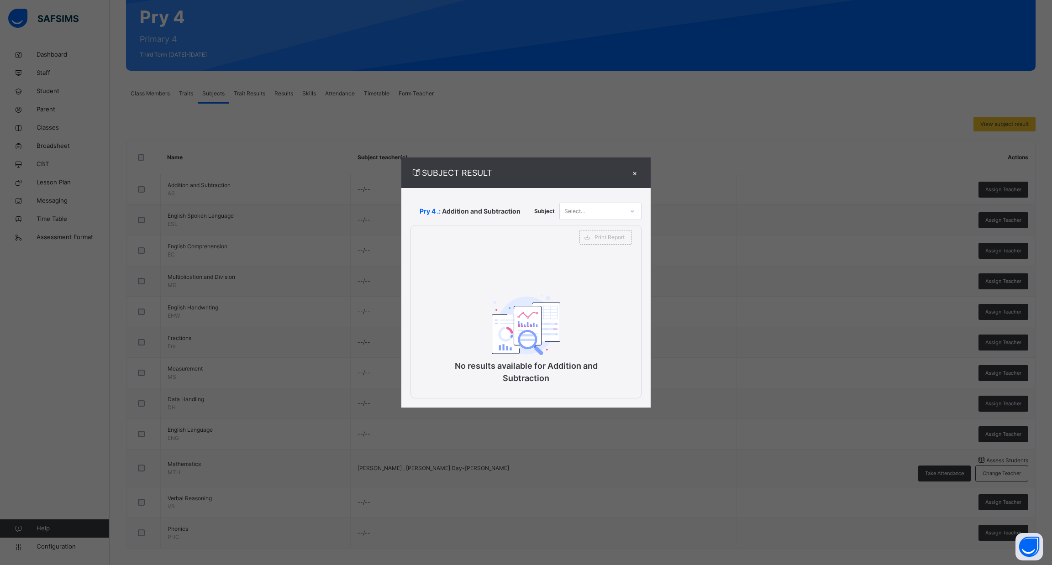
click at [636, 176] on div "×" at bounding box center [635, 173] width 14 height 12
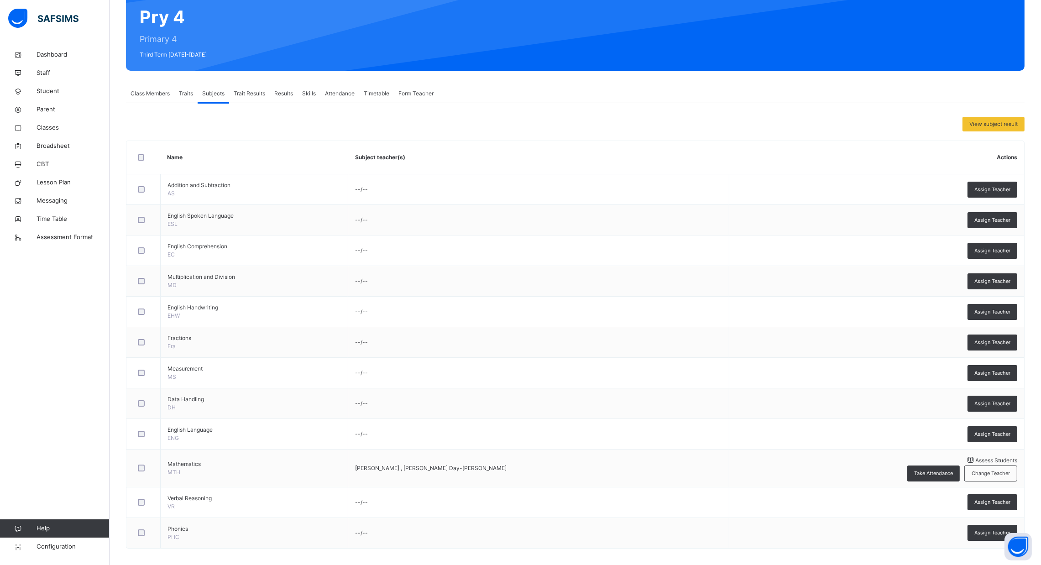
click at [189, 94] on span "Traits" at bounding box center [186, 93] width 14 height 8
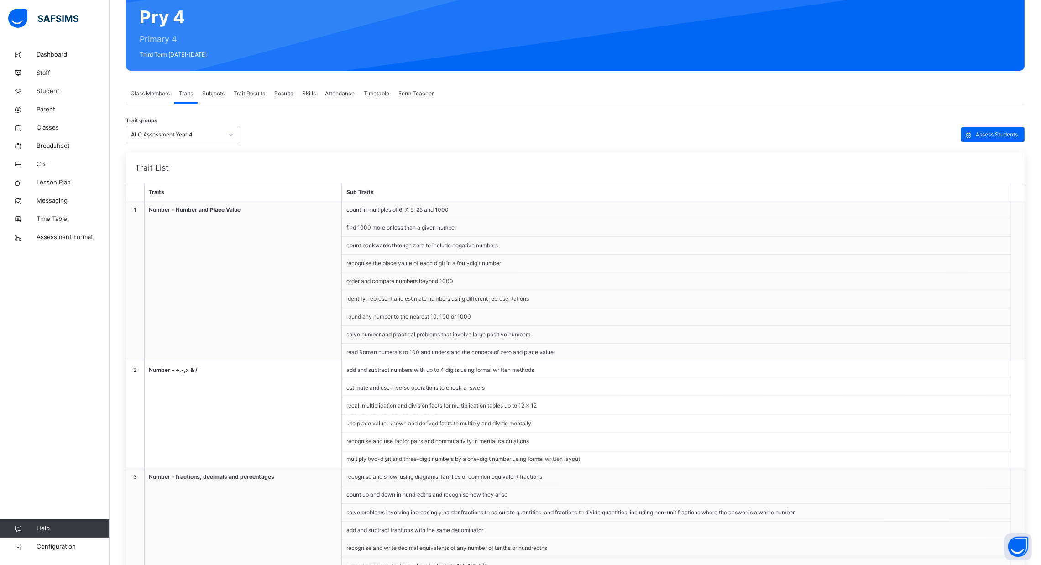
click at [159, 91] on span "Class Members" at bounding box center [150, 93] width 39 height 8
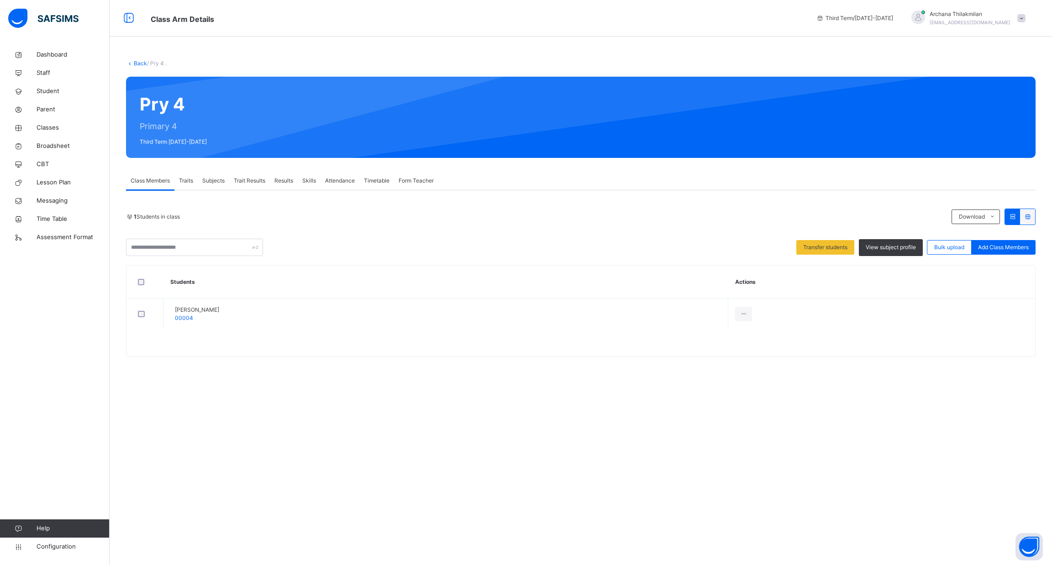
click at [188, 175] on div "Traits" at bounding box center [185, 181] width 23 height 18
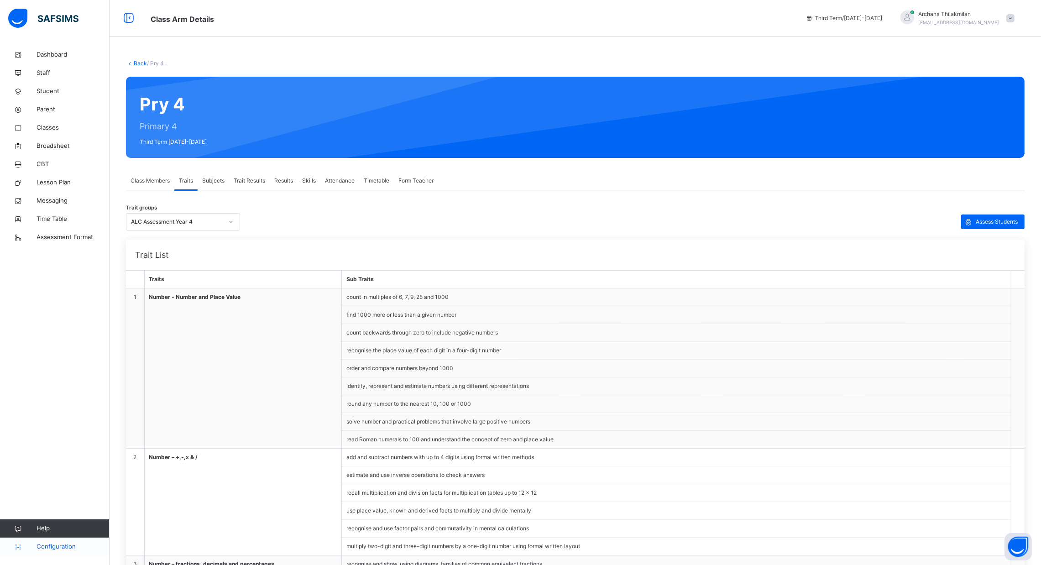
click at [58, 543] on span "Configuration" at bounding box center [73, 546] width 73 height 9
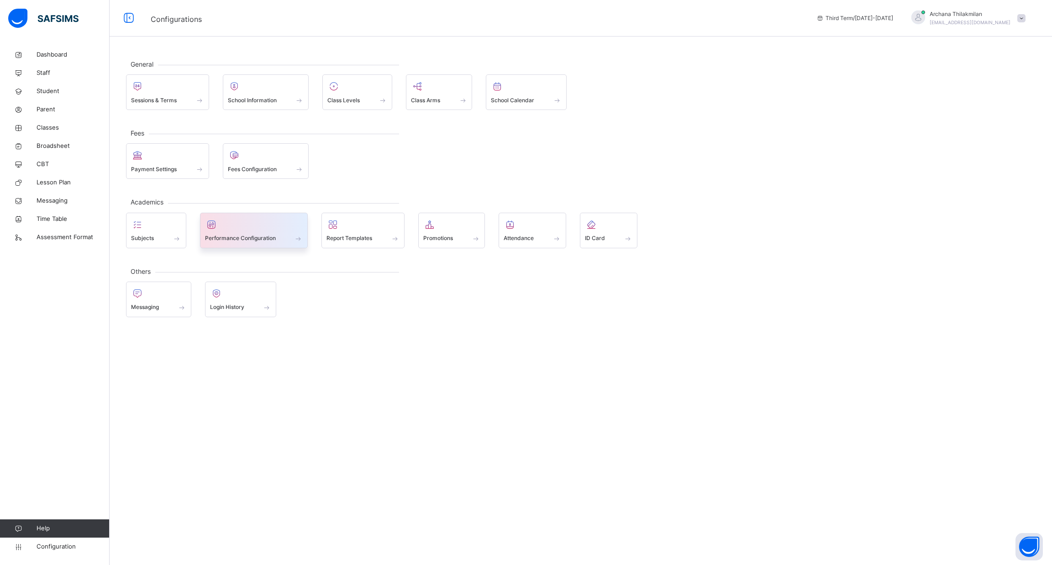
click at [266, 224] on div at bounding box center [254, 225] width 98 height 14
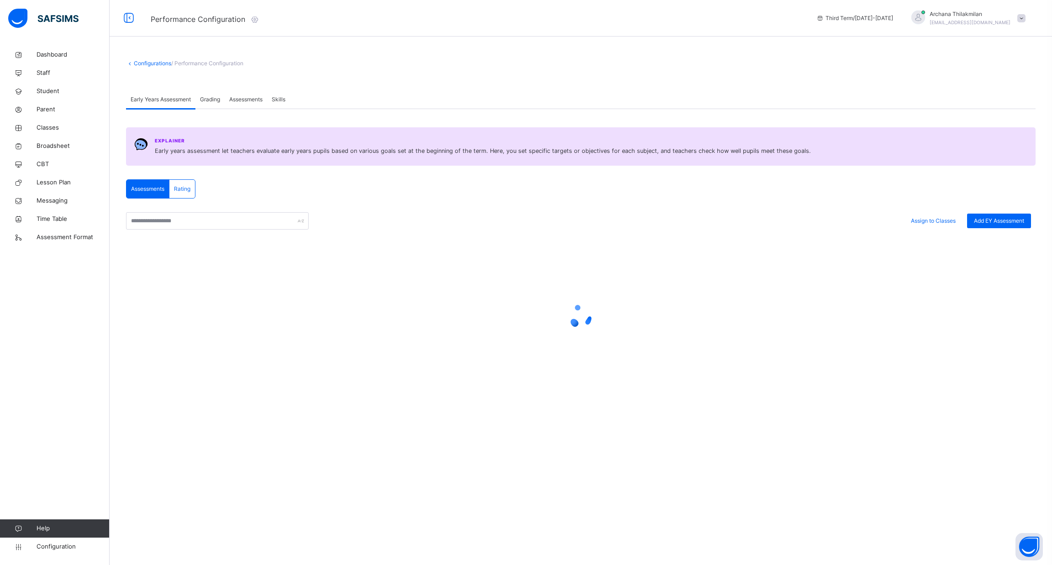
click at [210, 101] on span "Grading" at bounding box center [210, 99] width 20 height 8
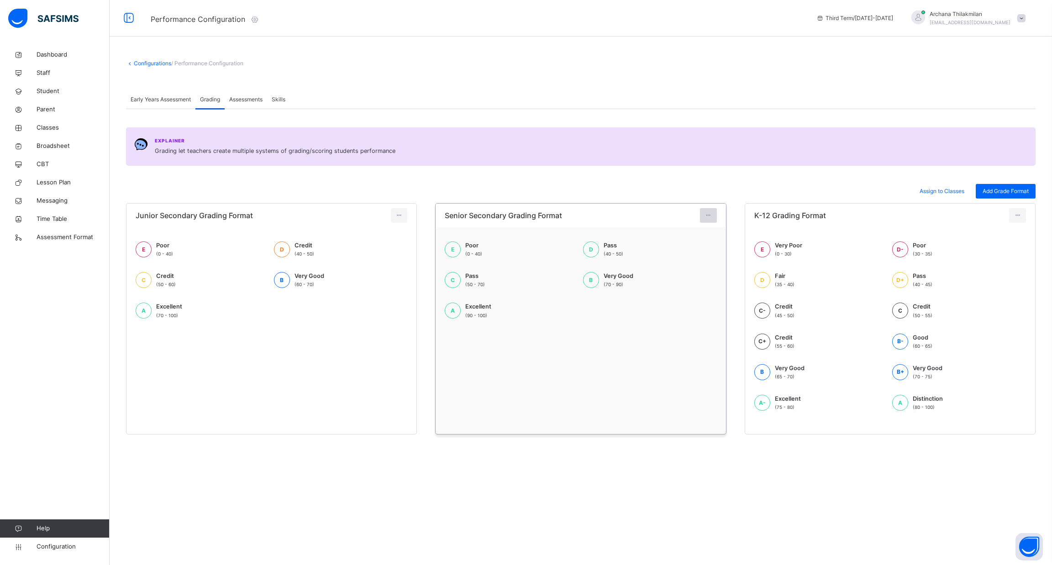
click at [710, 216] on icon at bounding box center [708, 215] width 8 height 8
click at [938, 192] on span "Assign to Classes" at bounding box center [941, 191] width 45 height 8
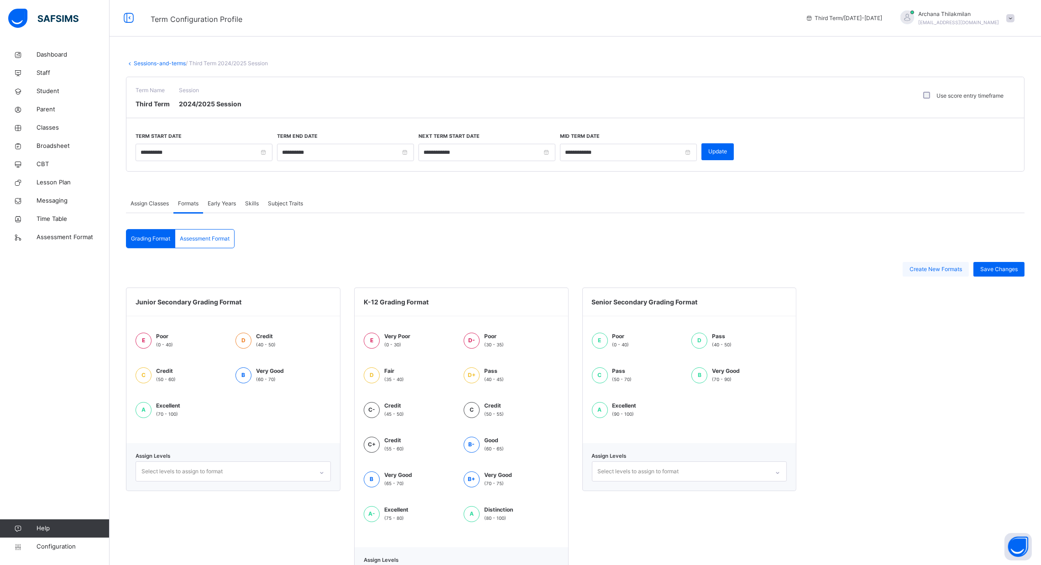
click at [949, 262] on div "Create New Formats" at bounding box center [936, 269] width 66 height 15
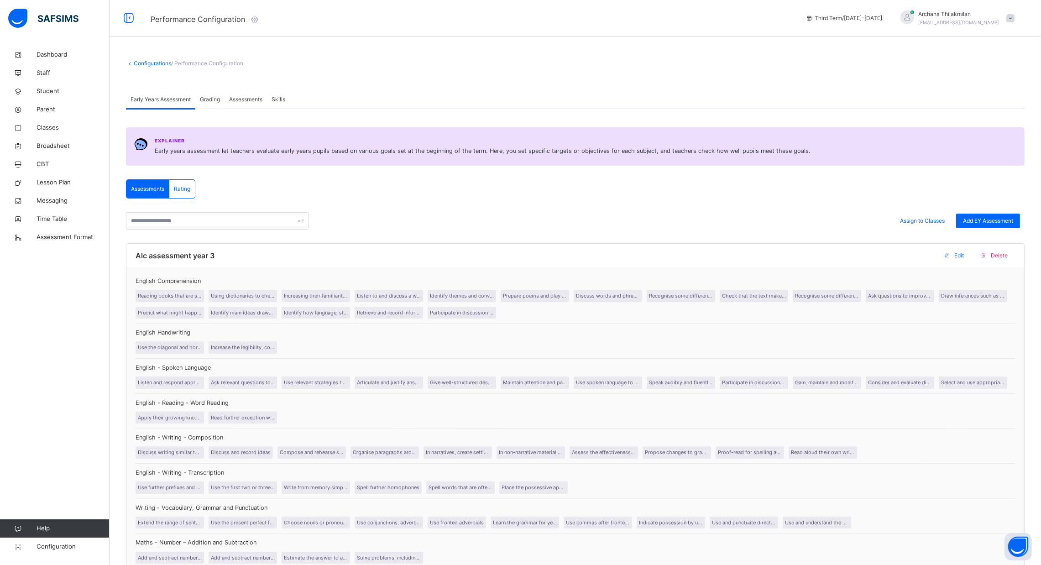
click at [214, 99] on span "Grading" at bounding box center [210, 99] width 20 height 8
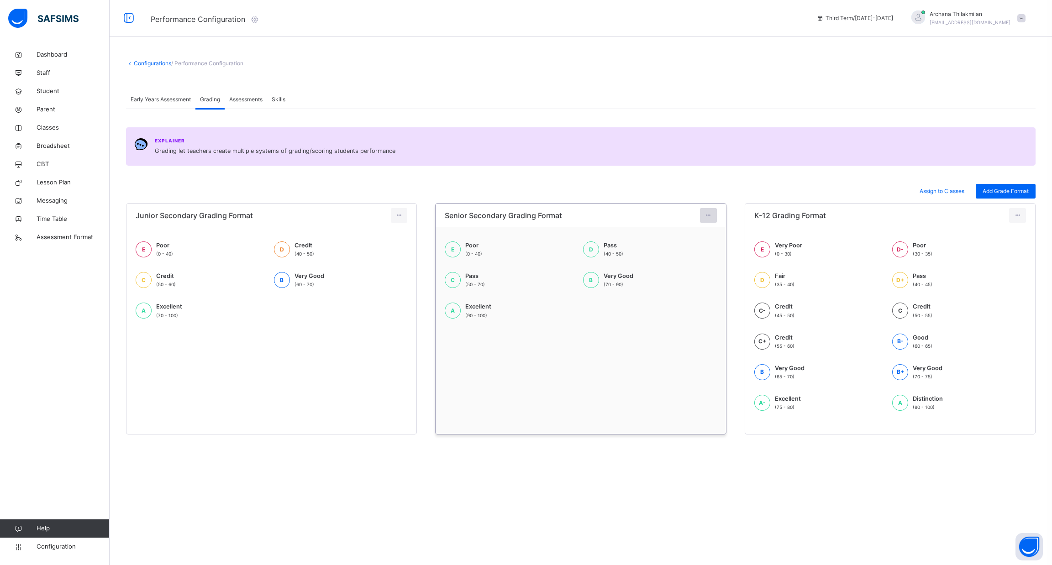
click at [713, 214] on div at bounding box center [708, 215] width 17 height 15
click at [693, 232] on div "Edit Format" at bounding box center [699, 227] width 36 height 9
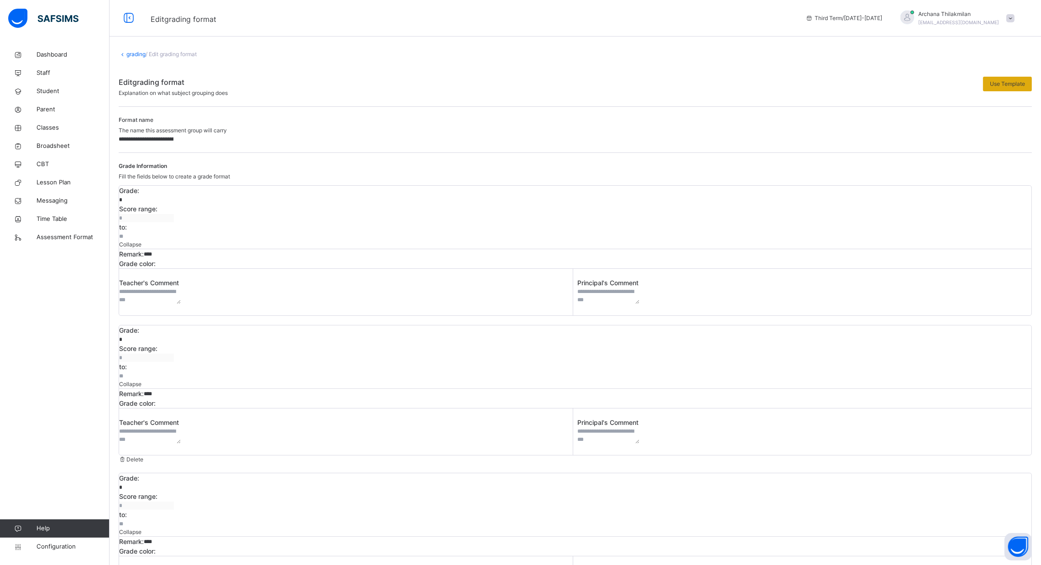
click at [1011, 82] on span "Use Template" at bounding box center [1007, 84] width 35 height 8
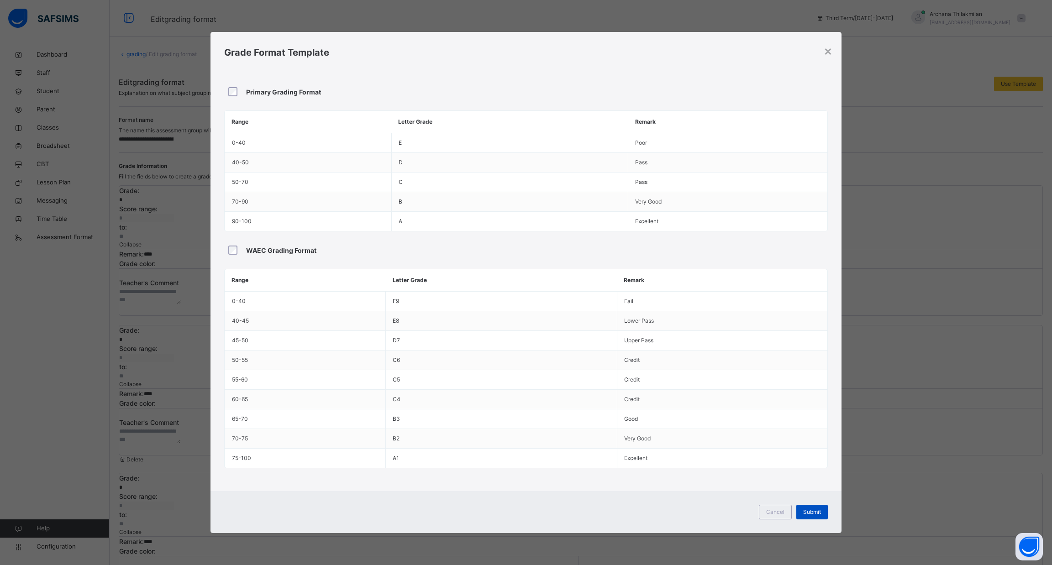
click at [823, 517] on div "Submit" at bounding box center [811, 512] width 31 height 15
type input "**********"
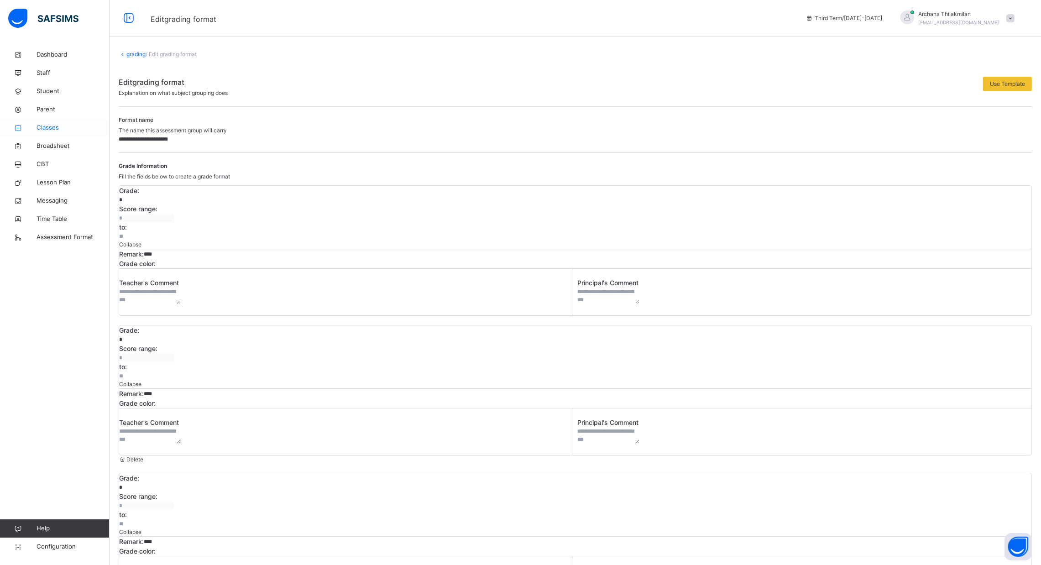
click at [49, 126] on span "Classes" at bounding box center [73, 127] width 73 height 9
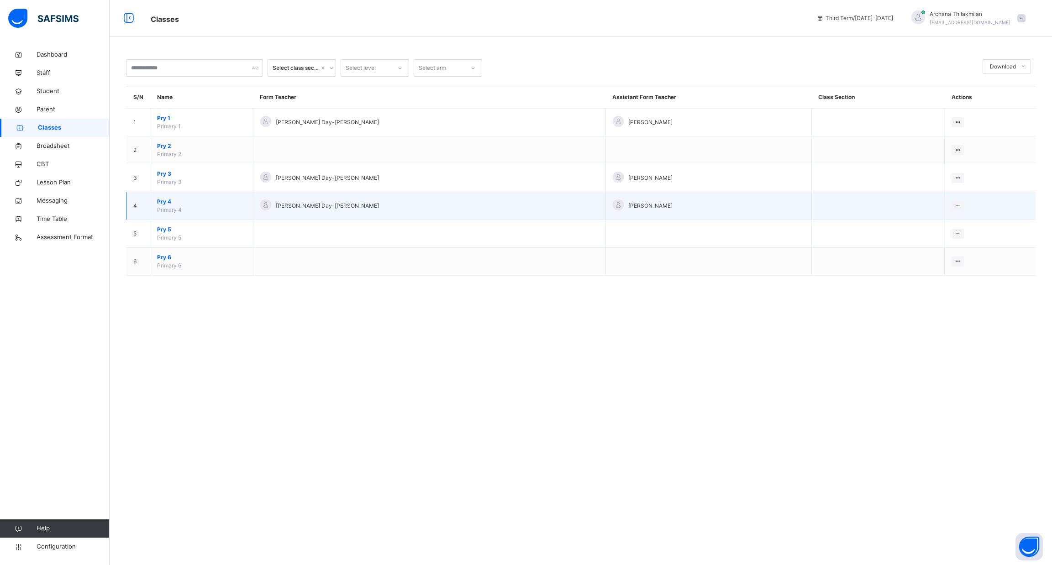
click at [180, 206] on td "Pry 4 Primary 4" at bounding box center [201, 206] width 103 height 28
click at [165, 203] on span "Pry 4" at bounding box center [201, 202] width 89 height 8
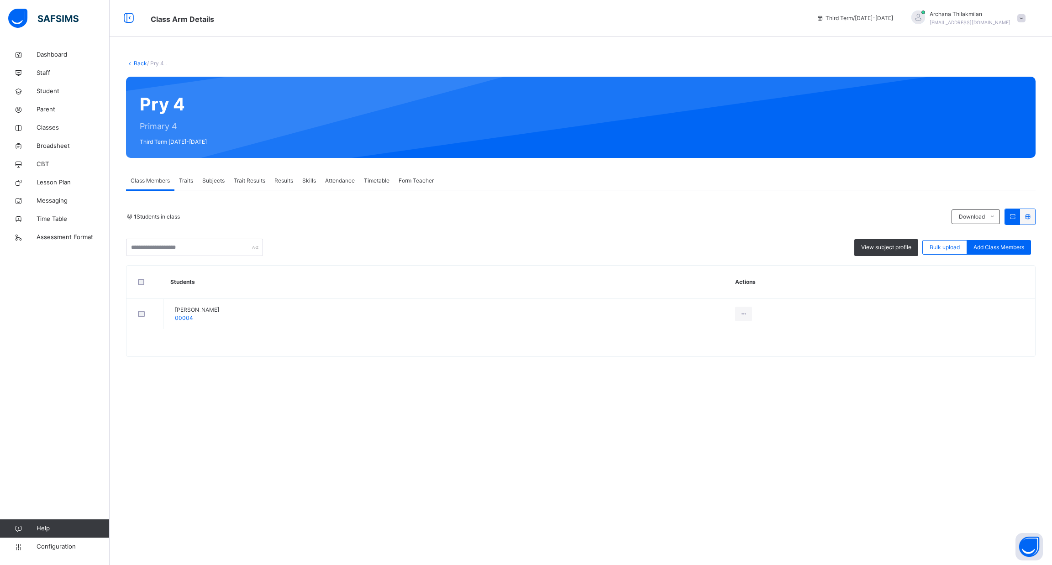
click at [189, 185] on div "Traits" at bounding box center [185, 181] width 23 height 18
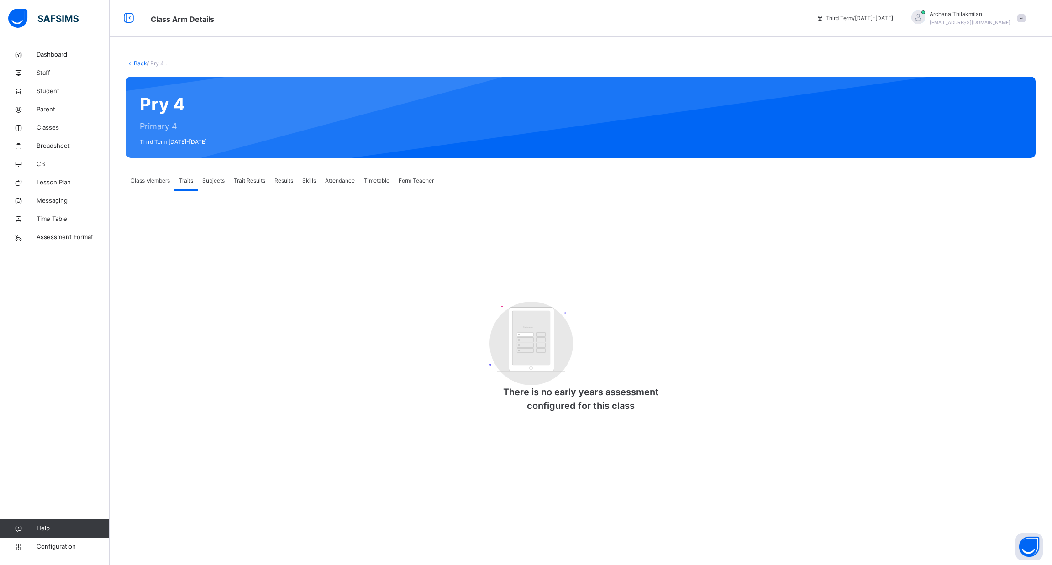
click at [170, 182] on span "Class Members" at bounding box center [150, 181] width 39 height 8
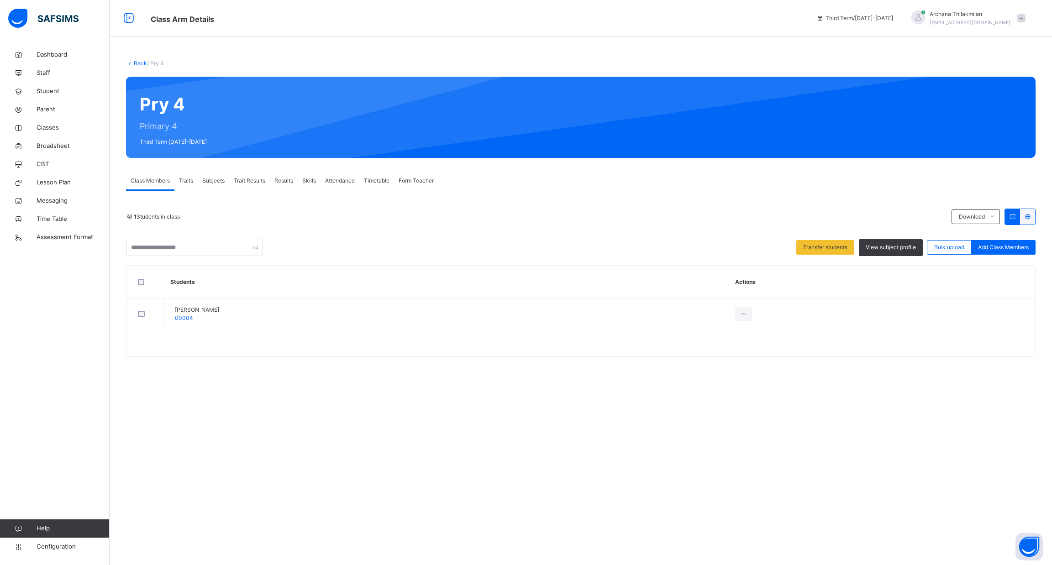
click at [188, 185] on div "Traits" at bounding box center [185, 181] width 23 height 18
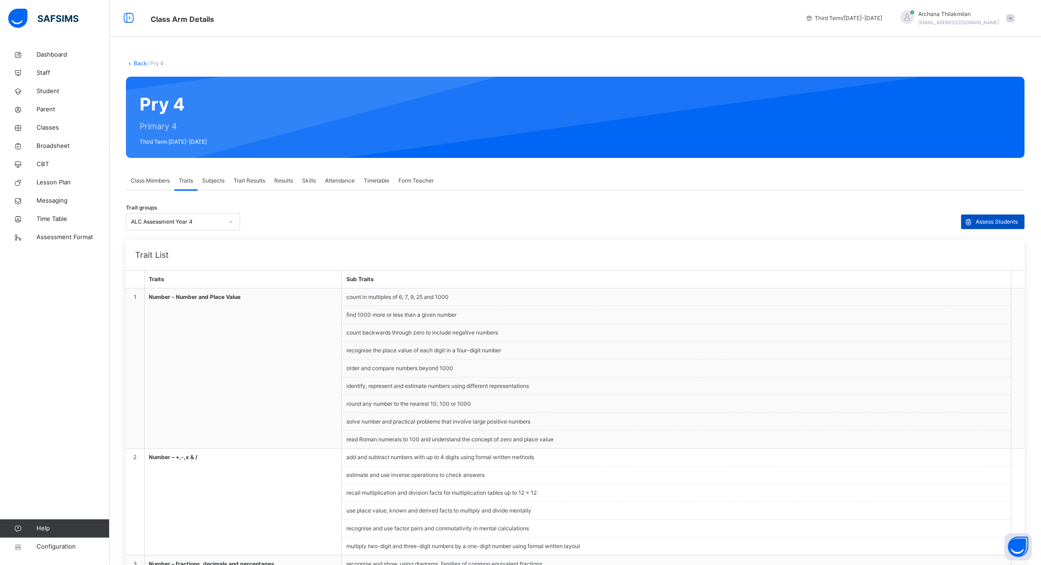
click at [1018, 220] on span "Assess Students" at bounding box center [997, 222] width 42 height 8
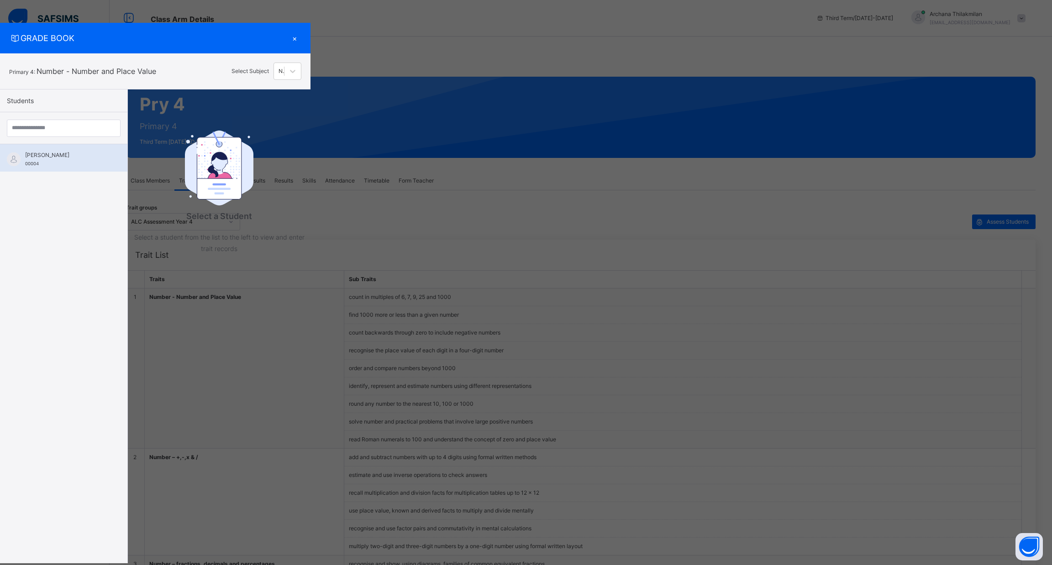
click at [94, 167] on div "[PERSON_NAME] 00004" at bounding box center [63, 157] width 127 height 27
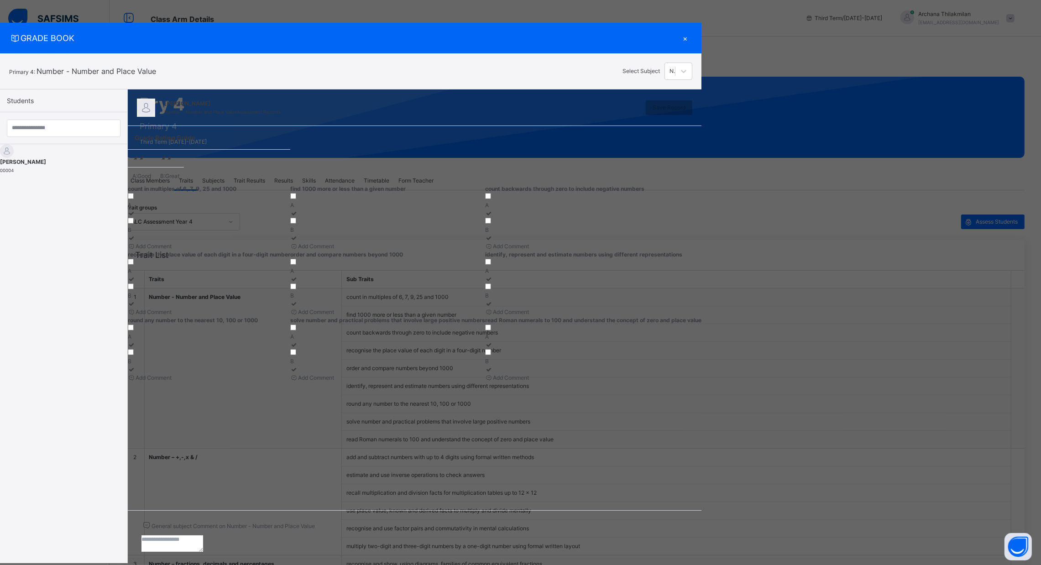
click at [207, 210] on div "A" at bounding box center [209, 205] width 163 height 8
click at [263, 251] on div "Add Comment" at bounding box center [209, 246] width 163 height 8
click at [210, 251] on div "Add Comment" at bounding box center [209, 246] width 163 height 8
click at [189, 267] on textarea at bounding box center [159, 259] width 62 height 16
click at [693, 38] on div "×" at bounding box center [686, 38] width 14 height 12
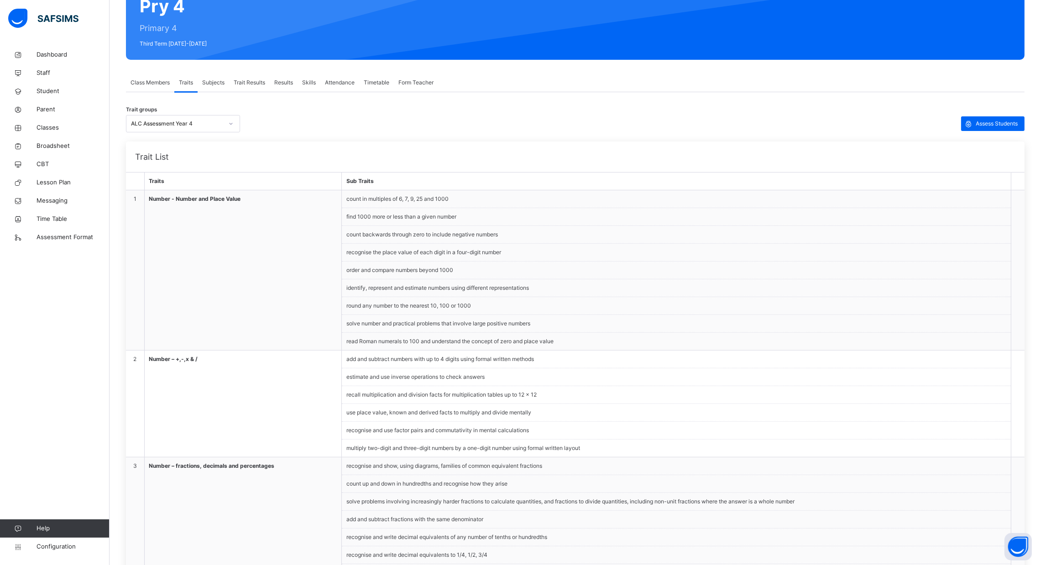
scroll to position [100, 0]
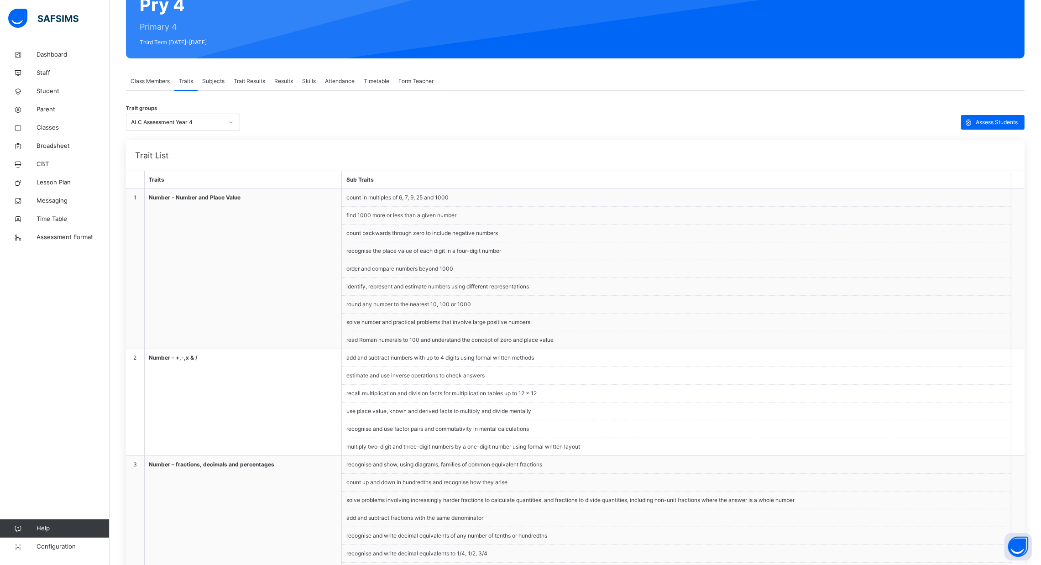
click at [250, 81] on span "Trait Results" at bounding box center [249, 81] width 31 height 8
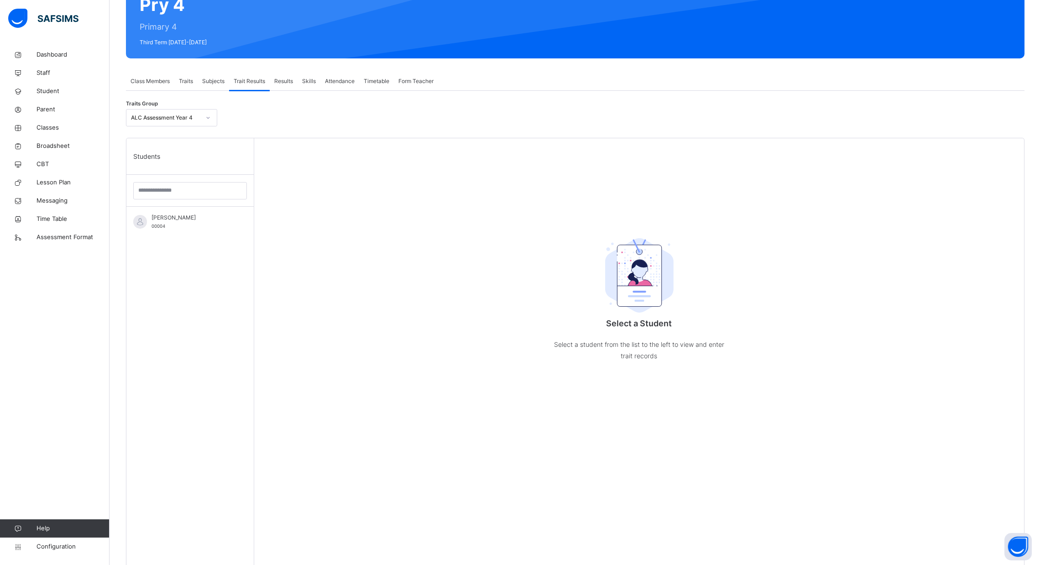
click at [282, 82] on span "Results" at bounding box center [283, 81] width 19 height 8
click at [161, 107] on div "Assessment Scores" at bounding box center [162, 114] width 73 height 18
click at [164, 116] on span "Assessment Scores" at bounding box center [171, 114] width 50 height 8
click at [79, 239] on span "Assessment Format" at bounding box center [73, 237] width 73 height 9
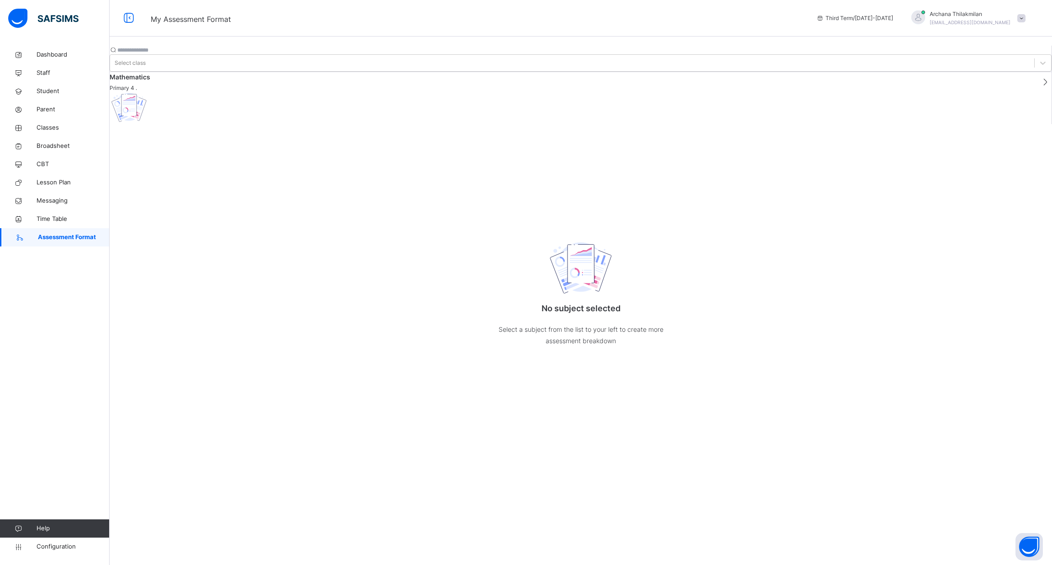
click at [172, 50] on input "text" at bounding box center [144, 50] width 55 height 8
click at [146, 59] on div "Select class" at bounding box center [130, 63] width 31 height 8
click at [147, 124] on div "Mathematics Primary 4 ." at bounding box center [581, 98] width 942 height 52
click at [136, 16] on div at bounding box center [128, 18] width 29 height 15
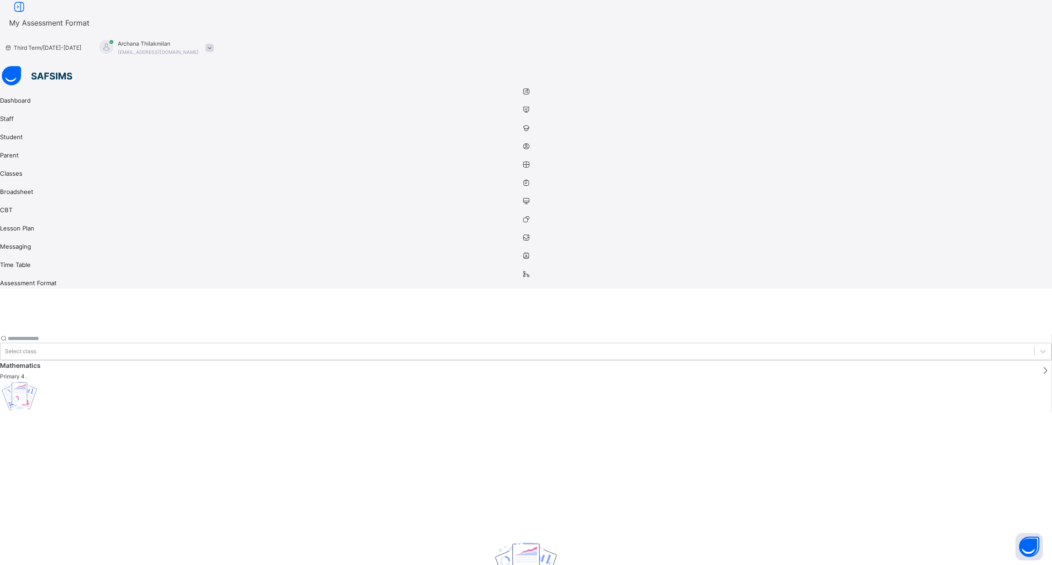
click at [89, 18] on span "My Assessment Format" at bounding box center [49, 22] width 80 height 9
click at [560, 541] on img at bounding box center [526, 569] width 68 height 57
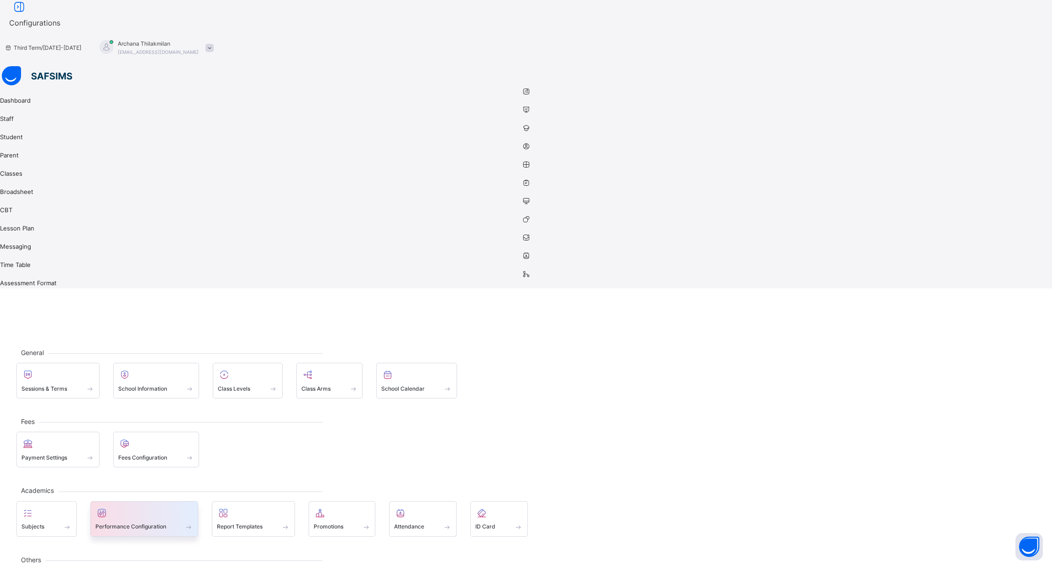
click at [191, 501] on div "Performance Configuration" at bounding box center [144, 519] width 108 height 36
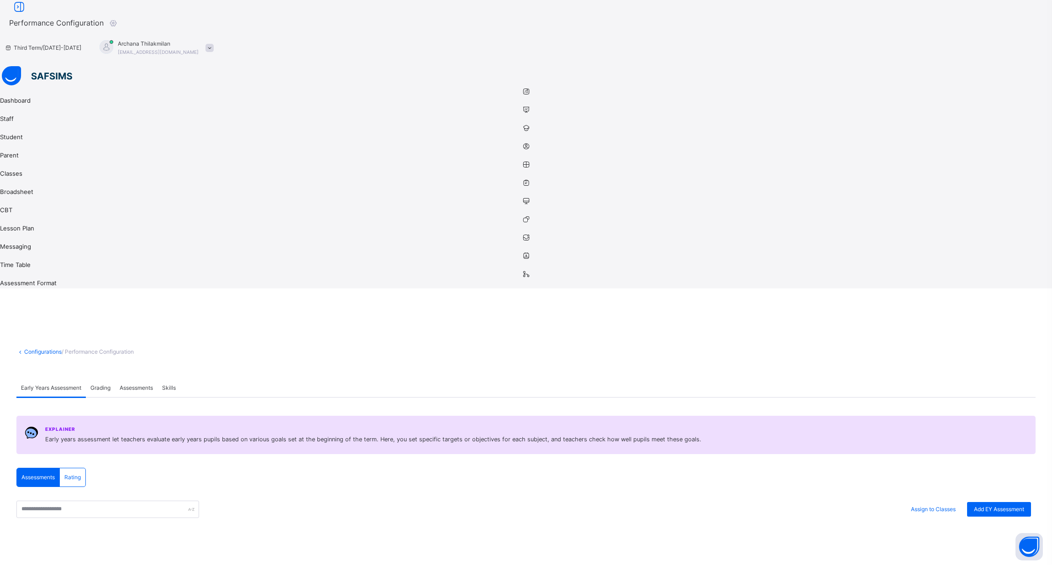
click at [157, 379] on div "Assessments" at bounding box center [136, 388] width 42 height 18
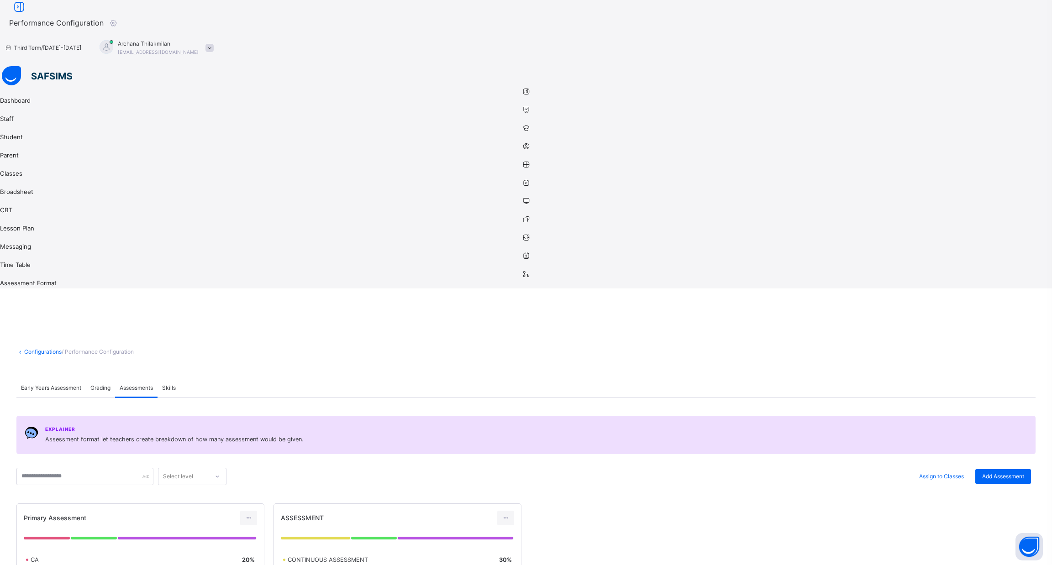
click at [110, 384] on span "Grading" at bounding box center [100, 388] width 20 height 8
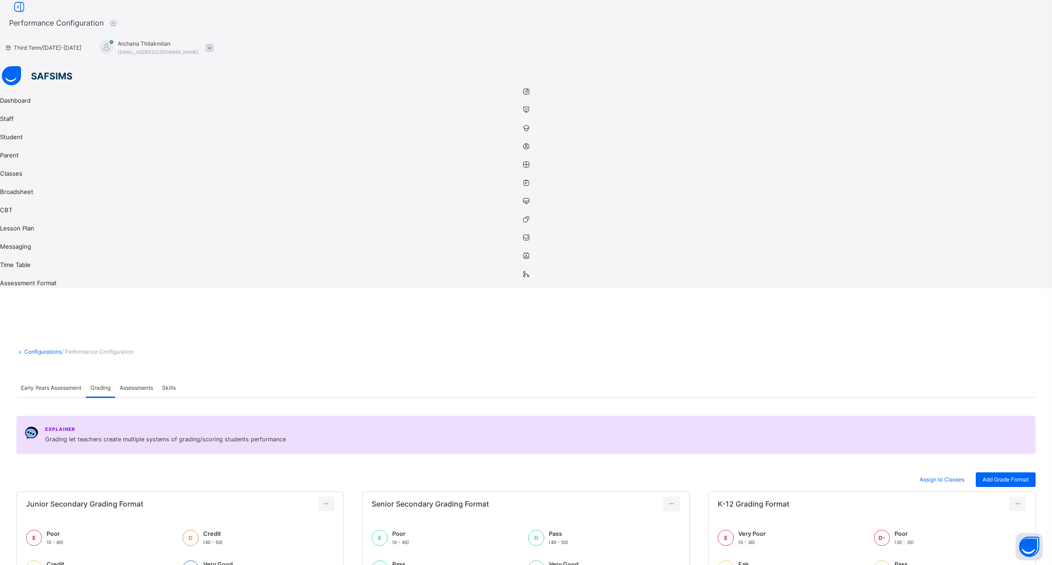
click at [153, 384] on span "Assessments" at bounding box center [136, 388] width 33 height 8
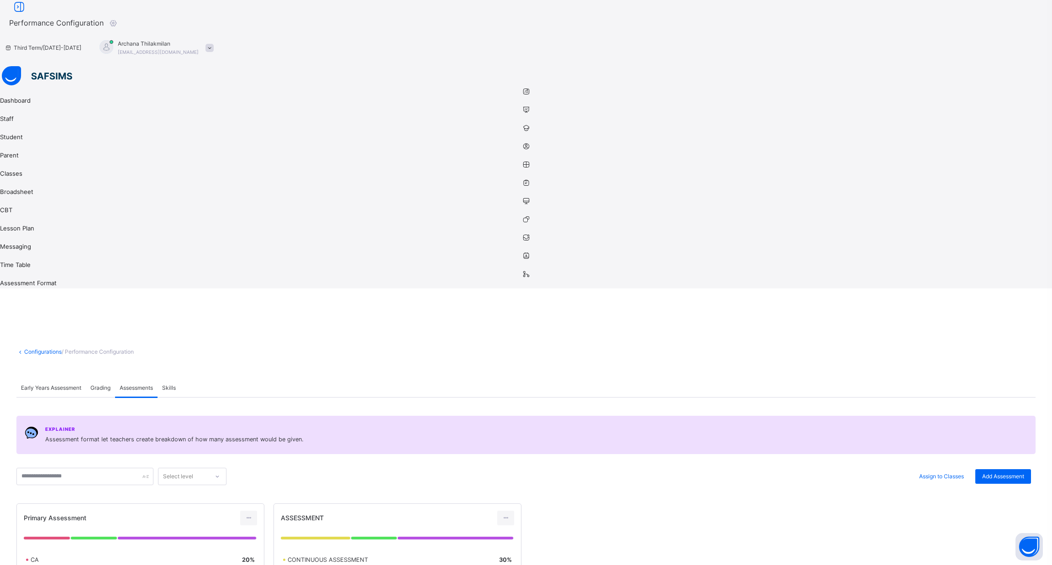
click at [180, 379] on div "Skills" at bounding box center [168, 388] width 23 height 18
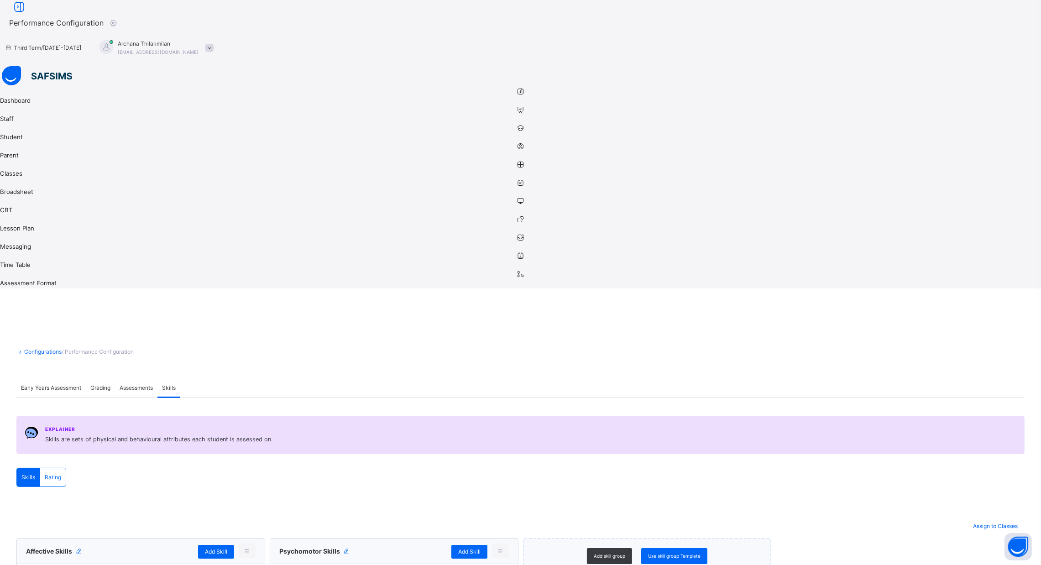
click at [153, 384] on span "Assessments" at bounding box center [136, 388] width 33 height 8
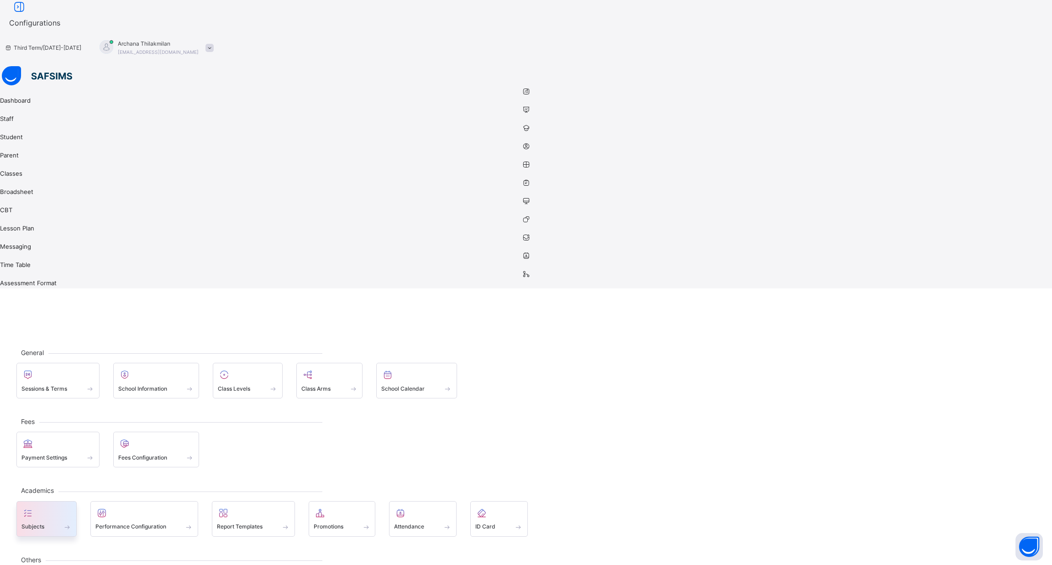
click at [72, 506] on div at bounding box center [46, 513] width 50 height 14
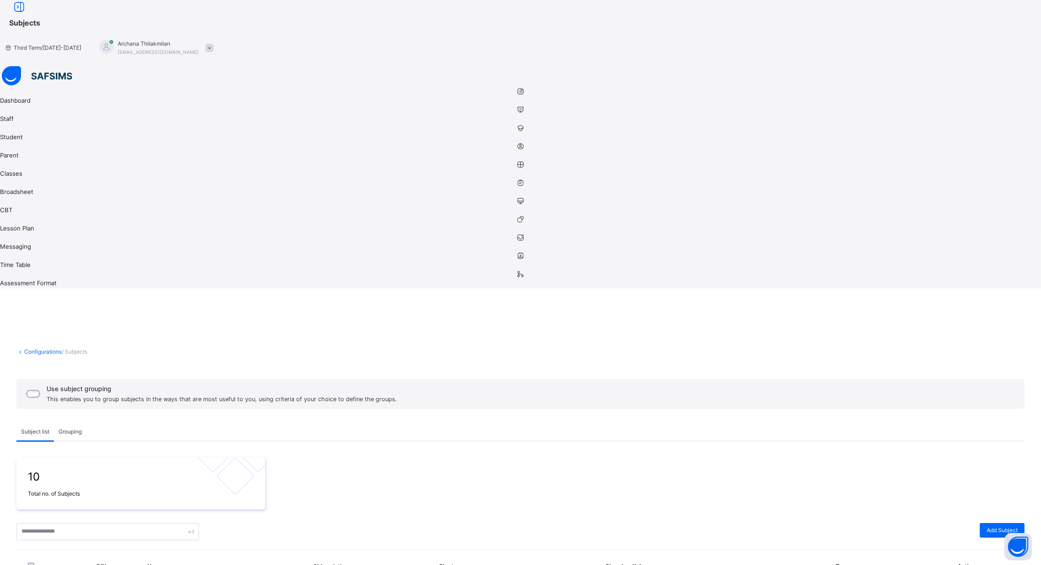
click at [86, 423] on div "Grouping" at bounding box center [70, 432] width 32 height 18
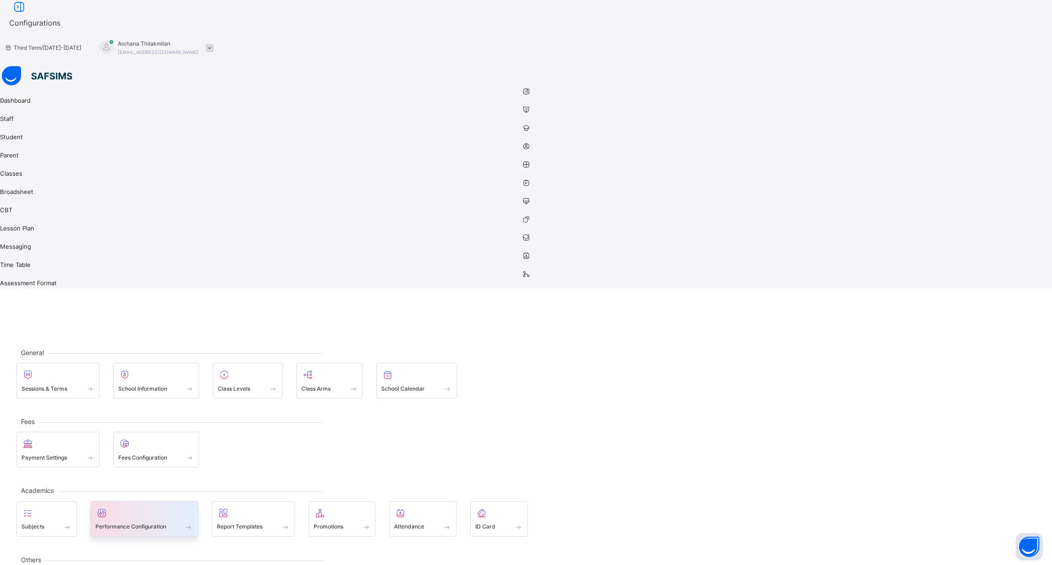
click at [178, 520] on span at bounding box center [144, 521] width 98 height 2
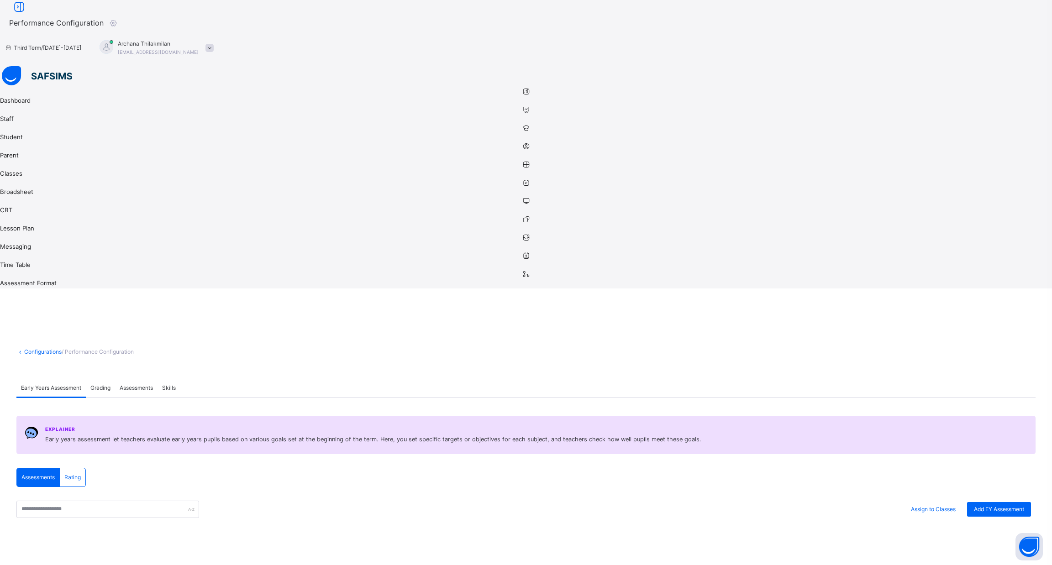
click at [110, 384] on span "Grading" at bounding box center [100, 388] width 20 height 8
